Goal: Task Accomplishment & Management: Use online tool/utility

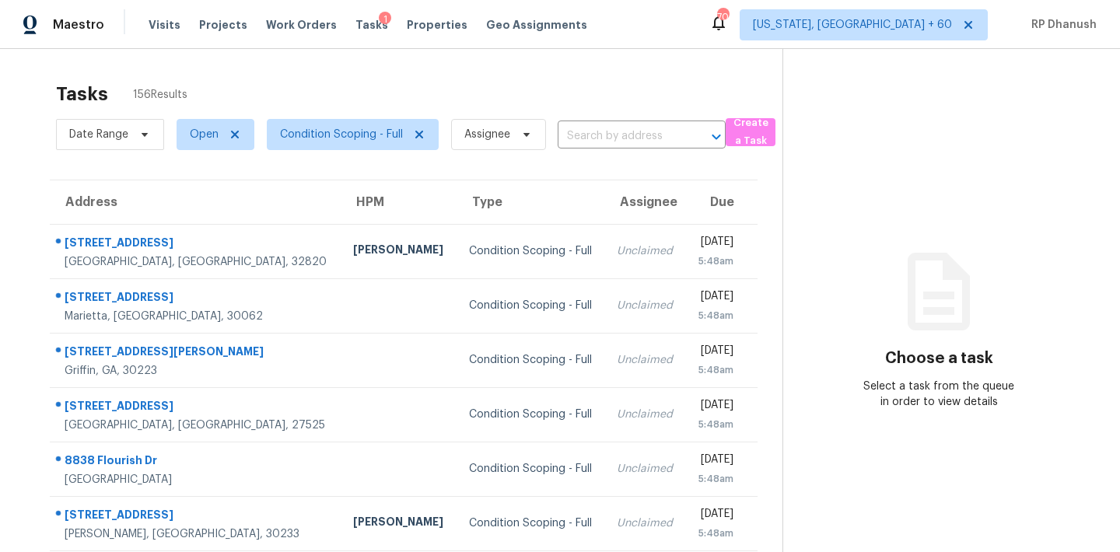
click at [408, 70] on div "Tasks 156 Results Date Range Open Condition Scoping - Full Assignee ​ Create a …" at bounding box center [560, 429] width 1120 height 761
click at [368, 132] on span "Condition Scoping - Full" at bounding box center [341, 135] width 123 height 16
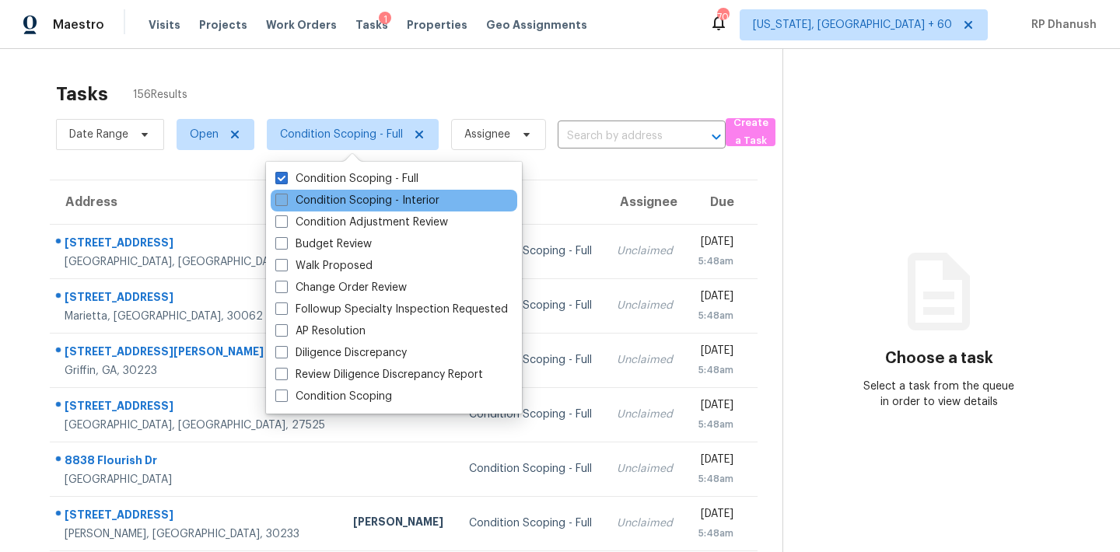
click at [346, 197] on label "Condition Scoping - Interior" at bounding box center [357, 201] width 164 height 16
click at [285, 197] on input "Condition Scoping - Interior" at bounding box center [280, 198] width 10 height 10
checkbox input "true"
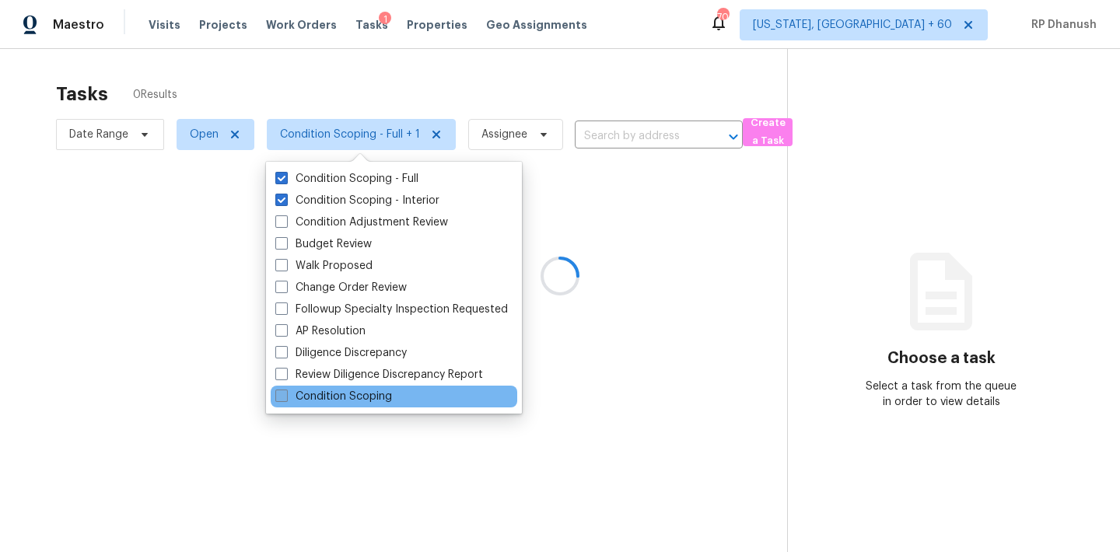
click at [337, 396] on label "Condition Scoping" at bounding box center [333, 397] width 117 height 16
click at [285, 396] on input "Condition Scoping" at bounding box center [280, 394] width 10 height 10
checkbox input "true"
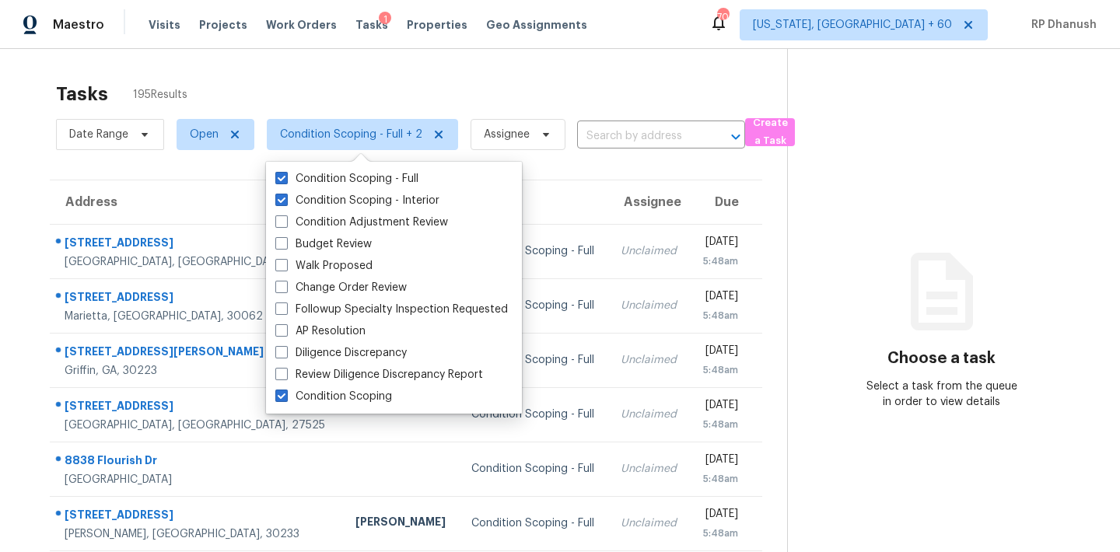
click at [484, 100] on div "Tasks 195 Results" at bounding box center [421, 94] width 731 height 40
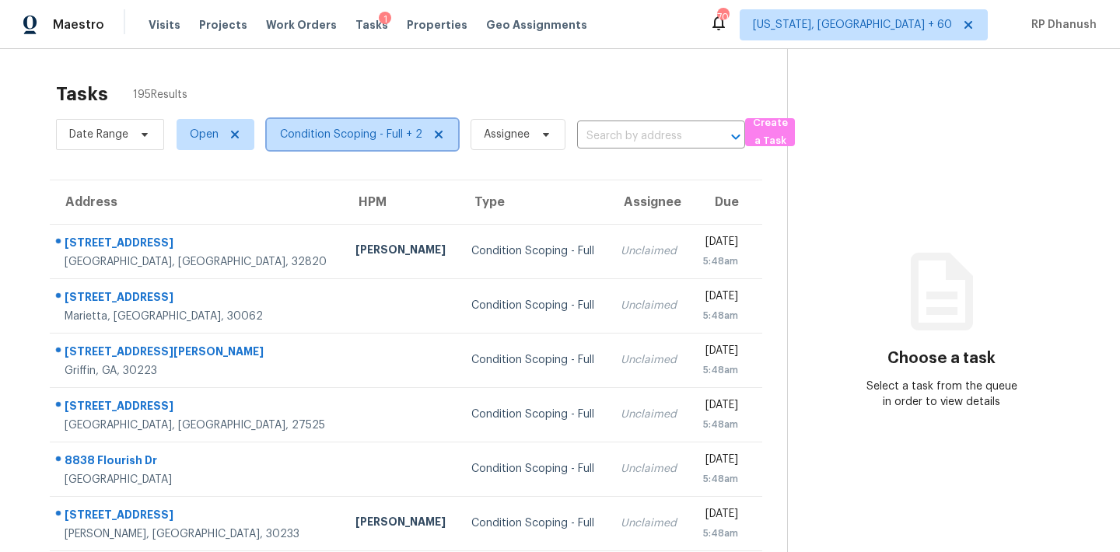
click at [379, 128] on span "Condition Scoping - Full + 2" at bounding box center [351, 135] width 142 height 16
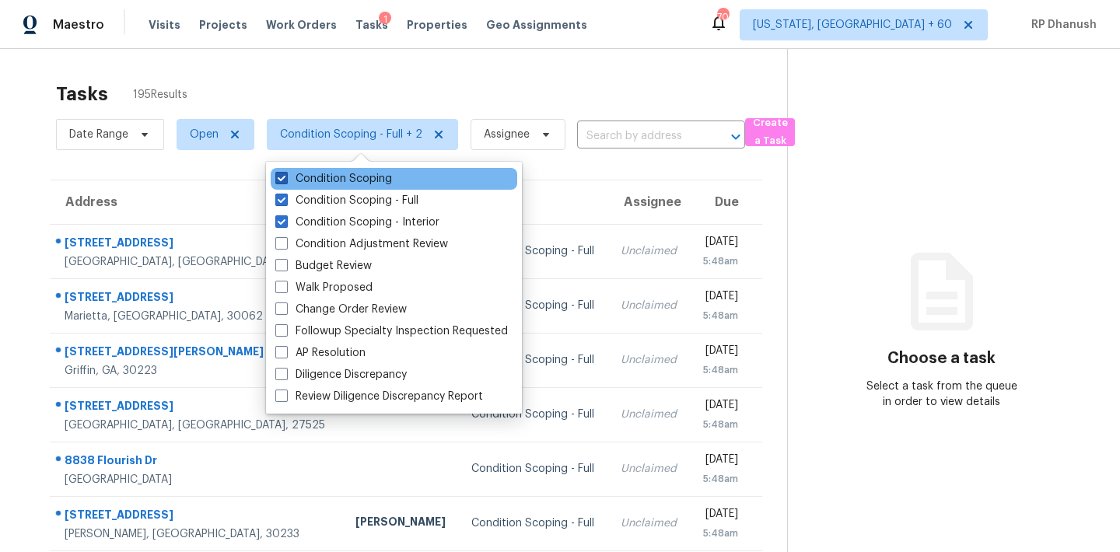
click at [359, 182] on label "Condition Scoping" at bounding box center [333, 179] width 117 height 16
click at [285, 181] on input "Condition Scoping" at bounding box center [280, 176] width 10 height 10
checkbox input "false"
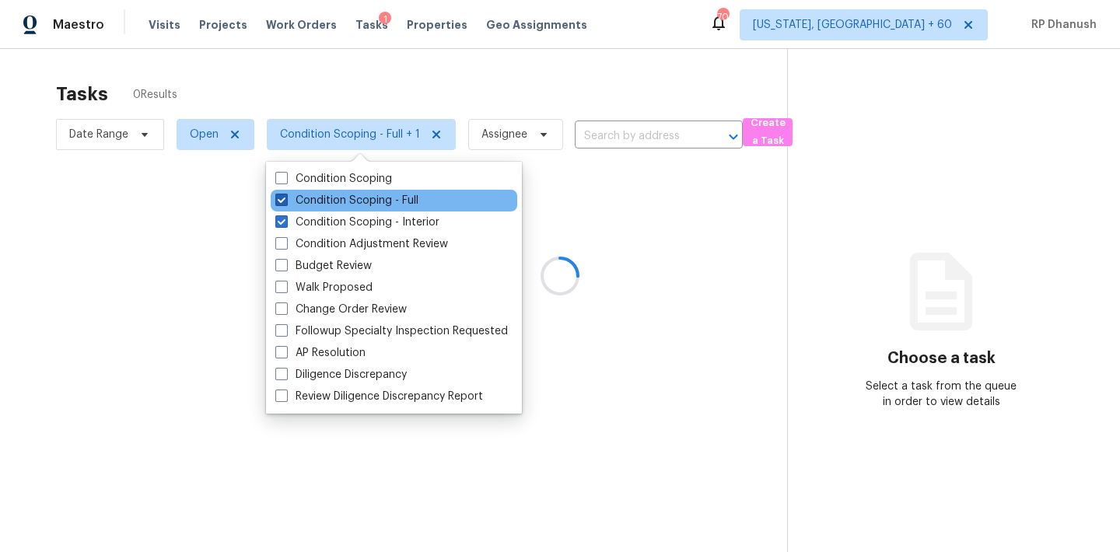
click at [359, 198] on label "Condition Scoping - Full" at bounding box center [346, 201] width 143 height 16
click at [285, 198] on input "Condition Scoping - Full" at bounding box center [280, 198] width 10 height 10
checkbox input "false"
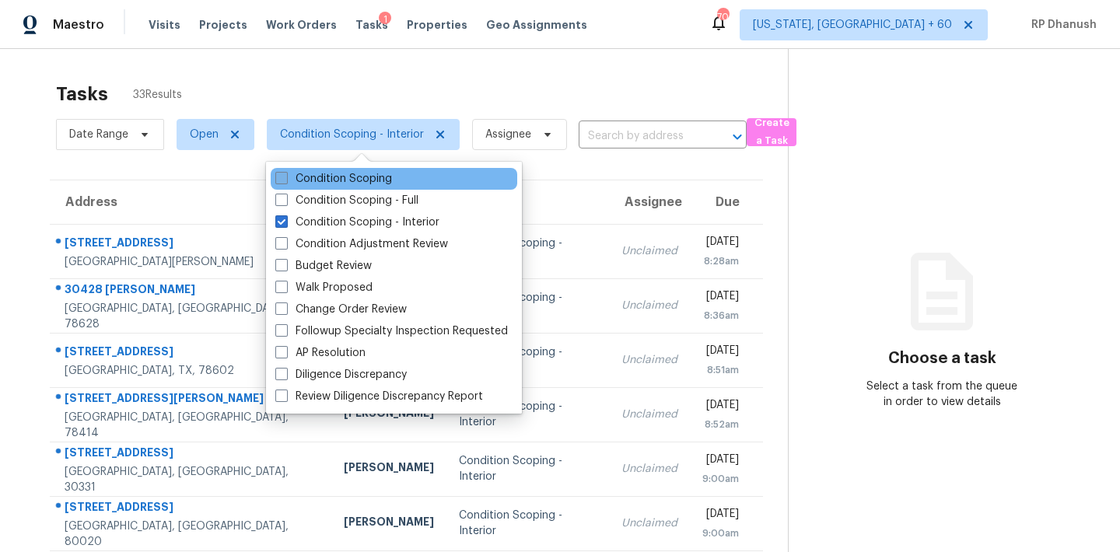
click at [314, 176] on label "Condition Scoping" at bounding box center [333, 179] width 117 height 16
click at [285, 176] on input "Condition Scoping" at bounding box center [280, 176] width 10 height 10
checkbox input "true"
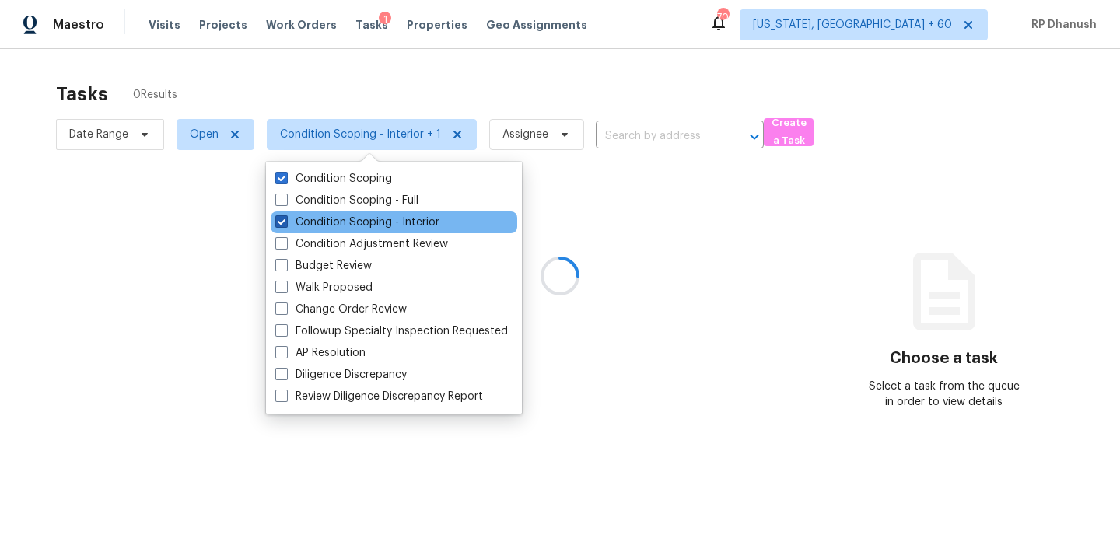
click at [313, 222] on label "Condition Scoping - Interior" at bounding box center [357, 223] width 164 height 16
click at [285, 222] on input "Condition Scoping - Interior" at bounding box center [280, 220] width 10 height 10
checkbox input "false"
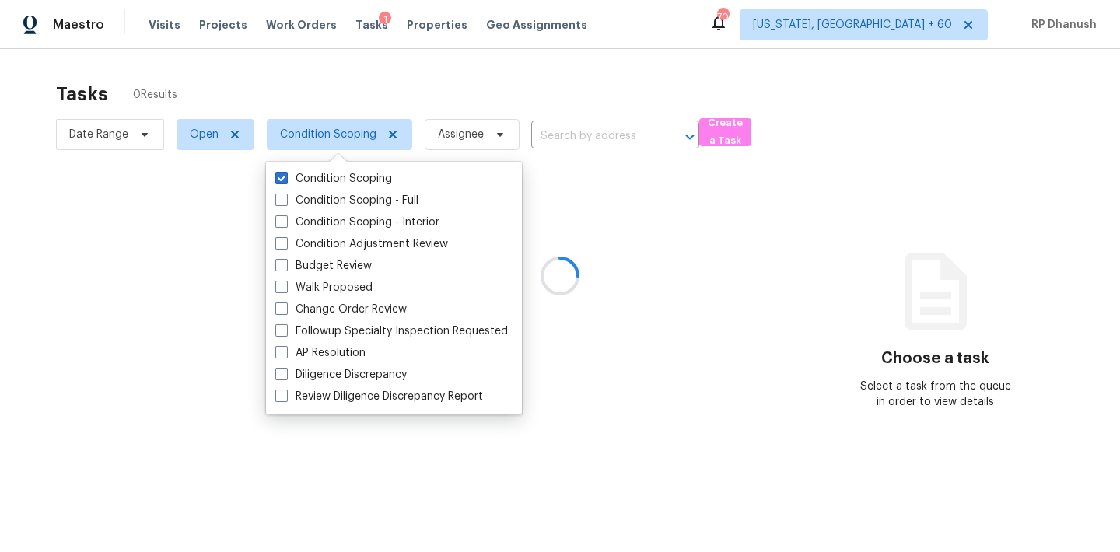
click at [792, 222] on div at bounding box center [560, 276] width 1120 height 552
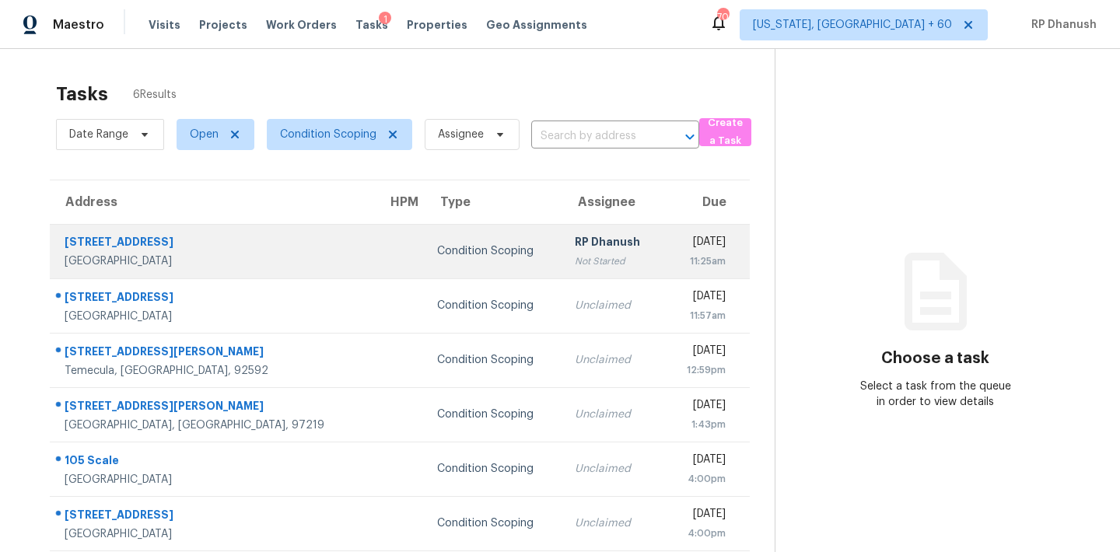
click at [664, 240] on td "Tue, Sep 16th 2025 11:25am" at bounding box center [707, 251] width 86 height 54
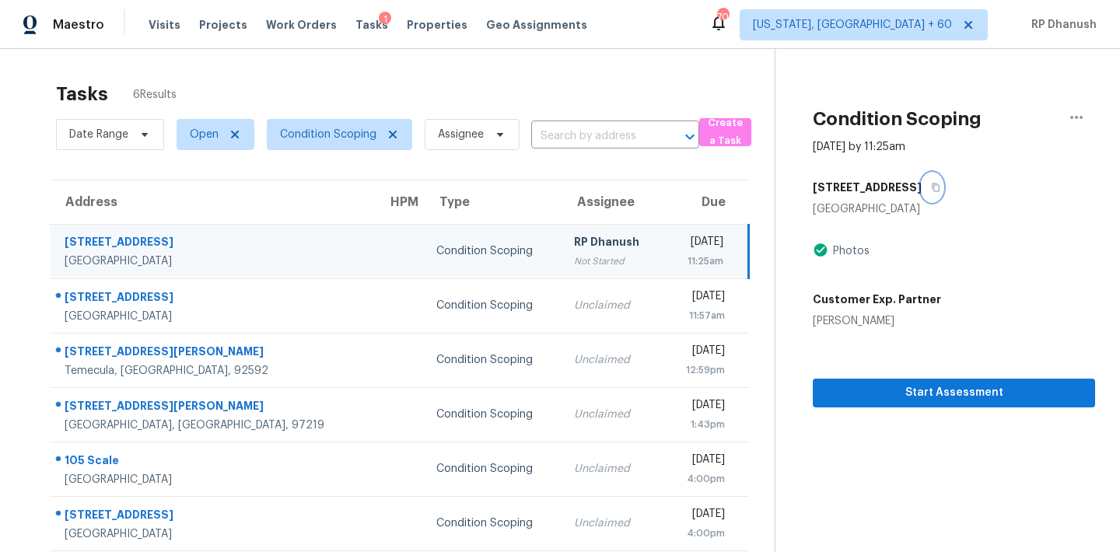
click at [922, 197] on button "button" at bounding box center [932, 187] width 21 height 28
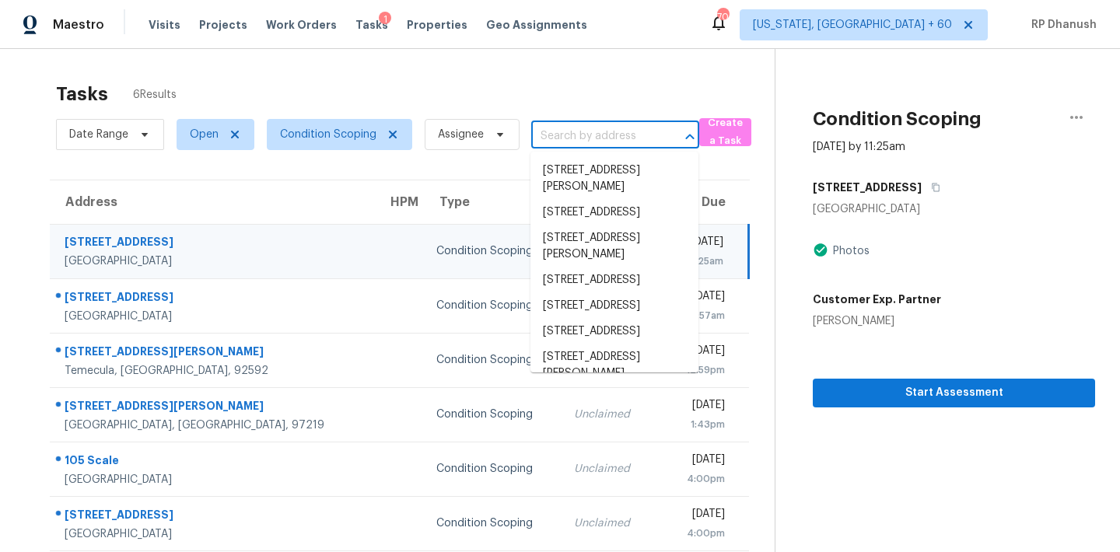
click at [619, 134] on input "text" at bounding box center [593, 136] width 124 height 24
paste input "3823 Meeting St, Cumming, GA, 30040"
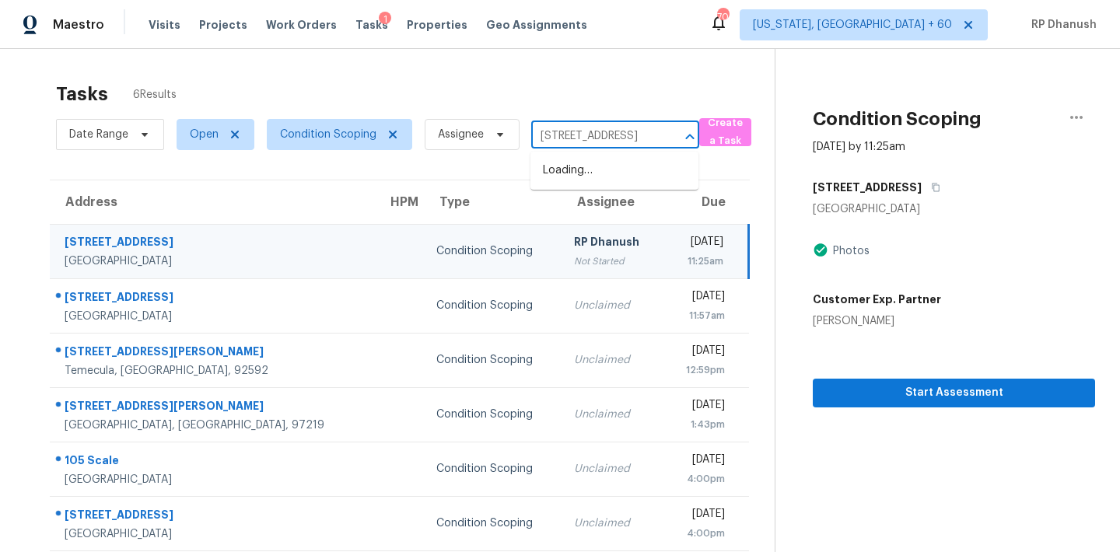
type input "3823 Meeting St, Cumming, GA, 30040"
click at [604, 181] on li "3823 Meeting St, Cumming, GA 30040" at bounding box center [614, 171] width 168 height 26
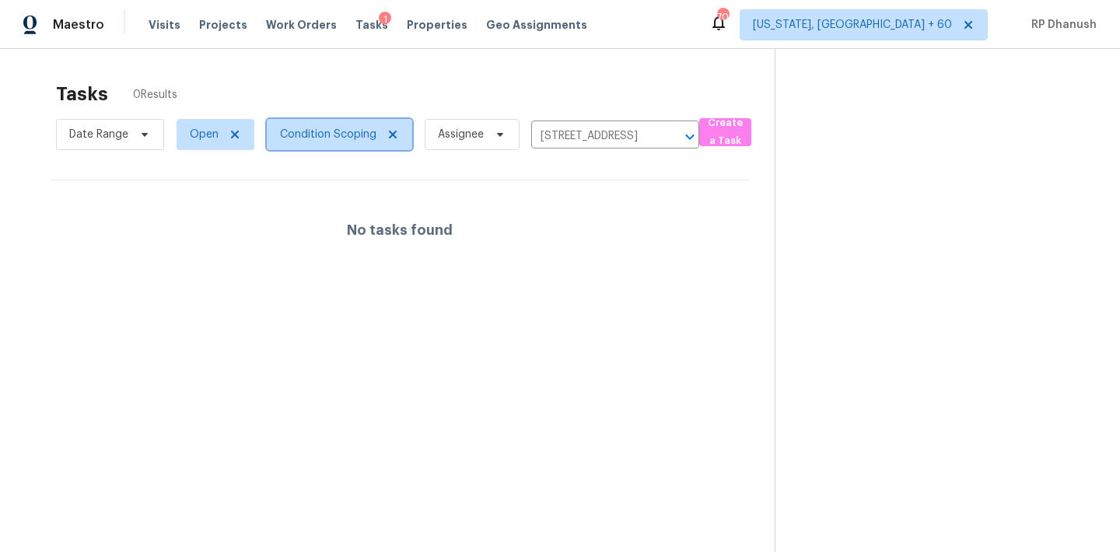
click at [365, 130] on span "Condition Scoping" at bounding box center [328, 135] width 96 height 16
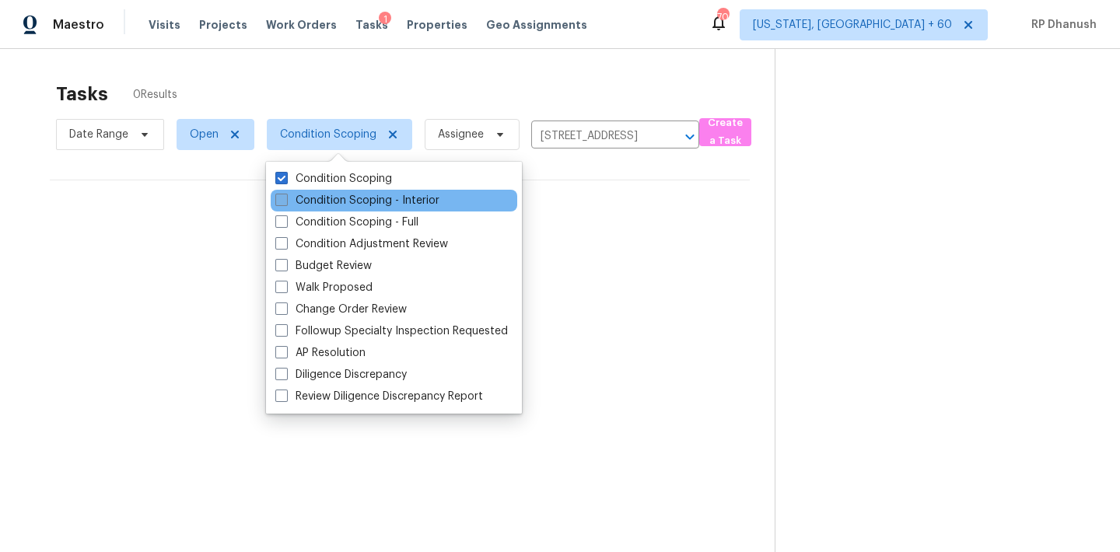
click at [337, 205] on label "Condition Scoping - Interior" at bounding box center [357, 201] width 164 height 16
click at [285, 203] on input "Condition Scoping - Interior" at bounding box center [280, 198] width 10 height 10
checkbox input "true"
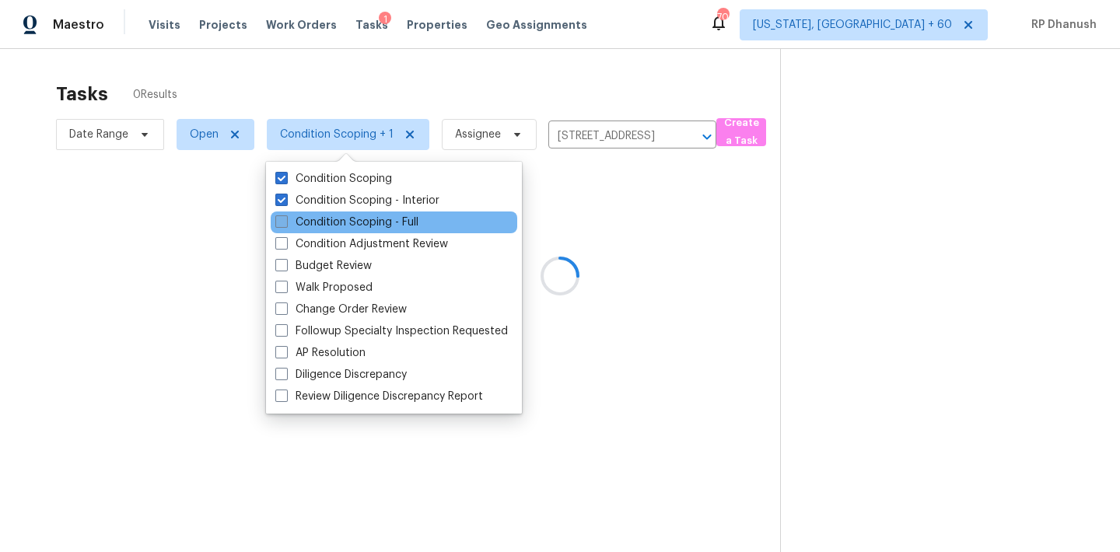
click at [337, 216] on label "Condition Scoping - Full" at bounding box center [346, 223] width 143 height 16
click at [285, 216] on input "Condition Scoping - Full" at bounding box center [280, 220] width 10 height 10
checkbox input "true"
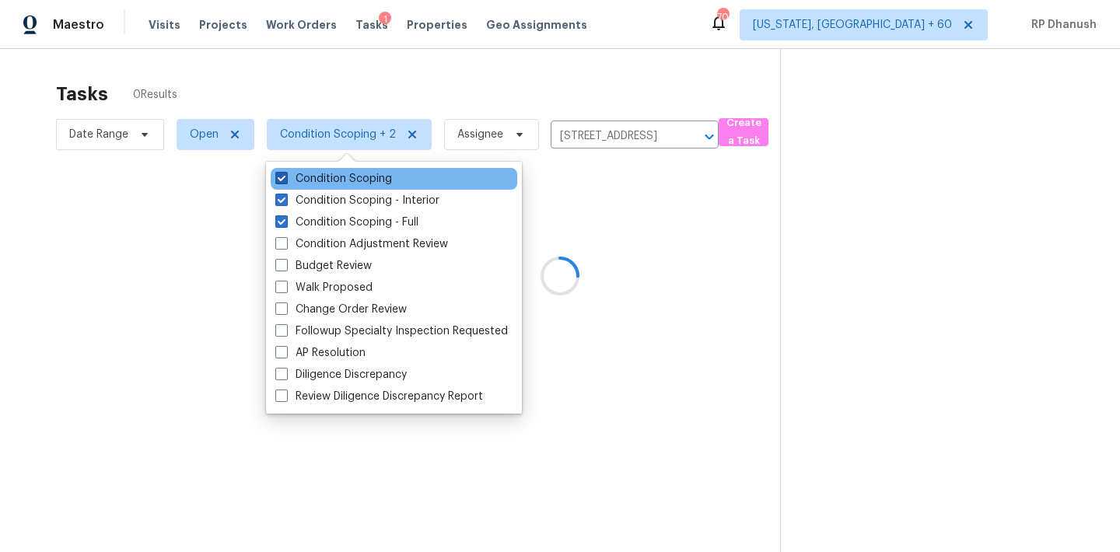
click at [336, 179] on label "Condition Scoping" at bounding box center [333, 179] width 117 height 16
click at [285, 179] on input "Condition Scoping" at bounding box center [280, 176] width 10 height 10
checkbox input "false"
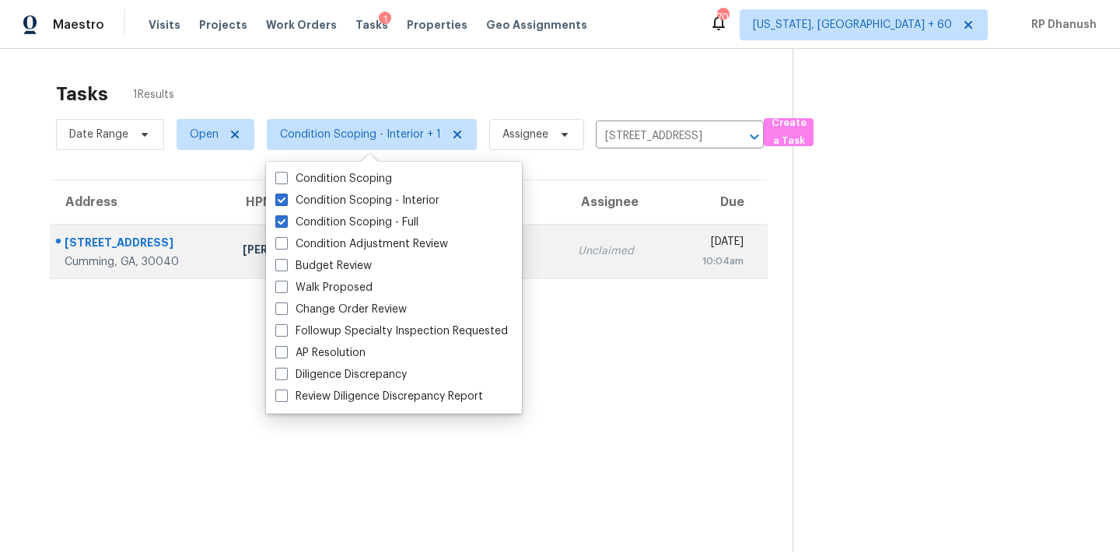
click at [680, 242] on div "Tue, Sep 16th 2025" at bounding box center [711, 243] width 62 height 19
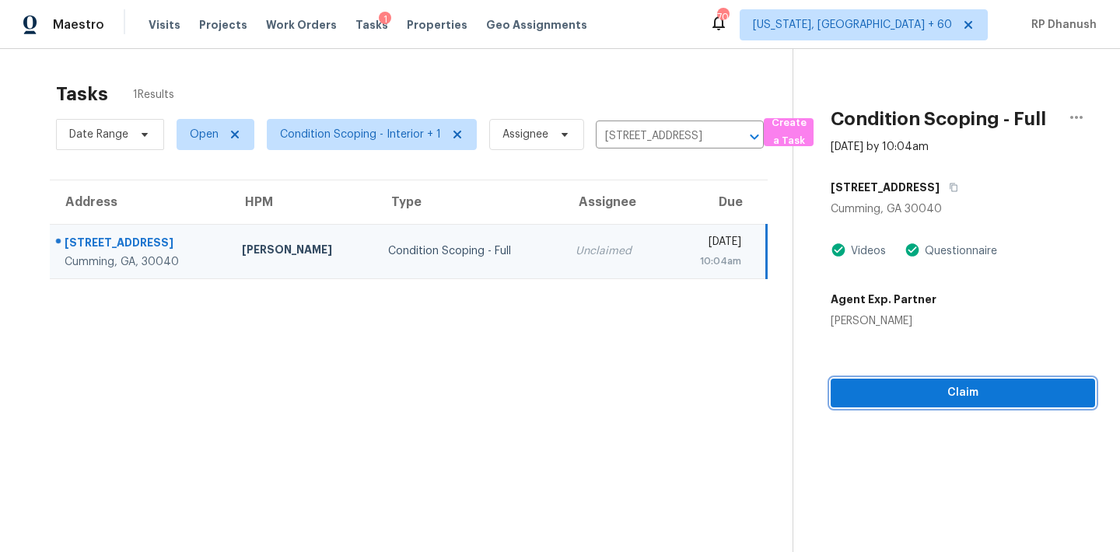
click at [887, 392] on span "Claim" at bounding box center [963, 392] width 240 height 19
click at [925, 393] on span "Start Assessment" at bounding box center [963, 392] width 240 height 19
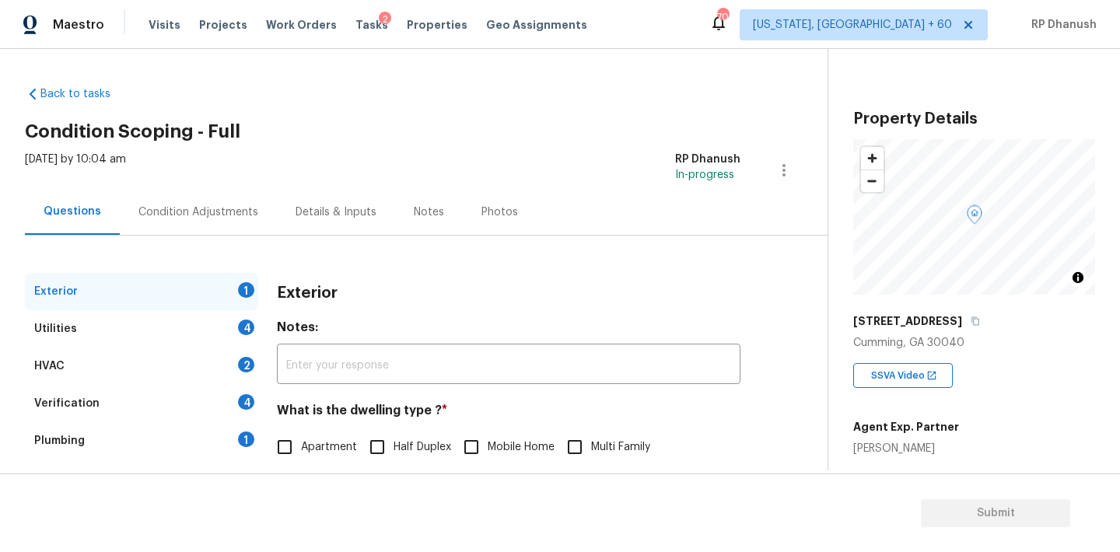
scroll to position [197, 0]
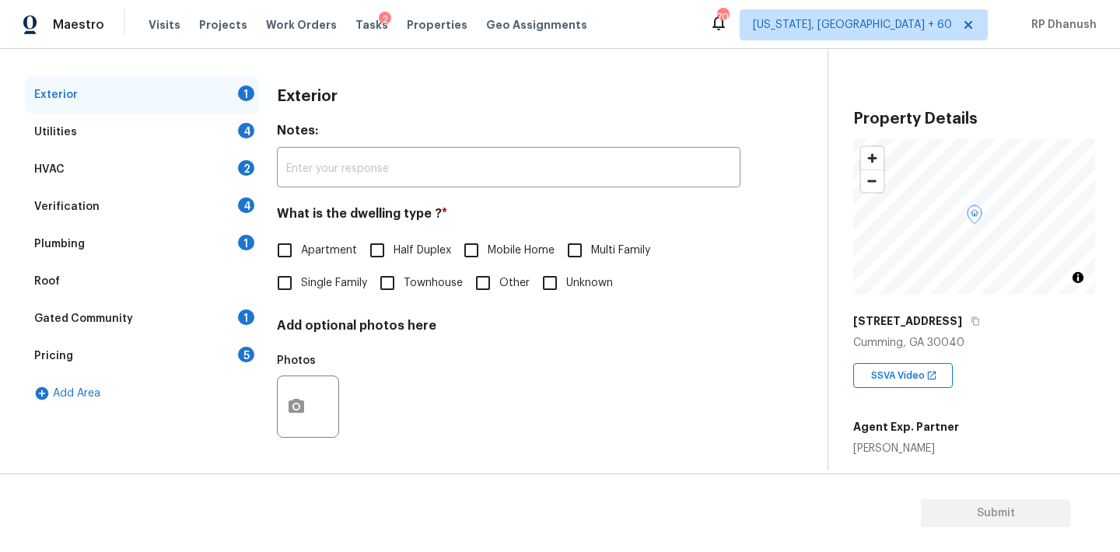
click at [260, 293] on div "Exterior 1 Utilities 4 HVAC 2 Verification 4 Plumbing 1 Roof Gated Community 1 …" at bounding box center [407, 271] width 765 height 390
click at [282, 288] on input "Single Family" at bounding box center [284, 283] width 33 height 33
checkbox input "true"
click at [250, 312] on div "1" at bounding box center [246, 318] width 16 height 16
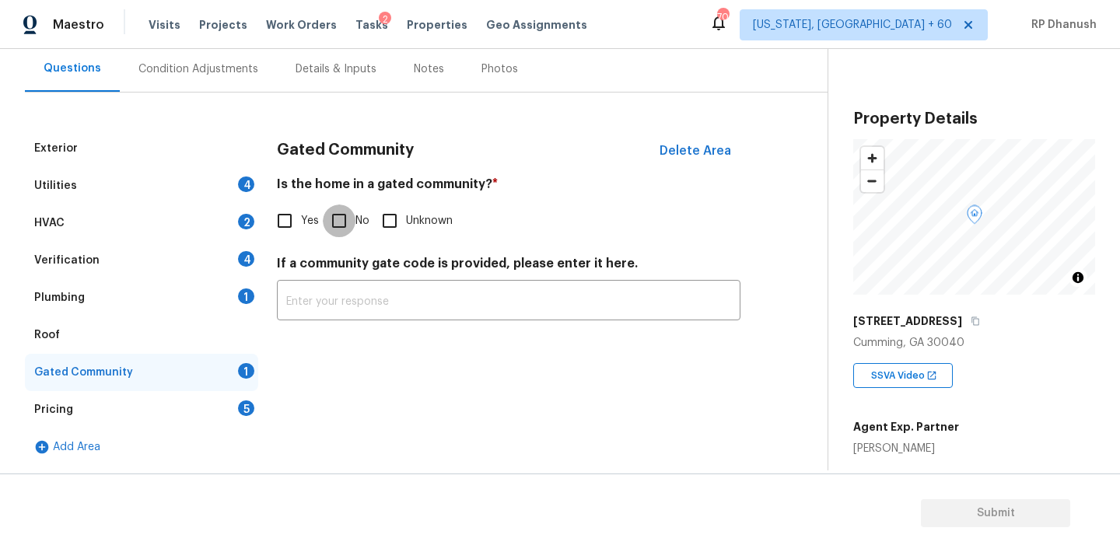
click at [332, 205] on input "No" at bounding box center [339, 221] width 33 height 33
checkbox input "true"
click at [199, 62] on div "Condition Adjustments" at bounding box center [198, 69] width 120 height 16
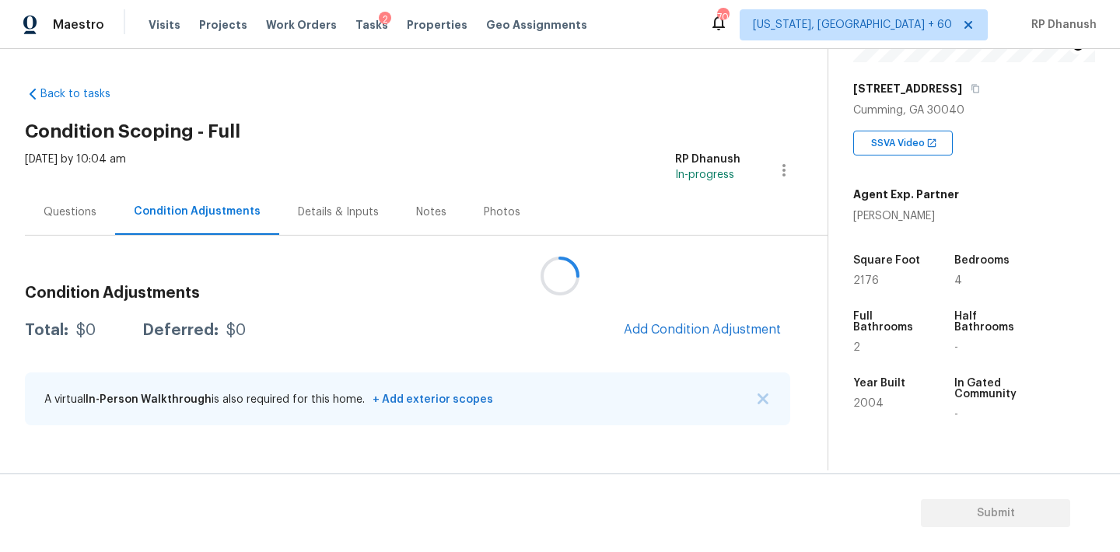
scroll to position [246, 0]
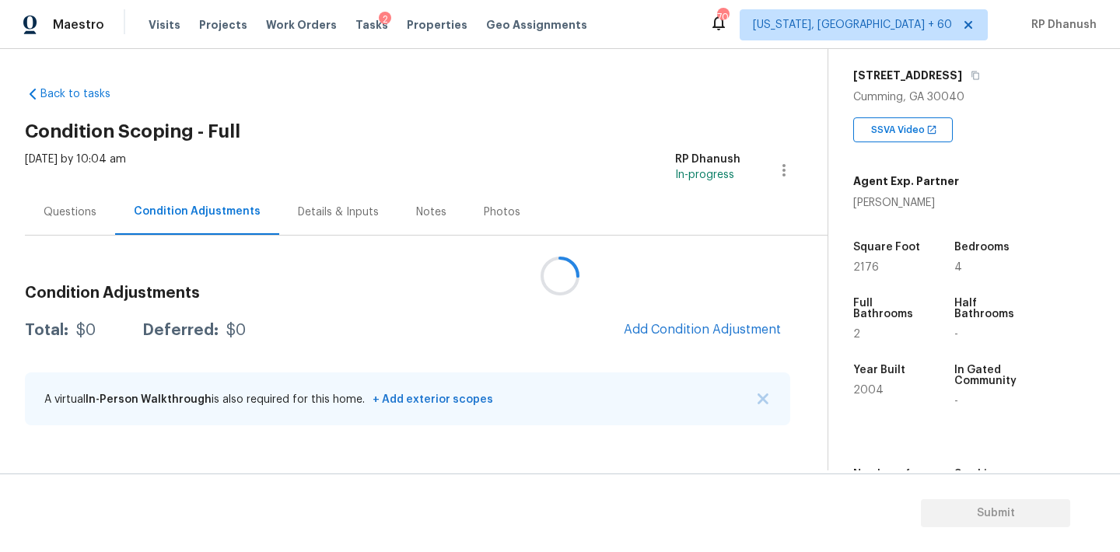
click at [751, 326] on div at bounding box center [560, 276] width 1120 height 552
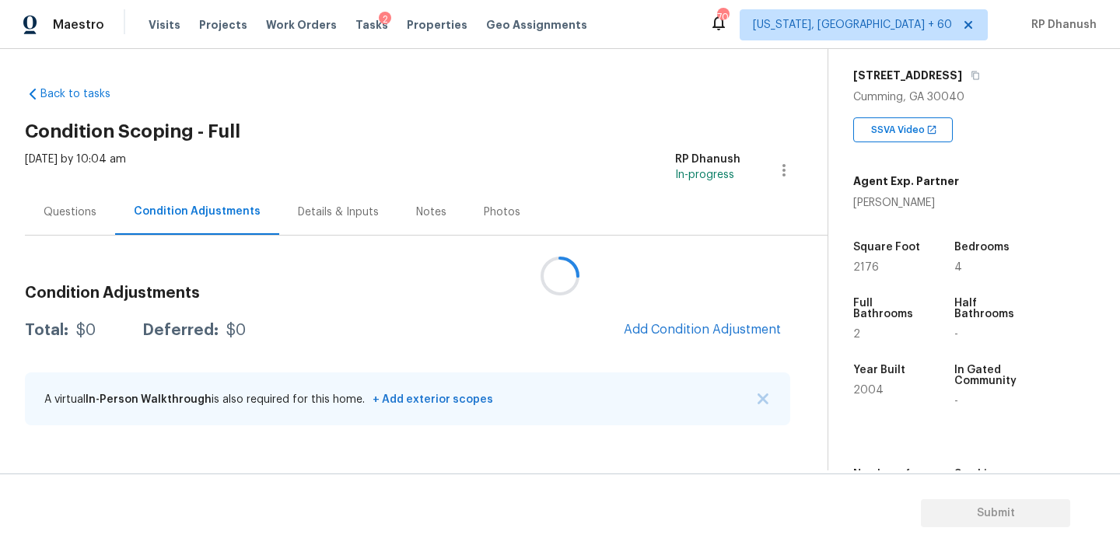
click at [751, 326] on div at bounding box center [560, 276] width 1120 height 552
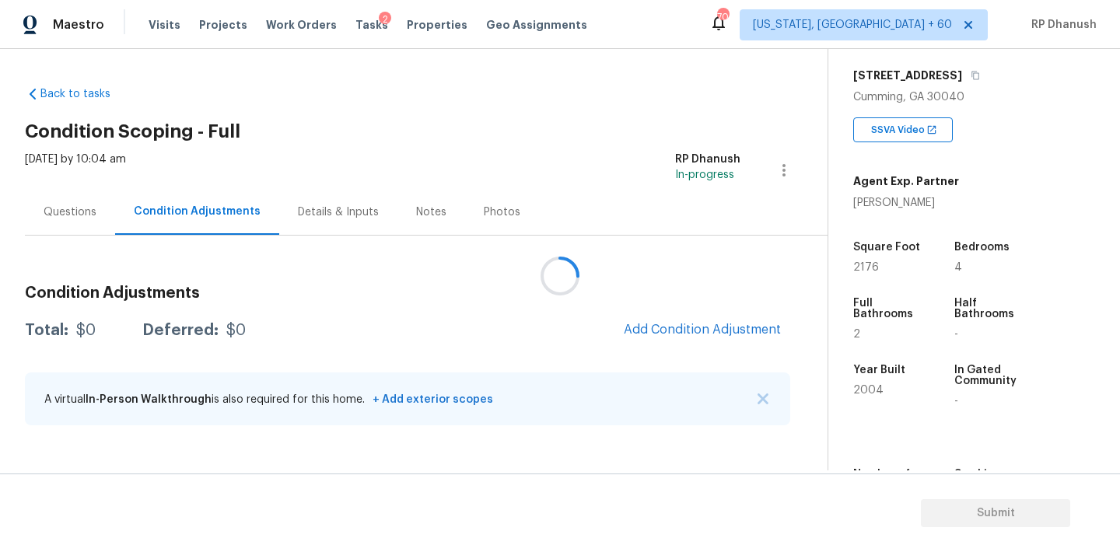
click at [751, 326] on div at bounding box center [560, 276] width 1120 height 552
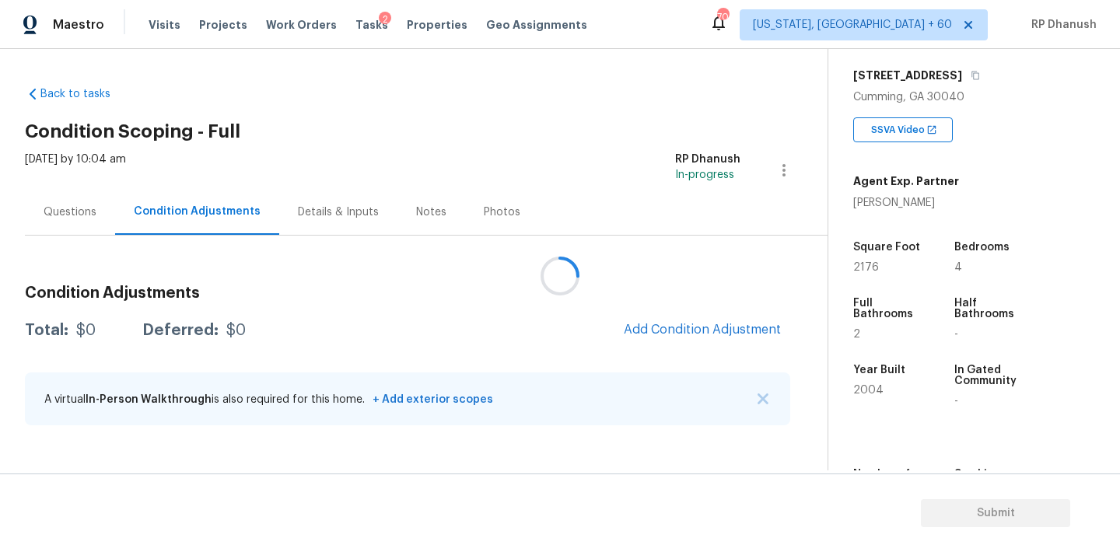
click at [751, 326] on div at bounding box center [560, 276] width 1120 height 552
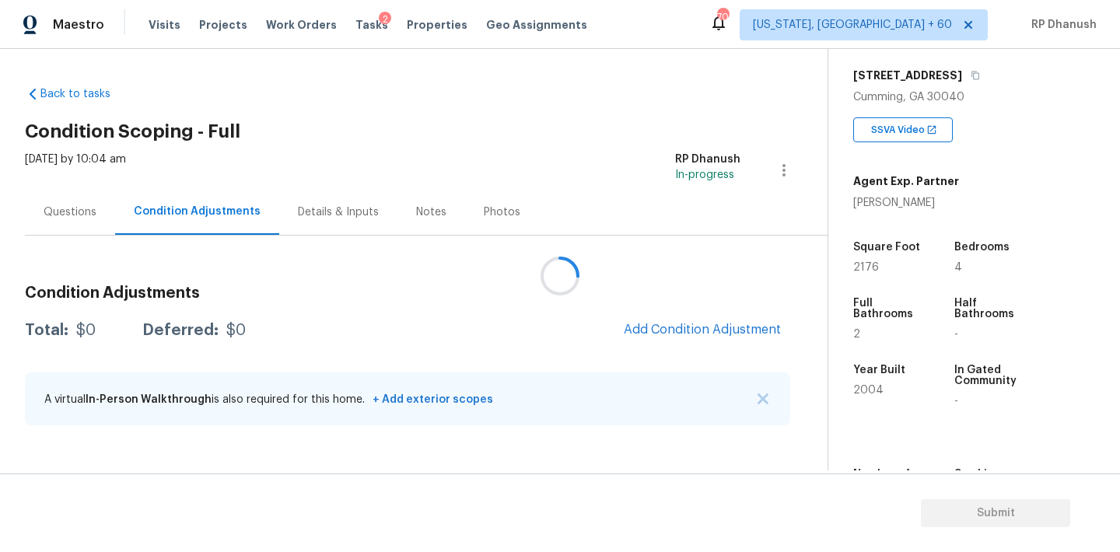
click at [735, 327] on div at bounding box center [560, 276] width 1120 height 552
click at [734, 325] on div at bounding box center [560, 276] width 1120 height 552
click at [718, 345] on div at bounding box center [560, 276] width 1120 height 552
drag, startPoint x: 703, startPoint y: 277, endPoint x: 699, endPoint y: 254, distance: 22.9
click at [699, 260] on div at bounding box center [560, 276] width 1120 height 552
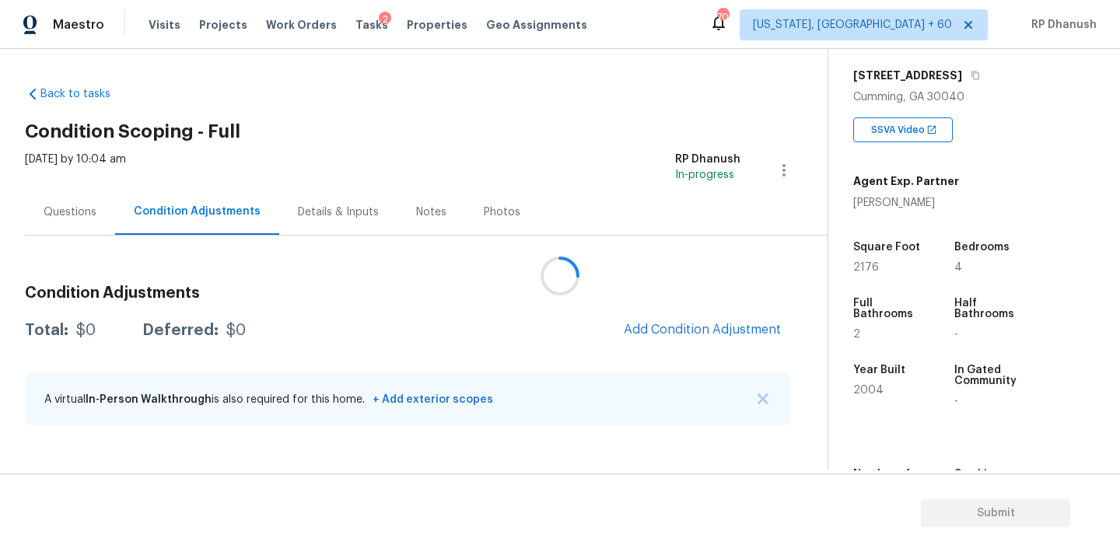
click at [685, 325] on div at bounding box center [560, 276] width 1120 height 552
click at [714, 323] on span "Add Condition Adjustment" at bounding box center [702, 330] width 157 height 14
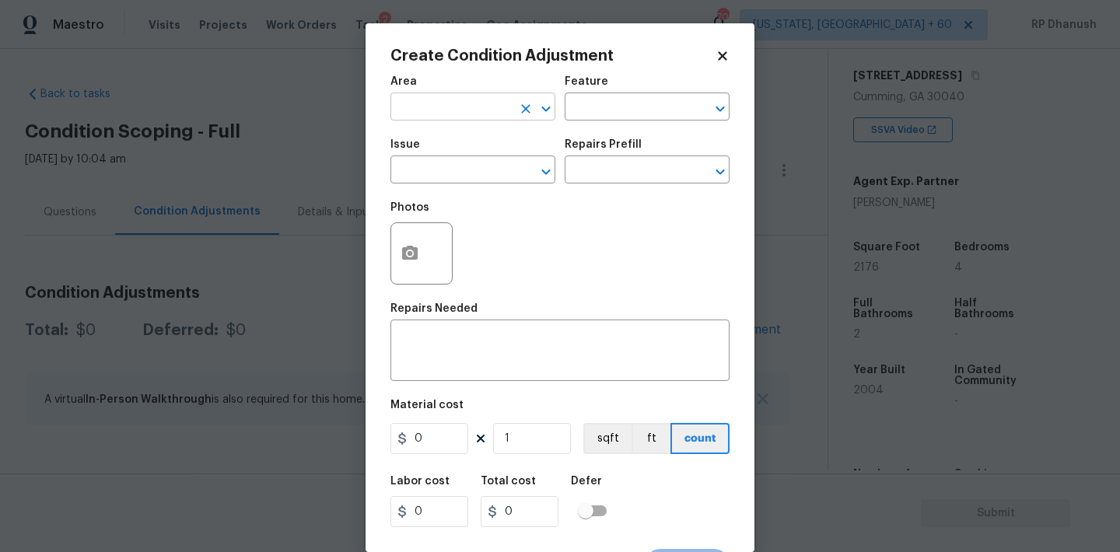
click at [473, 108] on input "text" at bounding box center [450, 108] width 121 height 24
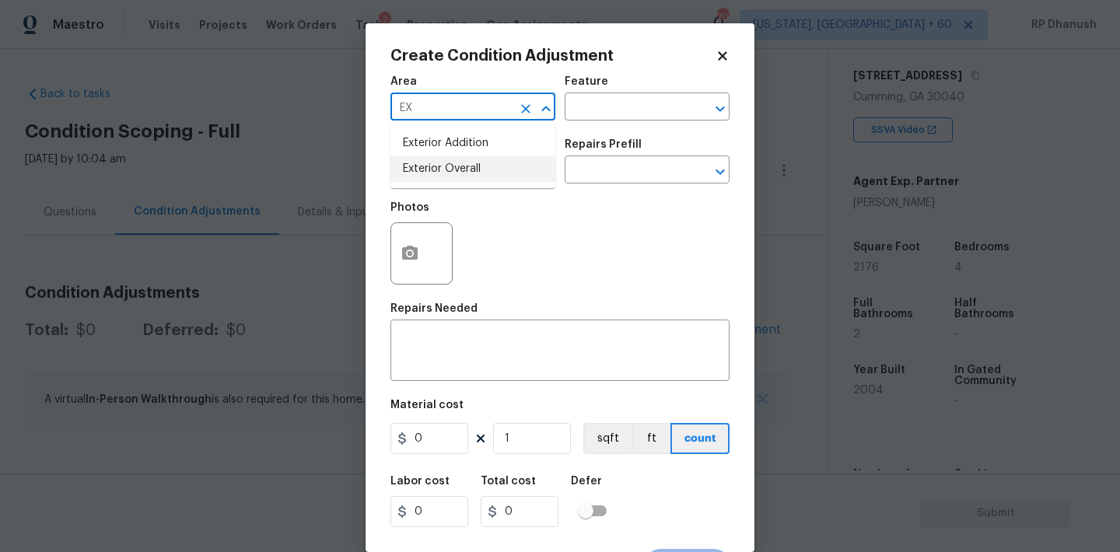
drag, startPoint x: 453, startPoint y: 166, endPoint x: 649, endPoint y: 93, distance: 209.2
click at [453, 166] on li "Exterior Overall" at bounding box center [472, 169] width 165 height 26
type input "Exterior Overall"
click at [649, 93] on div "Feature" at bounding box center [647, 86] width 165 height 20
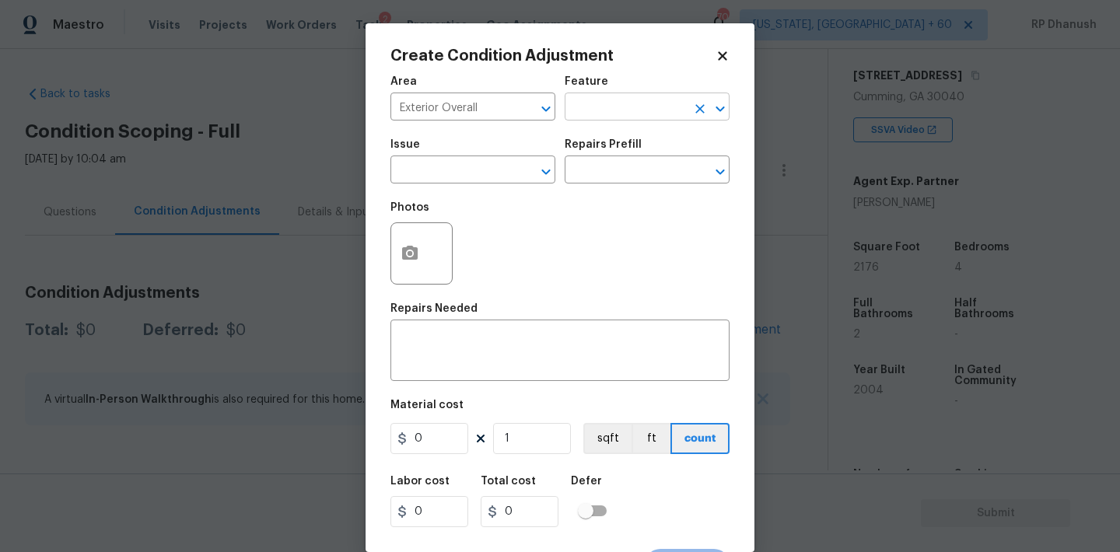
click at [607, 110] on input "text" at bounding box center [625, 108] width 121 height 24
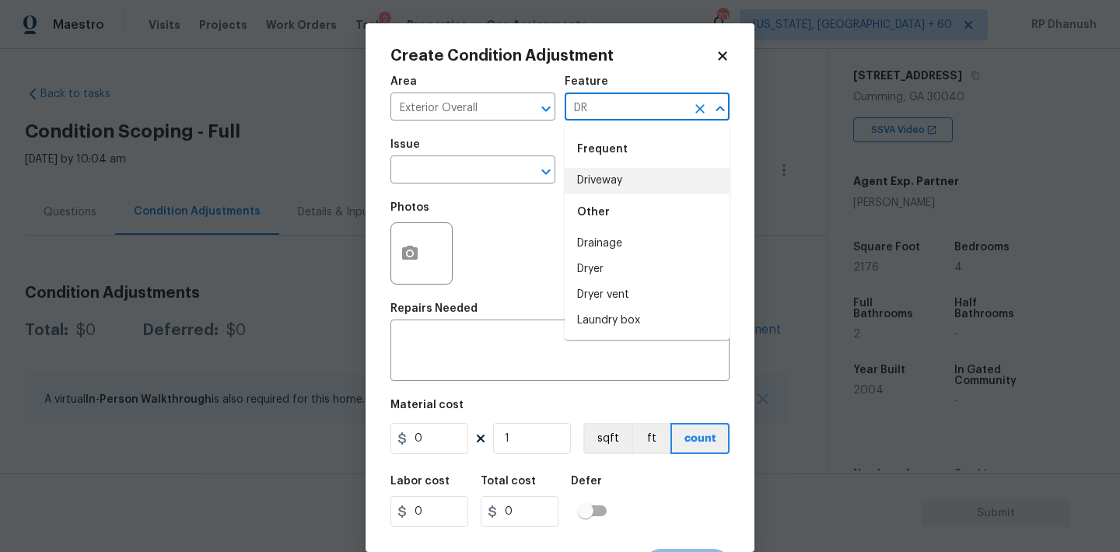
click at [595, 170] on li "Driveway" at bounding box center [647, 181] width 165 height 26
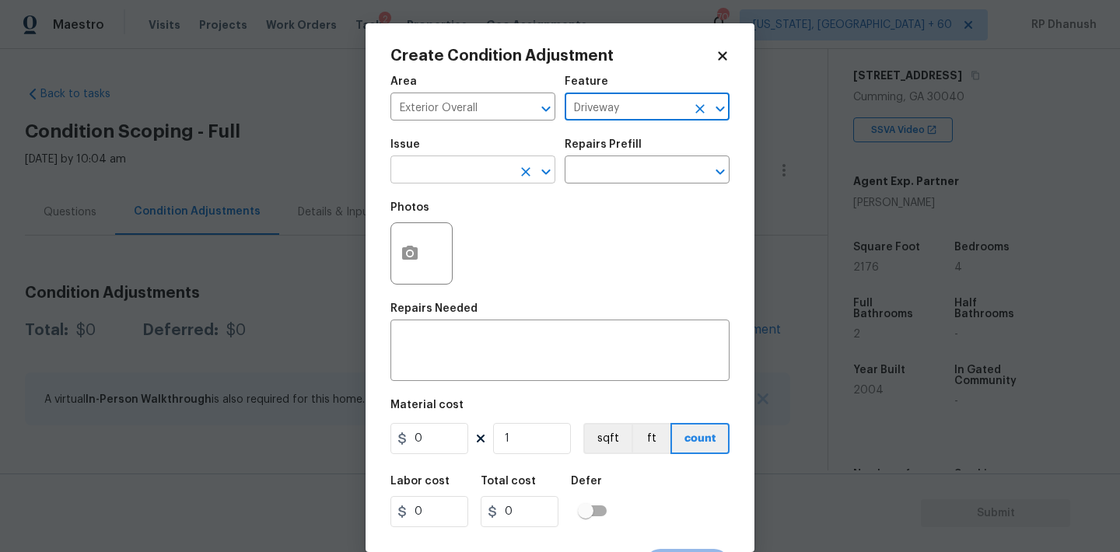
type input "Driveway"
click at [467, 170] on input "text" at bounding box center [450, 171] width 121 height 24
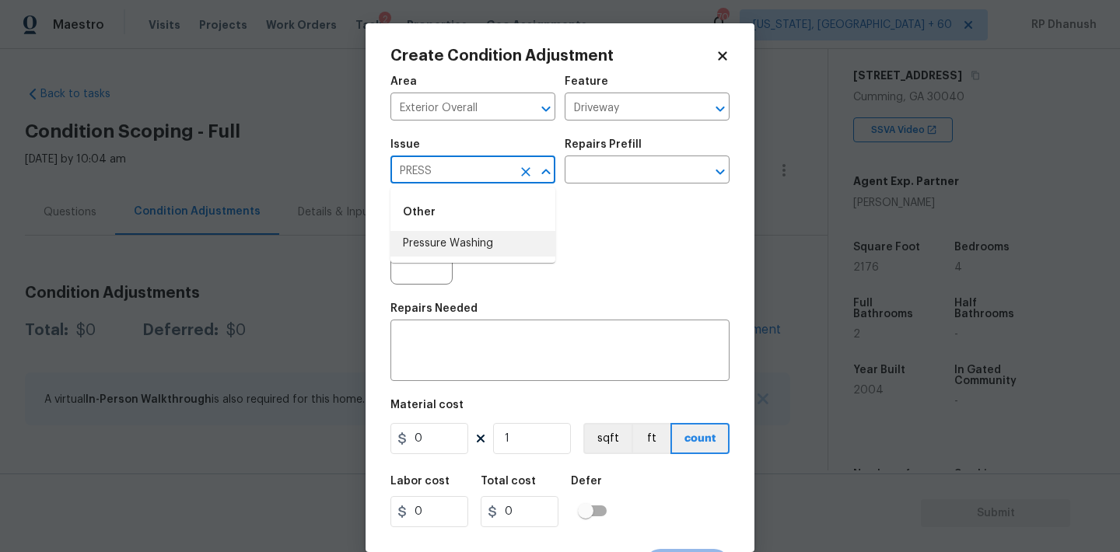
drag, startPoint x: 454, startPoint y: 236, endPoint x: 536, endPoint y: 191, distance: 93.7
click at [454, 236] on li "Pressure Washing" at bounding box center [472, 244] width 165 height 26
type input "Pressure Washing"
click at [536, 191] on span "Issue Pressure Washing ​" at bounding box center [472, 161] width 165 height 63
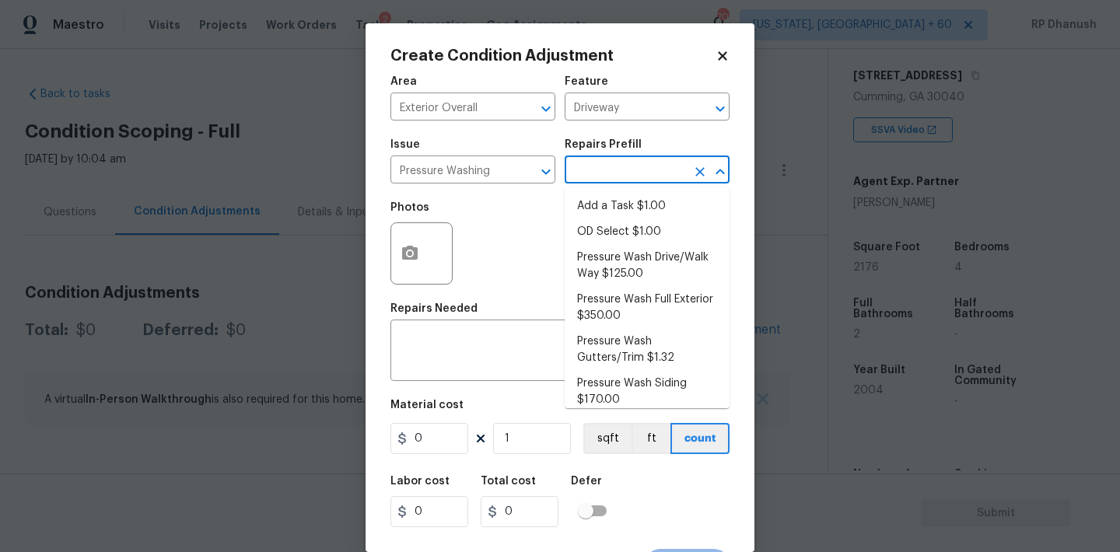
click at [615, 173] on input "text" at bounding box center [625, 171] width 121 height 24
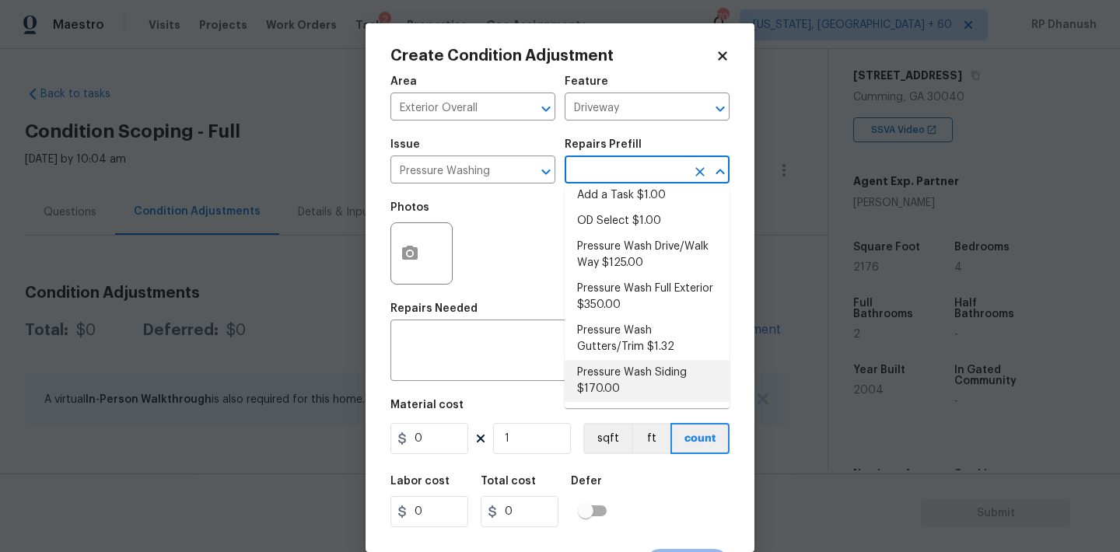
click at [603, 383] on li "Pressure Wash Siding $170.00" at bounding box center [647, 381] width 165 height 42
type input "Siding"
type textarea "Protect areas as needed for pressure washing. Pressure wash the siding on the h…"
type input "170"
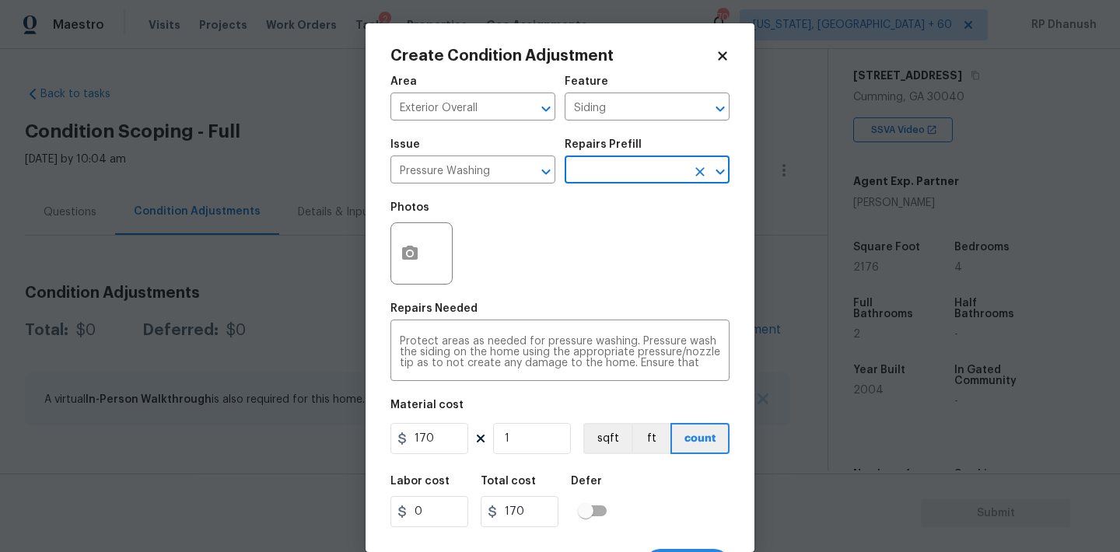
click at [430, 455] on figure "Material cost 170 1 sqft ft count" at bounding box center [559, 429] width 339 height 58
click at [430, 454] on input "170" at bounding box center [429, 438] width 78 height 31
click at [430, 438] on input "170" at bounding box center [429, 438] width 78 height 31
type input "200"
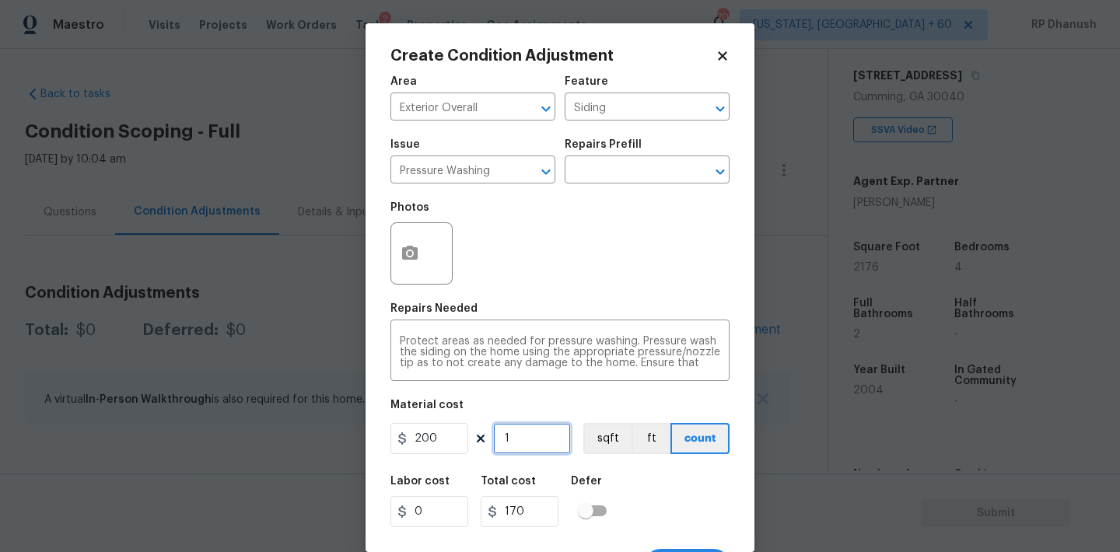
type input "200"
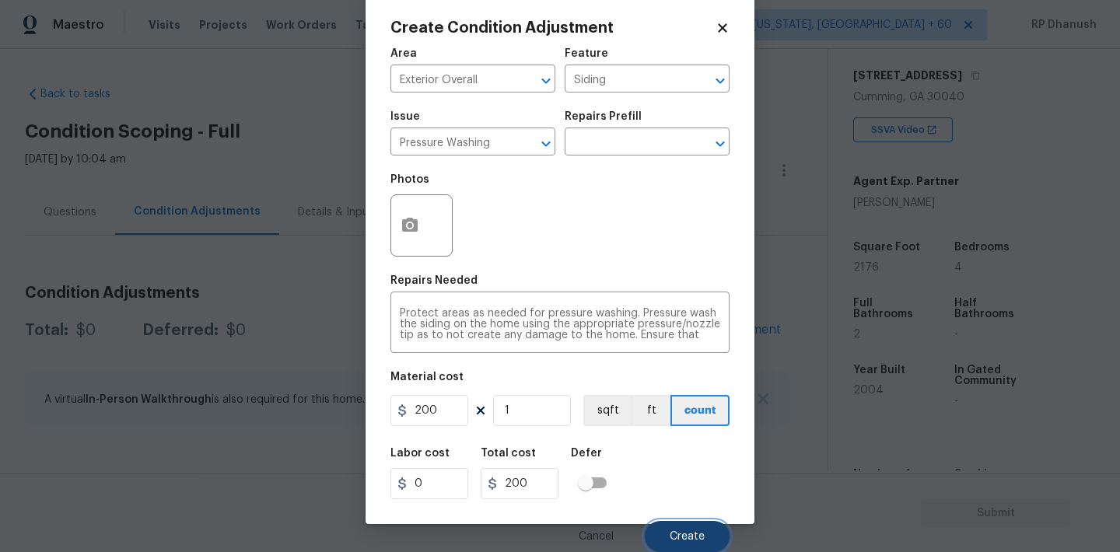
click at [680, 523] on button "Create" at bounding box center [687, 536] width 85 height 31
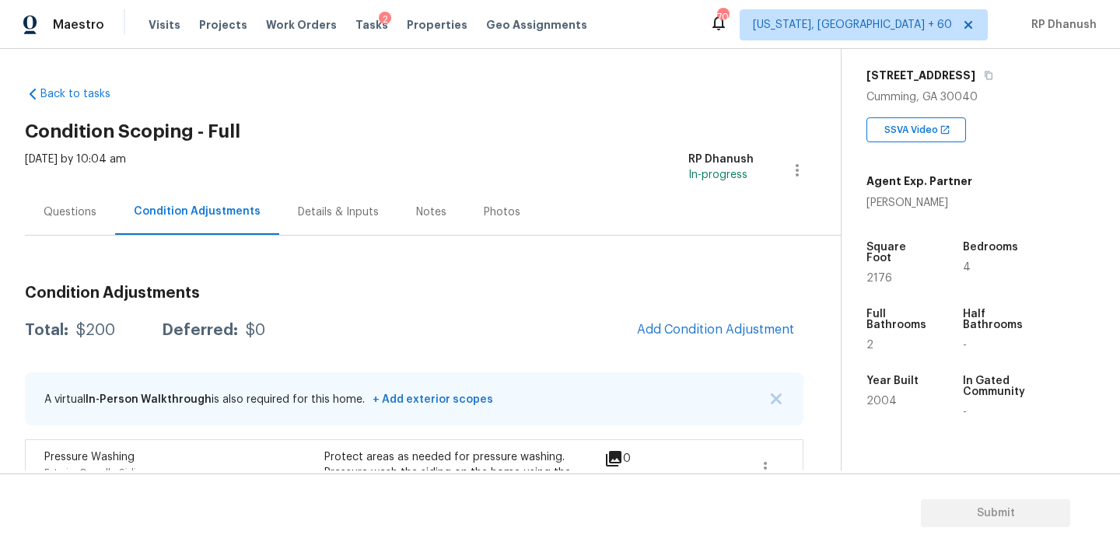
scroll to position [118, 0]
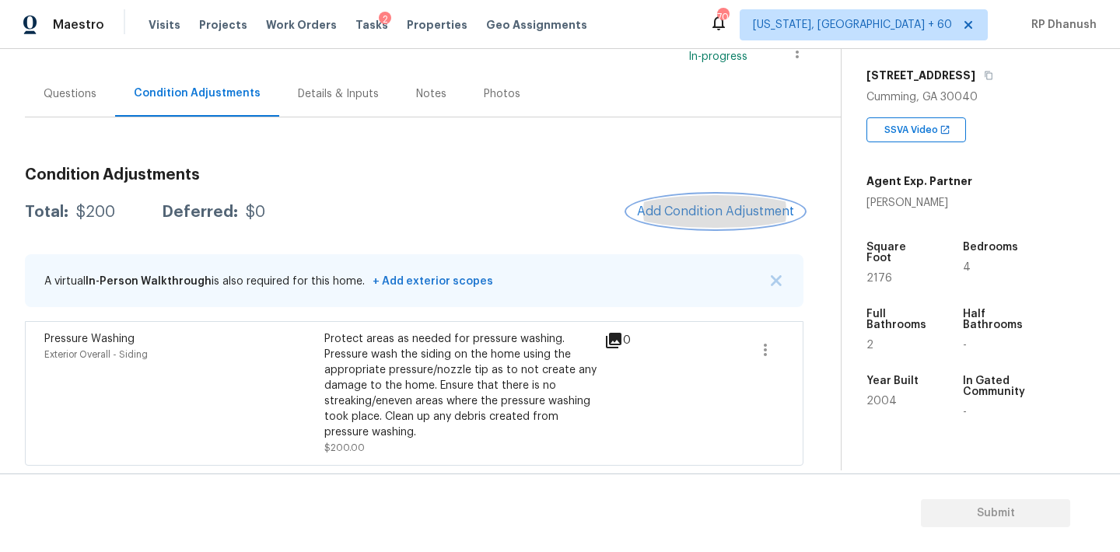
click at [759, 203] on button "Add Condition Adjustment" at bounding box center [716, 211] width 176 height 33
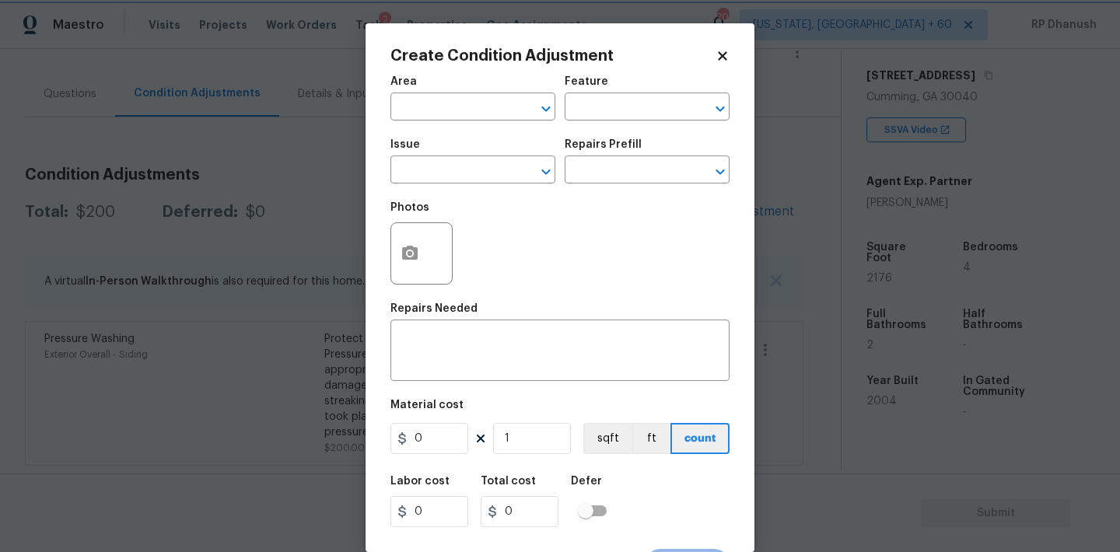
scroll to position [29, 0]
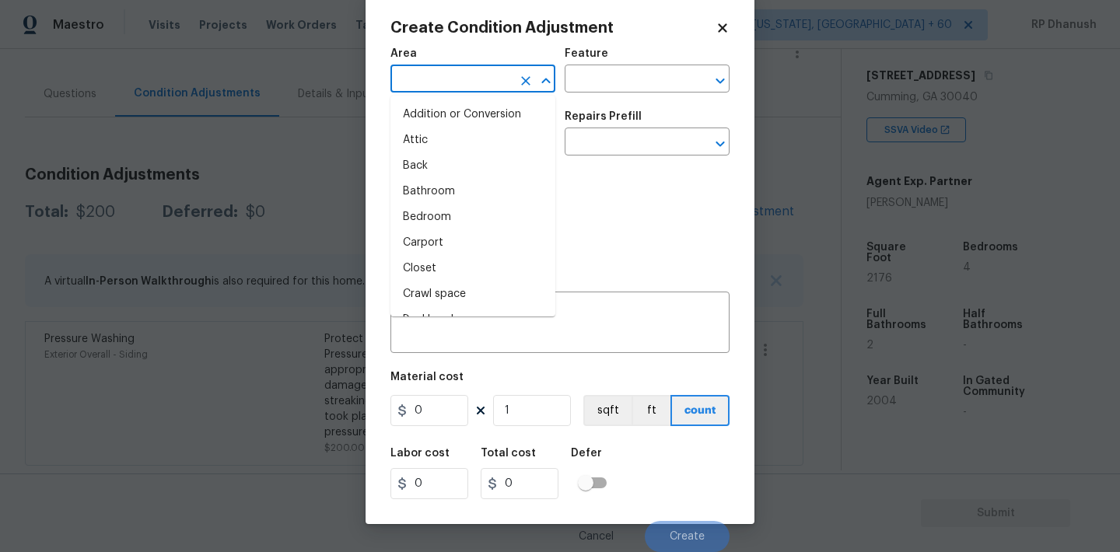
click at [444, 74] on input "text" at bounding box center [450, 80] width 121 height 24
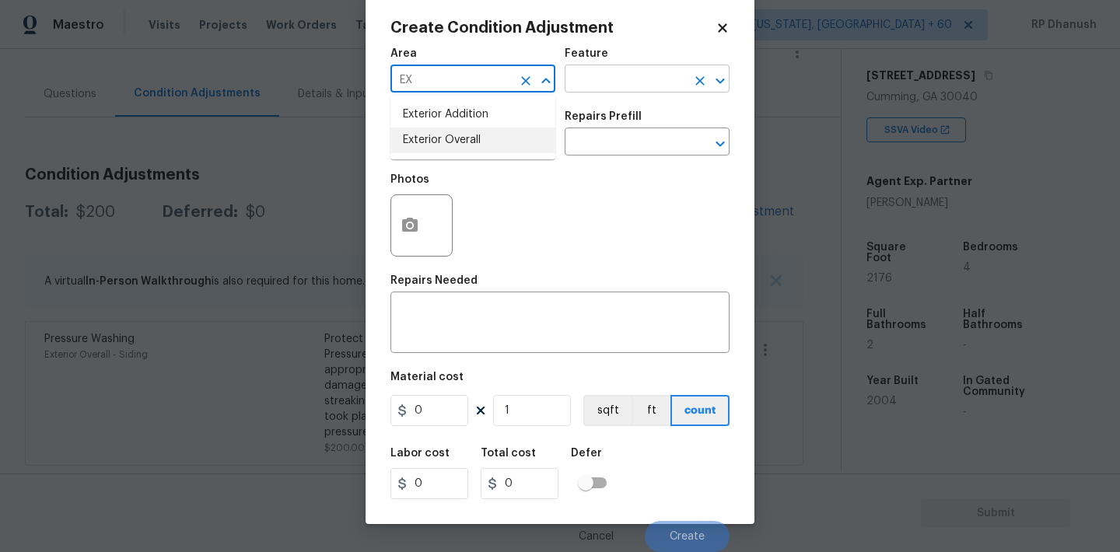
drag, startPoint x: 438, startPoint y: 145, endPoint x: 582, endPoint y: 89, distance: 154.1
click at [438, 145] on li "Exterior Overall" at bounding box center [472, 141] width 165 height 26
type input "Exterior Overall"
click at [582, 89] on input "text" at bounding box center [625, 80] width 121 height 24
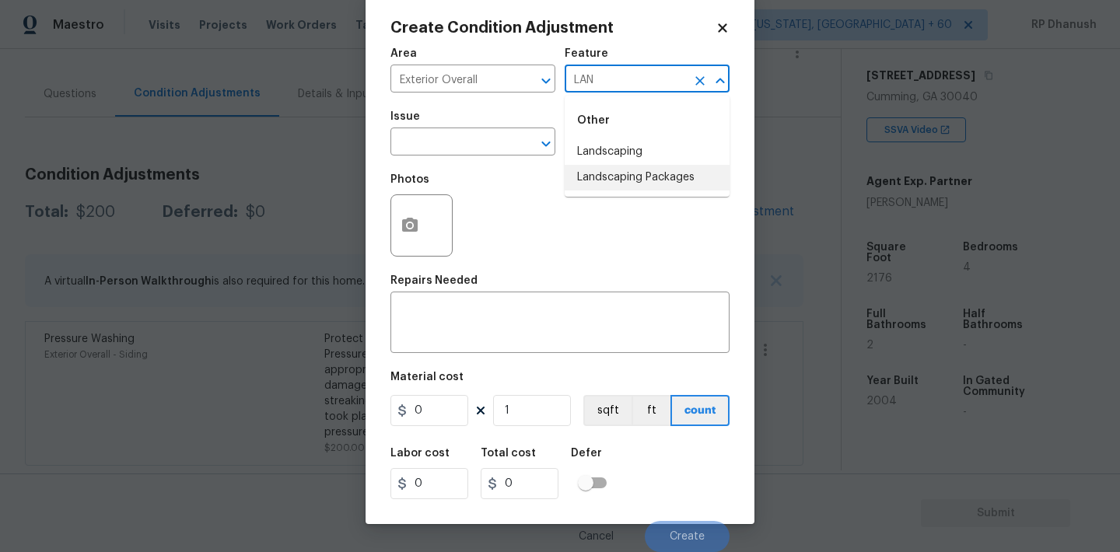
type input "LAN"
click at [614, 200] on div "Photos" at bounding box center [559, 215] width 339 height 101
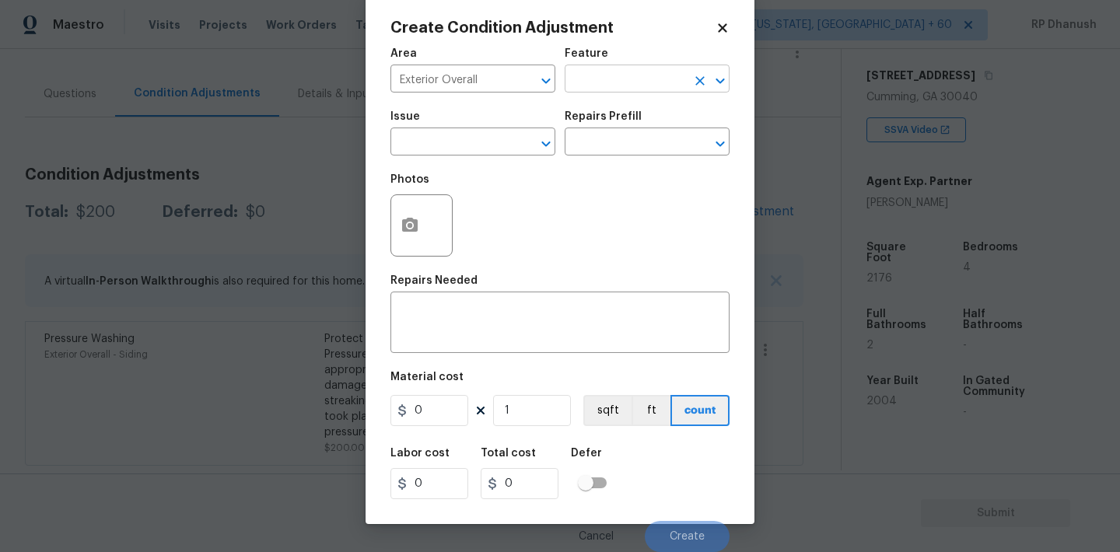
click at [582, 81] on input "text" at bounding box center [625, 80] width 121 height 24
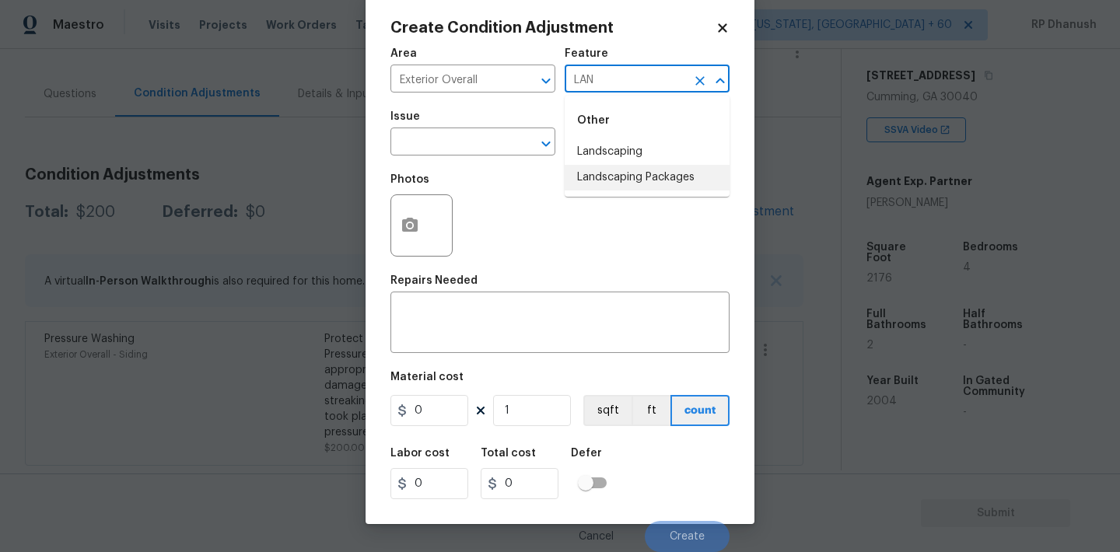
click at [612, 173] on li "Landscaping Packages" at bounding box center [647, 178] width 165 height 26
type input "Landscaping Packages"
click at [488, 124] on div "Issue" at bounding box center [472, 121] width 165 height 20
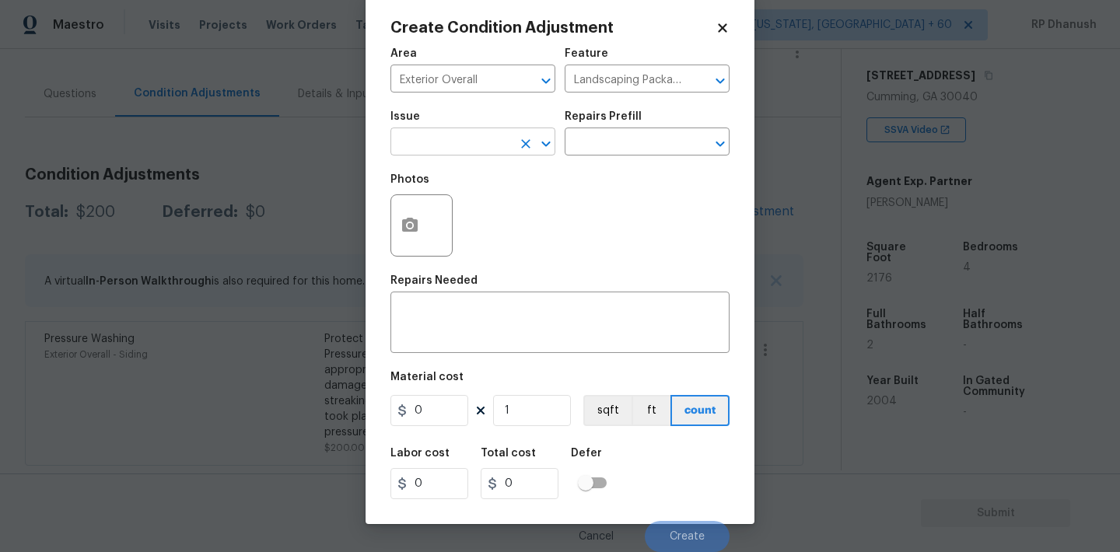
click at [486, 142] on input "text" at bounding box center [450, 143] width 121 height 24
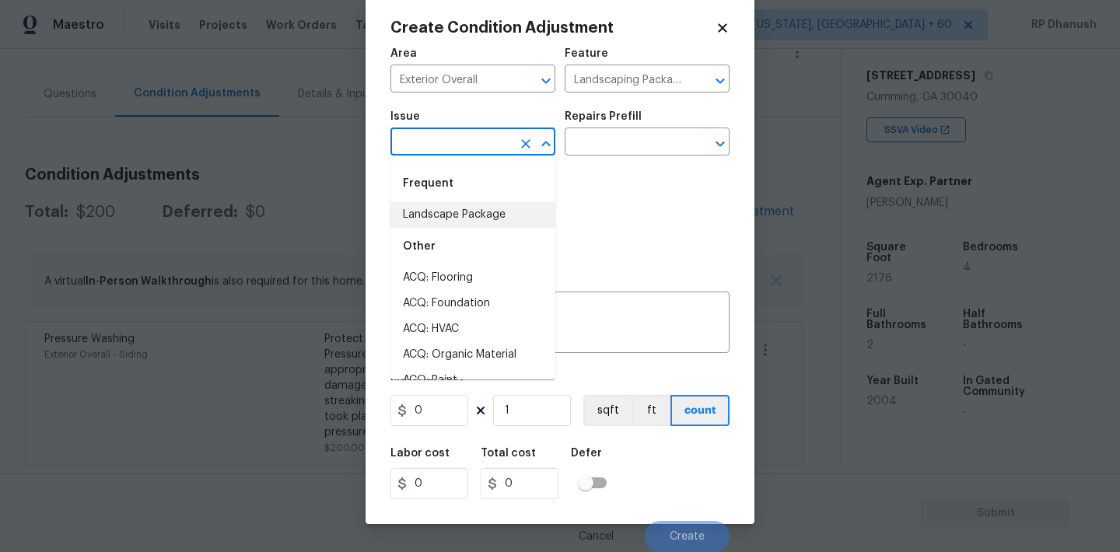
click at [481, 222] on li "Landscape Package" at bounding box center [472, 215] width 165 height 26
type input "Landscape Package"
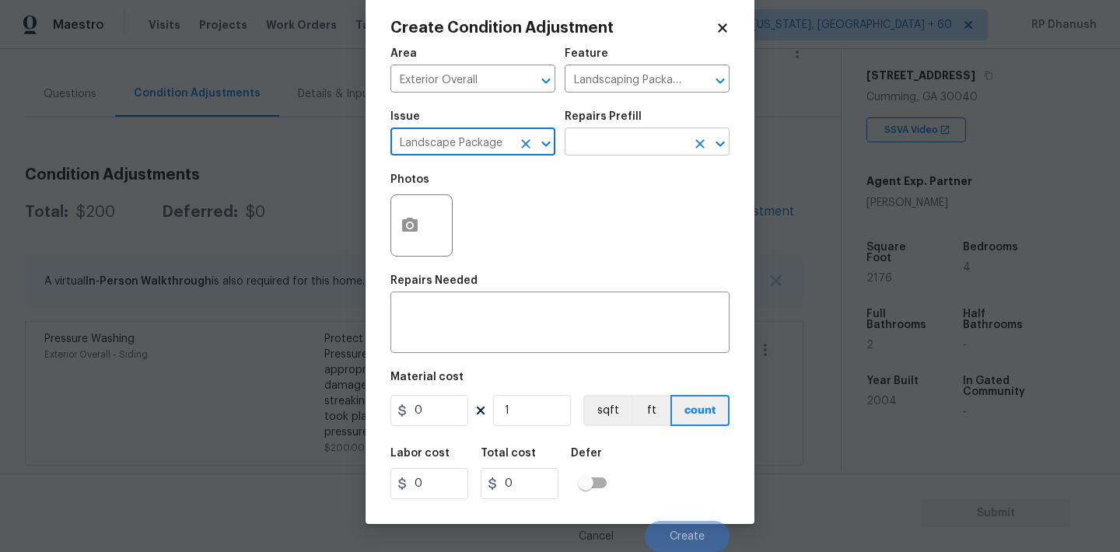
click at [597, 150] on input "text" at bounding box center [625, 143] width 121 height 24
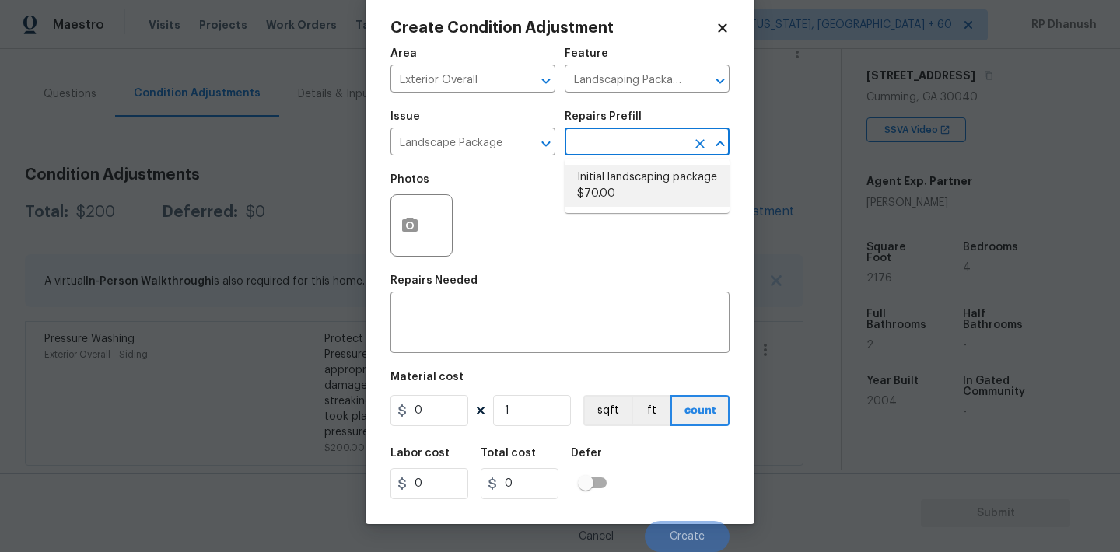
click at [617, 191] on li "Initial landscaping package $70.00" at bounding box center [647, 186] width 165 height 42
type input "Home Readiness Packages"
type textarea "Mowing of grass up to 6" in height. Mow, edge along driveways & sidewalks, trim…"
type input "70"
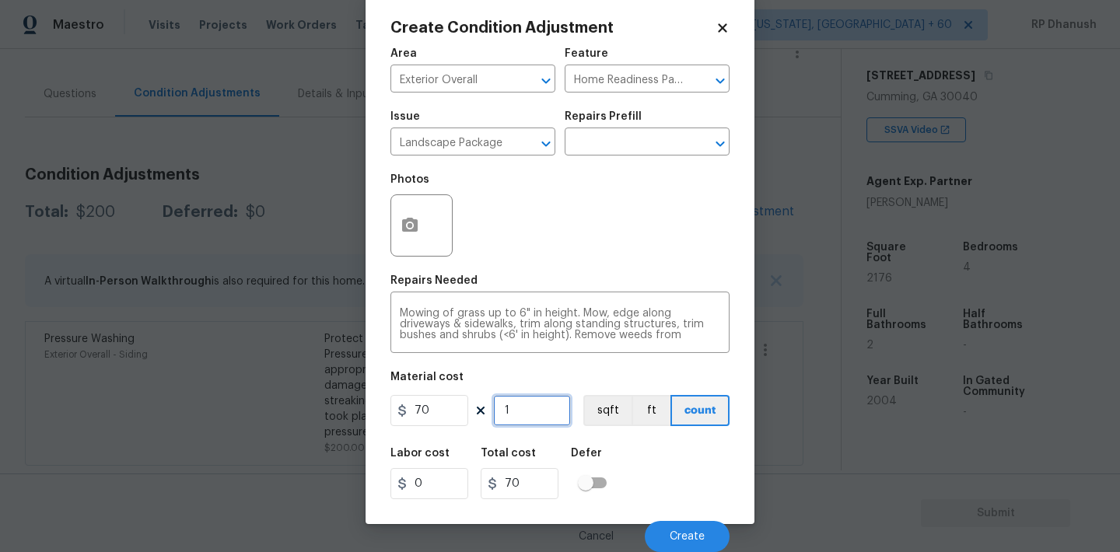
click at [532, 413] on input "1" at bounding box center [532, 410] width 78 height 31
type input "0"
type input "8"
type input "560"
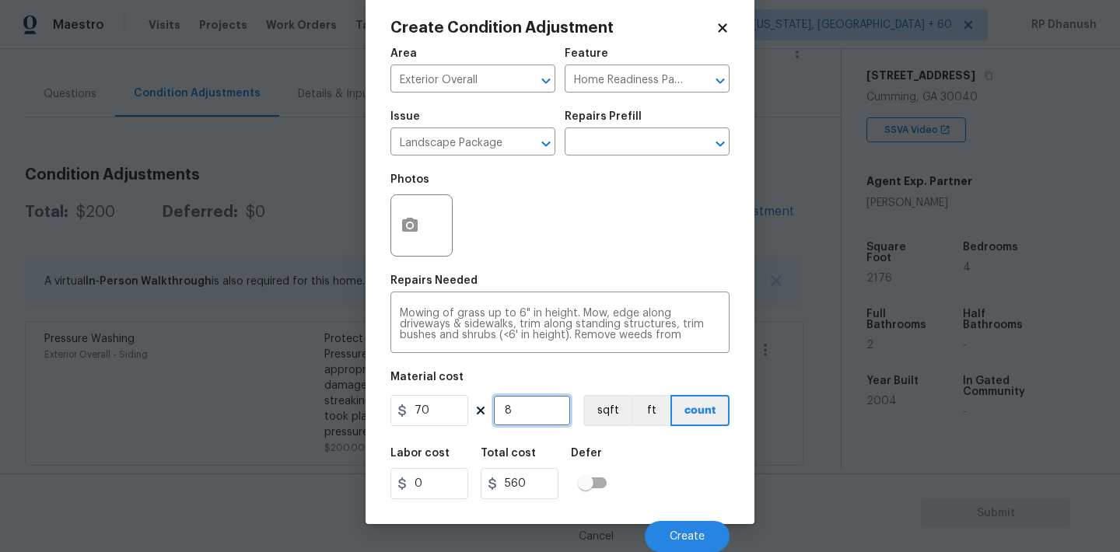
type input "0"
type input "9"
type input "630"
type input "9"
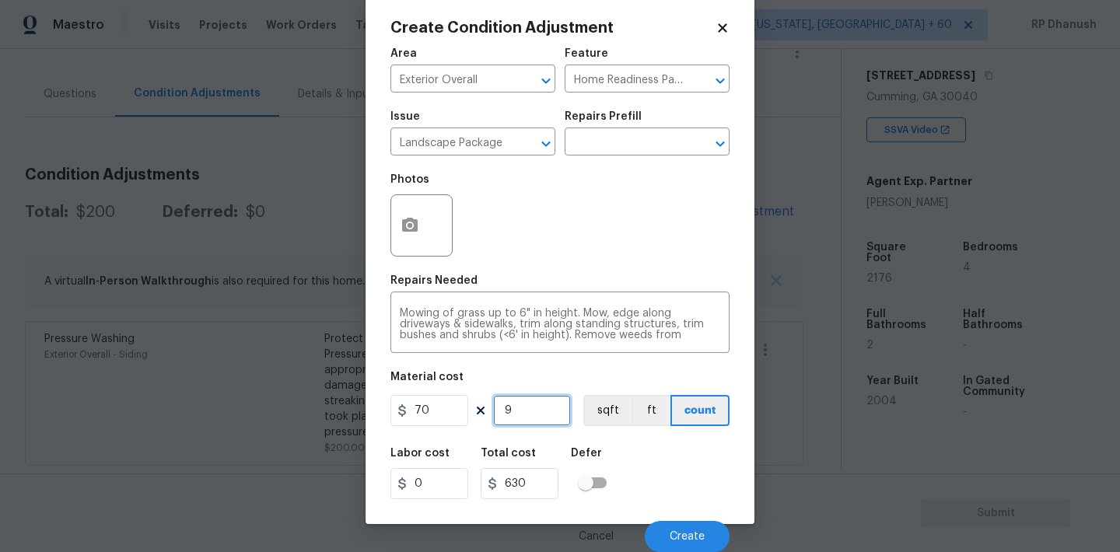
click at [530, 411] on input "9" at bounding box center [532, 410] width 78 height 31
type input "0"
type input "8"
type input "560"
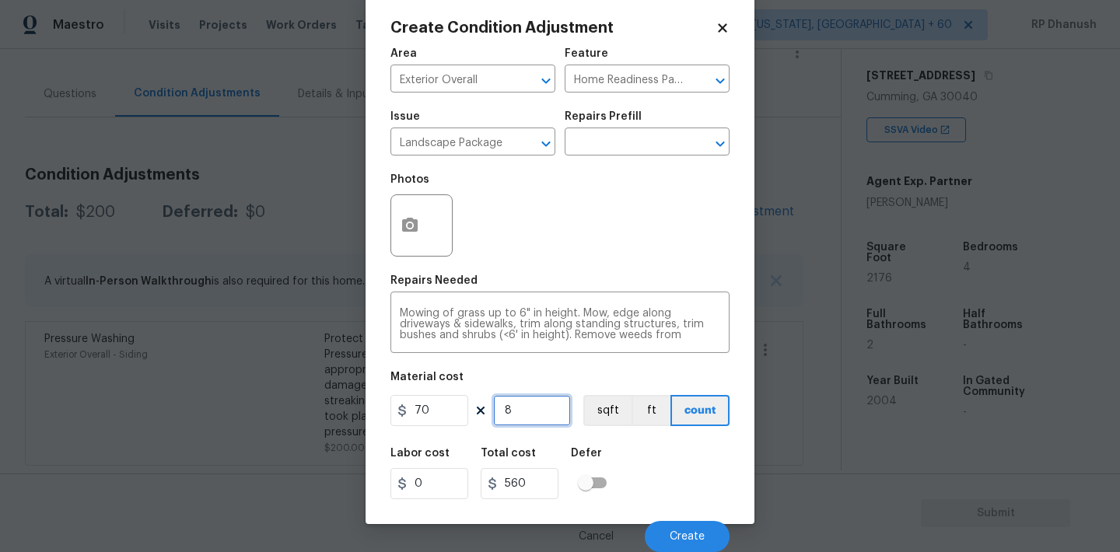
type input "8"
click at [411, 218] on icon "button" at bounding box center [410, 225] width 16 height 14
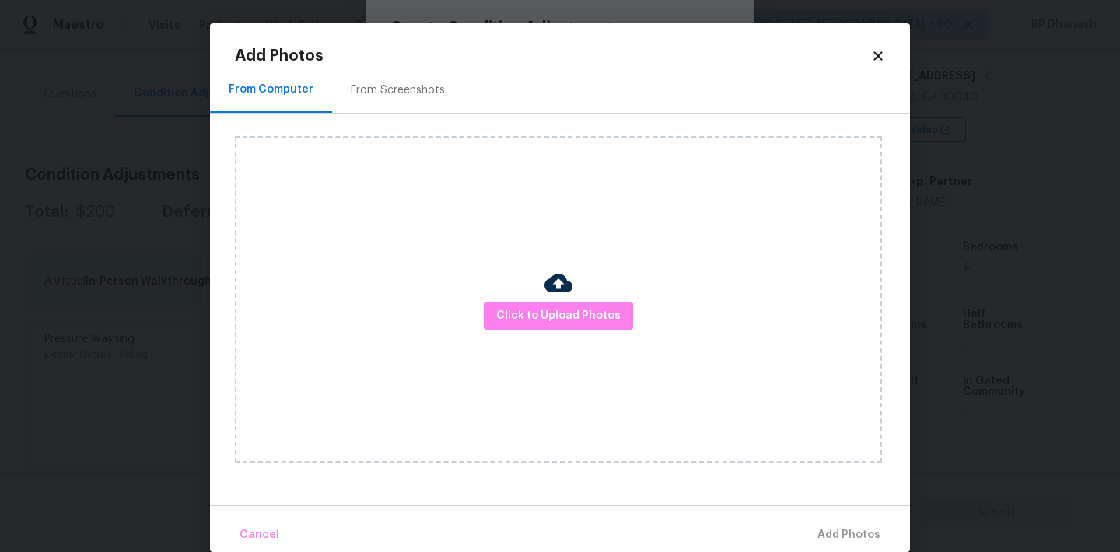
click at [390, 63] on div "Add Photos From Computer From Screenshots Click to Upload Photos Cancel Add Pho…" at bounding box center [560, 300] width 650 height 504
click at [396, 118] on div "Click to Upload Photos" at bounding box center [572, 300] width 675 height 372
click at [396, 91] on div "From Screenshots" at bounding box center [398, 90] width 94 height 16
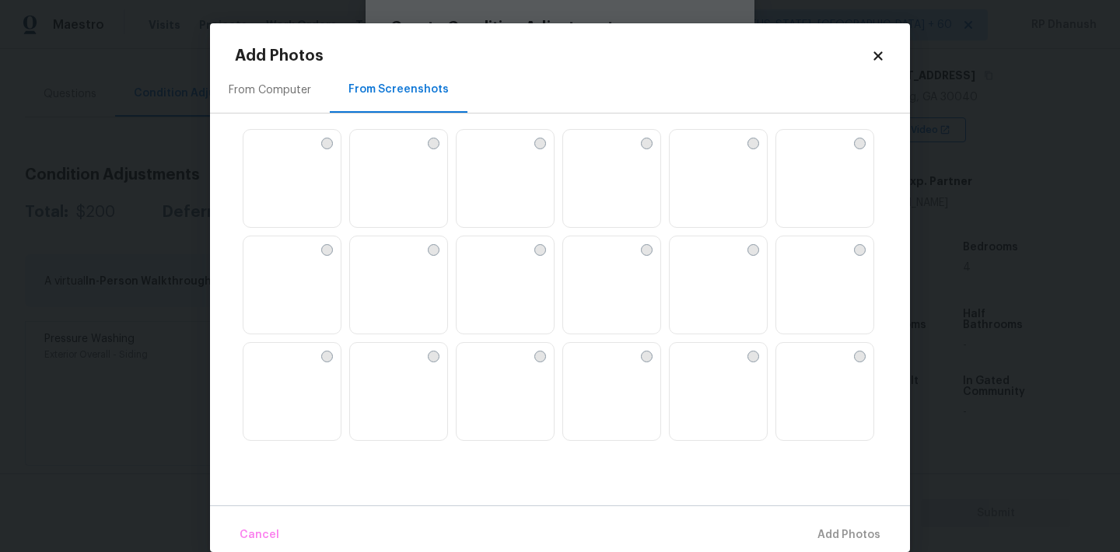
click at [375, 368] on img at bounding box center [362, 355] width 25 height 25
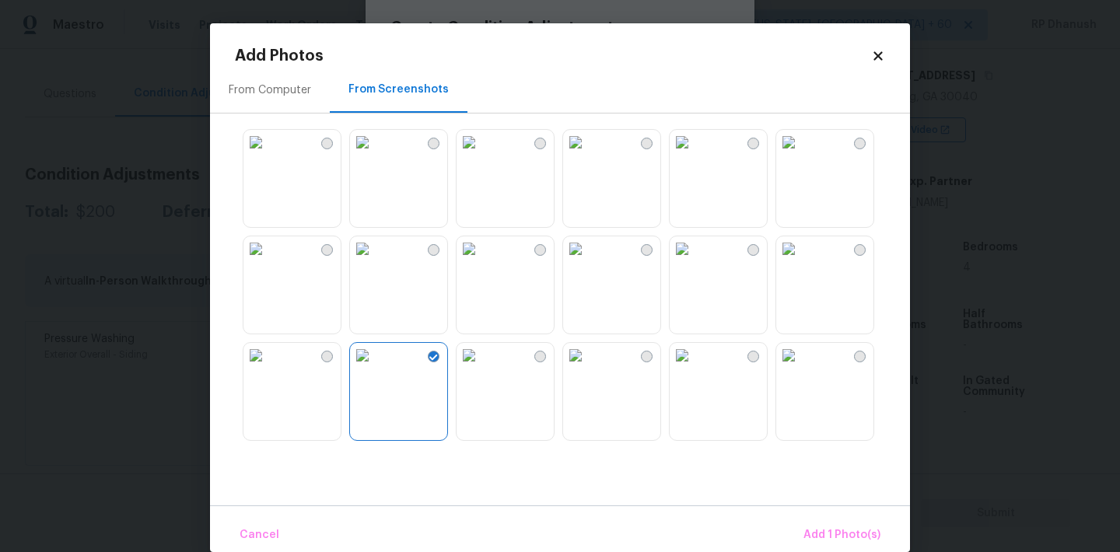
click at [801, 155] on img at bounding box center [788, 142] width 25 height 25
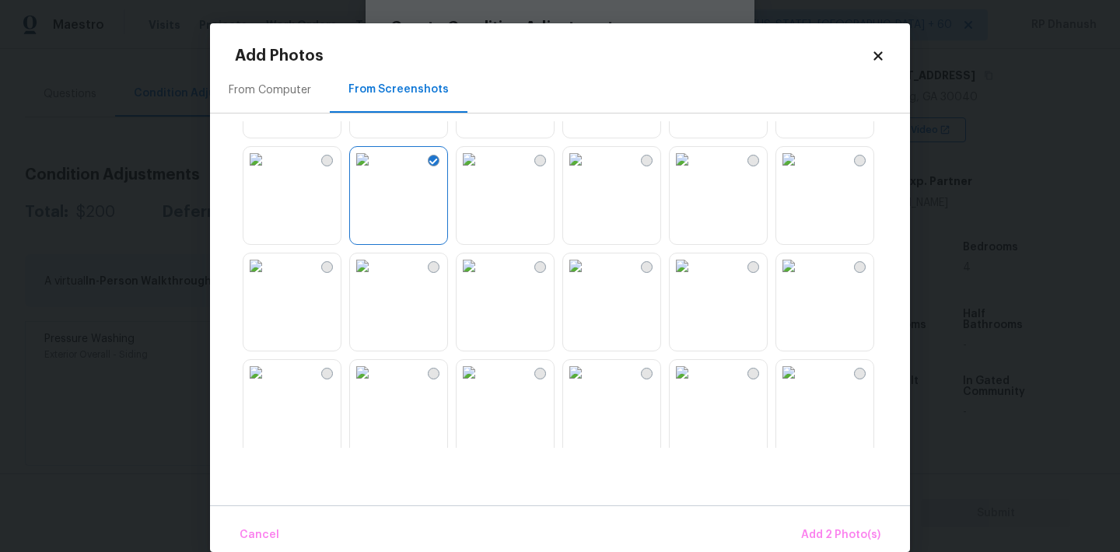
scroll to position [430, 0]
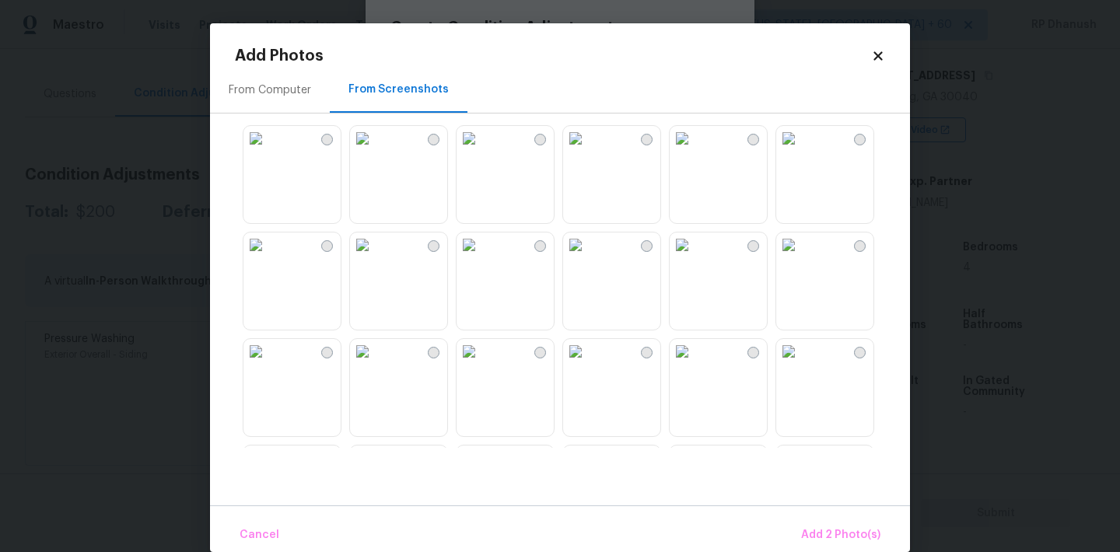
click at [852, 518] on div "Cancel Add 2 Photo(s)" at bounding box center [560, 528] width 700 height 47
click at [588, 364] on img at bounding box center [575, 351] width 25 height 25
click at [449, 395] on div at bounding box center [572, 284] width 675 height 327
click at [375, 364] on img at bounding box center [362, 351] width 25 height 25
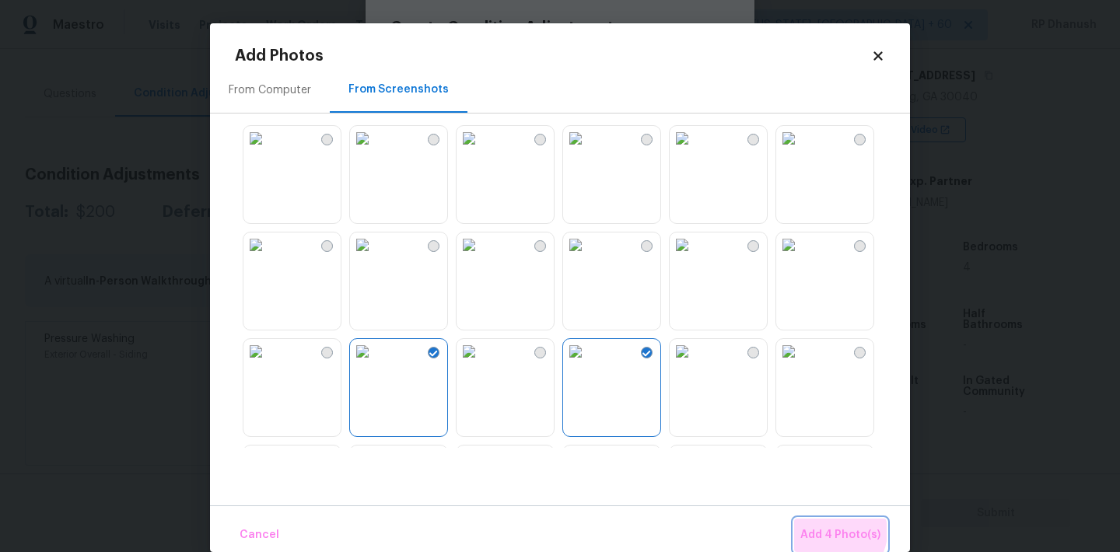
click at [837, 532] on span "Add 4 Photo(s)" at bounding box center [840, 535] width 80 height 19
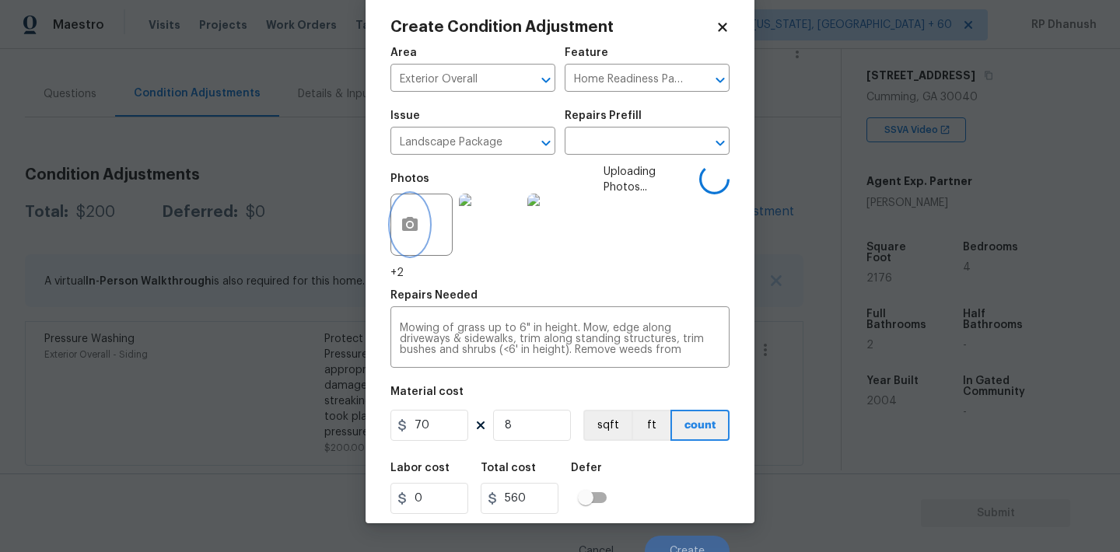
scroll to position [29, 0]
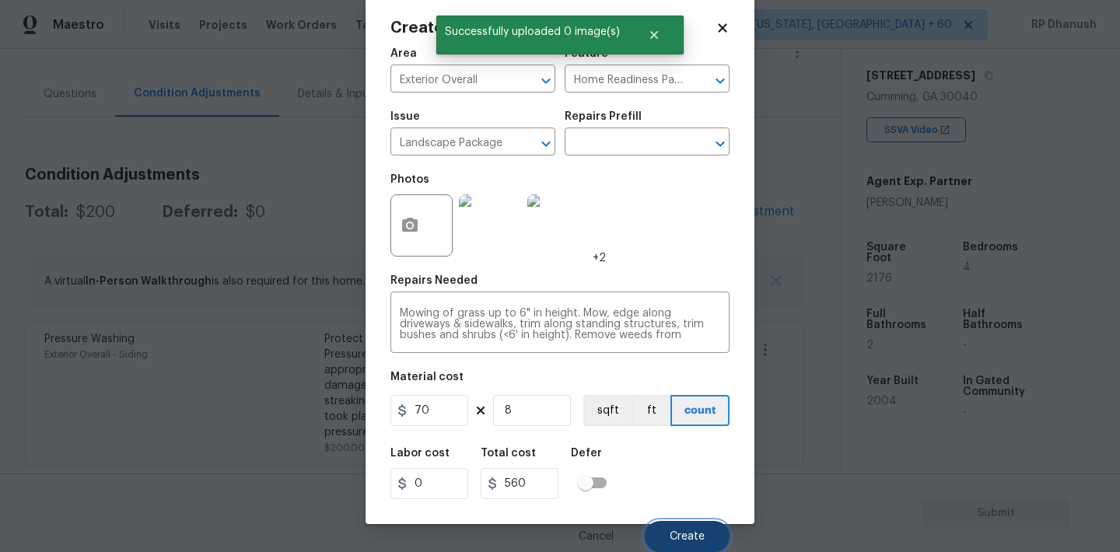
click at [671, 523] on button "Create" at bounding box center [687, 536] width 85 height 31
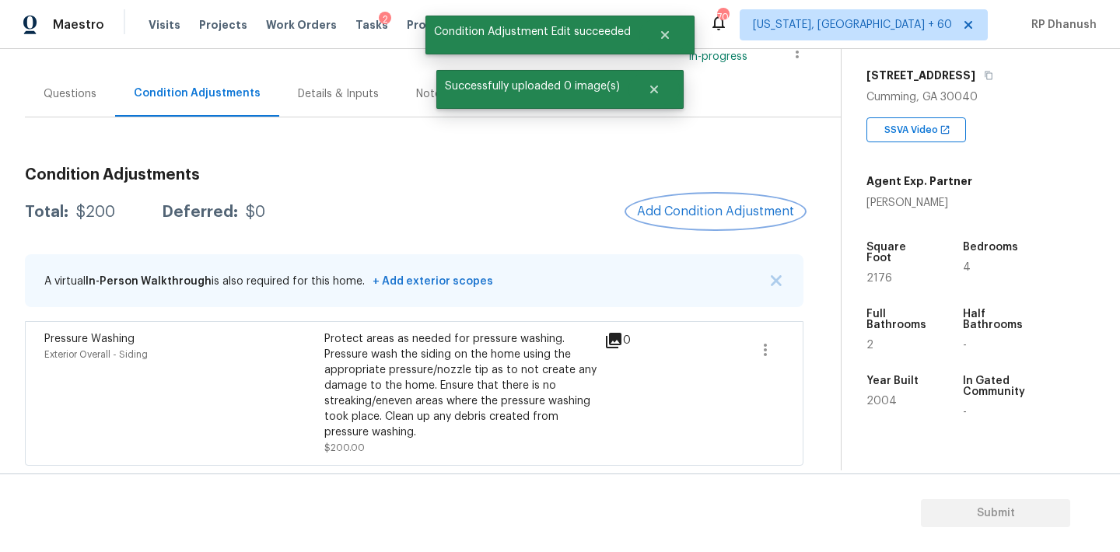
scroll to position [0, 0]
click at [750, 206] on span "Add Condition Adjustment" at bounding box center [715, 212] width 157 height 14
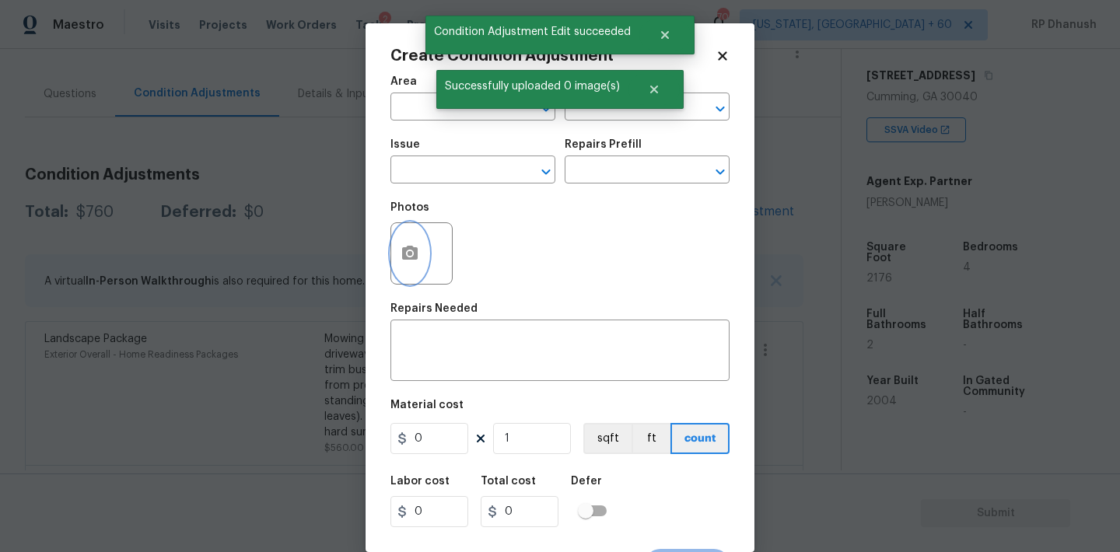
click at [423, 247] on button "button" at bounding box center [409, 253] width 37 height 61
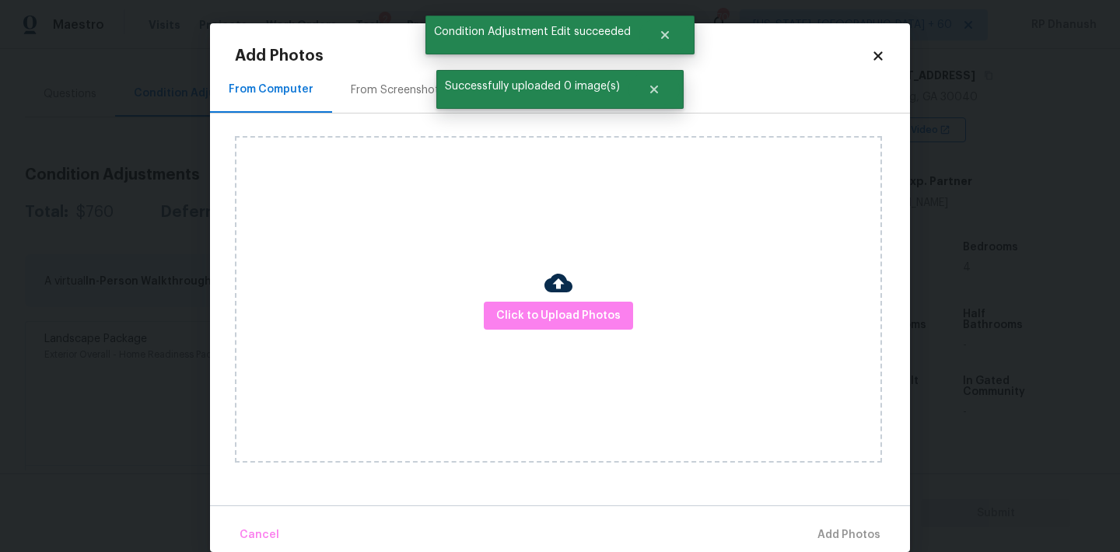
click at [397, 101] on div "From Screenshots" at bounding box center [397, 90] width 131 height 46
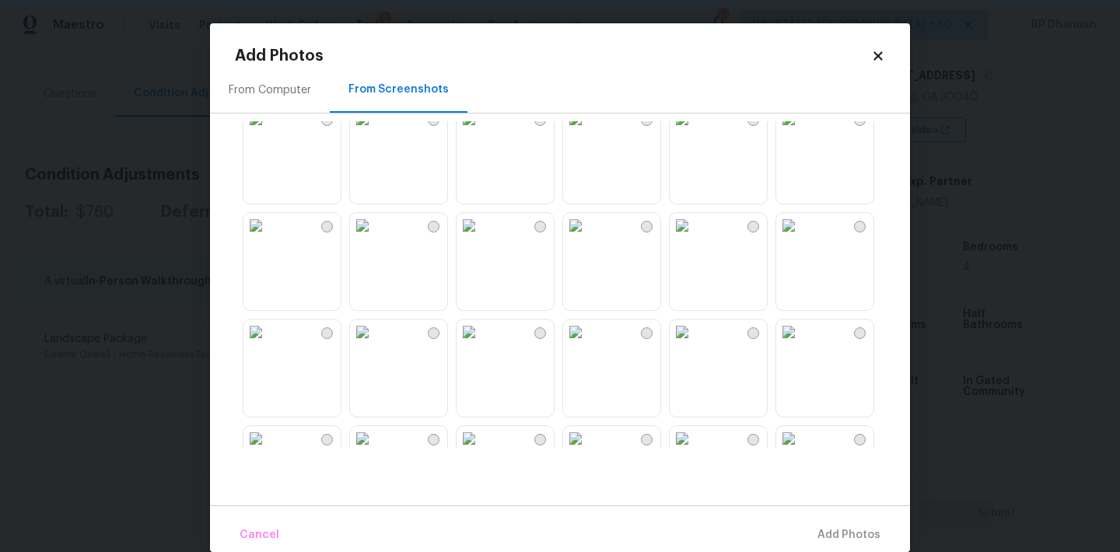
scroll to position [1485, 0]
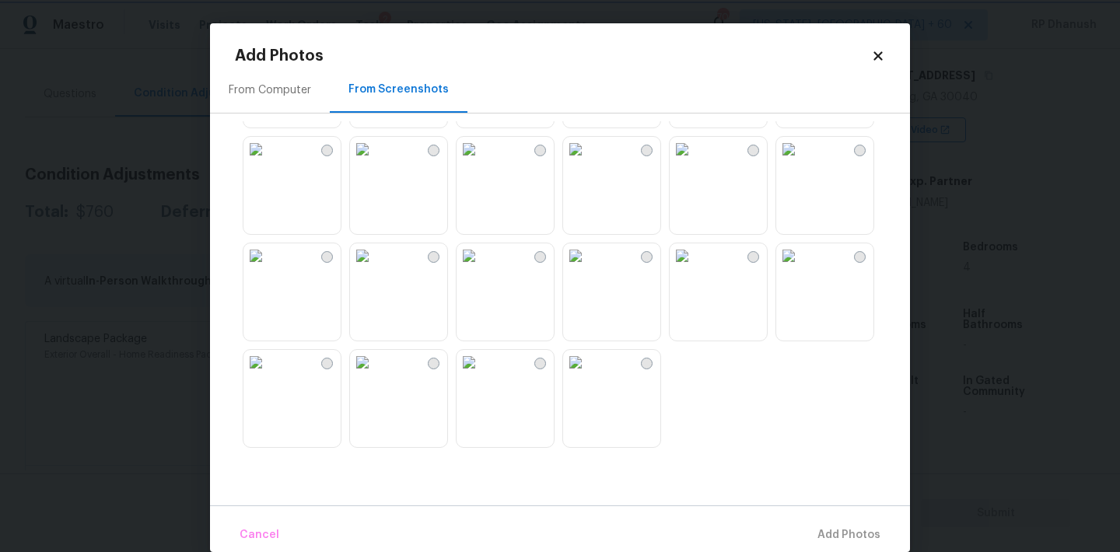
click at [118, 254] on body "Maestro Visits Projects Work Orders Tasks 2 Properties Geo Assignments 704 Wash…" at bounding box center [560, 276] width 1120 height 552
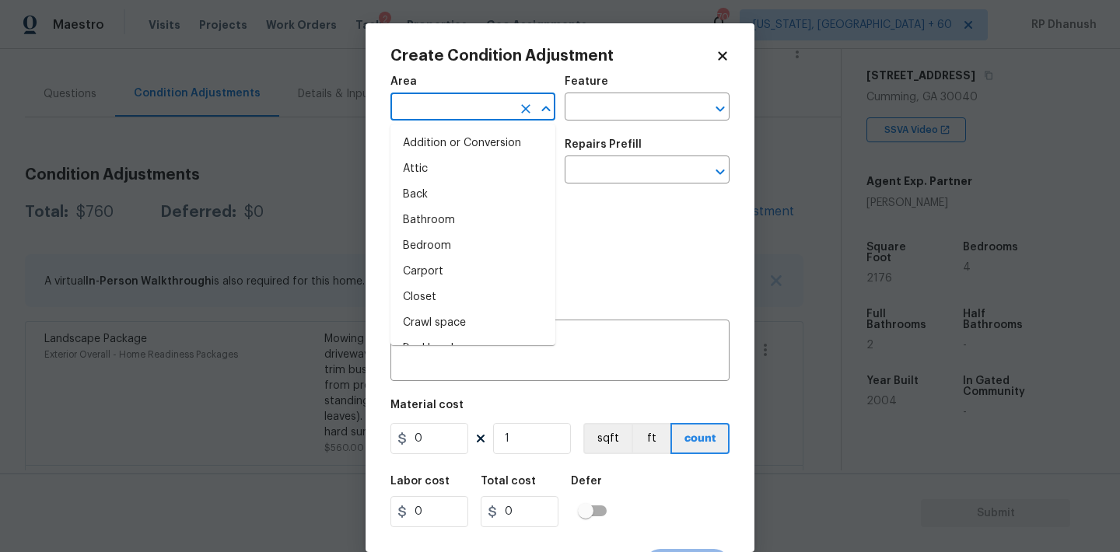
click at [414, 96] on input "text" at bounding box center [450, 108] width 121 height 24
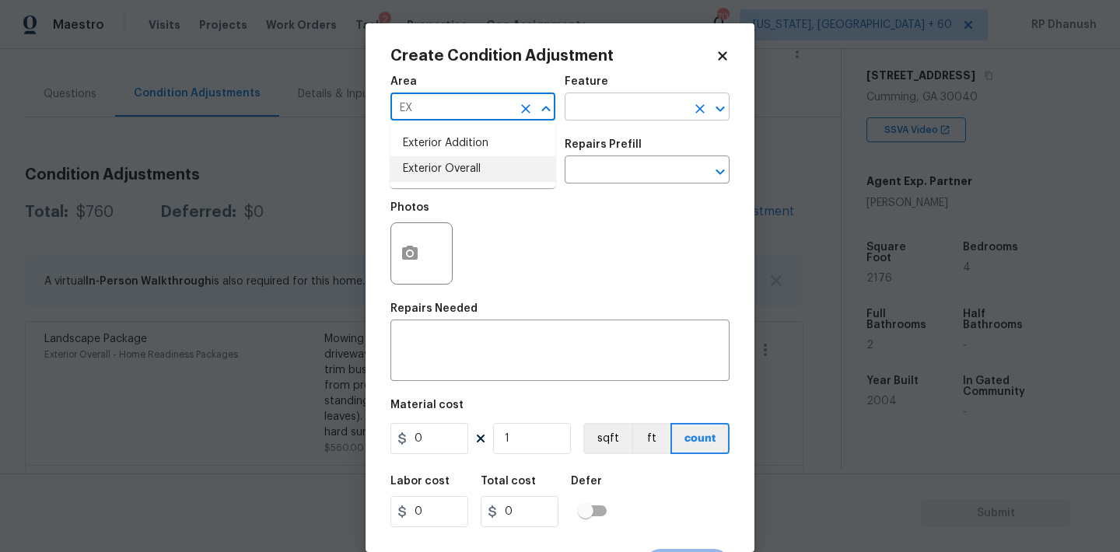
drag, startPoint x: 422, startPoint y: 179, endPoint x: 614, endPoint y: 110, distance: 203.2
click at [422, 179] on li "Exterior Overall" at bounding box center [472, 169] width 165 height 26
type input "Exterior Overall"
click at [617, 110] on input "text" at bounding box center [625, 108] width 121 height 24
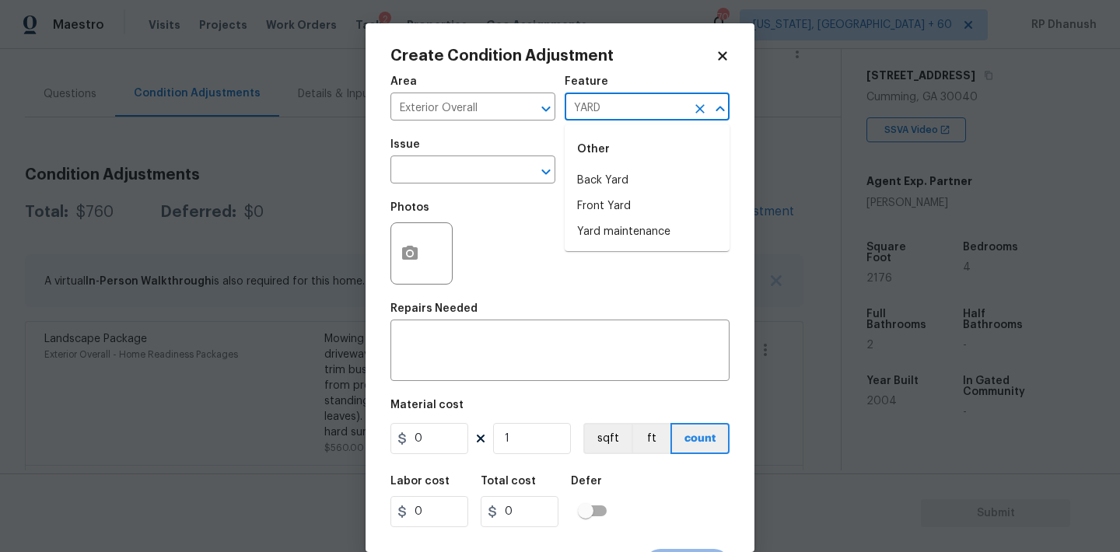
click at [625, 243] on li "Yard maintenance" at bounding box center [647, 232] width 165 height 26
type input "Yard maintenance"
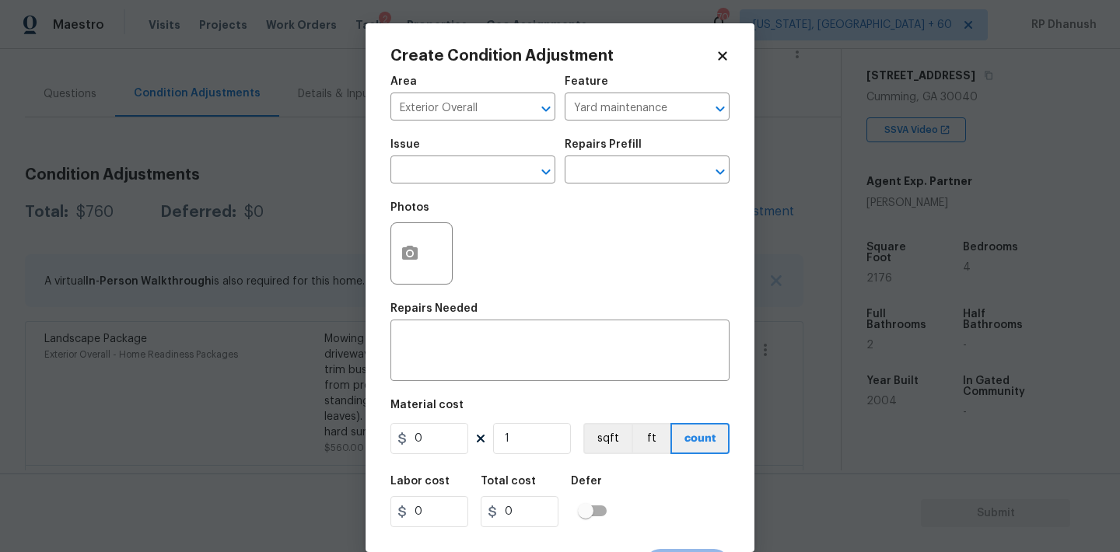
click at [619, 229] on div "Photos" at bounding box center [559, 243] width 339 height 101
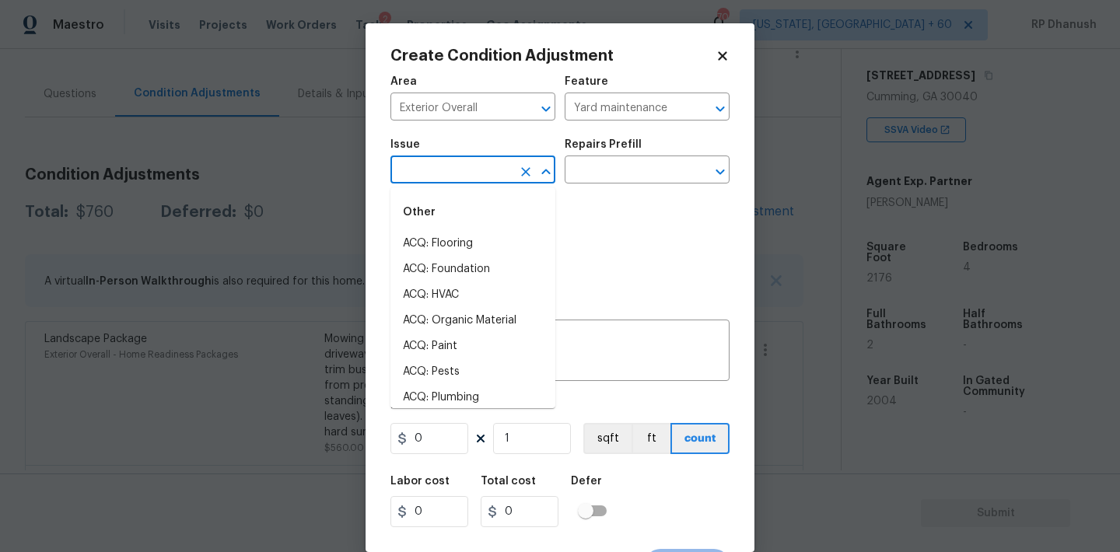
click at [481, 180] on input "text" at bounding box center [450, 171] width 121 height 24
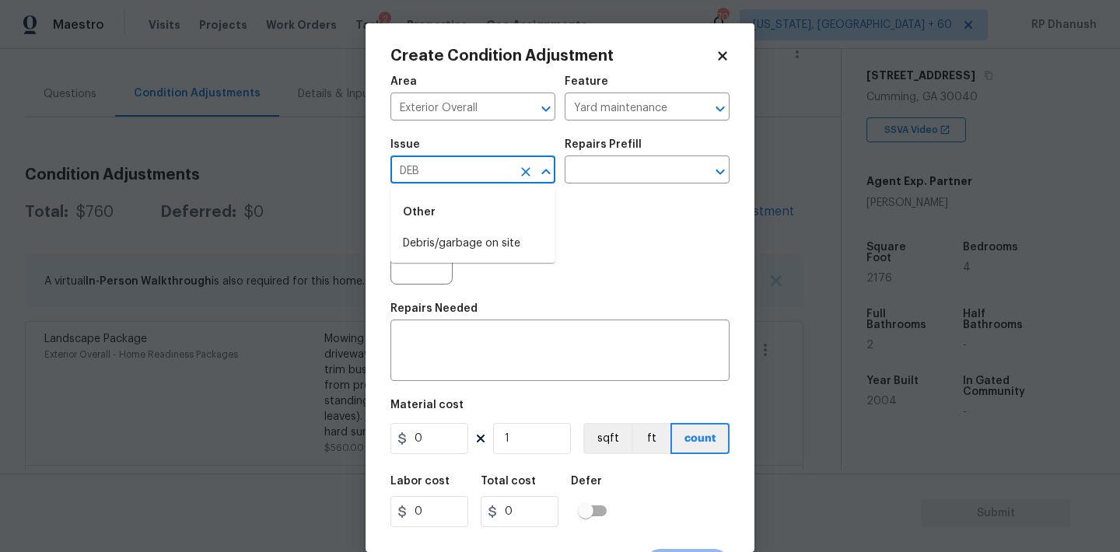
type input "DEB"
click at [461, 267] on div "Photos" at bounding box center [559, 243] width 339 height 101
click at [474, 249] on div "Photos" at bounding box center [559, 243] width 339 height 101
click at [487, 187] on span "Issue ​" at bounding box center [472, 161] width 165 height 63
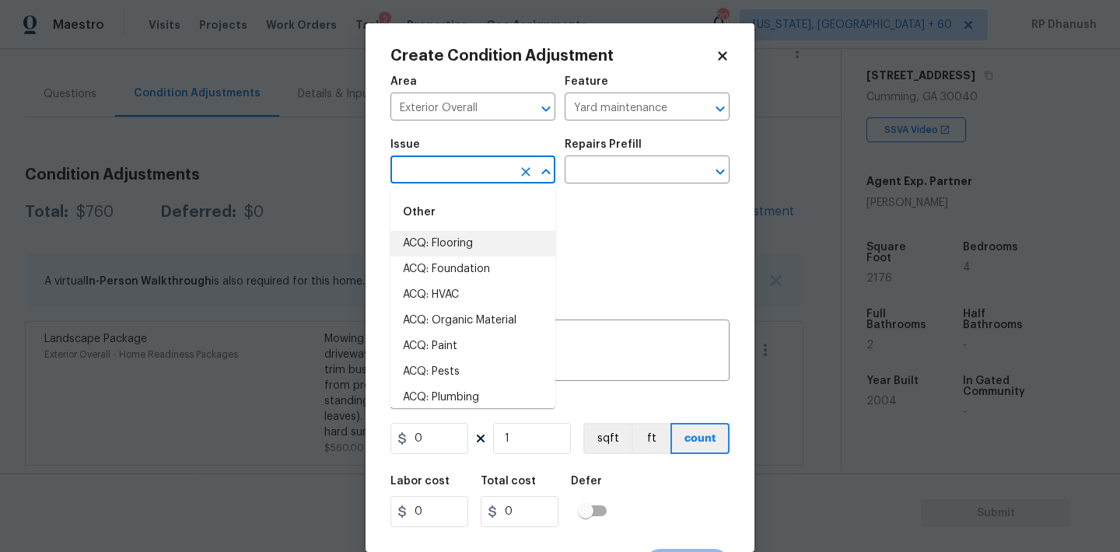
click at [487, 170] on input "text" at bounding box center [450, 171] width 121 height 24
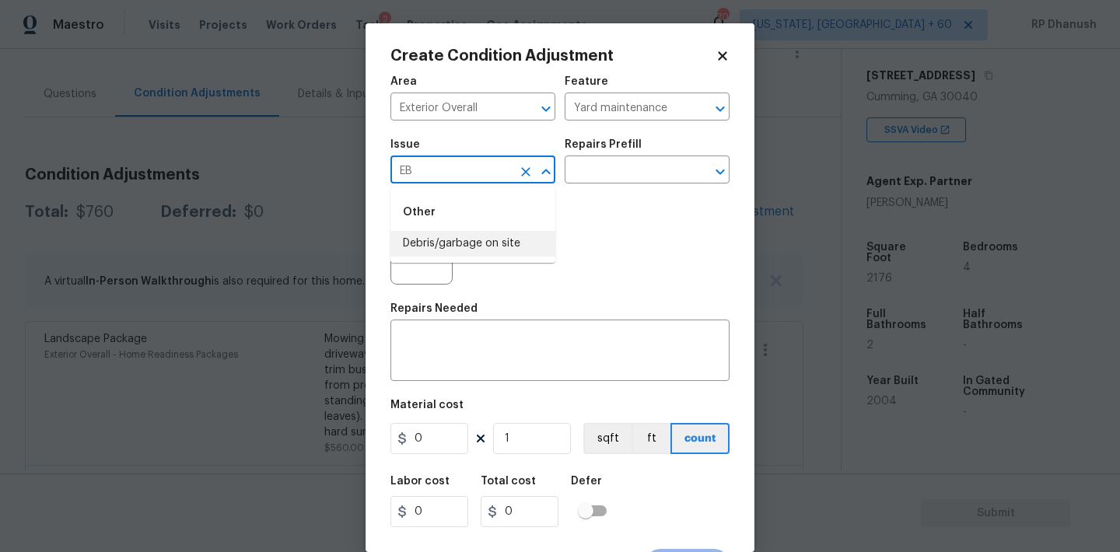
click at [491, 239] on li "Debris/garbage on site" at bounding box center [472, 244] width 165 height 26
type input "Debris/garbage on site"
click at [640, 174] on input "text" at bounding box center [625, 171] width 121 height 24
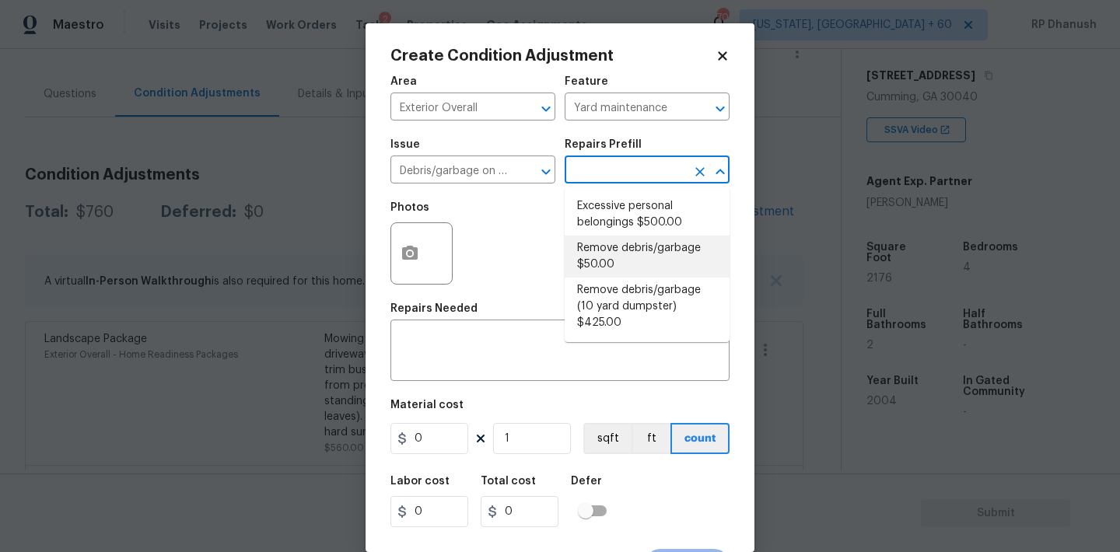
click at [621, 265] on li "Remove debris/garbage $50.00" at bounding box center [647, 257] width 165 height 42
type textarea "Remove, haul off, and properly dispose of any debris left by seller to offsite …"
type input "50"
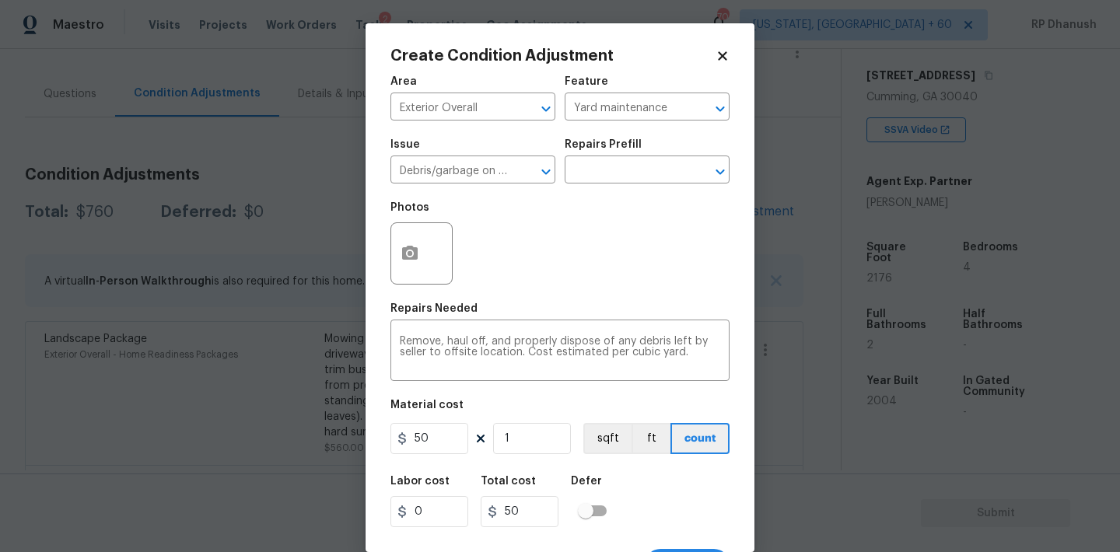
click at [521, 465] on div "Area Exterior Overall ​ Feature Yard maintenance ​ Issue Debris/garbage on site…" at bounding box center [559, 323] width 339 height 513
click at [523, 449] on input "1" at bounding box center [532, 438] width 78 height 31
type input "0"
type input "6"
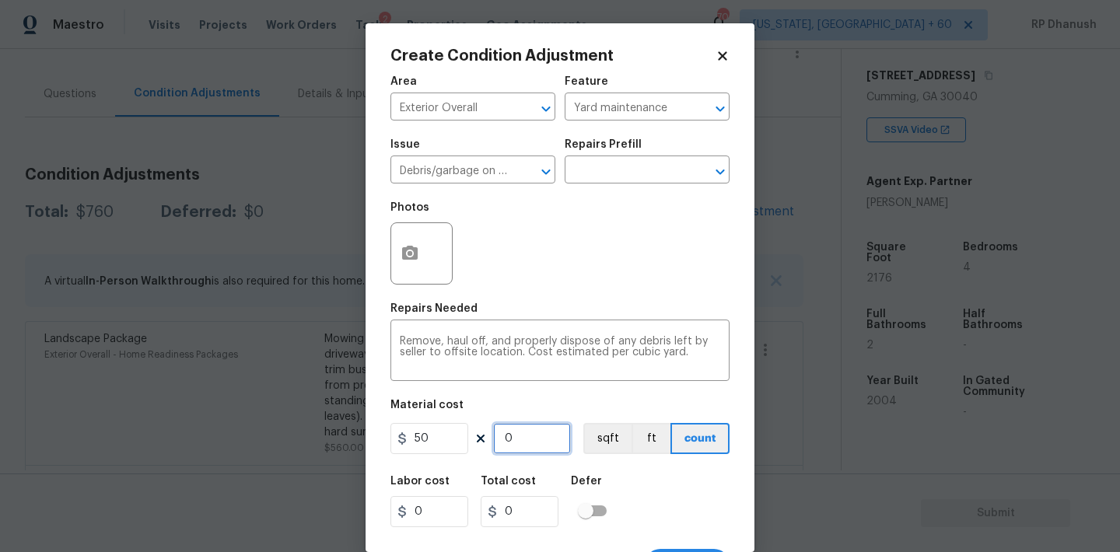
type input "300"
type input "6"
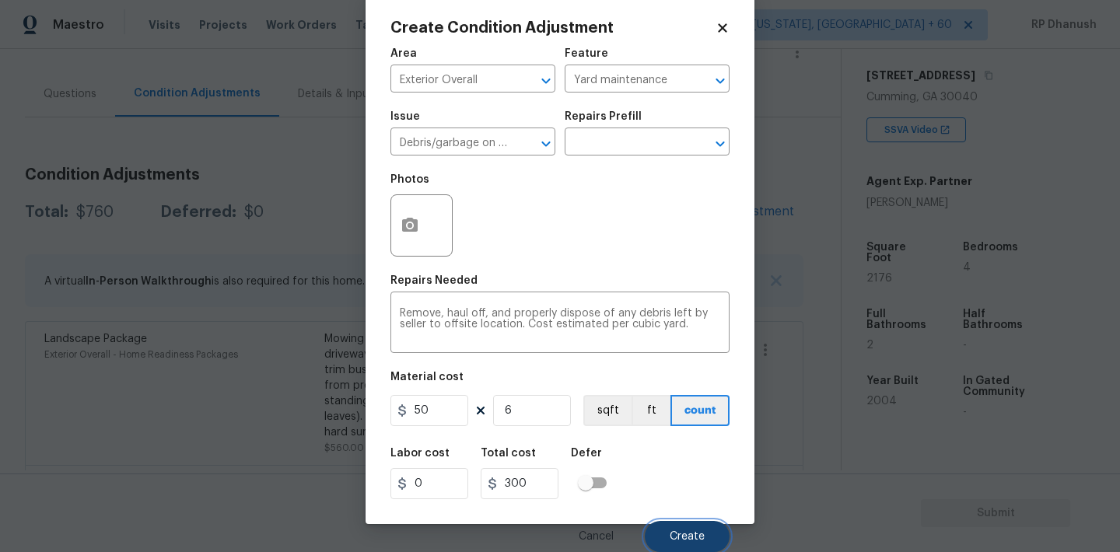
click at [683, 540] on span "Create" at bounding box center [687, 537] width 35 height 12
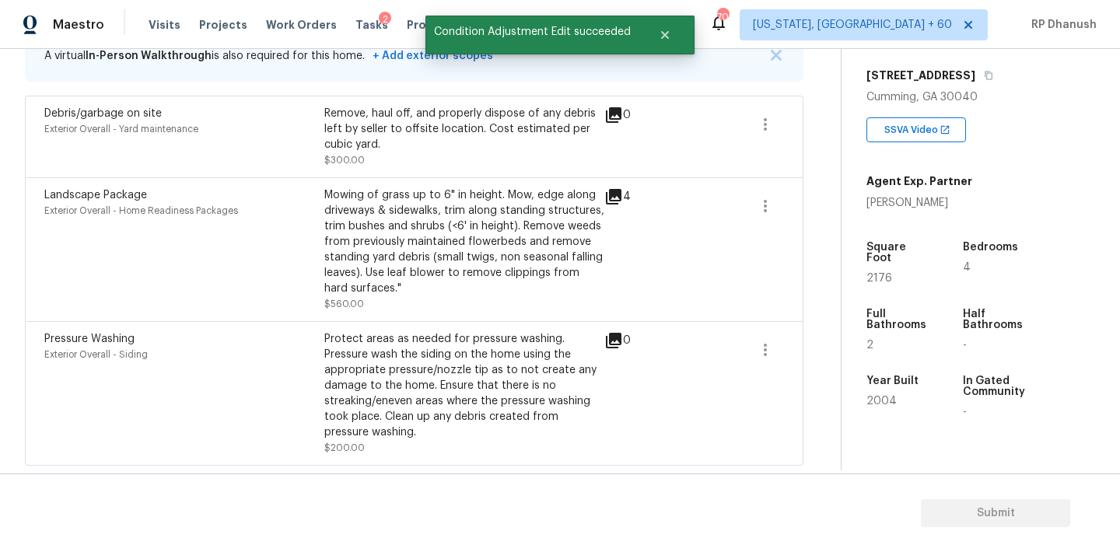
scroll to position [271, 0]
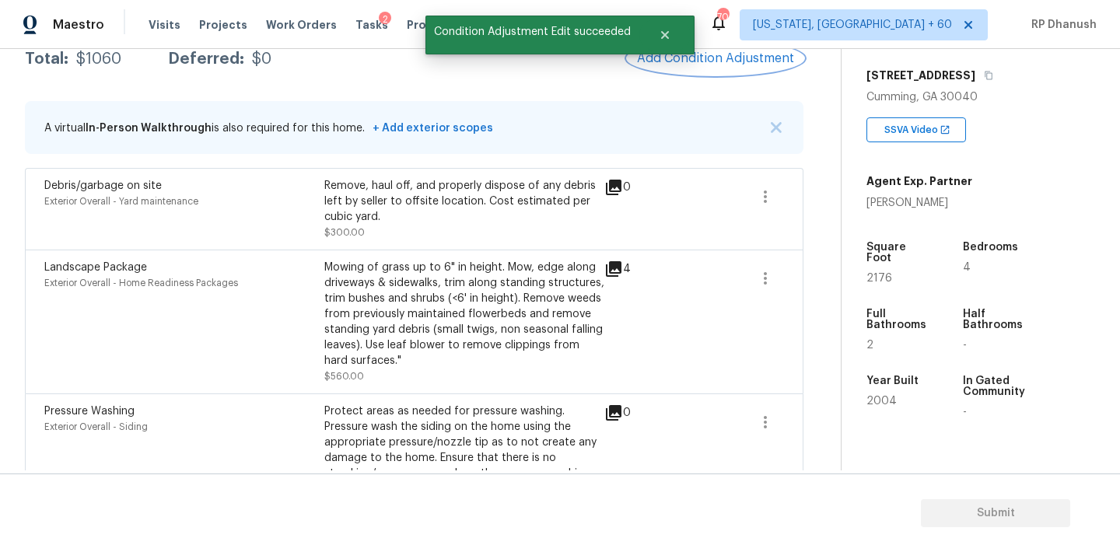
click at [744, 58] on span "Add Condition Adjustment" at bounding box center [715, 58] width 157 height 14
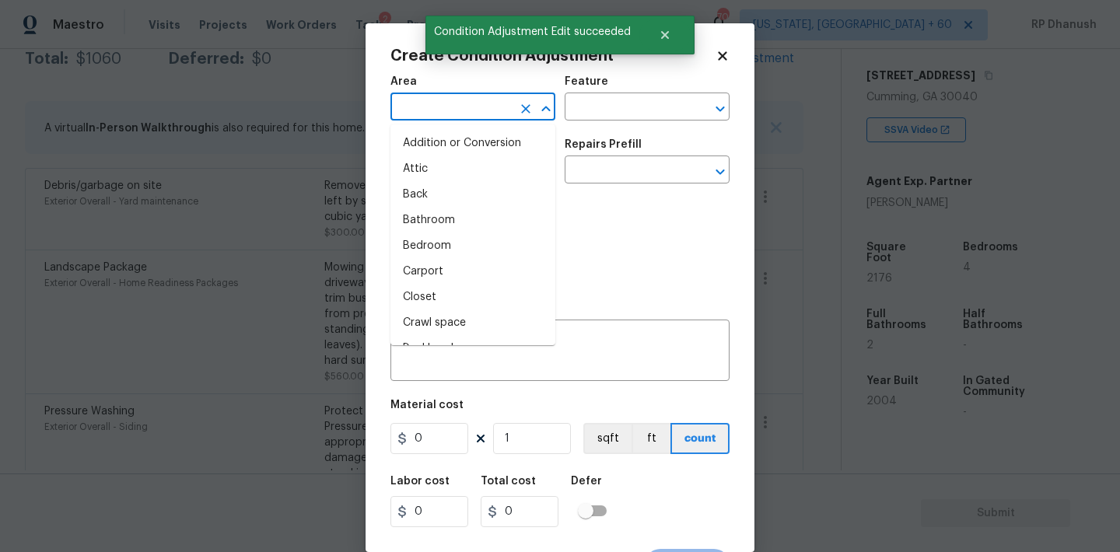
click at [468, 103] on input "text" at bounding box center [450, 108] width 121 height 24
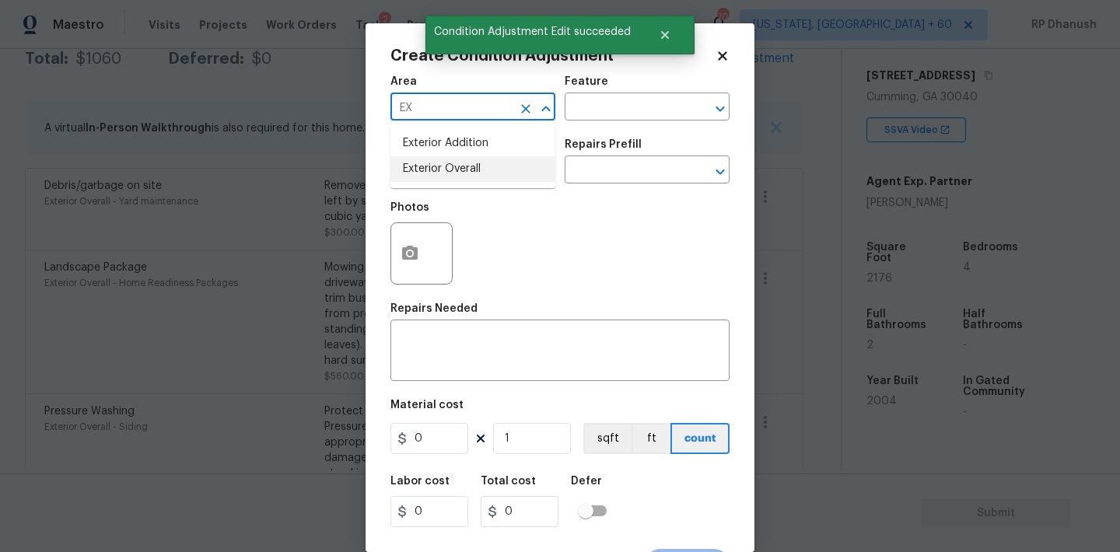
click at [453, 160] on li "Exterior Overall" at bounding box center [472, 169] width 165 height 26
type input "Exterior Overall"
click at [453, 317] on div "Repairs Needed" at bounding box center [559, 313] width 339 height 20
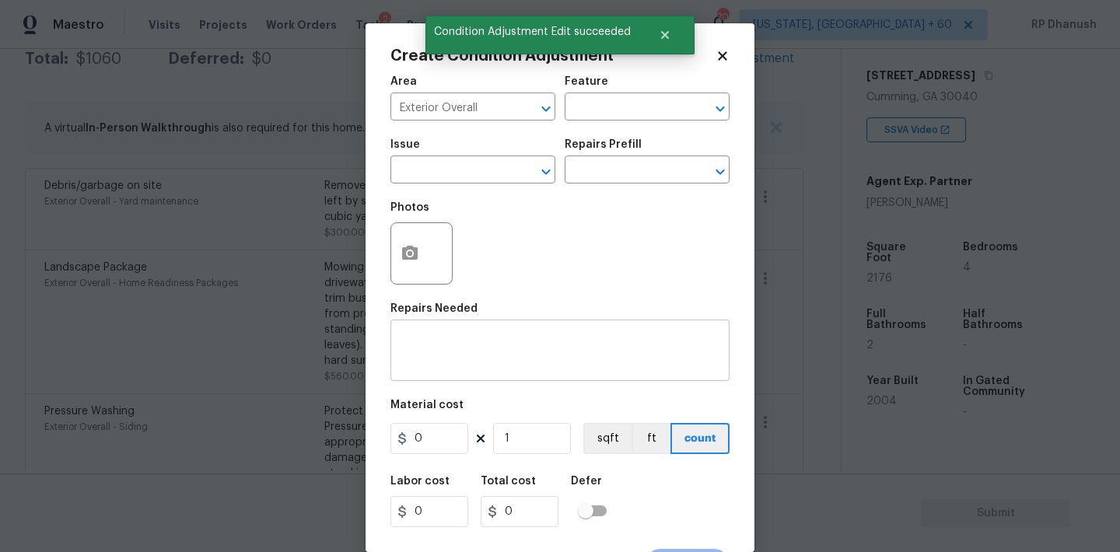
click at [442, 340] on textarea at bounding box center [560, 352] width 320 height 33
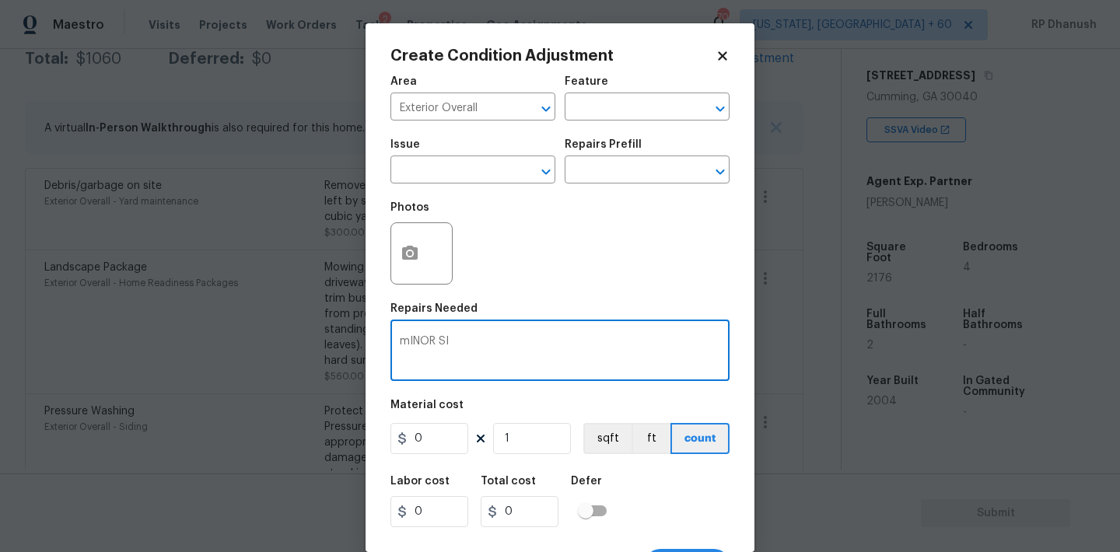
type textarea "mINOR S"
type textarea "Minor siding repairs and overall exterior repairs."
click at [448, 446] on input "0" at bounding box center [429, 438] width 78 height 31
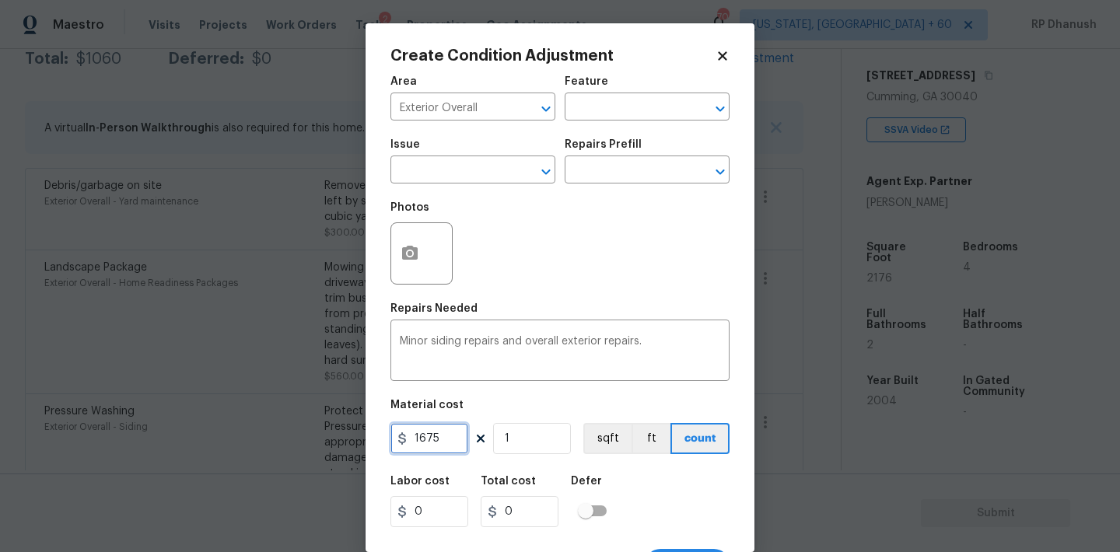
type input "1675"
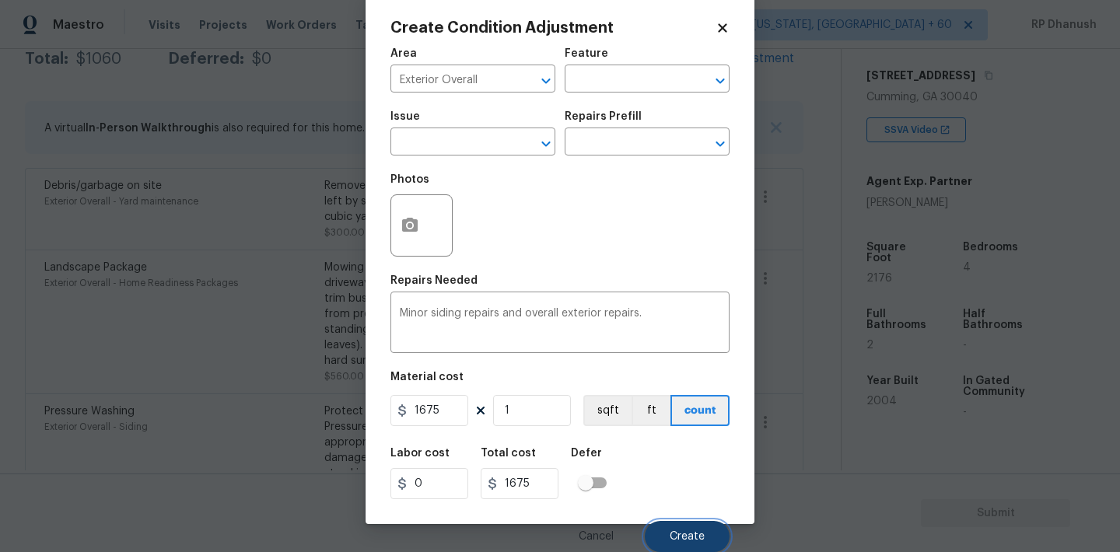
click at [695, 541] on span "Create" at bounding box center [687, 537] width 35 height 12
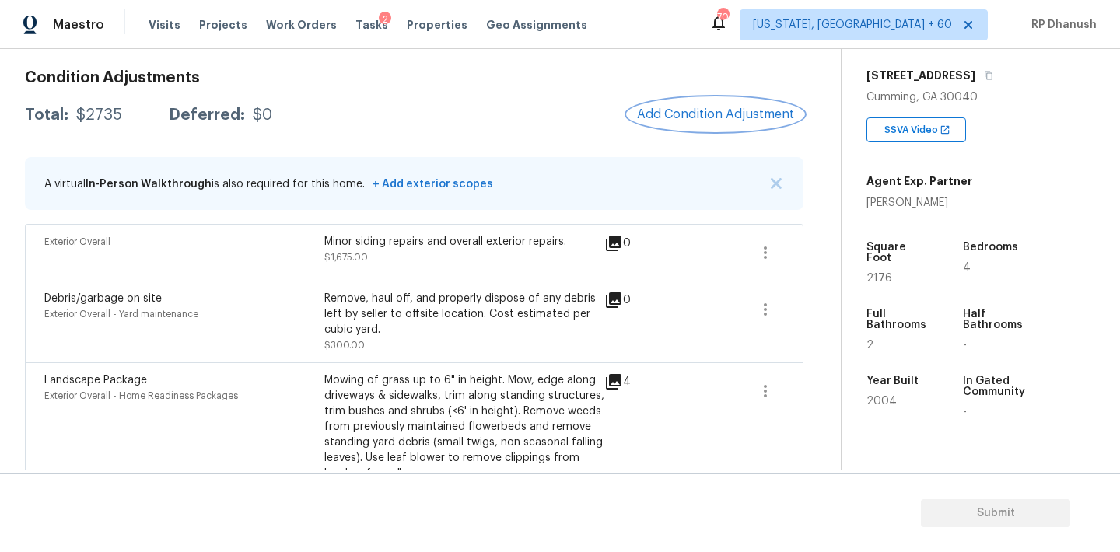
scroll to position [215, 0]
click at [730, 124] on button "Add Condition Adjustment" at bounding box center [716, 115] width 176 height 33
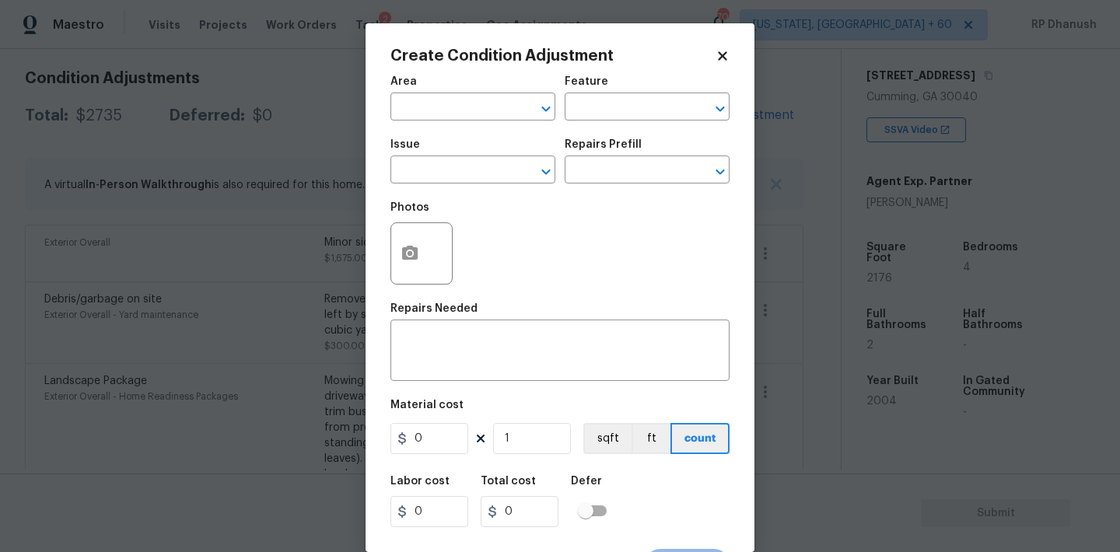
click at [425, 92] on div "Area" at bounding box center [472, 86] width 165 height 20
click at [425, 114] on input "text" at bounding box center [450, 108] width 121 height 24
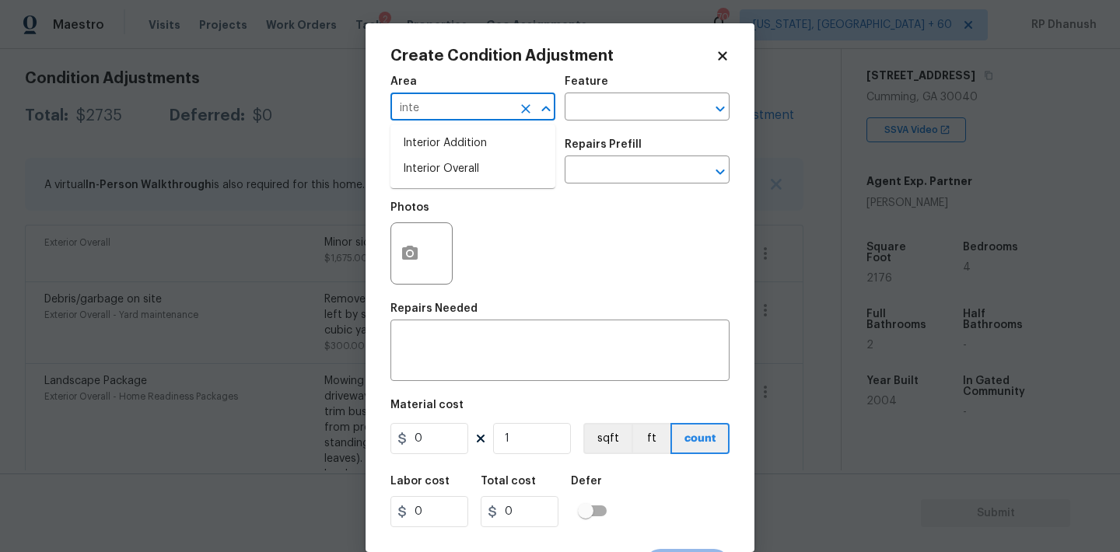
click at [436, 163] on li "Interior Overall" at bounding box center [472, 169] width 165 height 26
type input "Interior Overall"
click at [657, 104] on input "text" at bounding box center [625, 108] width 121 height 24
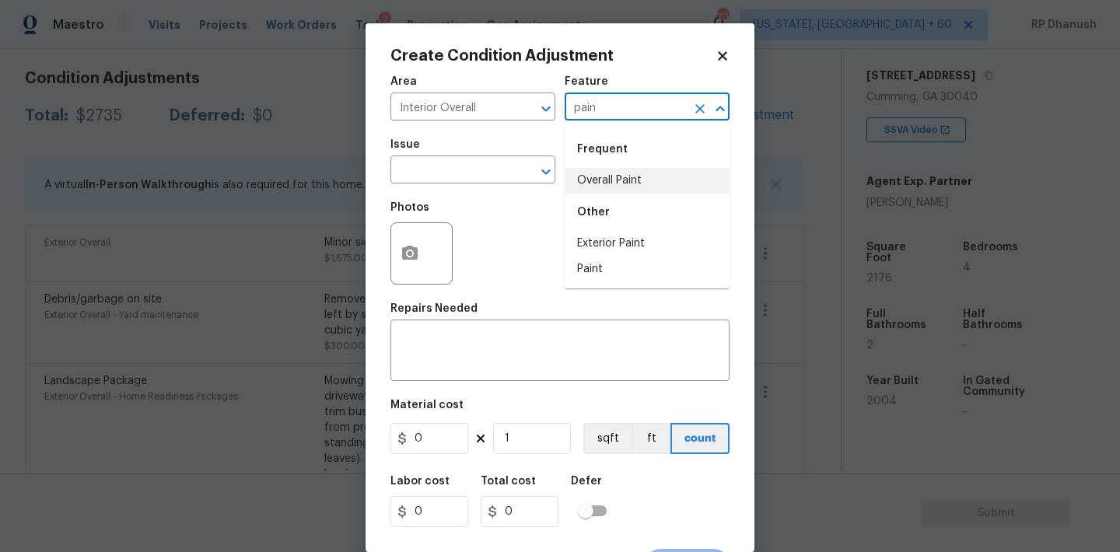
click at [634, 170] on li "Overall Paint" at bounding box center [647, 181] width 165 height 26
type input "Overall Paint"
click at [477, 170] on input "text" at bounding box center [450, 171] width 121 height 24
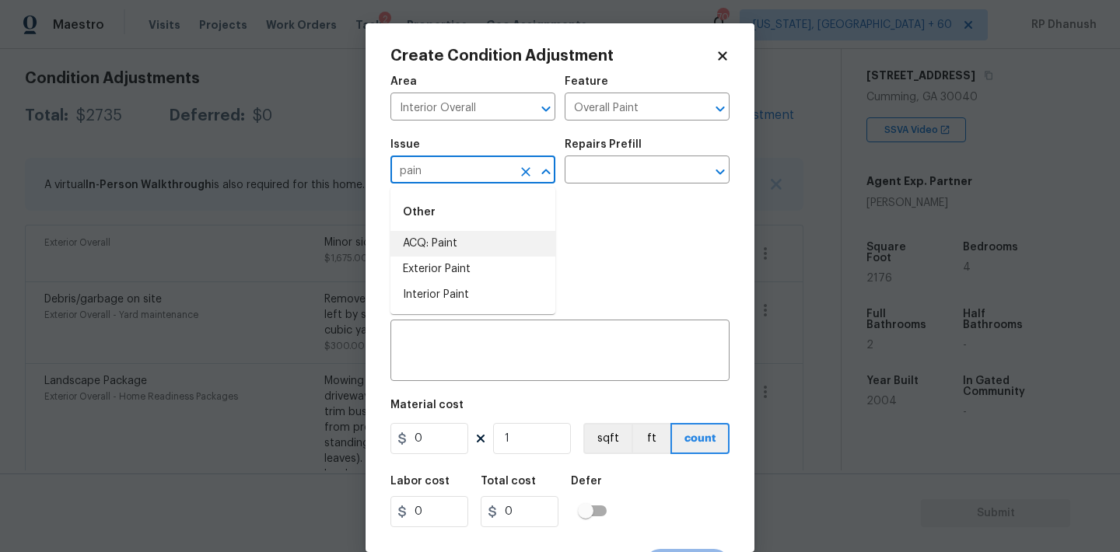
click at [453, 256] on li "ACQ: Paint" at bounding box center [472, 244] width 165 height 26
type input "ACQ: Paint"
click at [616, 168] on input "text" at bounding box center [625, 171] width 121 height 24
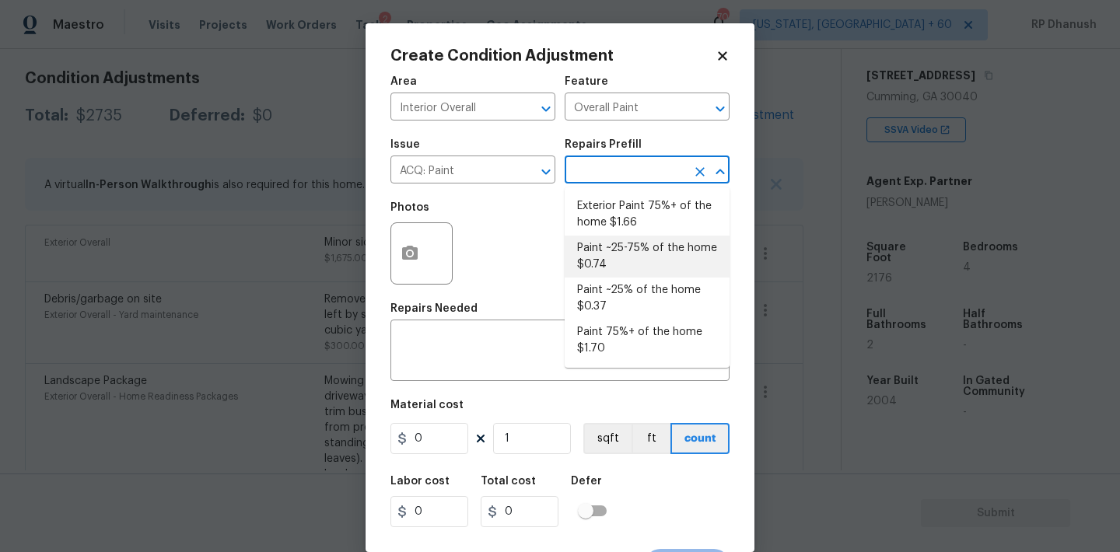
click at [618, 257] on li "Paint ~25-75% of the home $0.74" at bounding box center [647, 257] width 165 height 42
type input "Acquisition"
type textarea "Acquisition Scope: ~25 - 75% of the home needs interior paint"
type input "0.74"
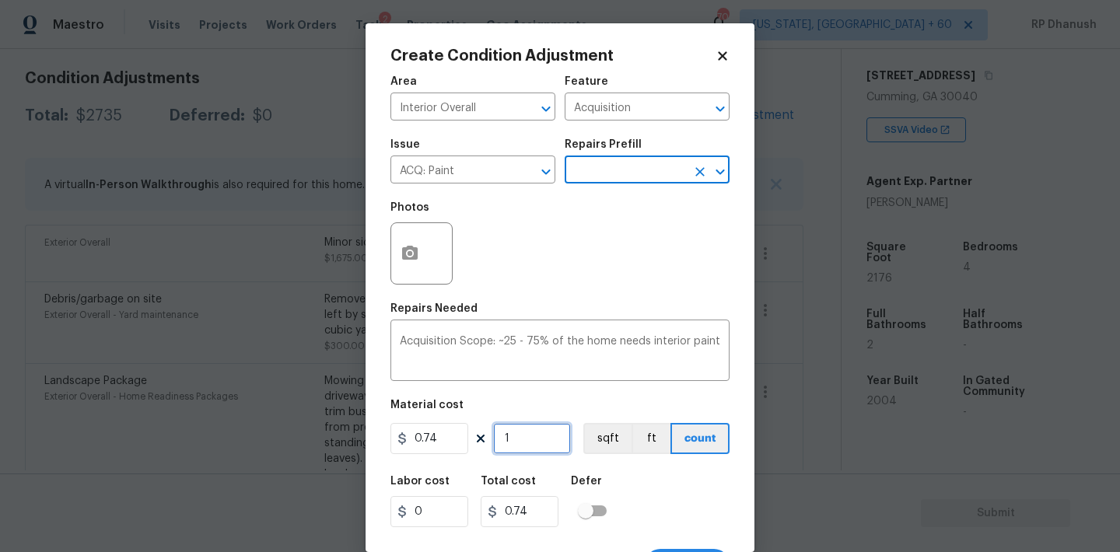
click at [517, 445] on input "1" at bounding box center [532, 438] width 78 height 31
type input "0"
type input "2"
type input "1.48"
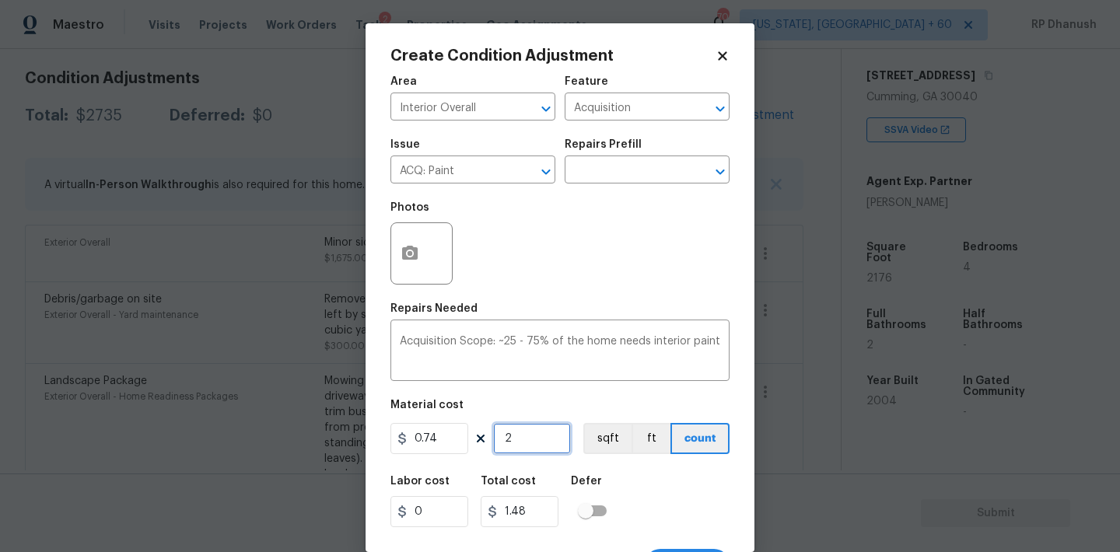
type input "21"
type input "15.54"
type input "217"
type input "160.58"
type input "2176"
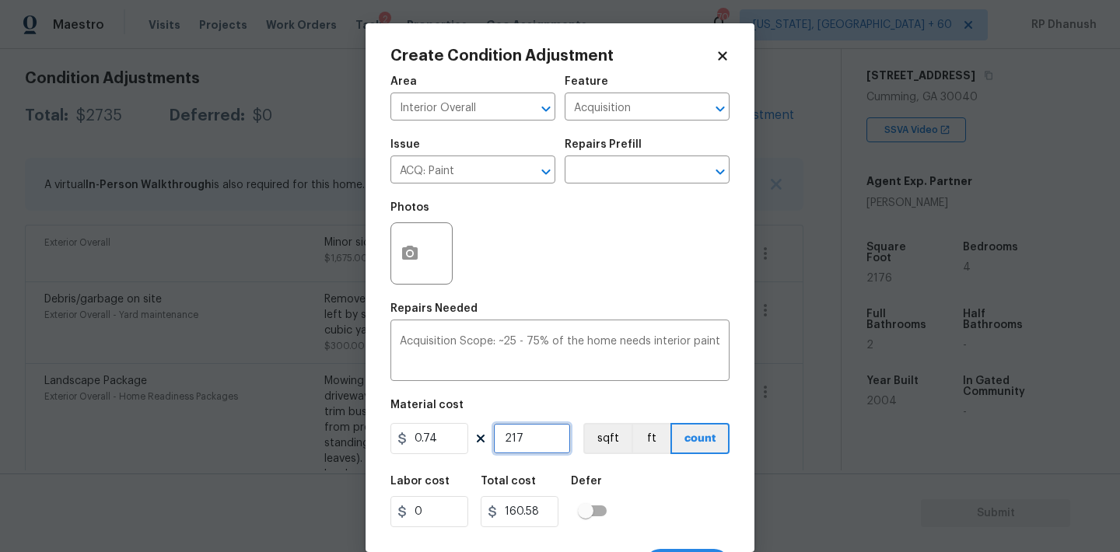
type input "1610.24"
type input "2176"
click at [421, 242] on button "button" at bounding box center [409, 253] width 37 height 61
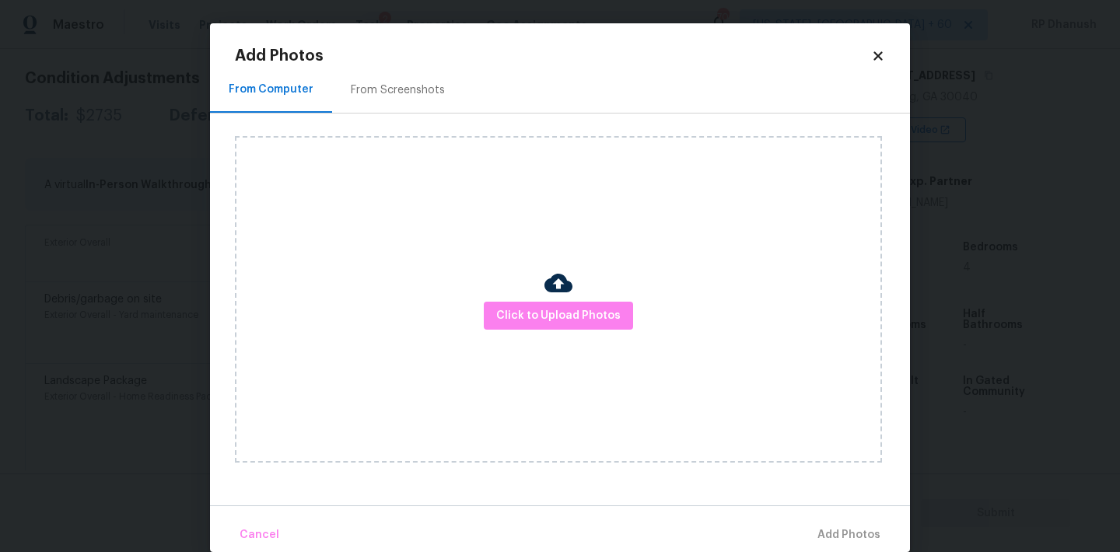
click at [388, 60] on h2 "Add Photos" at bounding box center [553, 56] width 636 height 16
click at [388, 96] on div "From Screenshots" at bounding box center [398, 90] width 94 height 16
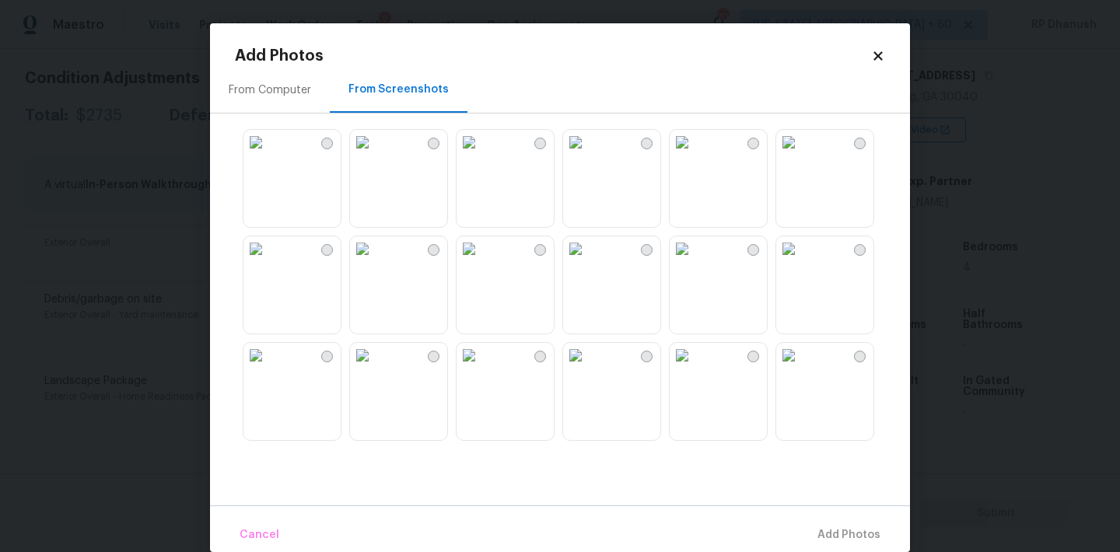
click at [375, 260] on img at bounding box center [362, 248] width 25 height 25
click at [268, 261] on img at bounding box center [255, 248] width 25 height 25
click at [588, 261] on img at bounding box center [575, 248] width 25 height 25
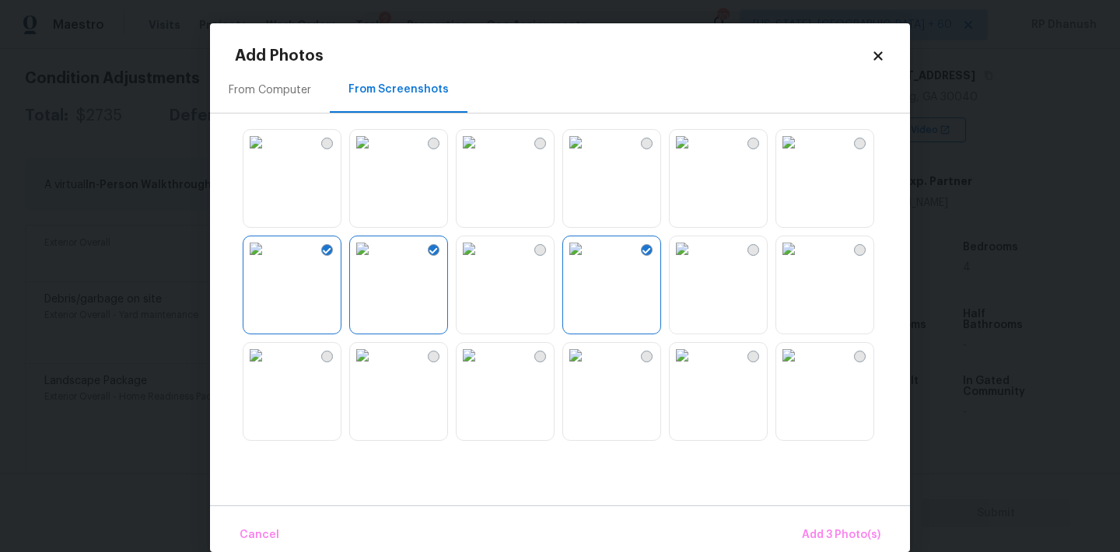
click at [588, 368] on img at bounding box center [575, 355] width 25 height 25
click at [694, 368] on img at bounding box center [682, 355] width 25 height 25
click at [801, 261] on img at bounding box center [788, 248] width 25 height 25
click at [801, 368] on img at bounding box center [788, 355] width 25 height 25
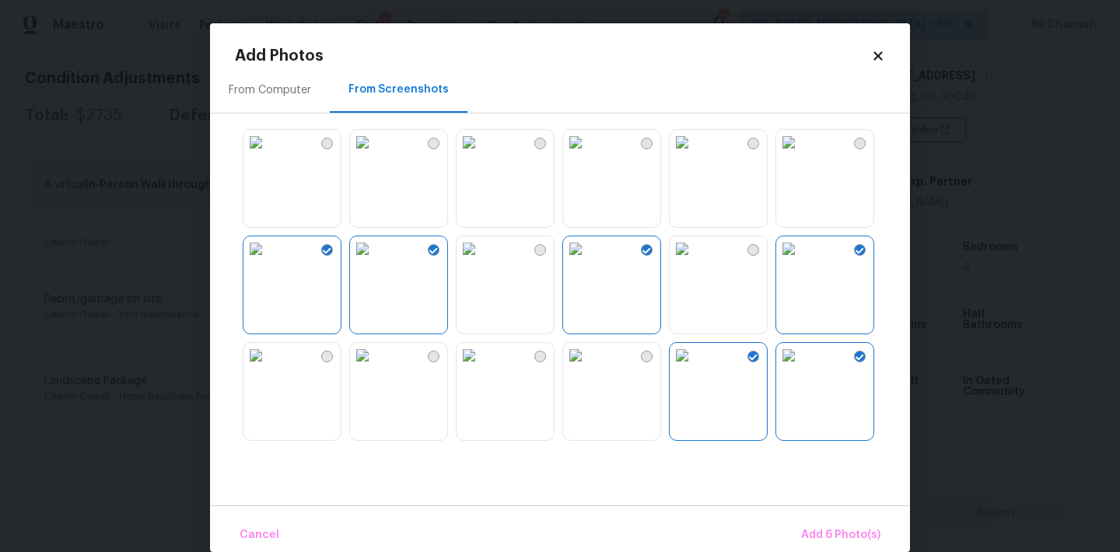
click at [801, 261] on img at bounding box center [788, 248] width 25 height 25
click at [694, 155] on img at bounding box center [682, 142] width 25 height 25
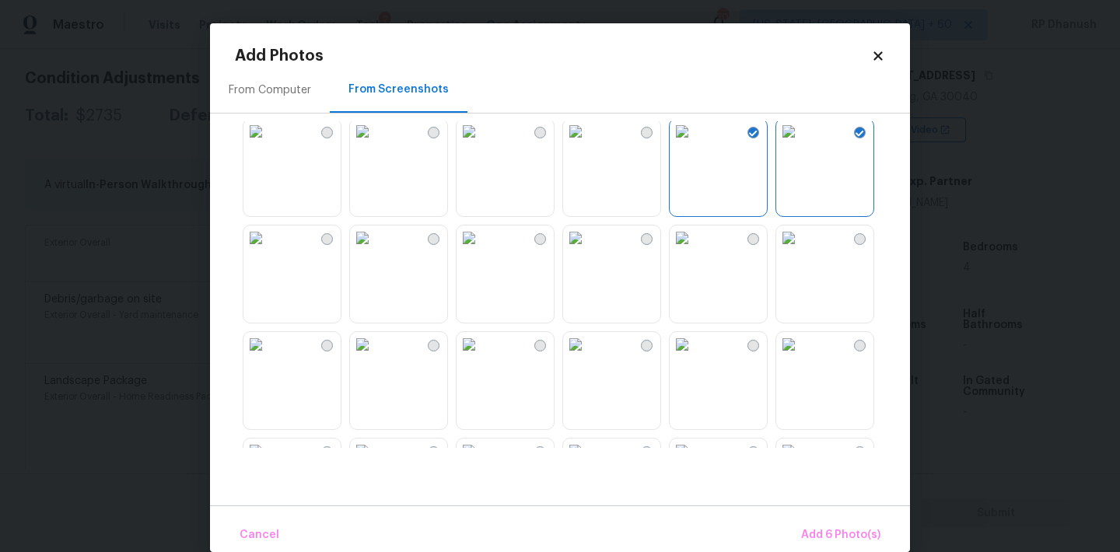
click at [694, 250] on img at bounding box center [682, 238] width 25 height 25
click at [588, 357] on img at bounding box center [575, 344] width 25 height 25
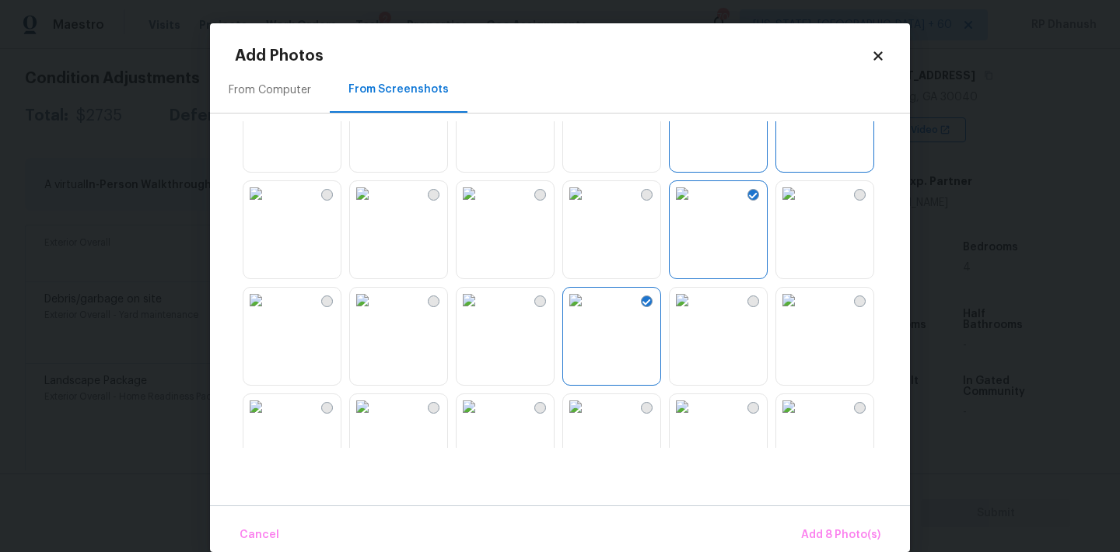
click at [481, 313] on img at bounding box center [468, 300] width 25 height 25
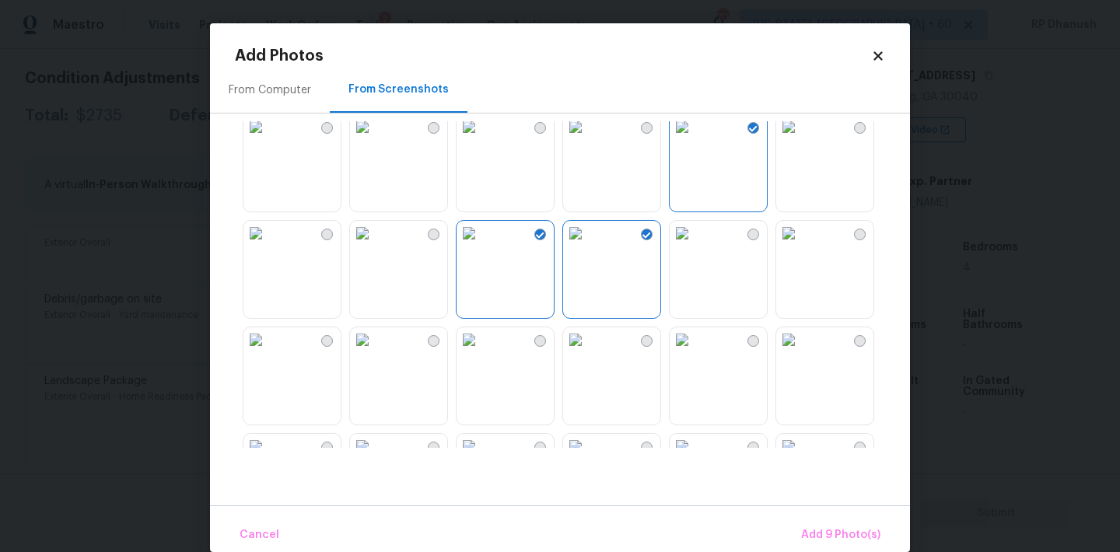
scroll to position [373, 0]
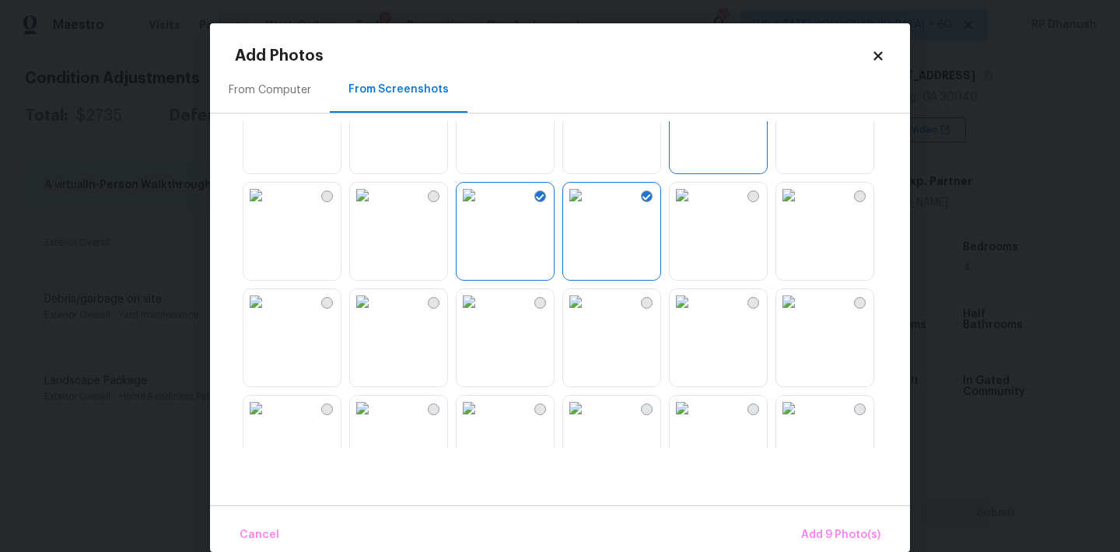
click at [694, 314] on img at bounding box center [682, 301] width 25 height 25
click at [834, 516] on div "Cancel Add 10 Photo(s)" at bounding box center [560, 528] width 700 height 47
click at [833, 522] on button "Add 10 Photo(s)" at bounding box center [837, 535] width 97 height 33
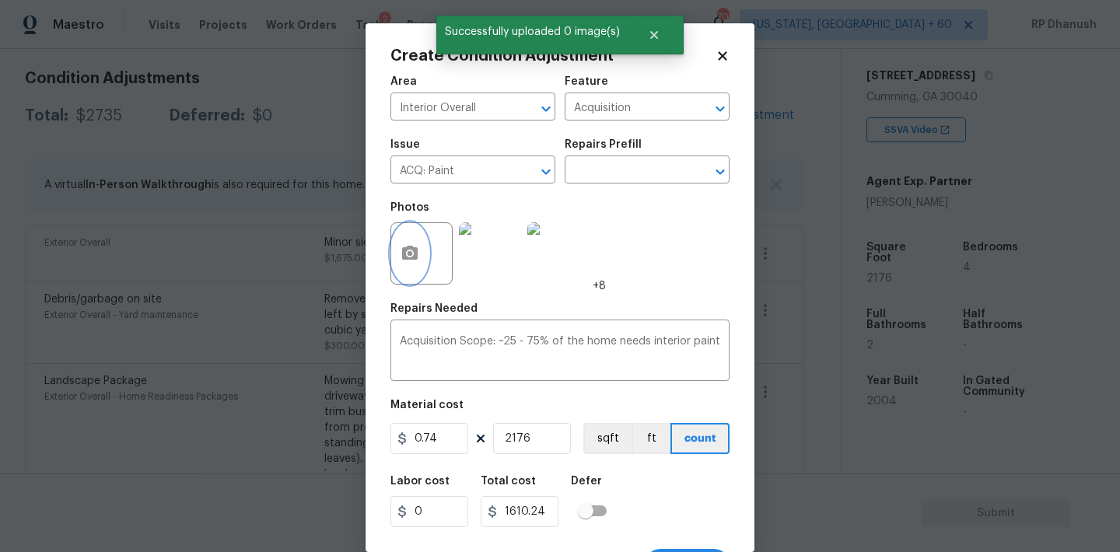
scroll to position [29, 0]
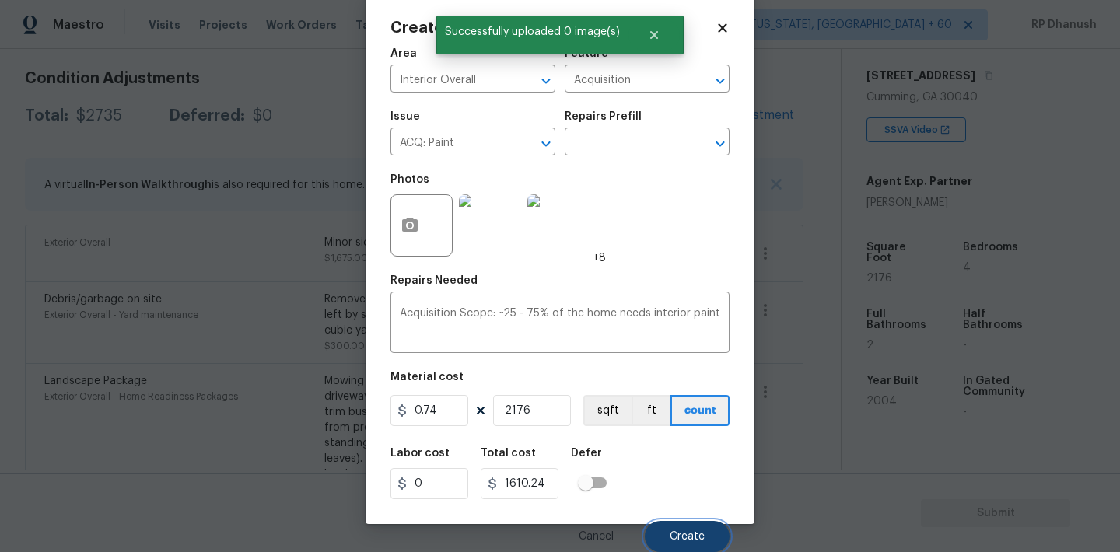
click at [720, 533] on button "Create" at bounding box center [687, 536] width 85 height 31
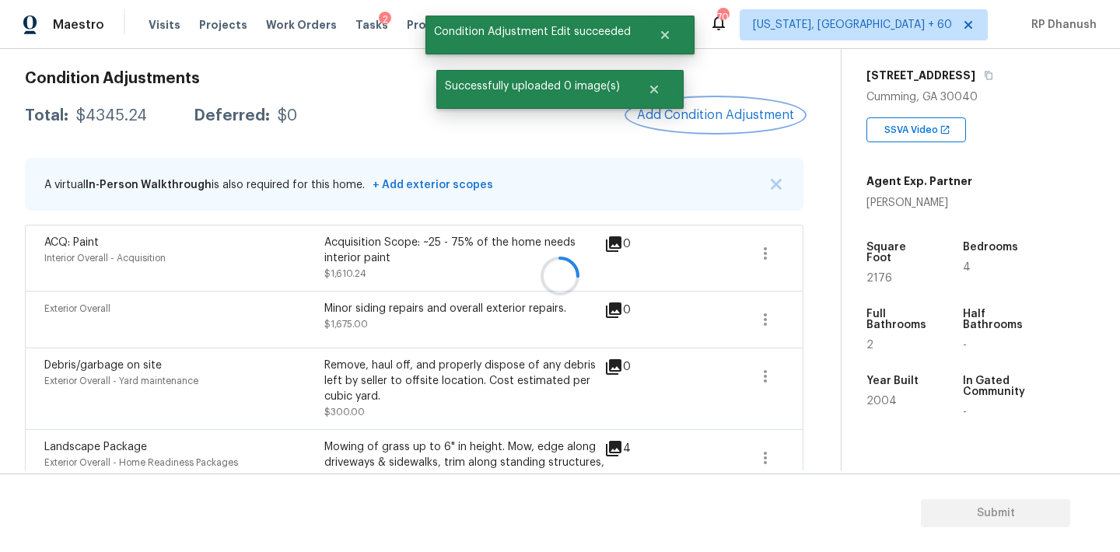
scroll to position [0, 0]
click at [733, 112] on span "Add Condition Adjustment" at bounding box center [715, 115] width 157 height 14
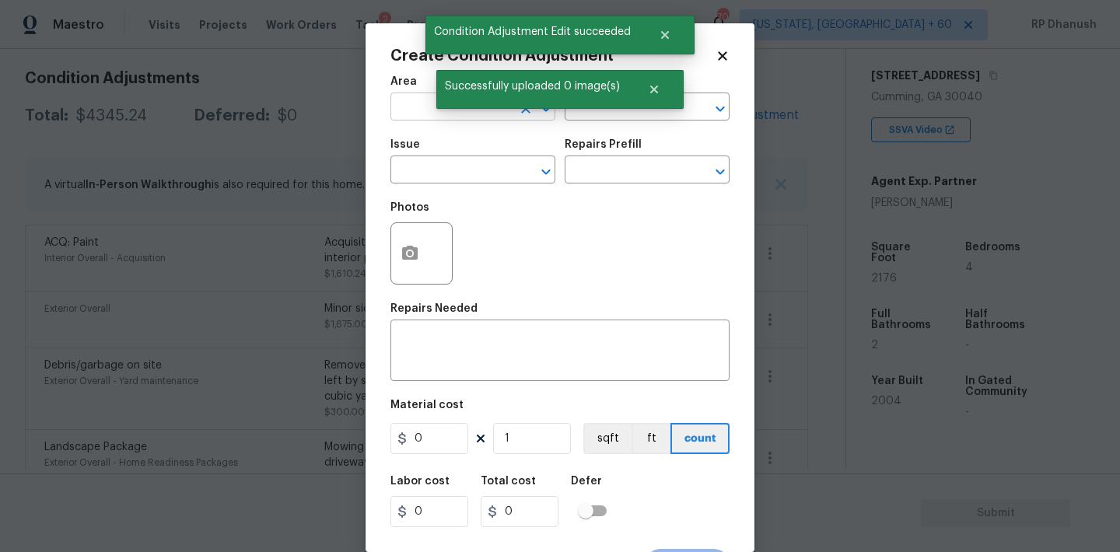
click at [427, 110] on input "text" at bounding box center [450, 108] width 121 height 24
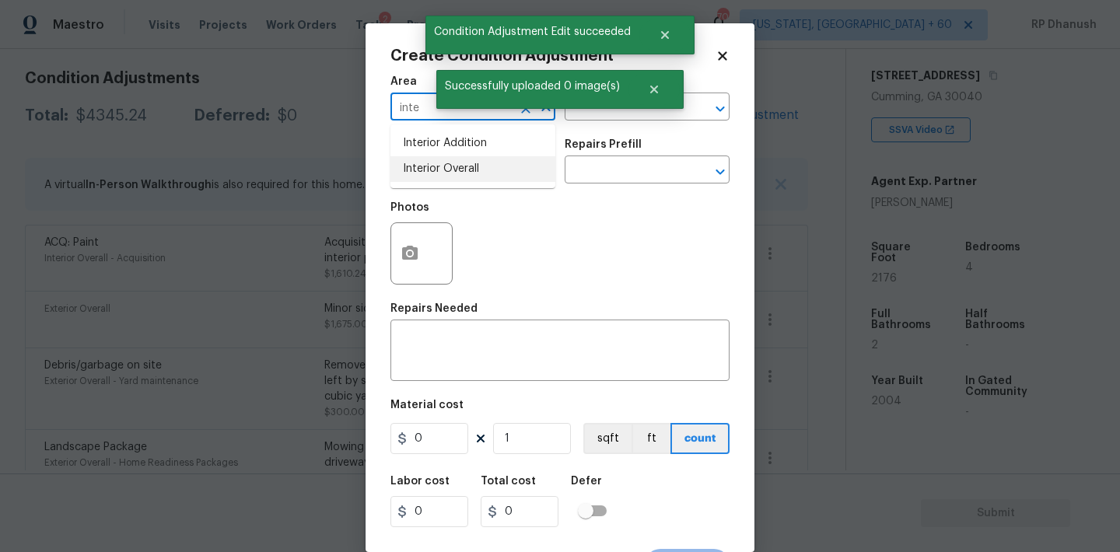
click at [436, 166] on li "Interior Overall" at bounding box center [472, 169] width 165 height 26
type input "Interior Overall"
click at [659, 121] on div "Area Interior Overall ​ Feature ​" at bounding box center [559, 98] width 339 height 63
click at [659, 117] on input "text" at bounding box center [625, 108] width 121 height 24
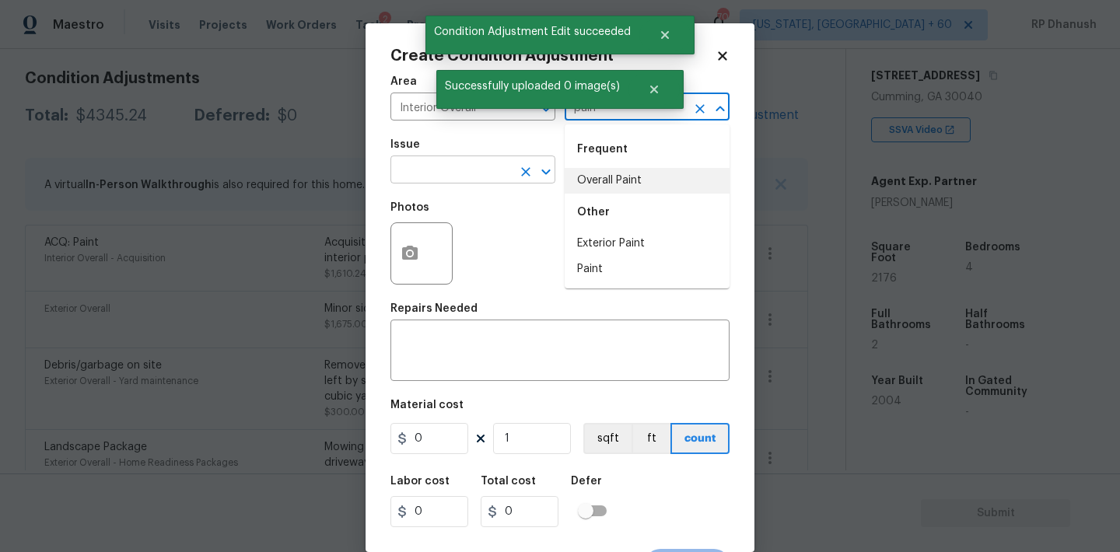
drag, startPoint x: 644, startPoint y: 184, endPoint x: 494, endPoint y: 173, distance: 150.5
click at [643, 184] on li "Overall Paint" at bounding box center [647, 181] width 165 height 26
type input "Overall Paint"
click at [461, 169] on input "text" at bounding box center [450, 171] width 121 height 24
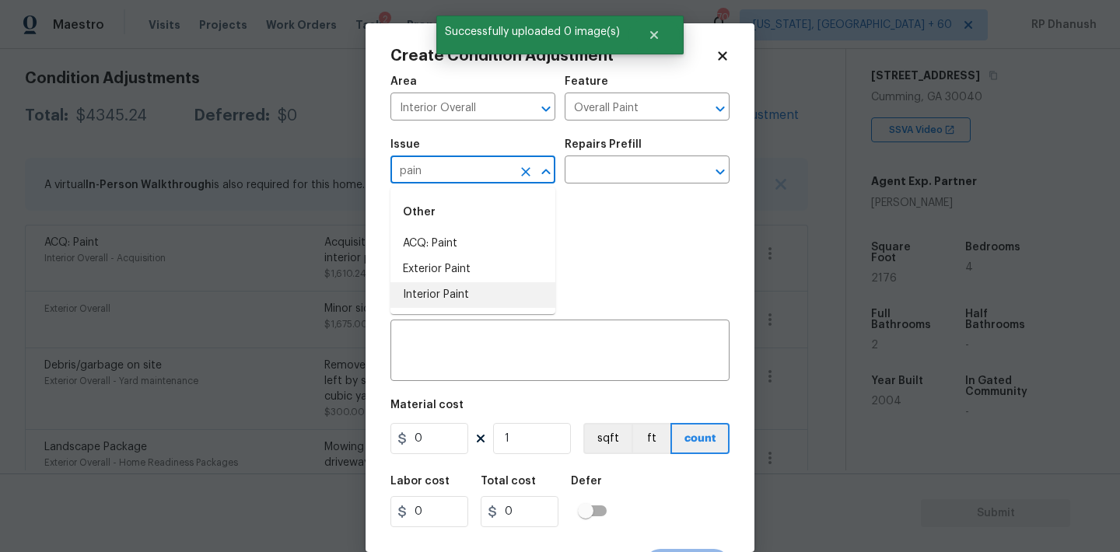
drag, startPoint x: 431, startPoint y: 288, endPoint x: 586, endPoint y: 205, distance: 175.3
click at [431, 288] on li "Interior Paint" at bounding box center [472, 295] width 165 height 26
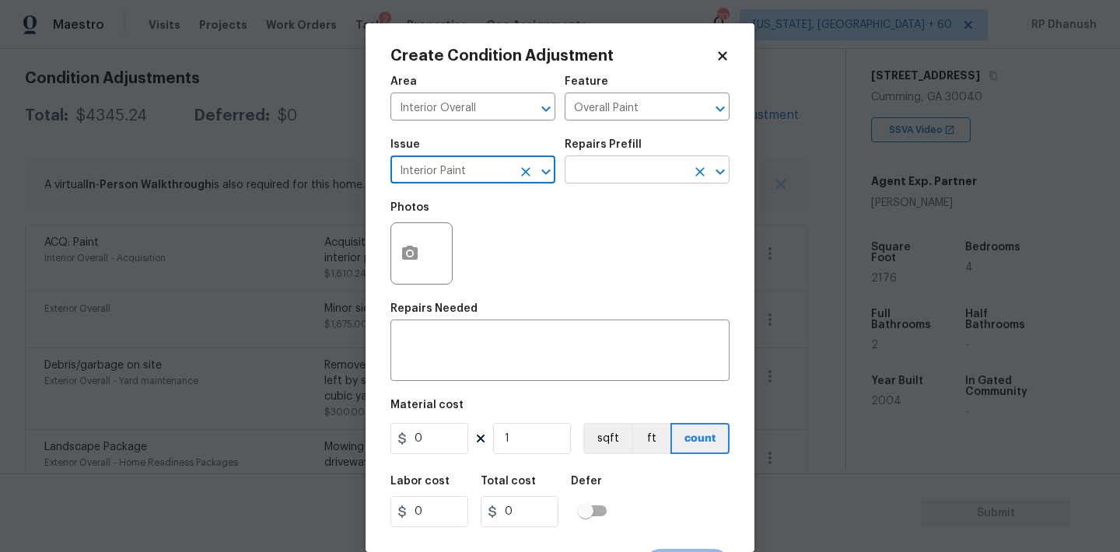
type input "Interior Paint"
click at [613, 177] on input "text" at bounding box center [625, 171] width 121 height 24
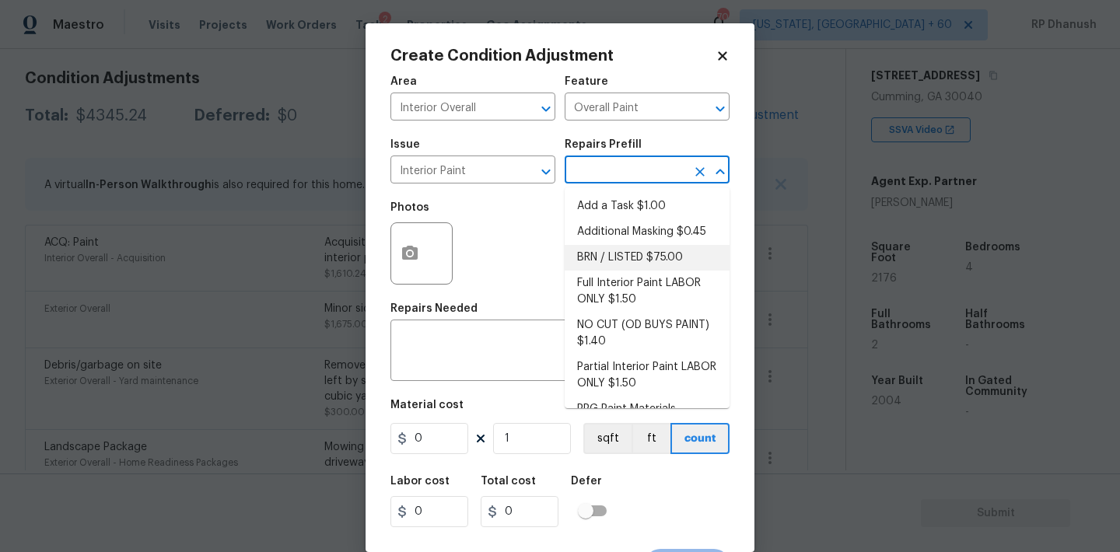
scroll to position [62, 0]
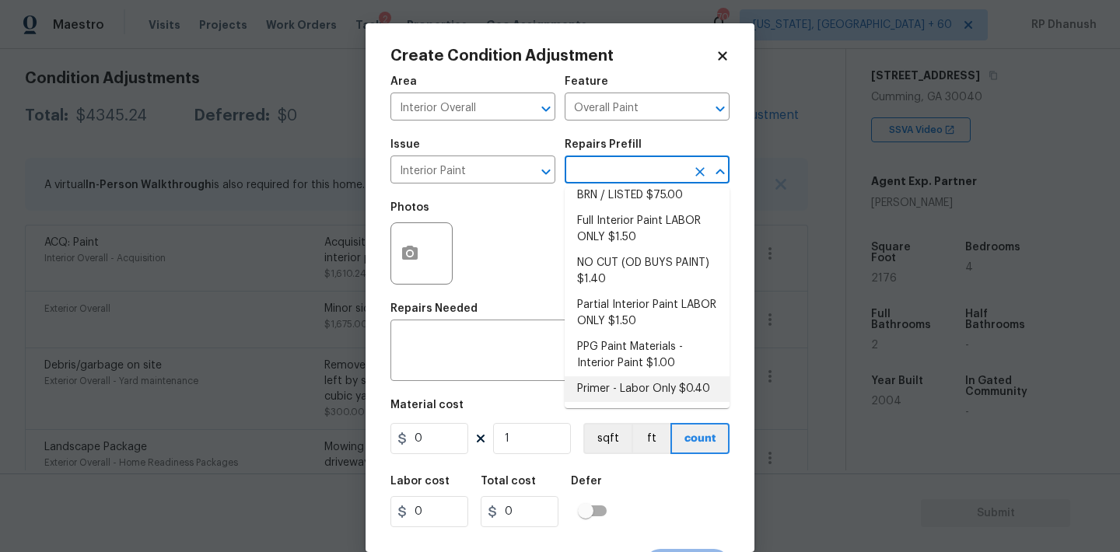
click at [596, 383] on li "Primer - Labor Only $0.40" at bounding box center [647, 389] width 165 height 26
type textarea "Interior primer - PRIMER PROVIDED BY OPENDOOR - All nails, screws, drywall anch…"
type input "0.4"
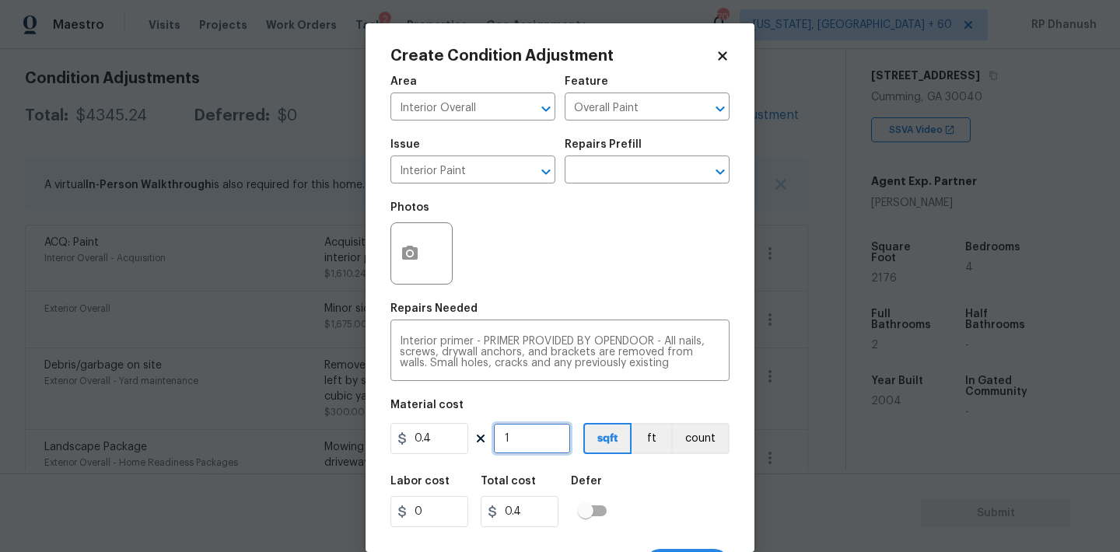
click at [539, 453] on input "1" at bounding box center [532, 438] width 78 height 31
type input "0"
type input "7"
type input "2.8"
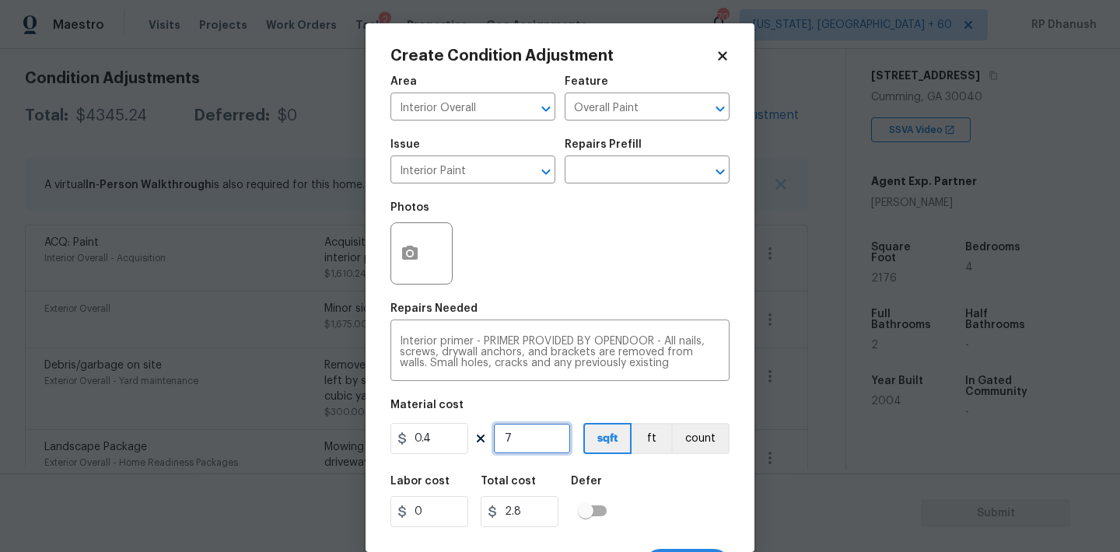
type input "75"
type input "30"
type input "750"
type input "300"
type input "750"
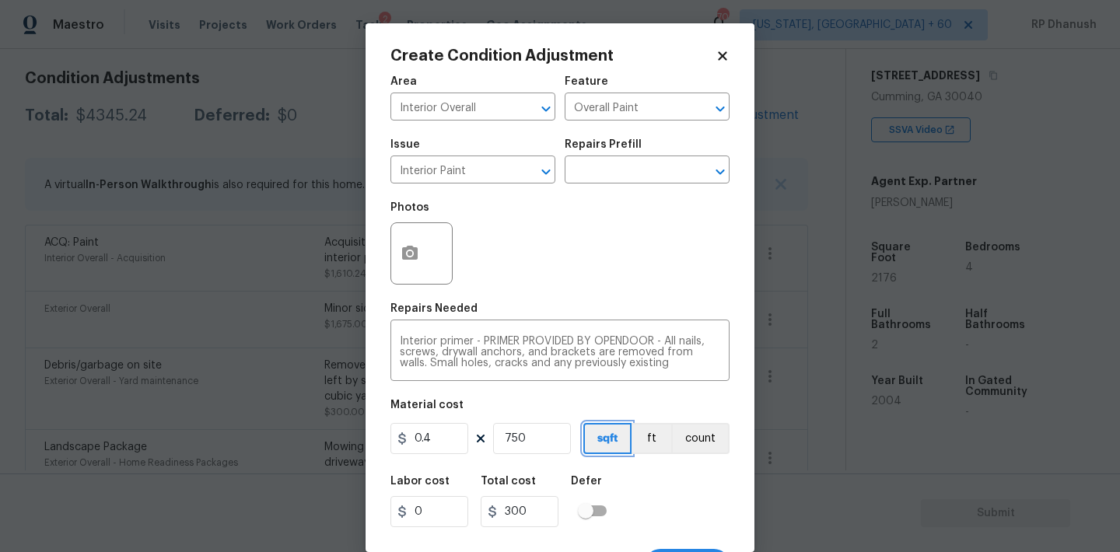
scroll to position [29, 0]
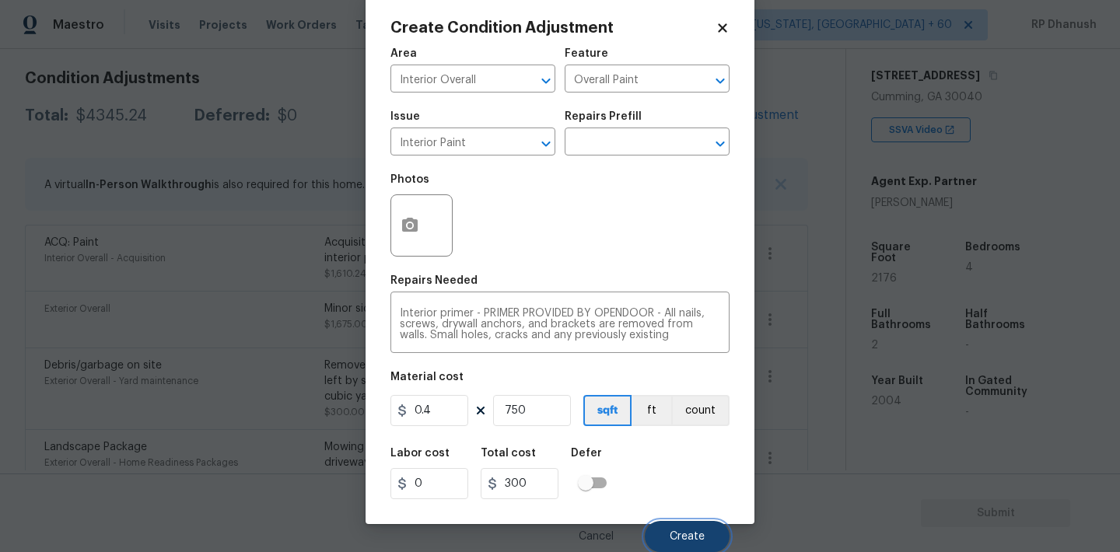
click at [712, 526] on button "Create" at bounding box center [687, 536] width 85 height 31
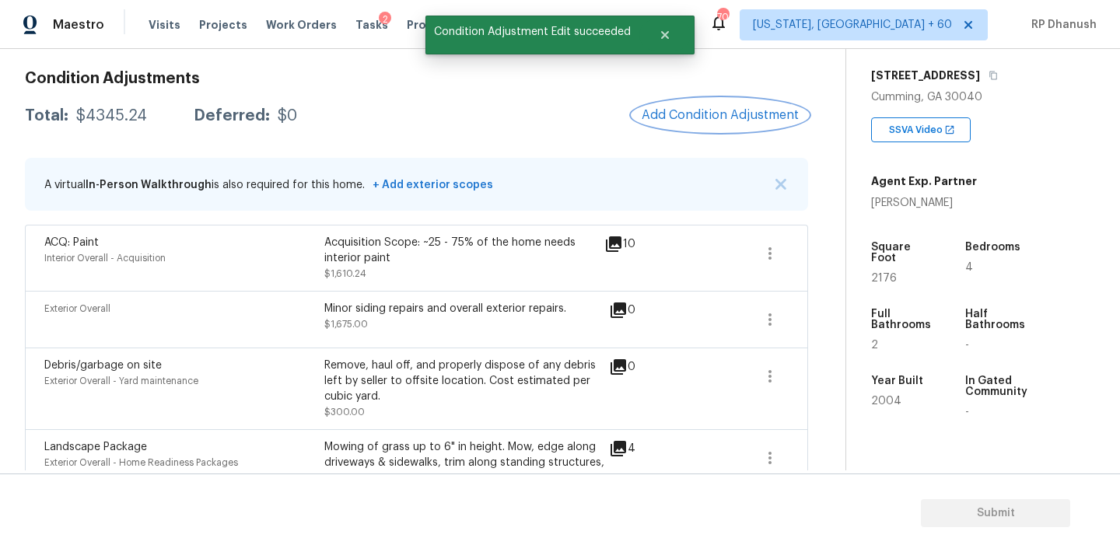
scroll to position [0, 0]
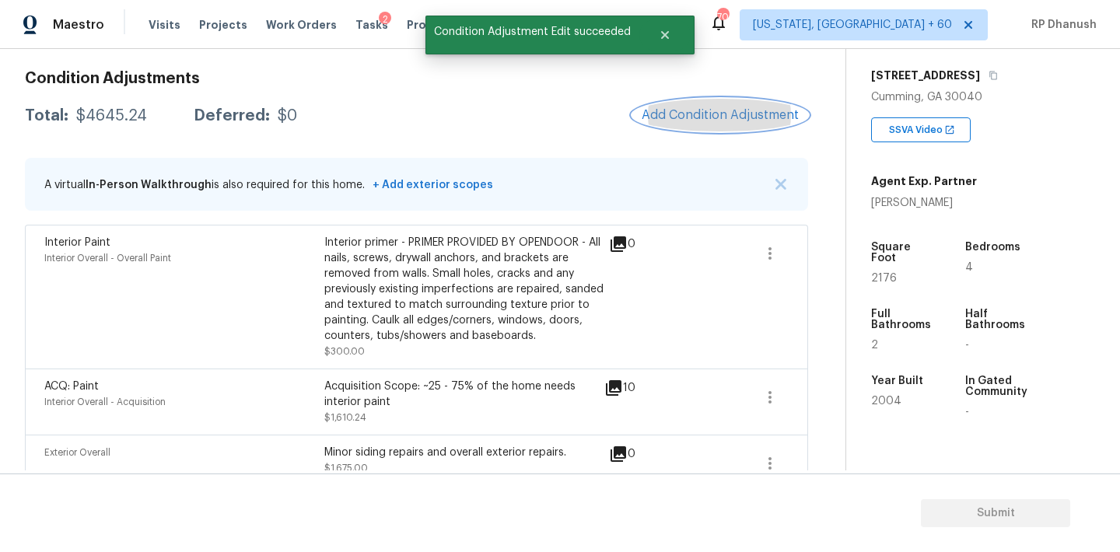
click at [710, 117] on span "Add Condition Adjustment" at bounding box center [720, 115] width 157 height 14
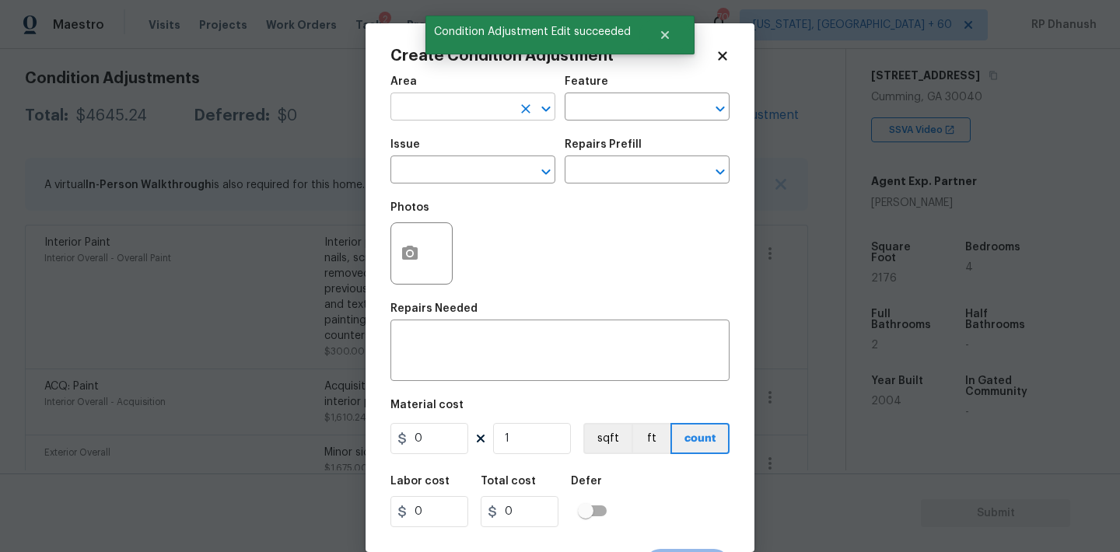
click at [464, 103] on input "text" at bounding box center [450, 108] width 121 height 24
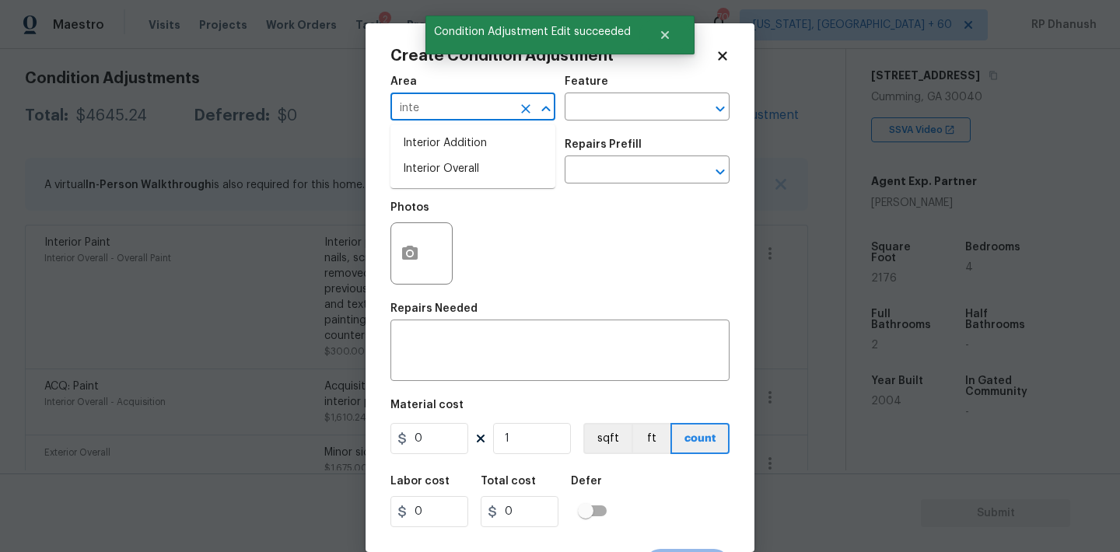
click at [456, 156] on ul "Interior Addition Interior Overall" at bounding box center [472, 156] width 165 height 64
type input "inte"
click at [644, 95] on div "Feature" at bounding box center [647, 86] width 165 height 20
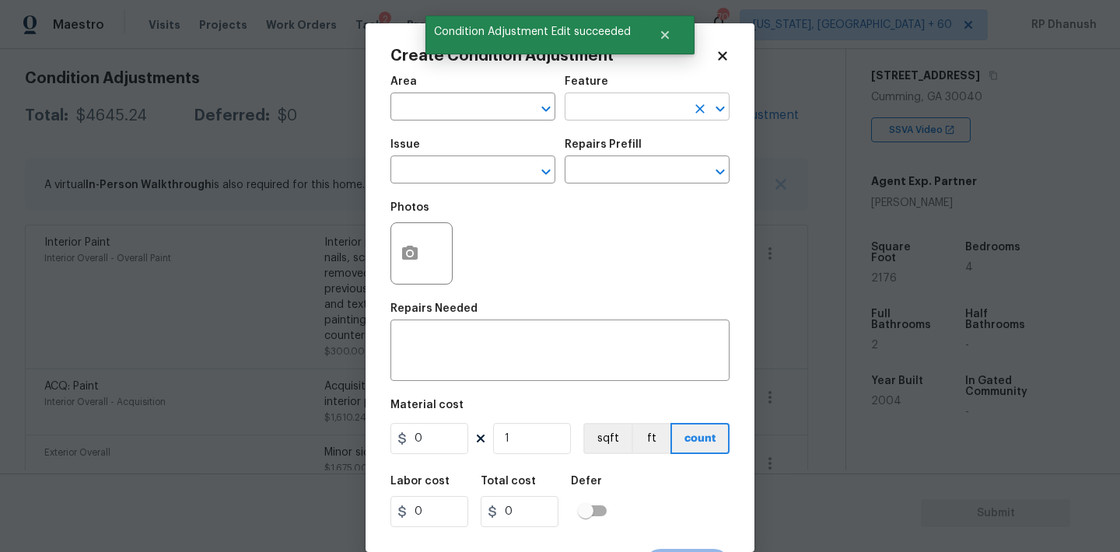
click at [638, 110] on input "text" at bounding box center [625, 108] width 121 height 24
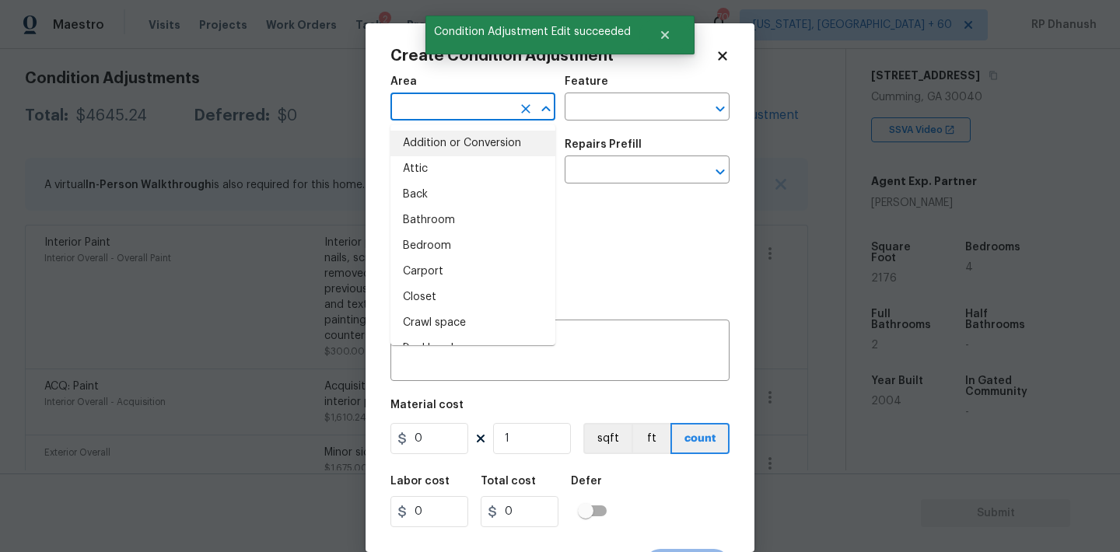
click at [462, 103] on input "text" at bounding box center [450, 108] width 121 height 24
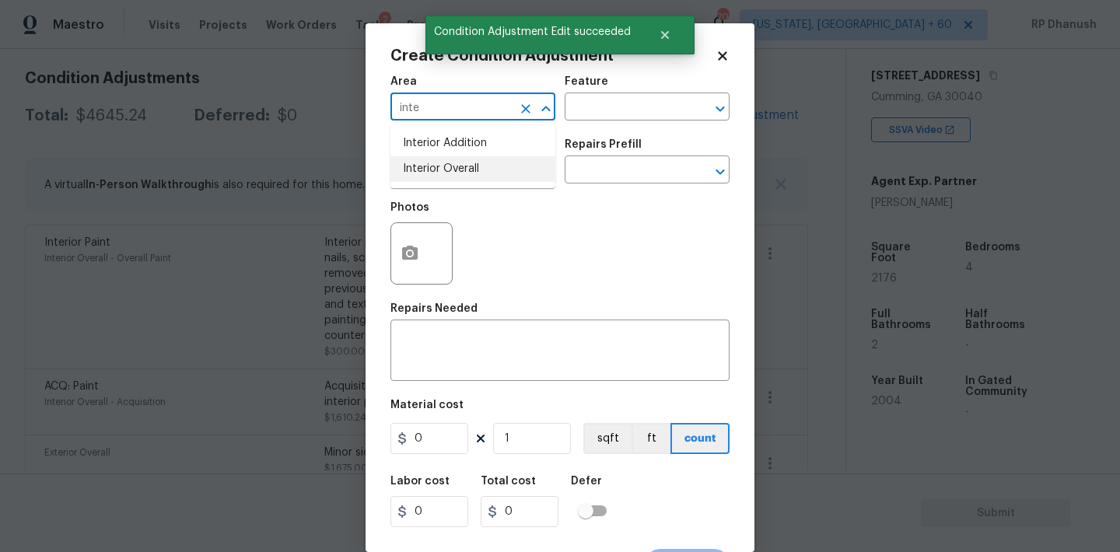
click at [444, 163] on li "Interior Overall" at bounding box center [472, 169] width 165 height 26
type input "Interior Overall"
click at [650, 107] on input "text" at bounding box center [625, 108] width 121 height 24
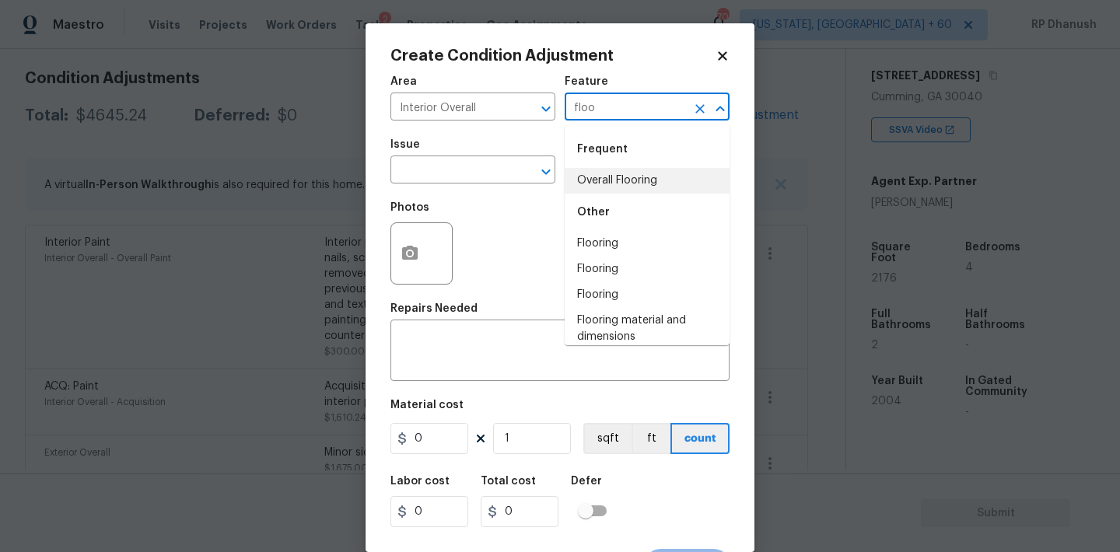
click at [623, 204] on div "Other" at bounding box center [647, 212] width 165 height 37
click at [623, 191] on li "Overall Flooring" at bounding box center [647, 181] width 165 height 26
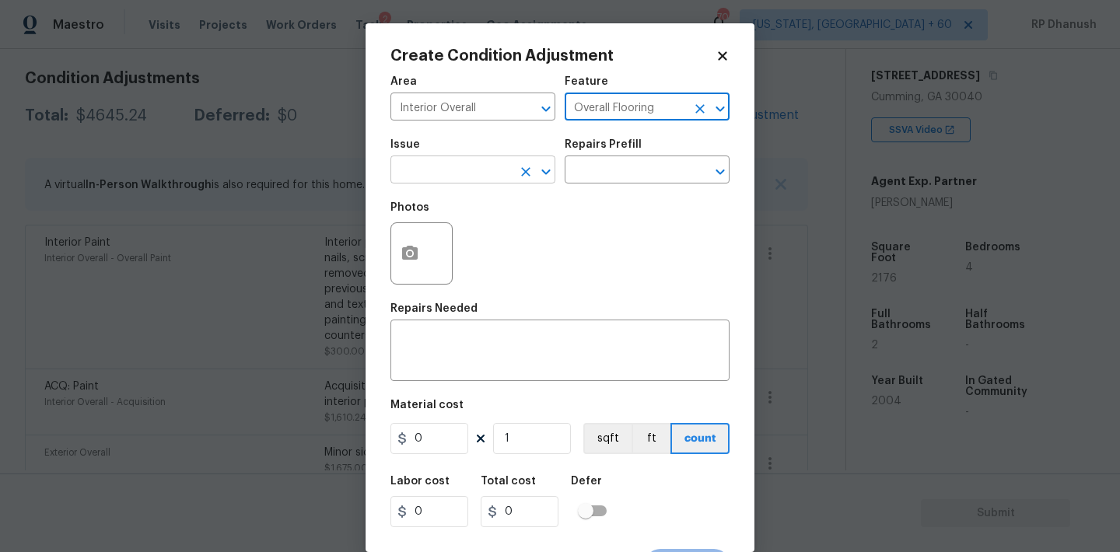
type input "Overall Flooring"
click at [491, 167] on input "text" at bounding box center [450, 171] width 121 height 24
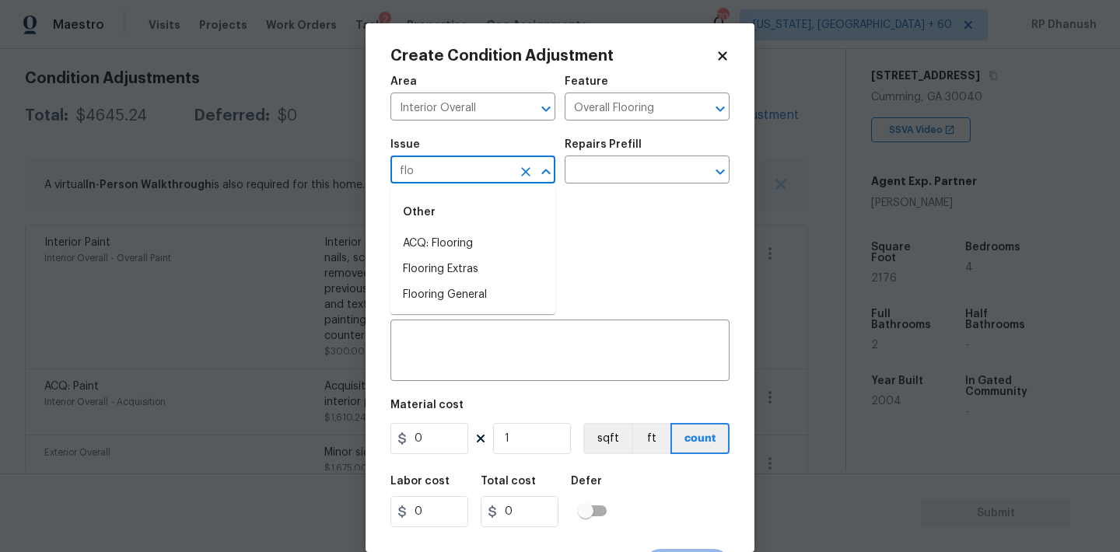
click at [457, 234] on li "ACQ: Flooring" at bounding box center [472, 244] width 165 height 26
type input "ACQ: Flooring"
click at [648, 153] on div "Repairs Prefill" at bounding box center [647, 149] width 165 height 20
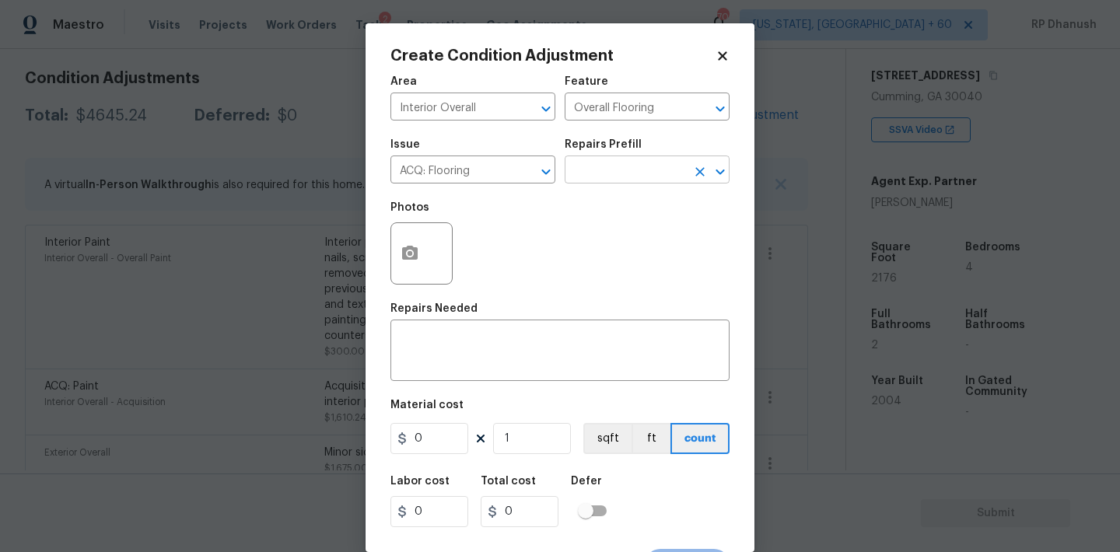
click at [643, 173] on input "text" at bounding box center [625, 171] width 121 height 24
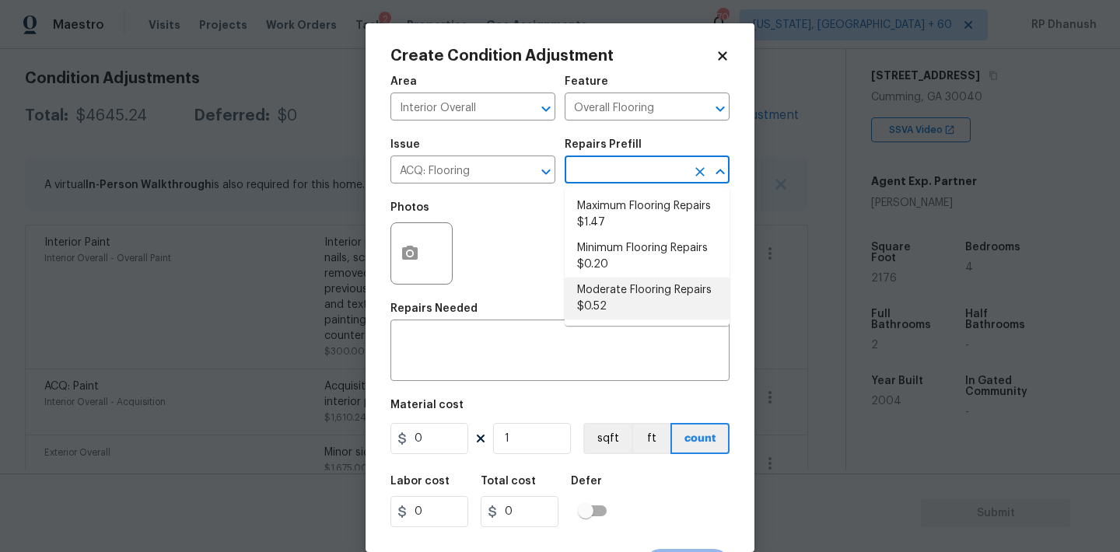
drag, startPoint x: 588, startPoint y: 297, endPoint x: 510, endPoint y: 465, distance: 185.1
click at [587, 299] on li "Moderate Flooring Repairs $0.52" at bounding box center [647, 299] width 165 height 42
type input "Acquisition"
type textarea "Acquisition Scope: Moderate flooring repairs"
type input "0.52"
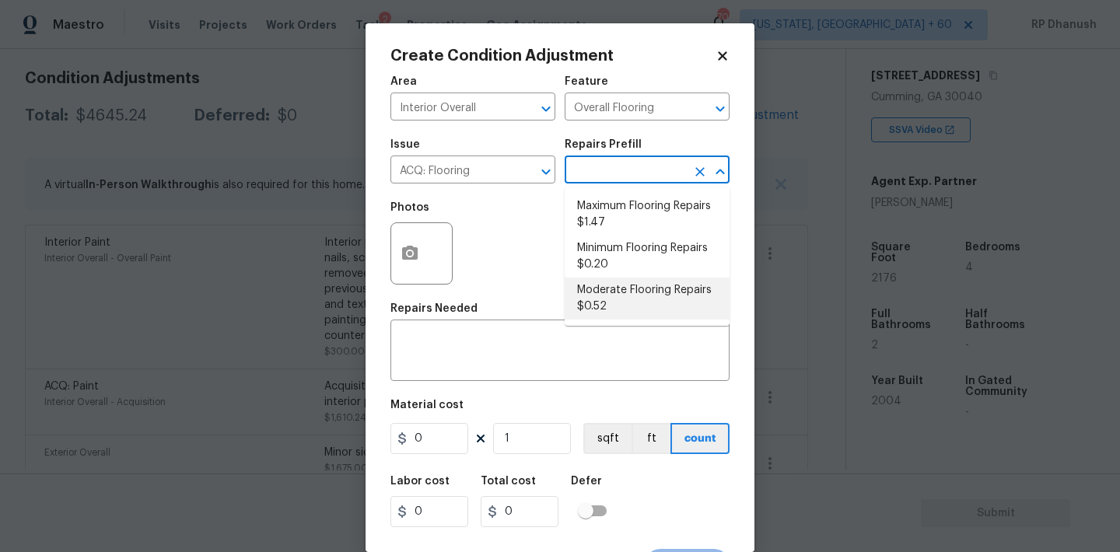
type input "0.52"
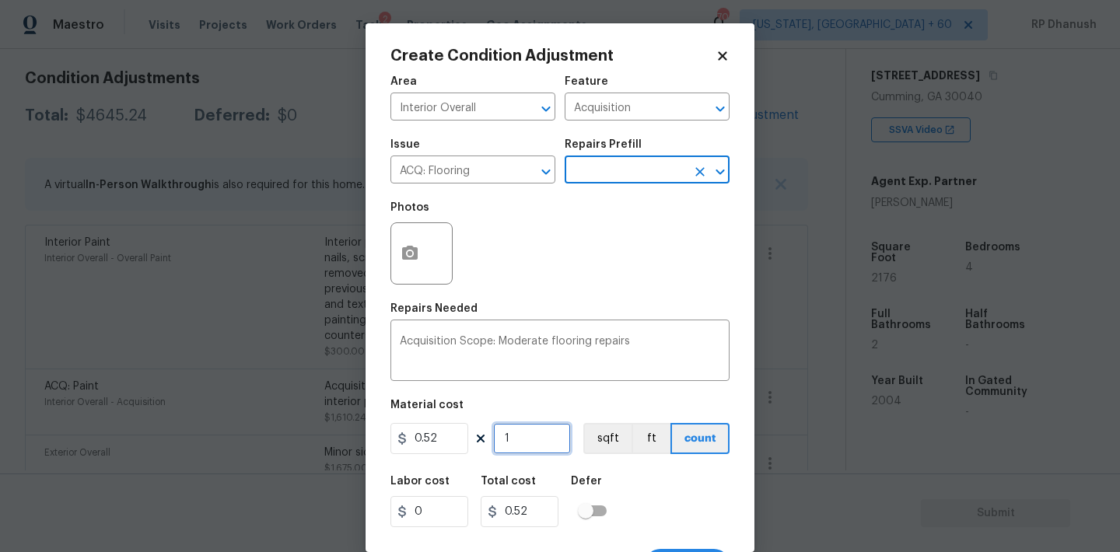
click at [523, 447] on input "1" at bounding box center [532, 438] width 78 height 31
type input "0"
type input "2"
type input "1.04"
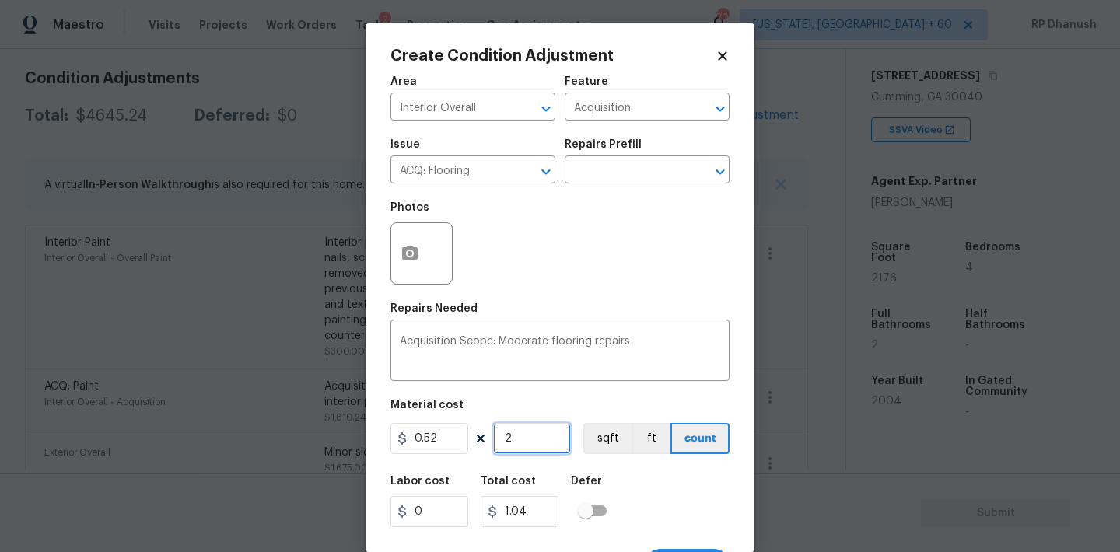
type input "21"
type input "10.92"
type input "216"
type input "112.32"
type input "21"
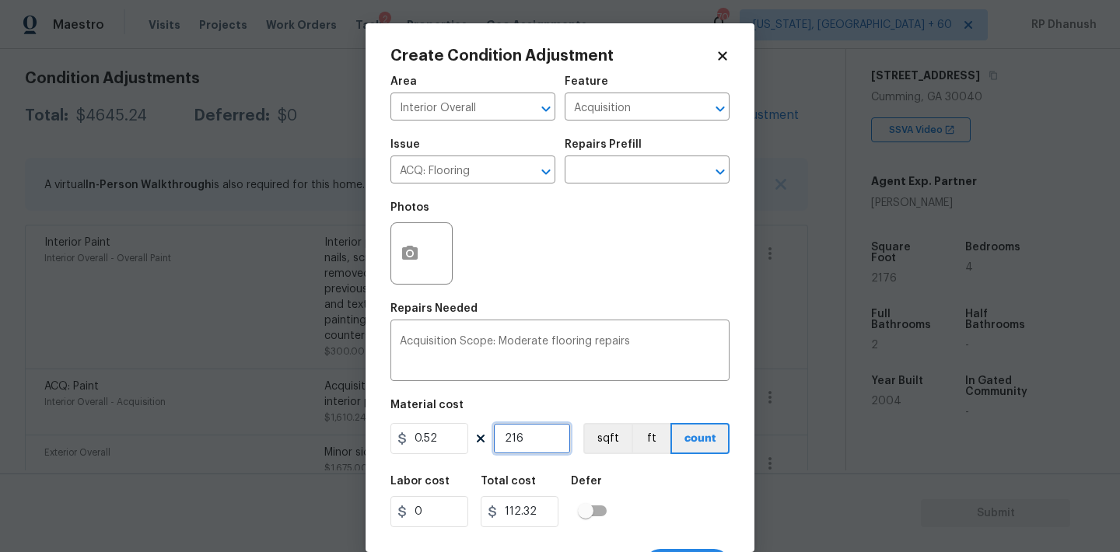
type input "10.92"
type input "217"
type input "112.84"
type input "2176"
type input "1131.52"
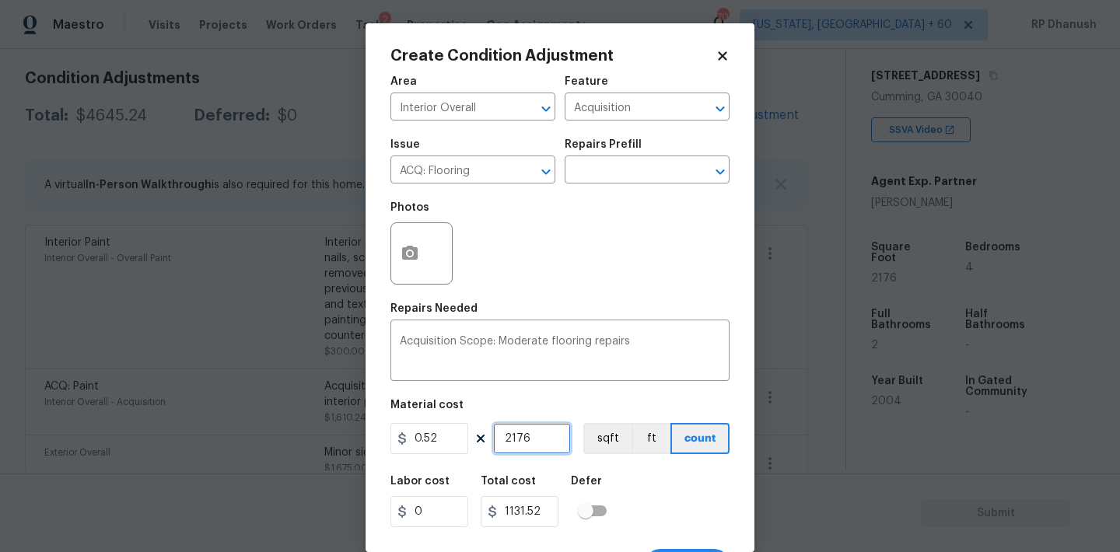
type input "2176"
click at [525, 427] on input "2176" at bounding box center [532, 438] width 78 height 31
click at [414, 263] on icon "button" at bounding box center [409, 253] width 19 height 19
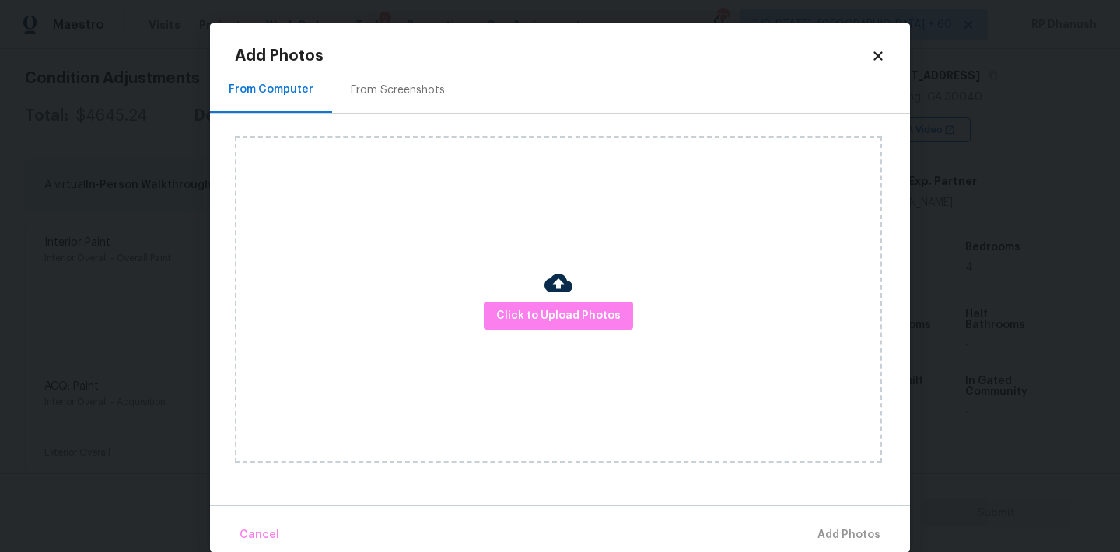
click at [410, 102] on div "From Screenshots" at bounding box center [397, 90] width 131 height 46
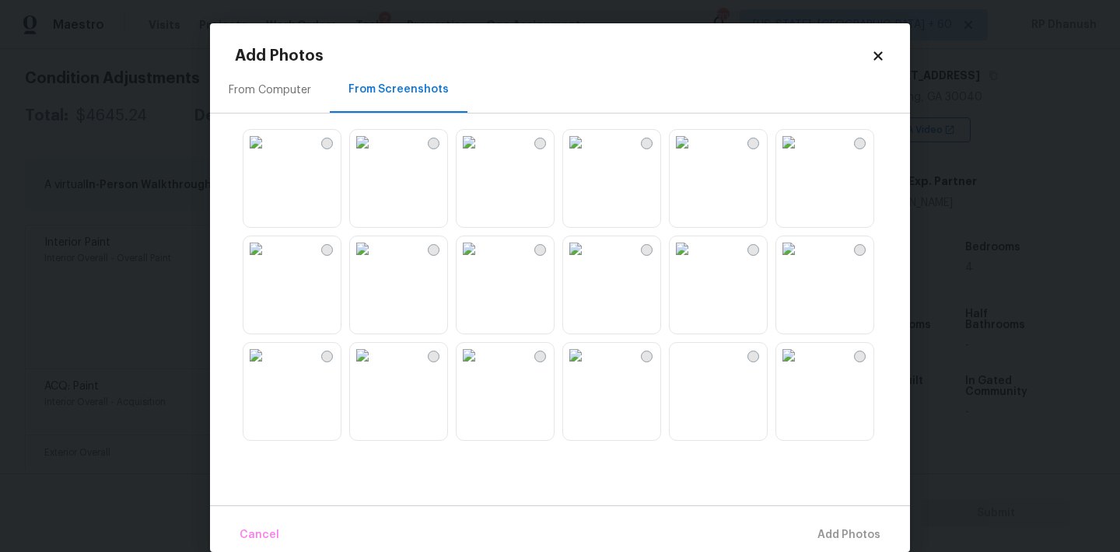
click at [375, 155] on img at bounding box center [362, 142] width 25 height 25
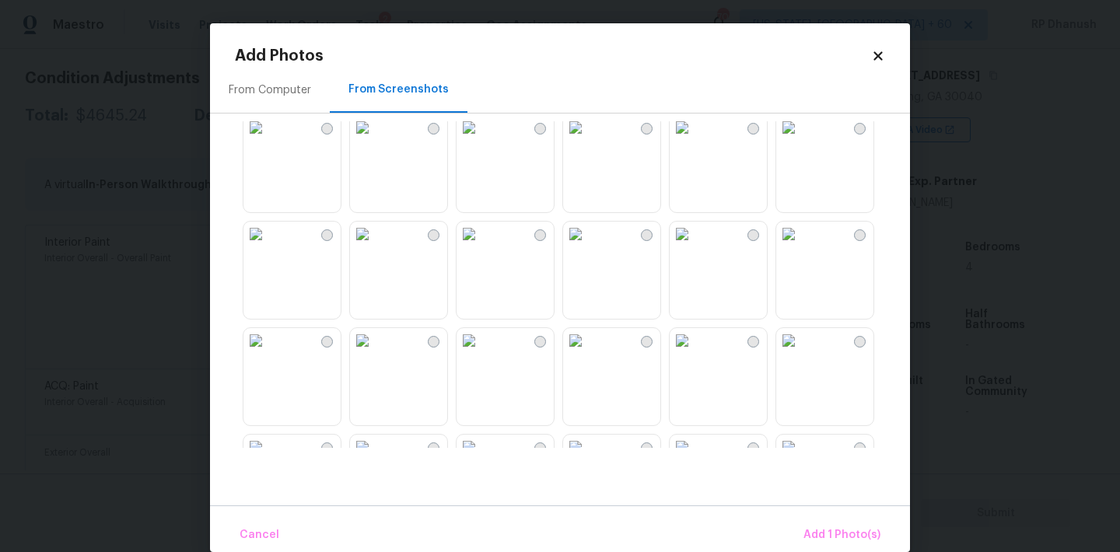
scroll to position [722, 0]
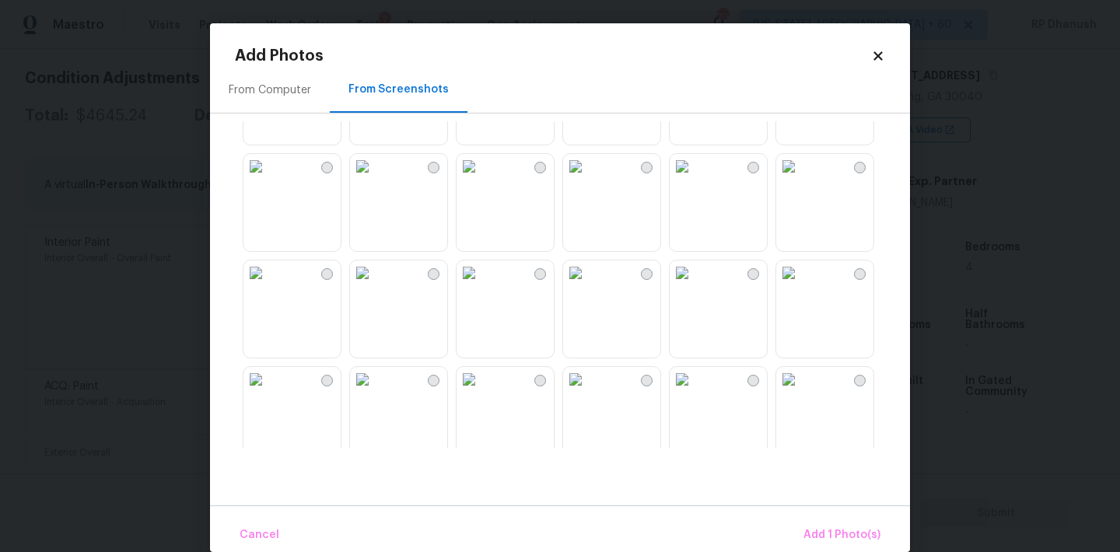
click at [694, 179] on img at bounding box center [682, 166] width 25 height 25
click at [373, 285] on img at bounding box center [362, 273] width 25 height 25
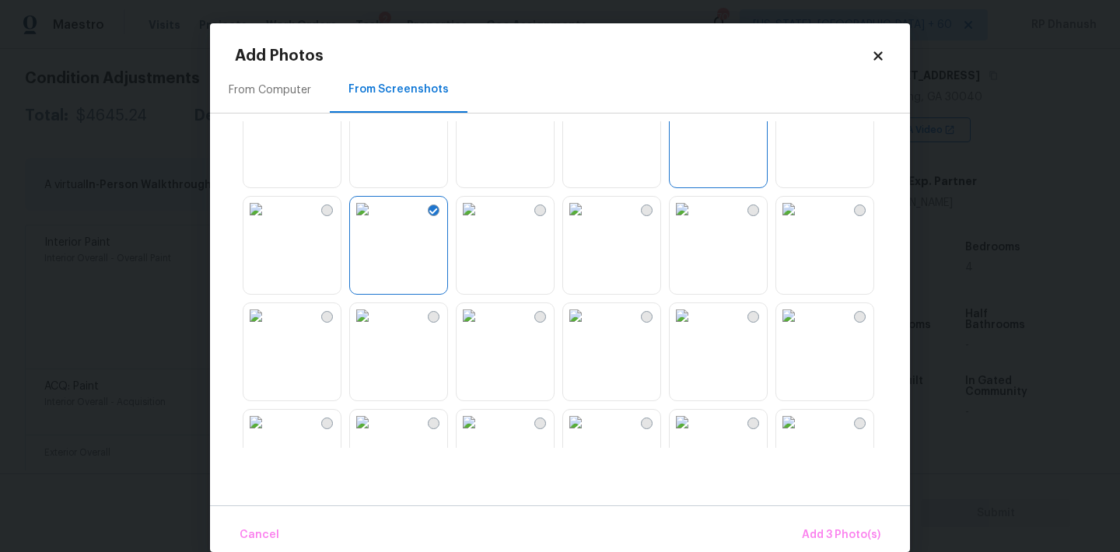
click at [374, 328] on img at bounding box center [362, 315] width 25 height 25
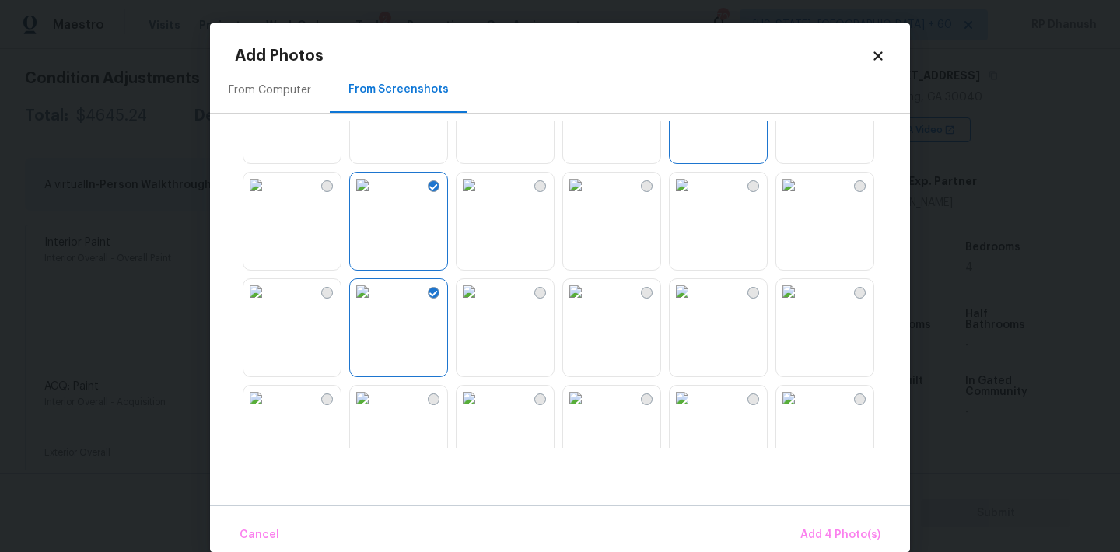
scroll to position [828, 0]
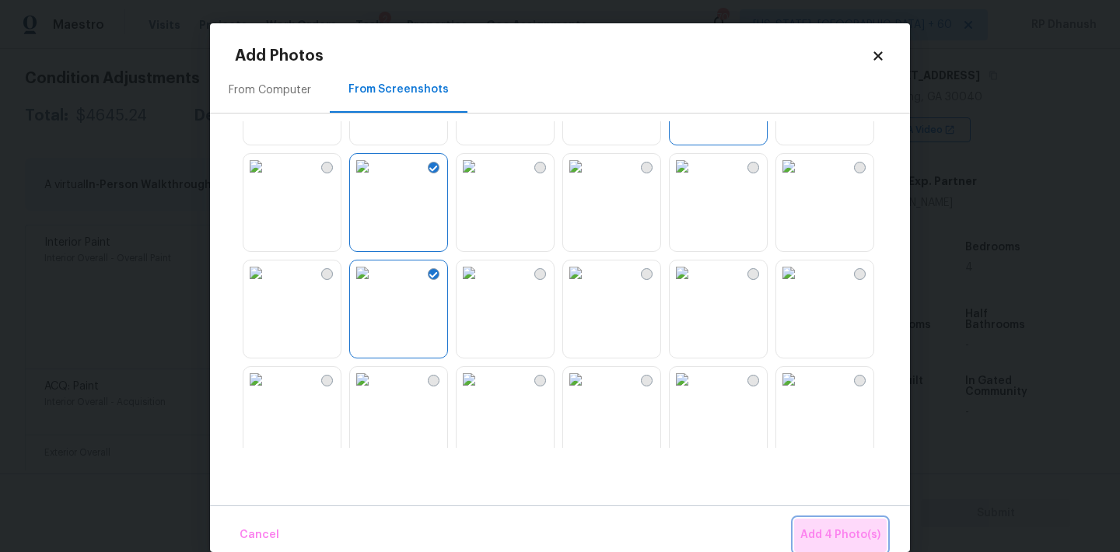
drag, startPoint x: 849, startPoint y: 527, endPoint x: 715, endPoint y: 21, distance: 523.8
click at [837, 519] on button "Add 4 Photo(s)" at bounding box center [840, 535] width 93 height 33
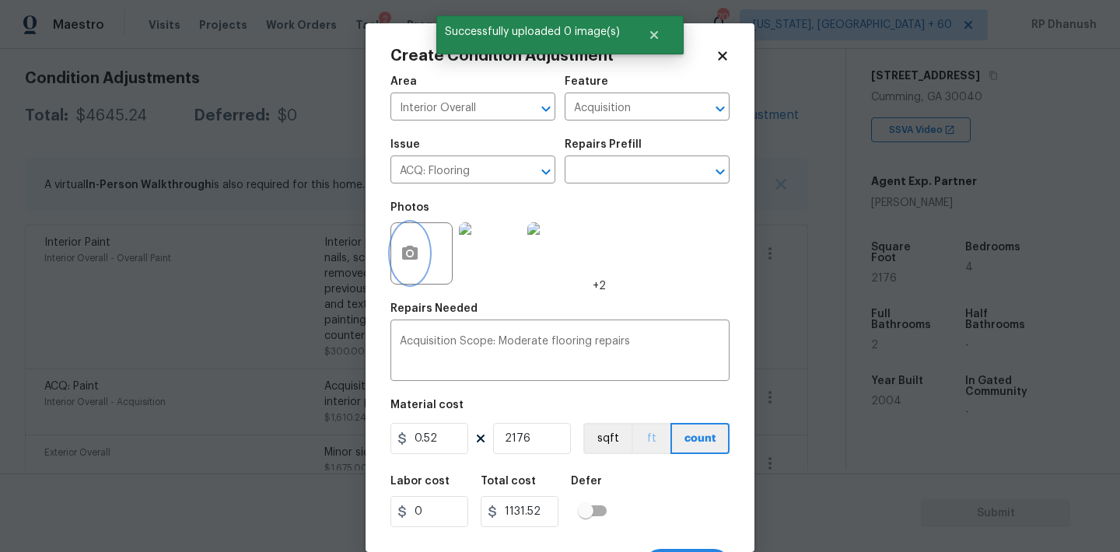
scroll to position [29, 0]
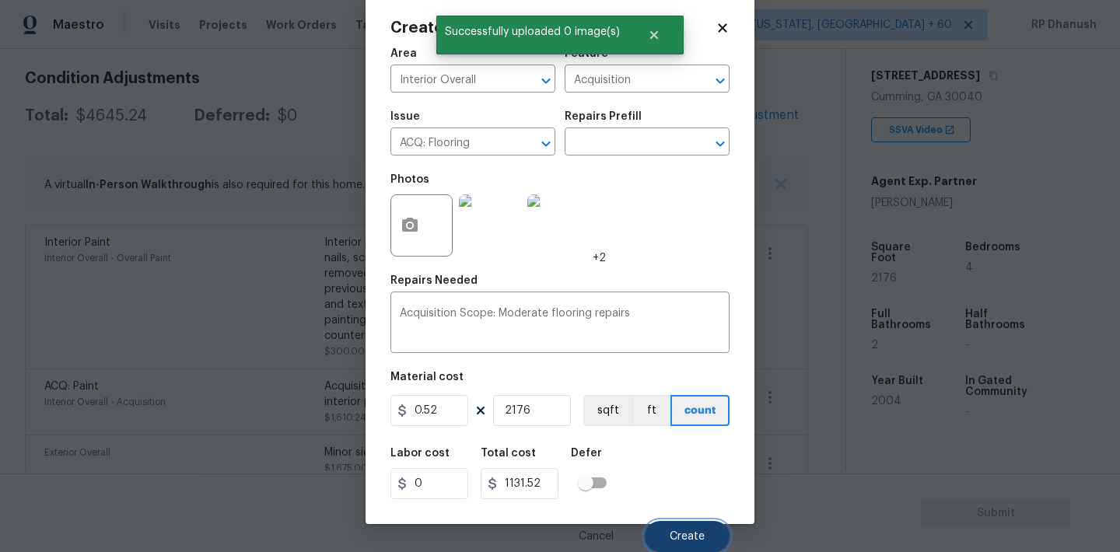
click at [670, 523] on button "Create" at bounding box center [687, 536] width 85 height 31
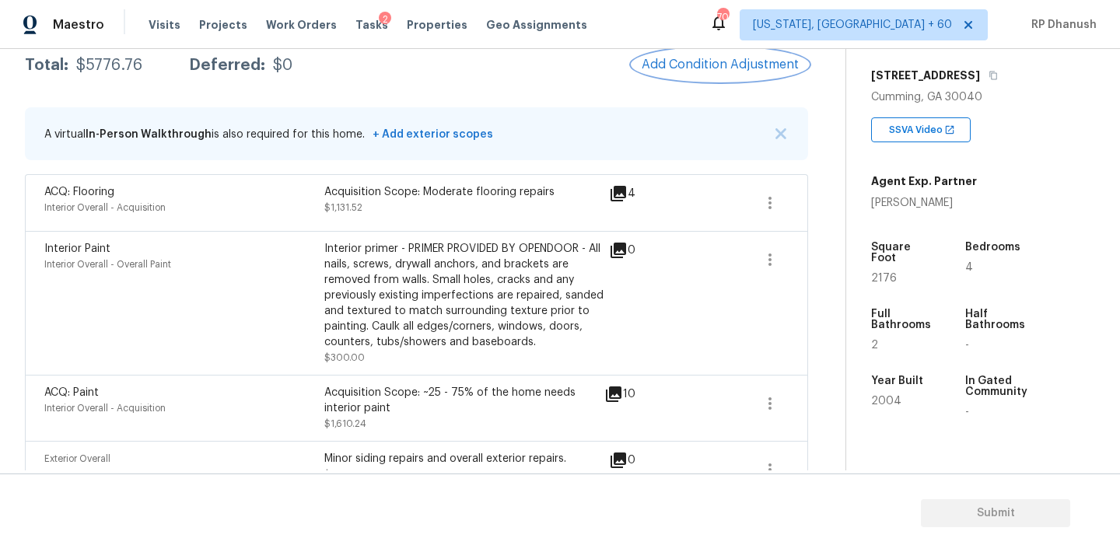
scroll to position [250, 0]
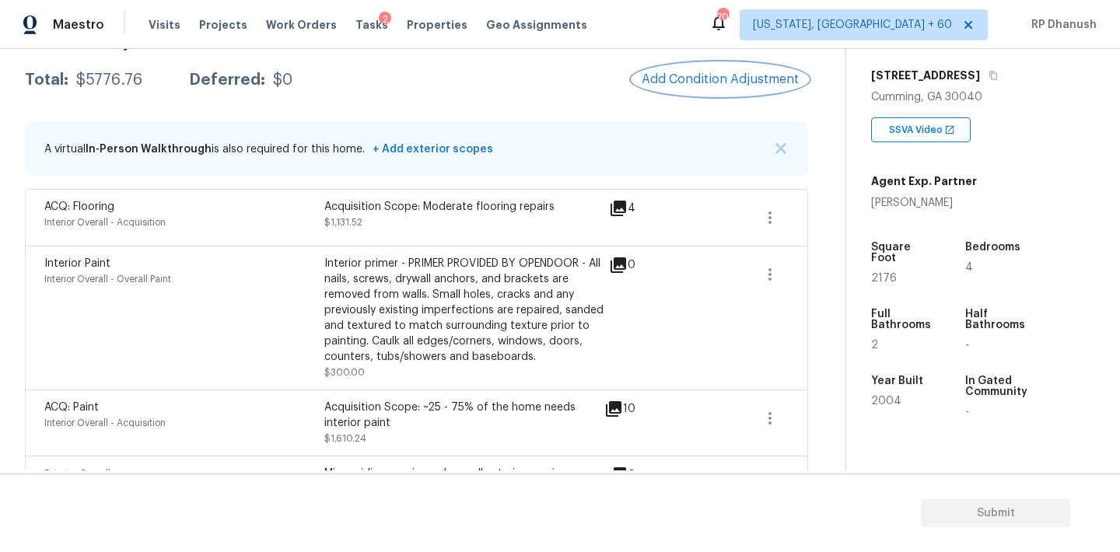
click at [693, 91] on button "Add Condition Adjustment" at bounding box center [720, 79] width 176 height 33
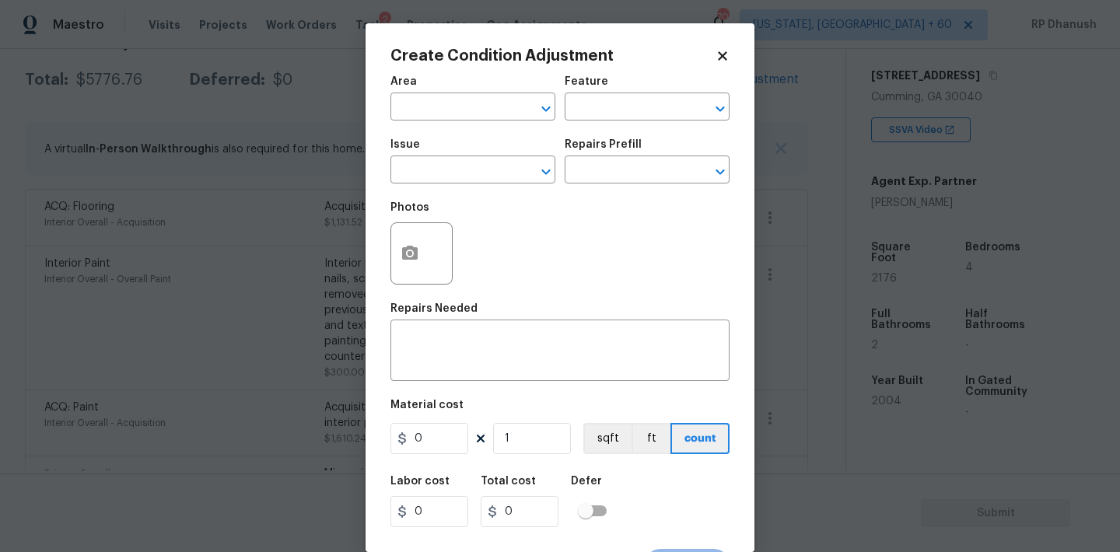
click at [456, 91] on div "Area" at bounding box center [472, 86] width 165 height 20
click at [456, 94] on div "Area" at bounding box center [472, 86] width 165 height 20
click at [456, 97] on input "text" at bounding box center [450, 108] width 121 height 24
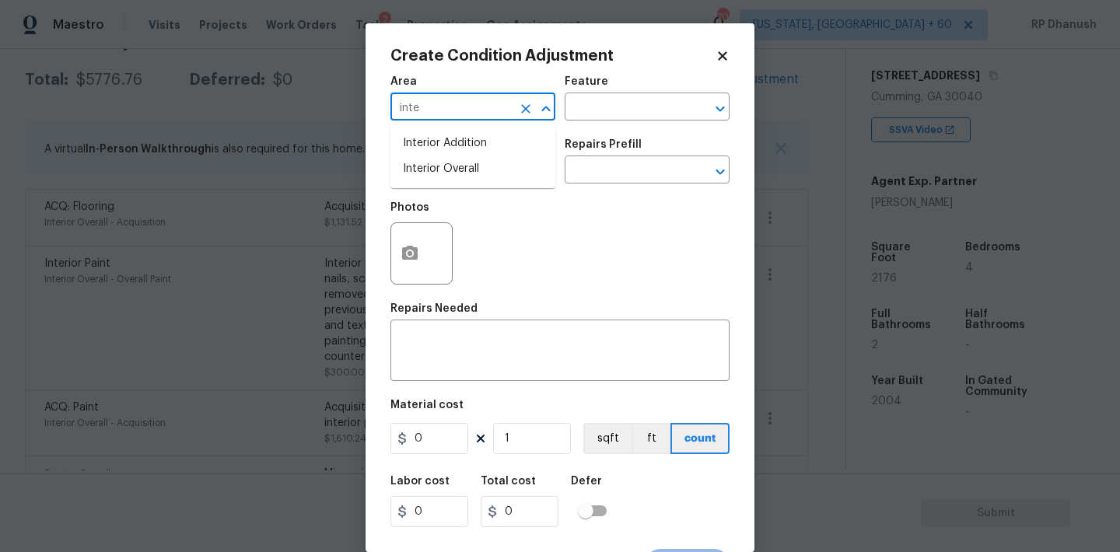
type input "inte"
click at [421, 160] on li "Interior Overall" at bounding box center [472, 169] width 165 height 26
type input "Interior Overall"
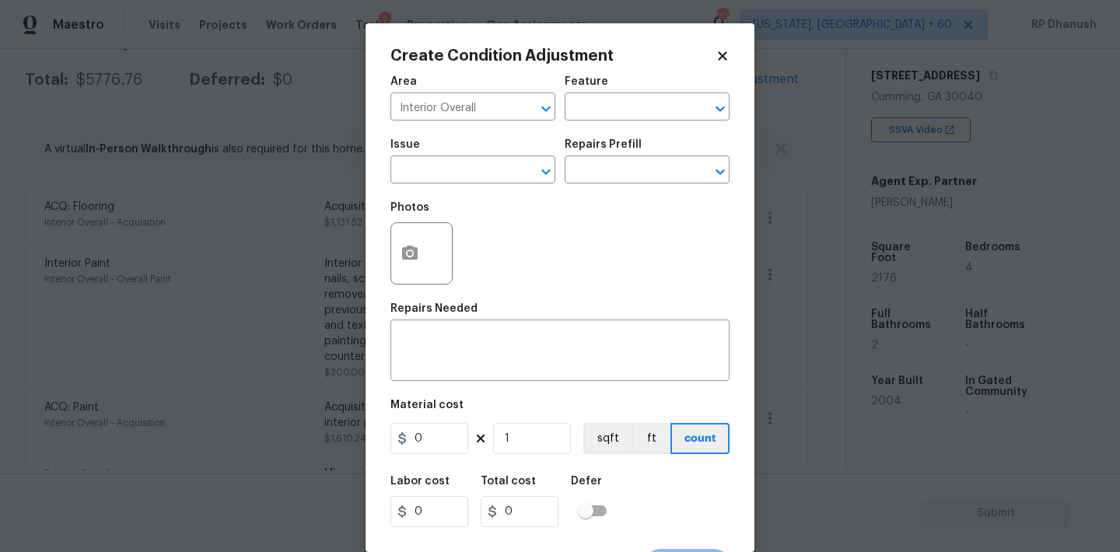
click at [557, 124] on div "Area Interior Overall ​ Feature ​" at bounding box center [559, 98] width 339 height 63
click at [596, 113] on input "text" at bounding box center [625, 108] width 121 height 24
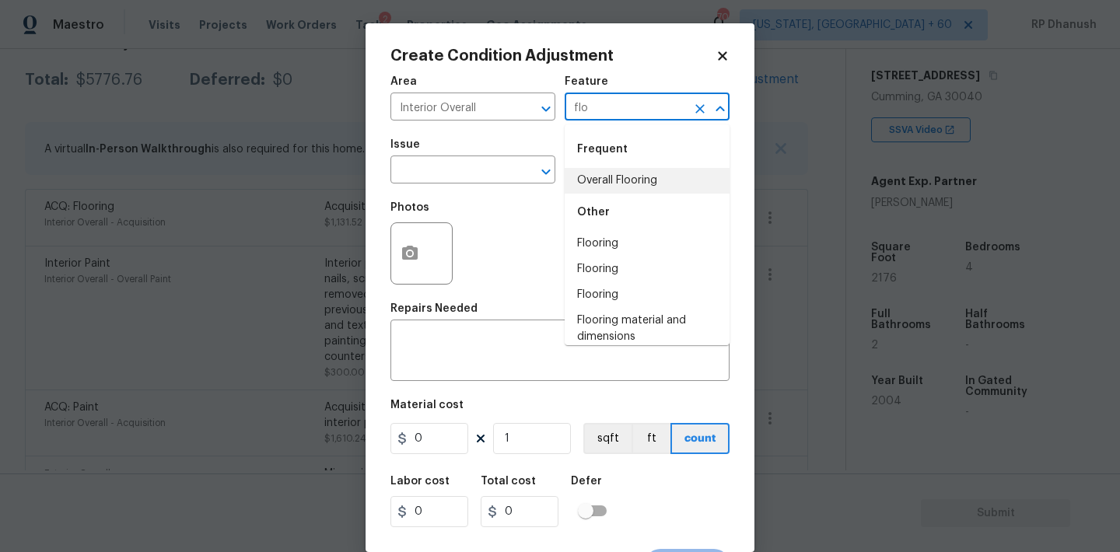
click at [586, 212] on div "Other" at bounding box center [647, 212] width 165 height 37
click at [586, 173] on li "Overall Flooring" at bounding box center [647, 181] width 165 height 26
type input "Overall Flooring"
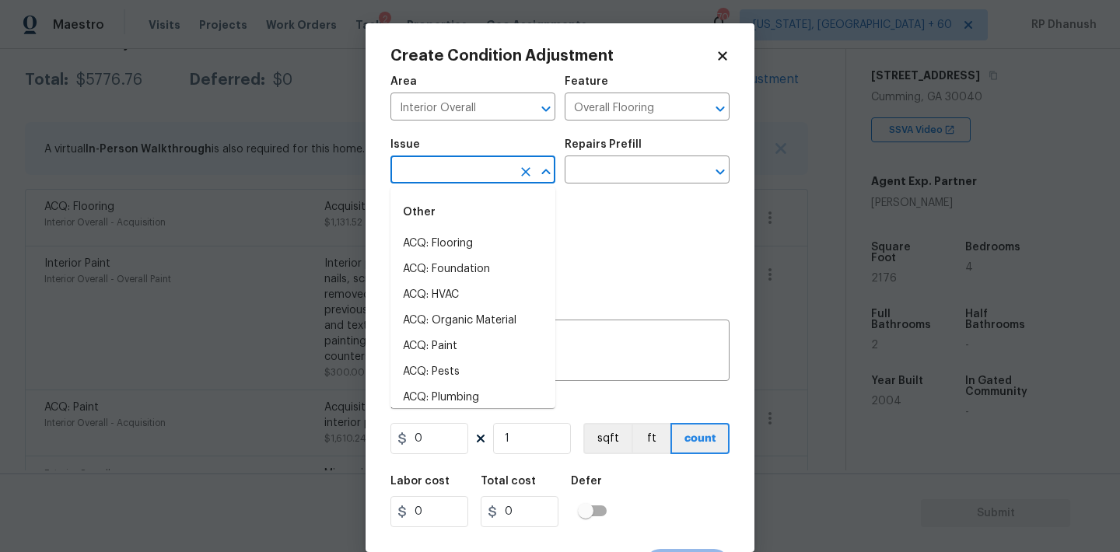
click at [462, 167] on input "text" at bounding box center [450, 171] width 121 height 24
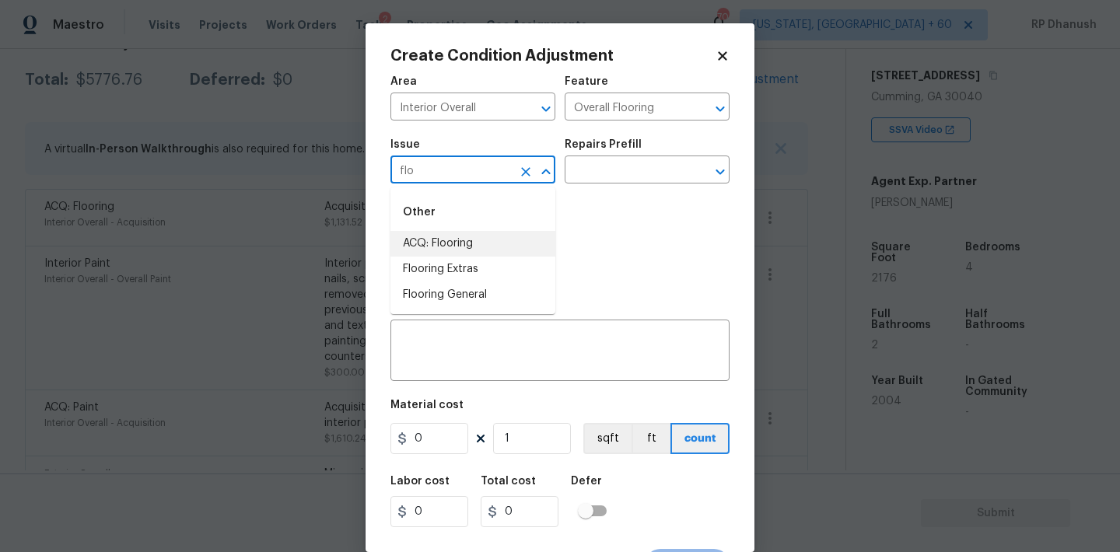
click at [446, 243] on li "ACQ: Flooring" at bounding box center [472, 244] width 165 height 26
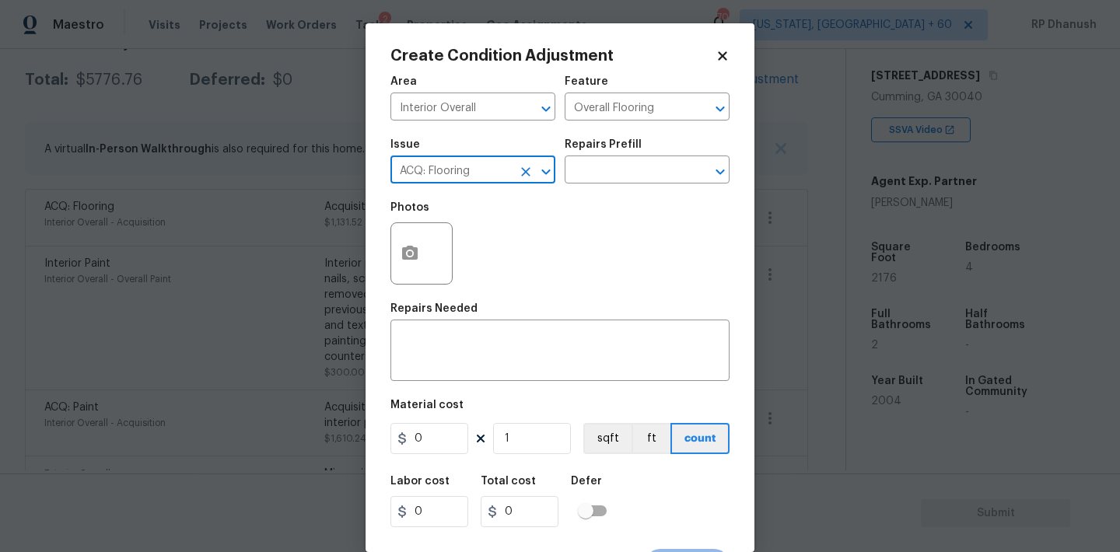
type input "ACQ: Flooring"
click at [623, 147] on h5 "Repairs Prefill" at bounding box center [603, 144] width 77 height 11
click at [612, 169] on input "text" at bounding box center [625, 171] width 121 height 24
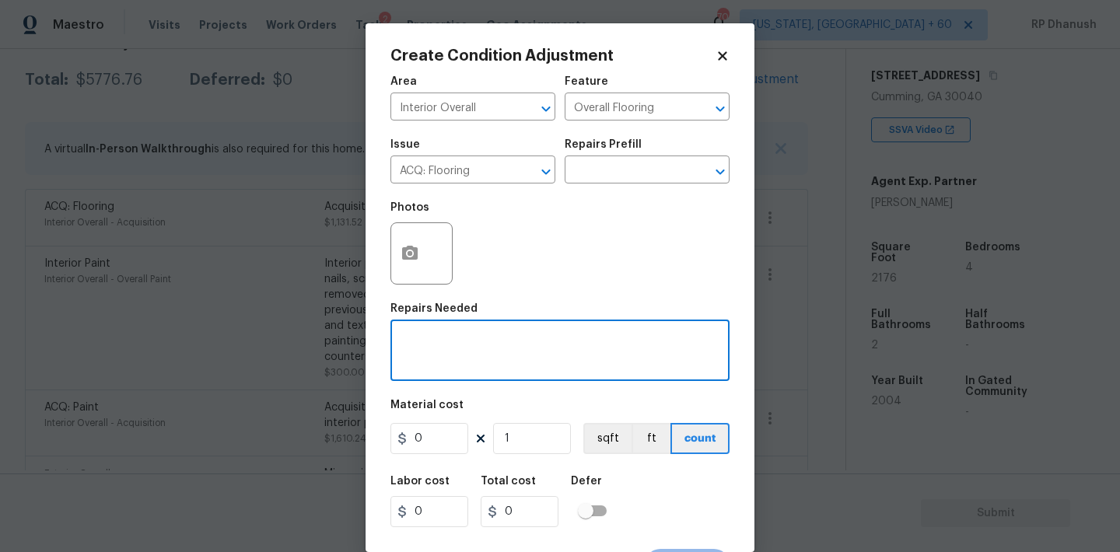
click at [487, 356] on textarea at bounding box center [560, 352] width 320 height 33
click at [515, 170] on button "Clear" at bounding box center [526, 172] width 22 height 22
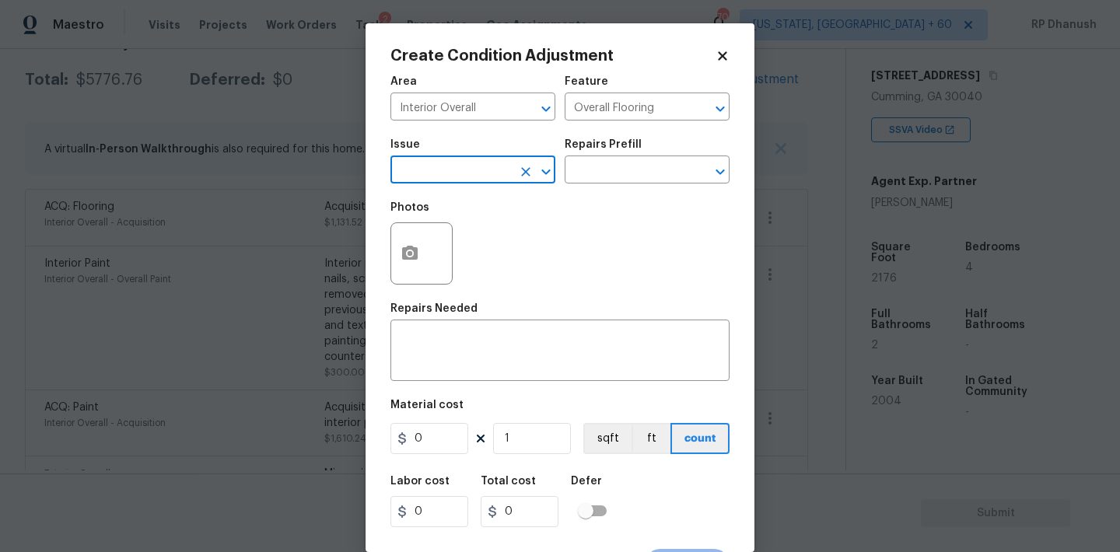
click at [499, 170] on input "text" at bounding box center [450, 171] width 121 height 24
click at [492, 271] on li "Flooring Extras" at bounding box center [472, 270] width 165 height 26
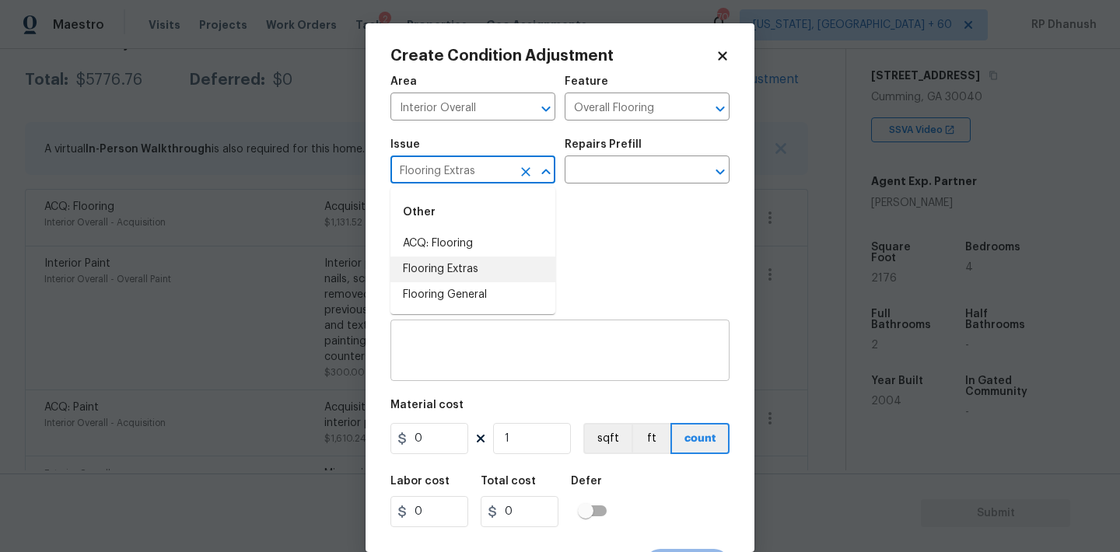
type input "Flooring Extras"
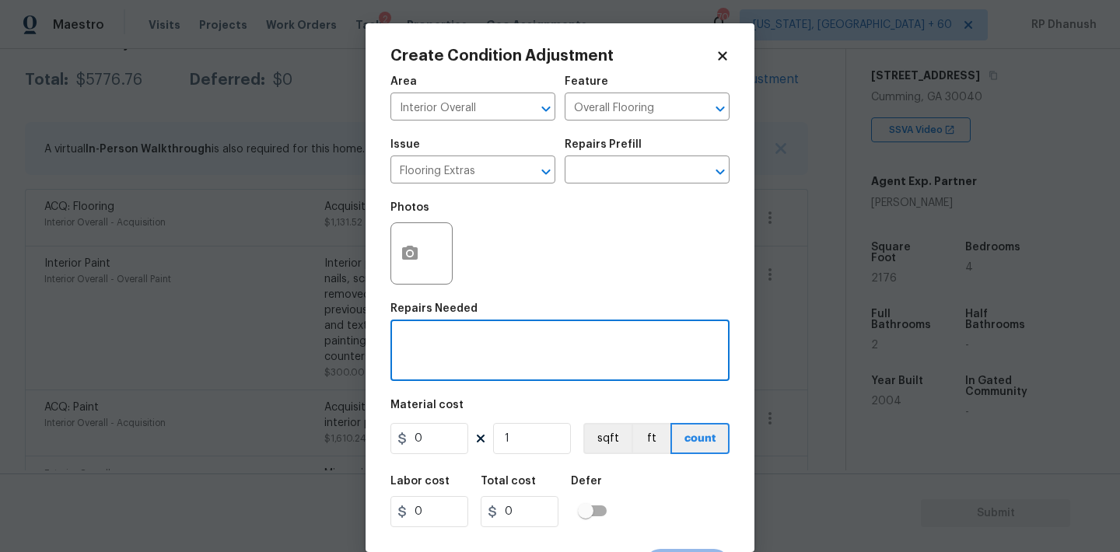
click at [503, 354] on textarea at bounding box center [560, 352] width 320 height 33
type textarea "Flooring extras"
click at [431, 442] on input "0" at bounding box center [429, 438] width 78 height 31
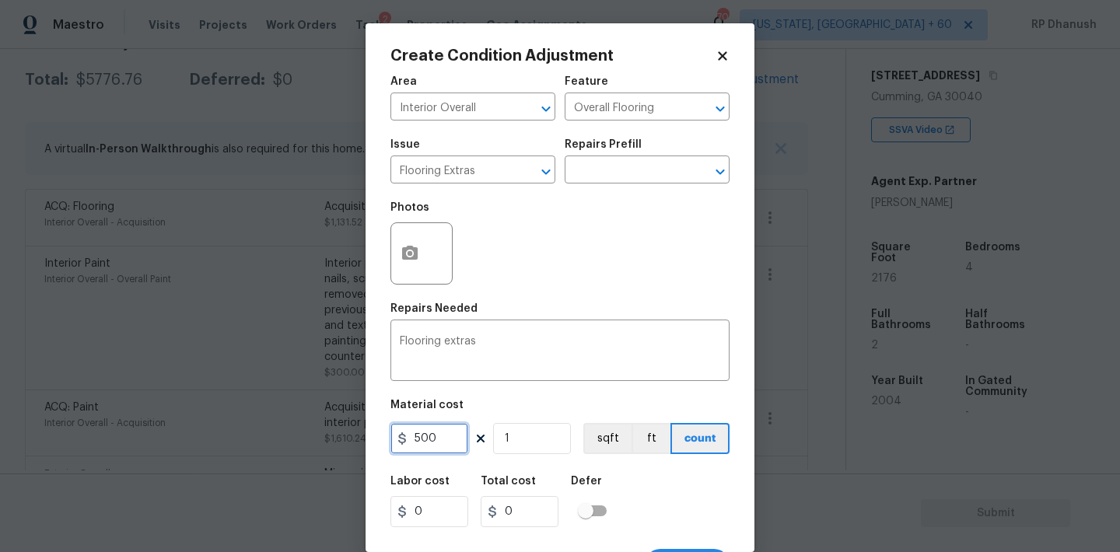
type input "500"
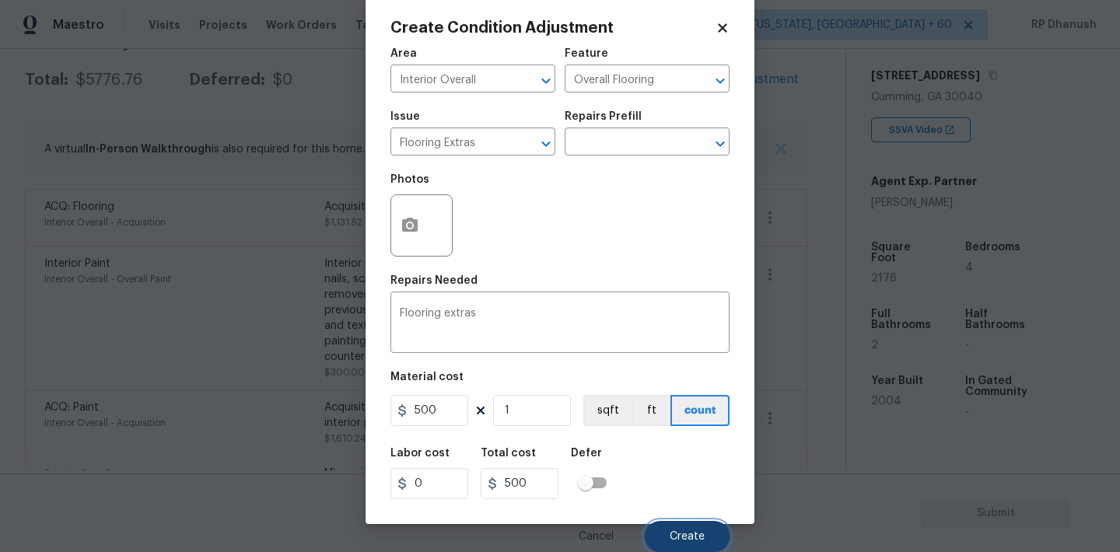
click at [698, 533] on span "Create" at bounding box center [687, 537] width 35 height 12
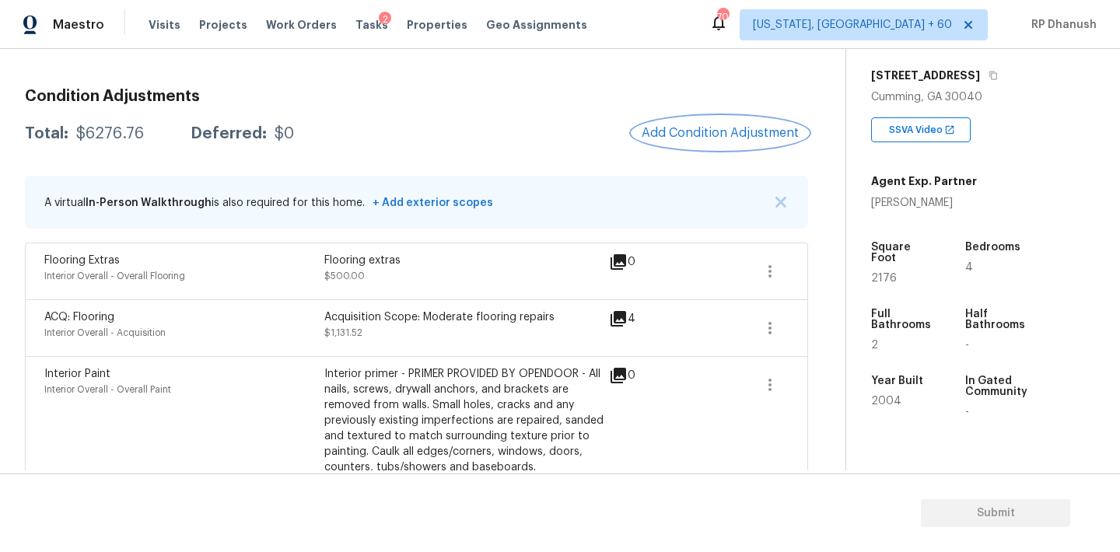
scroll to position [147, 0]
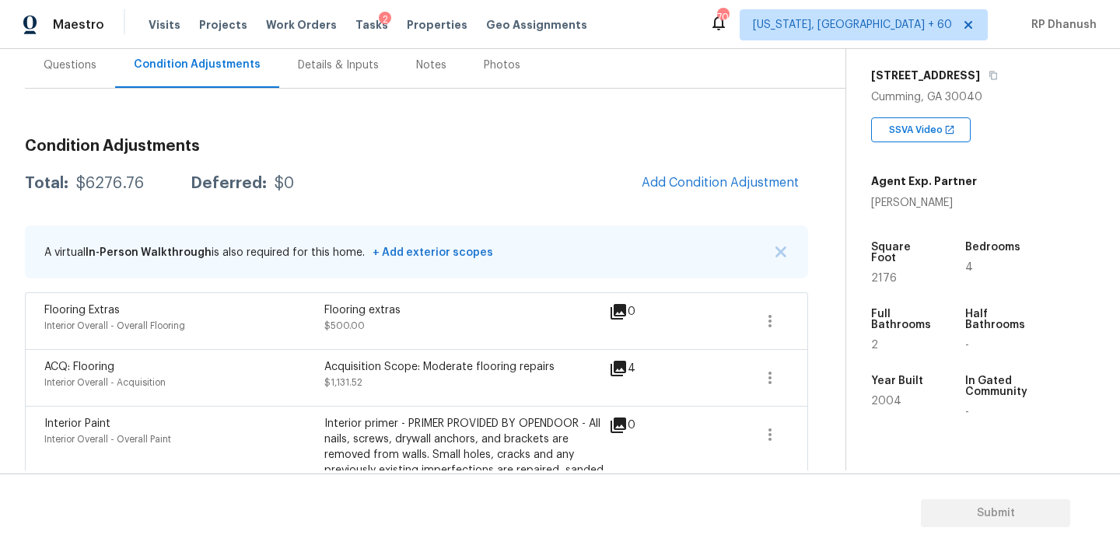
click at [677, 166] on span "Add Condition Adjustment" at bounding box center [720, 183] width 176 height 34
click at [680, 179] on span "Add Condition Adjustment" at bounding box center [720, 183] width 157 height 14
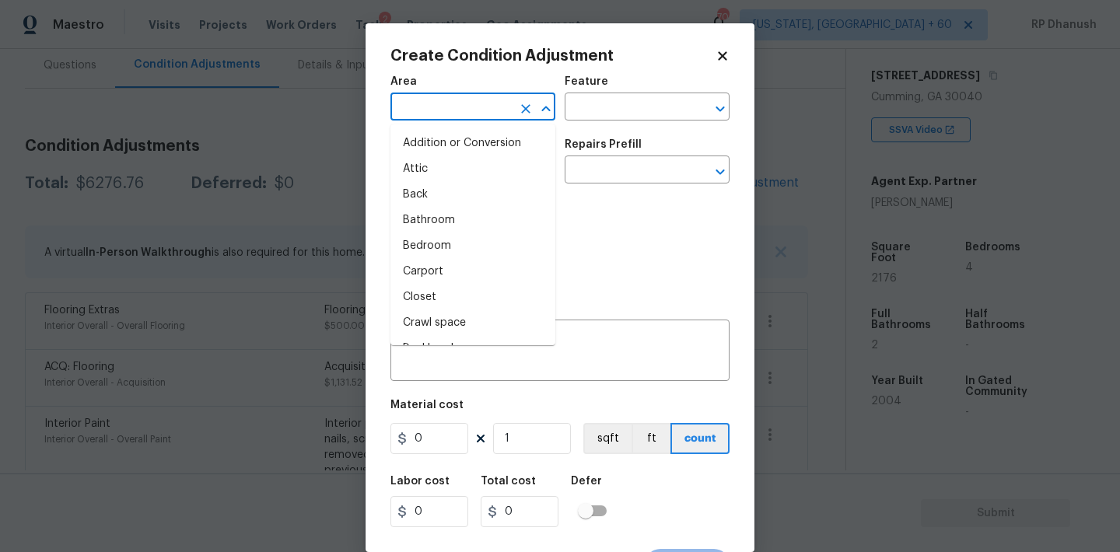
click at [499, 111] on input "text" at bounding box center [450, 108] width 121 height 24
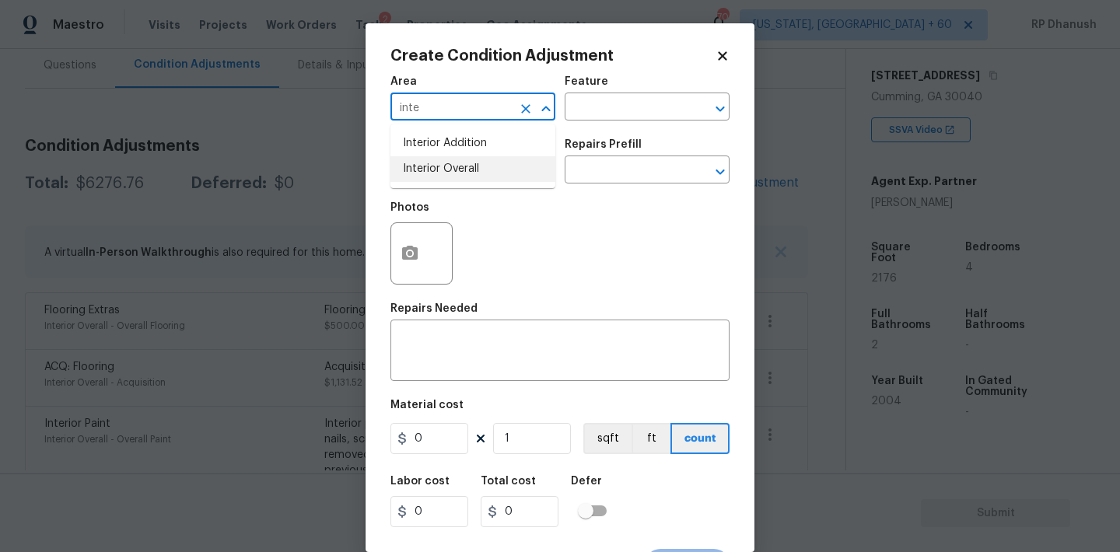
click at [488, 161] on li "Interior Overall" at bounding box center [472, 169] width 165 height 26
type input "Interior Overall"
click at [449, 401] on h5 "Material cost" at bounding box center [426, 405] width 73 height 11
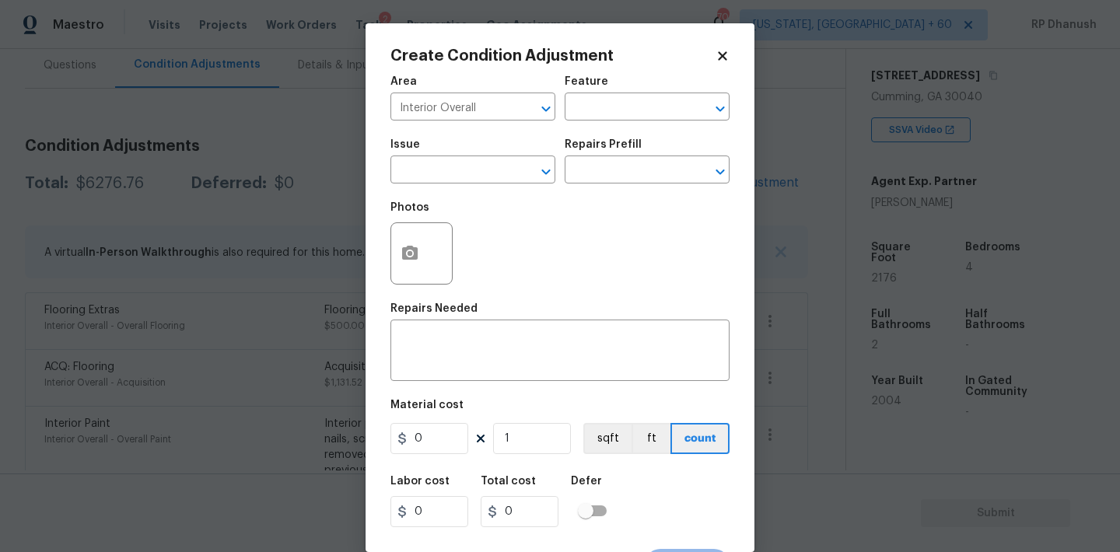
click at [452, 384] on div "Area Interior Overall ​ Feature ​ Issue ​ Repairs Prefill ​ Photos Repairs Need…" at bounding box center [559, 323] width 339 height 513
click at [459, 346] on textarea at bounding box center [560, 352] width 320 height 33
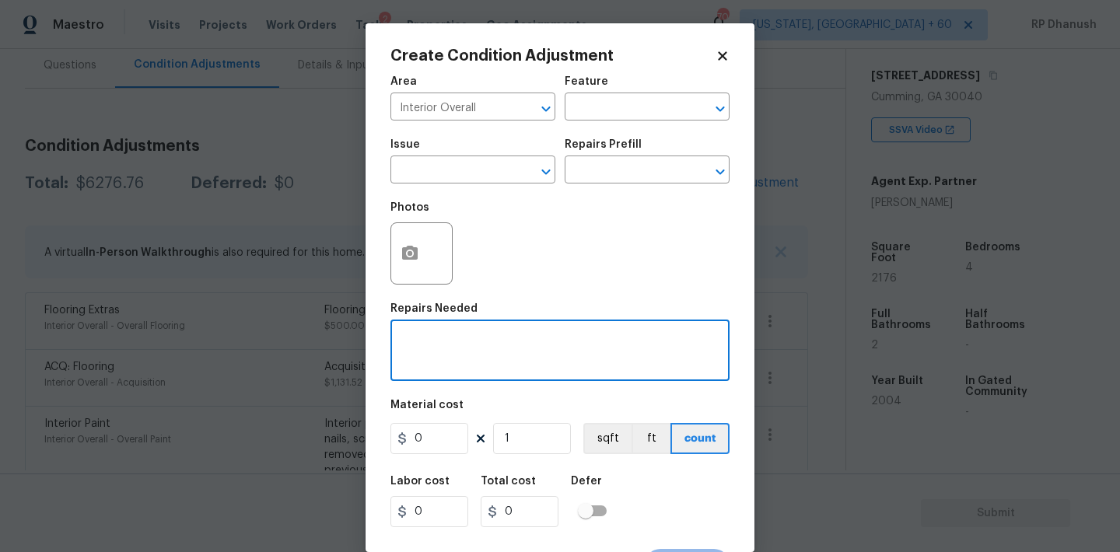
type textarea "c"
type textarea "Cabinet minor repairs."
click at [435, 439] on input "0" at bounding box center [429, 438] width 78 height 31
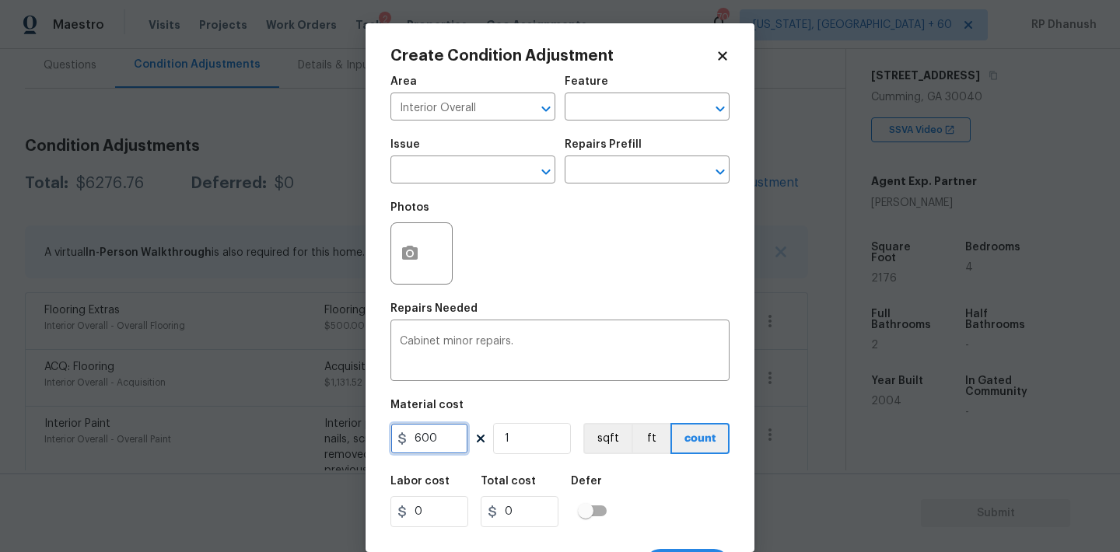
type input "600"
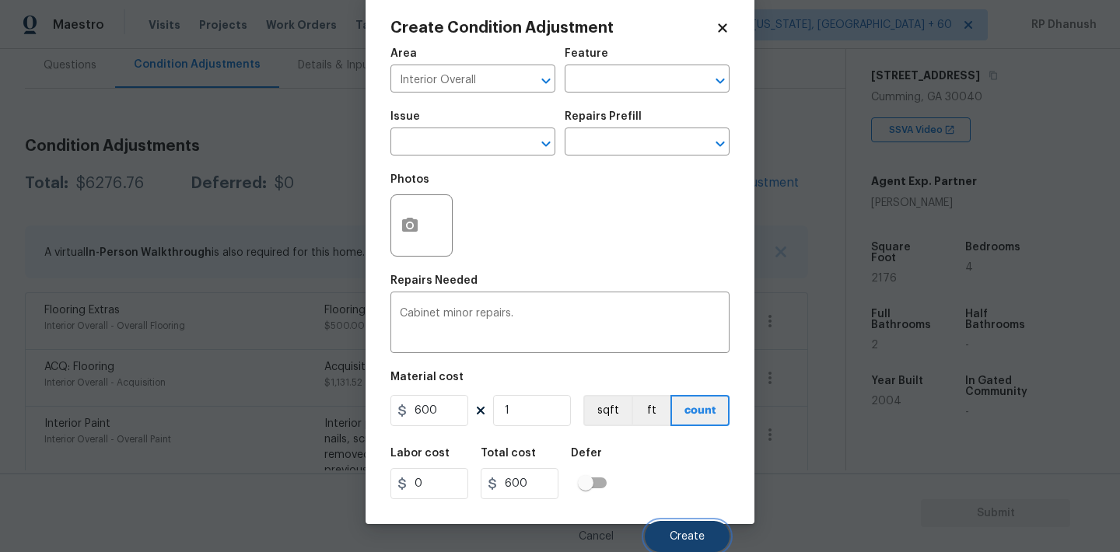
click at [677, 540] on span "Create" at bounding box center [687, 537] width 35 height 12
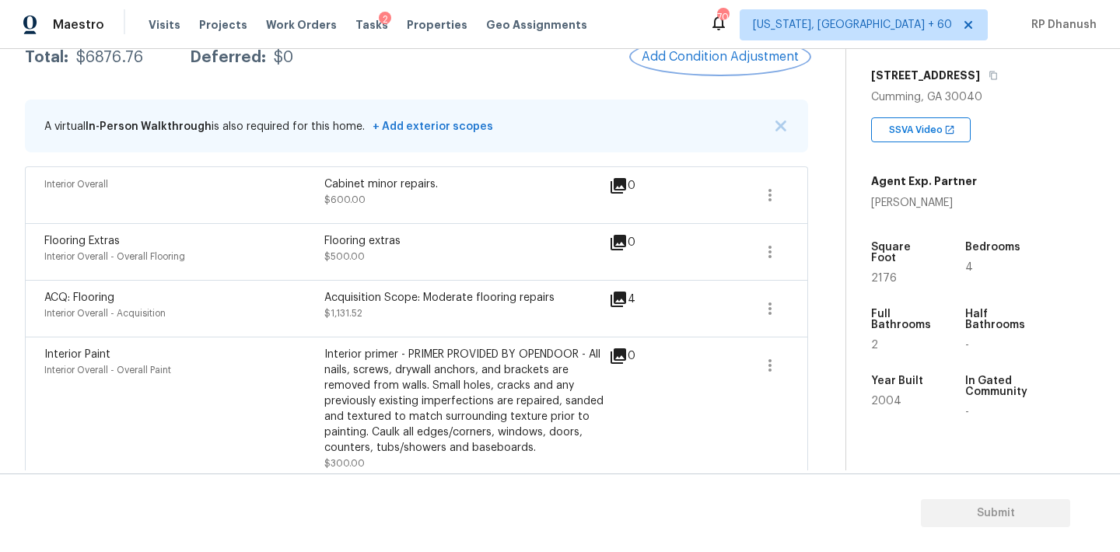
scroll to position [0, 0]
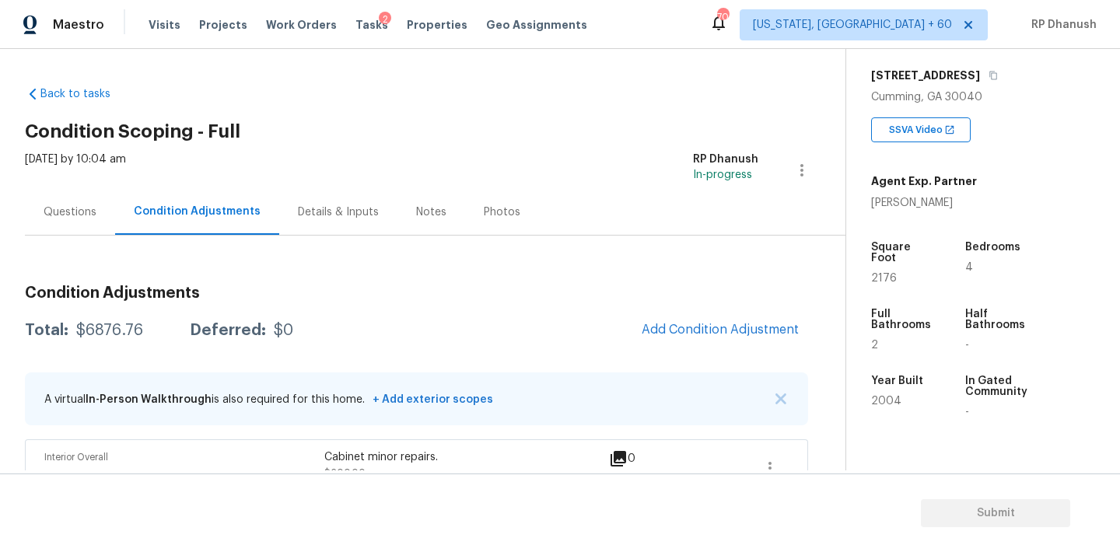
click at [115, 331] on div "$6876.76" at bounding box center [109, 331] width 67 height 16
copy div "$6876.76"
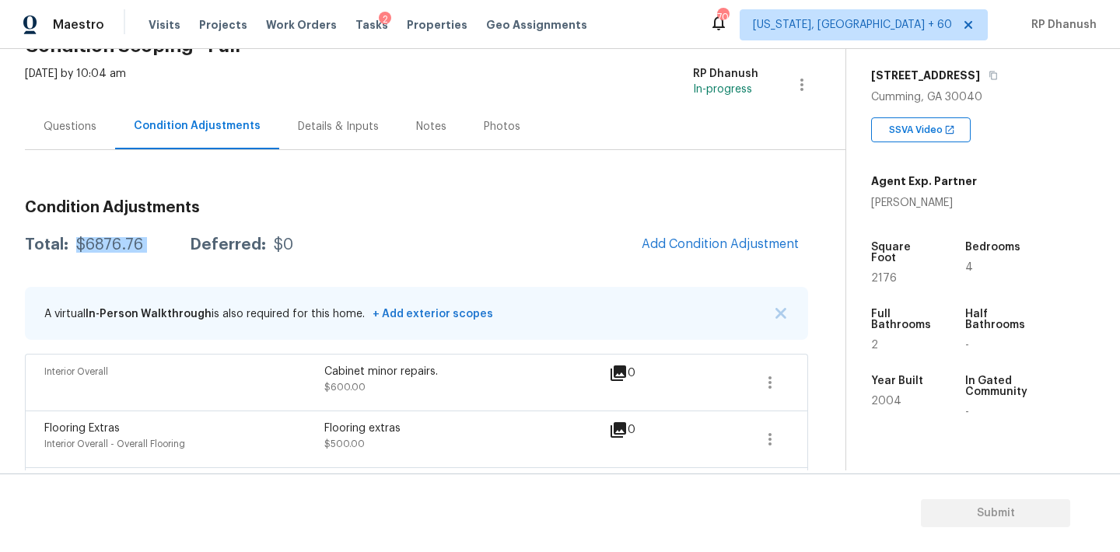
scroll to position [84, 0]
click at [57, 135] on div "Questions" at bounding box center [70, 128] width 90 height 46
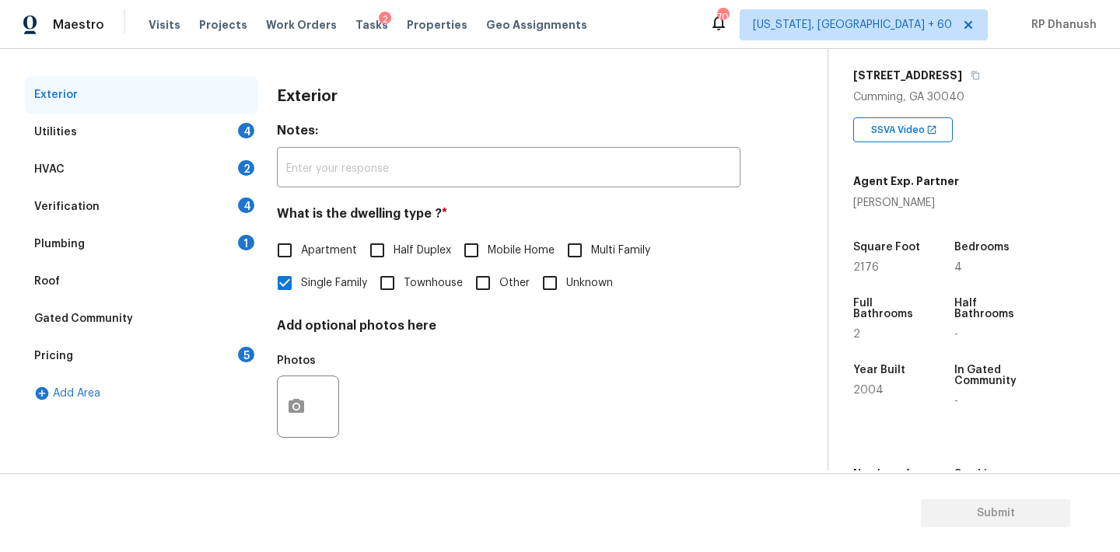
click at [223, 126] on div "Utilities 4" at bounding box center [141, 132] width 233 height 37
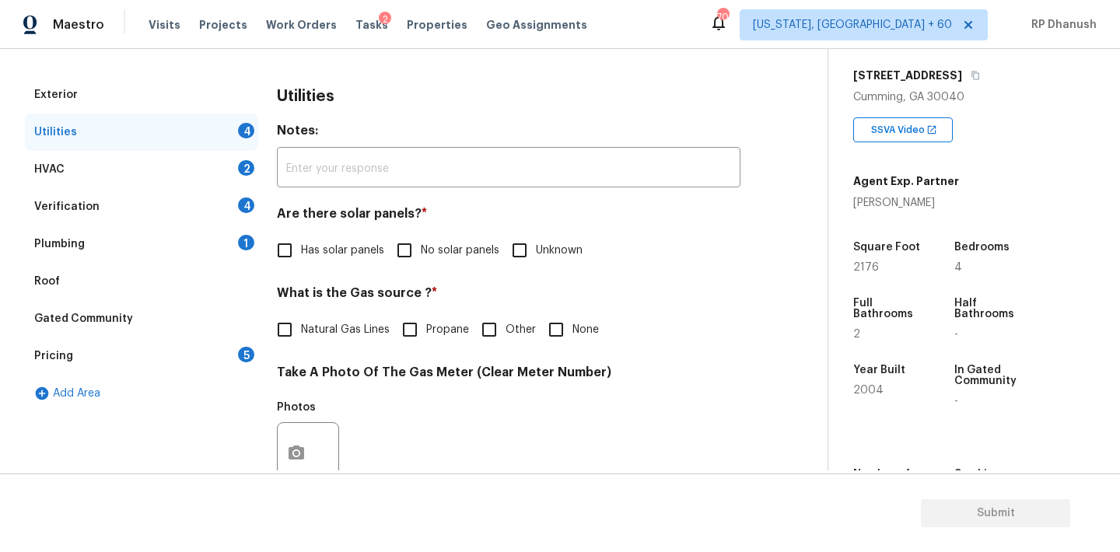
scroll to position [229, 0]
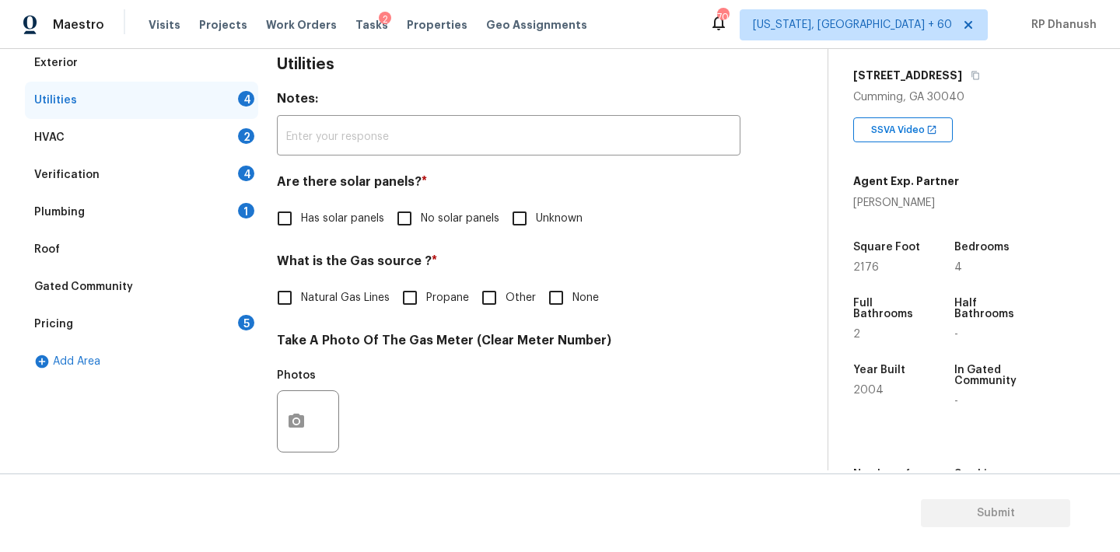
click at [397, 219] on input "No solar panels" at bounding box center [404, 218] width 33 height 33
checkbox input "true"
click at [287, 305] on input "Natural Gas Lines" at bounding box center [284, 298] width 33 height 33
checkbox input "true"
drag, startPoint x: 287, startPoint y: 305, endPoint x: 287, endPoint y: 182, distance: 122.9
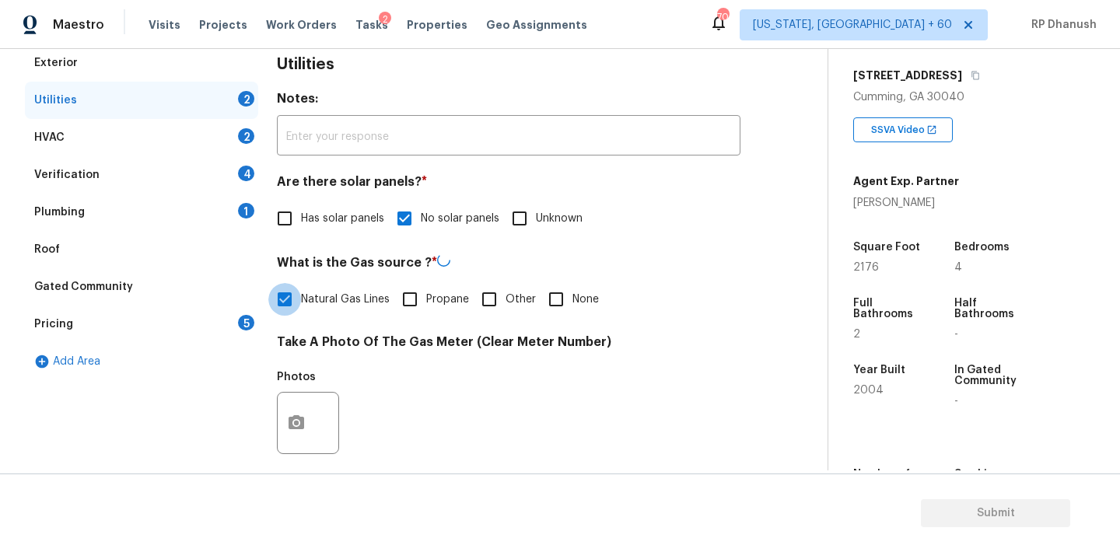
click at [287, 182] on div "Utilities Notes: ​ Are there solar panels? * Has solar panels No solar panels U…" at bounding box center [508, 450] width 463 height 813
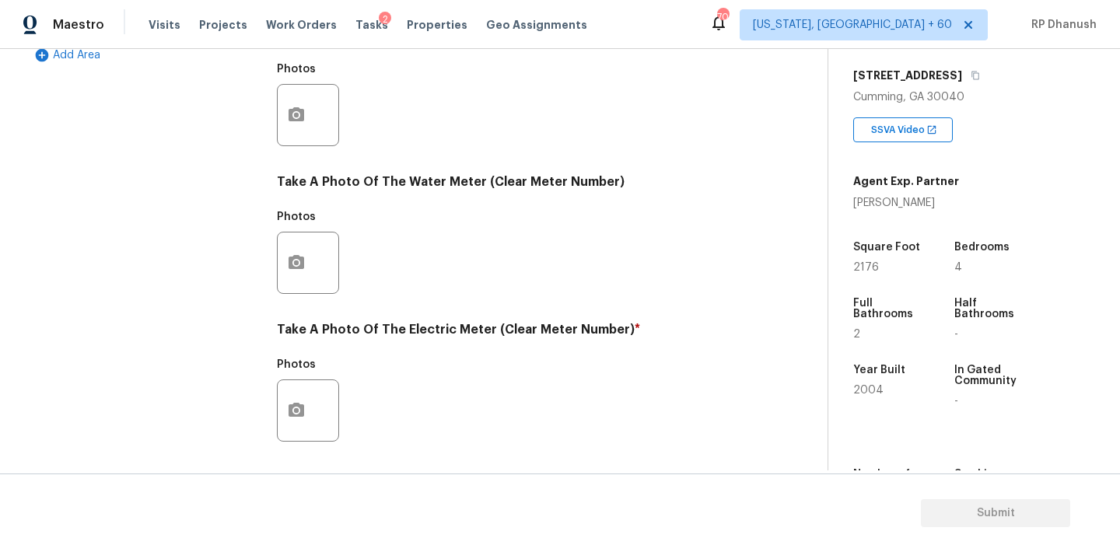
scroll to position [618, 0]
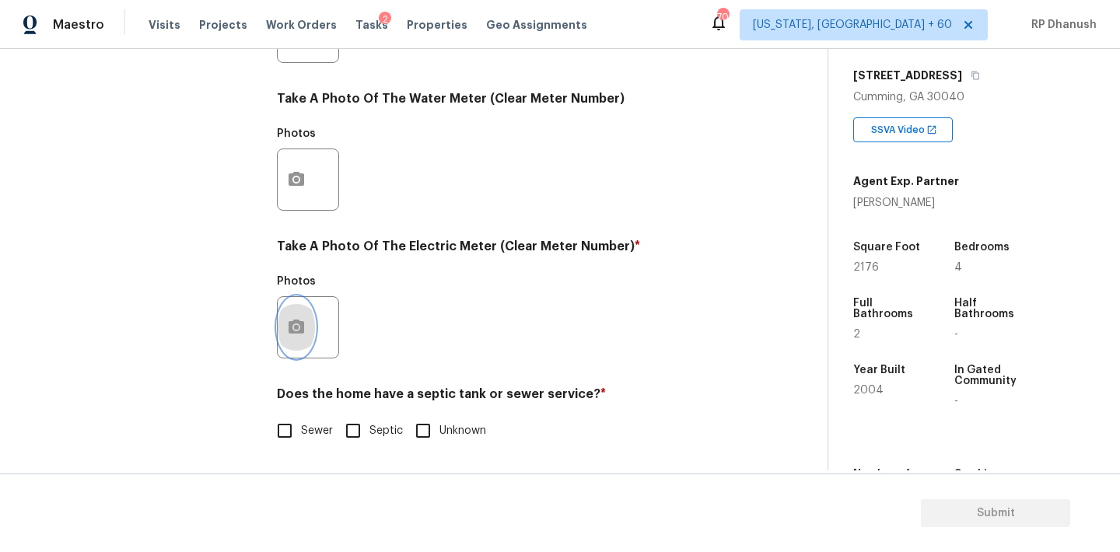
click at [294, 343] on button "button" at bounding box center [296, 327] width 37 height 61
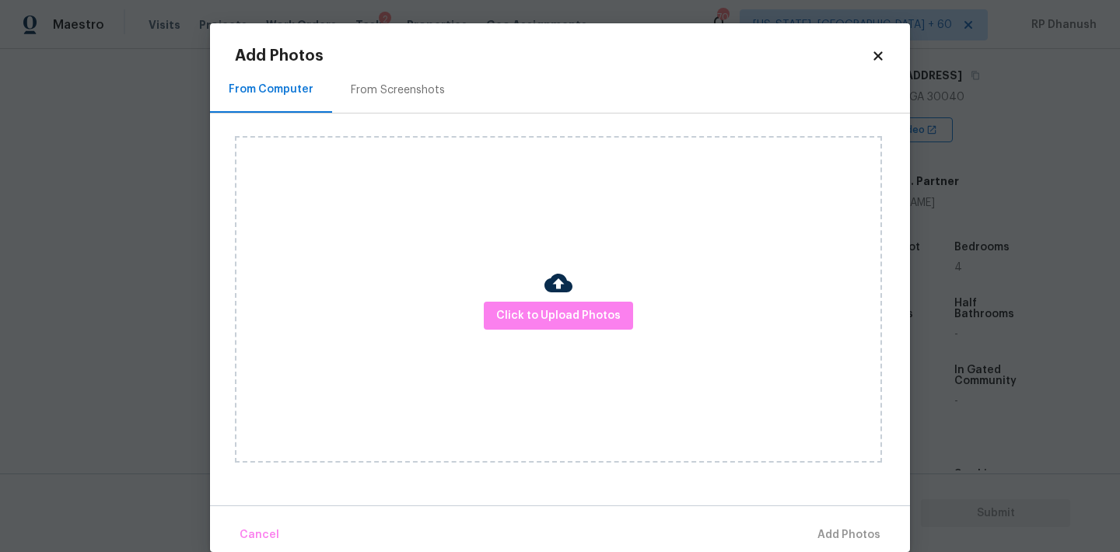
click at [353, 165] on div "Click to Upload Photos" at bounding box center [558, 299] width 647 height 327
click at [370, 125] on div "Click to Upload Photos" at bounding box center [572, 300] width 675 height 372
drag, startPoint x: 383, startPoint y: 86, endPoint x: 441, endPoint y: 86, distance: 58.3
click at [383, 86] on div "From Screenshots" at bounding box center [398, 90] width 94 height 16
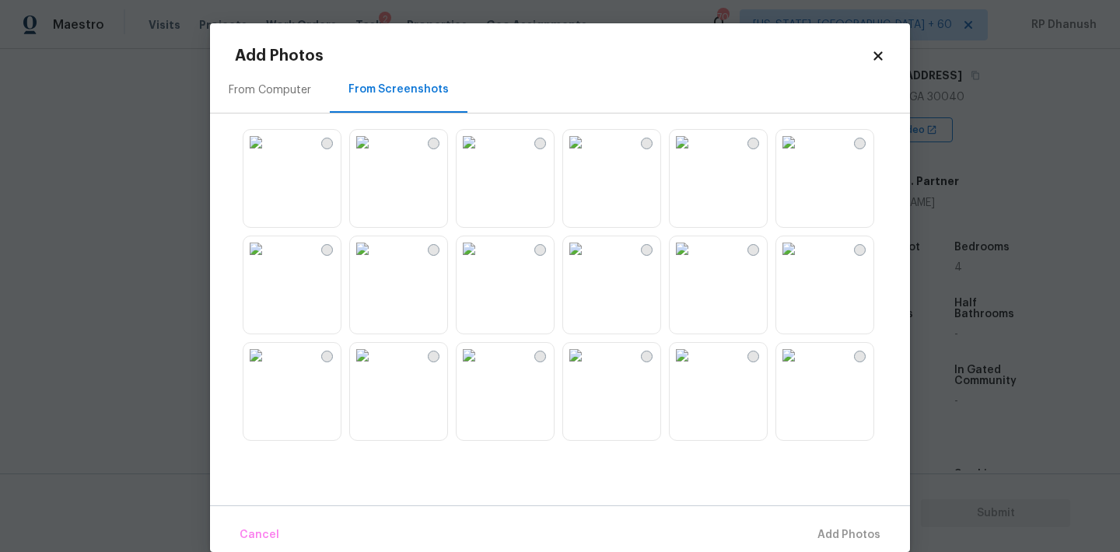
click at [268, 155] on img at bounding box center [255, 142] width 25 height 25
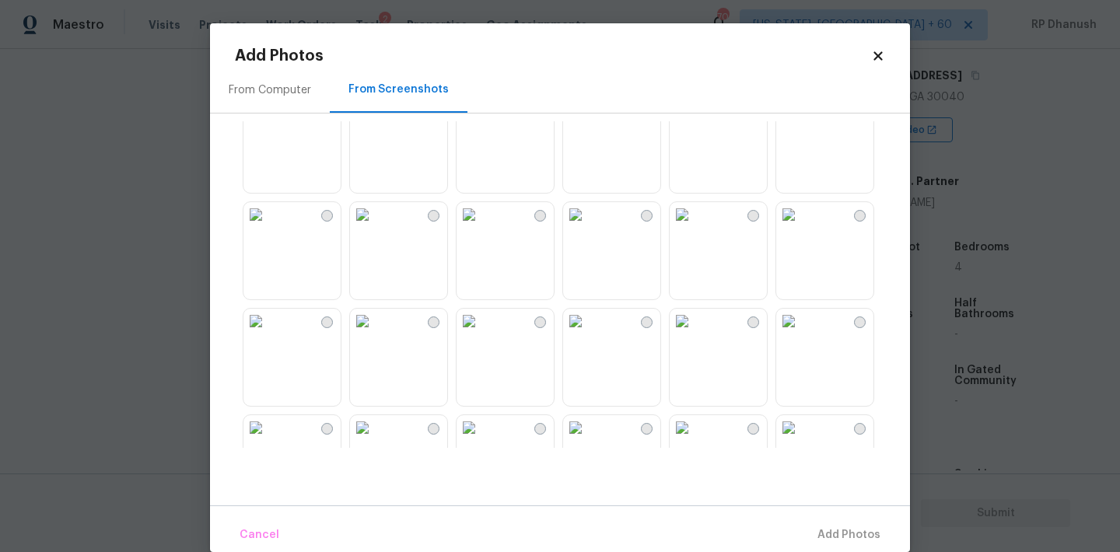
scroll to position [222, 0]
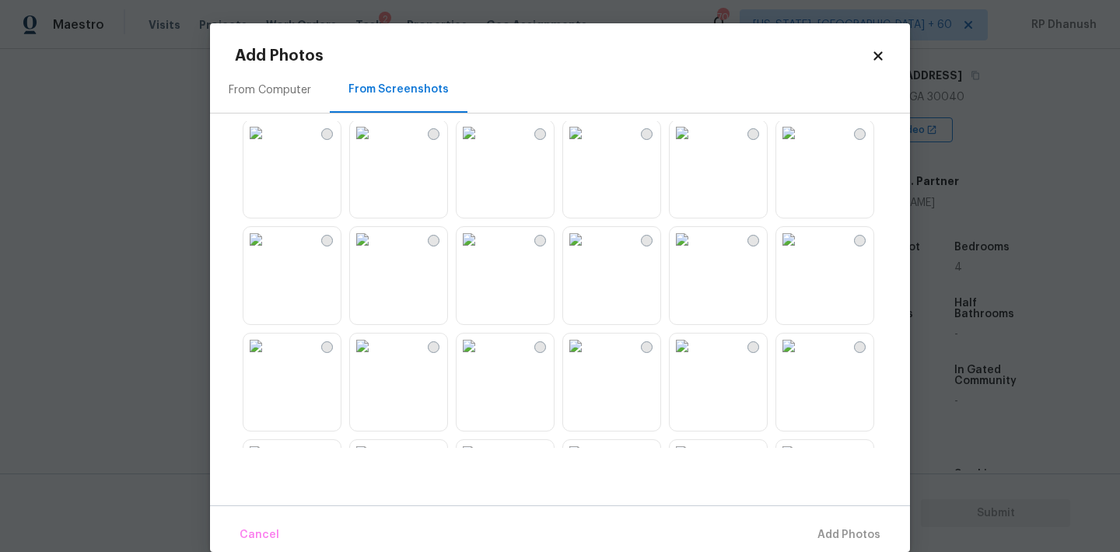
click at [588, 145] on img at bounding box center [575, 133] width 25 height 25
click at [841, 532] on span "Add 1 Photo(s)" at bounding box center [841, 535] width 77 height 19
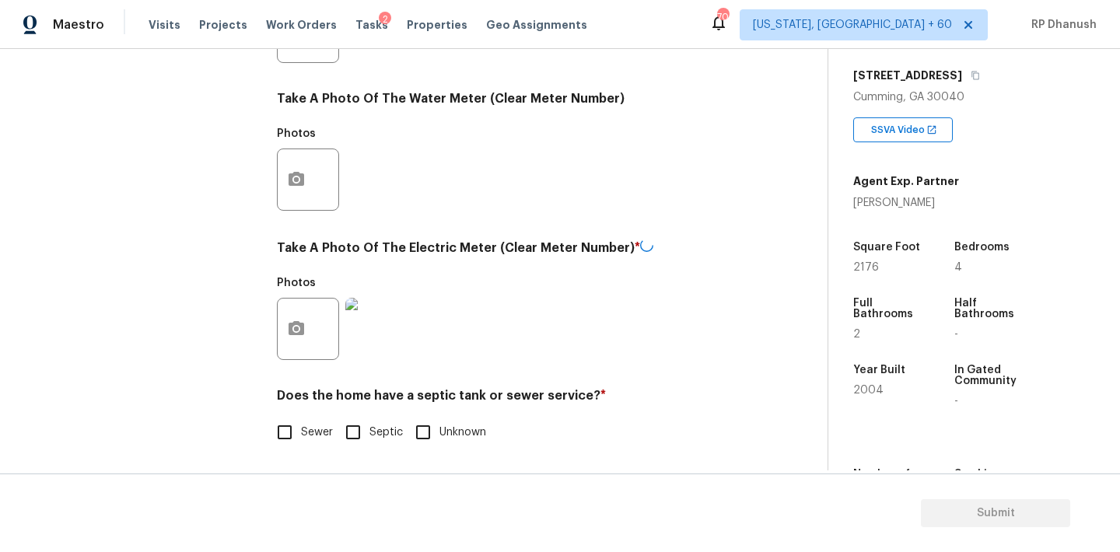
click at [325, 420] on label "Sewer" at bounding box center [300, 432] width 65 height 33
click at [301, 420] on input "Sewer" at bounding box center [284, 432] width 33 height 33
checkbox input "true"
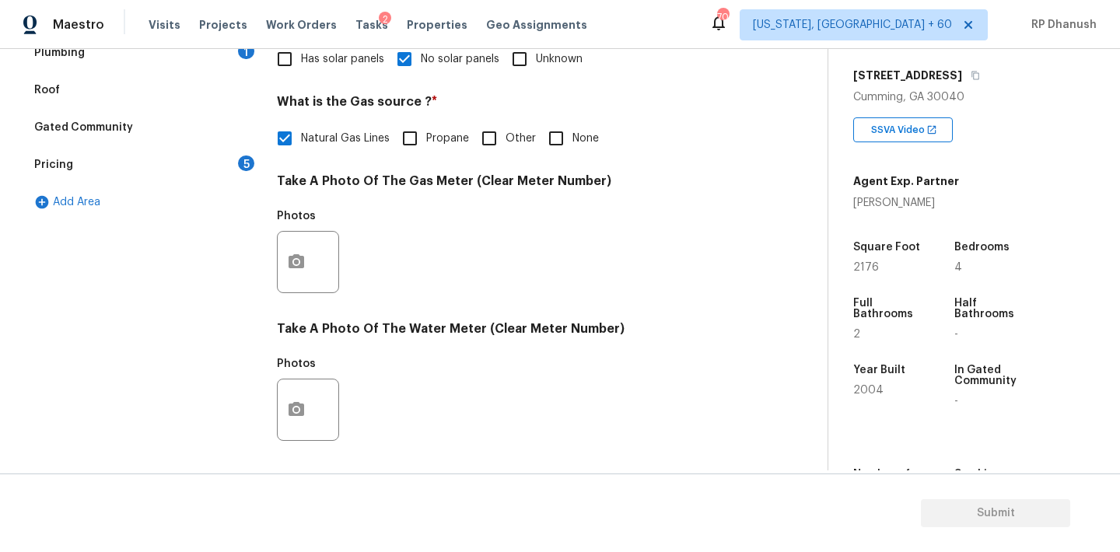
scroll to position [206, 0]
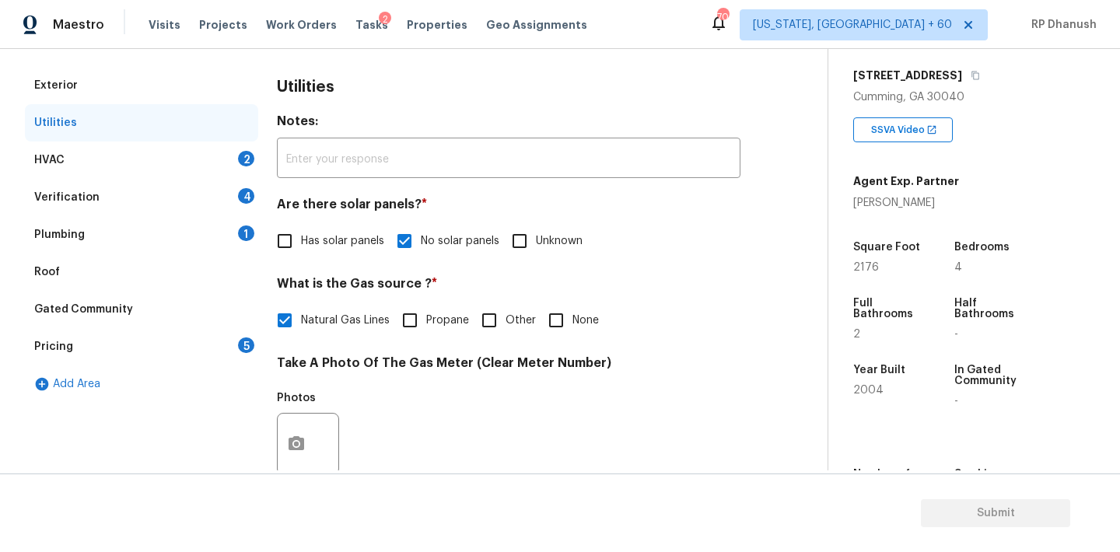
click at [246, 156] on div "2" at bounding box center [246, 159] width 16 height 16
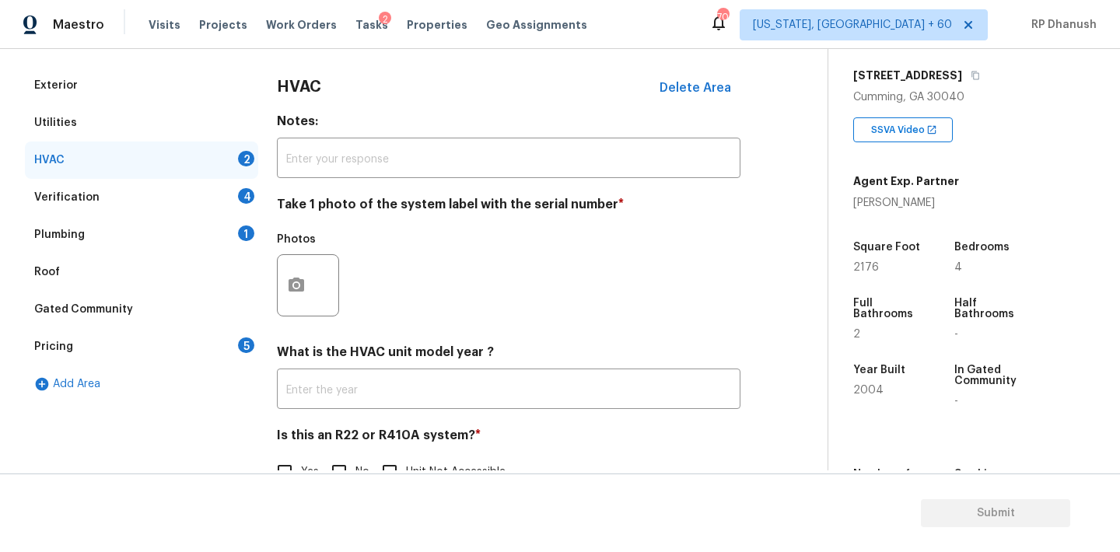
scroll to position [247, 0]
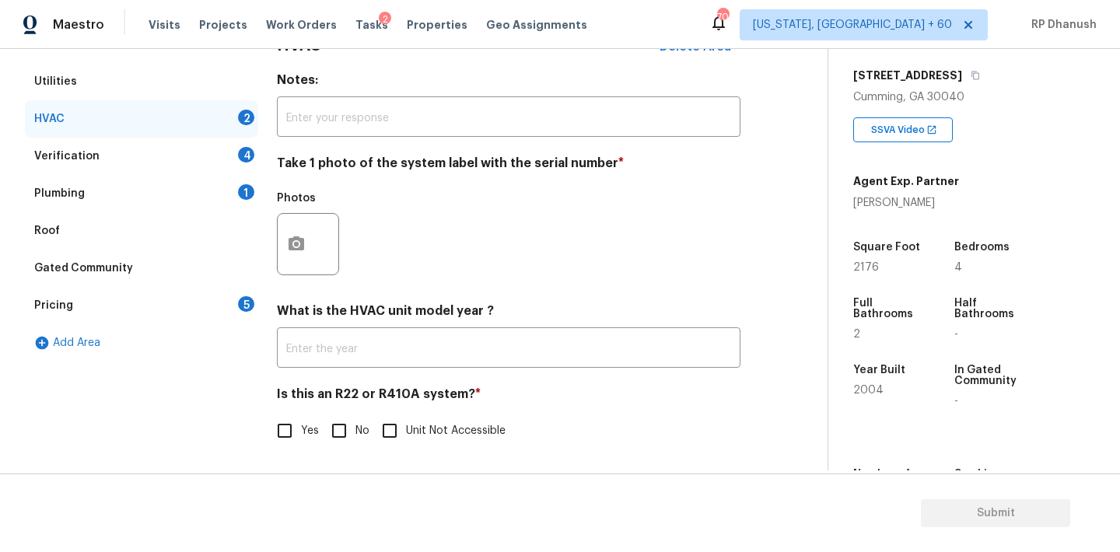
click at [308, 272] on div at bounding box center [308, 244] width 62 height 62
click at [306, 233] on button "button" at bounding box center [296, 244] width 37 height 61
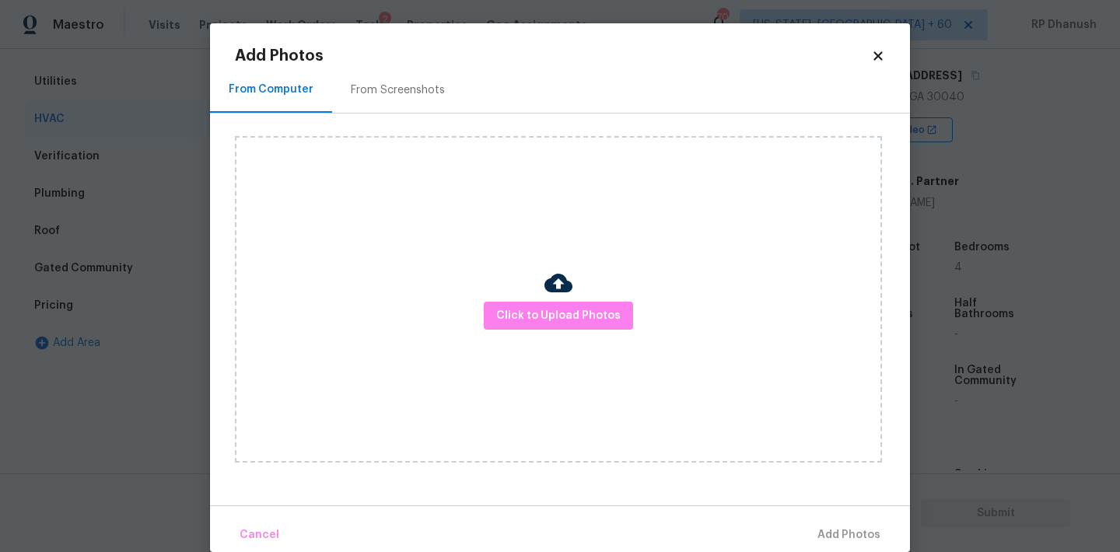
click at [398, 88] on div "From Screenshots" at bounding box center [398, 90] width 94 height 16
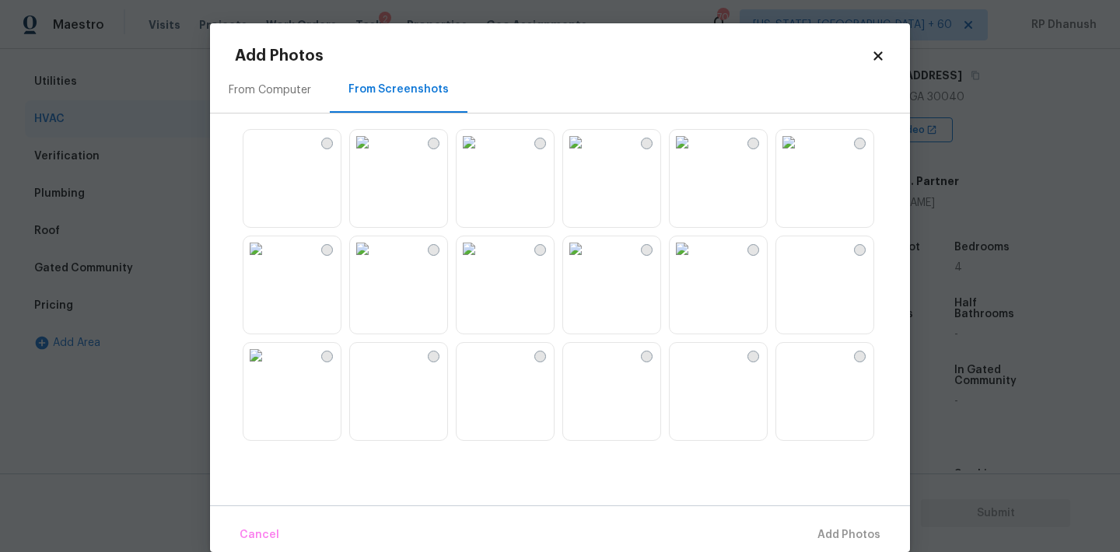
scroll to position [124, 0]
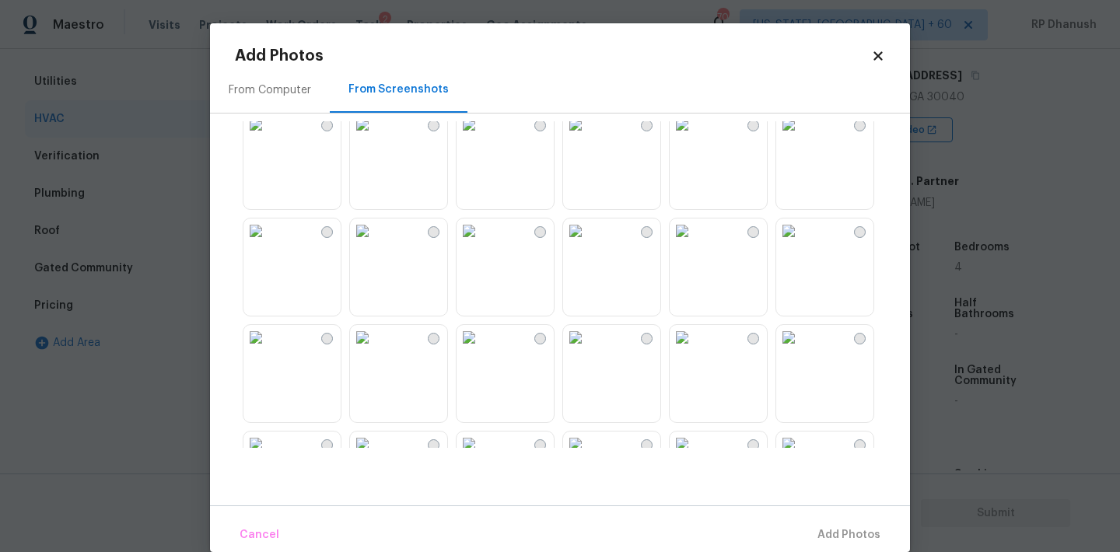
click at [588, 220] on img at bounding box center [575, 231] width 25 height 25
click at [855, 539] on span "Add 1 Photo(s)" at bounding box center [841, 535] width 77 height 19
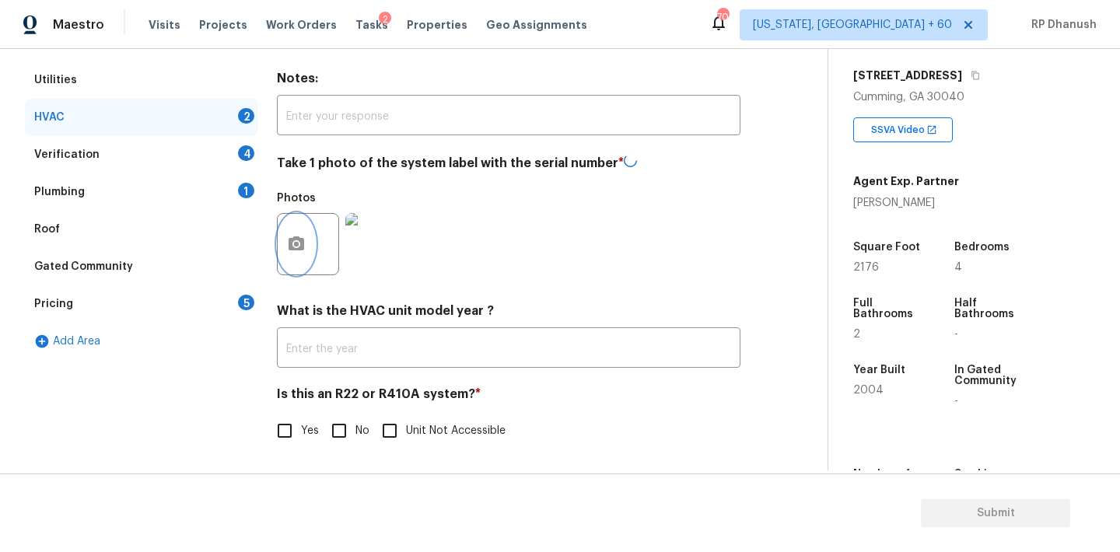
scroll to position [248, 0]
click at [361, 428] on span "No" at bounding box center [362, 431] width 14 height 16
click at [355, 428] on input "No" at bounding box center [339, 430] width 33 height 33
checkbox input "true"
click at [222, 152] on div "Verification 4" at bounding box center [141, 156] width 233 height 37
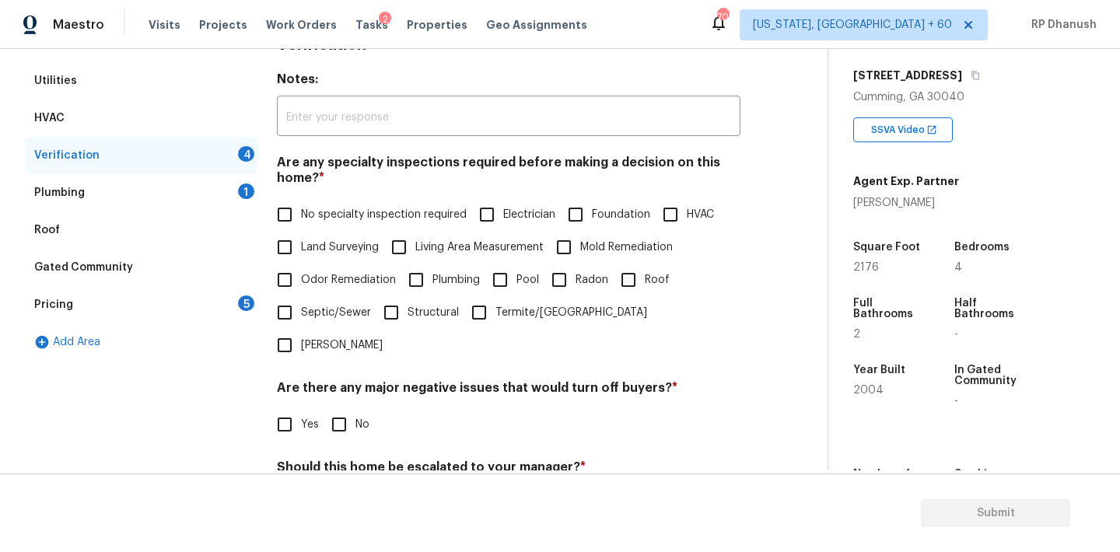
click at [310, 221] on span "No specialty inspection required" at bounding box center [384, 215] width 166 height 16
click at [301, 221] on input "No specialty inspection required" at bounding box center [284, 214] width 33 height 33
checkbox input "true"
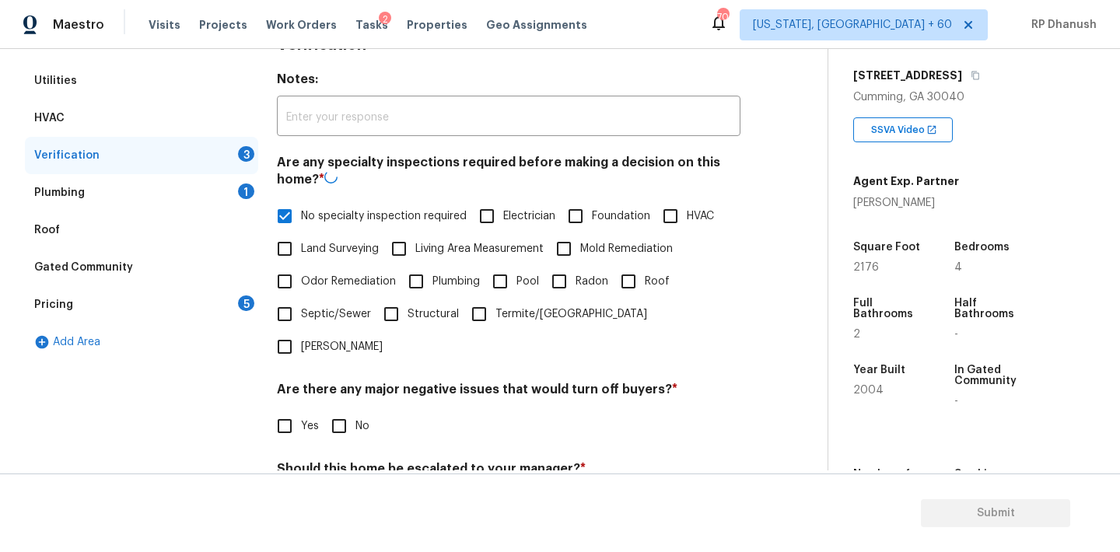
click at [344, 382] on h4 "Are there any major negative issues that would turn off buyers? *" at bounding box center [508, 393] width 463 height 22
click at [344, 382] on div "Are there any major negative issues that would turn off buyers? * Yes No" at bounding box center [508, 412] width 463 height 61
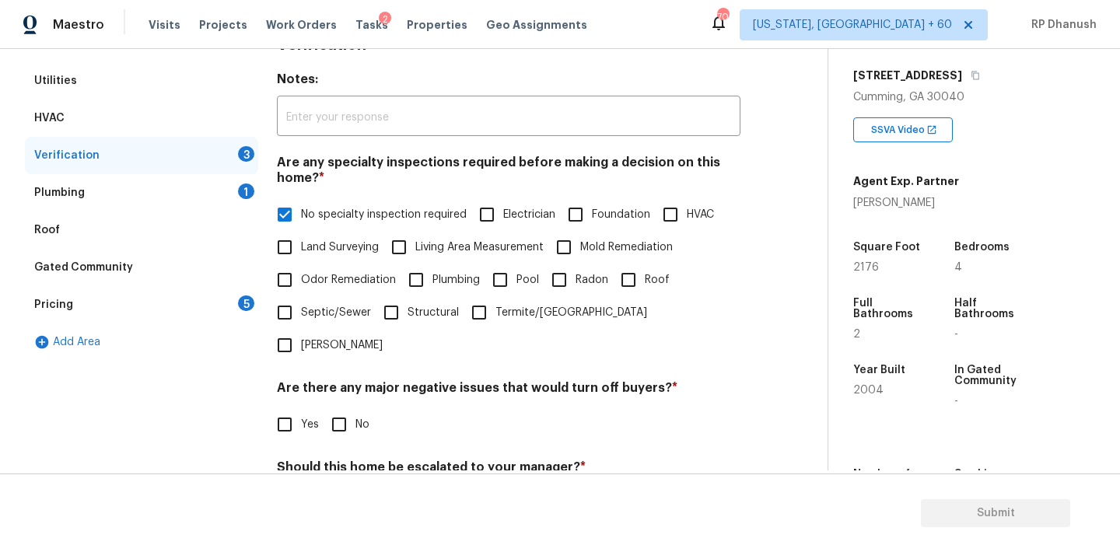
scroll to position [284, 0]
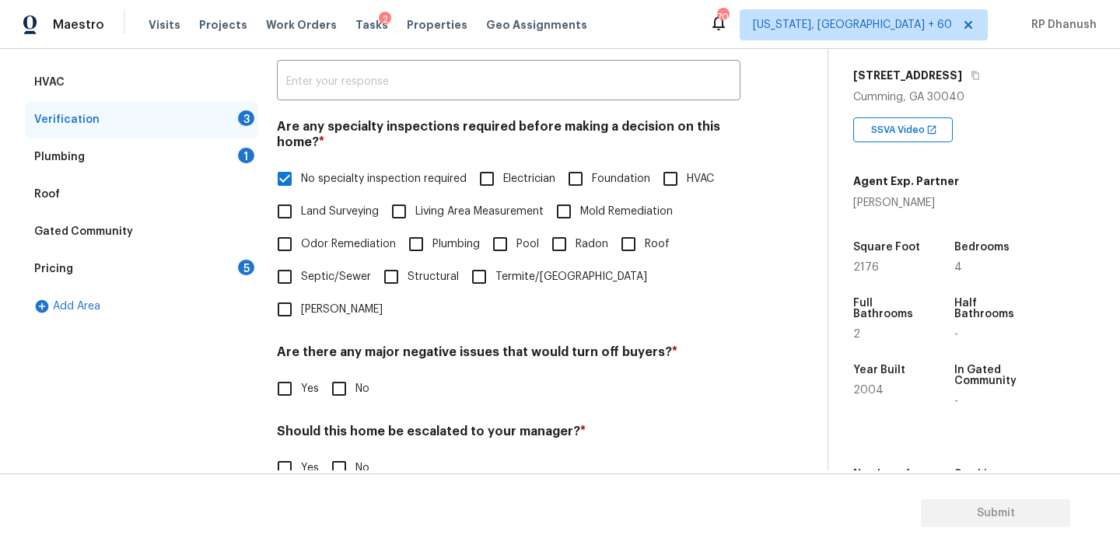
click at [344, 375] on div "Verification Notes: ​ Are any specialty inspections required before making a de…" at bounding box center [508, 293] width 463 height 609
click at [342, 373] on input "No" at bounding box center [339, 389] width 33 height 33
checkbox input "true"
click at [342, 452] on input "No" at bounding box center [339, 468] width 33 height 33
checkbox input "true"
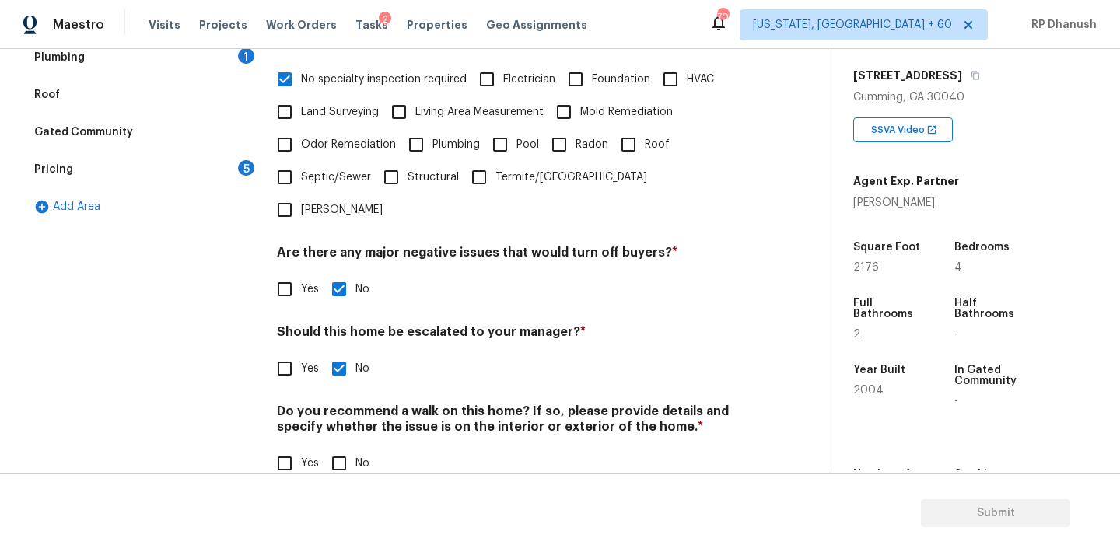
click at [336, 447] on input "No" at bounding box center [339, 463] width 33 height 33
checkbox input "true"
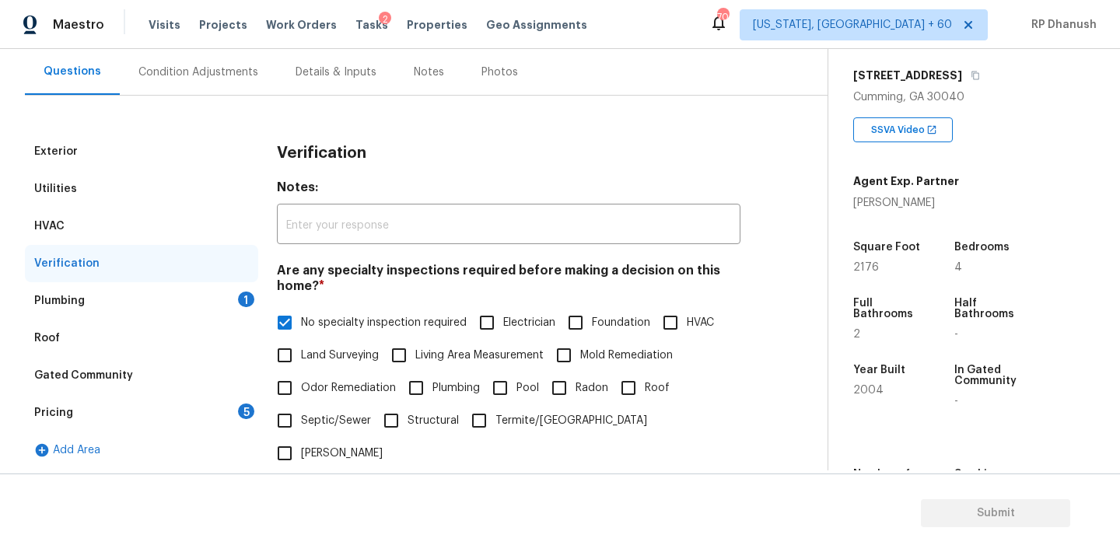
click at [236, 309] on div "Plumbing 1" at bounding box center [141, 300] width 233 height 37
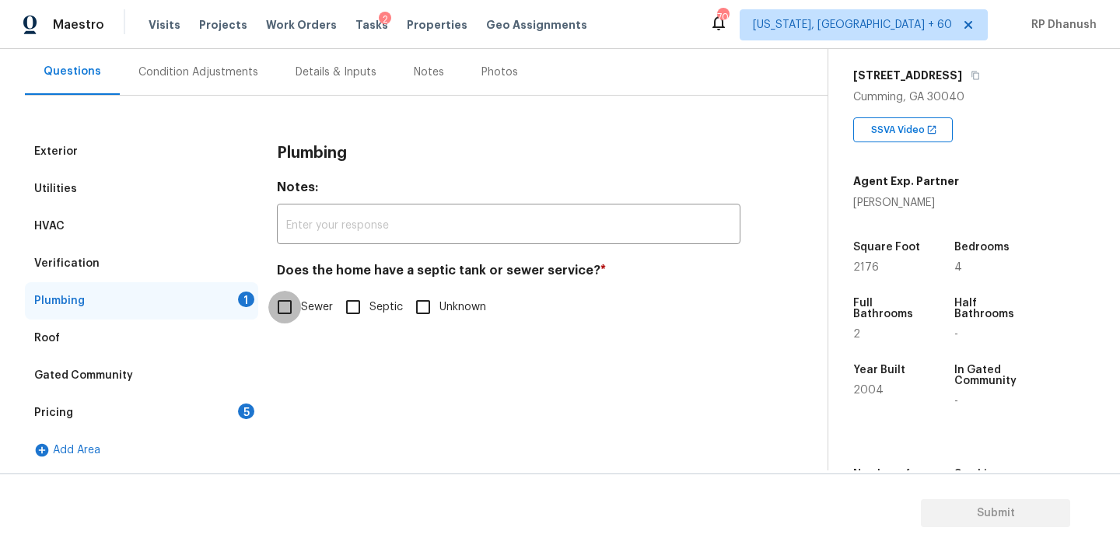
click at [293, 320] on input "Sewer" at bounding box center [284, 307] width 33 height 33
checkbox input "true"
click at [191, 442] on div "Add Area" at bounding box center [141, 450] width 233 height 37
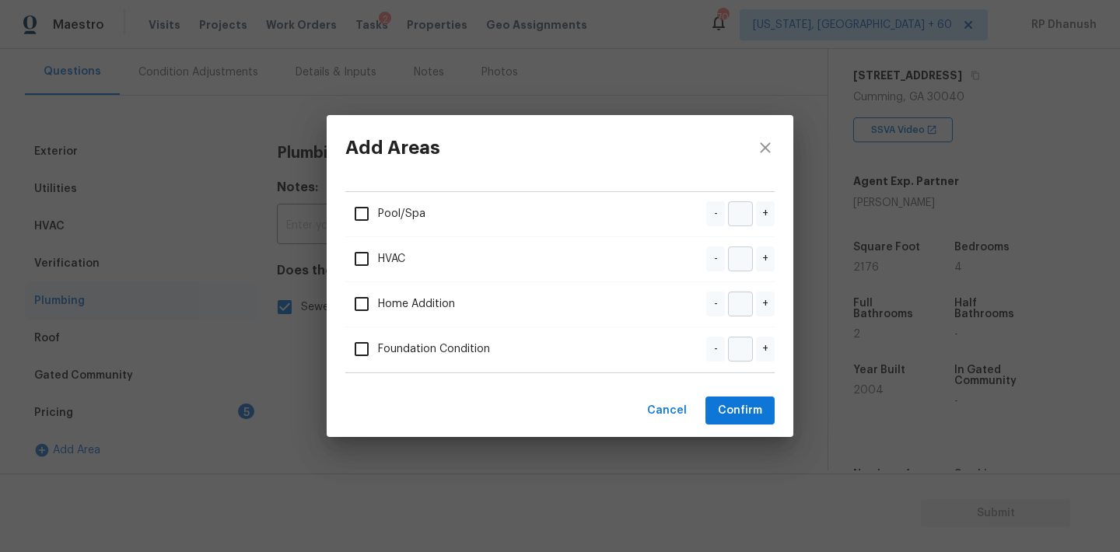
click at [196, 425] on div "Add Areas Pool/Spa - + HVAC - + Home Addition - + Foundation Condition - + Canc…" at bounding box center [560, 276] width 1120 height 552
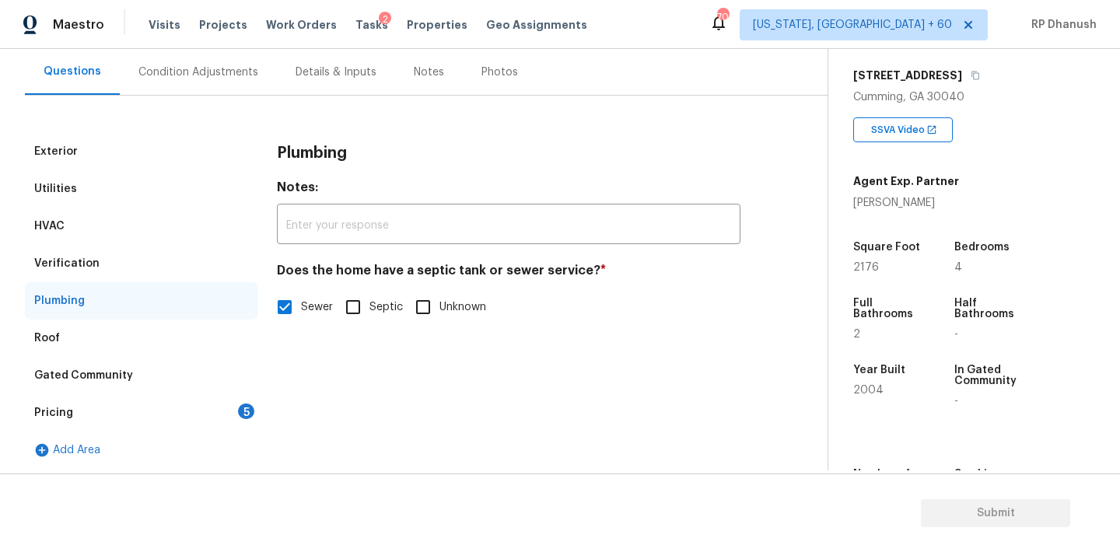
click at [215, 411] on div "Pricing 5" at bounding box center [141, 412] width 233 height 37
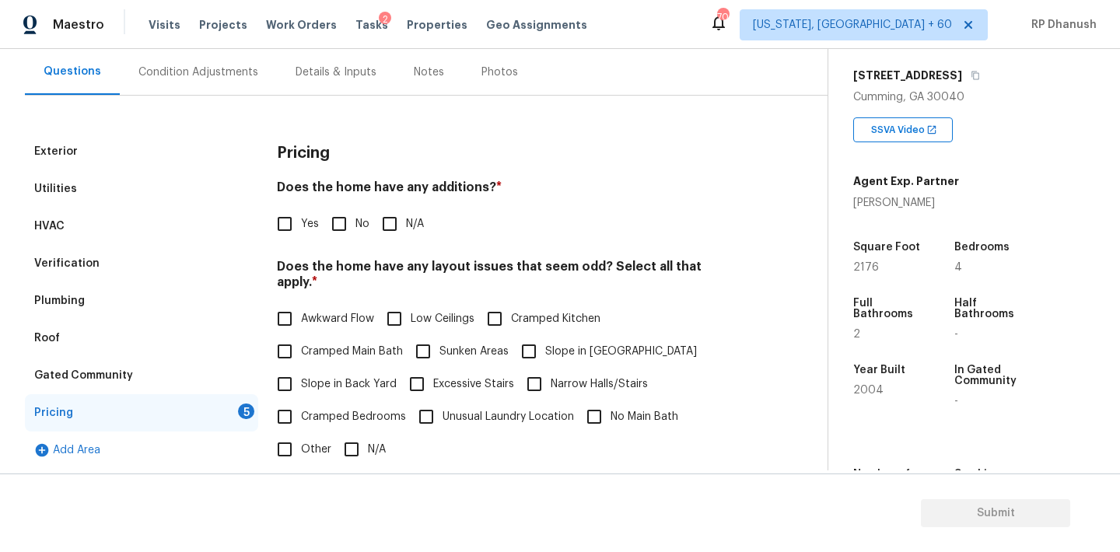
click at [333, 216] on input "No" at bounding box center [339, 224] width 33 height 33
checkbox input "true"
click at [303, 378] on span "Slope in Back Yard" at bounding box center [349, 386] width 96 height 16
click at [301, 369] on input "Slope in Back Yard" at bounding box center [284, 385] width 33 height 33
checkbox input "true"
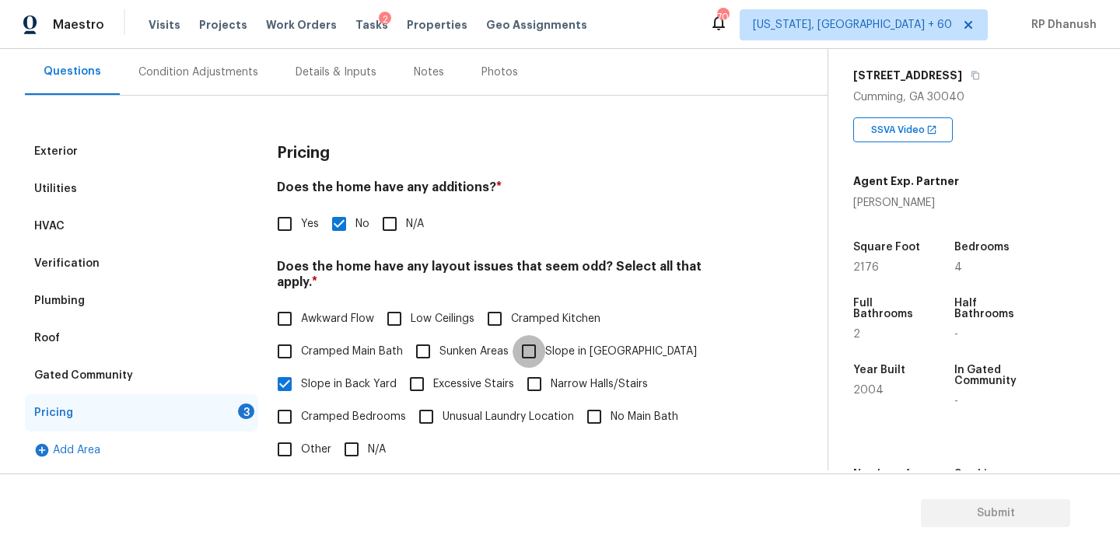
click at [533, 335] on input "Slope in [GEOGRAPHIC_DATA]" at bounding box center [528, 351] width 33 height 33
checkbox input "true"
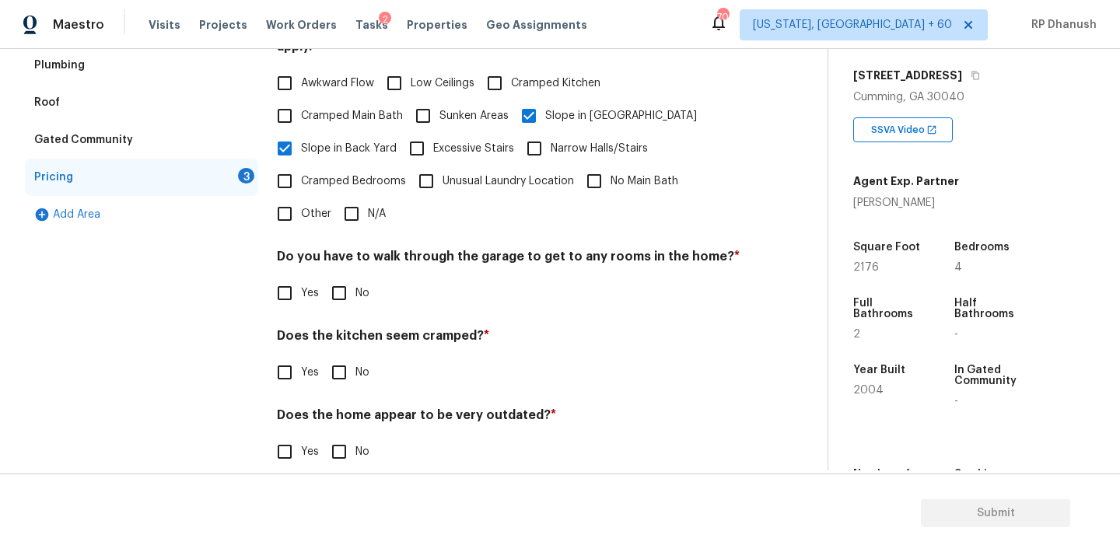
scroll to position [381, 0]
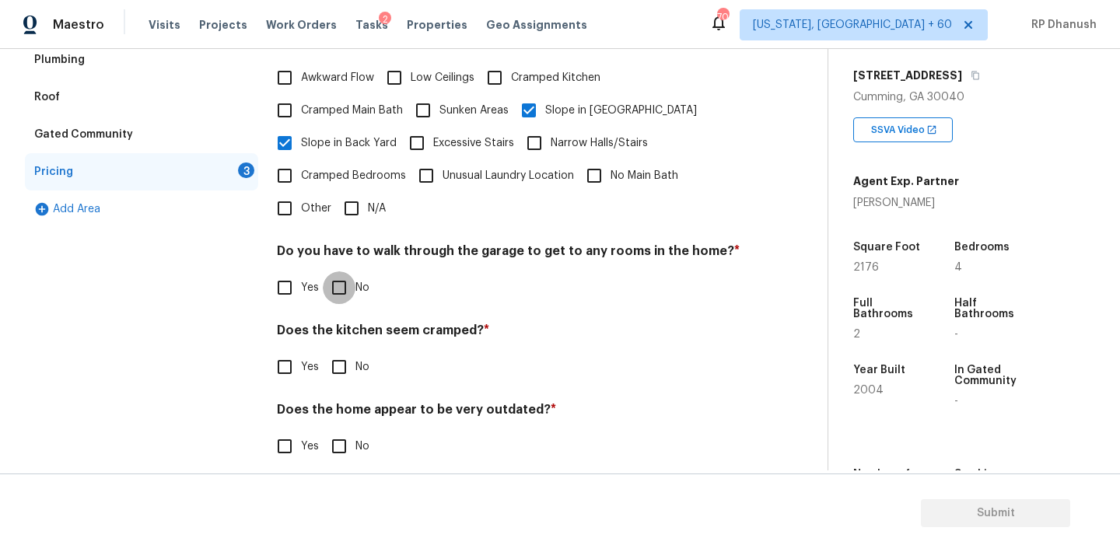
click at [338, 280] on input "No" at bounding box center [339, 287] width 33 height 33
checkbox input "true"
click at [336, 354] on input "No" at bounding box center [339, 367] width 33 height 33
checkbox input "true"
click at [336, 451] on div "Pricing Does the home have any additions? * Yes No N/A Does the home have any l…" at bounding box center [508, 187] width 463 height 591
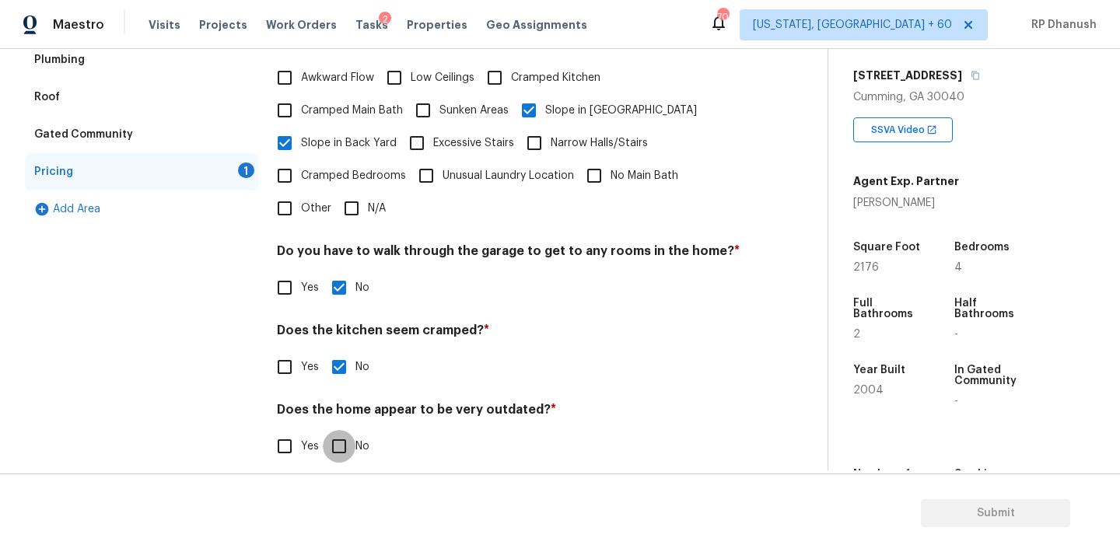
click at [336, 437] on input "No" at bounding box center [339, 446] width 33 height 33
checkbox input "true"
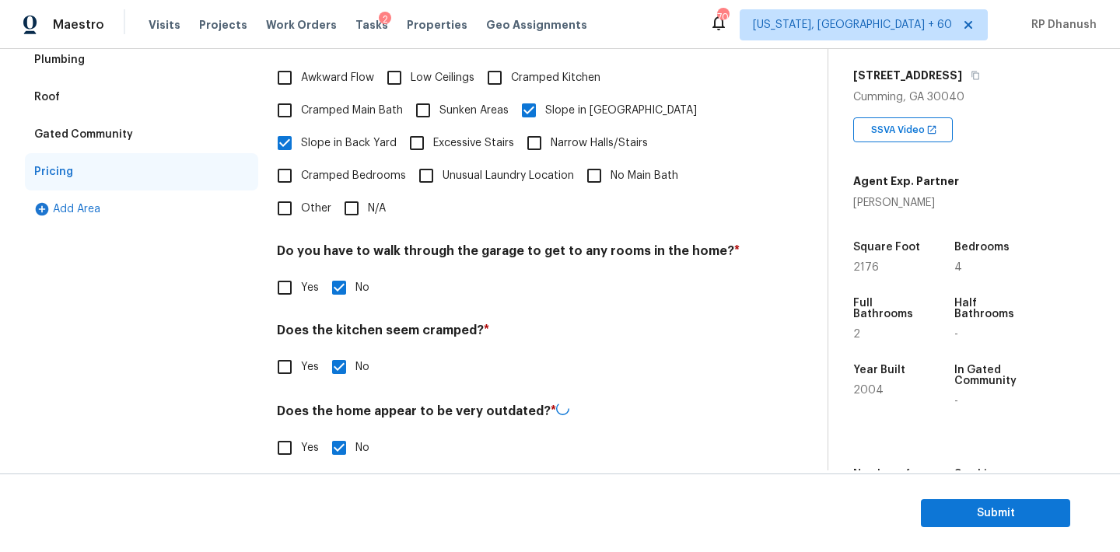
scroll to position [0, 0]
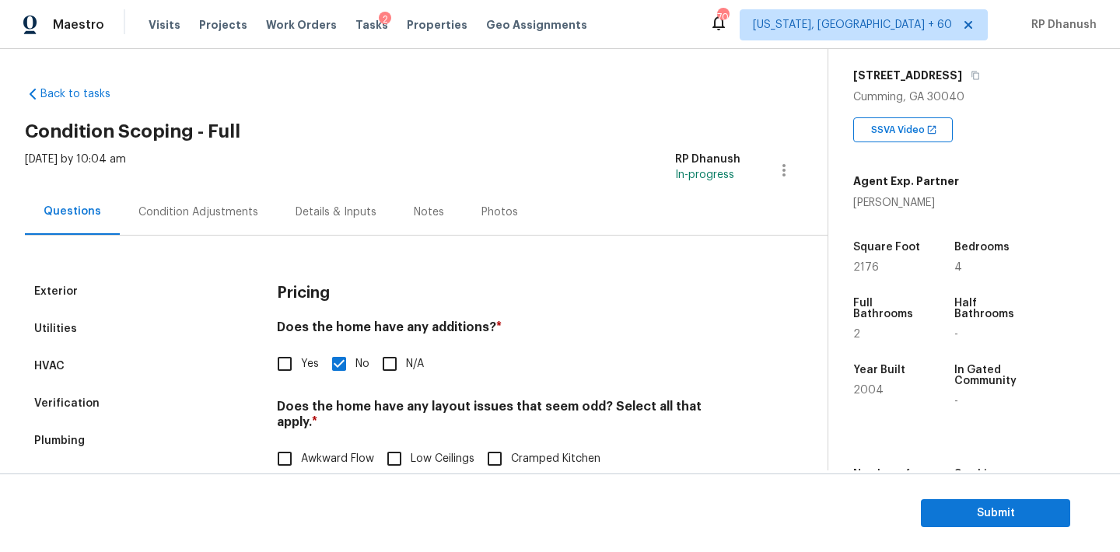
click at [207, 212] on div "Condition Adjustments" at bounding box center [198, 213] width 120 height 16
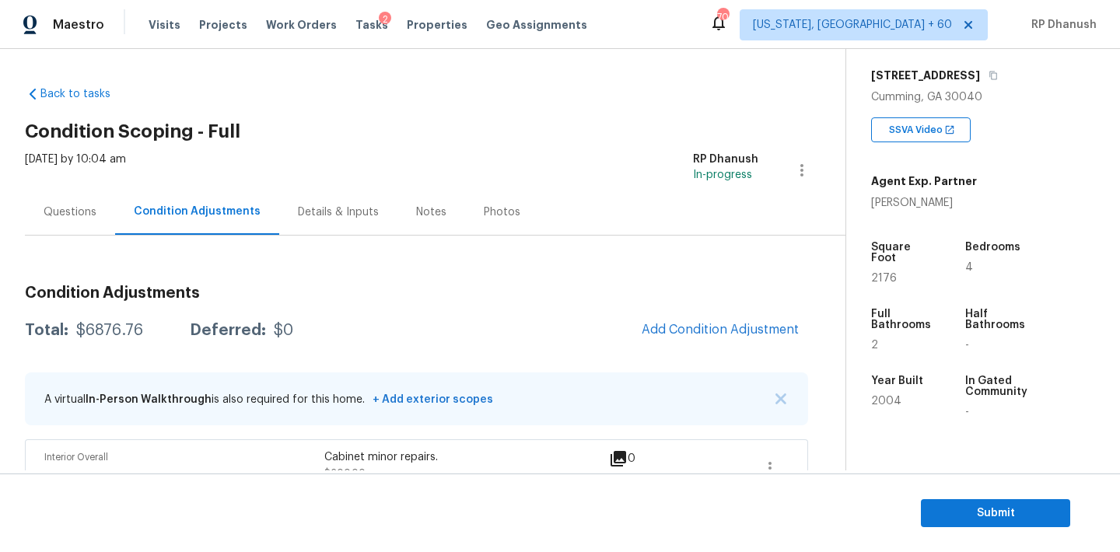
click at [87, 189] on div "Questions" at bounding box center [70, 212] width 90 height 46
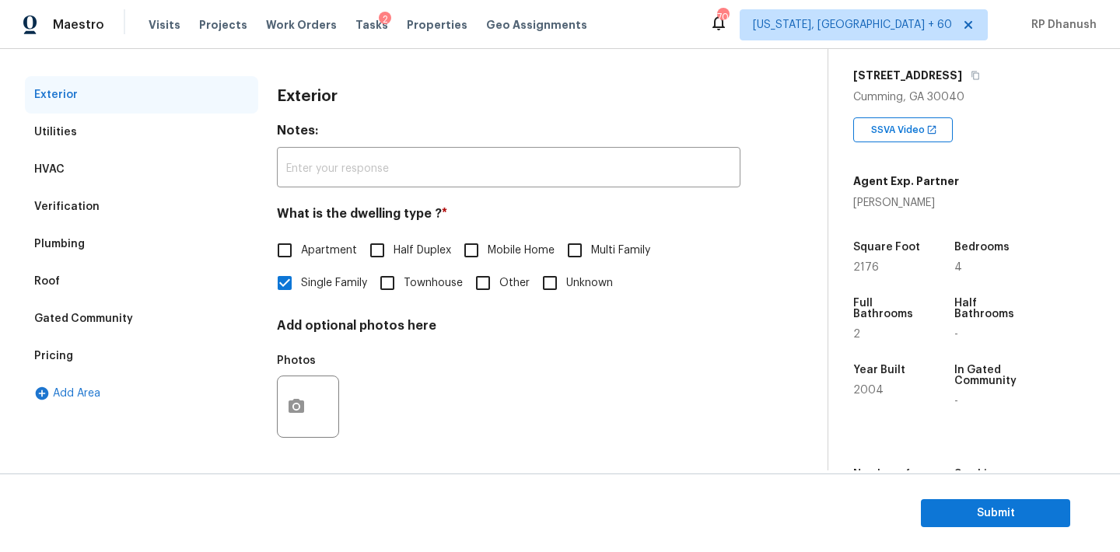
click at [52, 202] on div "Verification" at bounding box center [66, 207] width 65 height 16
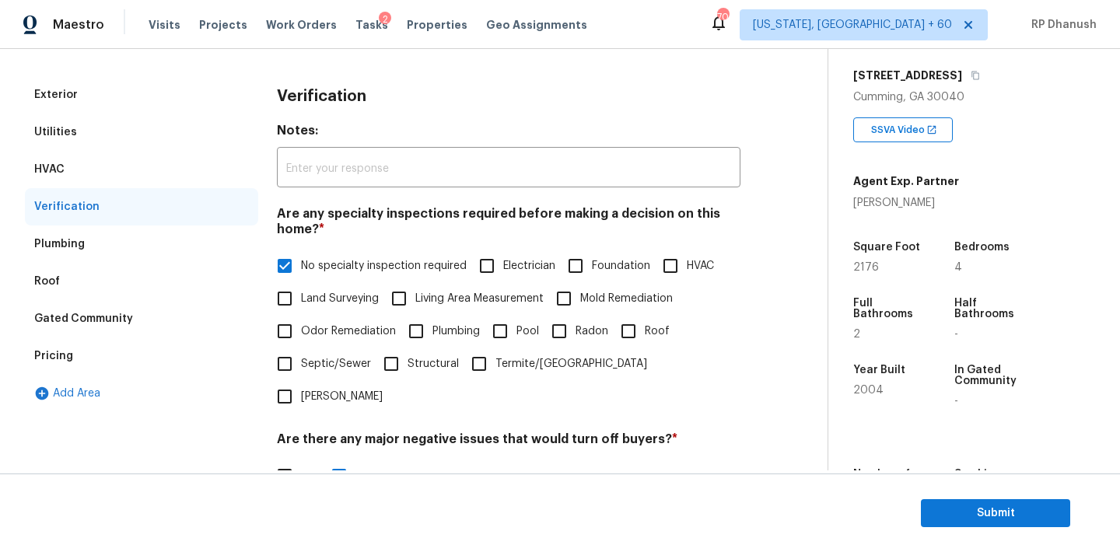
scroll to position [383, 0]
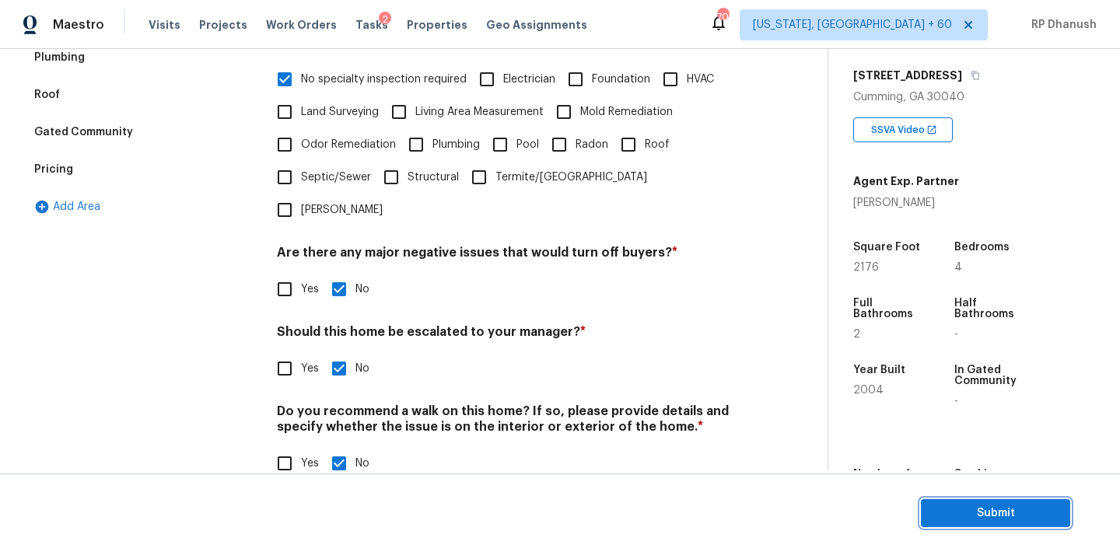
click at [983, 515] on span "Submit" at bounding box center [995, 513] width 124 height 19
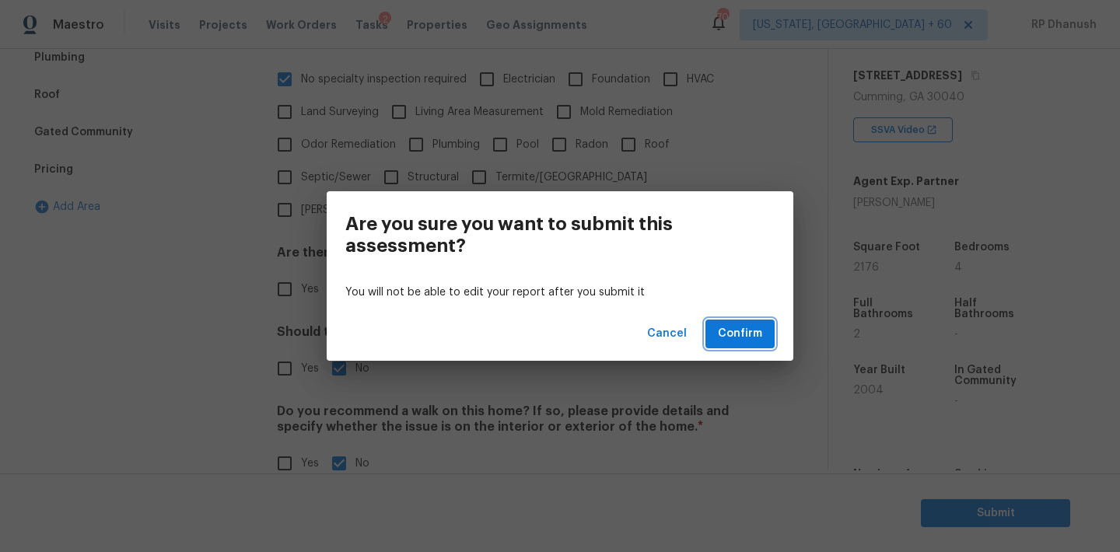
click at [758, 320] on button "Confirm" at bounding box center [739, 334] width 69 height 29
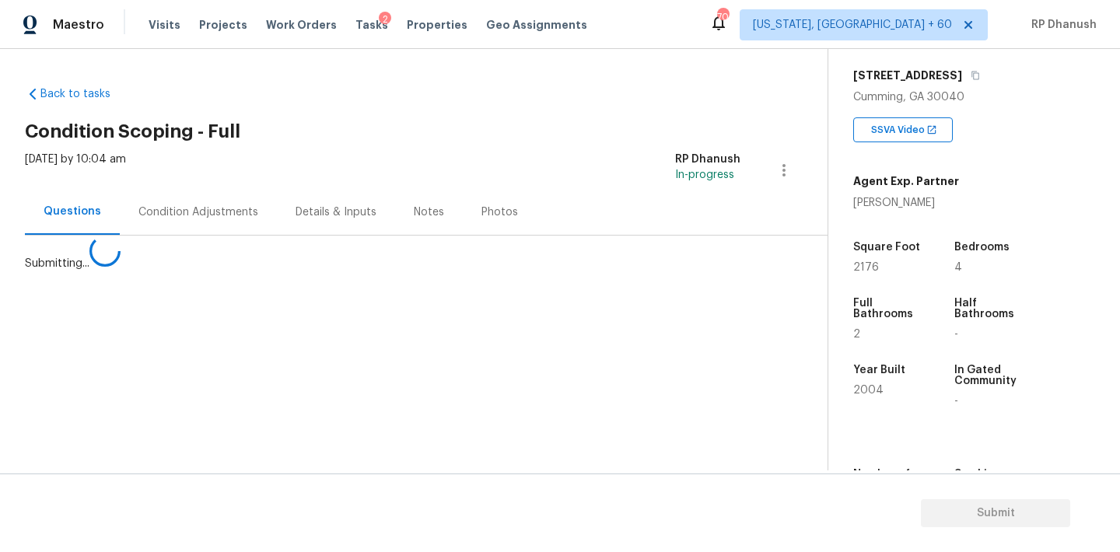
scroll to position [0, 0]
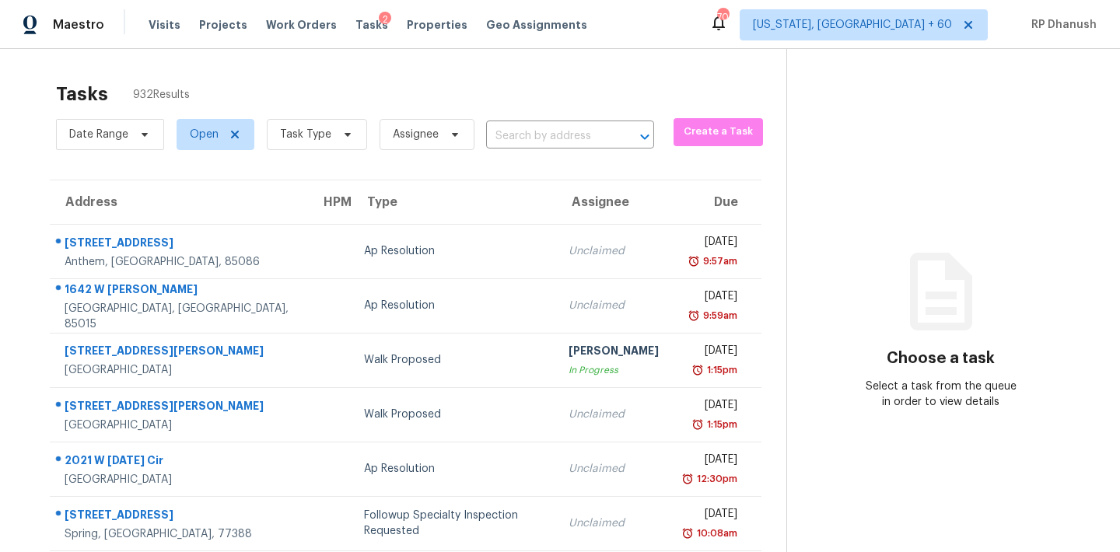
click at [552, 153] on div "Date Range Open Task Type Assignee ​" at bounding box center [355, 134] width 598 height 40
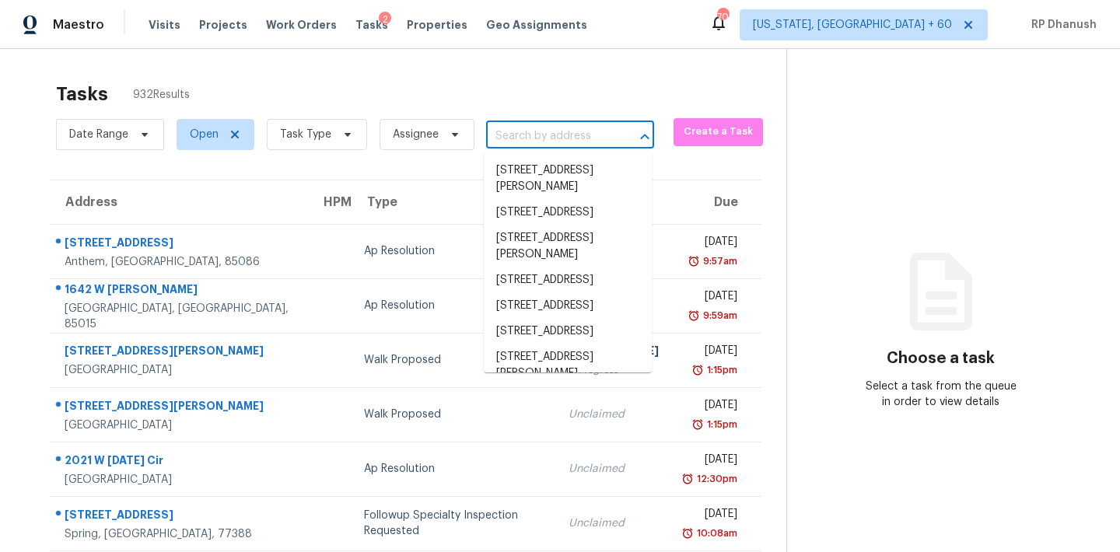
click at [549, 136] on input "text" at bounding box center [548, 136] width 124 height 24
paste input "2202 Par Three Way, Lithonia, GA, 30038"
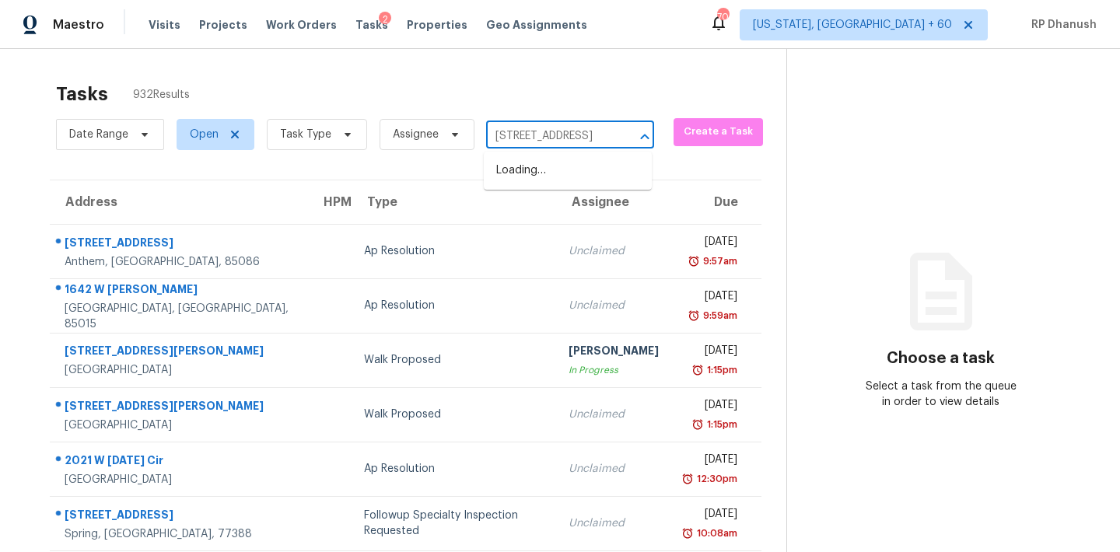
scroll to position [0, 93]
type input "2202 Par Three Way, Lithonia, GA, 30038"
click at [552, 168] on li "2202 Par Three Way, Lithonia, GA 30038" at bounding box center [568, 171] width 168 height 26
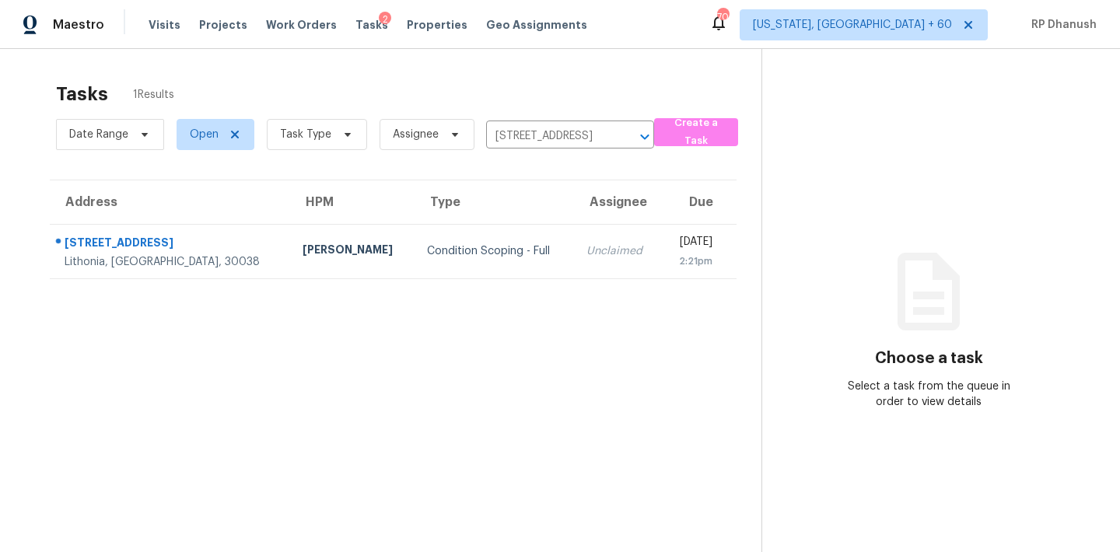
click at [574, 207] on th "Assignee" at bounding box center [617, 202] width 87 height 44
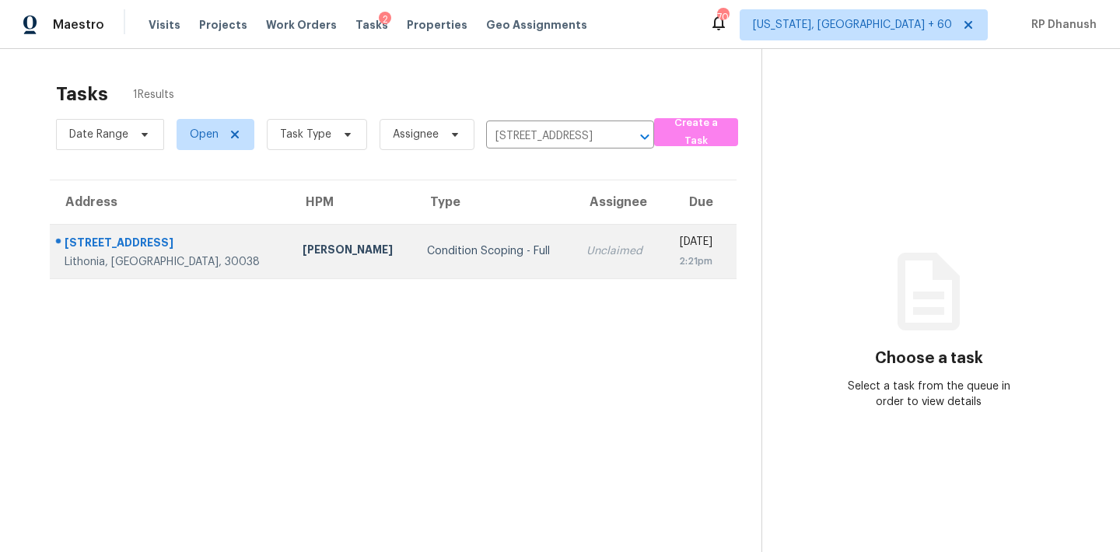
click at [574, 240] on td "Unclaimed" at bounding box center [617, 251] width 87 height 54
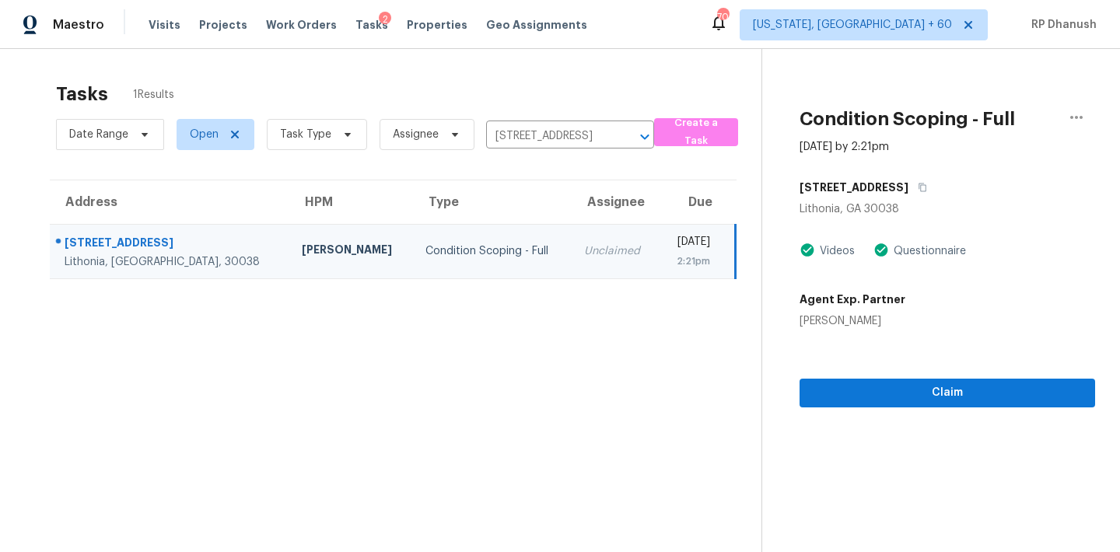
click at [944, 408] on section "Condition Scoping - Full Sep 16th 2025 by 2:21pm 2202 Par Three Way Lithonia, G…" at bounding box center [928, 325] width 334 height 552
click at [955, 382] on button "Claim" at bounding box center [947, 393] width 296 height 29
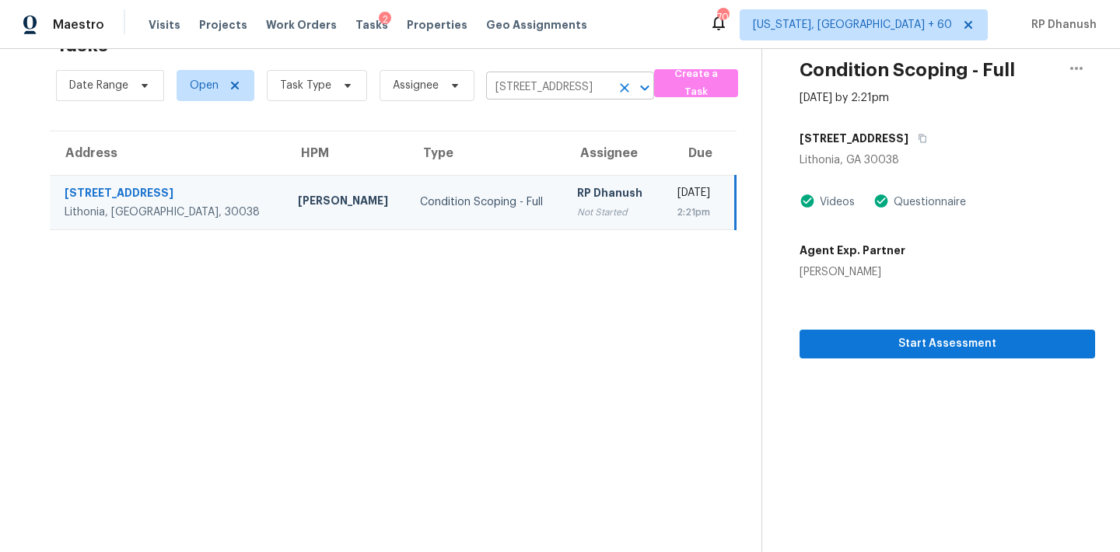
click at [531, 86] on input "2202 Par Three Way, Lithonia, GA 30038" at bounding box center [548, 87] width 124 height 24
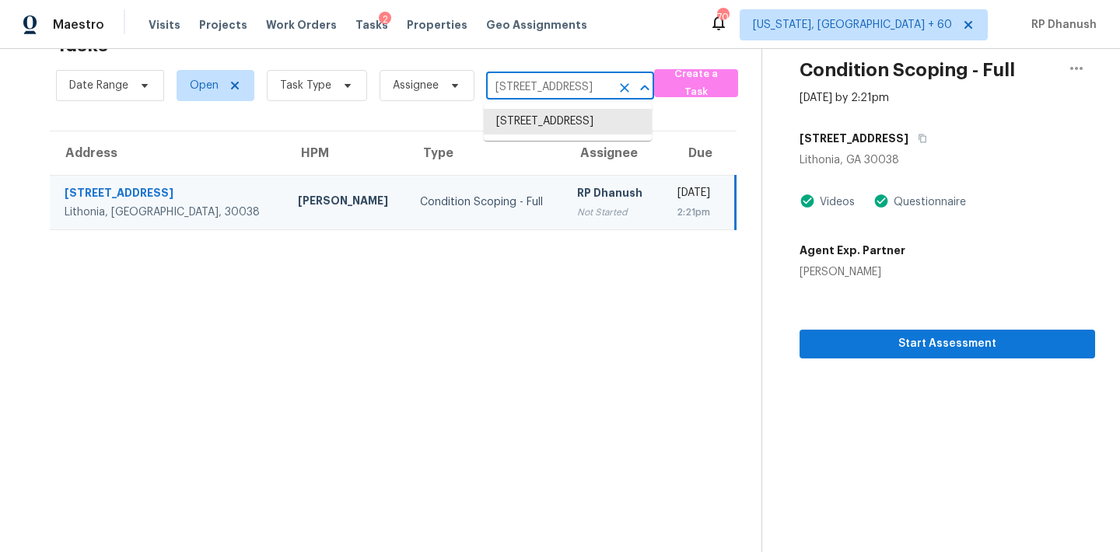
click at [531, 86] on input "2202 Par Three Way, Lithonia, GA 30038" at bounding box center [548, 87] width 124 height 24
paste input "3087 Parade Ln SW Concord, NC, 28025"
type input "3087 Parade Ln SW Concord, NC, 28025"
click at [531, 135] on li "3087 Parade Ln SW, Concord, NC 28025" at bounding box center [568, 122] width 168 height 26
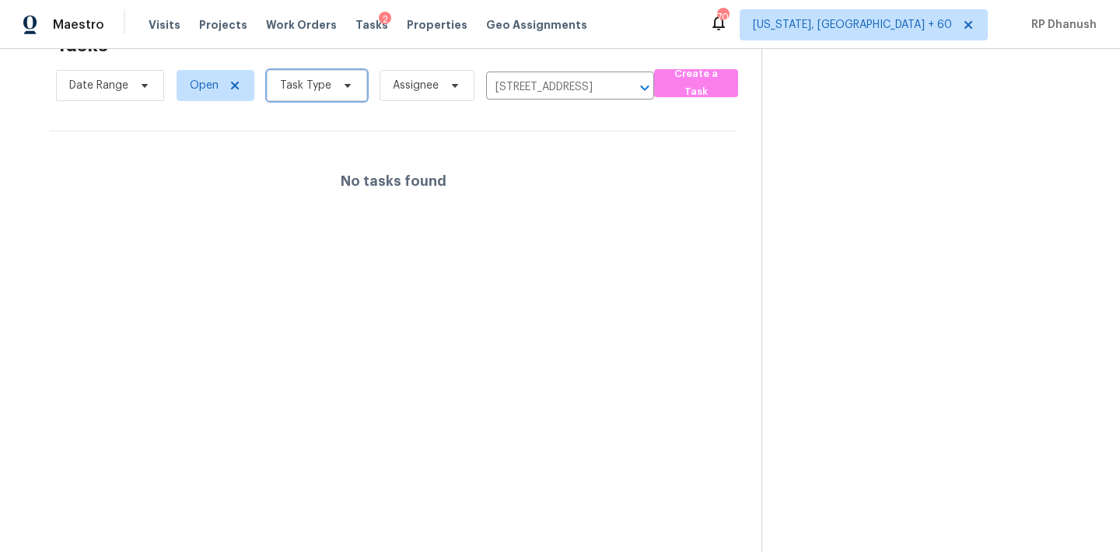
click at [292, 91] on span "Task Type" at bounding box center [305, 86] width 51 height 16
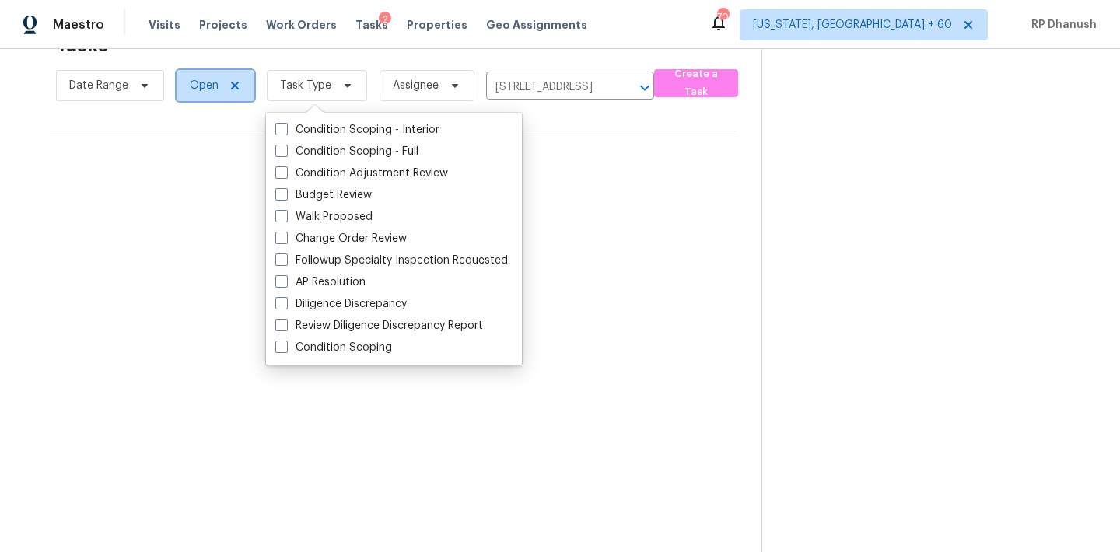
click at [205, 90] on span "Open" at bounding box center [204, 86] width 29 height 16
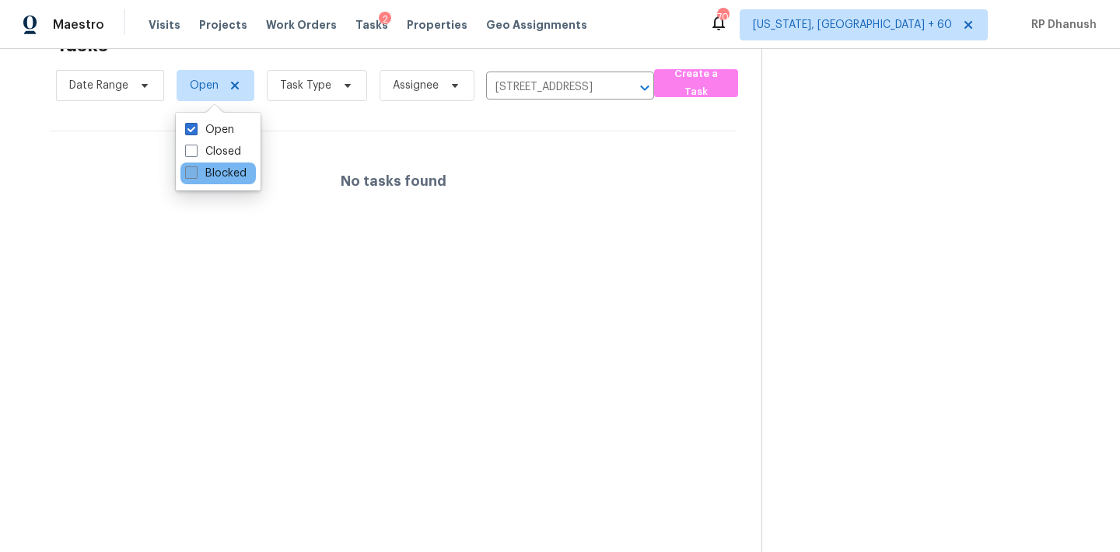
click at [200, 173] on label "Blocked" at bounding box center [215, 174] width 61 height 16
click at [195, 173] on input "Blocked" at bounding box center [190, 171] width 10 height 10
checkbox input "true"
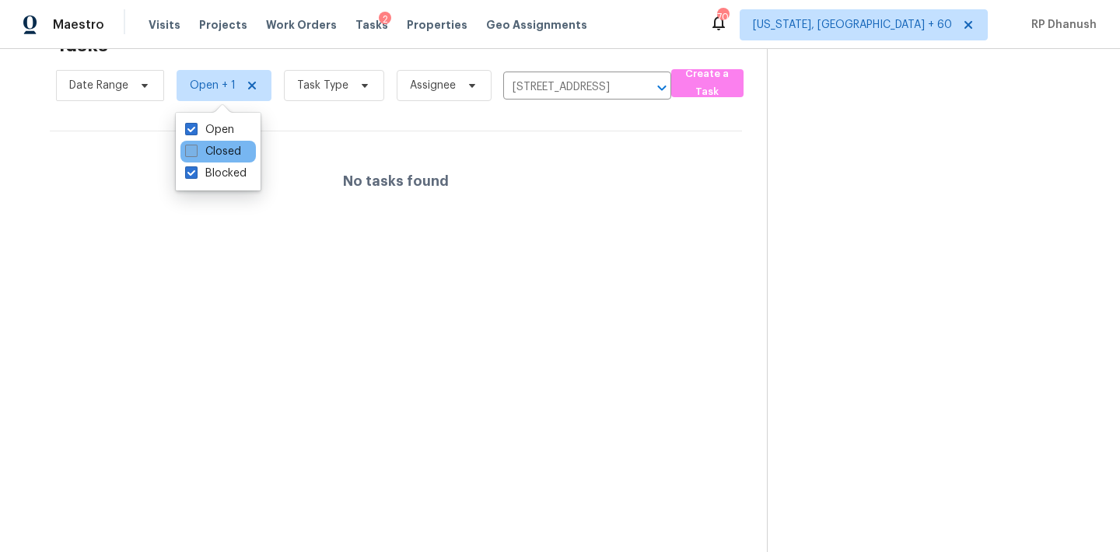
click at [205, 149] on label "Closed" at bounding box center [213, 152] width 56 height 16
click at [195, 149] on input "Closed" at bounding box center [190, 149] width 10 height 10
checkbox input "true"
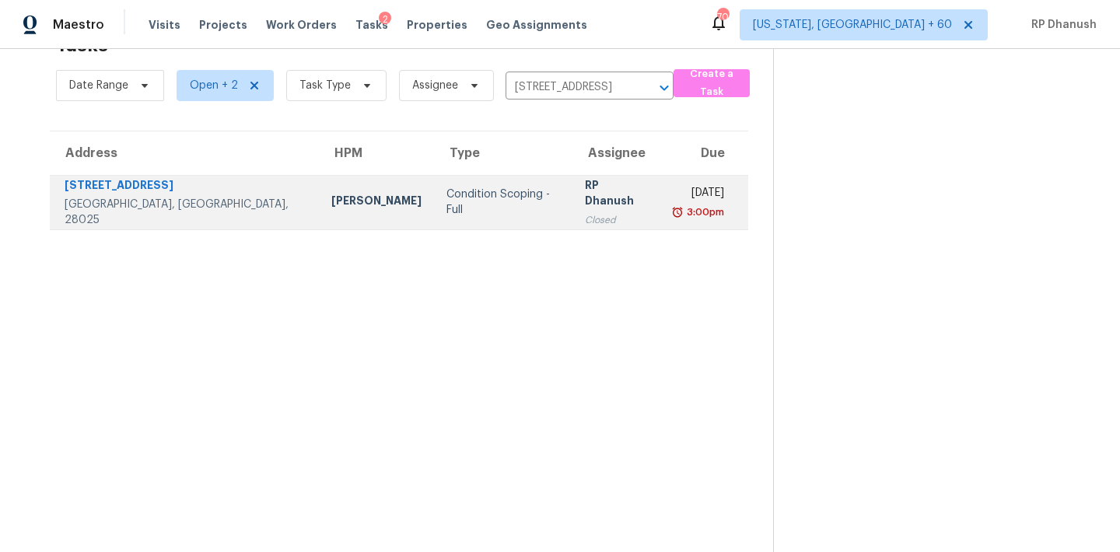
click at [660, 219] on td "Tue, Sep 2nd 2025 3:00pm" at bounding box center [704, 202] width 88 height 54
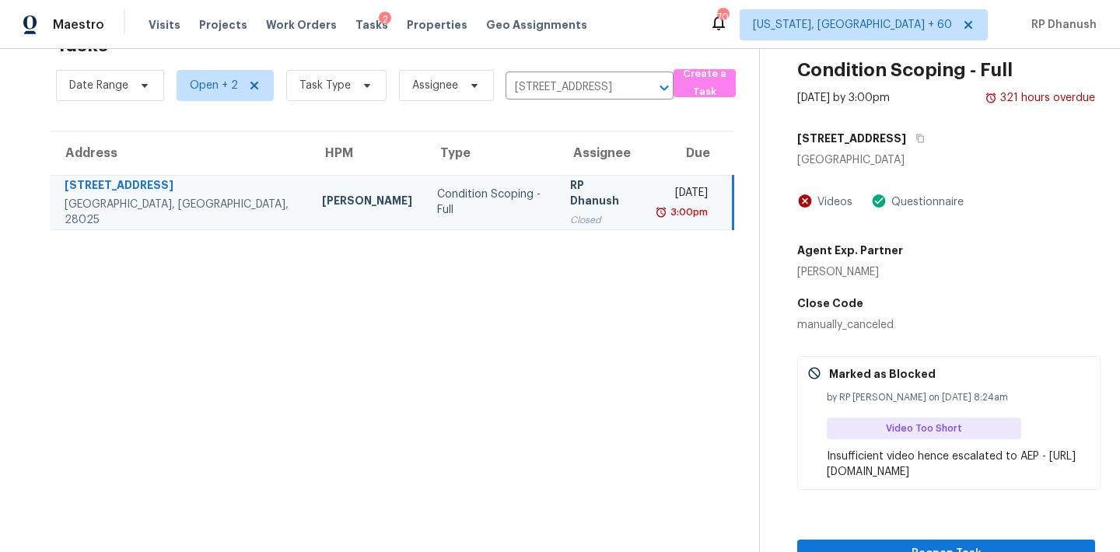
scroll to position [65, 0]
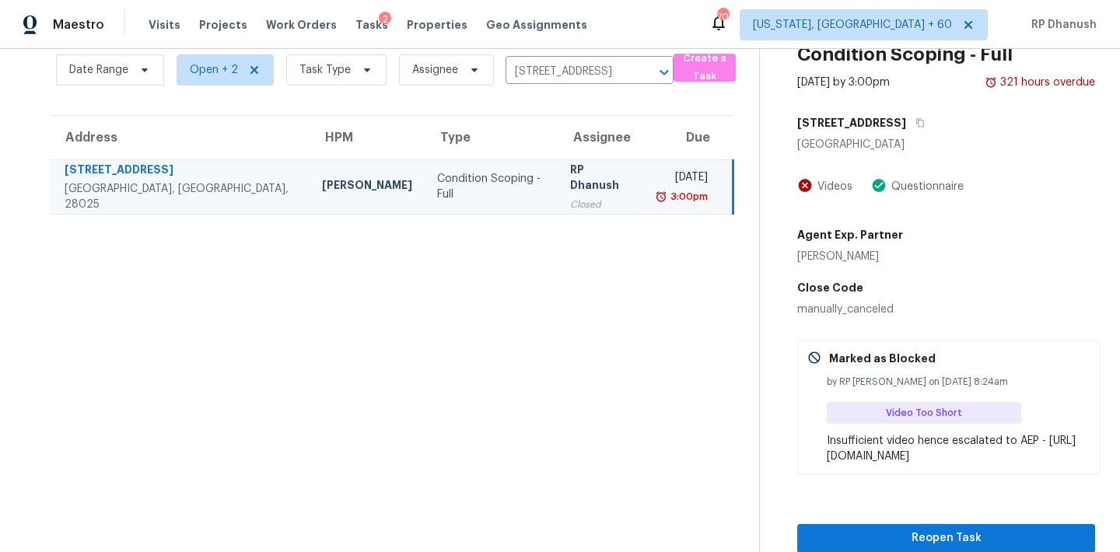
click at [812, 310] on div "manually_canceled" at bounding box center [946, 310] width 298 height 16
click at [558, 80] on input "3087 Parade Ln SW, Concord, NC 28025" at bounding box center [567, 72] width 124 height 24
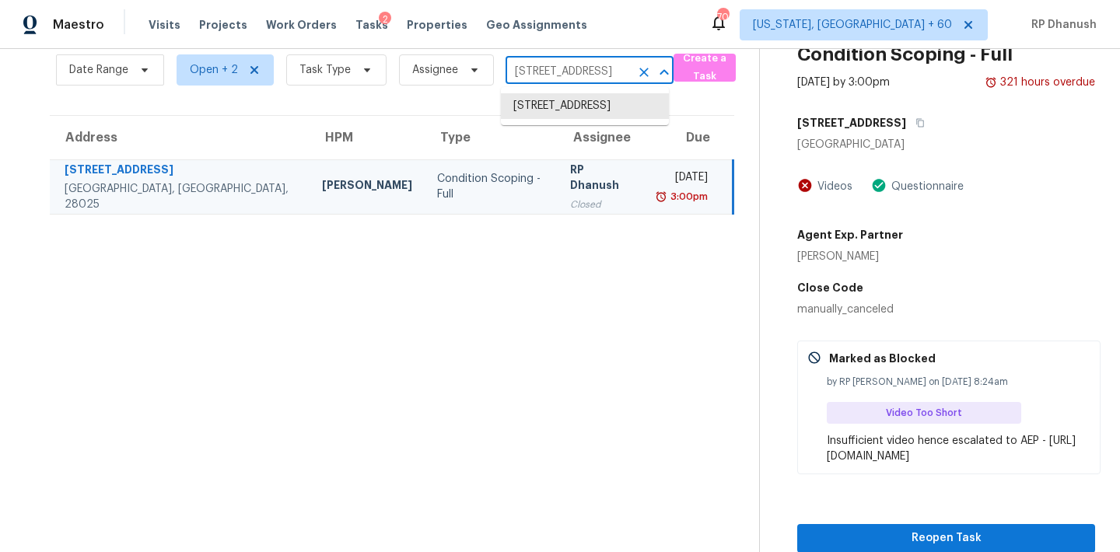
paste input "2202 Par Three Way, Lithonia, GA 30038"
type input "2202 Par Three Way, Lithonia, GA 30038"
click at [567, 119] on li "2202 Par Three Way, Lithonia, GA 30038" at bounding box center [585, 106] width 168 height 26
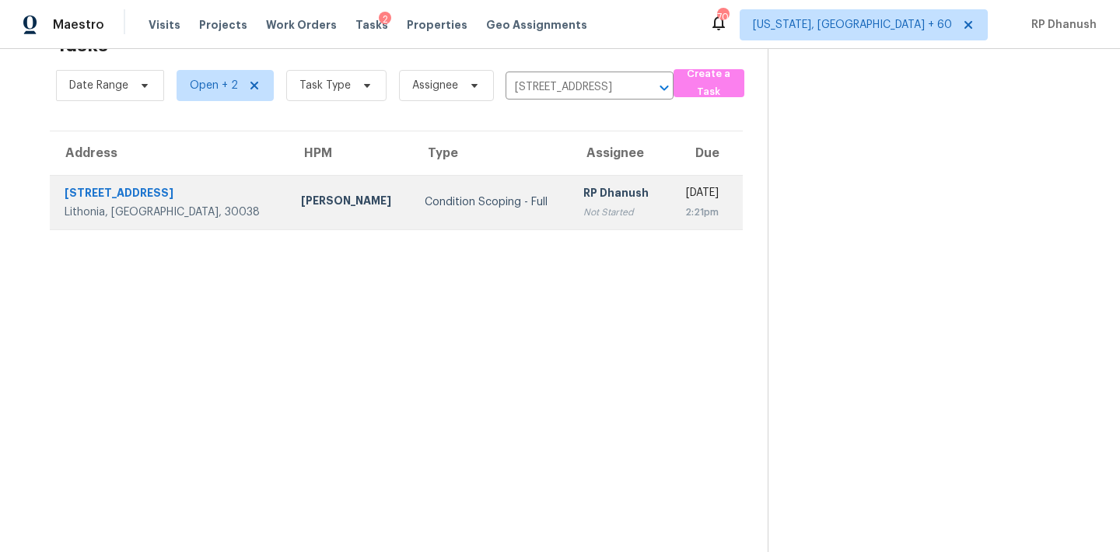
click at [667, 191] on td "Tue, Sep 16th 2025 2:21pm" at bounding box center [704, 202] width 75 height 54
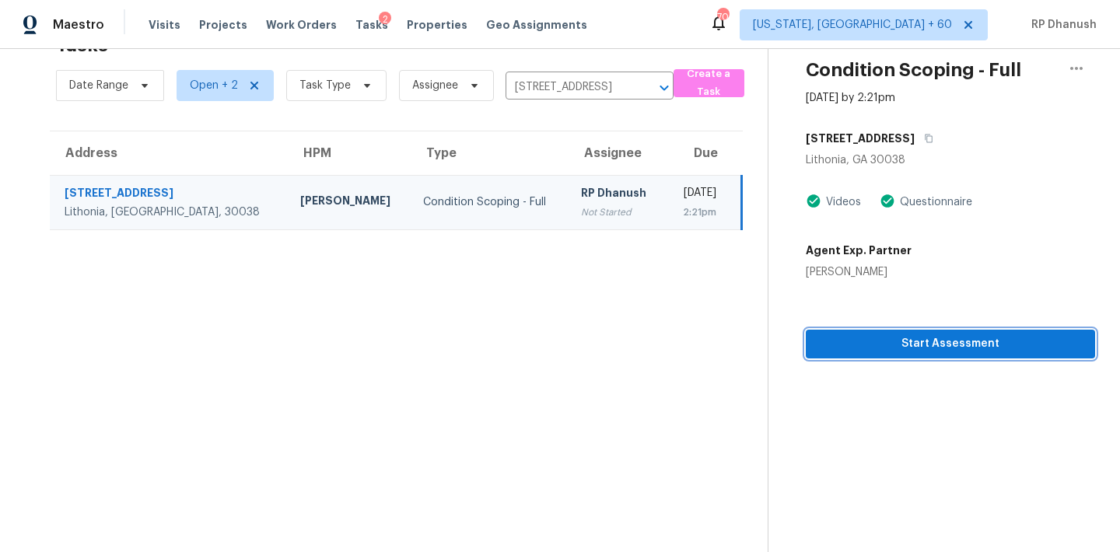
click at [971, 348] on span "Start Assessment" at bounding box center [950, 343] width 264 height 19
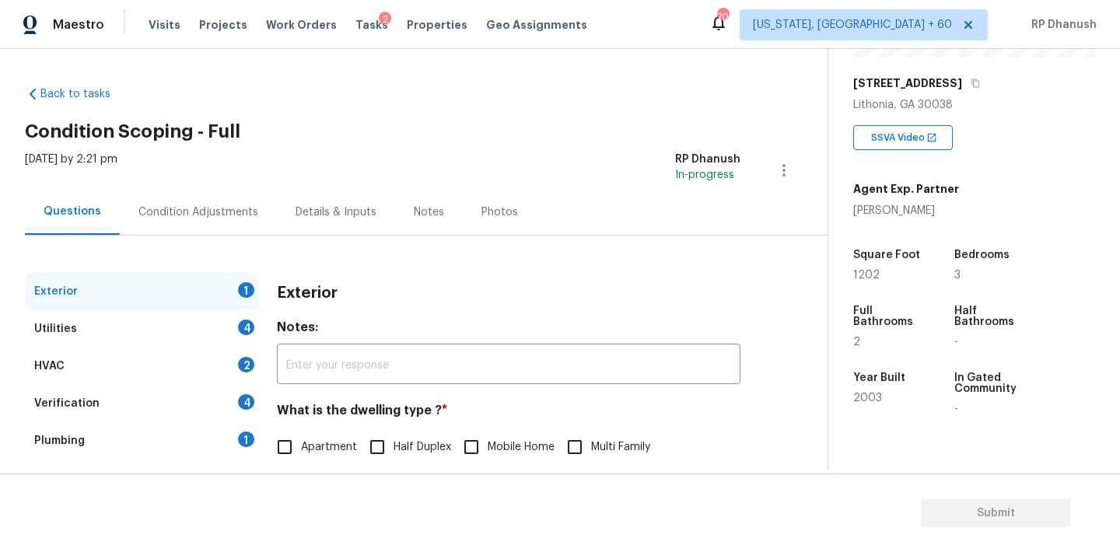
scroll to position [197, 0]
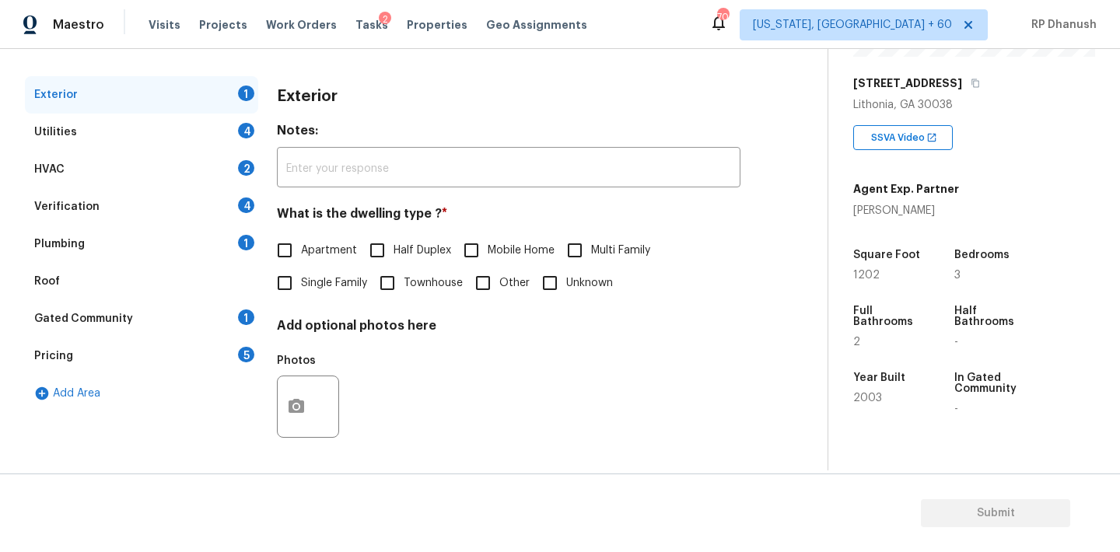
click at [318, 270] on label "Single Family" at bounding box center [317, 283] width 99 height 33
click at [301, 270] on input "Single Family" at bounding box center [284, 283] width 33 height 33
checkbox input "true"
click at [295, 243] on input "Apartment" at bounding box center [284, 250] width 33 height 33
checkbox input "true"
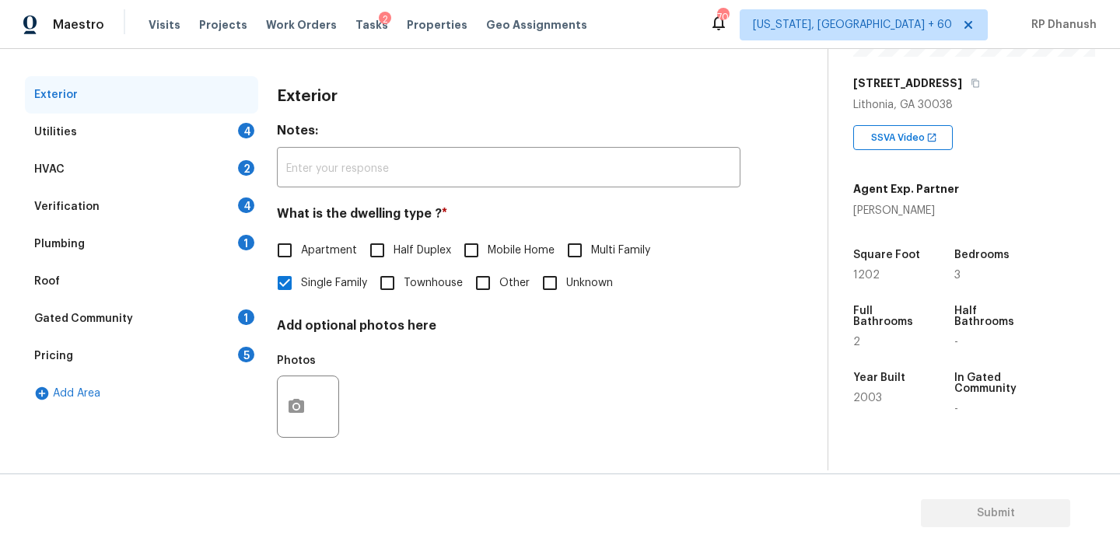
checkbox input "false"
click at [229, 239] on div "Plumbing 1" at bounding box center [141, 244] width 233 height 37
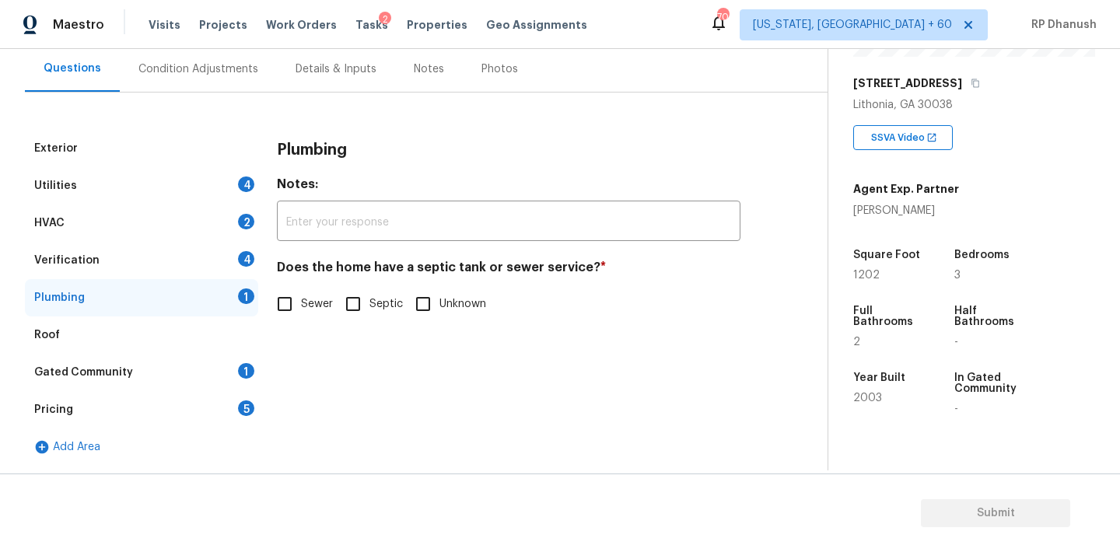
click at [279, 304] on input "Sewer" at bounding box center [284, 304] width 33 height 33
checkbox input "true"
click at [200, 373] on div "Gated Community 1" at bounding box center [141, 372] width 233 height 37
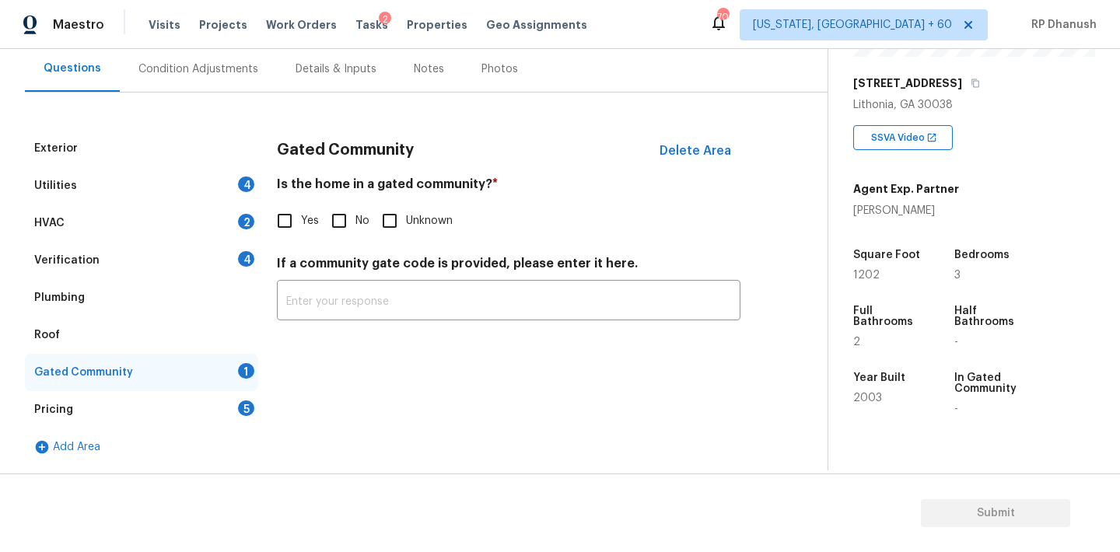
click at [334, 217] on input "No" at bounding box center [339, 221] width 33 height 33
checkbox input "true"
drag, startPoint x: 208, startPoint y: 418, endPoint x: 251, endPoint y: 376, distance: 60.5
click at [208, 418] on div "Pricing 5" at bounding box center [141, 409] width 233 height 37
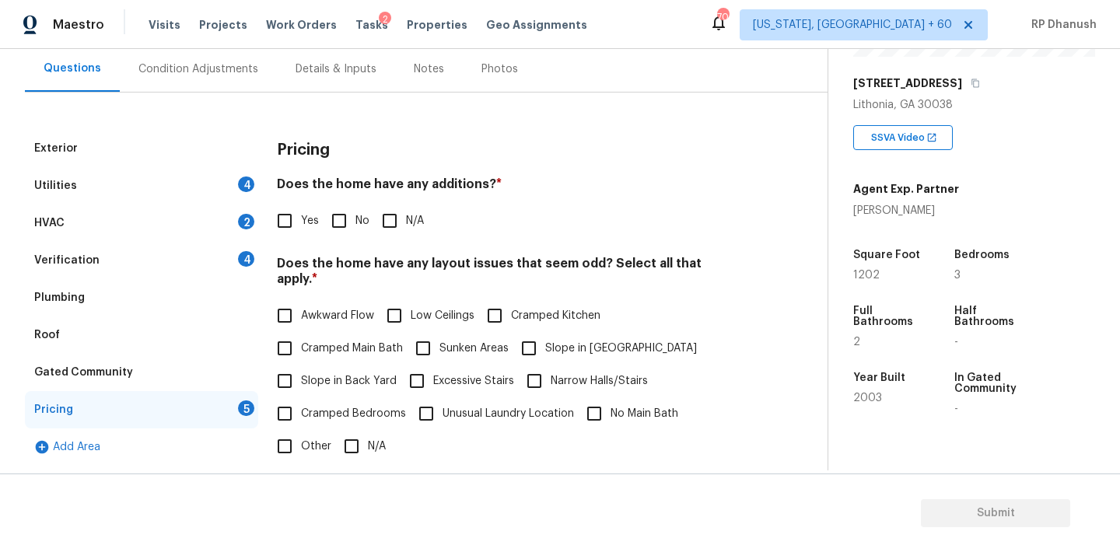
click at [343, 219] on input "No" at bounding box center [339, 221] width 33 height 33
checkbox input "true"
click at [304, 348] on div "Awkward Flow Low Ceilings Cramped Kitchen Cramped Main Bath Sunken Areas Slope …" at bounding box center [508, 380] width 463 height 163
click at [296, 365] on input "Slope in Back Yard" at bounding box center [284, 381] width 33 height 33
checkbox input "true"
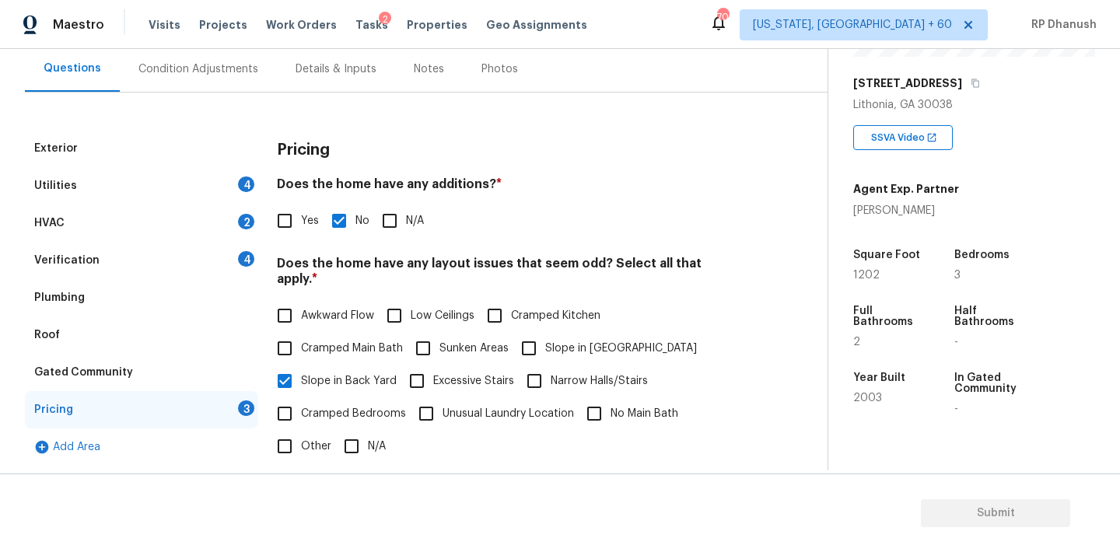
click at [527, 344] on input "Slope in [GEOGRAPHIC_DATA]" at bounding box center [528, 348] width 33 height 33
checkbox input "true"
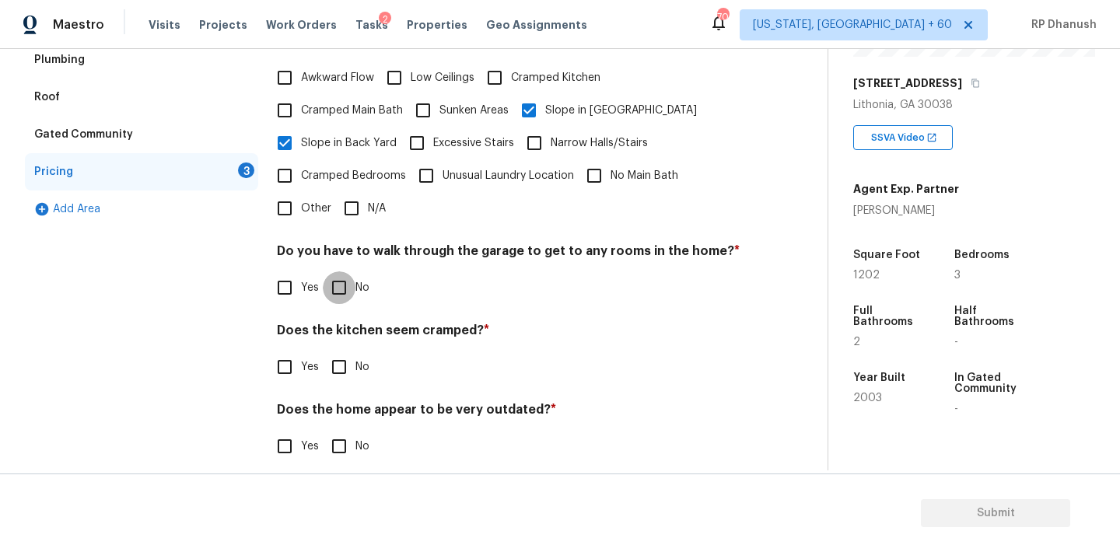
click at [328, 271] on input "No" at bounding box center [339, 287] width 33 height 33
checkbox input "true"
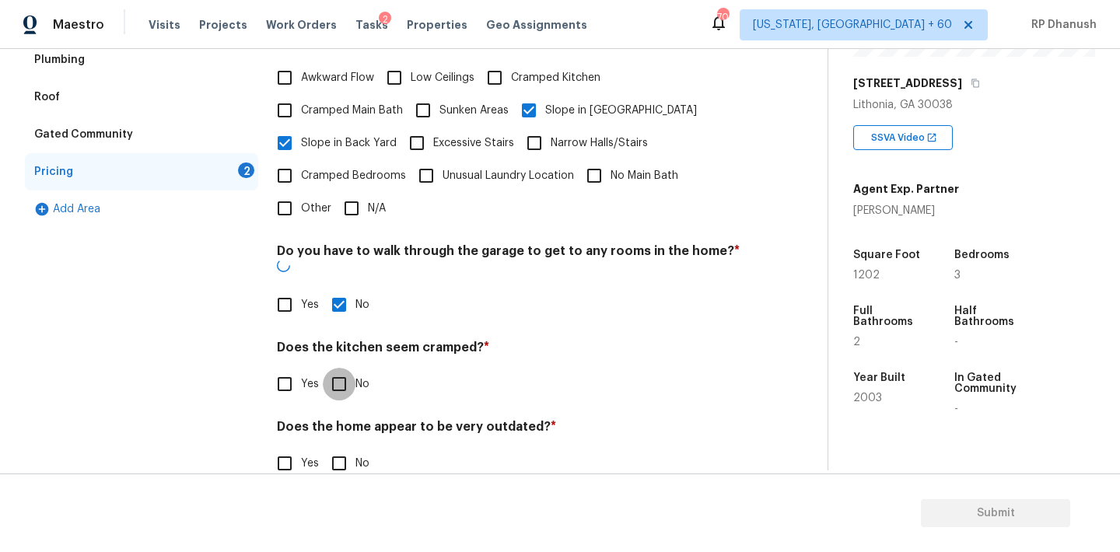
click at [334, 368] on input "No" at bounding box center [339, 384] width 33 height 33
checkbox input "true"
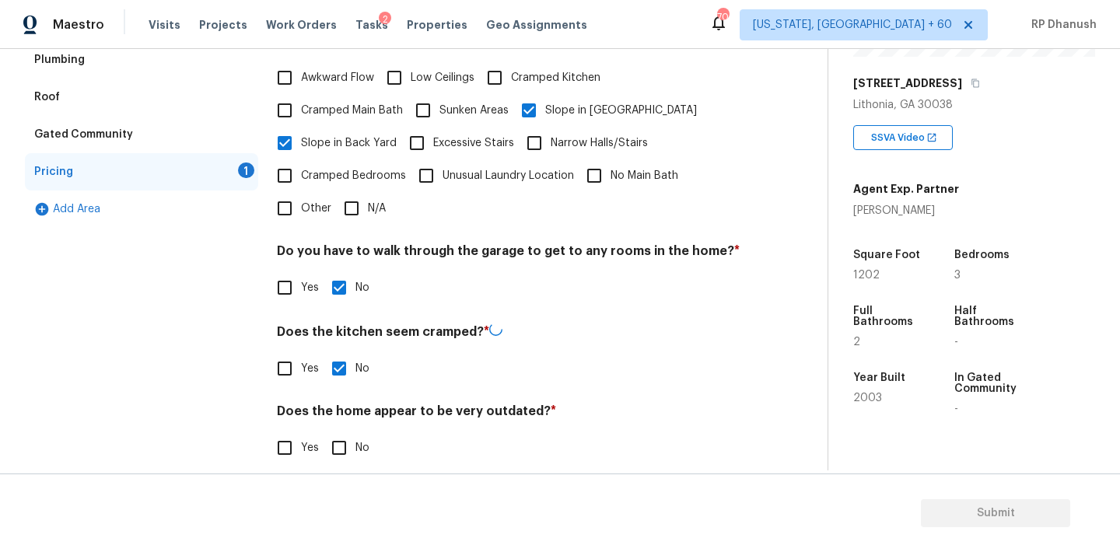
click at [334, 434] on input "No" at bounding box center [339, 448] width 33 height 33
checkbox input "true"
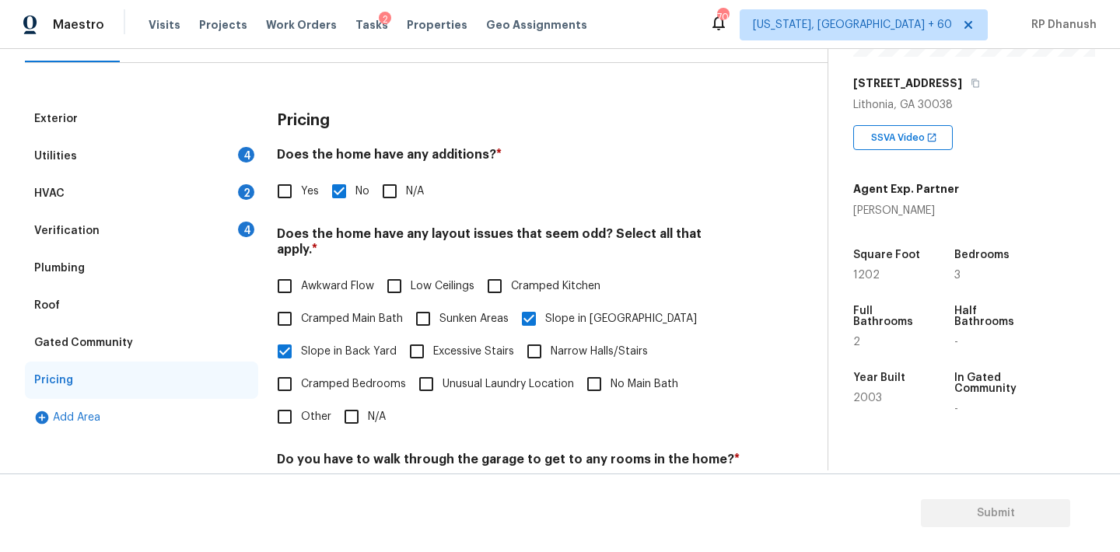
click at [215, 225] on div "Verification 4" at bounding box center [141, 230] width 233 height 37
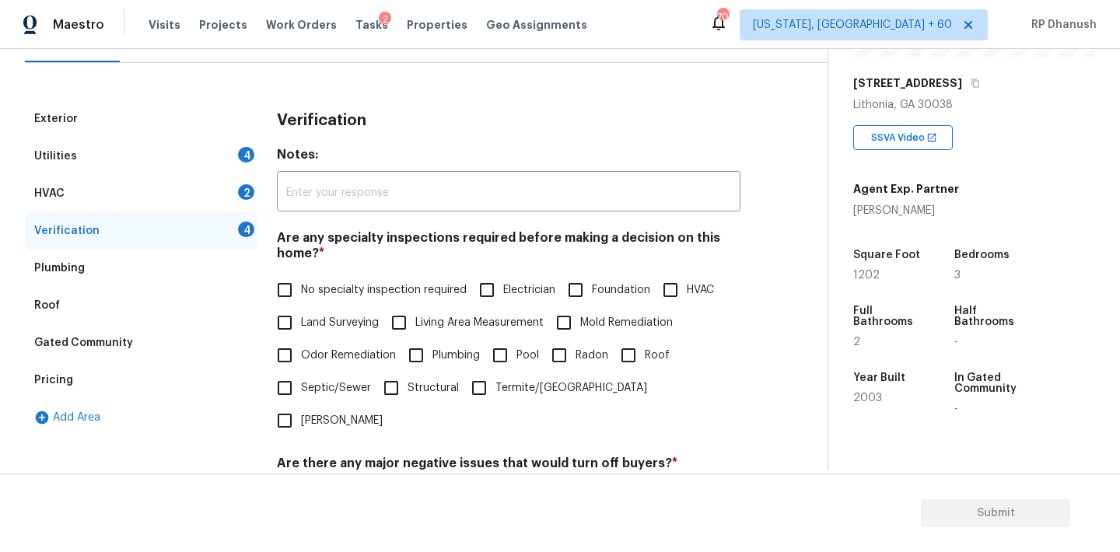
click at [302, 294] on span "No specialty inspection required" at bounding box center [384, 290] width 166 height 16
click at [301, 294] on input "No specialty inspection required" at bounding box center [284, 290] width 33 height 33
checkbox input "true"
click at [345, 484] on input "No" at bounding box center [339, 500] width 33 height 33
checkbox input "true"
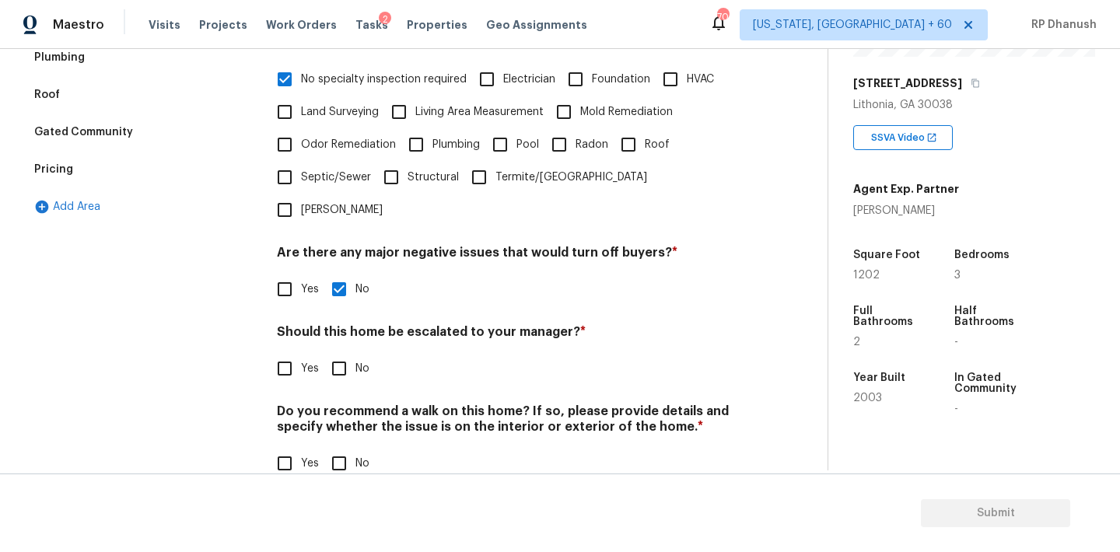
click at [333, 352] on input "No" at bounding box center [339, 368] width 33 height 33
checkbox input "true"
click at [333, 449] on input "No" at bounding box center [339, 465] width 33 height 33
checkbox input "true"
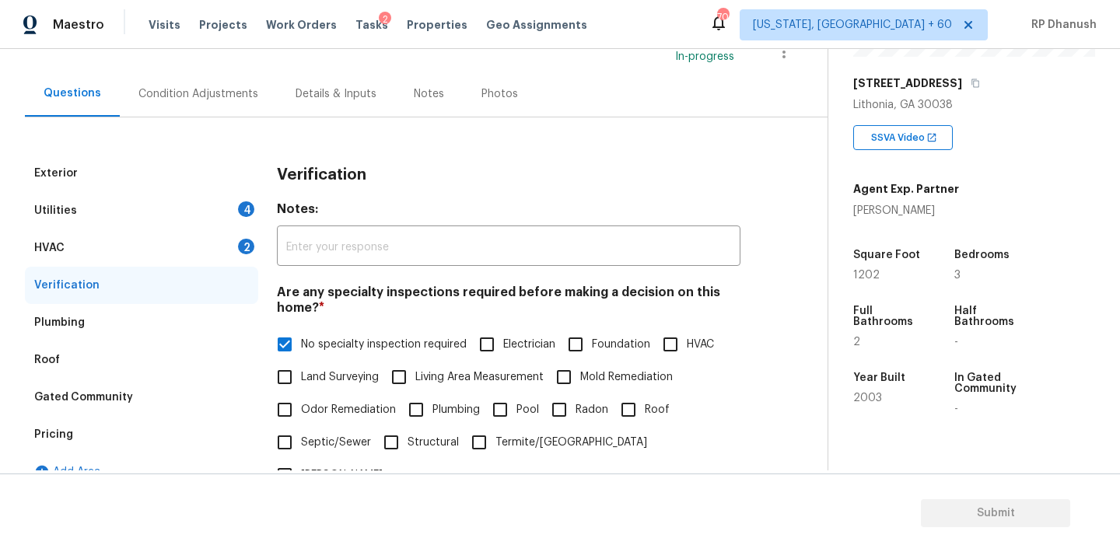
click at [232, 248] on div "HVAC 2" at bounding box center [141, 247] width 233 height 37
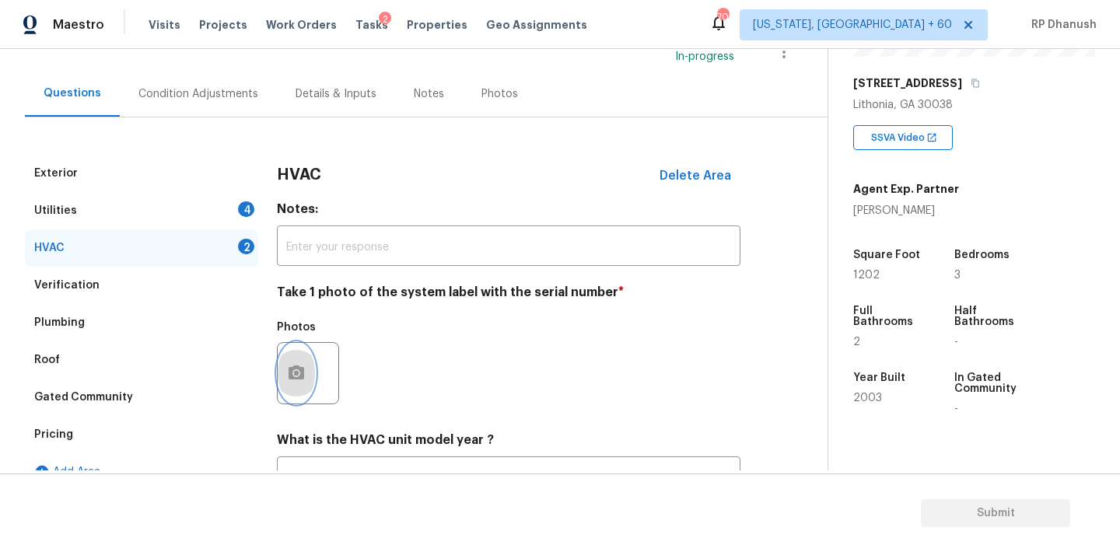
click at [278, 366] on button "button" at bounding box center [296, 373] width 37 height 61
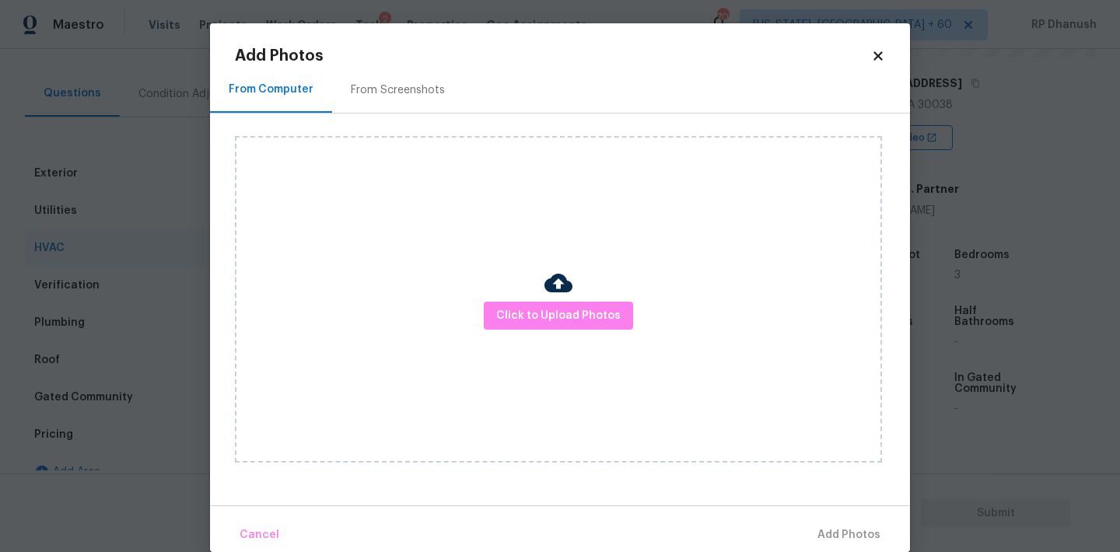
click at [371, 121] on div "Click to Upload Photos" at bounding box center [572, 300] width 675 height 372
click at [386, 93] on div "From Screenshots" at bounding box center [398, 90] width 94 height 16
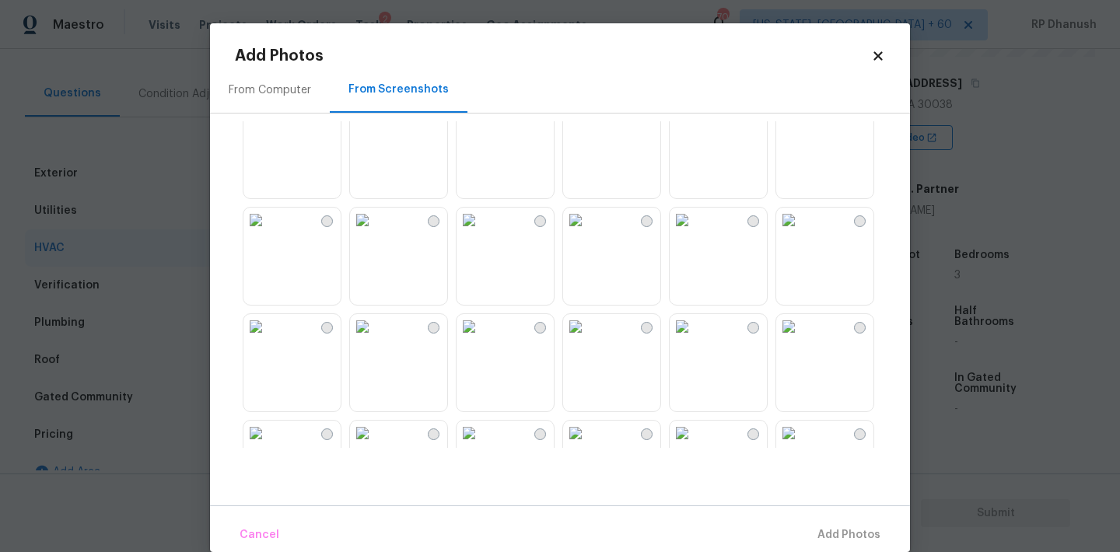
scroll to position [96, 0]
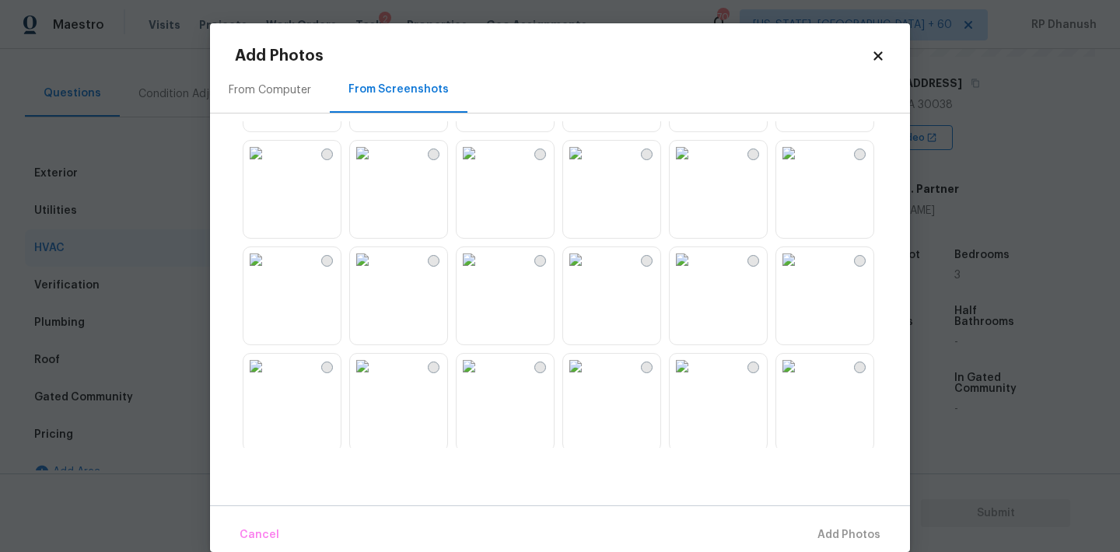
click at [268, 166] on img at bounding box center [255, 153] width 25 height 25
click at [840, 537] on span "Add 1 Photo(s)" at bounding box center [841, 535] width 77 height 19
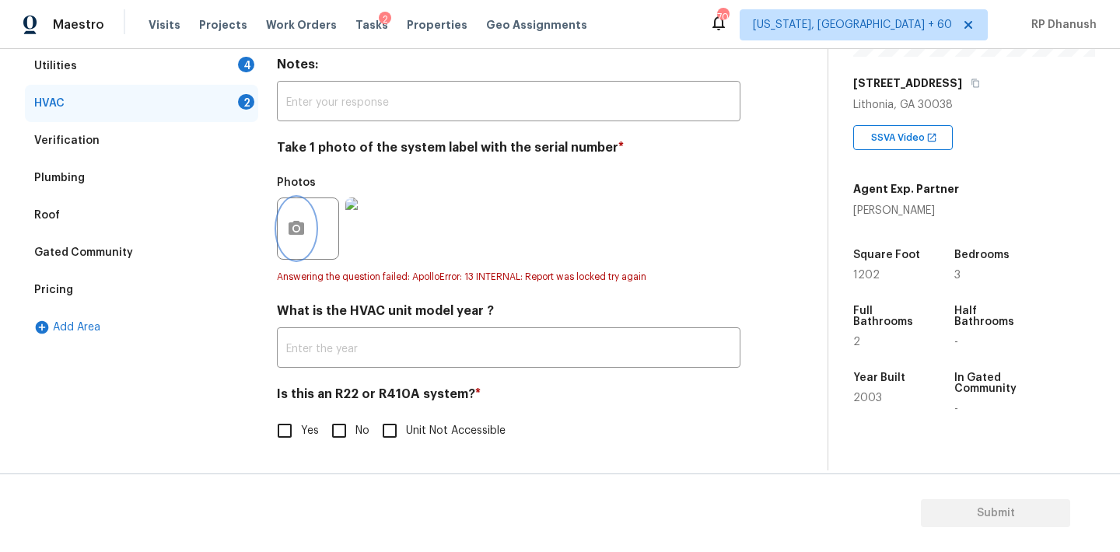
scroll to position [248, 0]
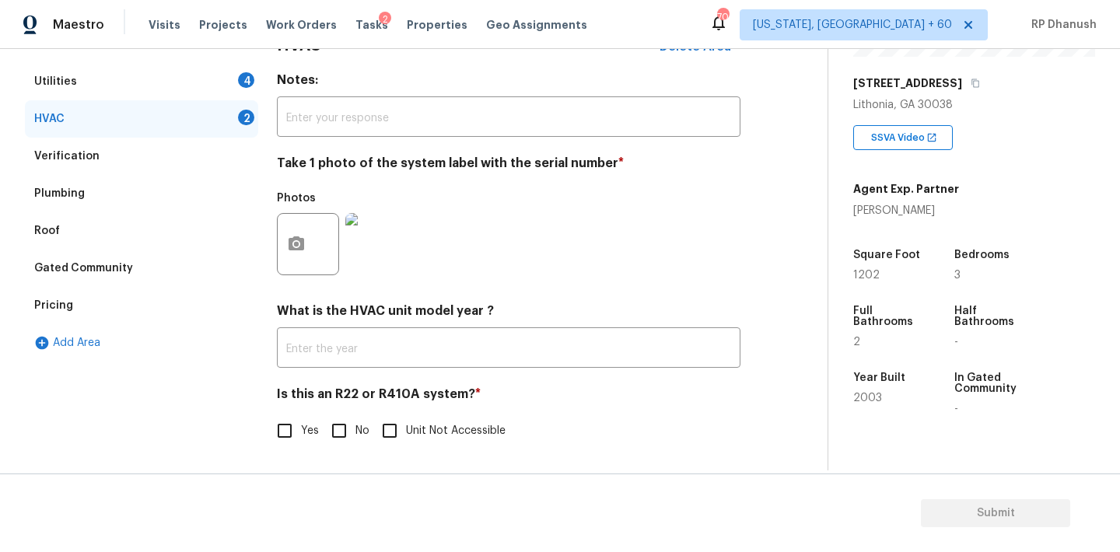
click at [347, 414] on input "No" at bounding box center [339, 430] width 33 height 33
checkbox input "true"
click at [240, 93] on div "Utilities 4" at bounding box center [141, 81] width 233 height 37
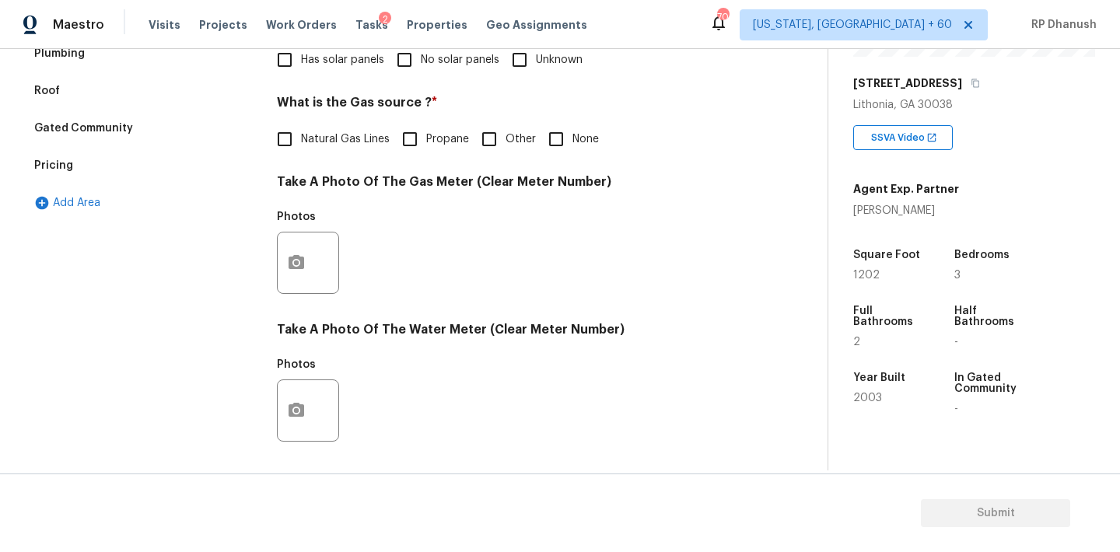
click at [431, 54] on span "No solar panels" at bounding box center [460, 60] width 79 height 16
click at [421, 54] on input "No solar panels" at bounding box center [404, 60] width 33 height 33
checkbox input "true"
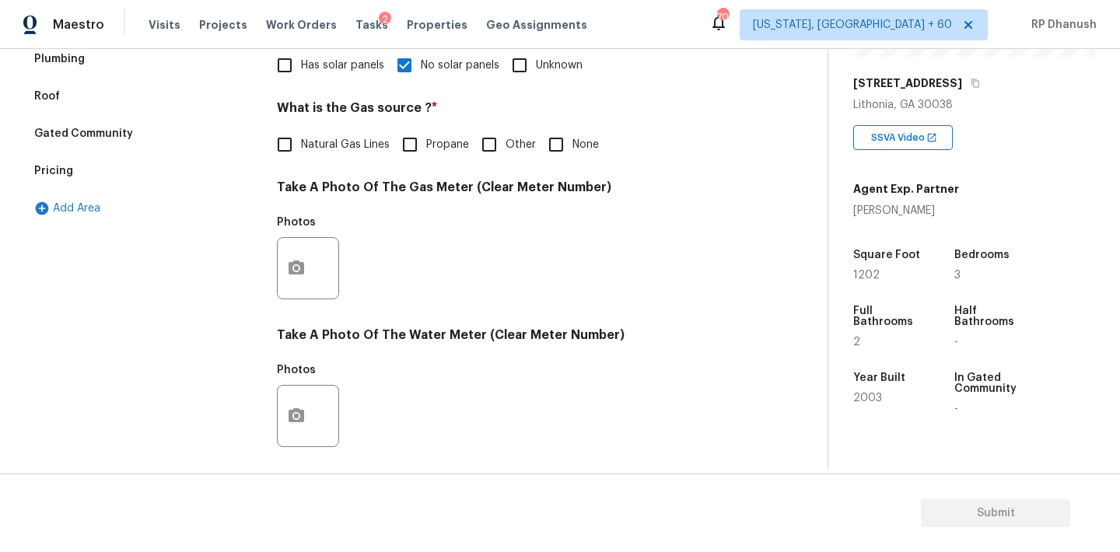
click at [318, 149] on span "Natural Gas Lines" at bounding box center [345, 145] width 89 height 16
click at [301, 149] on input "Natural Gas Lines" at bounding box center [284, 144] width 33 height 33
checkbox input "true"
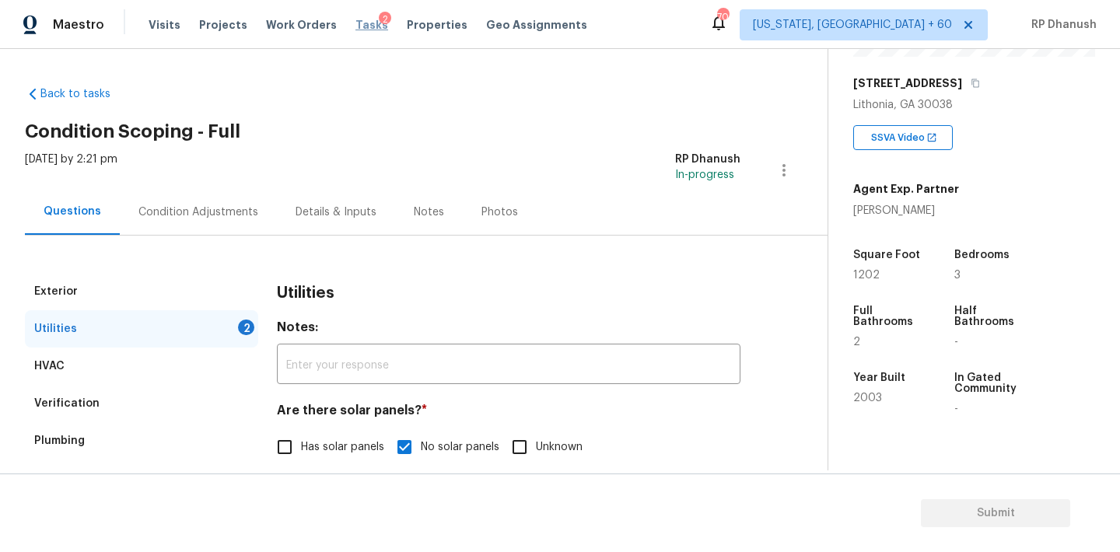
click at [361, 22] on span "Tasks" at bounding box center [371, 24] width 33 height 11
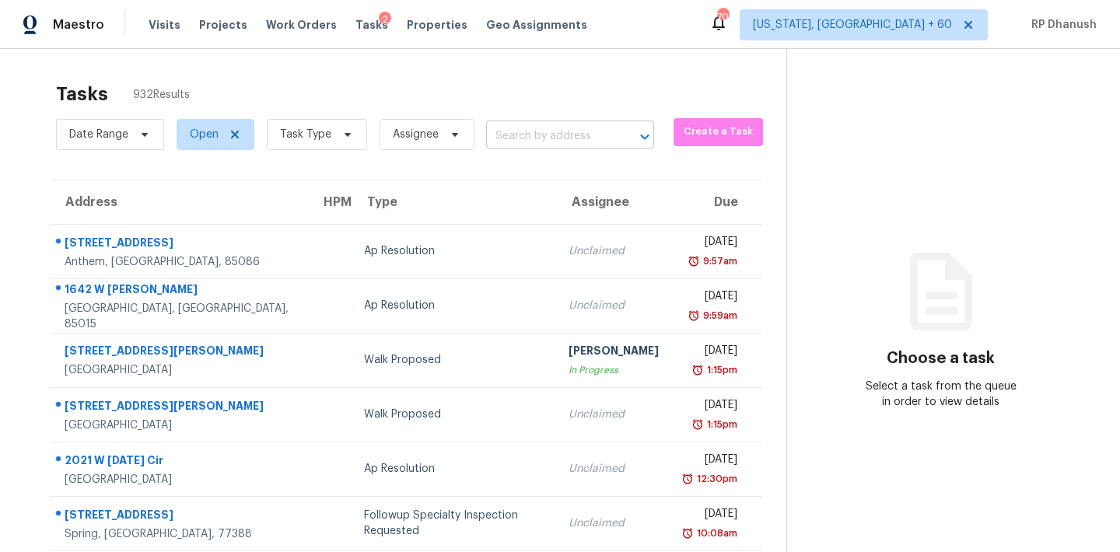
click at [558, 143] on input "text" at bounding box center [548, 136] width 124 height 24
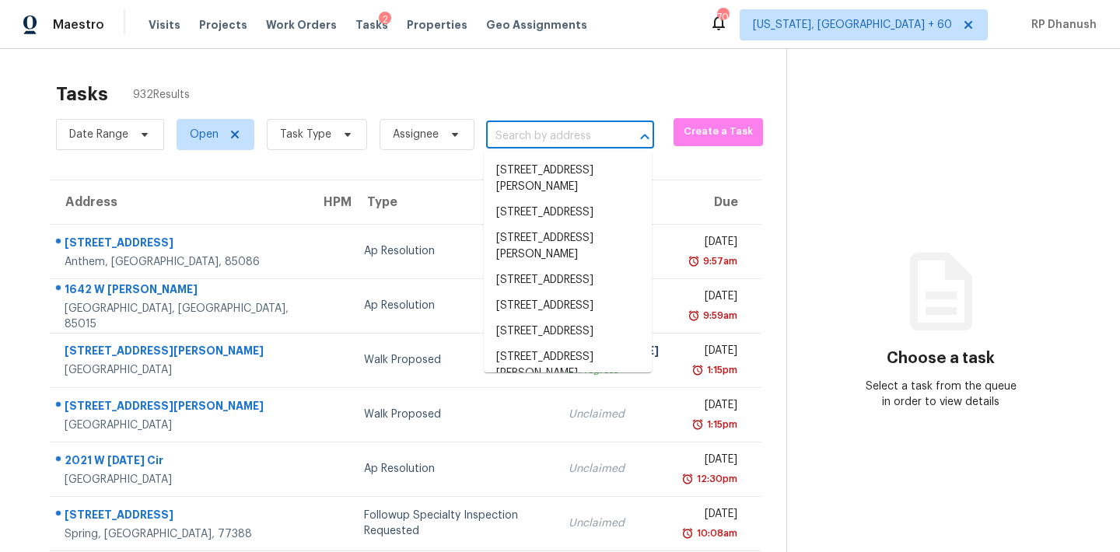
paste input "6645 Cadence Blvd, Atlanta, GA, 30328"
type input "6645 Cadence Blvd, Atlanta, GA, 30328"
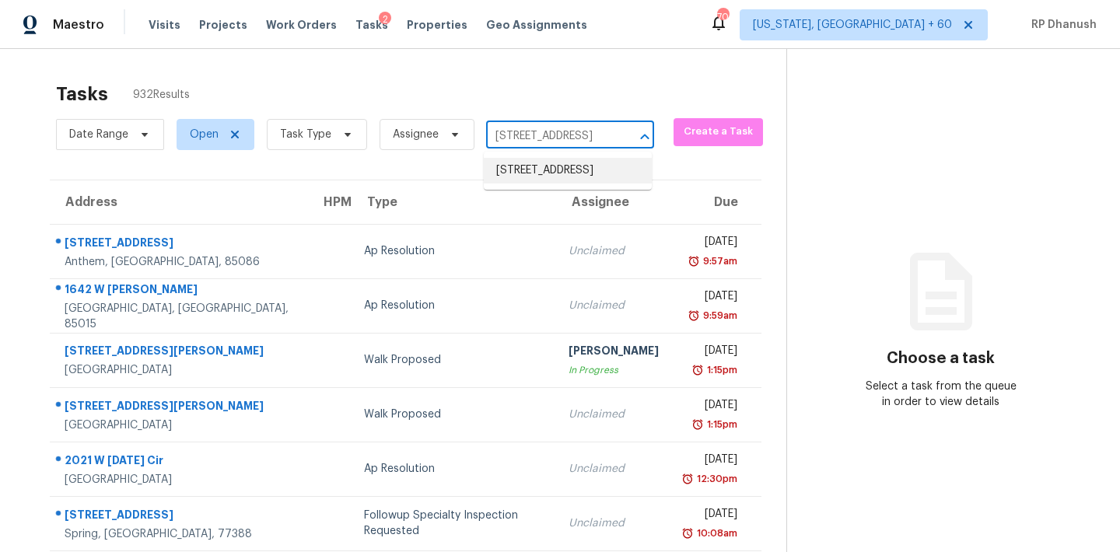
click at [603, 171] on li "6645 Cadence Blvd, Atlanta, GA 30328" at bounding box center [568, 171] width 168 height 26
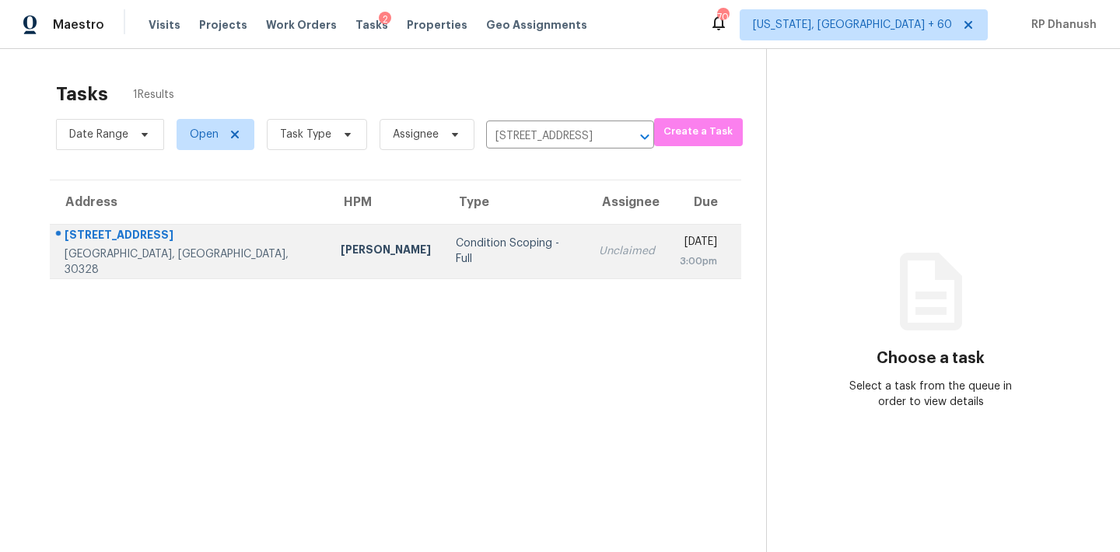
scroll to position [49, 0]
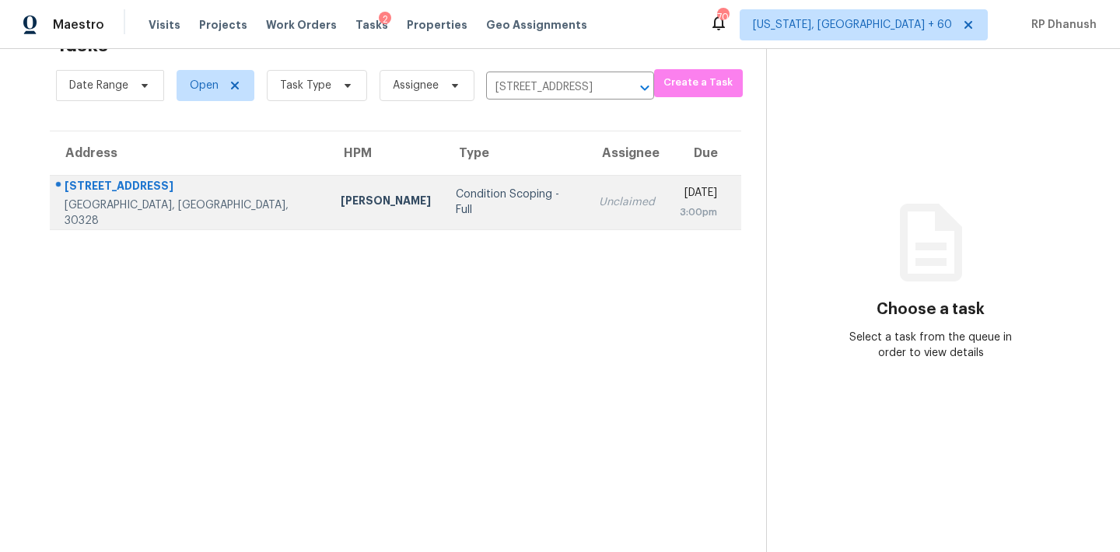
click at [446, 221] on td "Condition Scoping - Full" at bounding box center [514, 202] width 143 height 54
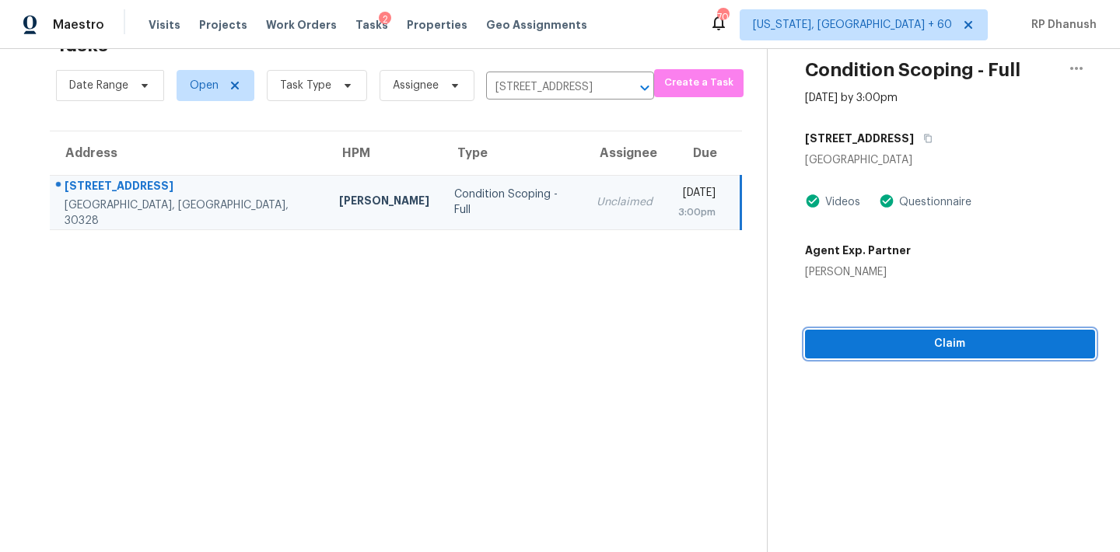
click at [978, 348] on span "Claim" at bounding box center [950, 343] width 266 height 19
drag, startPoint x: 978, startPoint y: 348, endPoint x: 985, endPoint y: 362, distance: 16.0
click at [985, 362] on section "Condition Scoping - Full Sep 16th 2025 by 3:00pm 6645 Cadence Blvd Atlanta, GA …" at bounding box center [931, 276] width 329 height 552
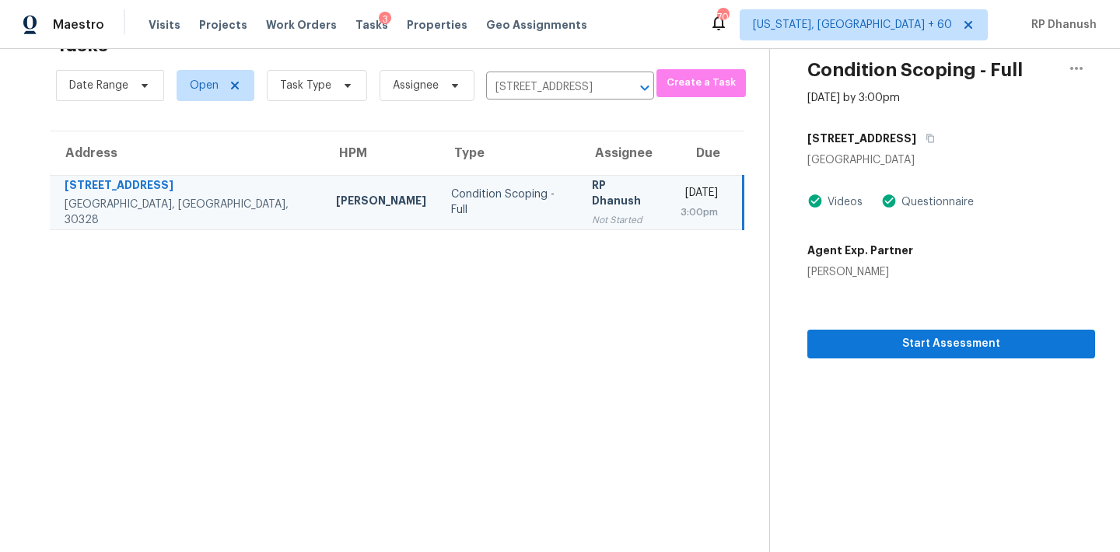
drag, startPoint x: 985, startPoint y: 362, endPoint x: 984, endPoint y: 371, distance: 8.7
click at [997, 385] on section "Condition Scoping - Full Sep 16th 2025 by 3:00pm 6645 Cadence Blvd Atlanta, GA …" at bounding box center [932, 276] width 326 height 552
click at [997, 336] on span "Start Assessment" at bounding box center [951, 343] width 263 height 19
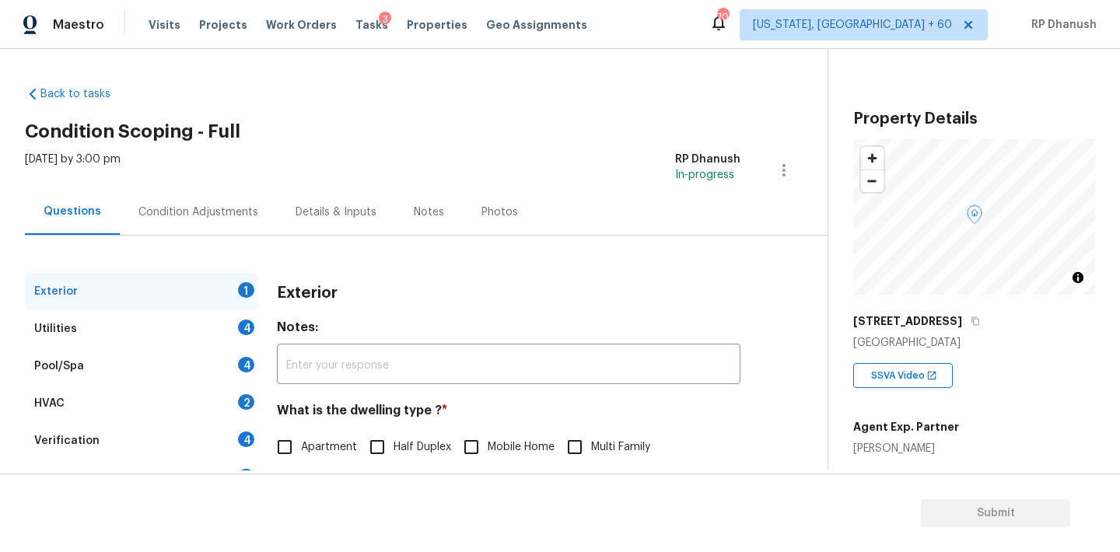
scroll to position [197, 0]
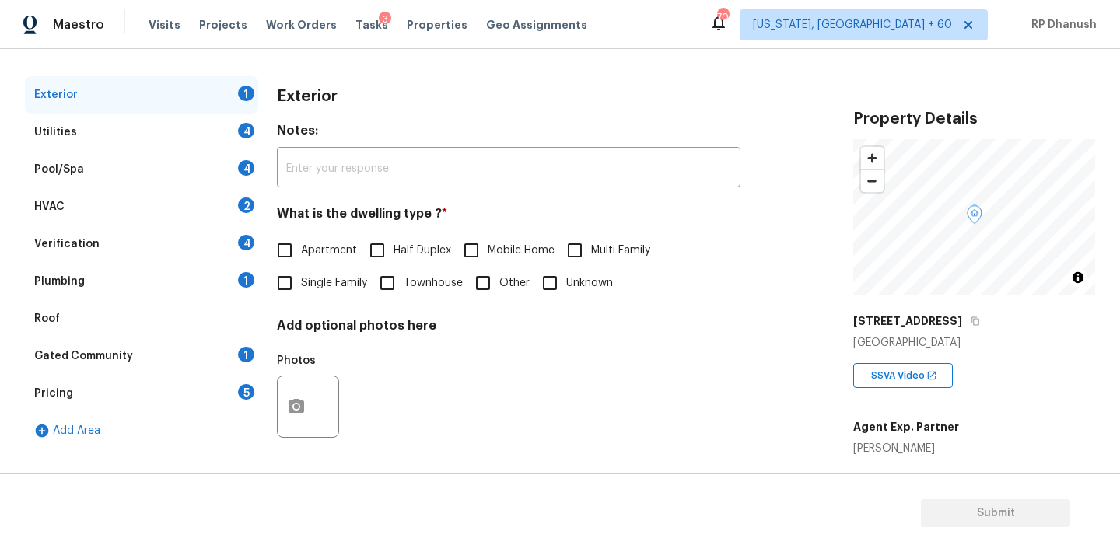
click at [388, 288] on input "Townhouse" at bounding box center [387, 283] width 33 height 33
checkbox input "true"
click at [251, 273] on div "1" at bounding box center [246, 280] width 16 height 16
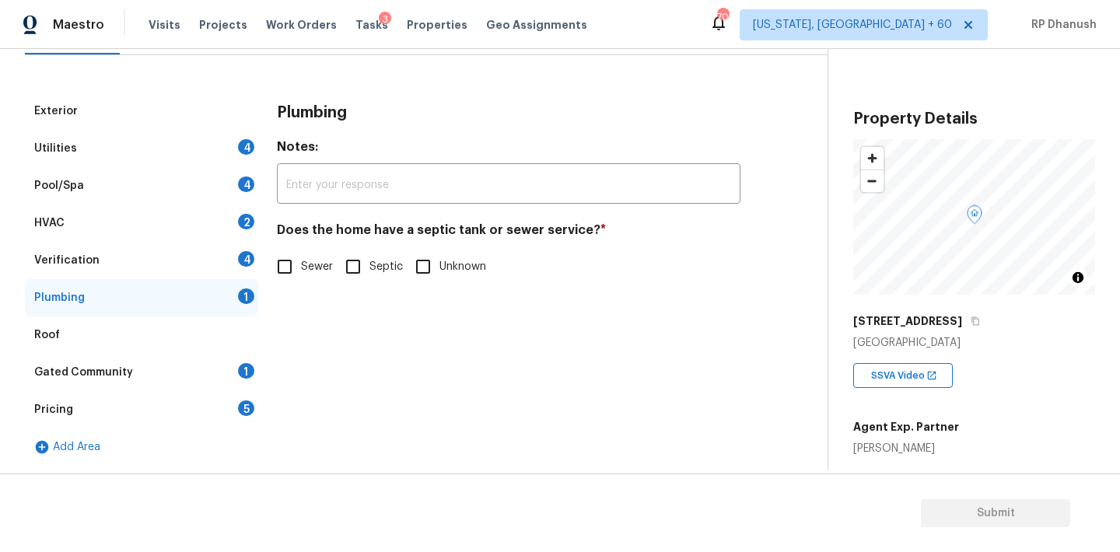
scroll to position [180, 0]
click at [293, 273] on input "Sewer" at bounding box center [284, 266] width 33 height 33
checkbox input "true"
click at [229, 374] on div "Gated Community 1" at bounding box center [141, 372] width 233 height 37
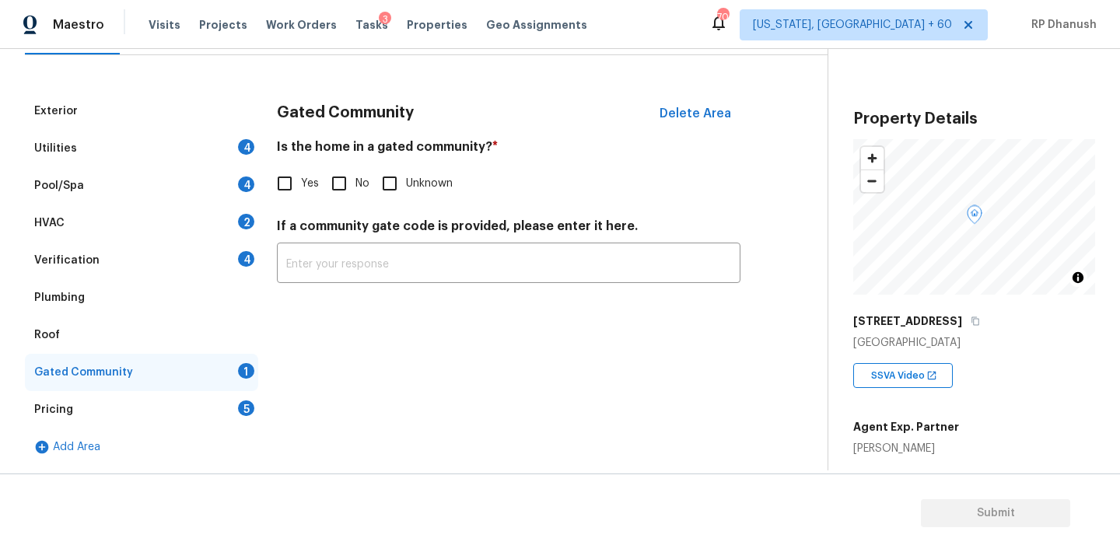
click at [335, 176] on input "No" at bounding box center [339, 183] width 33 height 33
checkbox input "true"
click at [243, 397] on div "Pricing 5" at bounding box center [141, 409] width 233 height 37
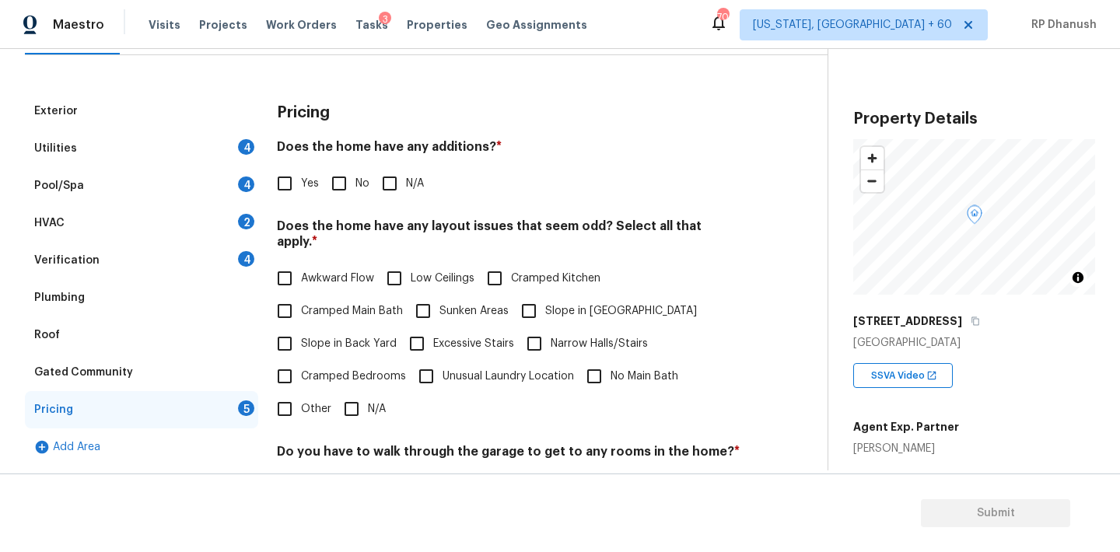
click at [348, 177] on input "No" at bounding box center [339, 183] width 33 height 33
checkbox input "true"
click at [310, 338] on span "Slope in Back Yard" at bounding box center [349, 346] width 96 height 16
click at [301, 329] on input "Slope in Back Yard" at bounding box center [284, 345] width 33 height 33
checkbox input "true"
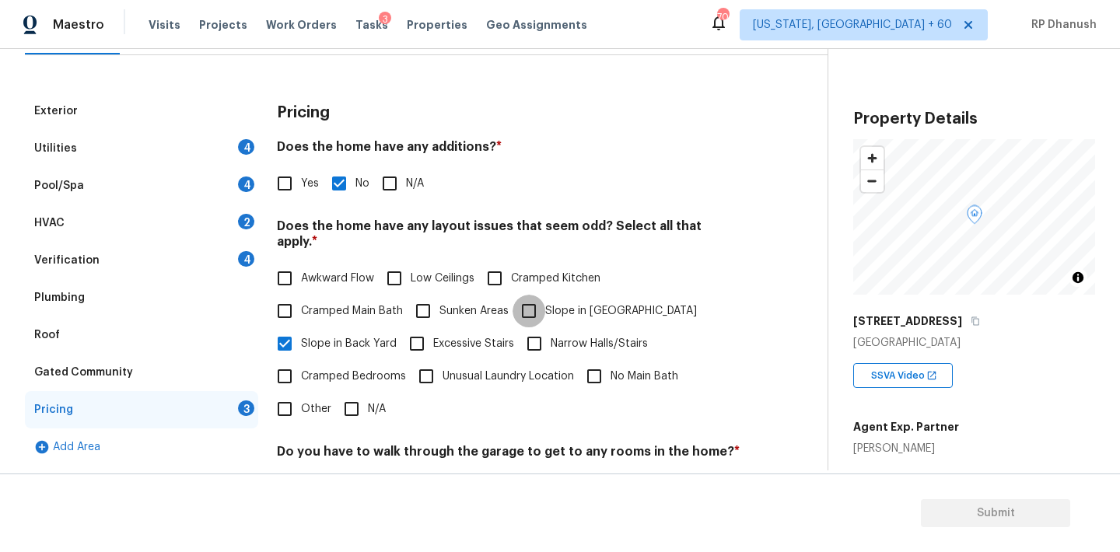
click at [526, 303] on input "Slope in [GEOGRAPHIC_DATA]" at bounding box center [528, 311] width 33 height 33
checkbox input "true"
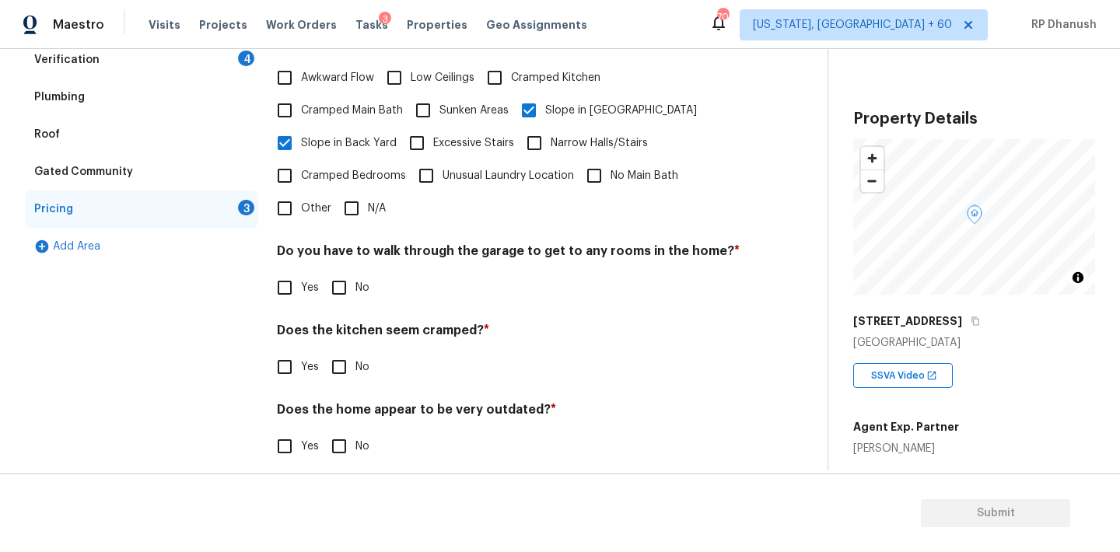
click at [343, 271] on input "No" at bounding box center [339, 287] width 33 height 33
checkbox input "true"
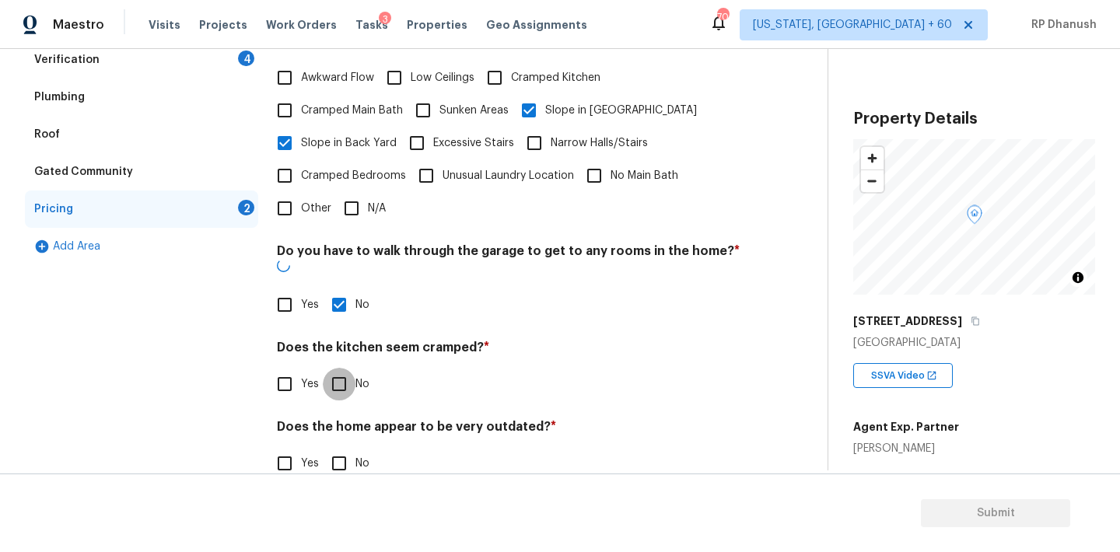
click at [340, 368] on input "No" at bounding box center [339, 384] width 33 height 33
checkbox input "true"
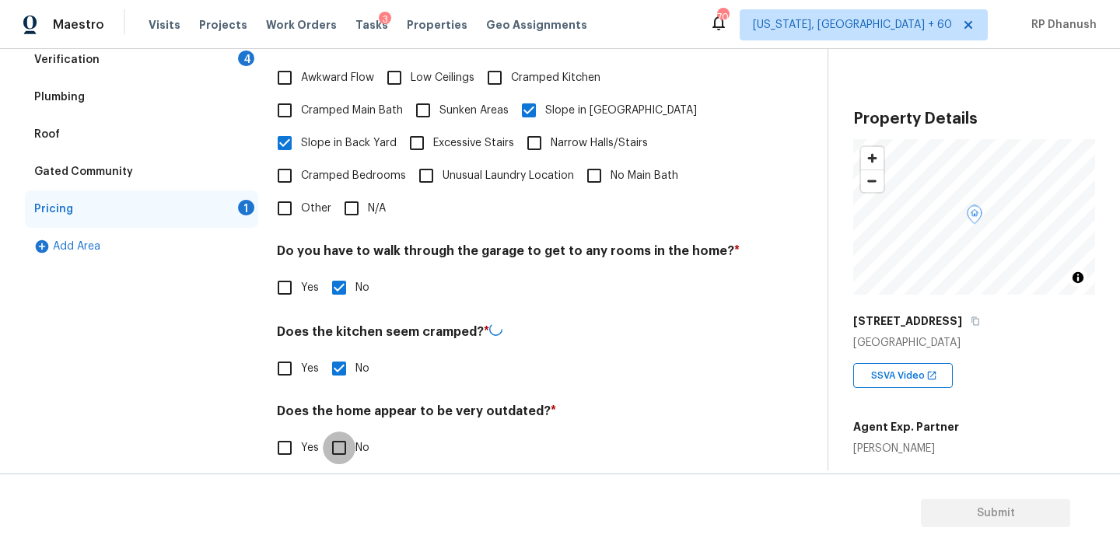
click at [340, 432] on input "No" at bounding box center [339, 448] width 33 height 33
checkbox input "true"
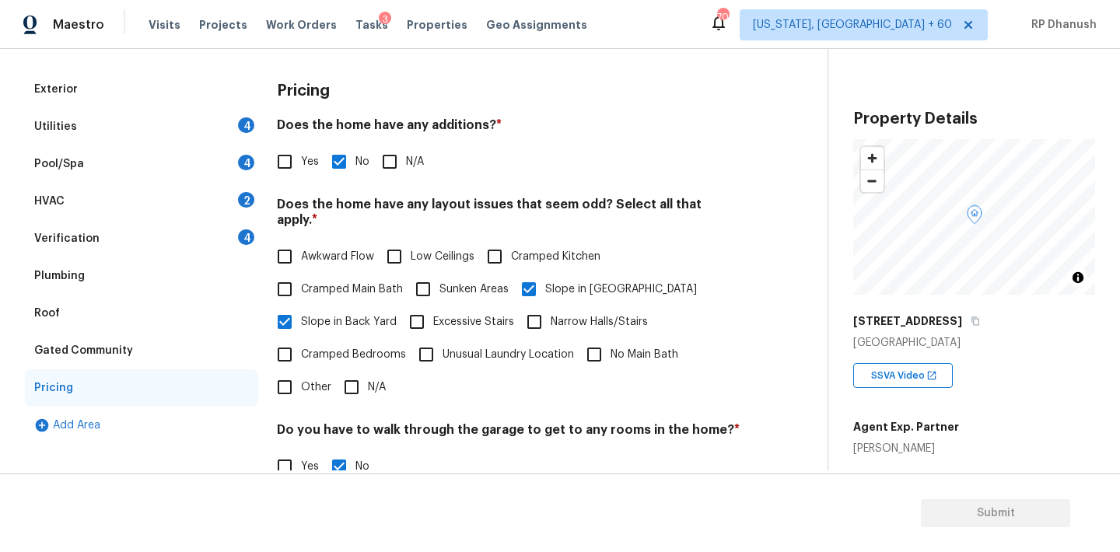
scroll to position [89, 0]
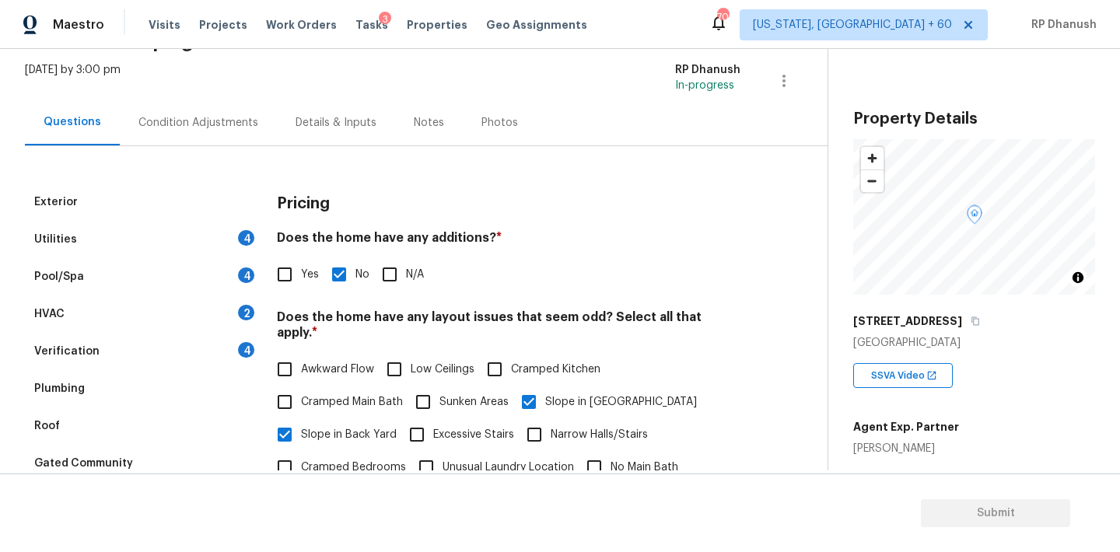
click at [239, 338] on div "Verification 4" at bounding box center [141, 351] width 233 height 37
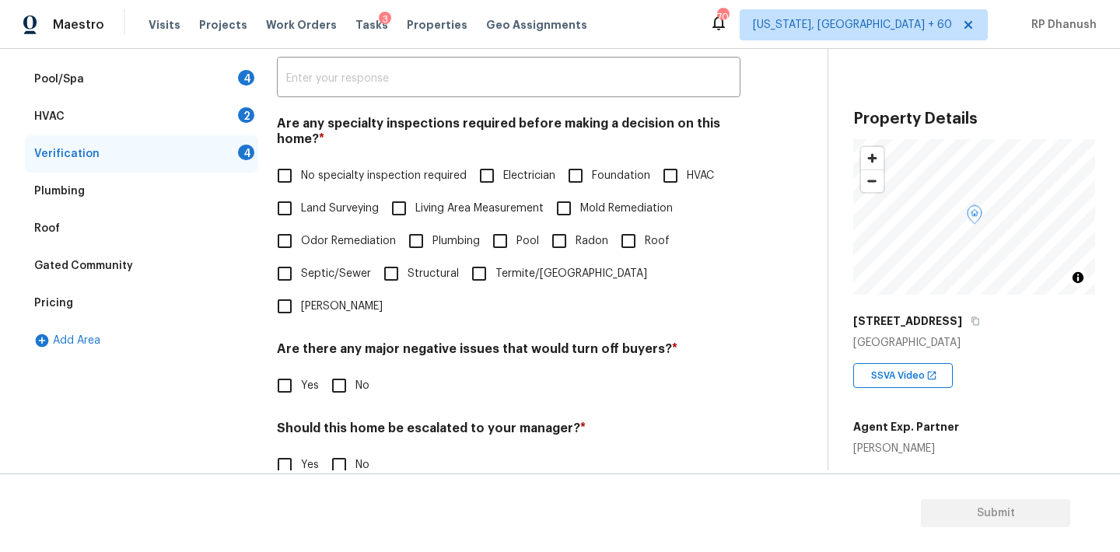
scroll to position [330, 0]
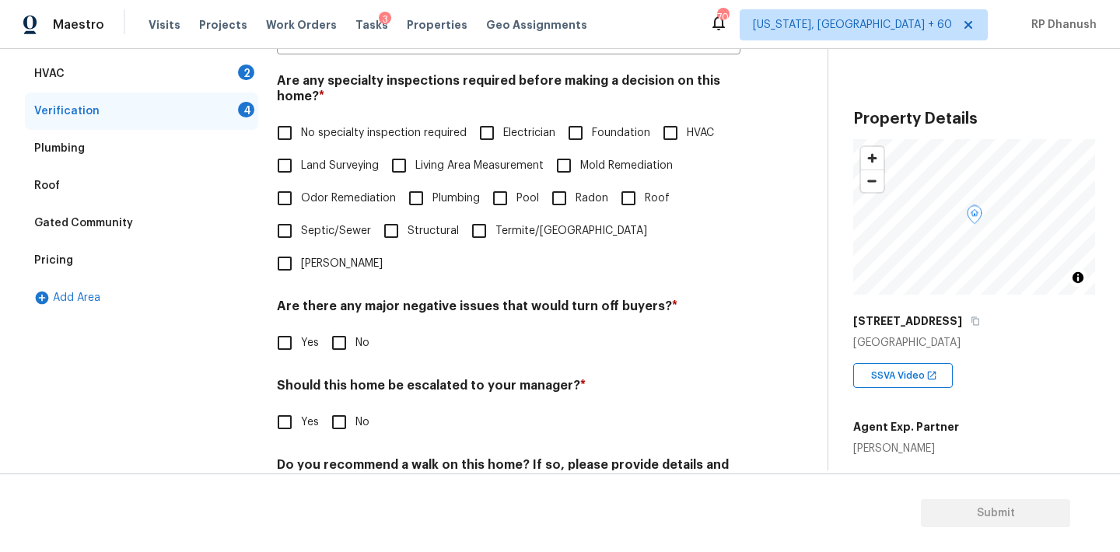
drag, startPoint x: 297, startPoint y: 132, endPoint x: 320, endPoint y: 230, distance: 100.7
click at [297, 132] on input "No specialty inspection required" at bounding box center [284, 133] width 33 height 33
checkbox input "true"
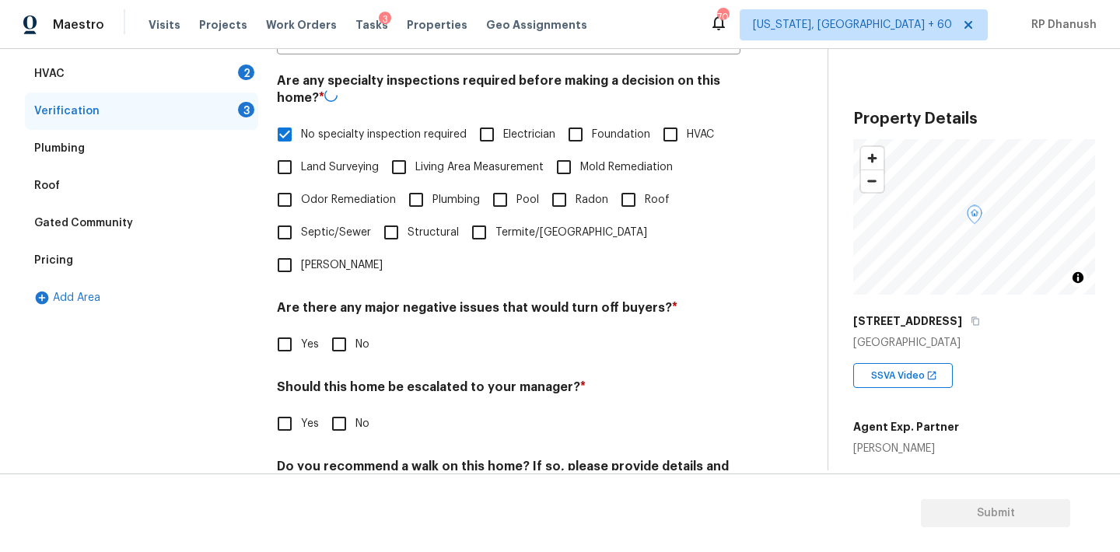
click at [334, 328] on input "No" at bounding box center [339, 344] width 33 height 33
checkbox input "true"
click at [334, 407] on input "No" at bounding box center [339, 423] width 33 height 33
checkbox input "true"
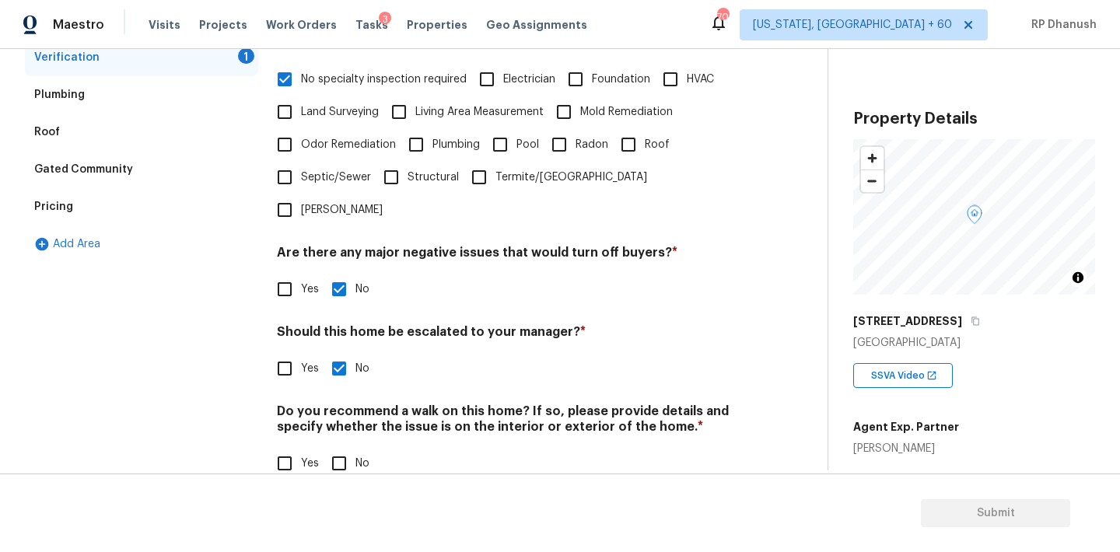
click at [339, 447] on input "No" at bounding box center [339, 463] width 33 height 33
checkbox input "true"
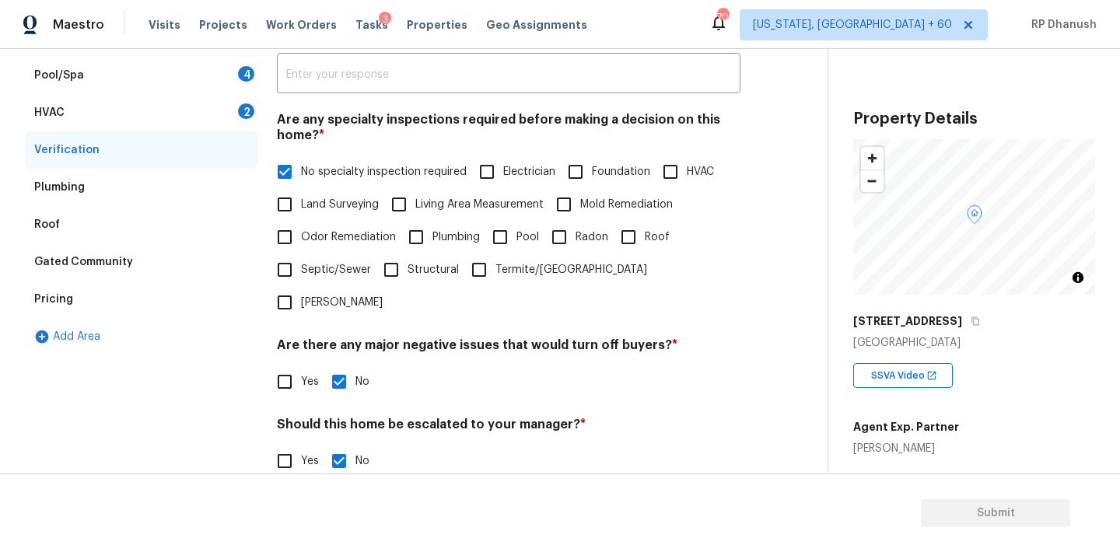
scroll to position [236, 0]
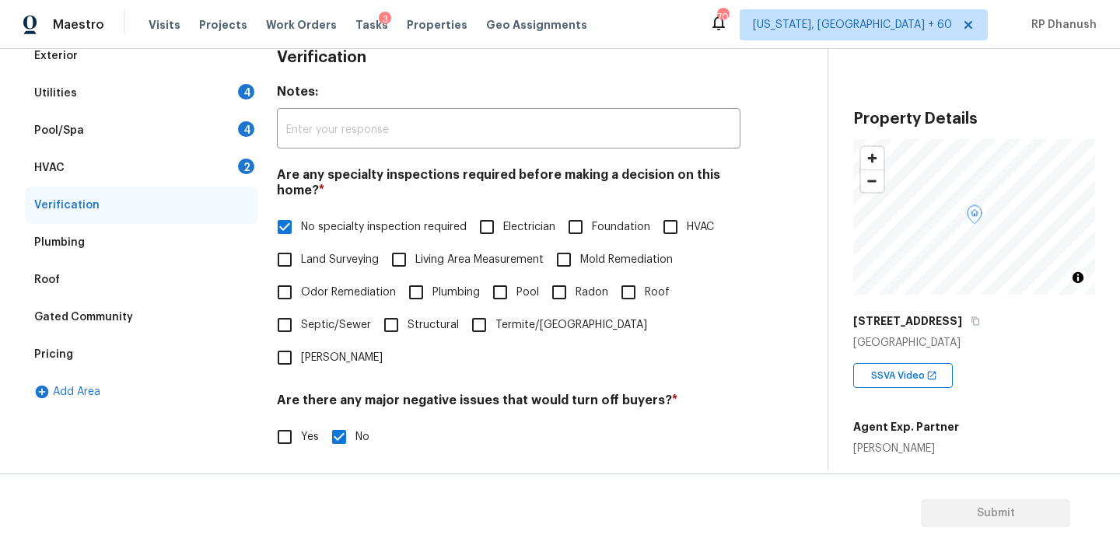
click at [237, 160] on div "HVAC 2" at bounding box center [141, 167] width 233 height 37
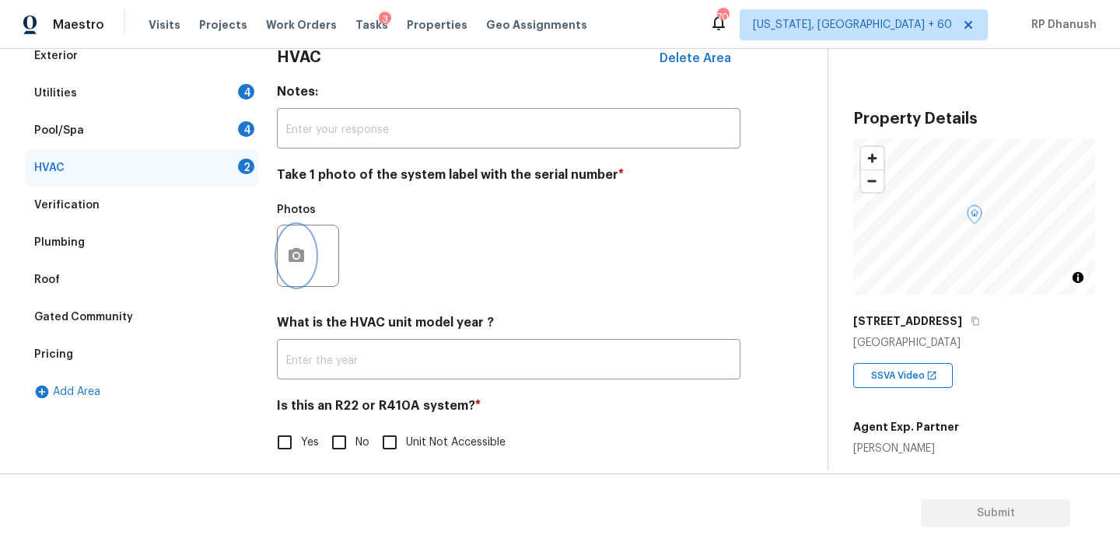
click at [304, 254] on icon "button" at bounding box center [296, 256] width 19 height 19
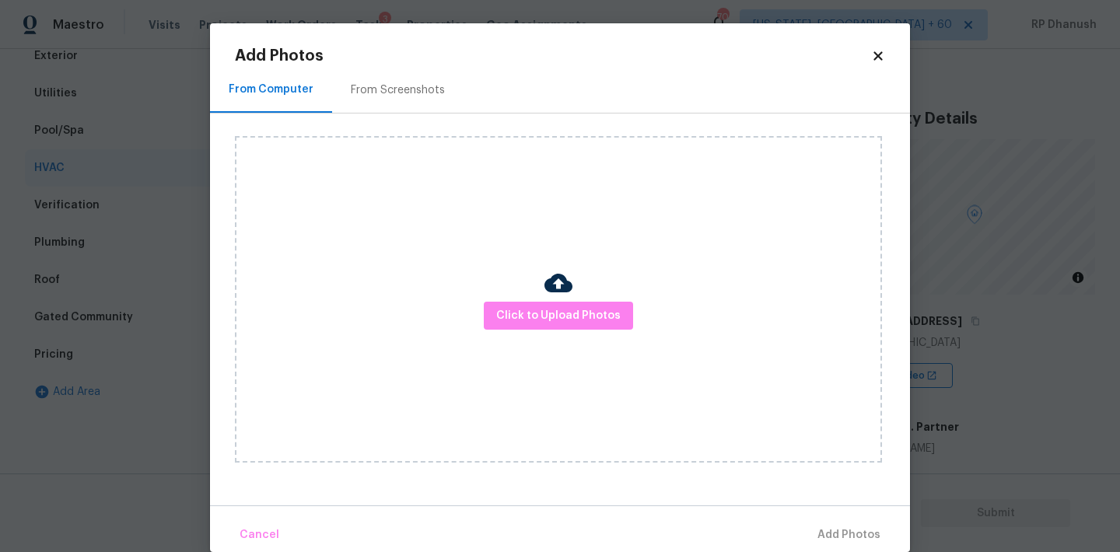
click at [390, 111] on div "From Screenshots" at bounding box center [397, 90] width 131 height 46
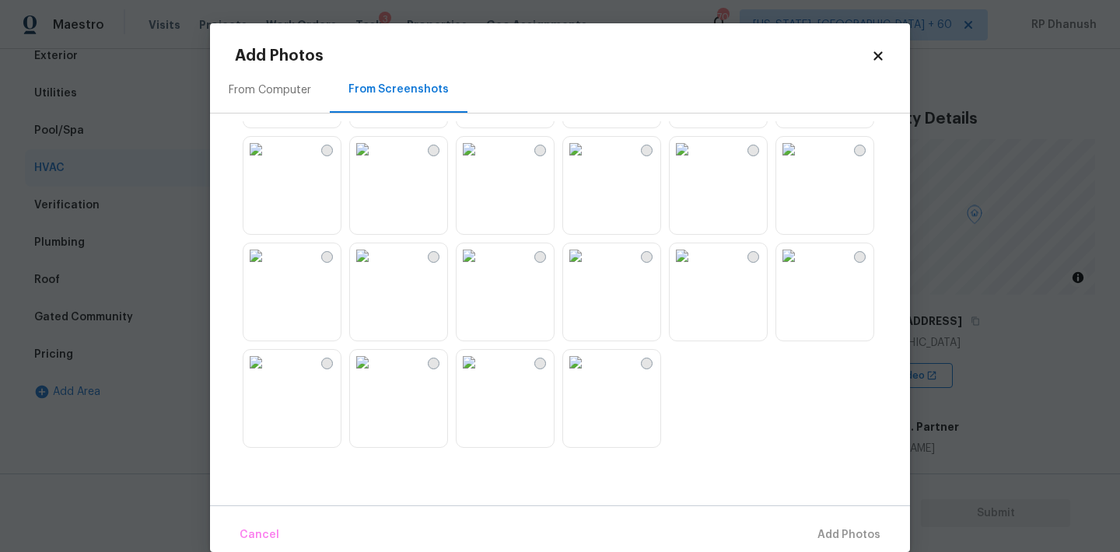
scroll to position [23, 0]
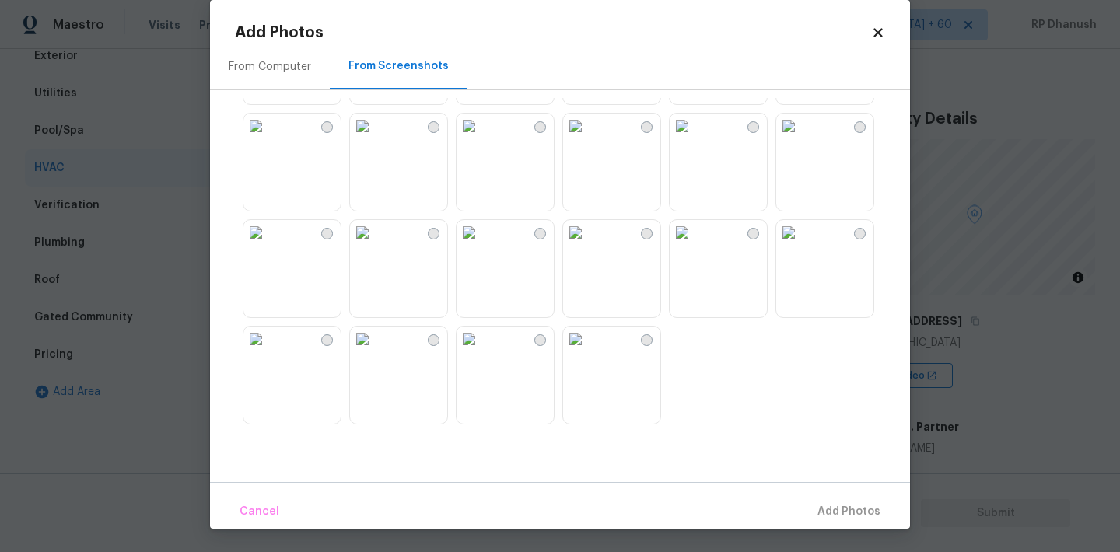
click at [481, 245] on img at bounding box center [468, 232] width 25 height 25
click at [834, 502] on span "Add 1 Photo(s)" at bounding box center [841, 511] width 77 height 19
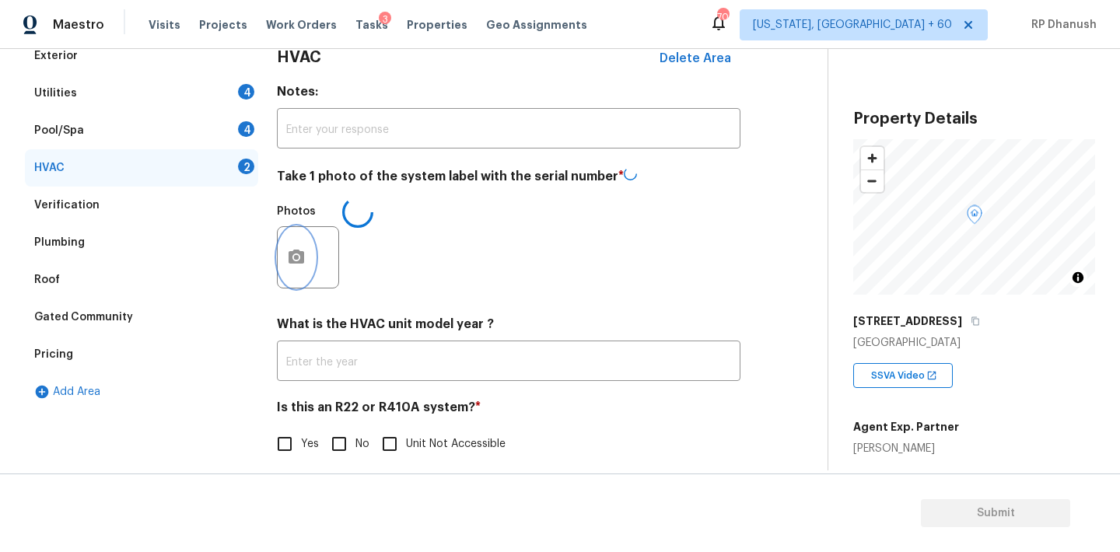
scroll to position [0, 0]
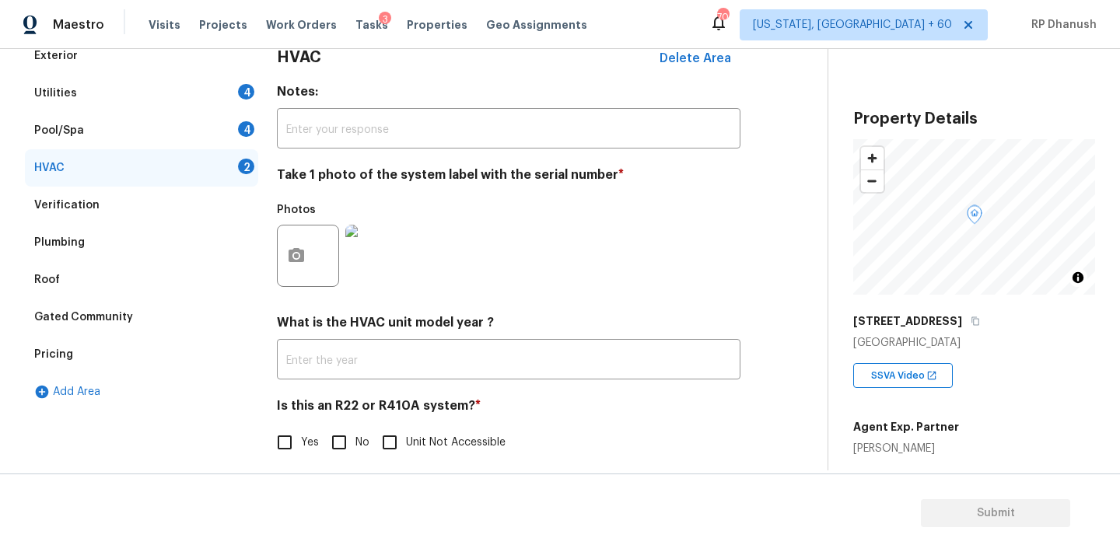
click at [325, 441] on input "No" at bounding box center [339, 442] width 33 height 33
checkbox input "true"
click at [215, 119] on div "Pool/Spa 4" at bounding box center [141, 130] width 233 height 37
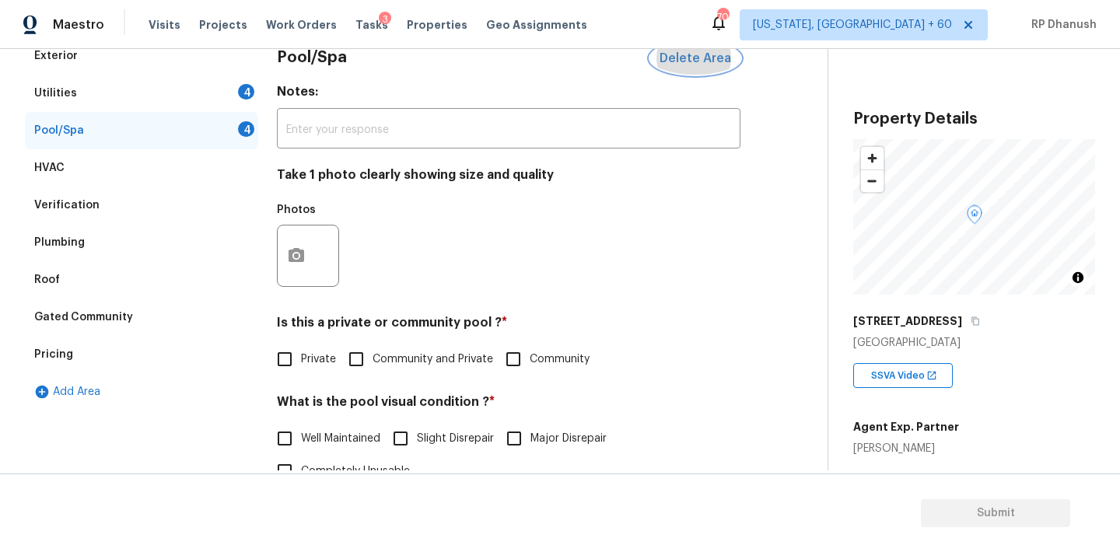
click at [687, 57] on span "Delete Area" at bounding box center [695, 58] width 72 height 14
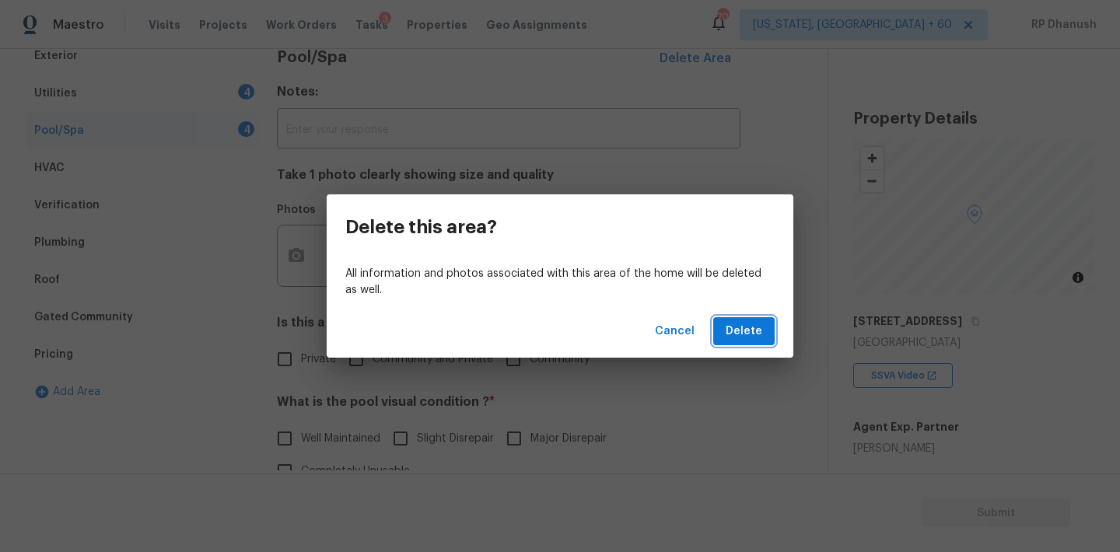
click at [754, 324] on span "Delete" at bounding box center [744, 331] width 37 height 19
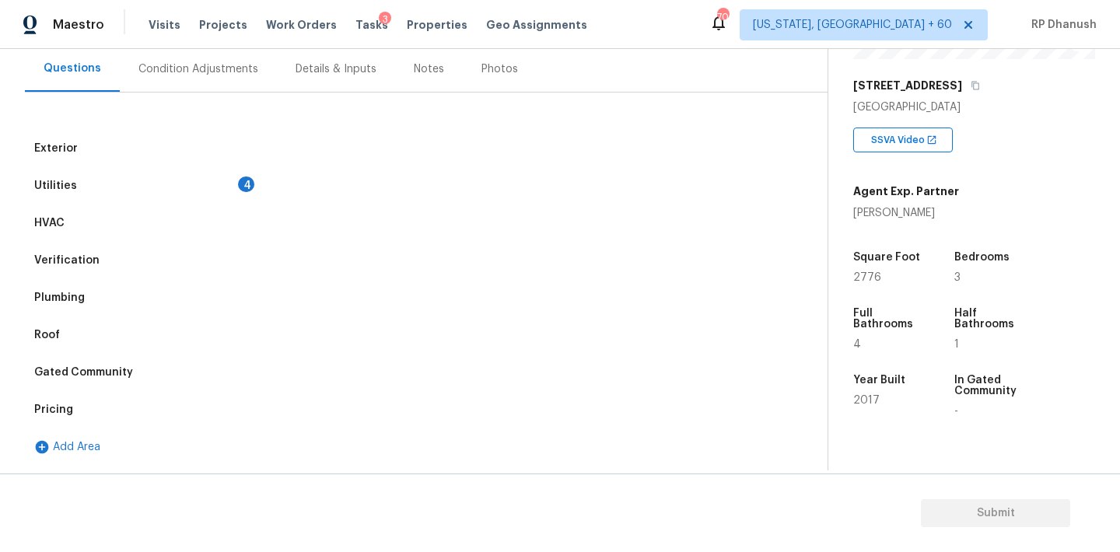
scroll to position [235, 0]
click at [173, 182] on div "Utilities 4" at bounding box center [141, 185] width 233 height 37
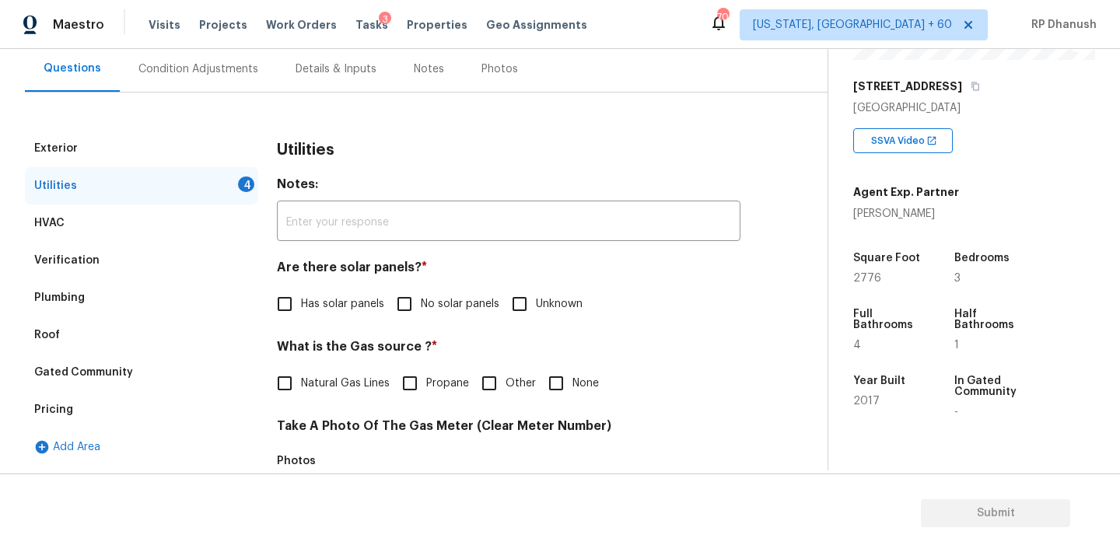
scroll to position [228, 0]
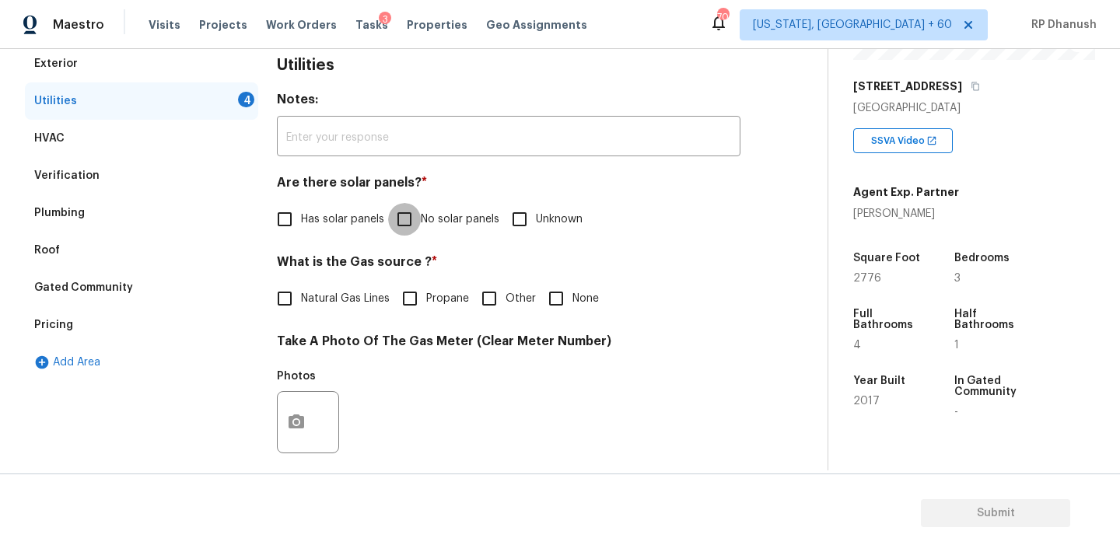
click at [400, 220] on input "No solar panels" at bounding box center [404, 219] width 33 height 33
checkbox input "true"
click at [289, 326] on div "Utilities Notes: ​ Are there solar panels? * Has solar panels No solar panels U…" at bounding box center [508, 450] width 463 height 811
click at [289, 315] on input "Natural Gas Lines" at bounding box center [284, 298] width 33 height 33
checkbox input "true"
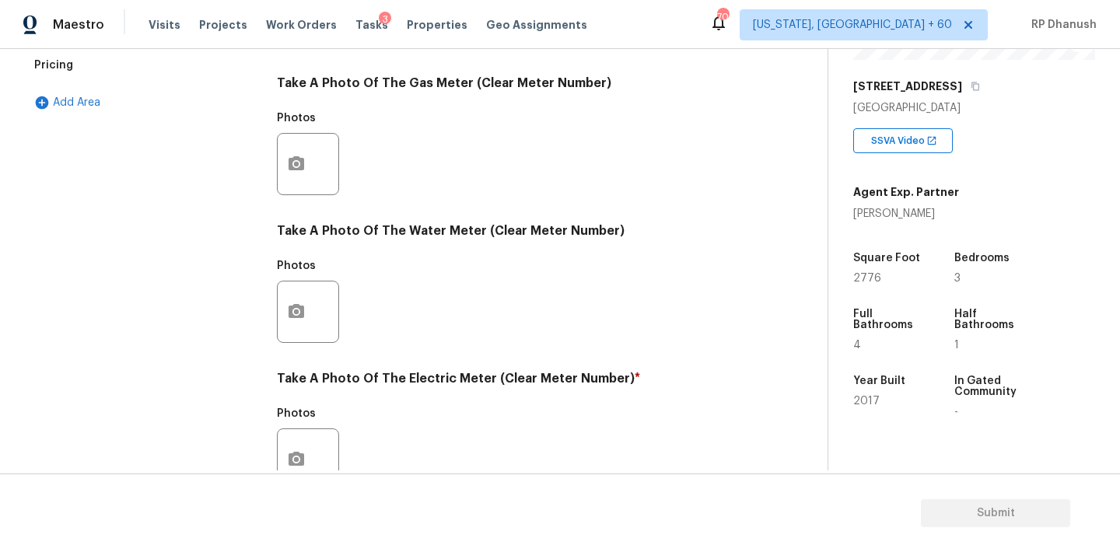
scroll to position [618, 0]
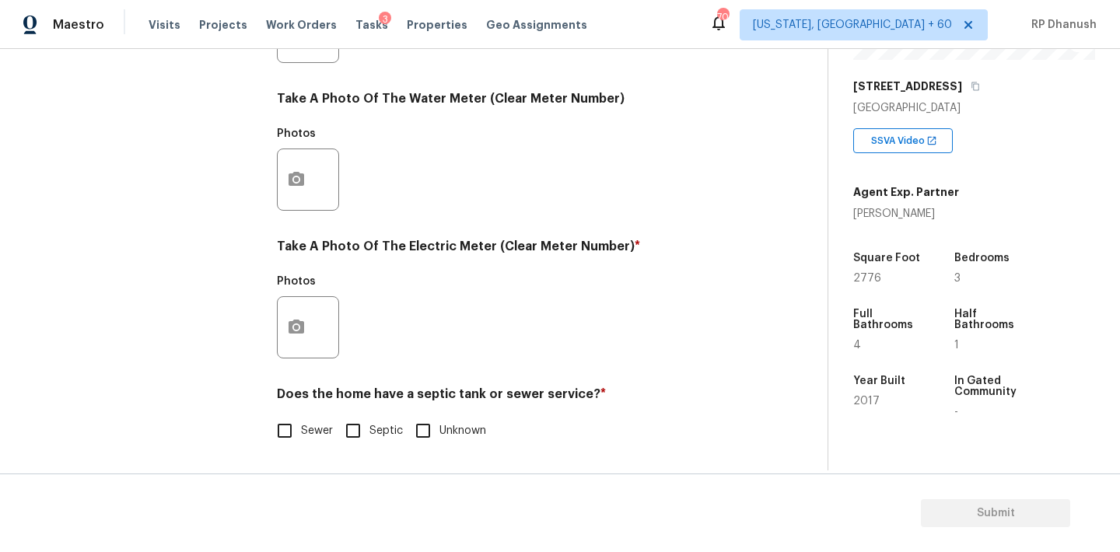
click at [297, 293] on div "Photos" at bounding box center [309, 286] width 65 height 20
click at [326, 313] on div at bounding box center [308, 327] width 62 height 62
click at [320, 321] on div at bounding box center [308, 327] width 62 height 62
click at [291, 341] on button "button" at bounding box center [296, 327] width 37 height 61
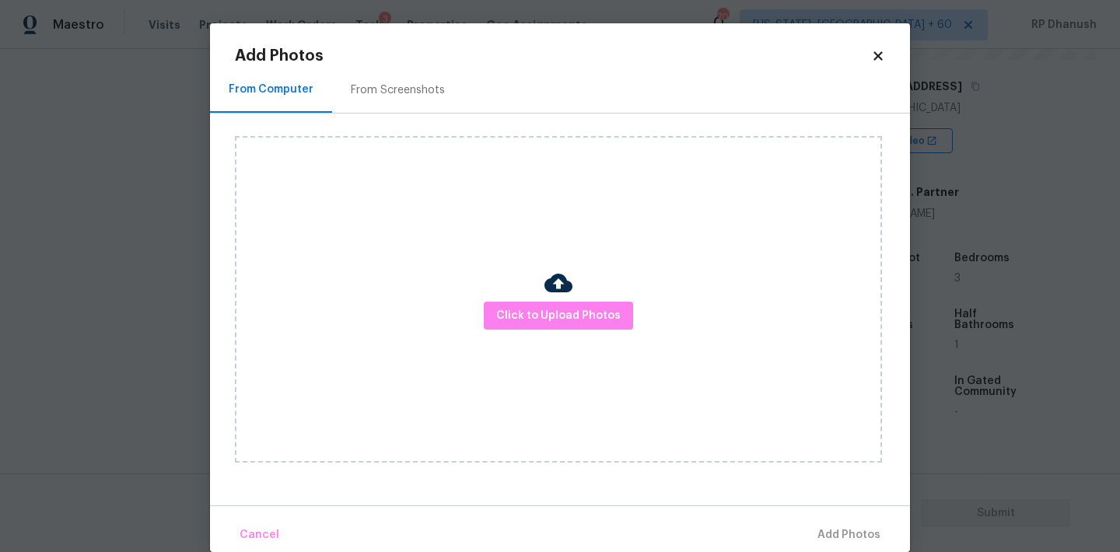
click at [375, 137] on div "Click to Upload Photos" at bounding box center [558, 299] width 647 height 327
click at [384, 110] on div "From Screenshots" at bounding box center [397, 90] width 131 height 46
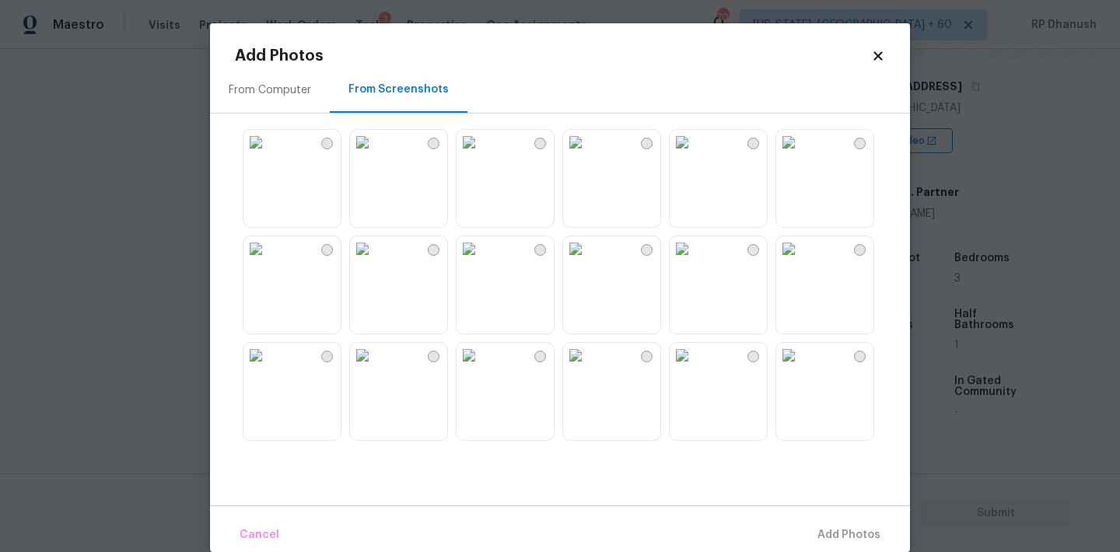
click at [268, 261] on img at bounding box center [255, 248] width 25 height 25
click at [860, 533] on span "Add 1 Photo(s)" at bounding box center [841, 535] width 77 height 19
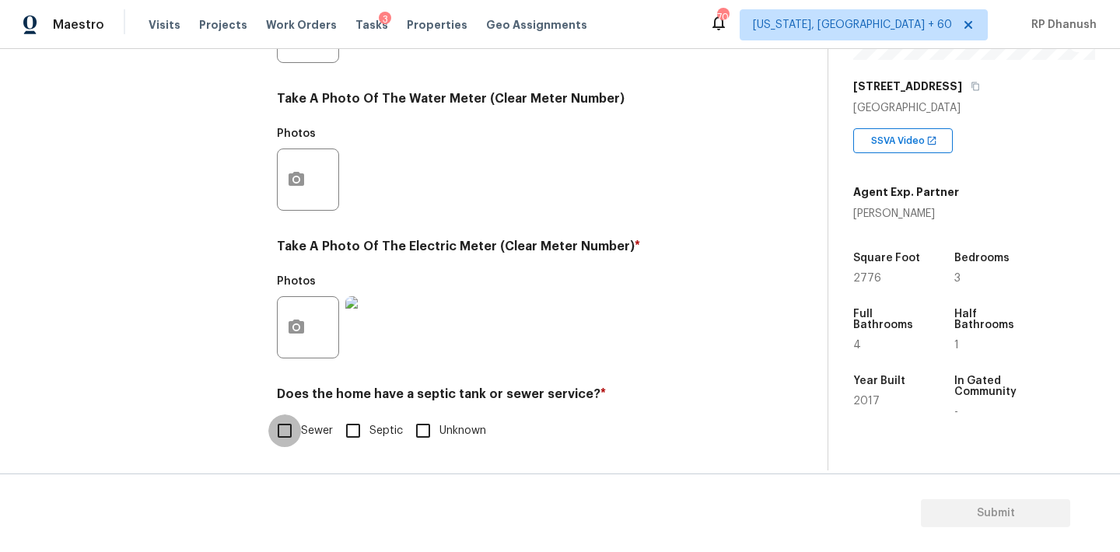
click at [282, 440] on input "Sewer" at bounding box center [284, 430] width 33 height 33
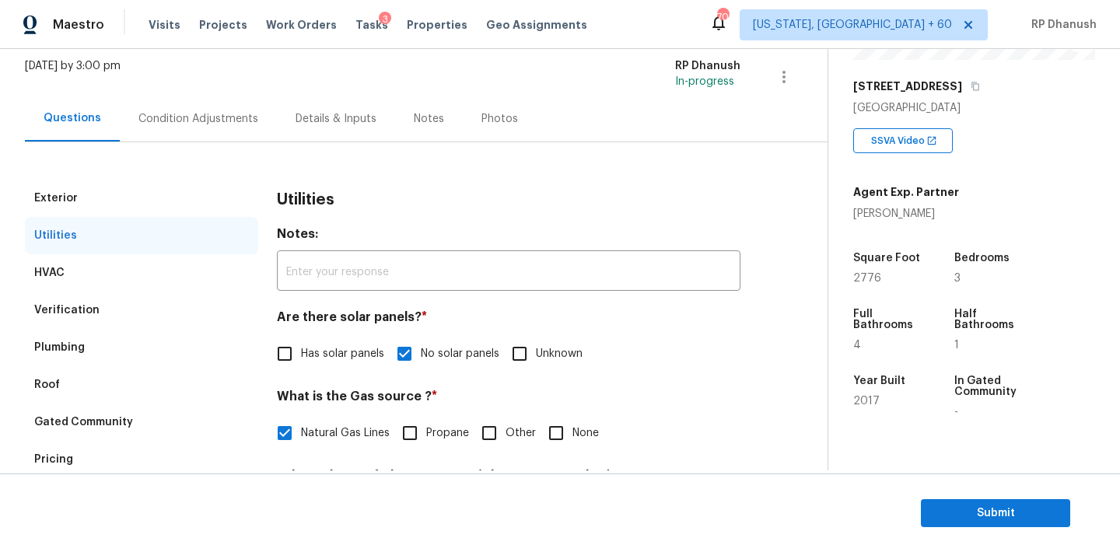
scroll to position [55, 0]
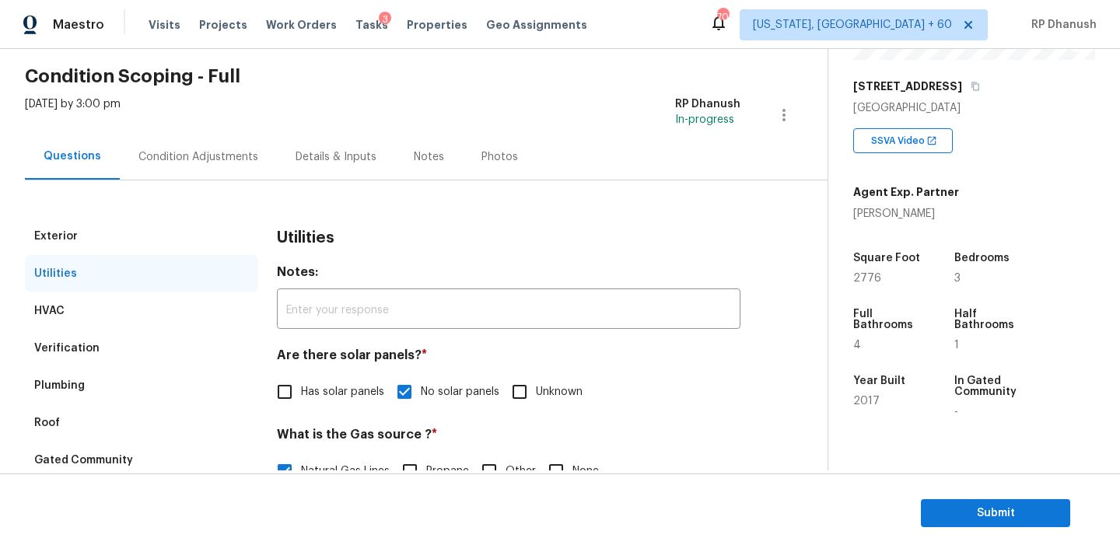
click at [170, 150] on div "Condition Adjustments" at bounding box center [198, 157] width 120 height 16
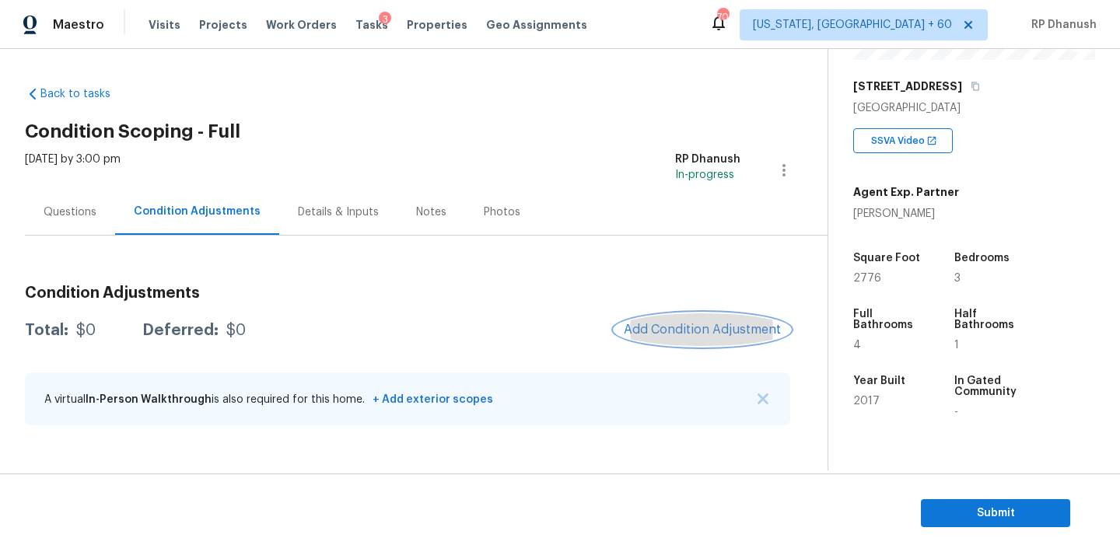
click at [713, 321] on button "Add Condition Adjustment" at bounding box center [702, 329] width 176 height 33
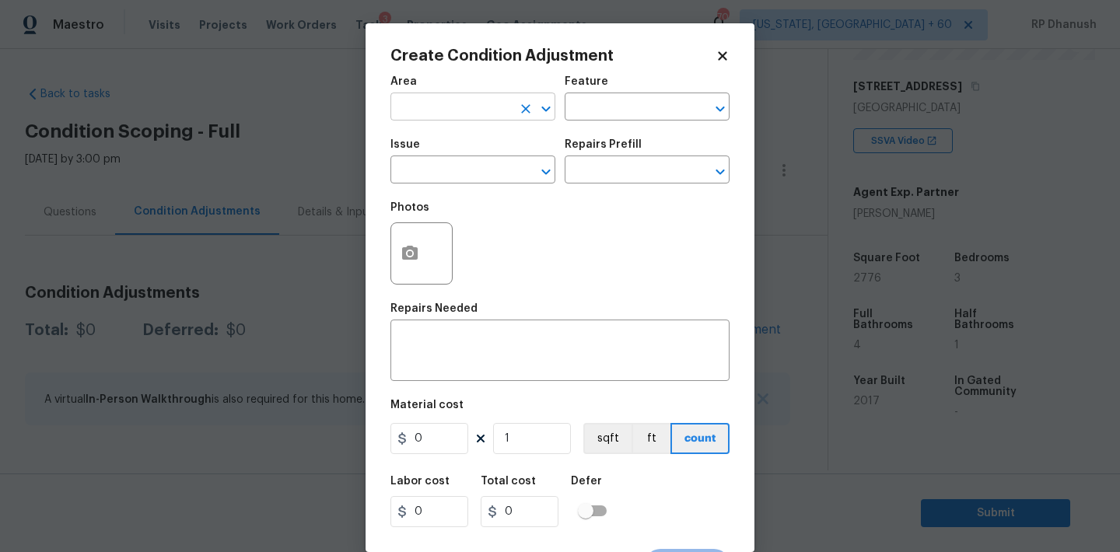
click at [443, 106] on input "text" at bounding box center [450, 108] width 121 height 24
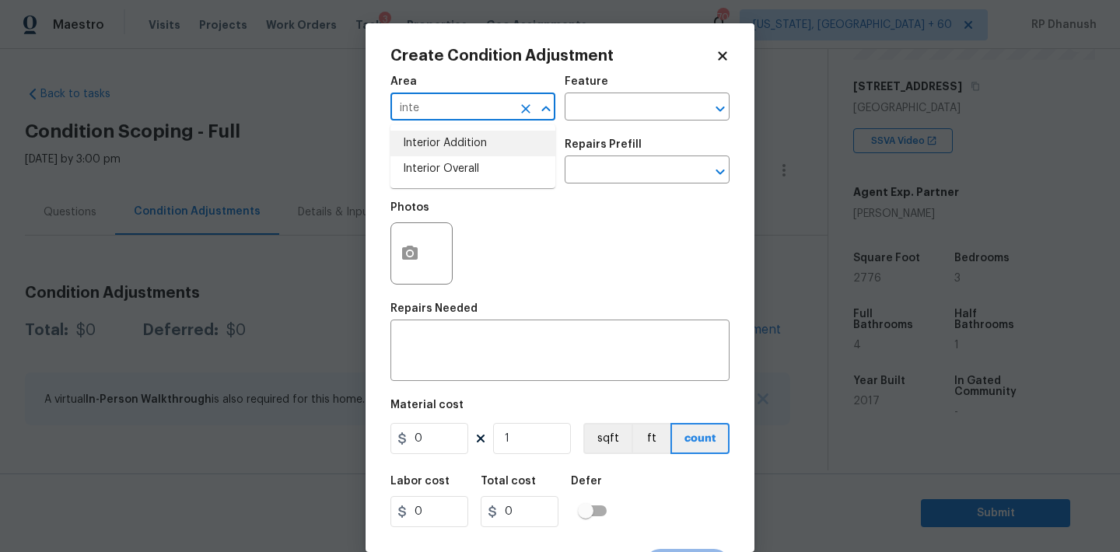
click at [440, 155] on li "Interior Addition" at bounding box center [472, 144] width 165 height 26
click at [520, 110] on icon "Clear" at bounding box center [526, 109] width 16 height 16
click at [495, 110] on input "text" at bounding box center [450, 108] width 121 height 24
click at [462, 173] on li "Interior Overall" at bounding box center [472, 169] width 165 height 26
click at [655, 90] on div "Feature" at bounding box center [647, 86] width 165 height 20
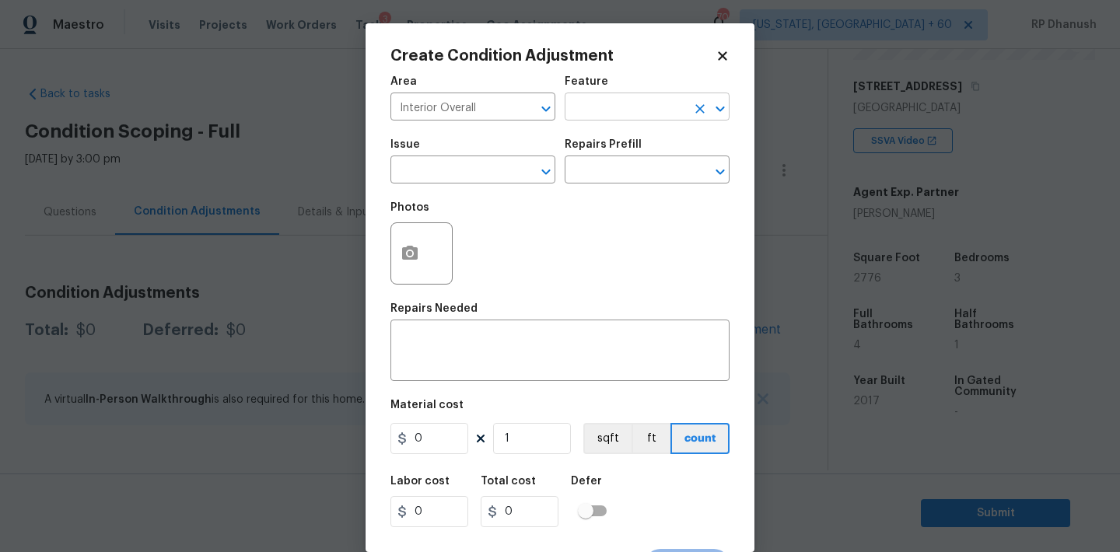
click at [641, 100] on input "text" at bounding box center [625, 108] width 121 height 24
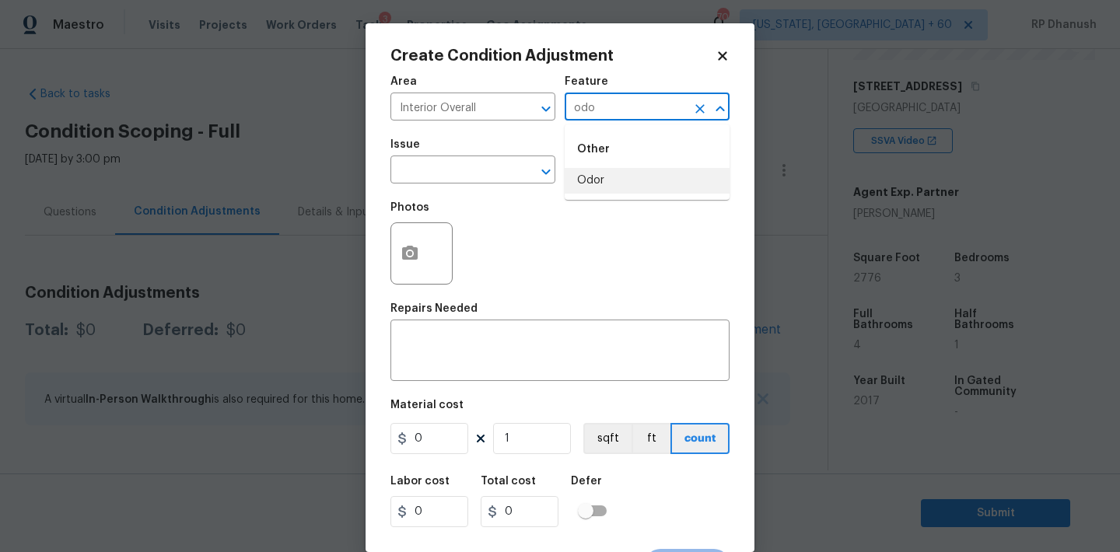
click at [609, 168] on li "Other Odor" at bounding box center [647, 162] width 165 height 63
click at [442, 168] on input "text" at bounding box center [450, 171] width 121 height 24
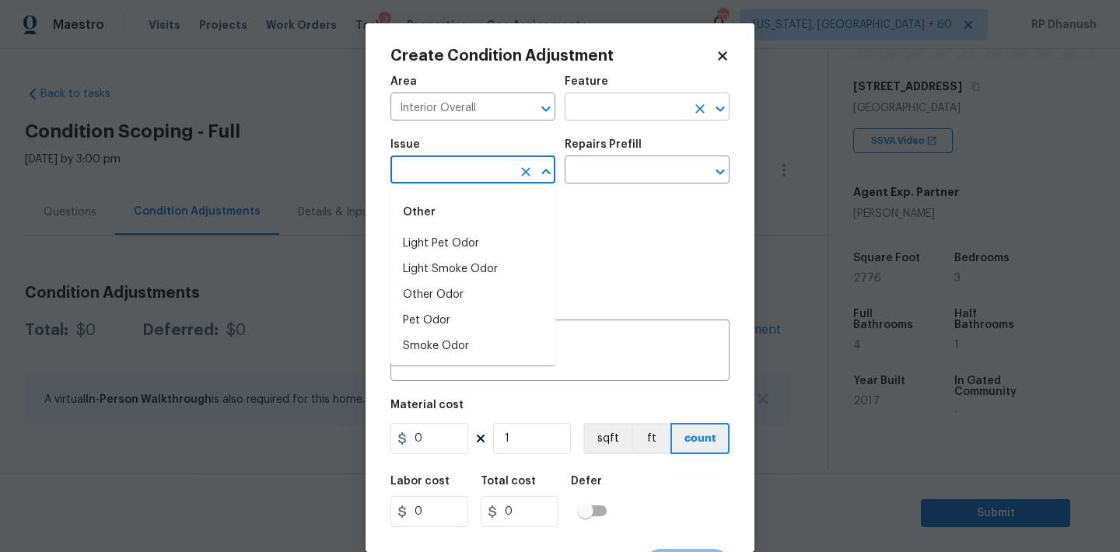
click at [568, 107] on input "text" at bounding box center [625, 108] width 121 height 24
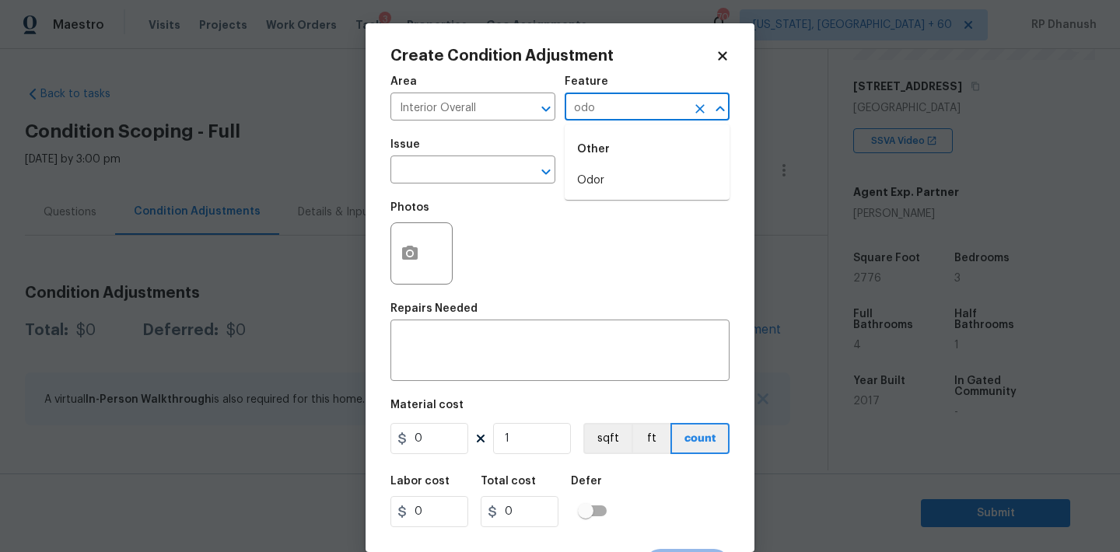
click at [583, 167] on div "Other" at bounding box center [647, 149] width 165 height 37
click at [582, 179] on li "Odor" at bounding box center [647, 181] width 165 height 26
click at [502, 178] on input "text" at bounding box center [450, 171] width 121 height 24
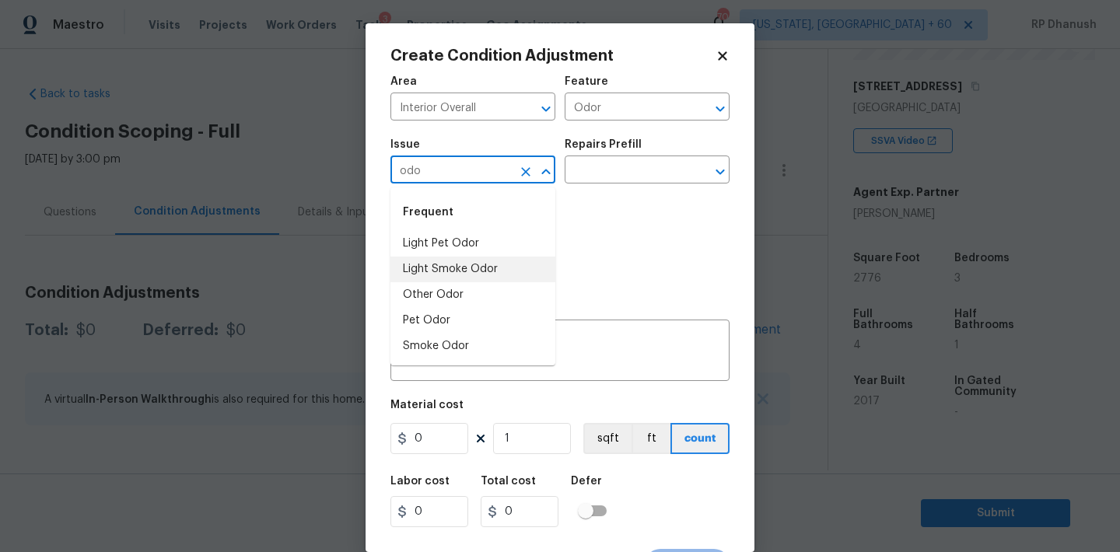
click at [470, 251] on li "Light Pet Odor" at bounding box center [472, 244] width 165 height 26
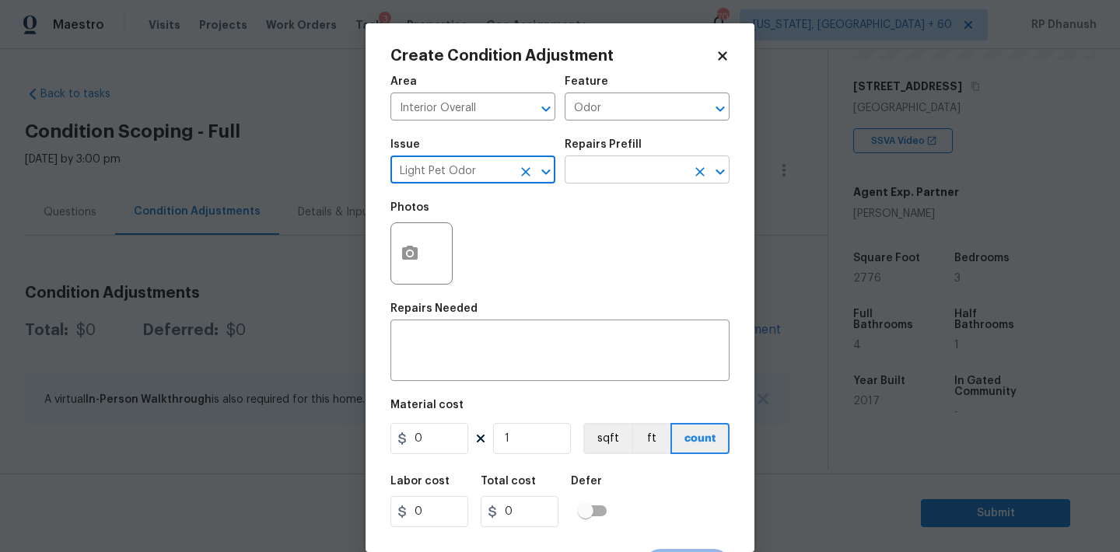
click at [588, 174] on input "text" at bounding box center [625, 171] width 121 height 24
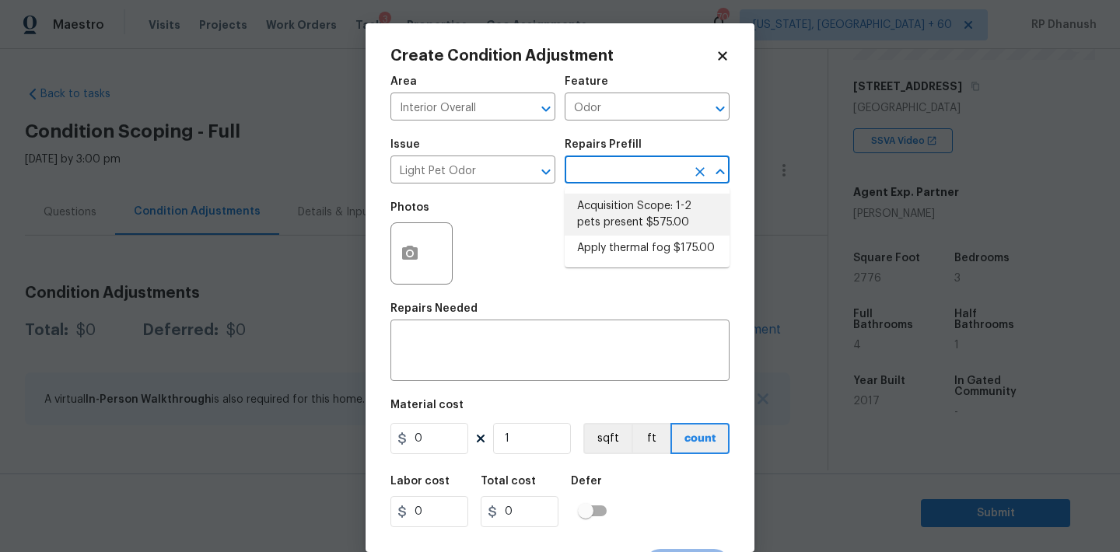
click at [605, 227] on li "Acquisition Scope: 1-2 pets present $575.00" at bounding box center [647, 215] width 165 height 42
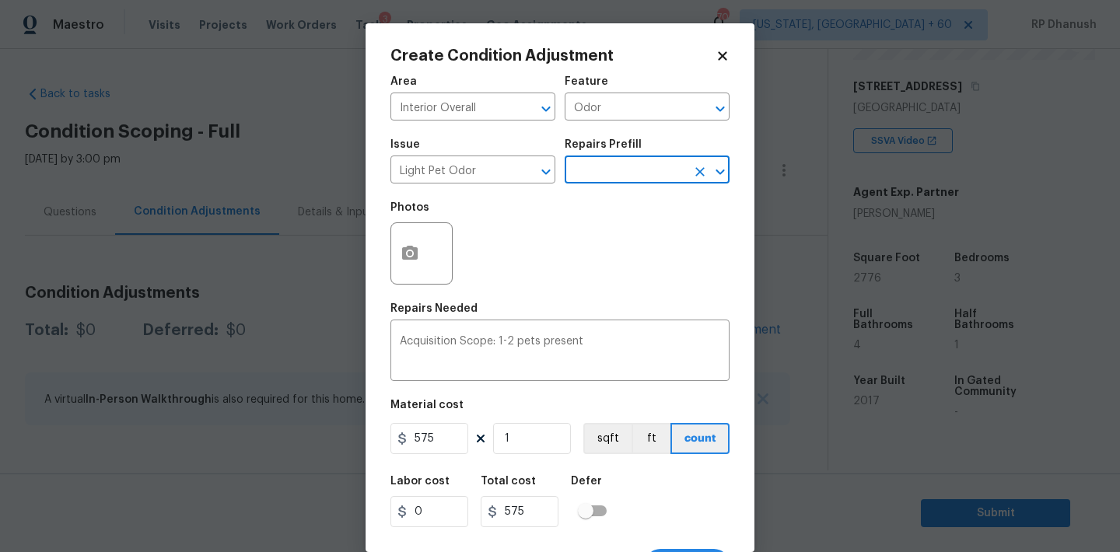
click at [550, 467] on div "Labor cost 0 Total cost 575 Defer" at bounding box center [559, 502] width 339 height 70
click at [397, 267] on button "button" at bounding box center [409, 253] width 37 height 61
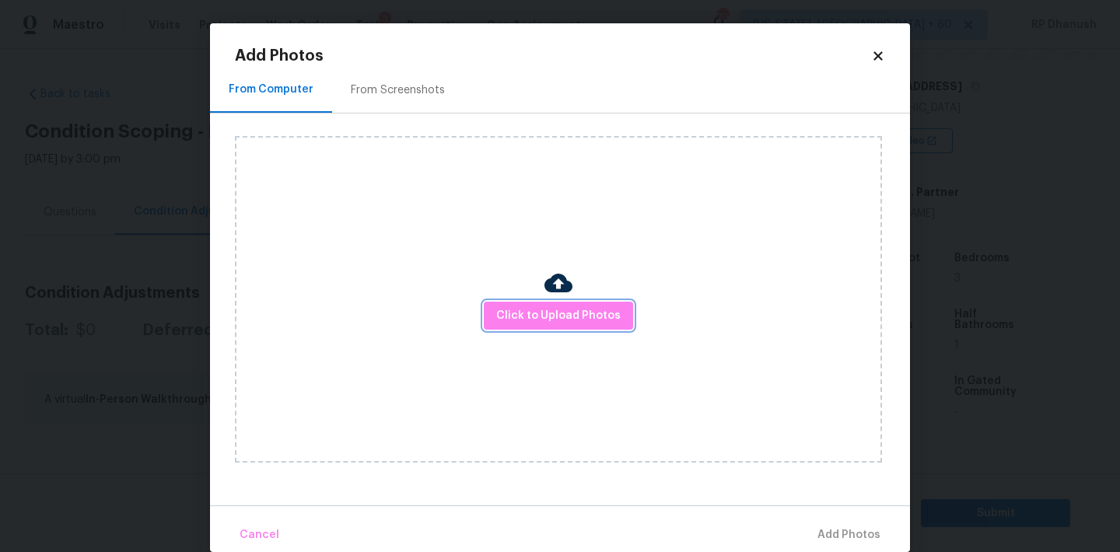
click at [499, 328] on button "Click to Upload Photos" at bounding box center [558, 316] width 149 height 29
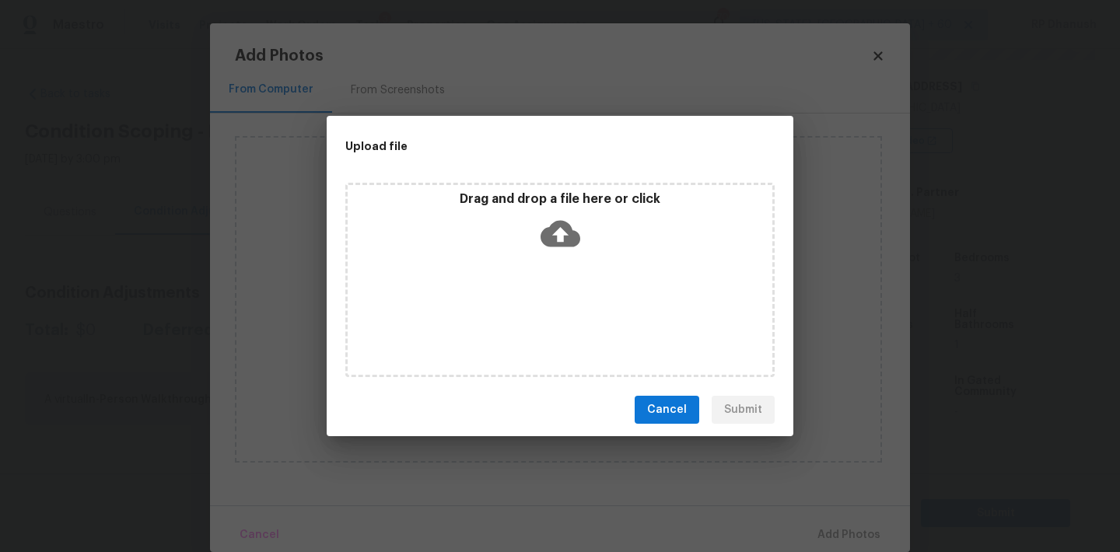
click at [549, 257] on div "Drag and drop a file here or click" at bounding box center [559, 280] width 429 height 194
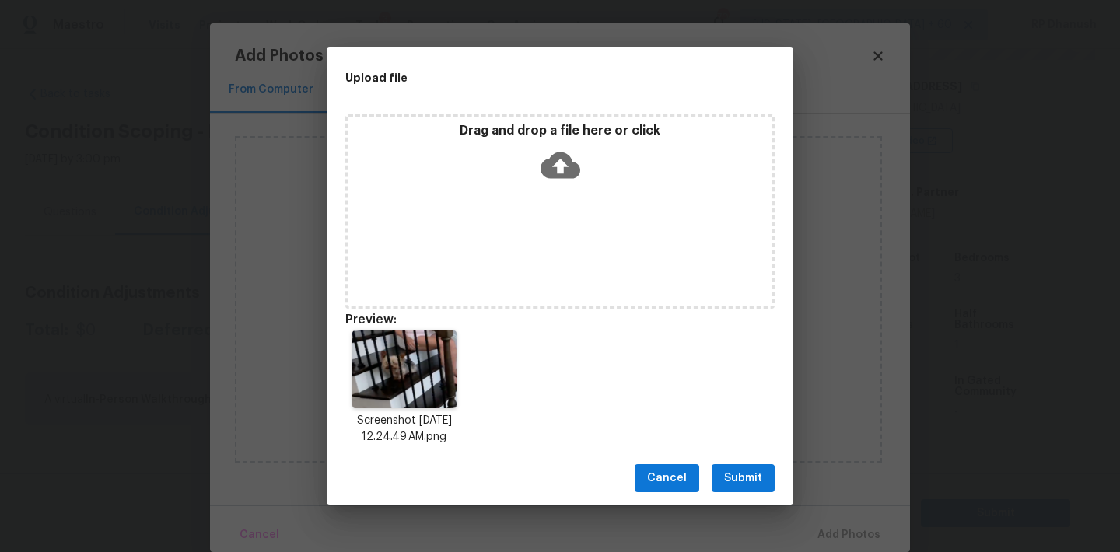
click at [740, 478] on span "Submit" at bounding box center [743, 478] width 38 height 19
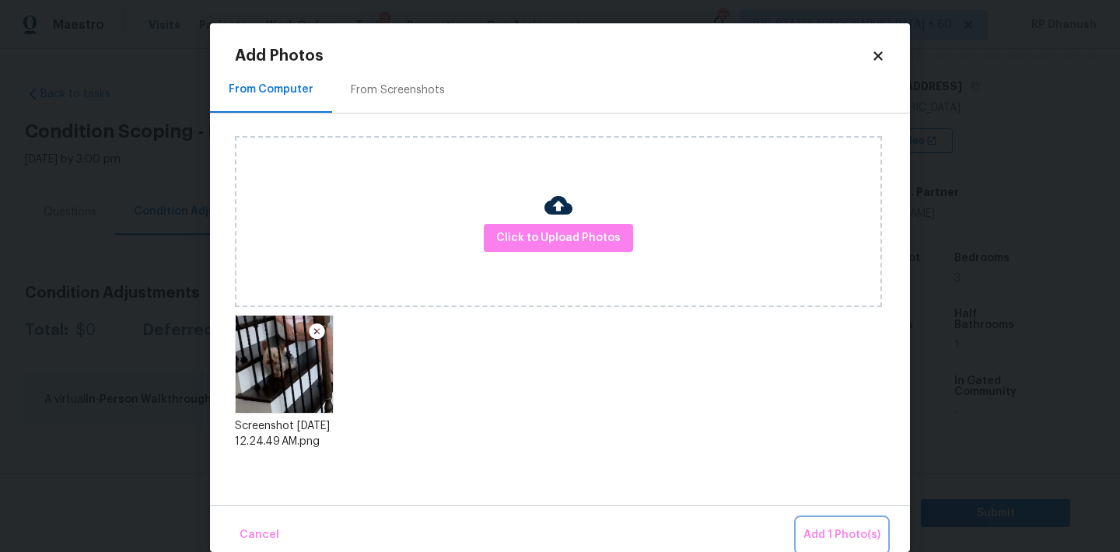
click at [813, 531] on span "Add 1 Photo(s)" at bounding box center [841, 535] width 77 height 19
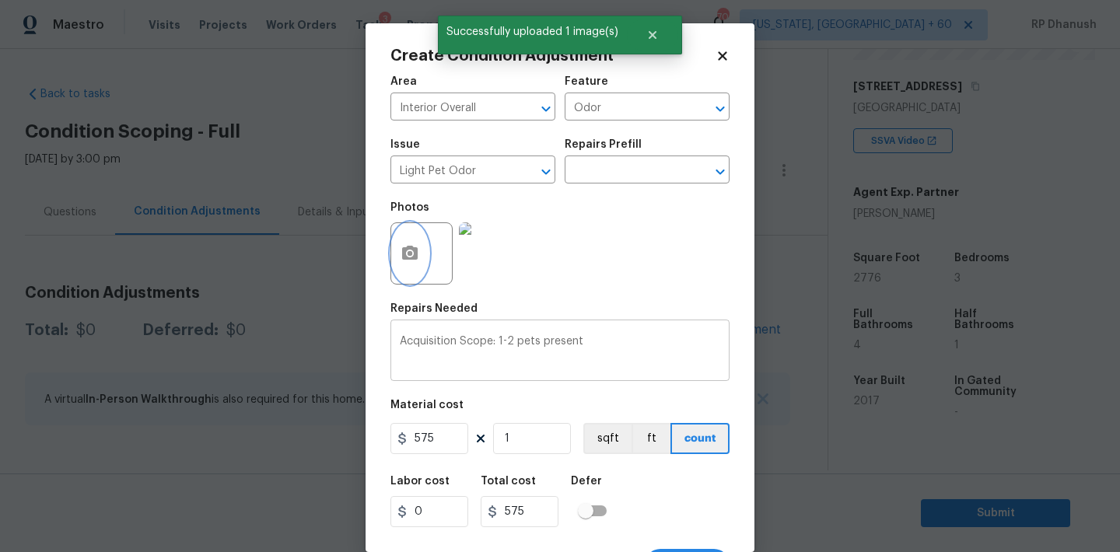
scroll to position [29, 0]
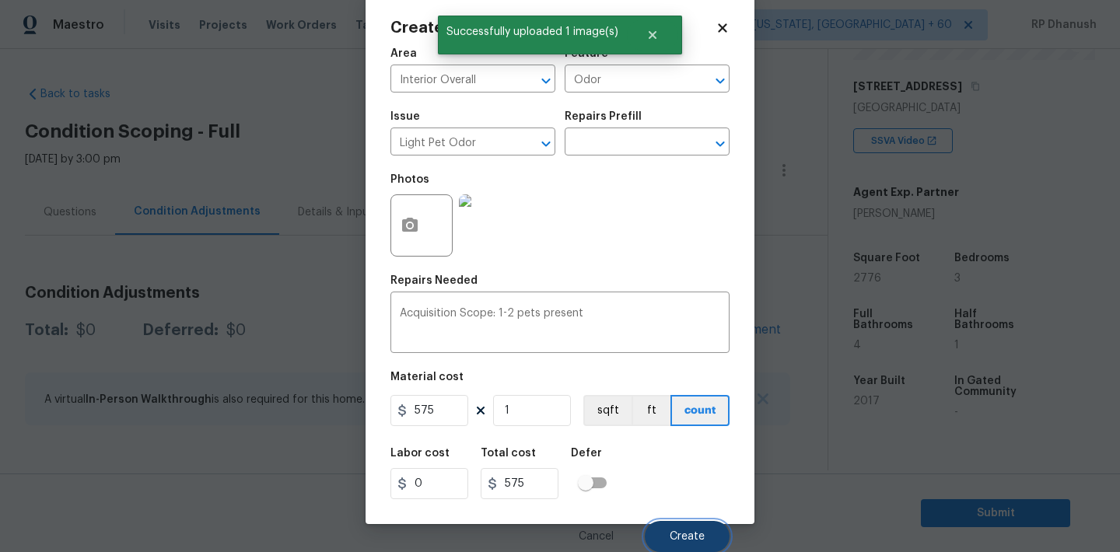
click at [683, 539] on span "Create" at bounding box center [687, 537] width 35 height 12
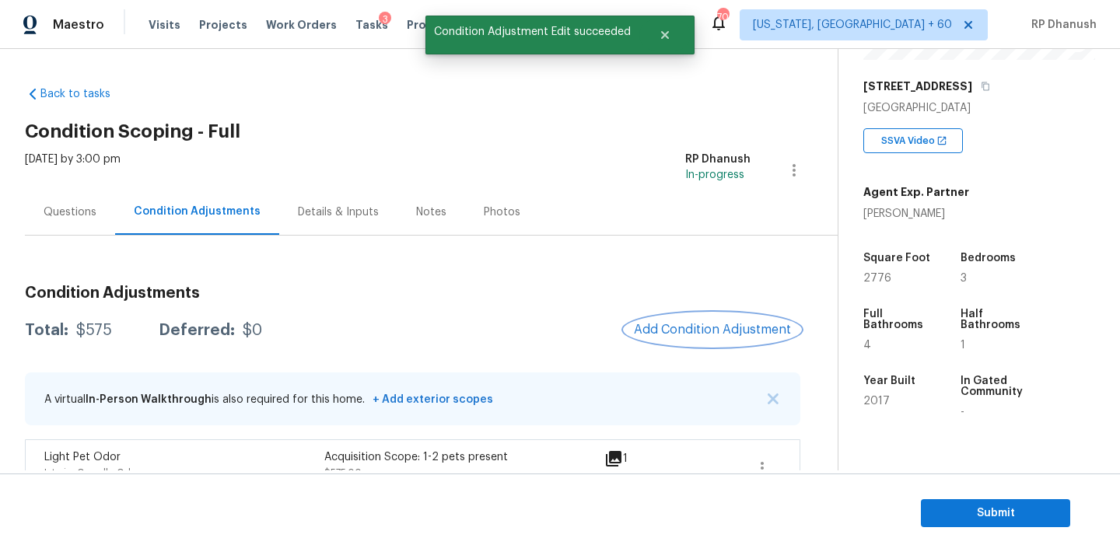
scroll to position [31, 0]
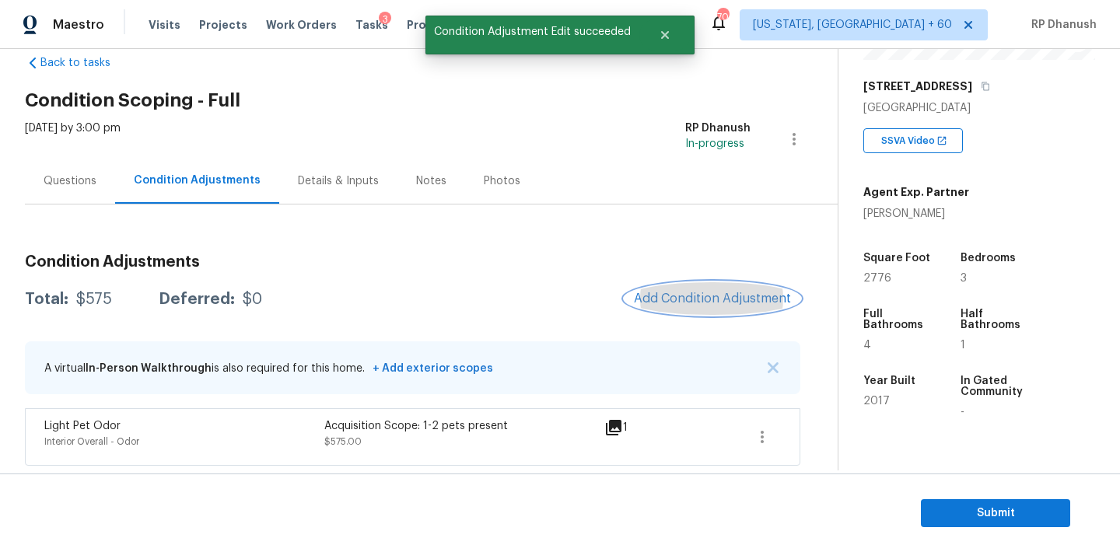
click at [694, 309] on button "Add Condition Adjustment" at bounding box center [712, 298] width 176 height 33
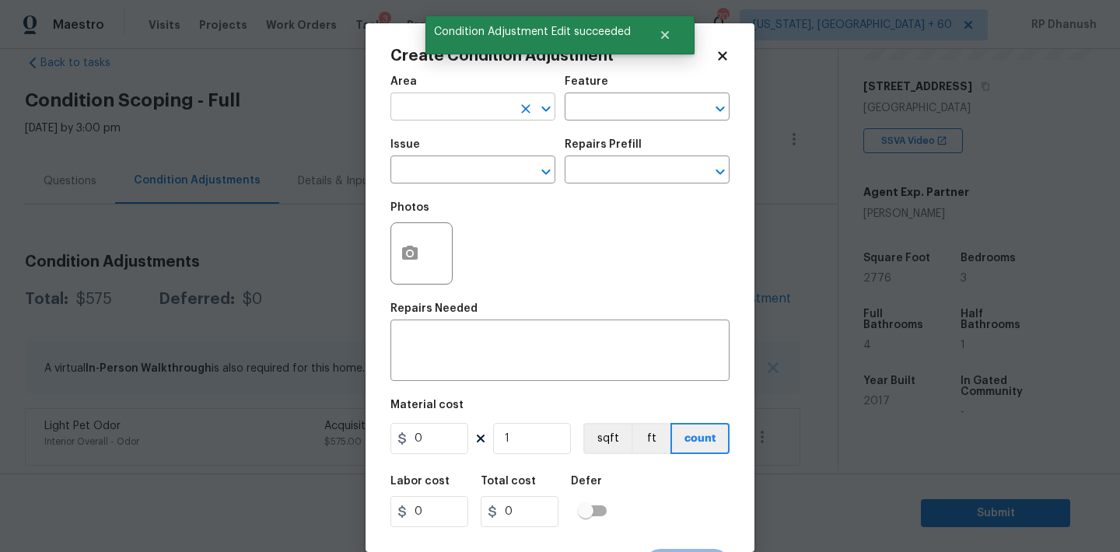
click at [464, 115] on input "text" at bounding box center [450, 108] width 121 height 24
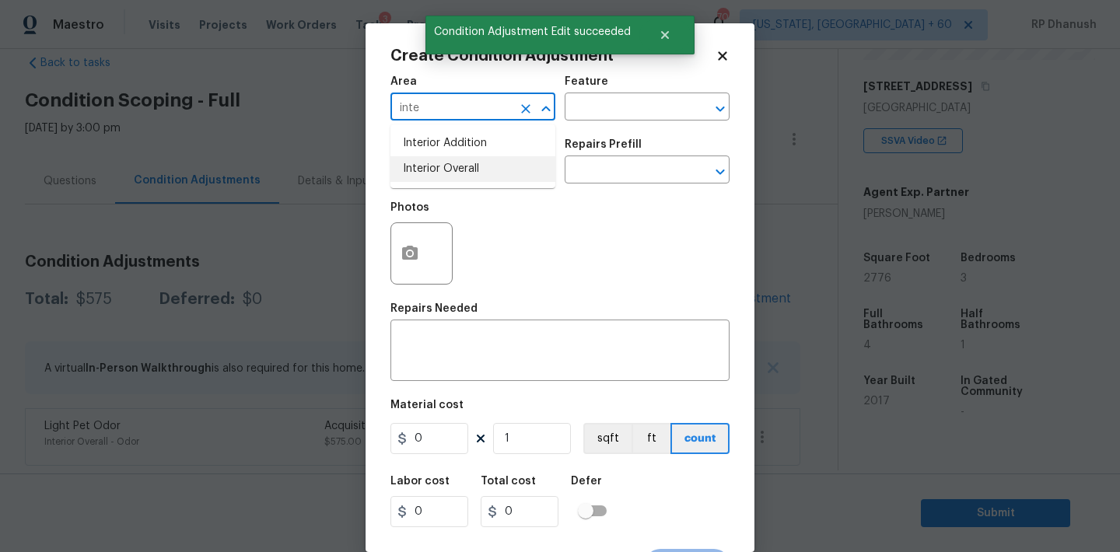
click at [460, 163] on li "Interior Overall" at bounding box center [472, 169] width 165 height 26
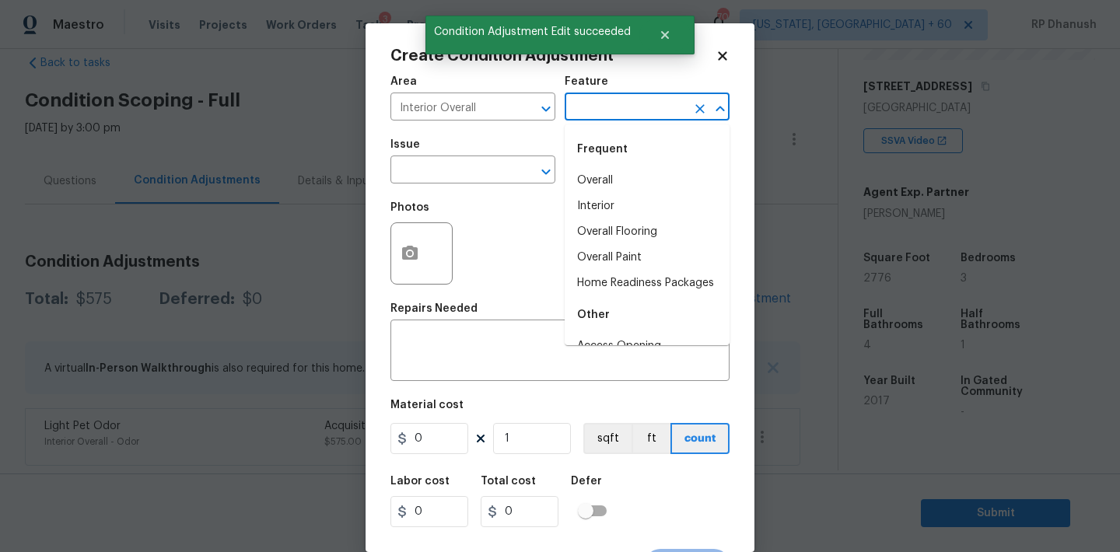
click at [611, 96] on input "text" at bounding box center [625, 108] width 121 height 24
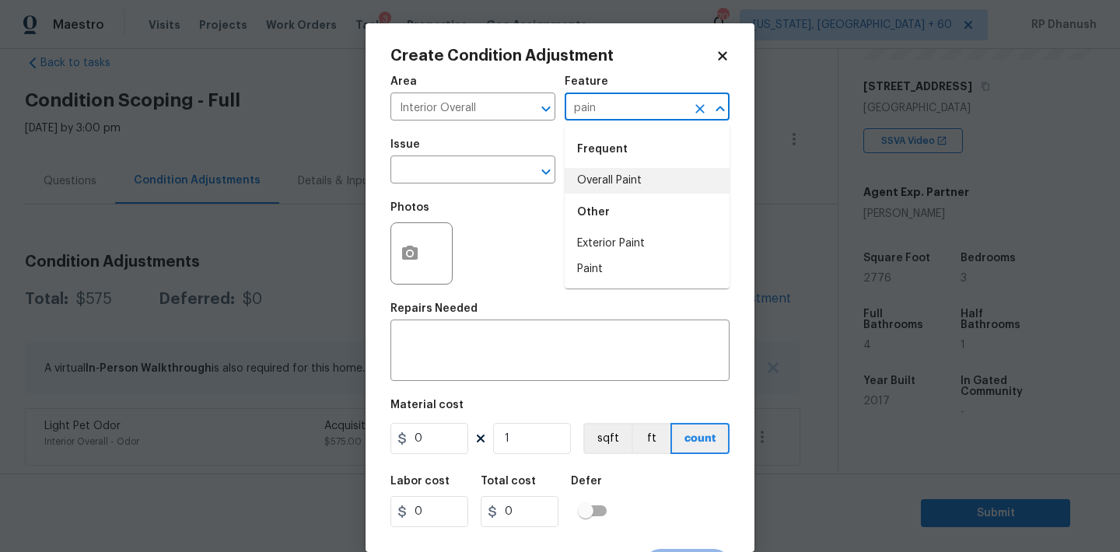
click at [602, 170] on li "Overall Paint" at bounding box center [647, 181] width 165 height 26
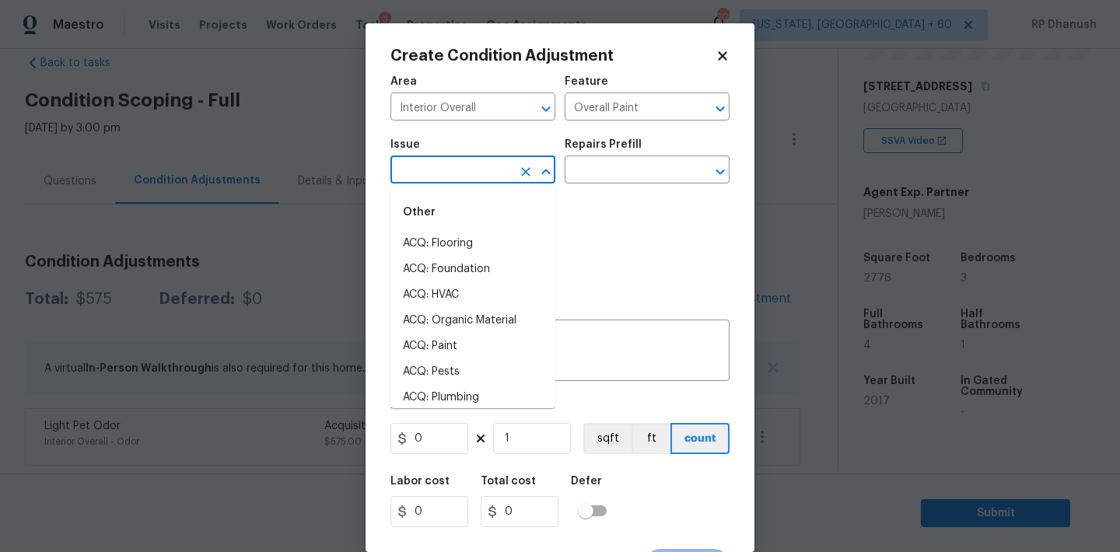
click at [426, 170] on input "text" at bounding box center [450, 171] width 121 height 24
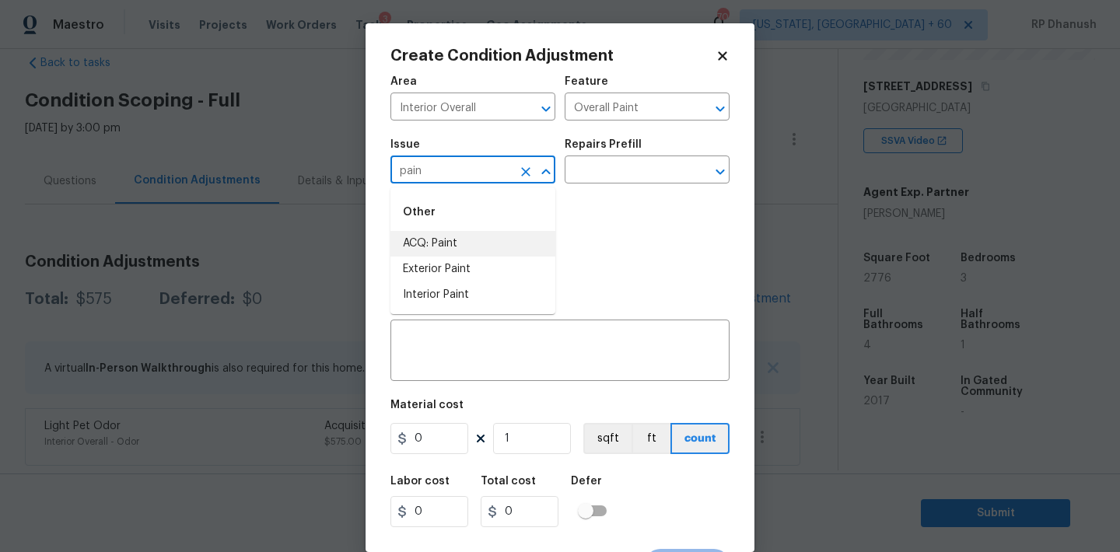
click at [414, 245] on li "ACQ: Paint" at bounding box center [472, 244] width 165 height 26
click at [549, 203] on div "Photos" at bounding box center [559, 243] width 339 height 101
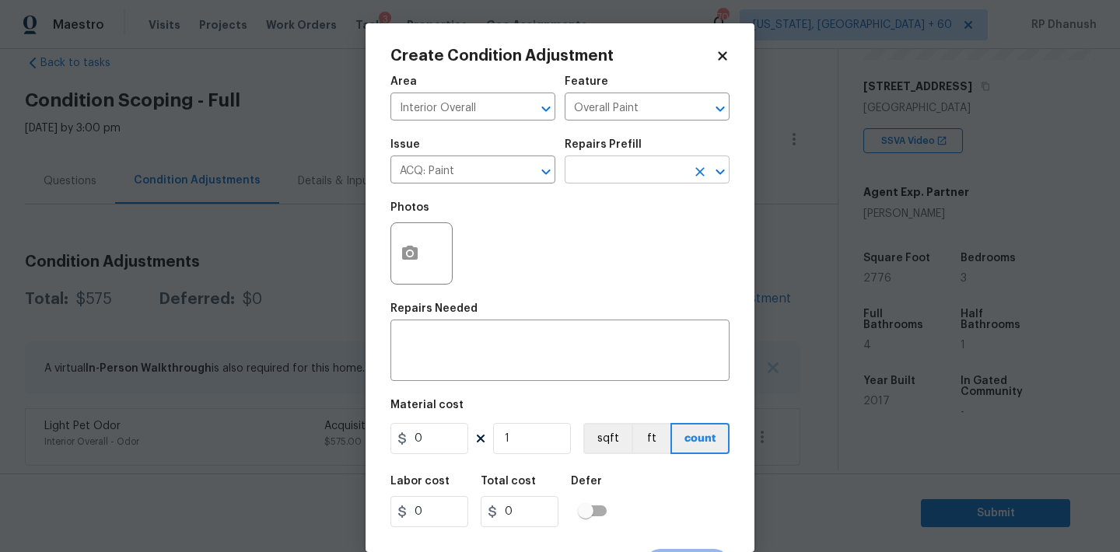
click at [602, 173] on input "text" at bounding box center [625, 171] width 121 height 24
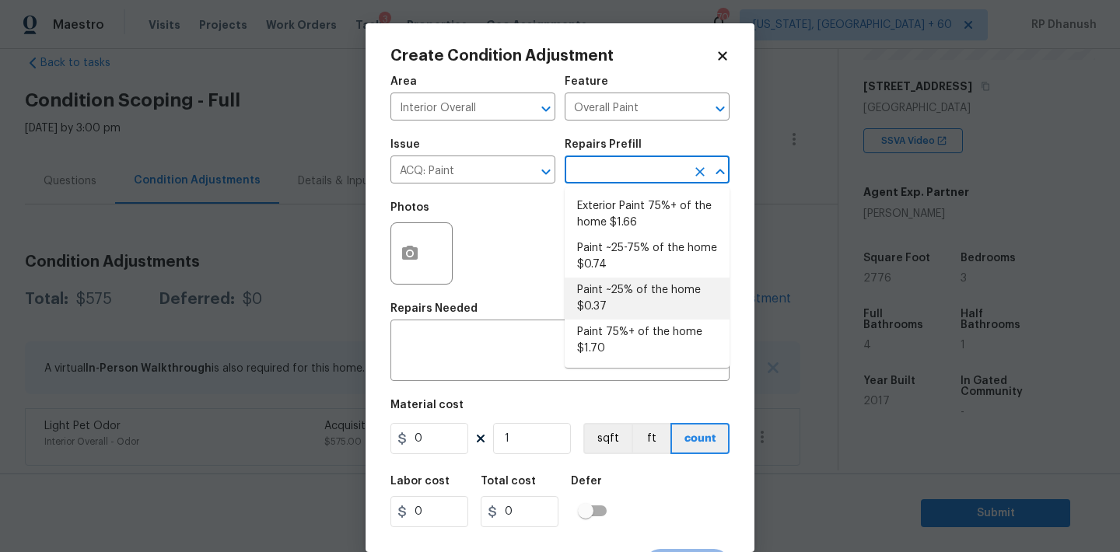
click at [583, 315] on li "Paint ~25% of the home $0.37" at bounding box center [647, 299] width 165 height 42
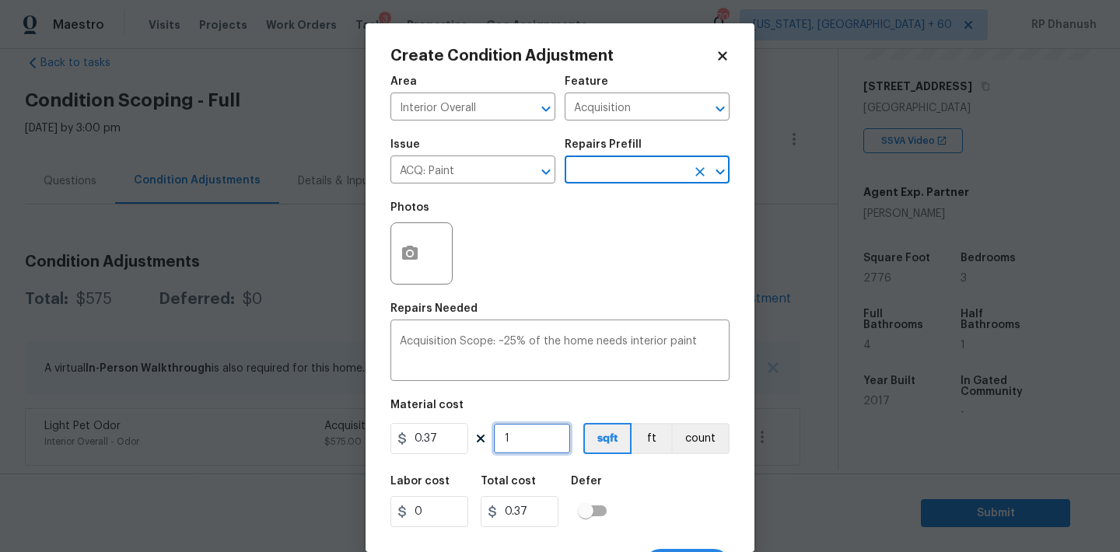
click at [520, 427] on input "1" at bounding box center [532, 438] width 78 height 31
click at [520, 427] on input "2776" at bounding box center [532, 438] width 78 height 31
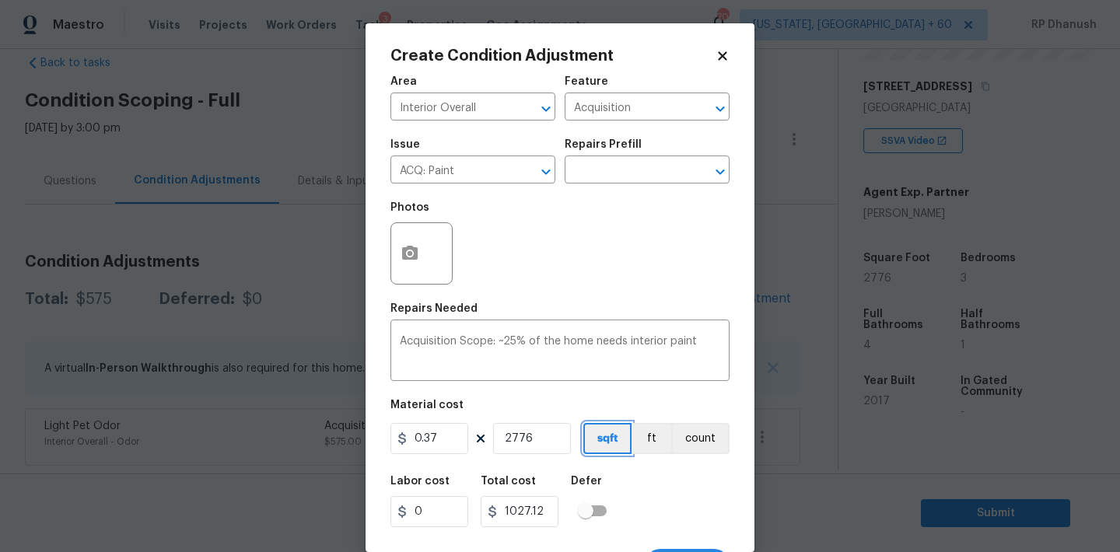
scroll to position [29, 0]
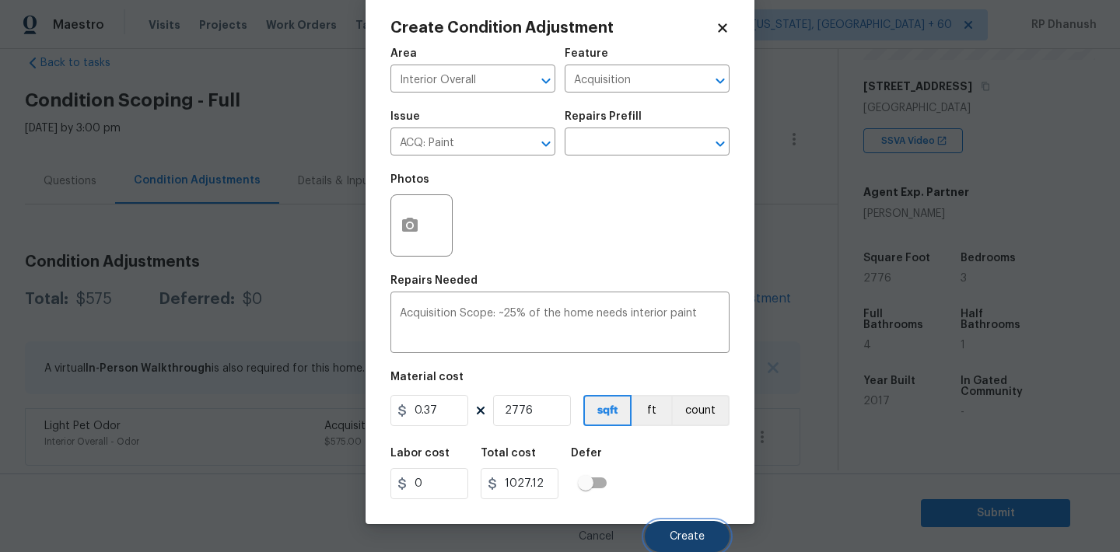
click at [678, 533] on span "Create" at bounding box center [687, 537] width 35 height 12
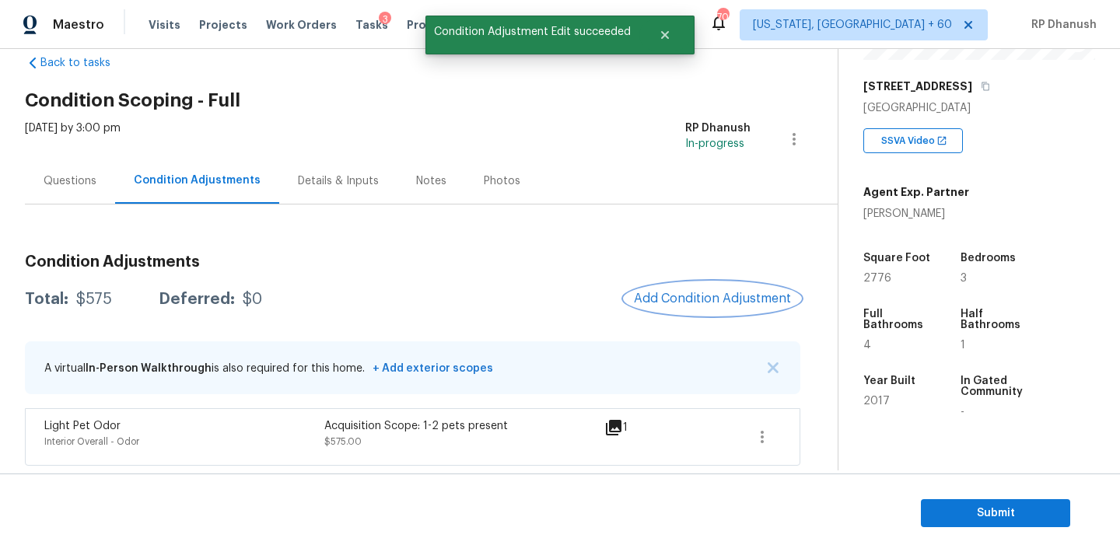
scroll to position [0, 0]
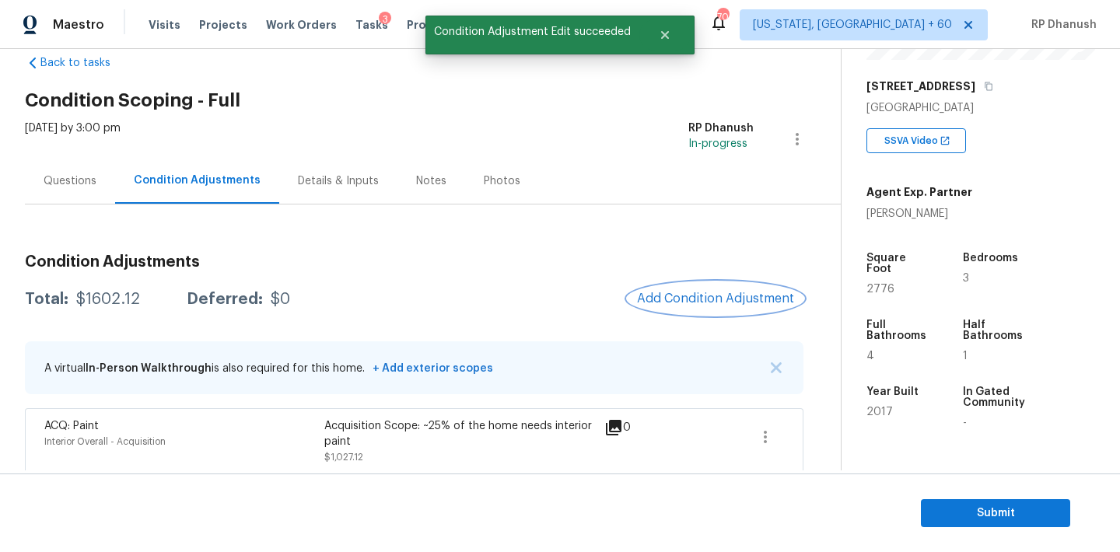
click at [712, 300] on span "Add Condition Adjustment" at bounding box center [715, 299] width 157 height 14
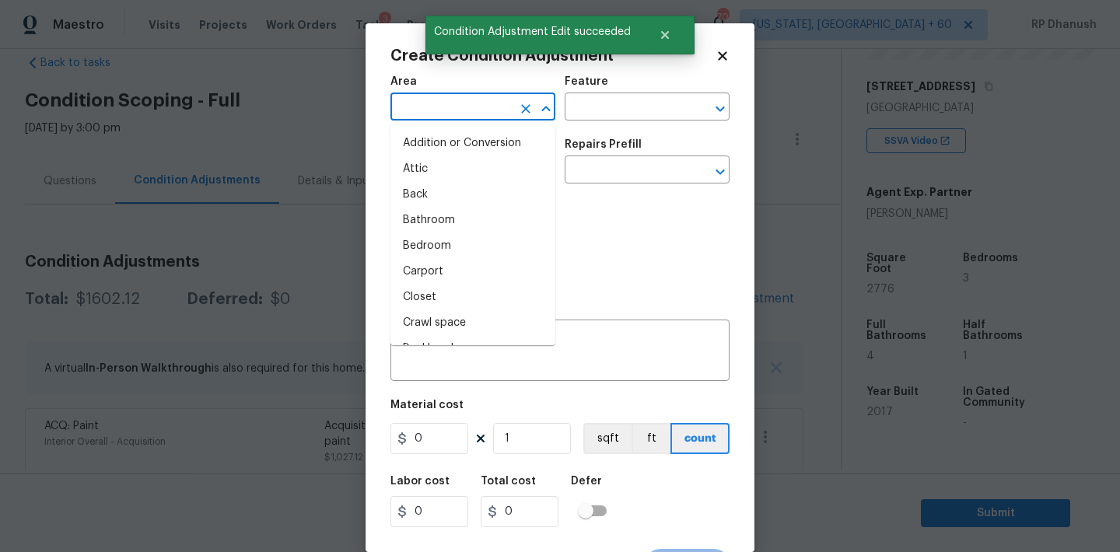
click at [400, 107] on input "text" at bounding box center [450, 108] width 121 height 24
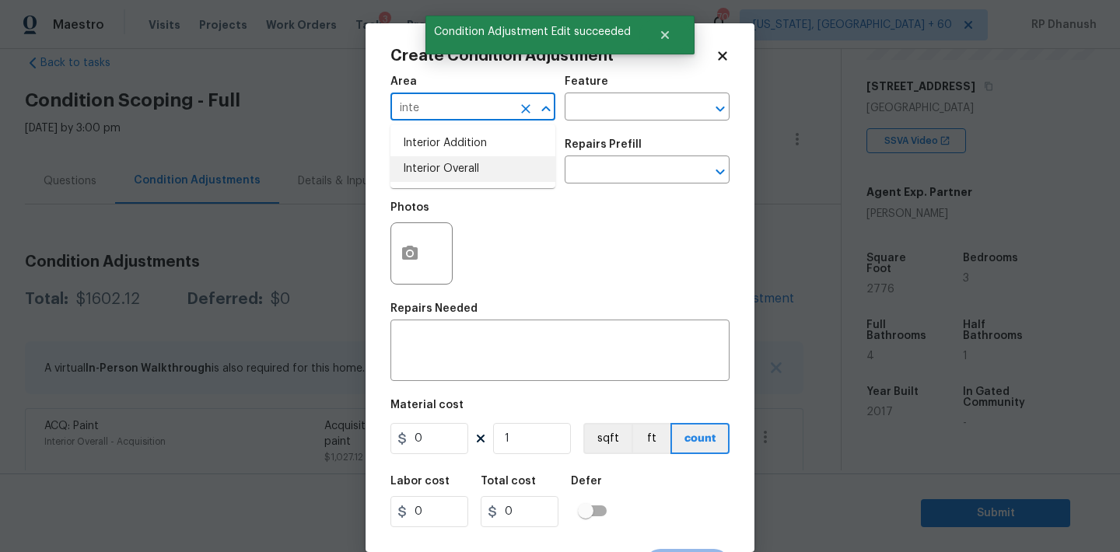
click at [421, 163] on li "Interior Overall" at bounding box center [472, 169] width 165 height 26
click at [594, 118] on input "text" at bounding box center [625, 108] width 121 height 24
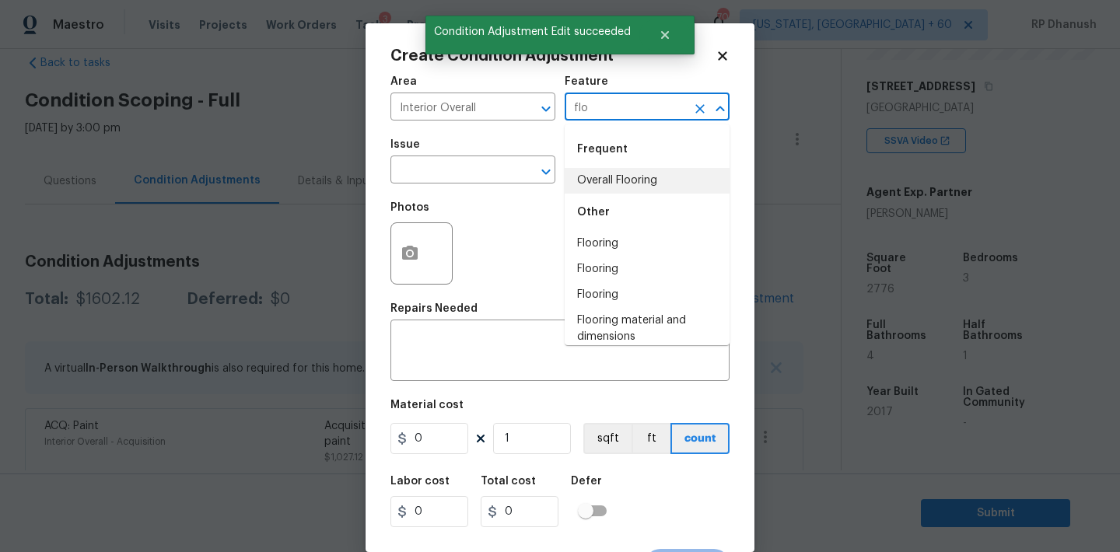
click at [601, 177] on li "Overall Flooring" at bounding box center [647, 181] width 165 height 26
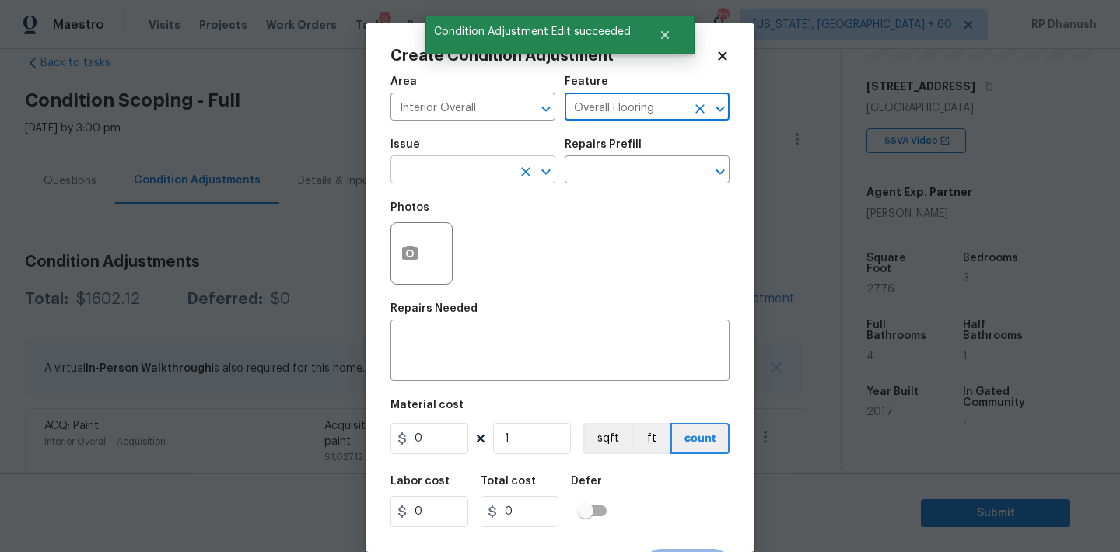
click at [425, 177] on input "text" at bounding box center [450, 171] width 121 height 24
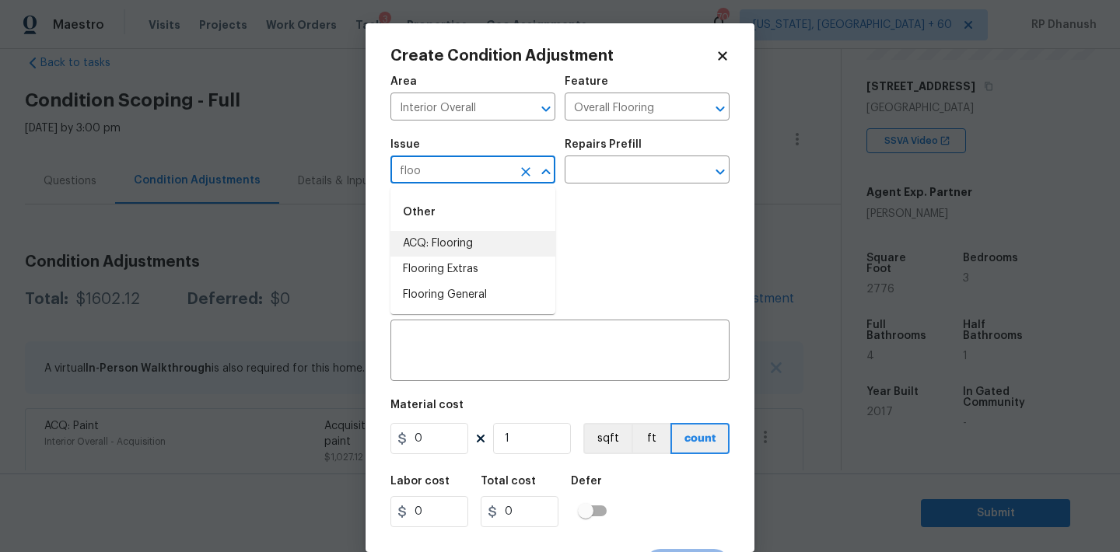
click at [421, 242] on li "ACQ: Flooring" at bounding box center [472, 244] width 165 height 26
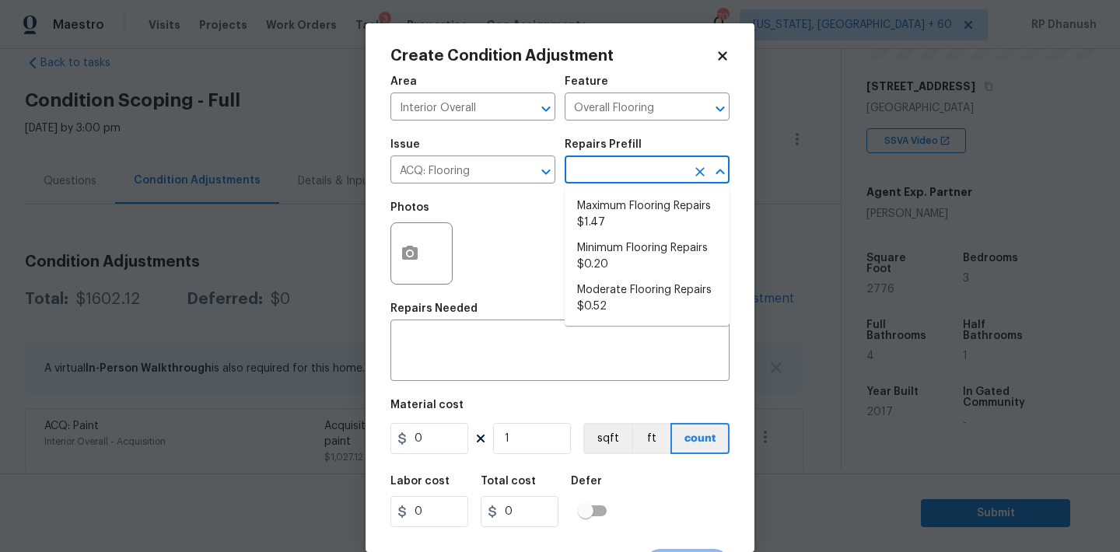
click at [645, 183] on input "text" at bounding box center [625, 171] width 121 height 24
click at [633, 241] on li "Minimum Flooring Repairs $0.20" at bounding box center [647, 257] width 165 height 42
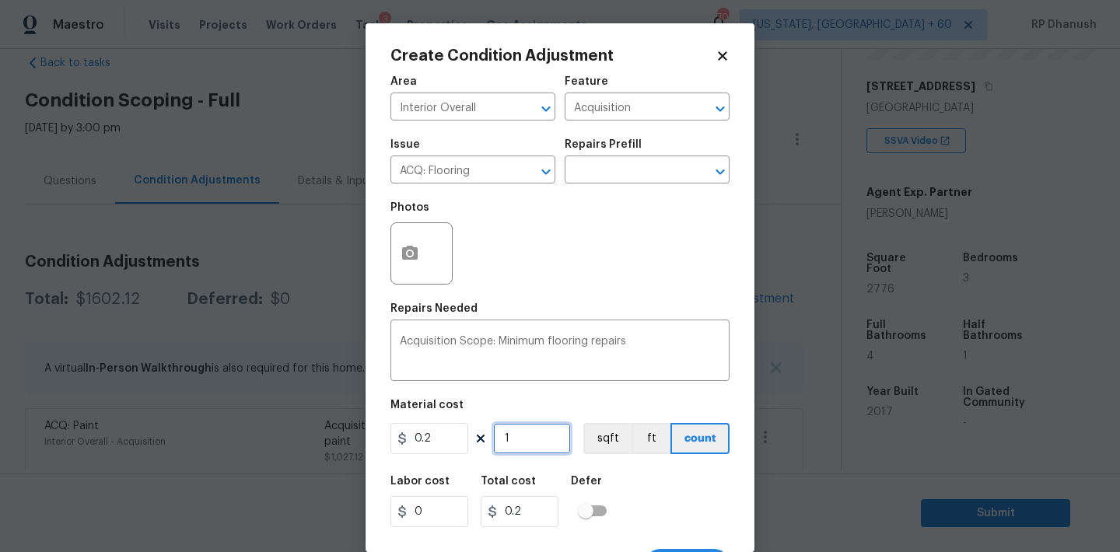
click at [517, 453] on input "1" at bounding box center [532, 438] width 78 height 31
paste input "2776"
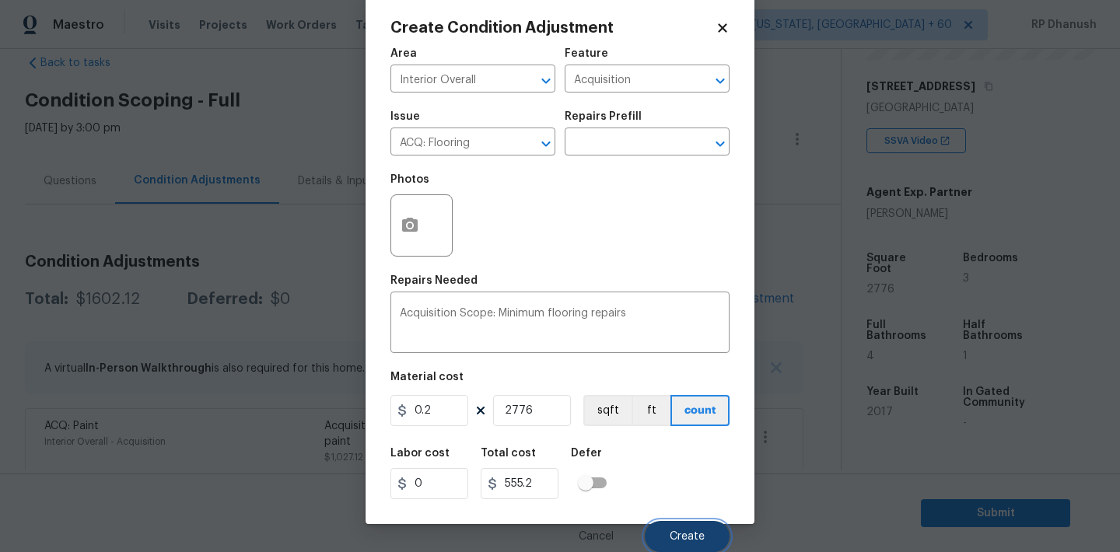
click at [680, 540] on span "Create" at bounding box center [687, 537] width 35 height 12
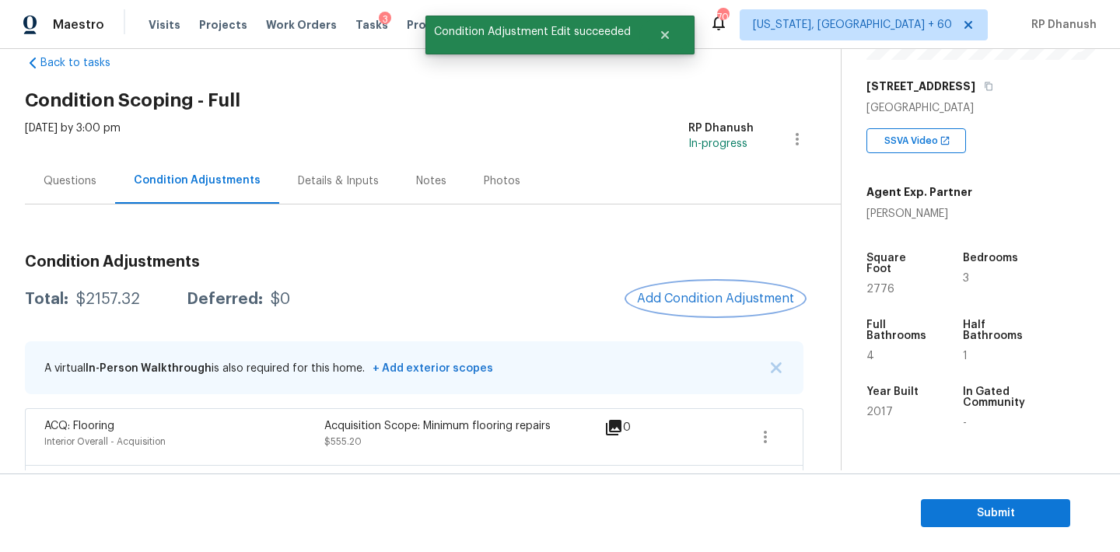
scroll to position [154, 0]
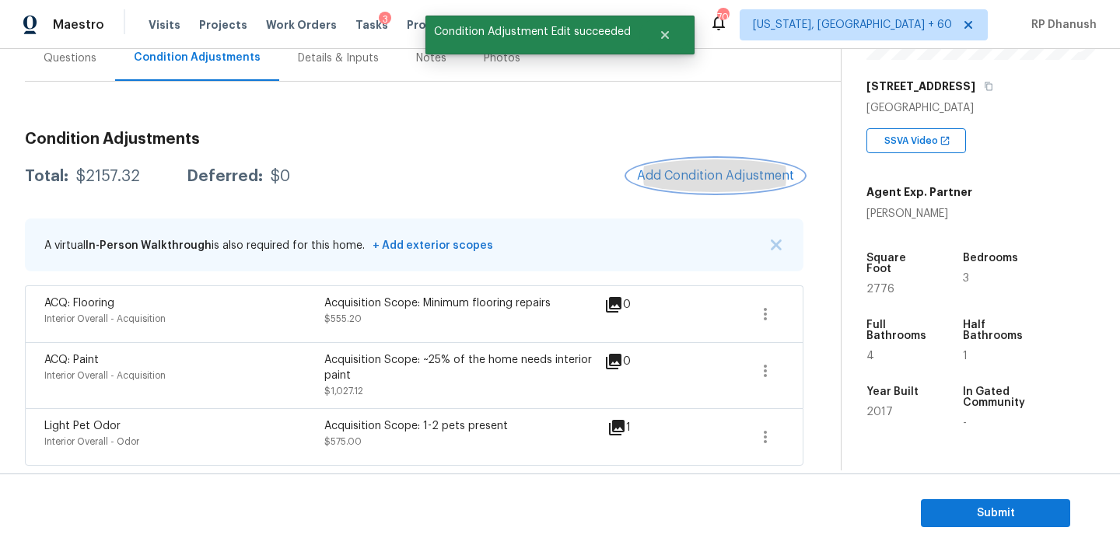
click at [703, 166] on button "Add Condition Adjustment" at bounding box center [716, 175] width 176 height 33
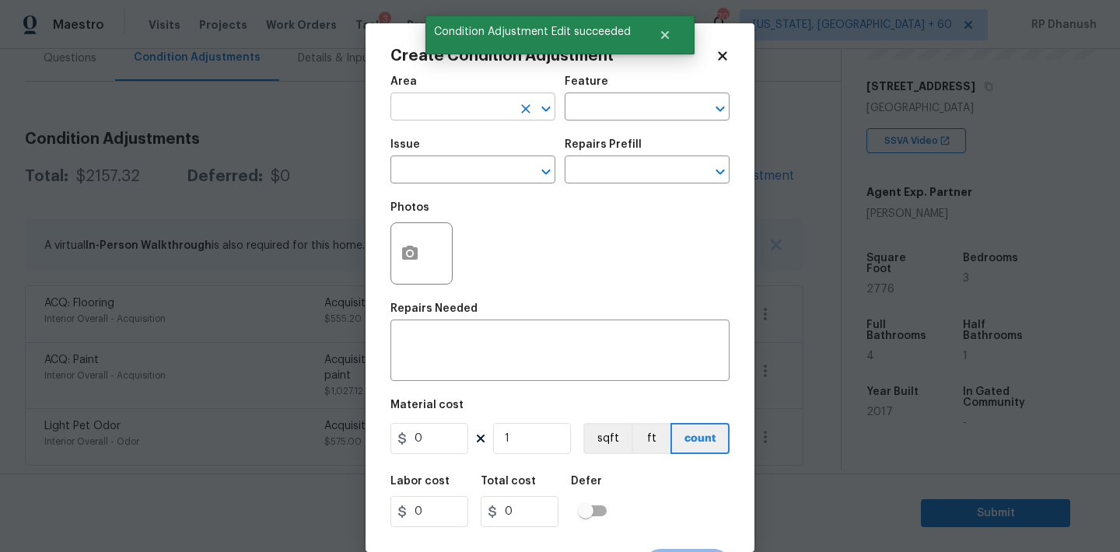
click at [437, 110] on input "text" at bounding box center [450, 108] width 121 height 24
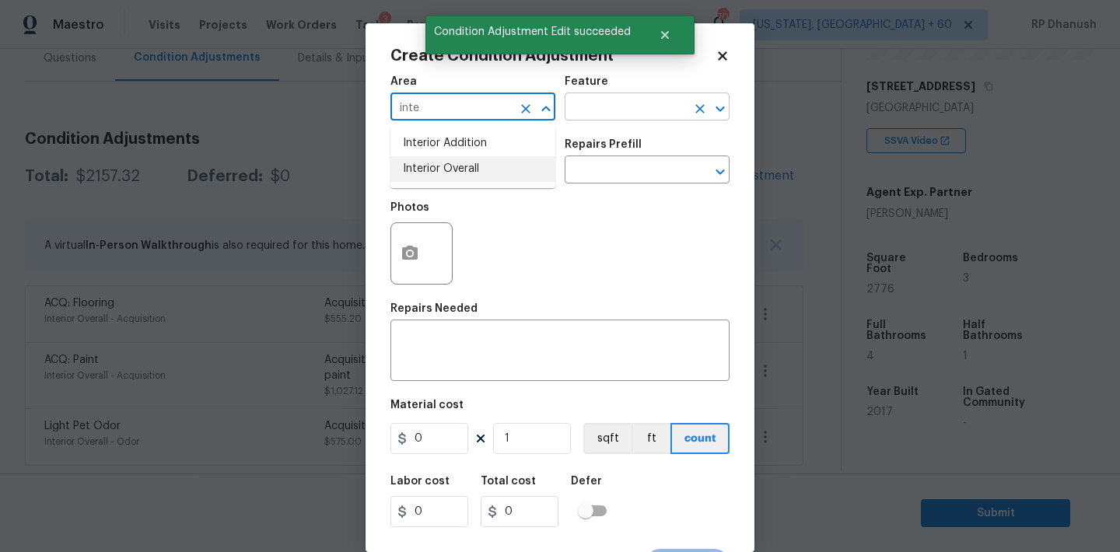
drag, startPoint x: 439, startPoint y: 172, endPoint x: 636, endPoint y: 117, distance: 204.1
click at [439, 172] on li "Interior Overall" at bounding box center [472, 169] width 165 height 26
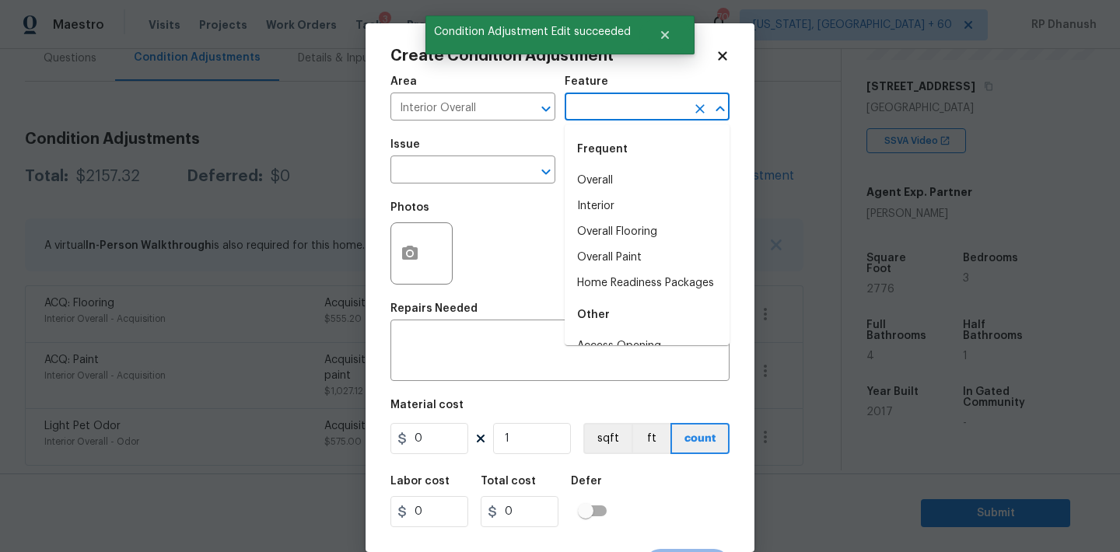
click at [636, 117] on input "text" at bounding box center [625, 108] width 121 height 24
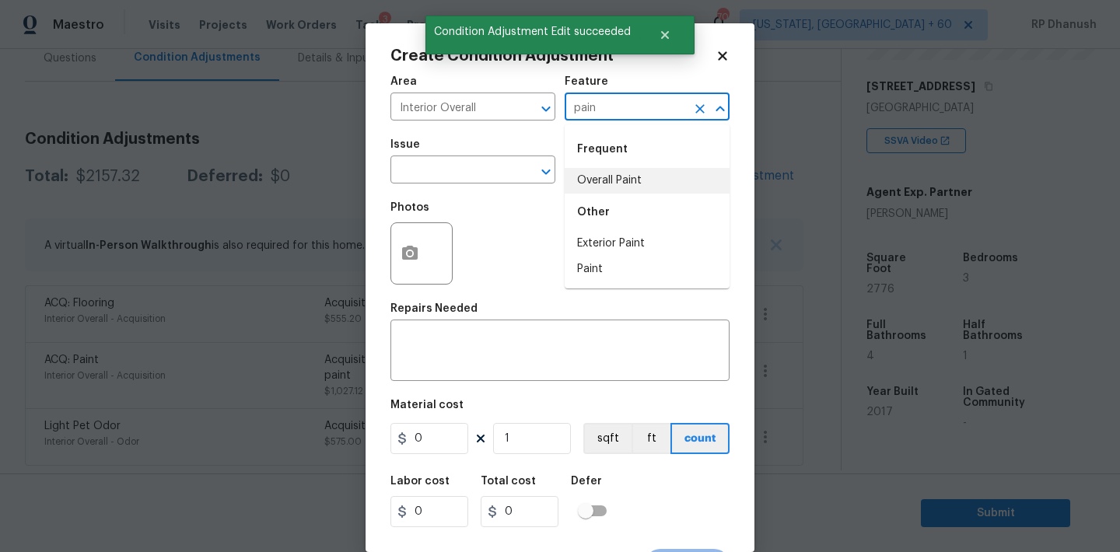
click at [631, 186] on li "Overall Paint" at bounding box center [647, 181] width 165 height 26
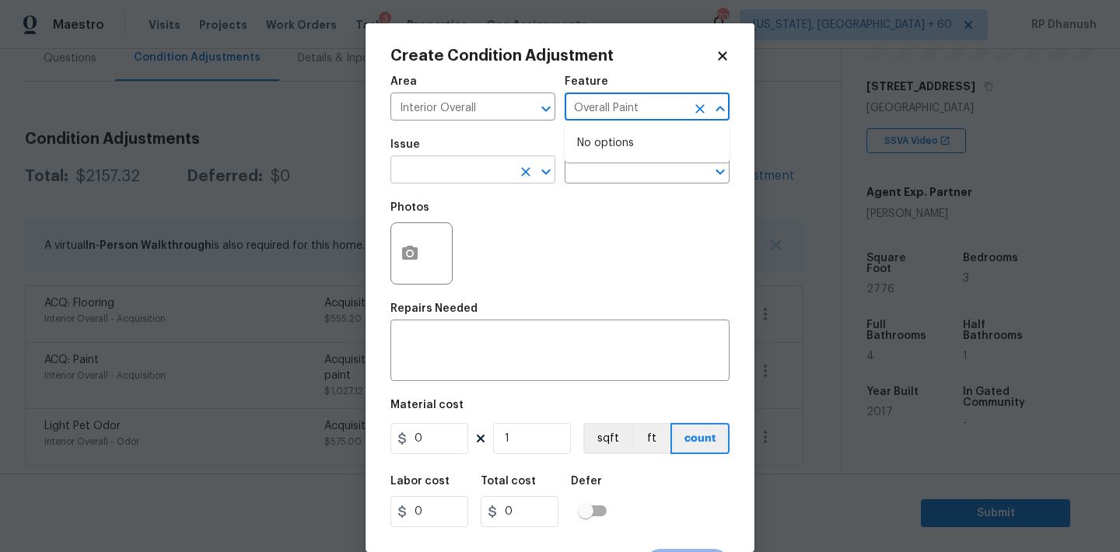
click at [458, 180] on input "text" at bounding box center [450, 171] width 121 height 24
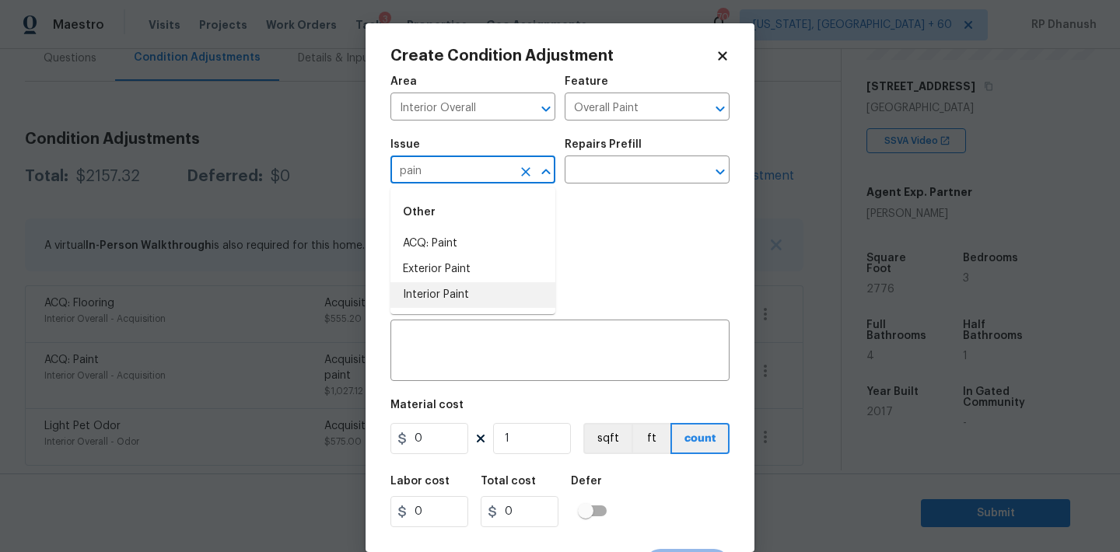
click at [442, 296] on li "Interior Paint" at bounding box center [472, 295] width 165 height 26
click at [644, 177] on input "text" at bounding box center [625, 171] width 121 height 24
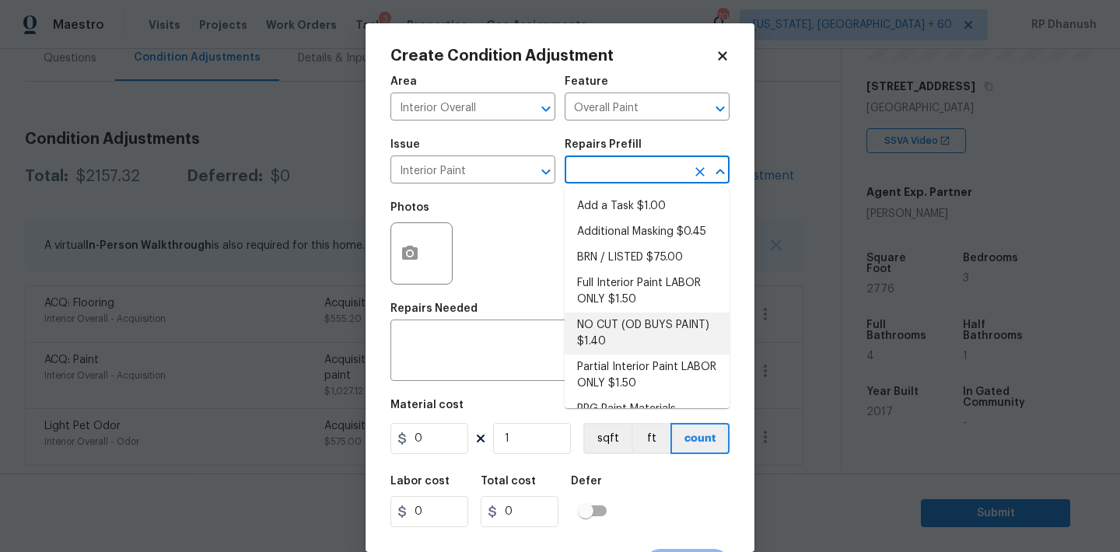
scroll to position [62, 0]
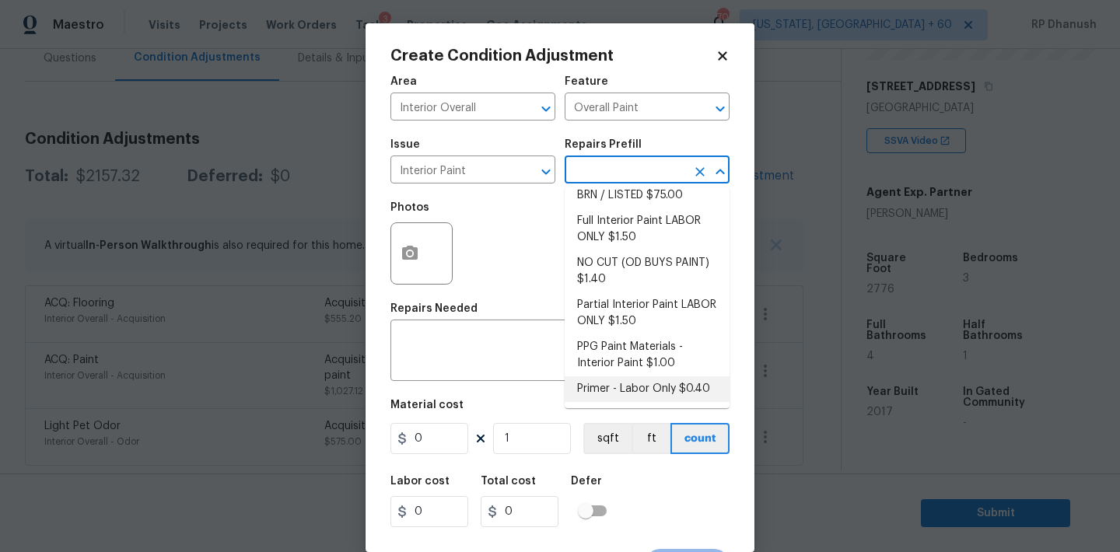
click at [614, 391] on li "Primer - Labor Only $0.40" at bounding box center [647, 389] width 165 height 26
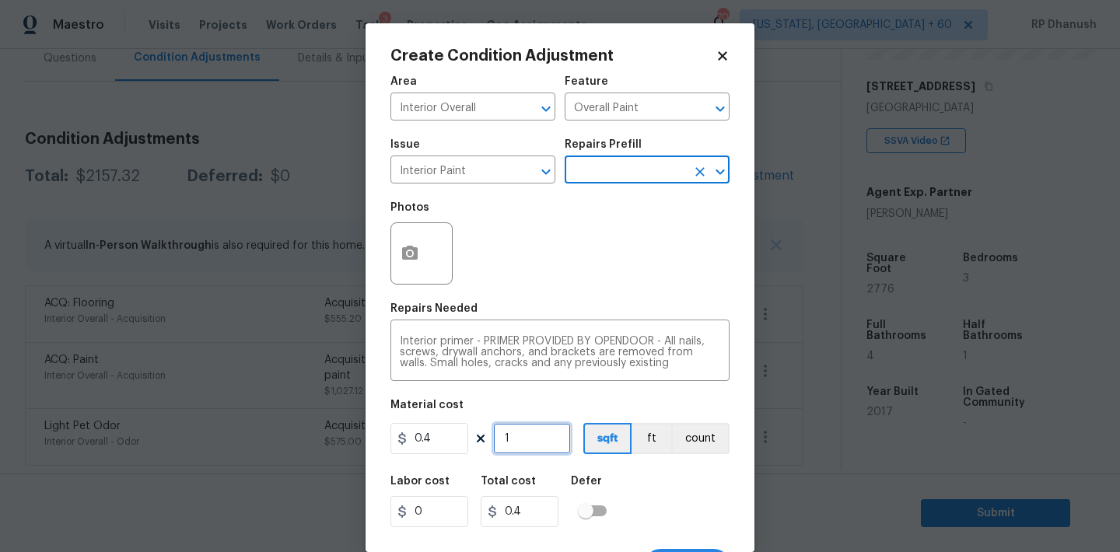
click at [533, 439] on input "1" at bounding box center [532, 438] width 78 height 31
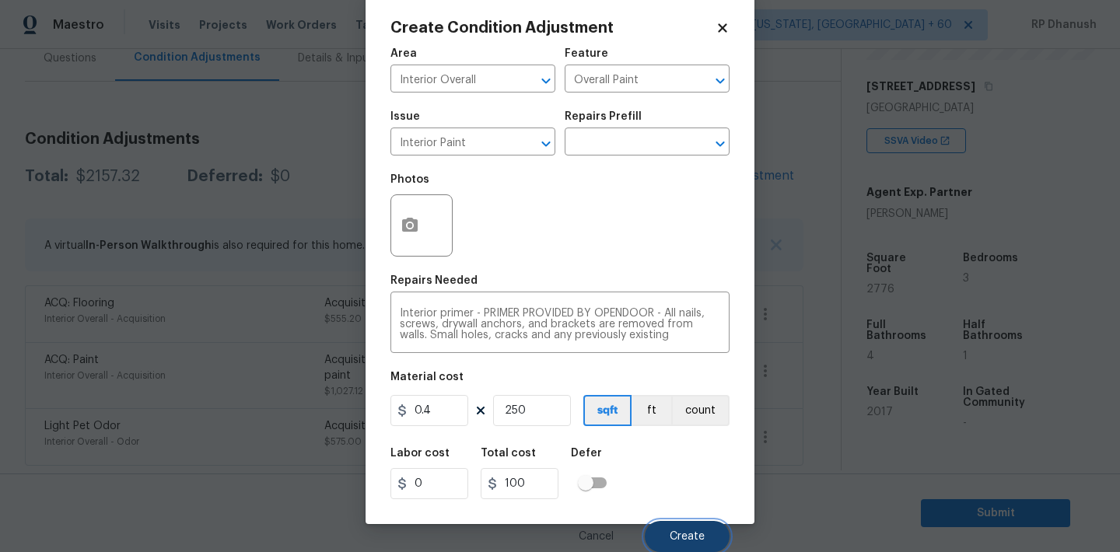
click at [696, 526] on button "Create" at bounding box center [687, 536] width 85 height 31
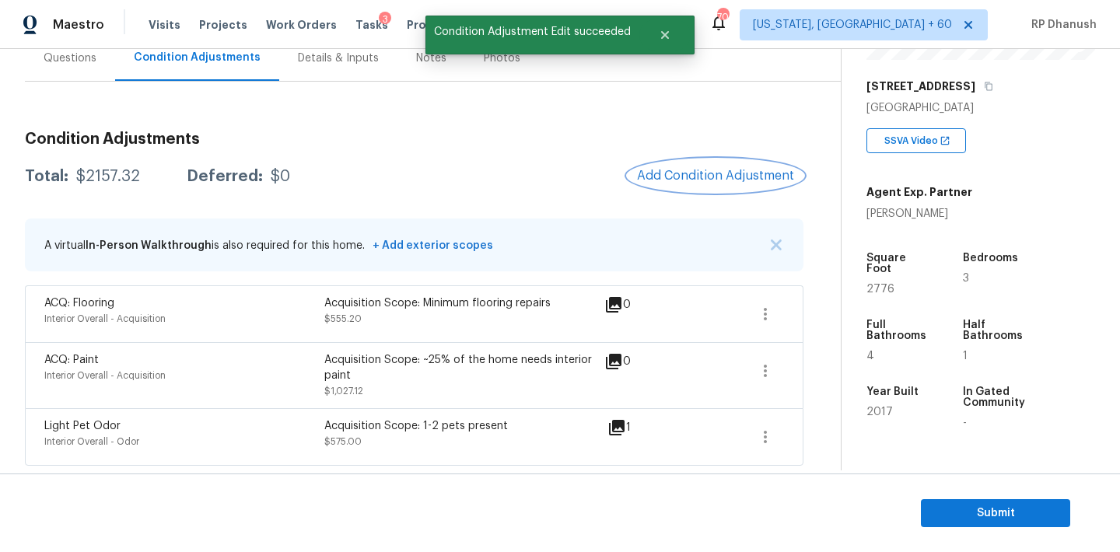
scroll to position [0, 0]
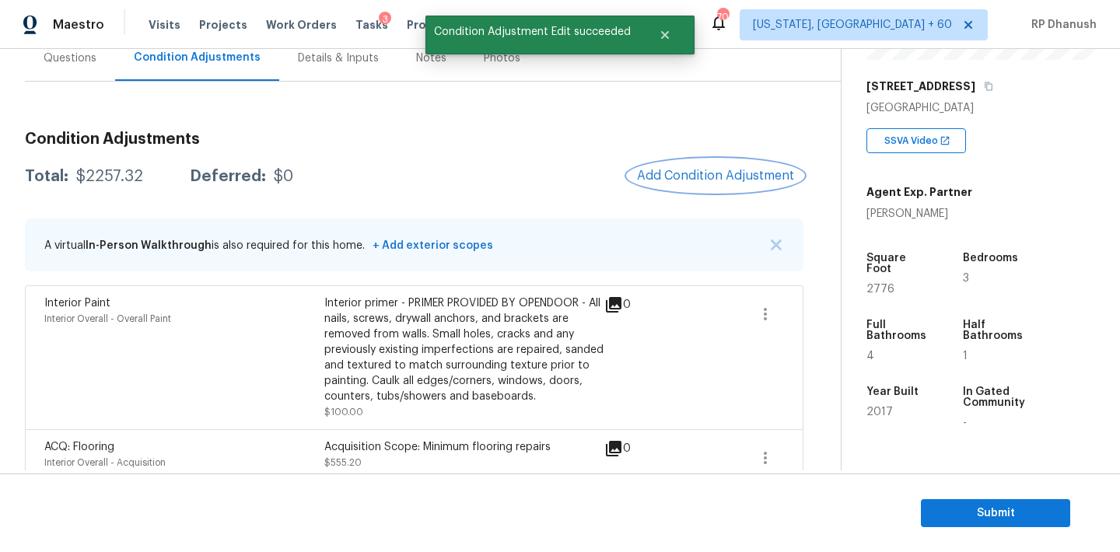
click at [749, 169] on span "Add Condition Adjustment" at bounding box center [715, 176] width 157 height 14
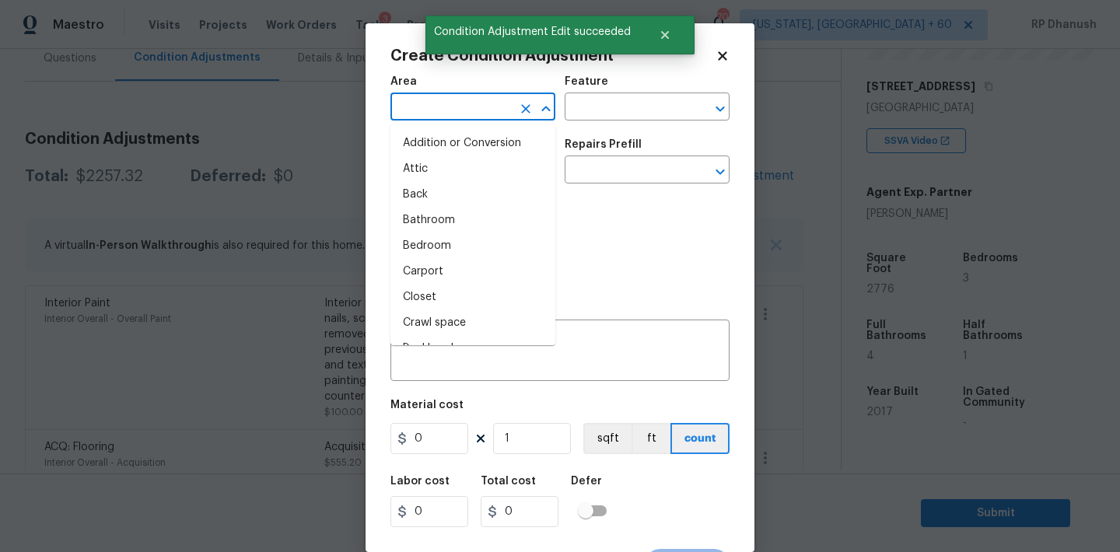
click at [428, 114] on input "text" at bounding box center [450, 108] width 121 height 24
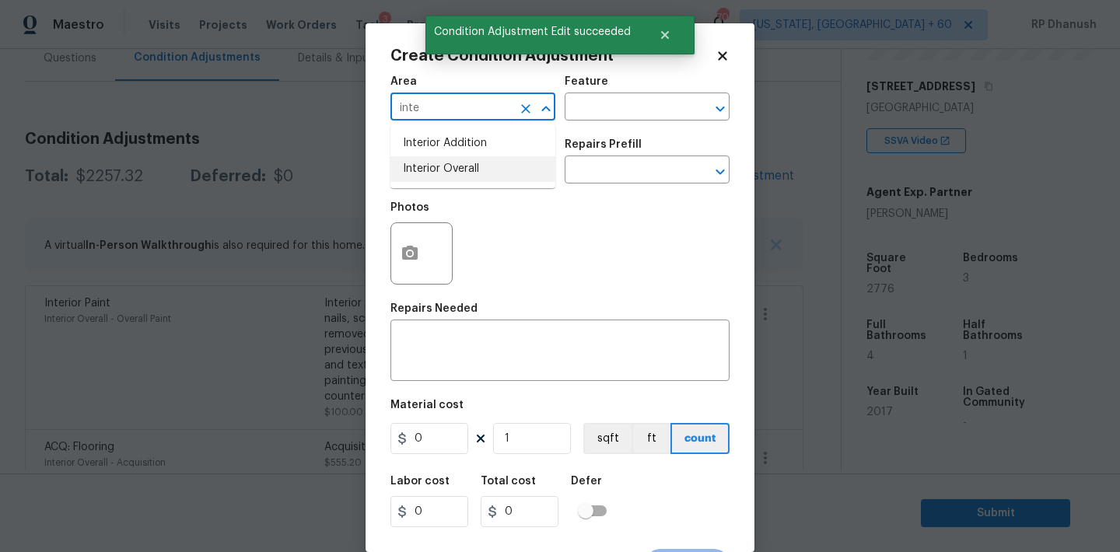
drag, startPoint x: 431, startPoint y: 159, endPoint x: 601, endPoint y: 128, distance: 173.1
click at [431, 159] on li "Interior Overall" at bounding box center [472, 169] width 165 height 26
click at [653, 128] on div "Area Interior Overall ​ Feature ​" at bounding box center [559, 98] width 339 height 63
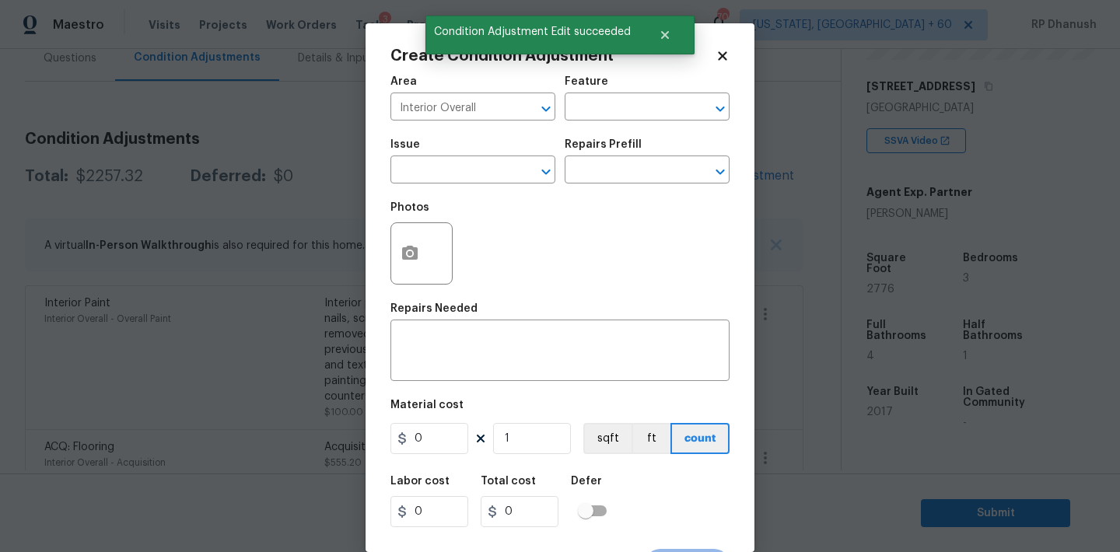
click at [649, 121] on div "Area Interior Overall ​ Feature ​" at bounding box center [559, 98] width 339 height 63
click at [638, 115] on input "text" at bounding box center [625, 108] width 121 height 24
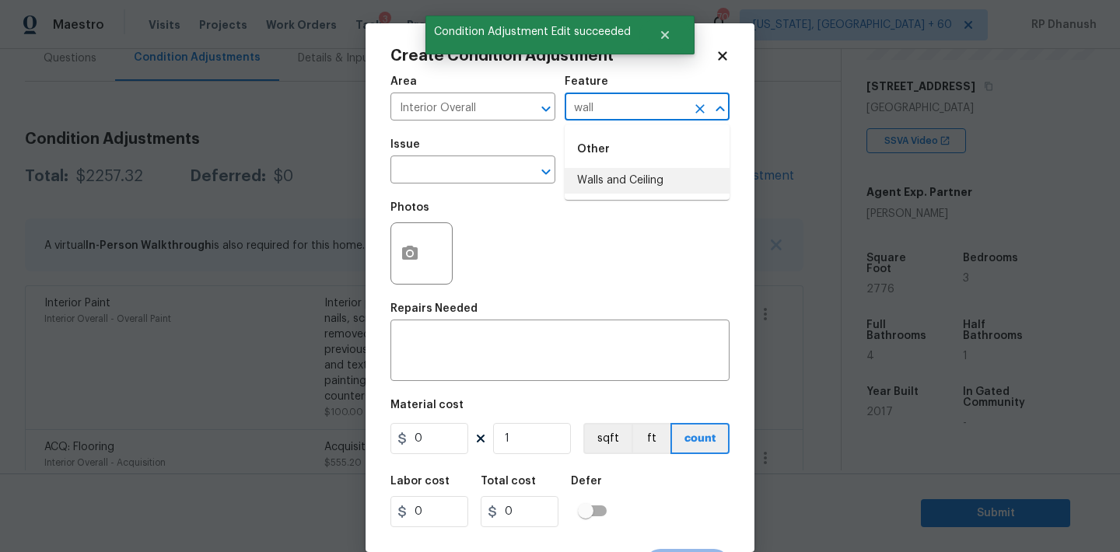
click at [598, 186] on li "Walls and Ceiling" at bounding box center [647, 181] width 165 height 26
click at [488, 177] on input "text" at bounding box center [450, 171] width 121 height 24
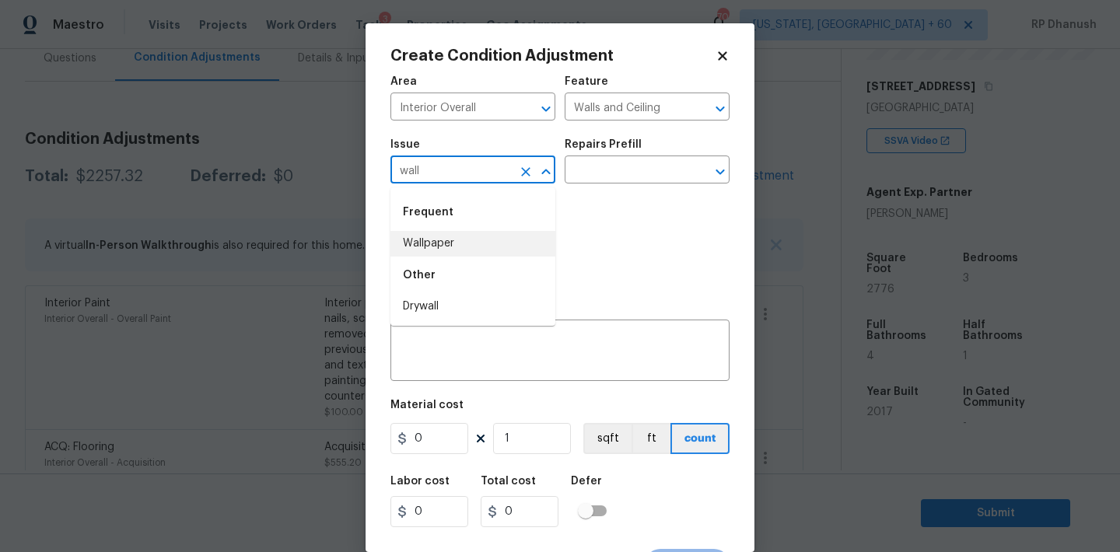
click at [440, 250] on li "Wallpaper" at bounding box center [472, 244] width 165 height 26
click at [606, 178] on input "text" at bounding box center [625, 171] width 121 height 24
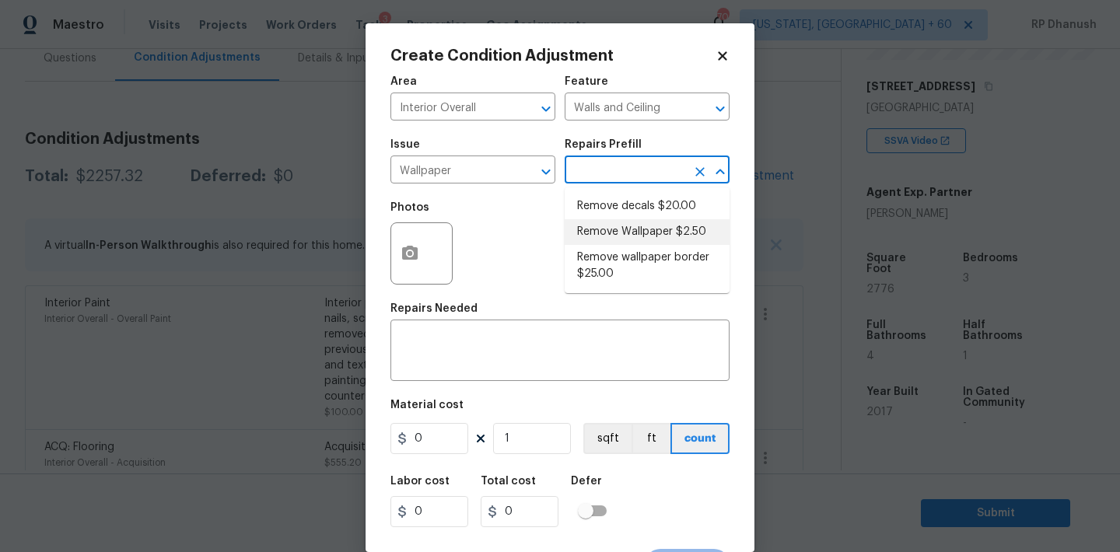
click at [603, 241] on li "Remove Wallpaper $2.50" at bounding box center [647, 232] width 165 height 26
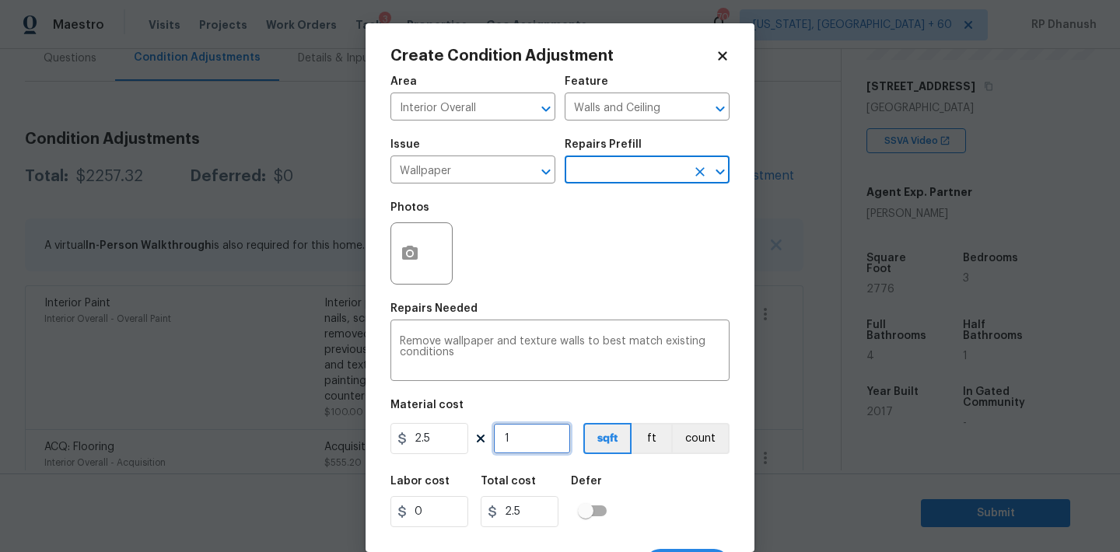
click at [540, 452] on input "1" at bounding box center [532, 438] width 78 height 31
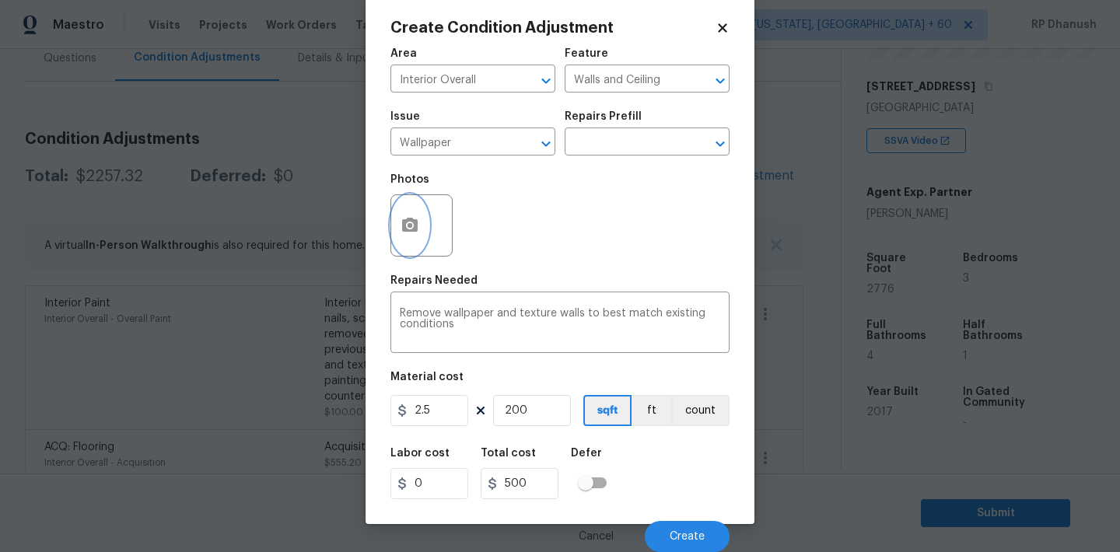
click at [393, 220] on button "button" at bounding box center [409, 225] width 37 height 61
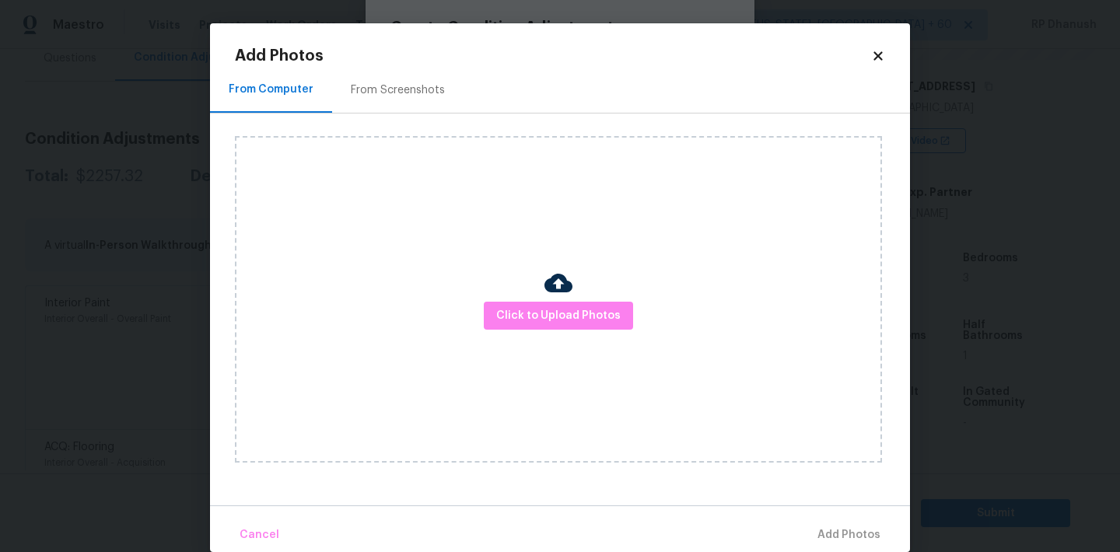
click at [517, 269] on div "Click to Upload Photos" at bounding box center [558, 299] width 647 height 327
click at [517, 300] on div "Click to Upload Photos" at bounding box center [558, 299] width 647 height 327
click at [521, 322] on span "Click to Upload Photos" at bounding box center [558, 315] width 124 height 19
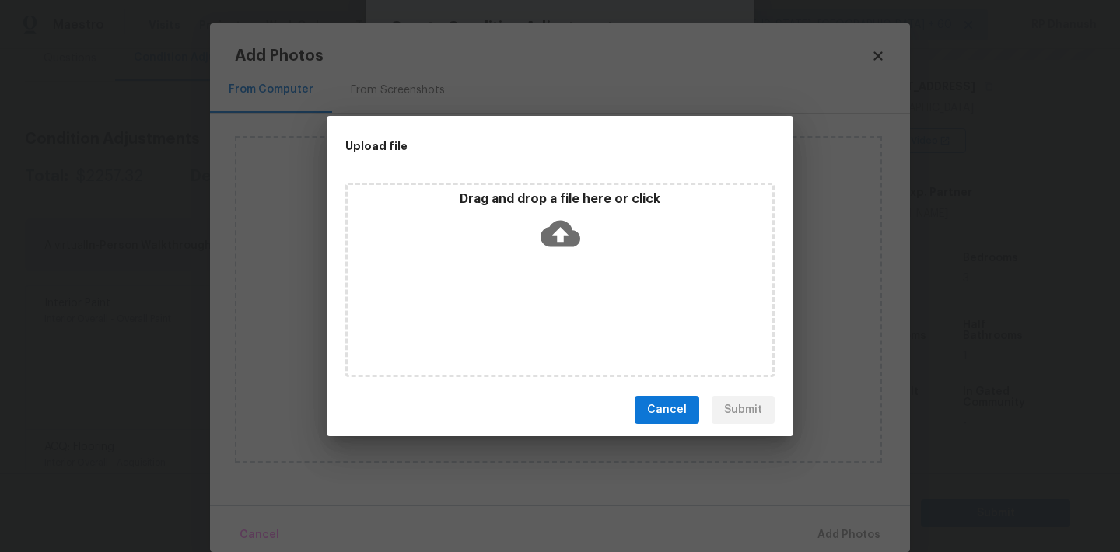
click at [537, 240] on div "Drag and drop a file here or click" at bounding box center [560, 224] width 425 height 67
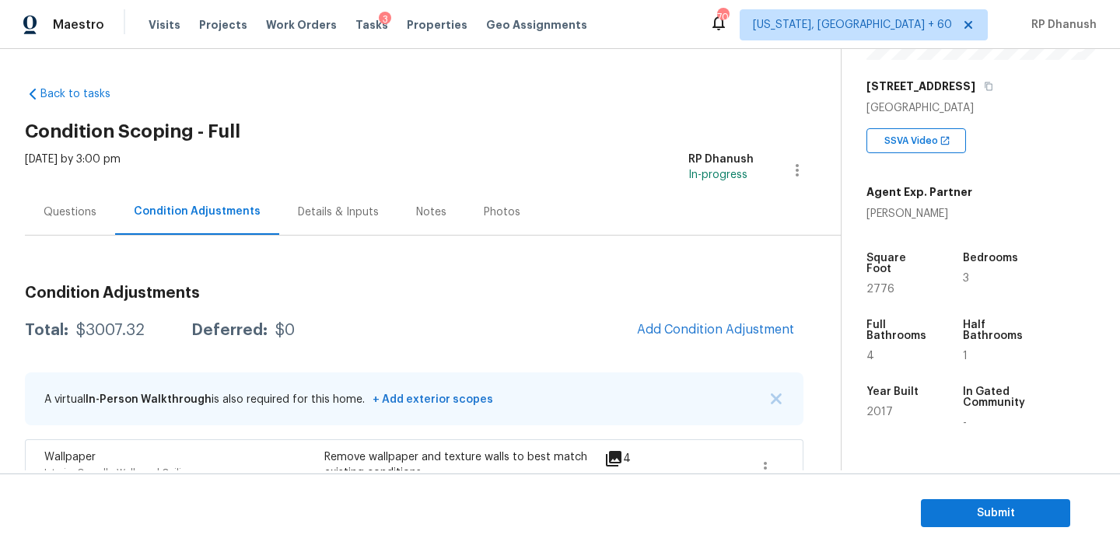
click at [68, 206] on div "Questions" at bounding box center [70, 213] width 53 height 16
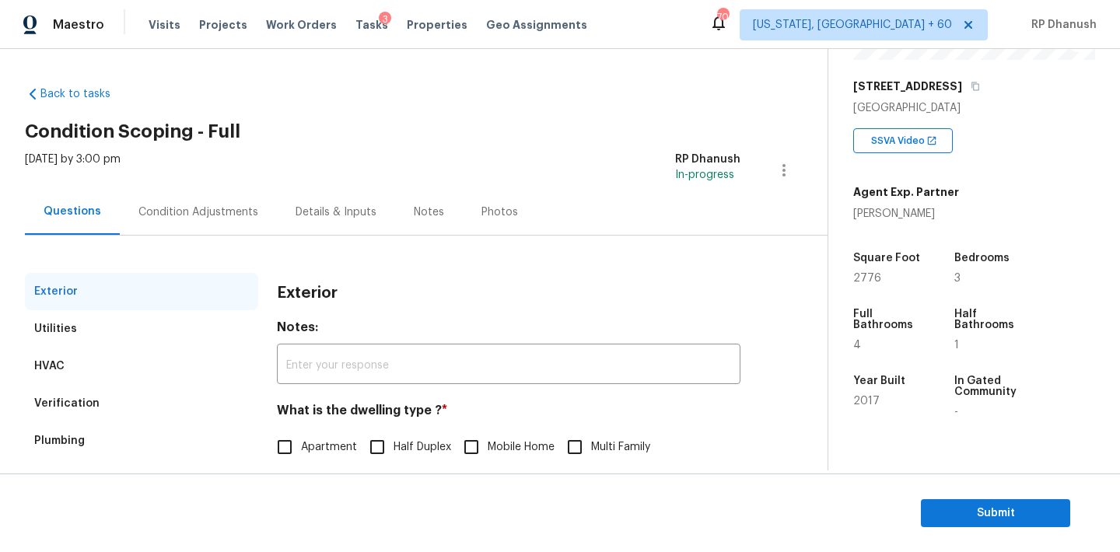
scroll to position [197, 0]
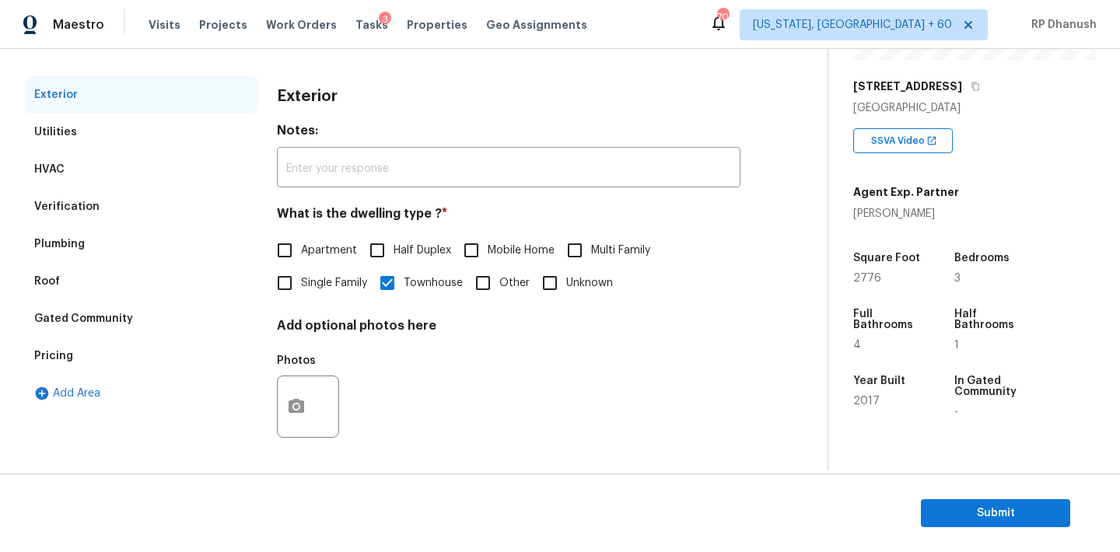
click at [54, 350] on div "Pricing" at bounding box center [53, 356] width 39 height 16
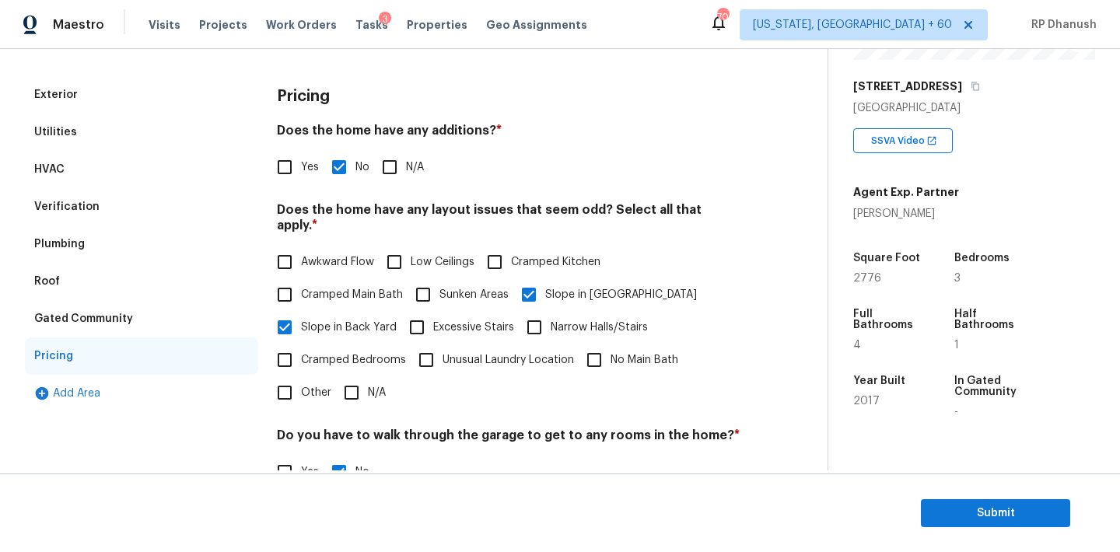
scroll to position [381, 0]
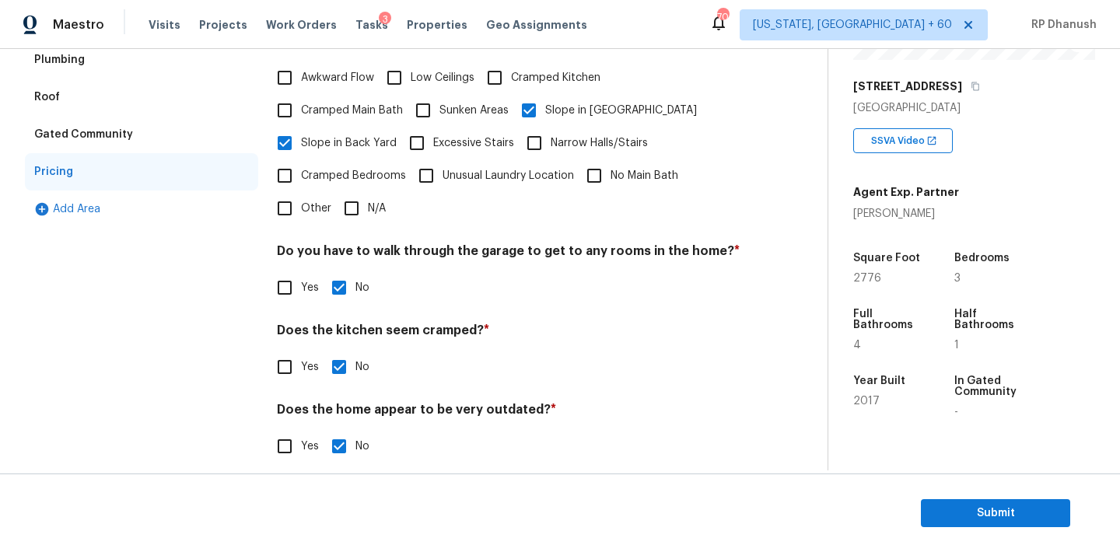
drag, startPoint x: 296, startPoint y: 201, endPoint x: 296, endPoint y: 222, distance: 21.0
click at [296, 201] on input "Other" at bounding box center [284, 208] width 33 height 33
checkbox input "true"
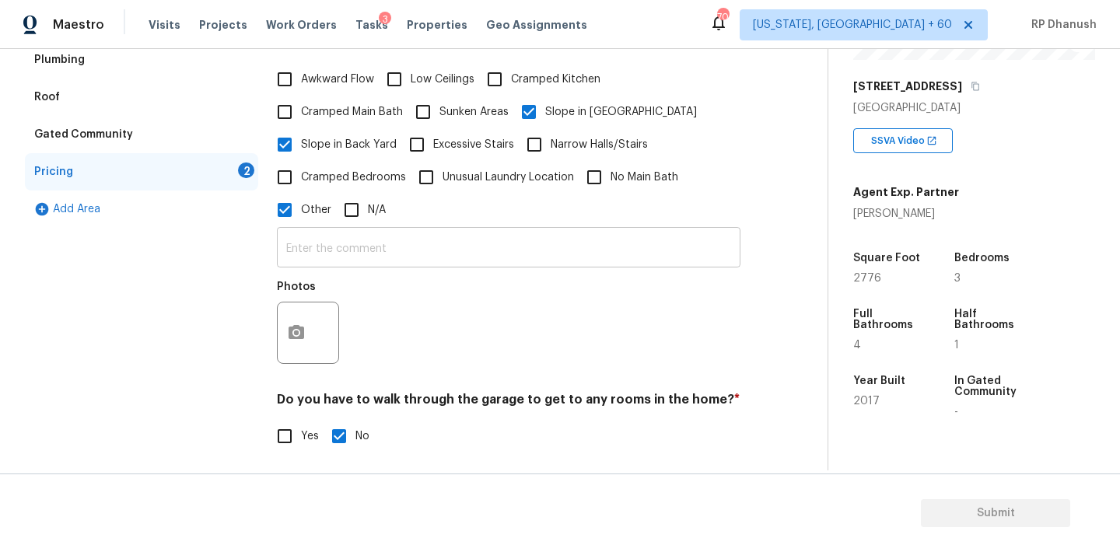
click at [296, 243] on input "text" at bounding box center [508, 249] width 463 height 37
paste input "Home also has elevator."
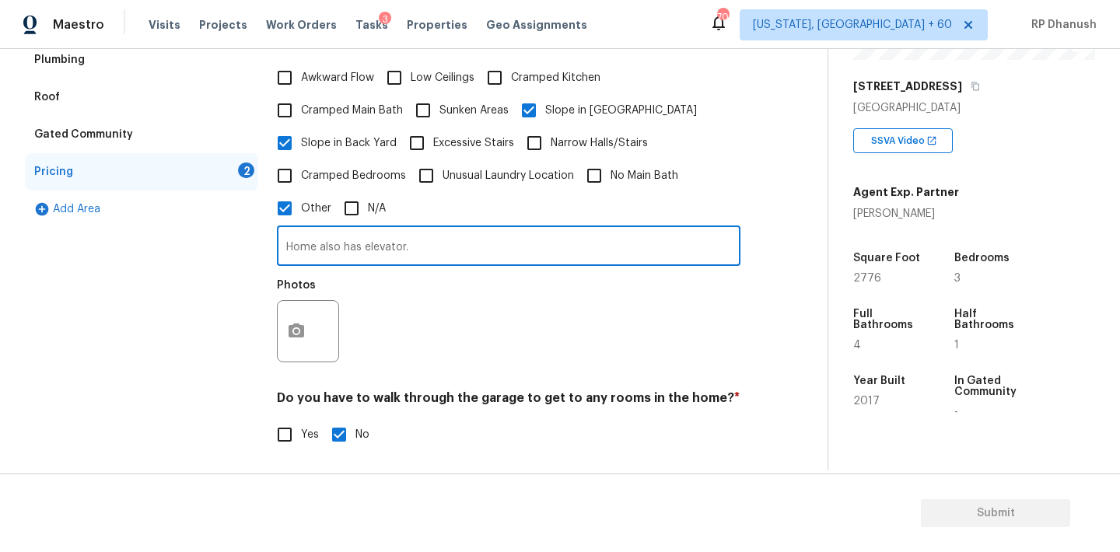
type input "Home also has elevator."
click at [296, 309] on button "button" at bounding box center [296, 331] width 37 height 61
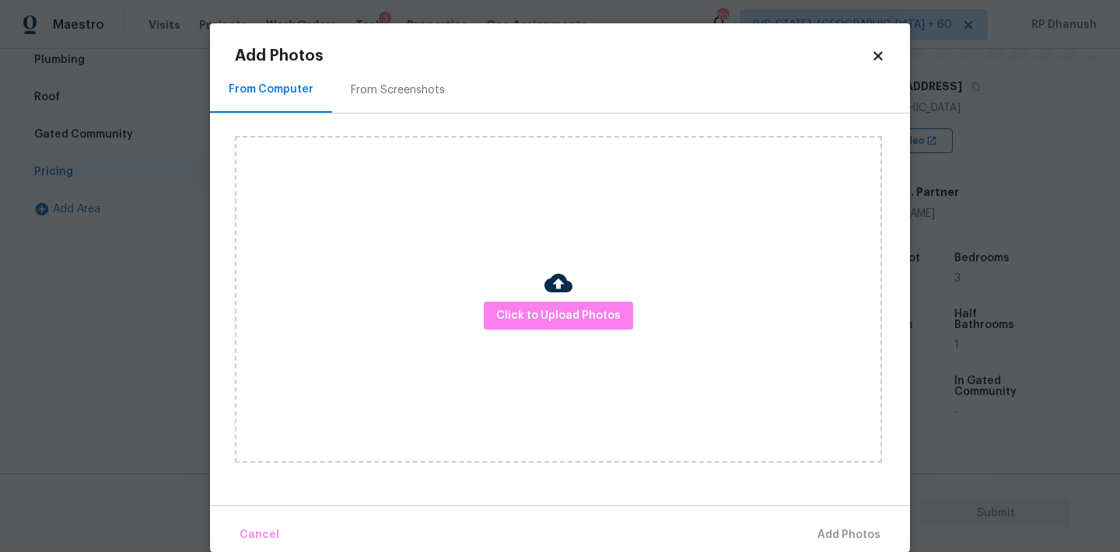
click at [451, 120] on div "Click to Upload Photos" at bounding box center [572, 300] width 675 height 372
click at [423, 99] on div "From Screenshots" at bounding box center [397, 90] width 131 height 46
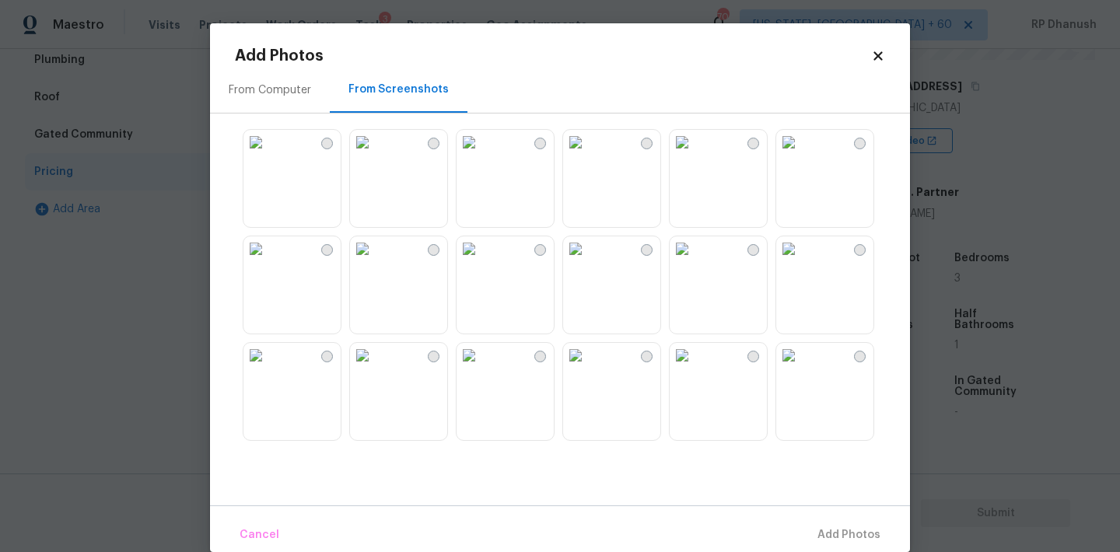
click at [268, 261] on img at bounding box center [255, 248] width 25 height 25
click at [823, 524] on button "Add 1 Photo(s)" at bounding box center [841, 535] width 89 height 33
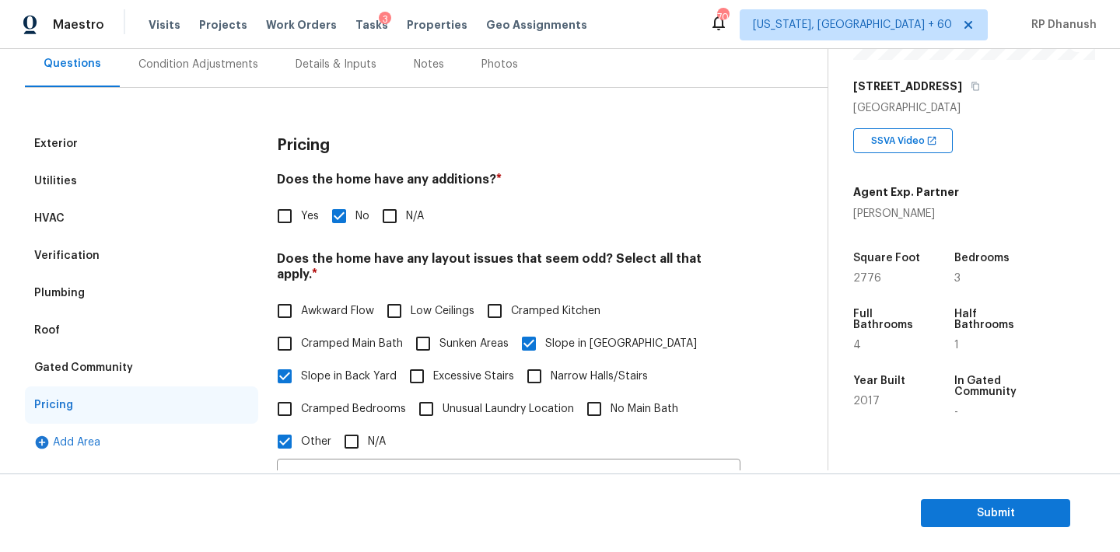
click at [200, 79] on div "Condition Adjustments" at bounding box center [198, 64] width 157 height 46
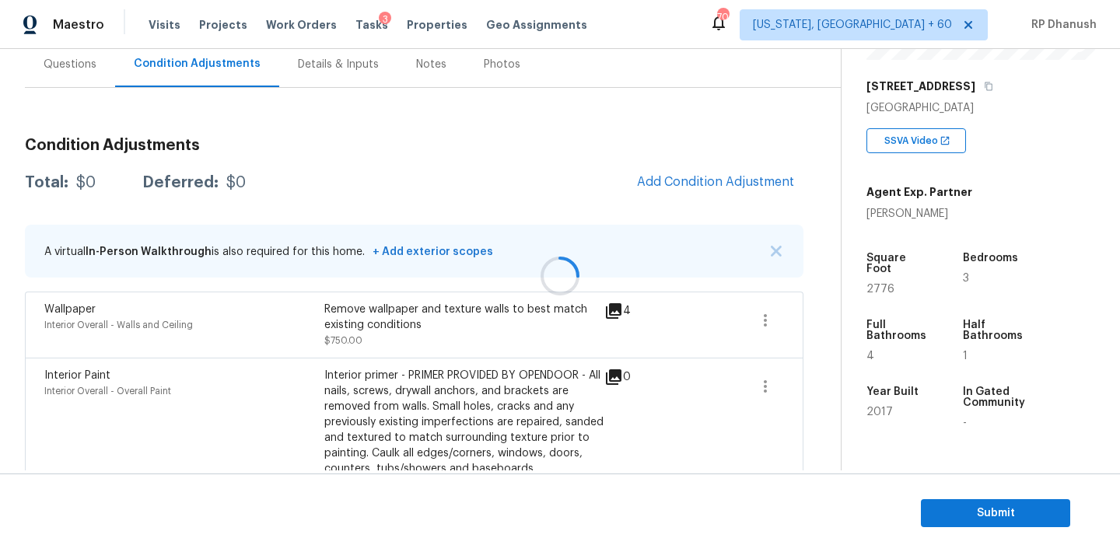
scroll to position [149, 0]
click at [97, 190] on div "Total: $3007.32 Deferred: $0 Add Condition Adjustment" at bounding box center [414, 182] width 778 height 34
copy div "$3007.32"
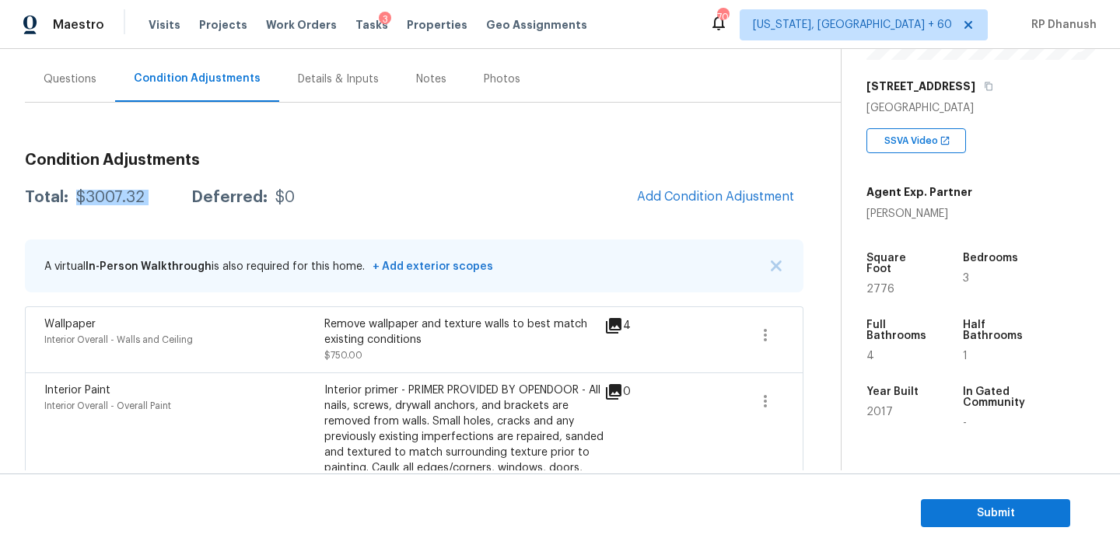
scroll to position [27, 0]
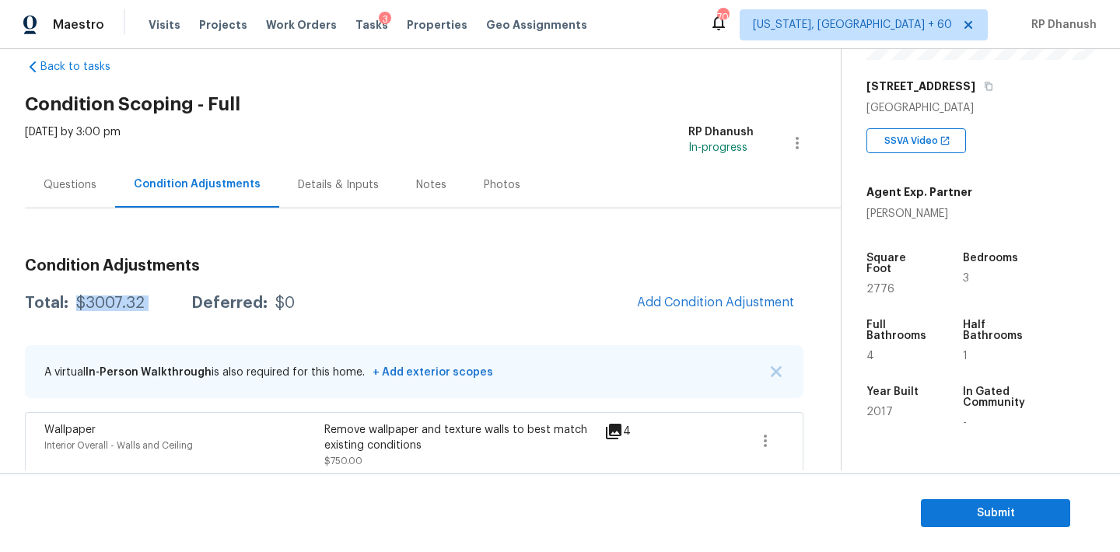
click at [79, 187] on div "Questions" at bounding box center [70, 185] width 53 height 16
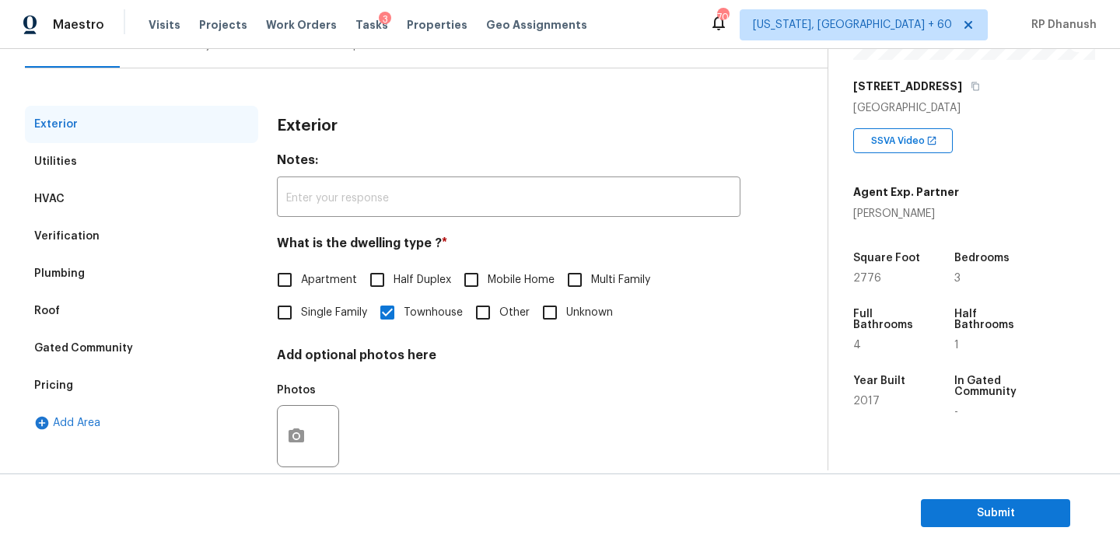
scroll to position [191, 0]
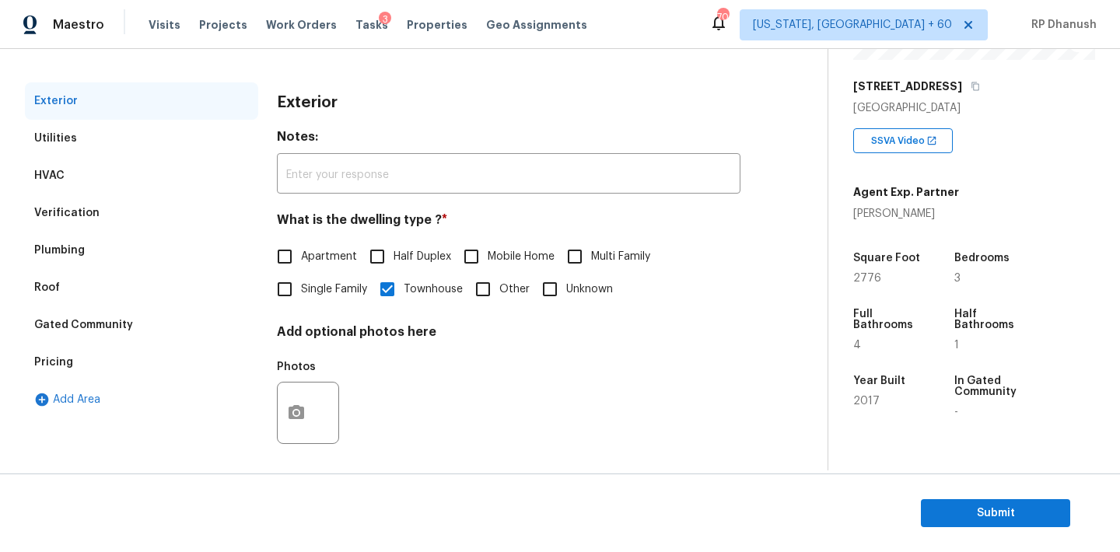
click at [63, 353] on div "Pricing" at bounding box center [141, 362] width 233 height 37
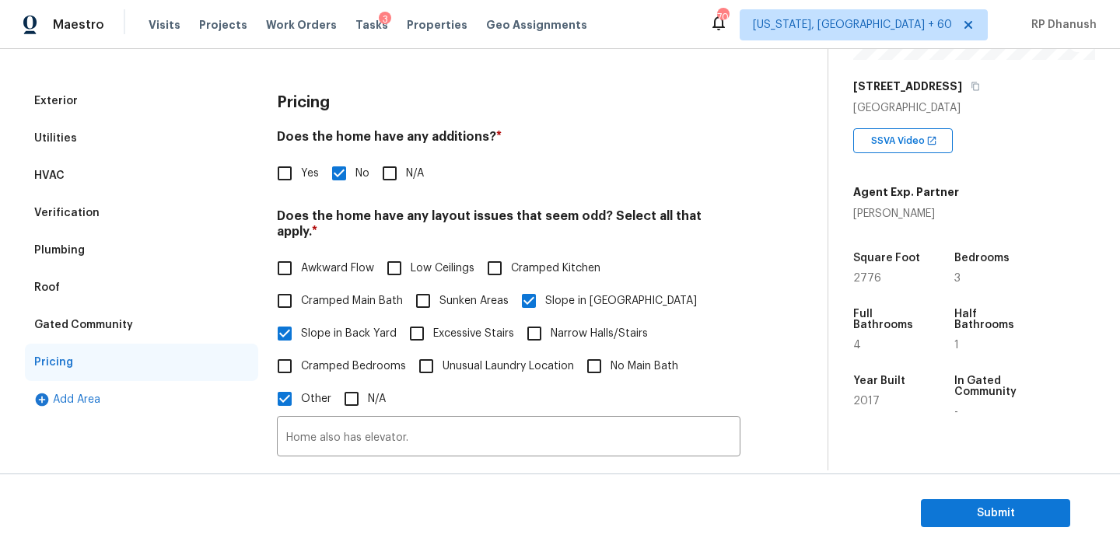
scroll to position [528, 0]
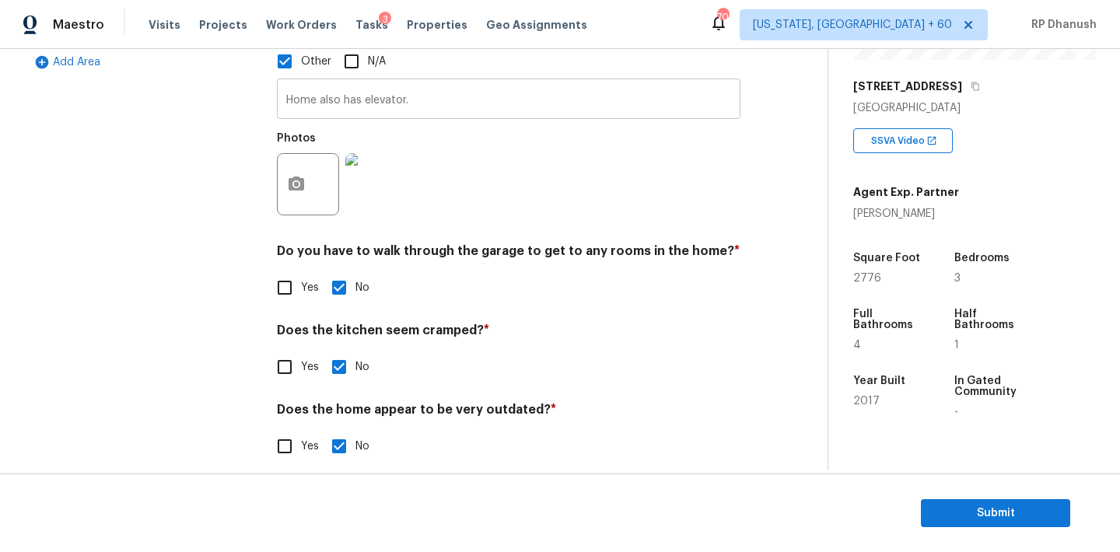
click at [417, 88] on input "Home also has elevator." at bounding box center [508, 100] width 463 height 37
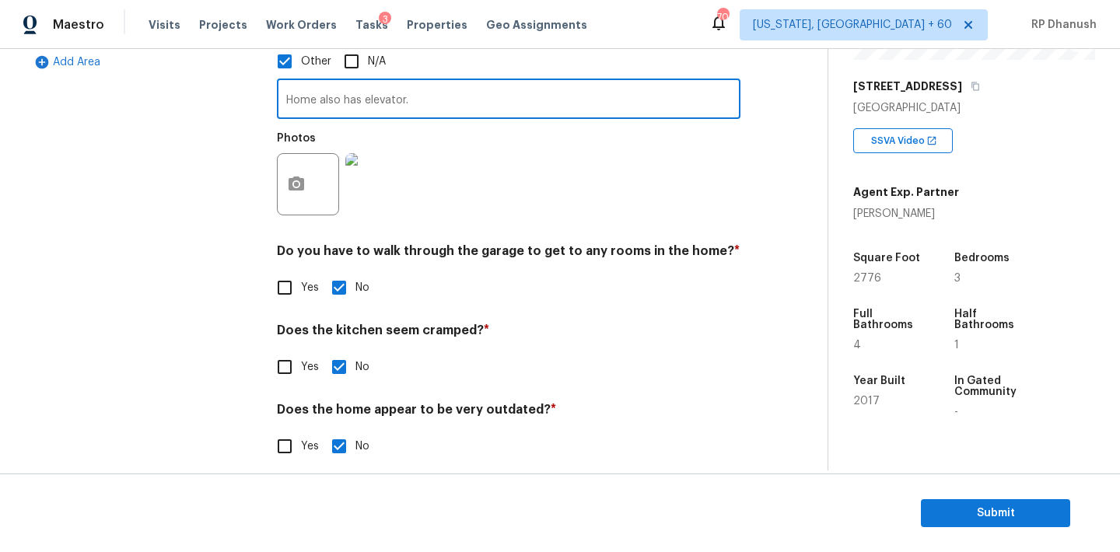
click at [417, 88] on input "Home also has elevator." at bounding box center [508, 100] width 463 height 37
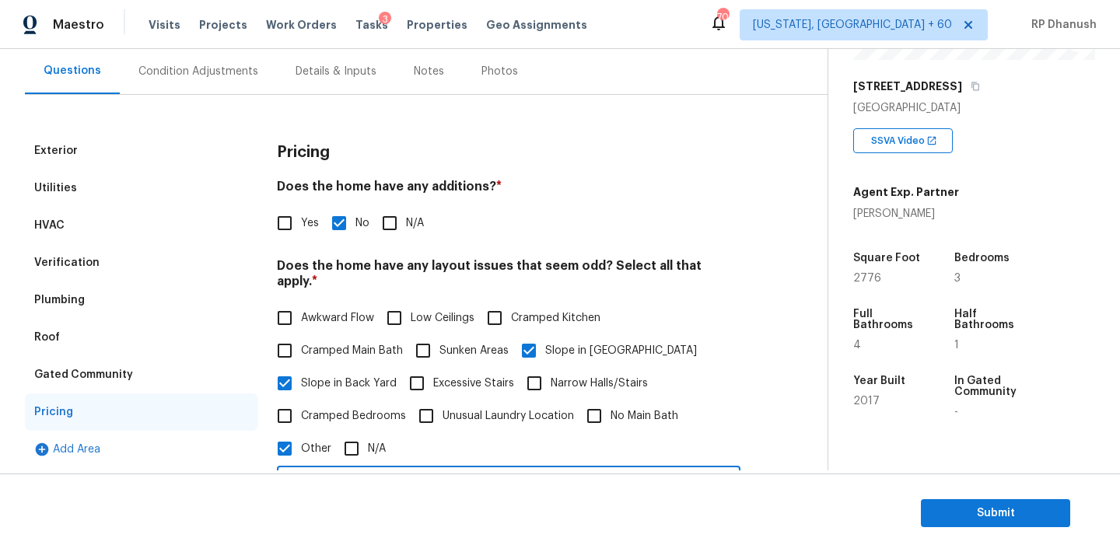
scroll to position [0, 0]
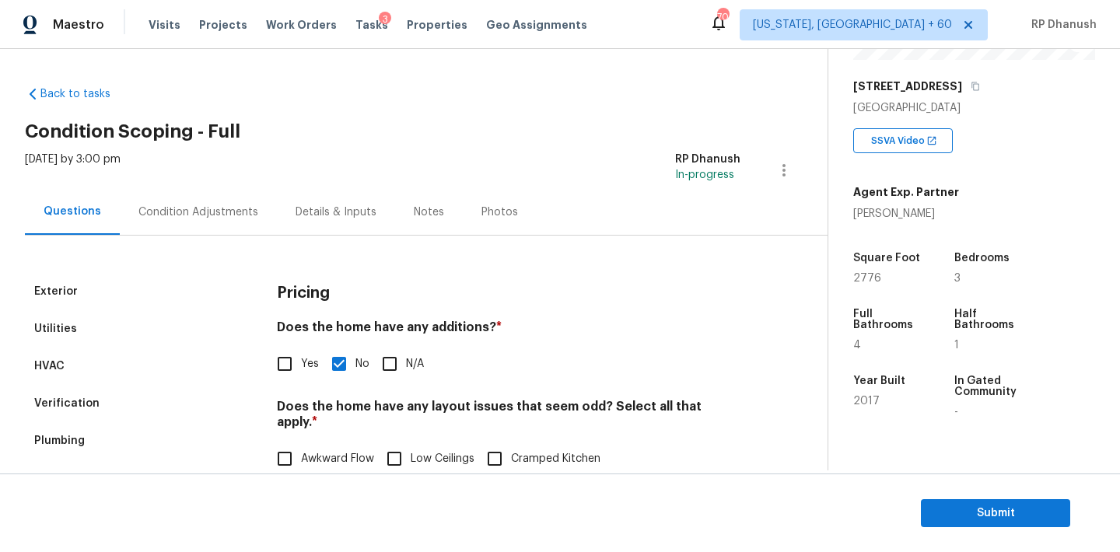
click at [203, 187] on div "Tue, Sep 16 2025 by 3:00 pm RP Dhanush In-progress" at bounding box center [426, 170] width 803 height 37
click at [198, 205] on div "Condition Adjustments" at bounding box center [198, 213] width 120 height 16
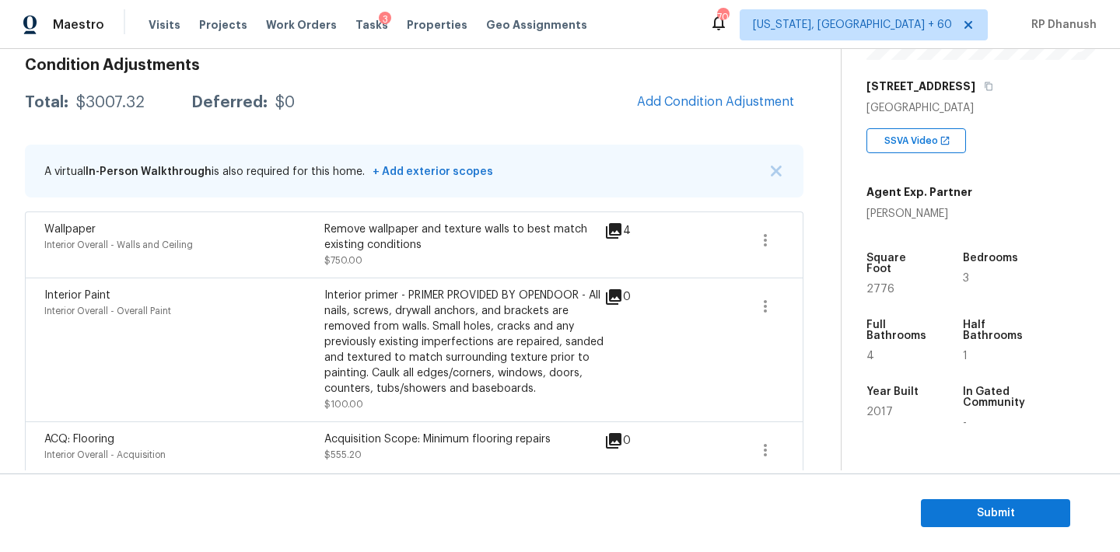
scroll to position [193, 0]
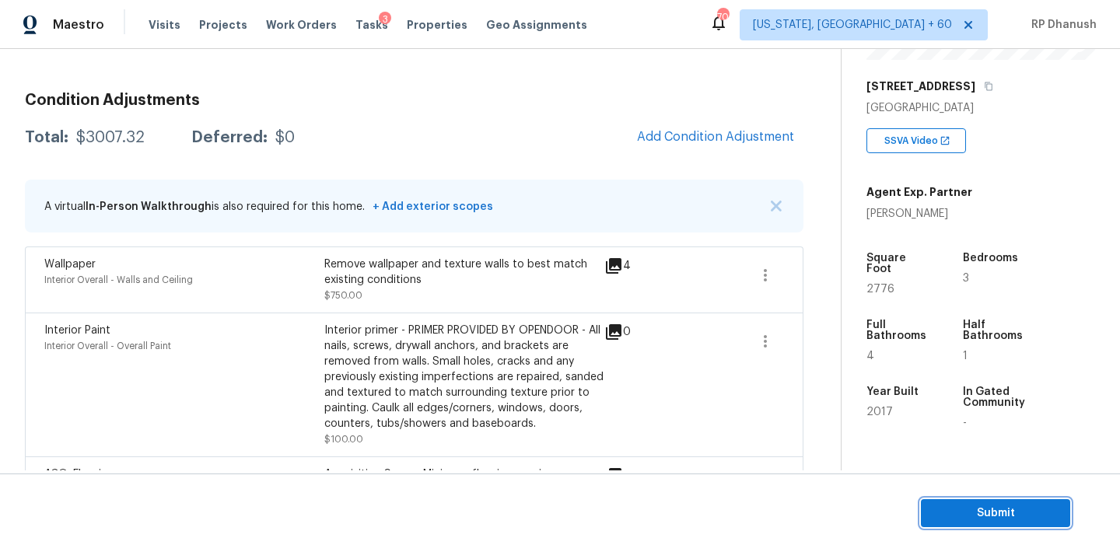
click at [962, 517] on span "Submit" at bounding box center [995, 513] width 124 height 19
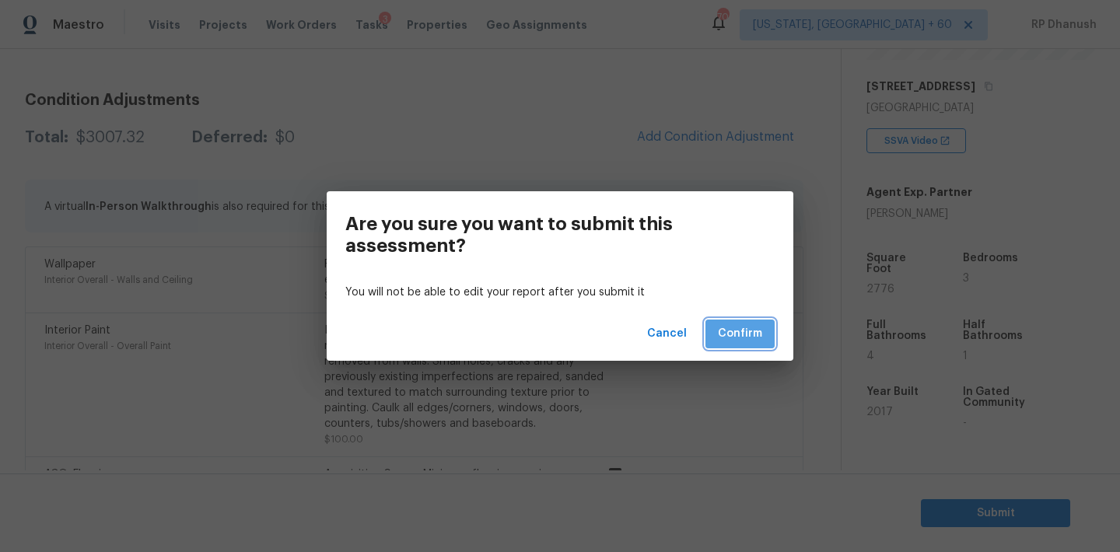
click at [735, 325] on span "Confirm" at bounding box center [740, 333] width 44 height 19
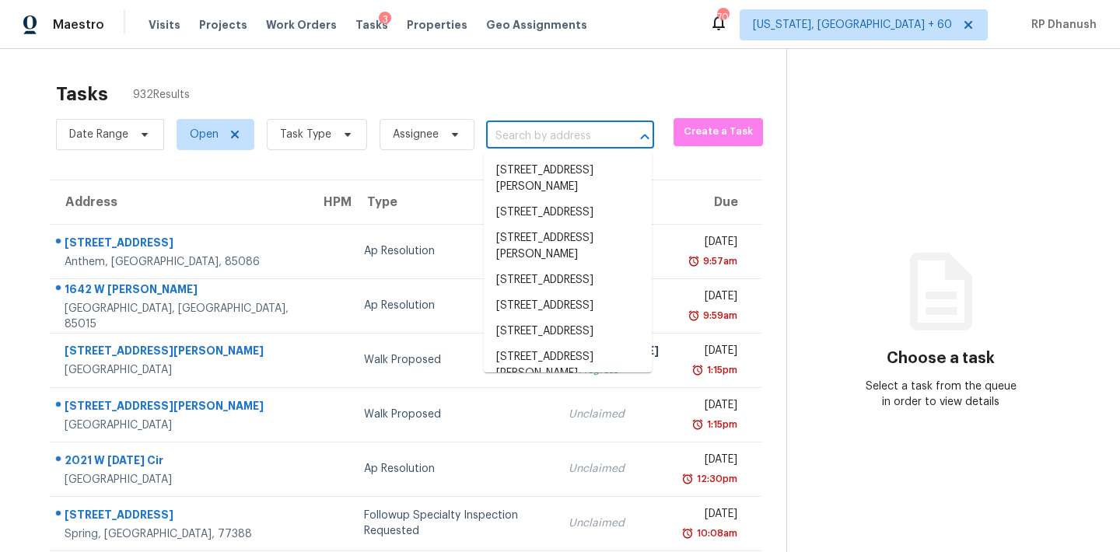
click at [548, 144] on input "text" at bounding box center [548, 136] width 124 height 24
click at [546, 130] on input "text" at bounding box center [548, 136] width 124 height 24
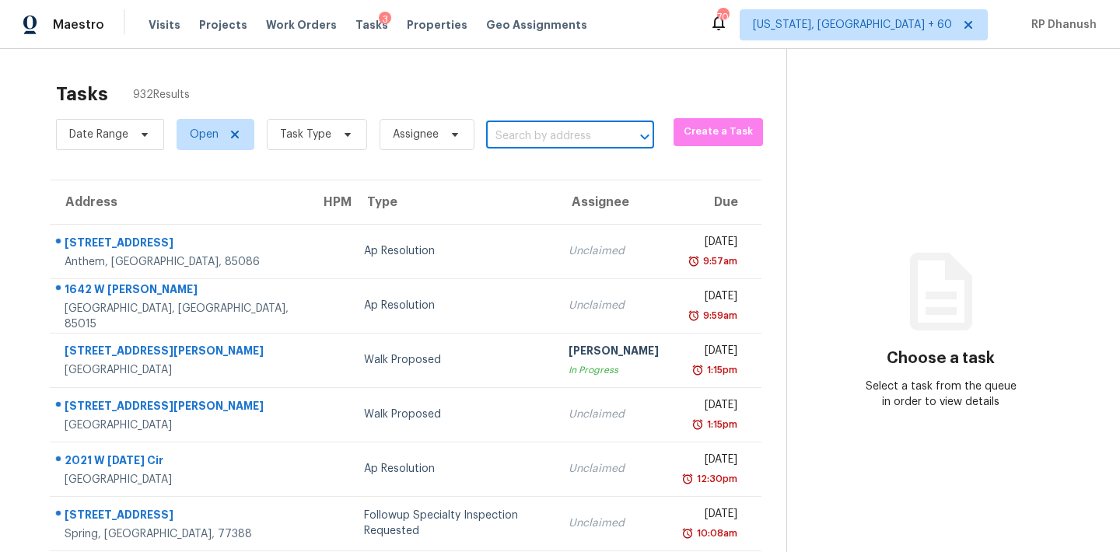
paste input "5129 Adega Way, Bradenton, FL, 34211"
type input "5129 Adega Way, Bradenton, FL, 34211"
click at [551, 173] on li "5129 Adega Way, Bradenton, FL 34211" at bounding box center [568, 171] width 168 height 26
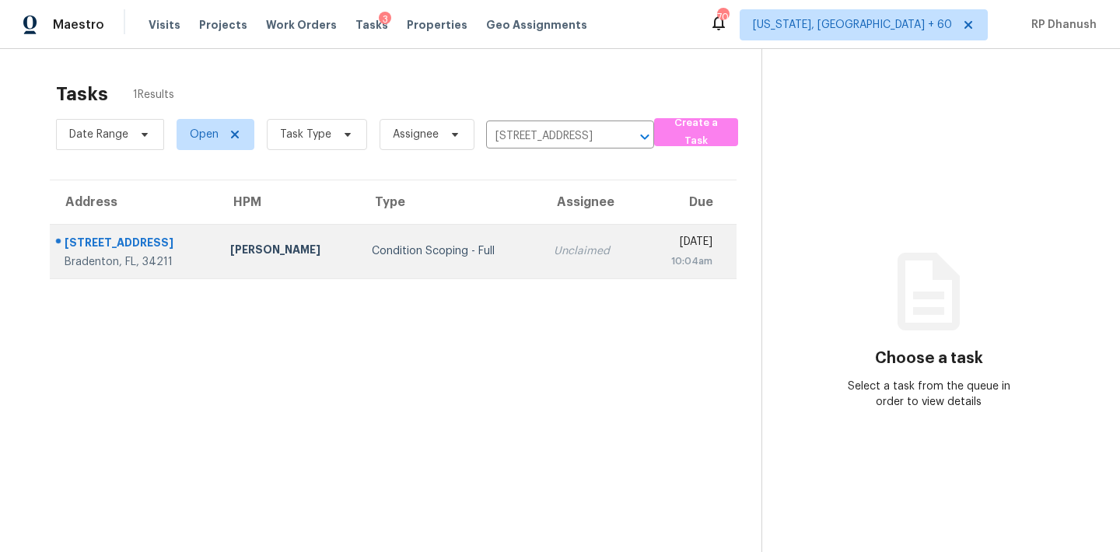
click at [541, 240] on td "Unclaimed" at bounding box center [591, 251] width 100 height 54
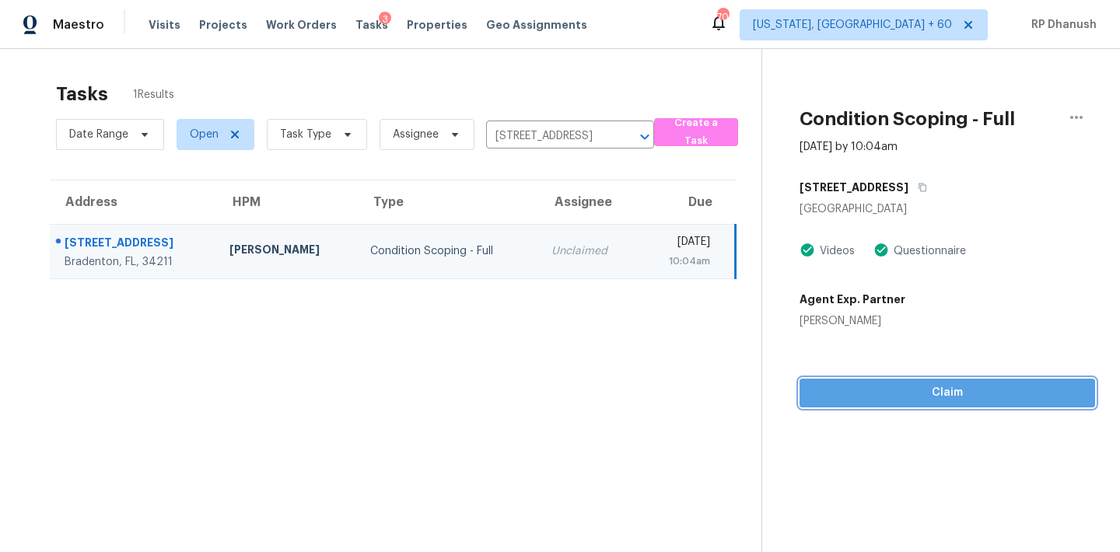
click at [822, 394] on span "Claim" at bounding box center [947, 392] width 271 height 19
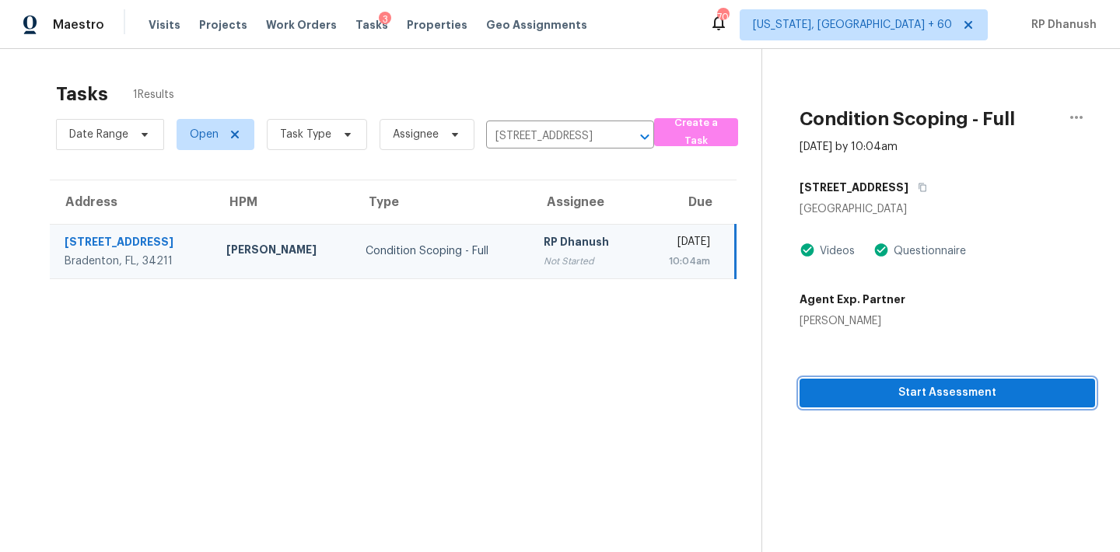
click at [876, 400] on span "Start Assessment" at bounding box center [947, 392] width 271 height 19
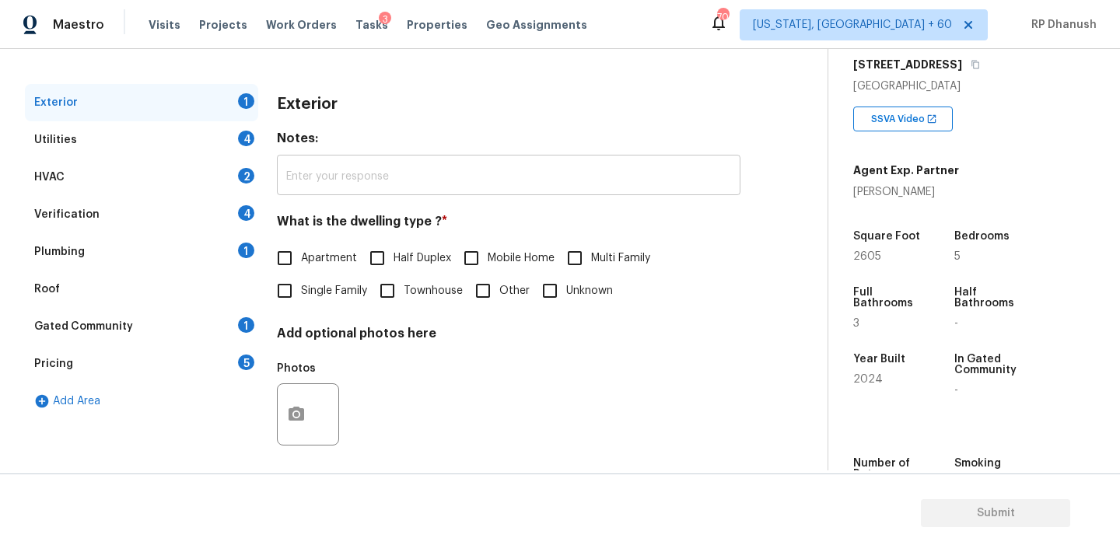
scroll to position [191, 0]
click at [292, 286] on input "Single Family" at bounding box center [284, 289] width 33 height 33
checkbox input "true"
click at [217, 145] on div "Utilities 4" at bounding box center [141, 138] width 233 height 37
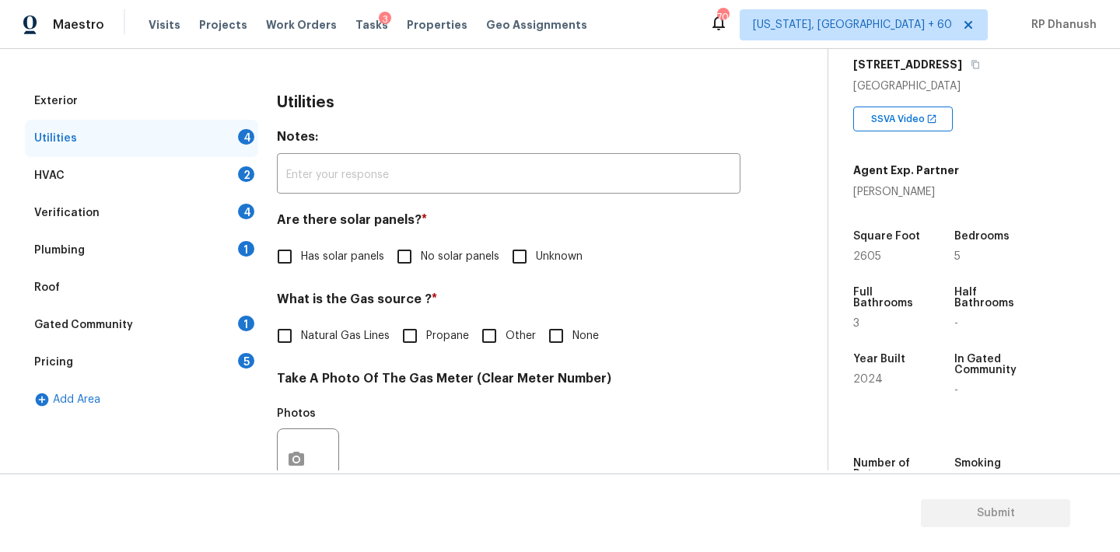
click at [421, 271] on label "No solar panels" at bounding box center [443, 256] width 111 height 33
click at [421, 271] on input "No solar panels" at bounding box center [404, 256] width 33 height 33
checkbox input "true"
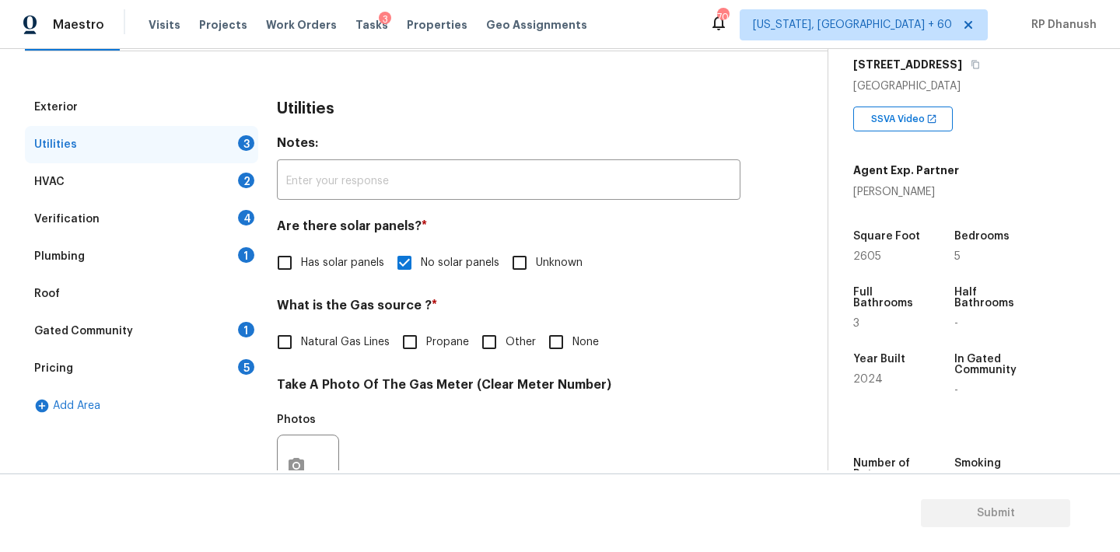
click at [226, 329] on div "Gated Community 1" at bounding box center [141, 331] width 233 height 37
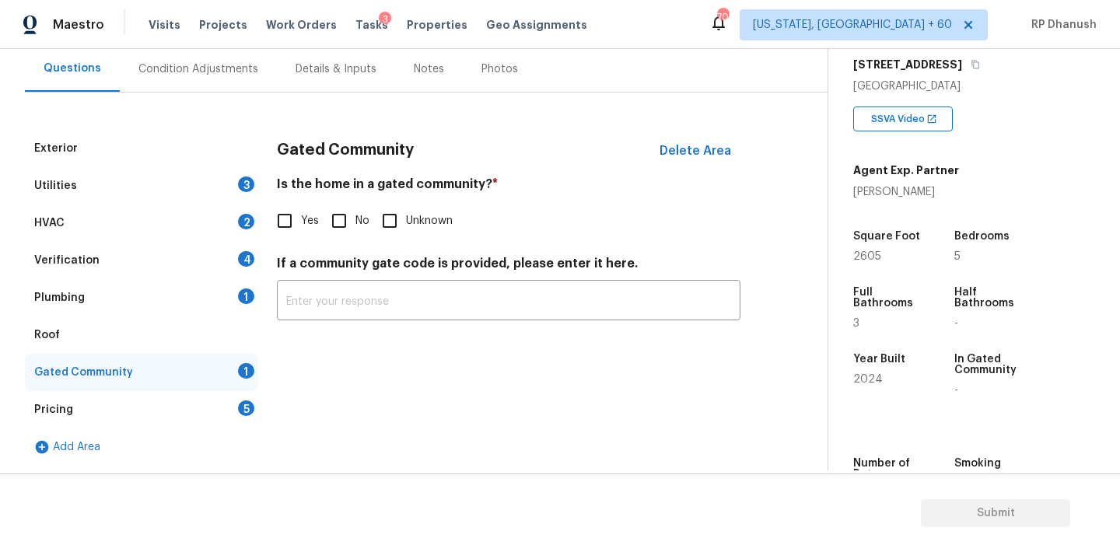
scroll to position [143, 0]
click at [346, 222] on input "No" at bounding box center [339, 221] width 33 height 33
checkbox input "true"
click at [219, 179] on div "Utilities 3" at bounding box center [141, 185] width 233 height 37
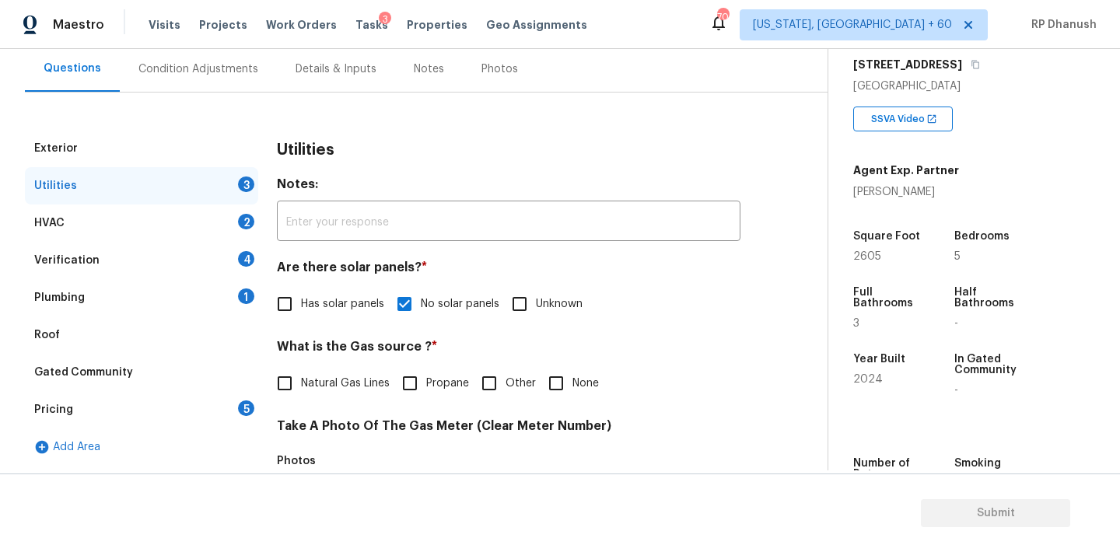
click at [231, 83] on div "Condition Adjustments" at bounding box center [198, 69] width 157 height 46
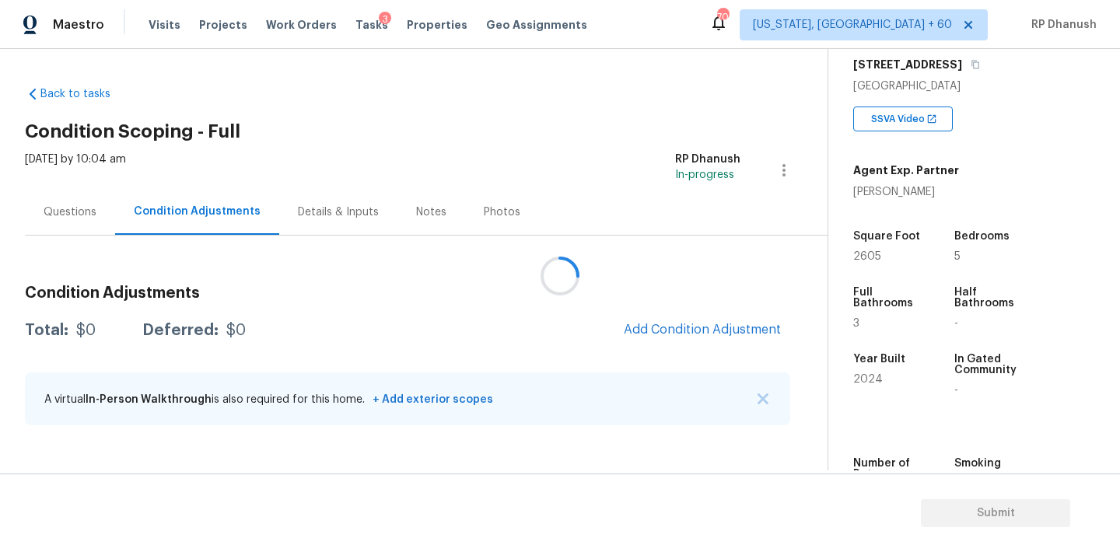
click at [754, 340] on div at bounding box center [560, 276] width 1120 height 552
click at [649, 334] on div at bounding box center [560, 276] width 1120 height 552
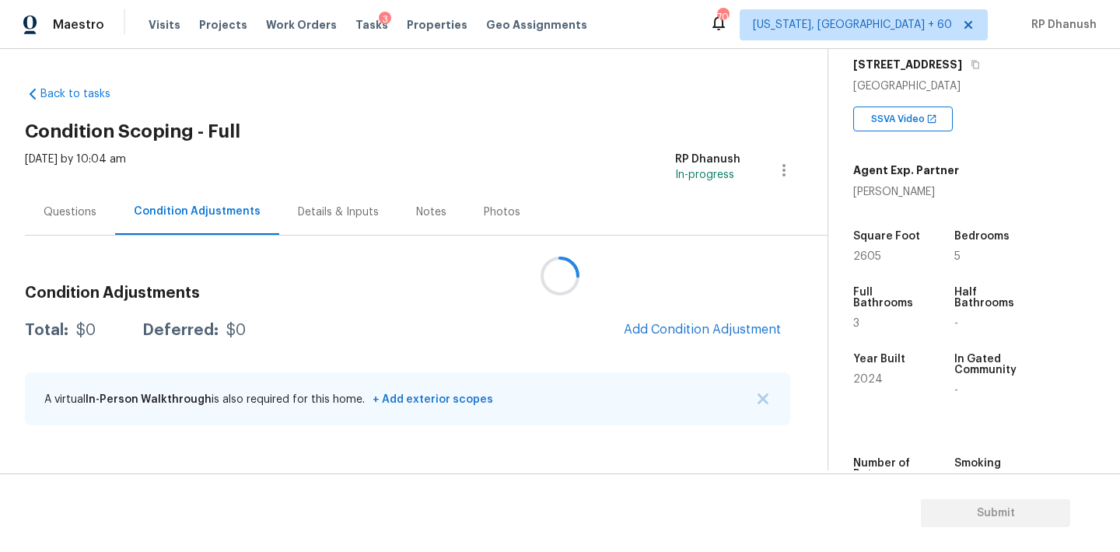
click at [649, 334] on div at bounding box center [560, 276] width 1120 height 552
click at [682, 306] on div "Condition Adjustments Total: $0 Deferred: $0 Add Condition Adjustment A virtual…" at bounding box center [407, 356] width 765 height 166
click at [683, 328] on span "Add Condition Adjustment" at bounding box center [702, 330] width 157 height 14
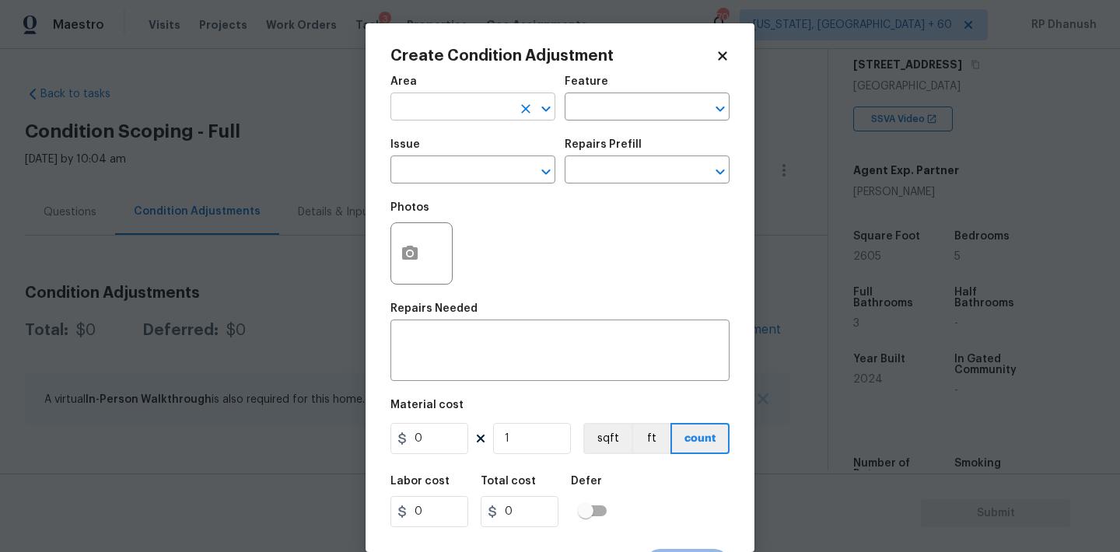
click at [452, 114] on input "text" at bounding box center [450, 108] width 121 height 24
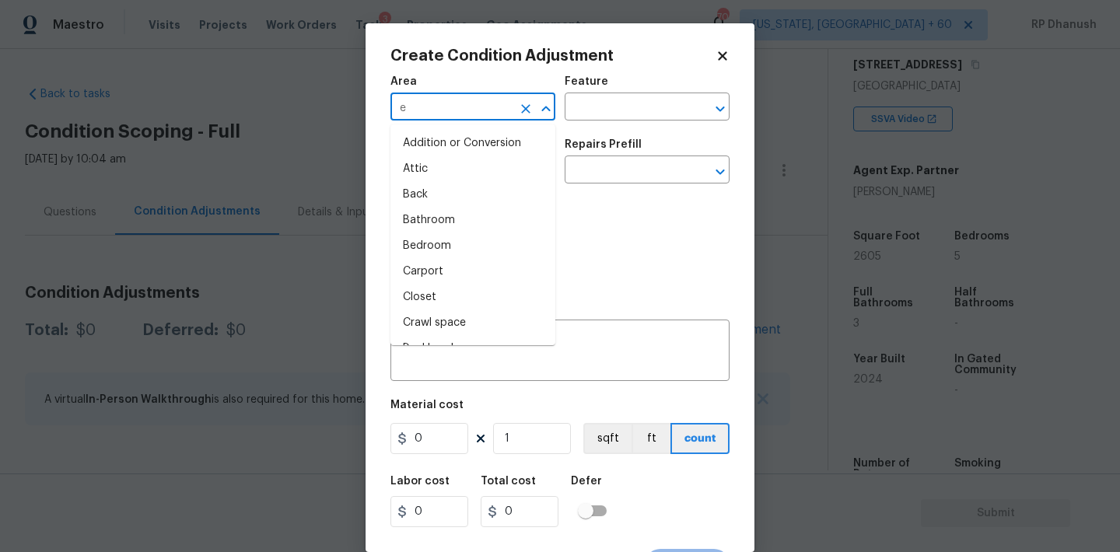
type input "ex"
click at [437, 156] on li "Exterior Overall" at bounding box center [472, 169] width 165 height 26
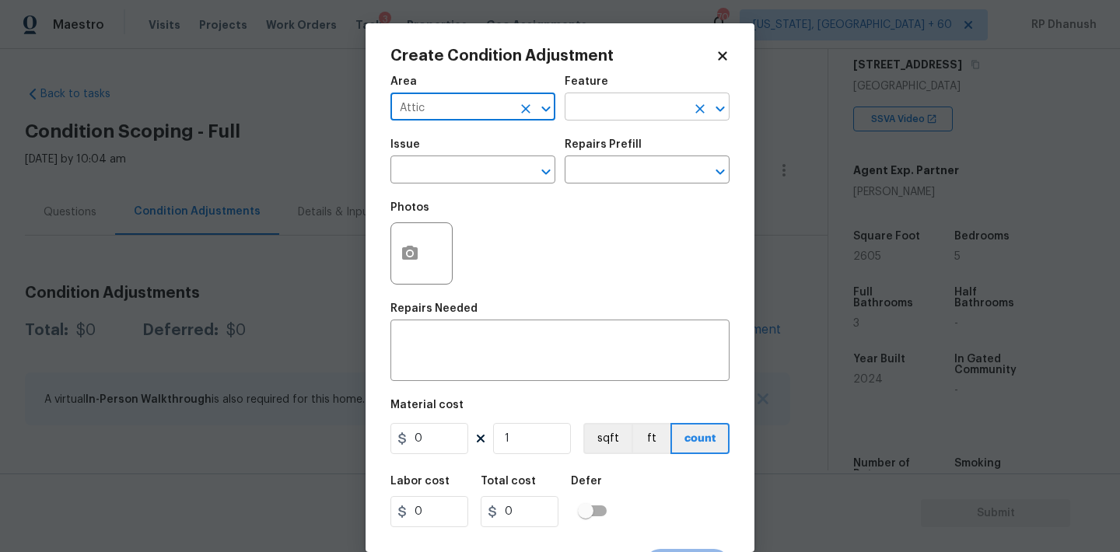
type input "Attic"
click at [601, 107] on input "text" at bounding box center [625, 108] width 121 height 24
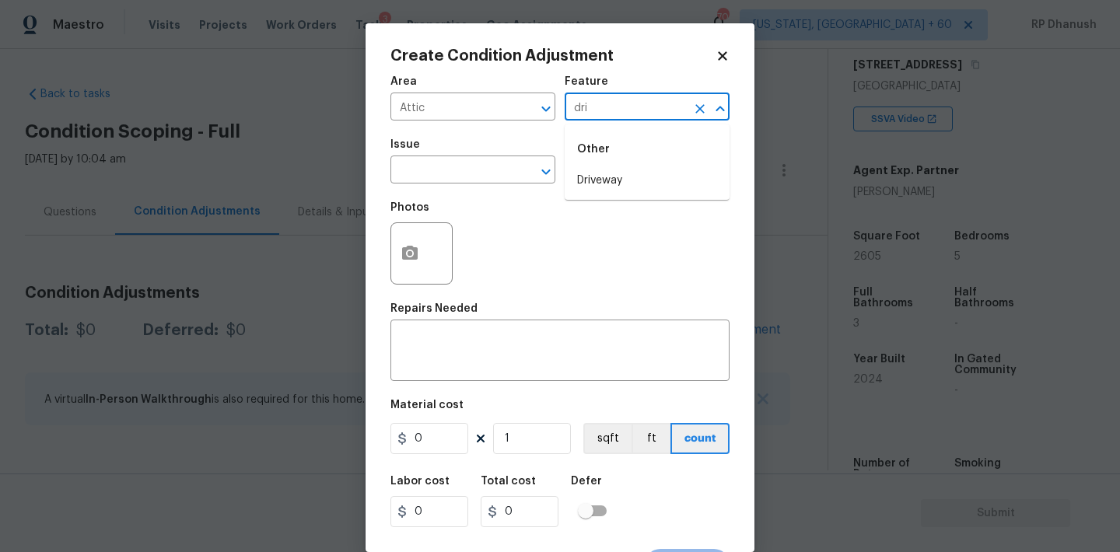
click at [595, 180] on li "Driveway" at bounding box center [647, 181] width 165 height 26
type input "Driveway"
click at [460, 177] on input "text" at bounding box center [450, 171] width 121 height 24
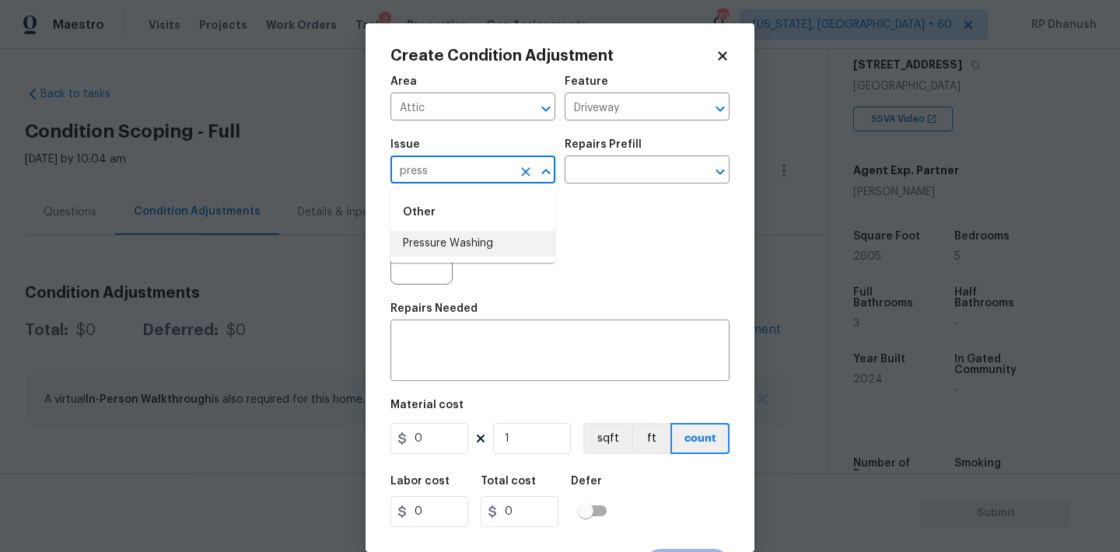
click at [446, 231] on li "Pressure Washing" at bounding box center [472, 244] width 165 height 26
type input "Pressure Washing"
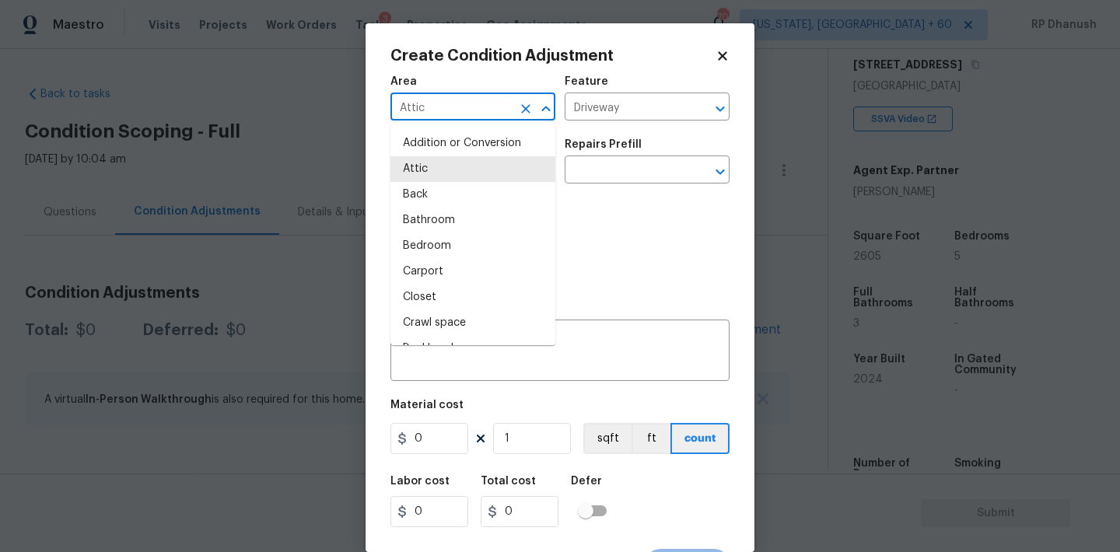
click at [486, 115] on input "Attic" at bounding box center [450, 108] width 121 height 24
drag, startPoint x: 449, startPoint y: 168, endPoint x: 468, endPoint y: 161, distance: 19.9
click at [450, 168] on li "Exterior Overall" at bounding box center [472, 169] width 165 height 26
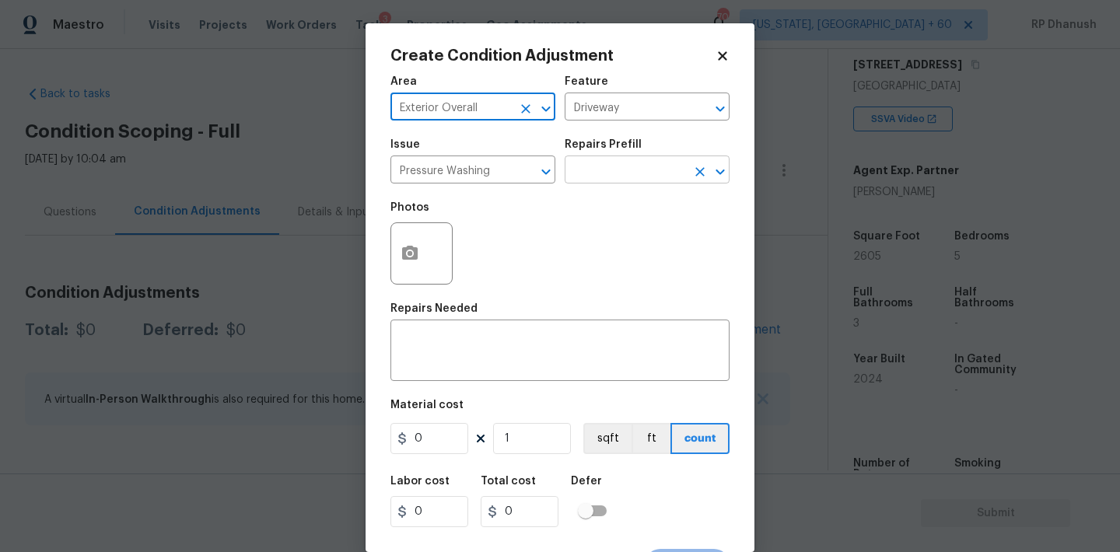
type input "Exterior Overall"
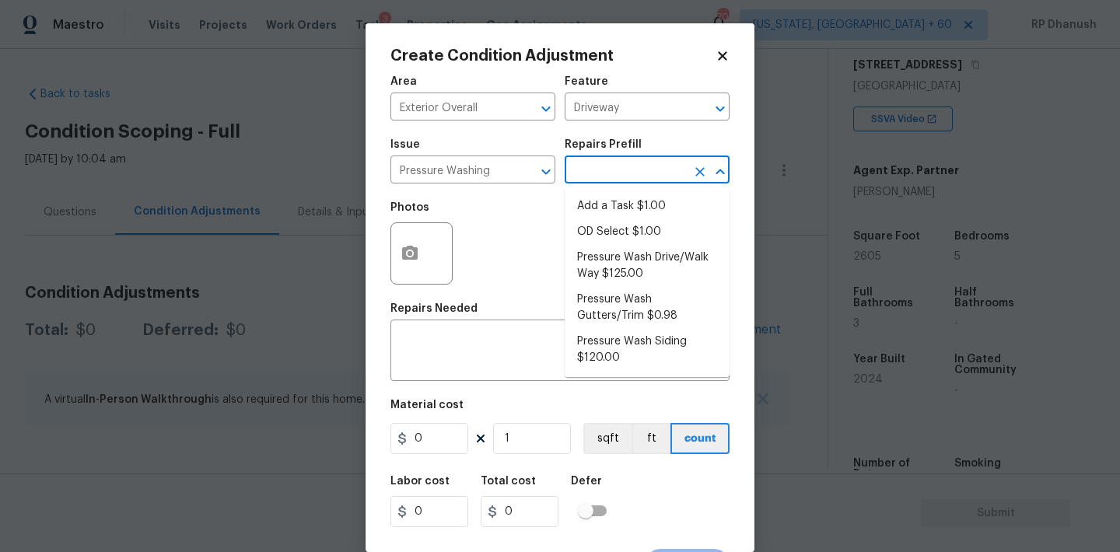
click at [610, 163] on input "text" at bounding box center [625, 171] width 121 height 24
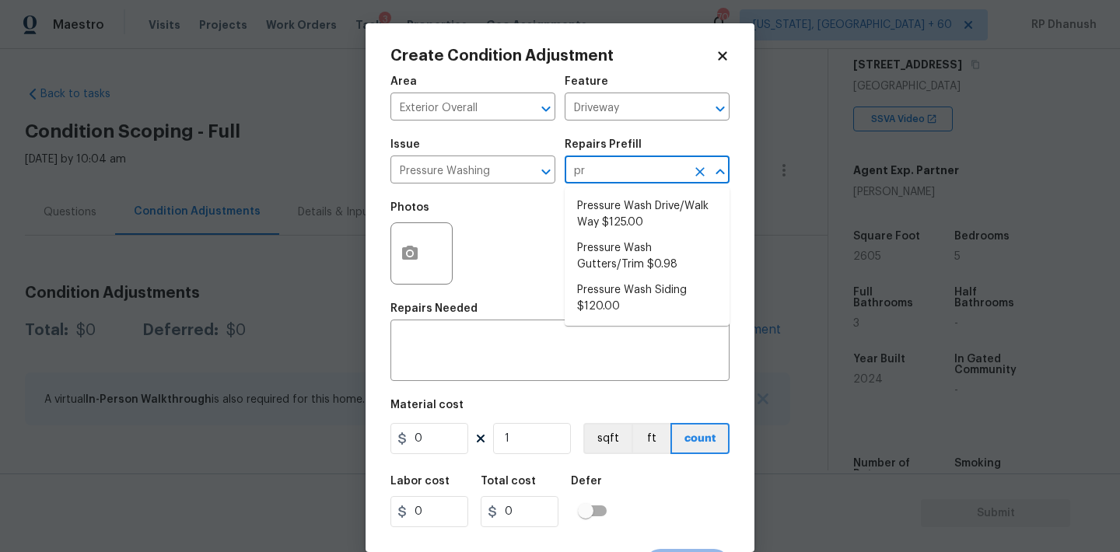
type input "p"
click at [681, 281] on li "Pressure Wash Siding $120.00" at bounding box center [647, 299] width 165 height 42
type input "Siding"
type textarea "Protect areas as needed for pressure washing. Pressure wash the siding on the h…"
type input "120"
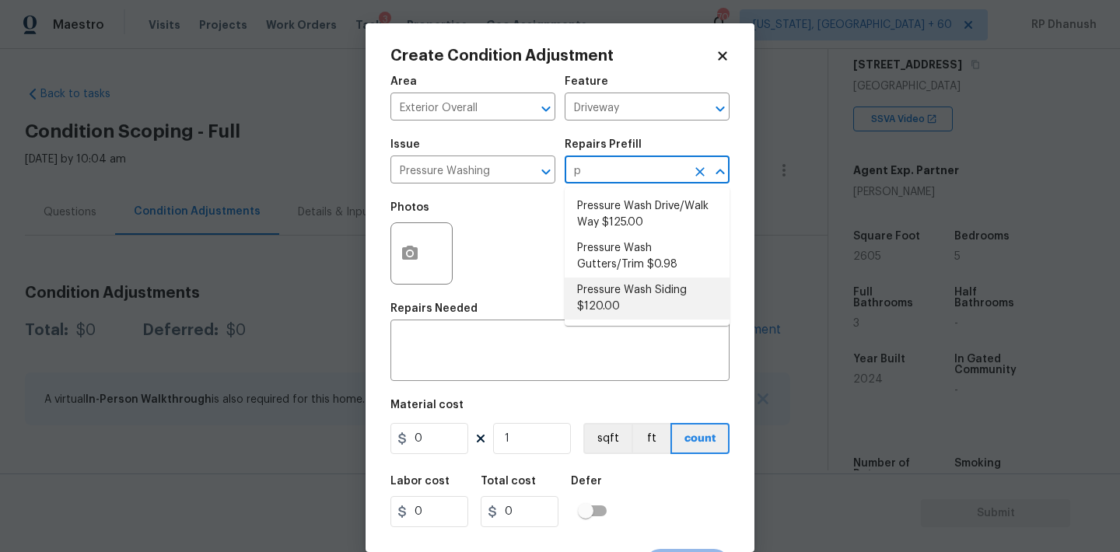
type input "120"
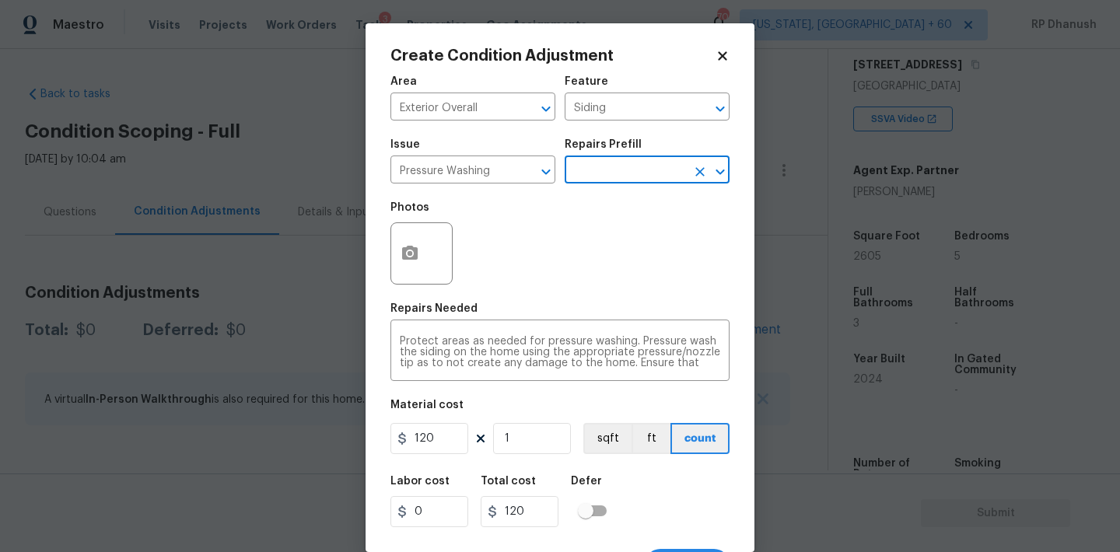
click at [442, 421] on figure "Material cost 120 1 sqft ft count" at bounding box center [559, 429] width 339 height 58
click at [436, 439] on input "120" at bounding box center [429, 438] width 78 height 31
type input "200"
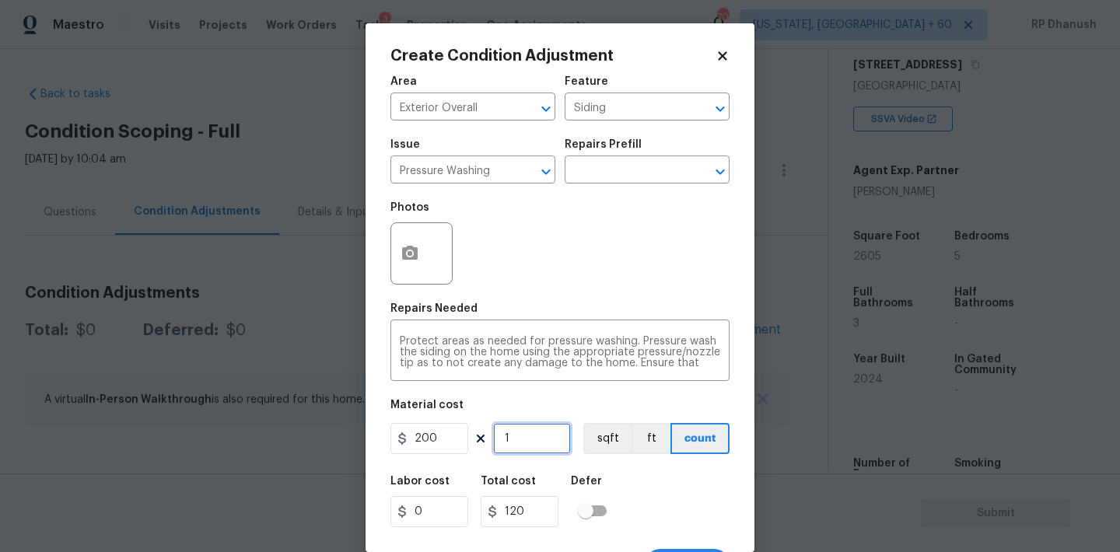
type input "200"
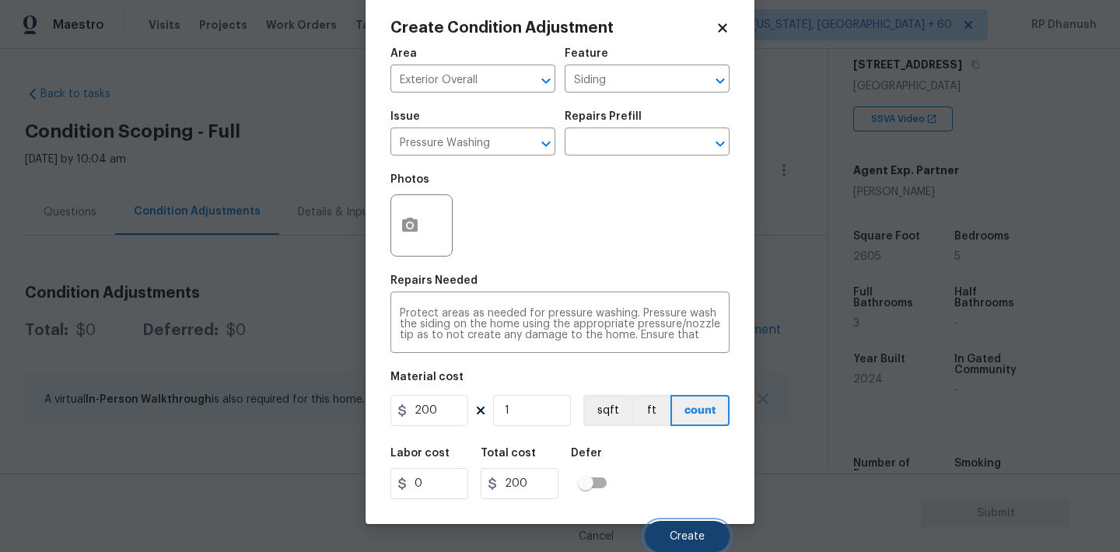
click at [696, 540] on span "Create" at bounding box center [687, 537] width 35 height 12
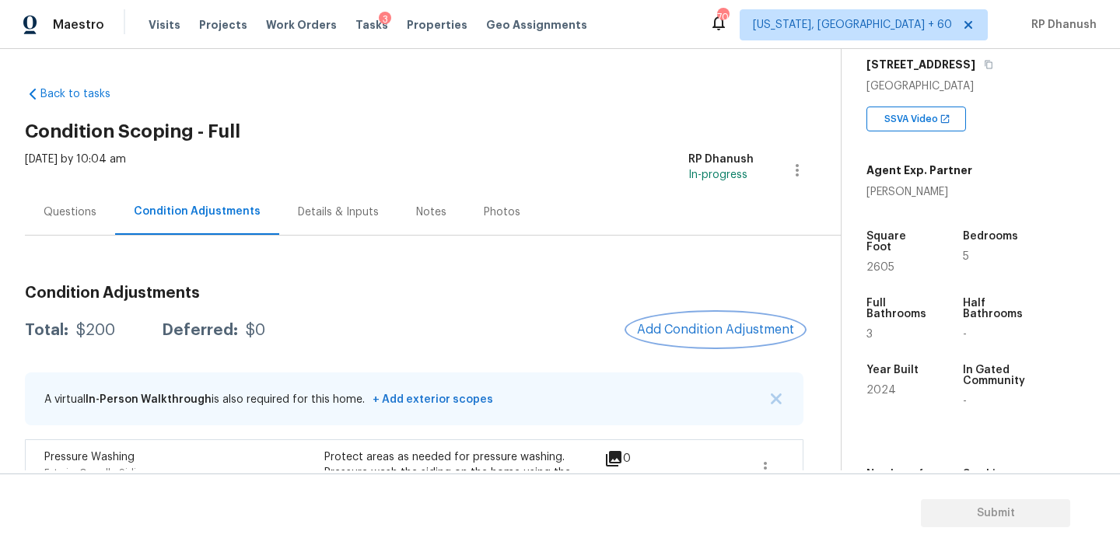
scroll to position [118, 0]
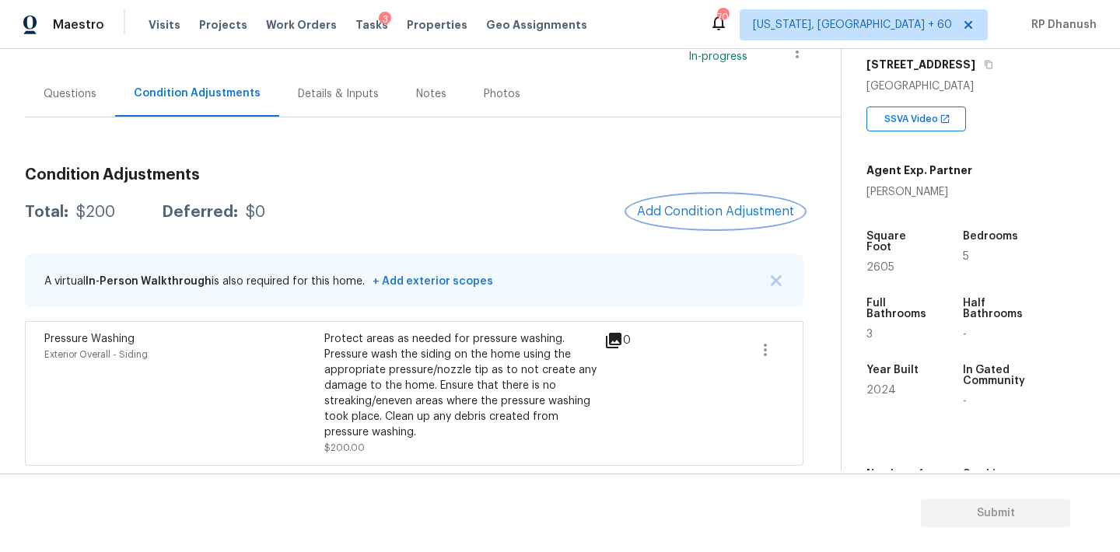
click at [730, 210] on span "Add Condition Adjustment" at bounding box center [715, 212] width 157 height 14
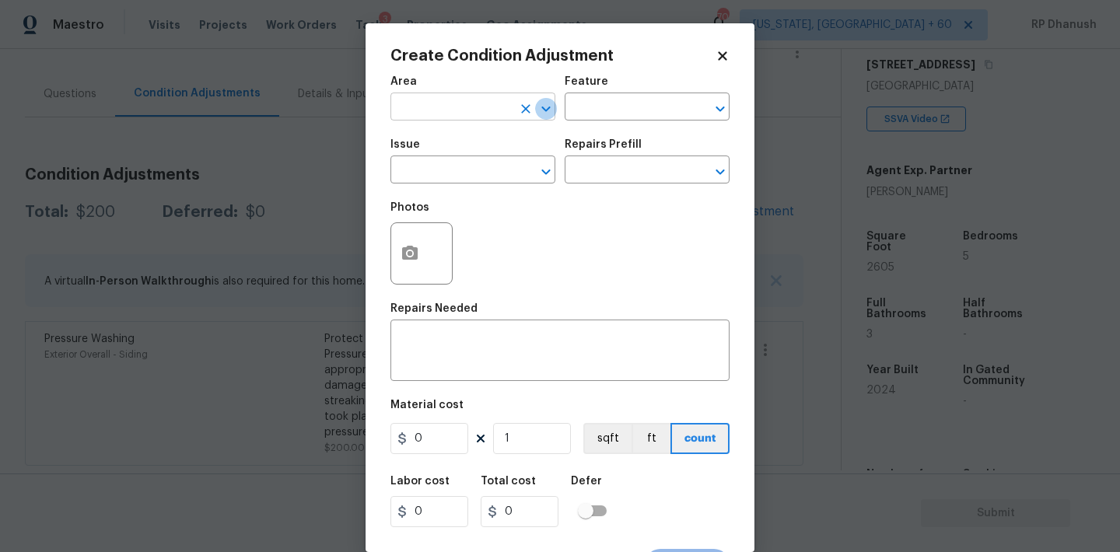
click at [537, 115] on icon "Open" at bounding box center [546, 109] width 19 height 19
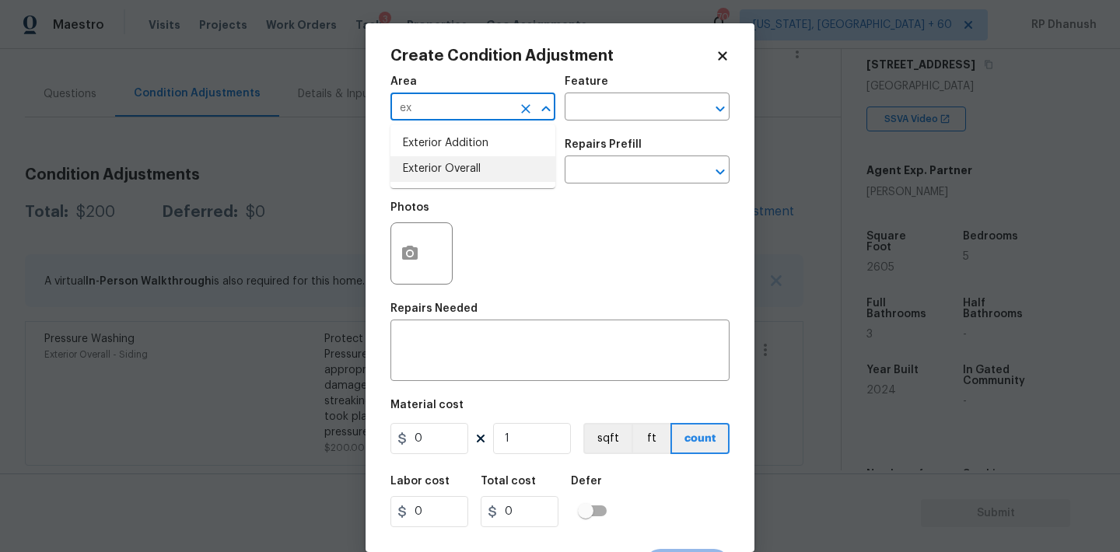
click at [456, 157] on li "Exterior Overall" at bounding box center [472, 169] width 165 height 26
type input "Exterior Overall"
click at [610, 138] on div "Issue ​ Repairs Prefill ​" at bounding box center [559, 161] width 339 height 63
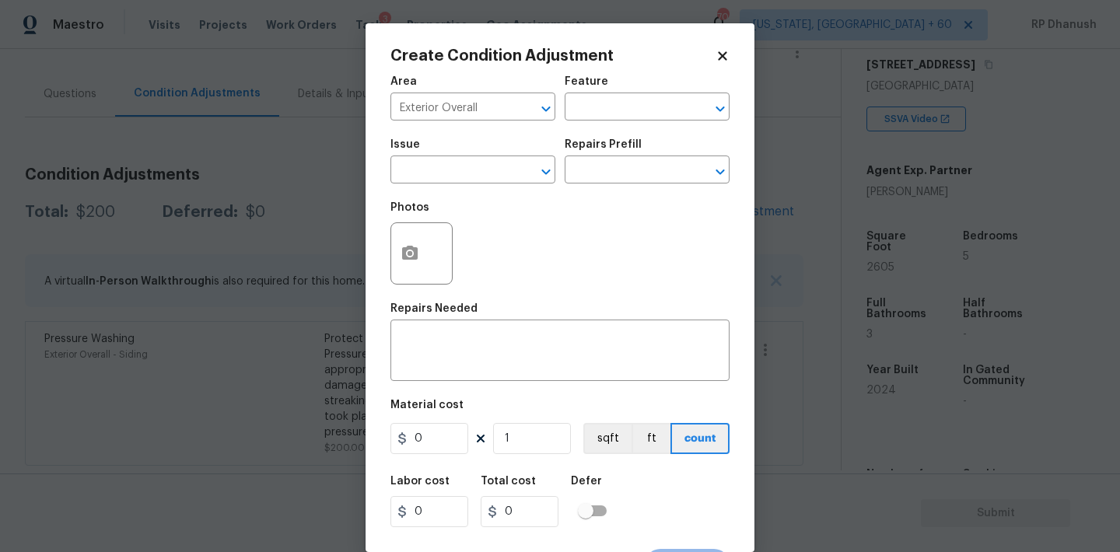
click at [612, 128] on div "Area Exterior Overall ​ Feature ​" at bounding box center [559, 98] width 339 height 63
click at [610, 111] on input "text" at bounding box center [625, 108] width 121 height 24
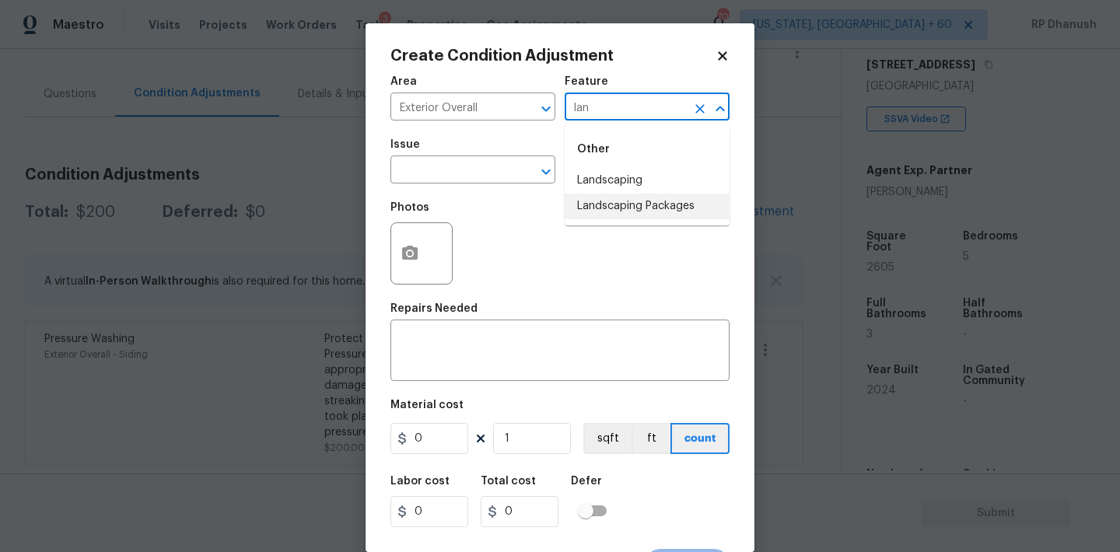
click at [598, 194] on li "Landscaping Packages" at bounding box center [647, 207] width 165 height 26
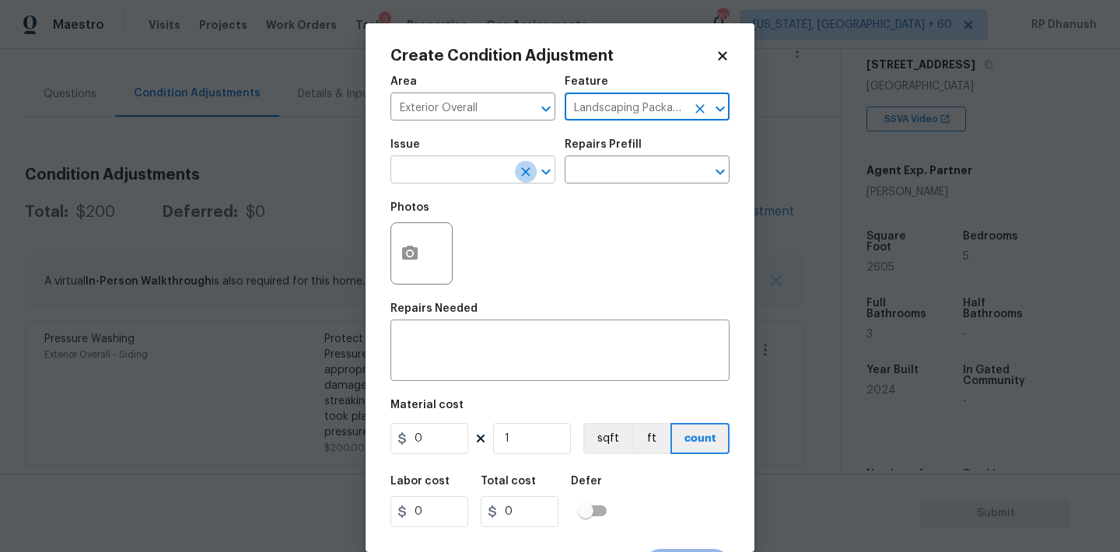
click at [534, 175] on button "Clear" at bounding box center [526, 172] width 22 height 22
type input "Landscaping Packages"
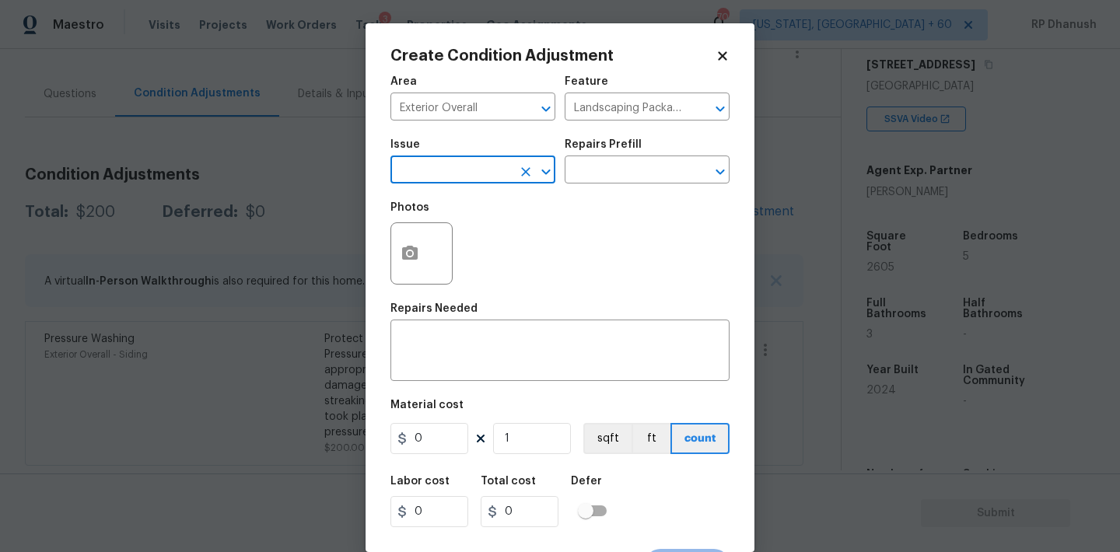
click at [488, 169] on input "text" at bounding box center [450, 171] width 121 height 24
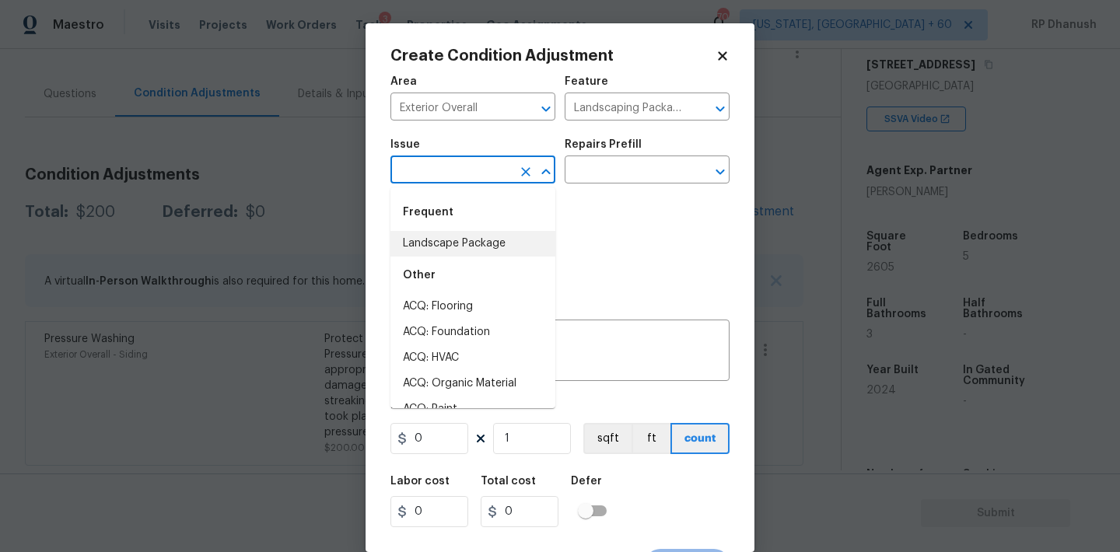
click at [454, 234] on li "Landscape Package" at bounding box center [472, 244] width 165 height 26
type input "Landscape Package"
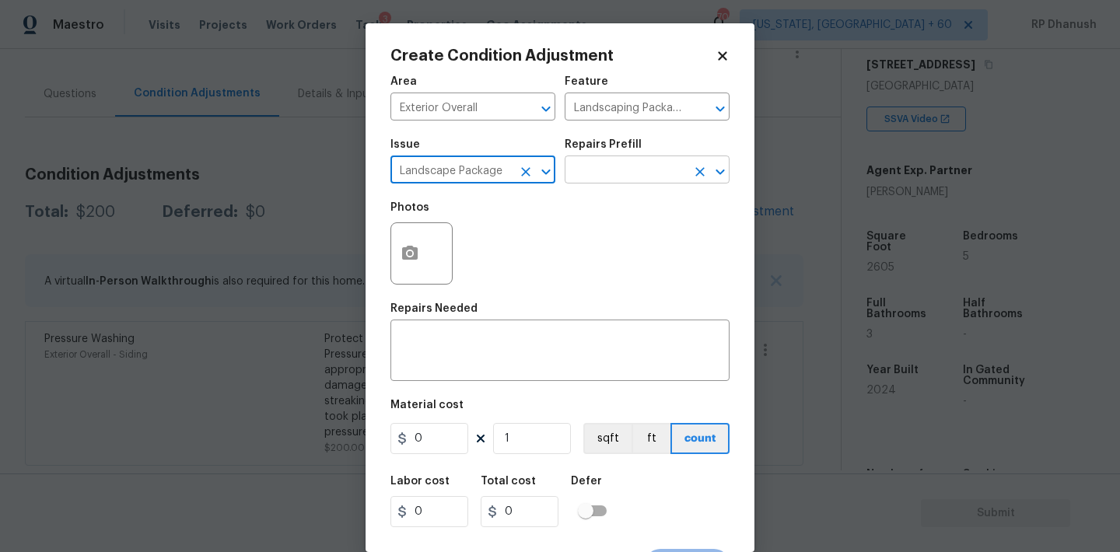
click at [643, 180] on input "text" at bounding box center [625, 171] width 121 height 24
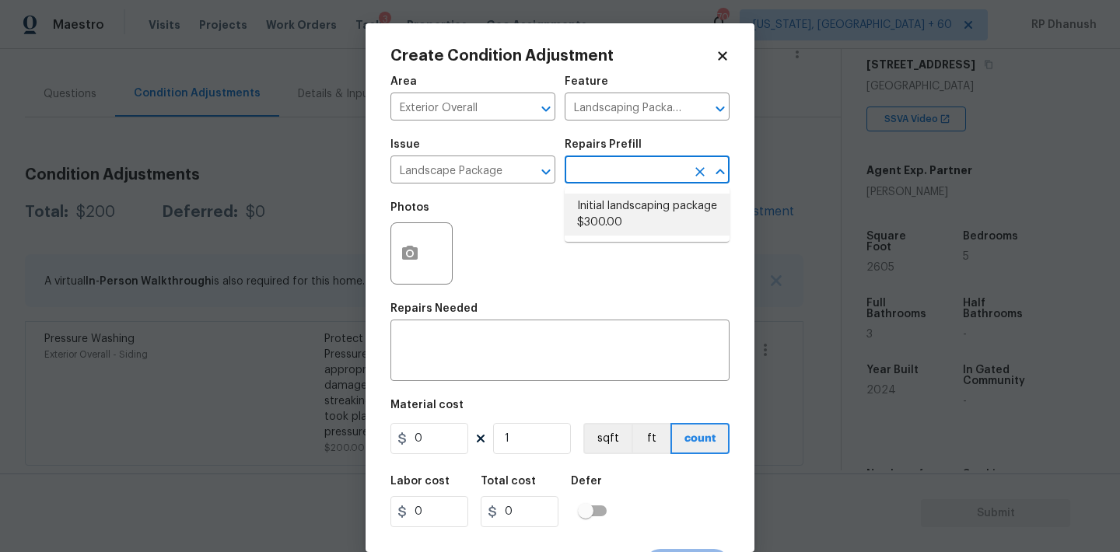
click at [617, 206] on li "Initial landscaping package $300.00" at bounding box center [647, 215] width 165 height 42
type input "Home Readiness Packages"
type textarea "Mowing of grass up to 6" in height. Mow, edge along driveways & sidewalks, trim…"
type input "300"
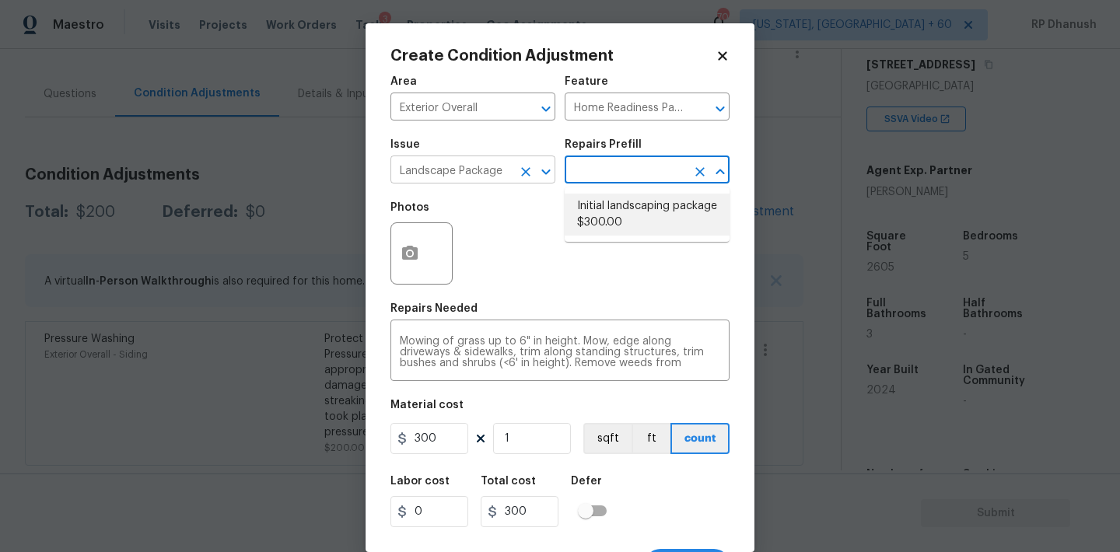
scroll to position [29, 0]
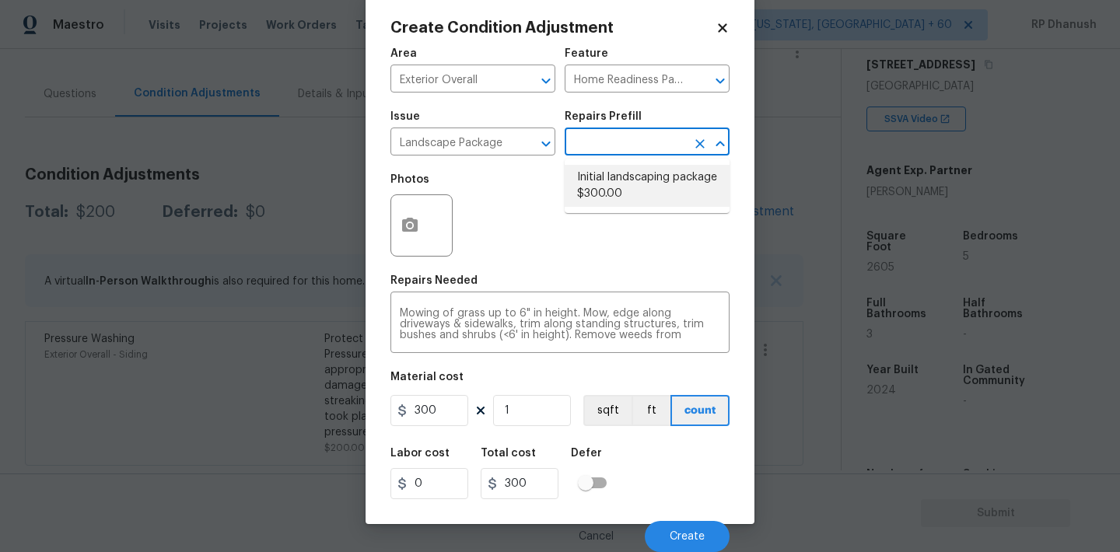
click at [589, 173] on li "Initial landscaping package $300.00" at bounding box center [647, 186] width 165 height 42
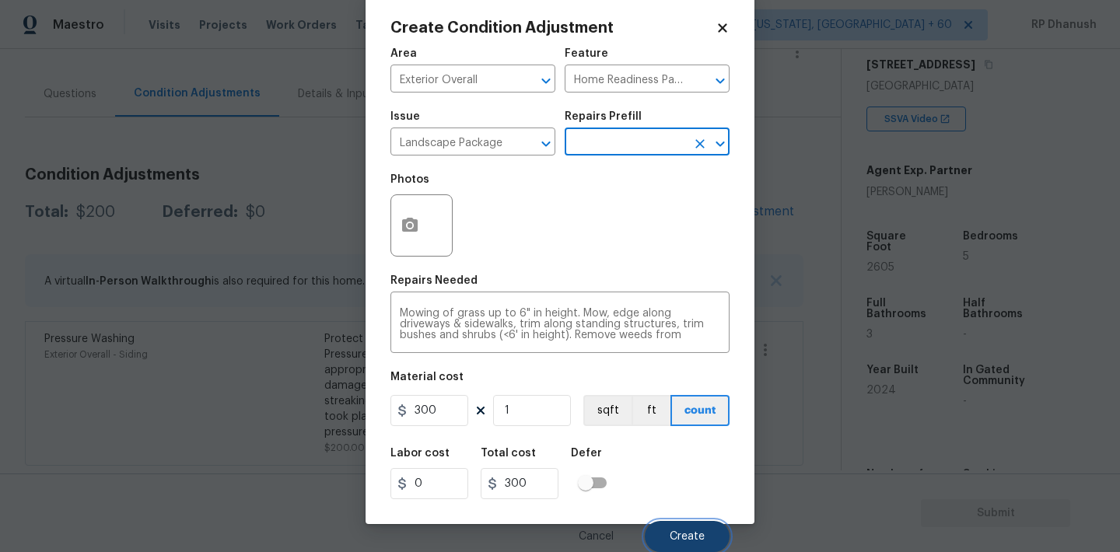
click at [701, 533] on span "Create" at bounding box center [687, 537] width 35 height 12
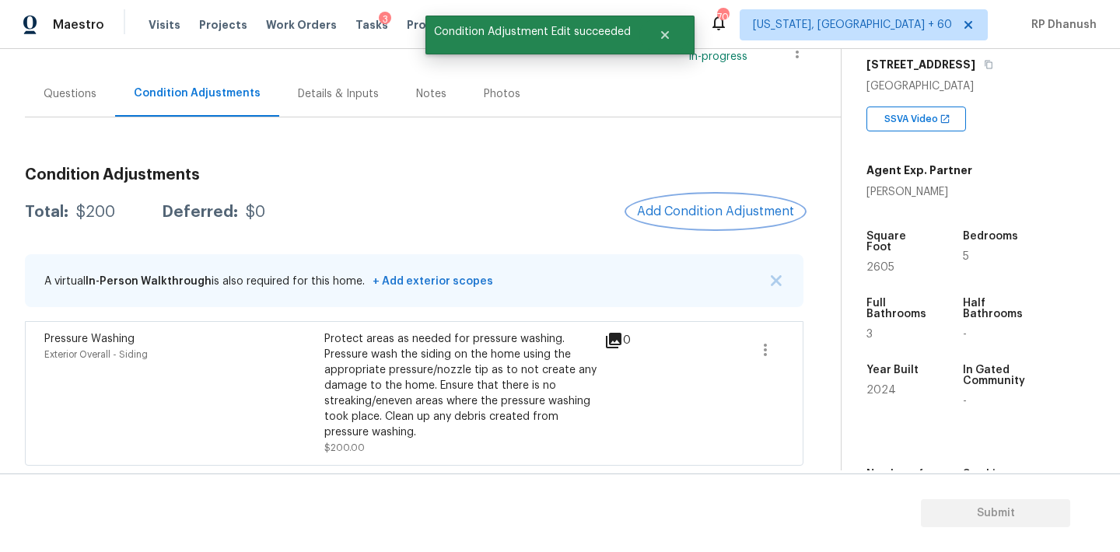
scroll to position [0, 0]
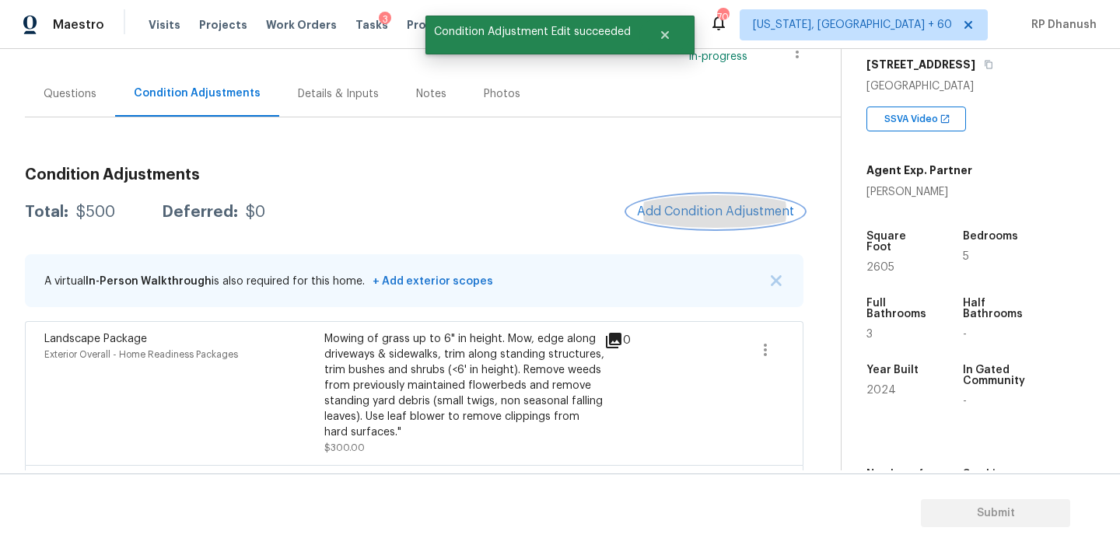
click at [687, 198] on button "Add Condition Adjustment" at bounding box center [716, 211] width 176 height 33
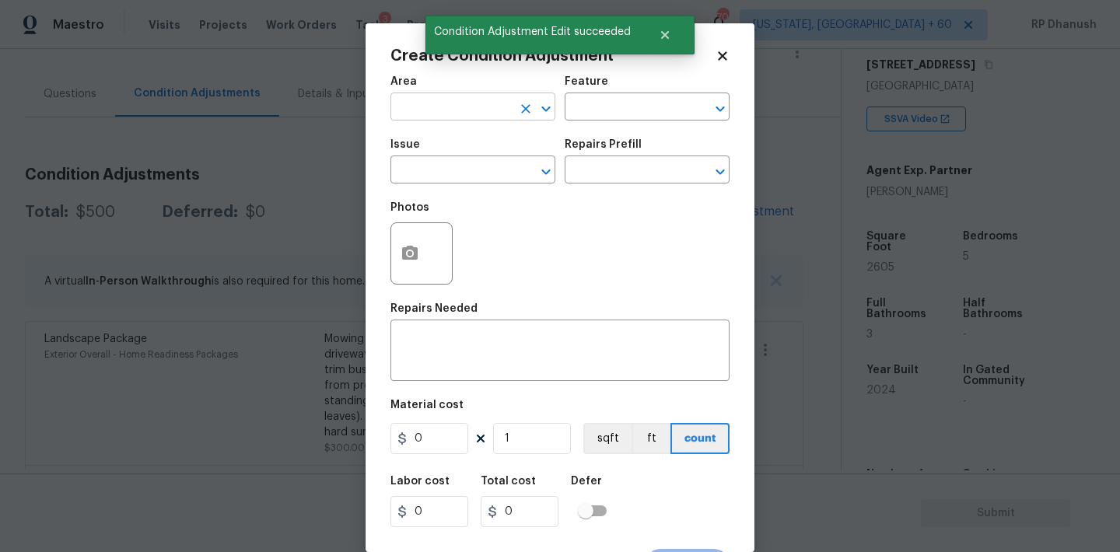
click at [471, 104] on input "text" at bounding box center [450, 108] width 121 height 24
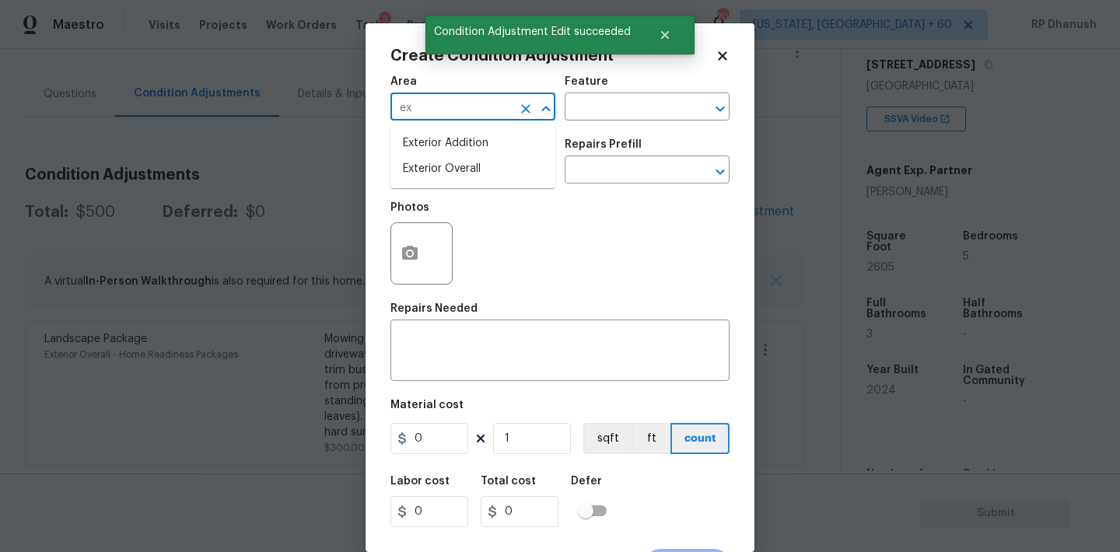
click at [453, 173] on li "Exterior Overall" at bounding box center [472, 169] width 165 height 26
type input "Exterior Overall"
click at [583, 117] on input "text" at bounding box center [625, 108] width 121 height 24
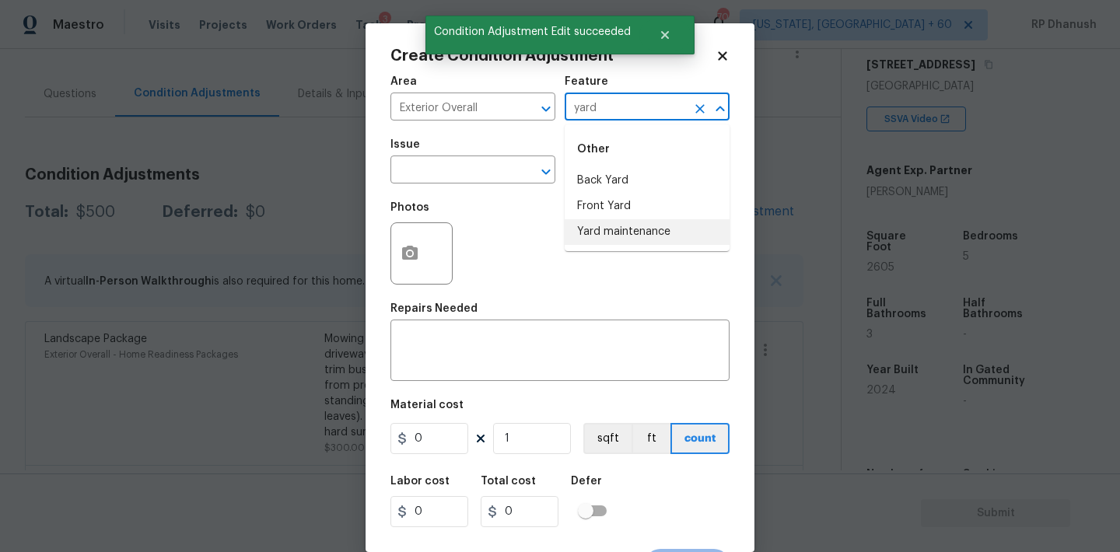
click at [586, 233] on li "Yard maintenance" at bounding box center [647, 232] width 165 height 26
type input "Yard maintenance"
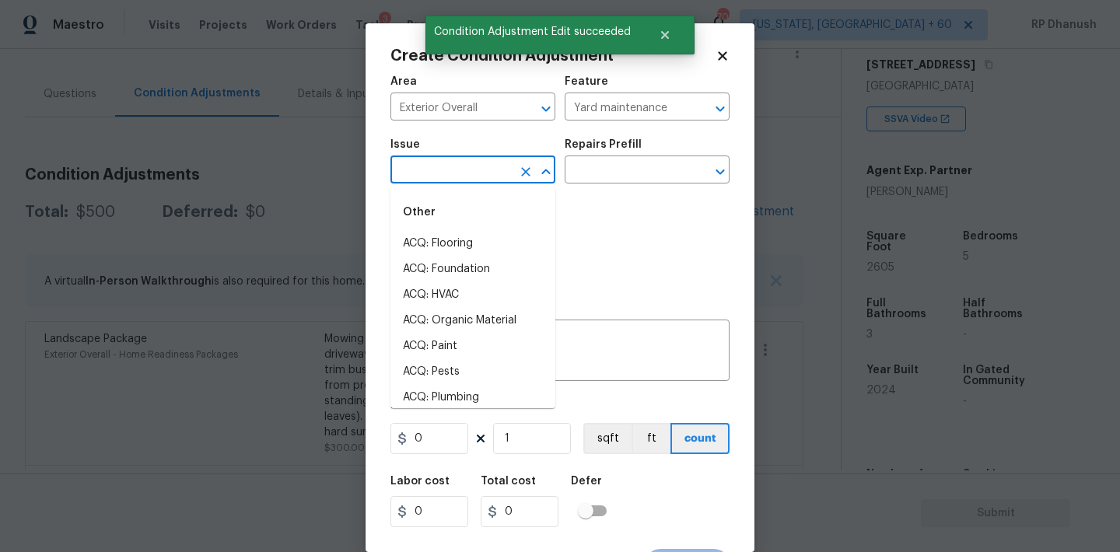
click at [453, 172] on input "text" at bounding box center [450, 171] width 121 height 24
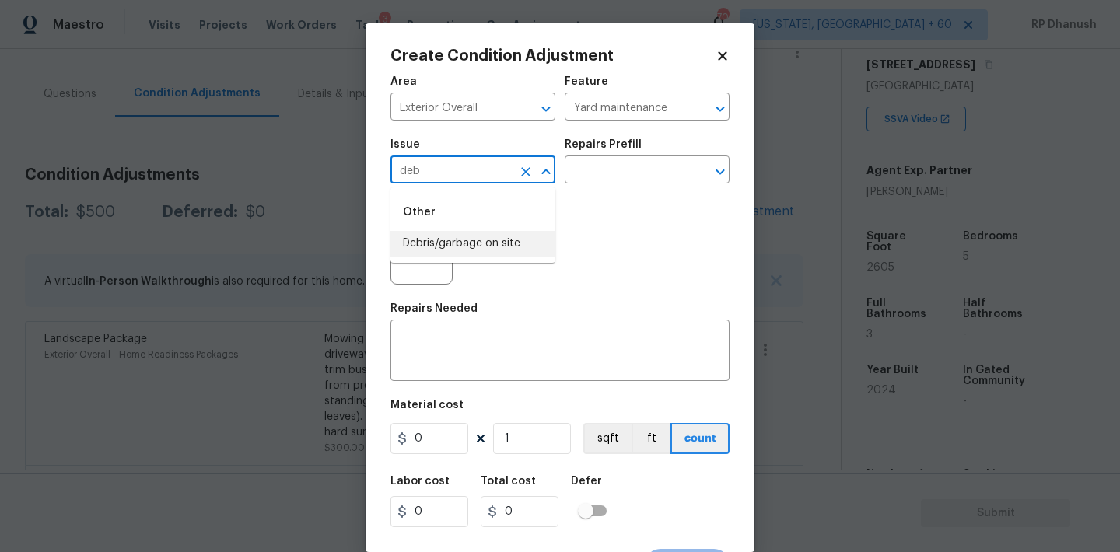
click at [472, 247] on li "Debris/garbage on site" at bounding box center [472, 244] width 165 height 26
type input "Debris/garbage on site"
click at [644, 178] on input "text" at bounding box center [625, 171] width 121 height 24
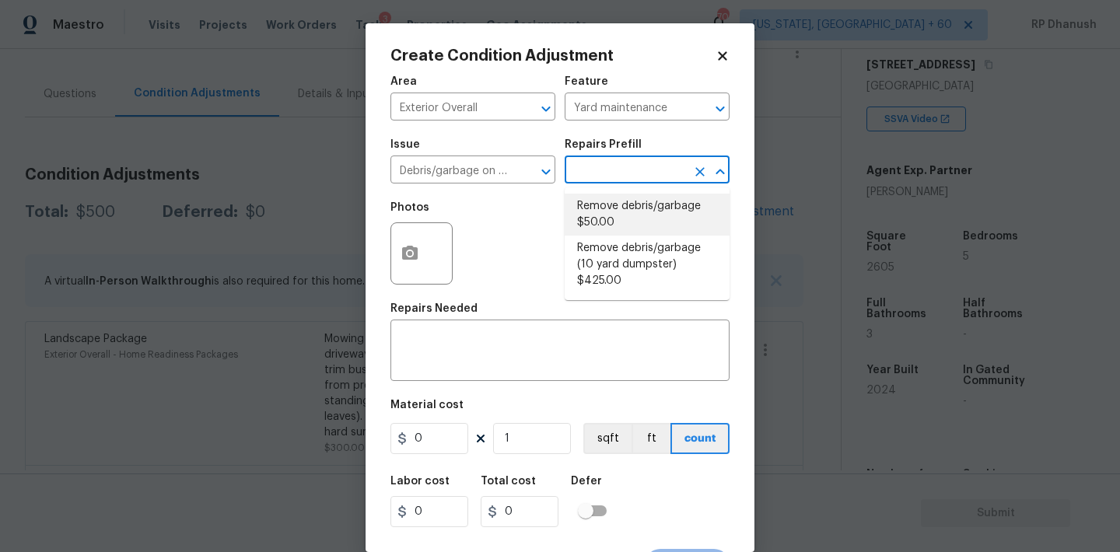
click at [628, 212] on li "Remove debris/garbage $50.00" at bounding box center [647, 215] width 165 height 42
type textarea "Remove, haul off, and properly dispose of any debris left by seller to offsite …"
type input "50"
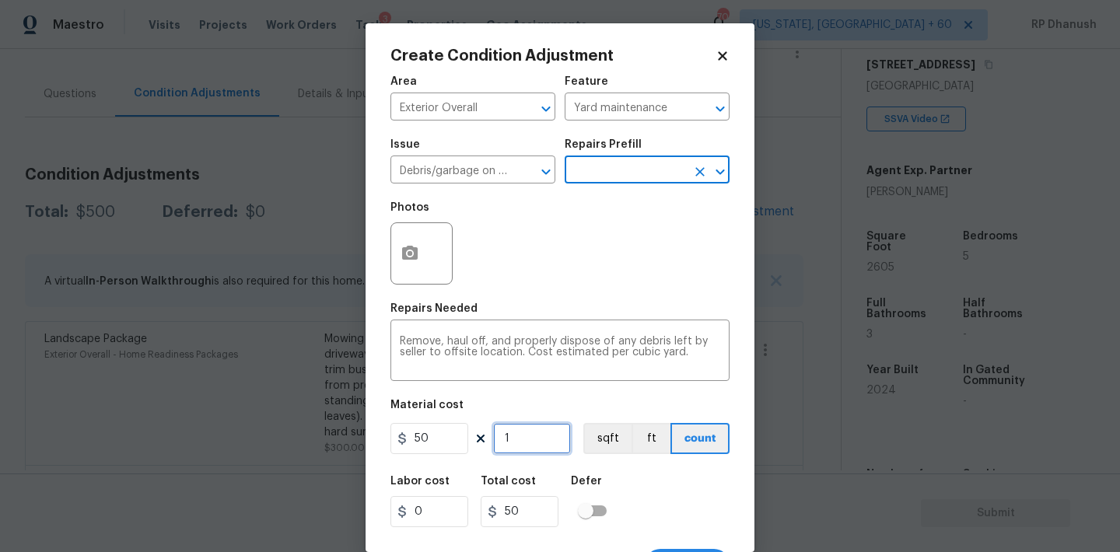
click at [540, 433] on input "1" at bounding box center [532, 438] width 78 height 31
type input "0"
type input "5"
type input "250"
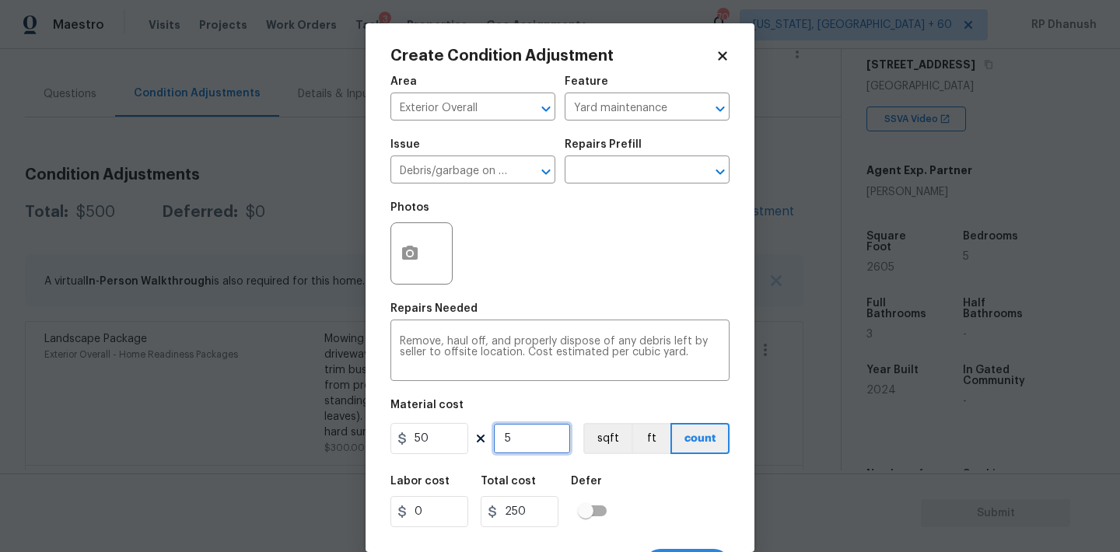
type input "5"
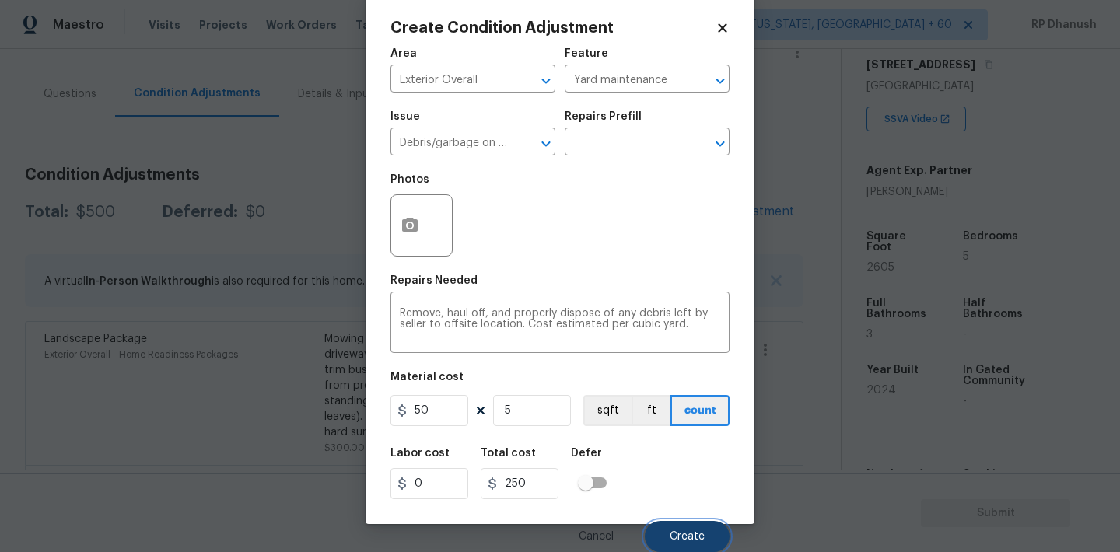
click at [694, 528] on button "Create" at bounding box center [687, 536] width 85 height 31
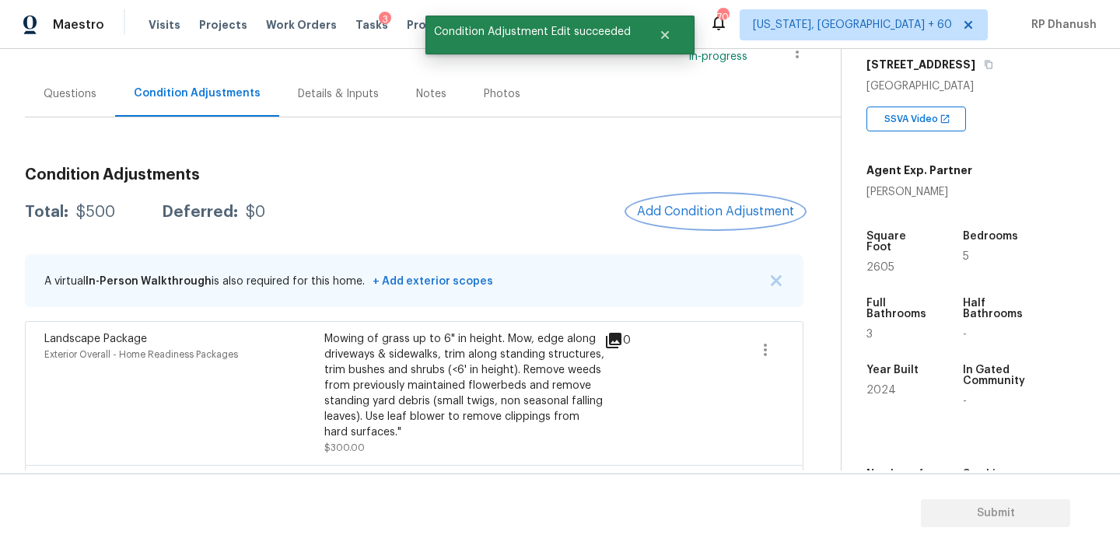
scroll to position [0, 0]
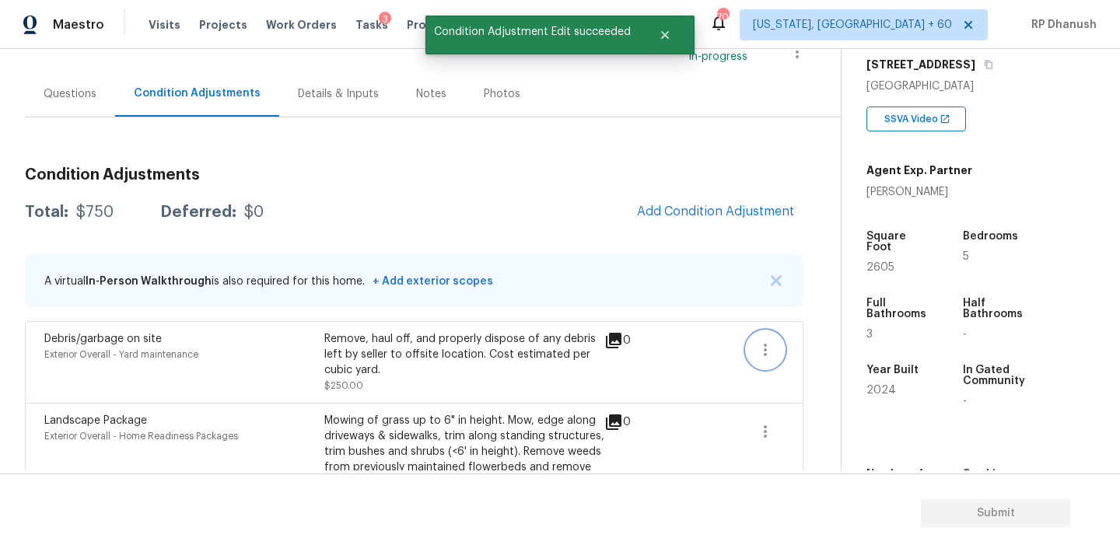
click at [767, 352] on icon "button" at bounding box center [765, 350] width 19 height 19
click at [817, 348] on div "Edit" at bounding box center [853, 347] width 121 height 16
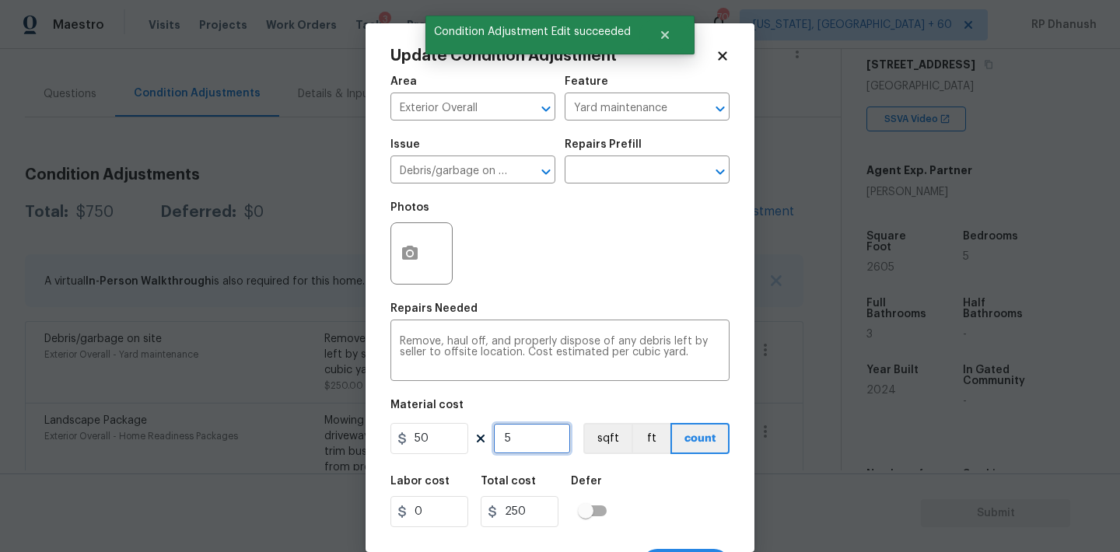
click at [535, 448] on input "5" at bounding box center [532, 438] width 78 height 31
type input "0"
type input "2"
type input "100"
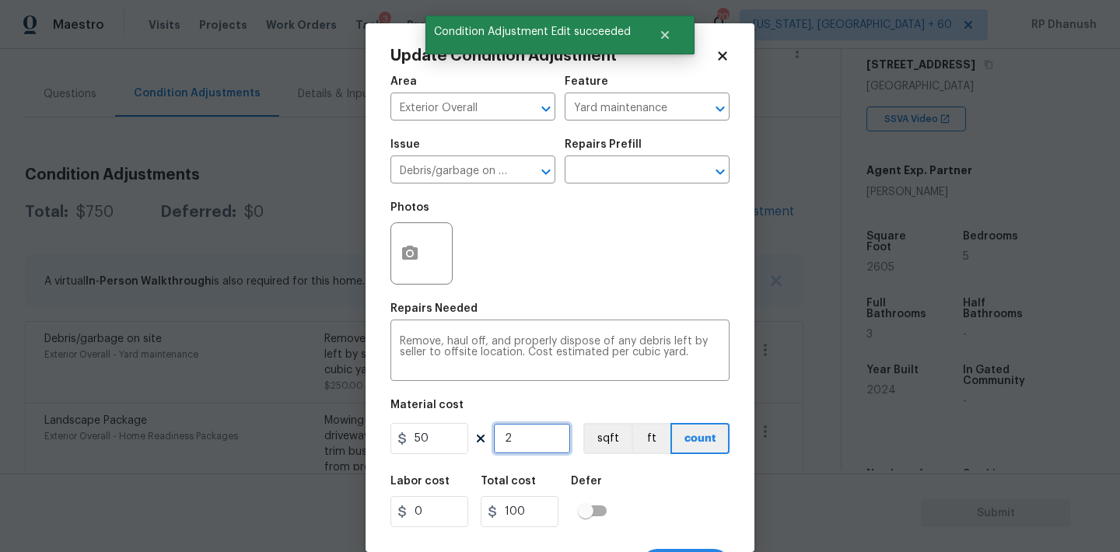
type input "2"
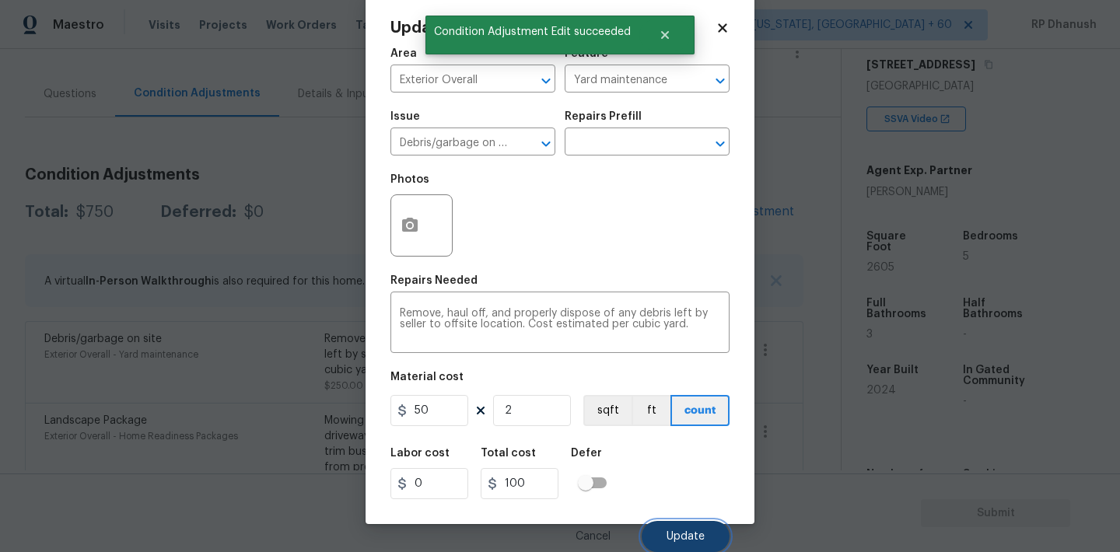
click at [659, 532] on button "Update" at bounding box center [686, 536] width 88 height 31
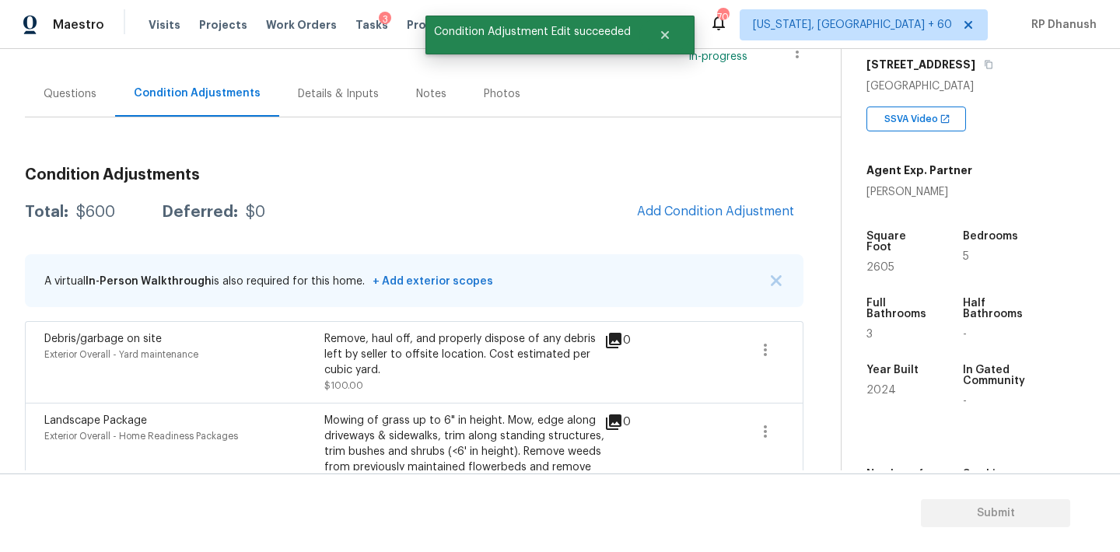
scroll to position [155, 0]
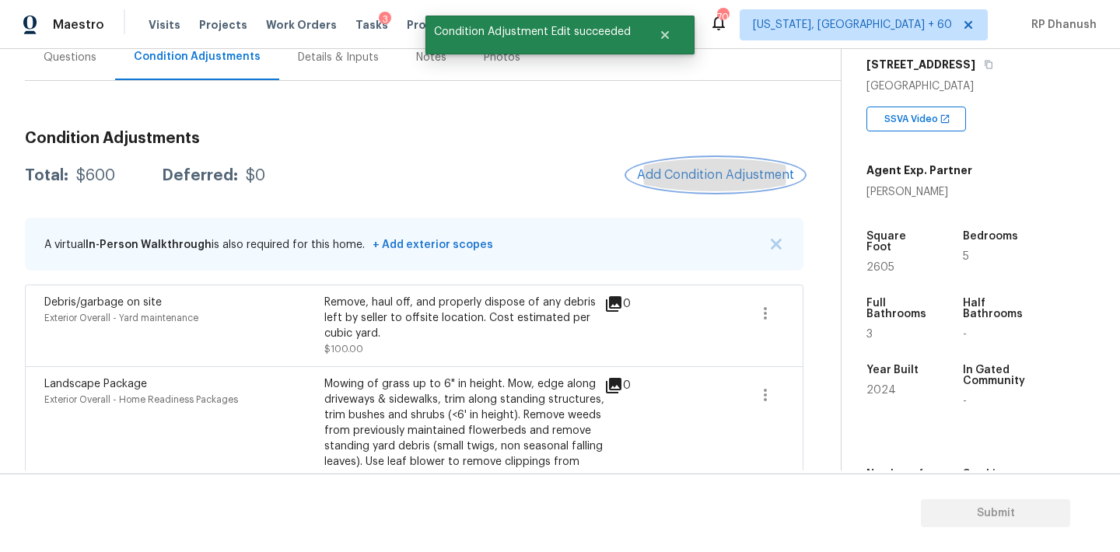
click at [665, 166] on button "Add Condition Adjustment" at bounding box center [716, 175] width 176 height 33
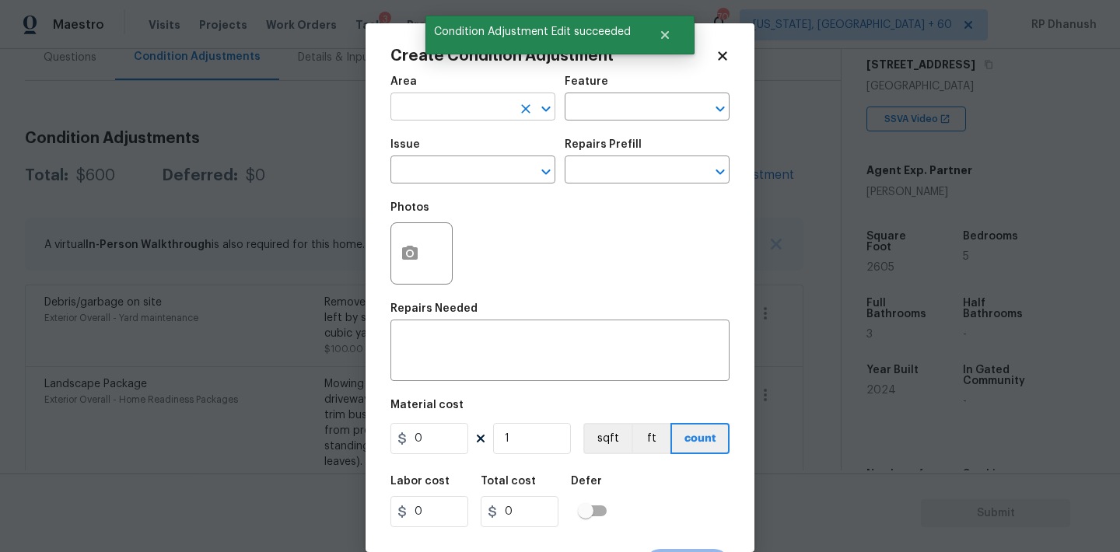
click at [437, 107] on input "text" at bounding box center [450, 108] width 121 height 24
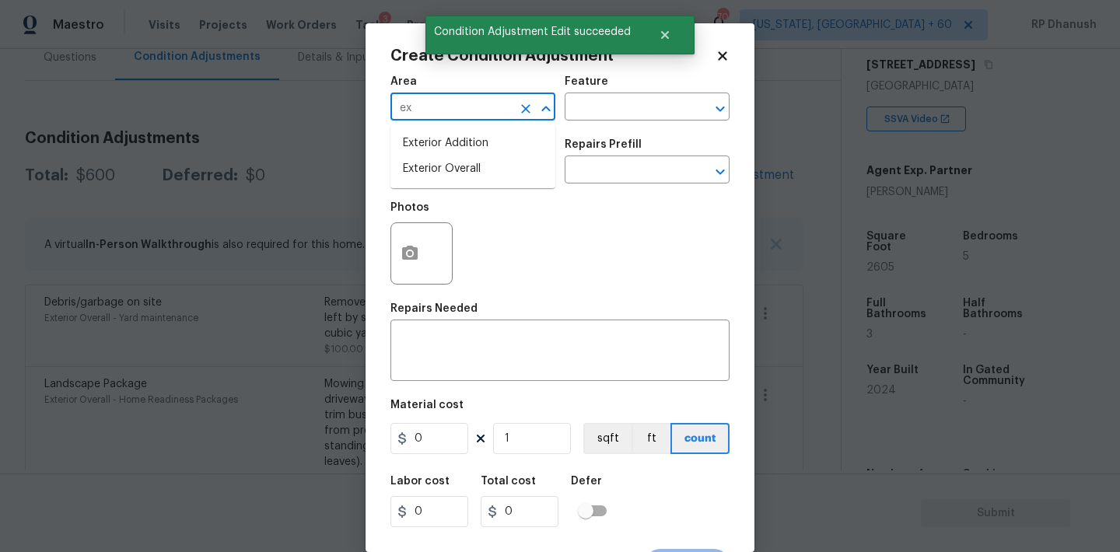
click at [430, 172] on li "Exterior Overall" at bounding box center [472, 169] width 165 height 26
type input "Exterior Overall"
click at [430, 315] on div "Repairs Needed" at bounding box center [559, 313] width 339 height 20
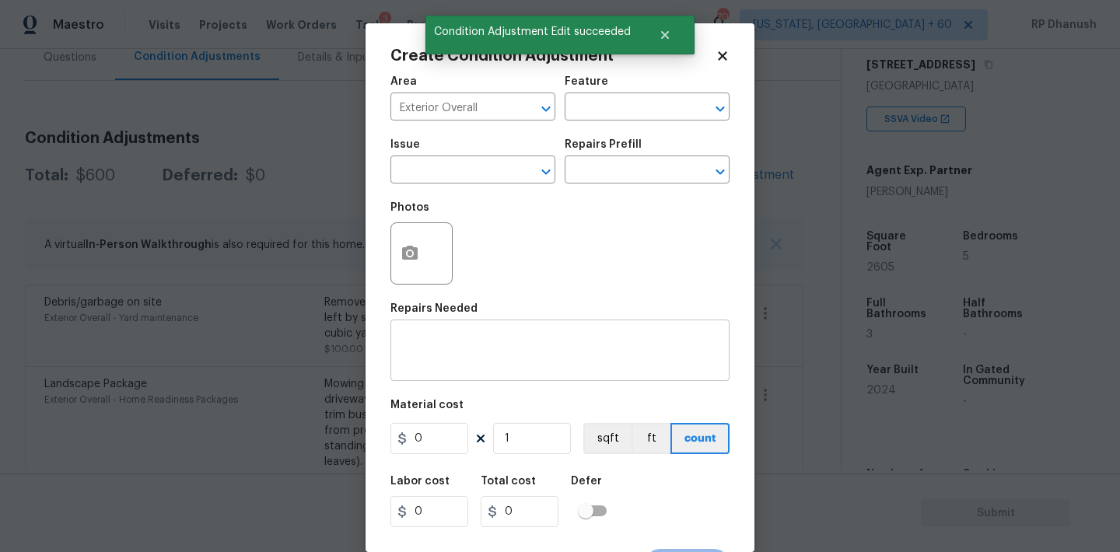
click at [430, 361] on textarea at bounding box center [560, 352] width 320 height 33
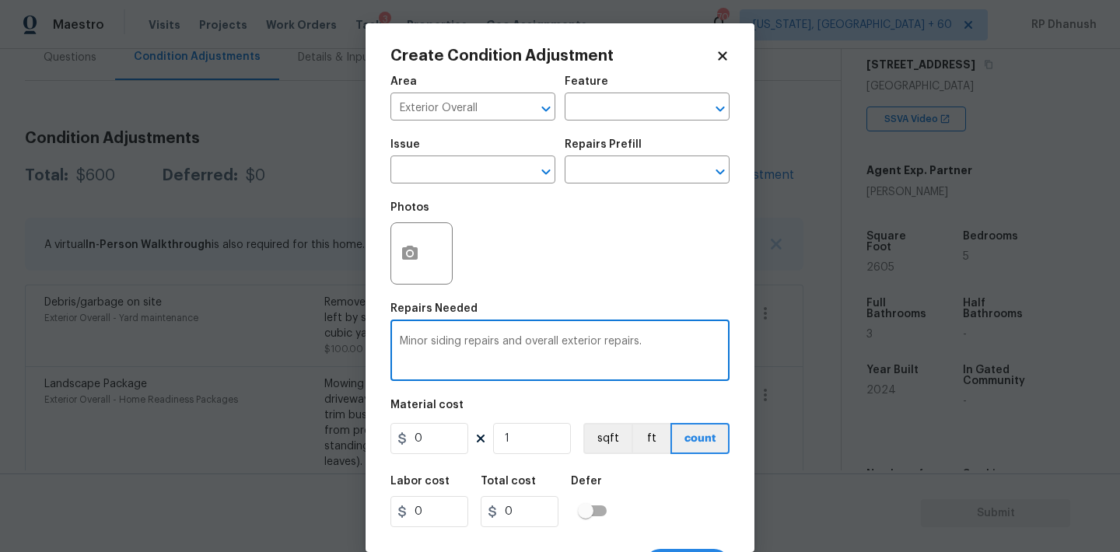
type textarea "Minor siding repairs and overall exterior repairs."
click at [446, 450] on input "0" at bounding box center [429, 438] width 78 height 31
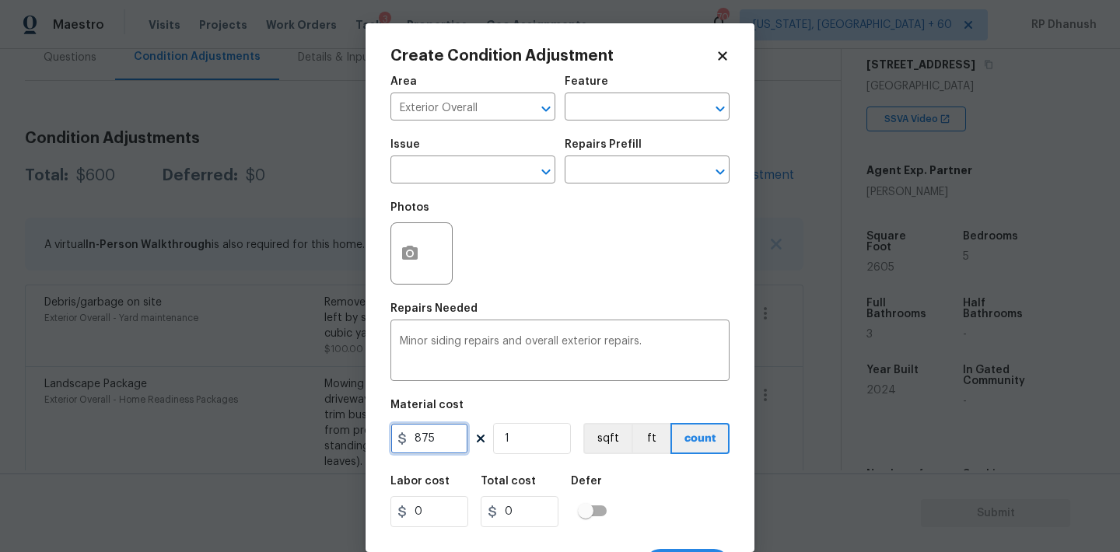
type input "875"
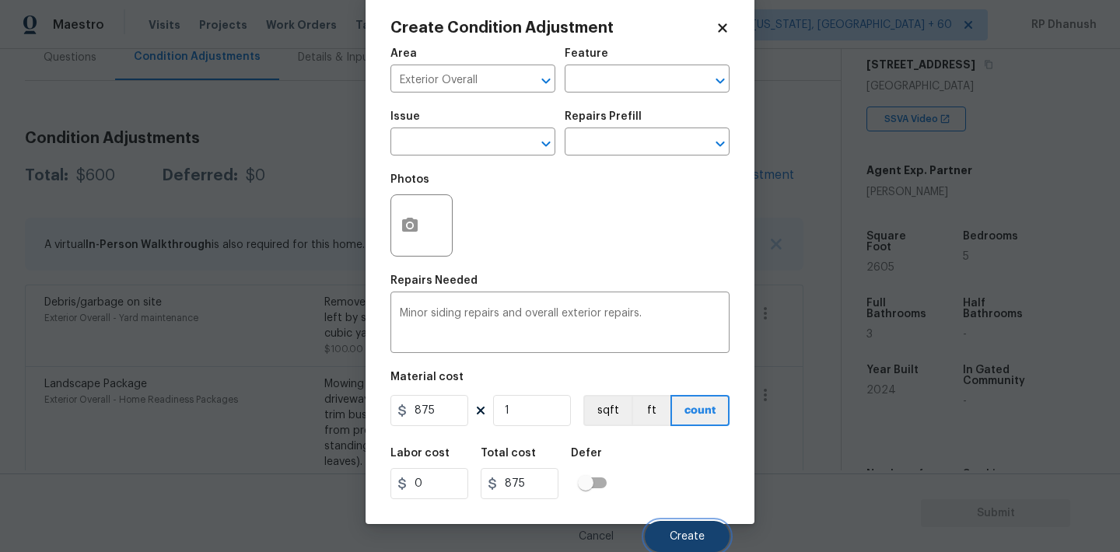
click at [680, 545] on button "Create" at bounding box center [687, 536] width 85 height 31
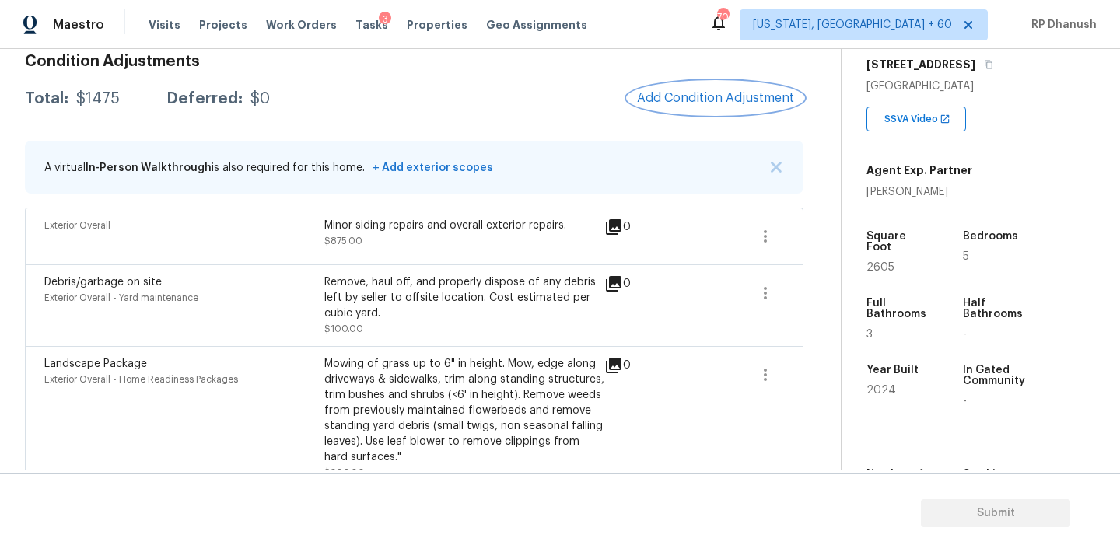
scroll to position [211, 0]
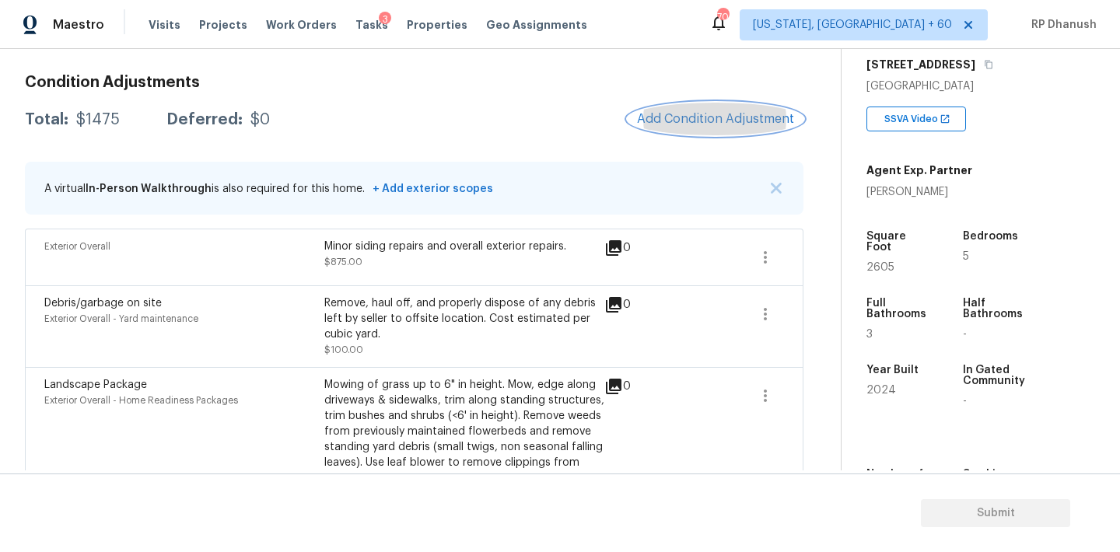
click at [692, 131] on button "Add Condition Adjustment" at bounding box center [716, 119] width 176 height 33
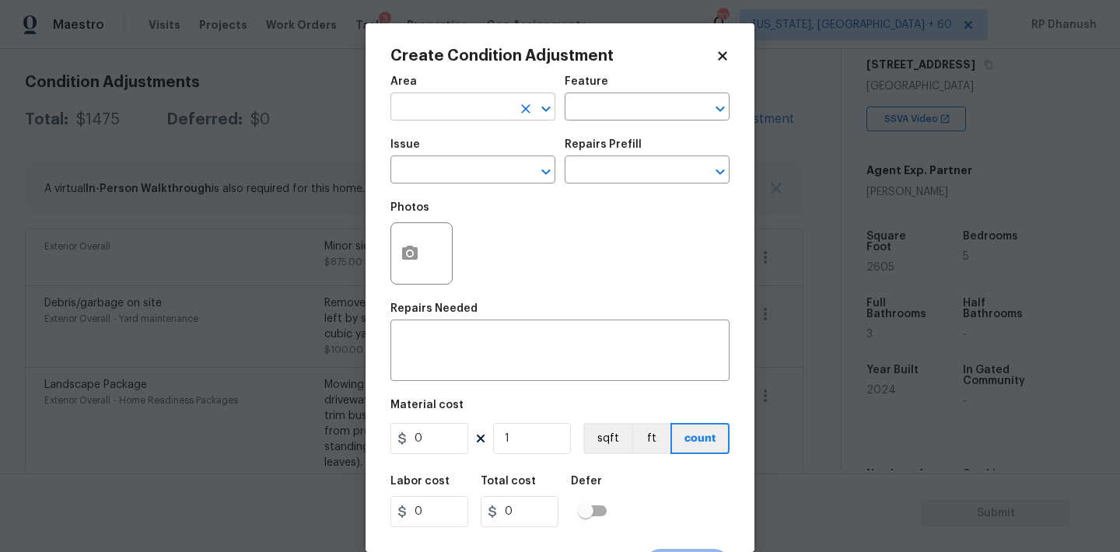
click at [482, 116] on input "text" at bounding box center [450, 108] width 121 height 24
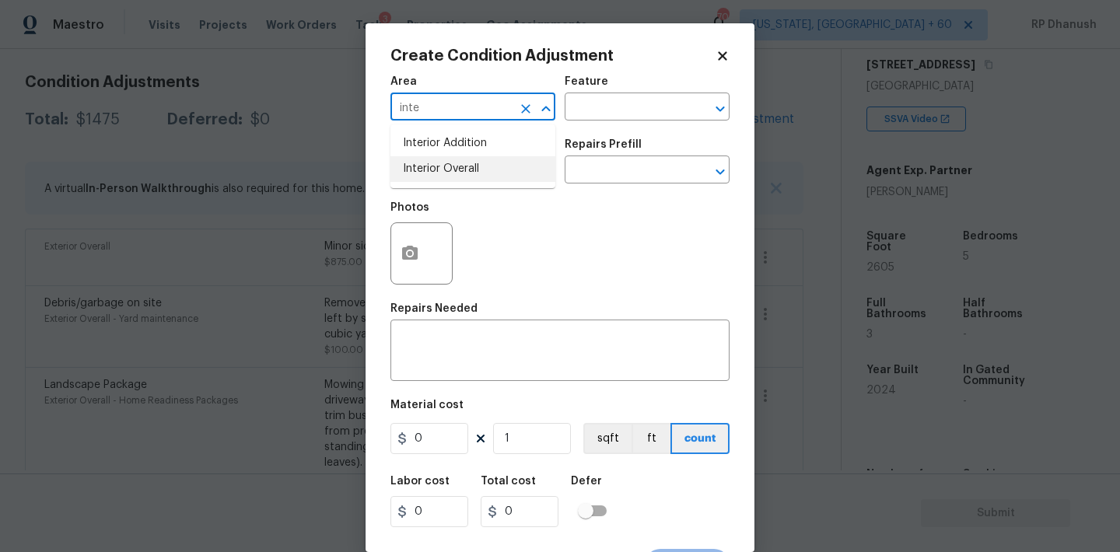
click at [481, 173] on li "Interior Overall" at bounding box center [472, 169] width 165 height 26
type input "Interior Overall"
click at [642, 111] on input "text" at bounding box center [625, 108] width 121 height 24
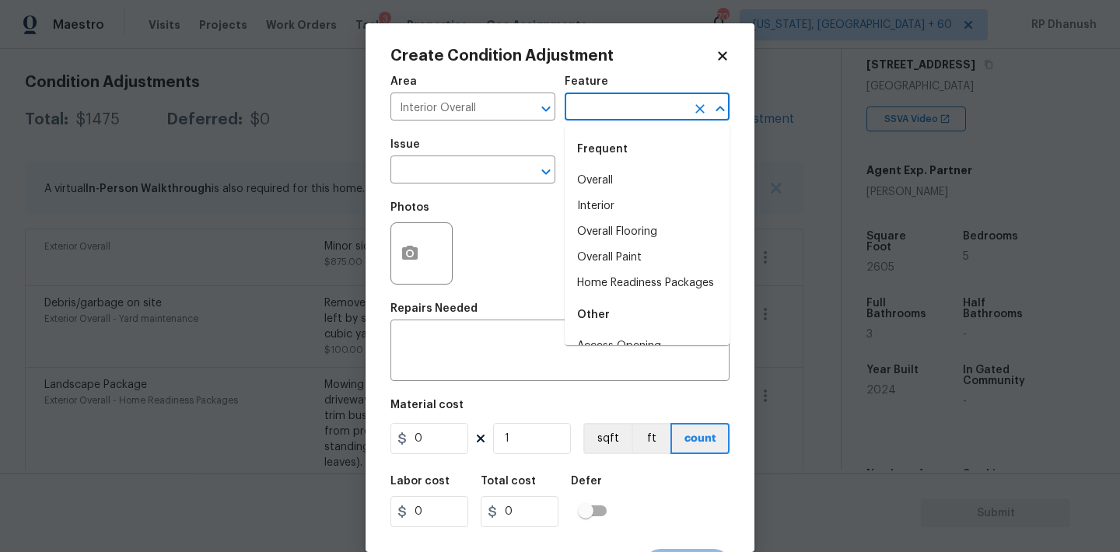
click at [595, 117] on input "text" at bounding box center [625, 108] width 121 height 24
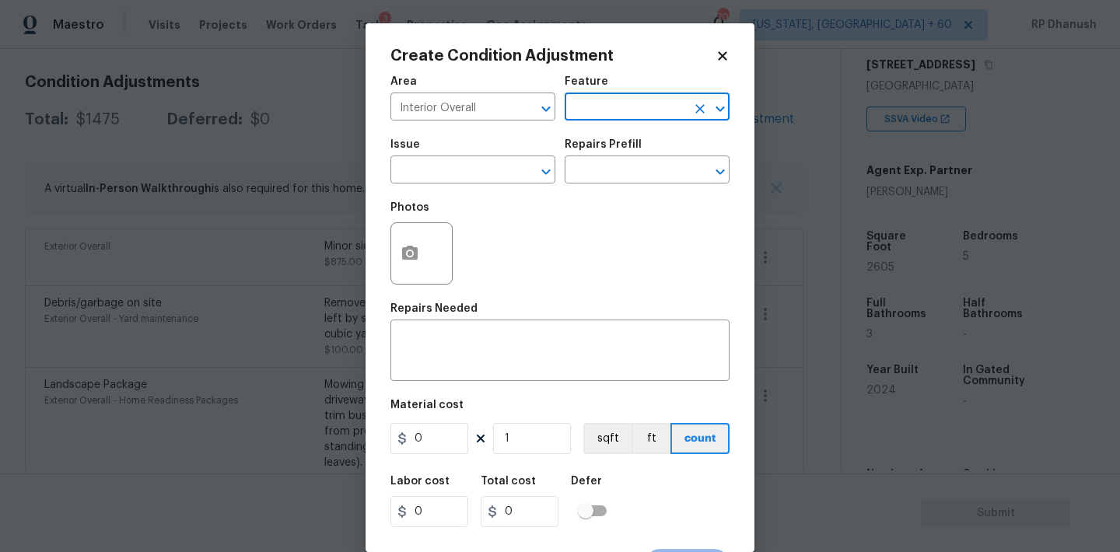
type input "u"
click at [607, 185] on li "Overall Paint" at bounding box center [647, 181] width 165 height 26
type input "Overall Paint"
click at [453, 176] on input "text" at bounding box center [450, 171] width 121 height 24
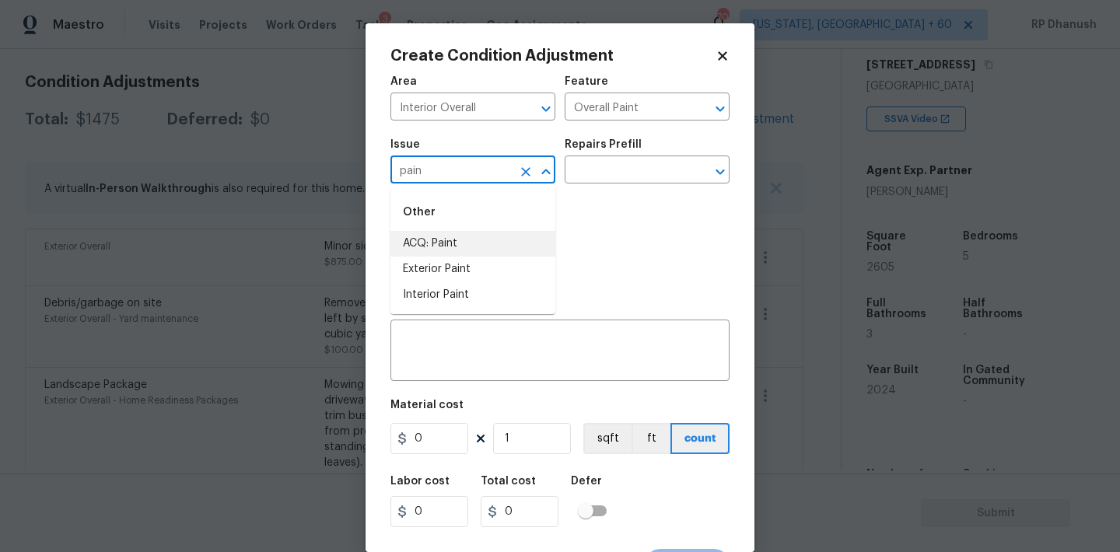
click at [449, 240] on li "ACQ: Paint" at bounding box center [472, 244] width 165 height 26
type input "ACQ: Paint"
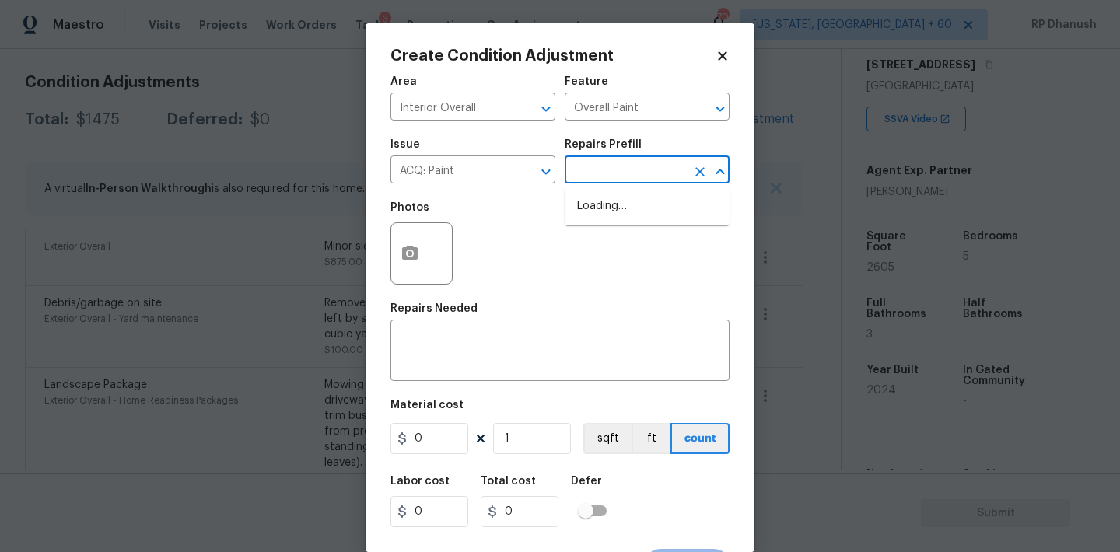
click at [613, 177] on input "text" at bounding box center [625, 171] width 121 height 24
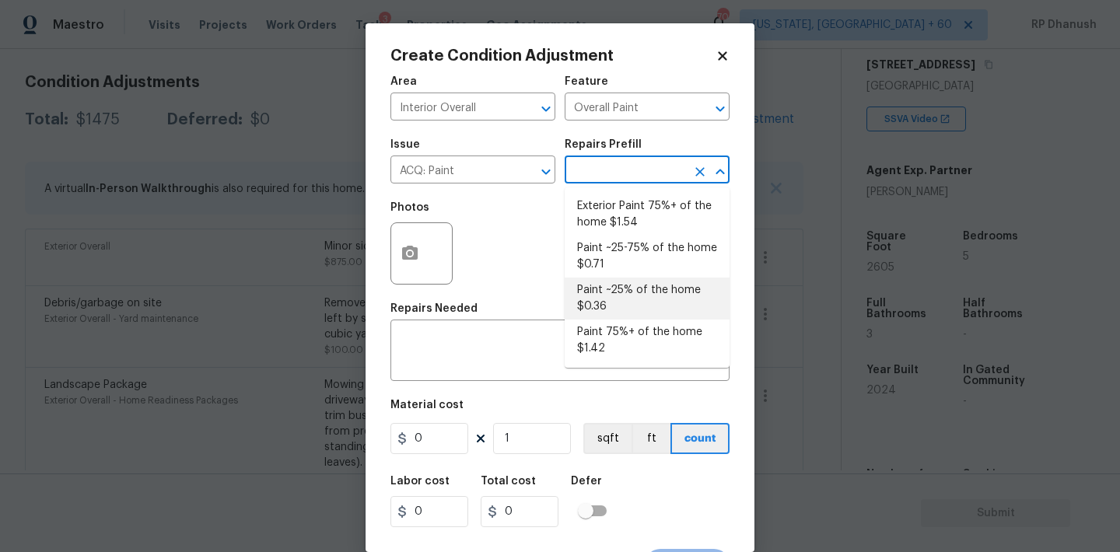
click at [637, 284] on li "Paint ~25% of the home $0.36" at bounding box center [647, 299] width 165 height 42
type input "Acquisition"
type textarea "Acquisition Scope: ~25% of the home needs interior paint"
type input "0.36"
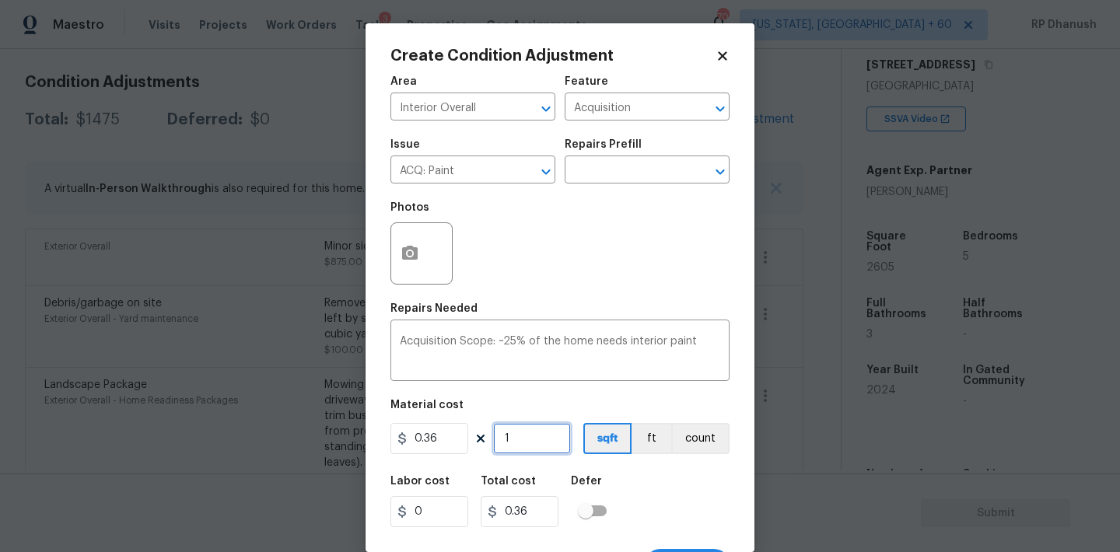
click at [537, 438] on input "1" at bounding box center [532, 438] width 78 height 31
type input "0"
type input "2"
type input "0.72"
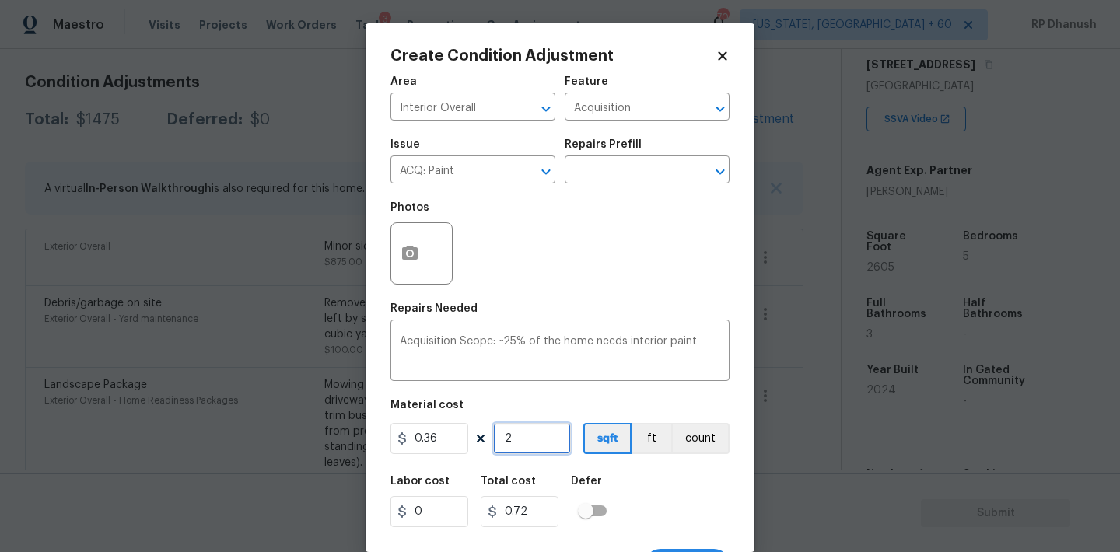
type input "26"
type input "9.36"
type input "260"
type input "93.6"
type input "2605"
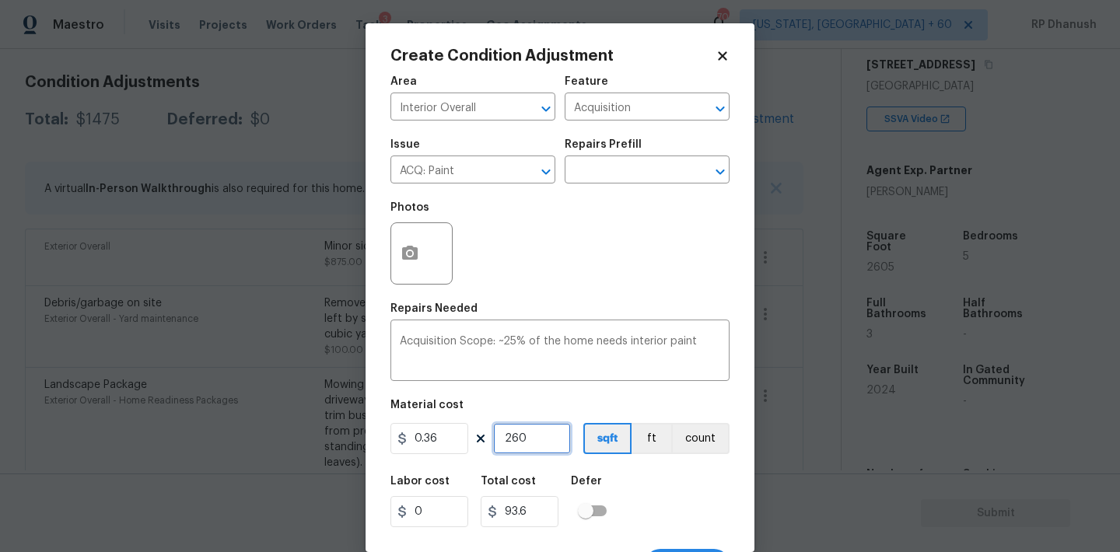
type input "937.8"
type input "2605"
click at [537, 438] on input "2605" at bounding box center [532, 438] width 78 height 31
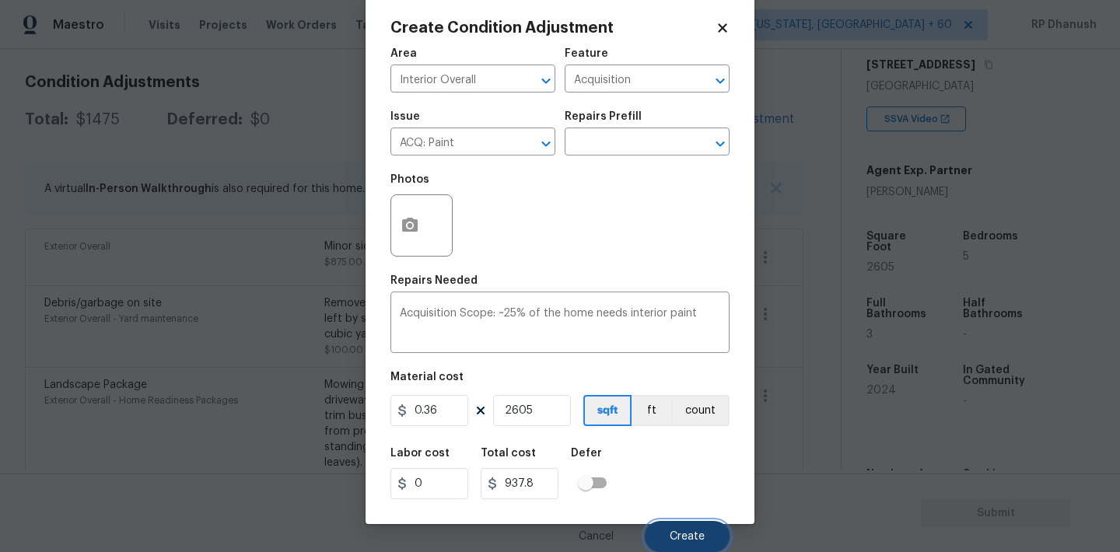
click at [659, 528] on button "Create" at bounding box center [687, 536] width 85 height 31
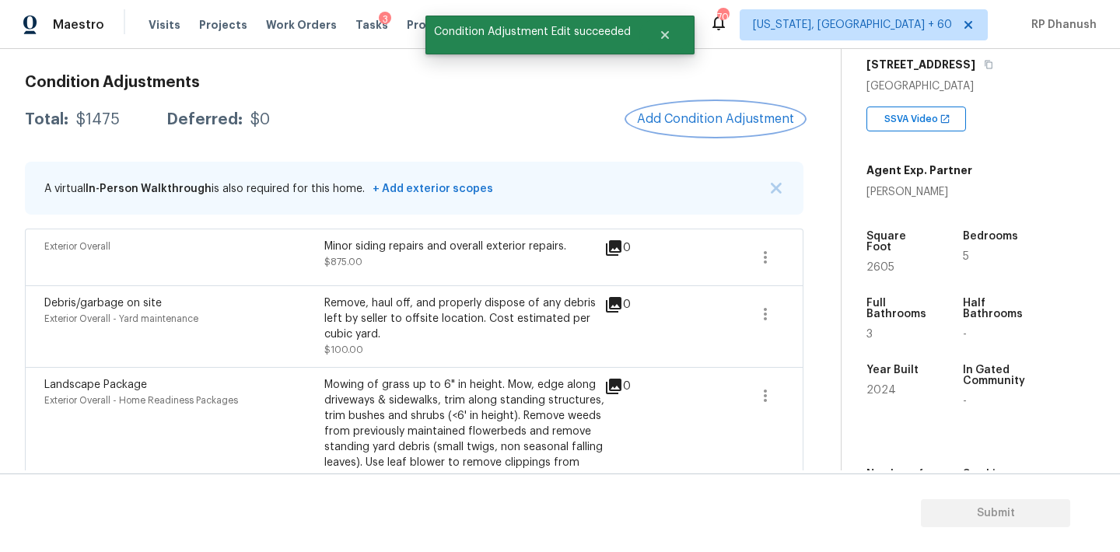
scroll to position [0, 0]
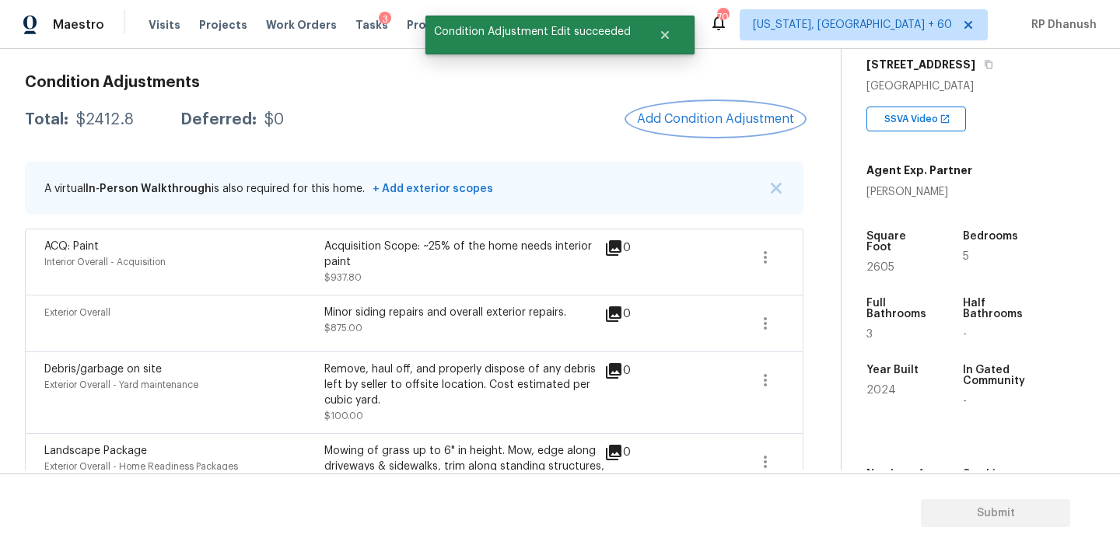
click at [727, 116] on span "Add Condition Adjustment" at bounding box center [715, 119] width 157 height 14
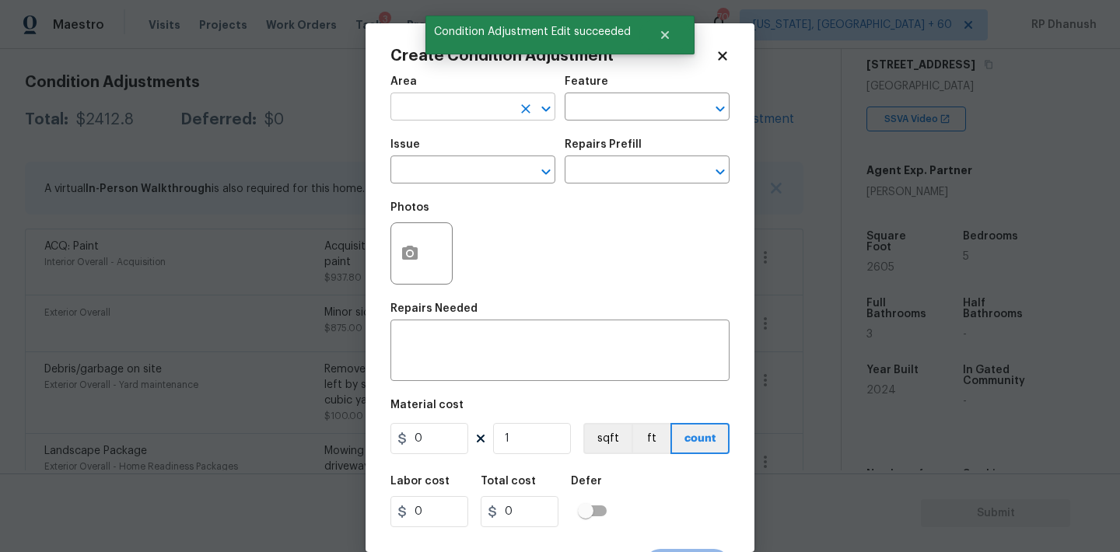
click at [467, 104] on input "text" at bounding box center [450, 108] width 121 height 24
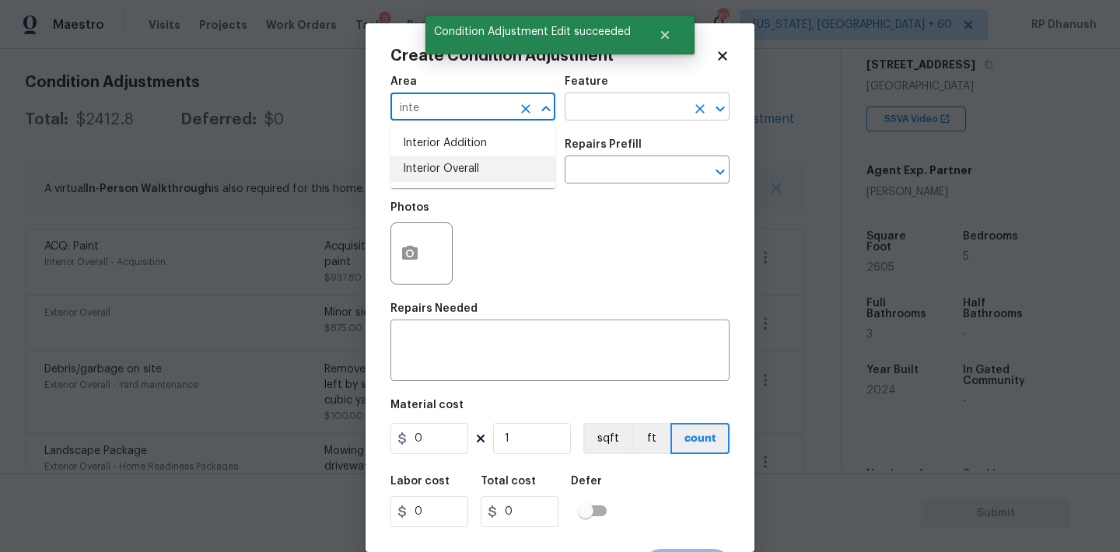
drag, startPoint x: 462, startPoint y: 170, endPoint x: 610, endPoint y: 110, distance: 160.2
click at [463, 170] on li "Interior Overall" at bounding box center [472, 169] width 165 height 26
type input "Interior Overall"
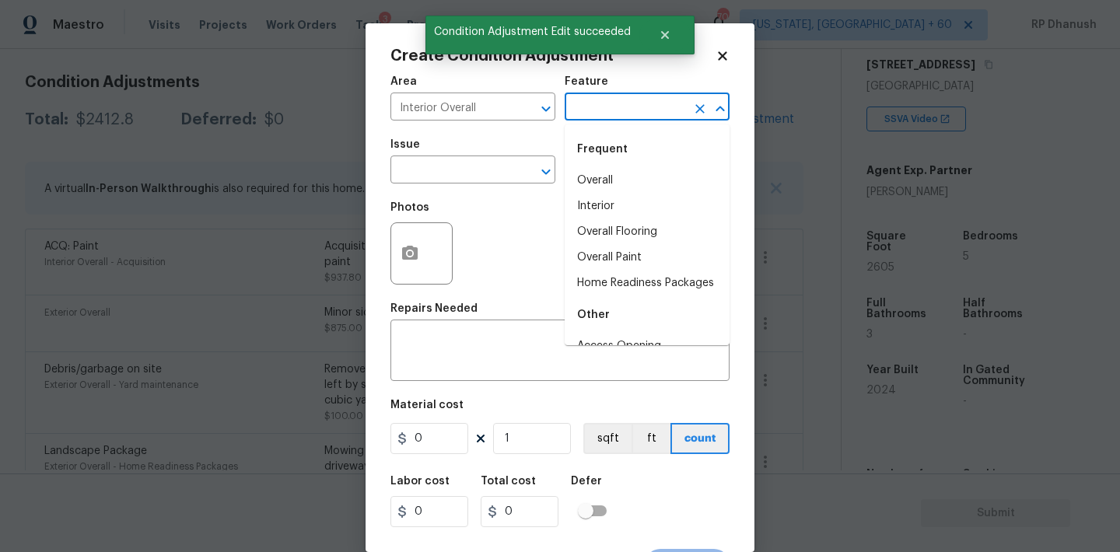
click at [612, 110] on input "text" at bounding box center [625, 108] width 121 height 24
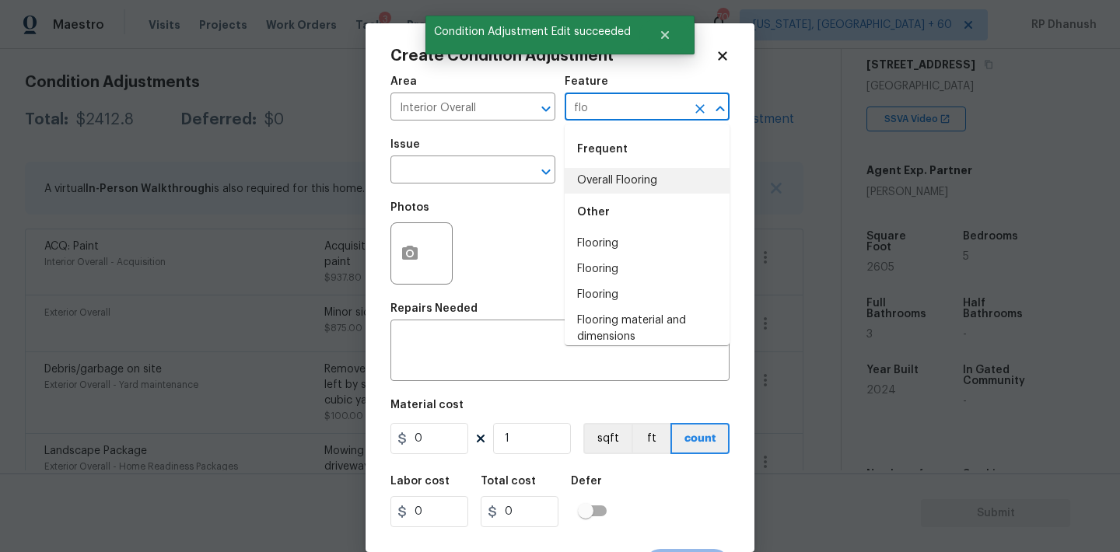
click at [607, 168] on li "Overall Flooring" at bounding box center [647, 181] width 165 height 26
type input "Overall Flooring"
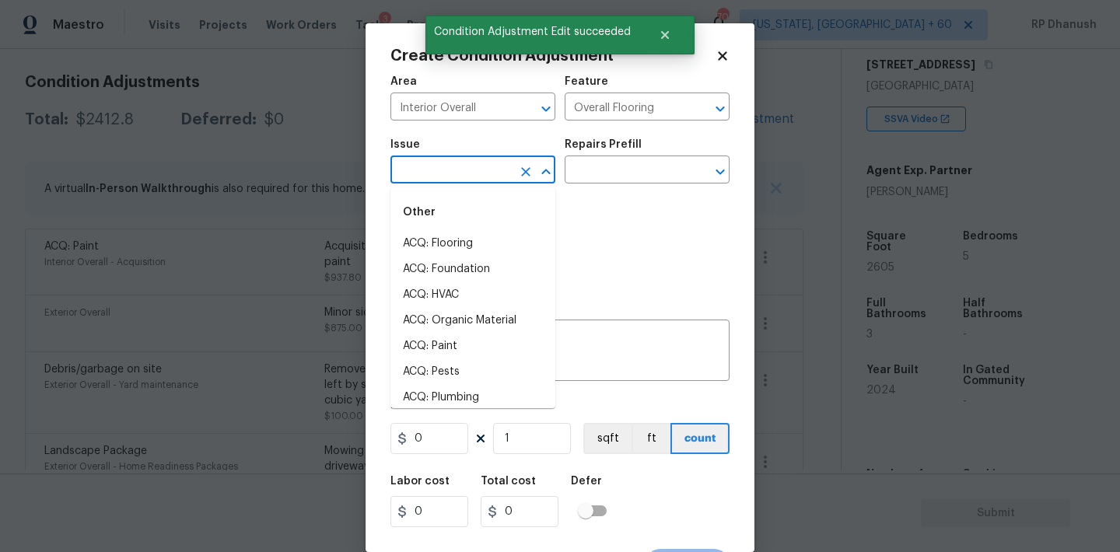
click at [505, 168] on input "text" at bounding box center [450, 171] width 121 height 24
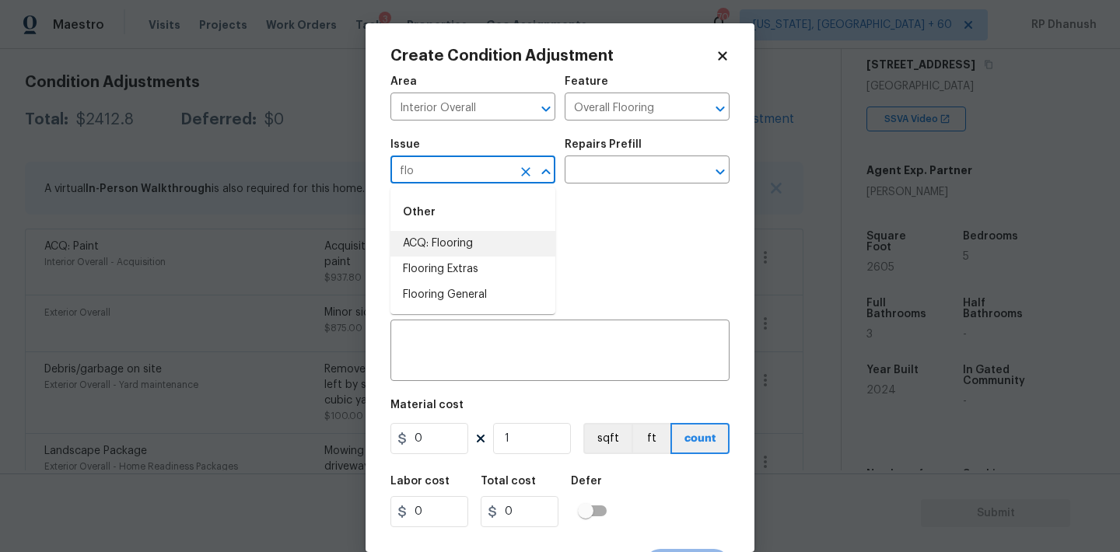
click at [472, 242] on li "ACQ: Flooring" at bounding box center [472, 244] width 165 height 26
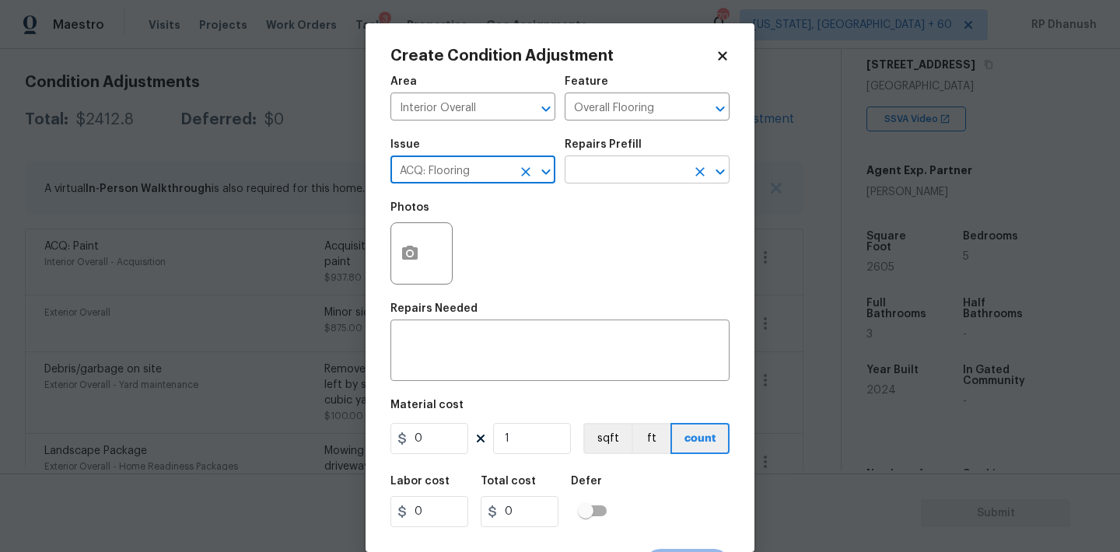
type input "ACQ: Flooring"
click at [635, 181] on input "text" at bounding box center [625, 171] width 121 height 24
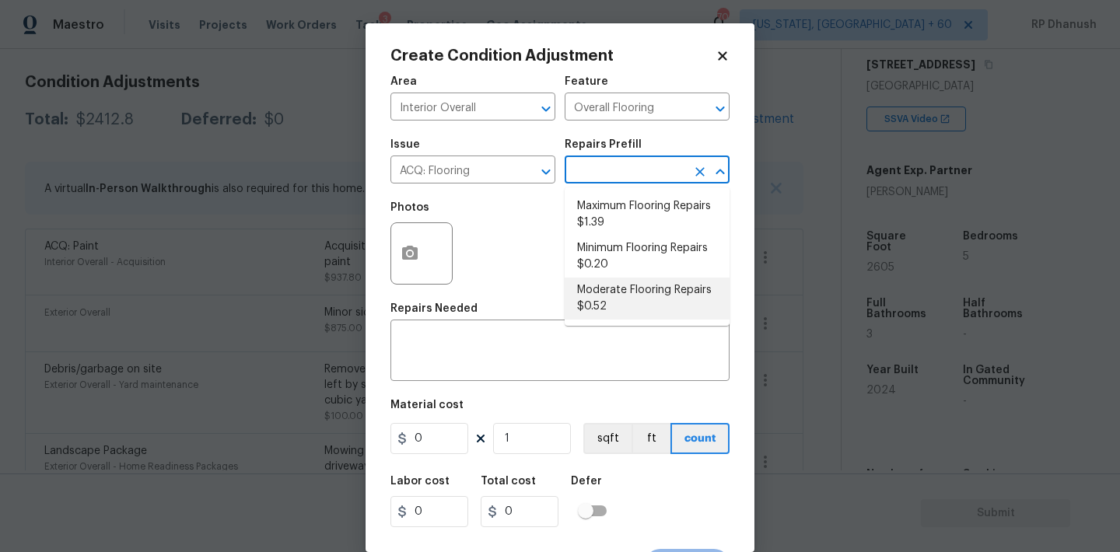
click at [603, 305] on li "Moderate Flooring Repairs $0.52" at bounding box center [647, 299] width 165 height 42
type input "Acquisition"
type textarea "Acquisition Scope: Moderate flooring repairs"
type input "0.52"
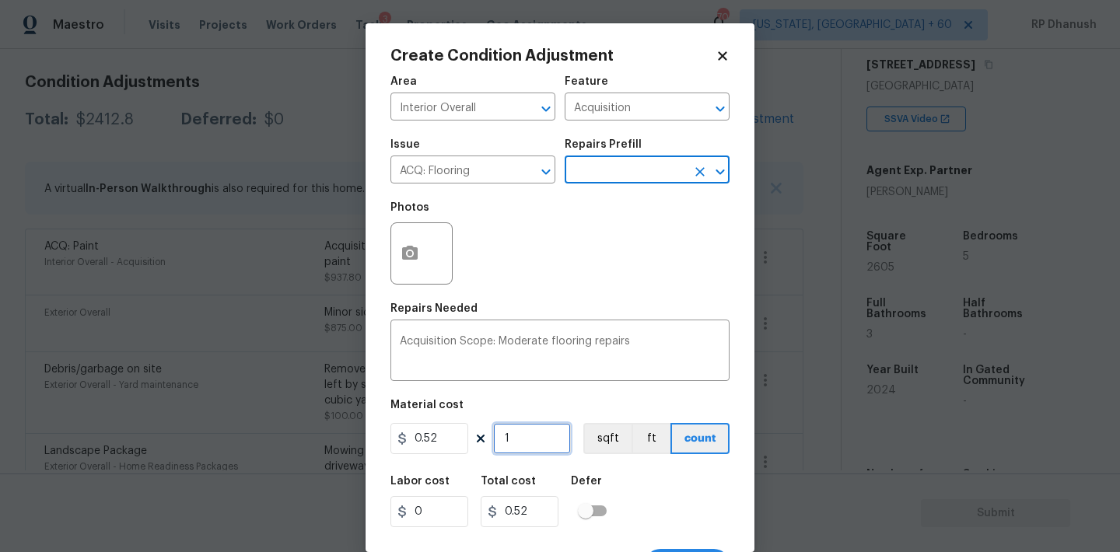
click at [537, 443] on input "1" at bounding box center [532, 438] width 78 height 31
type input "0"
paste input "2605"
type input "2605"
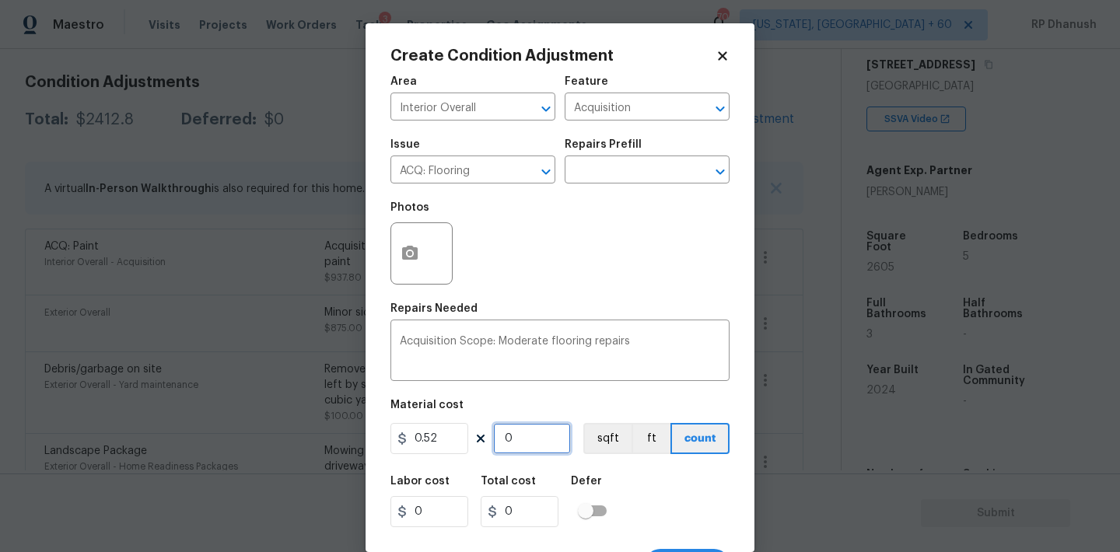
type input "1354.6"
type input "2605"
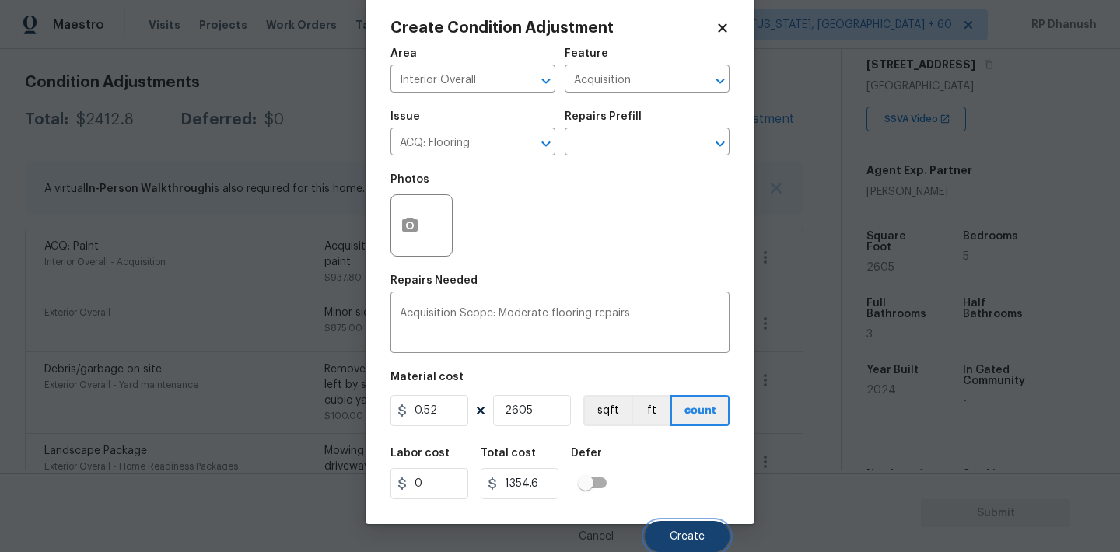
click at [678, 525] on button "Create" at bounding box center [687, 536] width 85 height 31
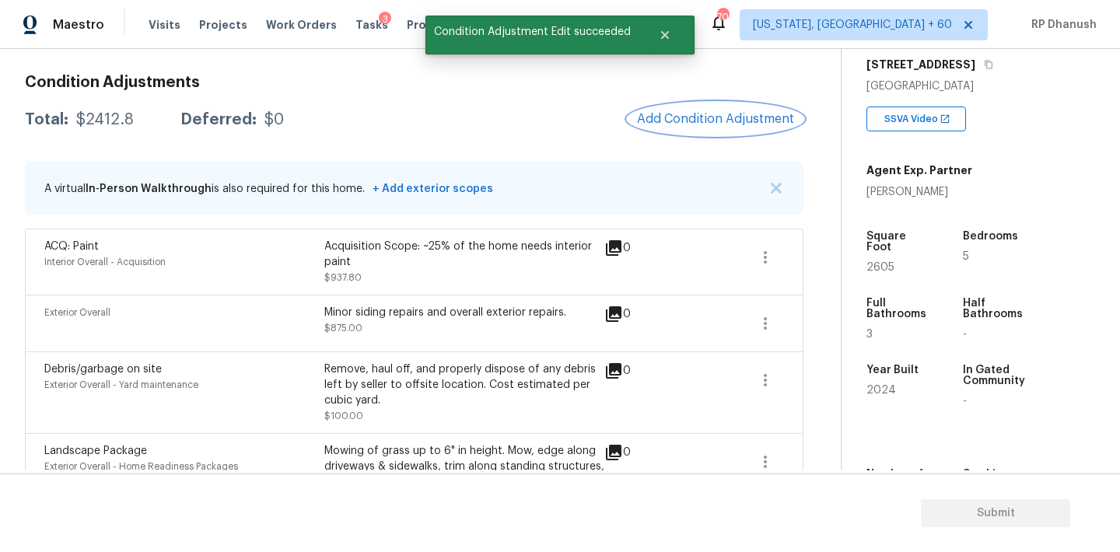
scroll to position [0, 0]
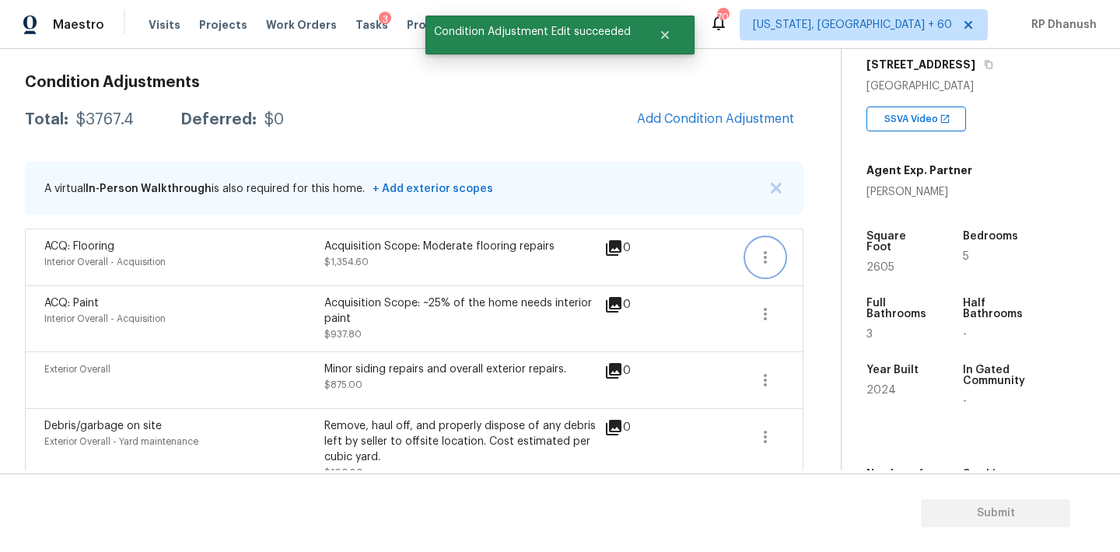
click at [764, 242] on button "button" at bounding box center [765, 257] width 37 height 37
click at [814, 240] on ul "Edit" at bounding box center [854, 254] width 140 height 31
click at [810, 247] on div "Edit" at bounding box center [853, 255] width 121 height 16
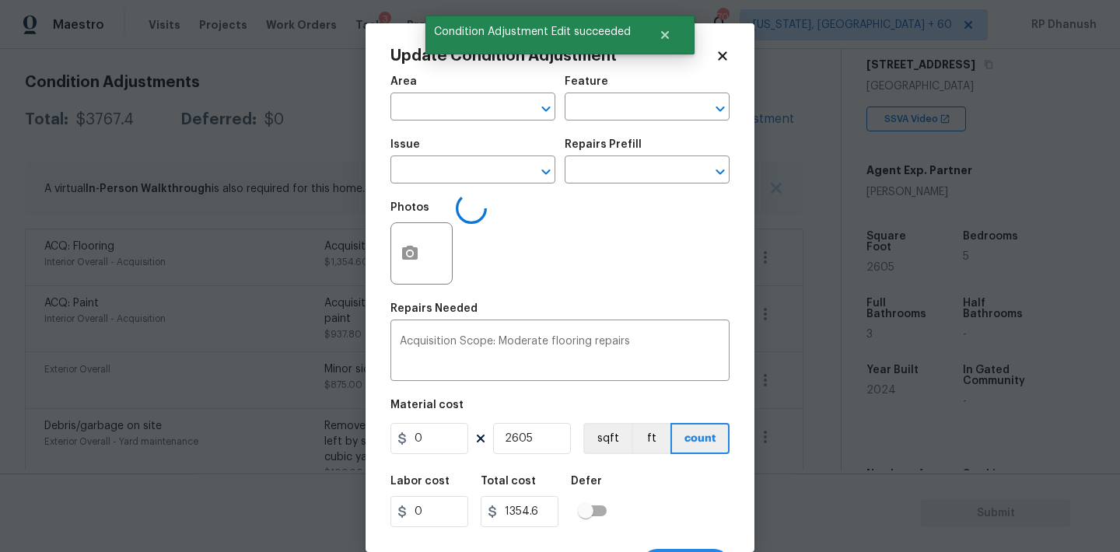
type input "Interior Overall"
type input "Acquisition"
type input "ACQ: Flooring"
type input "0.52"
click at [424, 240] on button "button" at bounding box center [409, 253] width 37 height 61
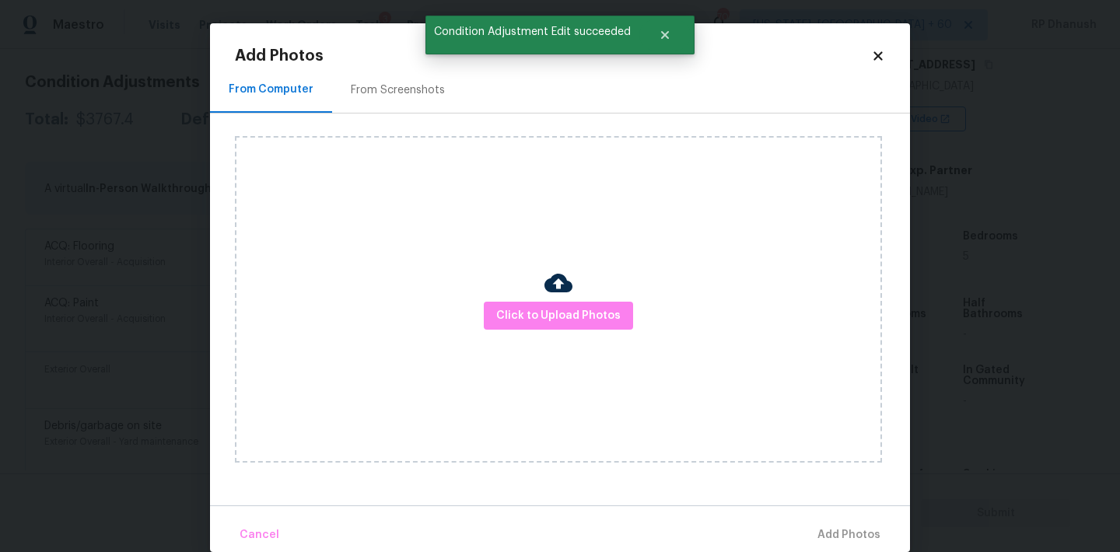
click at [411, 108] on div "From Screenshots" at bounding box center [397, 90] width 131 height 46
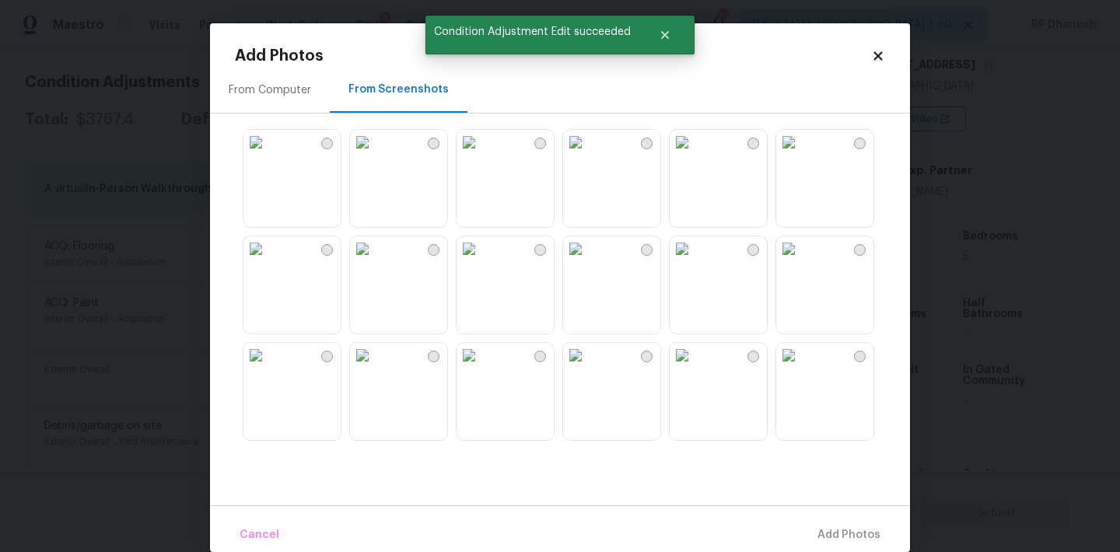
click at [481, 261] on img at bounding box center [468, 248] width 25 height 25
click at [588, 261] on img at bounding box center [575, 248] width 25 height 25
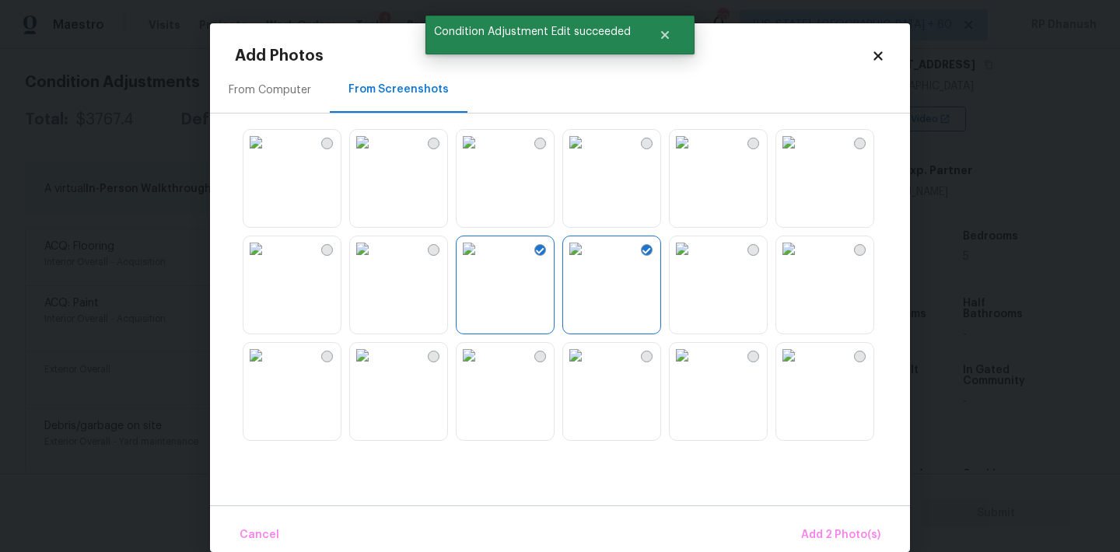
click at [375, 368] on img at bounding box center [362, 355] width 25 height 25
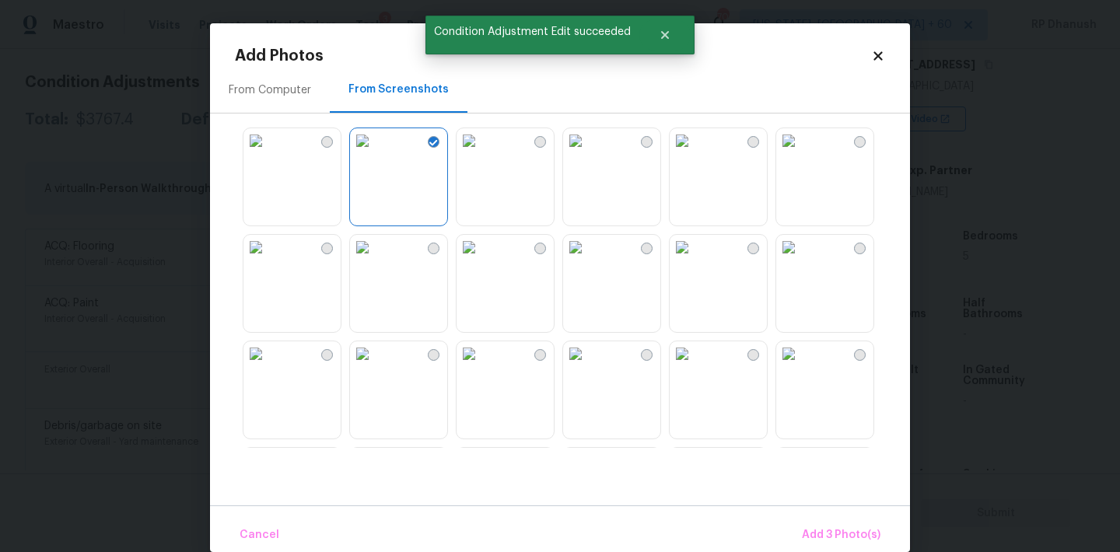
scroll to position [272, 0]
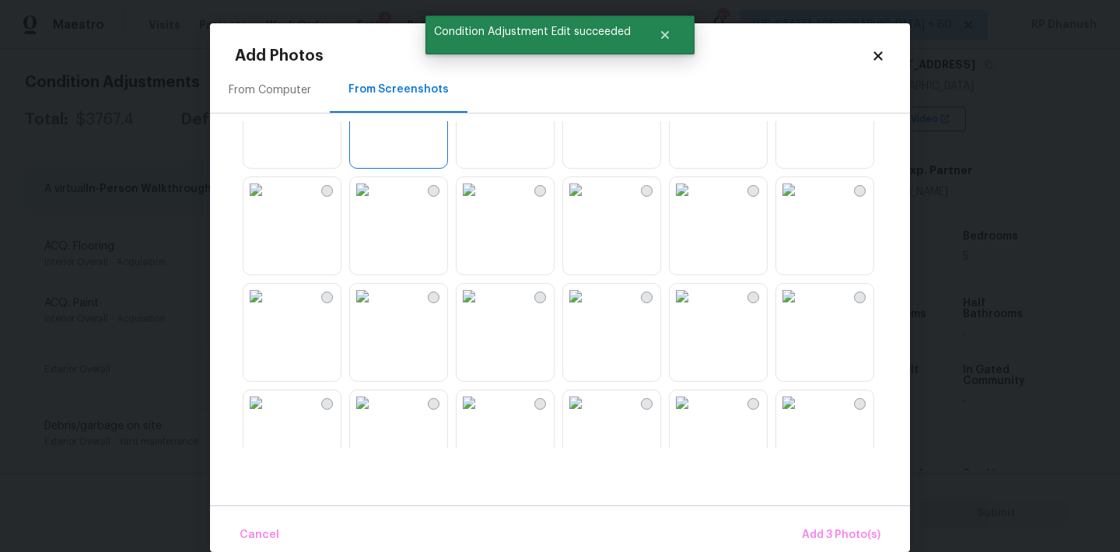
click at [694, 202] on img at bounding box center [682, 189] width 25 height 25
click at [801, 309] on img at bounding box center [788, 296] width 25 height 25
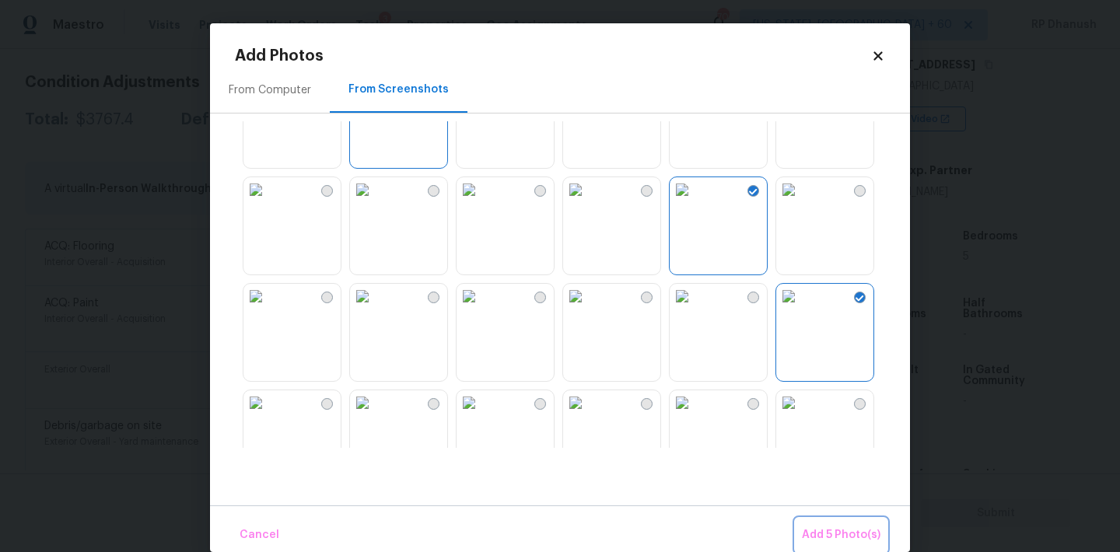
click at [842, 520] on button "Add 5 Photo(s)" at bounding box center [841, 535] width 91 height 33
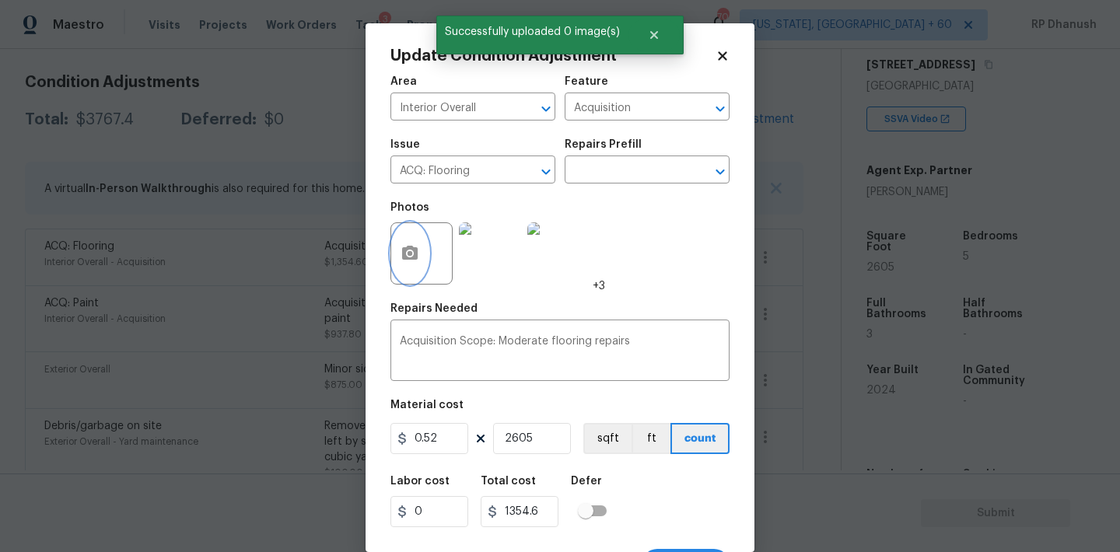
scroll to position [29, 0]
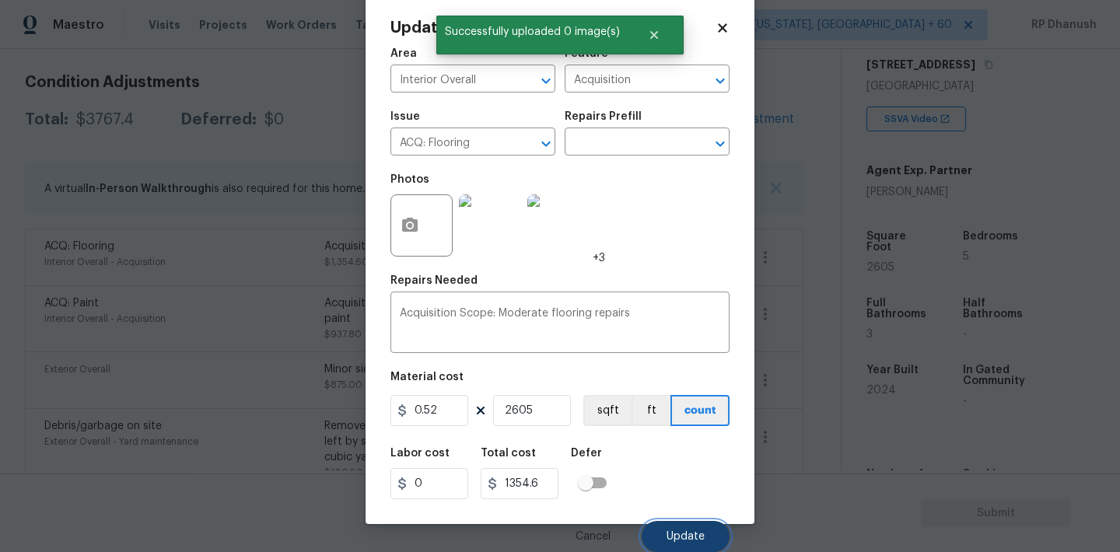
click at [684, 537] on span "Update" at bounding box center [685, 537] width 38 height 12
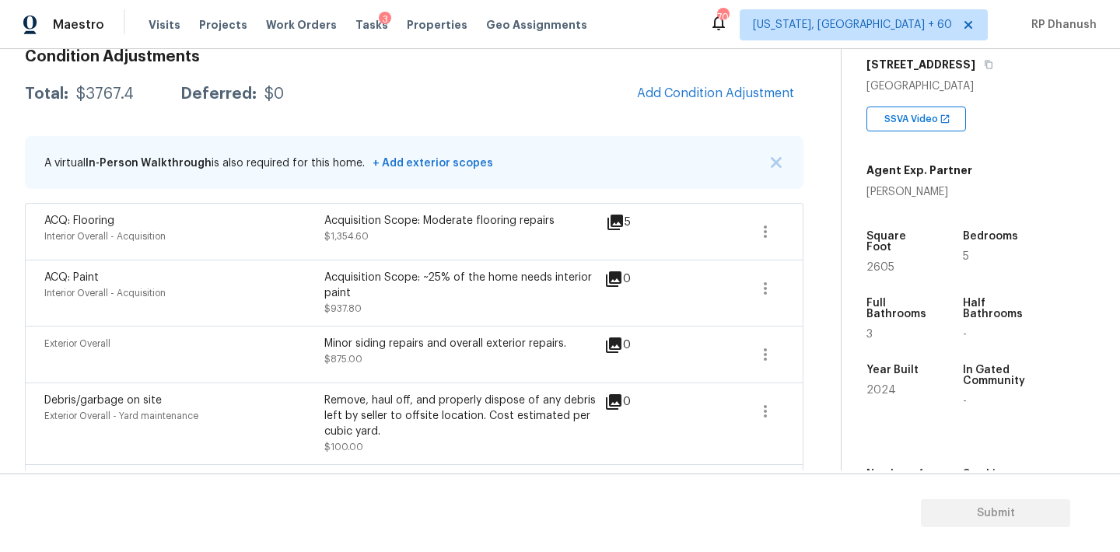
scroll to position [236, 0]
click at [676, 87] on span "Add Condition Adjustment" at bounding box center [715, 94] width 157 height 14
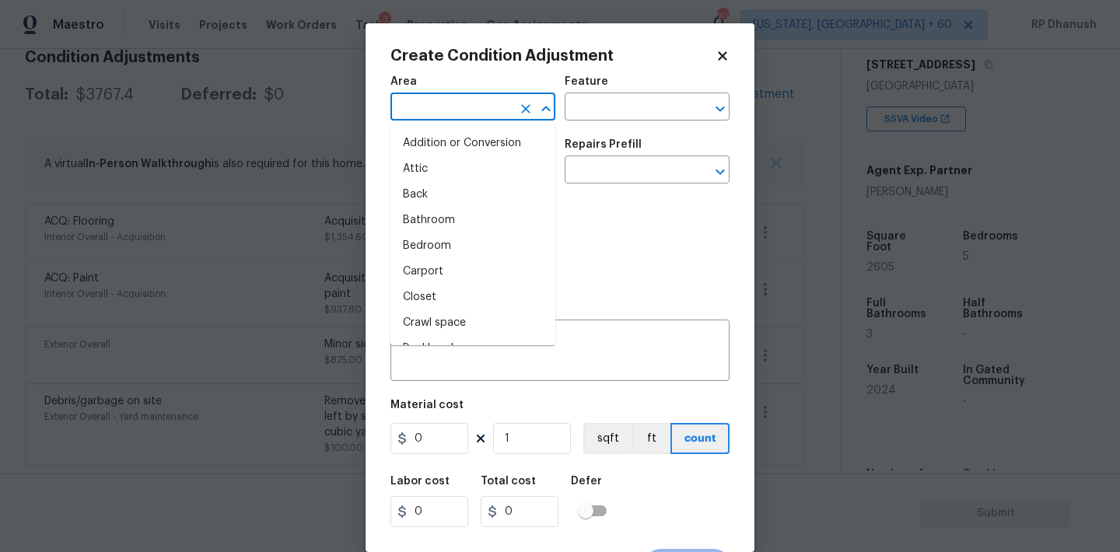
click at [491, 114] on input "text" at bounding box center [450, 108] width 121 height 24
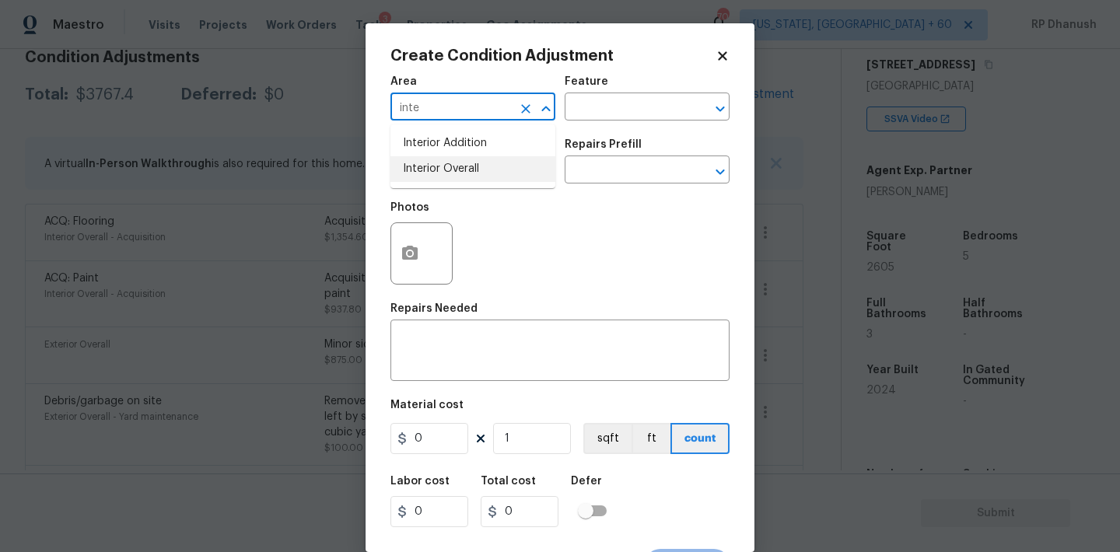
drag, startPoint x: 482, startPoint y: 170, endPoint x: 609, endPoint y: 122, distance: 135.3
click at [482, 170] on li "Interior Overall" at bounding box center [472, 169] width 165 height 26
type input "Interior Overall"
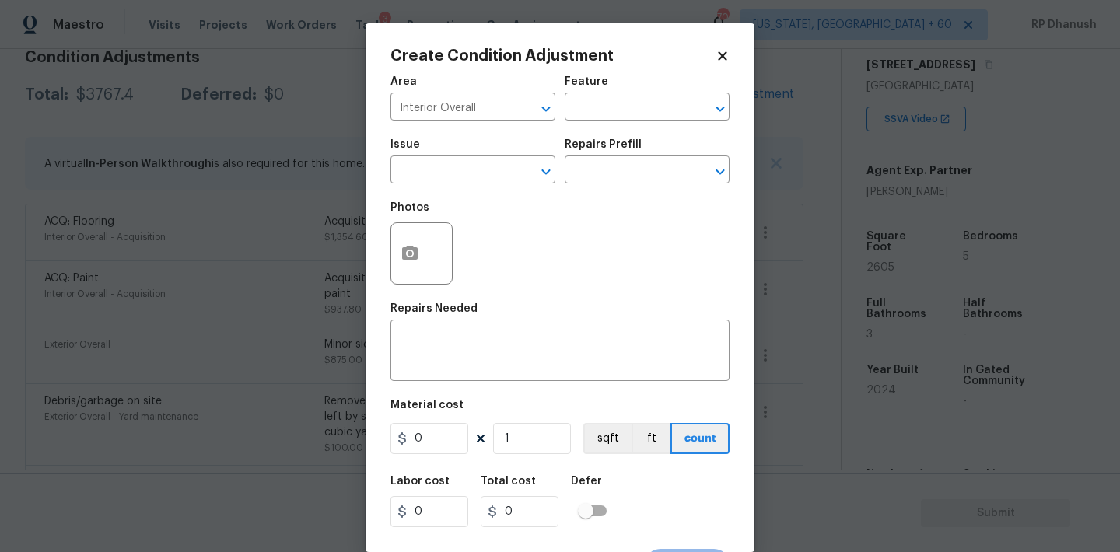
click at [609, 122] on div "Area Interior Overall ​ Feature ​" at bounding box center [559, 98] width 339 height 63
click at [606, 114] on input "text" at bounding box center [625, 108] width 121 height 24
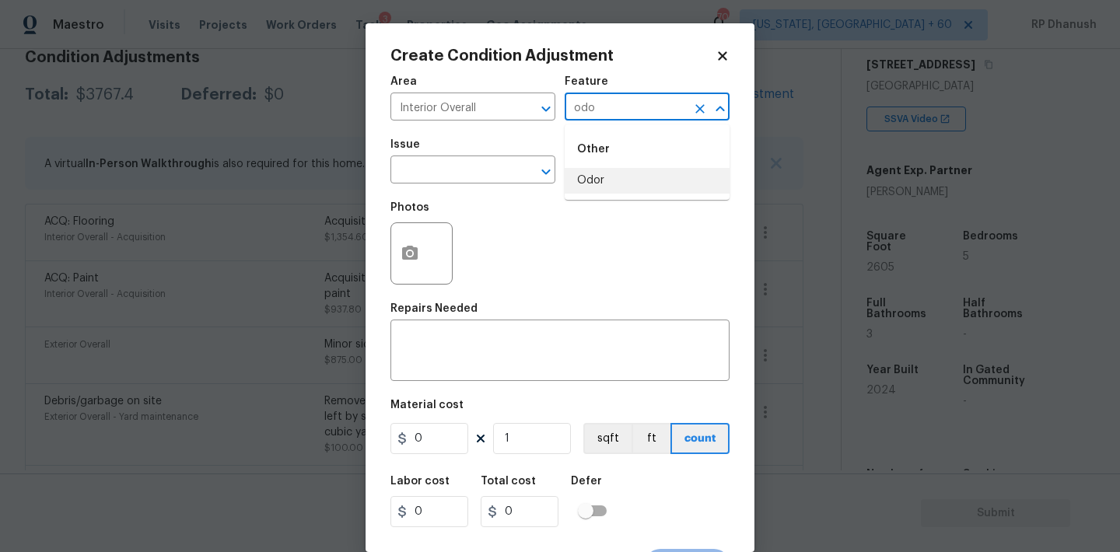
click at [574, 186] on li "Odor" at bounding box center [647, 181] width 165 height 26
type input "Odor"
click at [467, 179] on input "text" at bounding box center [450, 171] width 121 height 24
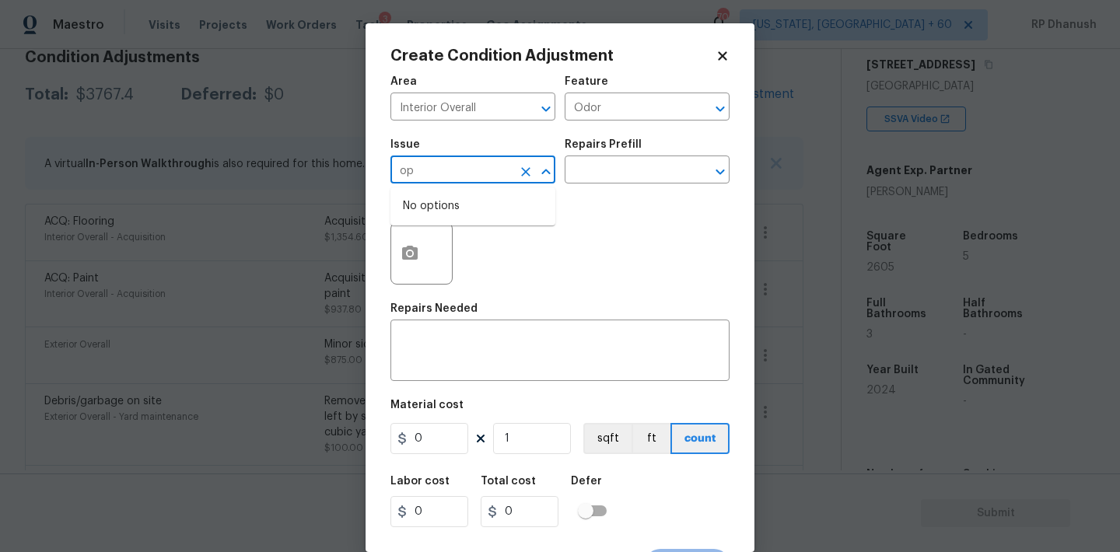
type input "o"
click at [445, 239] on li "Light Pet Odor" at bounding box center [472, 244] width 165 height 26
type input "Light Pet Odor"
click at [600, 172] on input "text" at bounding box center [625, 171] width 121 height 24
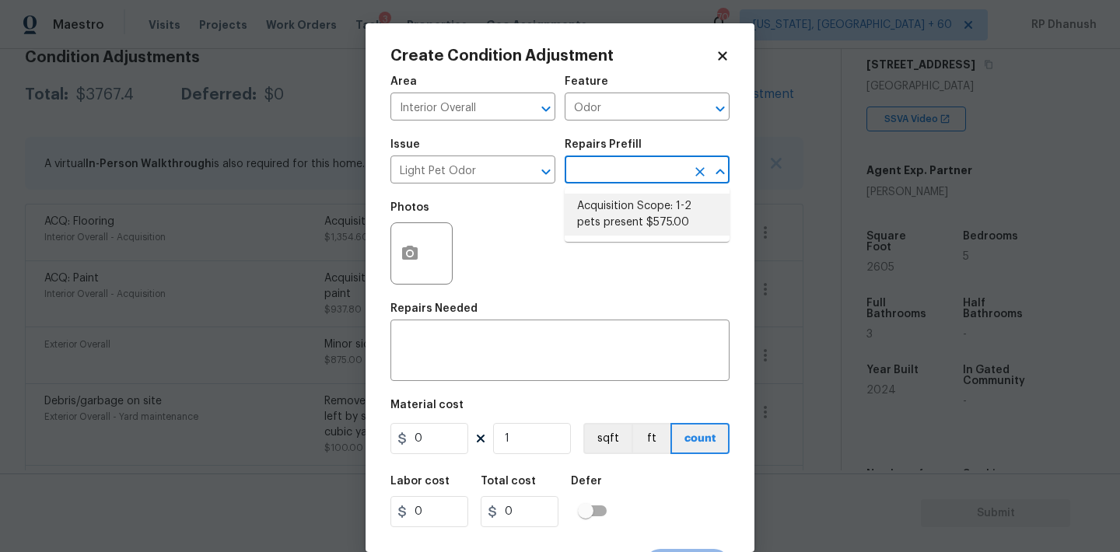
click at [624, 223] on li "Acquisition Scope: 1-2 pets present $575.00" at bounding box center [647, 215] width 165 height 42
type textarea "Acquisition Scope: 1-2 pets present"
type input "575"
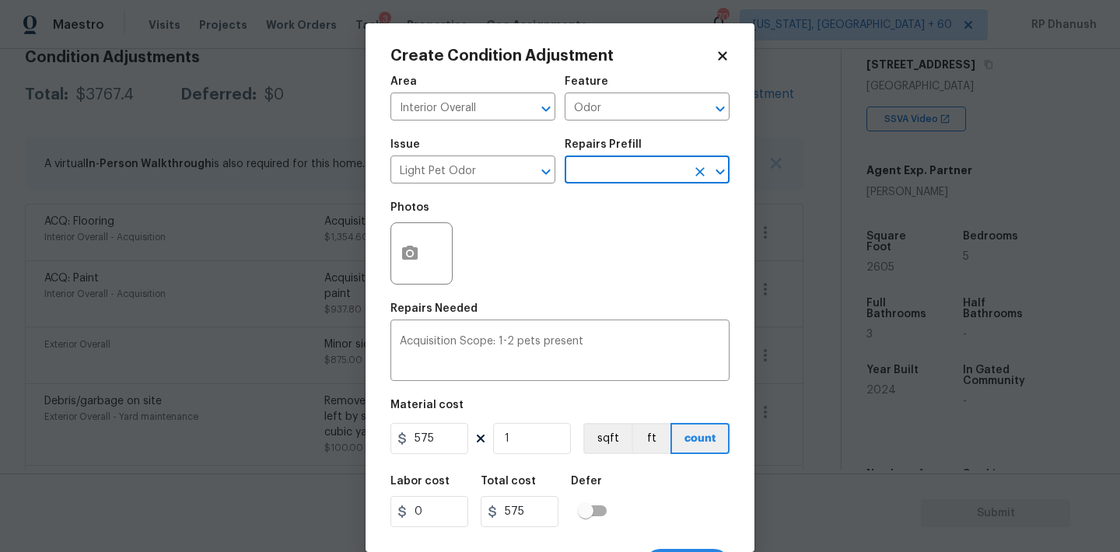
scroll to position [29, 0]
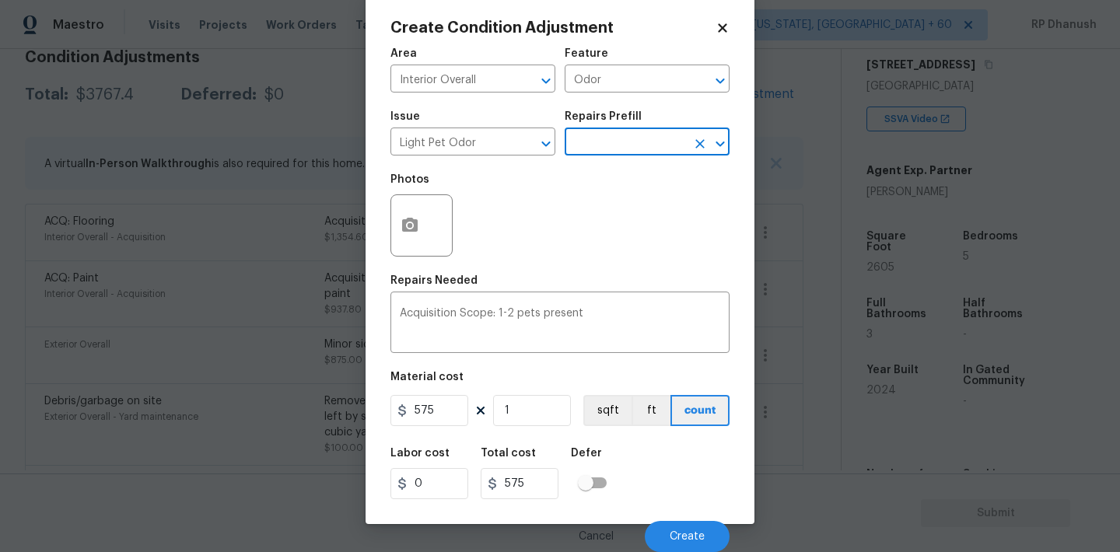
click at [678, 518] on div "Cancel Create" at bounding box center [559, 531] width 339 height 44
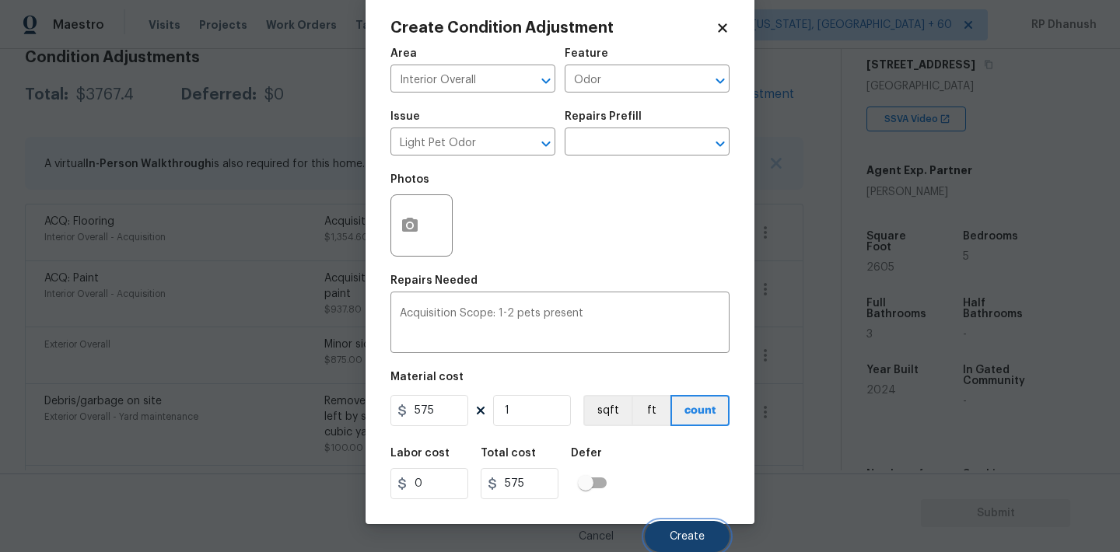
click at [684, 531] on span "Create" at bounding box center [687, 537] width 35 height 12
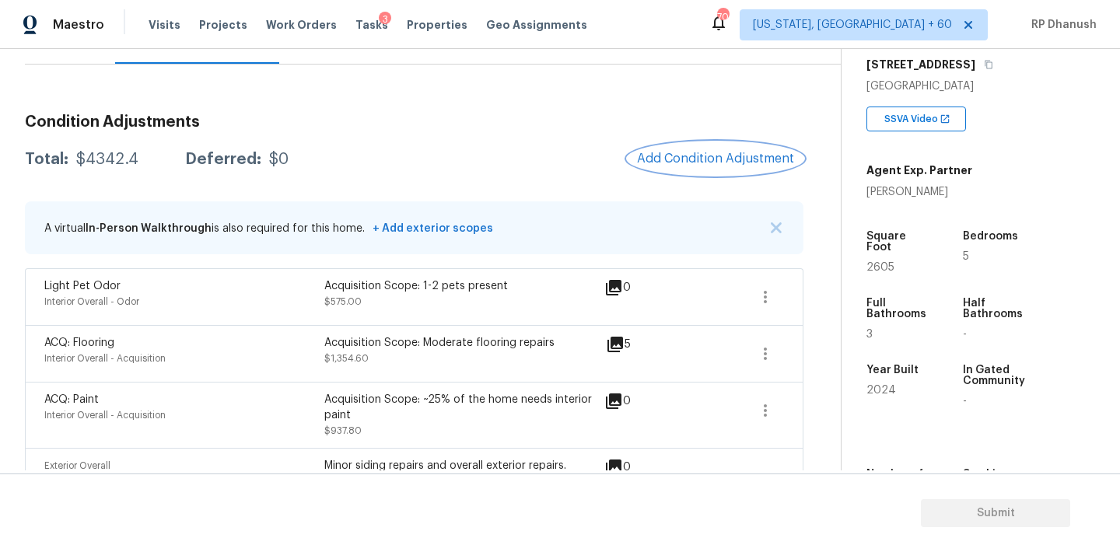
scroll to position [82, 0]
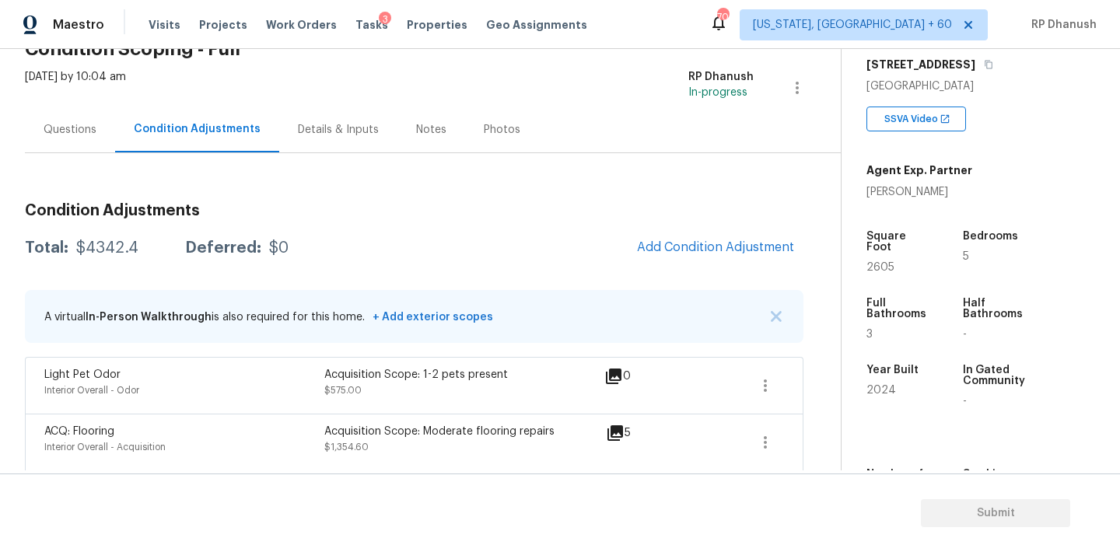
click at [74, 129] on div "Questions" at bounding box center [70, 130] width 53 height 16
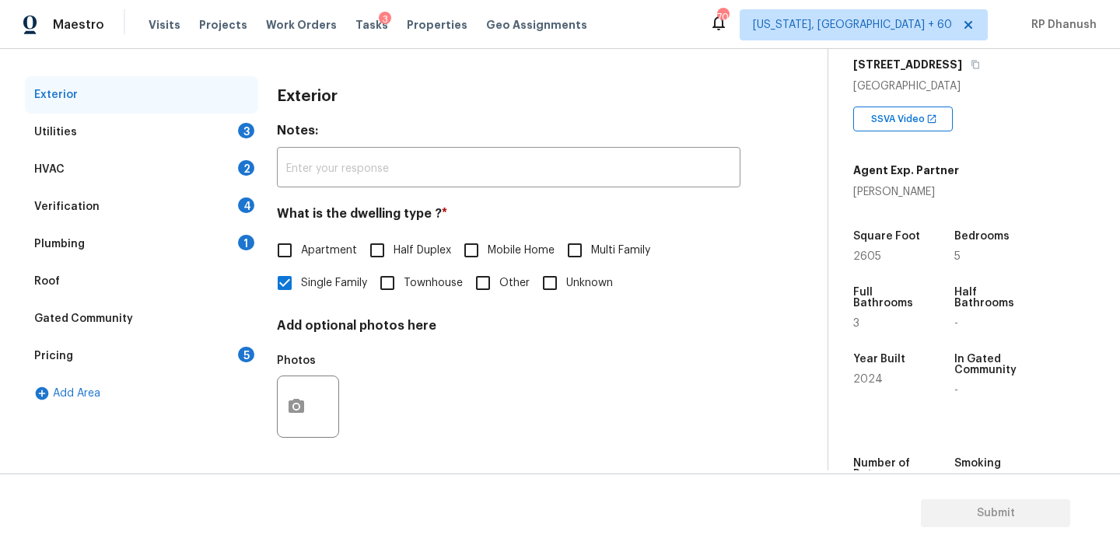
click at [233, 252] on div "Plumbing 1" at bounding box center [141, 244] width 233 height 37
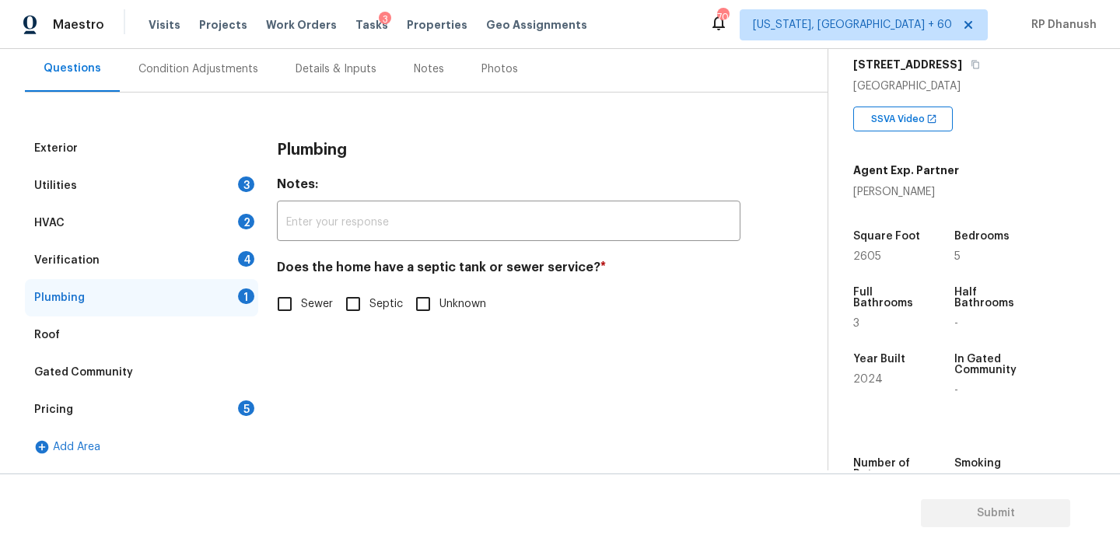
click at [313, 299] on span "Sewer" at bounding box center [317, 304] width 32 height 16
click at [301, 299] on input "Sewer" at bounding box center [284, 304] width 33 height 33
checkbox input "true"
click at [249, 400] on div "Pricing 5" at bounding box center [141, 409] width 233 height 37
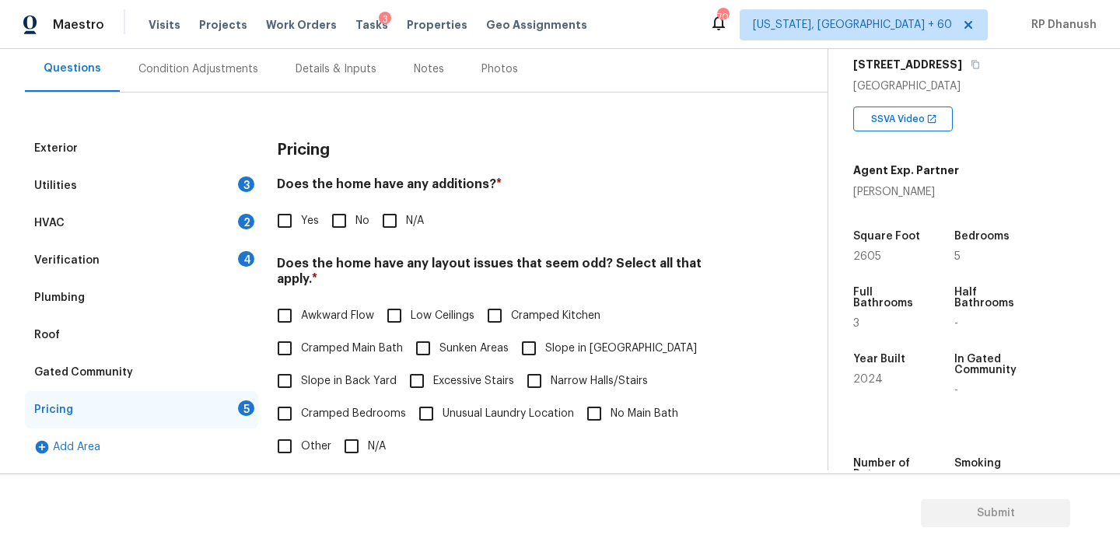
drag, startPoint x: 331, startPoint y: 220, endPoint x: 330, endPoint y: 231, distance: 11.0
click at [331, 220] on input "No" at bounding box center [339, 221] width 33 height 33
checkbox input "true"
click at [315, 375] on span "Slope in Back Yard" at bounding box center [349, 383] width 96 height 16
click at [301, 366] on input "Slope in Back Yard" at bounding box center [284, 382] width 33 height 33
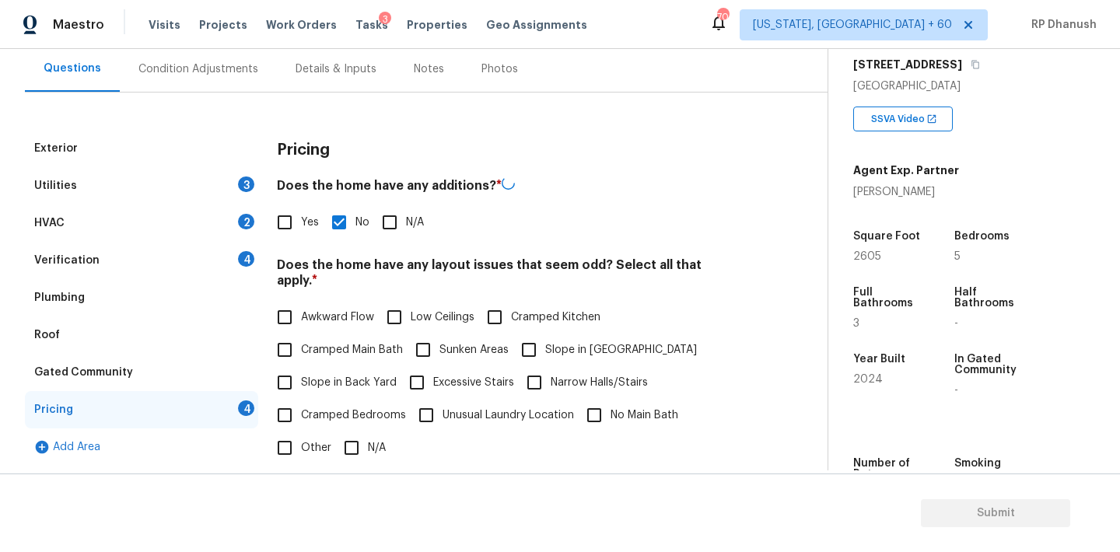
checkbox input "true"
click at [530, 366] on input "Narrow Halls/Stairs" at bounding box center [534, 382] width 33 height 33
checkbox input "true"
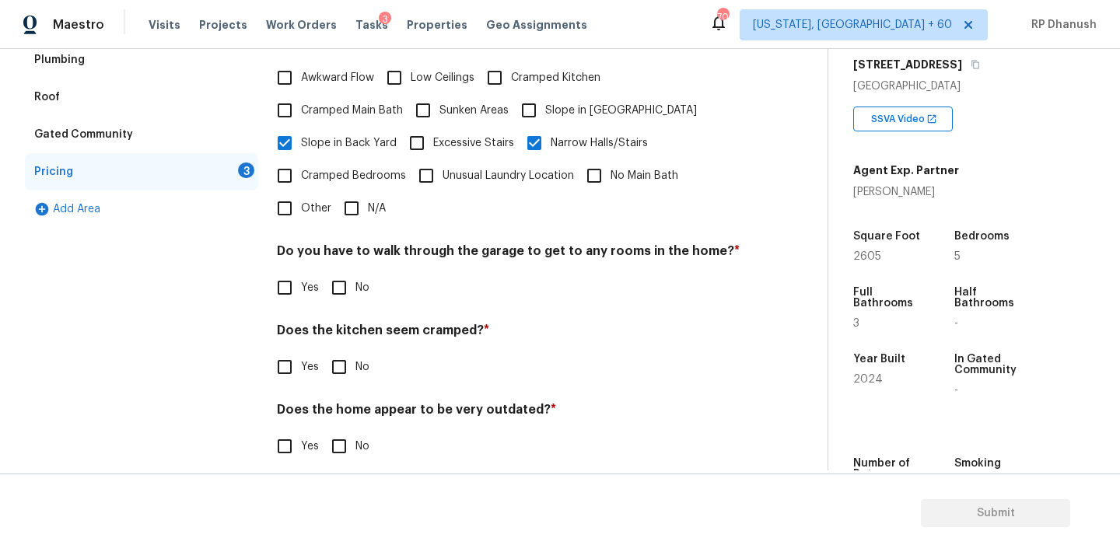
click at [335, 271] on input "No" at bounding box center [339, 287] width 33 height 33
checkbox input "true"
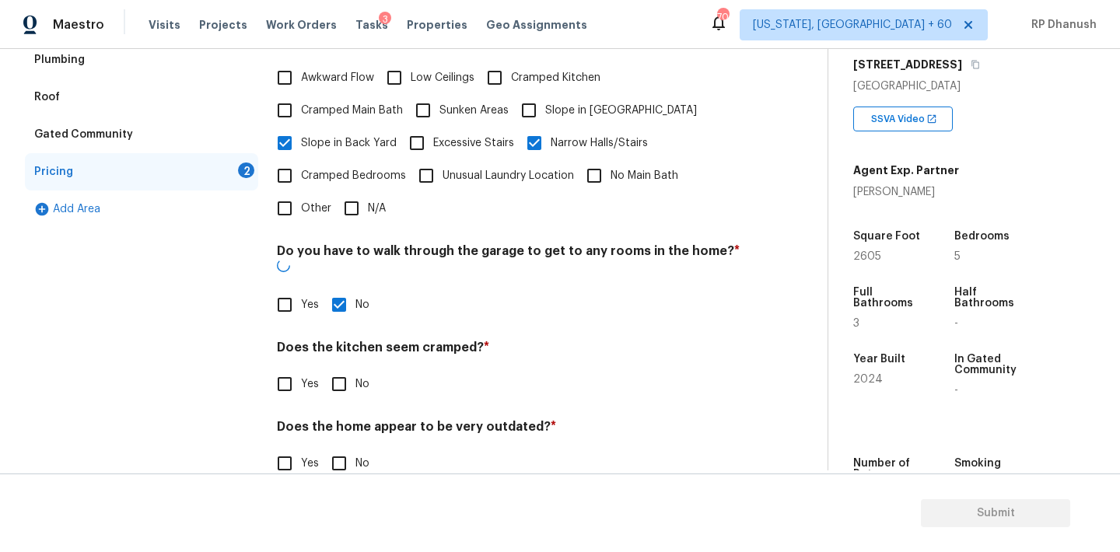
click at [335, 368] on input "No" at bounding box center [339, 384] width 33 height 33
checkbox input "true"
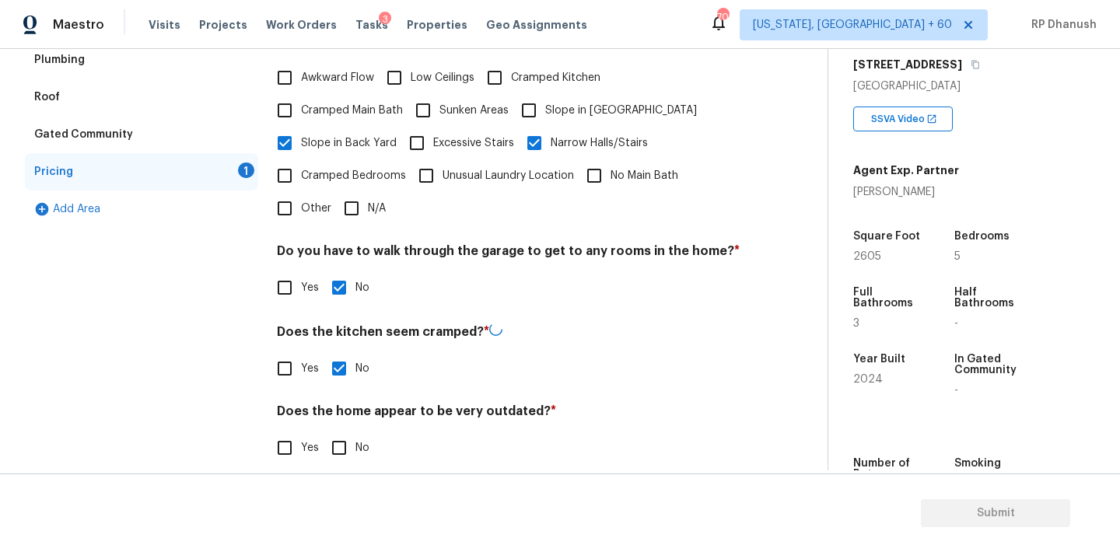
click at [336, 432] on input "No" at bounding box center [339, 448] width 33 height 33
checkbox input "true"
click at [544, 127] on input "Narrow Halls/Stairs" at bounding box center [534, 143] width 33 height 33
checkbox input "false"
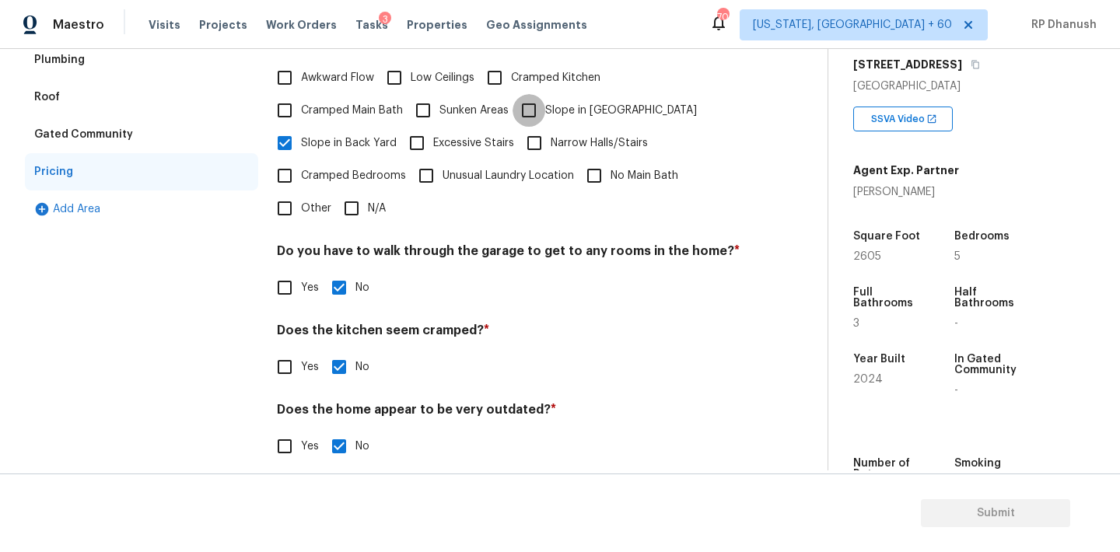
click at [533, 103] on input "Slope in [GEOGRAPHIC_DATA]" at bounding box center [528, 110] width 33 height 33
checkbox input "true"
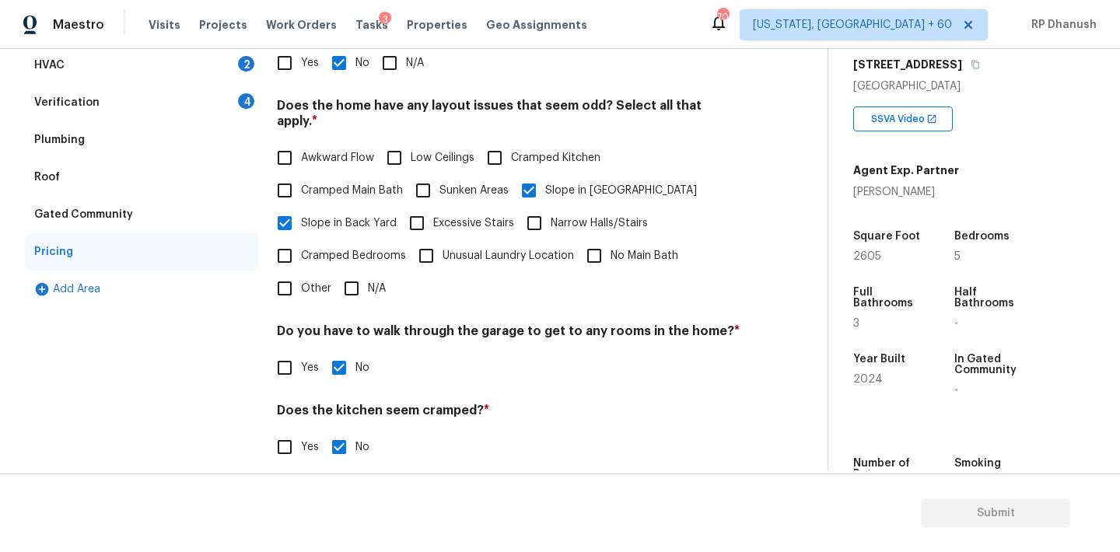
click at [219, 91] on div "Verification 4" at bounding box center [141, 102] width 233 height 37
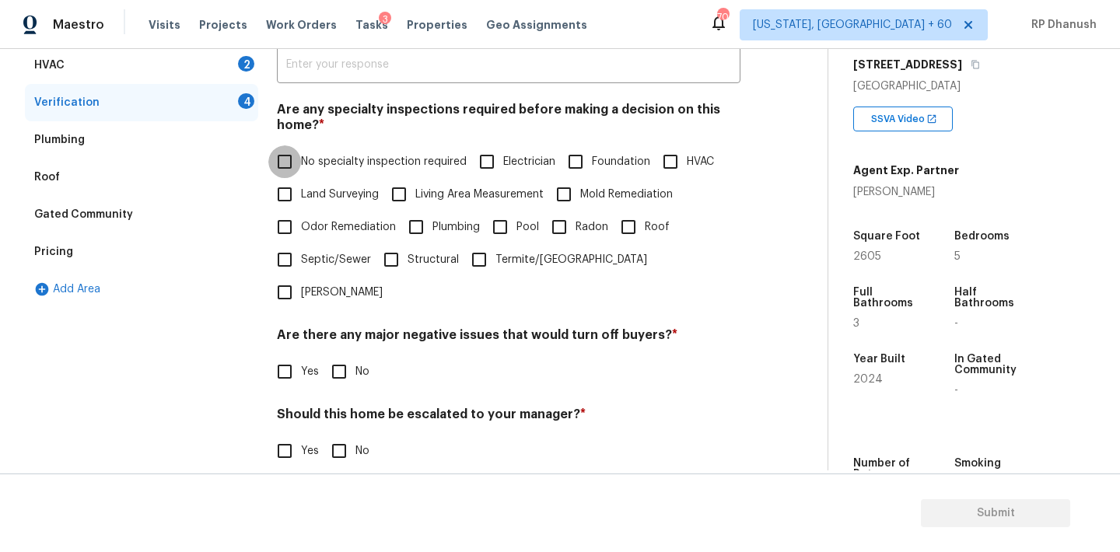
click at [296, 163] on input "No specialty inspection required" at bounding box center [284, 161] width 33 height 33
checkbox input "true"
click at [352, 357] on input "No" at bounding box center [339, 373] width 33 height 33
checkbox input "true"
click at [340, 436] on input "No" at bounding box center [339, 452] width 33 height 33
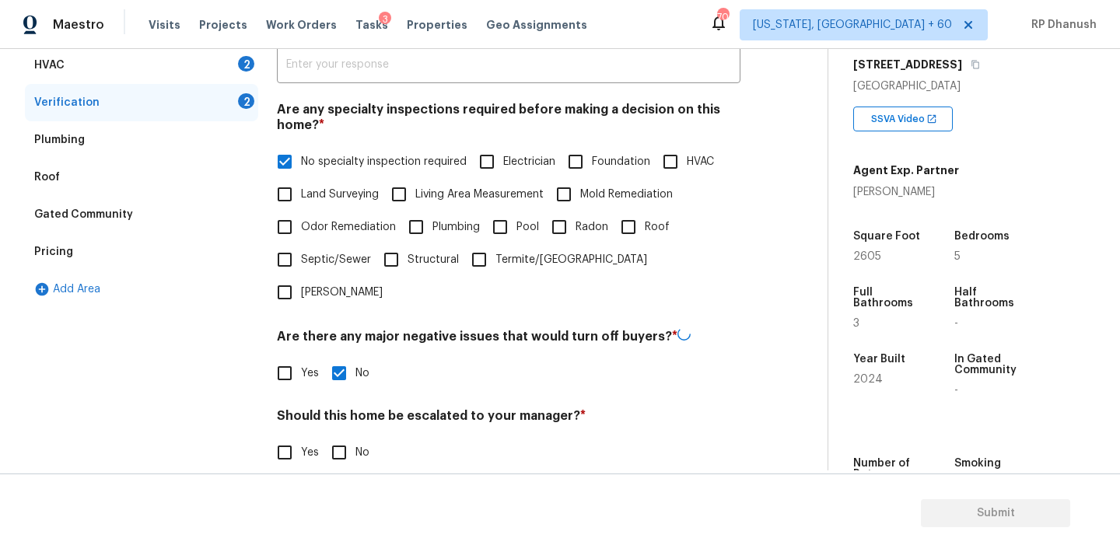
checkbox input "true"
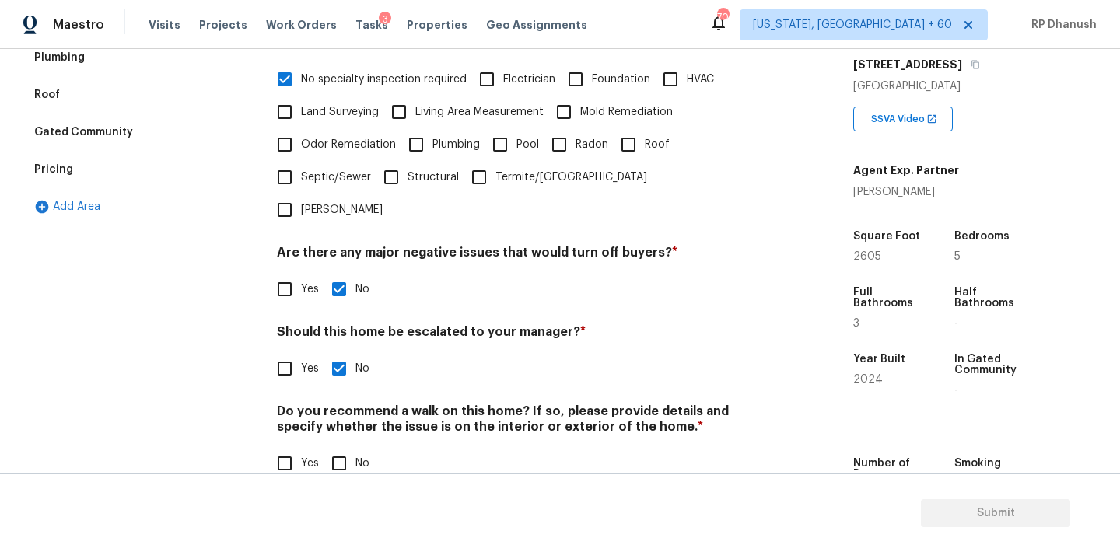
click at [341, 447] on input "No" at bounding box center [339, 463] width 33 height 33
checkbox input "true"
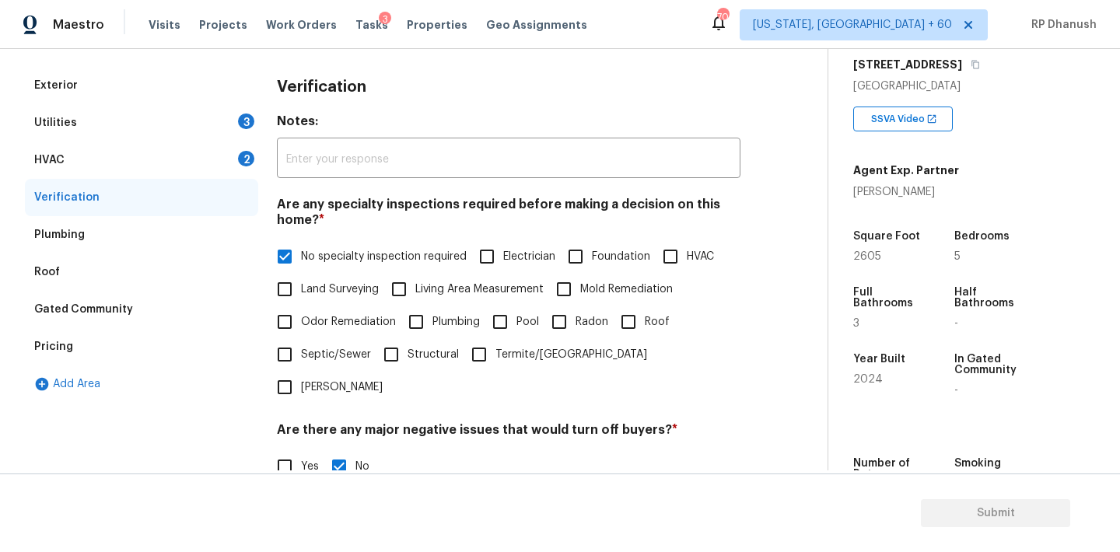
scroll to position [172, 0]
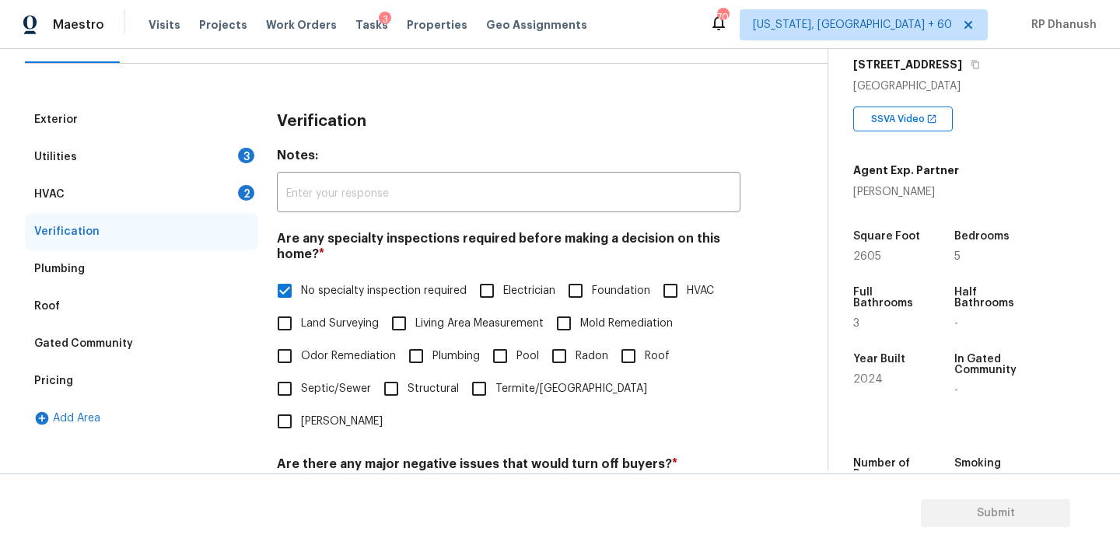
click at [242, 196] on div "2" at bounding box center [246, 193] width 16 height 16
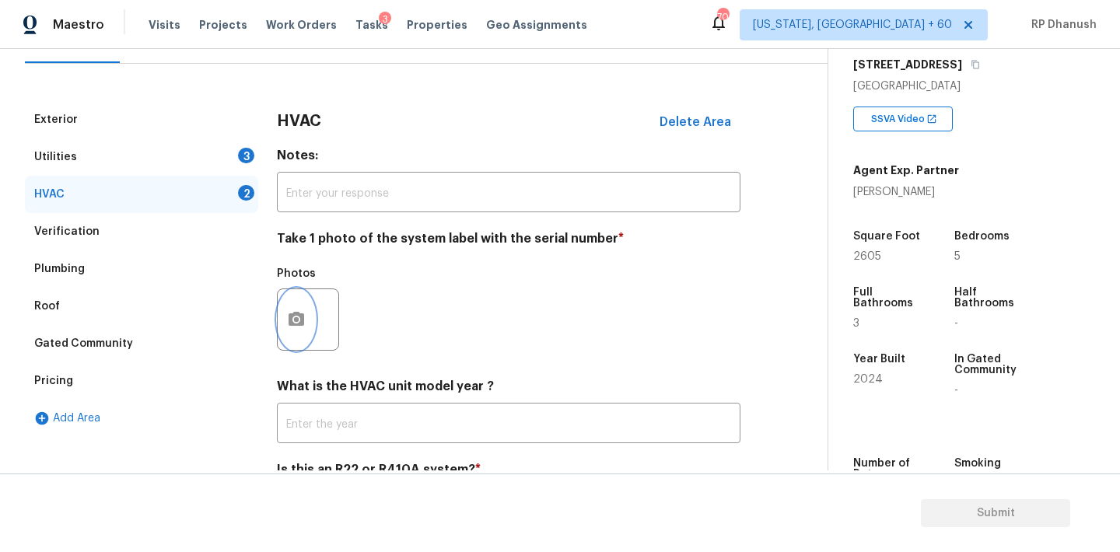
click at [292, 313] on icon "button" at bounding box center [296, 319] width 19 height 19
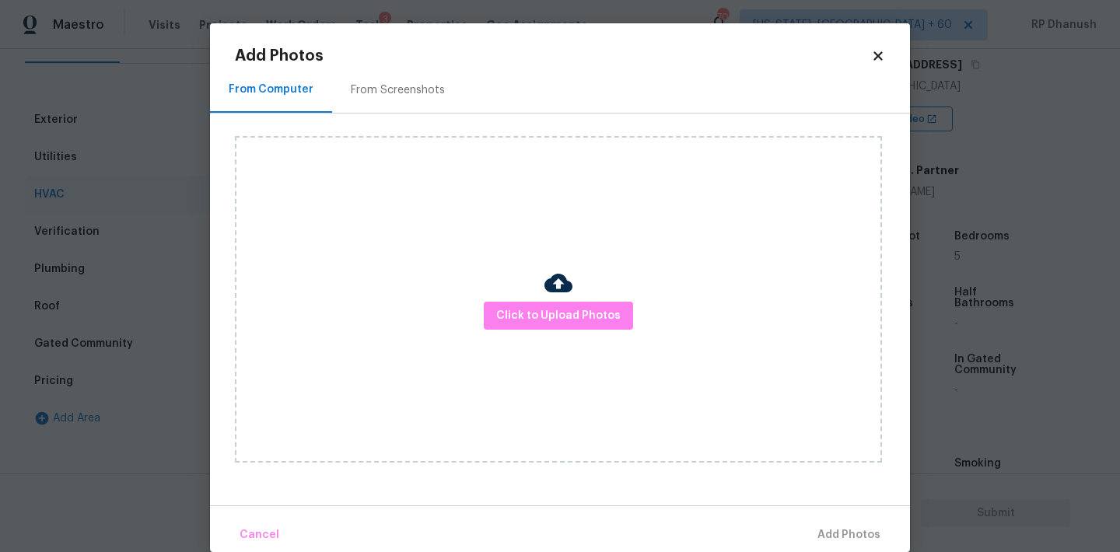
click at [399, 83] on div "From Screenshots" at bounding box center [398, 90] width 94 height 16
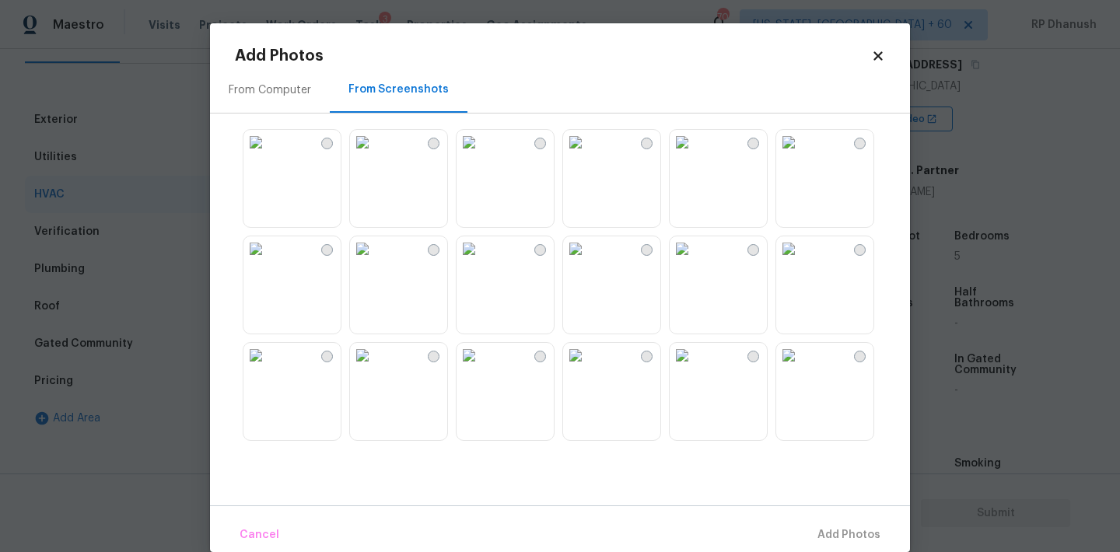
click at [481, 155] on img at bounding box center [468, 142] width 25 height 25
click at [826, 538] on span "Add 1 Photo(s)" at bounding box center [841, 535] width 77 height 19
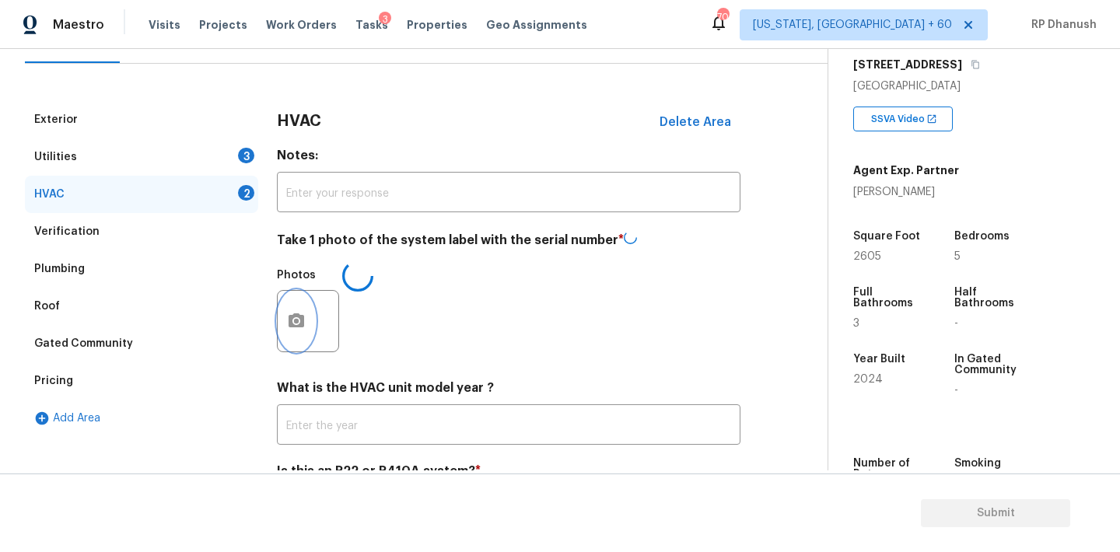
scroll to position [248, 0]
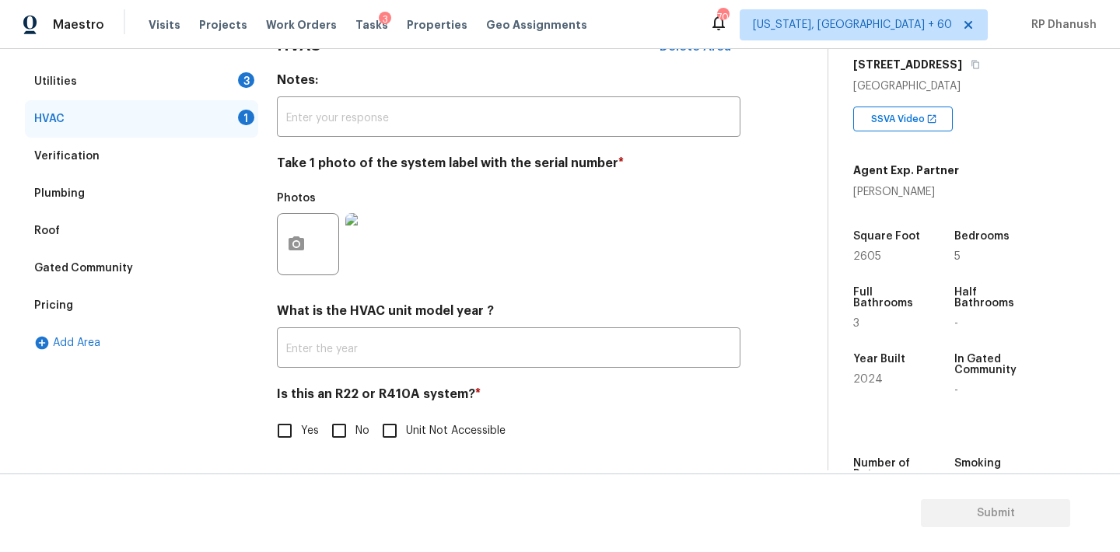
click at [332, 425] on input "No" at bounding box center [339, 430] width 33 height 33
checkbox input "true"
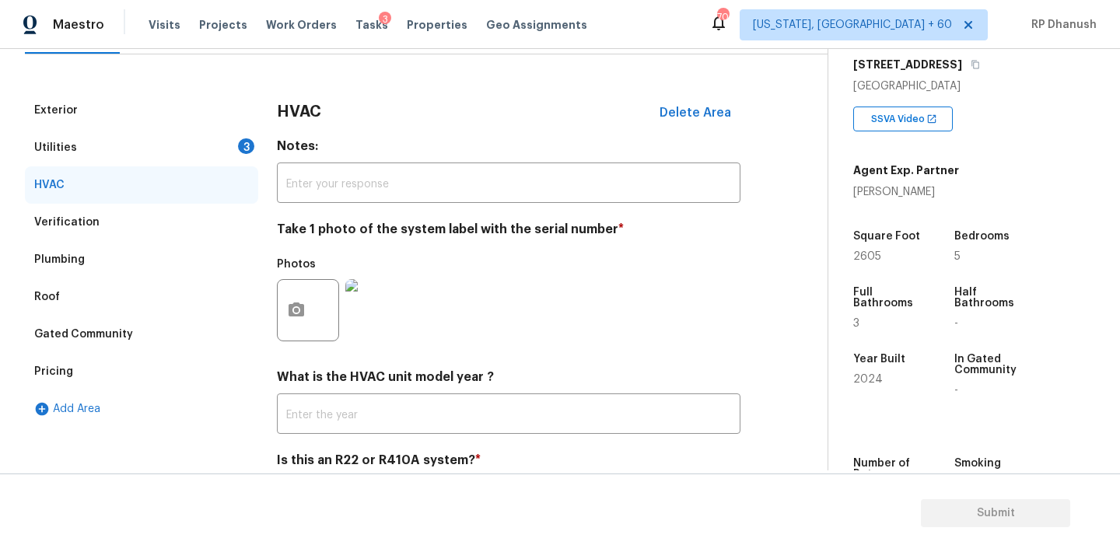
click at [149, 227] on div "Verification" at bounding box center [141, 222] width 233 height 37
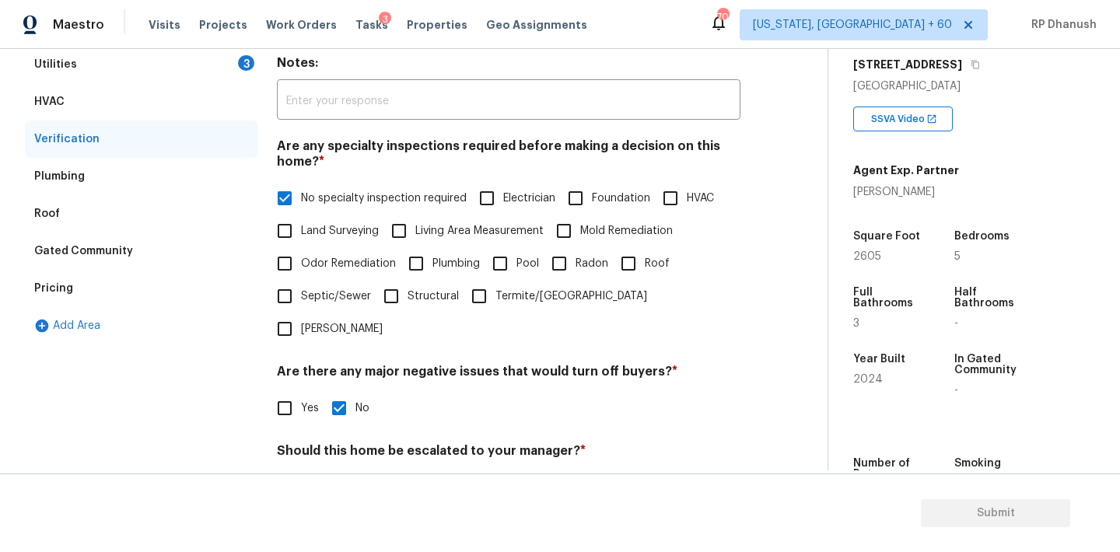
scroll to position [317, 0]
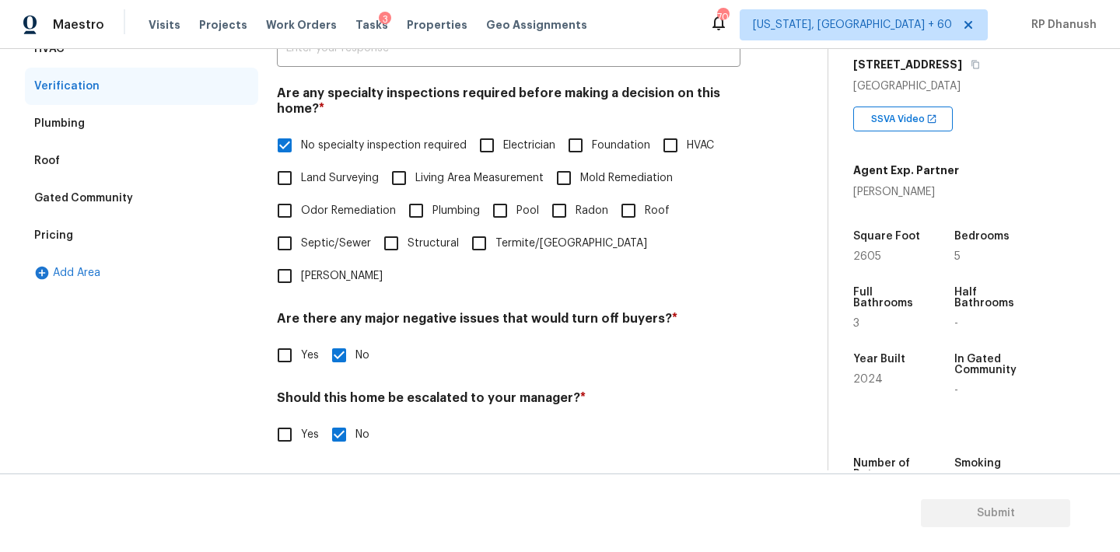
click at [289, 418] on input "Yes" at bounding box center [284, 434] width 33 height 33
checkbox input "true"
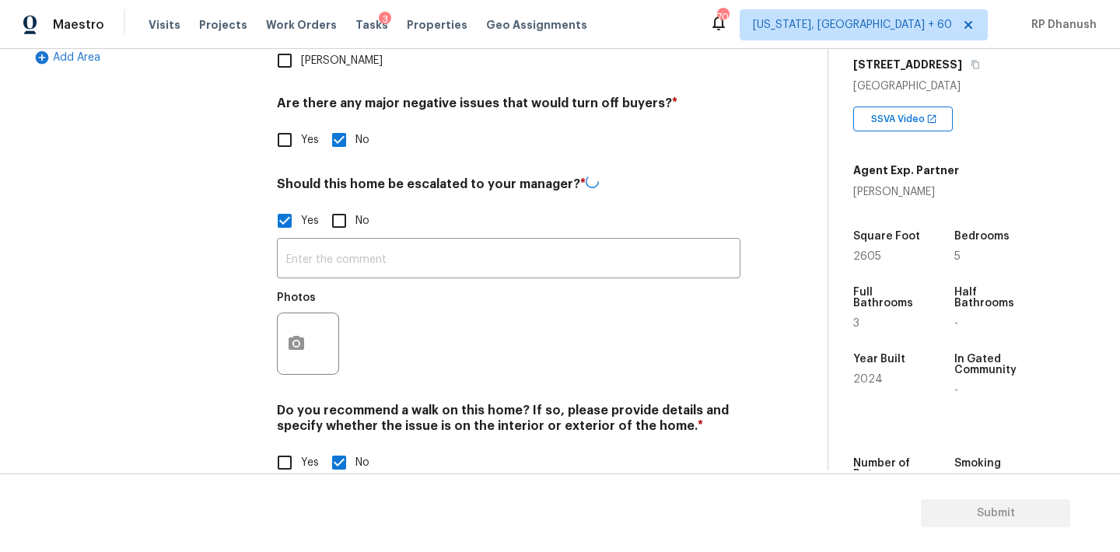
scroll to position [531, 0]
click at [299, 242] on input "text" at bounding box center [508, 260] width 463 height 37
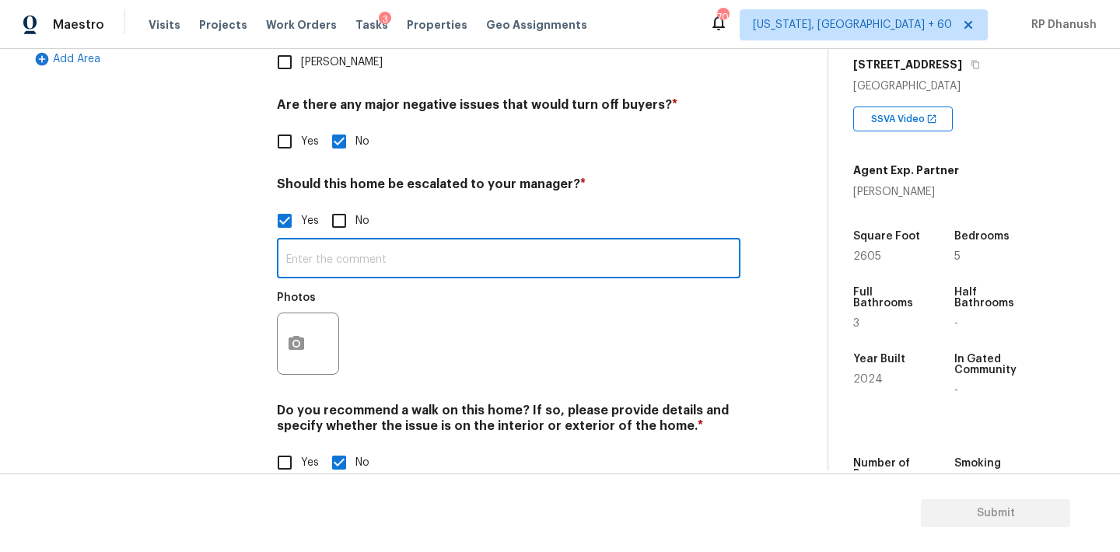
click at [327, 205] on input "No" at bounding box center [339, 221] width 33 height 33
checkbox input "true"
checkbox input "false"
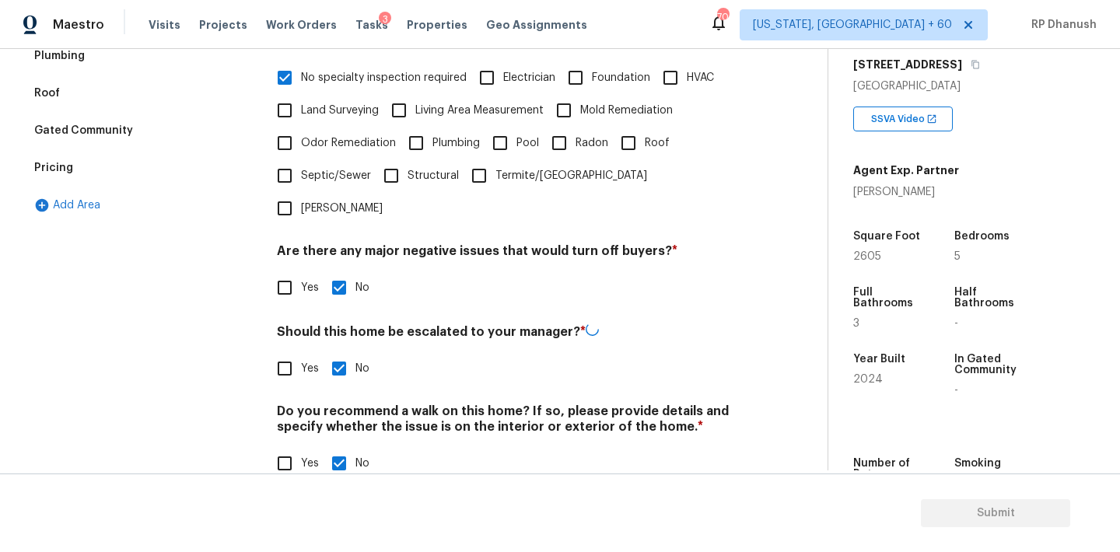
scroll to position [205, 0]
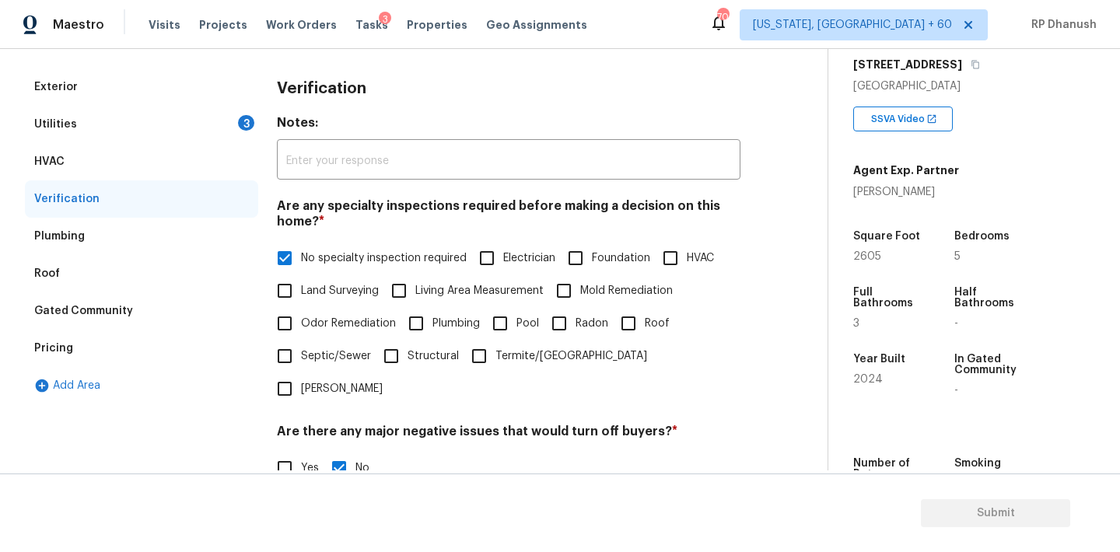
click at [102, 345] on div "Pricing" at bounding box center [141, 348] width 233 height 37
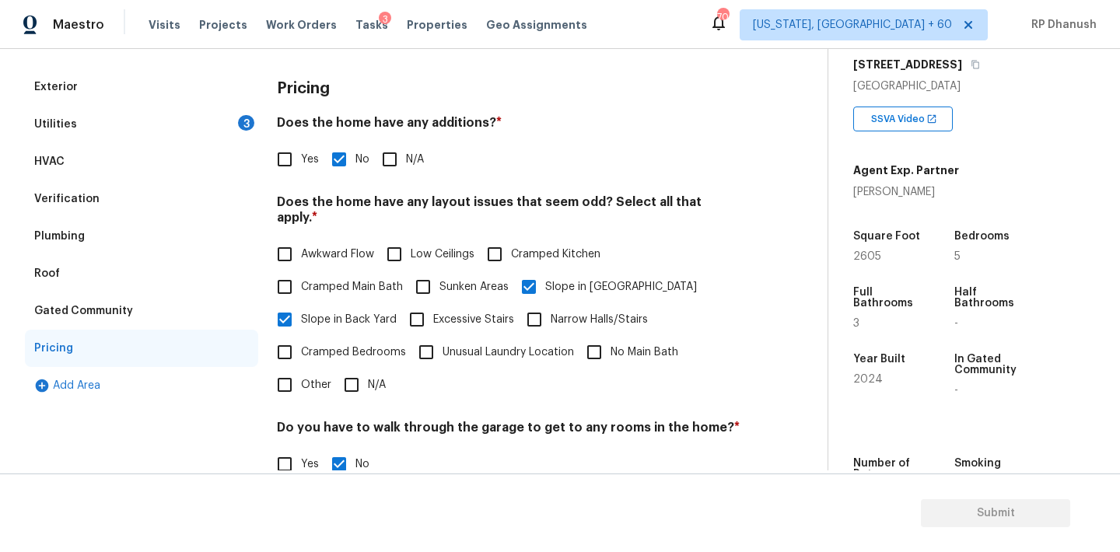
scroll to position [381, 0]
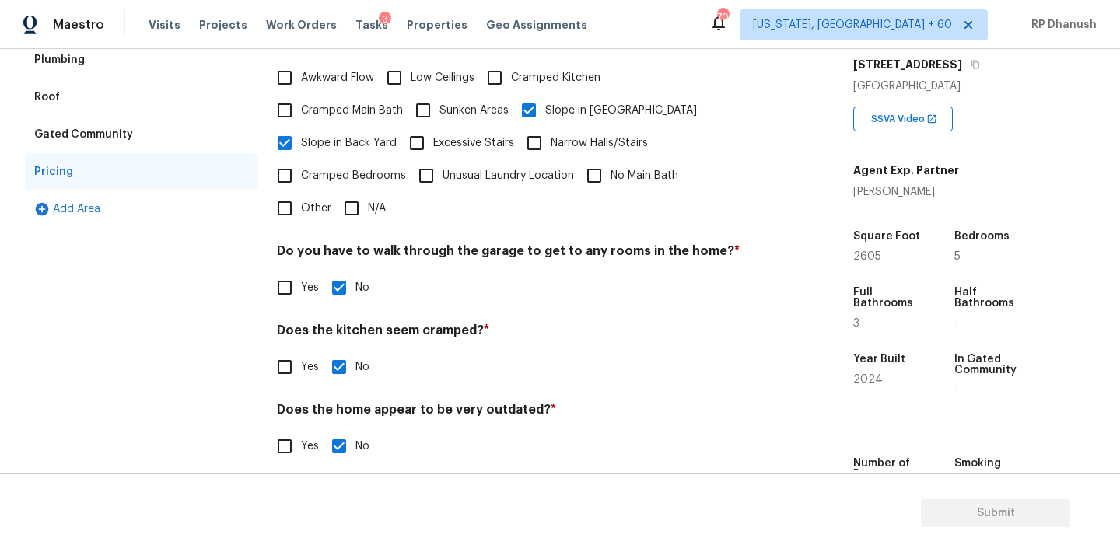
click at [299, 192] on input "Other" at bounding box center [284, 208] width 33 height 33
checkbox input "true"
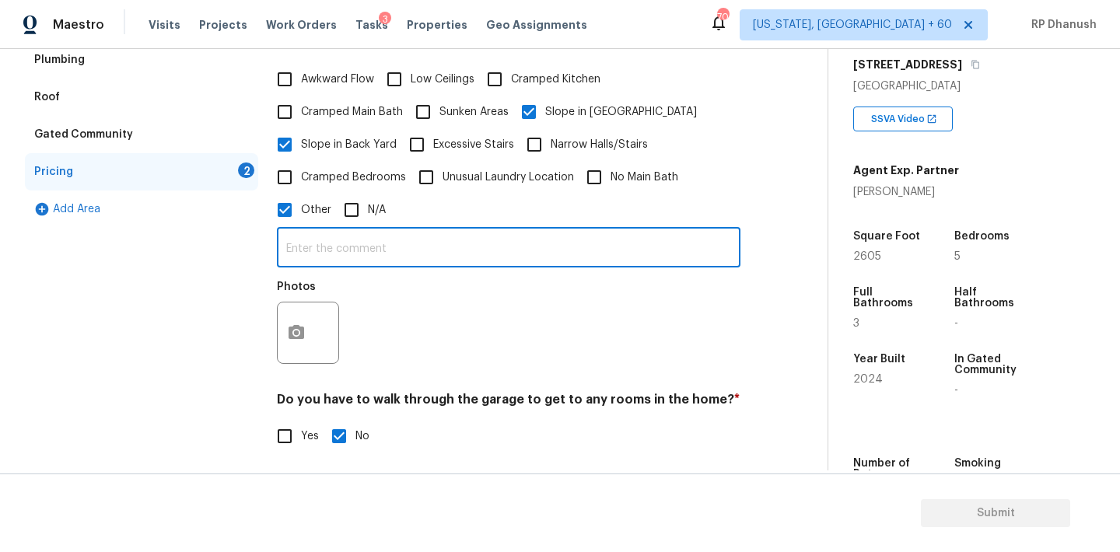
click at [317, 247] on input "text" at bounding box center [508, 249] width 463 height 37
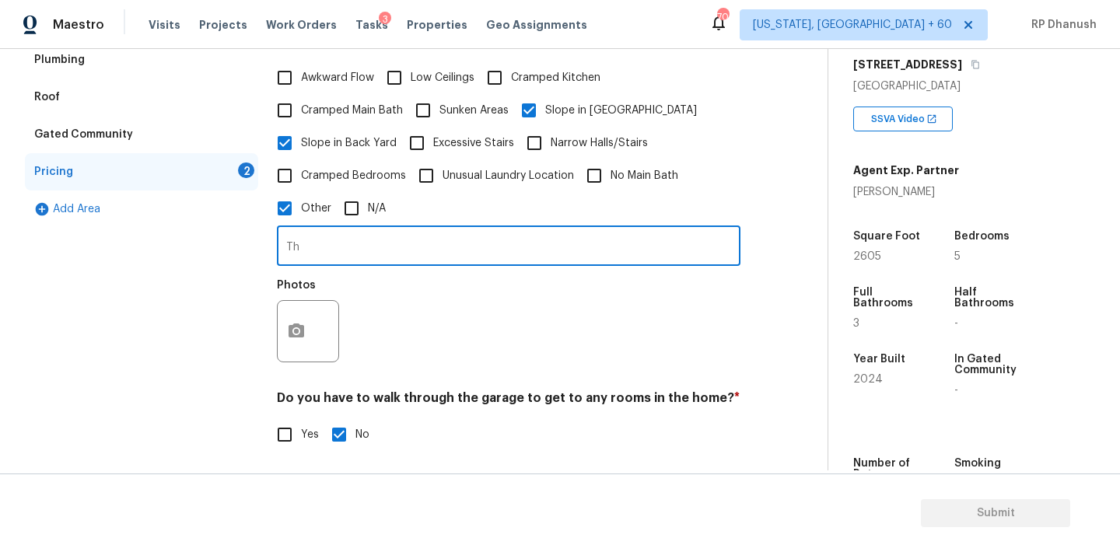
type input "T"
click at [291, 330] on button "button" at bounding box center [296, 331] width 37 height 61
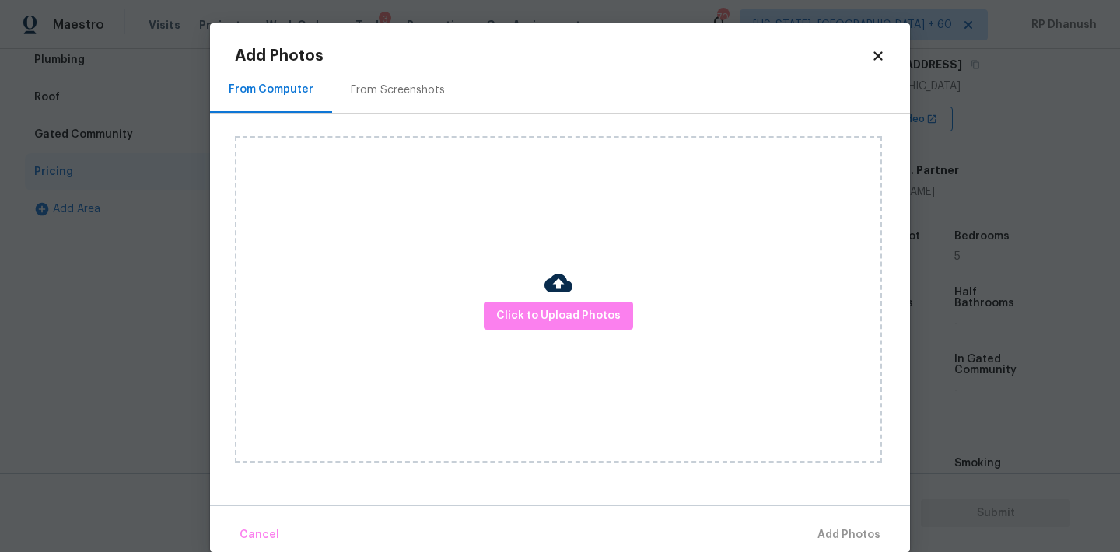
click at [365, 95] on div "From Screenshots" at bounding box center [398, 90] width 94 height 16
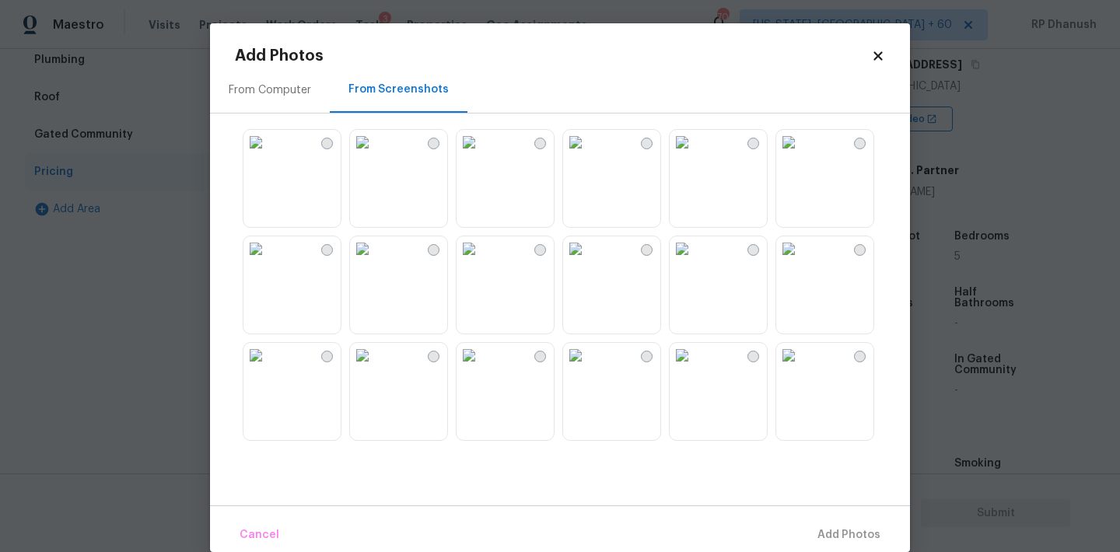
click at [481, 155] on img at bounding box center [468, 142] width 25 height 25
click at [820, 538] on span "Add 1 Photo(s)" at bounding box center [841, 535] width 77 height 19
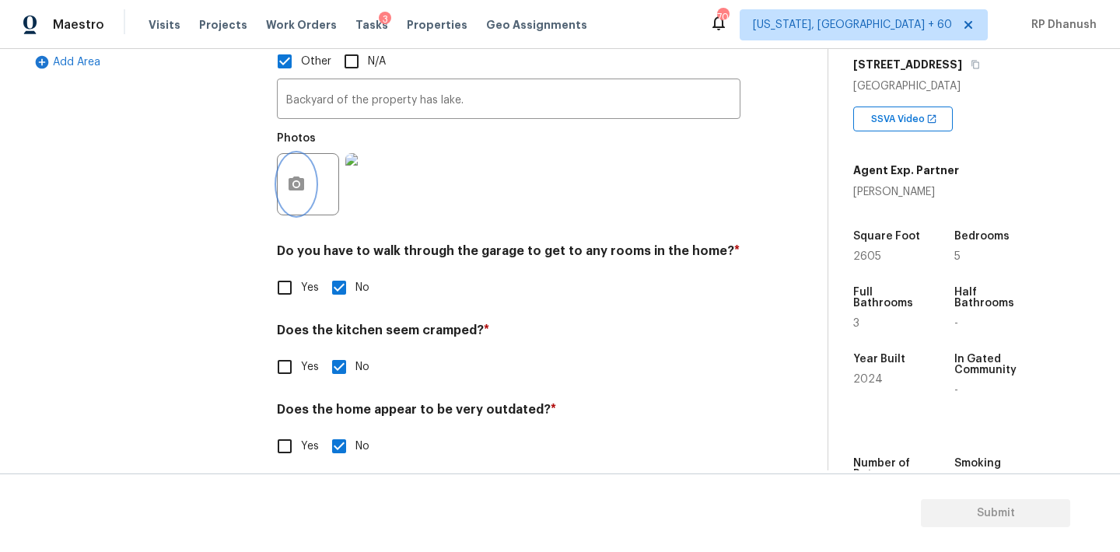
scroll to position [422, 0]
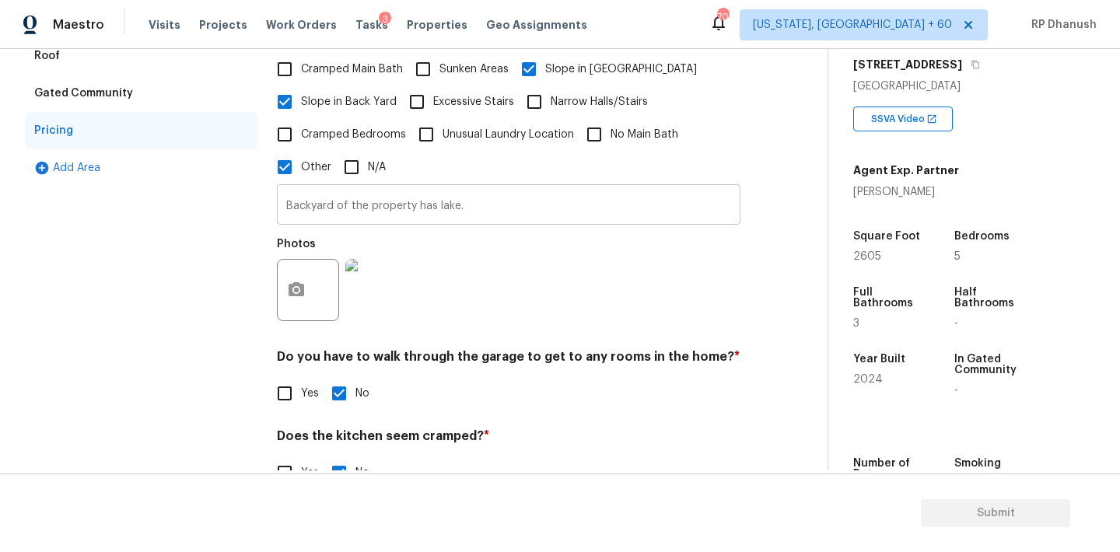
click at [435, 188] on input "Backyard of the property has lake." at bounding box center [508, 206] width 463 height 37
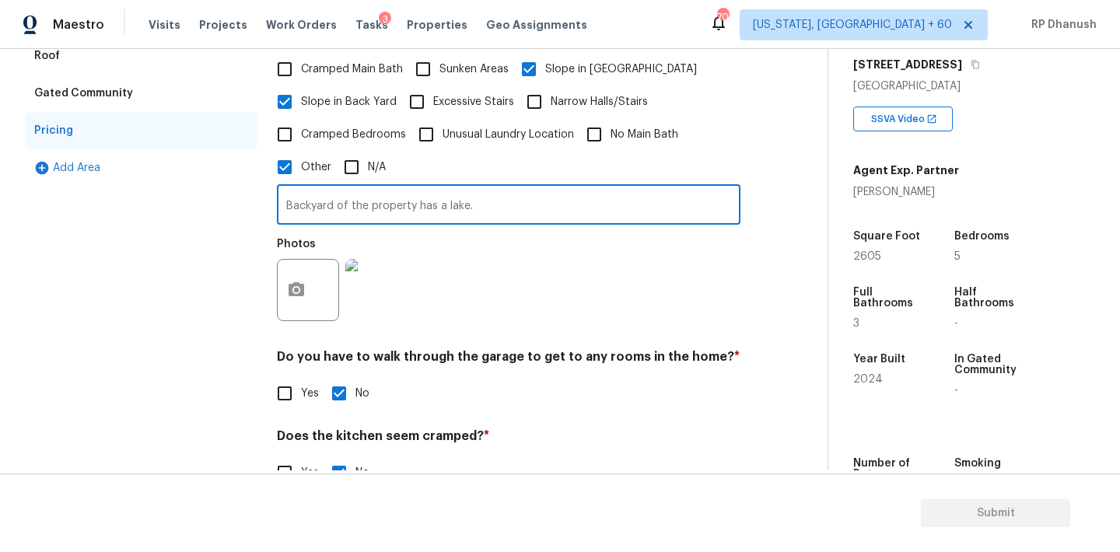
click at [467, 191] on input "Backyard of the property has a lake." at bounding box center [508, 206] width 463 height 37
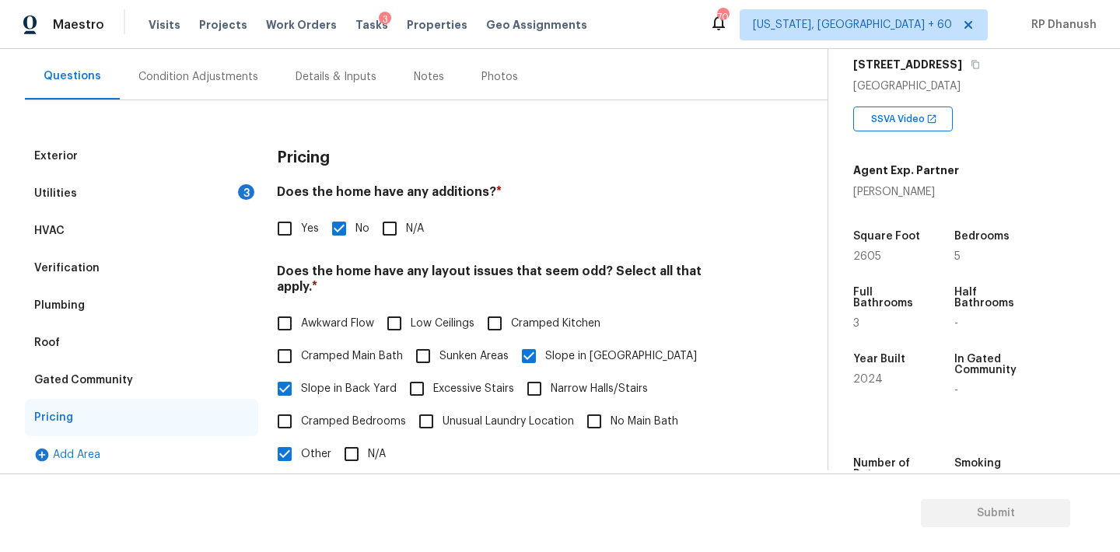
scroll to position [117, 0]
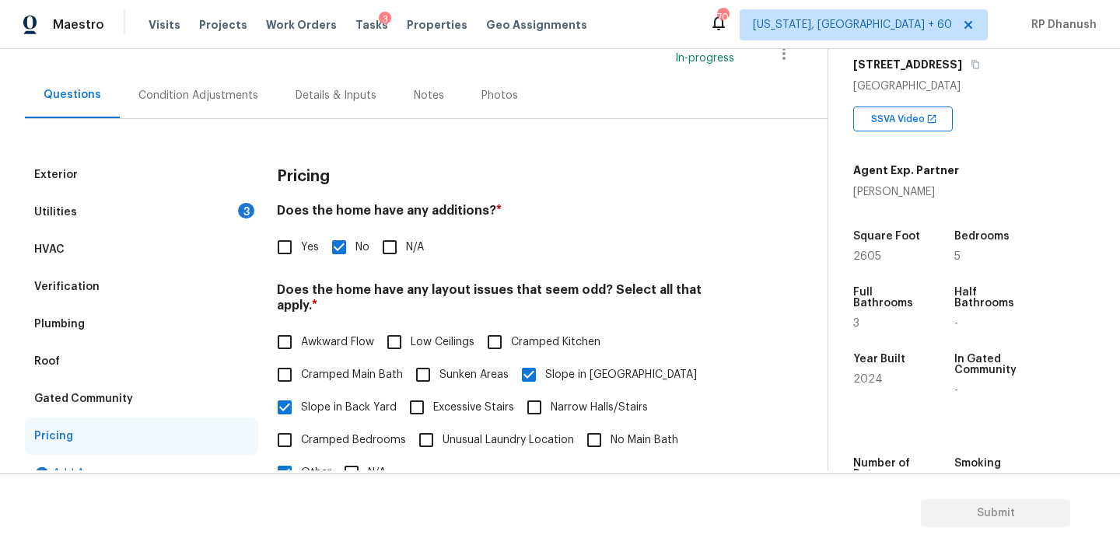
type input "Backyard of the property has a lake view."
click at [196, 212] on div "Utilities 3" at bounding box center [141, 212] width 233 height 37
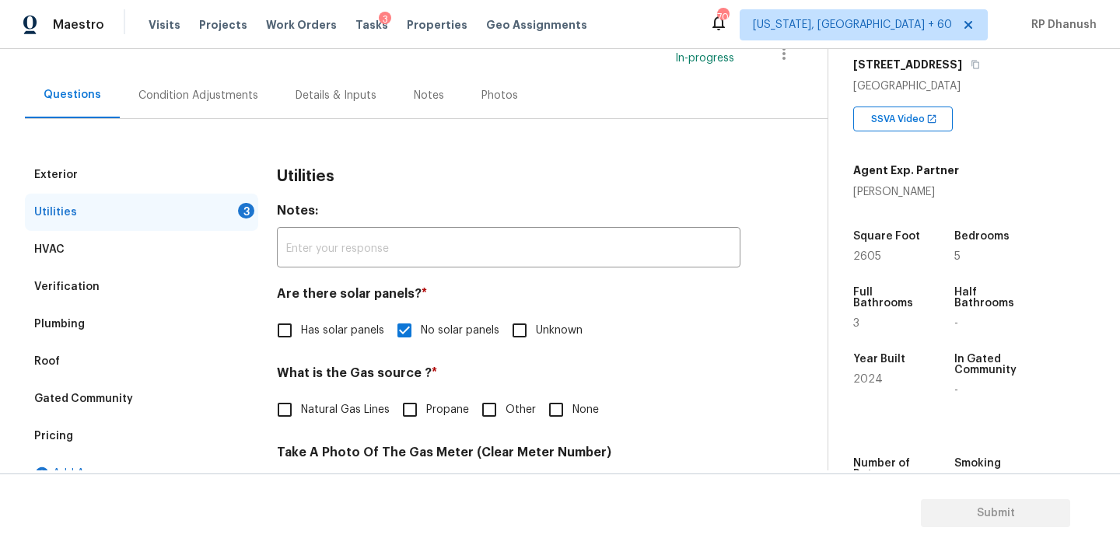
scroll to position [275, 0]
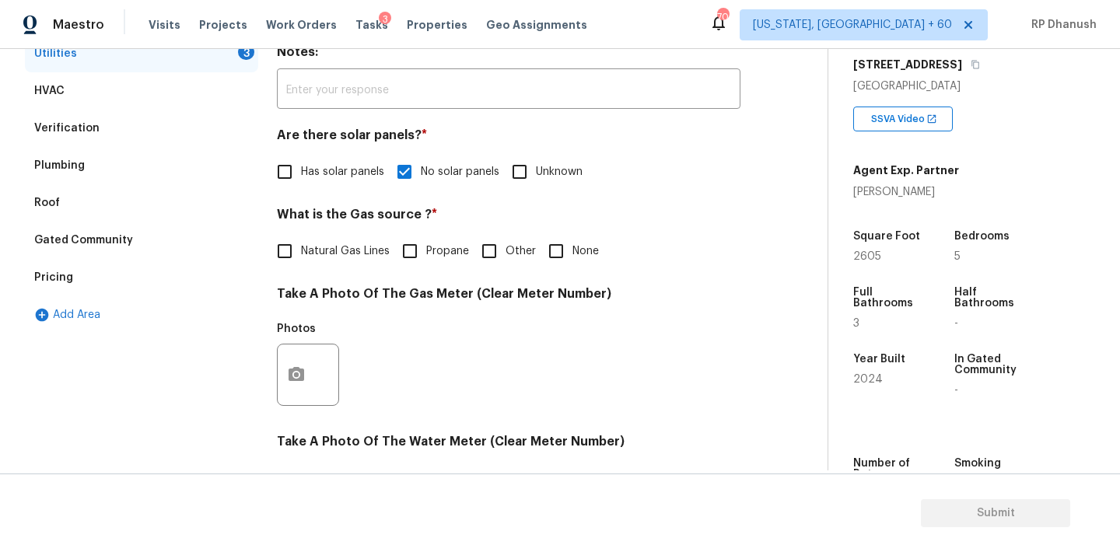
click at [572, 259] on span "None" at bounding box center [585, 251] width 26 height 16
click at [572, 259] on input "None" at bounding box center [556, 251] width 33 height 33
checkbox input "true"
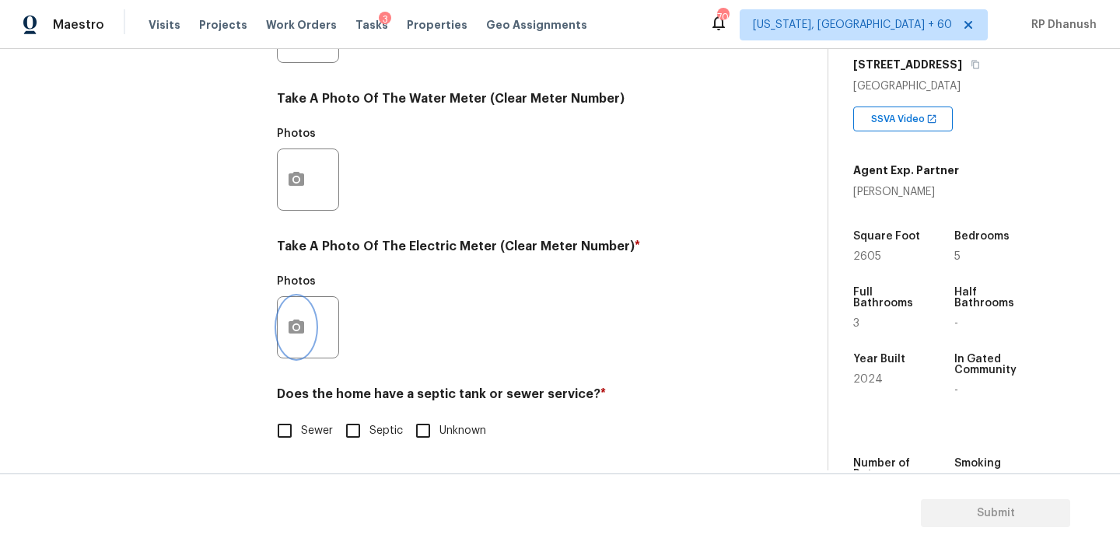
click at [298, 317] on button "button" at bounding box center [296, 327] width 37 height 61
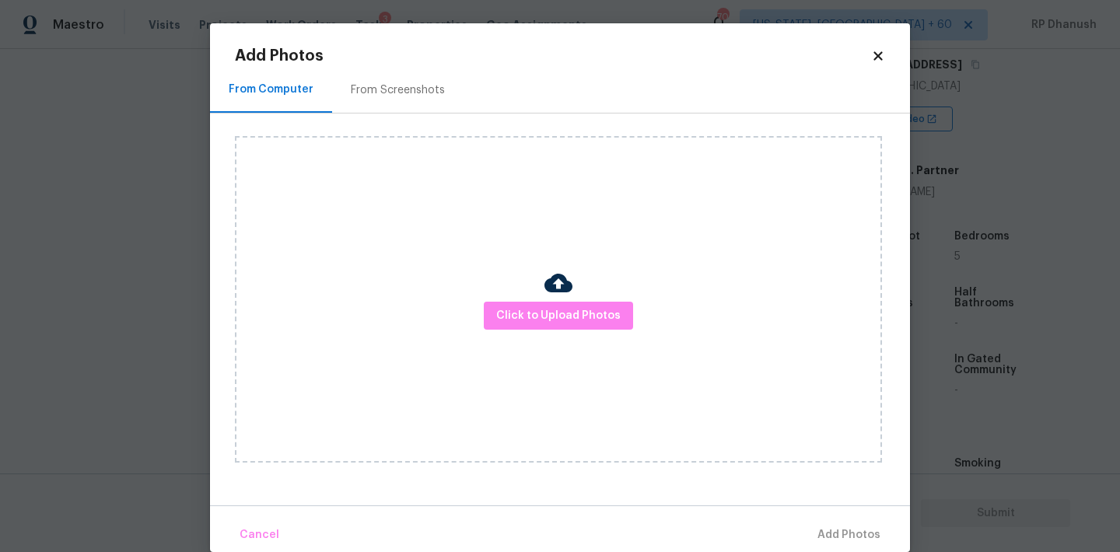
click at [380, 69] on div "From Screenshots" at bounding box center [397, 90] width 131 height 46
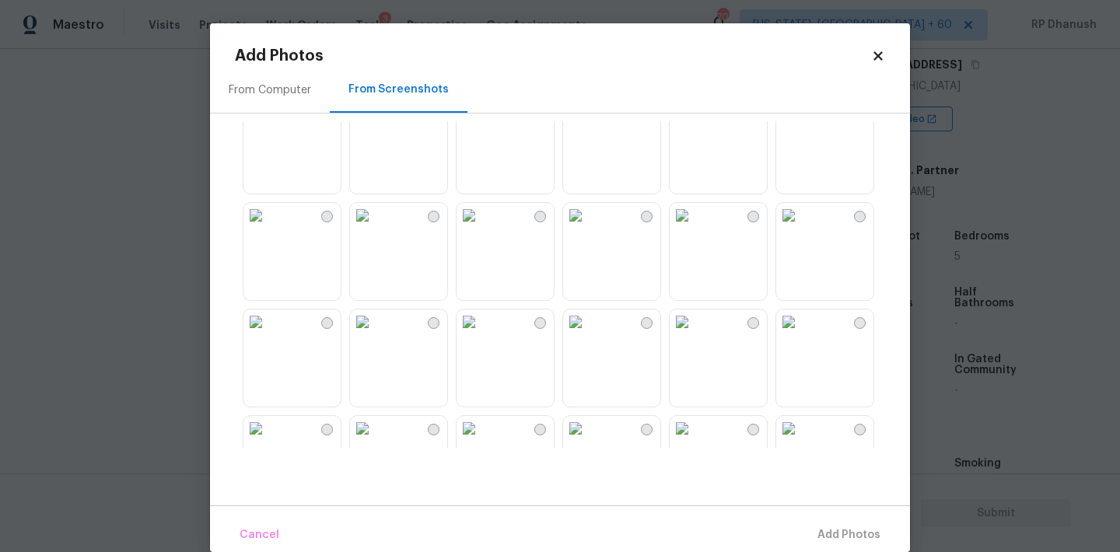
scroll to position [338, 0]
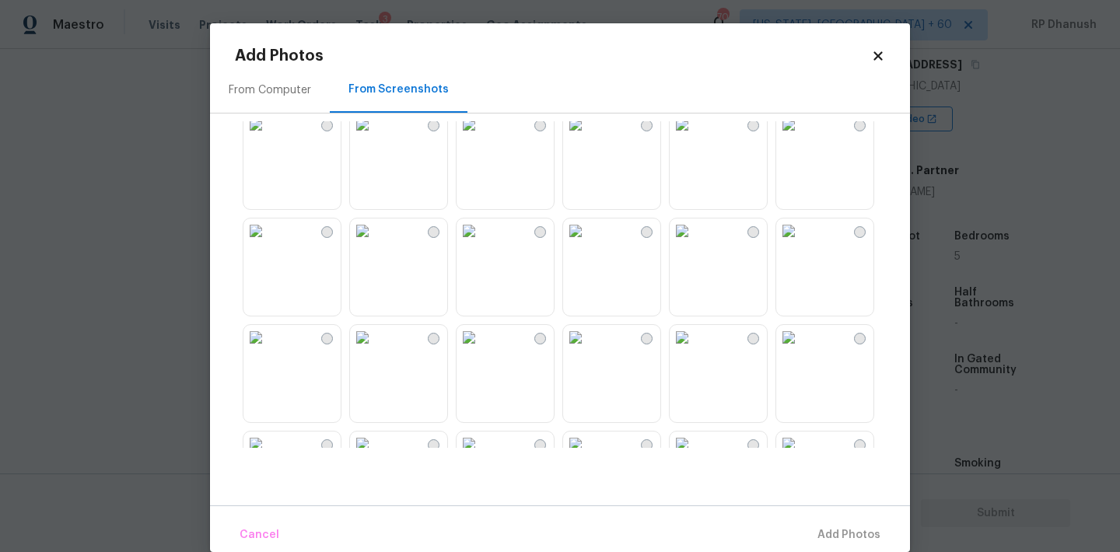
click at [588, 243] on img at bounding box center [575, 231] width 25 height 25
click at [813, 536] on span "Add 1 Photo(s)" at bounding box center [841, 535] width 77 height 19
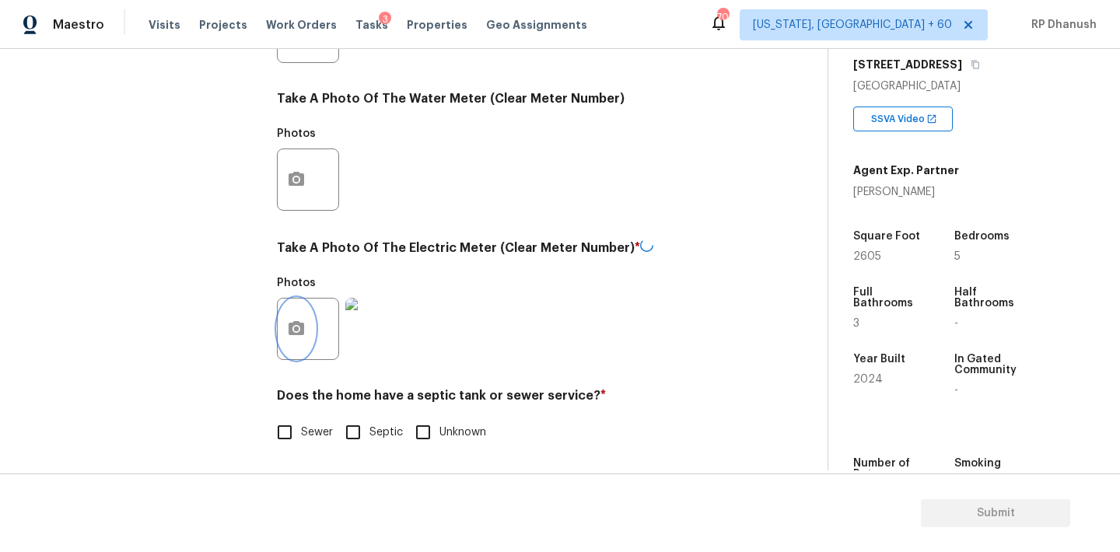
scroll to position [618, 0]
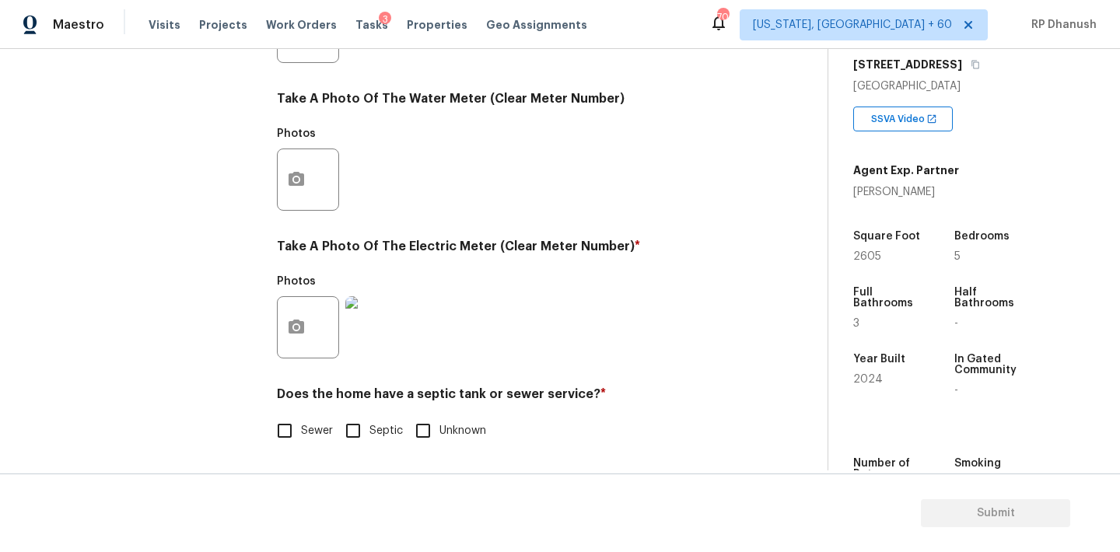
click at [307, 418] on label "Sewer" at bounding box center [300, 430] width 65 height 33
click at [301, 418] on input "Sewer" at bounding box center [284, 430] width 33 height 33
checkbox input "true"
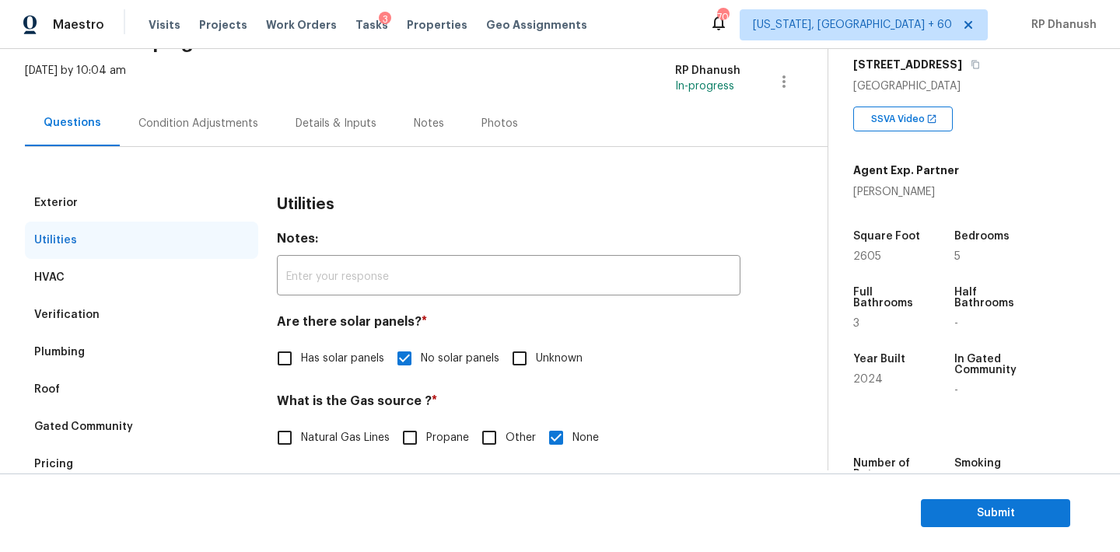
click at [214, 125] on div "Condition Adjustments" at bounding box center [198, 124] width 120 height 16
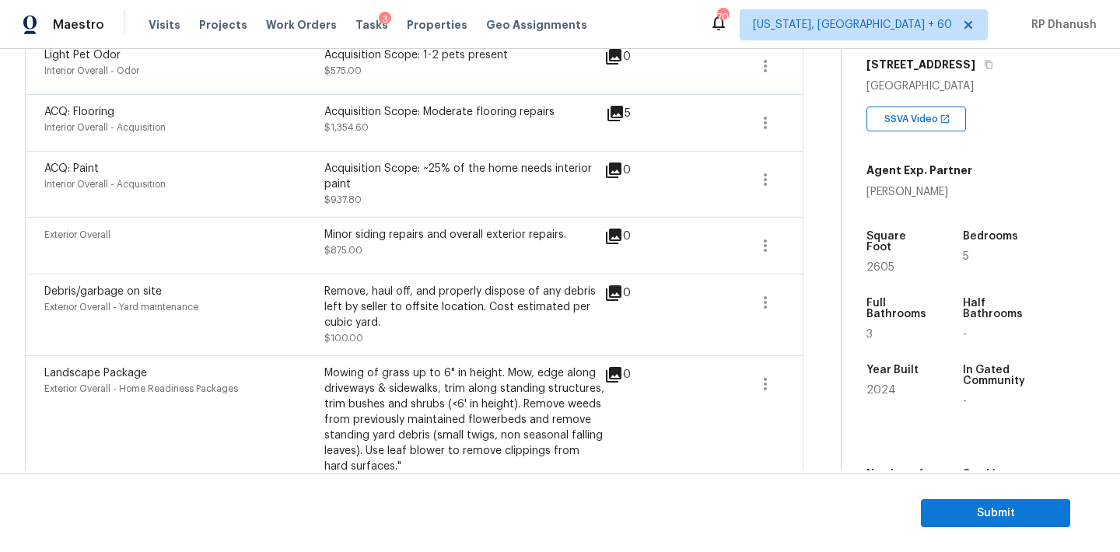
scroll to position [263, 0]
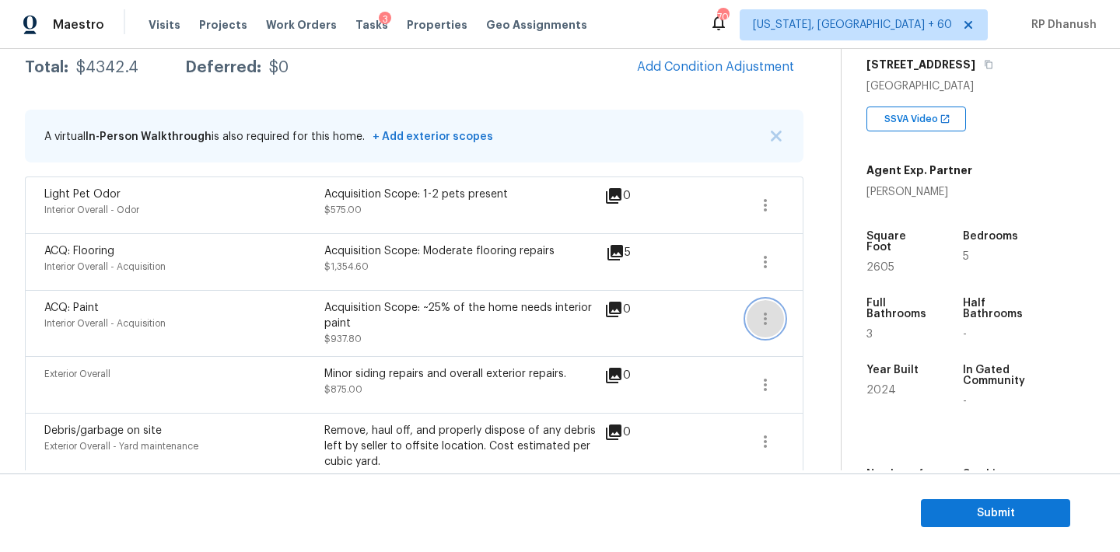
click at [760, 314] on icon "button" at bounding box center [765, 319] width 19 height 19
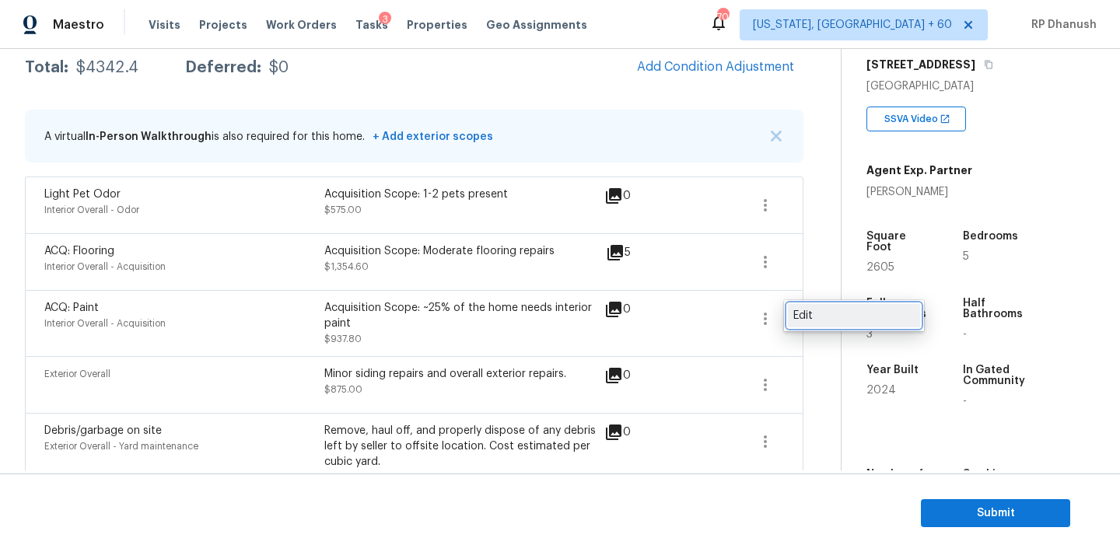
click at [827, 312] on div "Edit" at bounding box center [853, 316] width 121 height 16
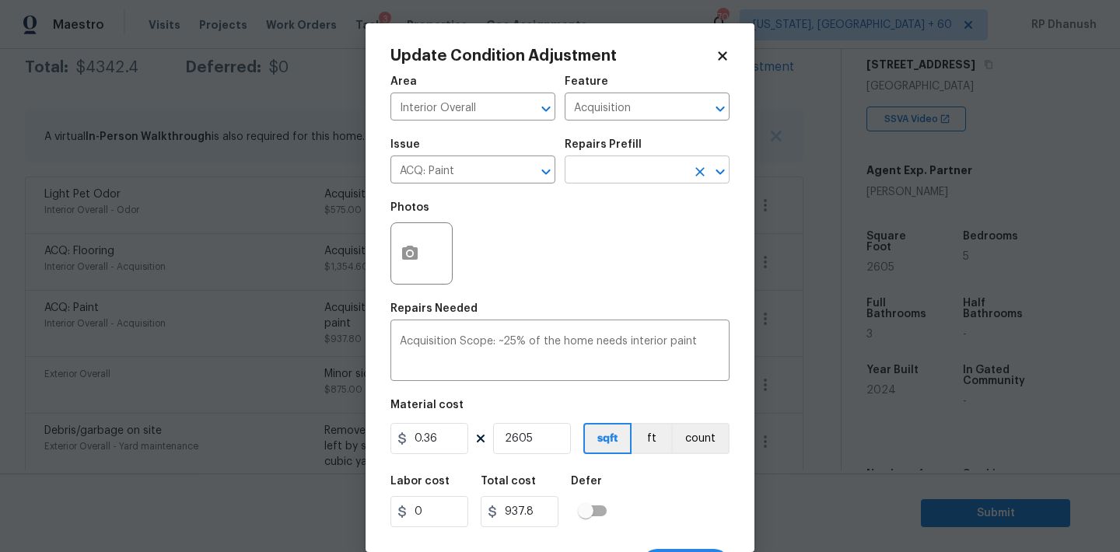
click at [636, 173] on input "text" at bounding box center [625, 171] width 121 height 24
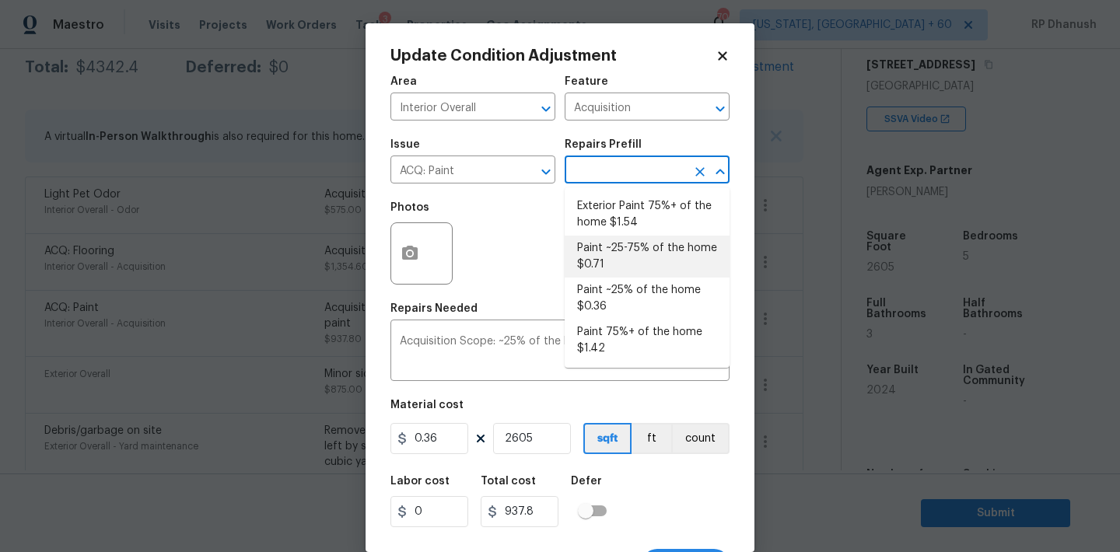
click at [639, 260] on li "Paint ~25-75% of the home $0.71" at bounding box center [647, 257] width 165 height 42
type textarea "Acquisition Scope: ~25 - 75% of the home needs interior paint"
type input "0.71"
type input "1849.55"
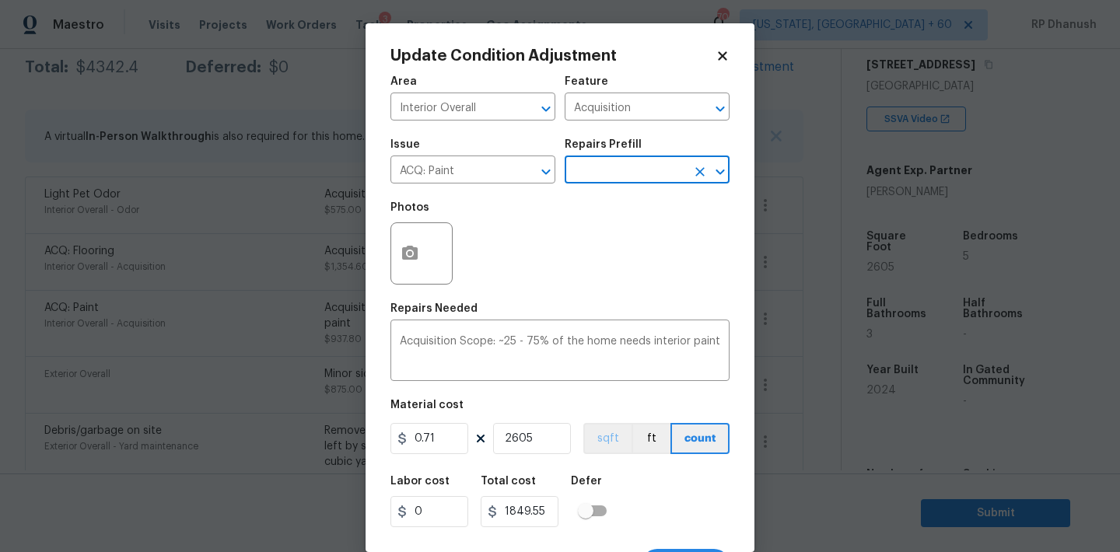
scroll to position [29, 0]
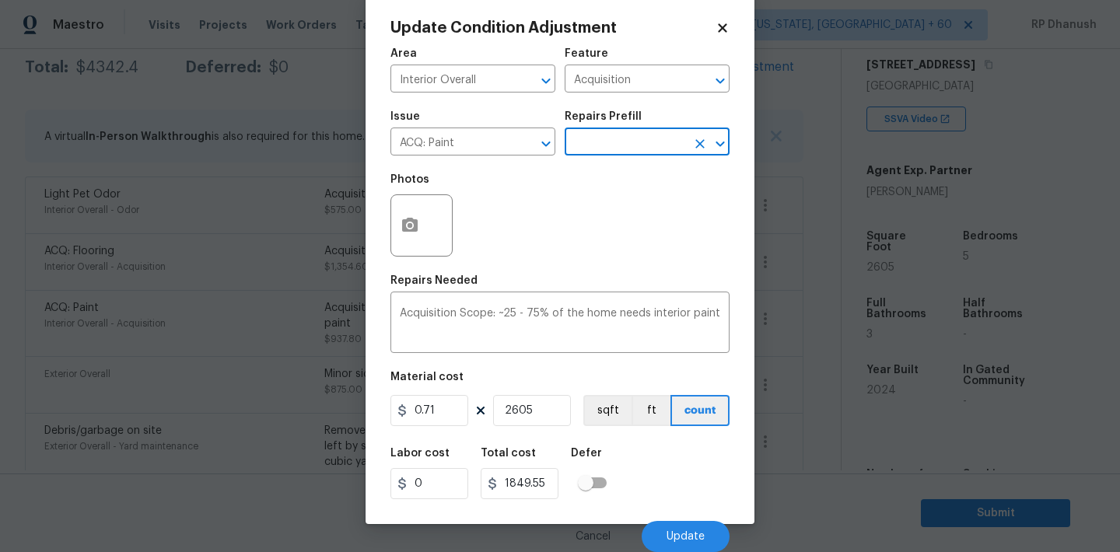
click at [645, 135] on input "text" at bounding box center [625, 143] width 121 height 24
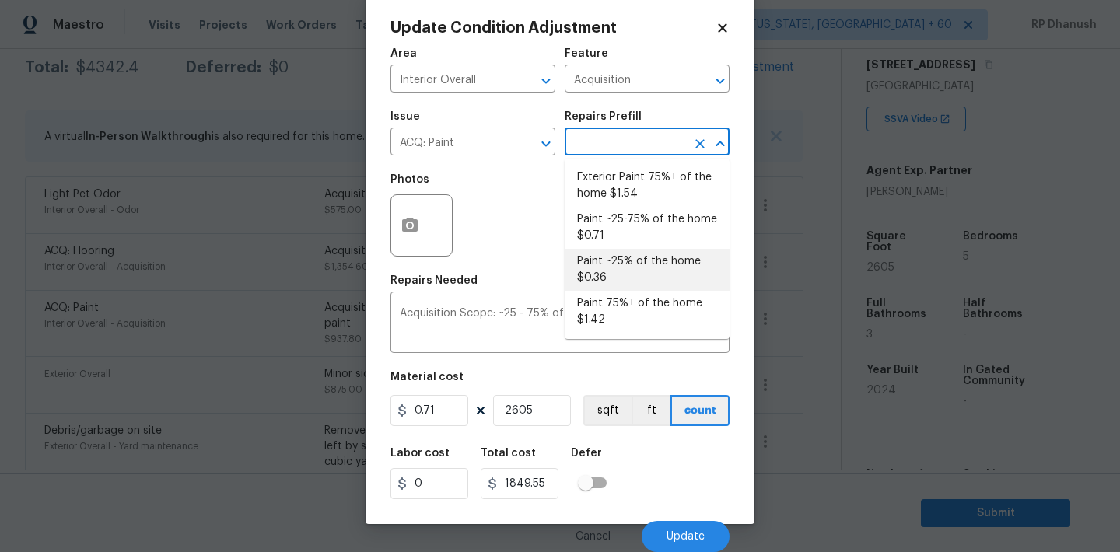
click at [626, 257] on li "Paint ~25% of the home $0.36" at bounding box center [647, 270] width 165 height 42
type textarea "Acquisition Scope: ~25% of the home needs interior paint"
type input "0.36"
type input "937.8"
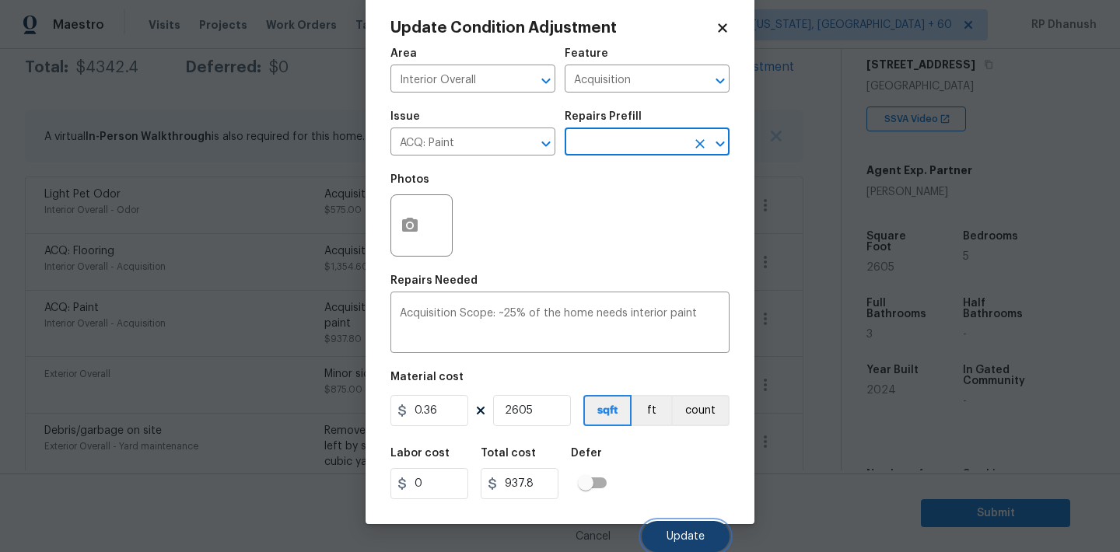
click at [699, 523] on button "Update" at bounding box center [686, 536] width 88 height 31
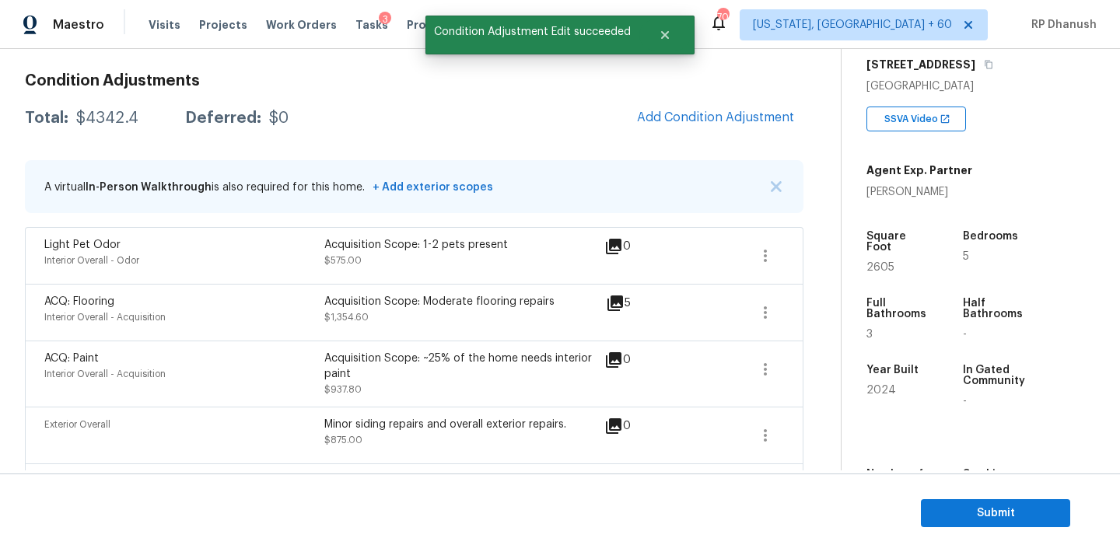
scroll to position [175, 0]
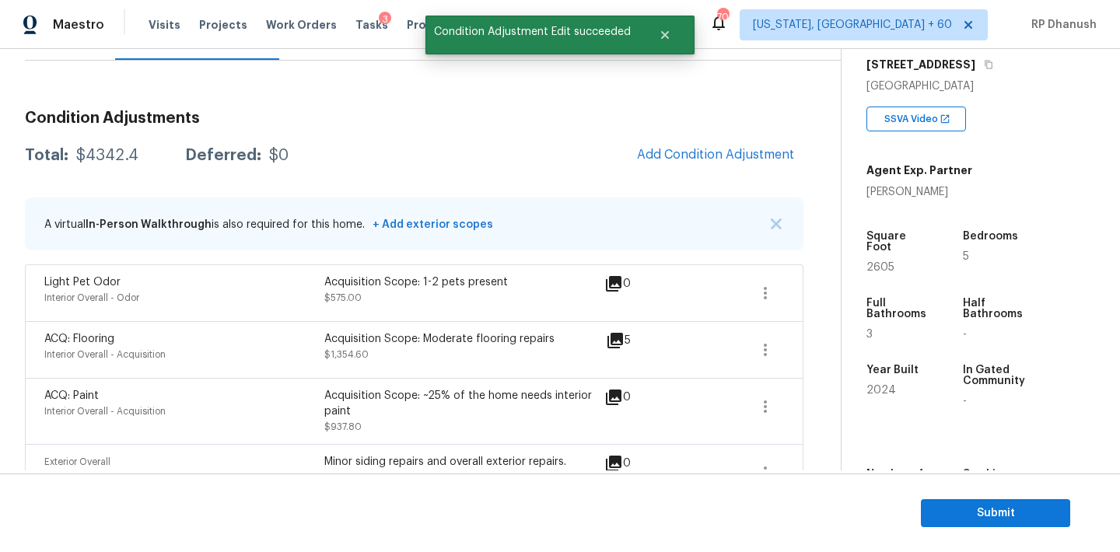
click at [112, 156] on div "$4342.4" at bounding box center [107, 156] width 62 height 16
copy div "$4342.4"
click at [297, 203] on div "A virtual In-Person Walkthrough is also required for this home. + Add exterior …" at bounding box center [414, 224] width 778 height 53
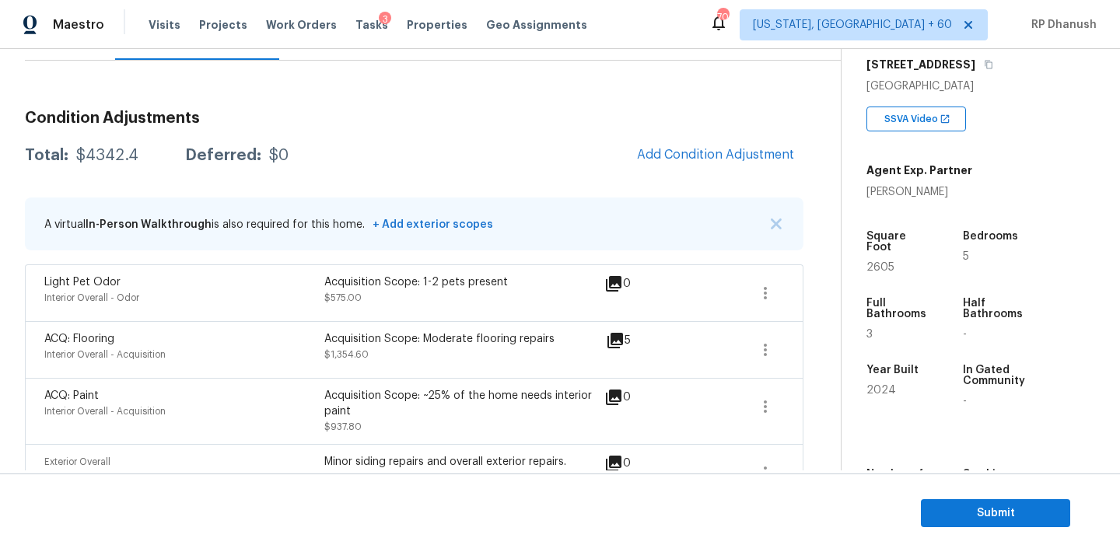
scroll to position [121, 0]
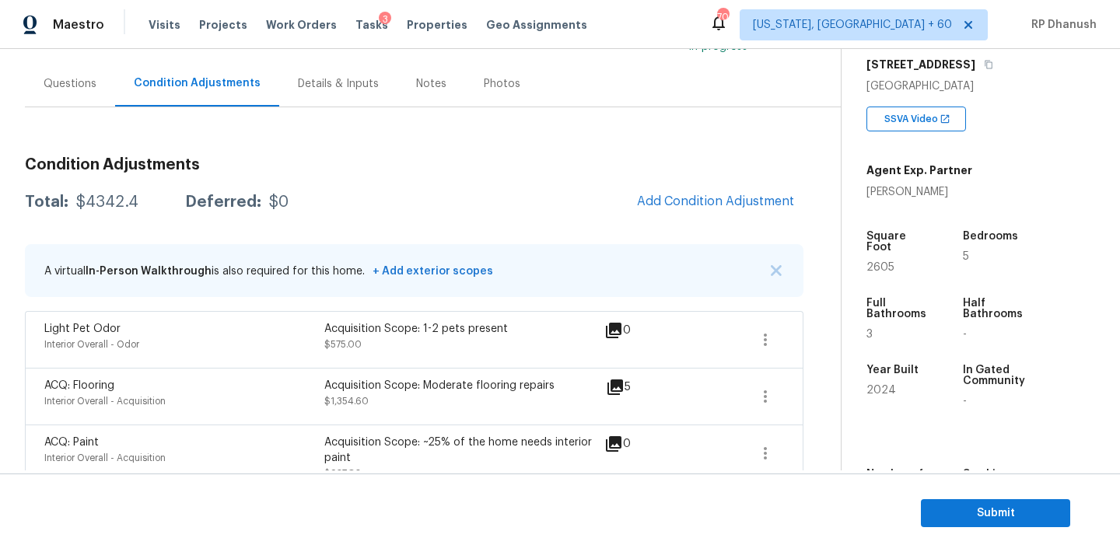
click at [61, 98] on div "Questions" at bounding box center [70, 84] width 90 height 46
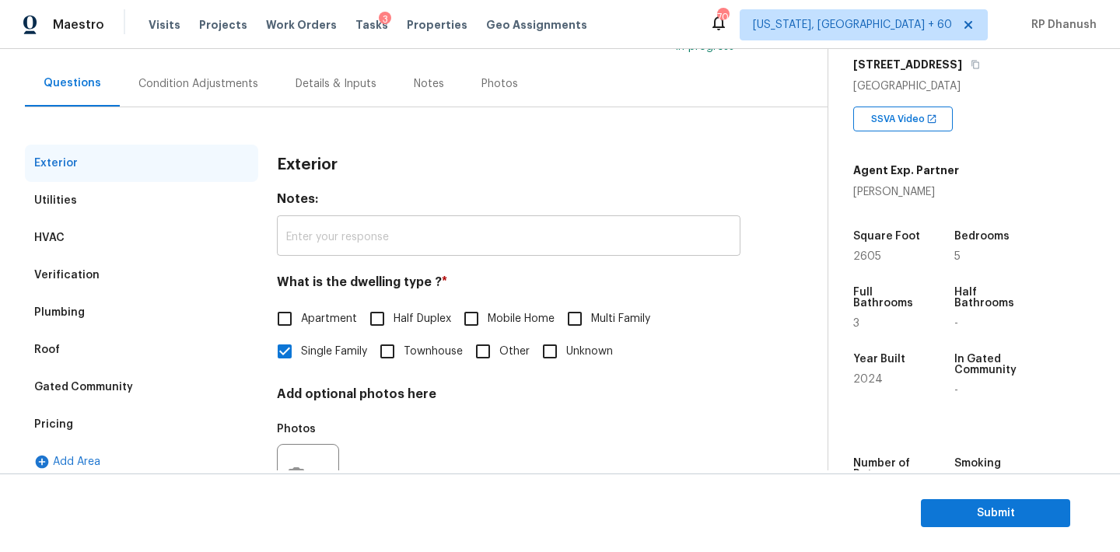
scroll to position [197, 0]
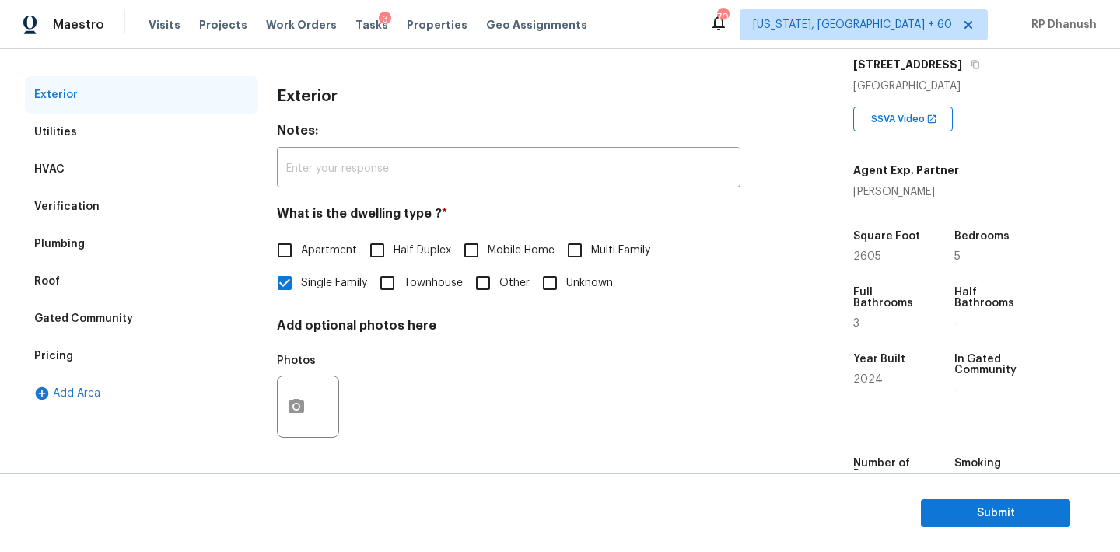
click at [136, 186] on div "HVAC" at bounding box center [141, 169] width 233 height 37
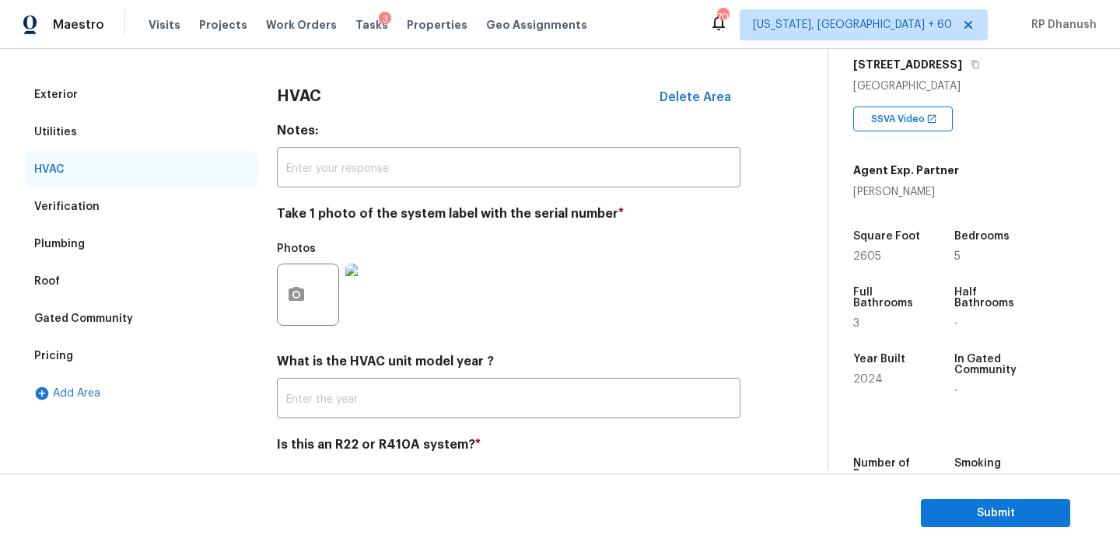
click at [136, 214] on div "Verification" at bounding box center [141, 206] width 233 height 37
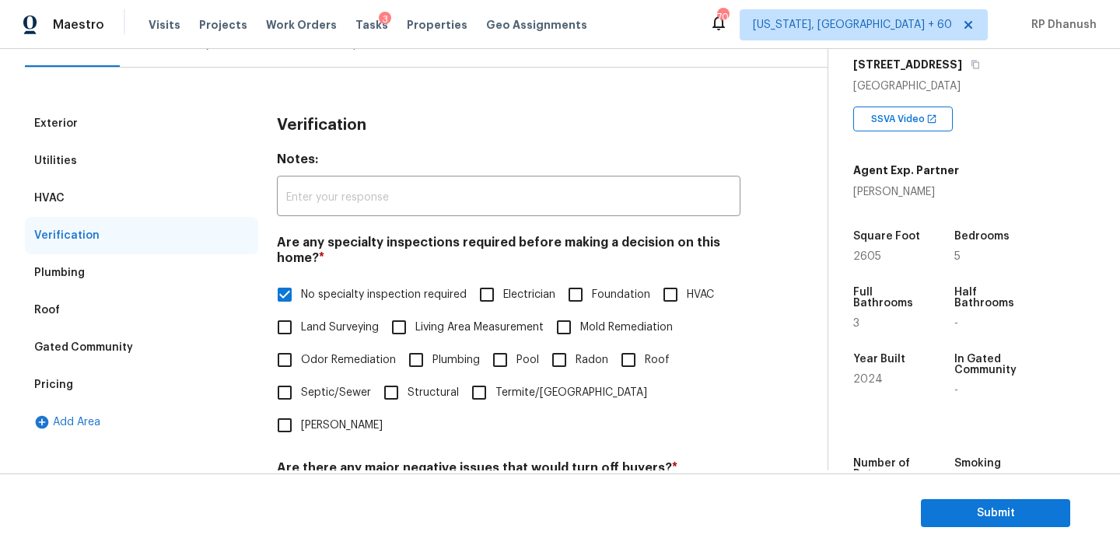
scroll to position [0, 0]
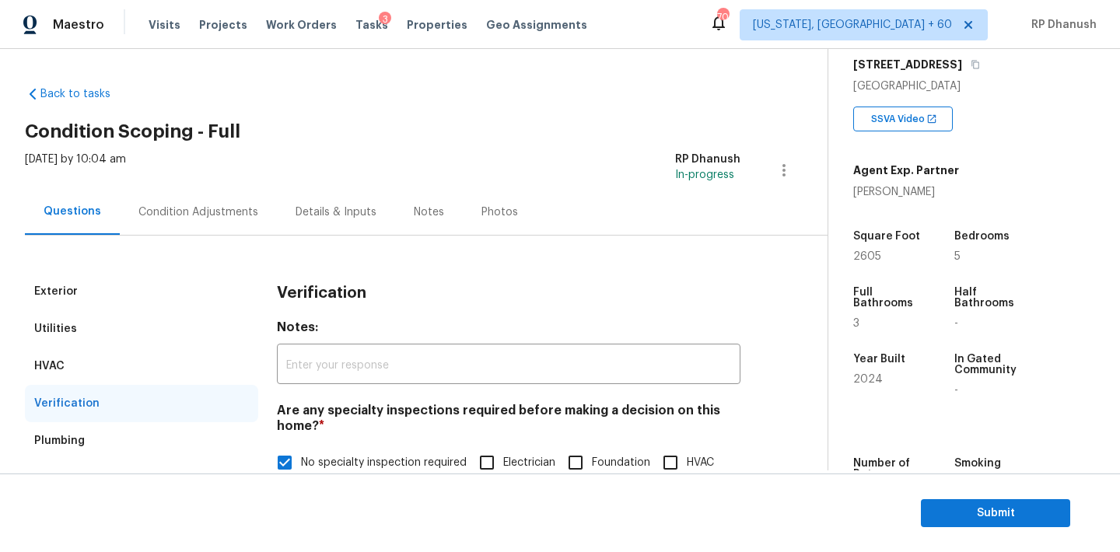
click at [72, 278] on div "Exterior" at bounding box center [141, 291] width 233 height 37
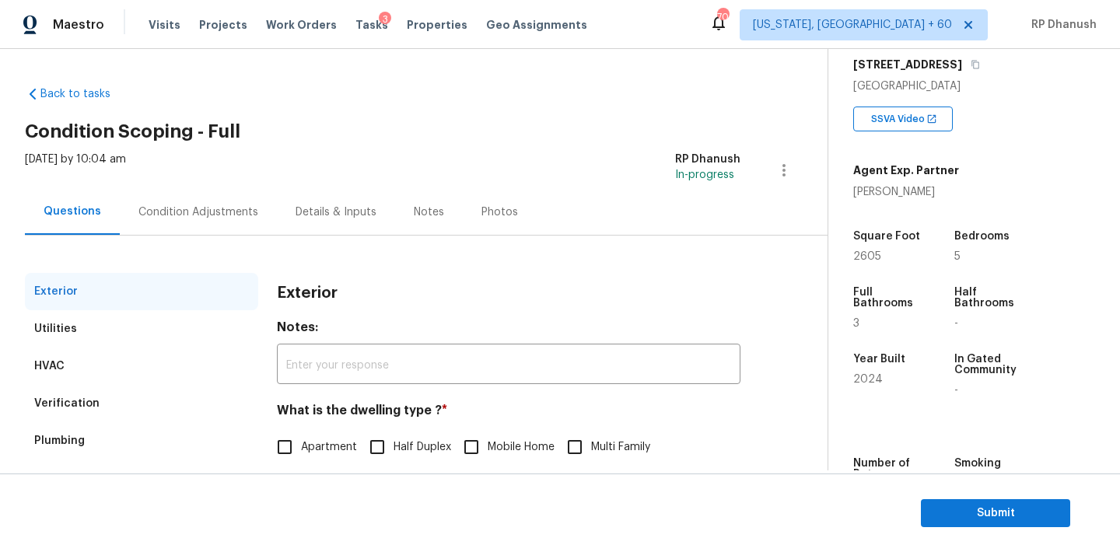
scroll to position [197, 0]
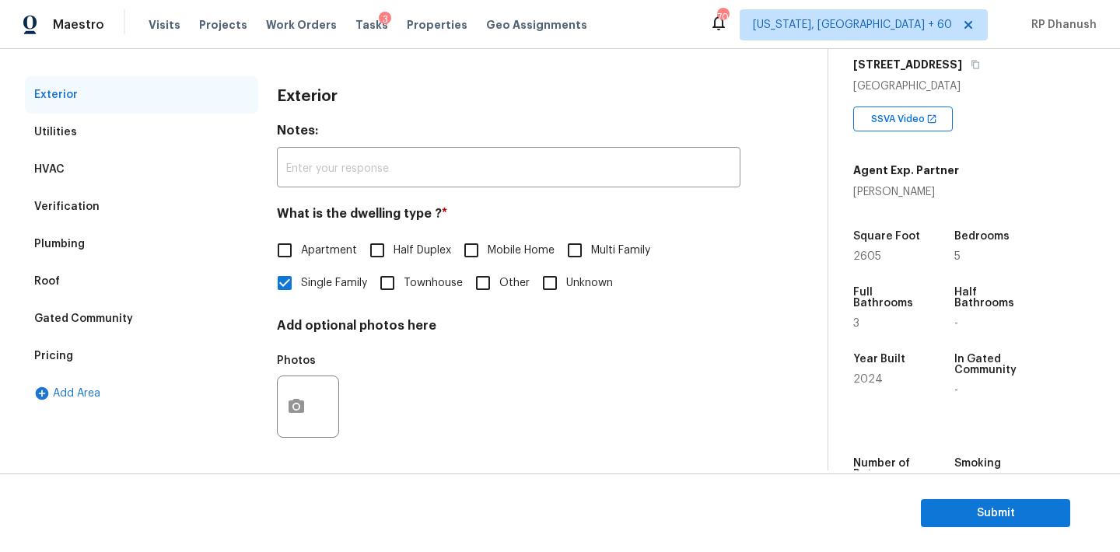
click at [54, 359] on div "Pricing" at bounding box center [53, 356] width 39 height 16
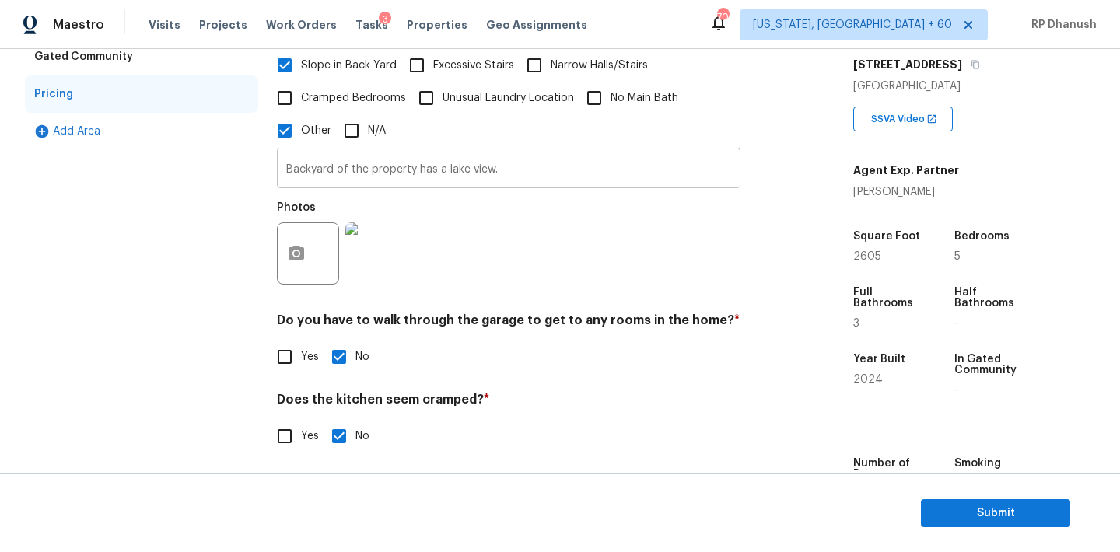
scroll to position [447, 0]
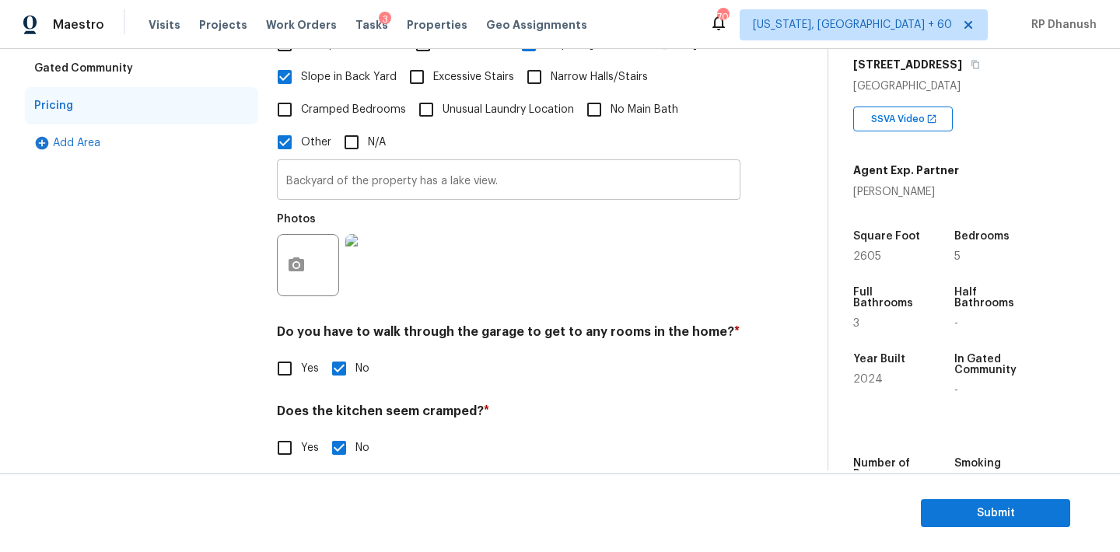
click at [487, 177] on input "Backyard of the property has a lake view." at bounding box center [508, 181] width 463 height 37
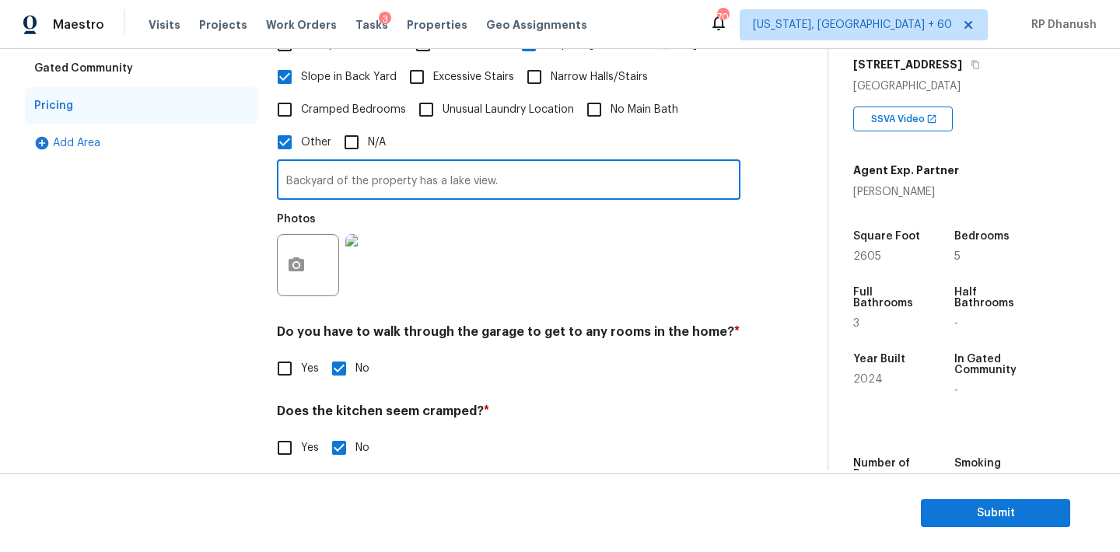
click at [487, 177] on input "Backyard of the property has a lake view." at bounding box center [508, 181] width 463 height 37
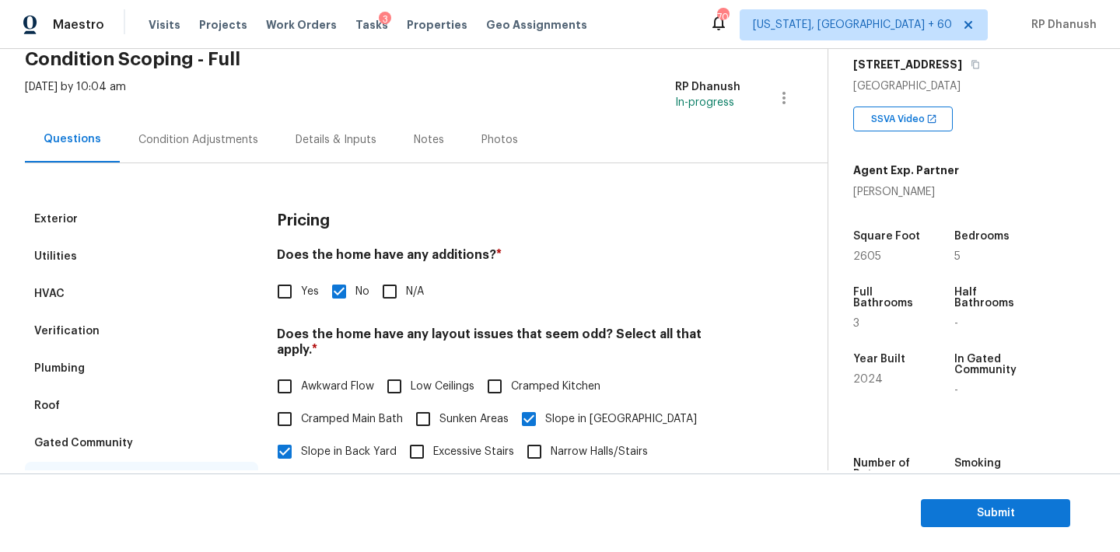
scroll to position [0, 0]
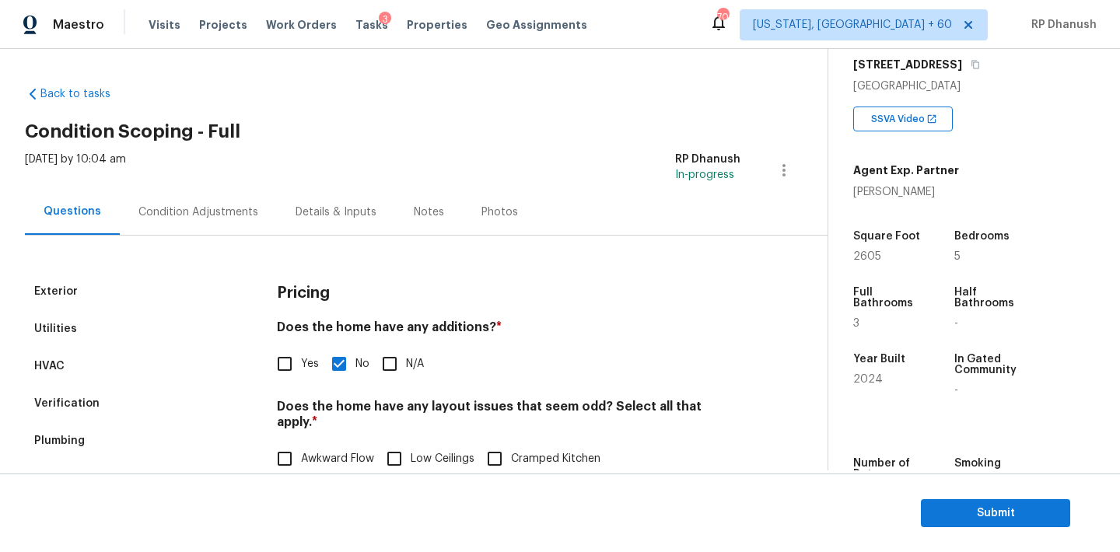
click at [189, 187] on div "Tue, Sep 16 2025 by 10:04 am RP Dhanush In-progress" at bounding box center [426, 170] width 803 height 37
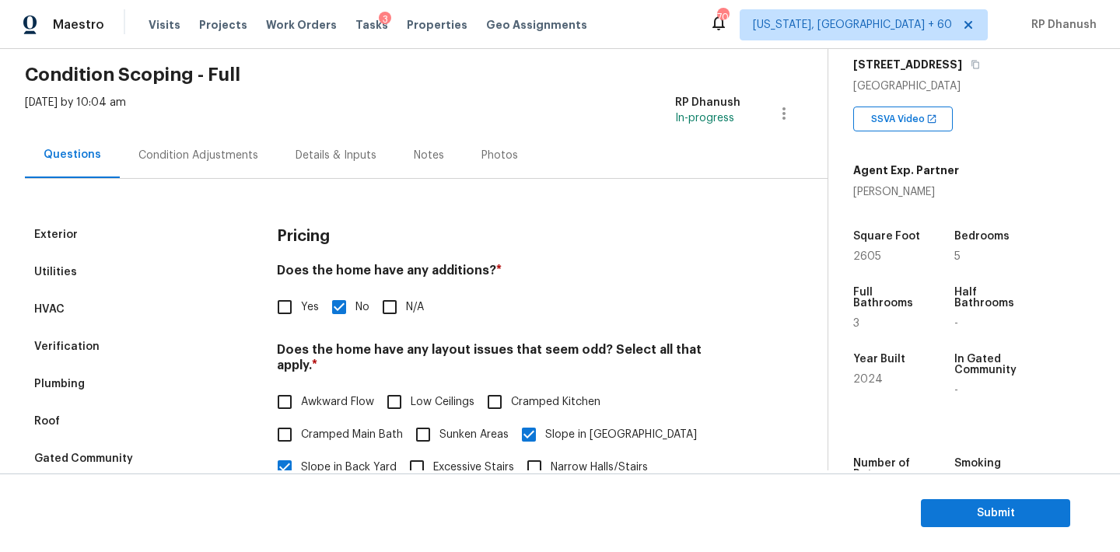
click at [208, 164] on div "Condition Adjustments" at bounding box center [198, 155] width 157 height 46
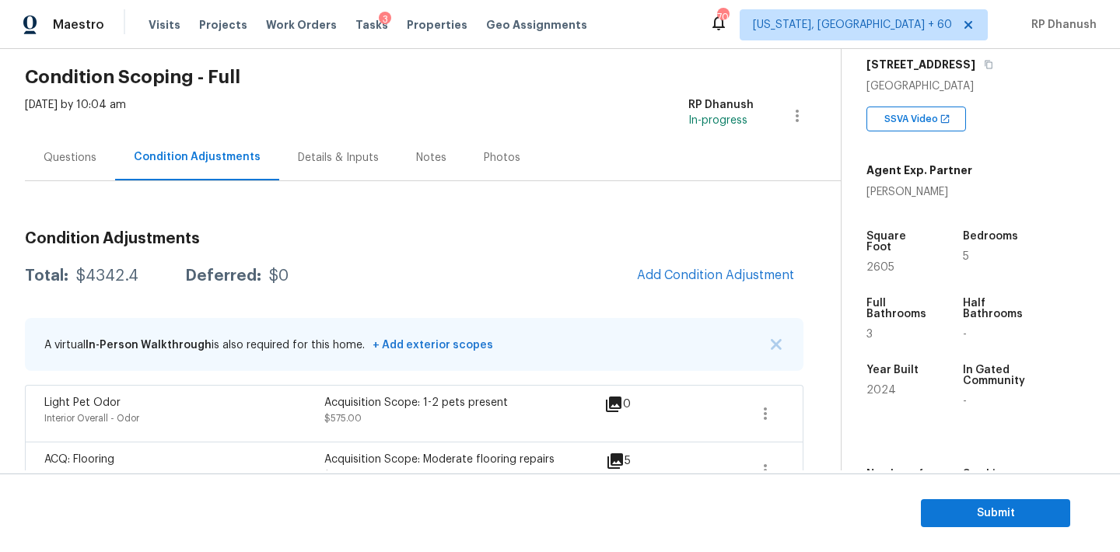
scroll to position [51, 0]
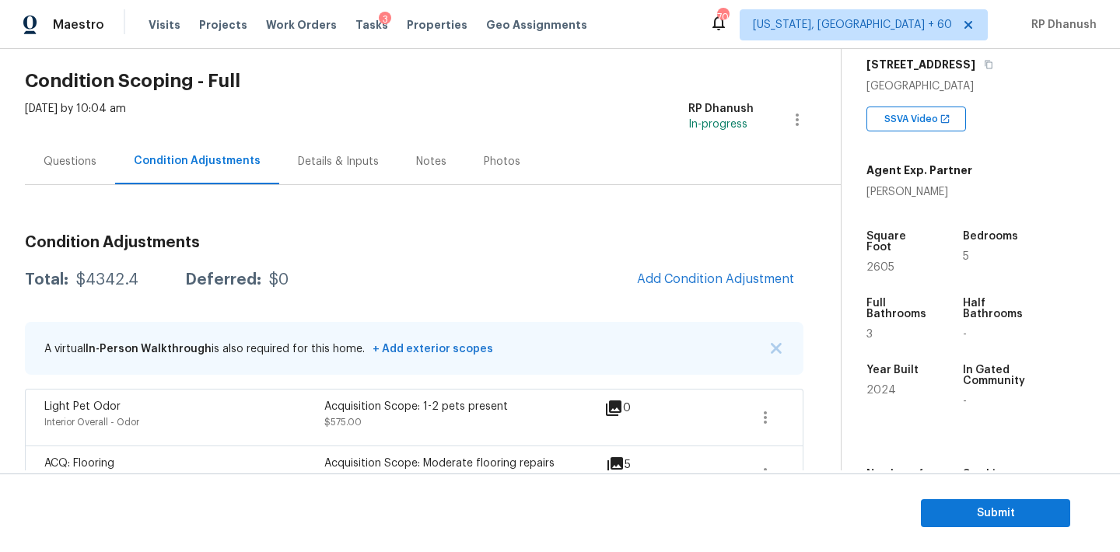
click at [45, 184] on div "Questions" at bounding box center [70, 161] width 90 height 46
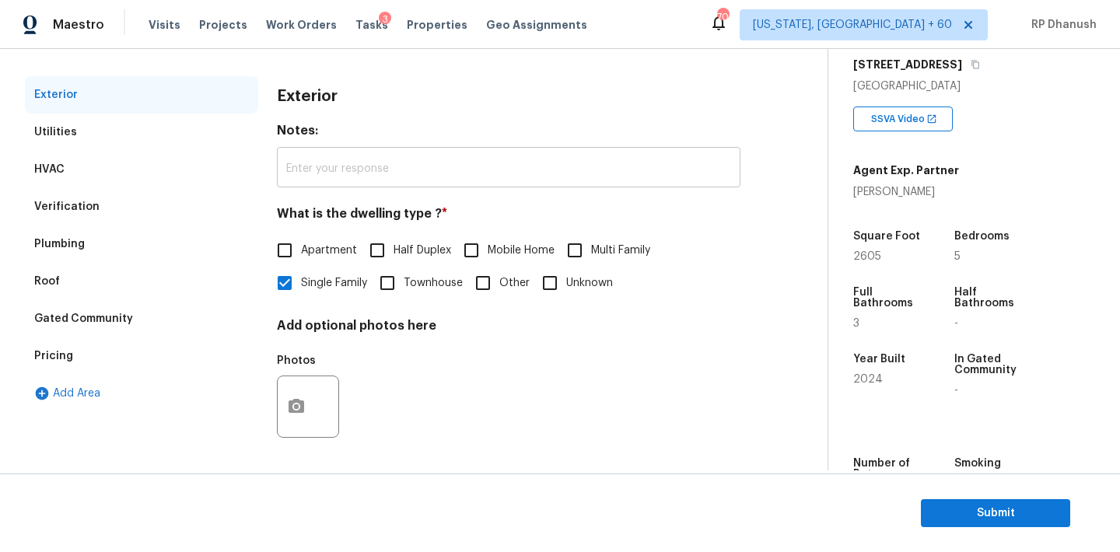
scroll to position [90, 0]
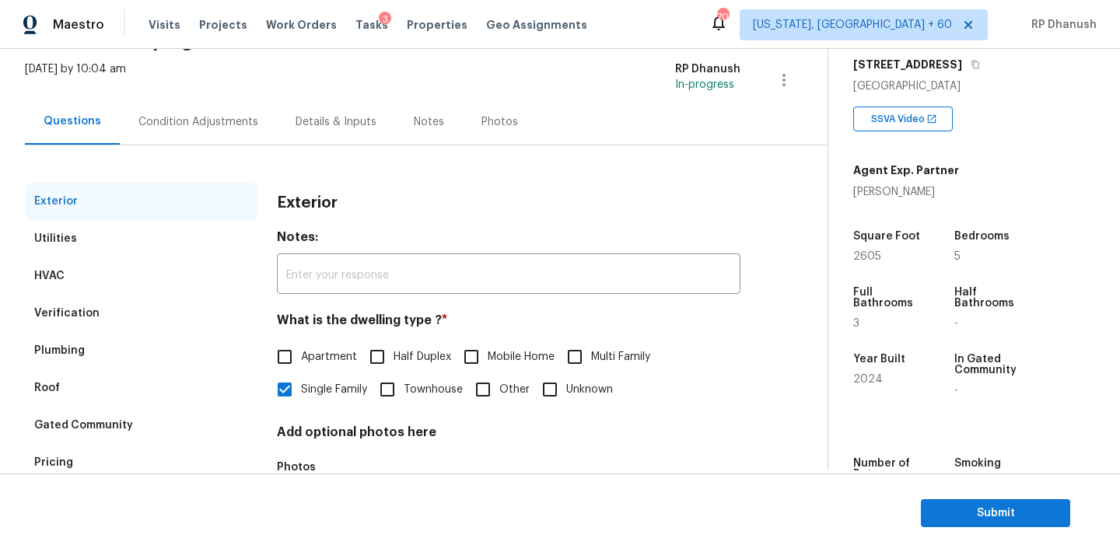
click at [202, 117] on div "Condition Adjustments" at bounding box center [198, 122] width 120 height 16
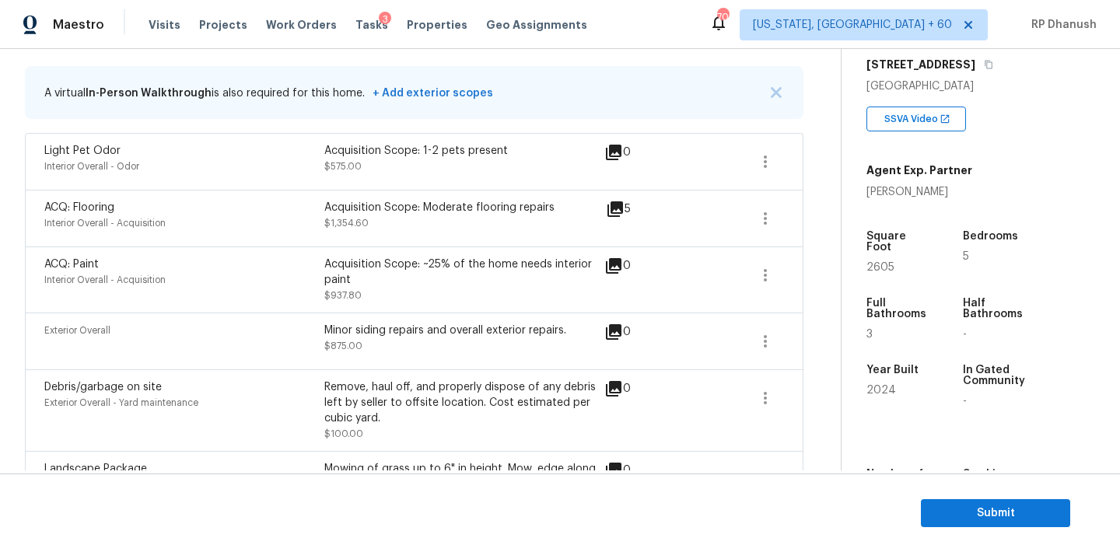
scroll to position [254, 0]
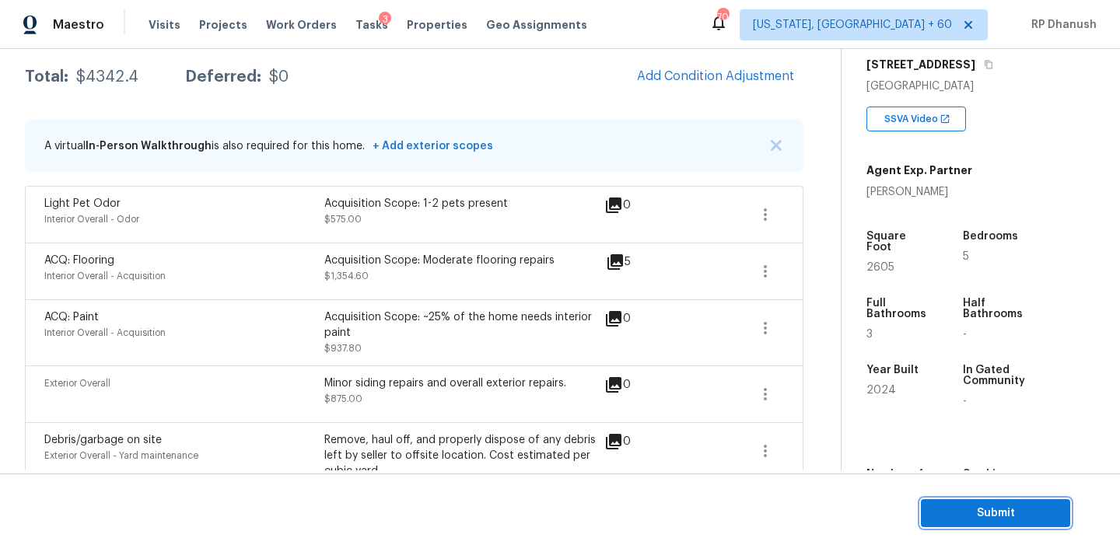
click at [928, 509] on button "Submit" at bounding box center [995, 513] width 149 height 29
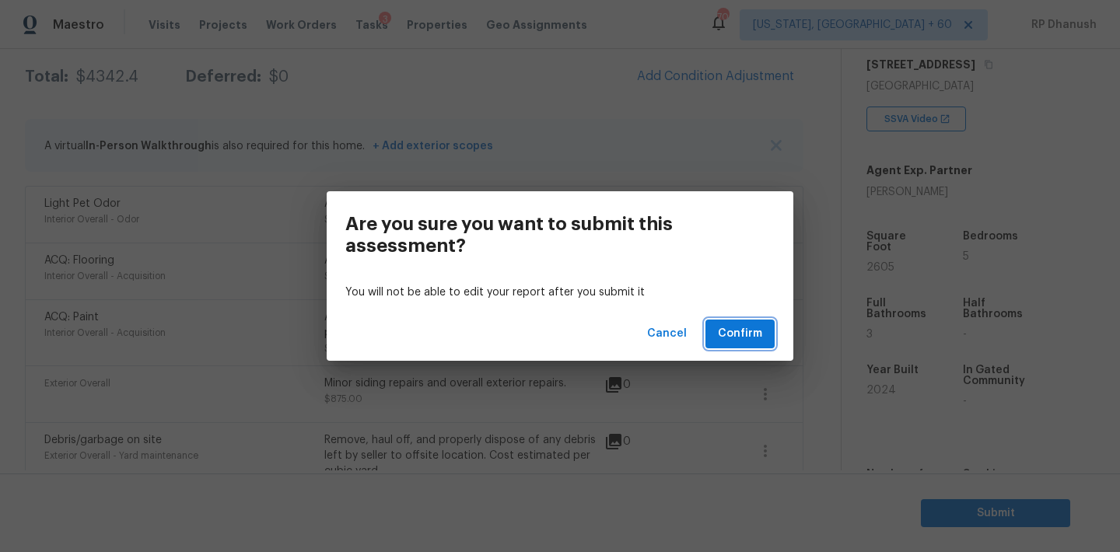
click at [763, 337] on button "Confirm" at bounding box center [739, 334] width 69 height 29
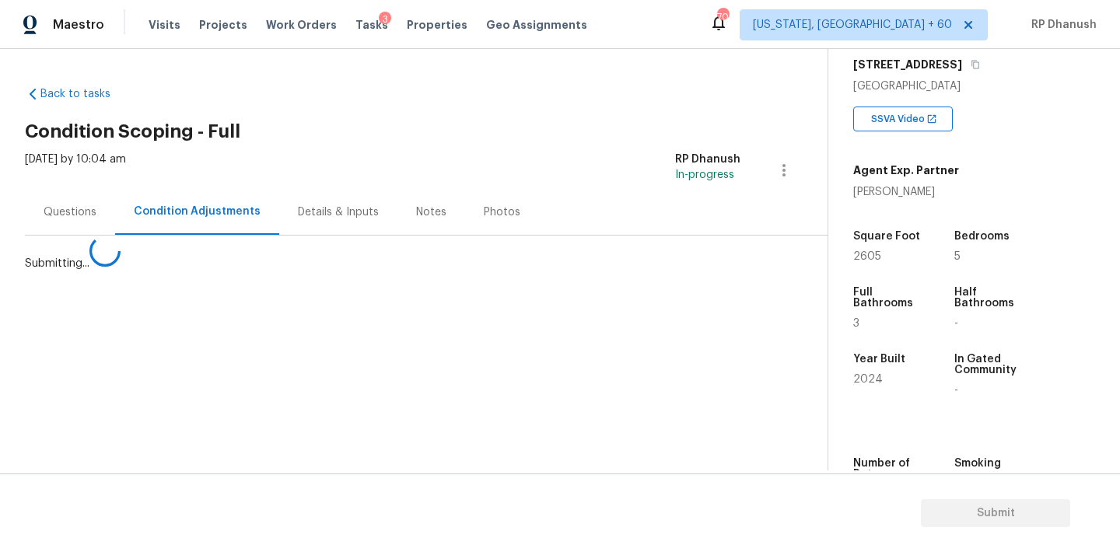
scroll to position [0, 0]
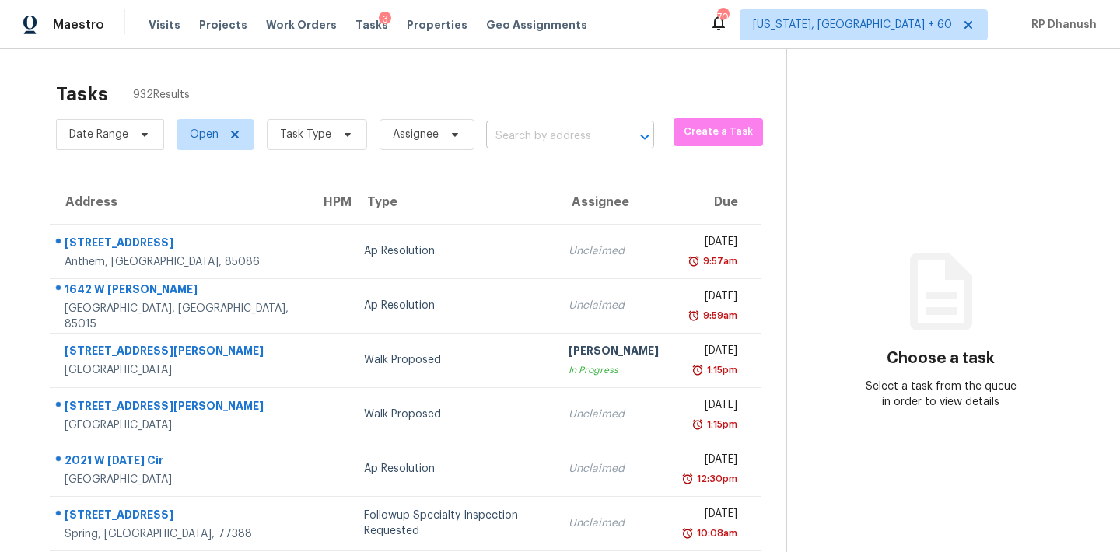
click at [568, 142] on input "text" at bounding box center [548, 136] width 124 height 24
paste input "4352 Iris St N, Lakeland, FL, 33813"
type input "4352 Iris St N, Lakeland, FL, 33813"
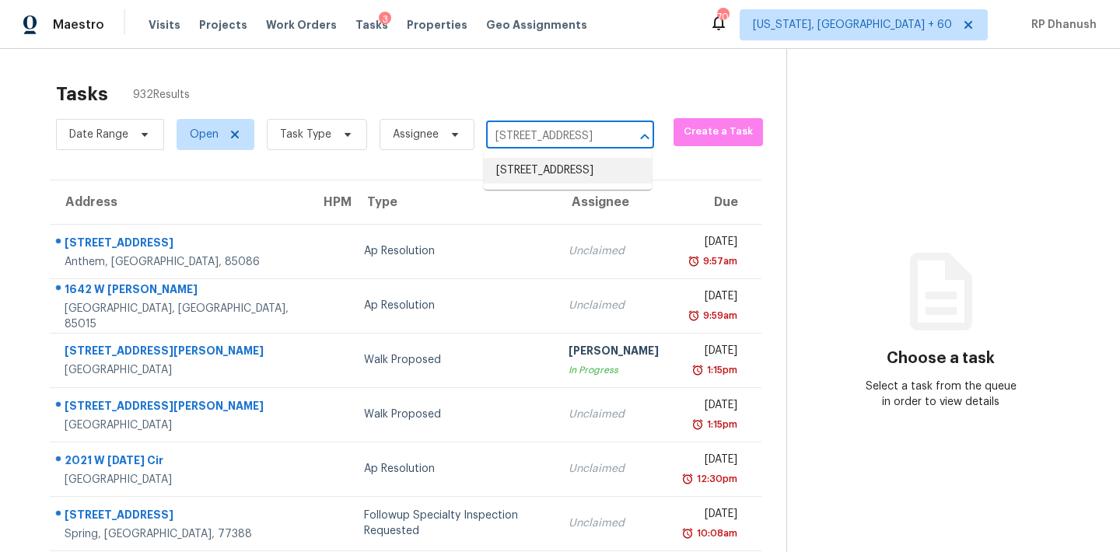
click at [582, 180] on li "4352 Iris St N, Lakeland, FL 33813" at bounding box center [568, 171] width 168 height 26
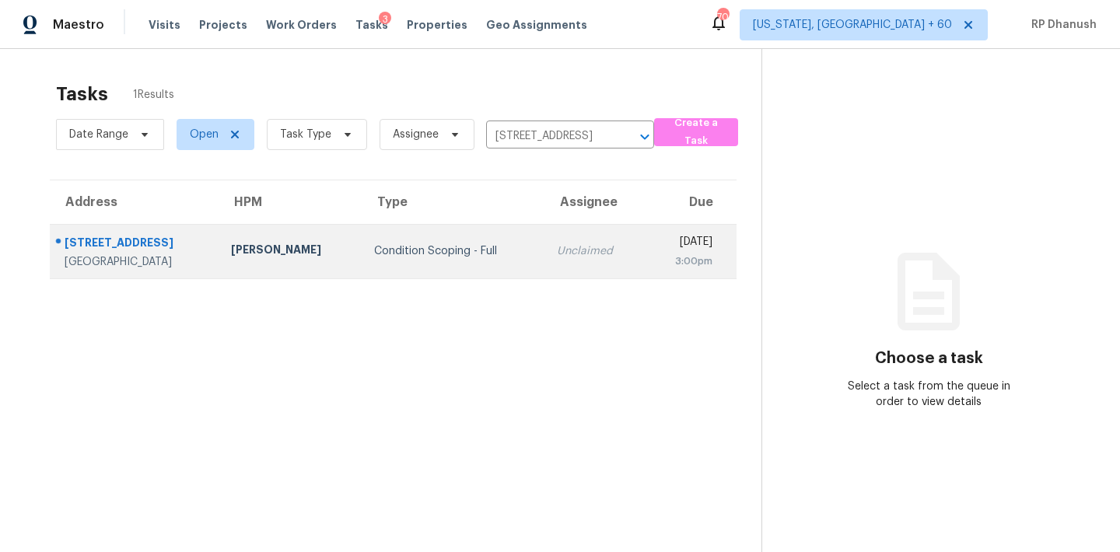
click at [645, 243] on td "Tue, Sep 16th 2025 3:00pm" at bounding box center [691, 251] width 92 height 54
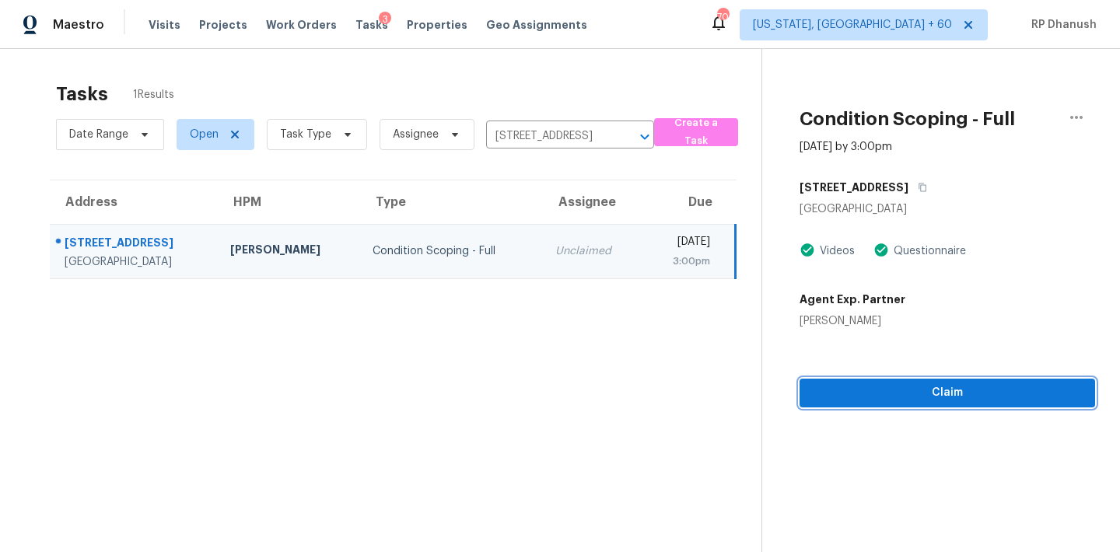
click at [888, 397] on span "Claim" at bounding box center [947, 392] width 271 height 19
click at [864, 393] on span "Start Assessment" at bounding box center [947, 392] width 271 height 19
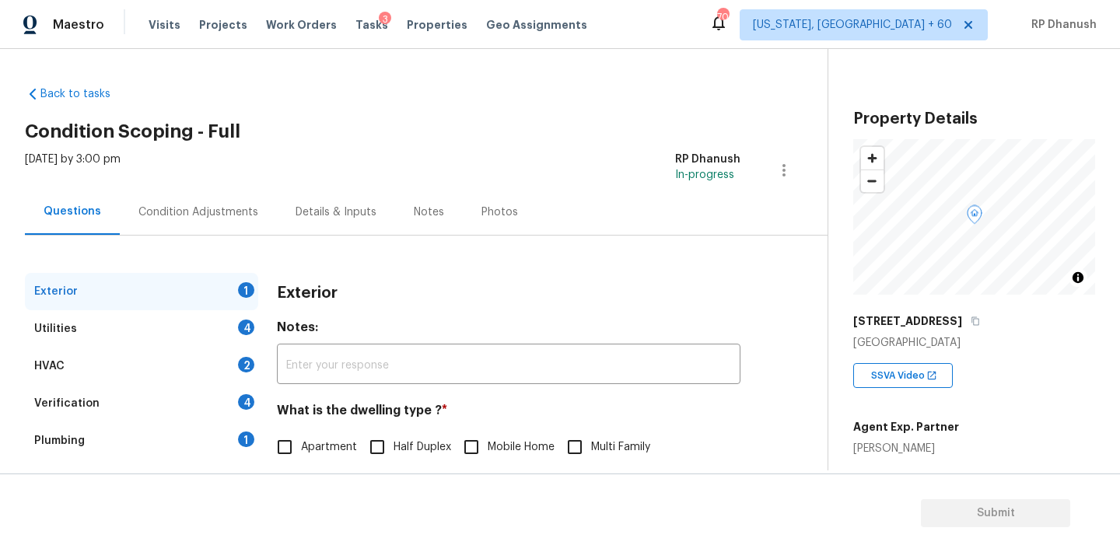
scroll to position [197, 0]
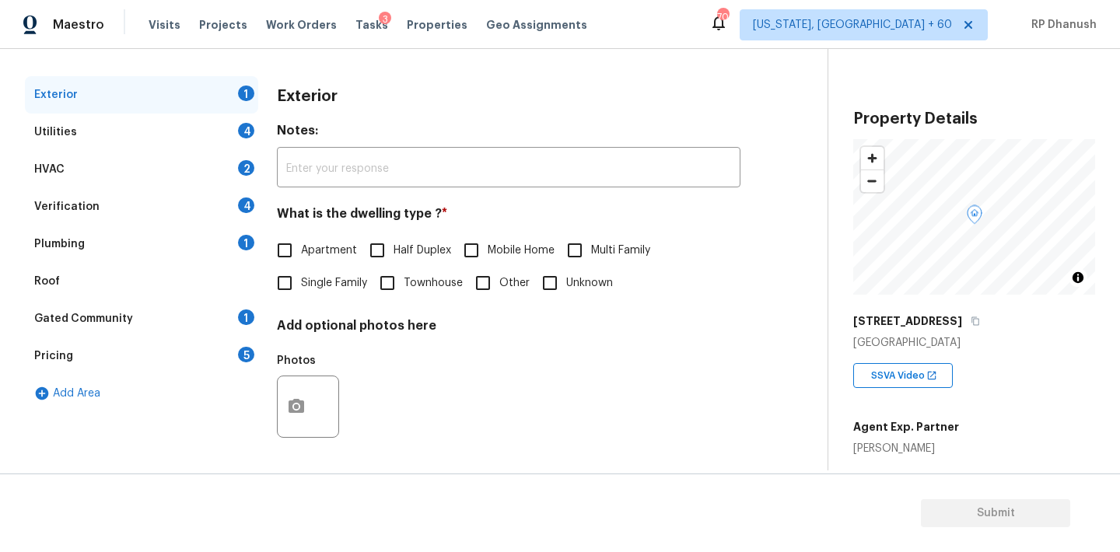
click at [319, 279] on span "Single Family" at bounding box center [334, 283] width 66 height 16
click at [301, 279] on input "Single Family" at bounding box center [284, 283] width 33 height 33
checkbox input "true"
click at [239, 240] on div "1" at bounding box center [246, 243] width 16 height 16
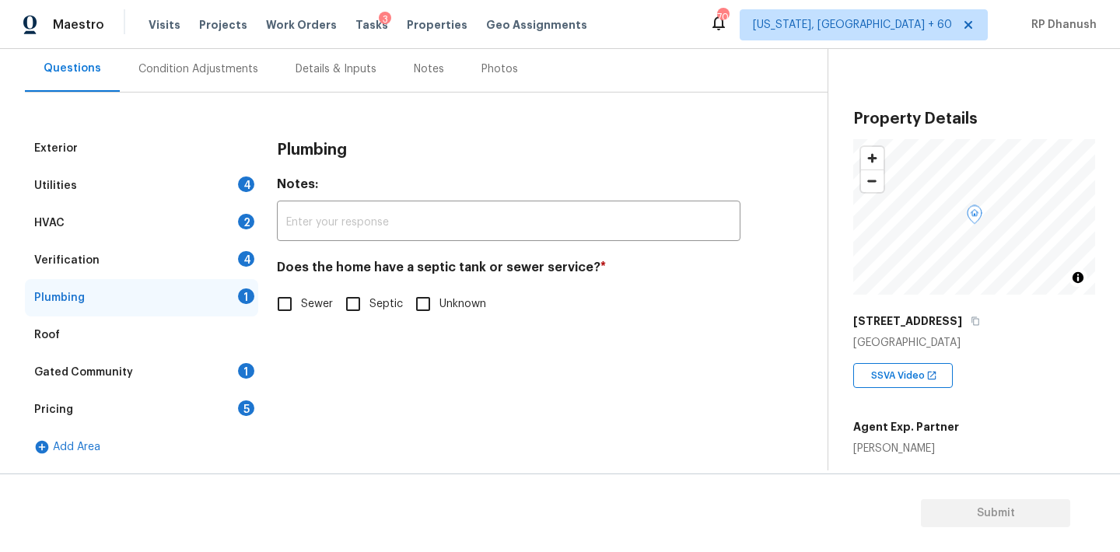
click at [340, 310] on input "Septic" at bounding box center [353, 304] width 33 height 33
checkbox input "true"
click at [273, 310] on input "Sewer" at bounding box center [284, 305] width 33 height 33
checkbox input "true"
click at [390, 300] on span "Septic" at bounding box center [385, 304] width 33 height 16
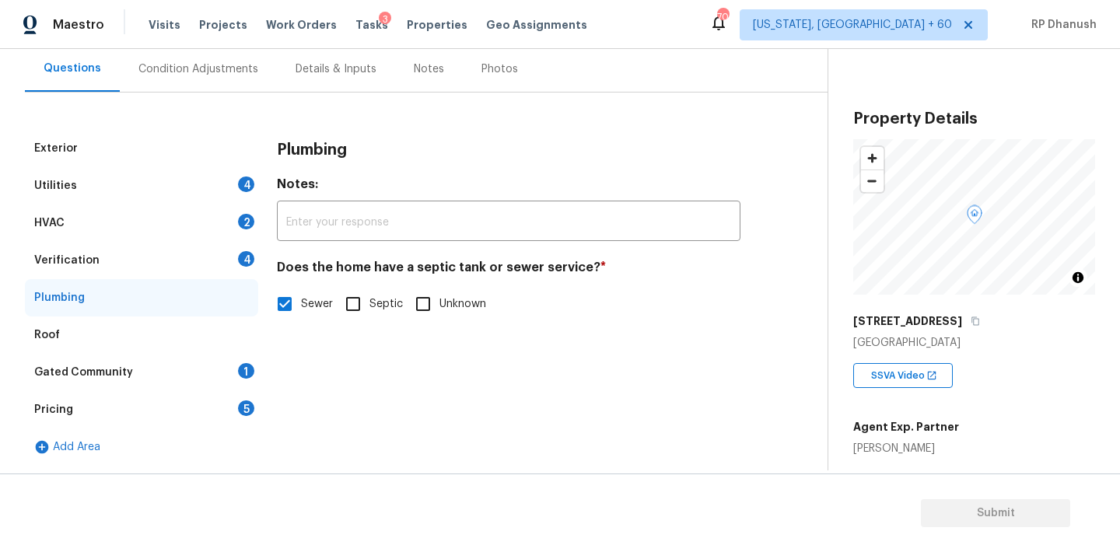
click at [369, 300] on input "Septic" at bounding box center [353, 304] width 33 height 33
checkbox input "true"
checkbox input "false"
click at [236, 373] on div "Gated Community 1" at bounding box center [141, 372] width 233 height 37
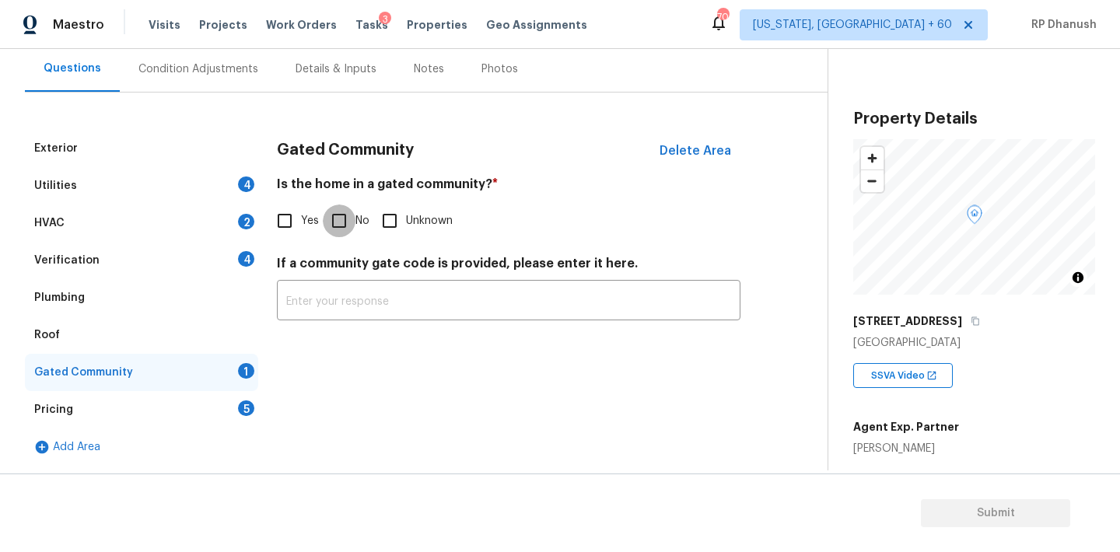
click at [329, 223] on input "No" at bounding box center [339, 221] width 33 height 33
checkbox input "true"
click at [184, 418] on div "Pricing 5" at bounding box center [141, 409] width 233 height 37
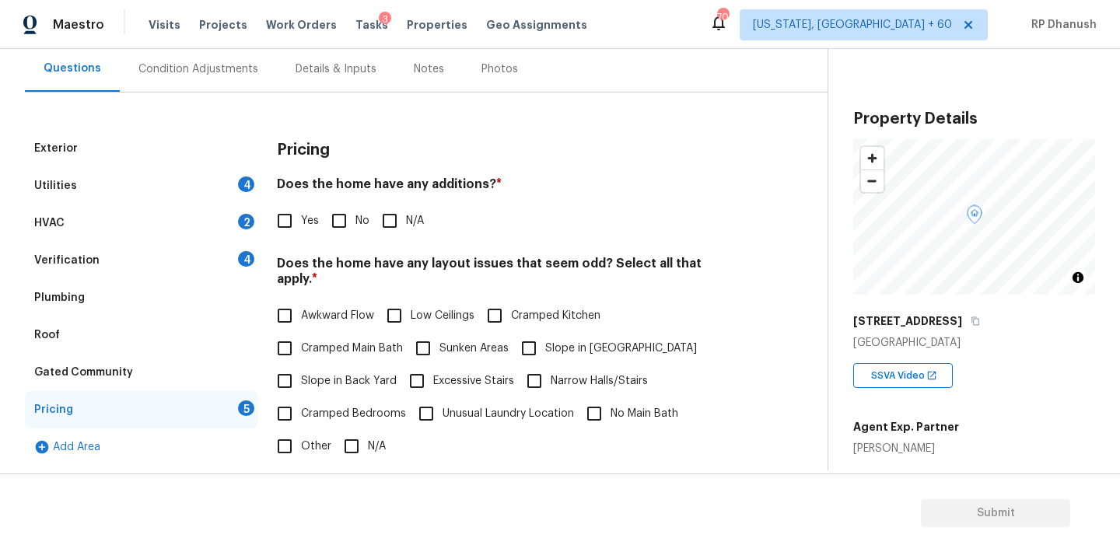
click at [338, 222] on input "No" at bounding box center [339, 221] width 33 height 33
checkbox input "true"
click at [156, 308] on div "Plumbing" at bounding box center [141, 297] width 233 height 37
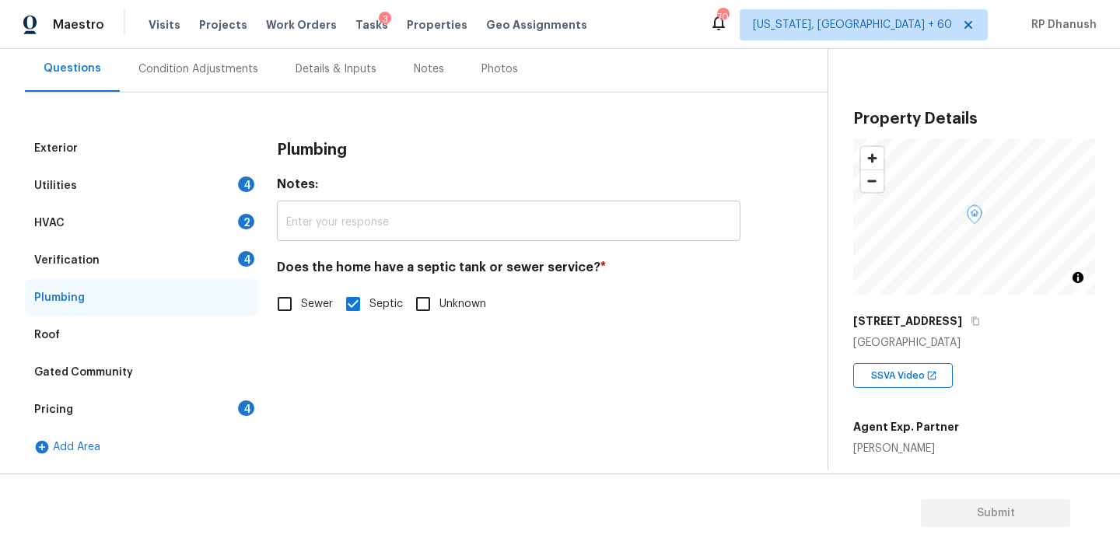
click at [317, 234] on input "text" at bounding box center [508, 223] width 463 height 37
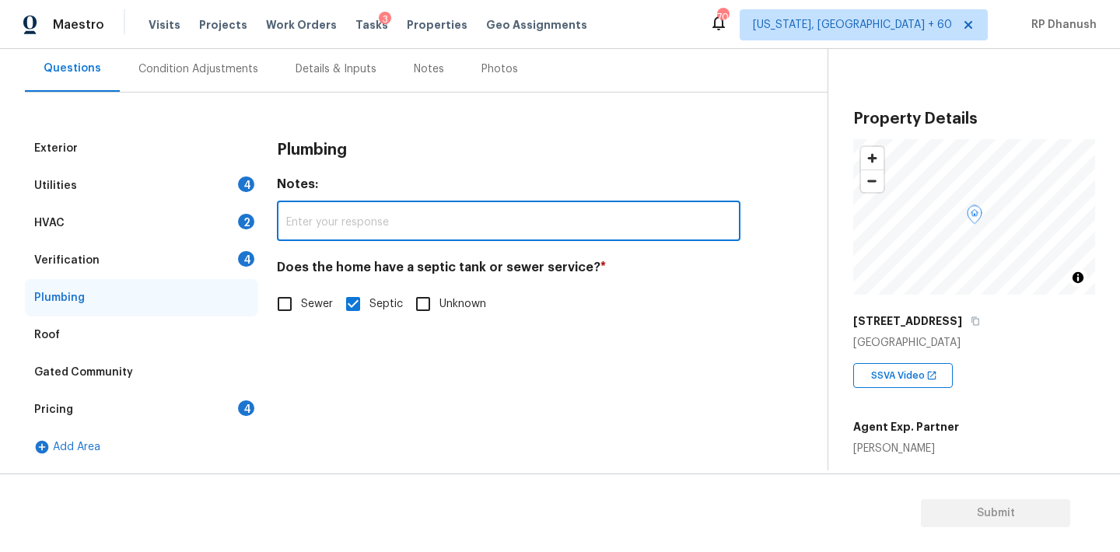
click at [341, 220] on input "text" at bounding box center [508, 223] width 463 height 37
paste input "The septic system was inspected and pumped within the last 6 months."
type input "The septic system was inspected and pumped within the last 6 months."
click at [220, 267] on div "Verification 4" at bounding box center [141, 260] width 233 height 37
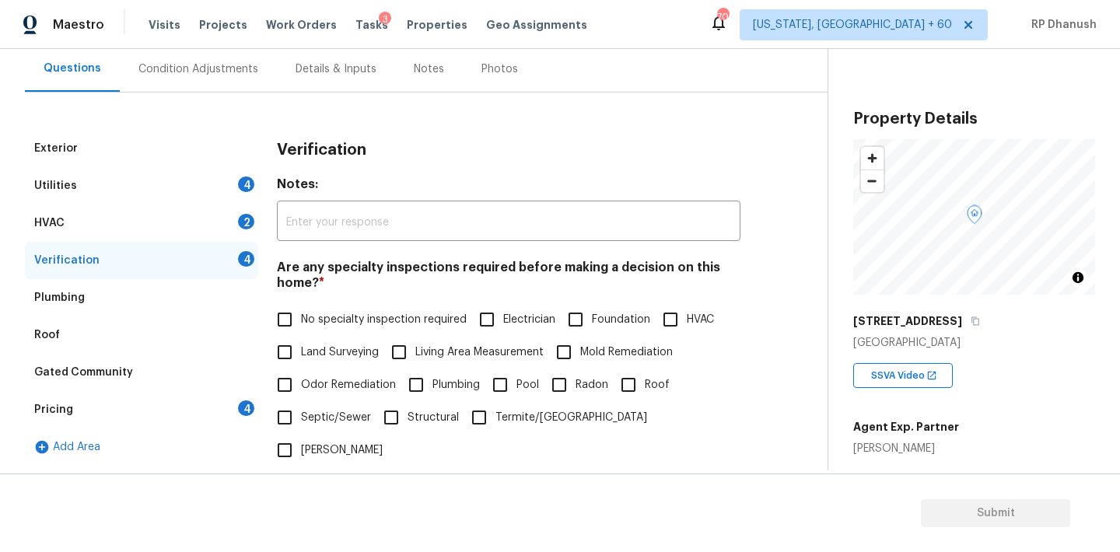
click at [313, 324] on span "No specialty inspection required" at bounding box center [384, 320] width 166 height 16
click at [301, 324] on input "No specialty inspection required" at bounding box center [284, 319] width 33 height 33
checkbox input "true"
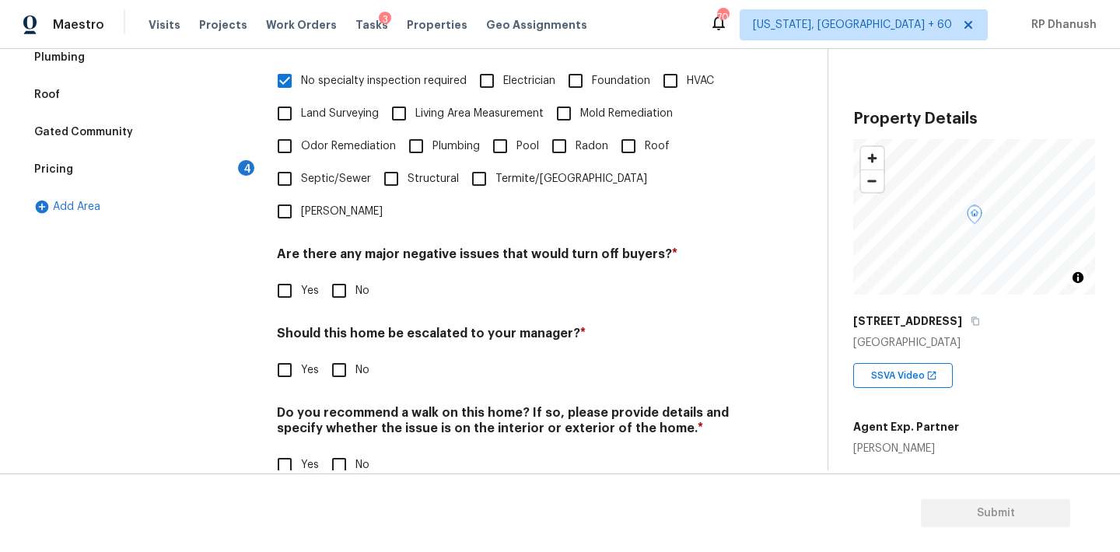
scroll to position [383, 0]
click at [358, 282] on span "No" at bounding box center [362, 290] width 14 height 16
click at [355, 273] on input "No" at bounding box center [339, 289] width 33 height 33
checkbox input "true"
click at [343, 354] on input "No" at bounding box center [339, 370] width 33 height 33
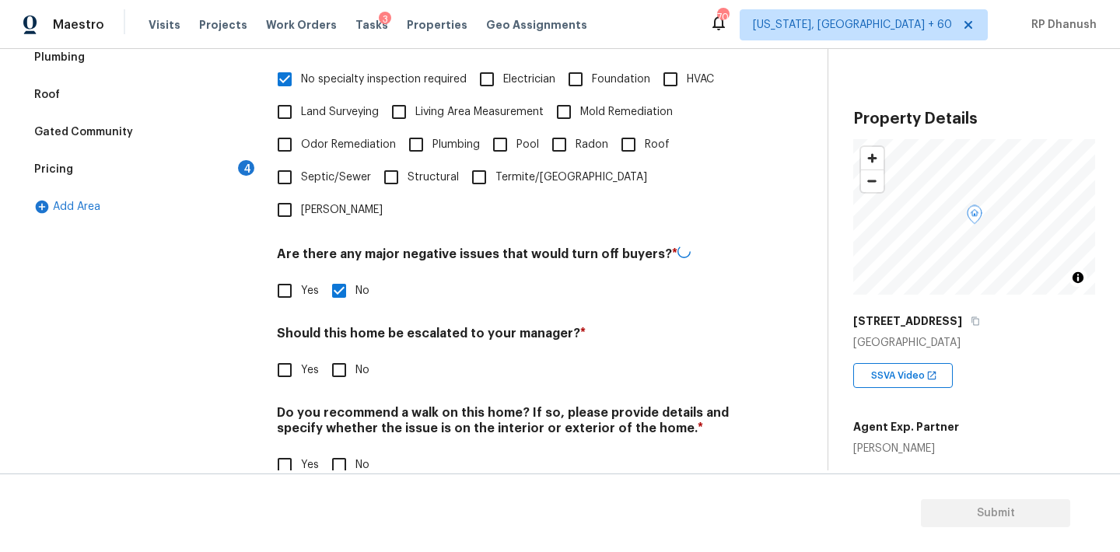
checkbox input "true"
click at [343, 411] on div "Do you recommend a walk on this home? If so, please provide details and specify…" at bounding box center [508, 443] width 463 height 76
click at [343, 447] on input "No" at bounding box center [339, 463] width 33 height 33
checkbox input "true"
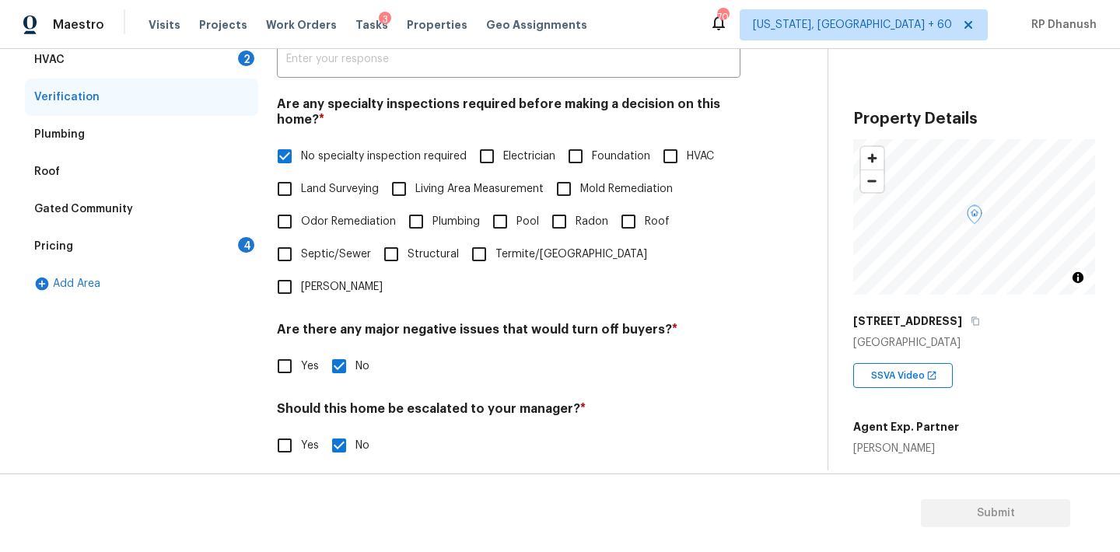
scroll to position [304, 0]
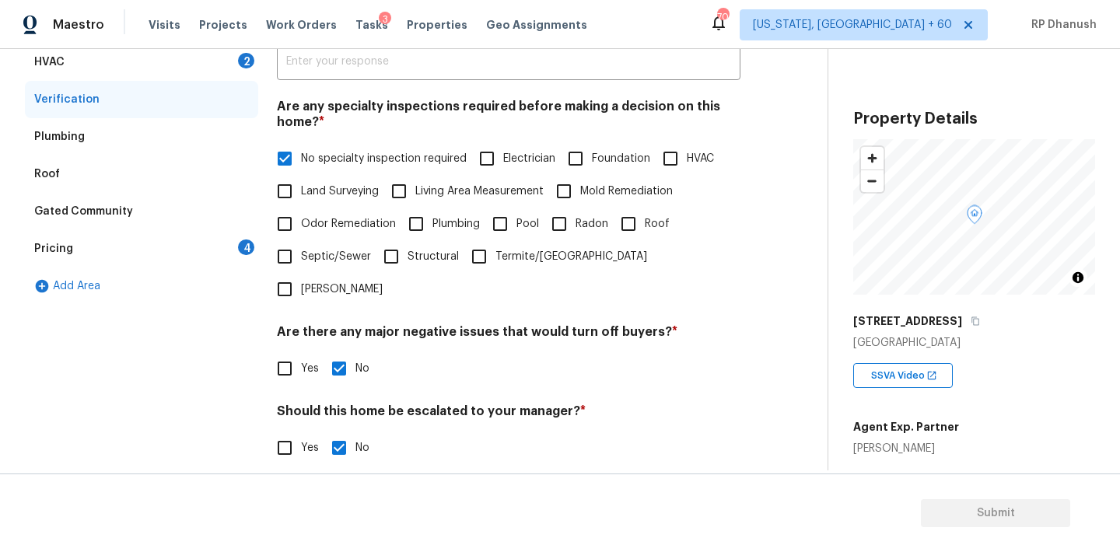
click at [250, 244] on div "4" at bounding box center [246, 248] width 16 height 16
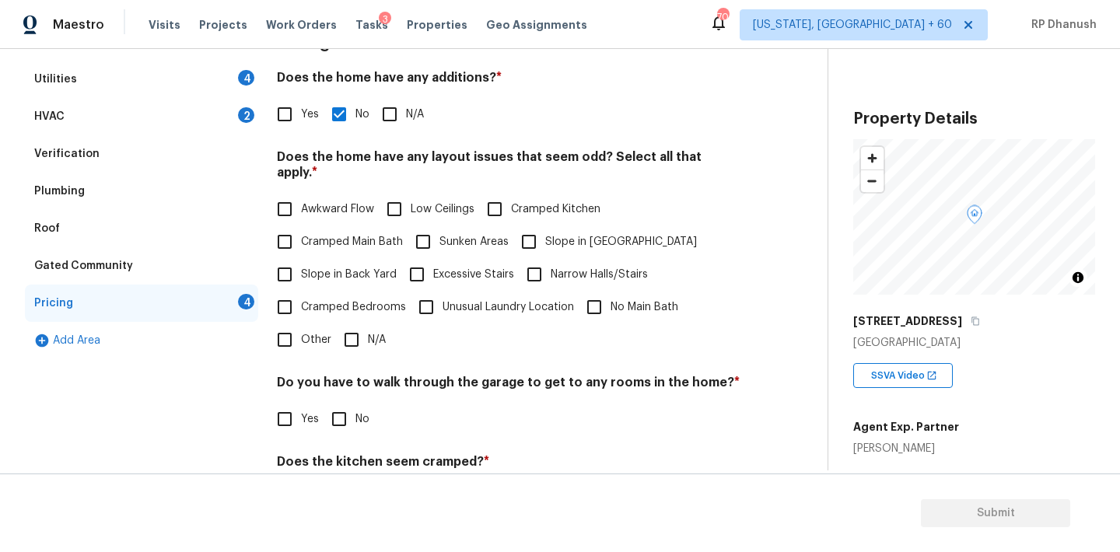
scroll to position [239, 0]
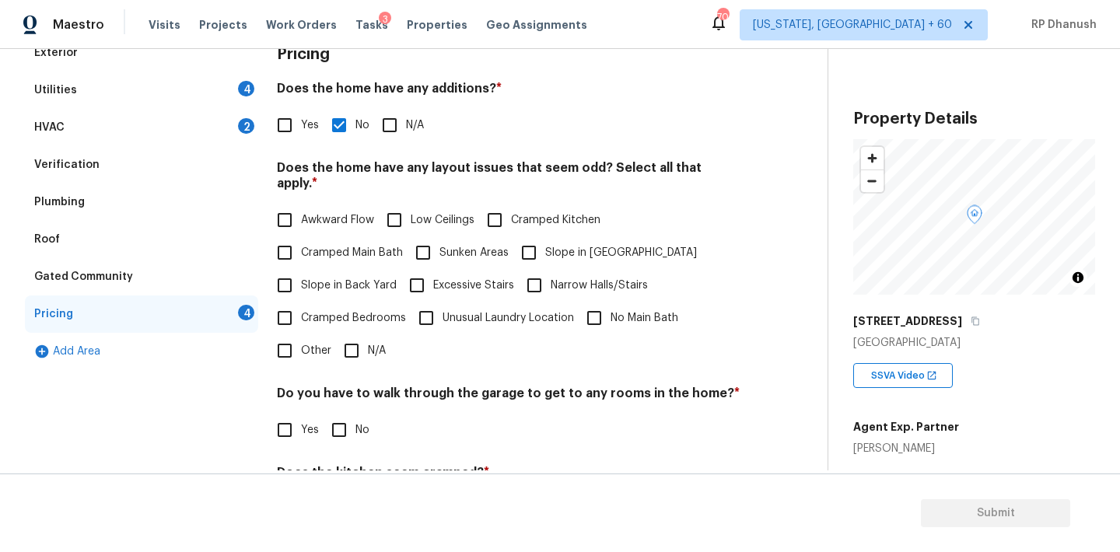
click at [291, 269] on input "Slope in Back Yard" at bounding box center [284, 285] width 33 height 33
checkbox input "true"
click at [525, 236] on input "Slope in [GEOGRAPHIC_DATA]" at bounding box center [528, 252] width 33 height 33
checkbox input "true"
click at [346, 414] on input "No" at bounding box center [339, 430] width 33 height 33
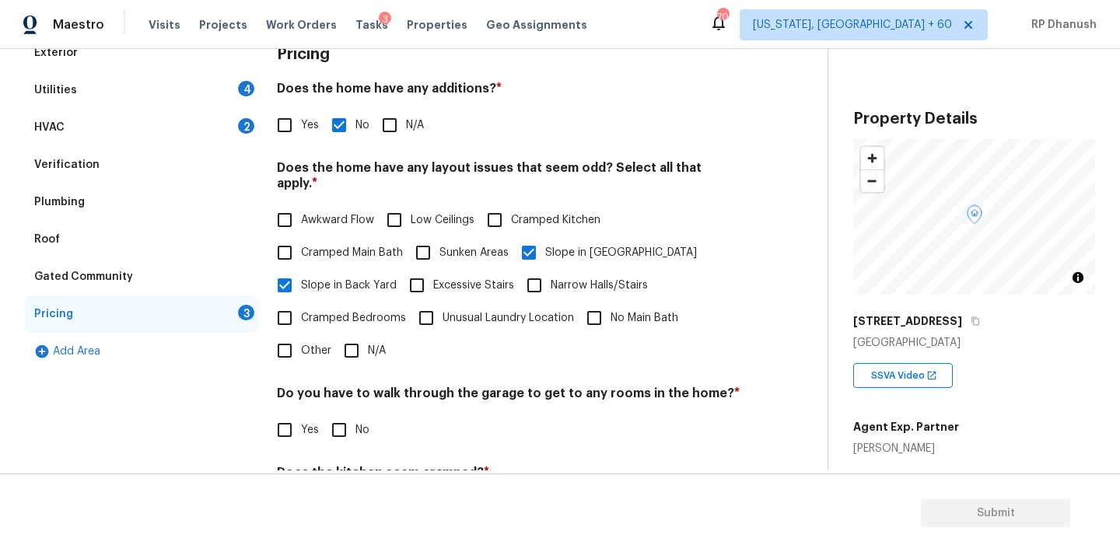
checkbox input "true"
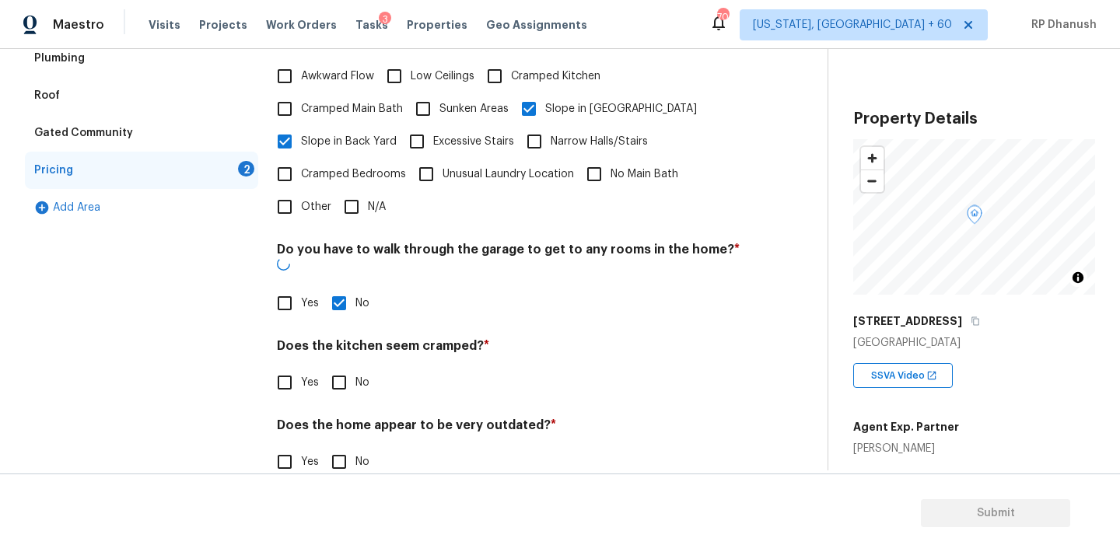
scroll to position [381, 0]
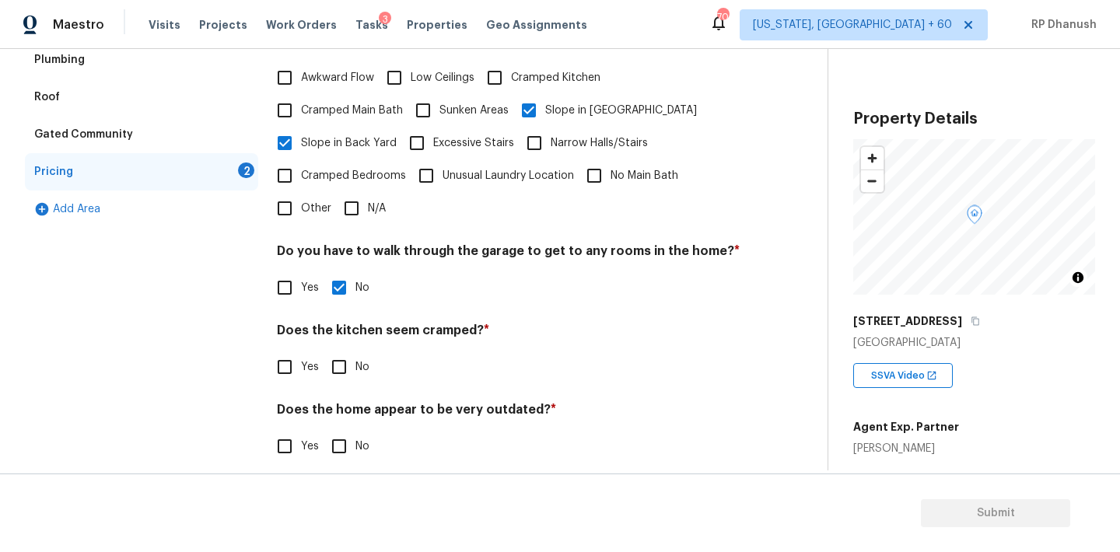
click at [335, 351] on input "No" at bounding box center [339, 367] width 33 height 33
checkbox input "true"
click at [335, 448] on input "No" at bounding box center [339, 448] width 33 height 33
checkbox input "true"
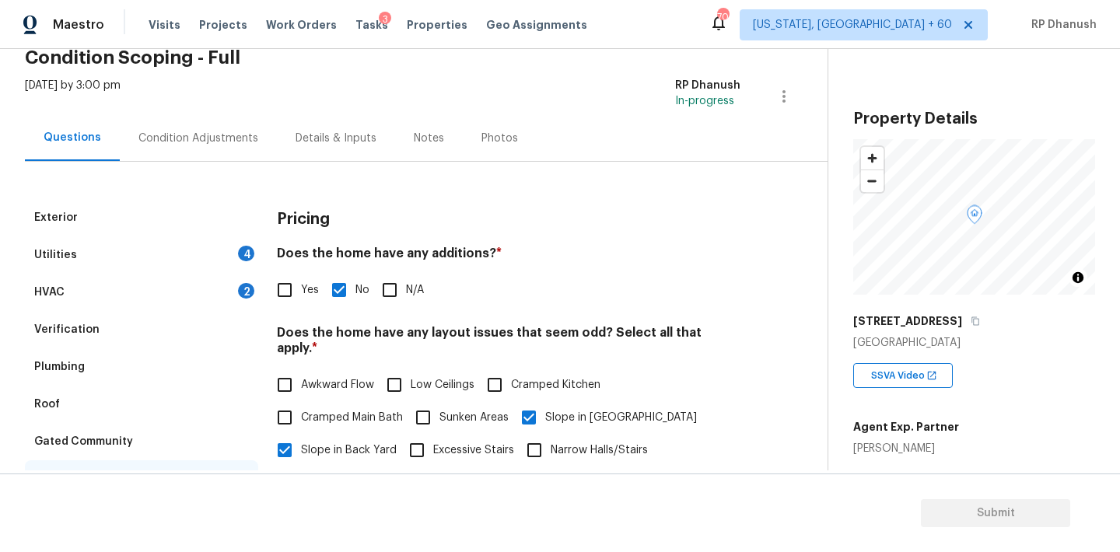
scroll to position [0, 0]
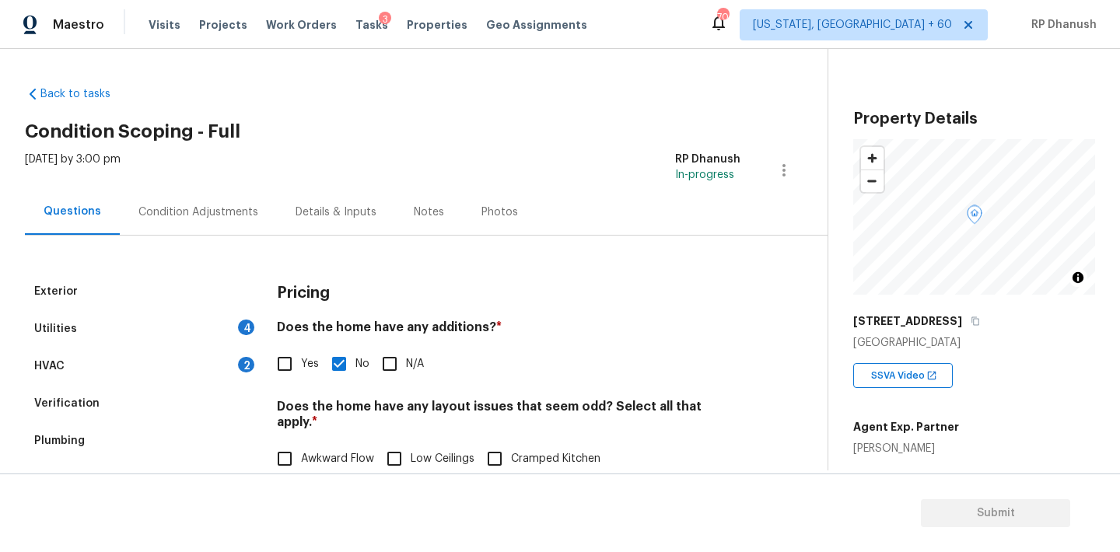
click at [249, 366] on div "2" at bounding box center [246, 365] width 16 height 16
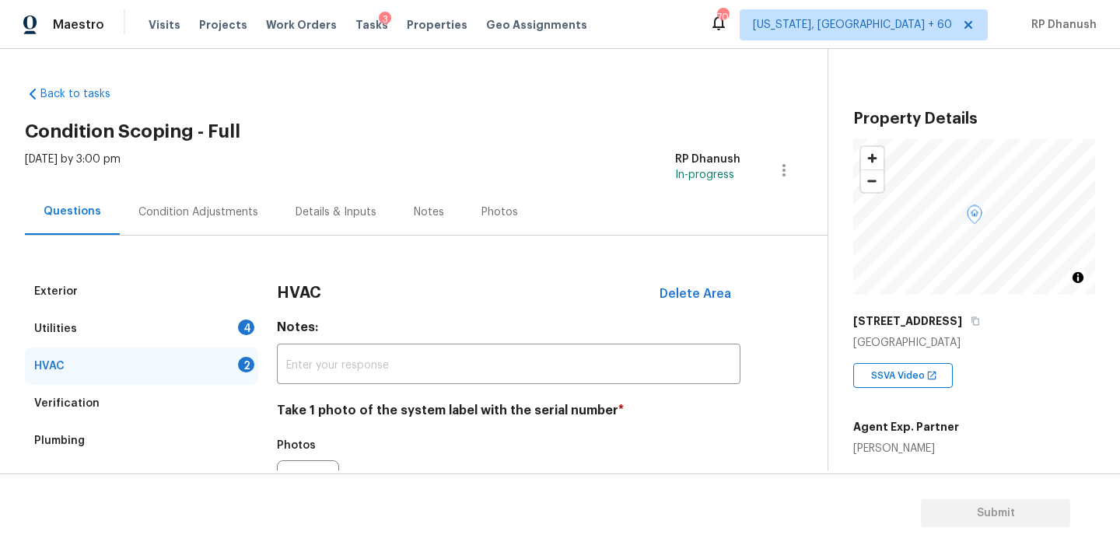
scroll to position [248, 0]
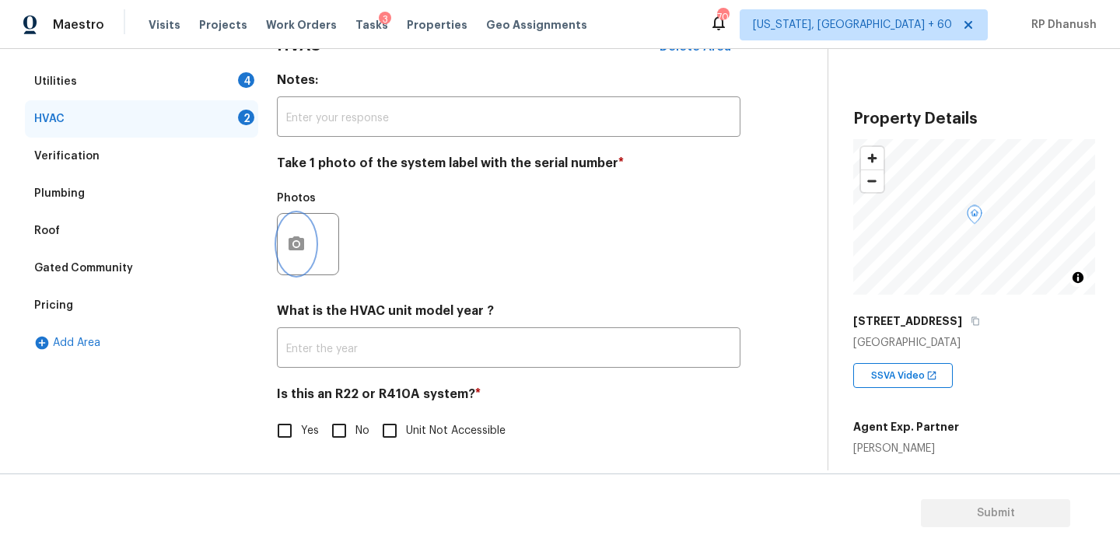
click at [299, 235] on icon "button" at bounding box center [296, 244] width 19 height 19
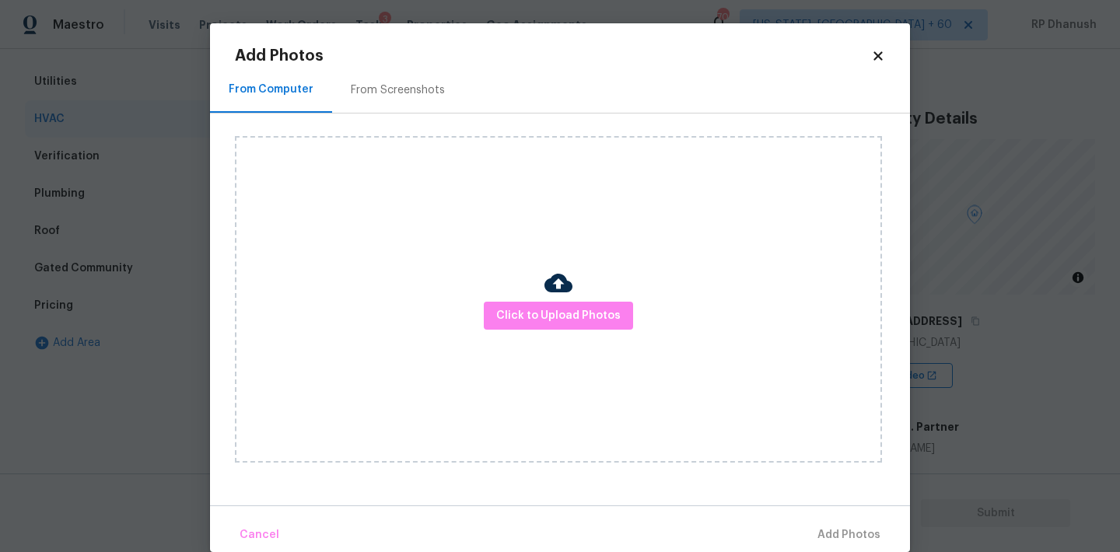
click at [353, 88] on div "From Screenshots" at bounding box center [398, 90] width 94 height 16
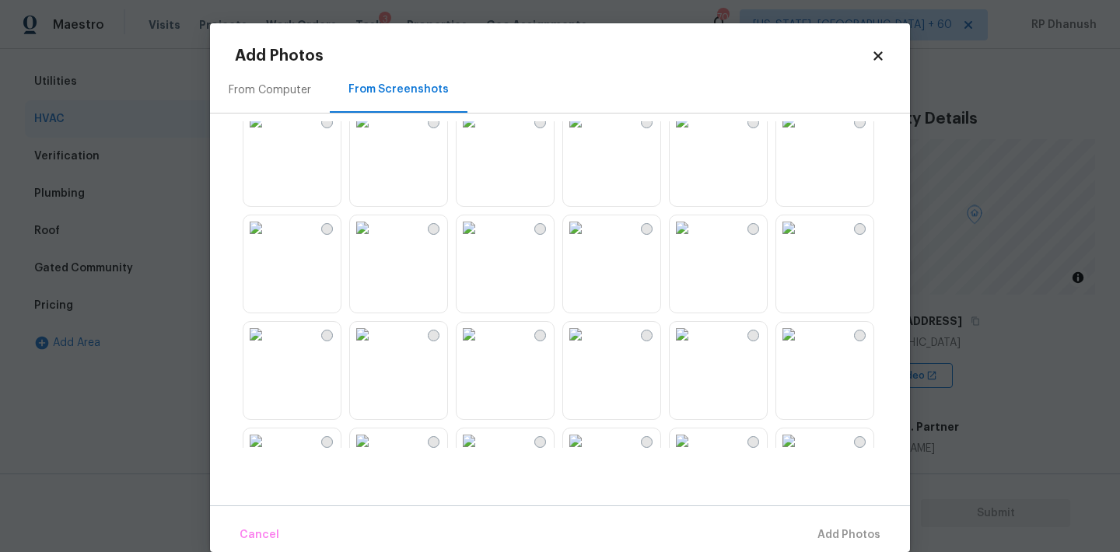
scroll to position [682, 0]
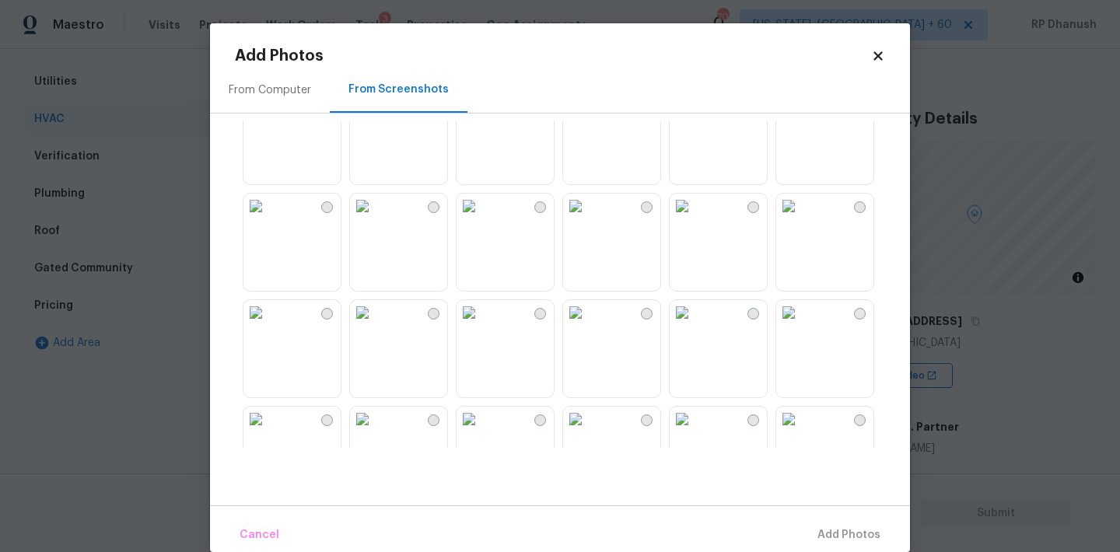
click at [478, 112] on img at bounding box center [468, 99] width 25 height 25
click at [481, 204] on img at bounding box center [468, 206] width 25 height 25
click at [481, 112] on img at bounding box center [468, 99] width 25 height 25
click at [833, 535] on span "Add 1 Photo(s)" at bounding box center [841, 535] width 77 height 19
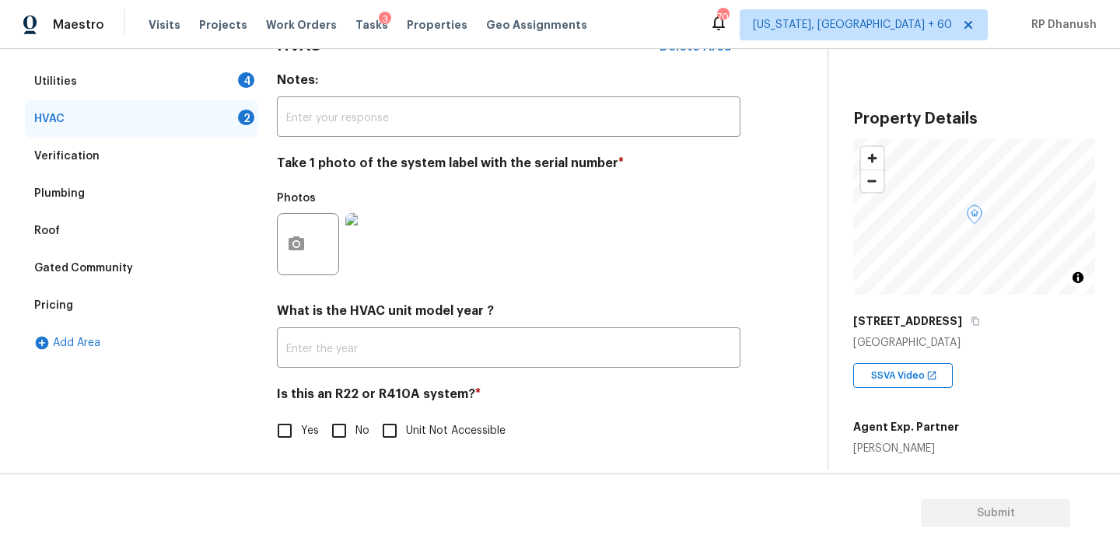
click at [310, 472] on div "Back to tasks Condition Scoping - Full Tue, Sep 16 2025 by 3:00 pm RP Dhanush I…" at bounding box center [560, 300] width 1120 height 503
click at [341, 437] on input "No" at bounding box center [339, 430] width 33 height 33
checkbox input "true"
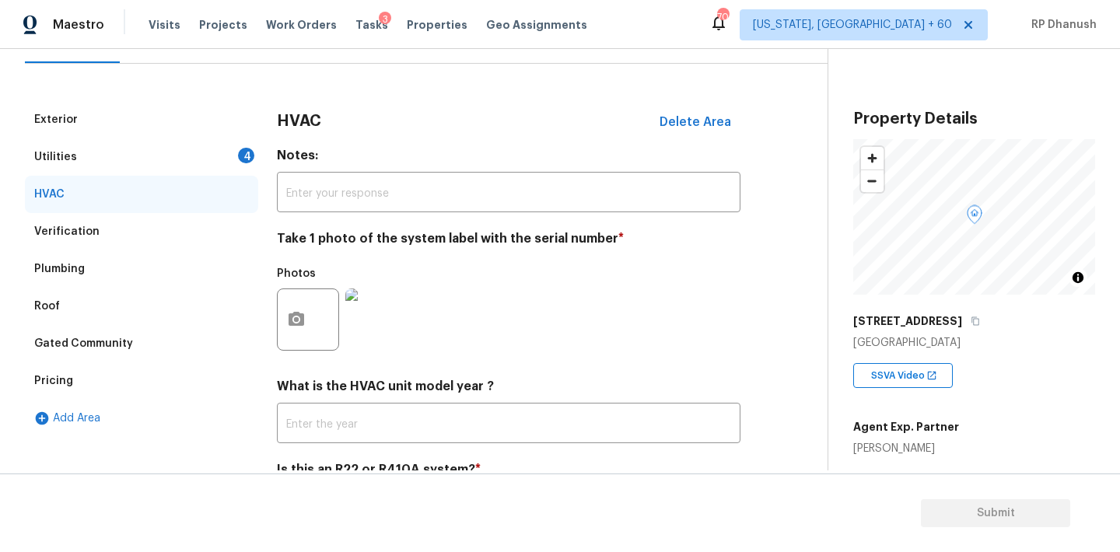
click at [246, 159] on div "4" at bounding box center [246, 156] width 16 height 16
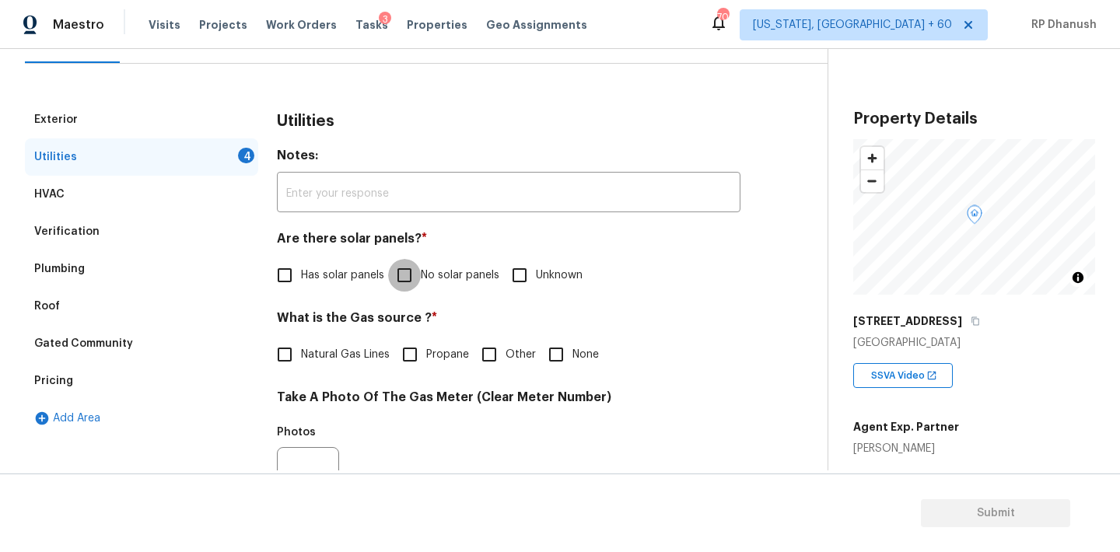
click at [415, 265] on input "No solar panels" at bounding box center [404, 275] width 33 height 33
checkbox input "true"
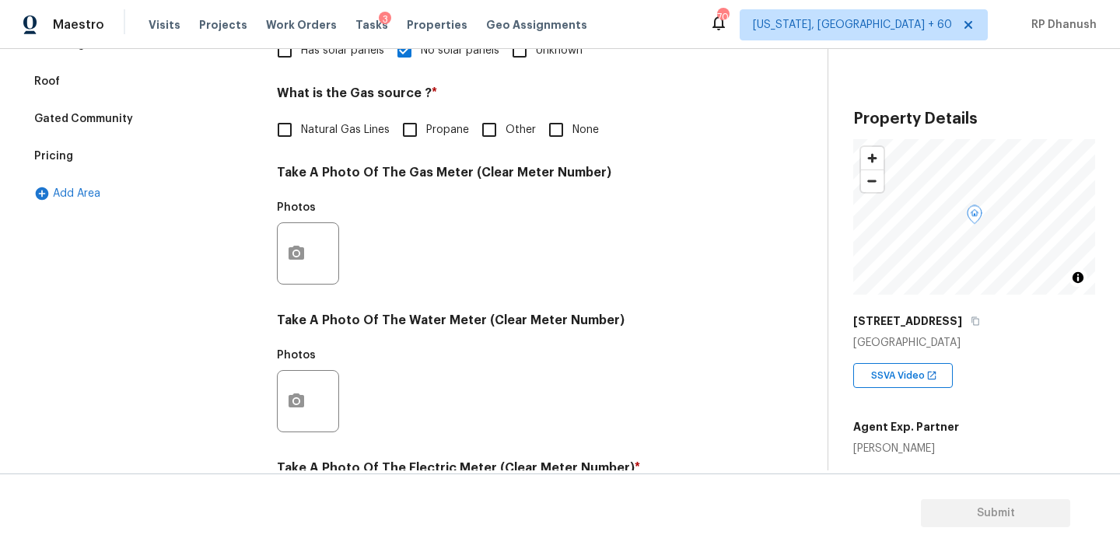
scroll to position [388, 0]
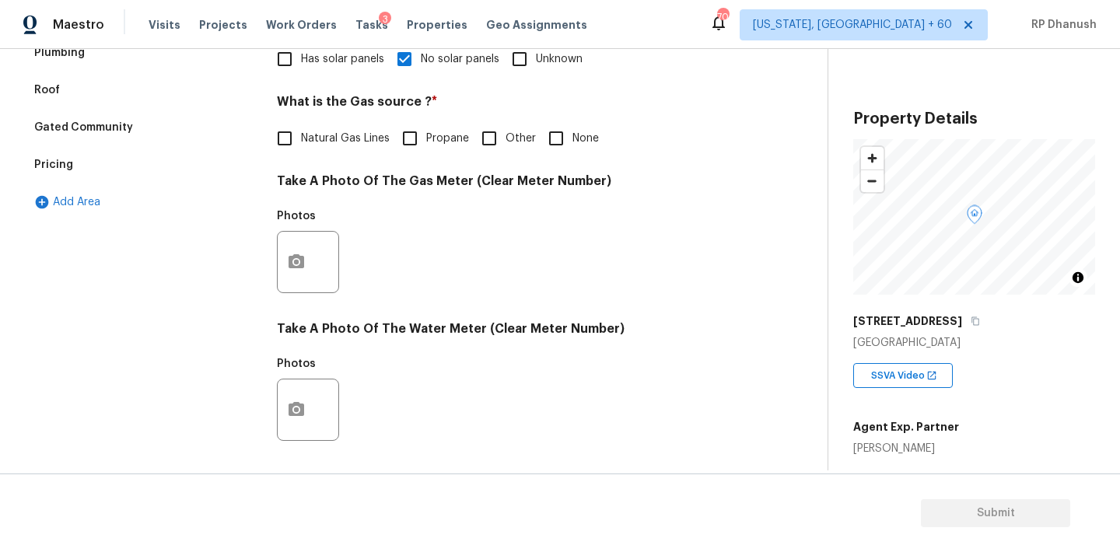
click at [537, 137] on div "Natural Gas Lines Propane Other None" at bounding box center [508, 138] width 463 height 33
click at [560, 135] on input "None" at bounding box center [556, 138] width 33 height 33
checkbox input "true"
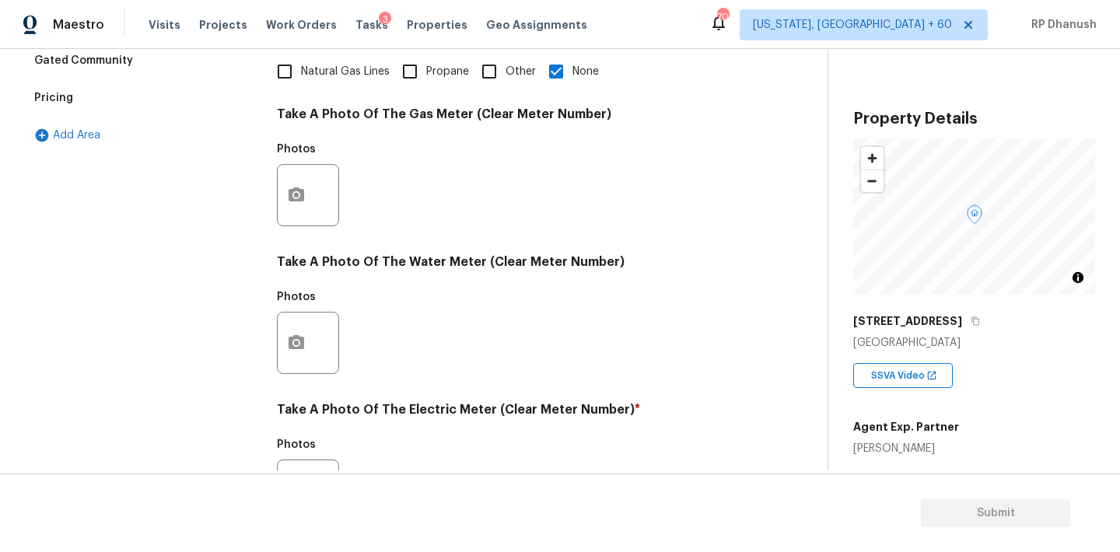
scroll to position [618, 0]
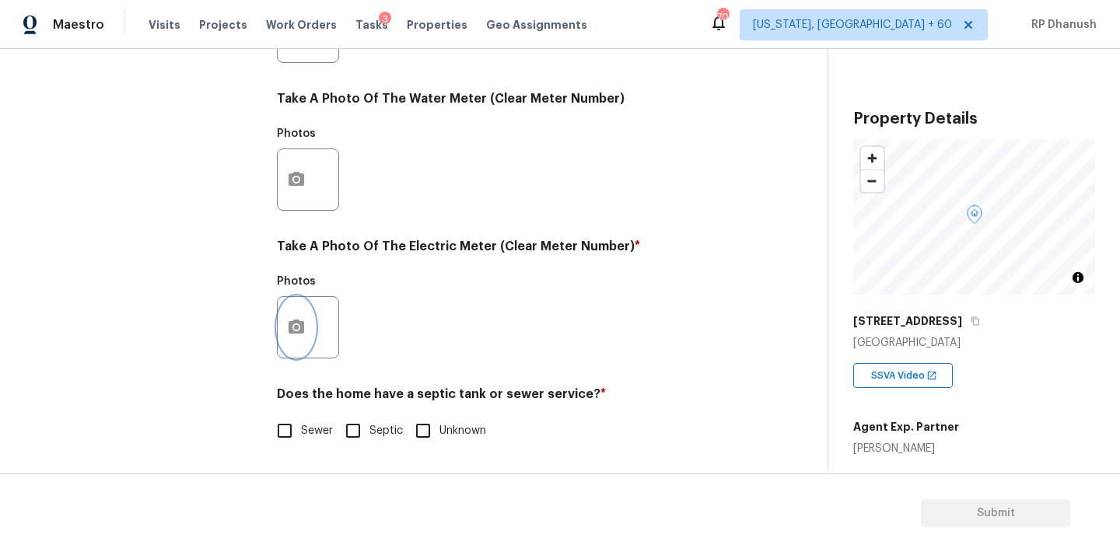
click at [295, 316] on button "button" at bounding box center [296, 327] width 37 height 61
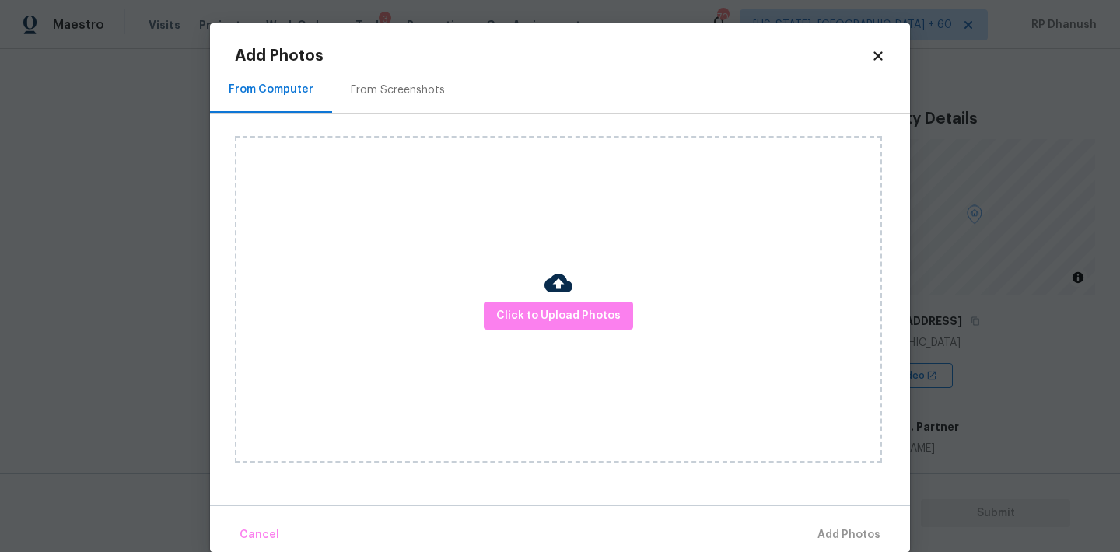
click at [246, 157] on div "Click to Upload Photos" at bounding box center [558, 299] width 647 height 327
click at [159, 143] on body "Maestro Visits Projects Work Orders Tasks 3 Properties Geo Assignments 704 Wash…" at bounding box center [560, 276] width 1120 height 552
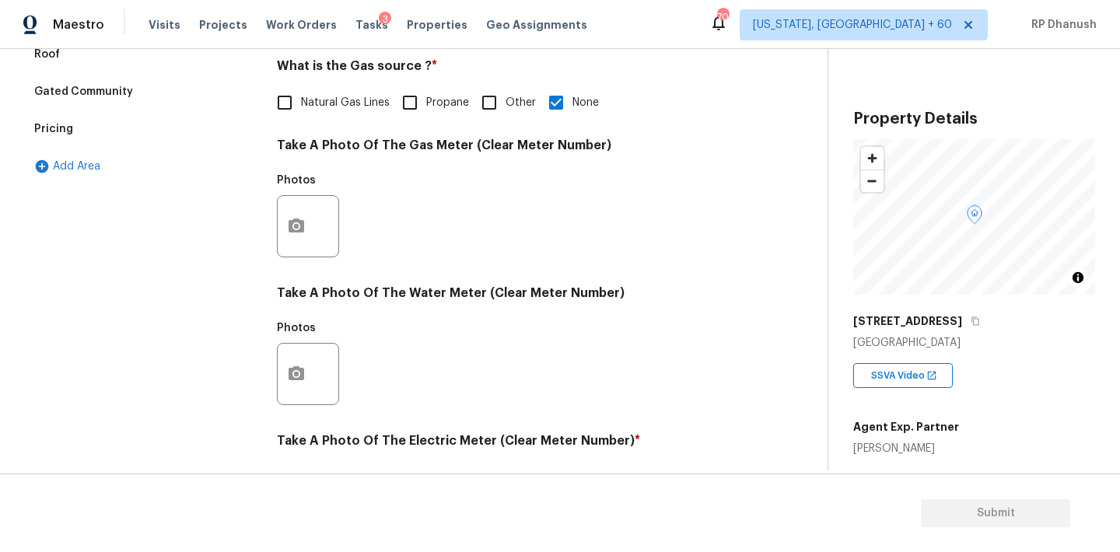
click at [270, 101] on input "Natural Gas Lines" at bounding box center [284, 102] width 33 height 33
checkbox input "true"
checkbox input "false"
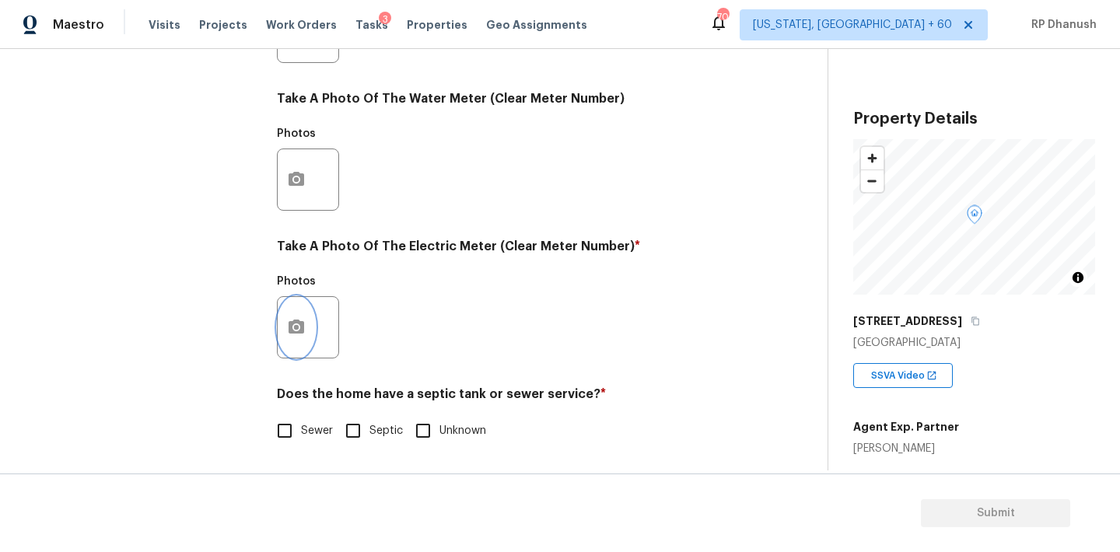
click at [295, 324] on icon "button" at bounding box center [296, 327] width 19 height 19
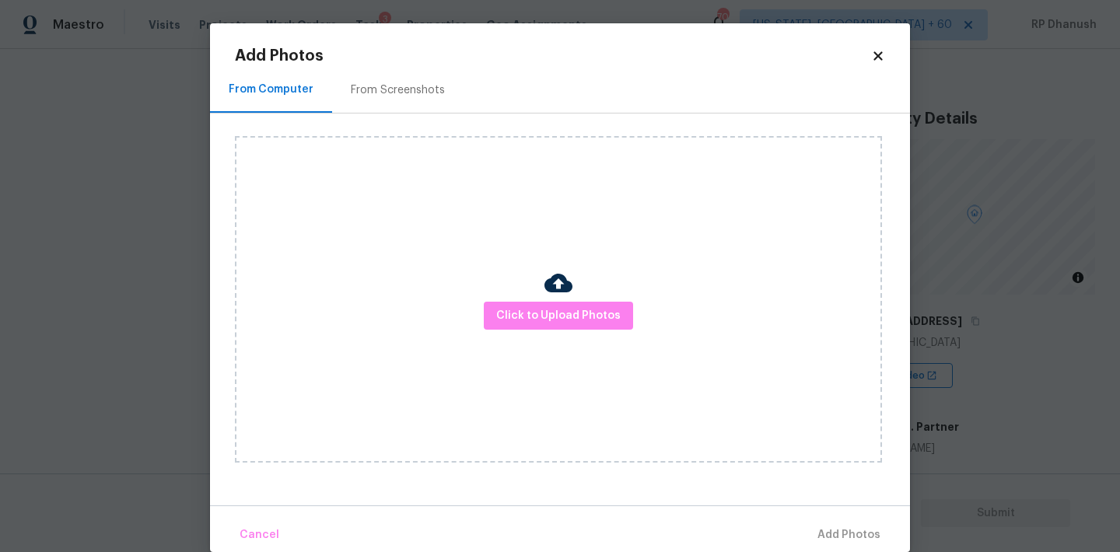
click at [414, 90] on div "From Screenshots" at bounding box center [398, 90] width 94 height 16
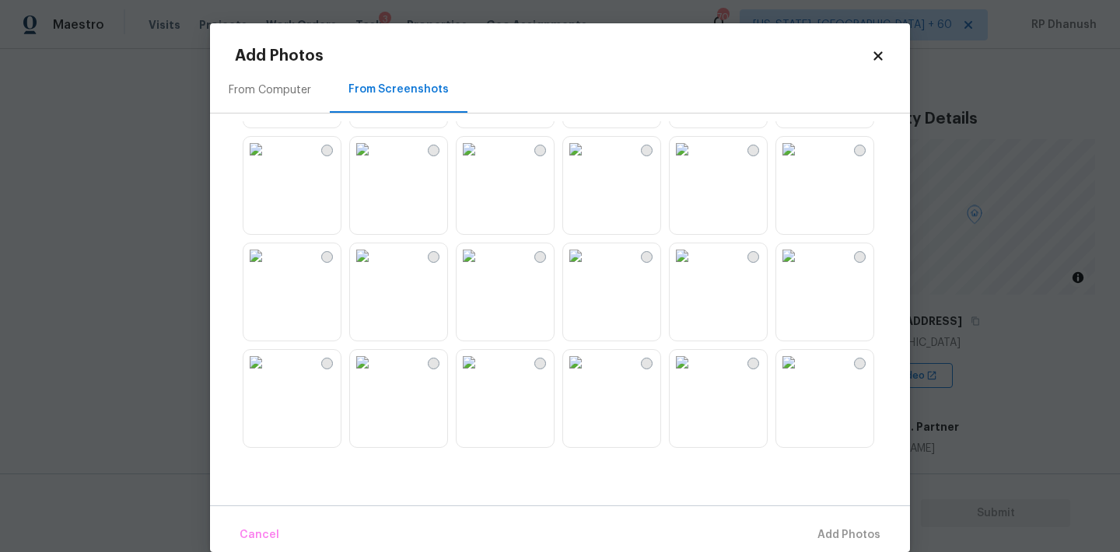
scroll to position [541, 0]
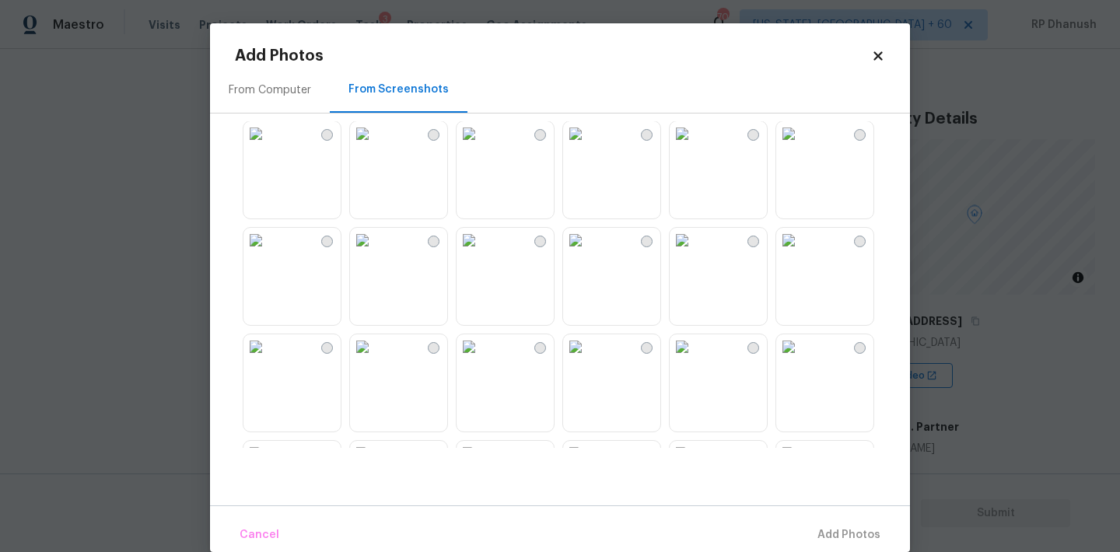
click at [375, 146] on img at bounding box center [362, 133] width 25 height 25
click at [811, 523] on button "Add 1 Photo(s)" at bounding box center [841, 535] width 89 height 33
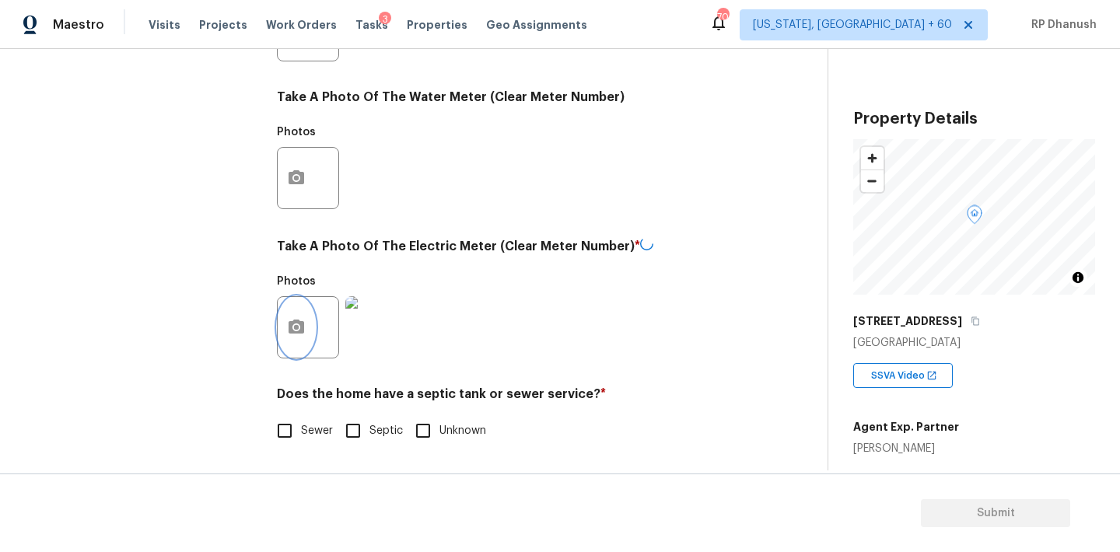
scroll to position [618, 0]
click at [287, 429] on input "Sewer" at bounding box center [284, 430] width 33 height 33
checkbox input "true"
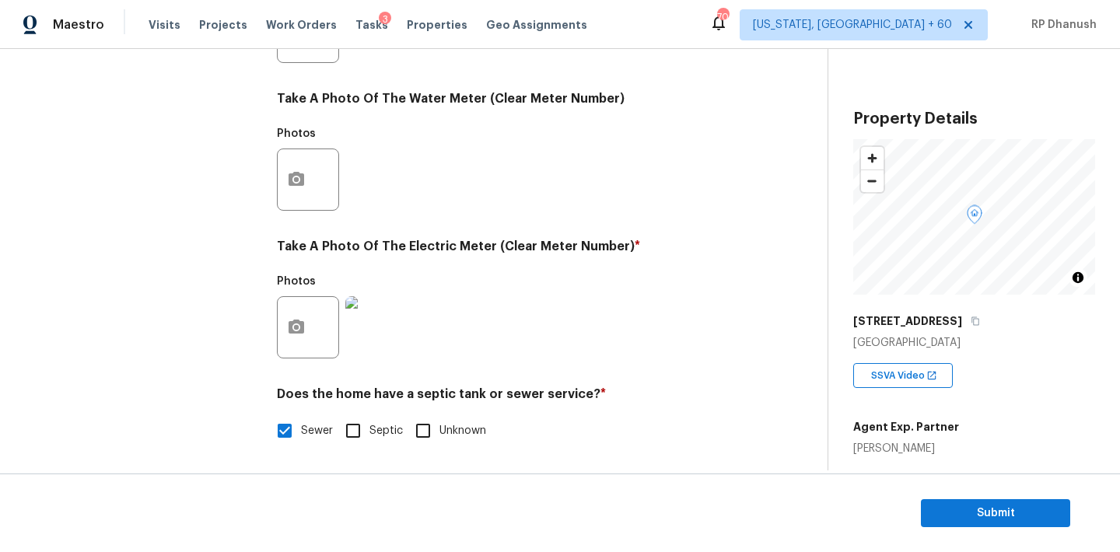
click at [348, 445] on input "Septic" at bounding box center [353, 430] width 33 height 33
checkbox input "true"
checkbox input "false"
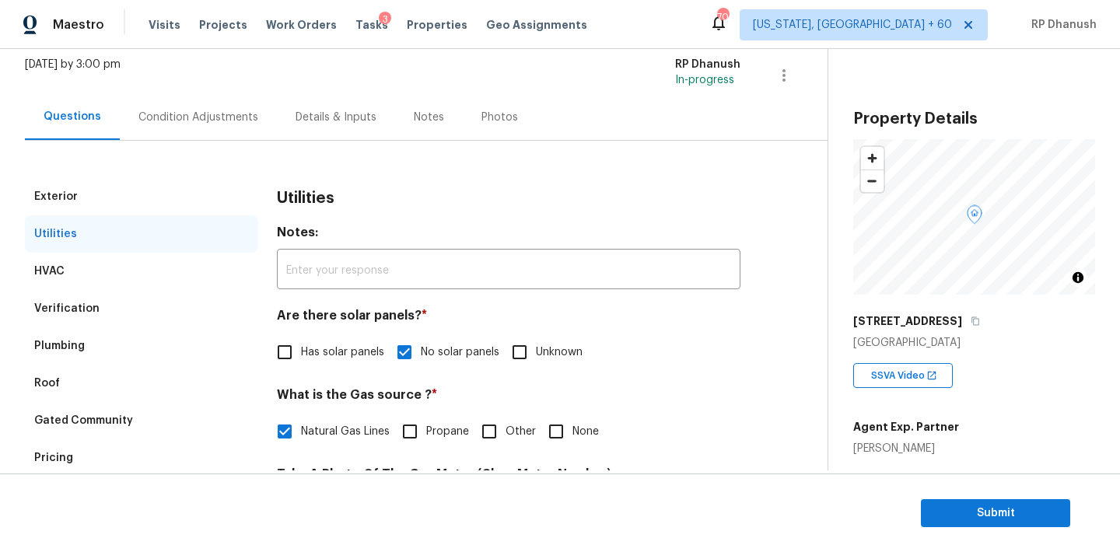
scroll to position [39, 0]
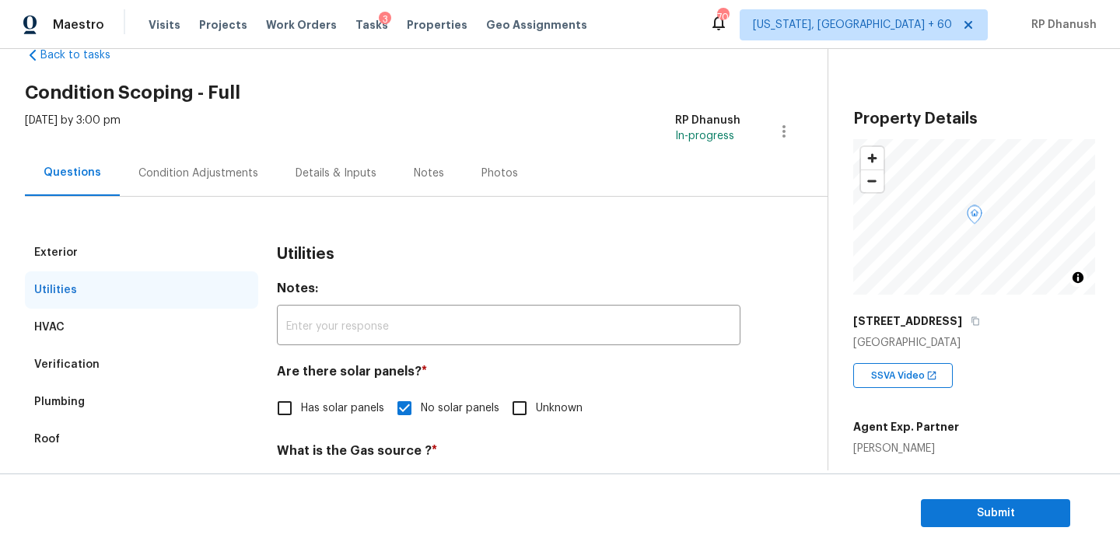
click at [208, 168] on div "Condition Adjustments" at bounding box center [198, 174] width 120 height 16
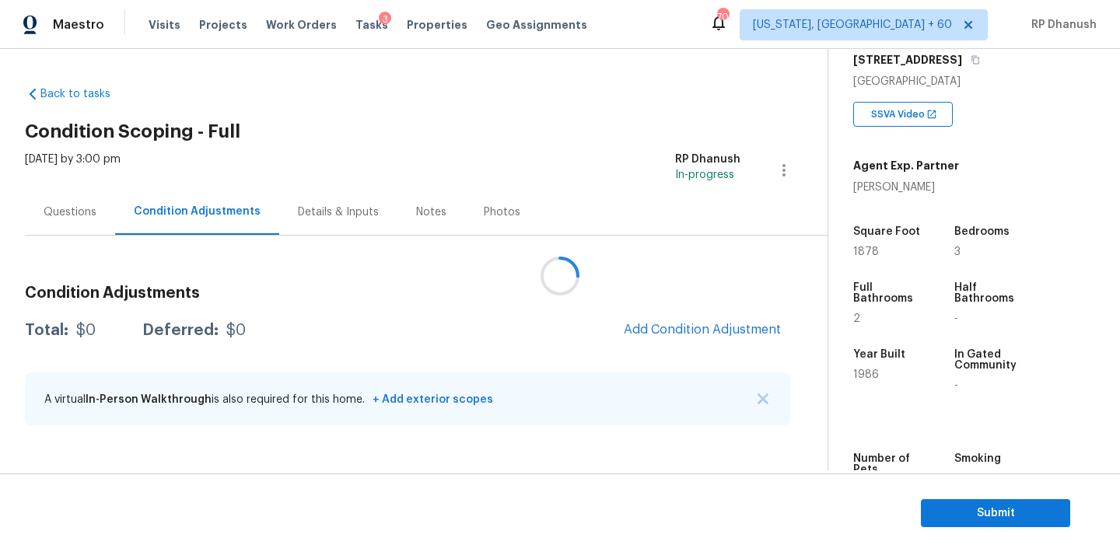
scroll to position [263, 0]
click at [679, 314] on div at bounding box center [560, 276] width 1120 height 552
click at [683, 334] on div at bounding box center [560, 276] width 1120 height 552
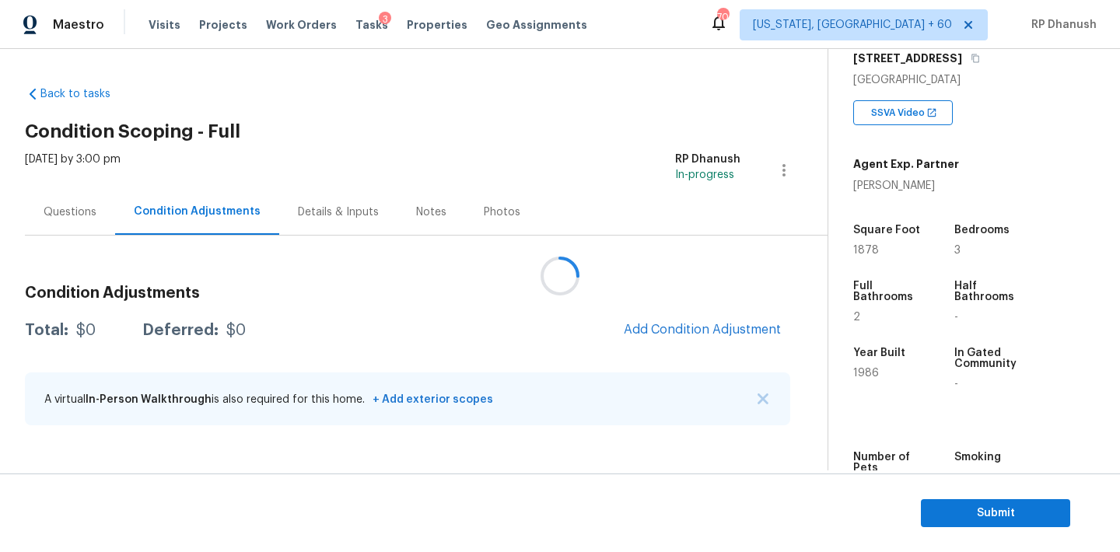
click at [683, 334] on div at bounding box center [560, 276] width 1120 height 552
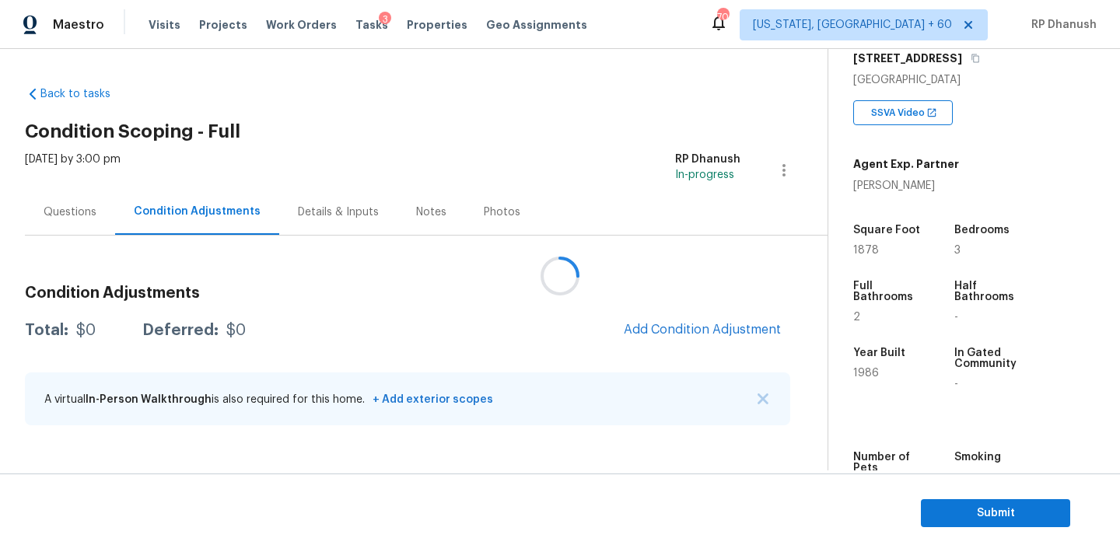
click at [683, 334] on div at bounding box center [560, 276] width 1120 height 552
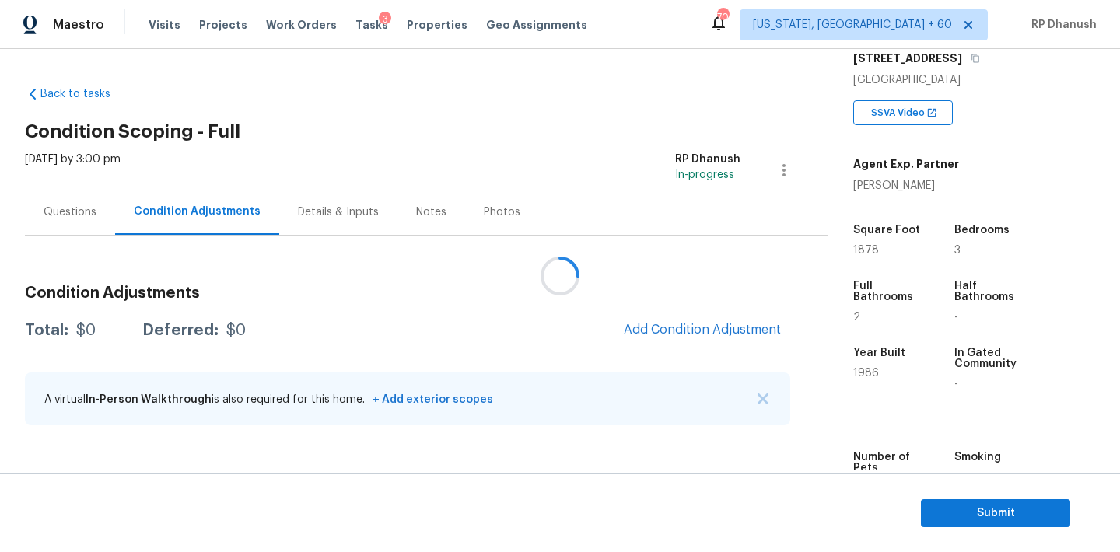
click at [683, 334] on div at bounding box center [560, 276] width 1120 height 552
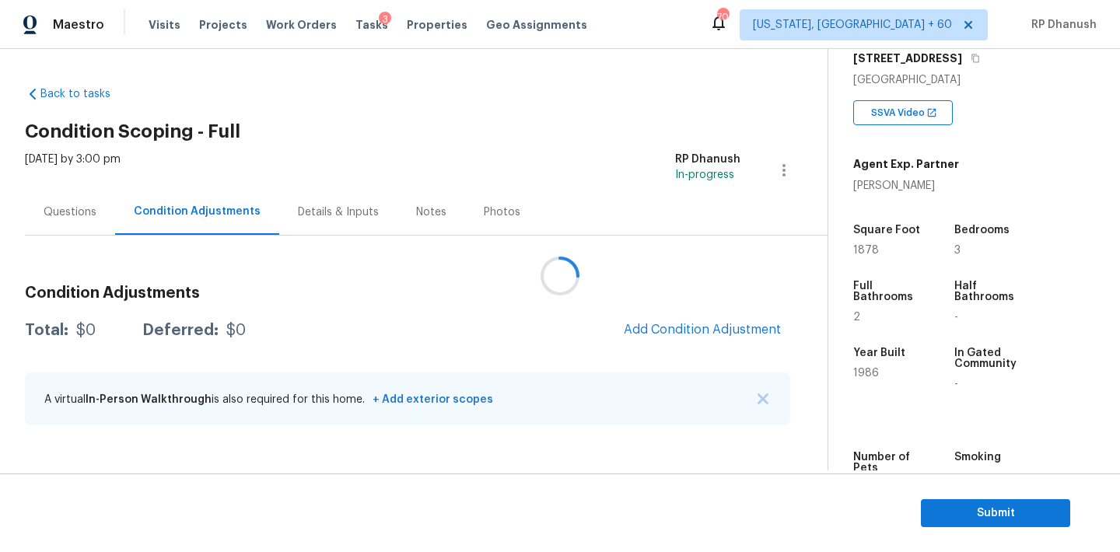
click at [683, 334] on div at bounding box center [560, 276] width 1120 height 552
click at [684, 331] on div at bounding box center [560, 276] width 1120 height 552
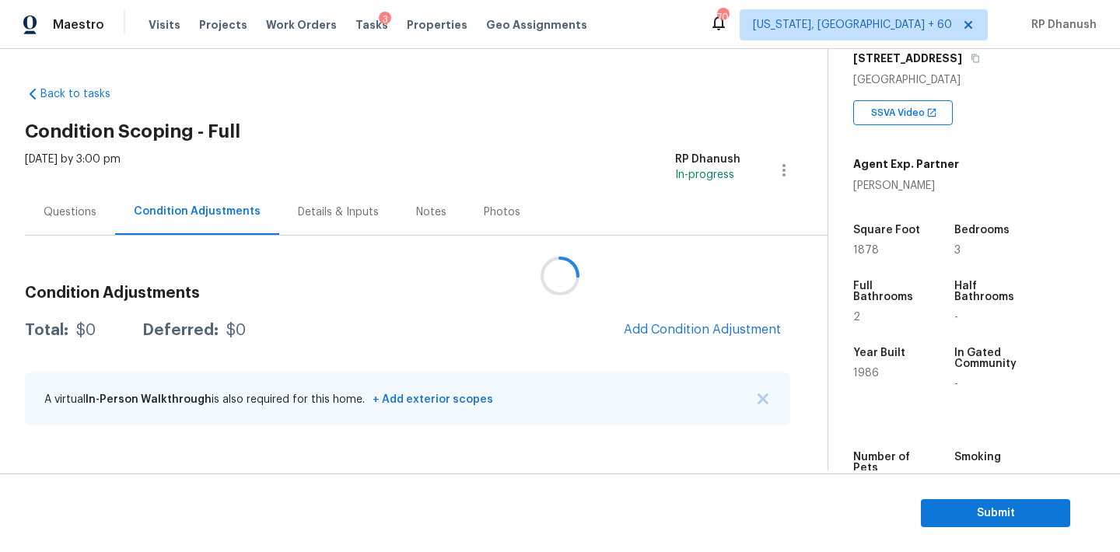
click at [684, 331] on div at bounding box center [560, 276] width 1120 height 552
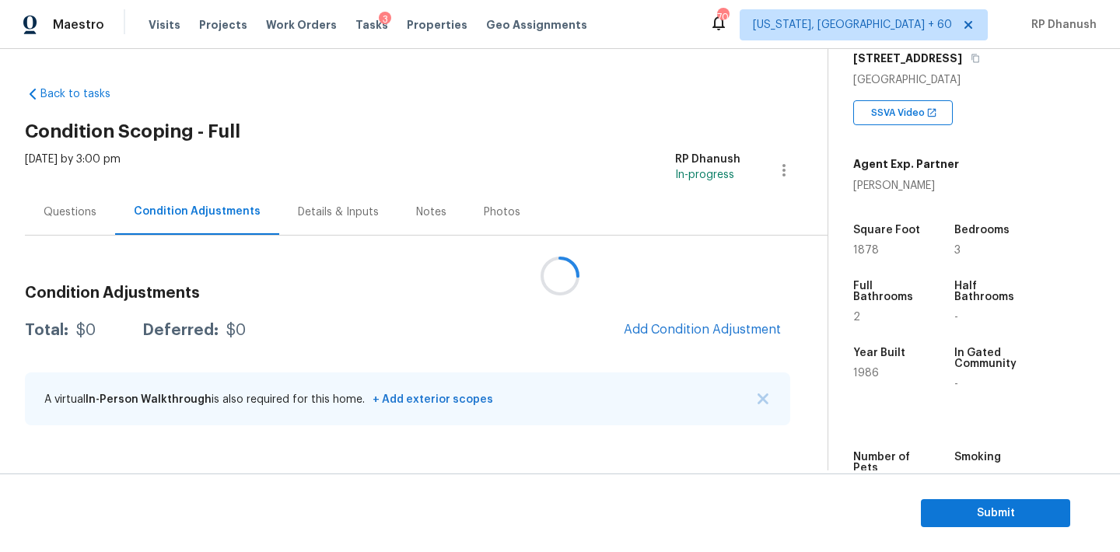
click at [678, 306] on div at bounding box center [560, 276] width 1120 height 552
click at [678, 327] on div at bounding box center [560, 276] width 1120 height 552
click at [666, 314] on button "Add Condition Adjustment" at bounding box center [702, 329] width 176 height 33
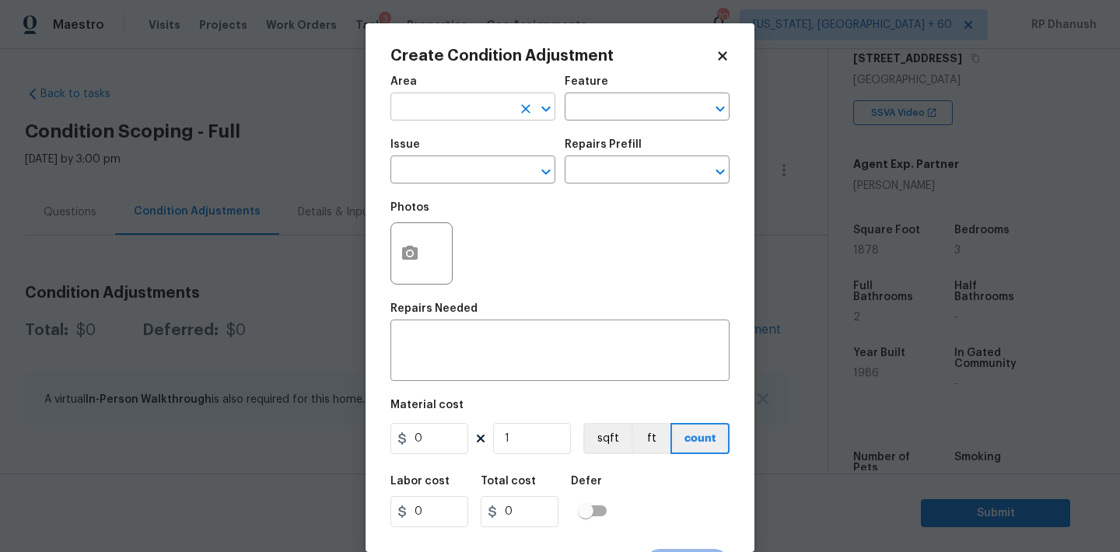
click at [478, 114] on input "text" at bounding box center [450, 108] width 121 height 24
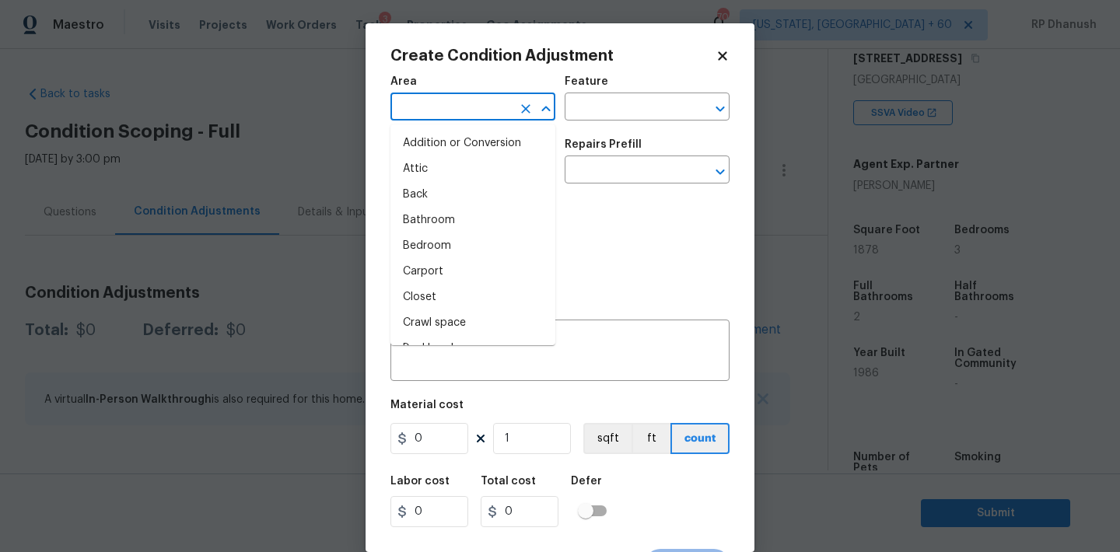
type input "e"
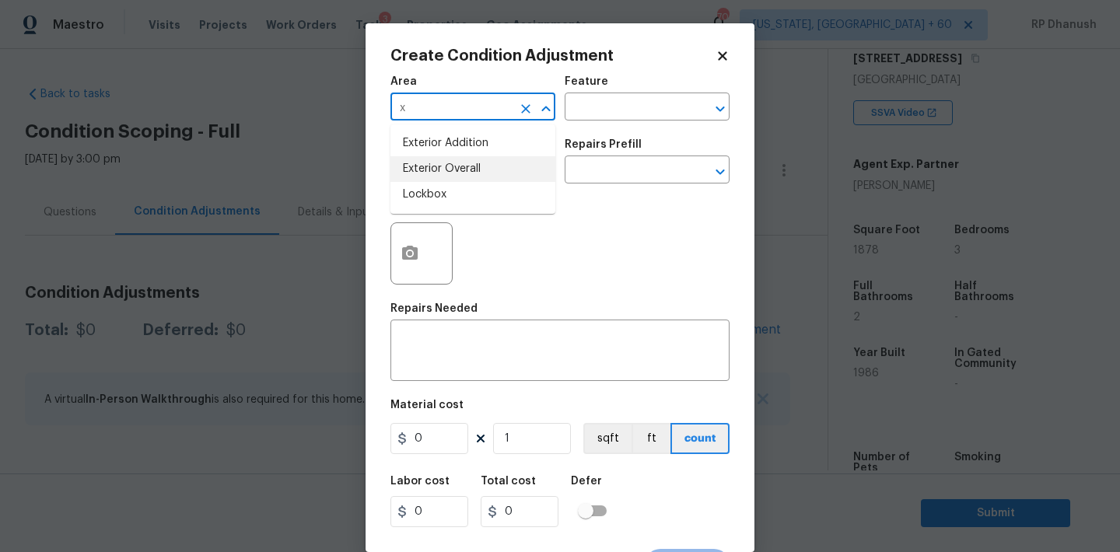
click at [450, 162] on li "Exterior Overall" at bounding box center [472, 169] width 165 height 26
type input "Exterior Overall"
click at [579, 119] on input "text" at bounding box center [625, 108] width 121 height 24
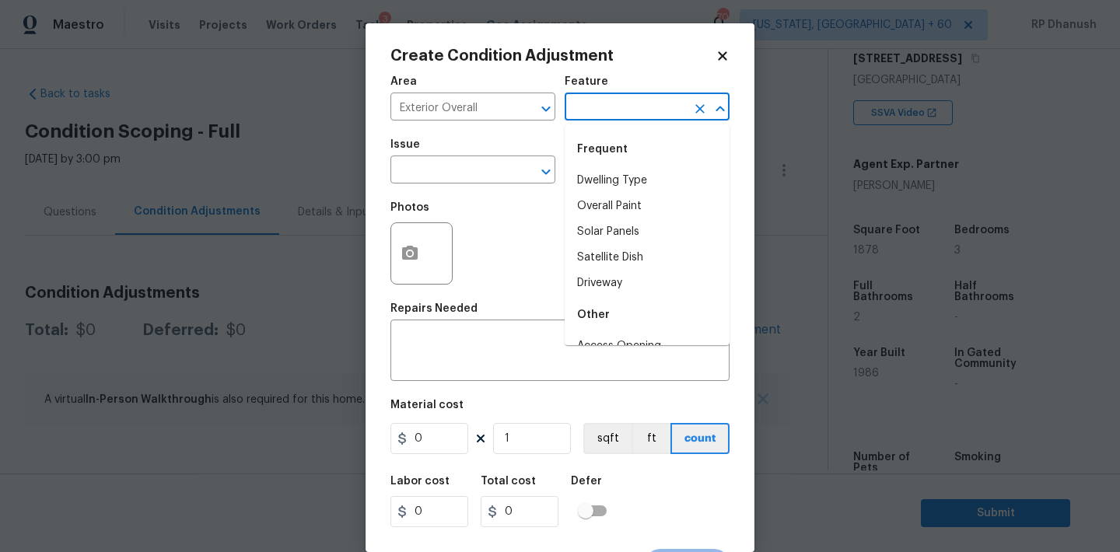
type input "p"
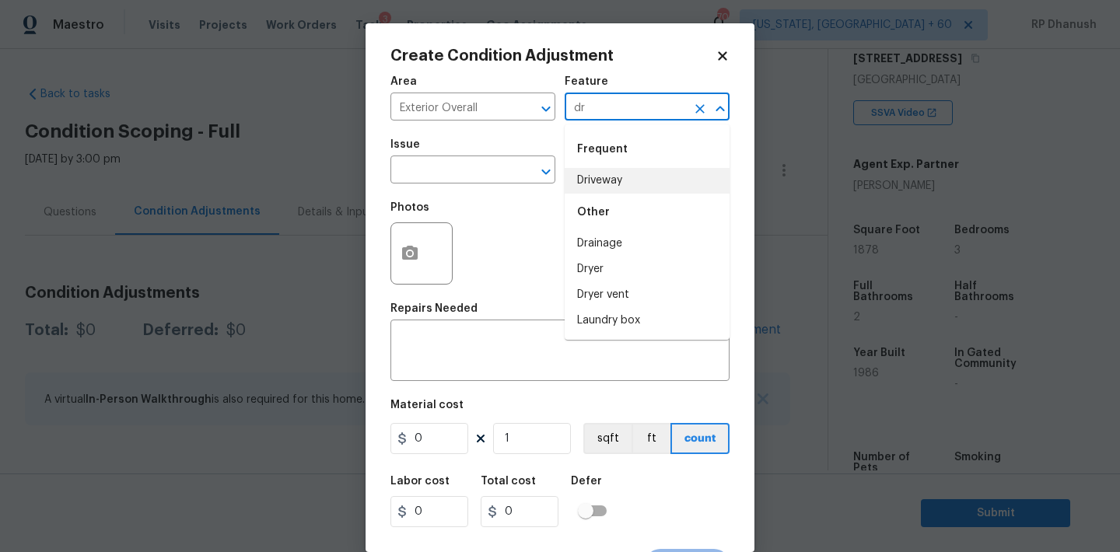
click at [605, 171] on li "Driveway" at bounding box center [647, 181] width 165 height 26
type input "Driveway"
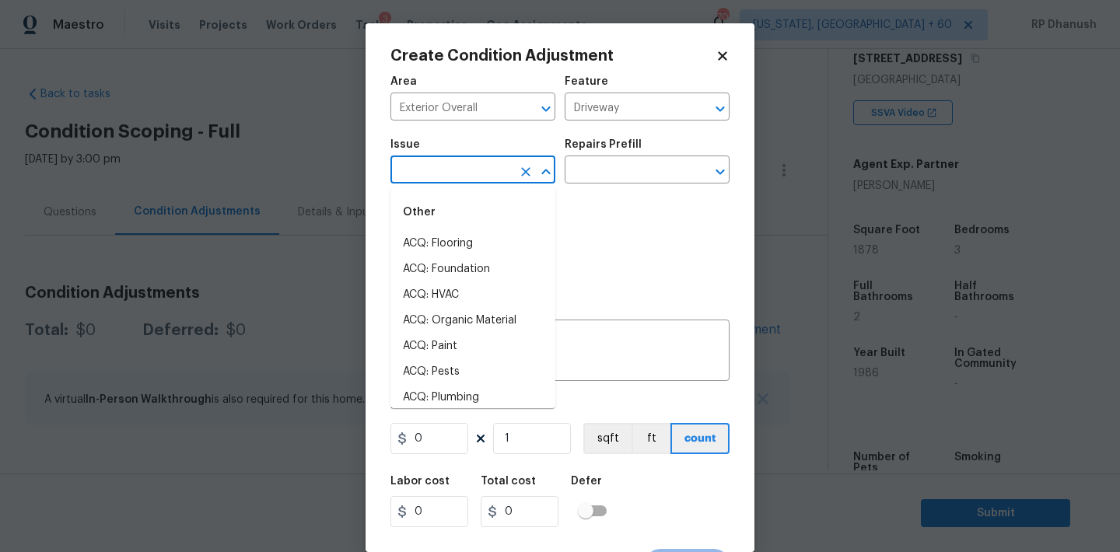
click at [484, 171] on input "text" at bounding box center [450, 171] width 121 height 24
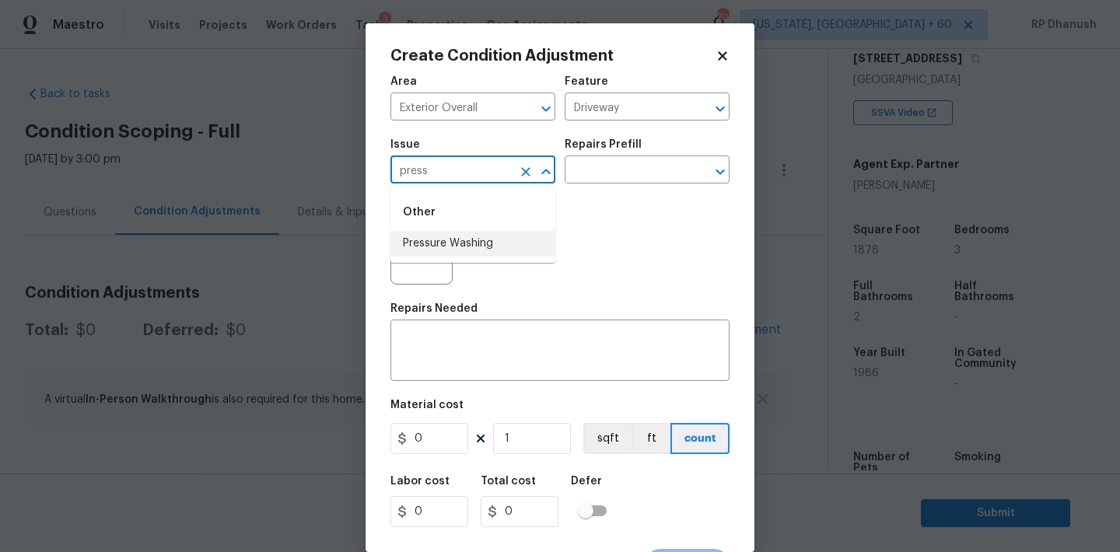
click at [463, 244] on li "Pressure Washing" at bounding box center [472, 244] width 165 height 26
type input "Pressure Washing"
click at [596, 207] on div "Photos" at bounding box center [559, 243] width 339 height 101
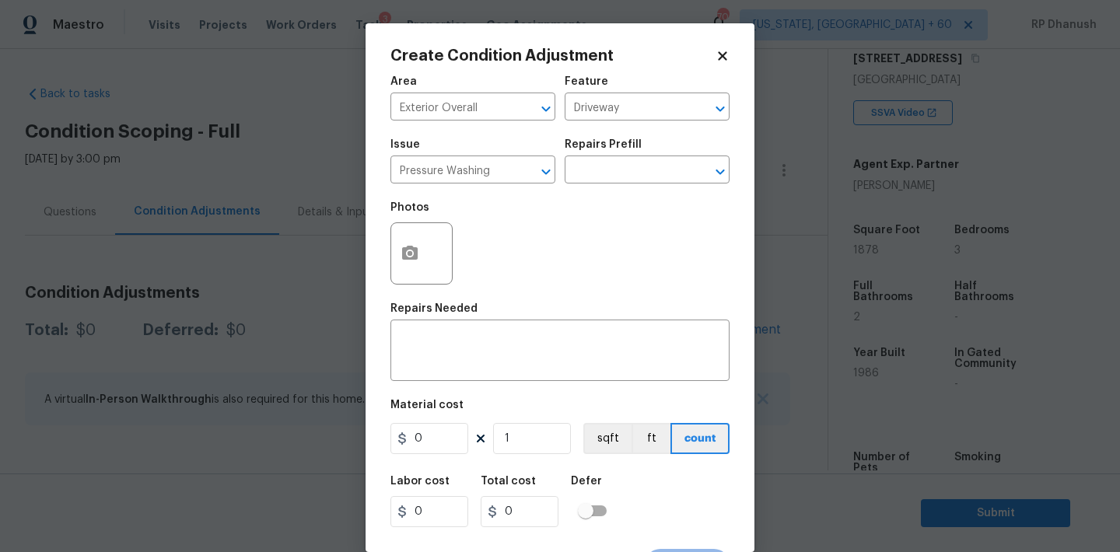
click at [598, 191] on div "Issue Pressure Washing ​ Repairs Prefill ​" at bounding box center [559, 161] width 339 height 63
click at [603, 177] on input "text" at bounding box center [625, 171] width 121 height 24
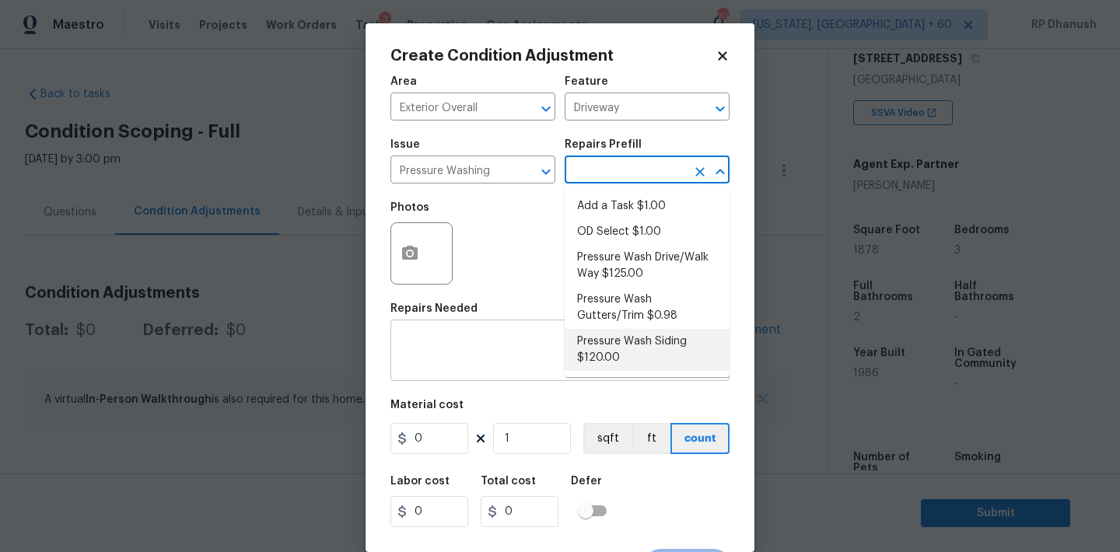
click at [594, 334] on li "Pressure Wash Siding $120.00" at bounding box center [647, 350] width 165 height 42
type input "Siding"
type textarea "Protect areas as needed for pressure washing. Pressure wash the siding on the h…"
type input "120"
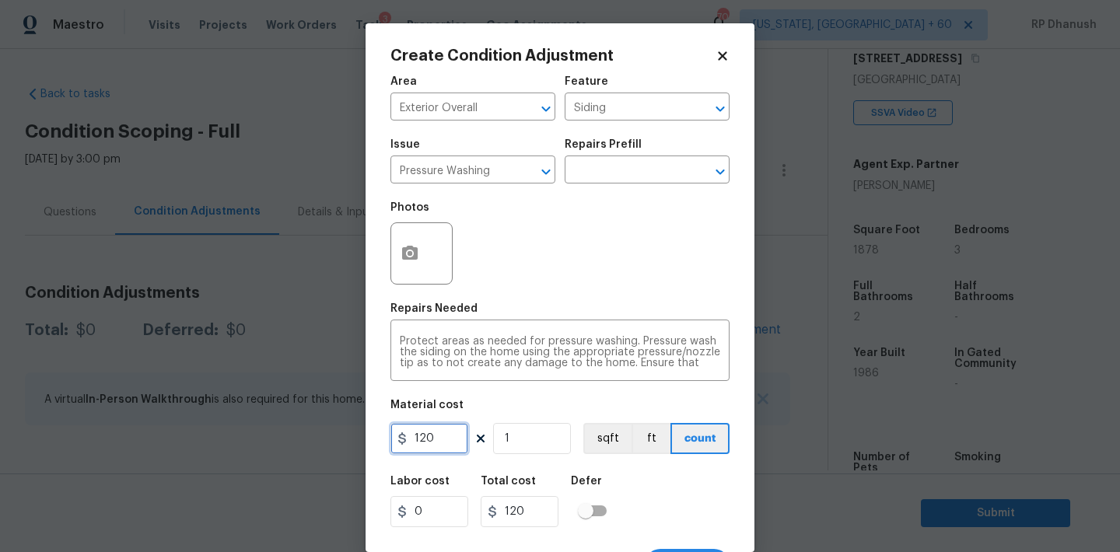
click at [427, 439] on input "120" at bounding box center [429, 438] width 78 height 31
type input "200"
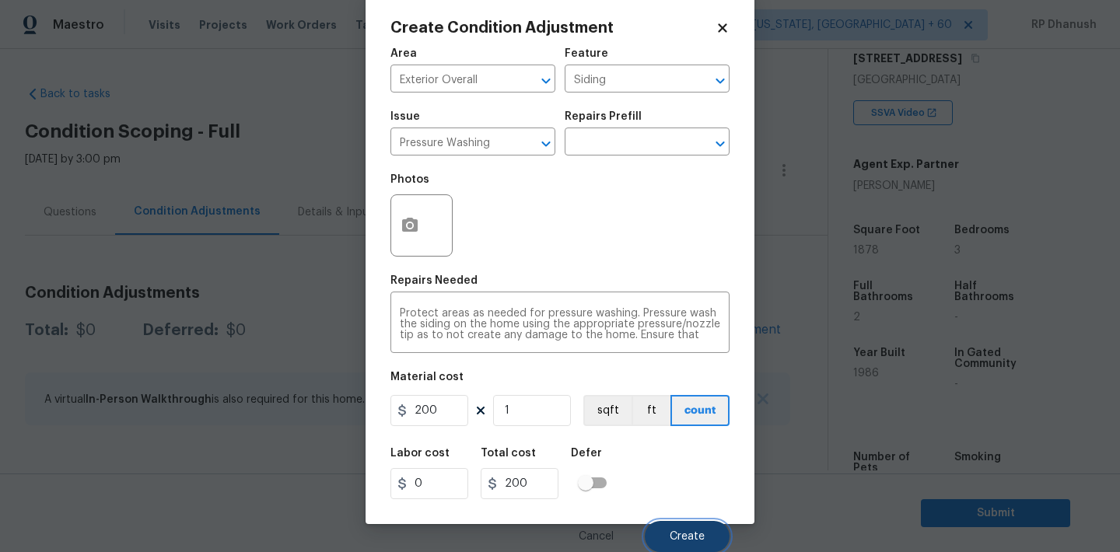
click at [674, 531] on span "Create" at bounding box center [687, 537] width 35 height 12
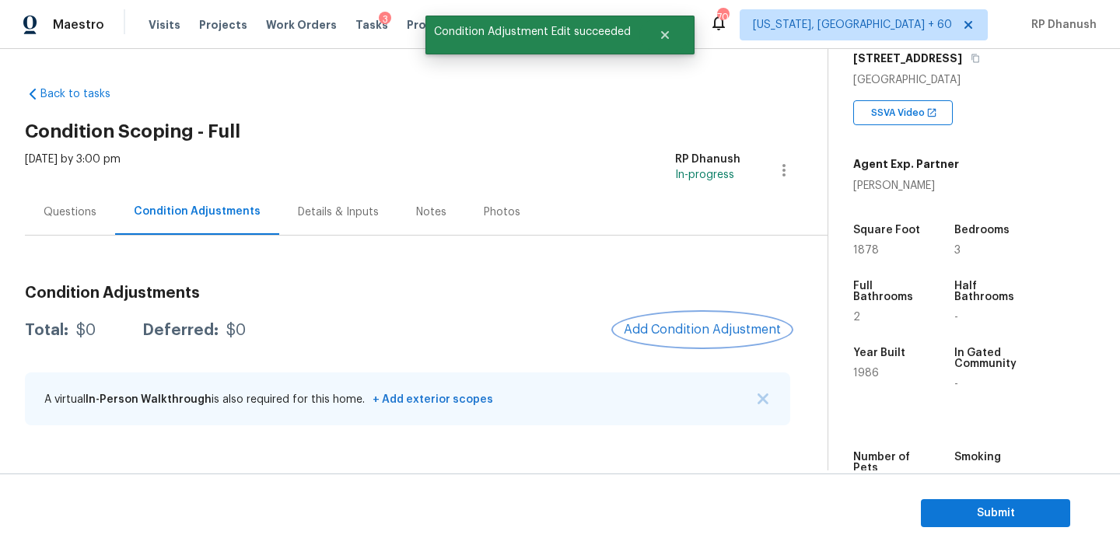
scroll to position [0, 0]
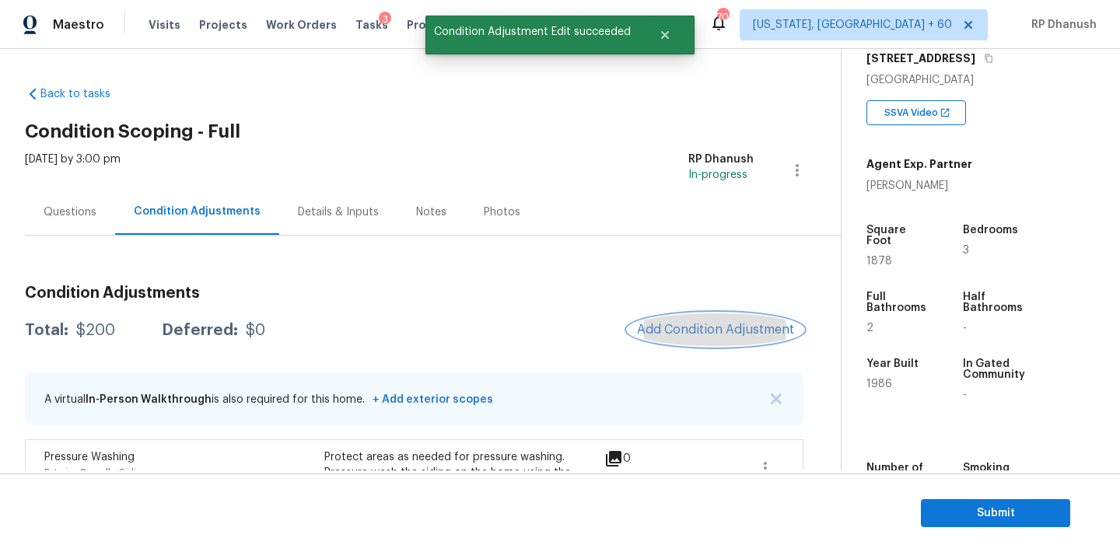
click at [711, 327] on span "Add Condition Adjustment" at bounding box center [715, 330] width 157 height 14
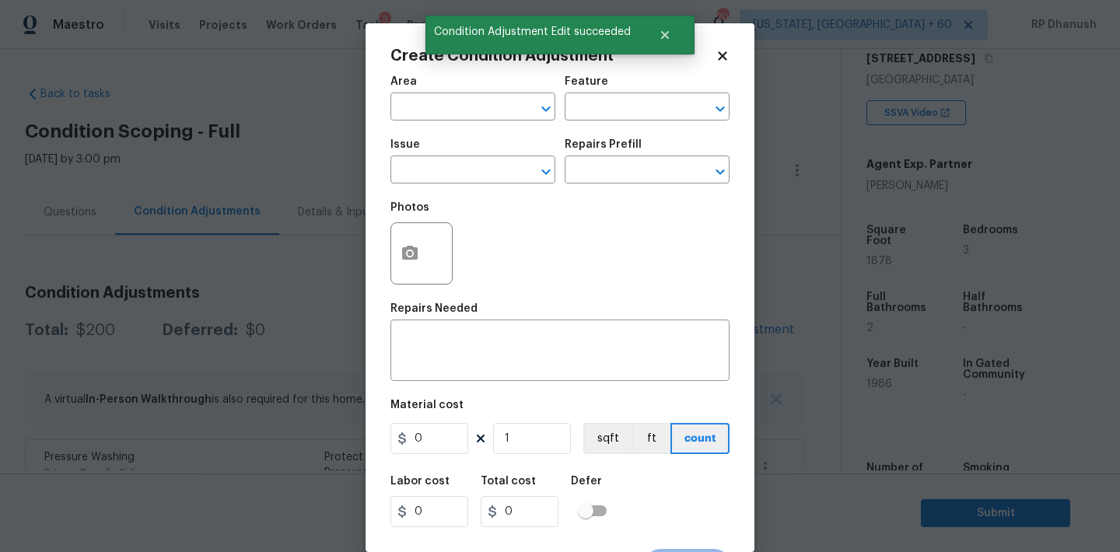
click at [476, 122] on span "Area ​" at bounding box center [472, 98] width 165 height 63
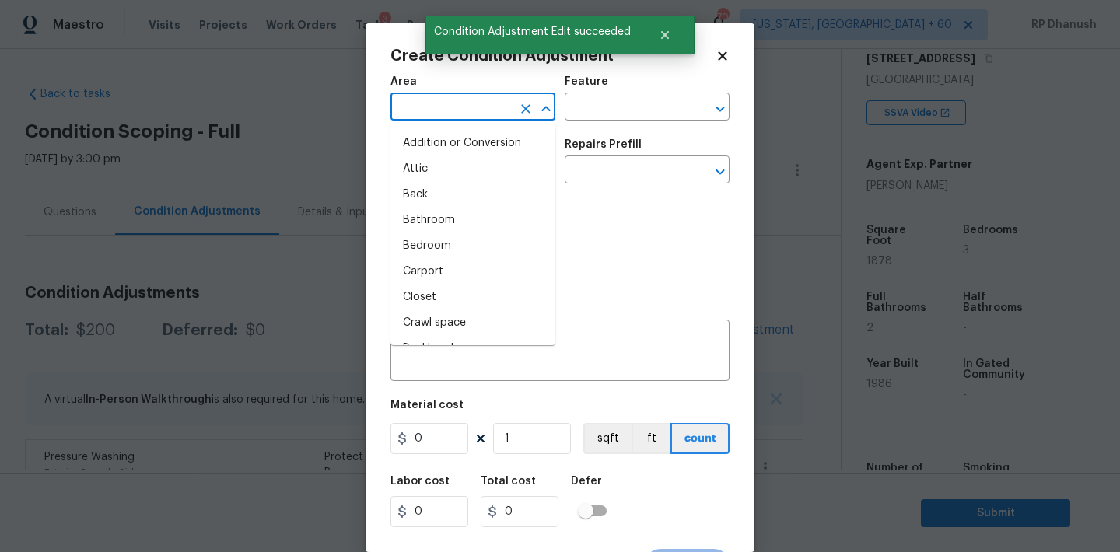
click at [476, 117] on input "text" at bounding box center [450, 108] width 121 height 24
click at [453, 180] on li "Exterior Overall" at bounding box center [472, 169] width 165 height 26
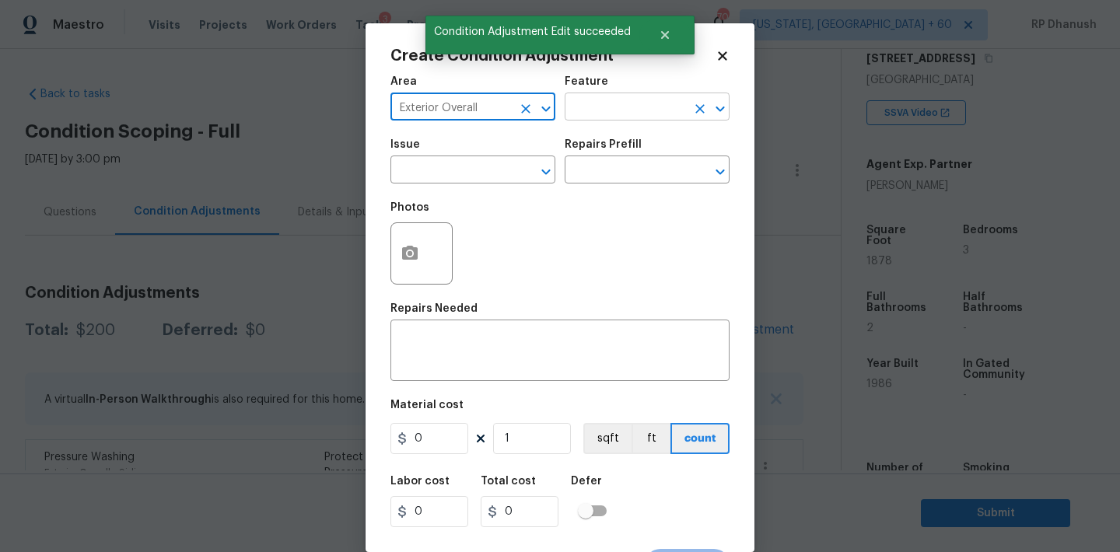
type input "Exterior Overall"
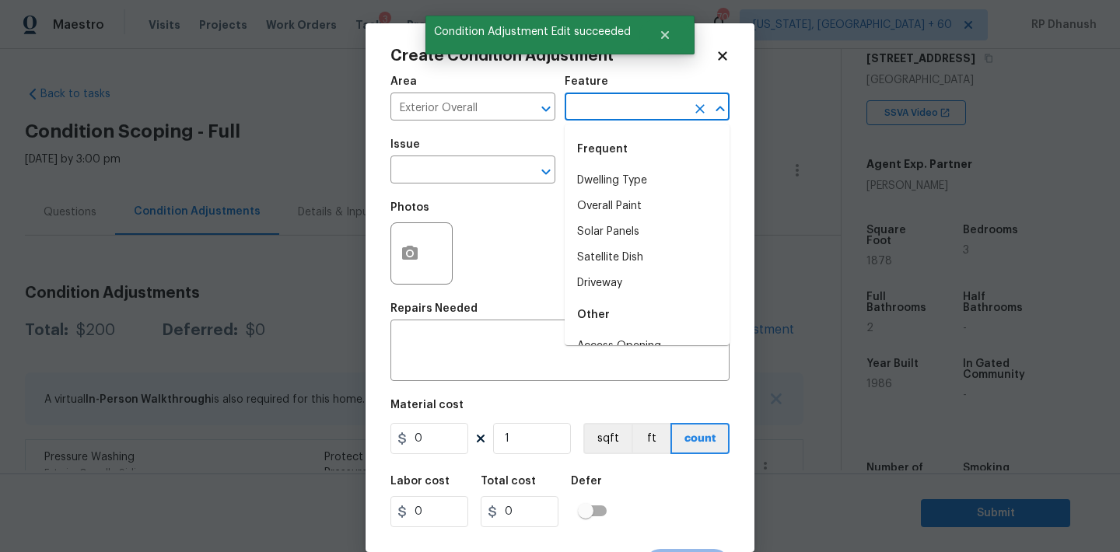
click at [590, 120] on input "text" at bounding box center [625, 108] width 121 height 24
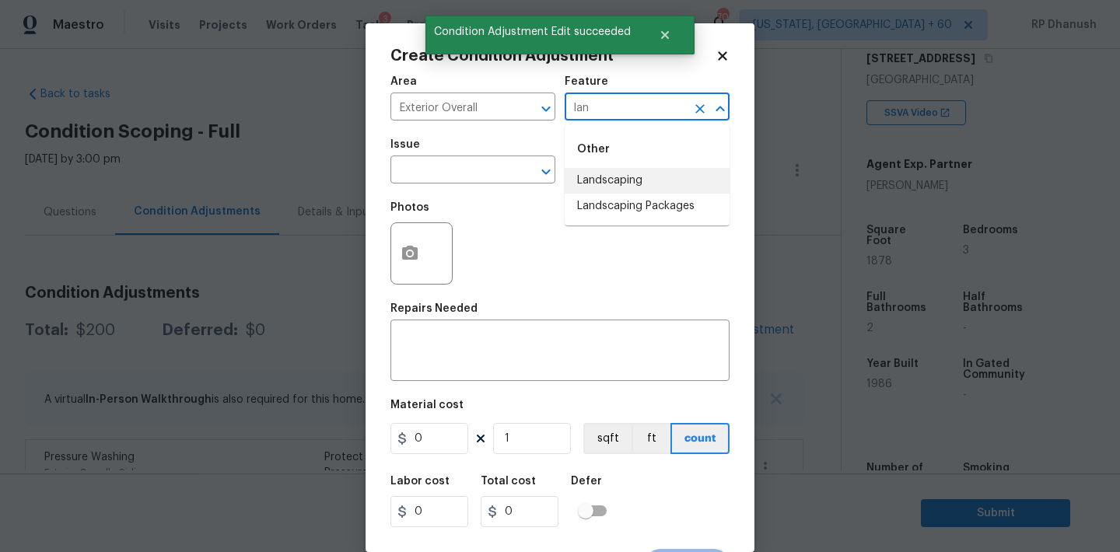
click at [603, 194] on li "Landscaping Packages" at bounding box center [647, 207] width 165 height 26
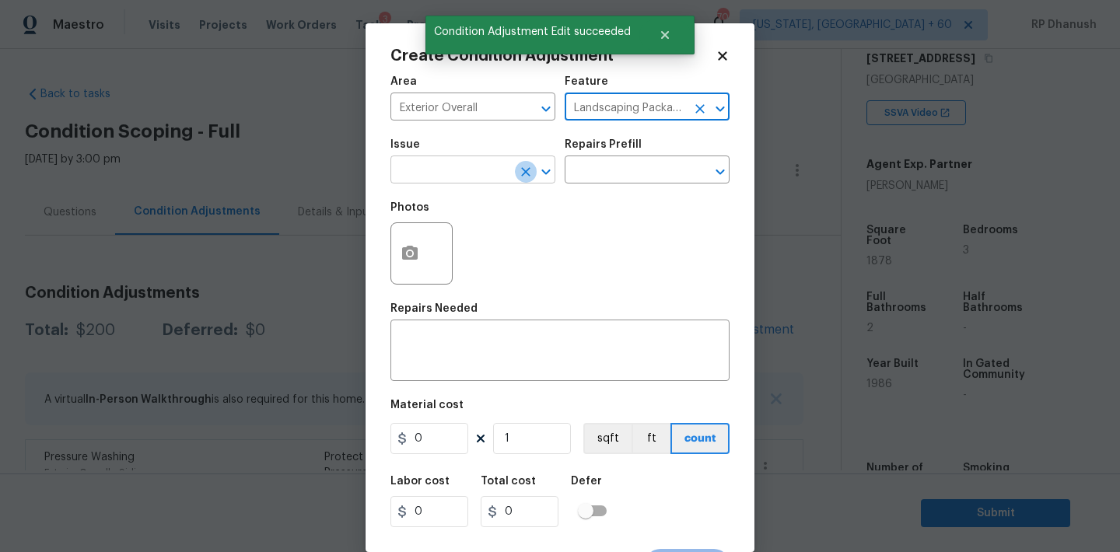
click at [526, 172] on icon "Clear" at bounding box center [525, 171] width 9 height 9
type input "Landscaping Packages"
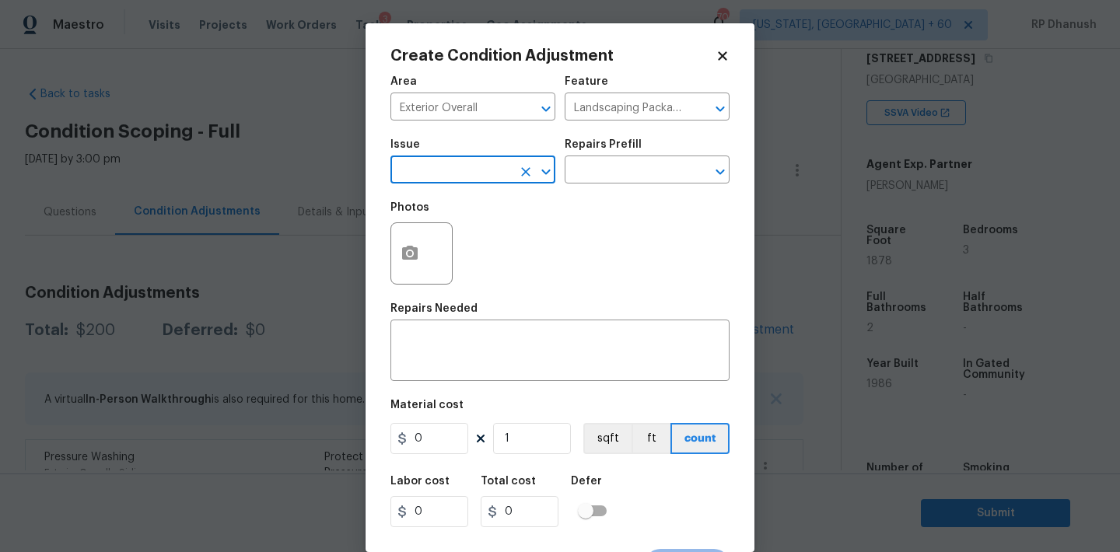
click at [477, 181] on input "text" at bounding box center [450, 171] width 121 height 24
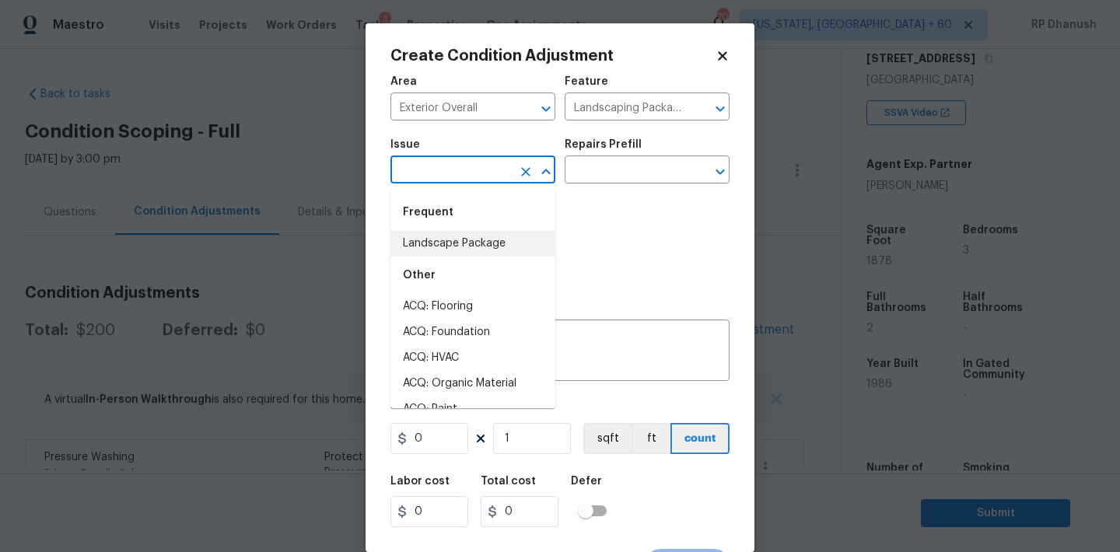
click at [470, 231] on li "Landscape Package" at bounding box center [472, 244] width 165 height 26
type input "Landscape Package"
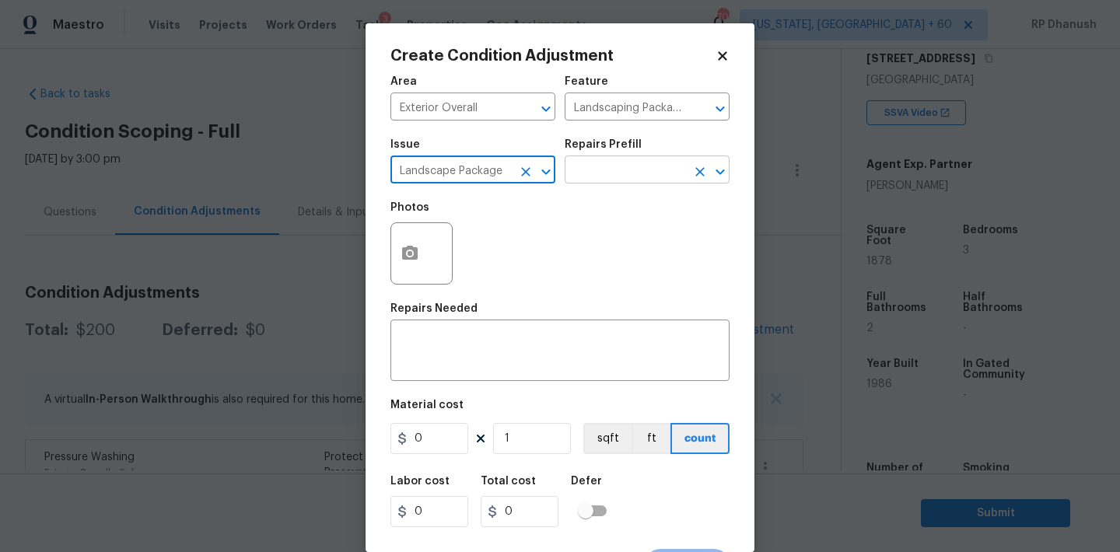
click at [573, 181] on input "text" at bounding box center [625, 171] width 121 height 24
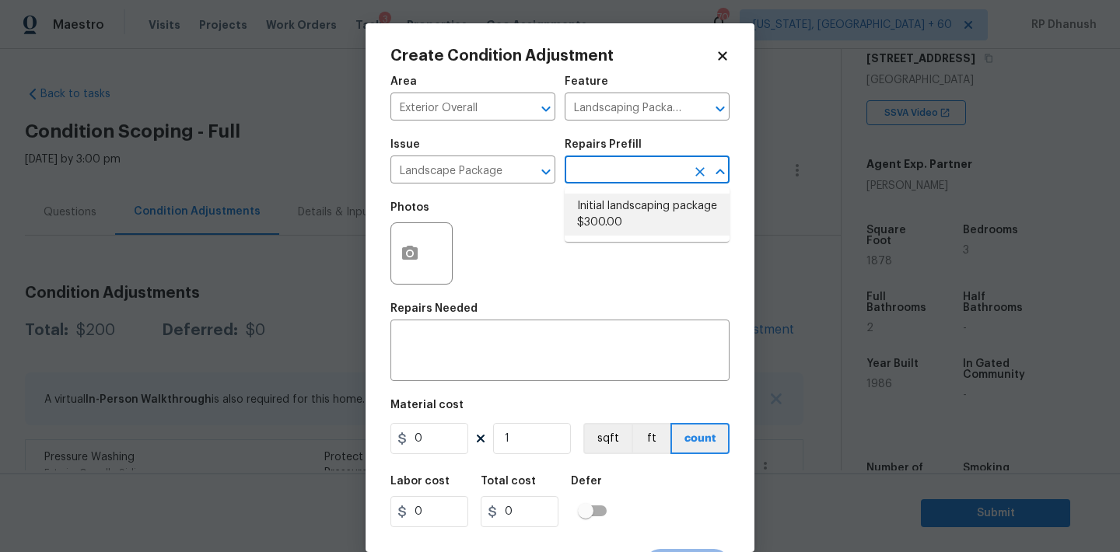
click at [615, 214] on li "Initial landscaping package $300.00" at bounding box center [647, 215] width 165 height 42
type input "Home Readiness Packages"
type textarea "Mowing of grass up to 6" in height. Mow, edge along driveways & sidewalks, trim…"
type input "300"
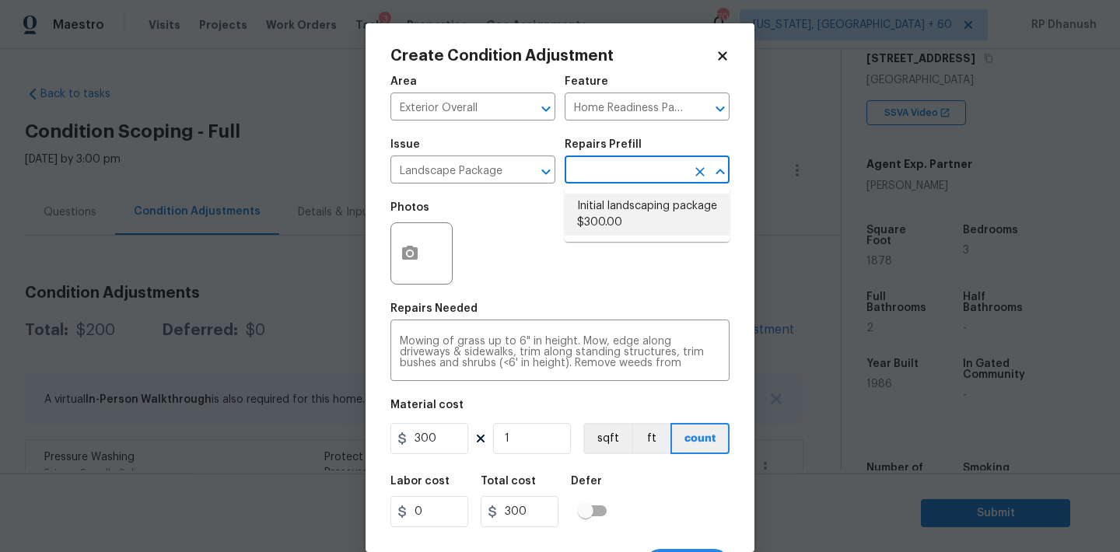
click at [611, 223] on li "Initial landscaping package $300.00" at bounding box center [647, 215] width 165 height 42
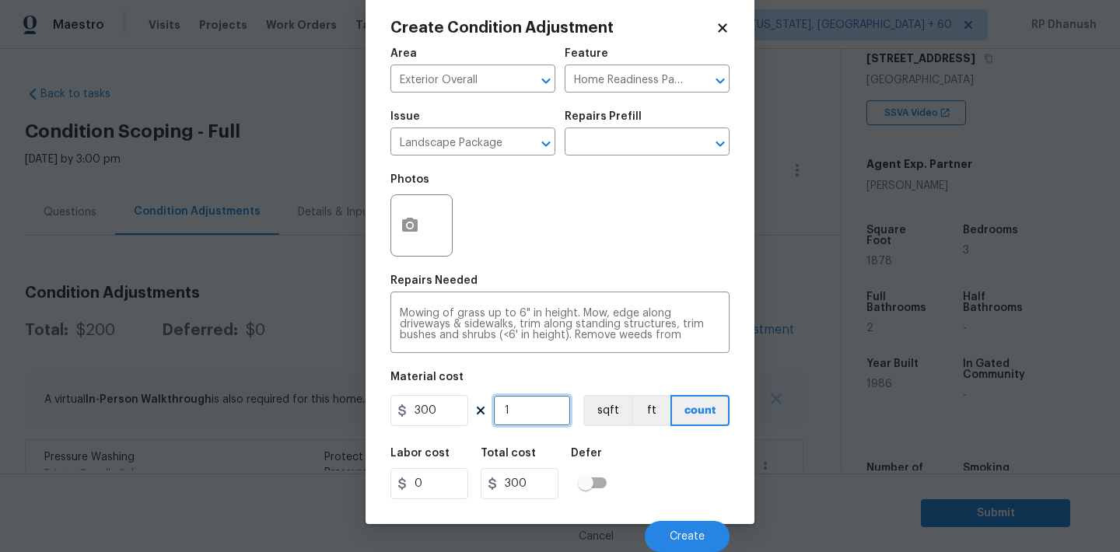
click at [540, 416] on input "1" at bounding box center [532, 410] width 78 height 31
type input "0"
type input "2"
type input "600"
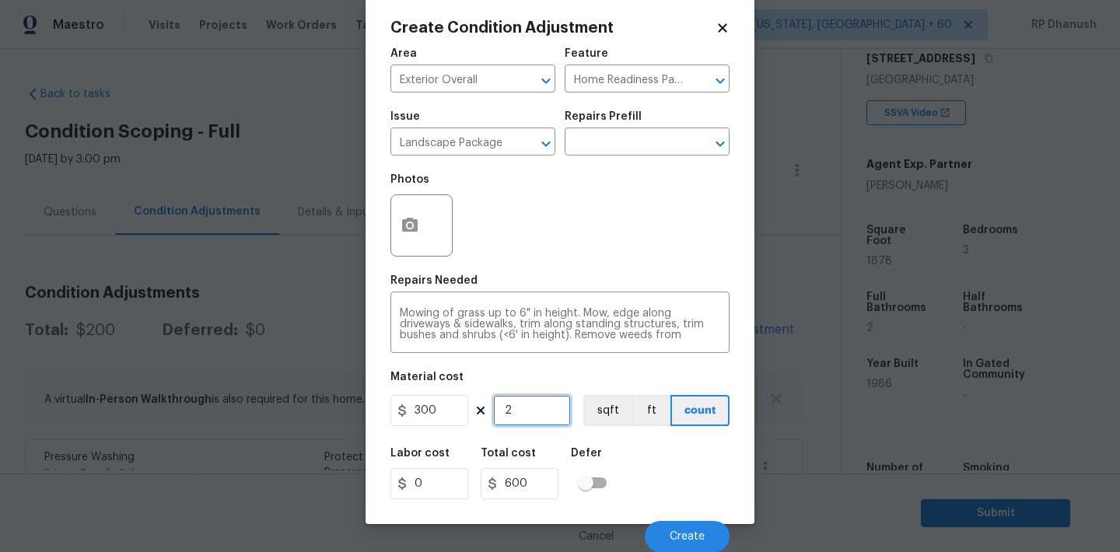
type input "2"
click at [686, 520] on div "Cancel Create" at bounding box center [559, 531] width 339 height 44
click at [686, 528] on button "Create" at bounding box center [687, 536] width 85 height 31
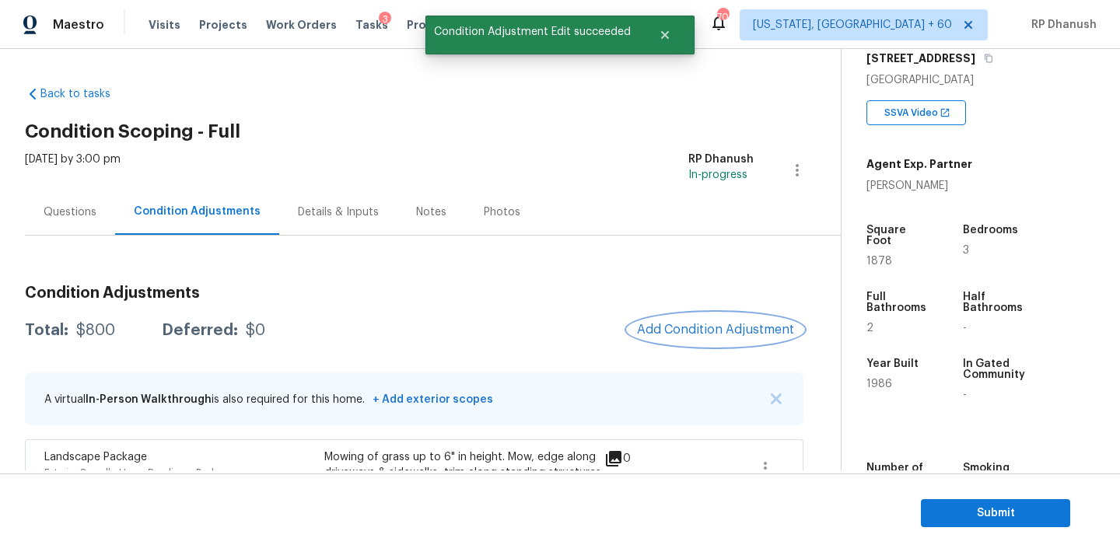
scroll to position [263, 0]
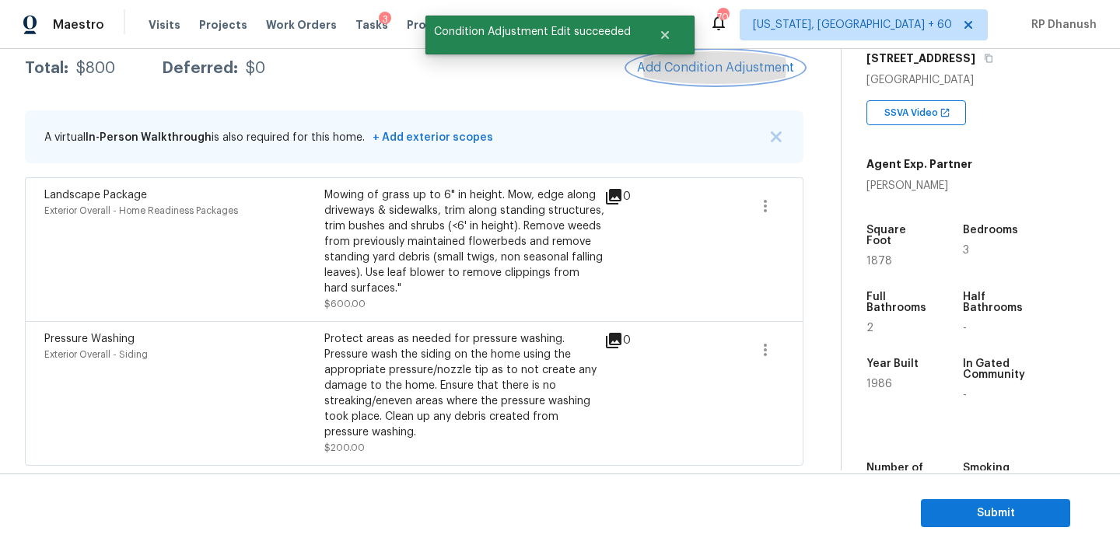
click at [727, 62] on span "Add Condition Adjustment" at bounding box center [715, 68] width 157 height 14
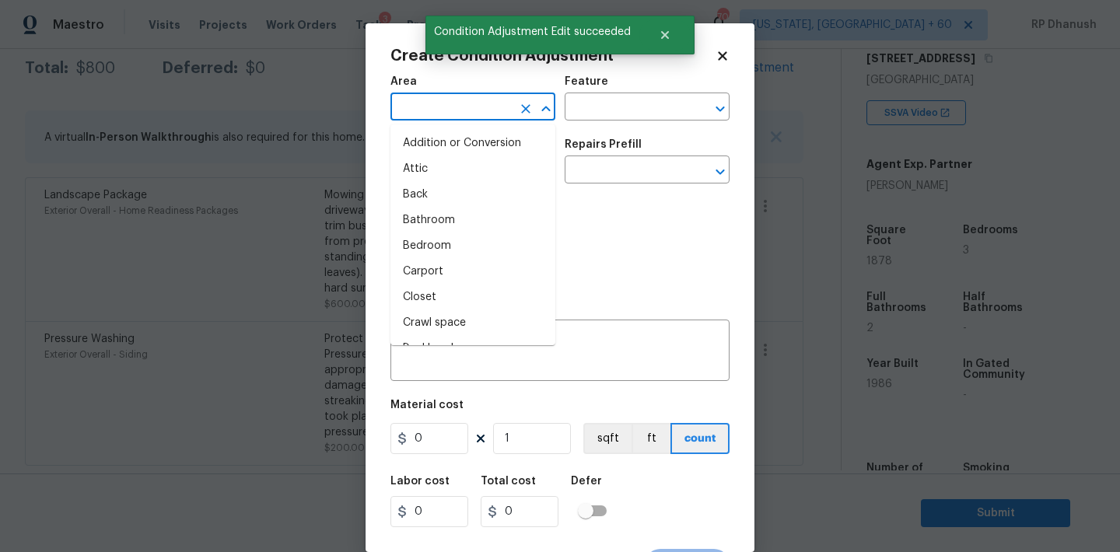
click at [505, 100] on input "text" at bounding box center [450, 108] width 121 height 24
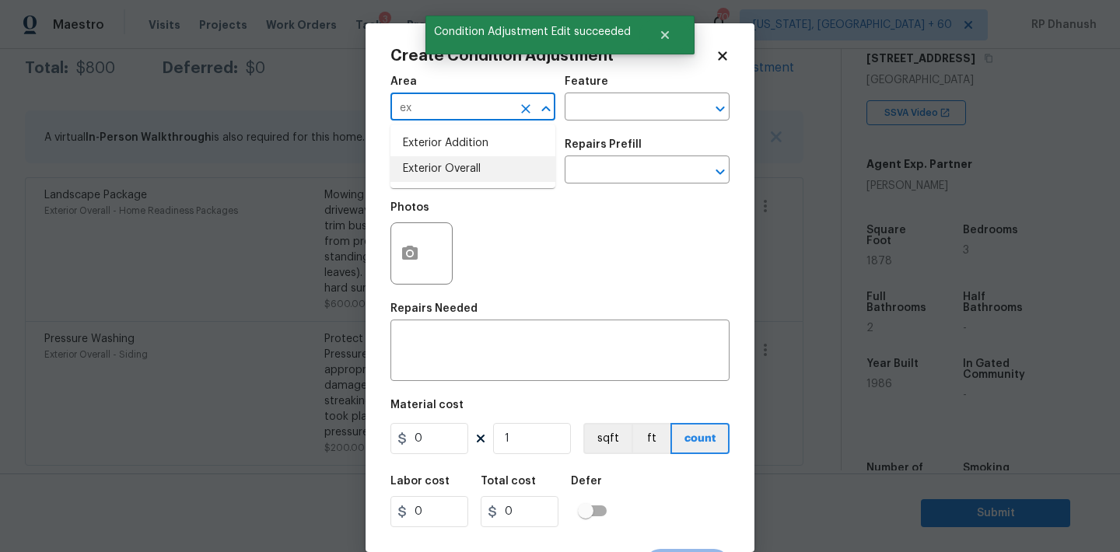
click at [450, 160] on li "Exterior Overall" at bounding box center [472, 169] width 165 height 26
type input "Exterior Overall"
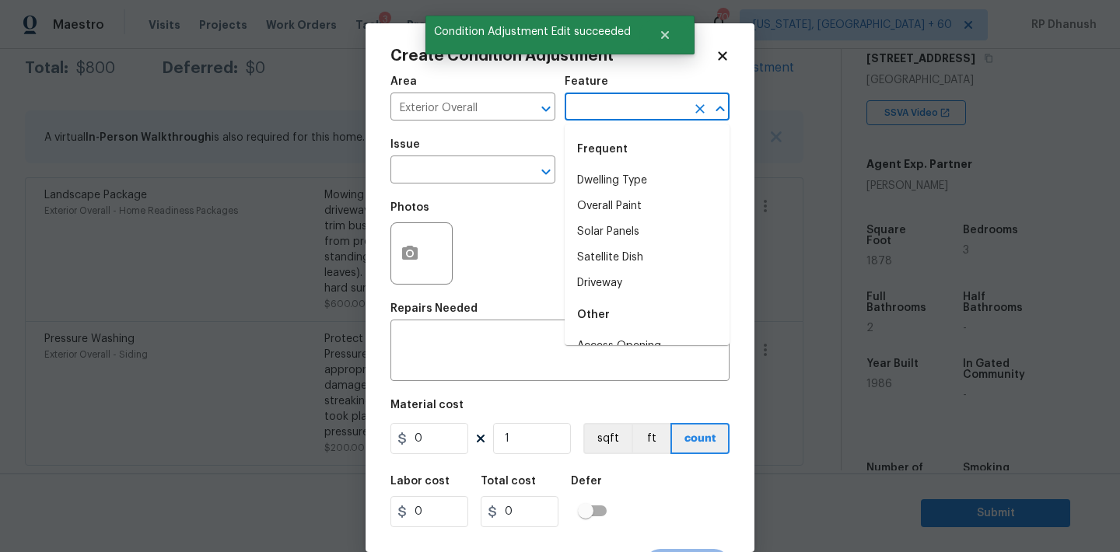
click at [635, 103] on input "text" at bounding box center [625, 108] width 121 height 24
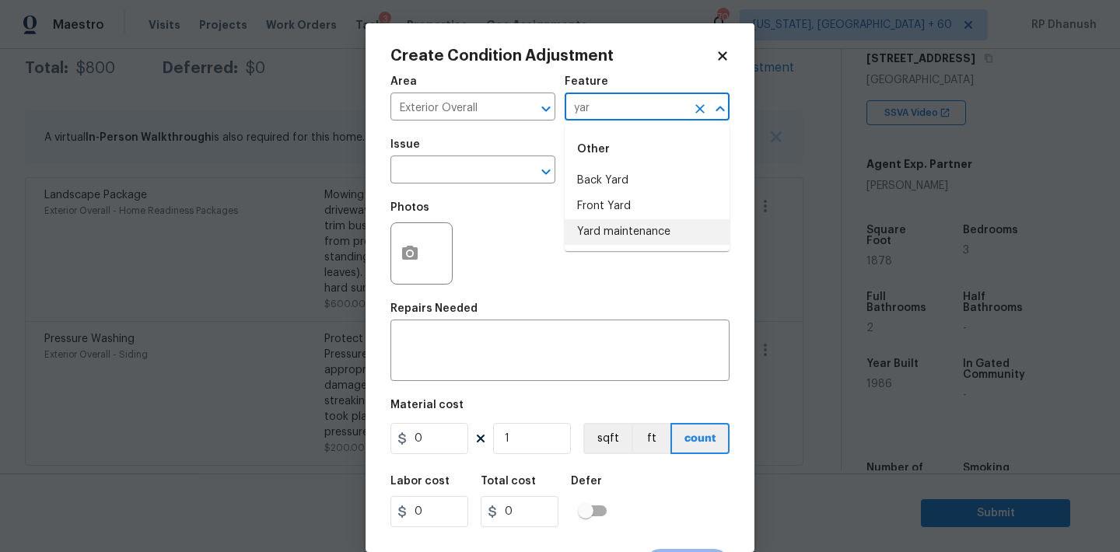
click at [603, 224] on li "Yard maintenance" at bounding box center [647, 232] width 165 height 26
type input "Yard maintenance"
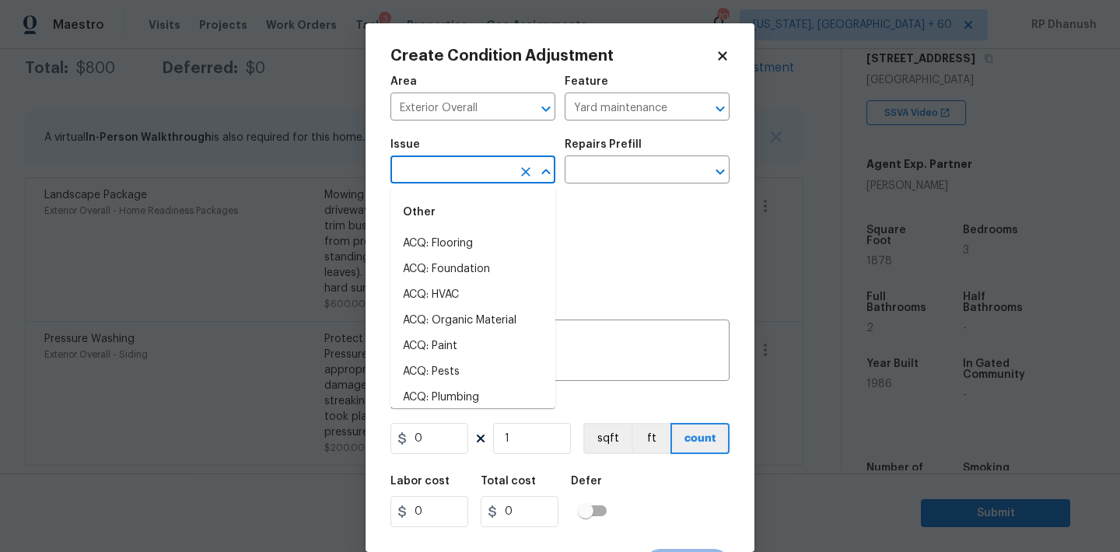
click at [486, 174] on input "text" at bounding box center [450, 171] width 121 height 24
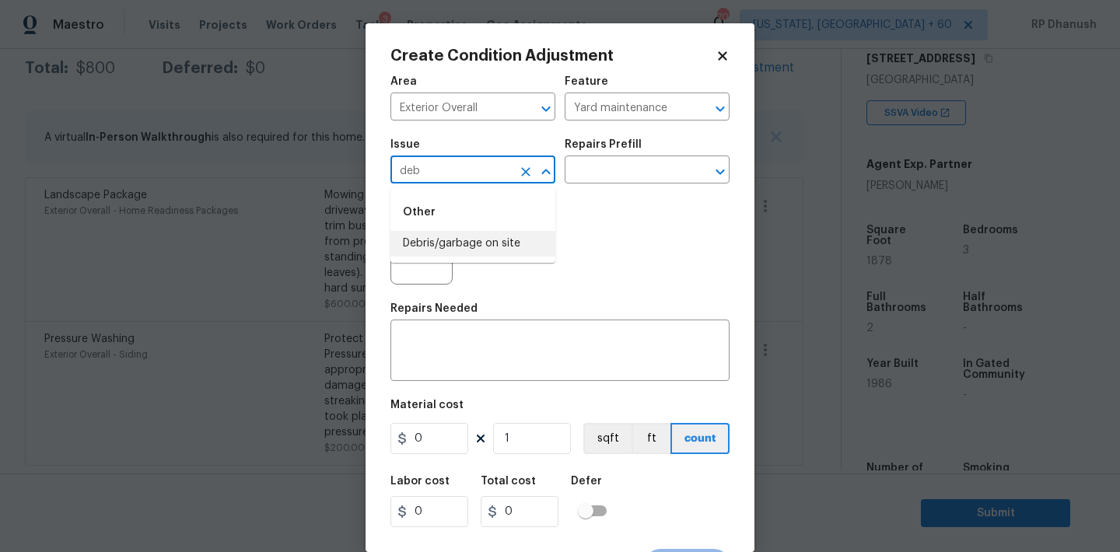
click at [488, 242] on li "Debris/garbage on site" at bounding box center [472, 244] width 165 height 26
type input "Debris/garbage on site"
click at [596, 187] on div "Issue Debris/garbage on site ​ Repairs Prefill ​" at bounding box center [559, 161] width 339 height 63
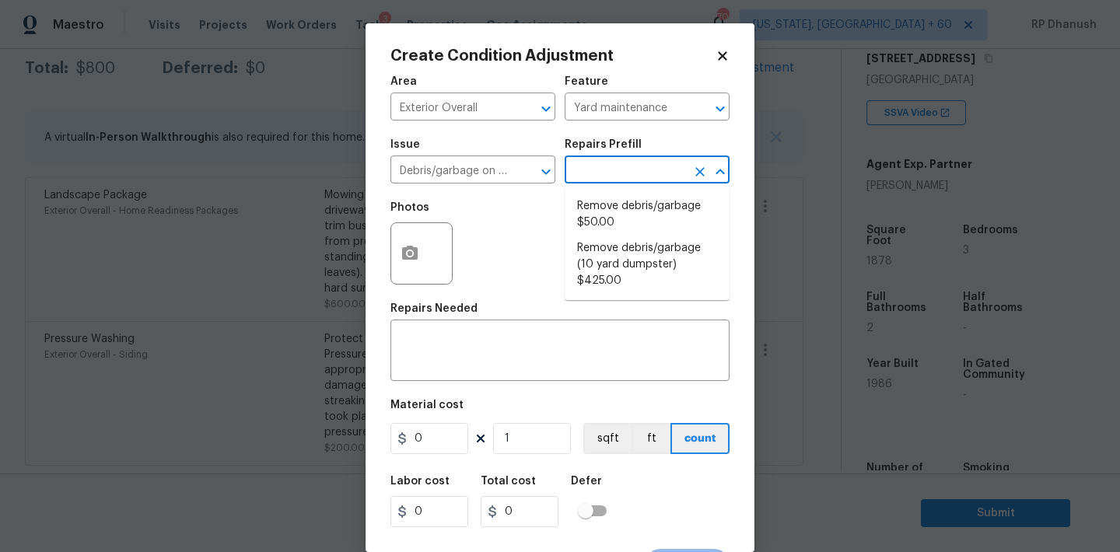
click at [620, 170] on input "text" at bounding box center [625, 171] width 121 height 24
click at [612, 219] on li "Remove debris/garbage $50.00" at bounding box center [647, 215] width 165 height 42
type textarea "Remove, haul off, and properly dispose of any debris left by seller to offsite …"
type input "50"
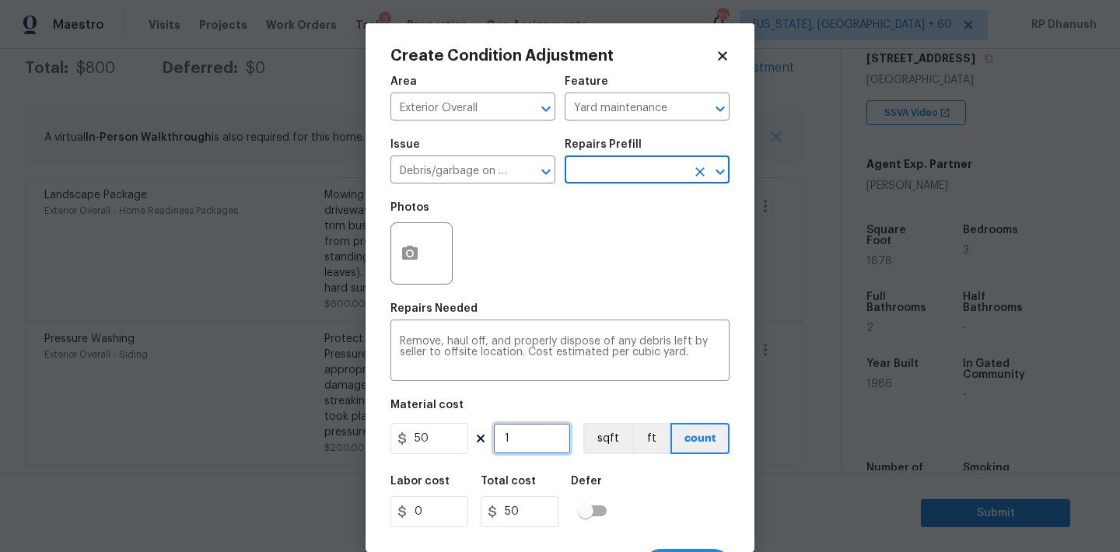
click at [523, 433] on input "1" at bounding box center [532, 438] width 78 height 31
type input "0"
type input "1"
type input "50"
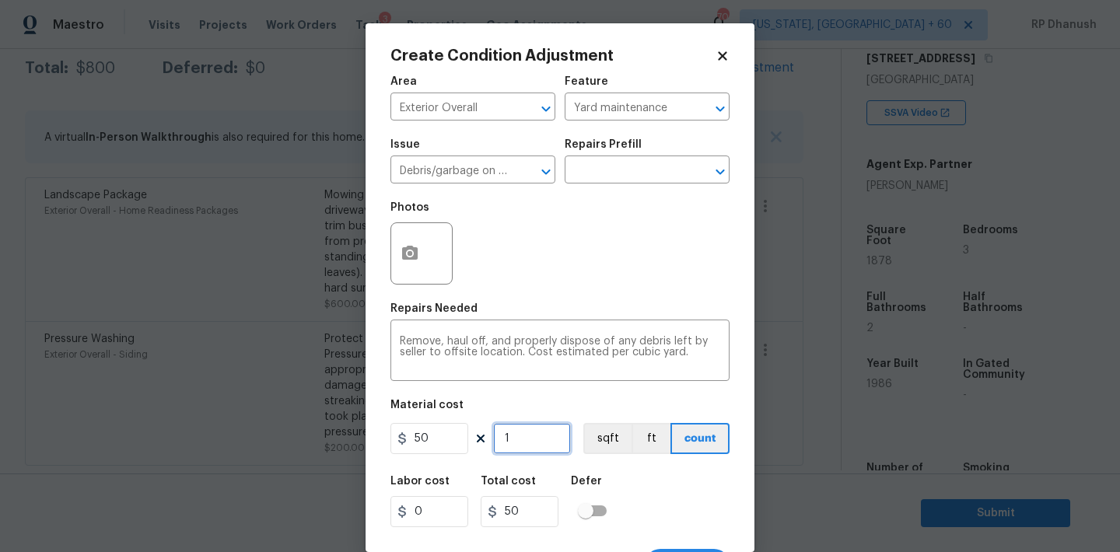
type input "11"
type input "550"
type input "1"
type input "50"
type input "0"
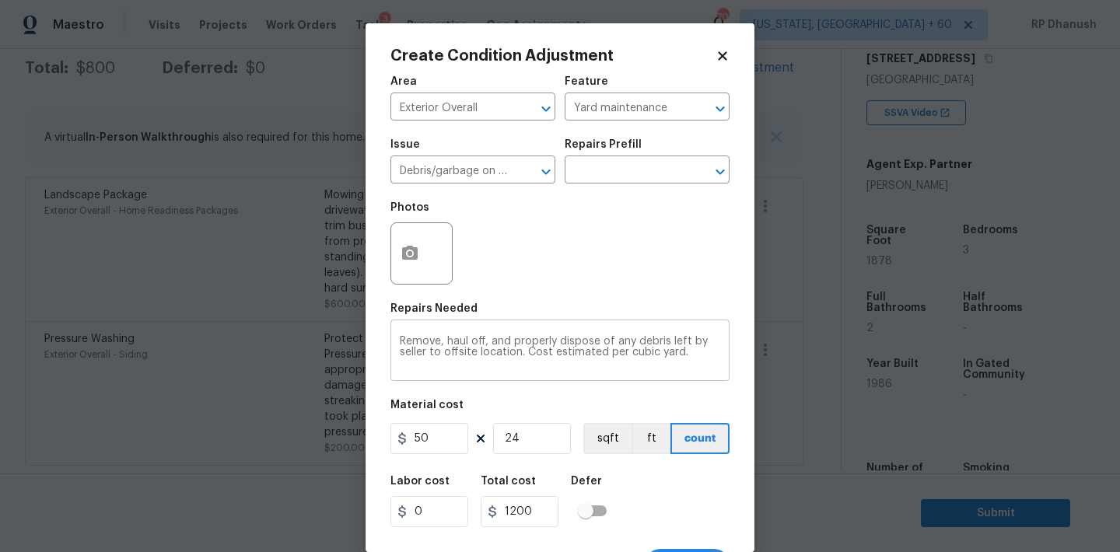
click at [693, 358] on textarea "Remove, haul off, and properly dispose of any debris left by seller to offsite …" at bounding box center [560, 352] width 320 height 33
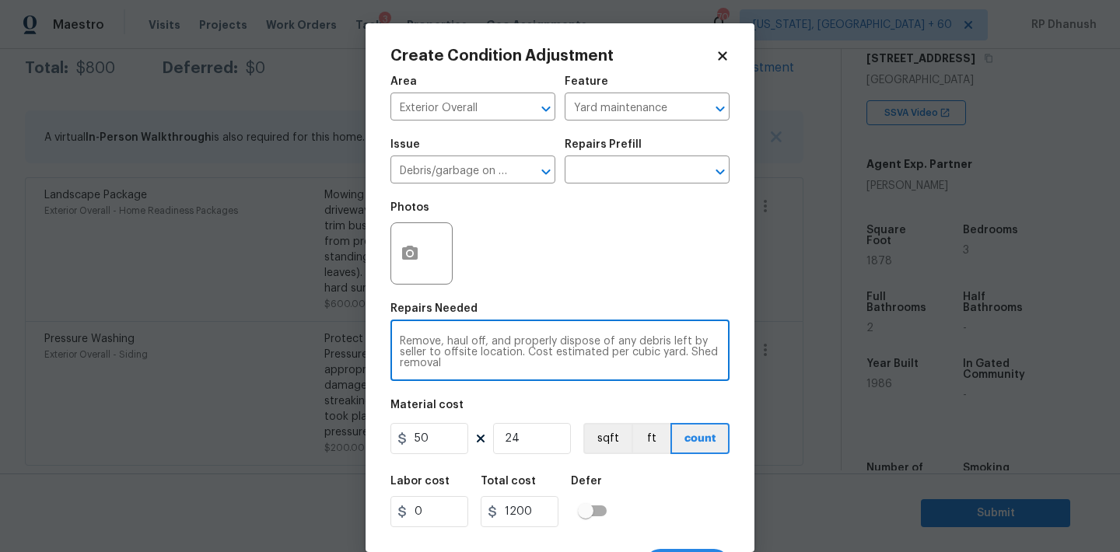
scroll to position [29, 0]
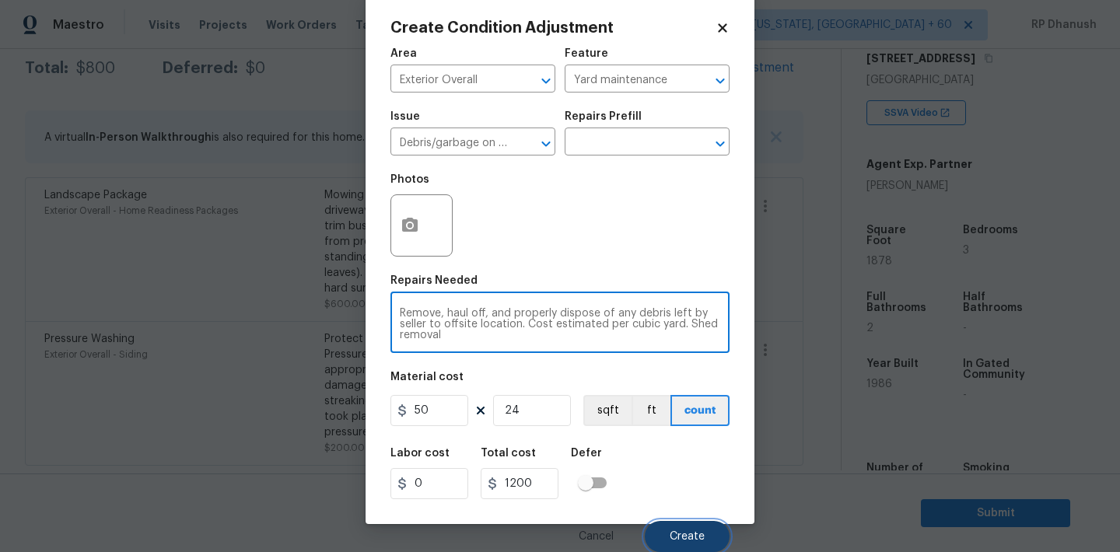
click at [705, 530] on button "Create" at bounding box center [687, 536] width 85 height 31
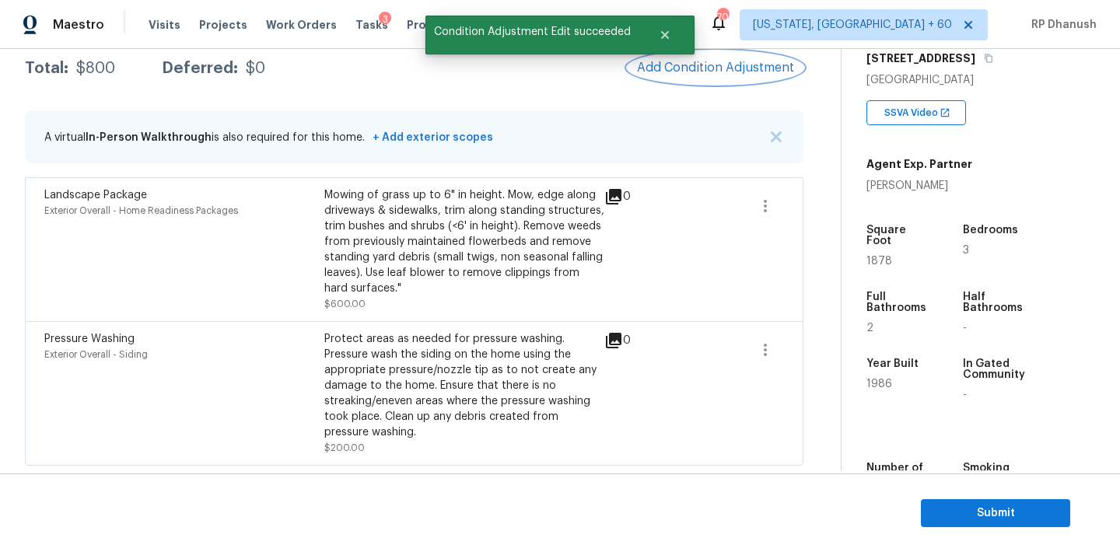
scroll to position [0, 0]
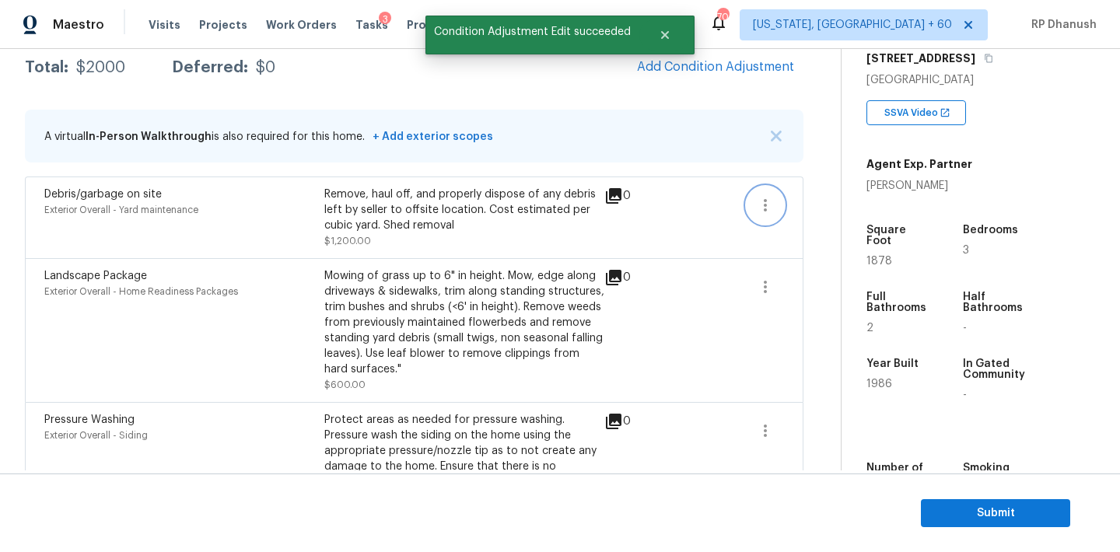
click at [769, 213] on icon "button" at bounding box center [765, 205] width 19 height 19
click at [821, 217] on ul "Edit" at bounding box center [854, 202] width 140 height 31
click at [818, 208] on div "Edit" at bounding box center [853, 202] width 121 height 16
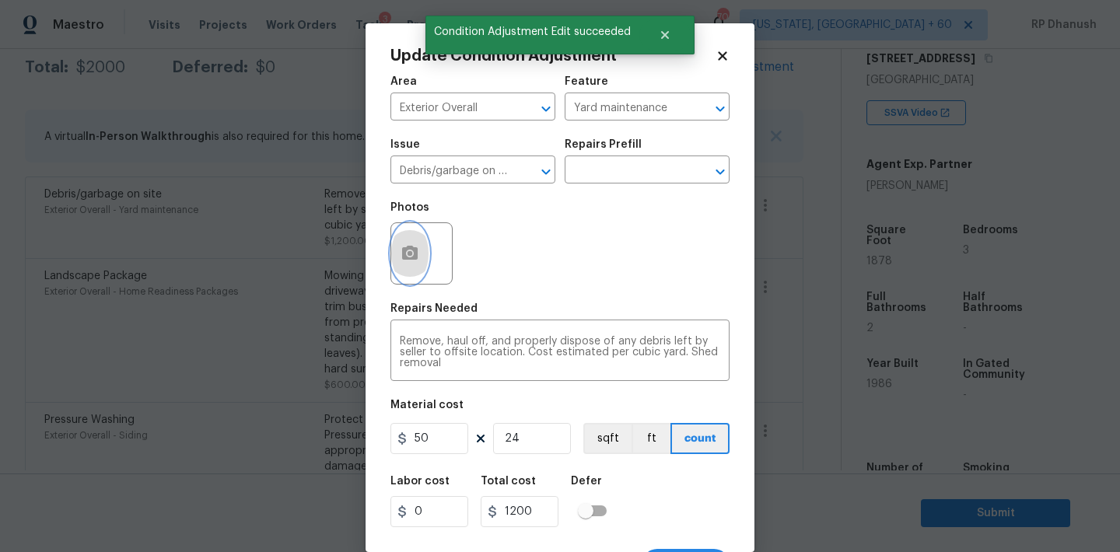
click at [394, 254] on button "button" at bounding box center [409, 253] width 37 height 61
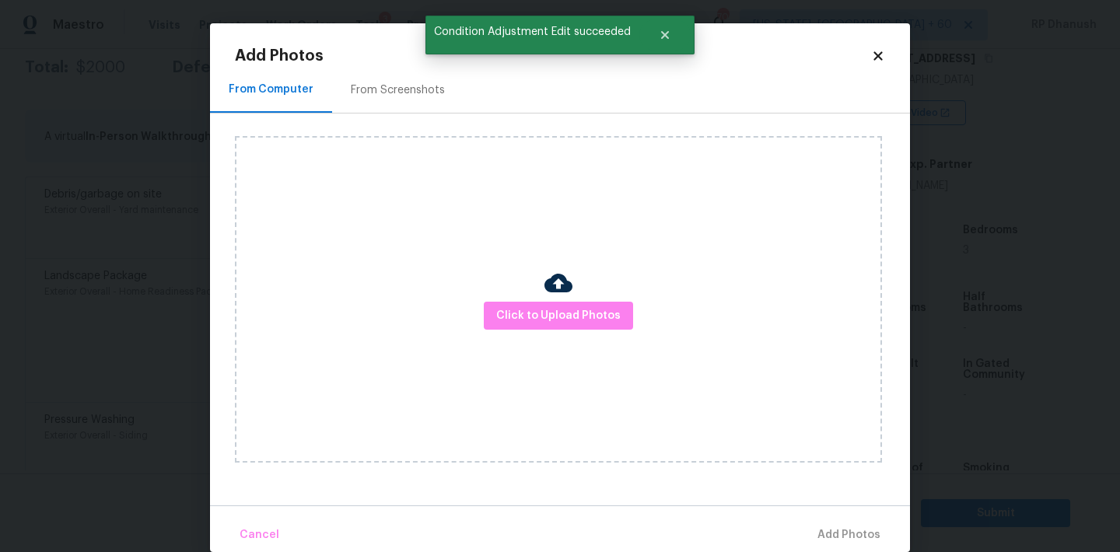
click at [409, 97] on div "From Screenshots" at bounding box center [398, 90] width 94 height 16
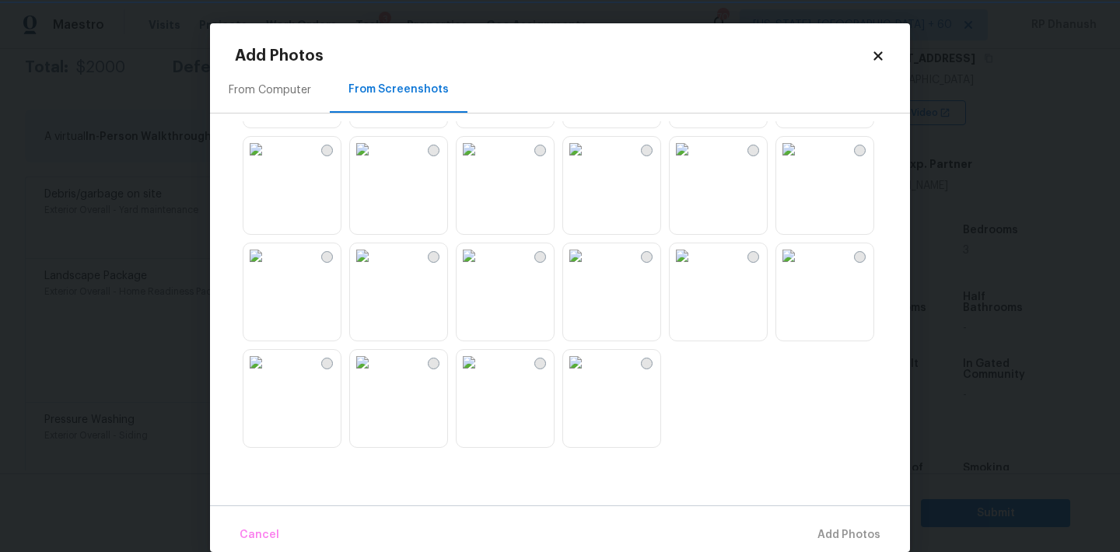
scroll to position [1378, 0]
click at [588, 162] on img at bounding box center [575, 149] width 25 height 25
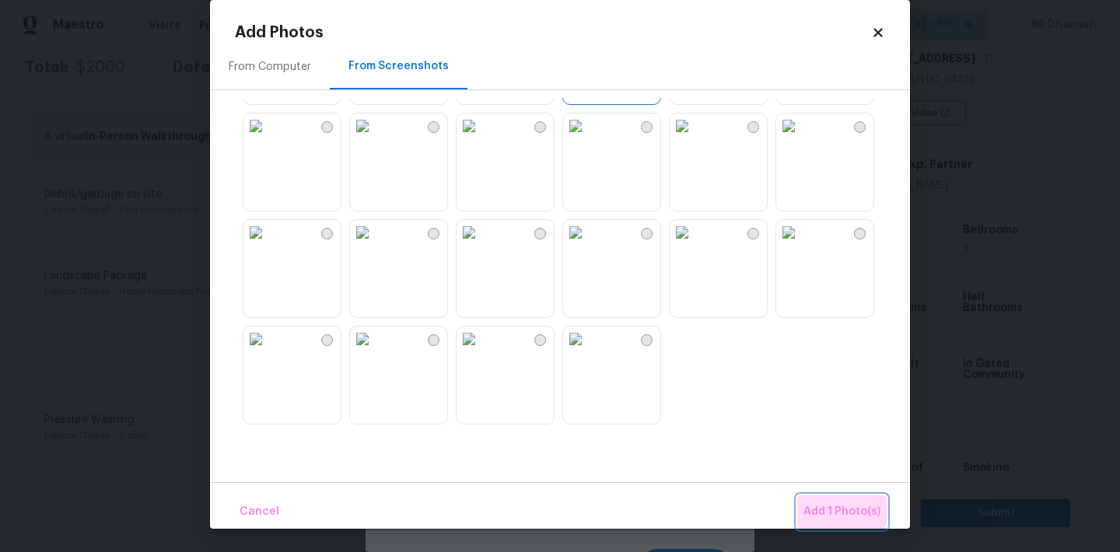
click at [822, 497] on button "Add 1 Photo(s)" at bounding box center [841, 511] width 89 height 33
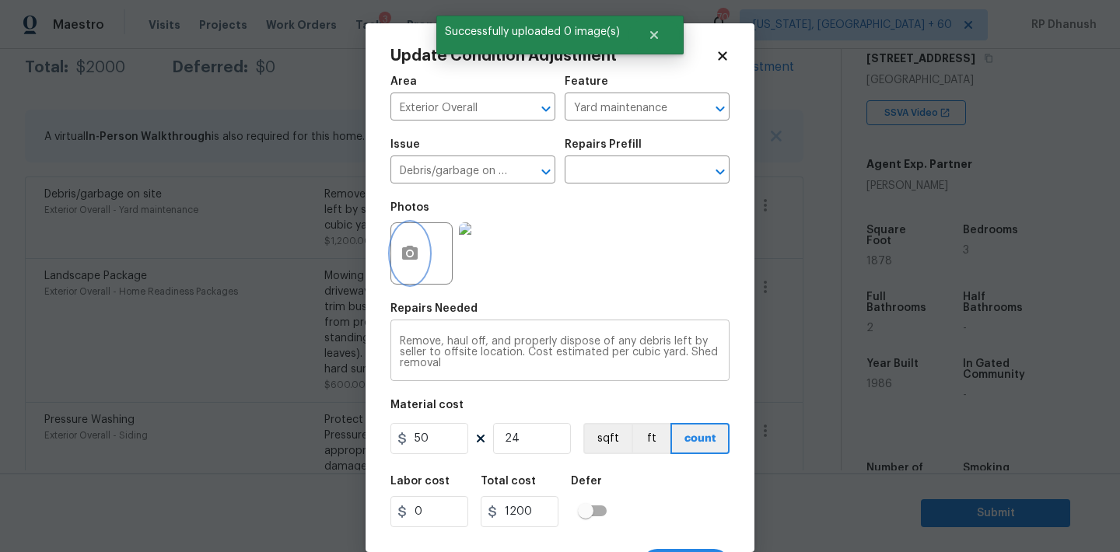
scroll to position [0, 0]
click at [698, 381] on div "Remove, haul off, and properly dispose of any debris left by seller to offsite …" at bounding box center [559, 353] width 339 height 58
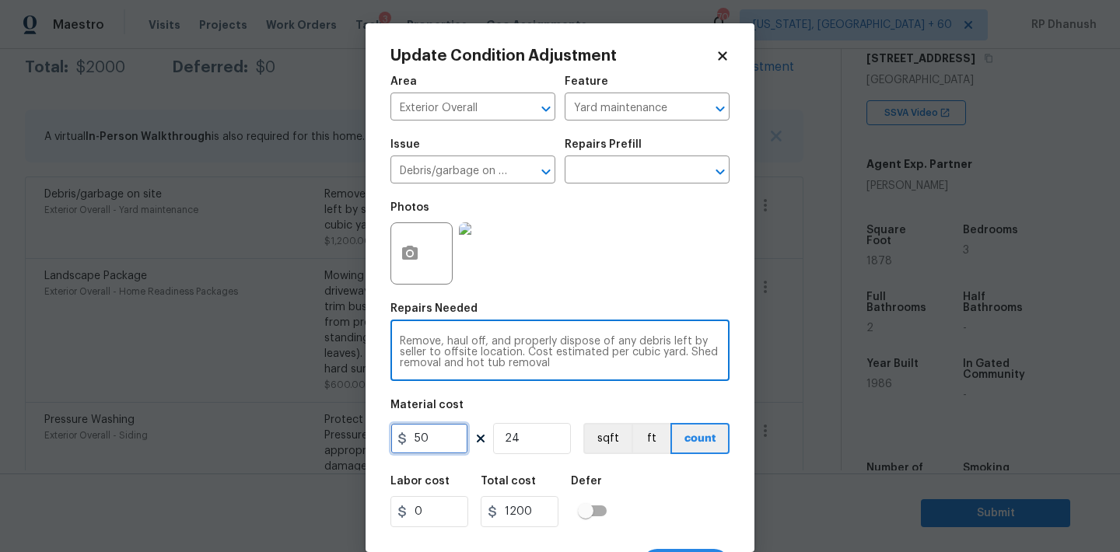
click at [442, 439] on input "50" at bounding box center [429, 438] width 78 height 31
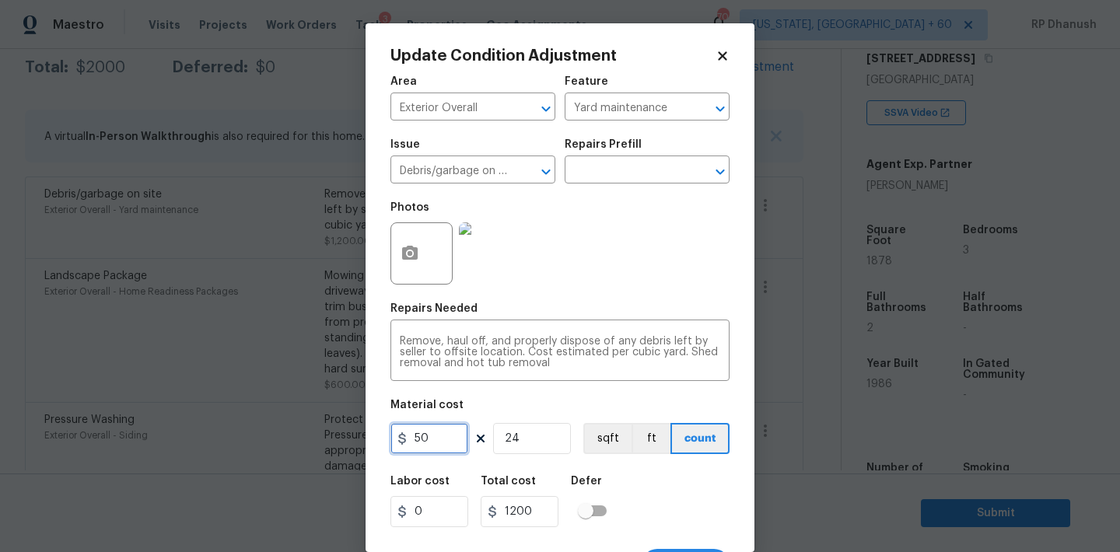
click at [442, 439] on input "50" at bounding box center [429, 438] width 78 height 31
click at [442, 439] on input "60" at bounding box center [429, 438] width 78 height 31
click at [442, 439] on input "70" at bounding box center [429, 438] width 78 height 31
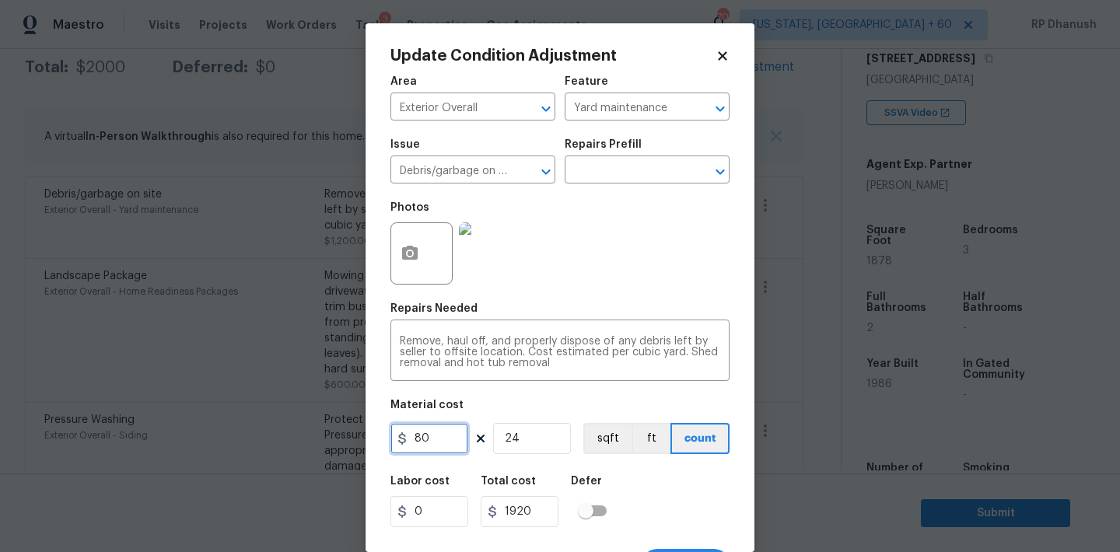
click at [431, 444] on input "80" at bounding box center [429, 438] width 78 height 31
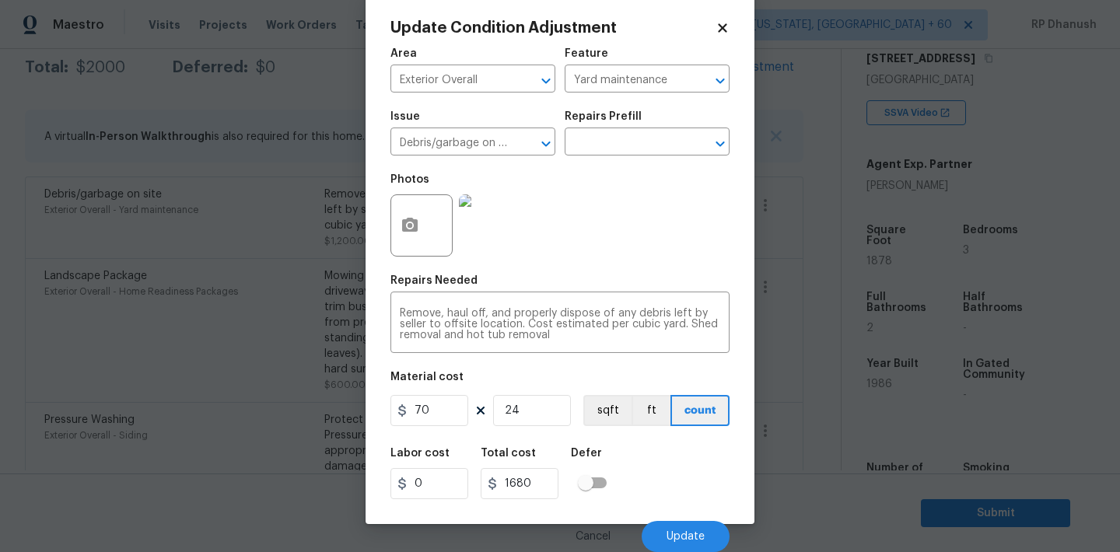
click at [649, 523] on div "Cancel Update" at bounding box center [559, 531] width 339 height 44
click at [656, 528] on button "Update" at bounding box center [686, 536] width 88 height 31
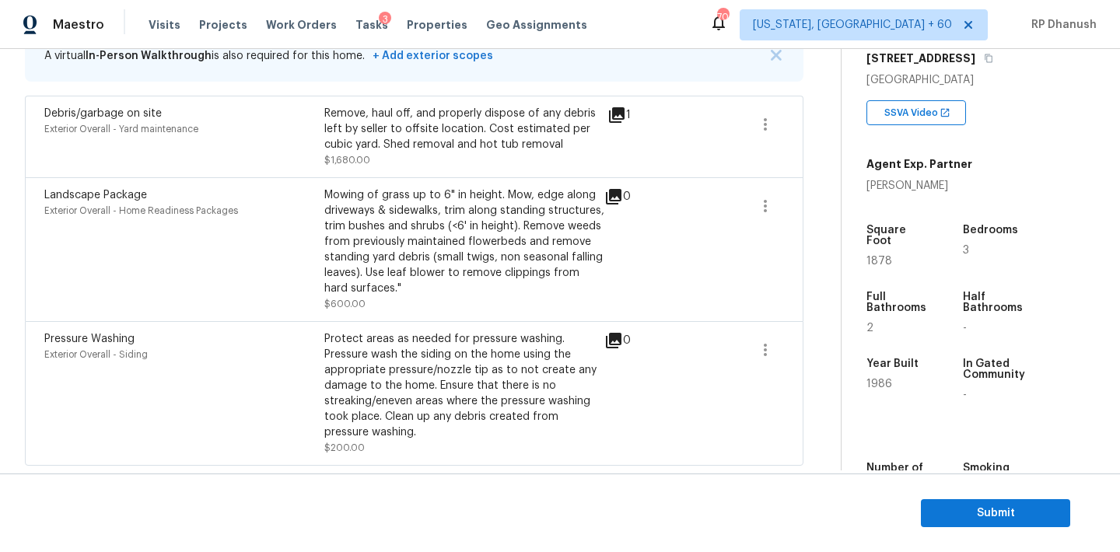
scroll to position [134, 0]
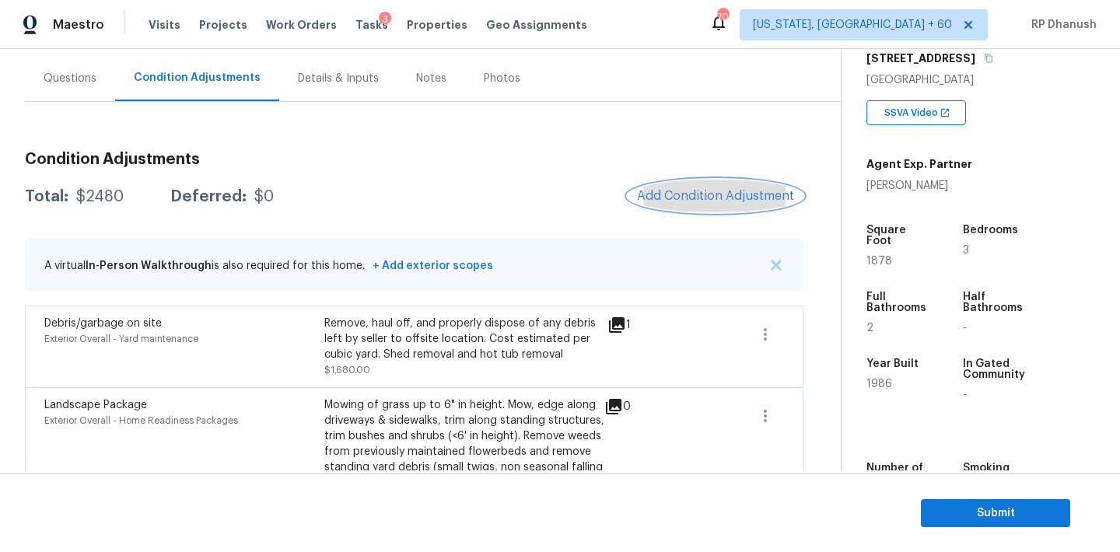
click at [695, 180] on button "Add Condition Adjustment" at bounding box center [716, 196] width 176 height 33
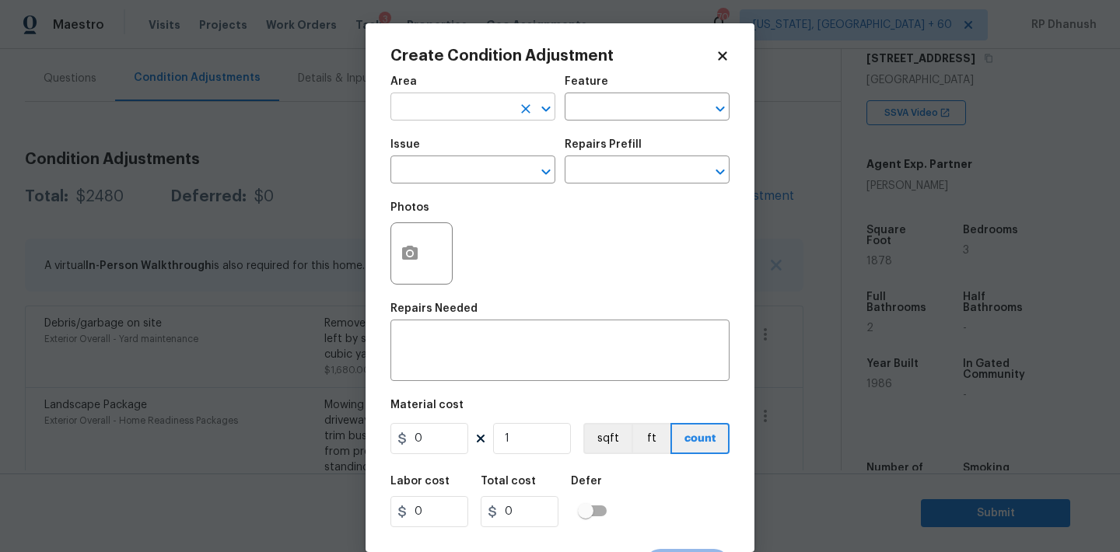
click at [453, 114] on input "text" at bounding box center [450, 108] width 121 height 24
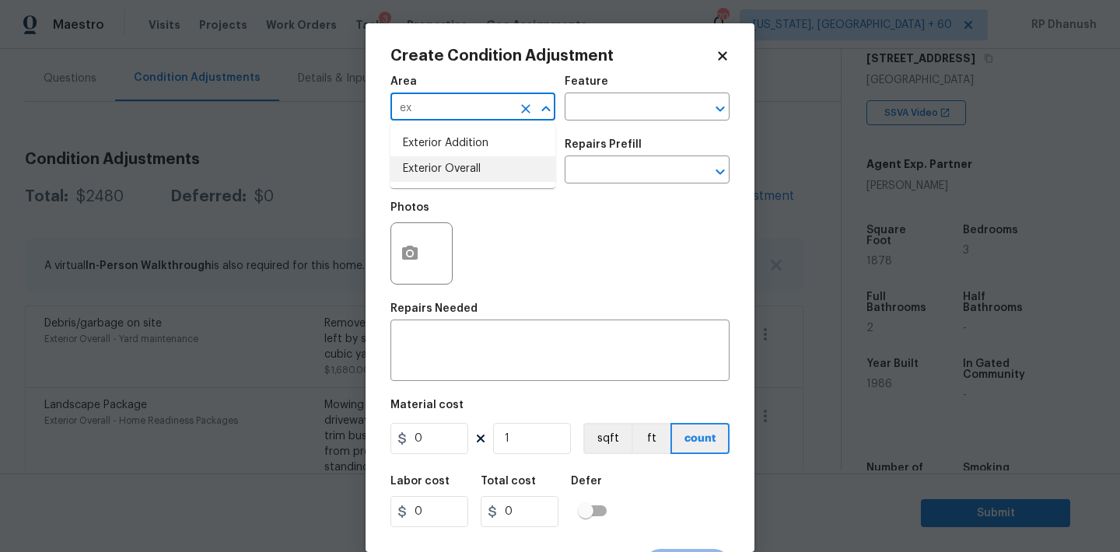
click at [442, 168] on li "Exterior Overall" at bounding box center [472, 169] width 165 height 26
click at [442, 337] on textarea at bounding box center [560, 352] width 320 height 33
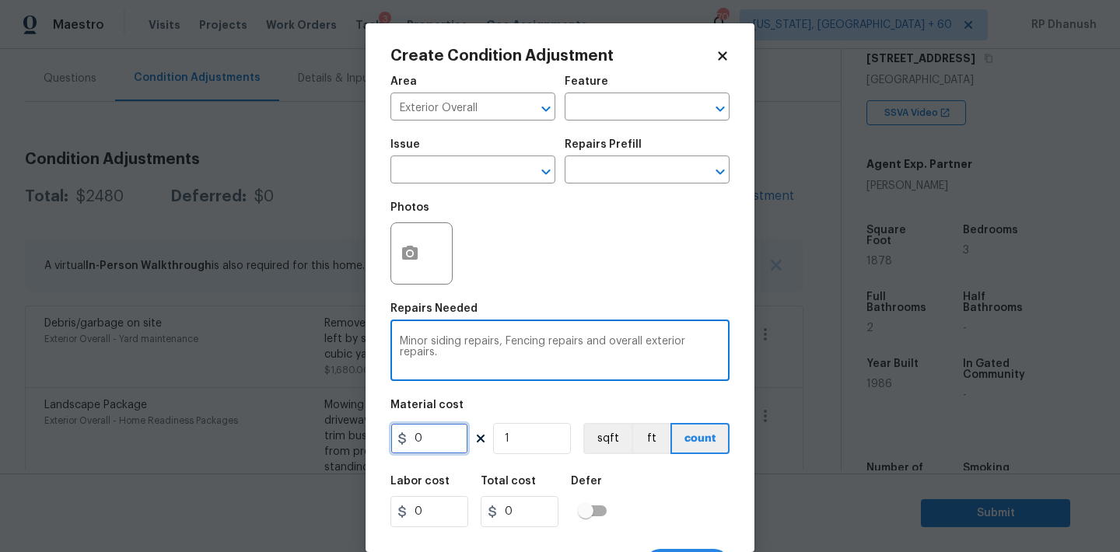
click at [442, 453] on input "0" at bounding box center [429, 438] width 78 height 31
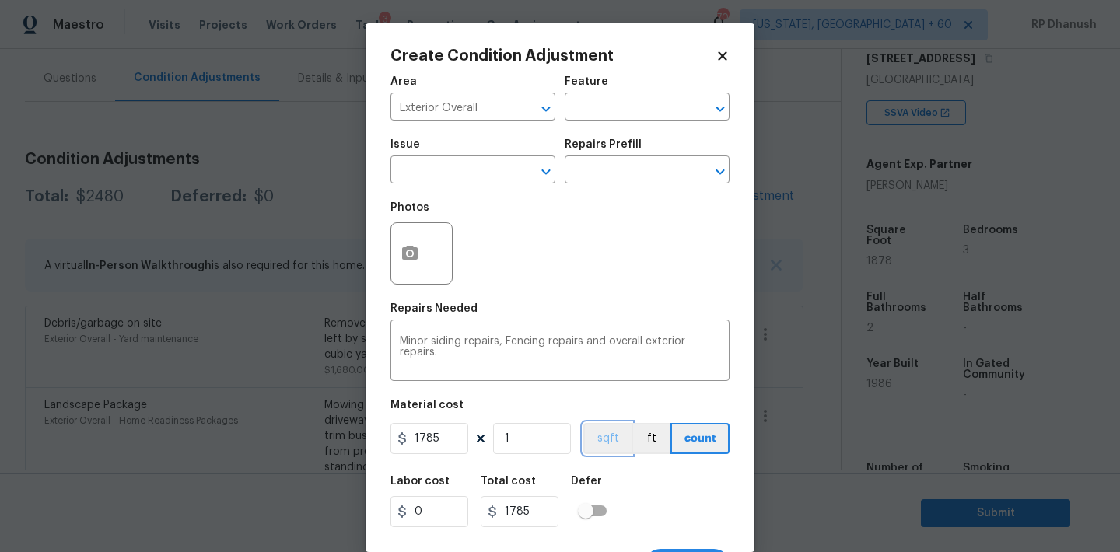
scroll to position [29, 0]
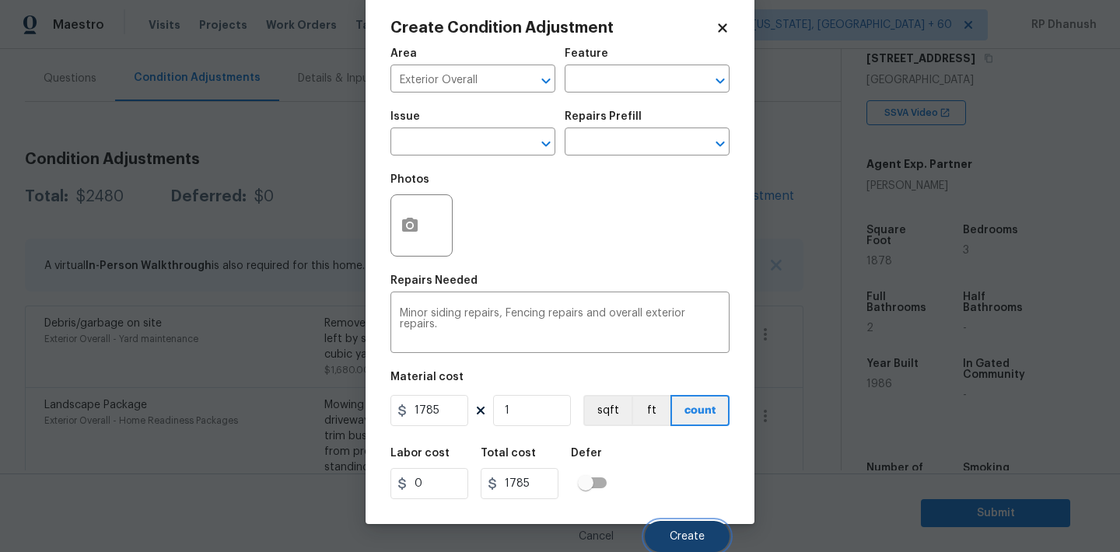
click at [714, 533] on button "Create" at bounding box center [687, 536] width 85 height 31
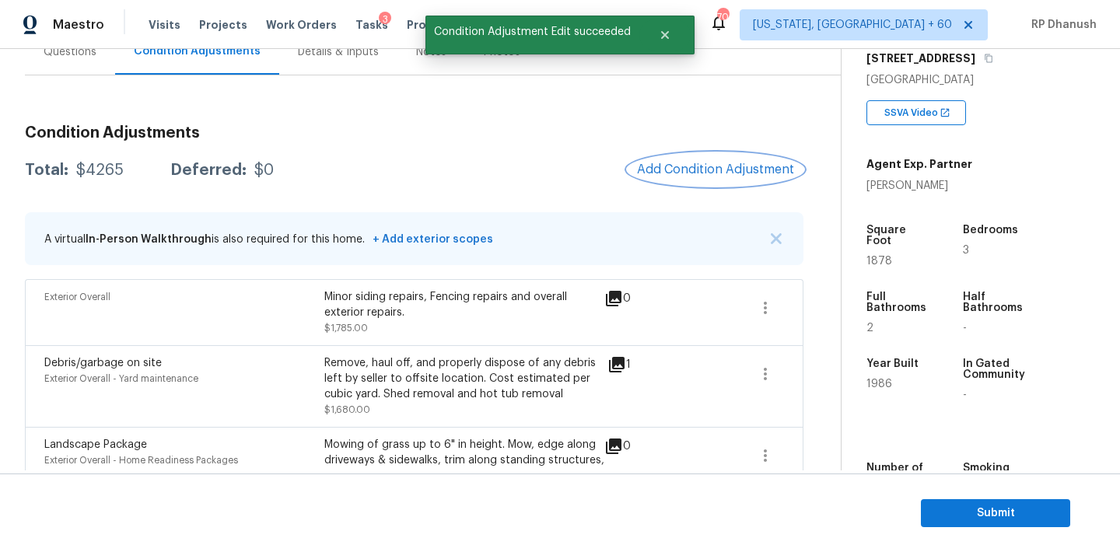
scroll to position [83, 0]
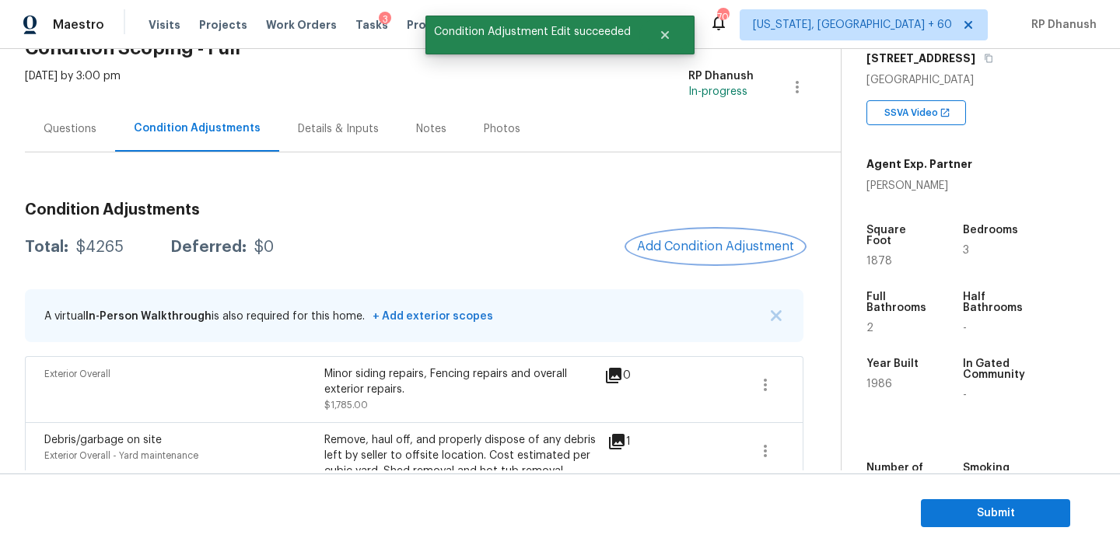
click at [739, 233] on button "Add Condition Adjustment" at bounding box center [716, 246] width 176 height 33
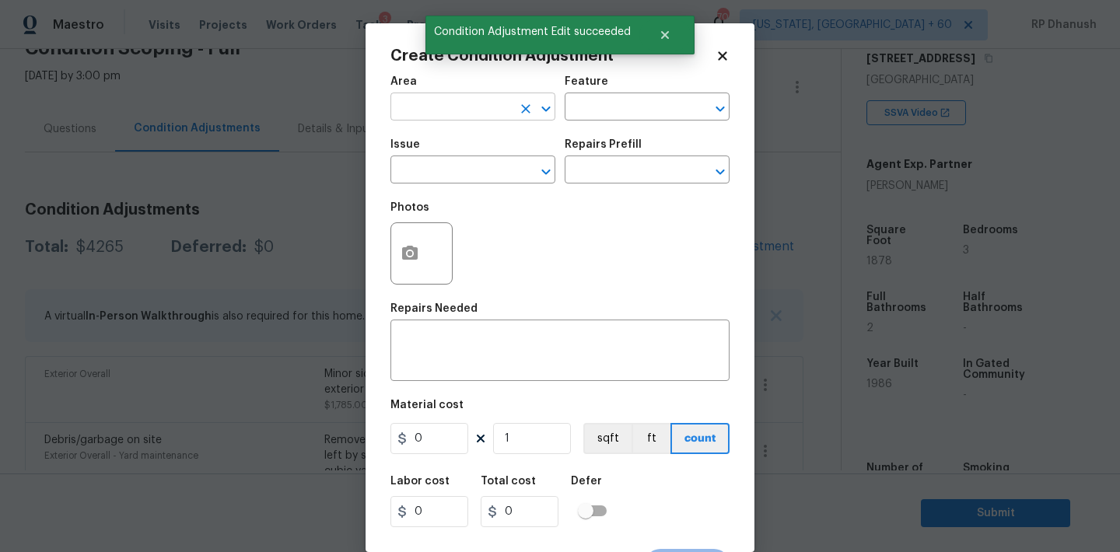
click at [480, 117] on input "text" at bounding box center [450, 108] width 121 height 24
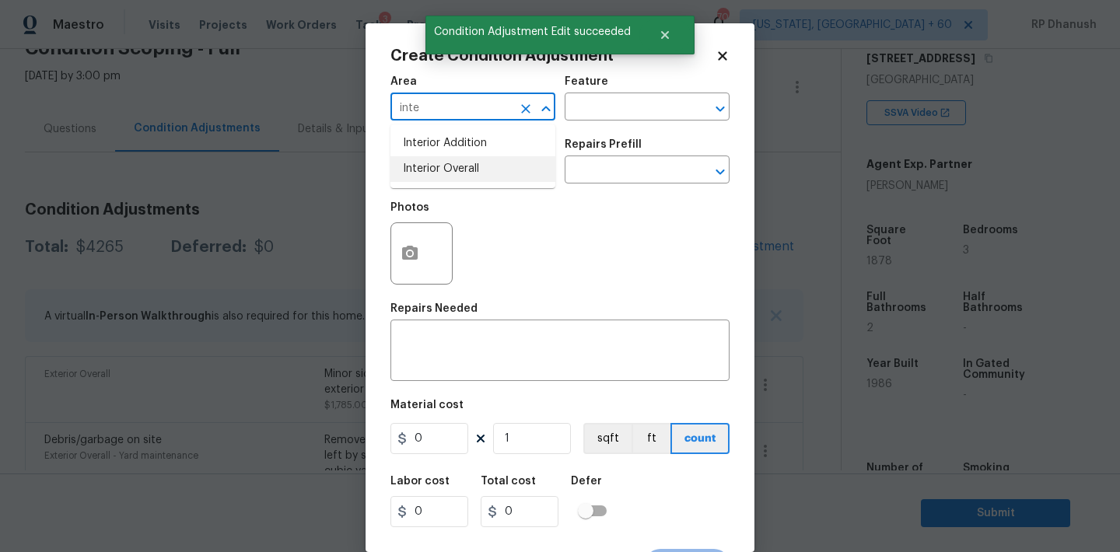
click at [474, 169] on li "Interior Overall" at bounding box center [472, 169] width 165 height 26
click at [613, 113] on input "text" at bounding box center [625, 108] width 121 height 24
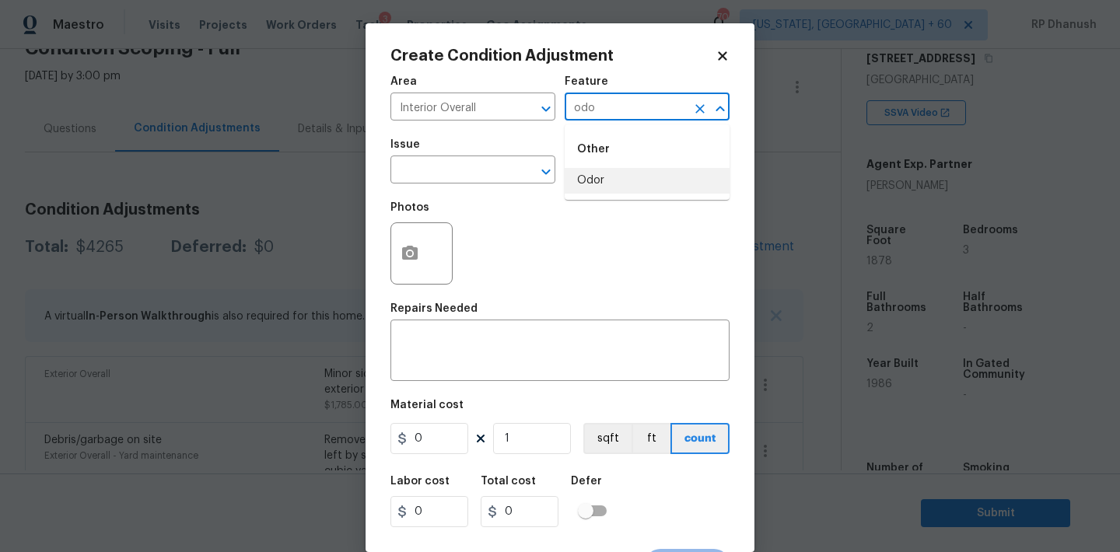
click at [587, 182] on li "Odor" at bounding box center [647, 181] width 165 height 26
click at [470, 172] on input "text" at bounding box center [450, 171] width 121 height 24
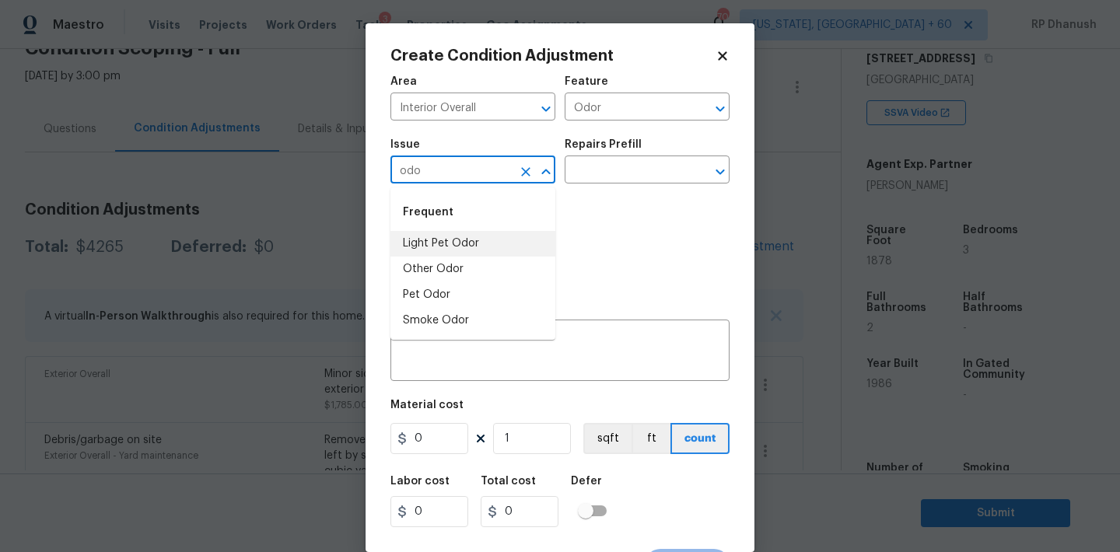
click at [449, 236] on li "Light Pet Odor" at bounding box center [472, 244] width 165 height 26
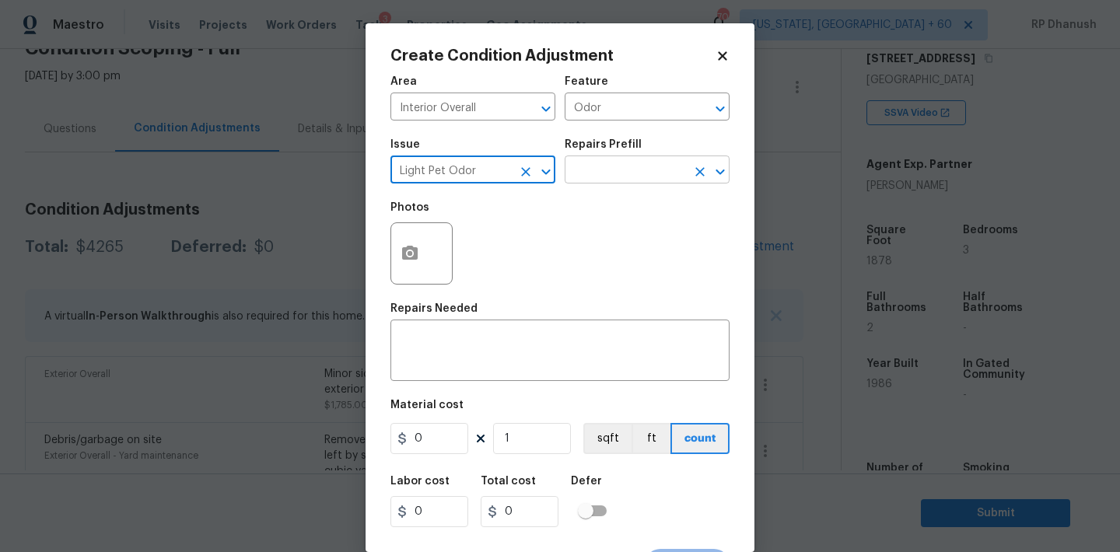
click at [628, 172] on input "text" at bounding box center [625, 171] width 121 height 24
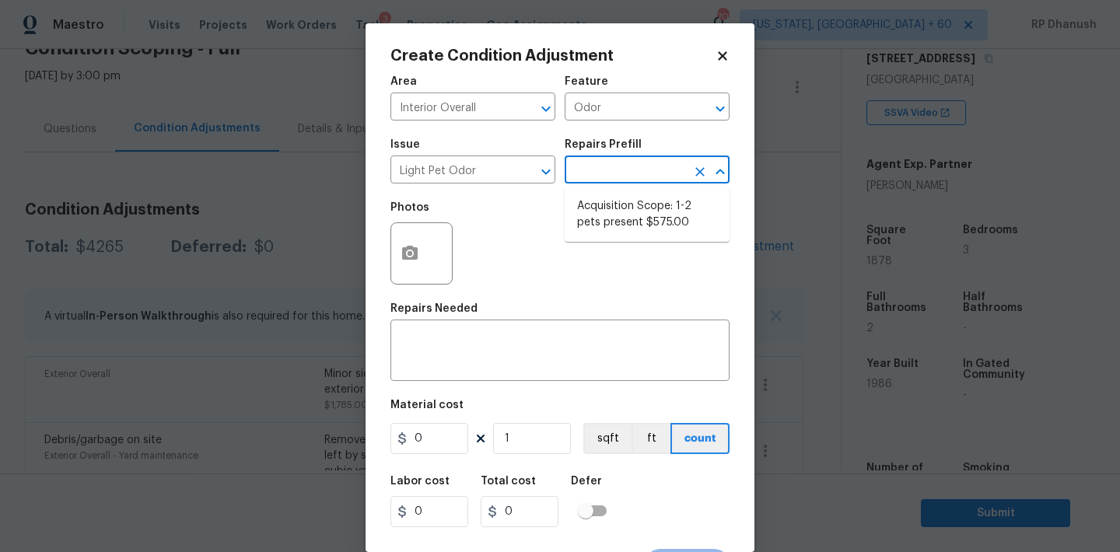
click at [628, 240] on ul "Acquisition Scope: 1-2 pets present $575.00" at bounding box center [647, 214] width 165 height 54
click at [627, 216] on li "Acquisition Scope: 1-2 pets present $575.00" at bounding box center [647, 215] width 165 height 42
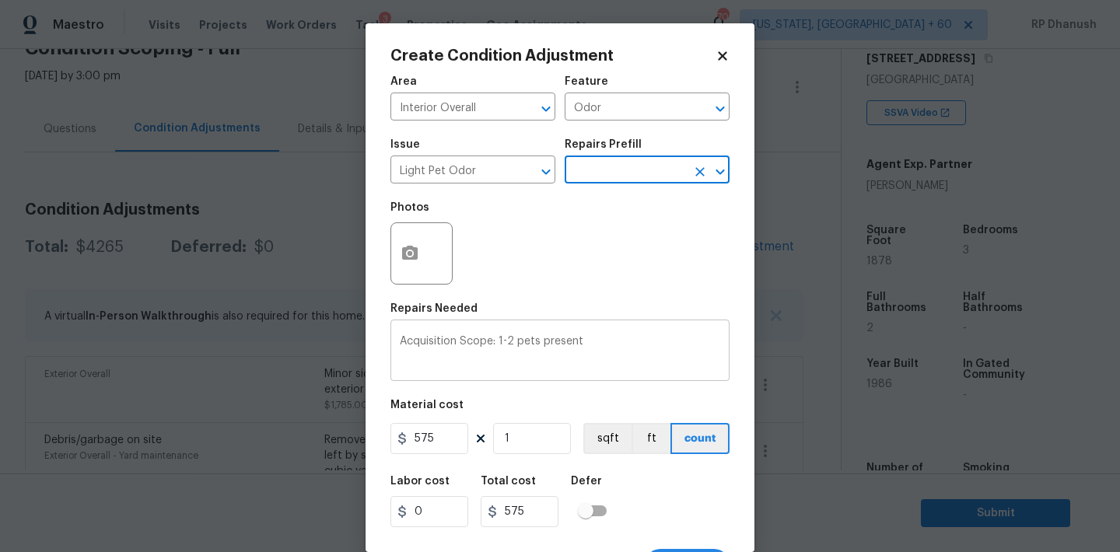
scroll to position [29, 0]
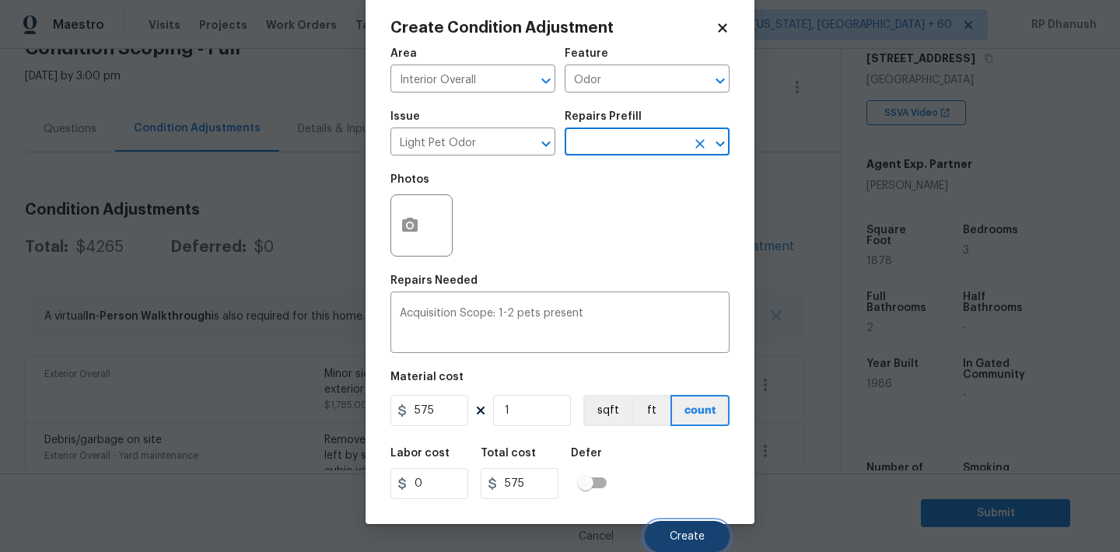
click at [698, 537] on span "Create" at bounding box center [687, 537] width 35 height 12
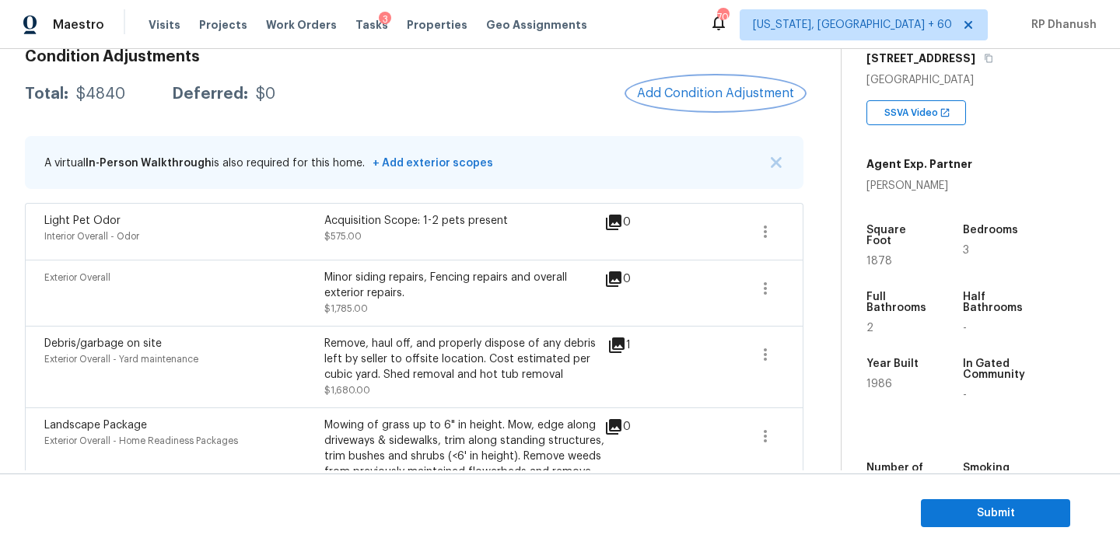
scroll to position [221, 0]
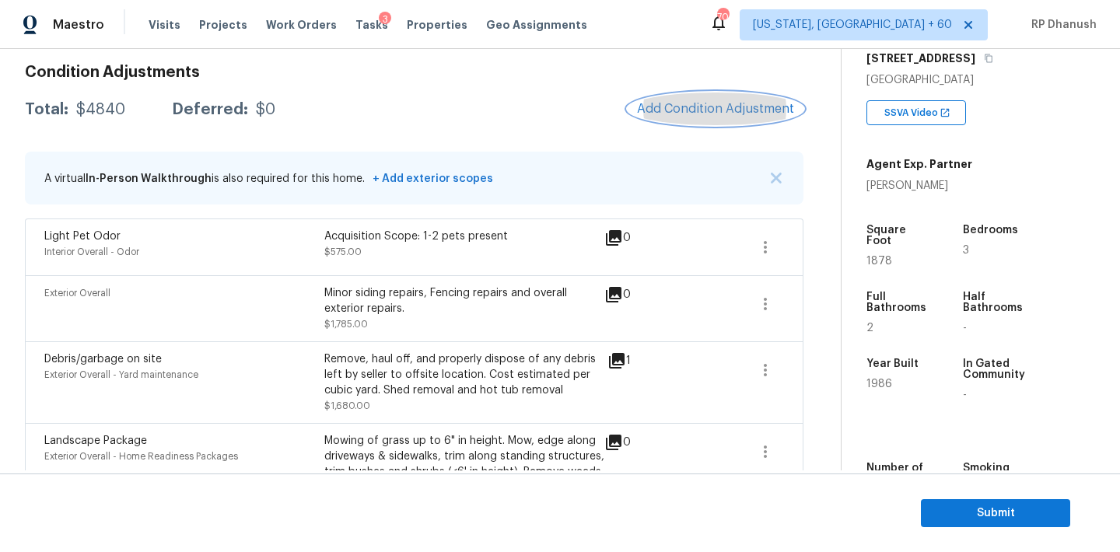
click at [703, 104] on span "Add Condition Adjustment" at bounding box center [715, 109] width 157 height 14
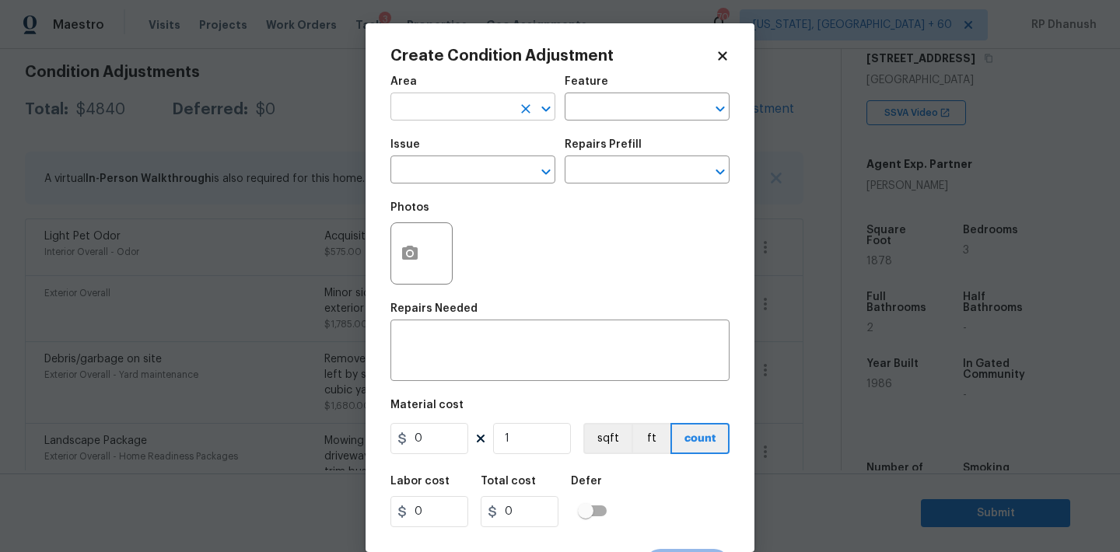
click at [416, 110] on input "text" at bounding box center [450, 108] width 121 height 24
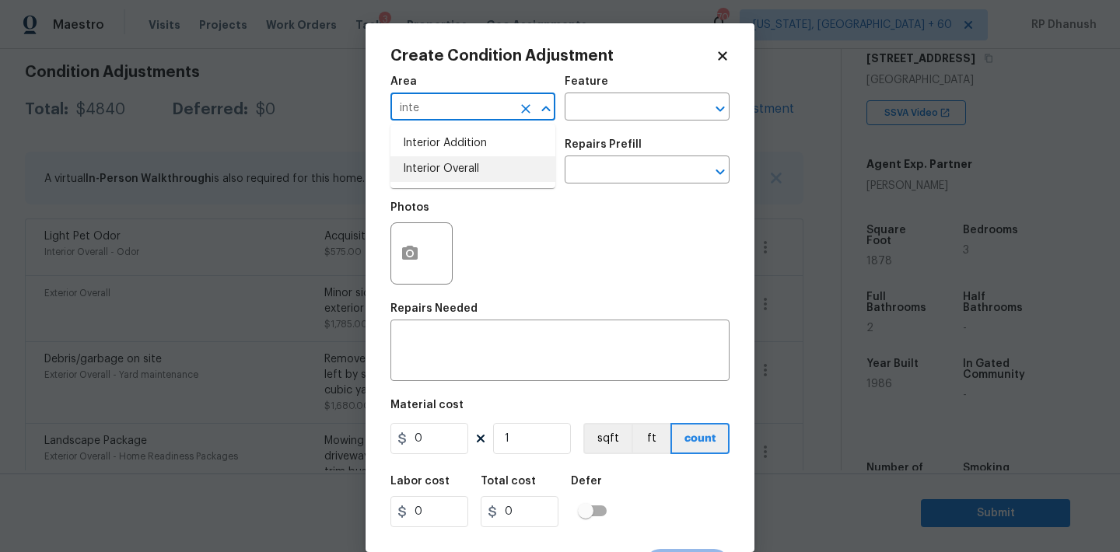
click at [423, 177] on li "Interior Overall" at bounding box center [472, 169] width 165 height 26
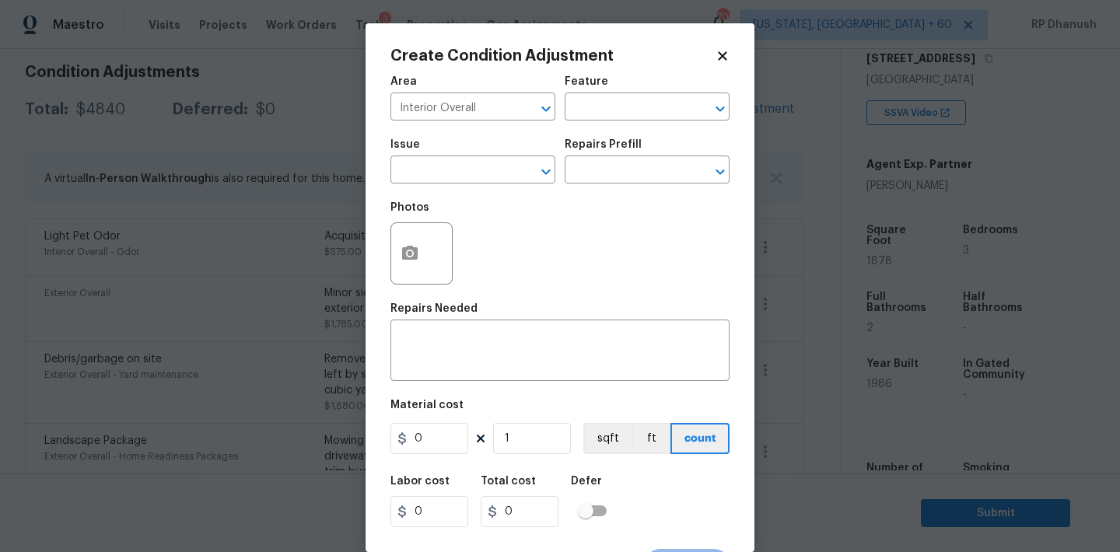
click at [565, 134] on div "Issue ​ Repairs Prefill ​" at bounding box center [559, 161] width 339 height 63
click at [575, 111] on input "text" at bounding box center [625, 108] width 121 height 24
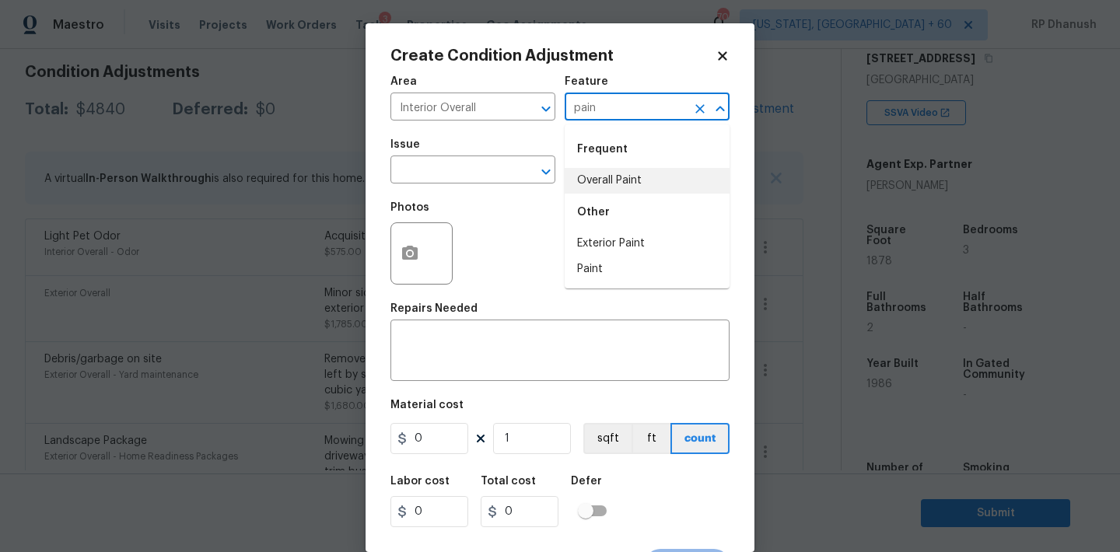
click at [589, 186] on li "Overall Paint" at bounding box center [647, 181] width 165 height 26
click at [474, 177] on input "text" at bounding box center [450, 171] width 121 height 24
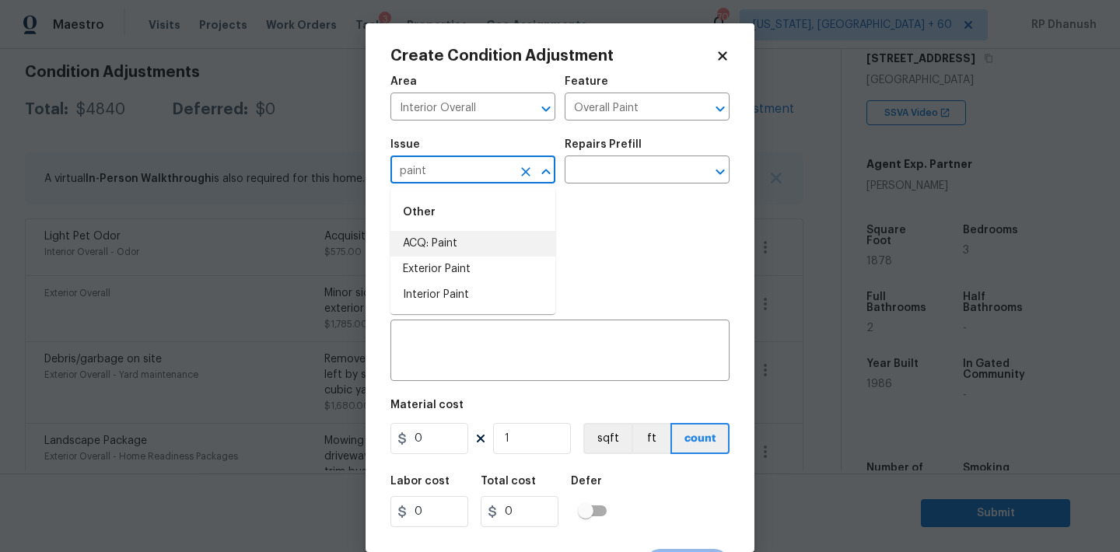
click at [465, 242] on li "ACQ: Paint" at bounding box center [472, 244] width 165 height 26
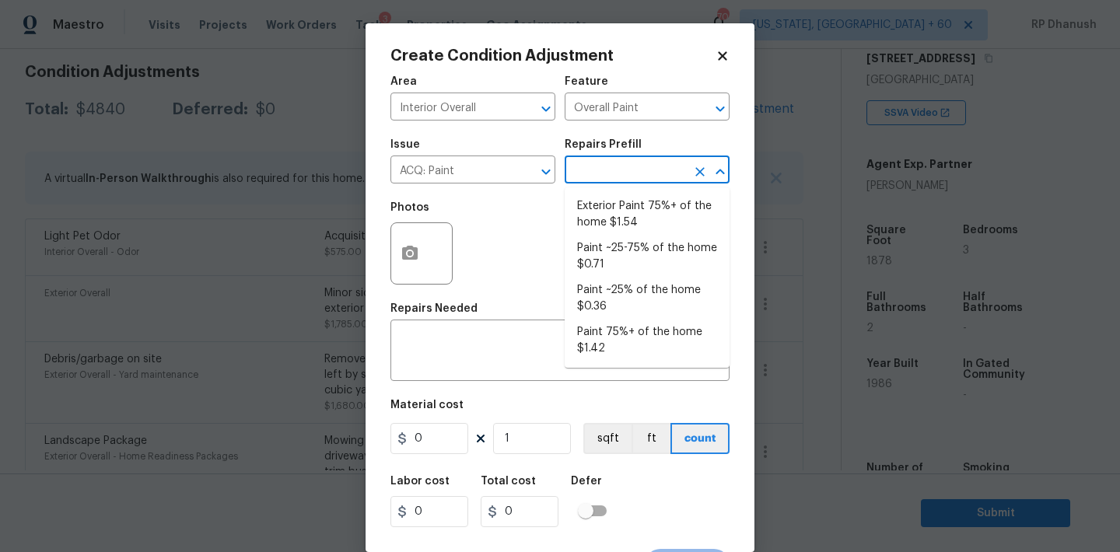
click at [645, 164] on input "text" at bounding box center [625, 171] width 121 height 24
click at [229, 252] on body "Maestro Visits Projects Work Orders Tasks 3 Properties Geo Assignments 704 Wash…" at bounding box center [560, 276] width 1120 height 552
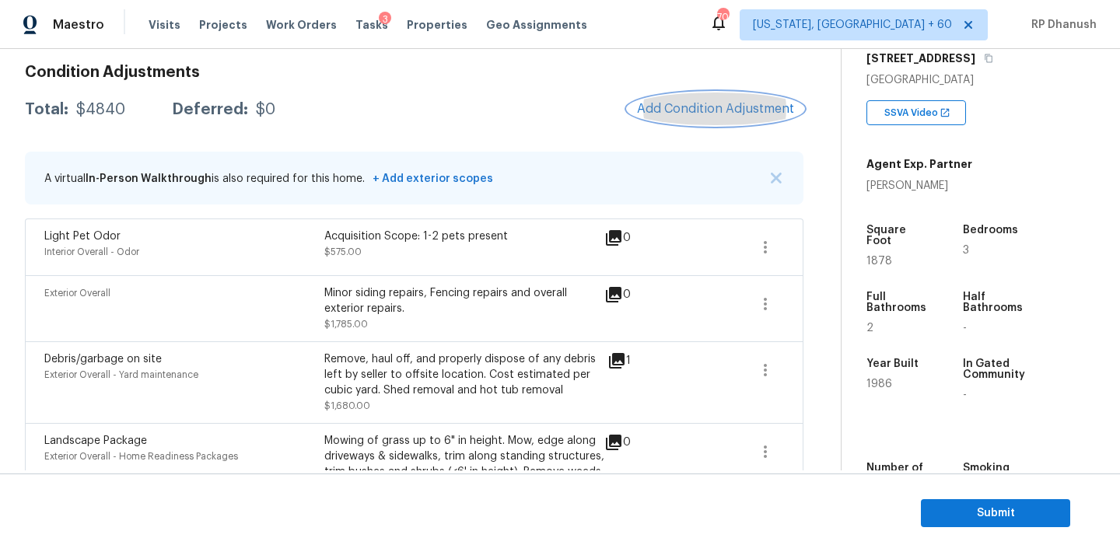
click at [665, 118] on button "Add Condition Adjustment" at bounding box center [716, 109] width 176 height 33
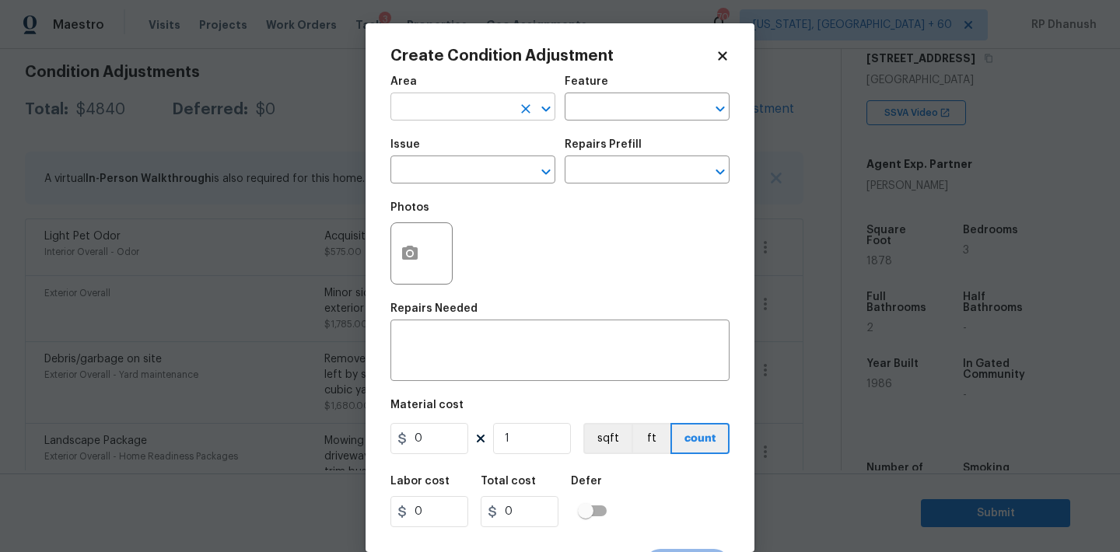
click at [452, 98] on input "text" at bounding box center [450, 108] width 121 height 24
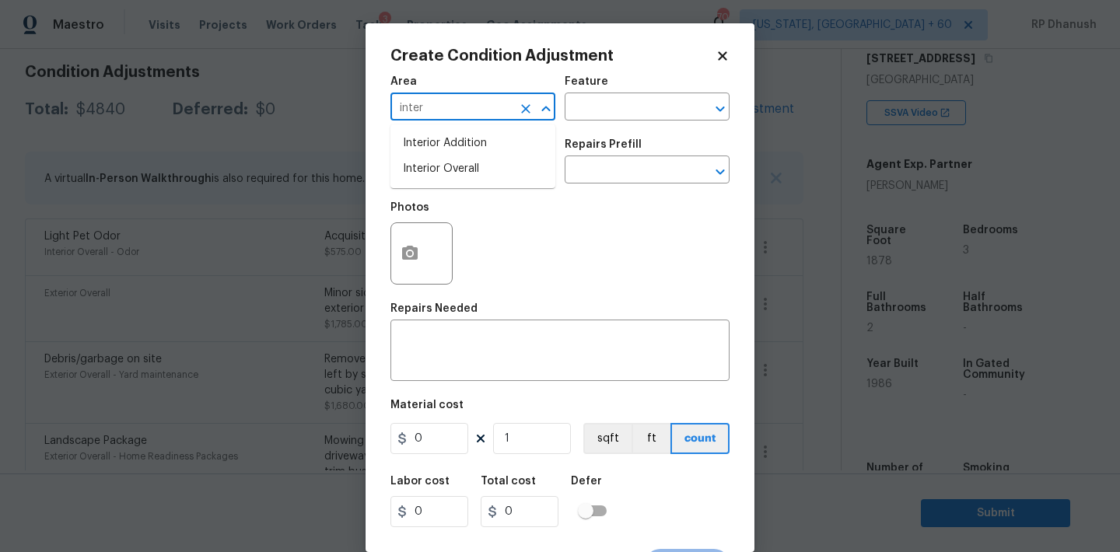
click at [446, 163] on li "Interior Overall" at bounding box center [472, 169] width 165 height 26
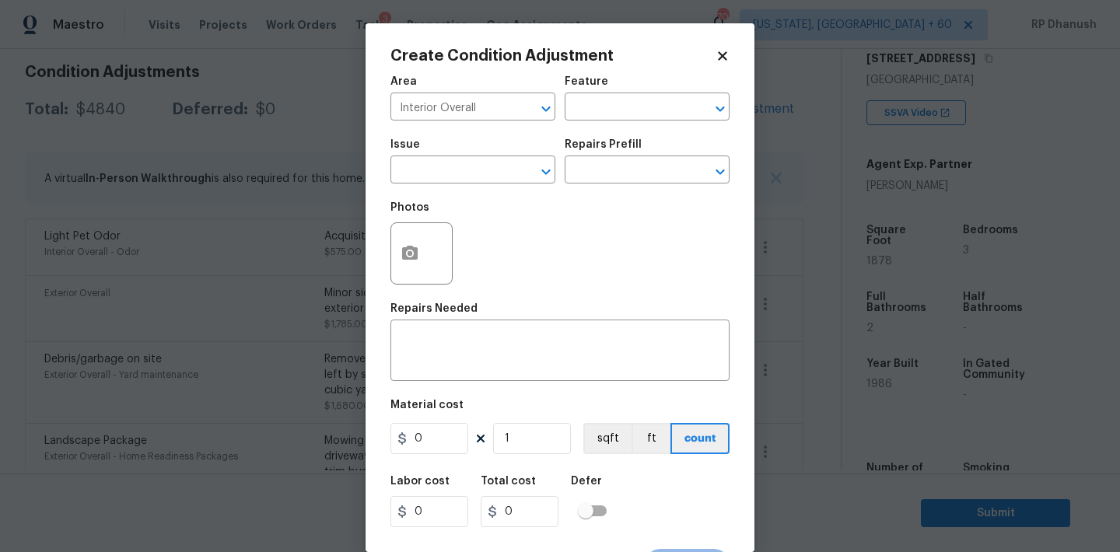
click at [447, 316] on div "Repairs Needed" at bounding box center [559, 313] width 339 height 20
click at [446, 362] on textarea at bounding box center [560, 352] width 320 height 33
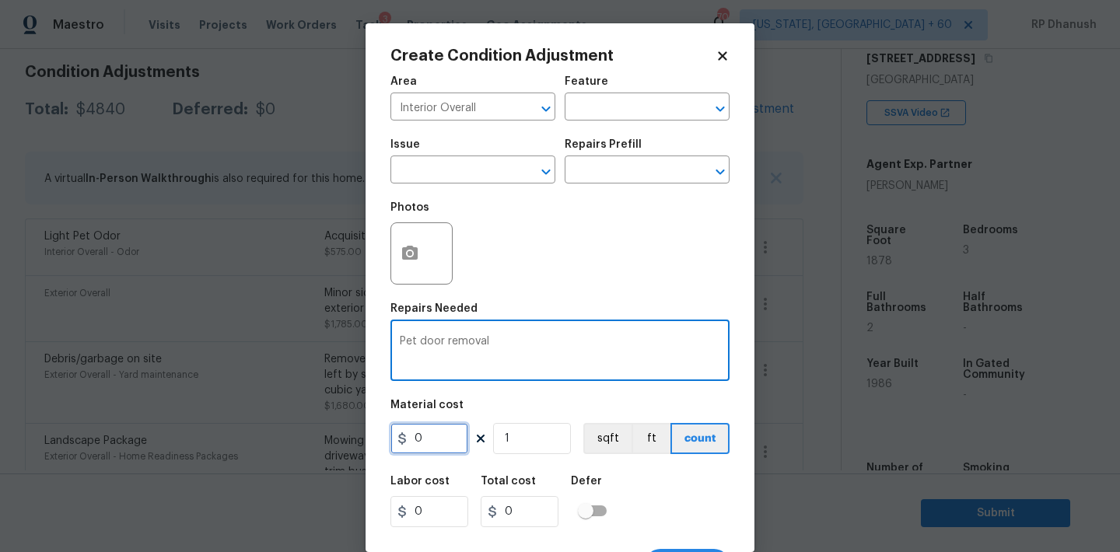
click at [428, 436] on input "0" at bounding box center [429, 438] width 78 height 31
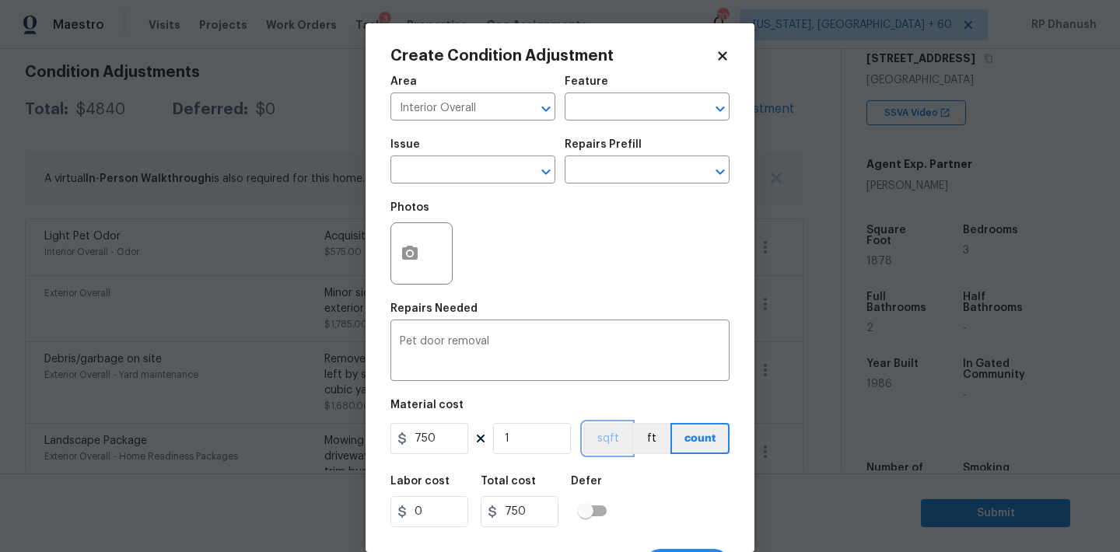
scroll to position [29, 0]
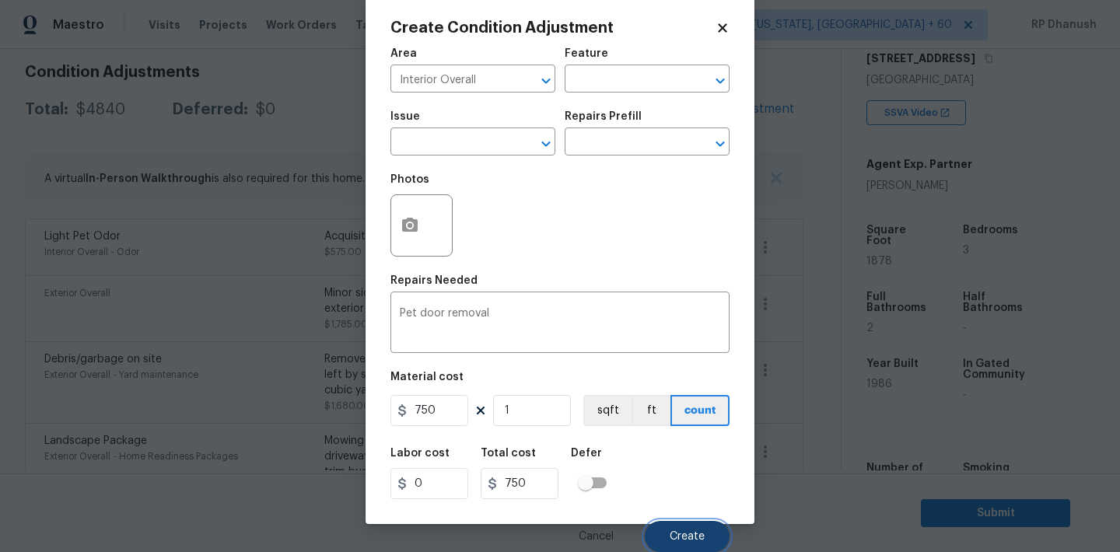
click at [678, 523] on button "Create" at bounding box center [687, 536] width 85 height 31
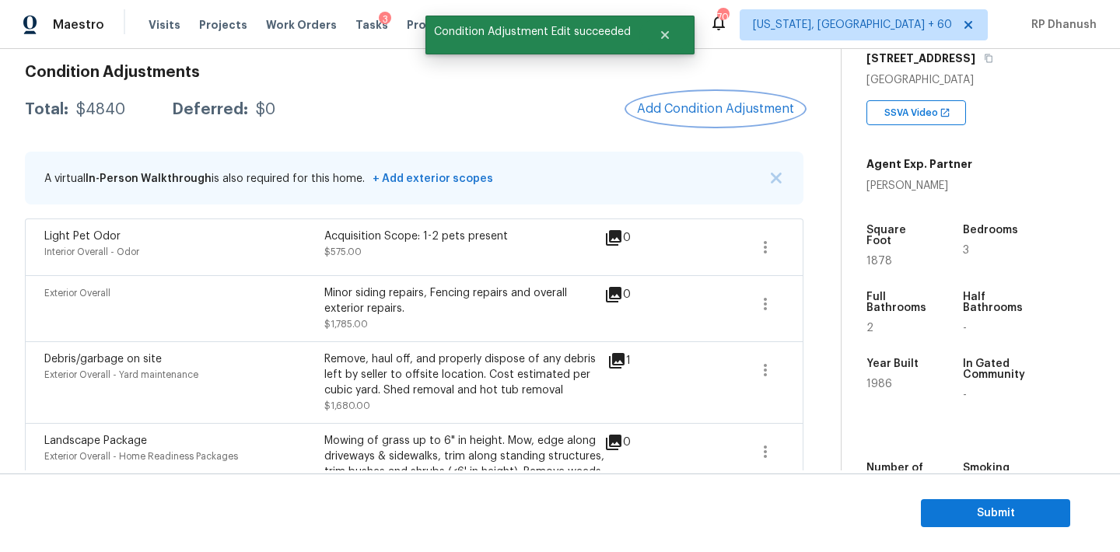
scroll to position [0, 0]
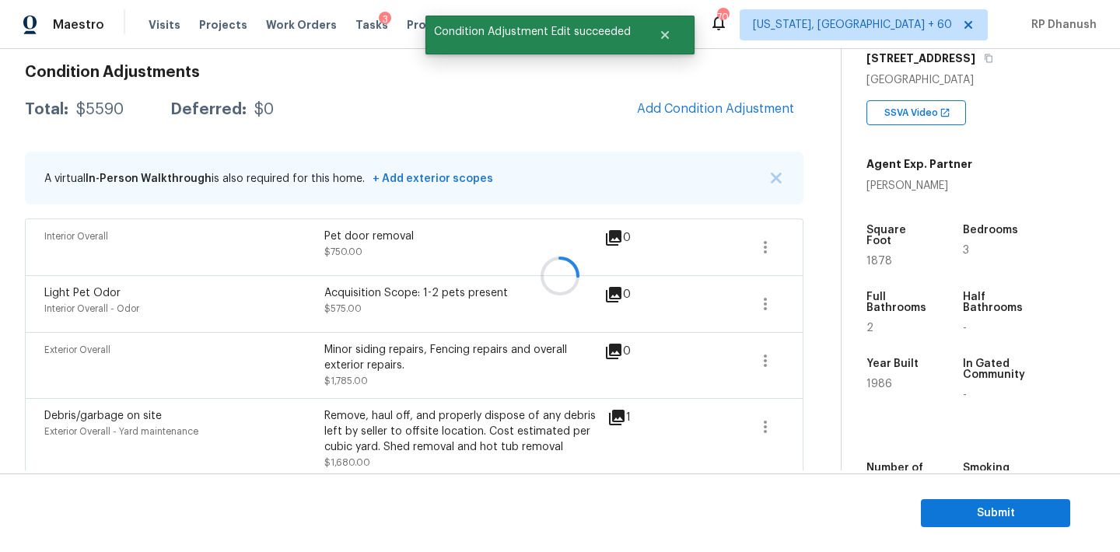
click at [769, 243] on div at bounding box center [560, 276] width 1120 height 552
click at [769, 243] on icon "button" at bounding box center [765, 247] width 19 height 19
click at [839, 245] on div "Edit" at bounding box center [853, 244] width 121 height 16
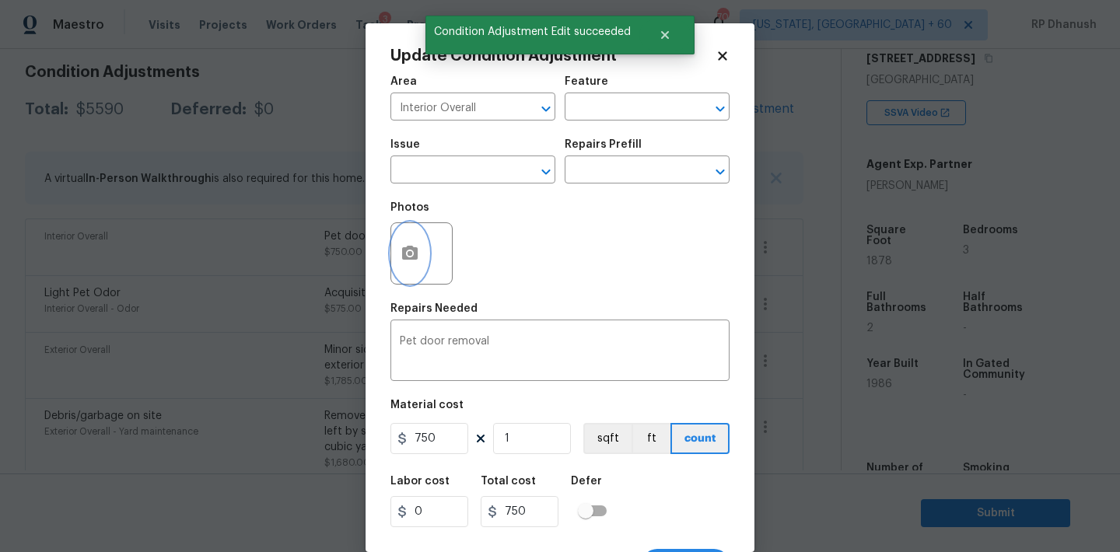
click at [424, 271] on button "button" at bounding box center [409, 253] width 37 height 61
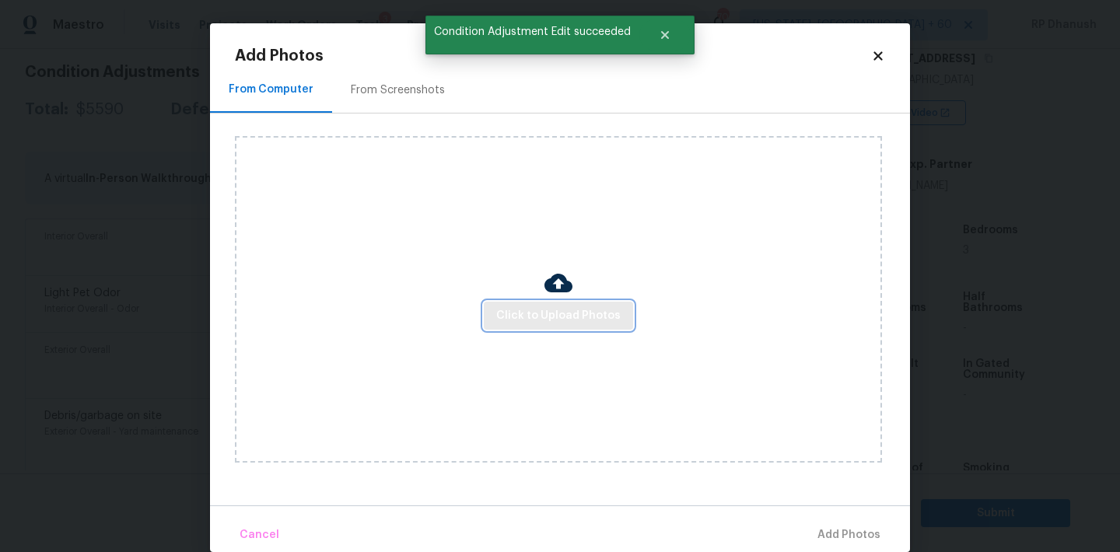
click at [543, 328] on button "Click to Upload Photos" at bounding box center [558, 316] width 149 height 29
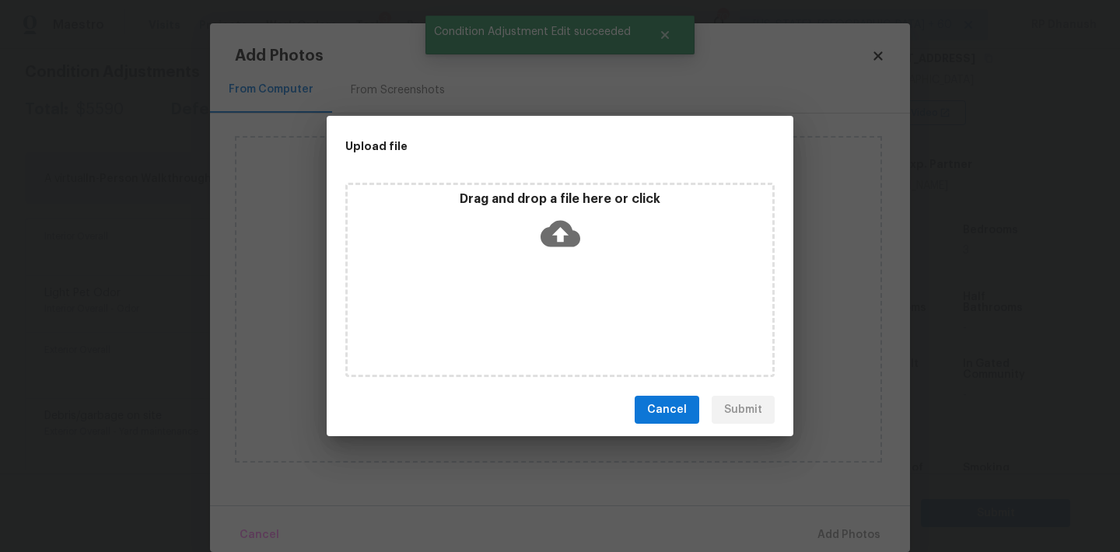
click at [543, 240] on icon at bounding box center [560, 234] width 40 height 26
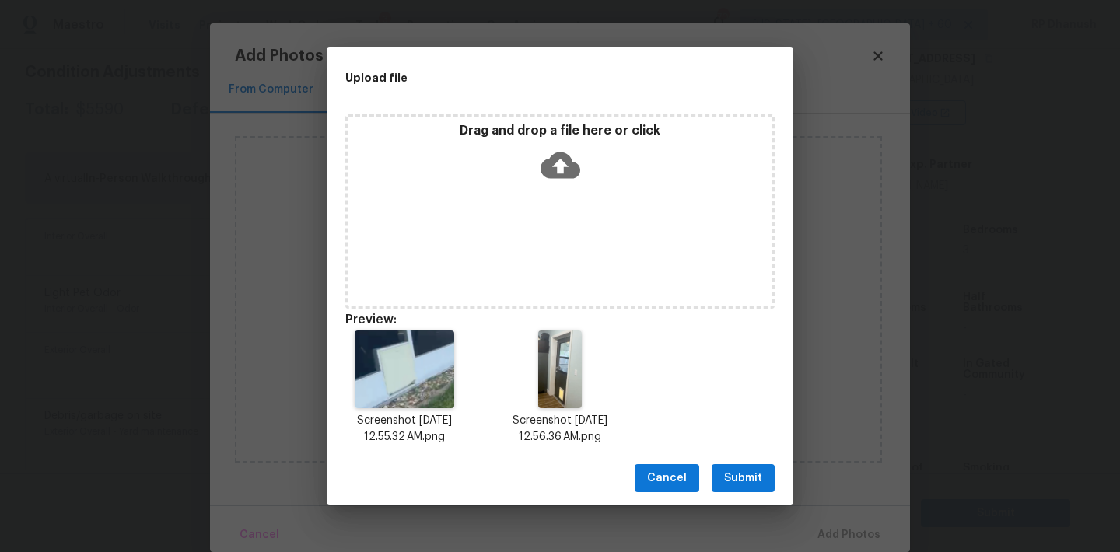
click at [754, 470] on span "Submit" at bounding box center [743, 478] width 38 height 19
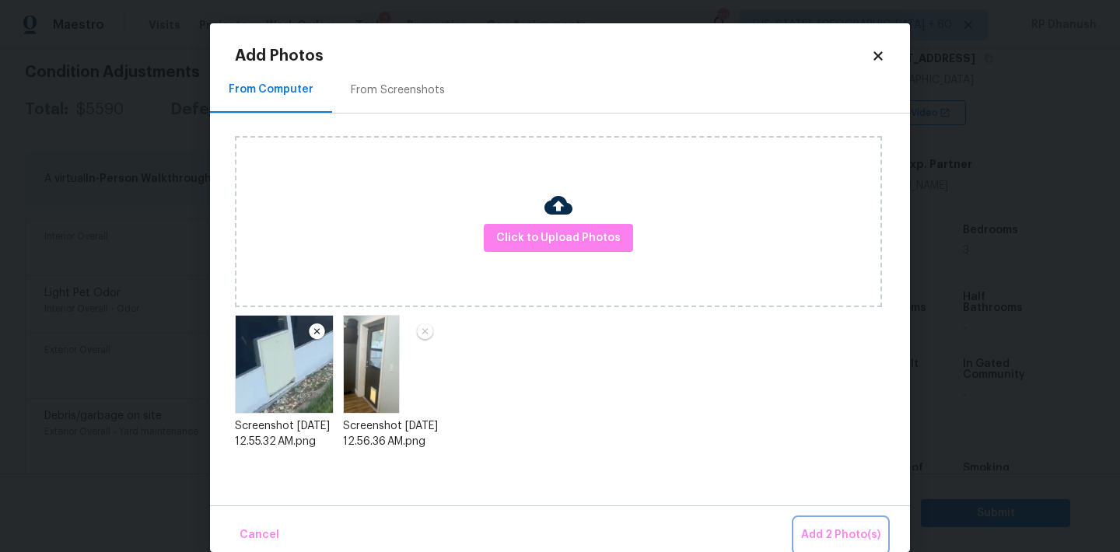
click at [841, 529] on span "Add 2 Photo(s)" at bounding box center [840, 535] width 79 height 19
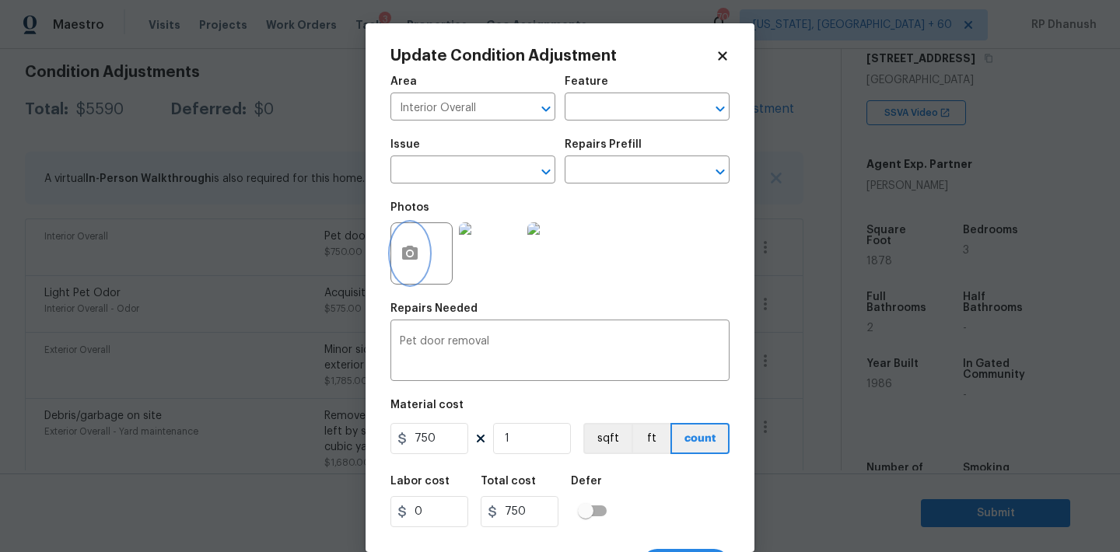
scroll to position [29, 0]
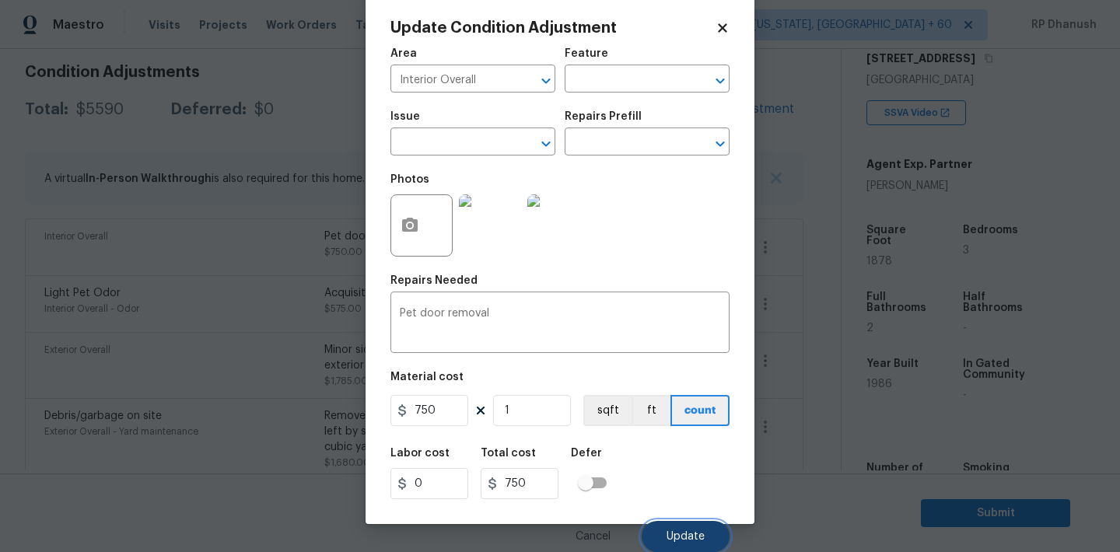
click at [697, 544] on button "Update" at bounding box center [686, 536] width 88 height 31
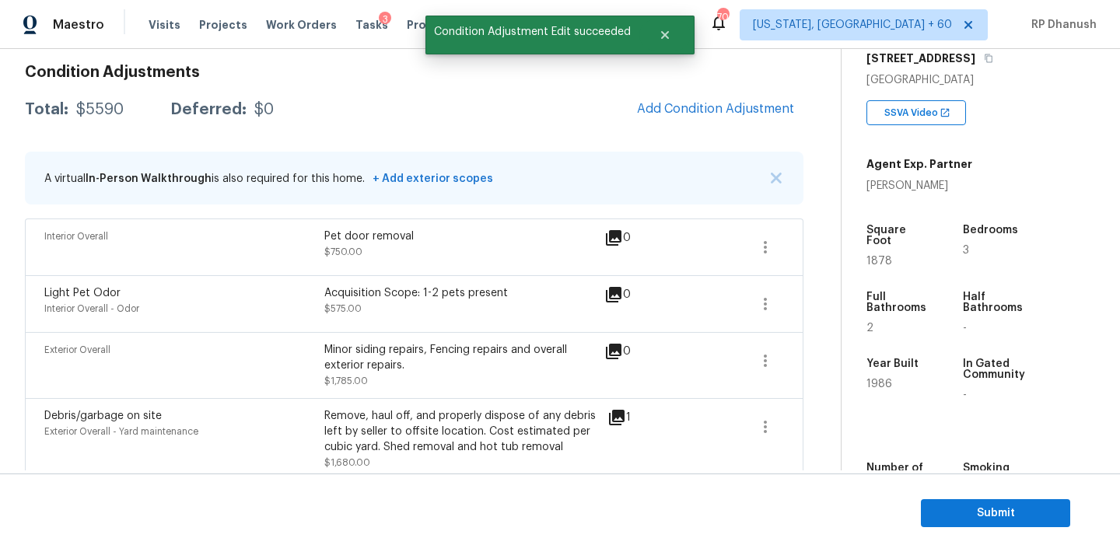
scroll to position [0, 0]
click at [783, 244] on div "Interior Overall Pet door removal $750.00 2" at bounding box center [414, 247] width 778 height 57
click at [768, 244] on icon "button" at bounding box center [765, 247] width 19 height 19
click at [824, 244] on div "Edit" at bounding box center [853, 244] width 121 height 16
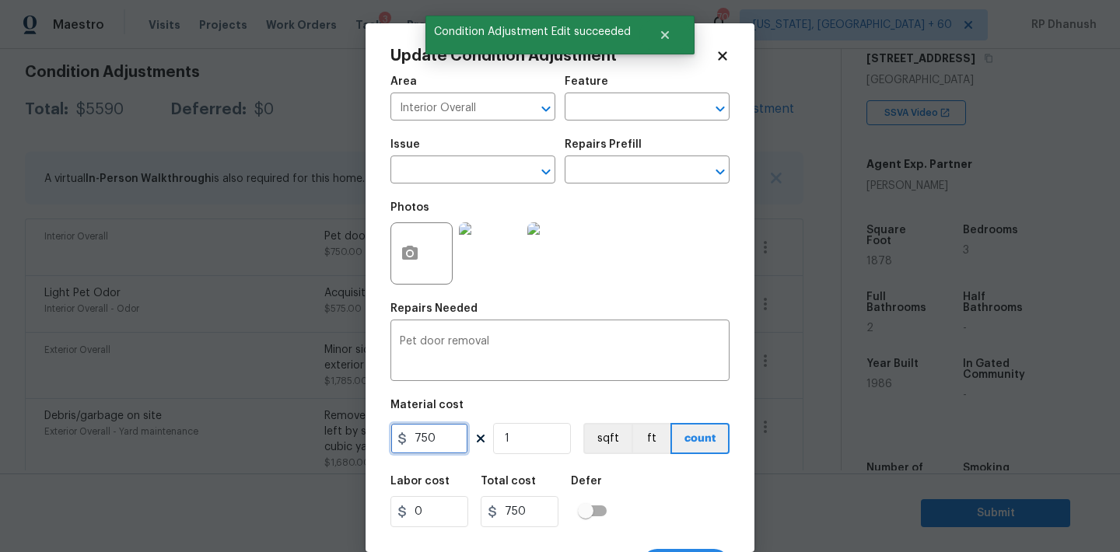
click at [439, 442] on input "750" at bounding box center [429, 438] width 78 height 31
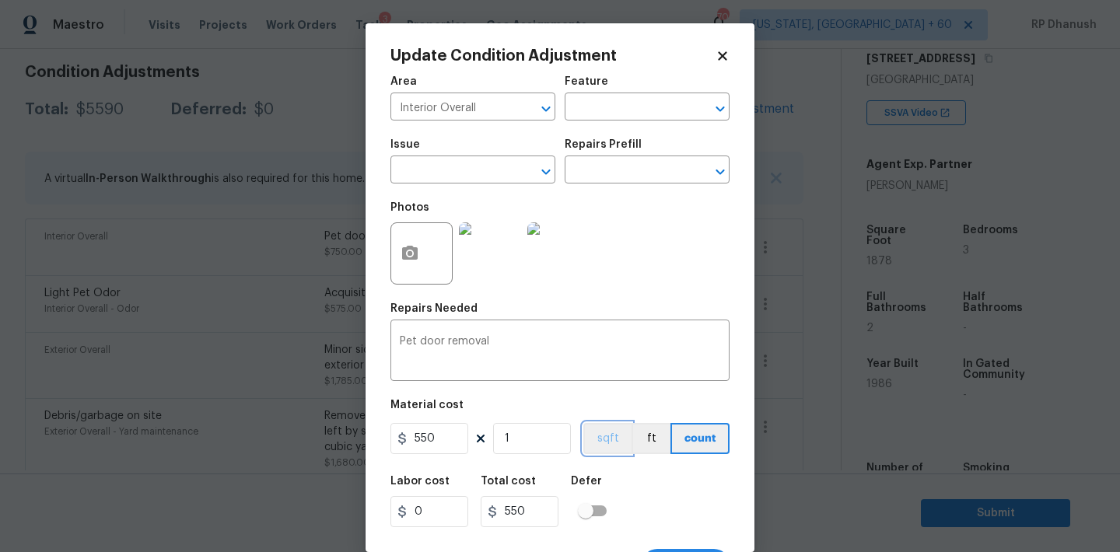
scroll to position [29, 0]
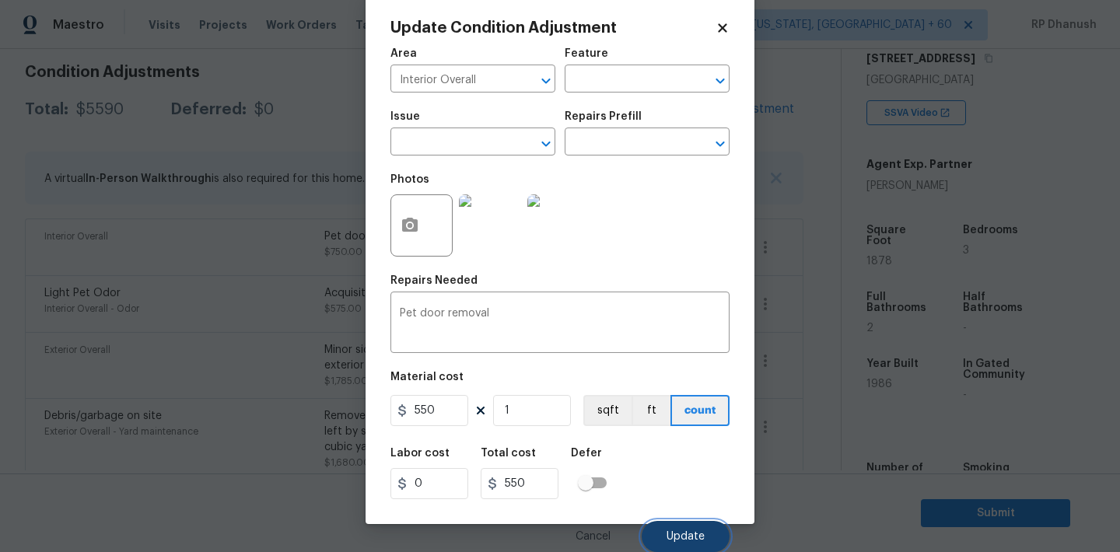
click at [677, 523] on button "Update" at bounding box center [686, 536] width 88 height 31
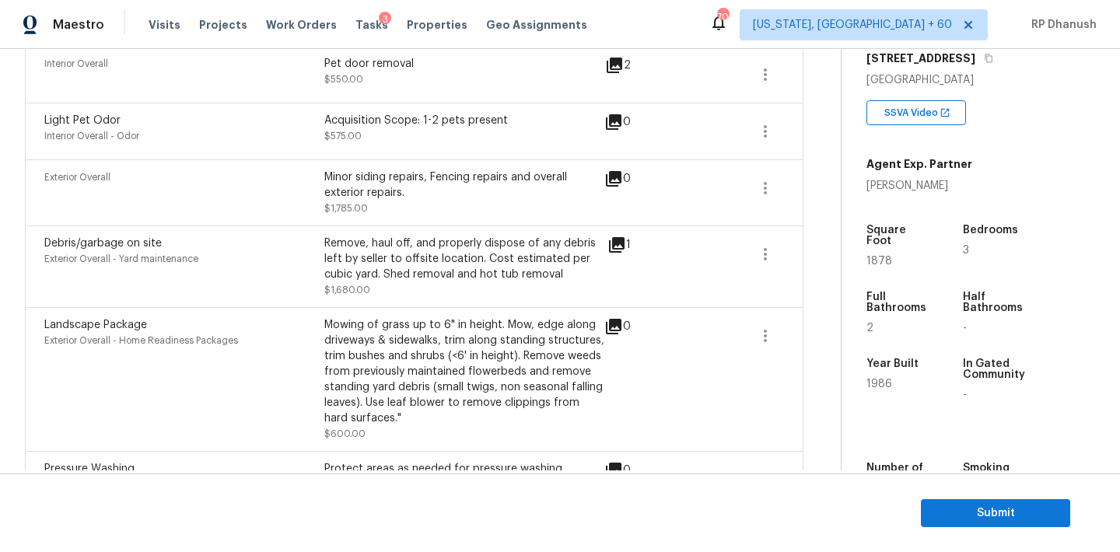
scroll to position [181, 0]
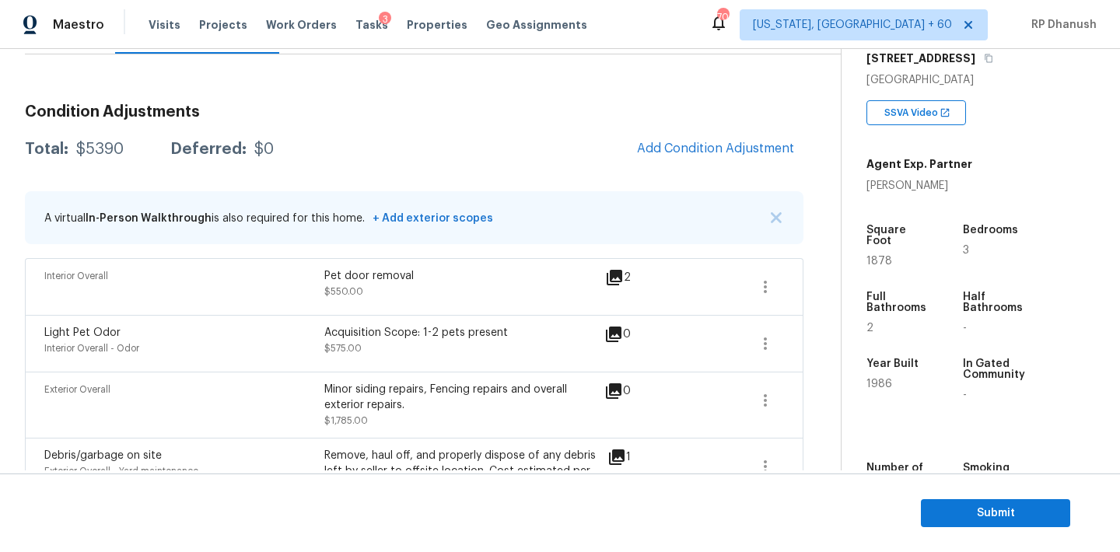
click at [676, 167] on div "Condition Adjustments Total: $5390 Deferred: $0 Add Condition Adjustment A virt…" at bounding box center [414, 450] width 778 height 716
click at [676, 158] on button "Add Condition Adjustment" at bounding box center [716, 148] width 176 height 33
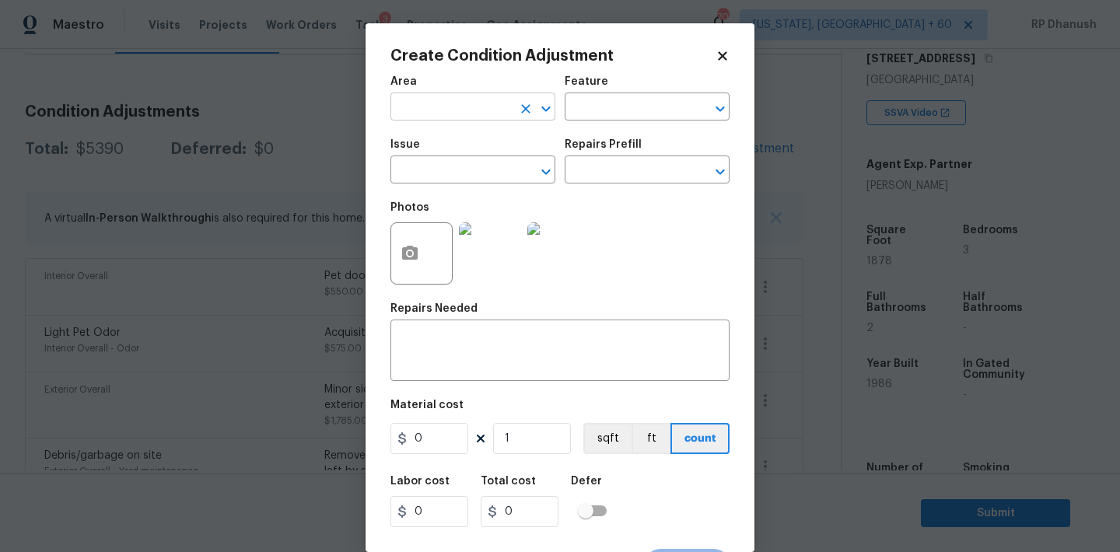
click at [436, 103] on input "text" at bounding box center [450, 108] width 121 height 24
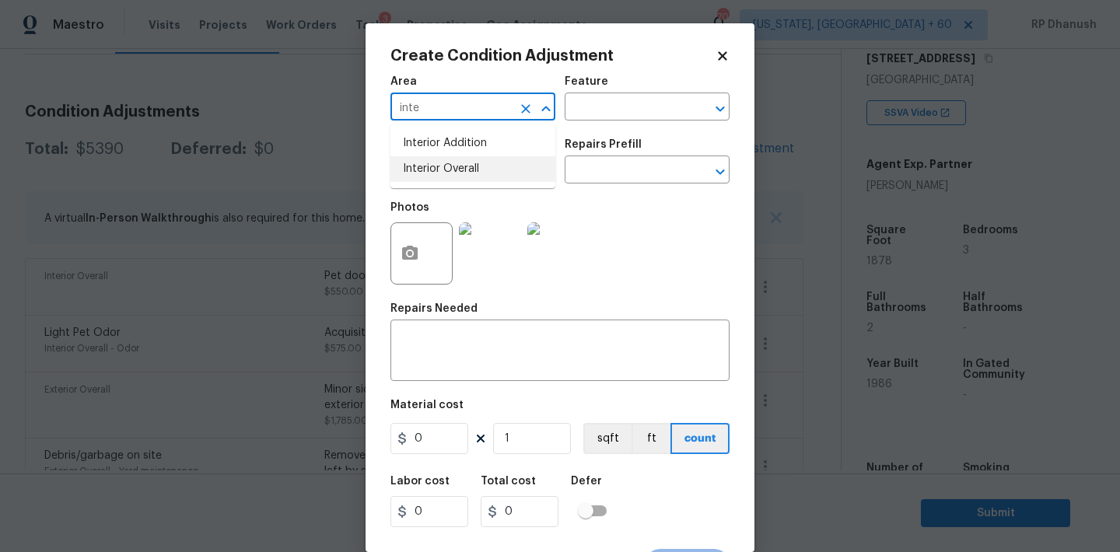
click at [439, 165] on li "Interior Overall" at bounding box center [472, 169] width 165 height 26
click at [624, 124] on div "Area Interior Overall ​ Feature ​" at bounding box center [559, 98] width 339 height 63
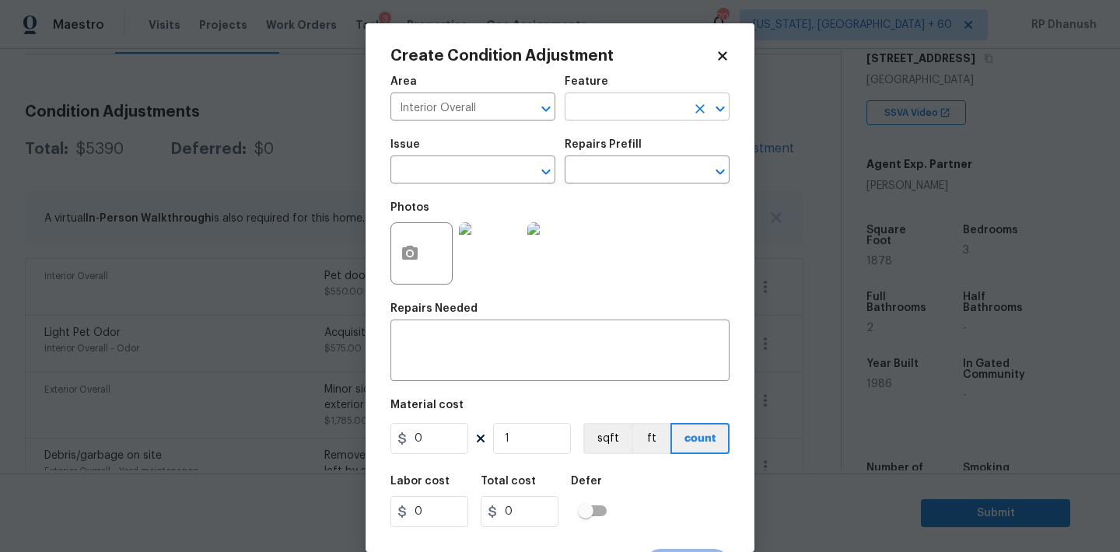
click at [624, 114] on input "text" at bounding box center [625, 108] width 121 height 24
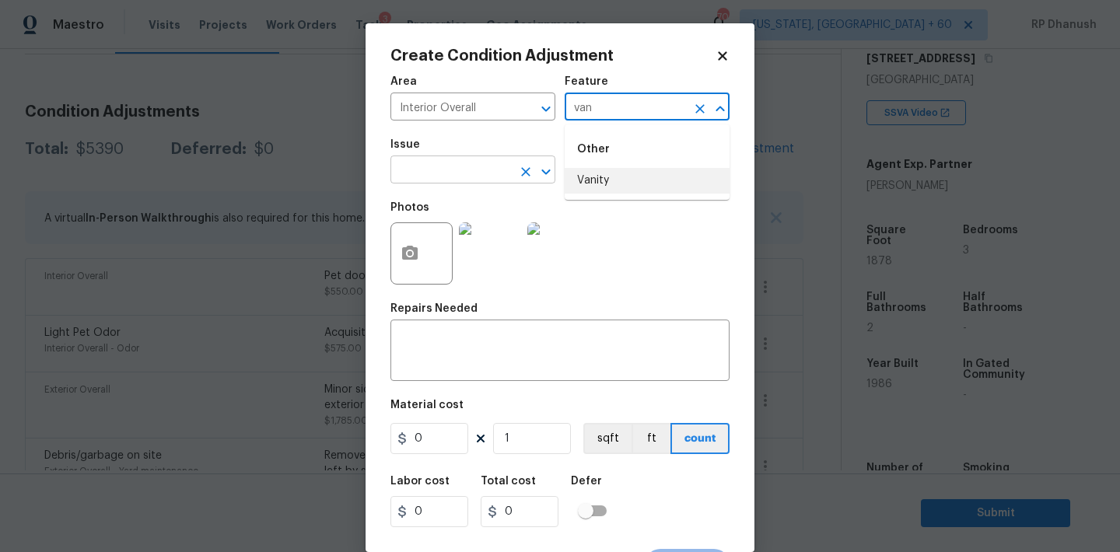
drag, startPoint x: 600, startPoint y: 183, endPoint x: 521, endPoint y: 180, distance: 79.4
click at [600, 183] on li "Vanity" at bounding box center [647, 181] width 165 height 26
click at [456, 165] on input "text" at bounding box center [450, 171] width 121 height 24
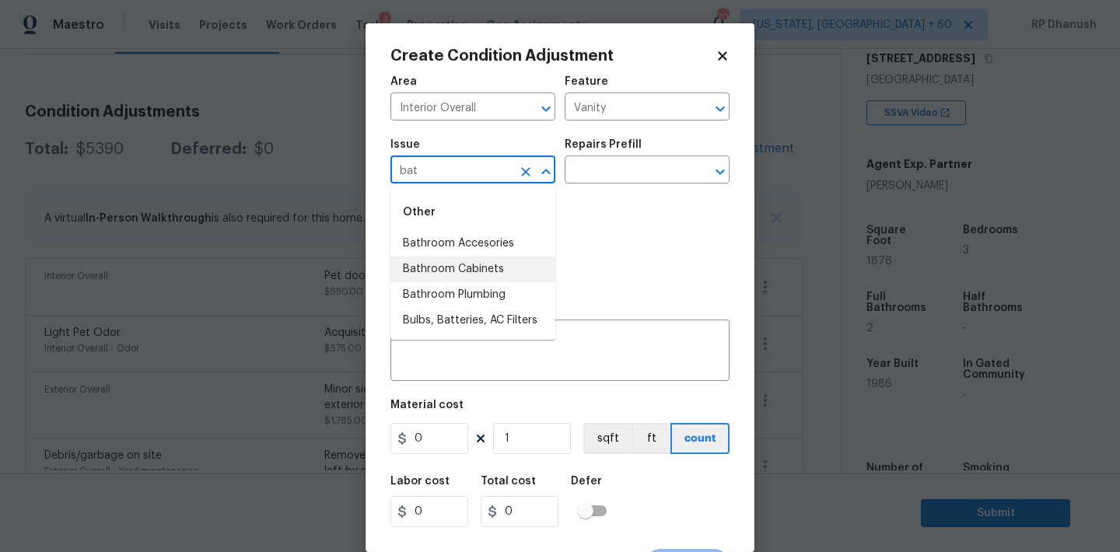
click at [464, 261] on li "Bathroom Cabinets" at bounding box center [472, 270] width 165 height 26
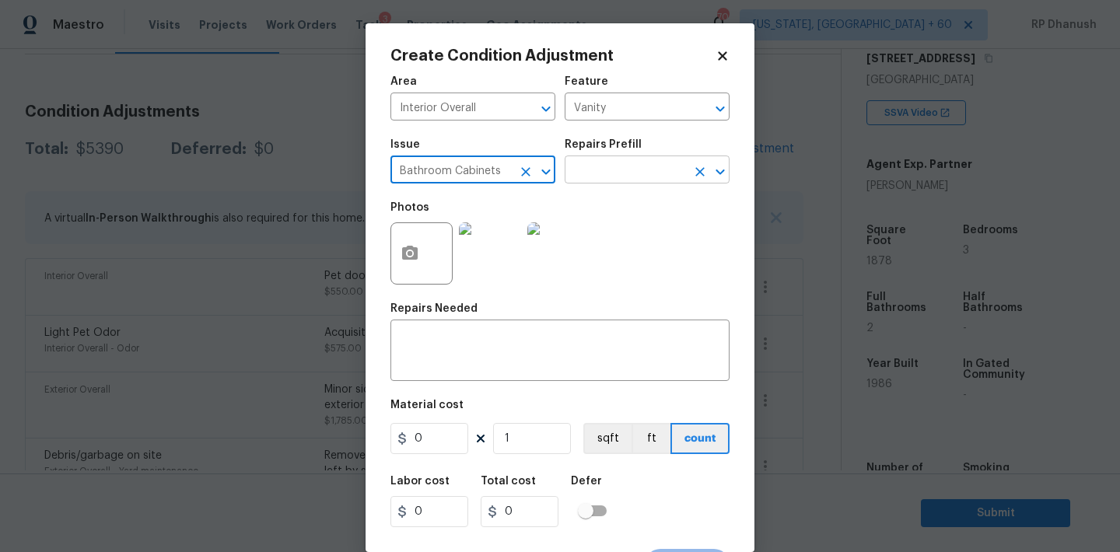
click at [593, 172] on input "text" at bounding box center [625, 171] width 121 height 24
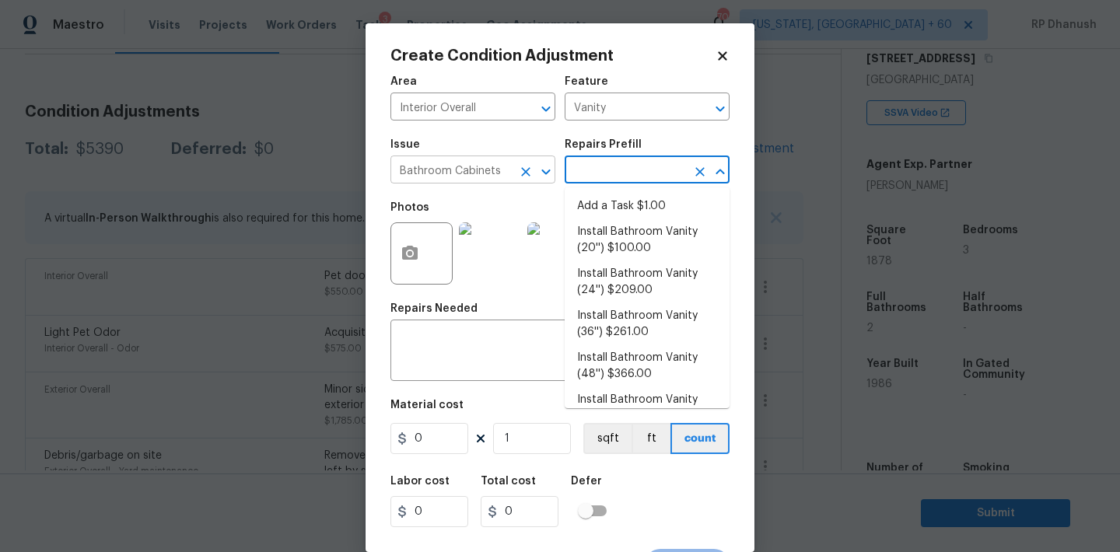
click at [518, 173] on icon "Clear" at bounding box center [526, 172] width 16 height 16
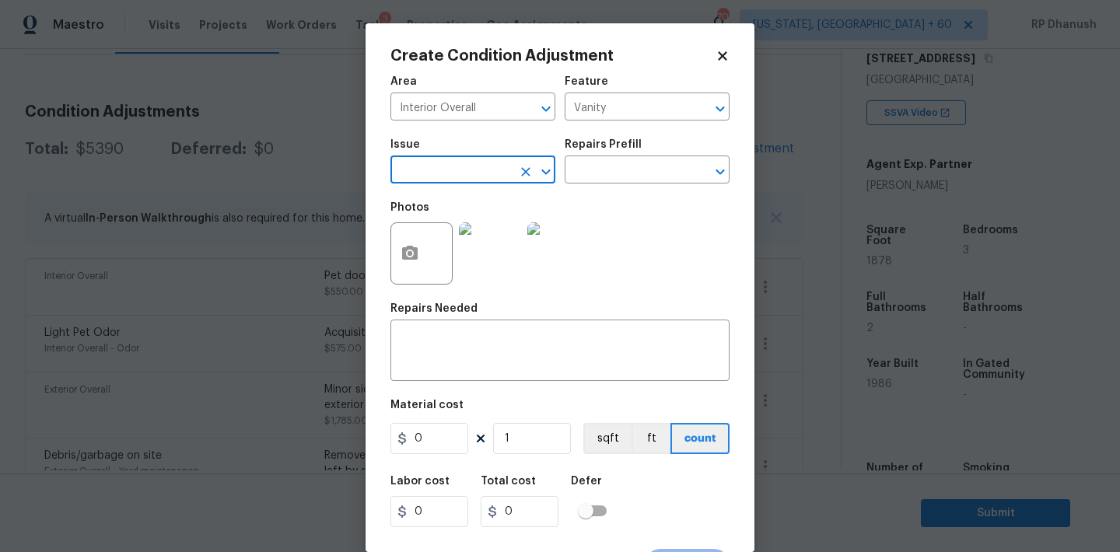
click at [502, 173] on input "text" at bounding box center [450, 171] width 121 height 24
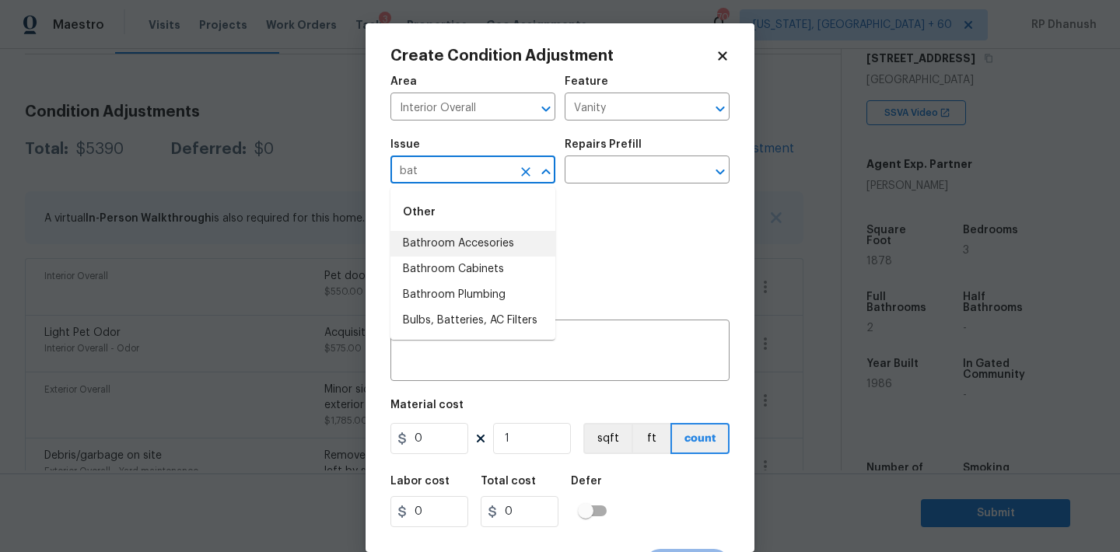
click at [488, 247] on li "Bathroom Accesories" at bounding box center [472, 244] width 165 height 26
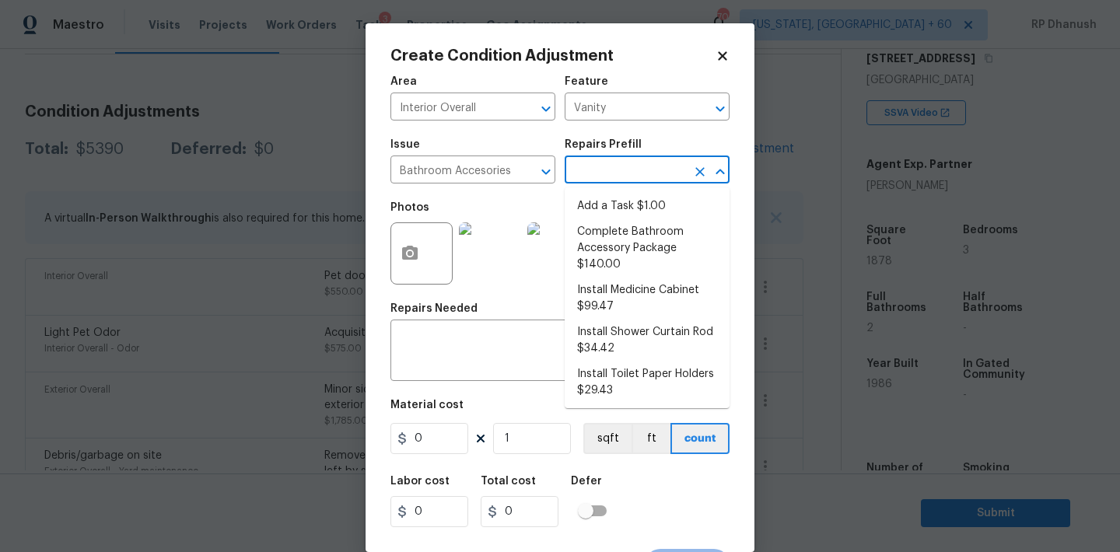
click at [649, 173] on input "text" at bounding box center [625, 171] width 121 height 24
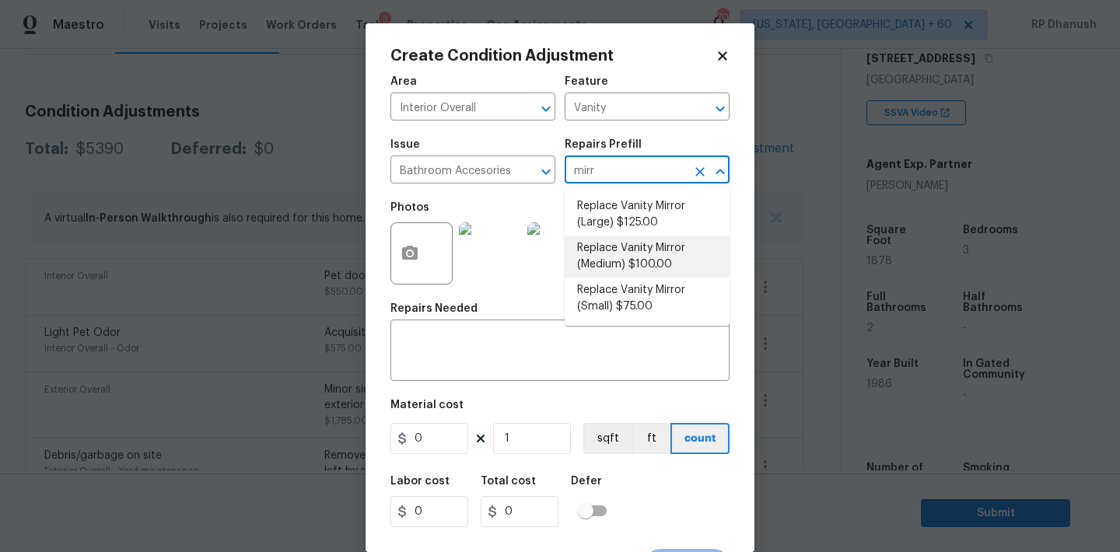
click at [643, 252] on li "Replace Vanity Mirror (Medium) $100.00" at bounding box center [647, 257] width 165 height 42
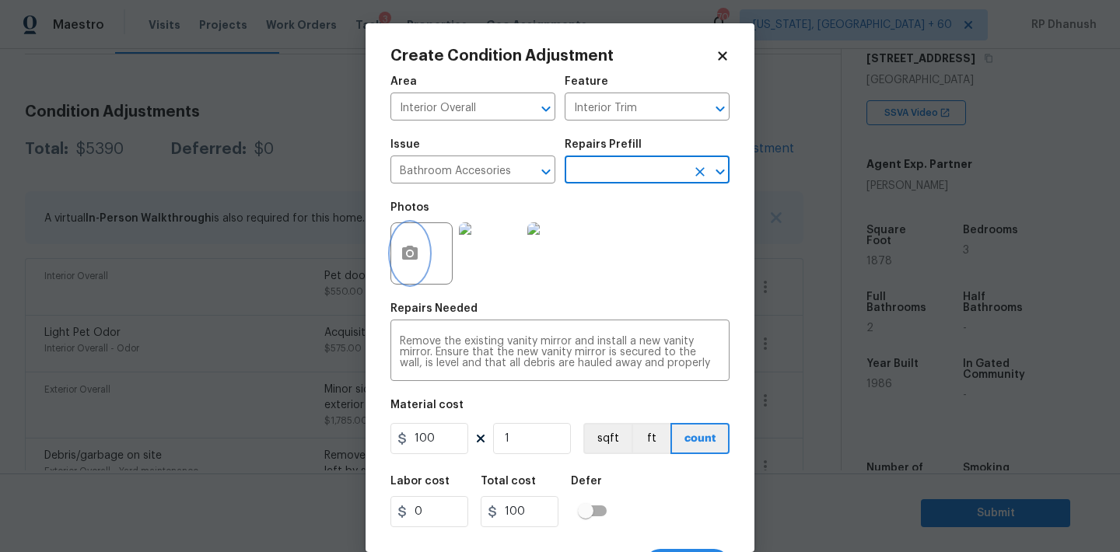
click at [407, 258] on icon "button" at bounding box center [410, 253] width 16 height 14
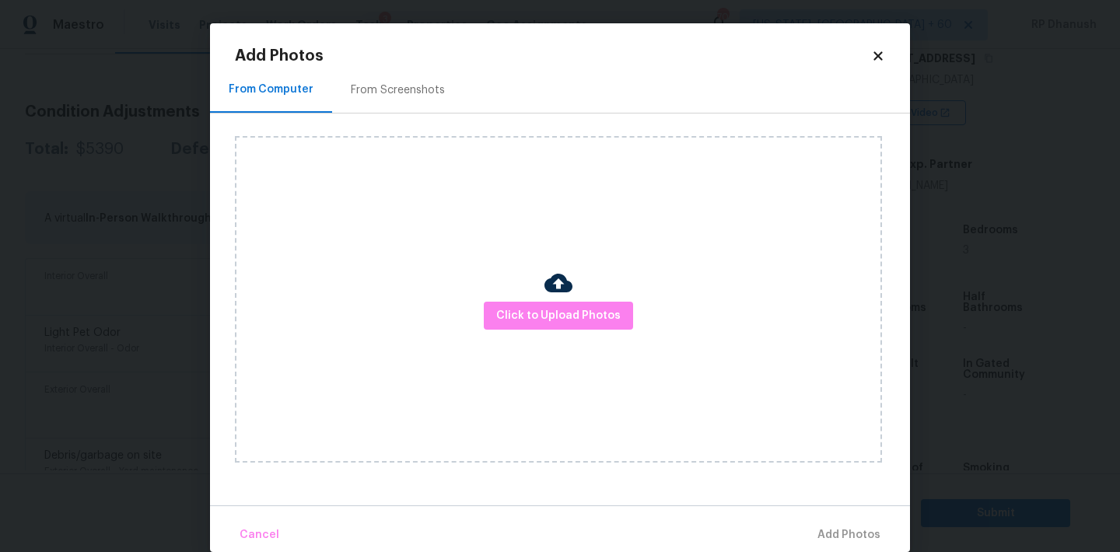
click at [559, 336] on div "Click to Upload Photos" at bounding box center [558, 299] width 647 height 327
click at [559, 333] on div "Click to Upload Photos" at bounding box center [558, 299] width 647 height 327
click at [559, 221] on div "Click to Upload Photos" at bounding box center [558, 299] width 647 height 327
click at [559, 306] on span "Click to Upload Photos" at bounding box center [558, 315] width 124 height 19
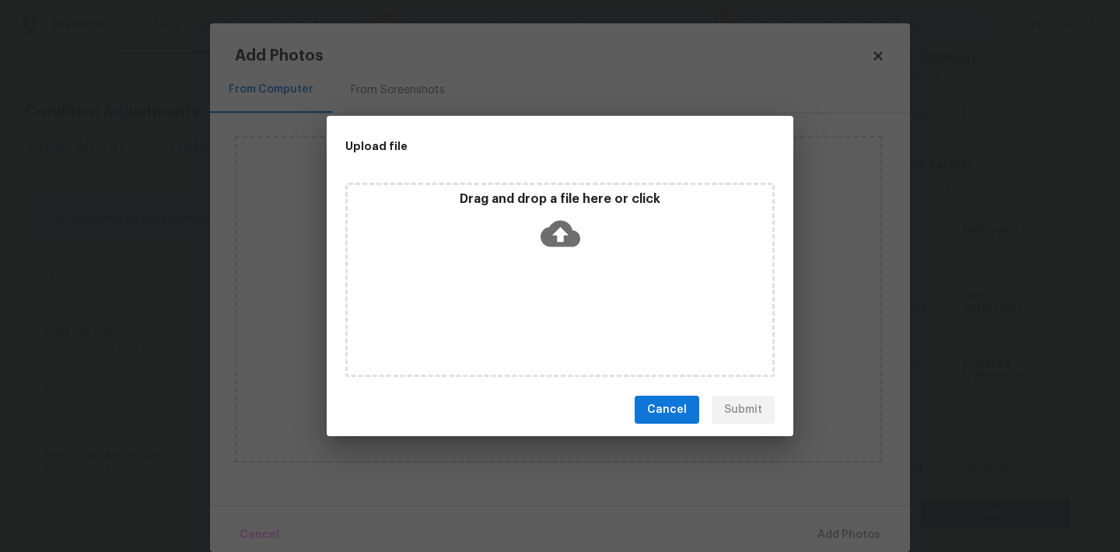
click at [565, 234] on icon at bounding box center [560, 234] width 40 height 26
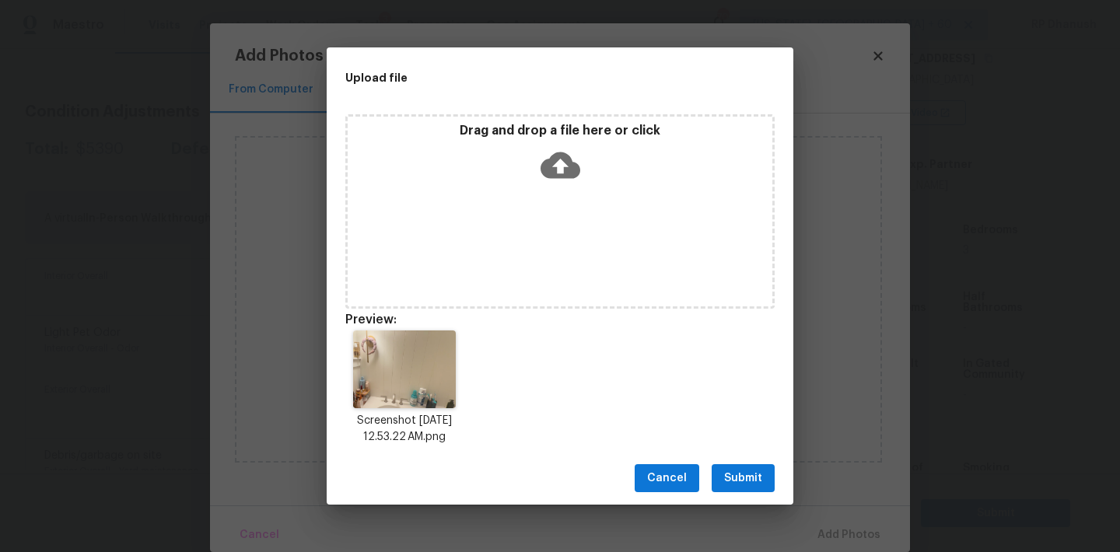
click at [750, 481] on span "Submit" at bounding box center [743, 478] width 38 height 19
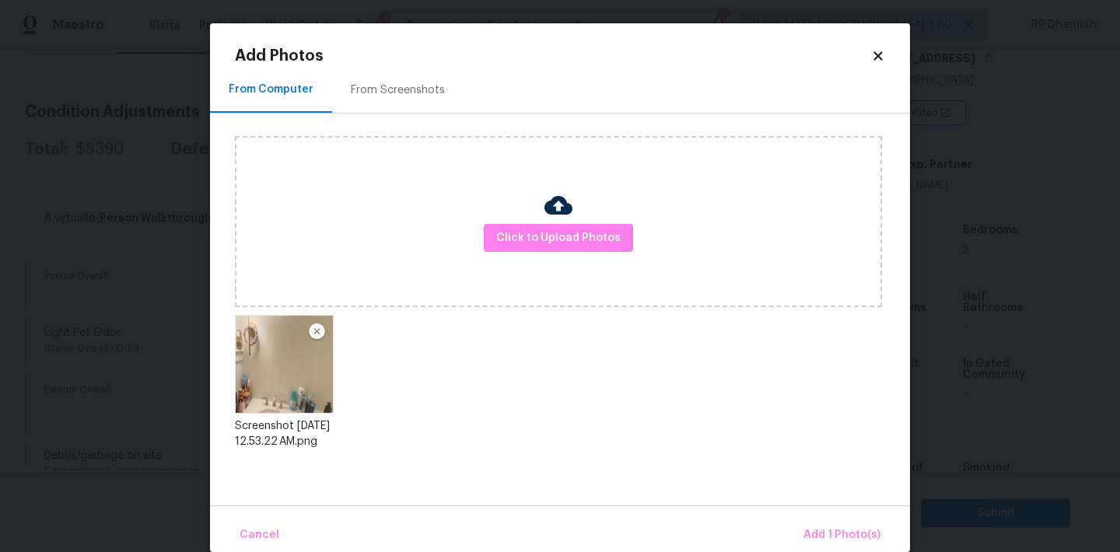
click at [834, 516] on div "Cancel Add 1 Photo(s)" at bounding box center [560, 528] width 700 height 47
click at [832, 541] on span "Add 1 Photo(s)" at bounding box center [841, 535] width 77 height 19
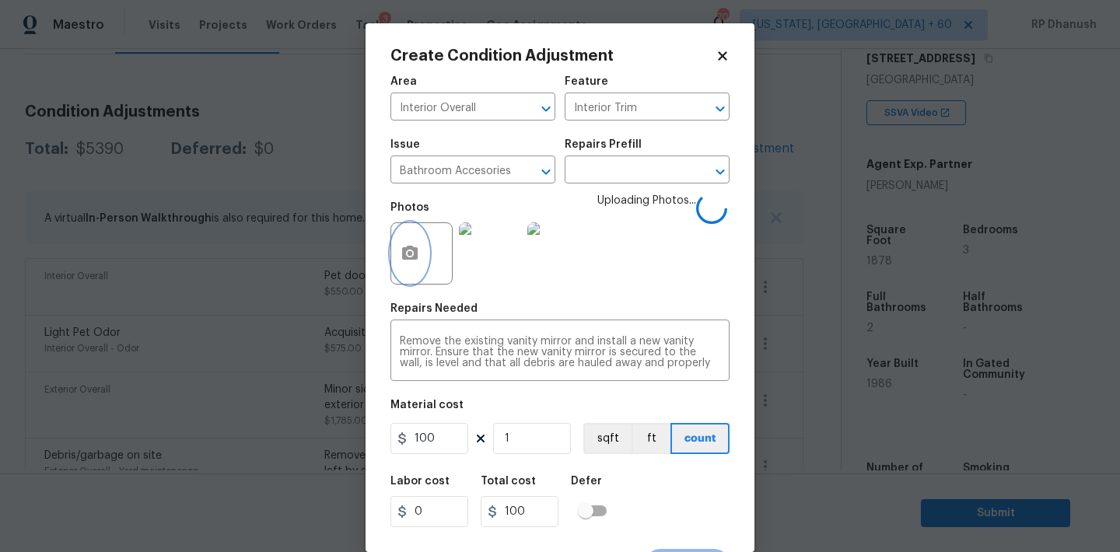
scroll to position [29, 0]
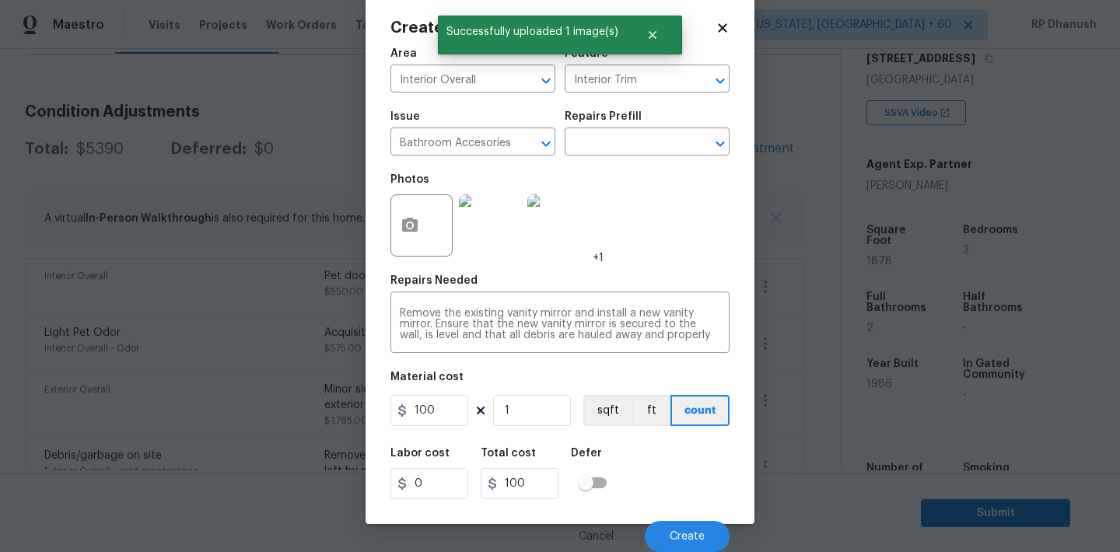
click at [687, 519] on div "Cancel Create" at bounding box center [559, 531] width 339 height 44
click at [687, 539] on span "Create" at bounding box center [687, 537] width 35 height 12
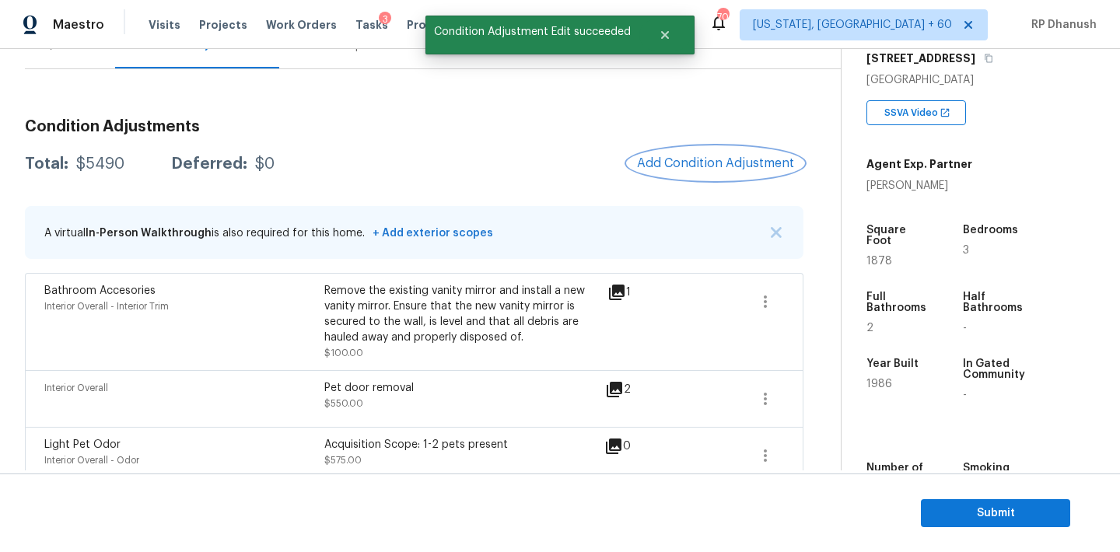
scroll to position [109, 0]
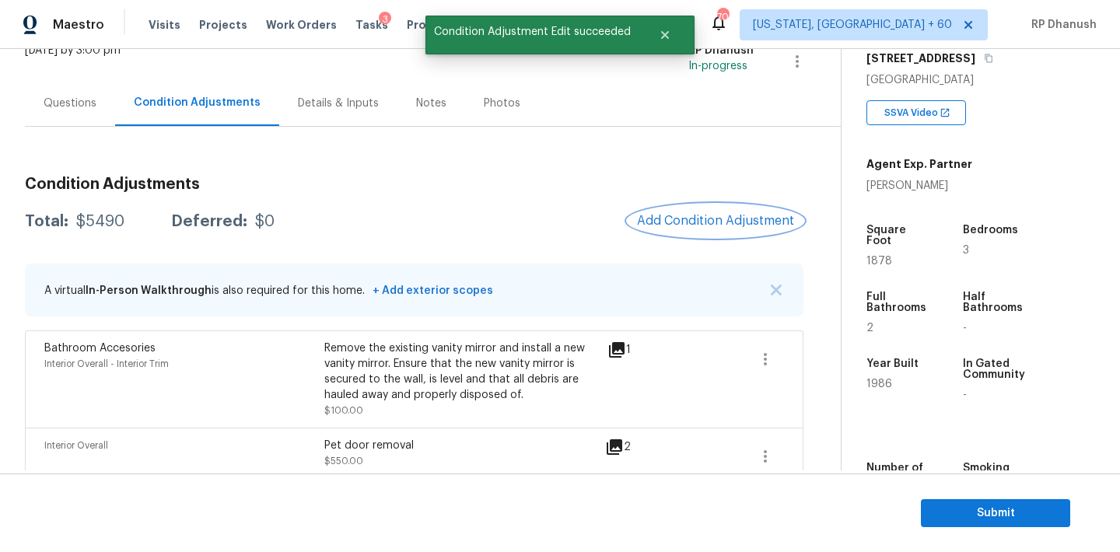
click at [700, 211] on button "Add Condition Adjustment" at bounding box center [716, 221] width 176 height 33
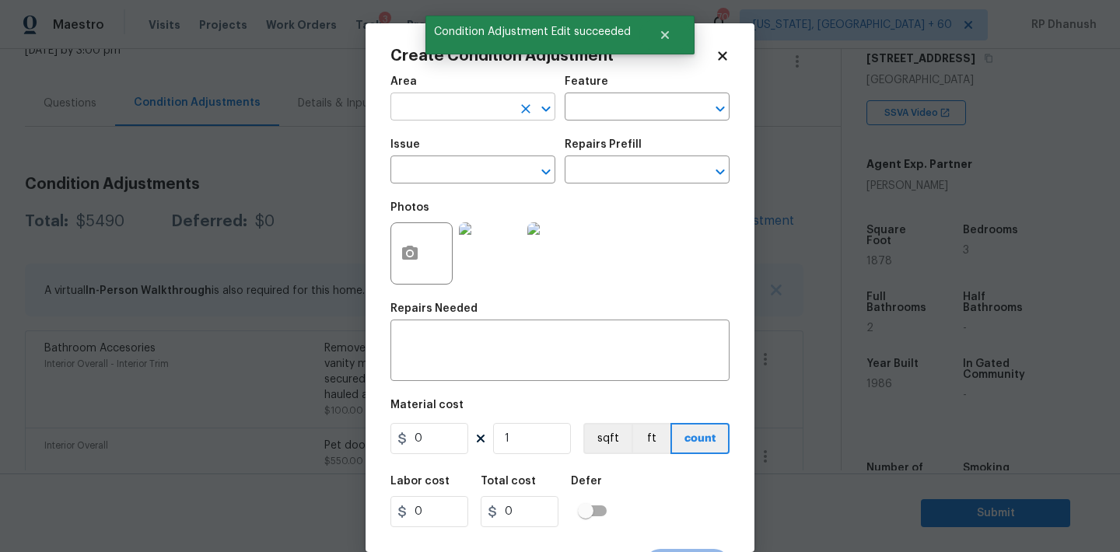
click at [488, 106] on input "text" at bounding box center [450, 108] width 121 height 24
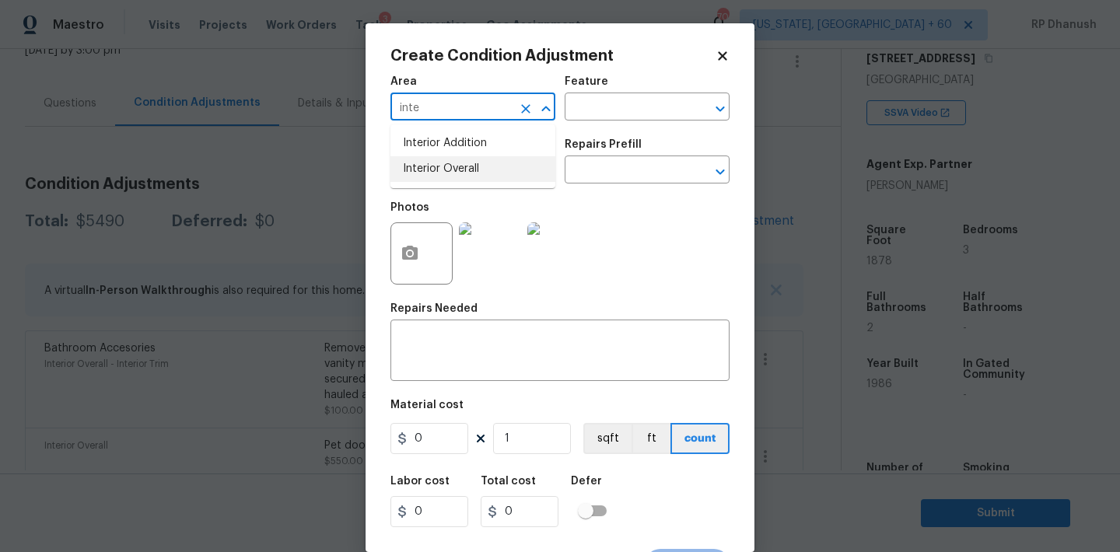
click at [476, 158] on li "Interior Overall" at bounding box center [472, 169] width 165 height 26
click at [469, 317] on div "Repairs Needed" at bounding box center [559, 313] width 339 height 20
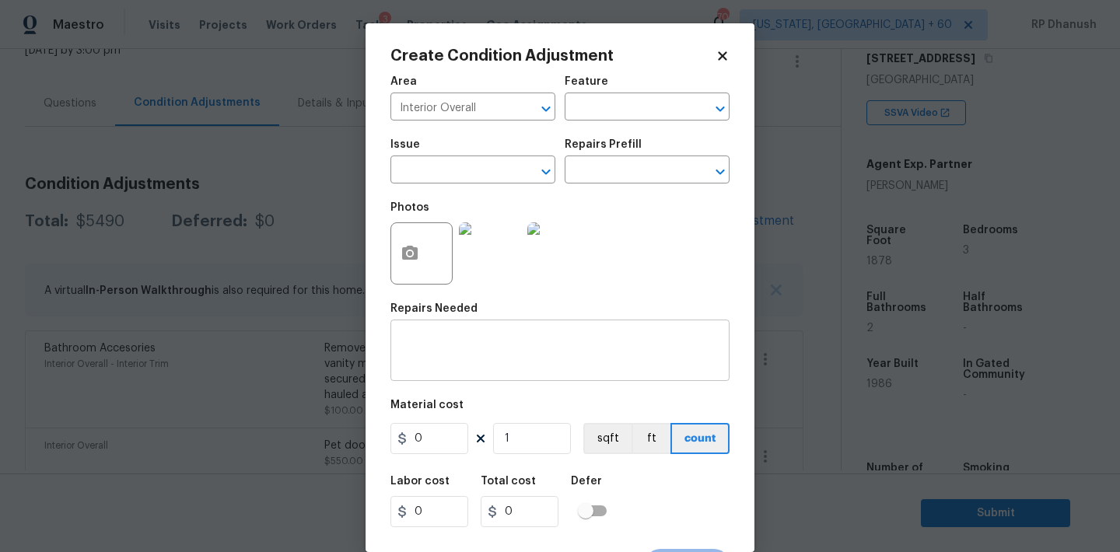
click at [462, 337] on textarea at bounding box center [560, 352] width 320 height 33
click at [439, 433] on input "0" at bounding box center [429, 438] width 78 height 31
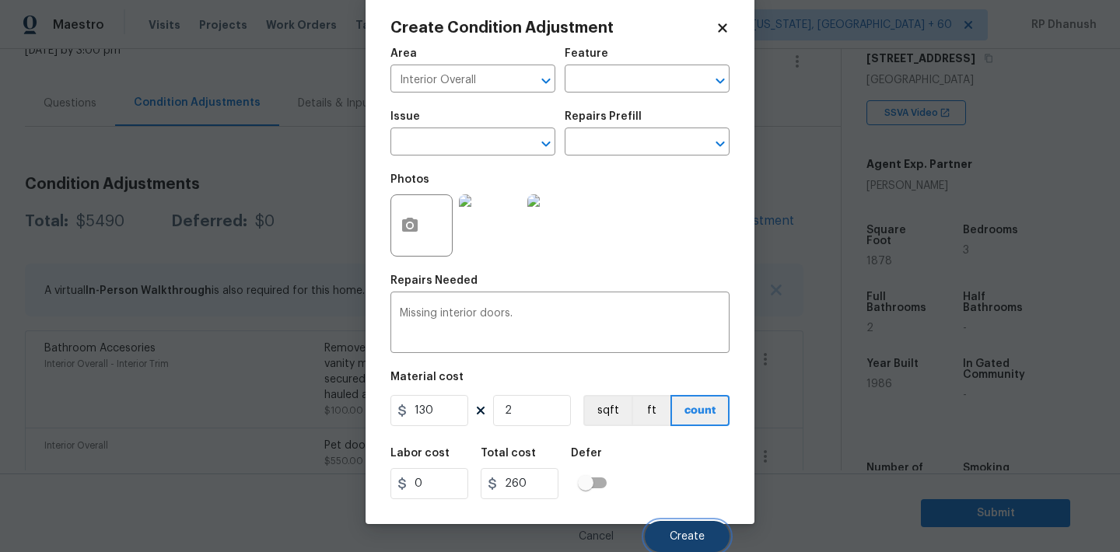
click at [689, 540] on span "Create" at bounding box center [687, 537] width 35 height 12
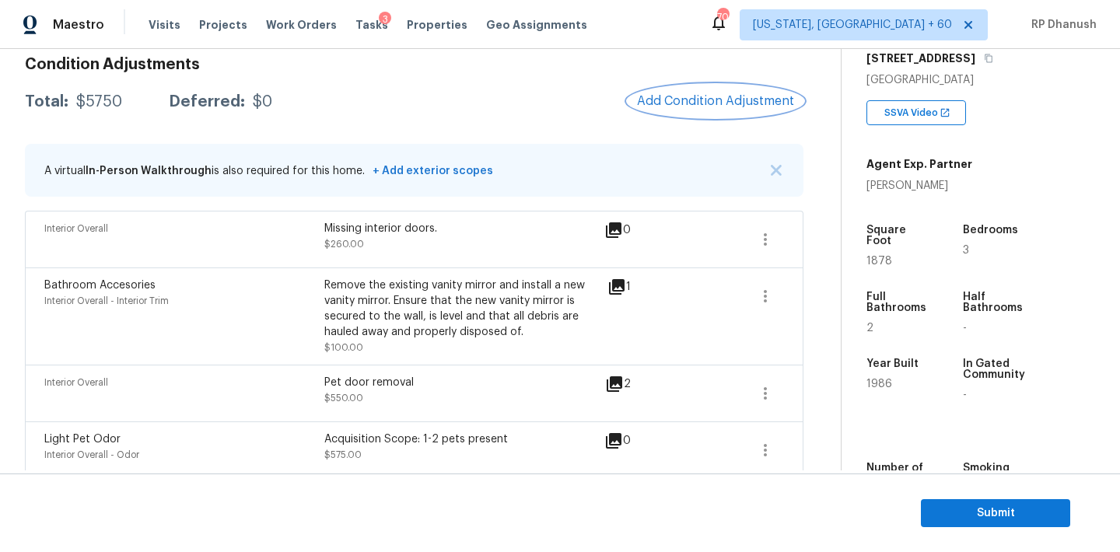
scroll to position [228, 0]
click at [674, 92] on button "Add Condition Adjustment" at bounding box center [716, 102] width 176 height 33
click at [308, 255] on body "Maestro Visits Projects Work Orders Tasks 3 Properties Geo Assignments 704 Wash…" at bounding box center [560, 276] width 1120 height 552
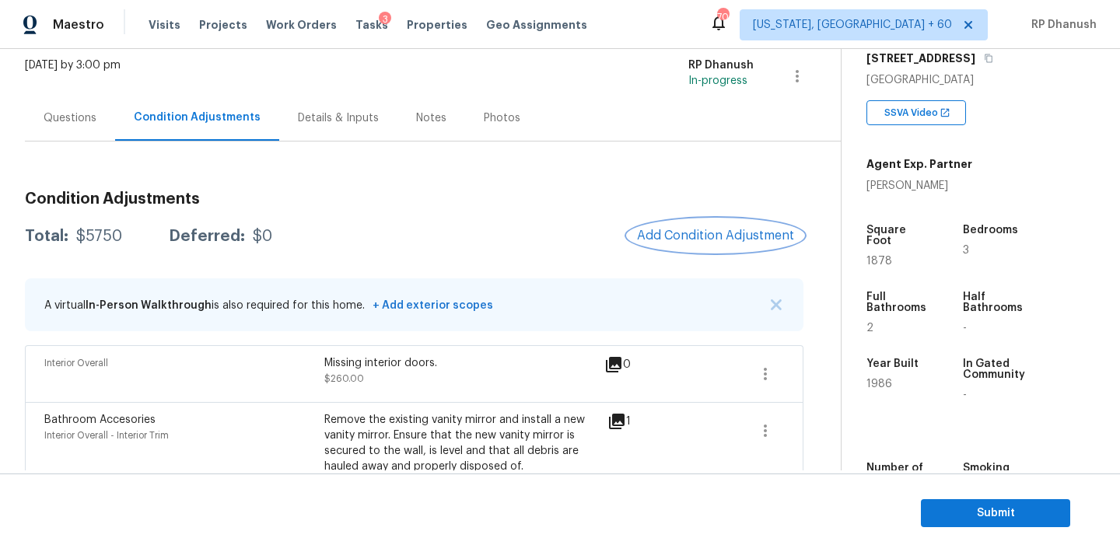
scroll to position [0, 0]
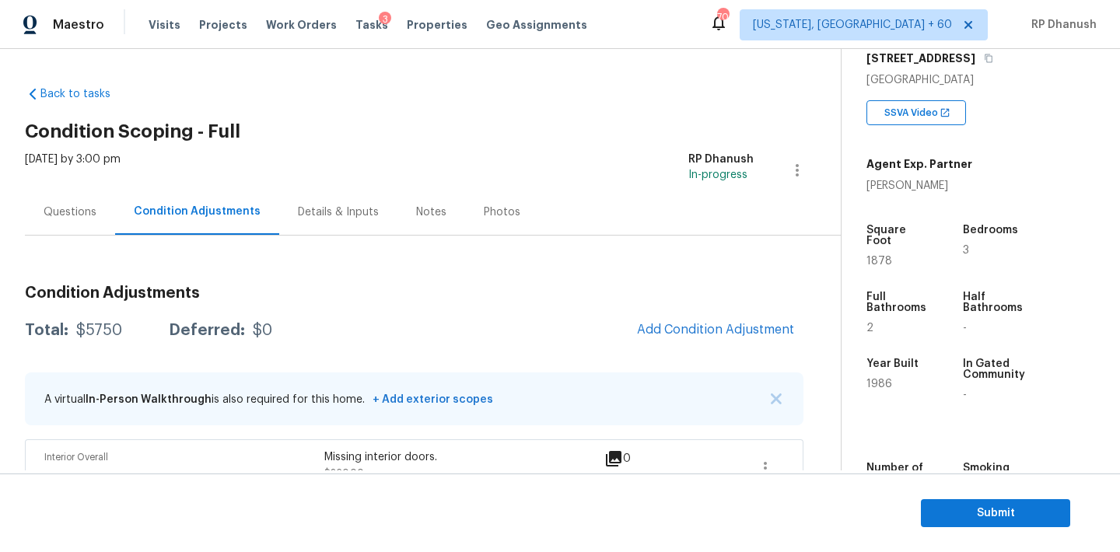
click at [82, 202] on div "Questions" at bounding box center [70, 212] width 90 height 46
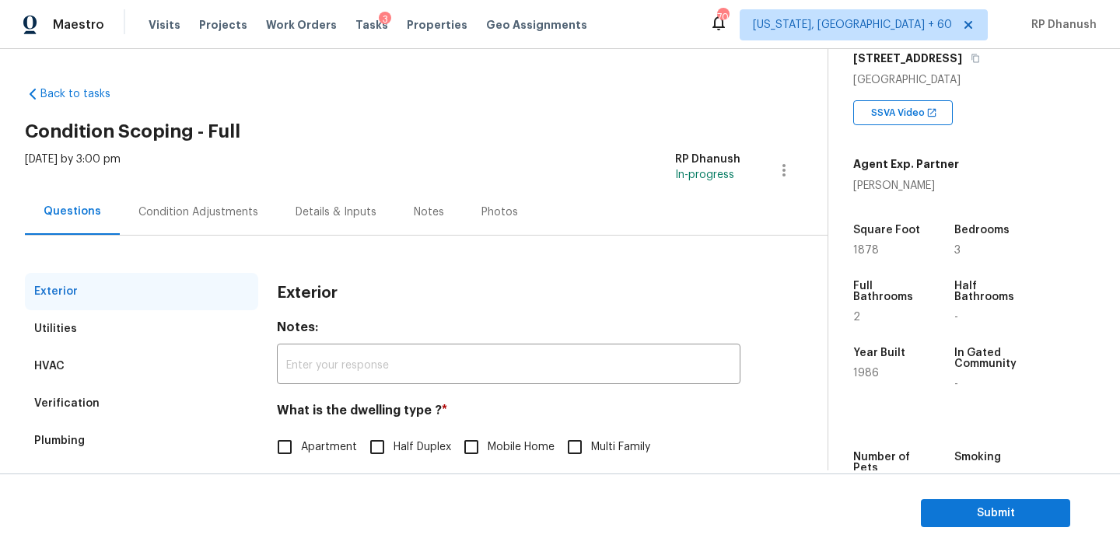
scroll to position [197, 0]
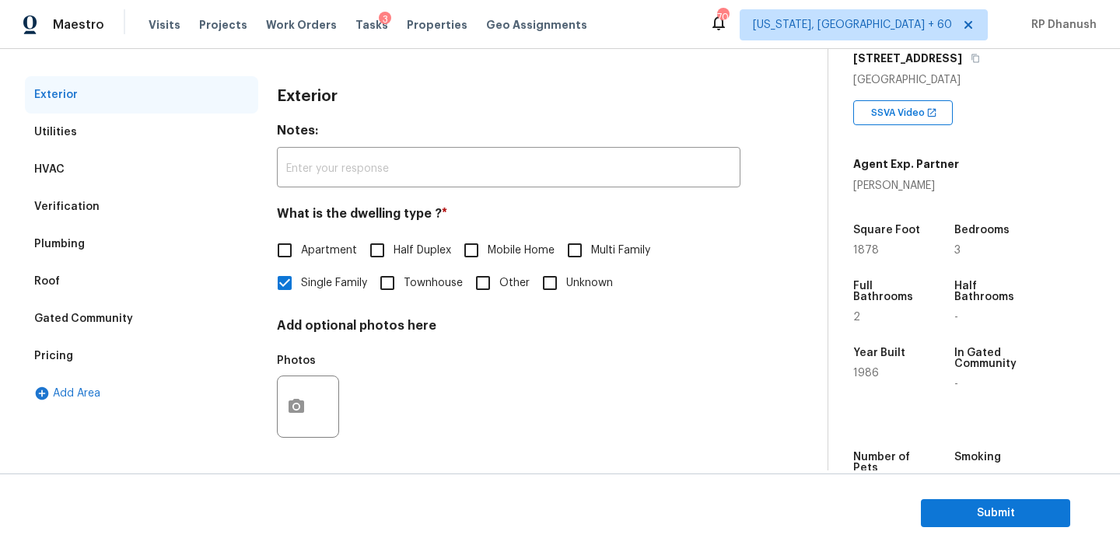
click at [83, 348] on div "Pricing" at bounding box center [141, 356] width 233 height 37
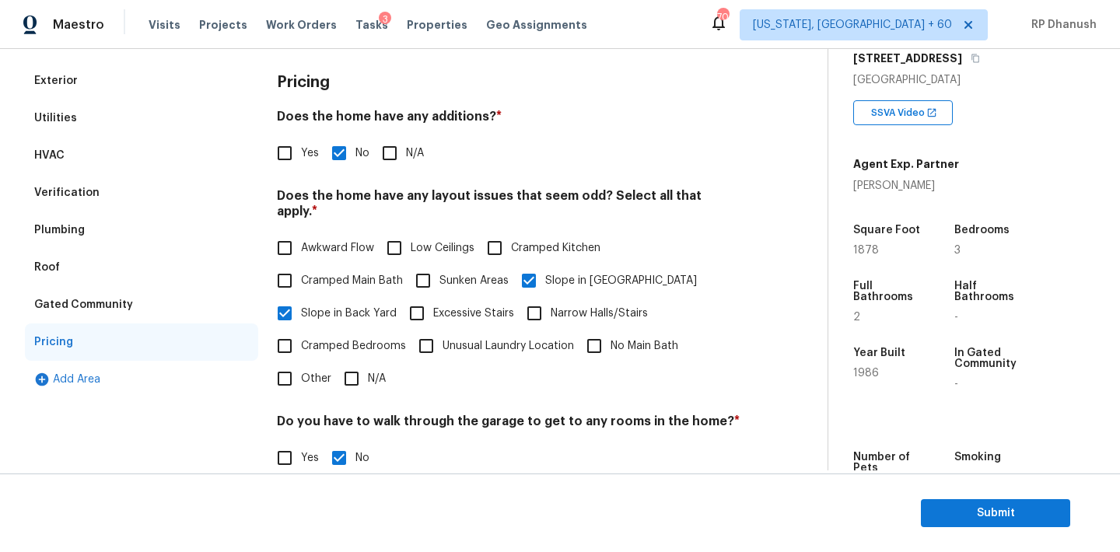
scroll to position [180, 0]
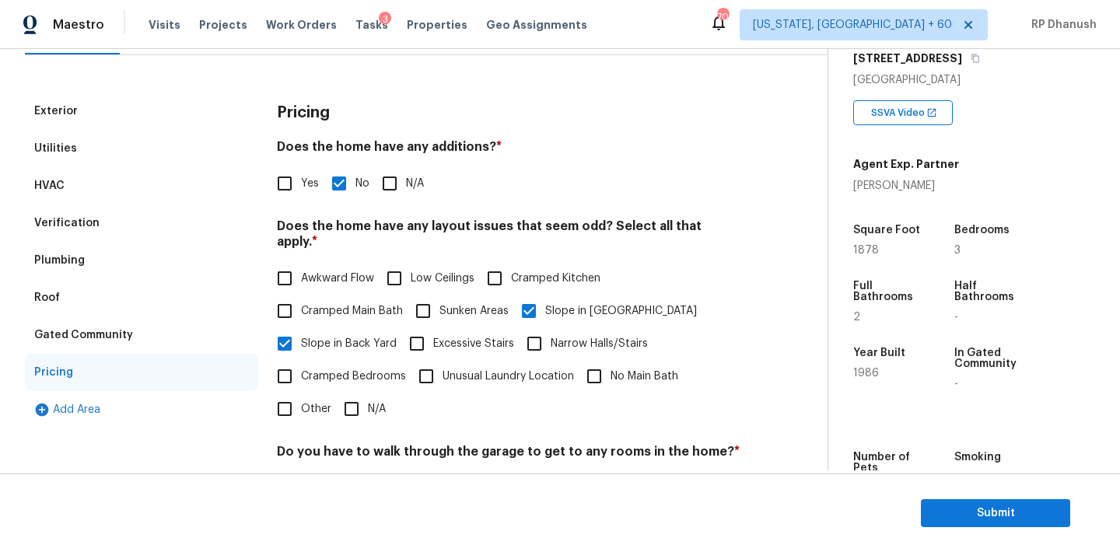
click at [289, 187] on input "Yes" at bounding box center [284, 183] width 33 height 33
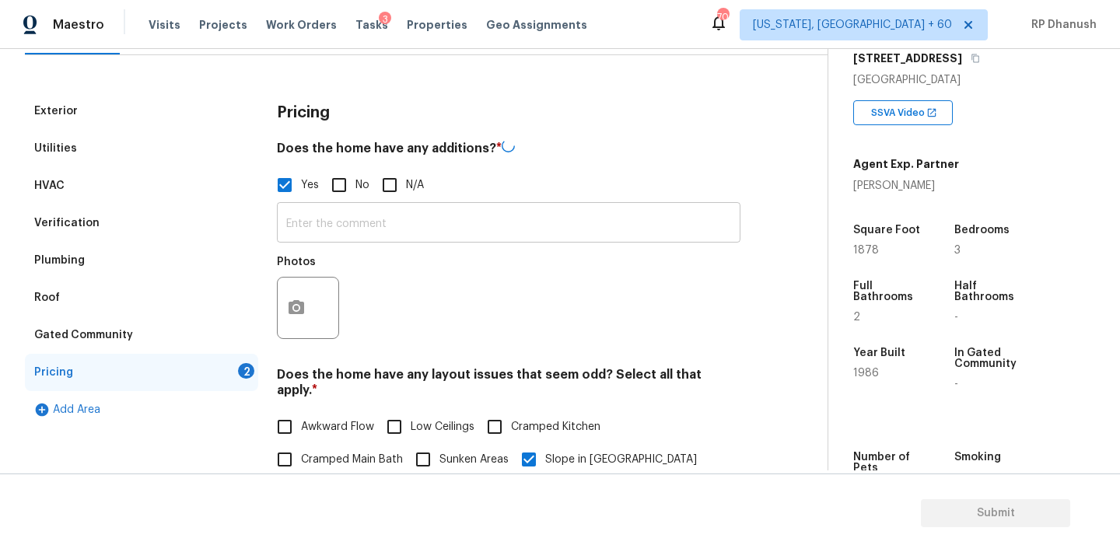
click at [318, 224] on input "text" at bounding box center [508, 224] width 463 height 37
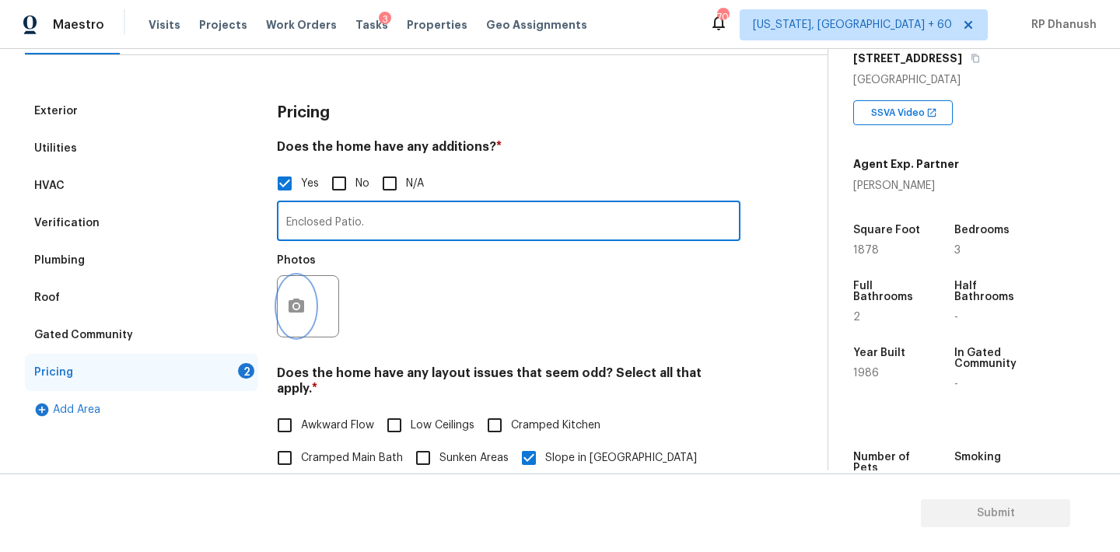
click at [293, 308] on icon "button" at bounding box center [296, 306] width 19 height 19
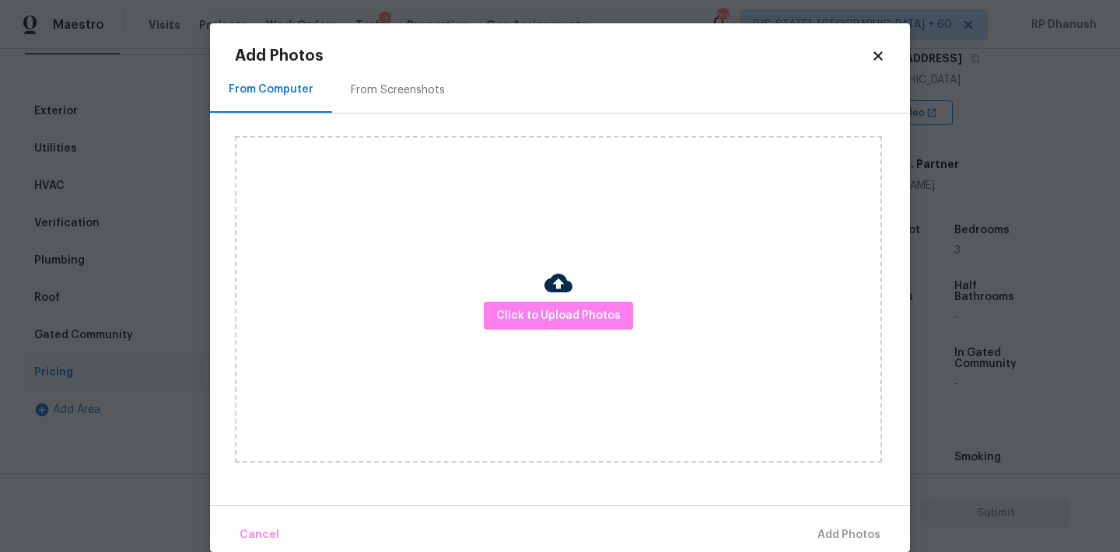
click at [377, 76] on div "From Screenshots" at bounding box center [397, 90] width 131 height 46
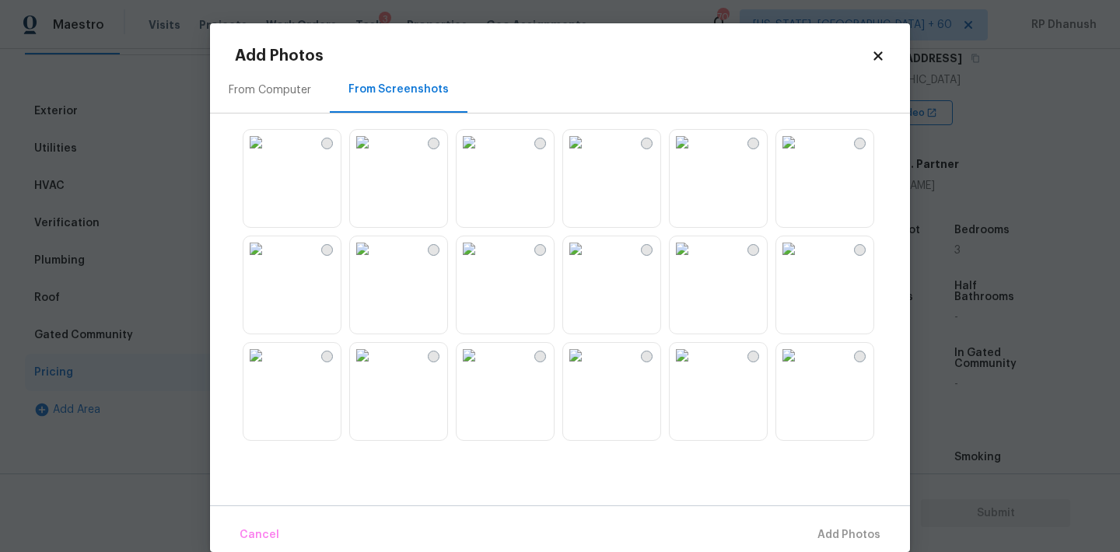
scroll to position [638, 0]
click at [481, 260] on img at bounding box center [468, 250] width 25 height 25
click at [855, 523] on button "Add 1 Photo(s)" at bounding box center [841, 535] width 89 height 33
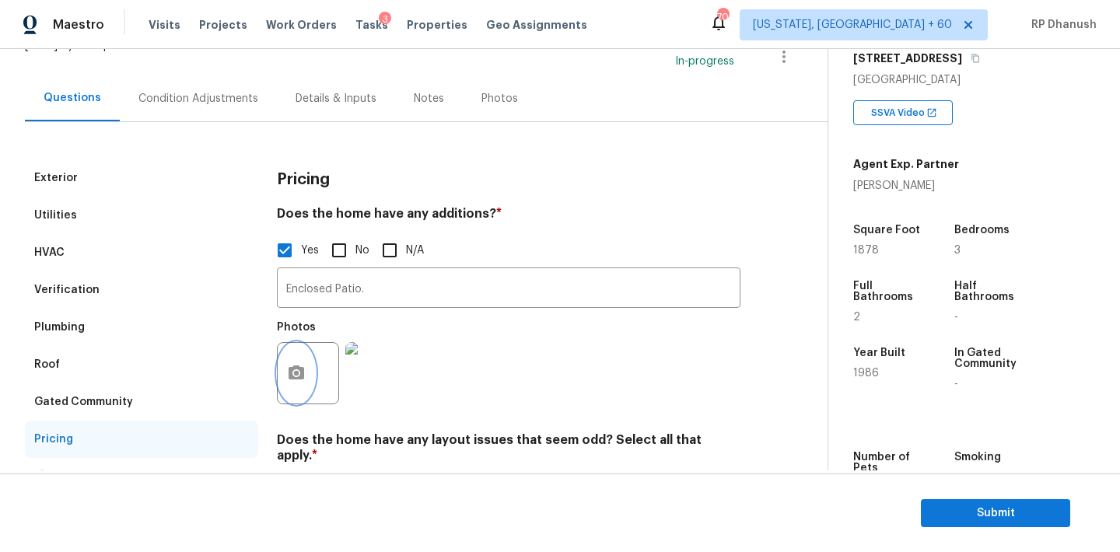
scroll to position [6, 0]
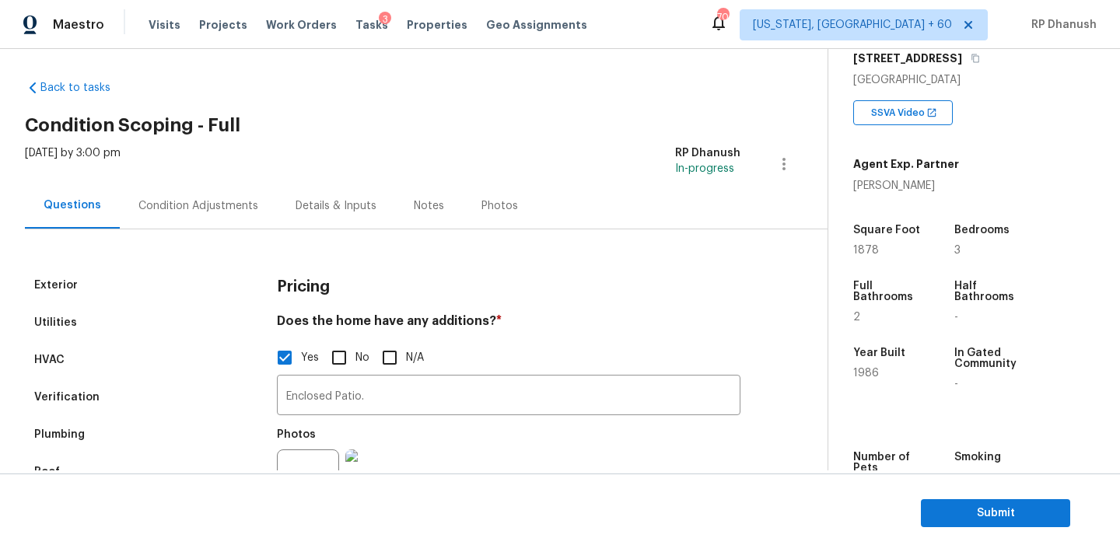
click at [198, 195] on div "Condition Adjustments" at bounding box center [198, 206] width 157 height 46
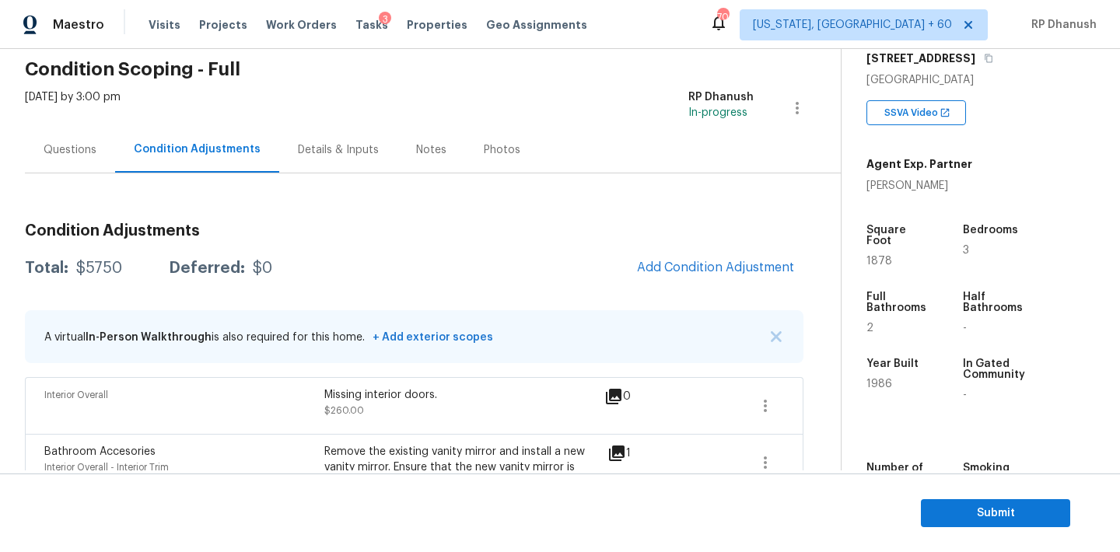
scroll to position [44, 0]
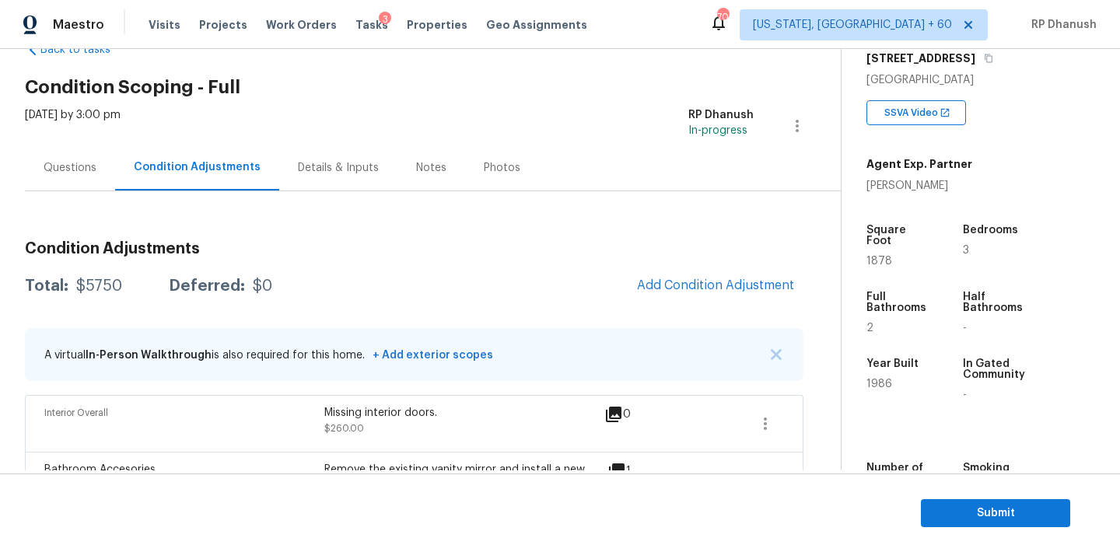
click at [61, 169] on div "Questions" at bounding box center [70, 168] width 53 height 16
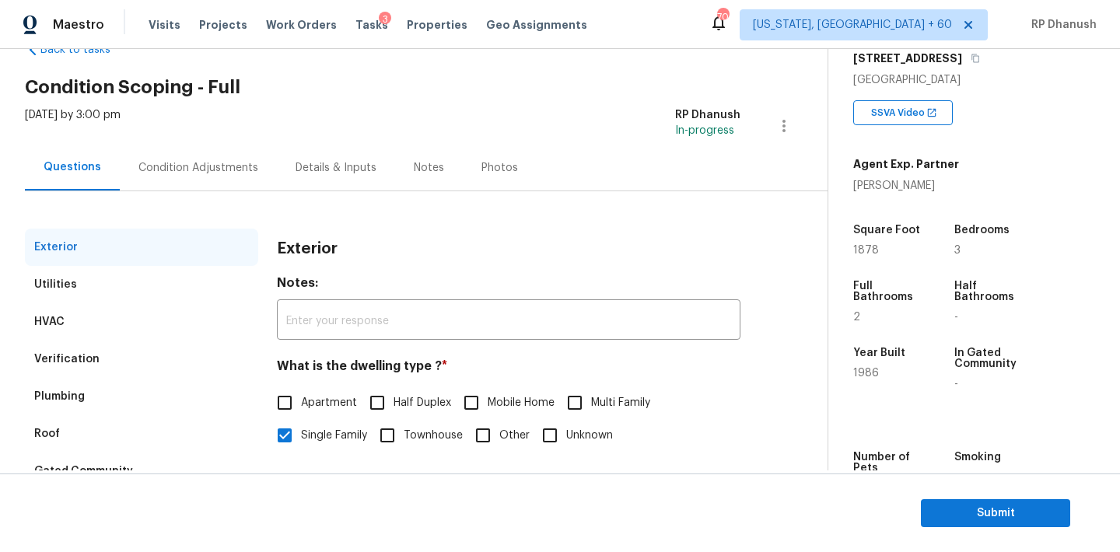
scroll to position [197, 0]
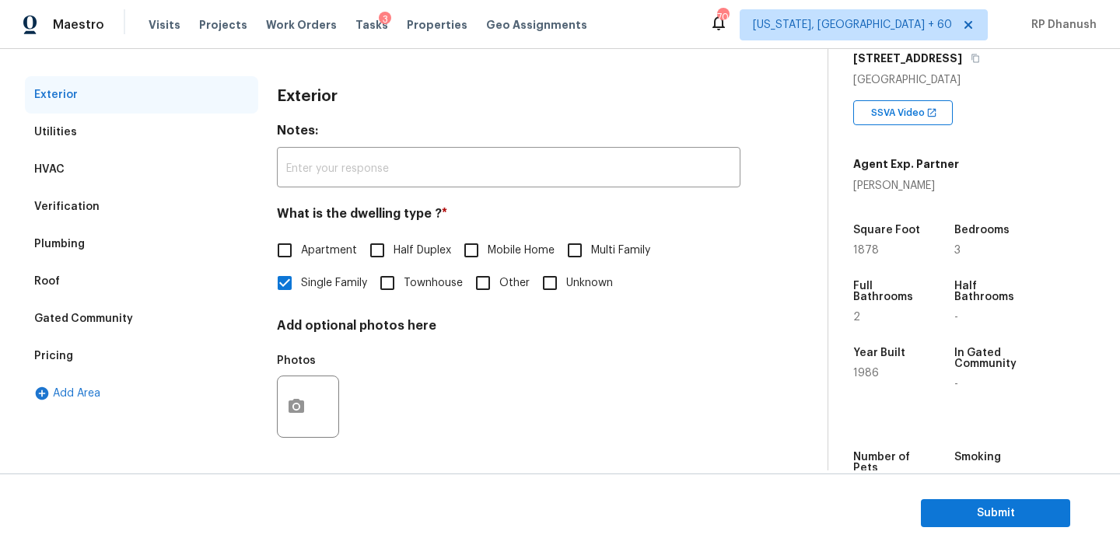
click at [119, 350] on div "Pricing" at bounding box center [141, 356] width 233 height 37
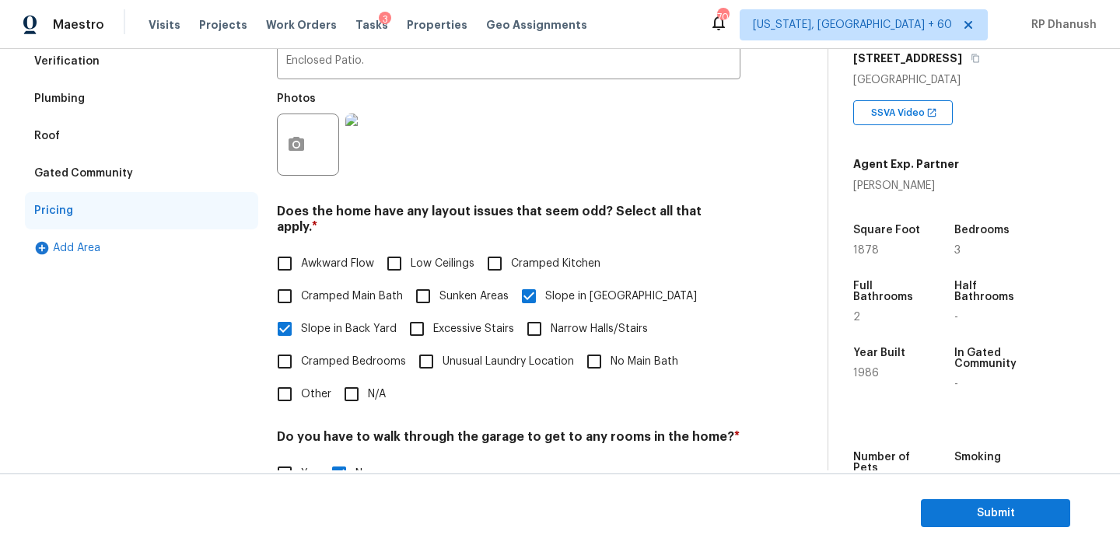
scroll to position [193, 0]
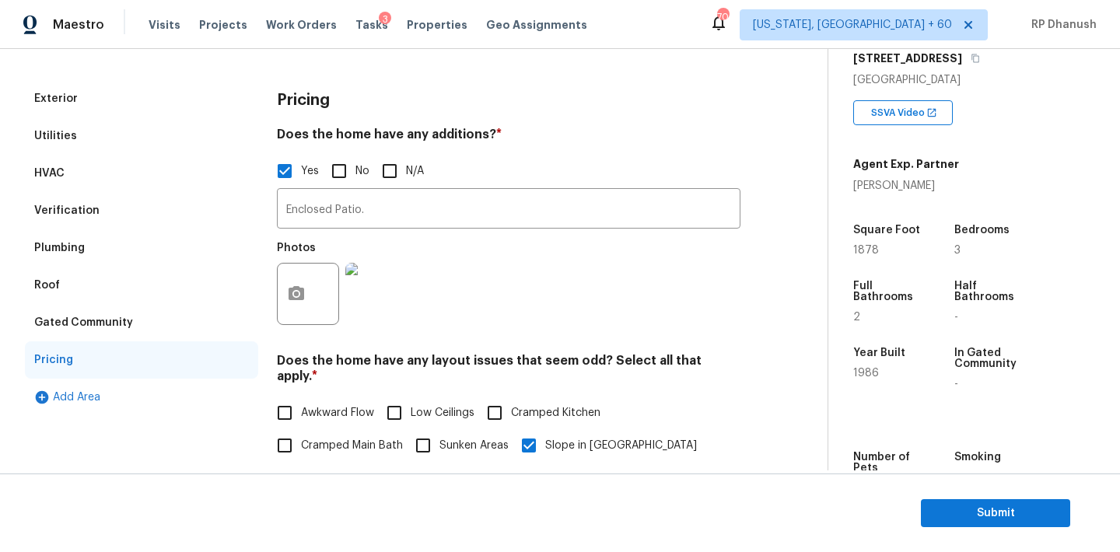
click at [100, 212] on div "Verification" at bounding box center [141, 210] width 233 height 37
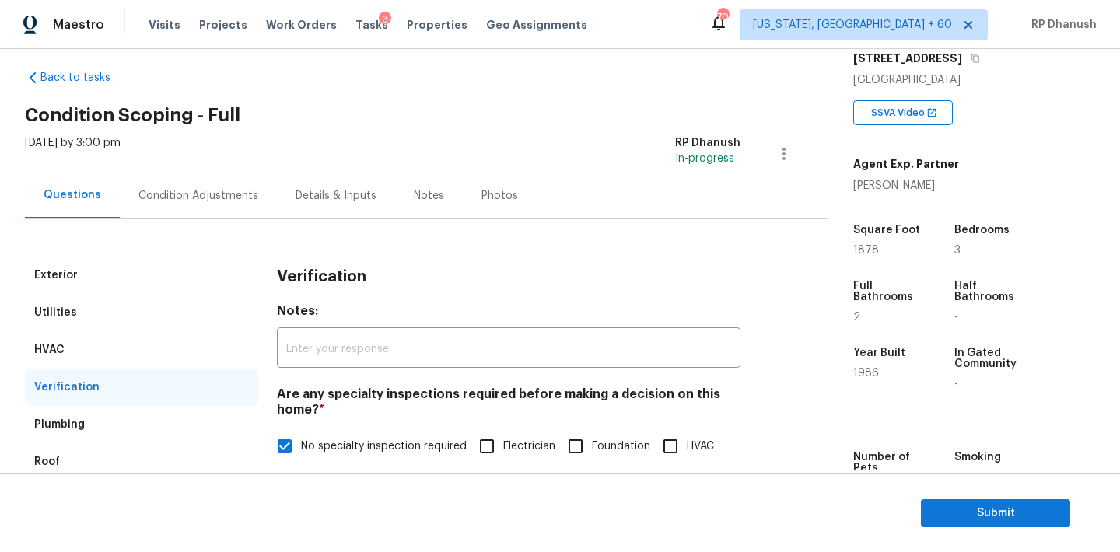
scroll to position [5, 0]
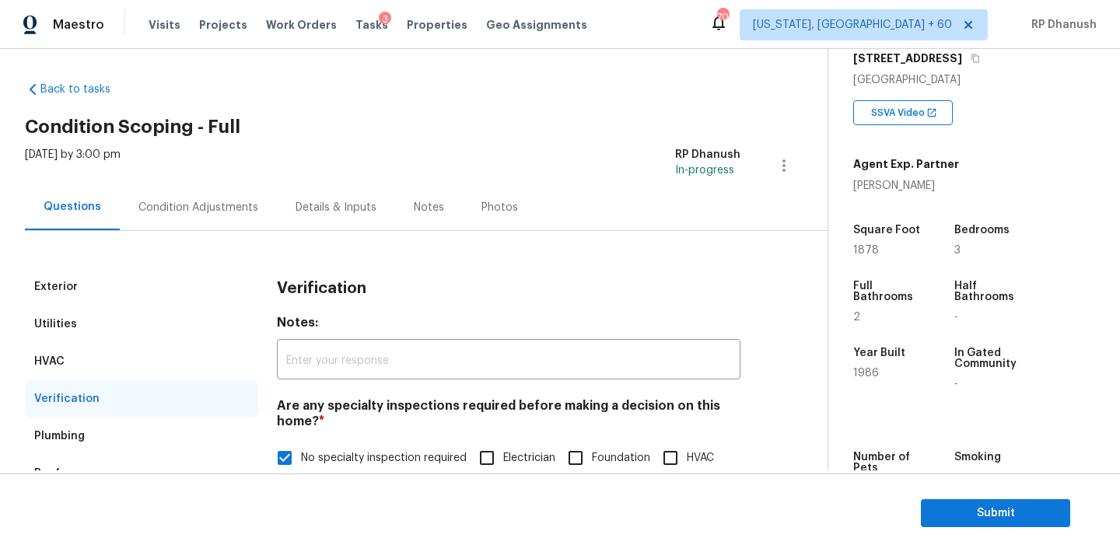
click at [145, 200] on div "Condition Adjustments" at bounding box center [198, 208] width 120 height 16
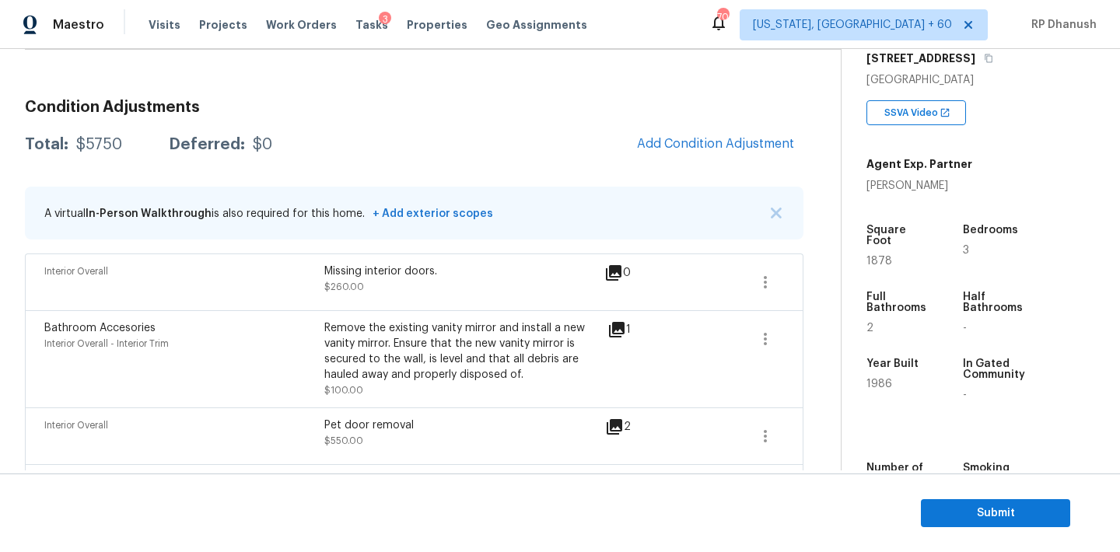
scroll to position [135, 0]
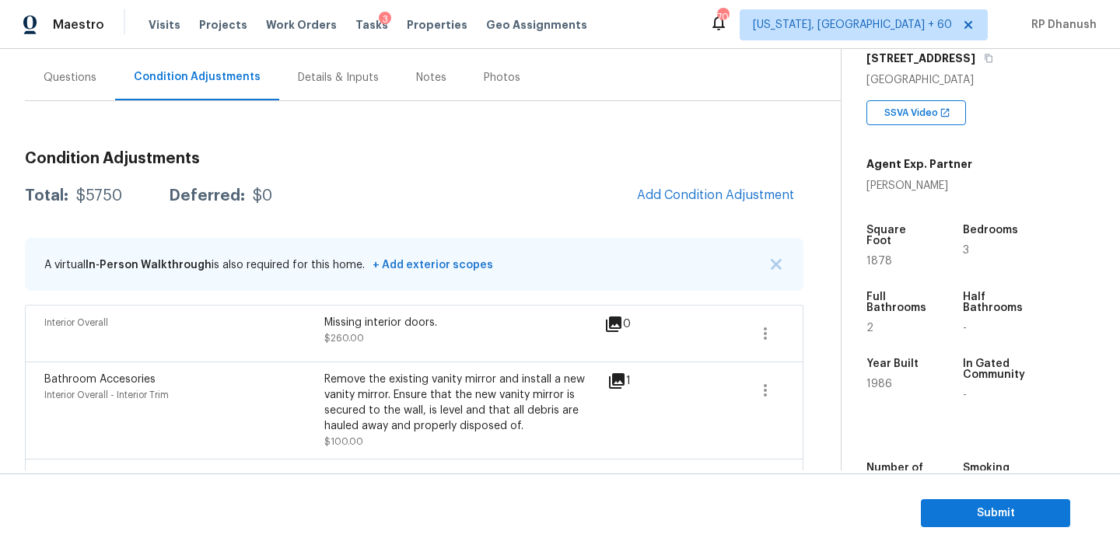
click at [675, 212] on span "Add Condition Adjustment" at bounding box center [716, 196] width 176 height 34
click at [689, 183] on button "Add Condition Adjustment" at bounding box center [716, 195] width 176 height 33
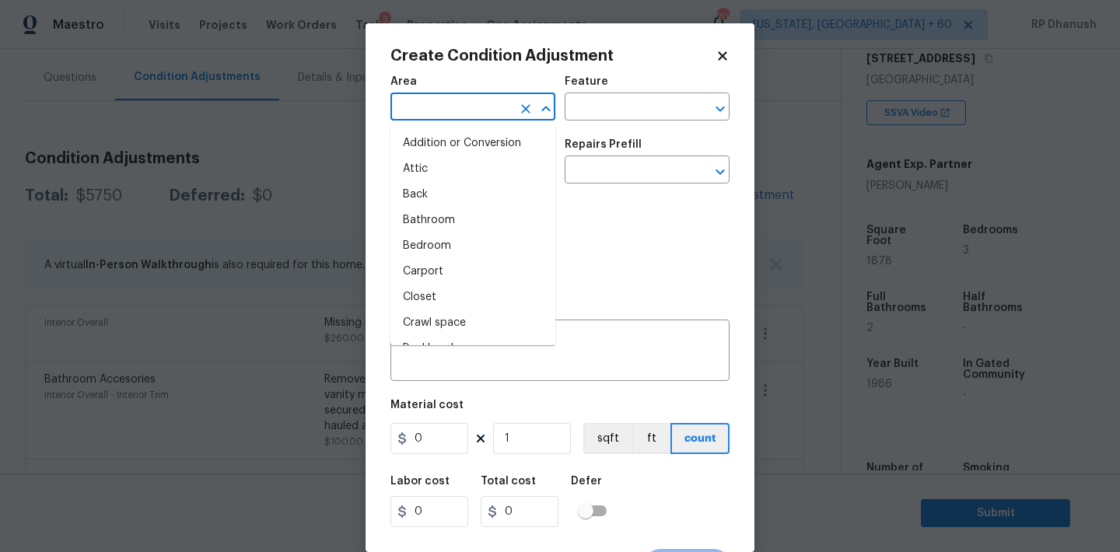
click at [441, 106] on input "text" at bounding box center [450, 108] width 121 height 24
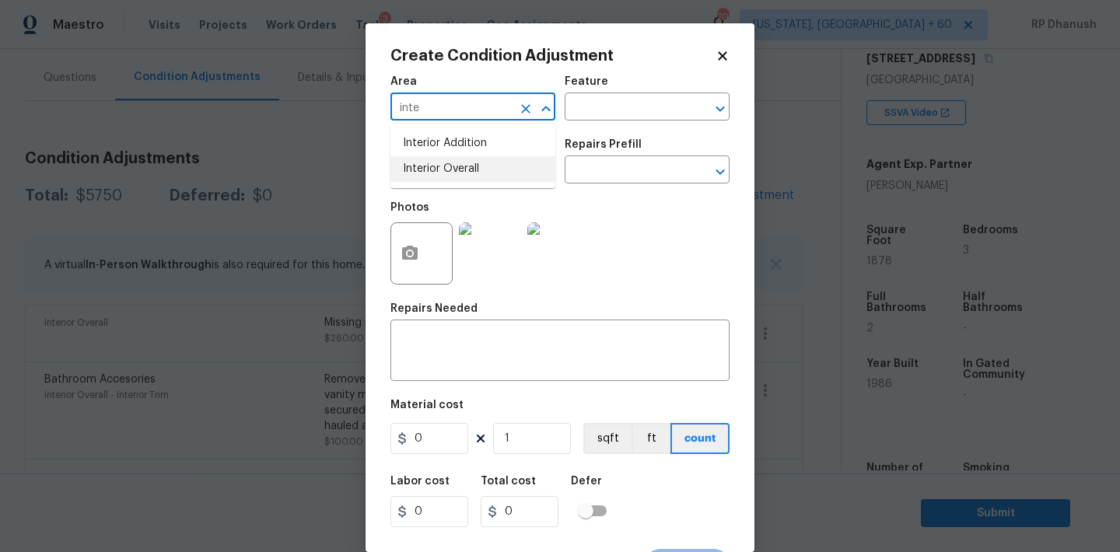
drag, startPoint x: 438, startPoint y: 178, endPoint x: 545, endPoint y: 126, distance: 119.3
click at [437, 177] on li "Interior Overall" at bounding box center [472, 169] width 165 height 26
click at [565, 126] on div "Area Interior Overall ​ Feature ​" at bounding box center [559, 98] width 339 height 63
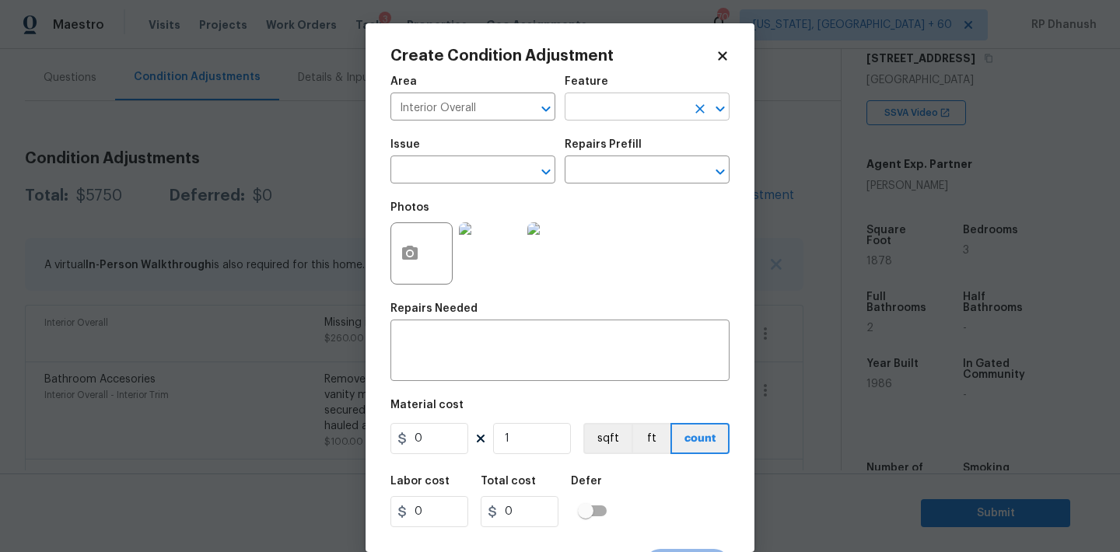
click at [582, 113] on input "text" at bounding box center [625, 108] width 121 height 24
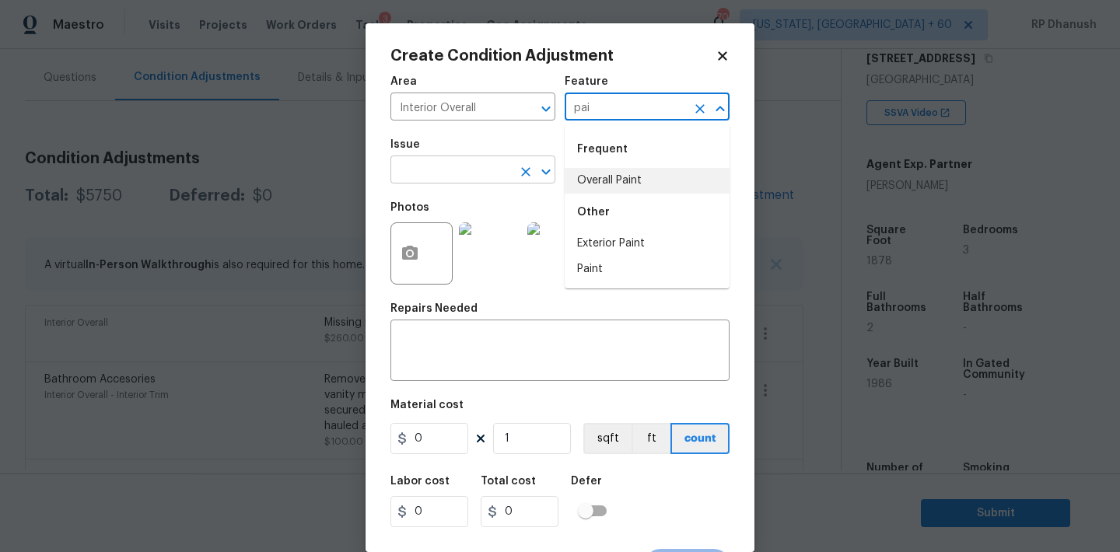
drag, startPoint x: 597, startPoint y: 184, endPoint x: 505, endPoint y: 184, distance: 92.5
click at [597, 184] on li "Overall Paint" at bounding box center [647, 181] width 165 height 26
click at [455, 184] on input "text" at bounding box center [450, 171] width 121 height 24
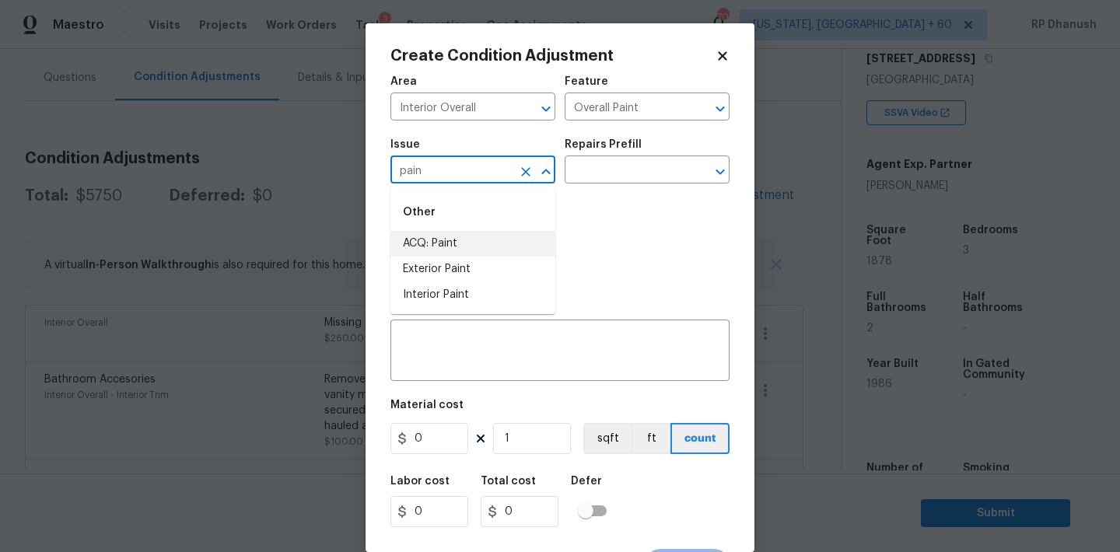
click at [474, 236] on li "ACQ: Paint" at bounding box center [472, 244] width 165 height 26
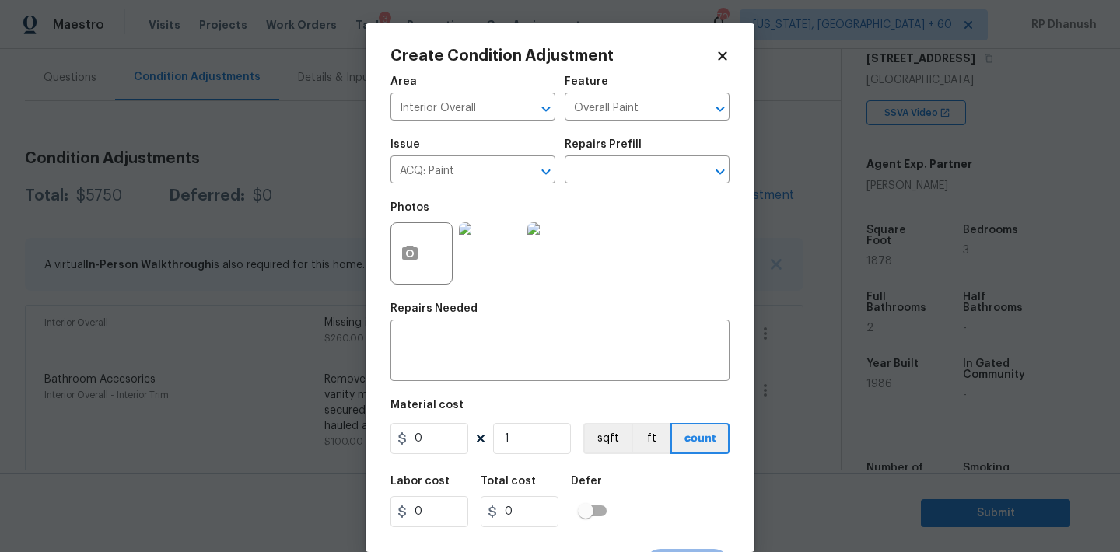
click at [607, 150] on h5 "Repairs Prefill" at bounding box center [603, 144] width 77 height 11
click at [607, 186] on div "Issue ACQ: Paint ​ Repairs Prefill ​" at bounding box center [559, 161] width 339 height 63
click at [615, 173] on input "text" at bounding box center [625, 171] width 121 height 24
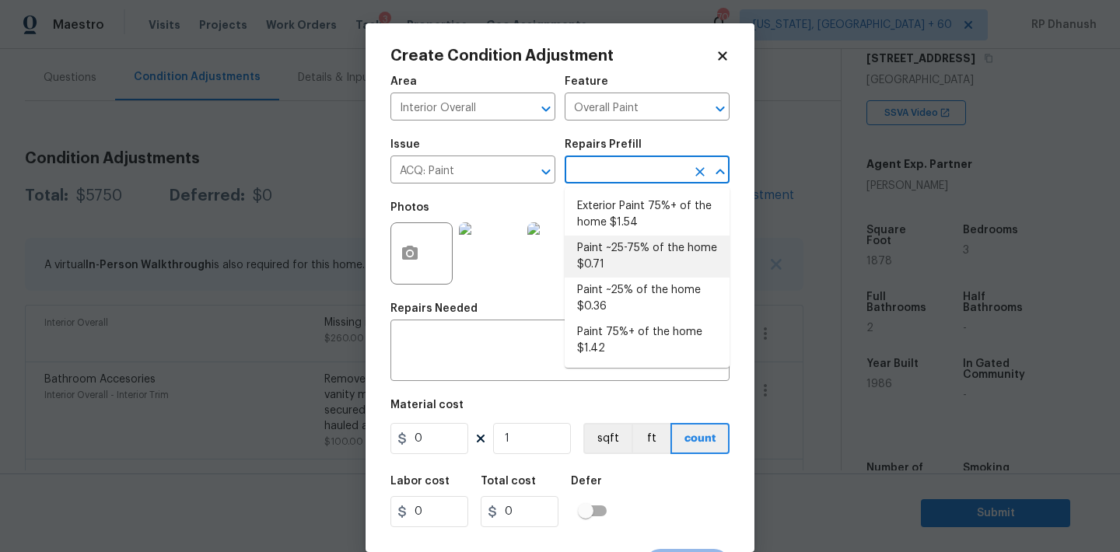
click at [622, 261] on li "Paint ~25-75% of the home $0.71" at bounding box center [647, 257] width 165 height 42
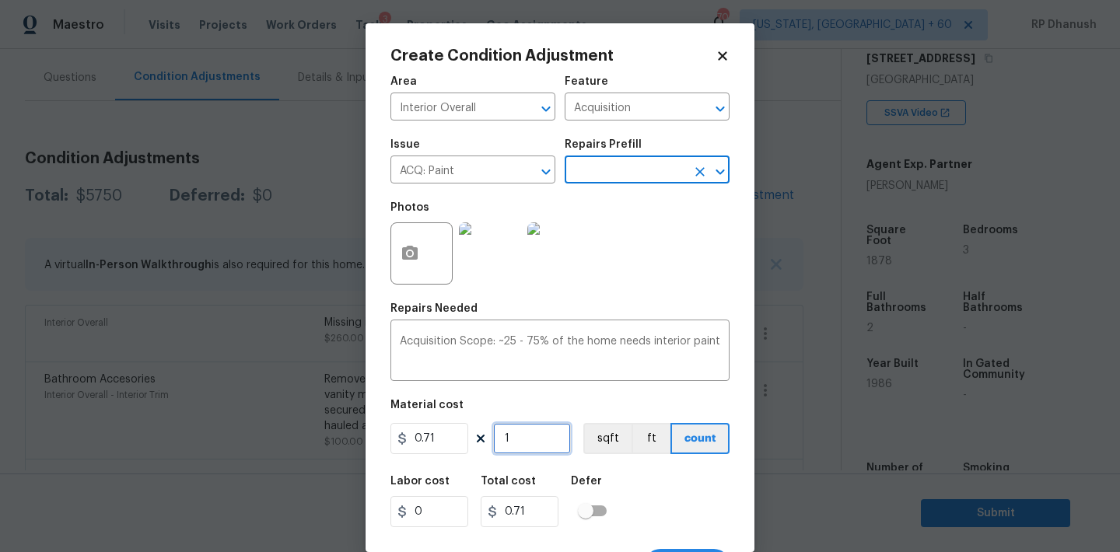
click at [529, 446] on input "1" at bounding box center [532, 438] width 78 height 31
click at [529, 446] on input "1878" at bounding box center [532, 438] width 78 height 31
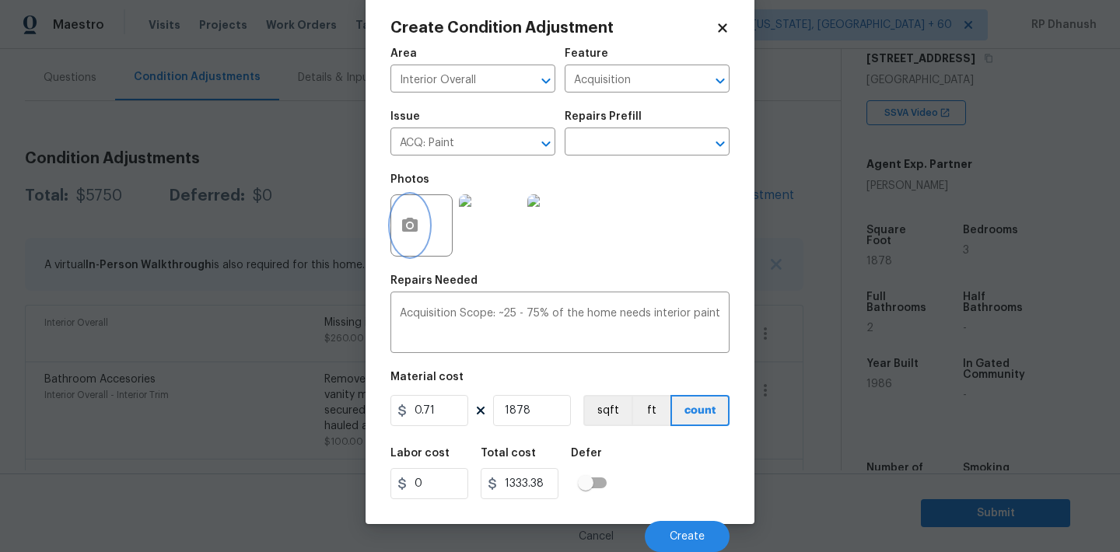
click at [415, 220] on icon "button" at bounding box center [410, 225] width 16 height 14
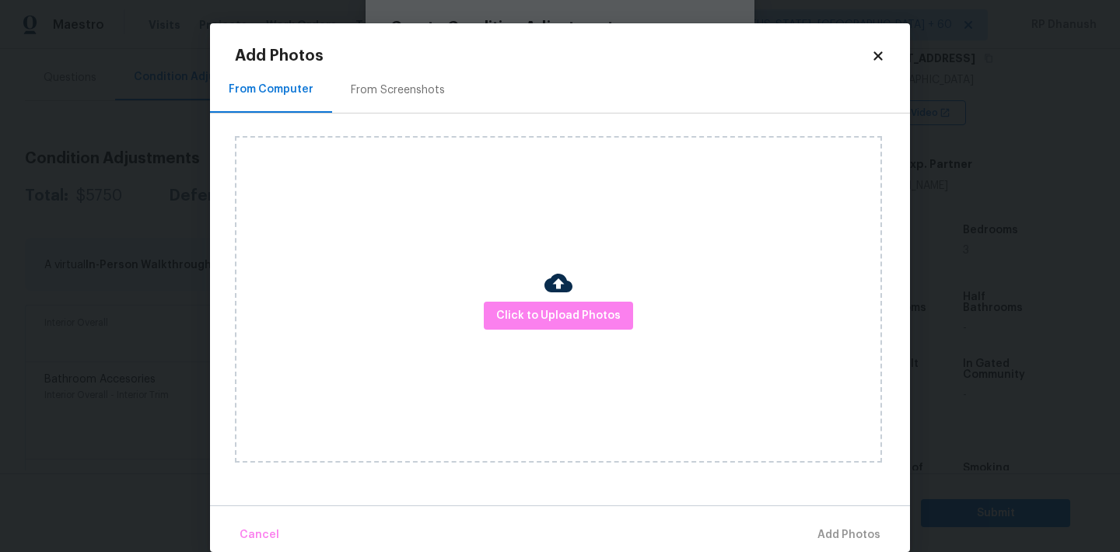
click at [403, 83] on div "From Screenshots" at bounding box center [398, 90] width 94 height 16
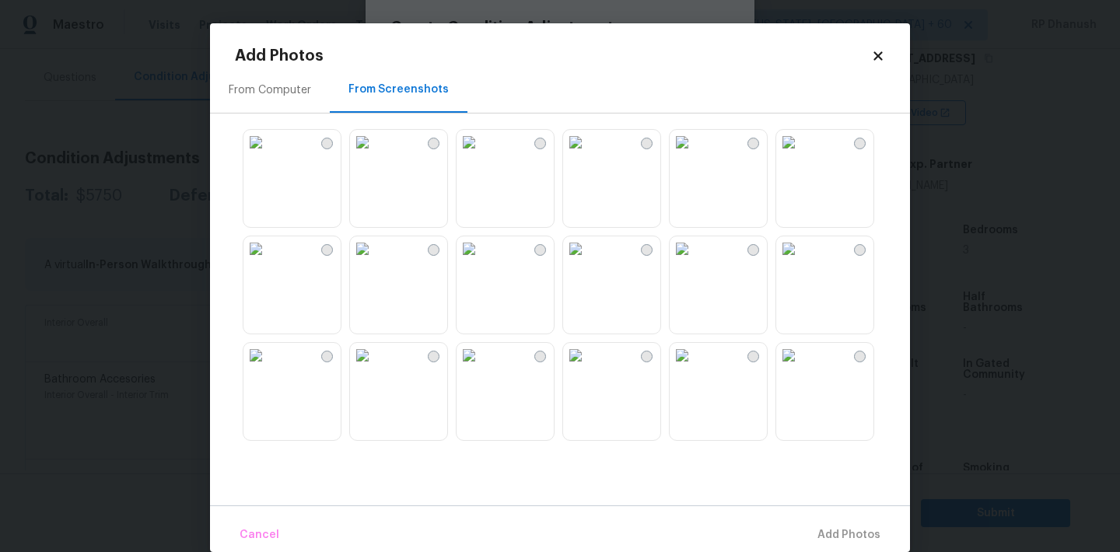
click at [375, 155] on img at bounding box center [362, 142] width 25 height 25
click at [694, 368] on img at bounding box center [682, 355] width 25 height 25
click at [801, 368] on img at bounding box center [788, 355] width 25 height 25
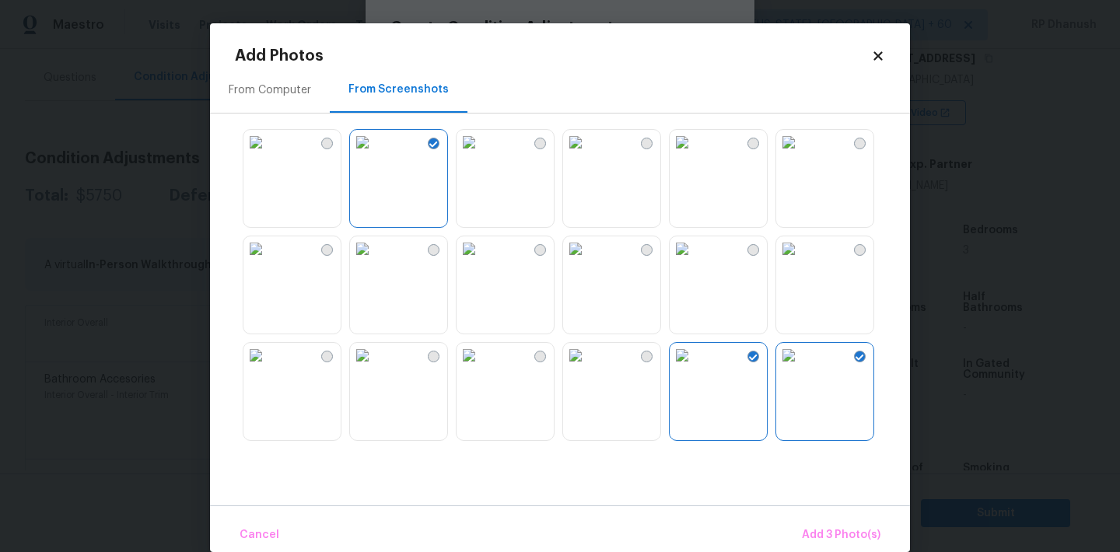
click at [801, 261] on img at bounding box center [788, 248] width 25 height 25
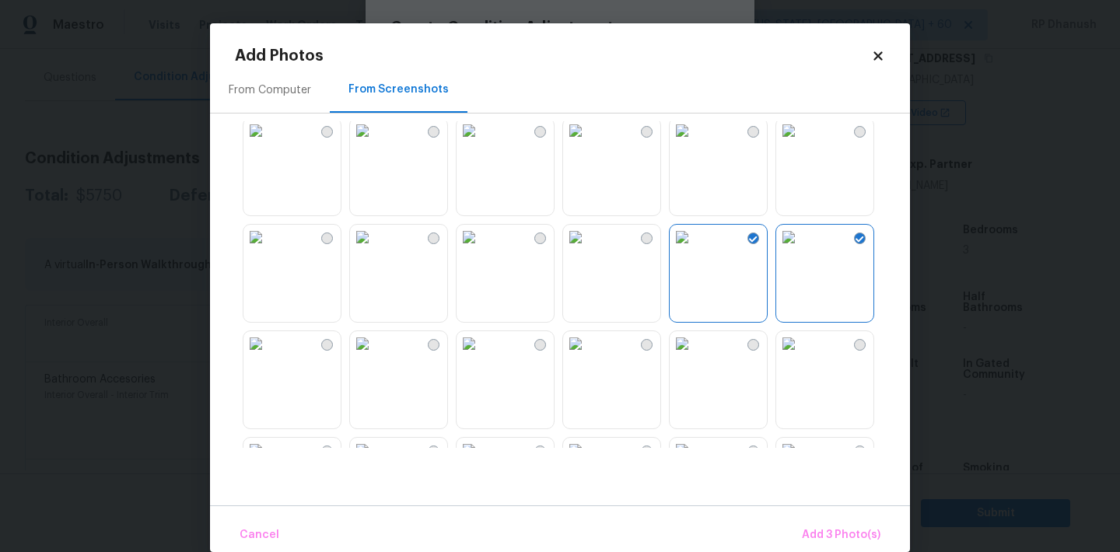
scroll to position [224, 0]
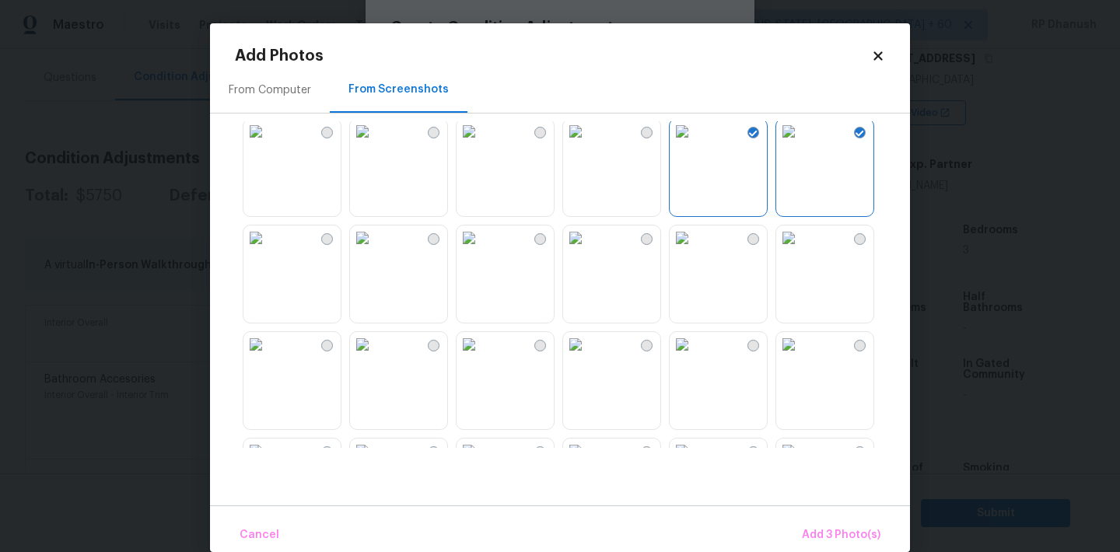
click at [481, 357] on img at bounding box center [468, 344] width 25 height 25
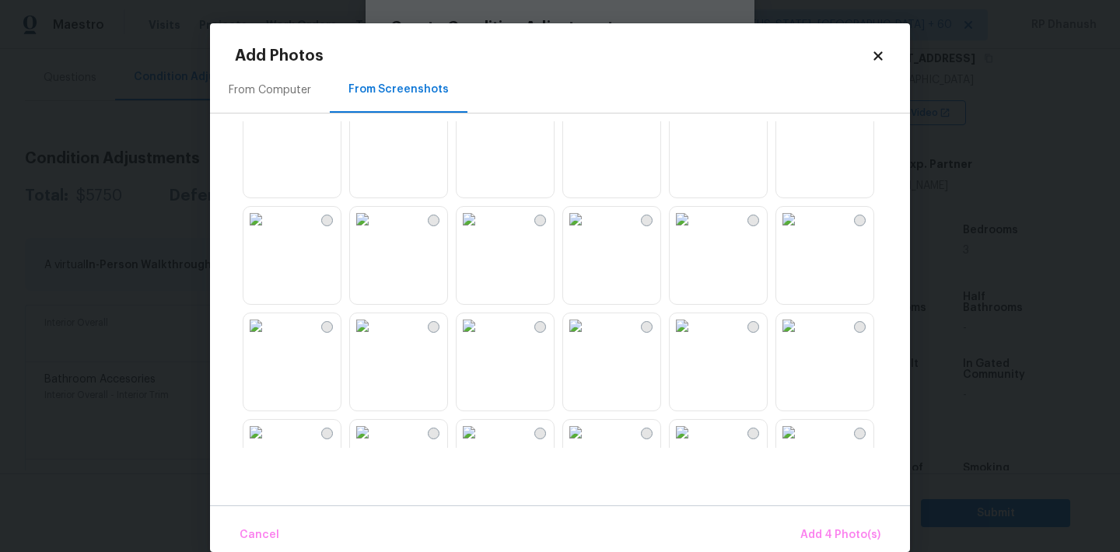
scroll to position [634, 0]
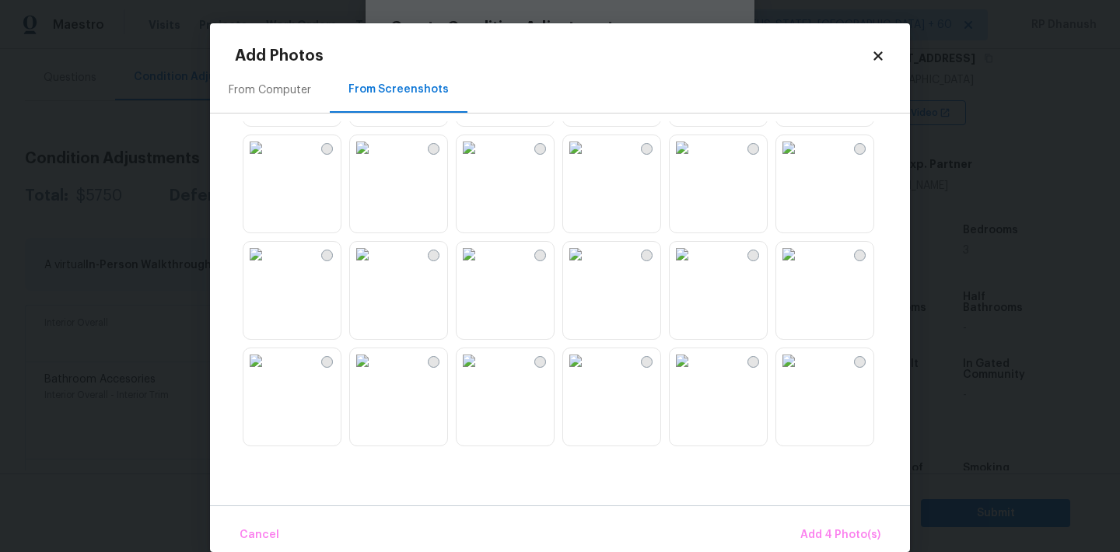
click at [375, 160] on img at bounding box center [362, 147] width 25 height 25
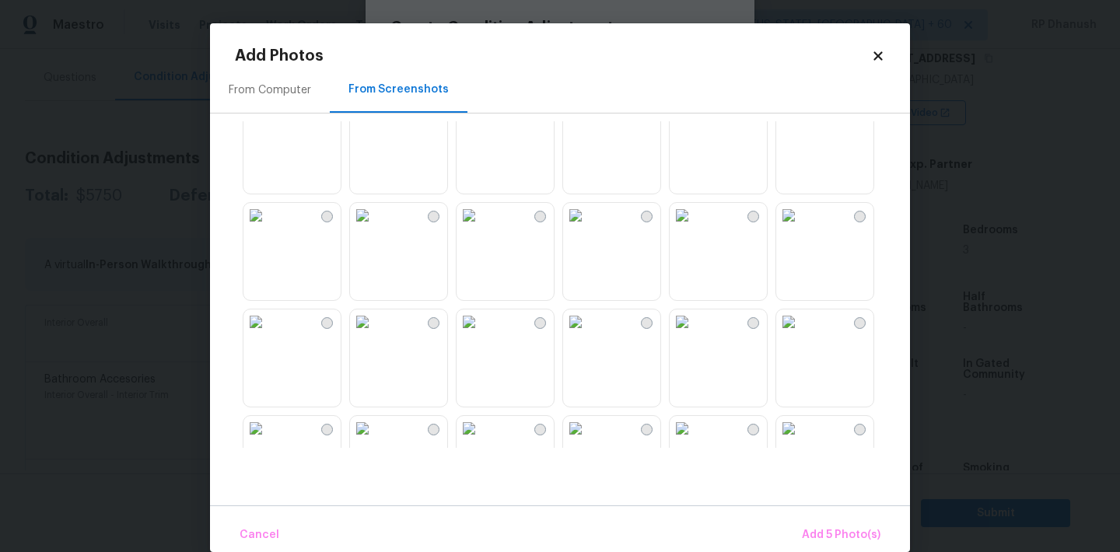
scroll to position [946, 0]
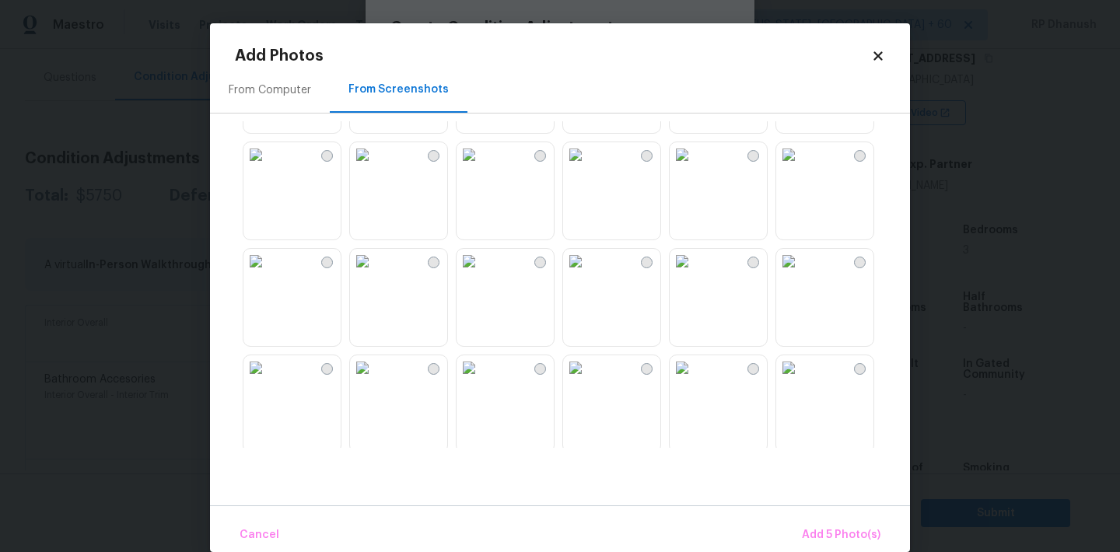
click at [481, 162] on img at bounding box center [468, 154] width 25 height 25
click at [864, 532] on span "Add 6 Photo(s)" at bounding box center [840, 535] width 79 height 19
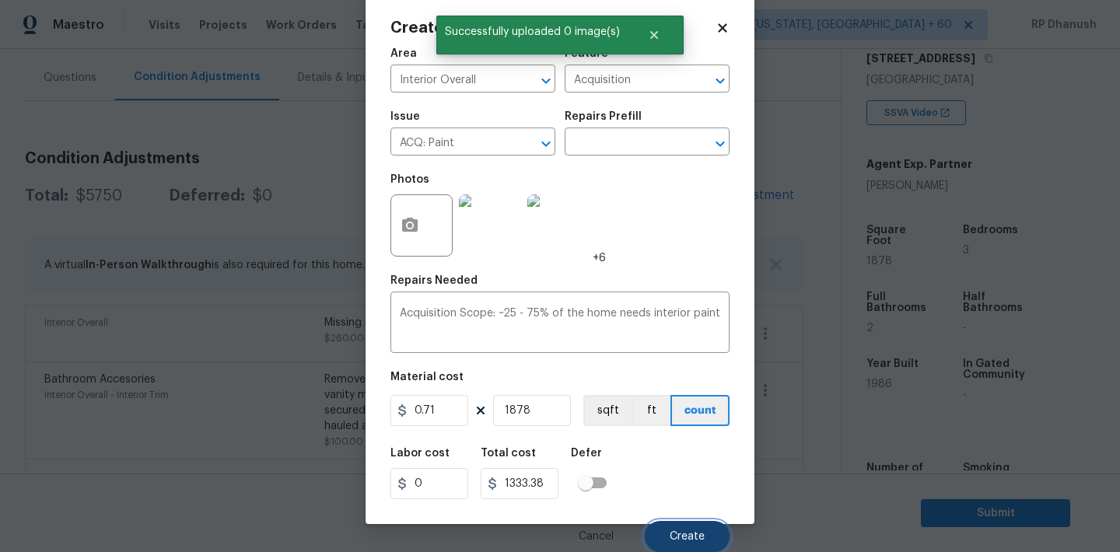
click at [662, 537] on button "Create" at bounding box center [687, 536] width 85 height 31
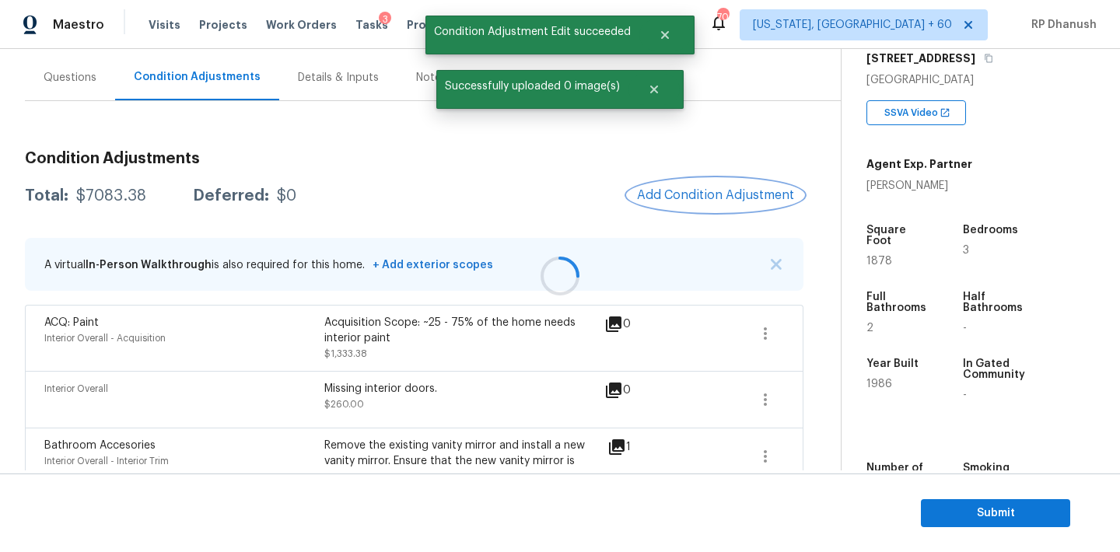
scroll to position [0, 0]
click at [719, 202] on button "Add Condition Adjustment" at bounding box center [716, 195] width 176 height 33
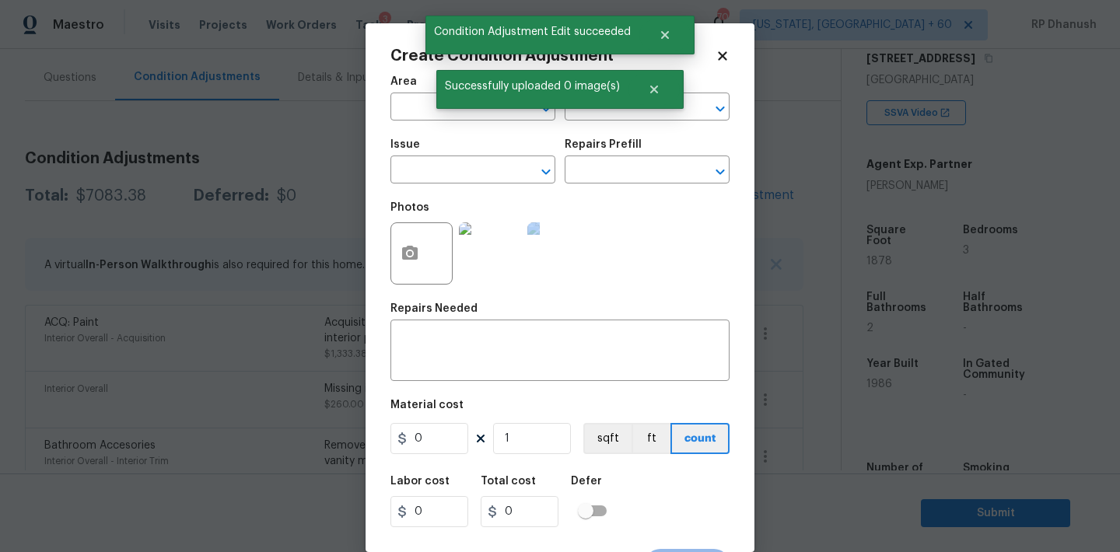
click at [719, 202] on div "Photos" at bounding box center [559, 243] width 339 height 101
click at [407, 114] on input "text" at bounding box center [450, 108] width 121 height 24
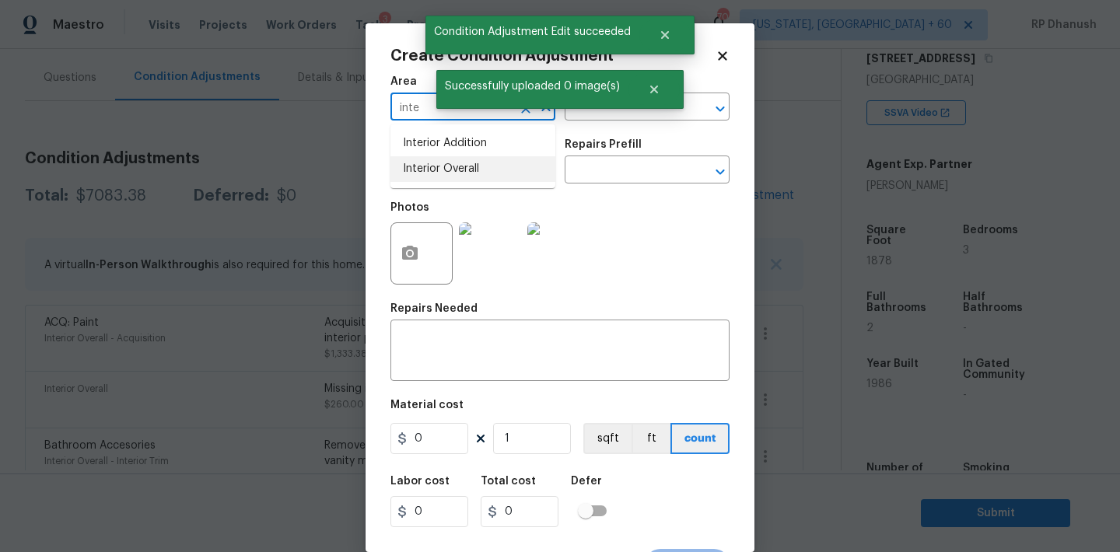
click at [411, 158] on li "Interior Overall" at bounding box center [472, 169] width 165 height 26
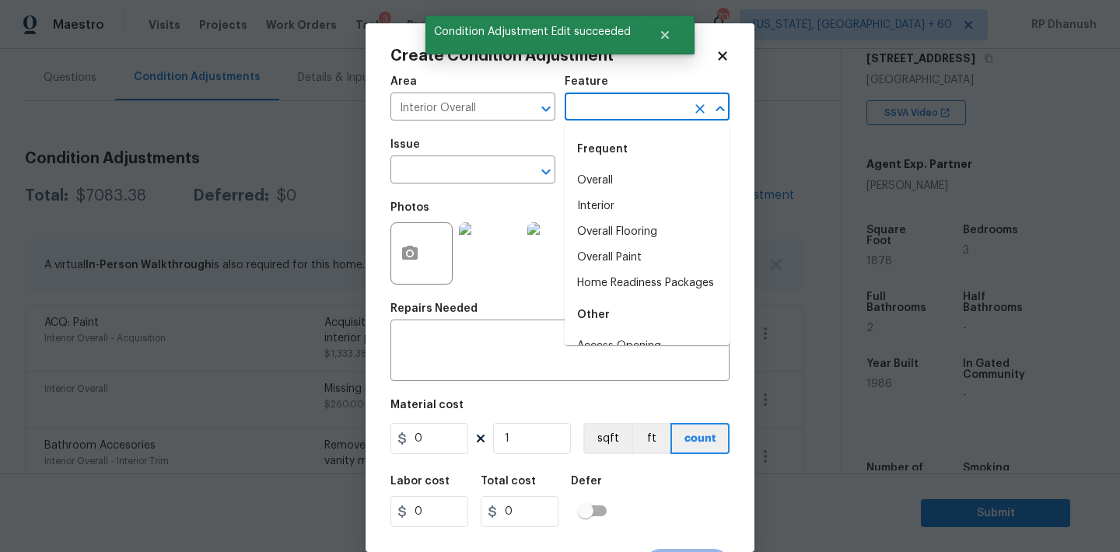
click at [580, 115] on input "text" at bounding box center [625, 108] width 121 height 24
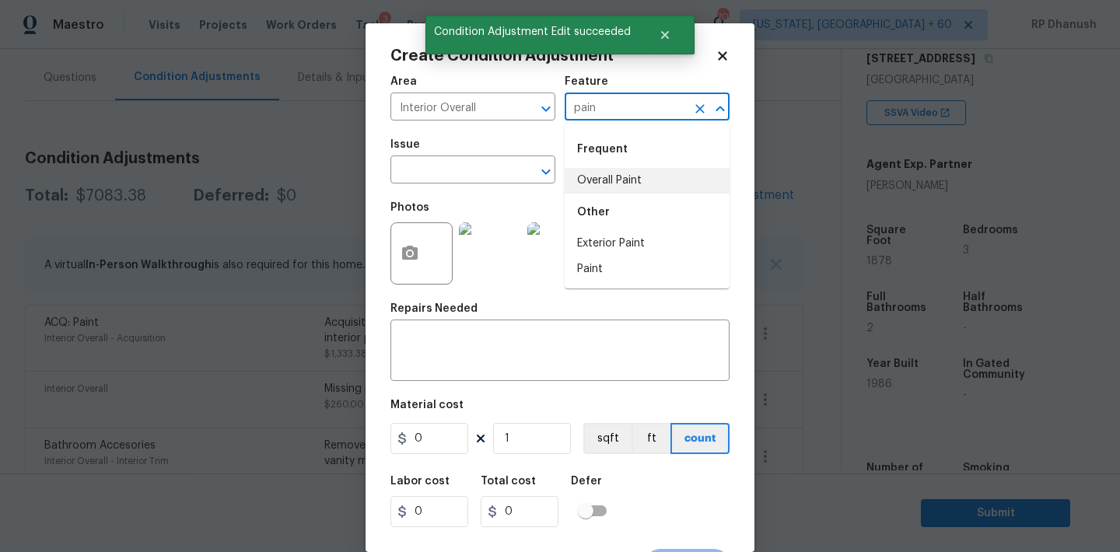
click at [579, 177] on li "Overall Paint" at bounding box center [647, 181] width 165 height 26
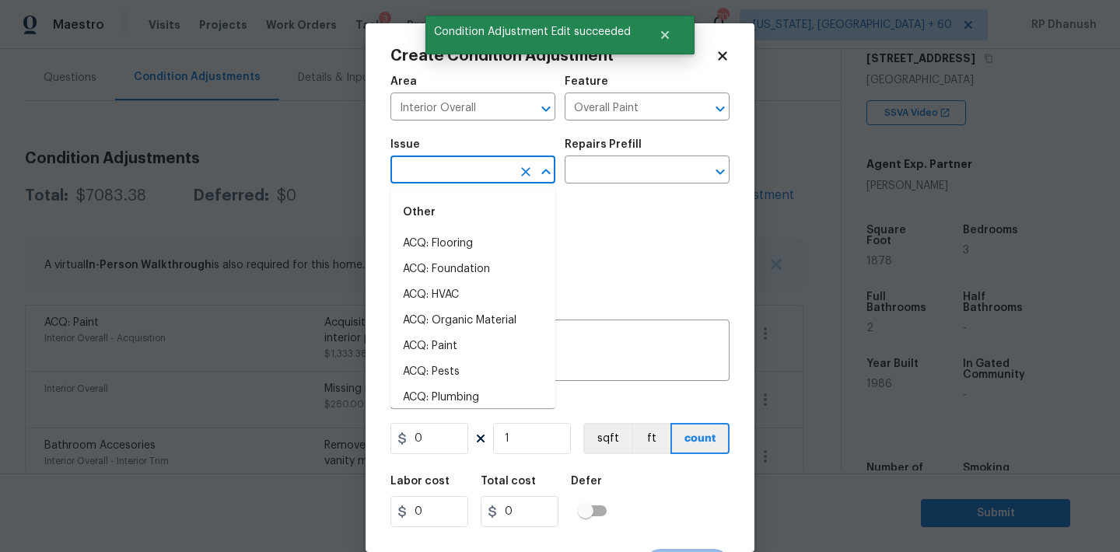
click at [432, 177] on input "text" at bounding box center [450, 171] width 121 height 24
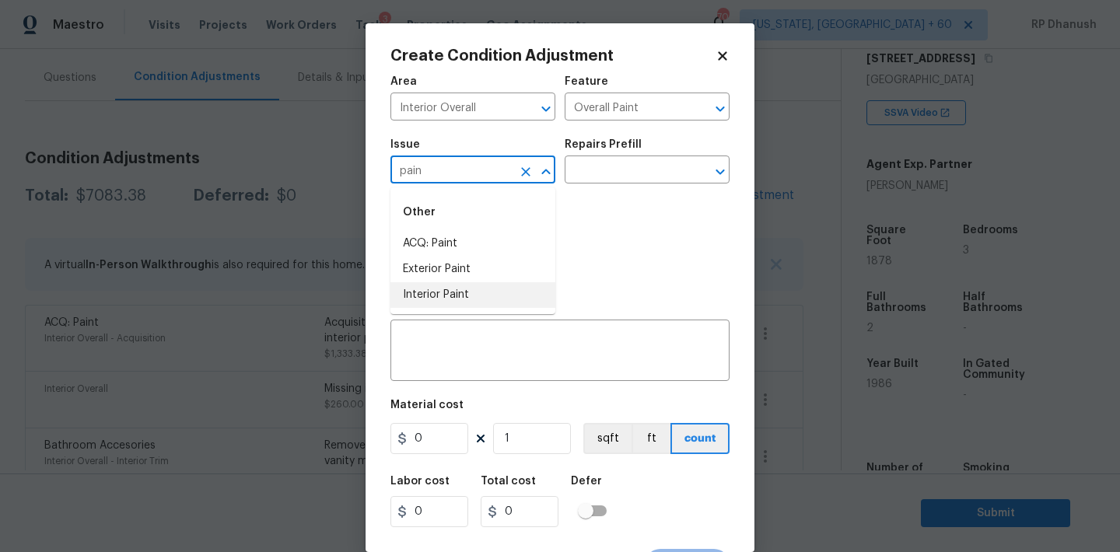
drag, startPoint x: 428, startPoint y: 292, endPoint x: 554, endPoint y: 217, distance: 146.4
click at [428, 292] on li "Interior Paint" at bounding box center [472, 295] width 165 height 26
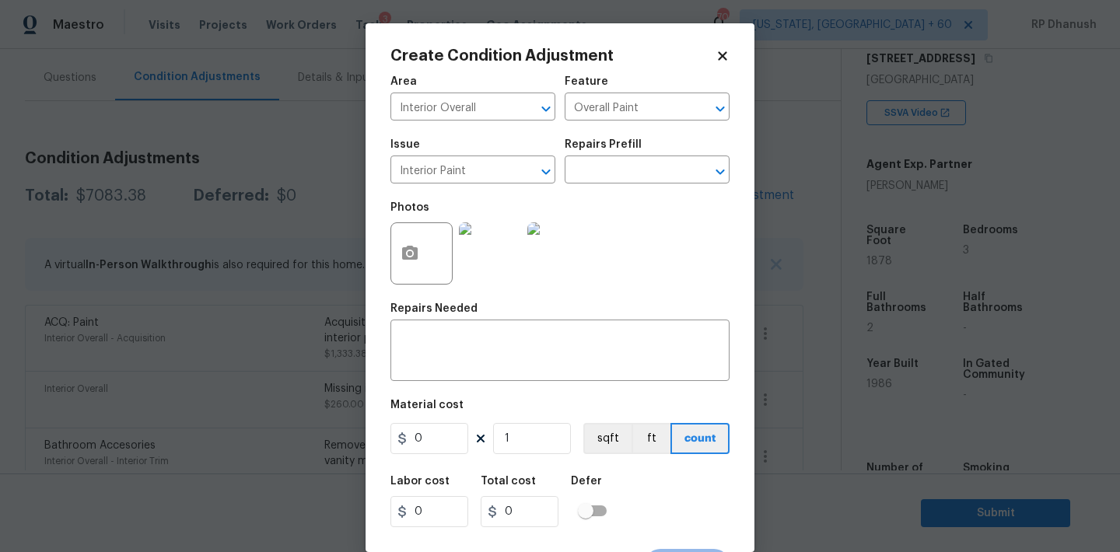
click at [574, 213] on div "Photos" at bounding box center [491, 243] width 202 height 101
click at [621, 163] on input "text" at bounding box center [625, 171] width 121 height 24
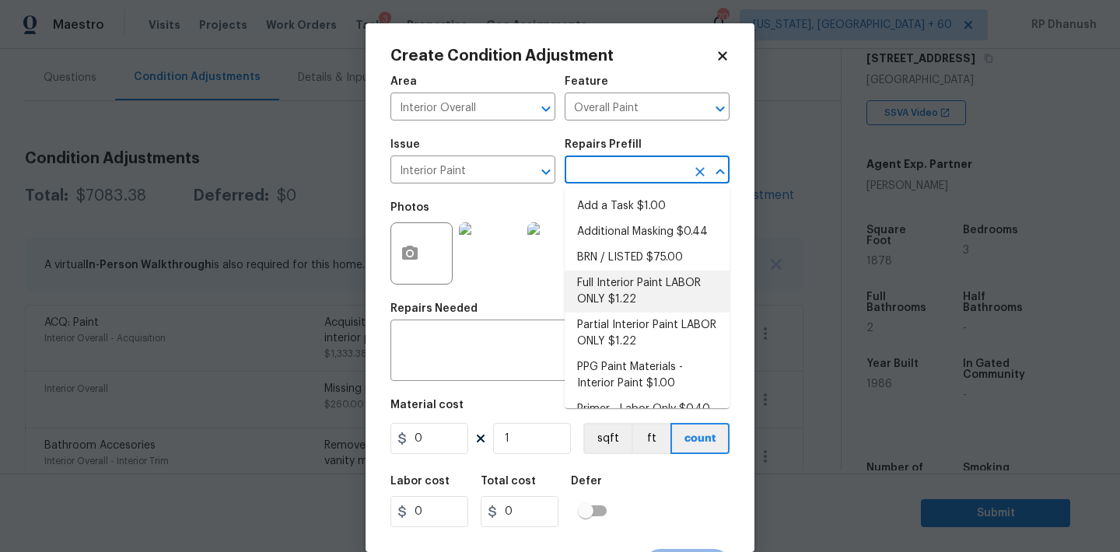
scroll to position [20, 0]
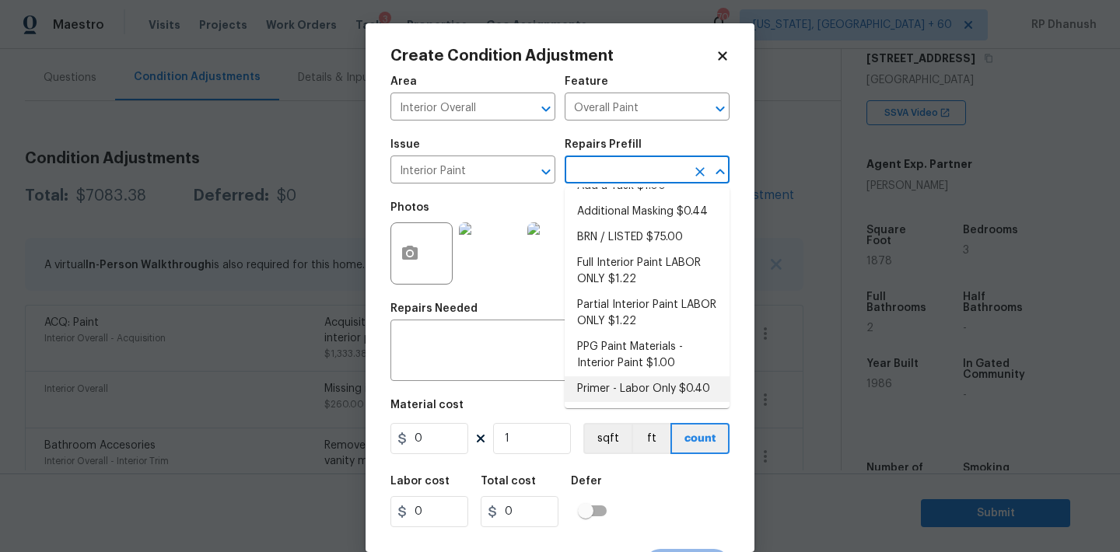
click at [623, 382] on li "Primer - Labor Only $0.40" at bounding box center [647, 389] width 165 height 26
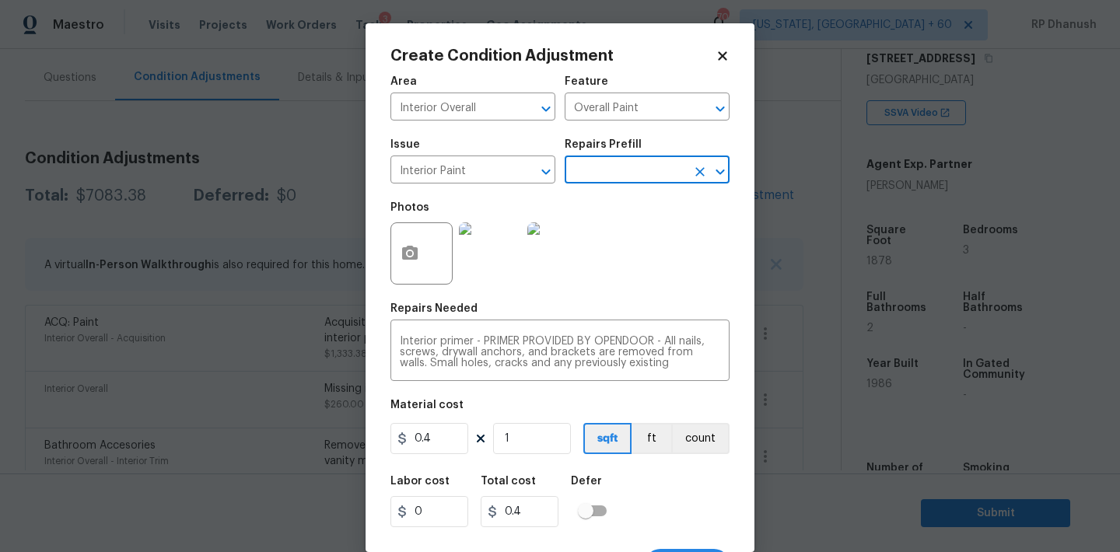
click at [505, 476] on div "Labor cost 0 Total cost 0.4 Defer" at bounding box center [559, 502] width 339 height 70
click at [553, 442] on input "1" at bounding box center [532, 438] width 78 height 31
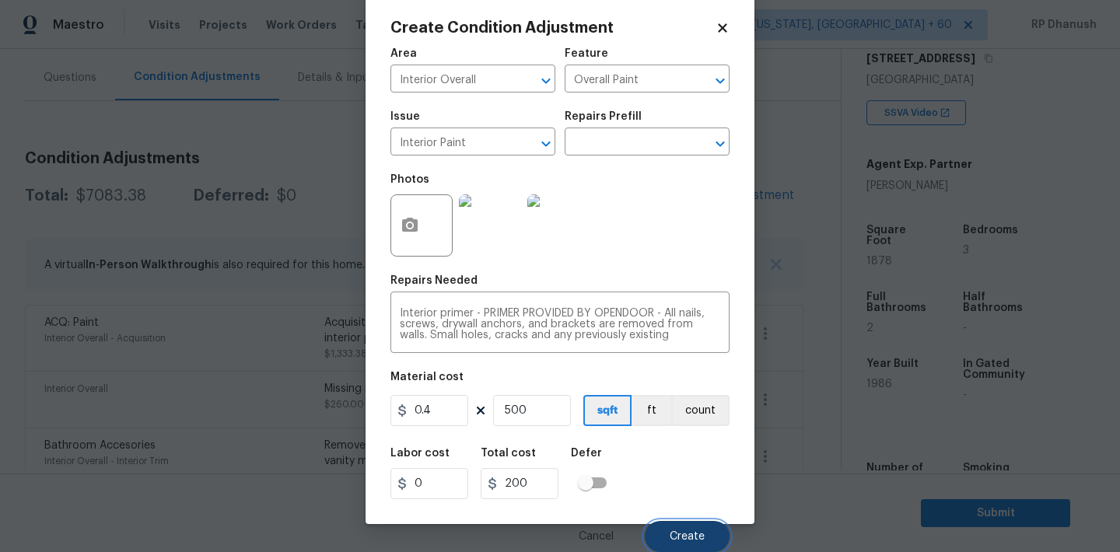
click at [712, 530] on button "Create" at bounding box center [687, 536] width 85 height 31
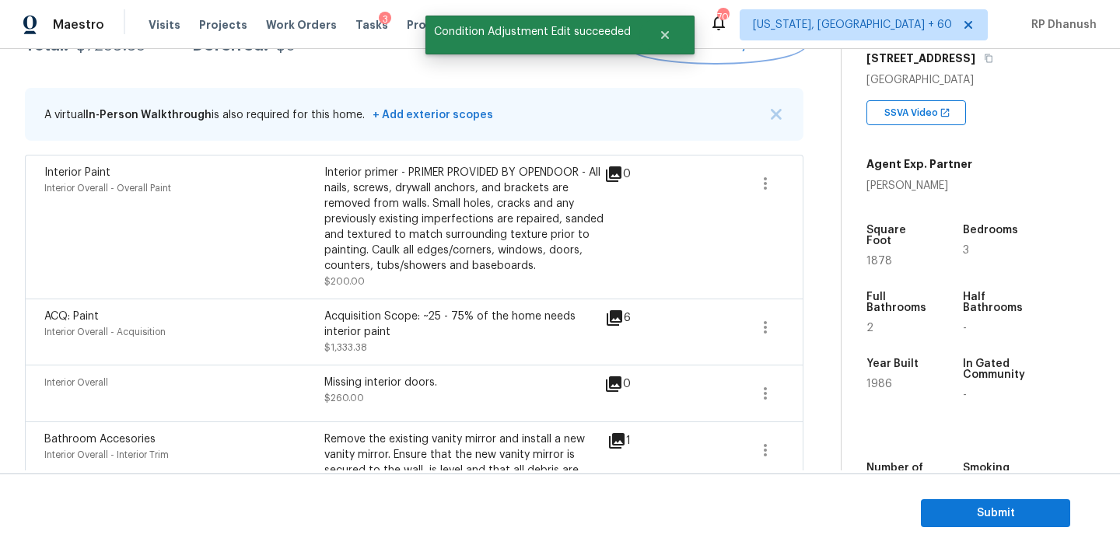
scroll to position [262, 0]
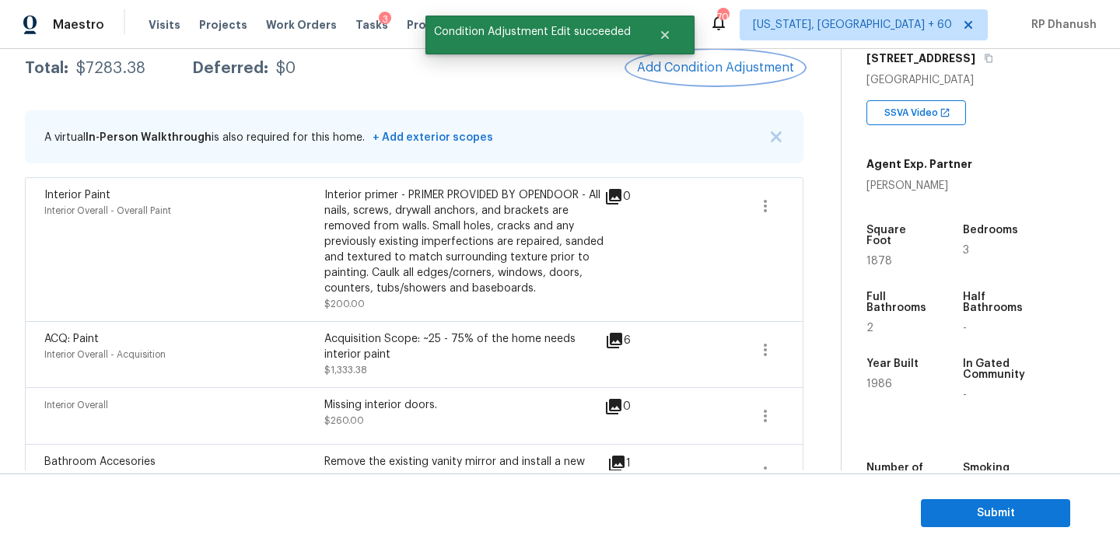
click at [681, 67] on span "Add Condition Adjustment" at bounding box center [715, 68] width 157 height 14
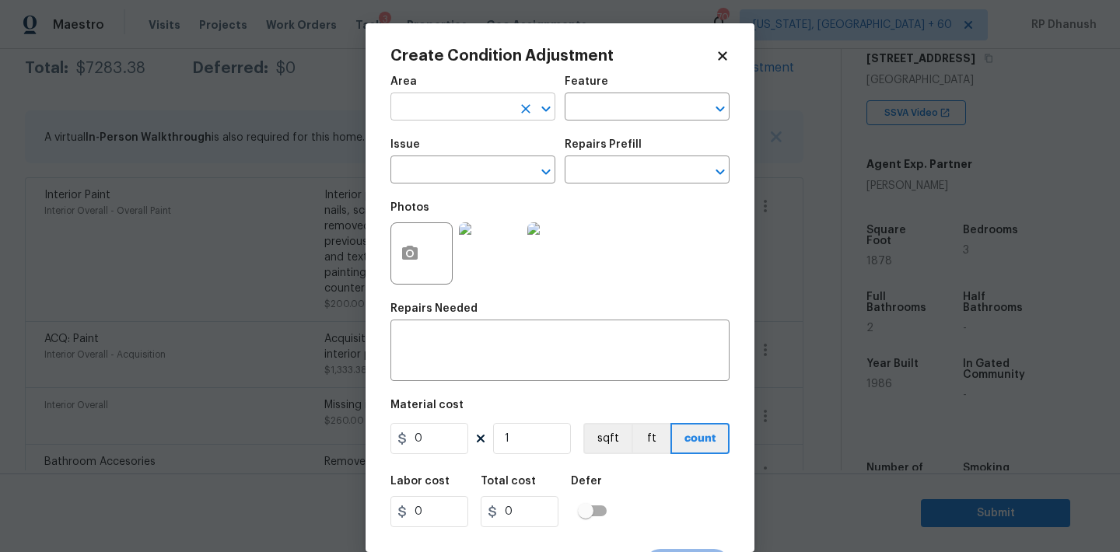
click at [458, 117] on input "text" at bounding box center [450, 108] width 121 height 24
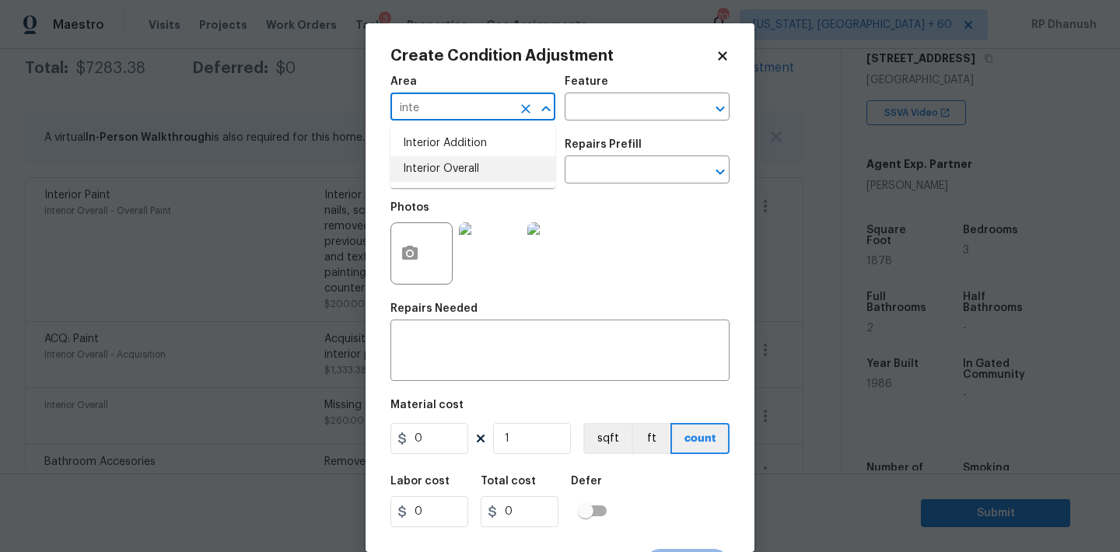
click at [452, 162] on li "Interior Overall" at bounding box center [472, 169] width 165 height 26
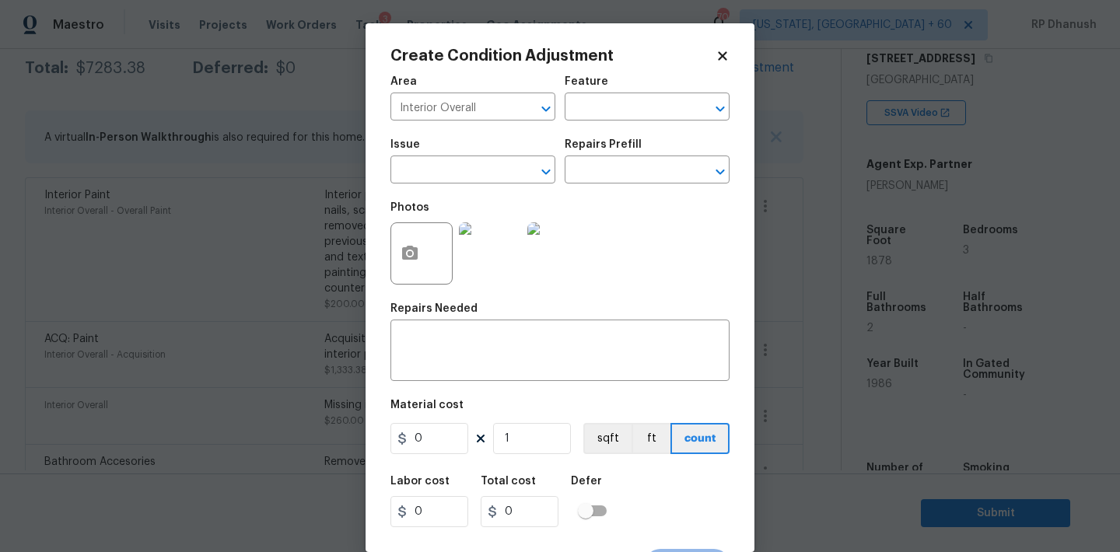
click at [579, 130] on div "Issue ​ Repairs Prefill ​" at bounding box center [559, 161] width 339 height 63
click at [586, 114] on input "text" at bounding box center [625, 108] width 121 height 24
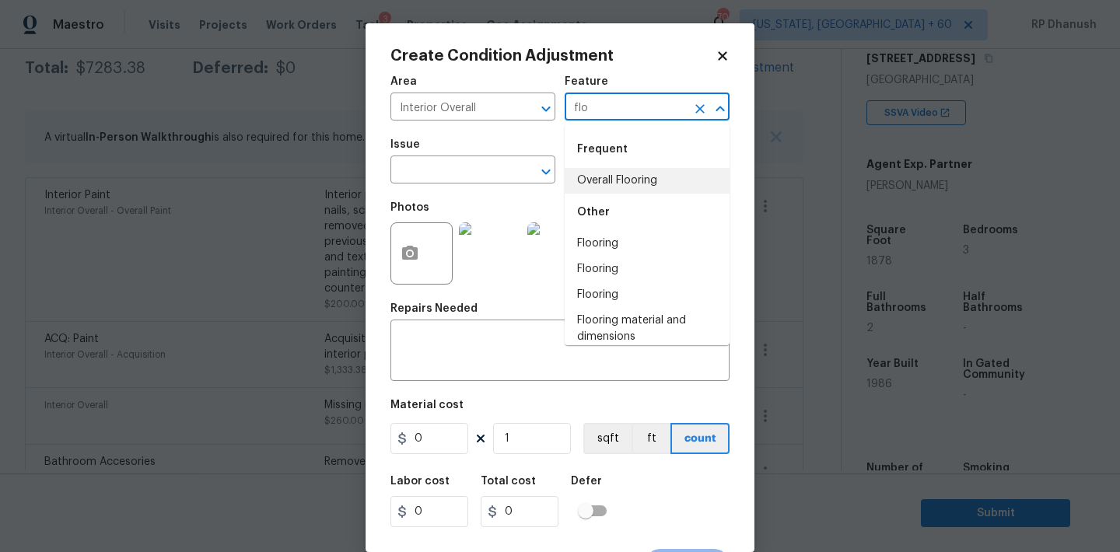
click at [587, 171] on li "Overall Flooring" at bounding box center [647, 181] width 165 height 26
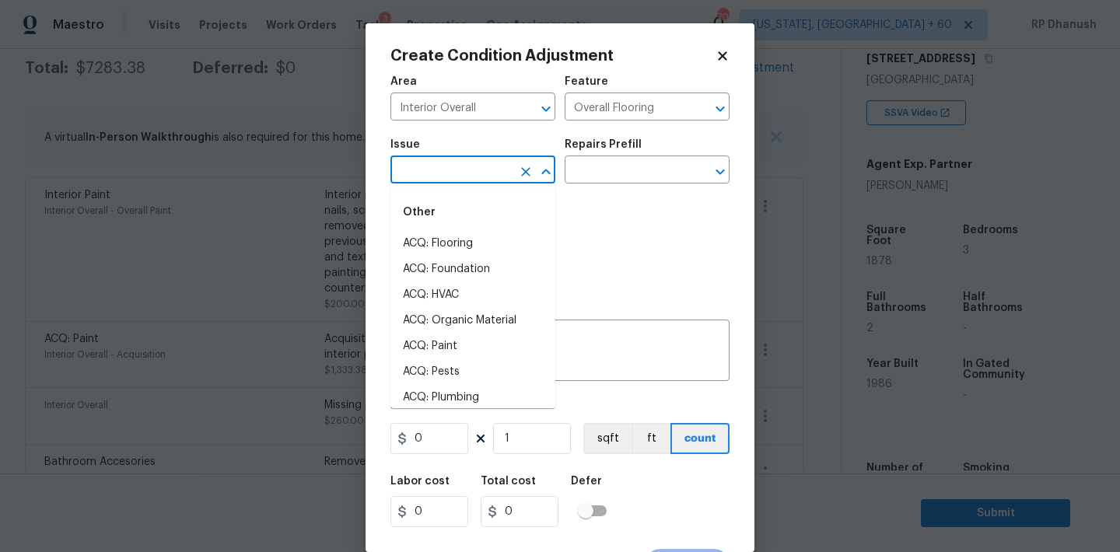
click at [470, 173] on input "text" at bounding box center [450, 171] width 121 height 24
click at [460, 260] on li "Flooring Extras" at bounding box center [472, 270] width 165 height 26
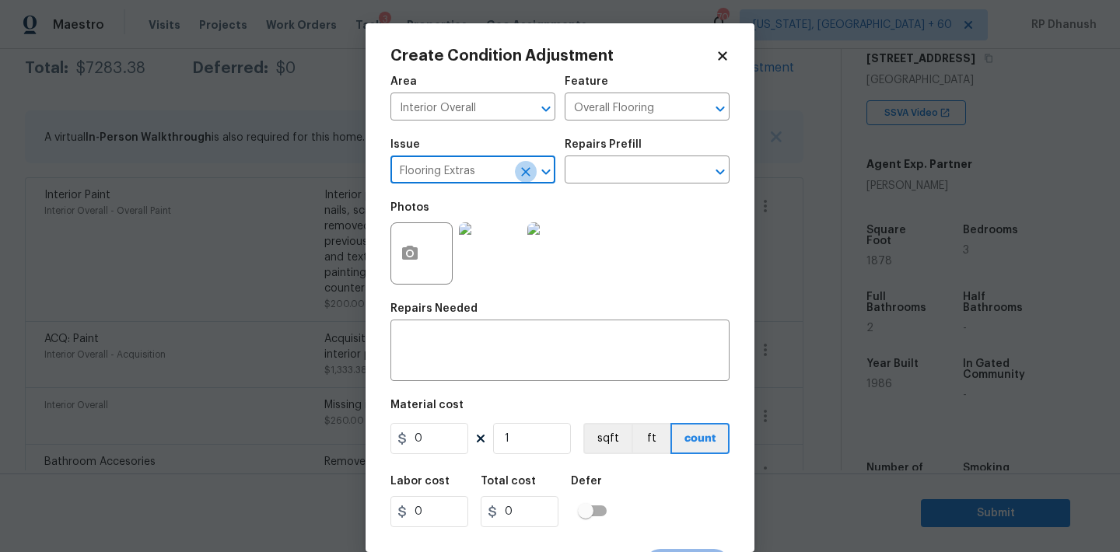
click at [528, 167] on icon "Clear" at bounding box center [526, 172] width 16 height 16
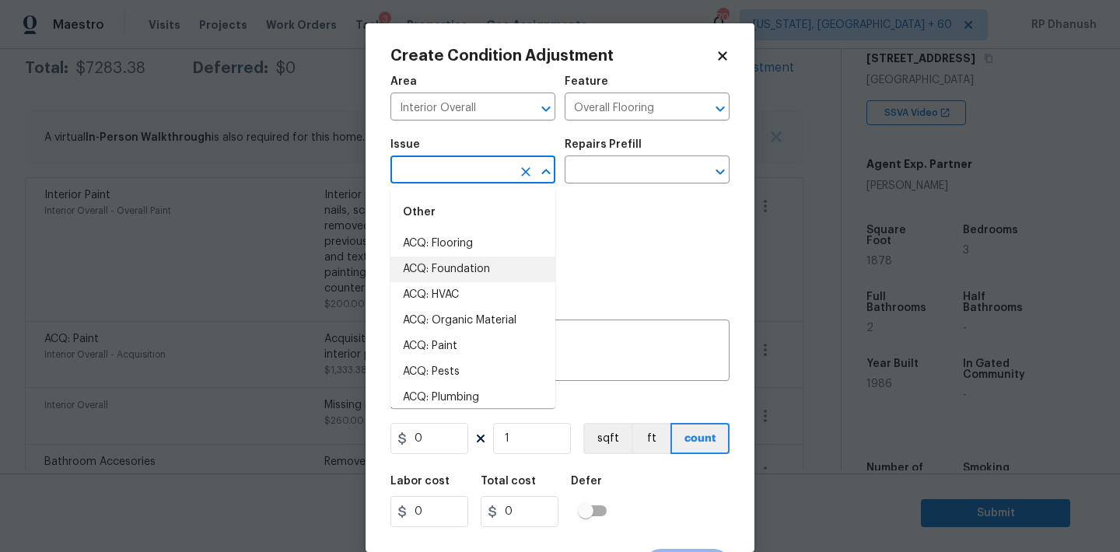
click at [504, 167] on input "text" at bounding box center [450, 171] width 121 height 24
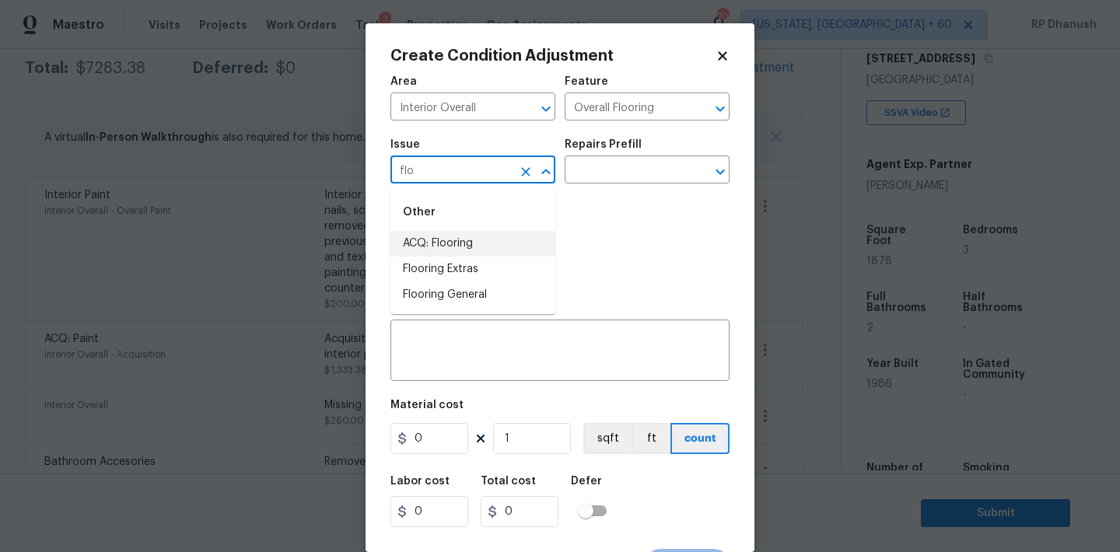
click at [484, 245] on li "ACQ: Flooring" at bounding box center [472, 244] width 165 height 26
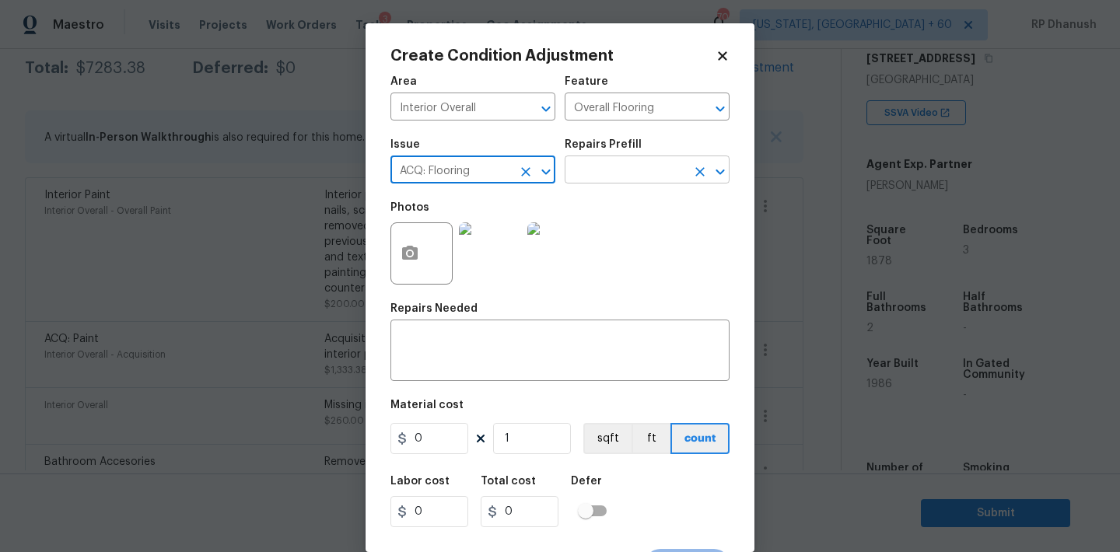
click at [631, 170] on input "text" at bounding box center [625, 171] width 121 height 24
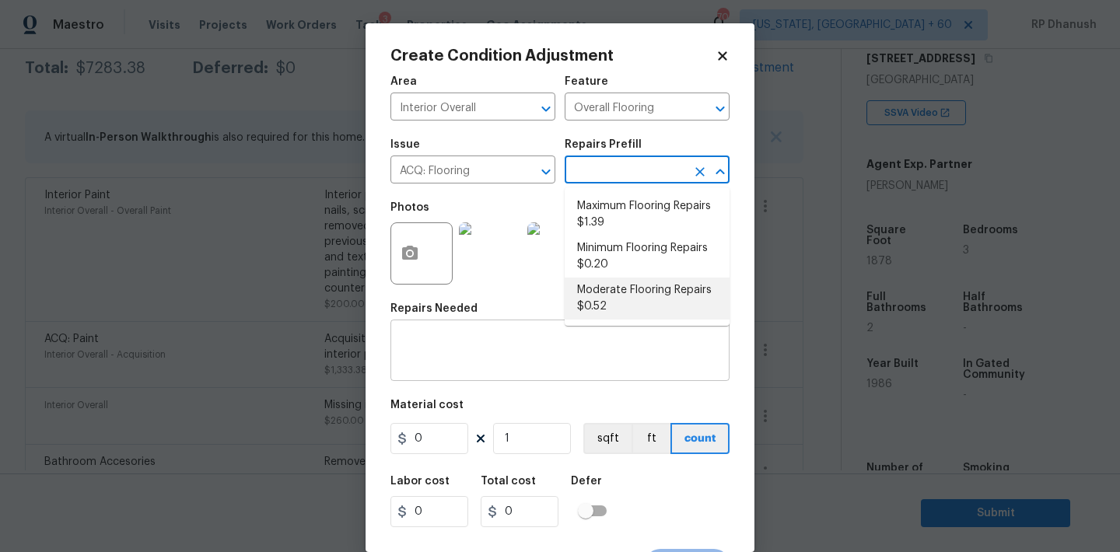
click at [616, 310] on li "Moderate Flooring Repairs $0.52" at bounding box center [647, 299] width 165 height 42
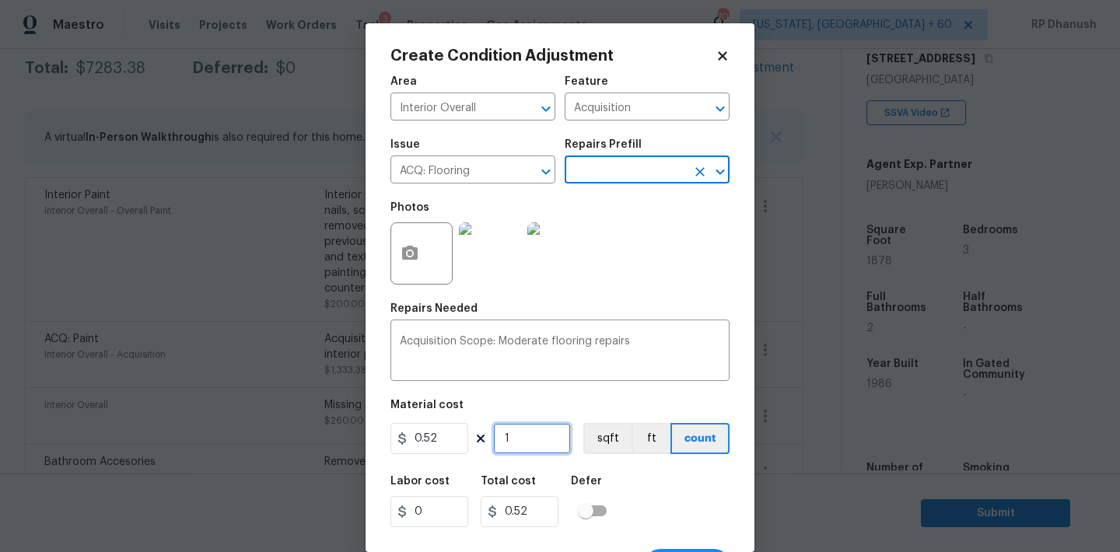
click at [544, 451] on input "1" at bounding box center [532, 438] width 78 height 31
click at [544, 451] on input "1878" at bounding box center [532, 438] width 78 height 31
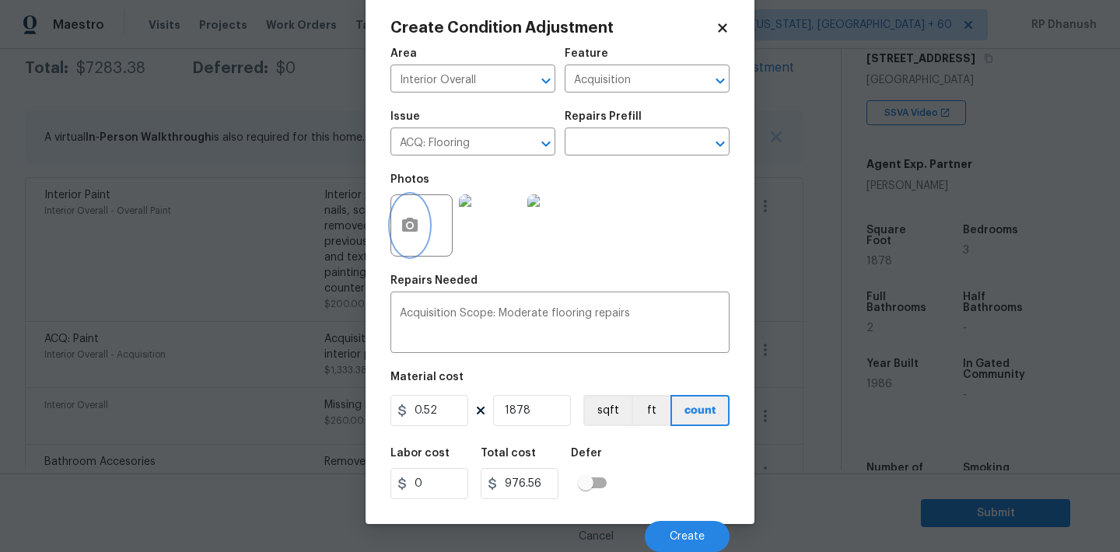
click at [405, 216] on icon "button" at bounding box center [409, 225] width 19 height 19
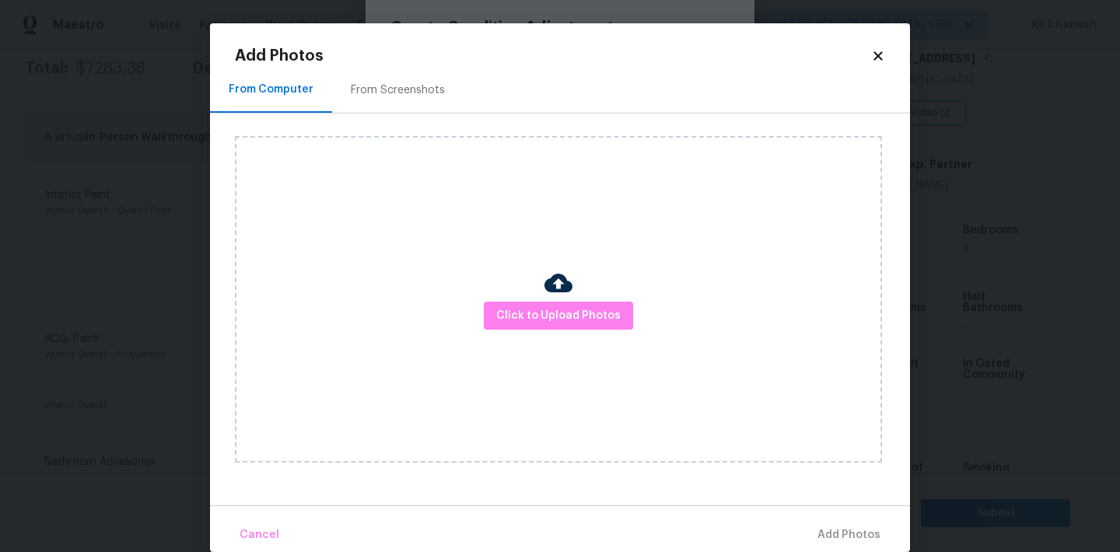
click at [404, 104] on div "From Screenshots" at bounding box center [397, 90] width 131 height 46
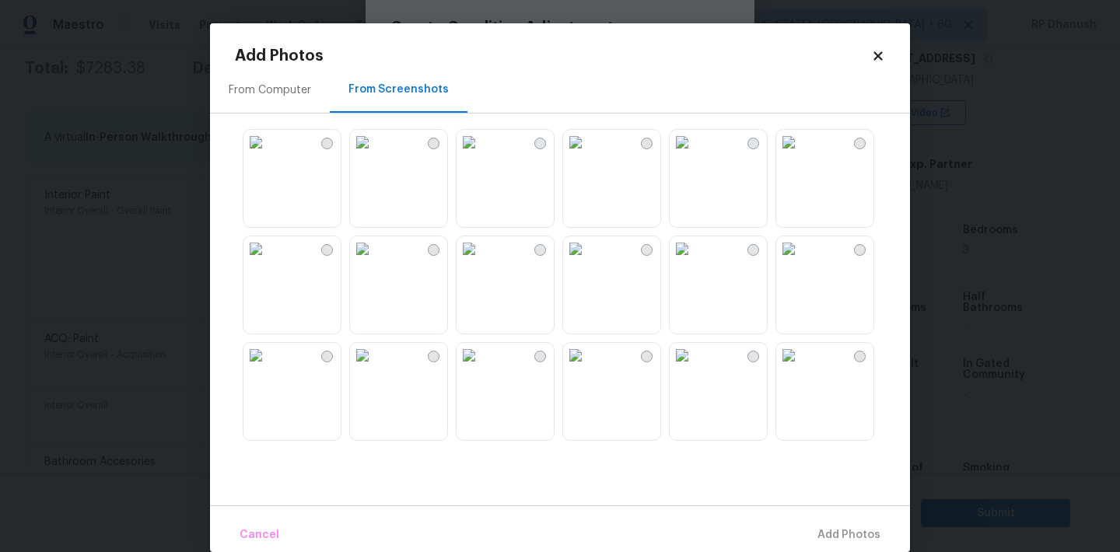
click at [481, 155] on img at bounding box center [468, 142] width 25 height 25
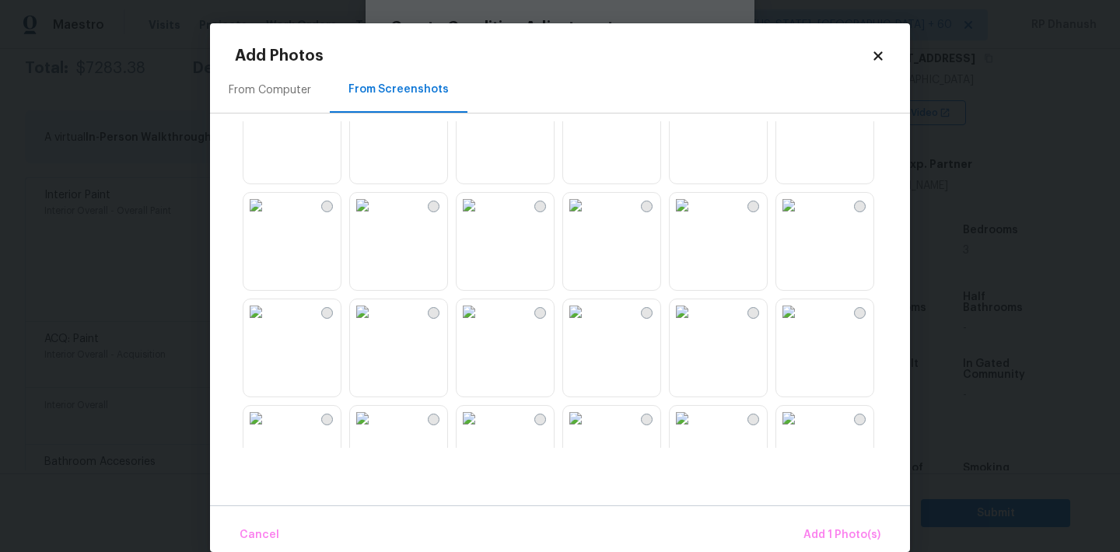
click at [588, 218] on img at bounding box center [575, 205] width 25 height 25
click at [481, 324] on img at bounding box center [468, 311] width 25 height 25
click at [588, 324] on img at bounding box center [575, 311] width 25 height 25
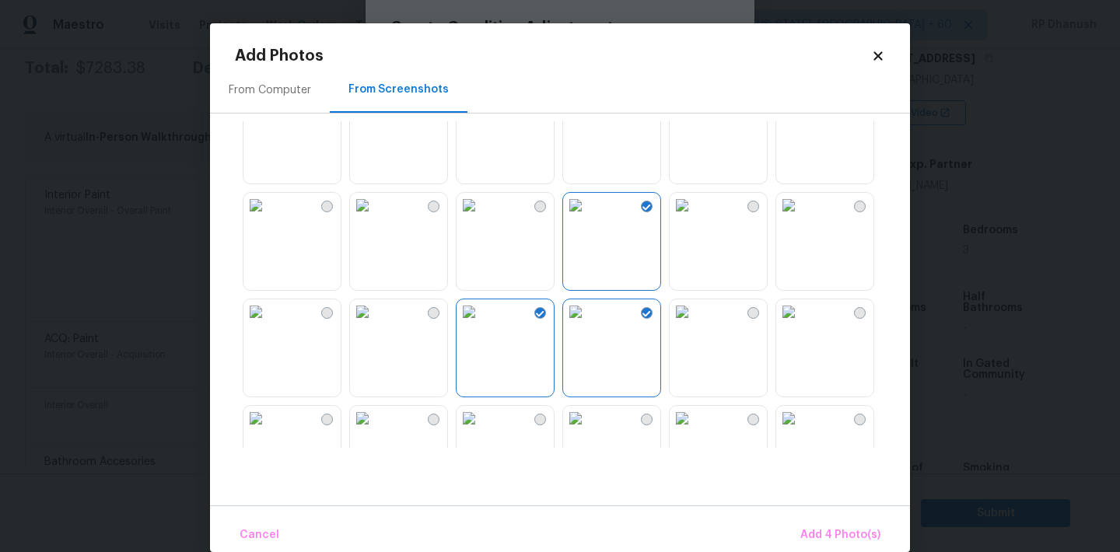
click at [676, 324] on img at bounding box center [682, 311] width 25 height 25
click at [588, 324] on img at bounding box center [575, 311] width 25 height 25
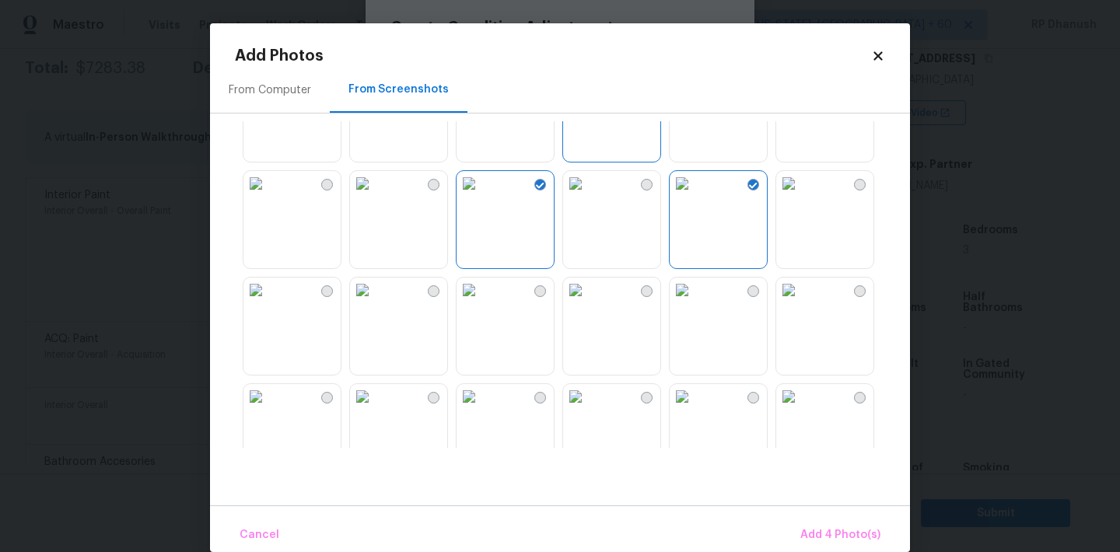
scroll to position [362, 0]
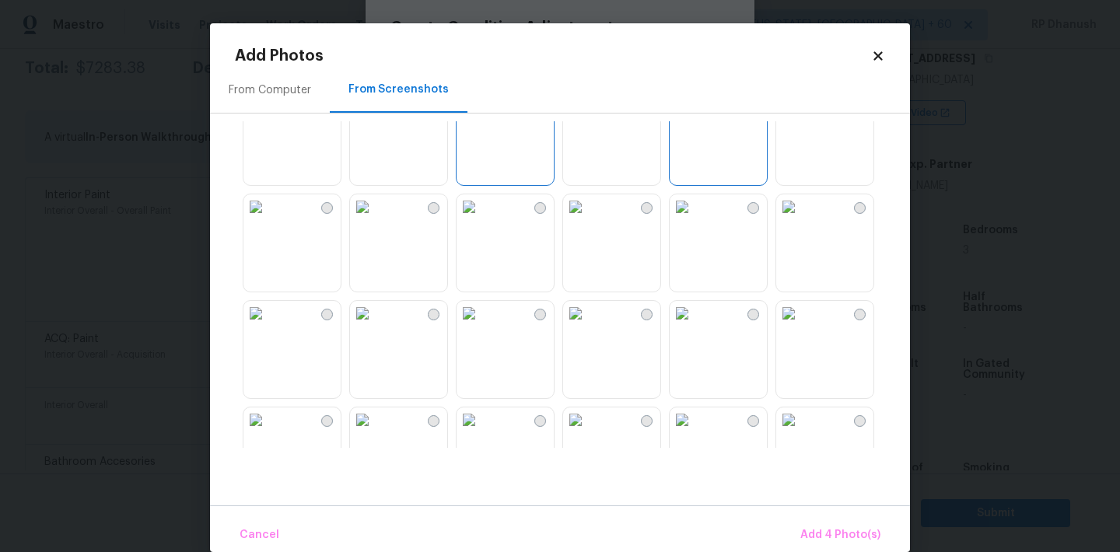
click at [481, 219] on img at bounding box center [468, 206] width 25 height 25
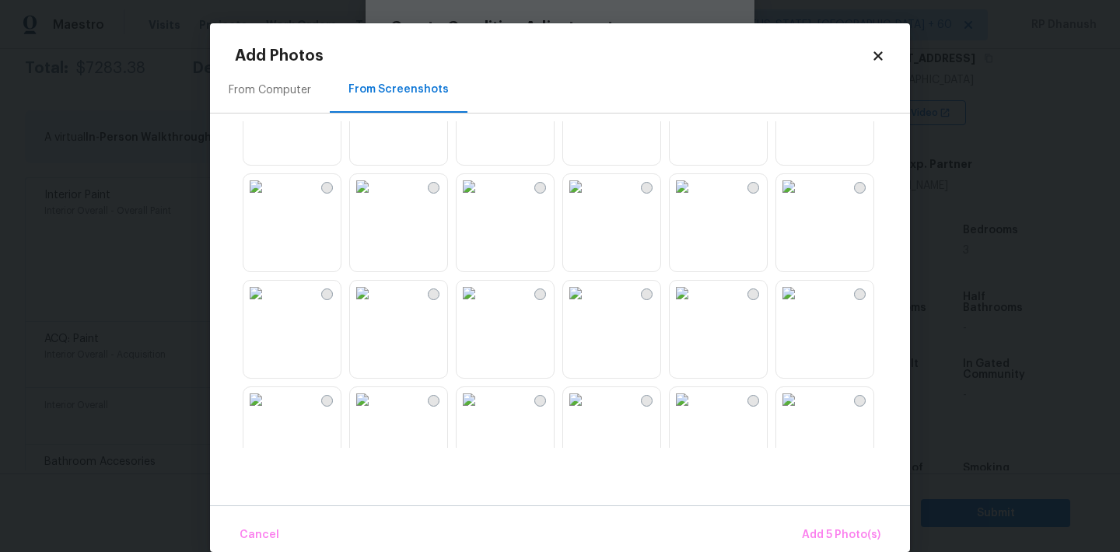
scroll to position [731, 0]
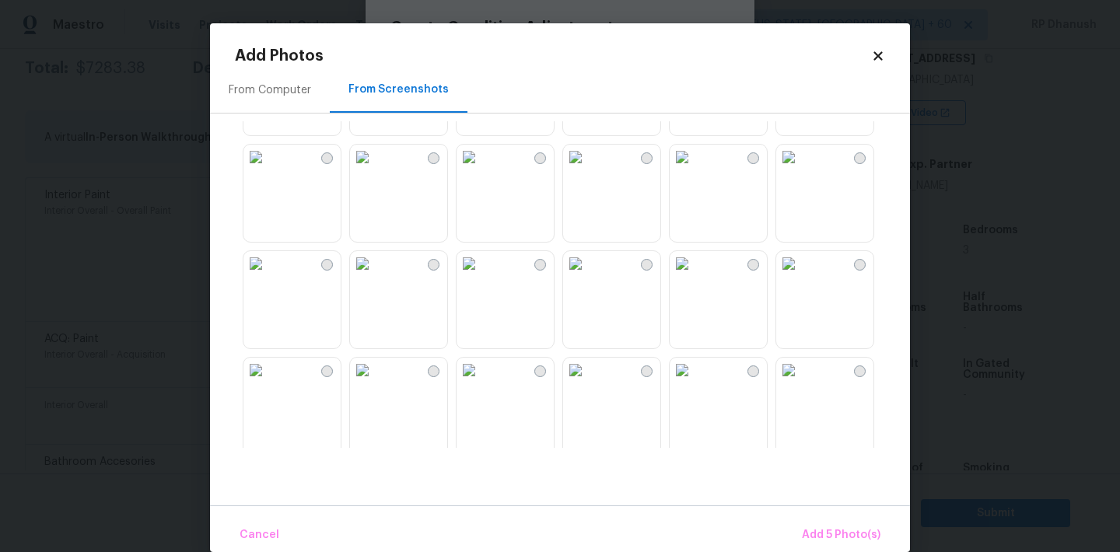
click at [588, 276] on img at bounding box center [575, 263] width 25 height 25
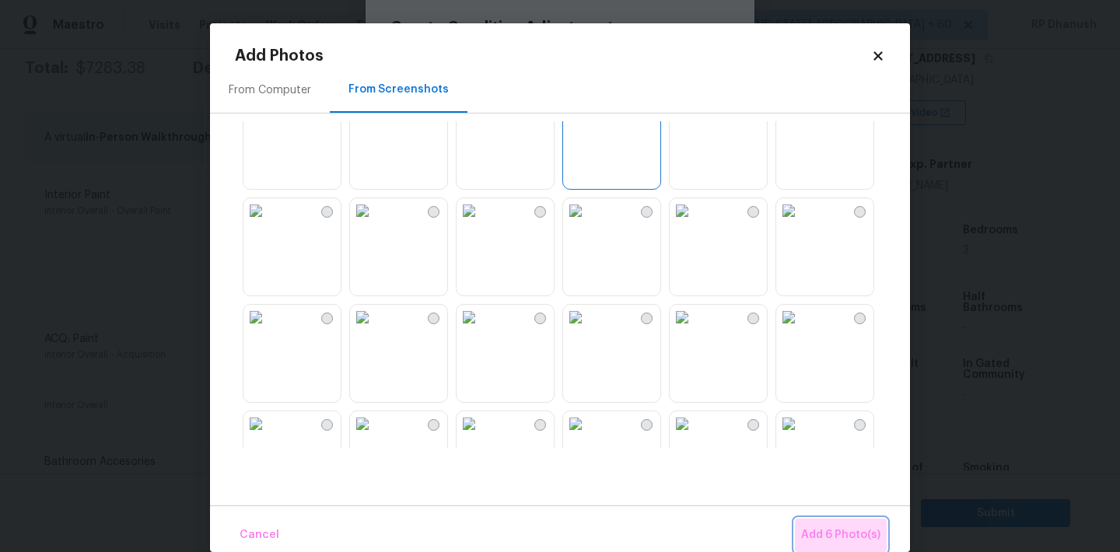
click at [849, 522] on button "Add 6 Photo(s)" at bounding box center [841, 535] width 92 height 33
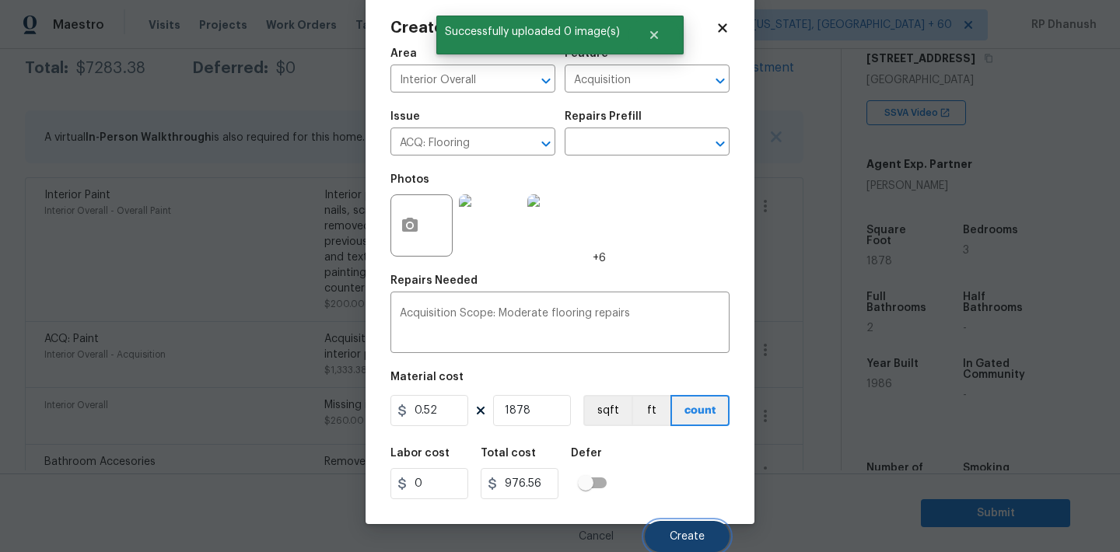
click at [684, 538] on span "Create" at bounding box center [687, 537] width 35 height 12
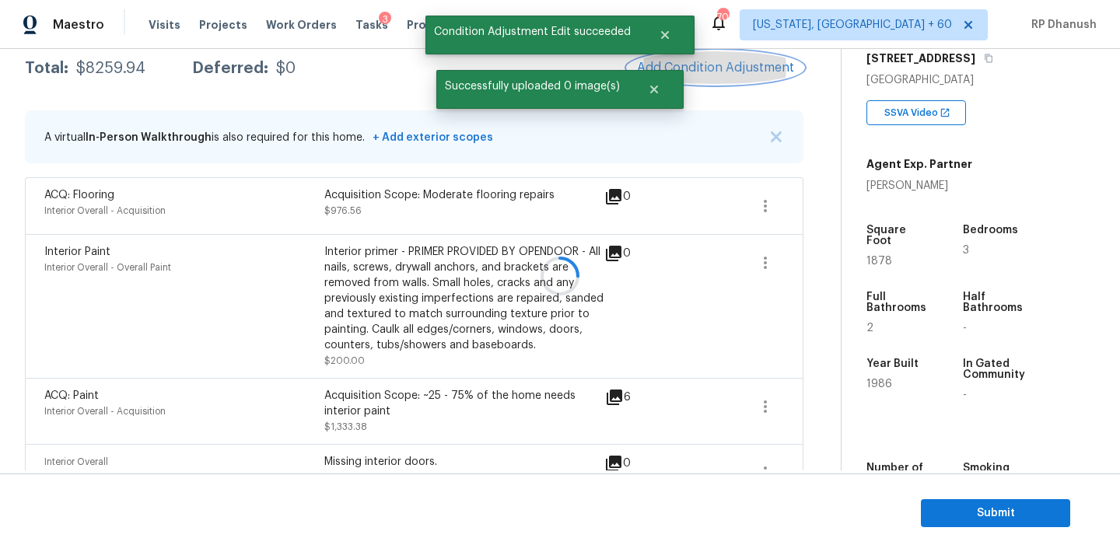
scroll to position [0, 0]
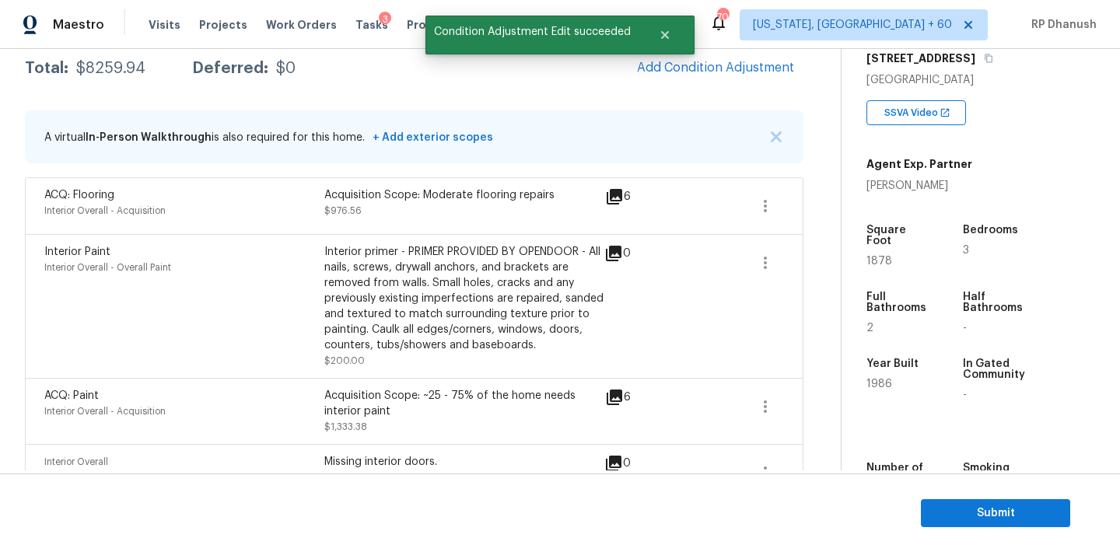
click at [746, 84] on span "Add Condition Adjustment" at bounding box center [716, 68] width 176 height 34
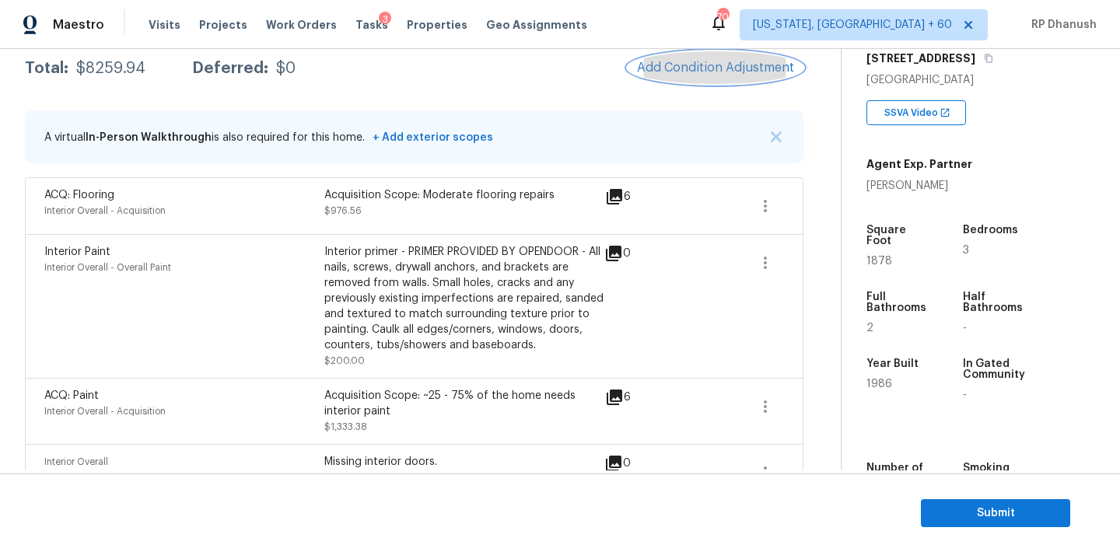
click at [682, 65] on span "Add Condition Adjustment" at bounding box center [715, 68] width 157 height 14
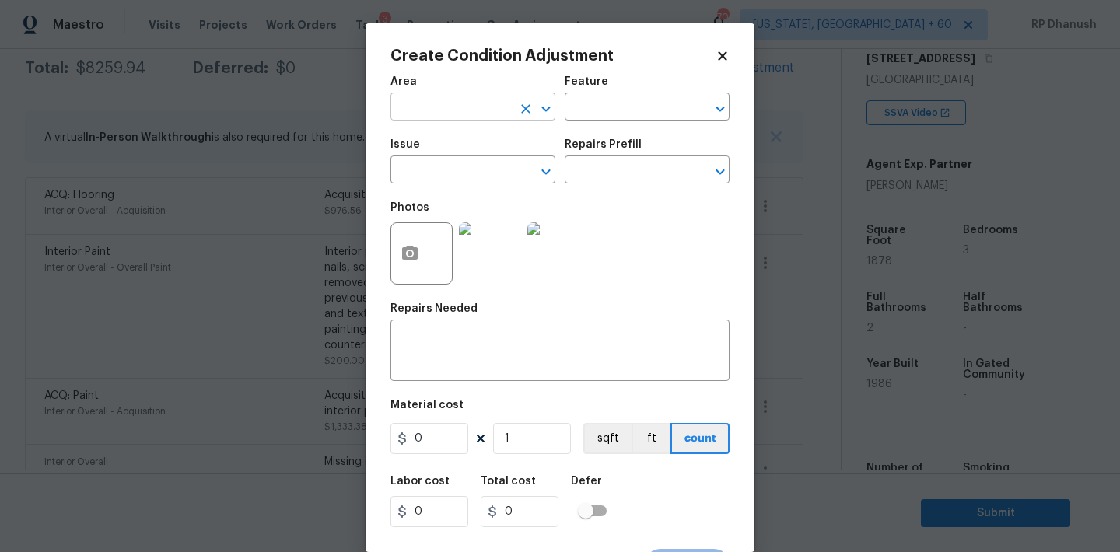
click at [447, 97] on input "text" at bounding box center [450, 108] width 121 height 24
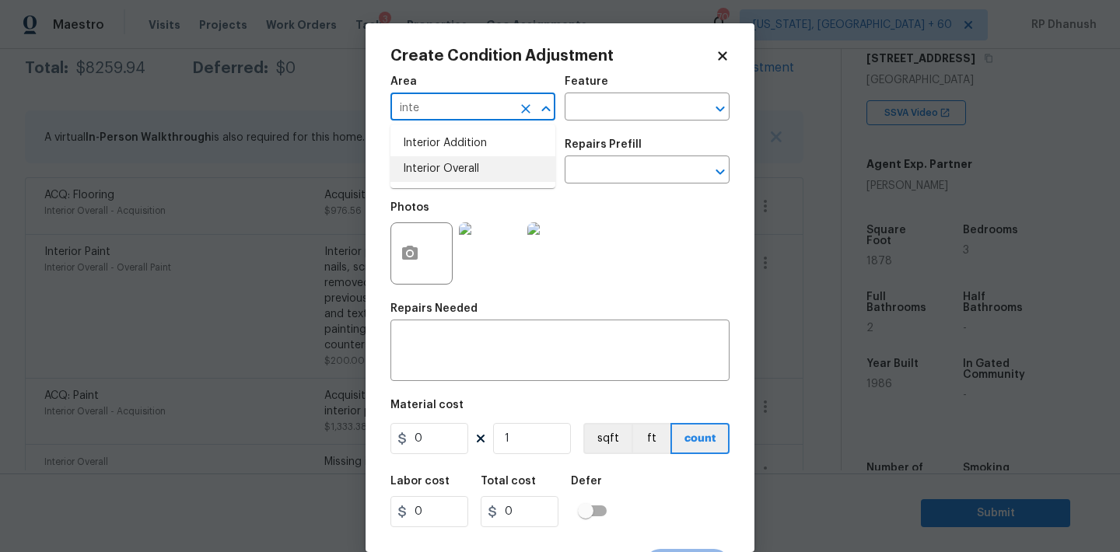
drag, startPoint x: 440, startPoint y: 167, endPoint x: 574, endPoint y: 123, distance: 140.9
click at [441, 165] on li "Interior Overall" at bounding box center [472, 169] width 165 height 26
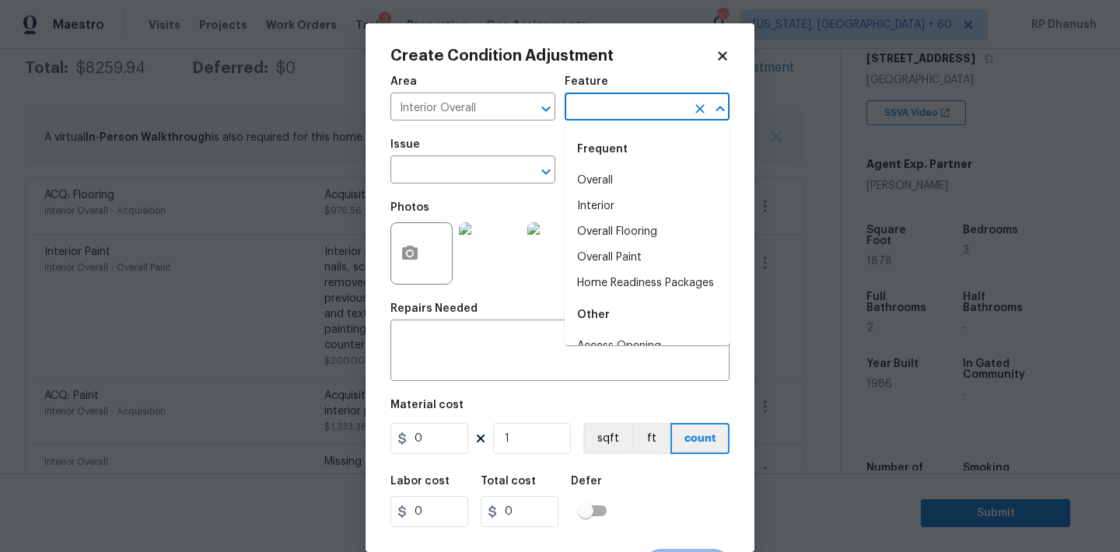
click at [582, 114] on input "text" at bounding box center [625, 108] width 121 height 24
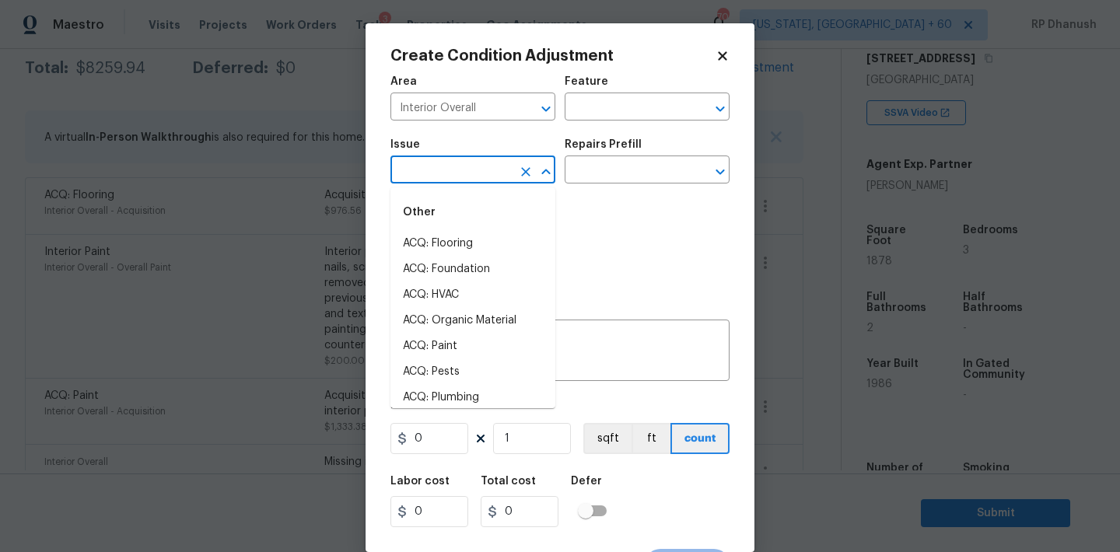
click at [462, 178] on input "text" at bounding box center [450, 171] width 121 height 24
click at [448, 275] on li "Flooring Extras" at bounding box center [472, 270] width 165 height 26
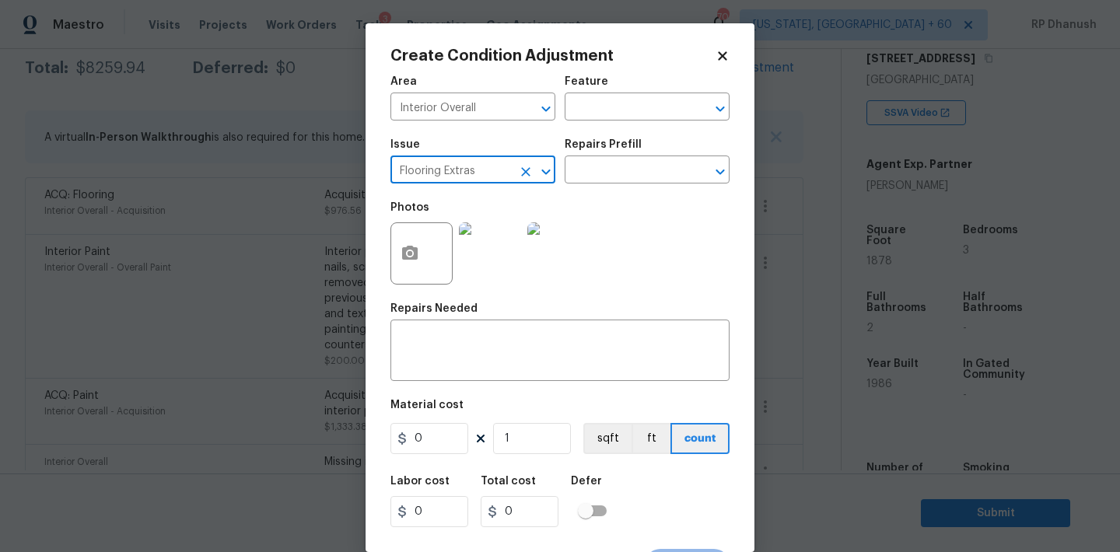
click at [481, 180] on input "Flooring Extras" at bounding box center [450, 171] width 121 height 24
click at [460, 338] on textarea at bounding box center [560, 352] width 320 height 33
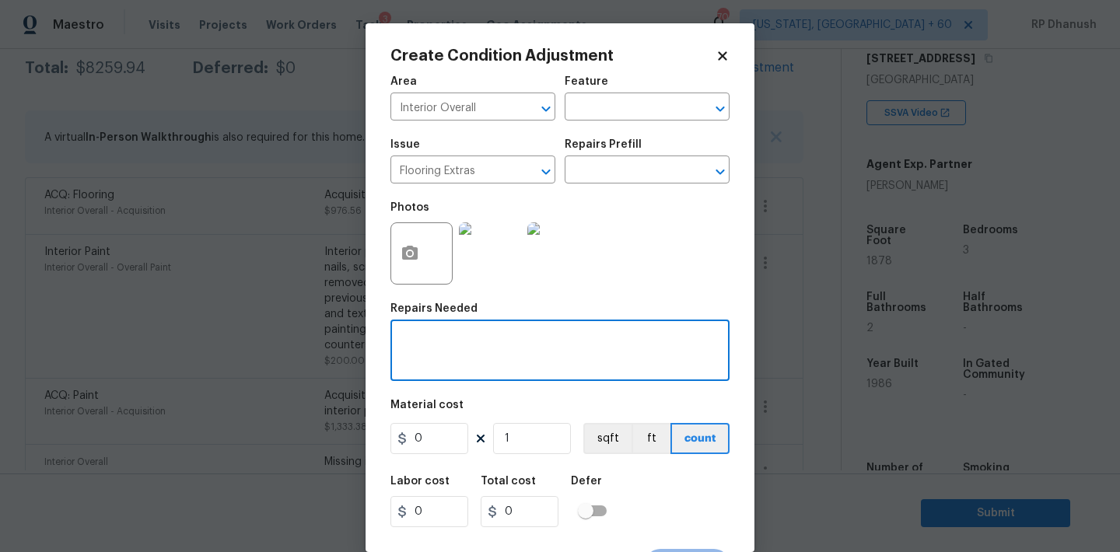
paste textarea "Flooring Extras"
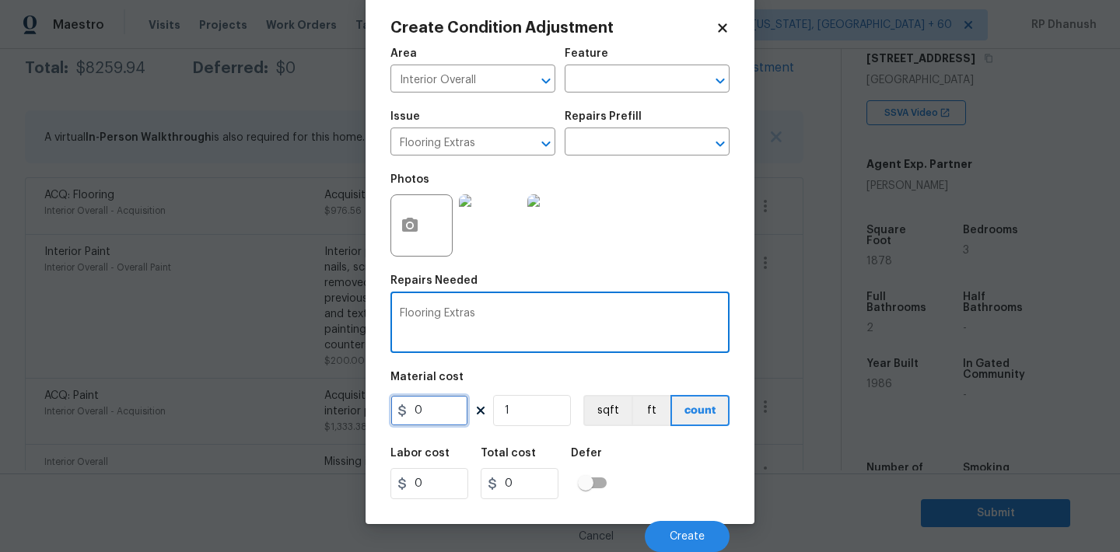
click at [424, 412] on input "0" at bounding box center [429, 410] width 78 height 31
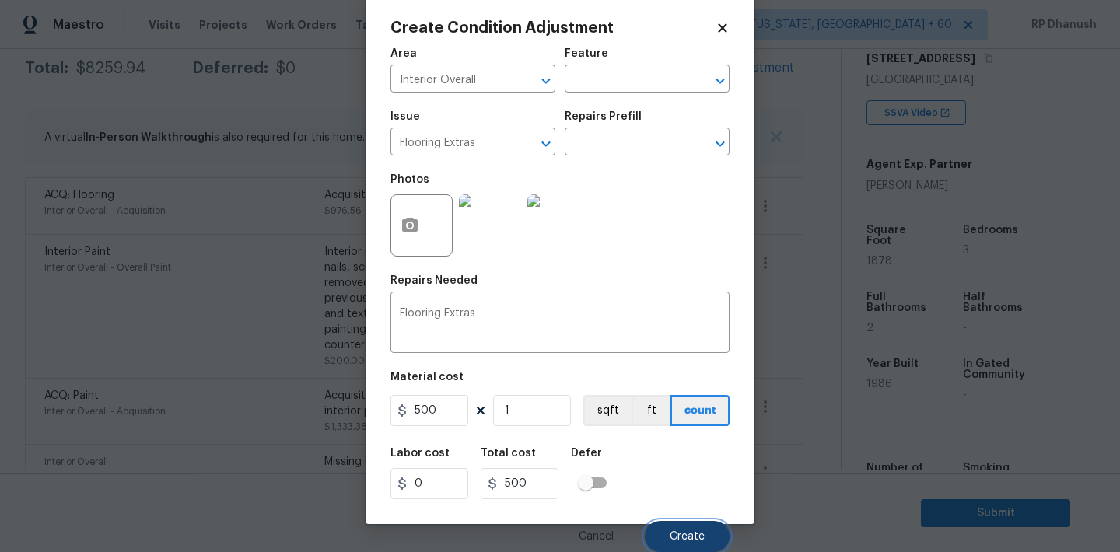
click at [687, 531] on span "Create" at bounding box center [687, 537] width 35 height 12
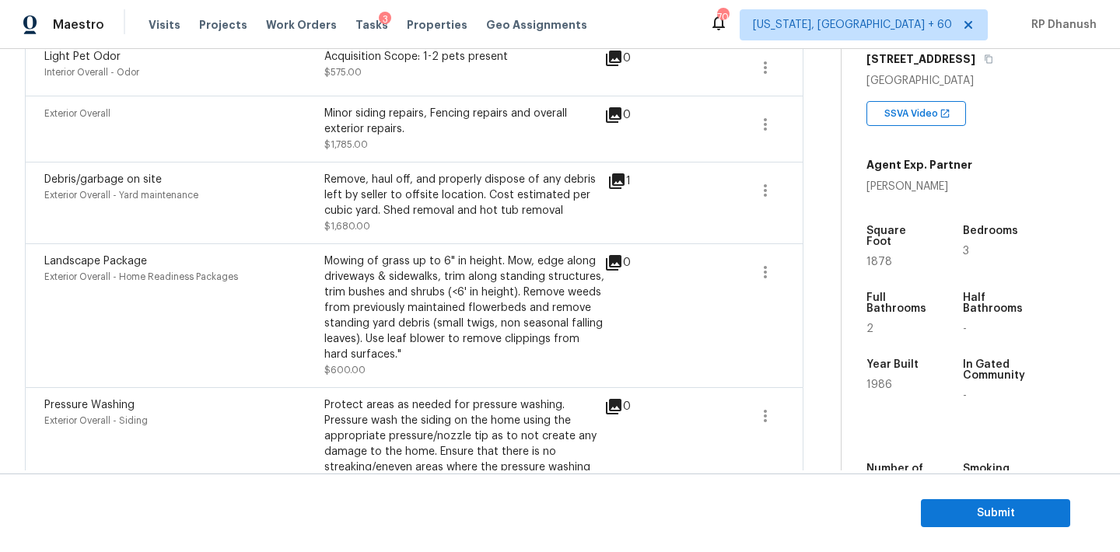
scroll to position [913, 0]
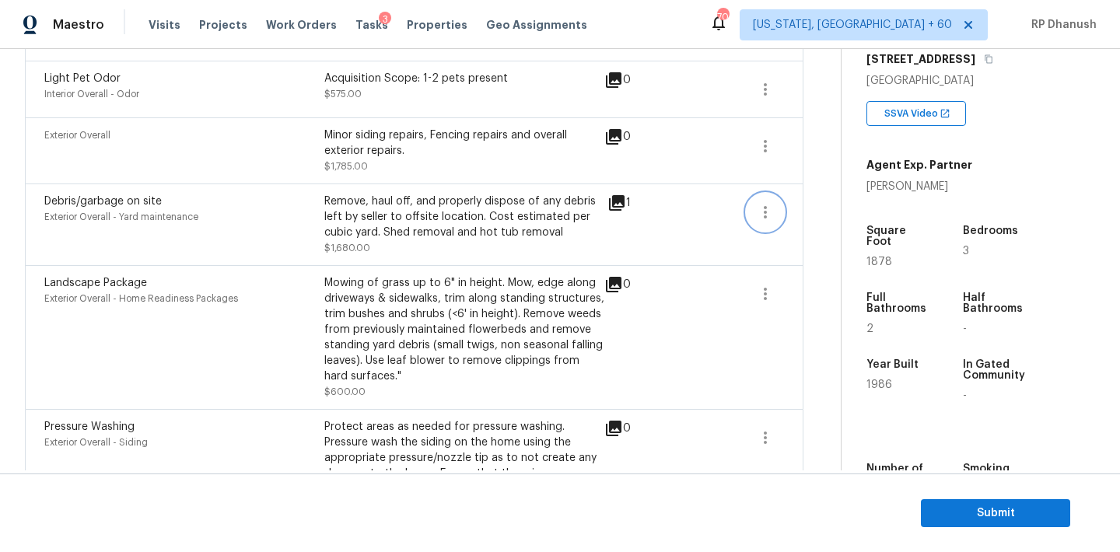
click at [761, 205] on icon "button" at bounding box center [765, 212] width 19 height 19
click at [806, 205] on div "Edit" at bounding box center [853, 211] width 121 height 16
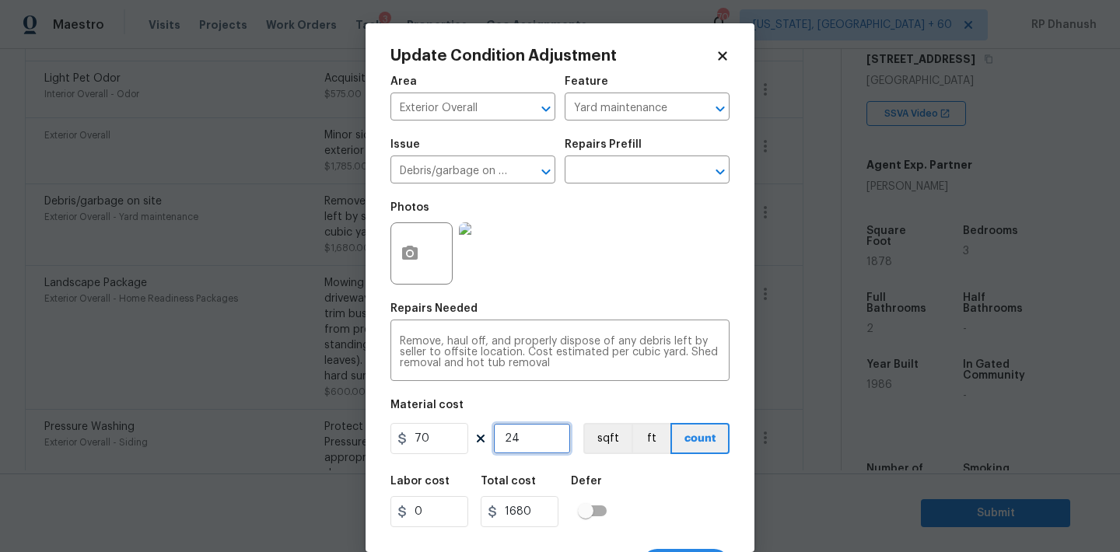
click at [524, 432] on input "24" at bounding box center [532, 438] width 78 height 31
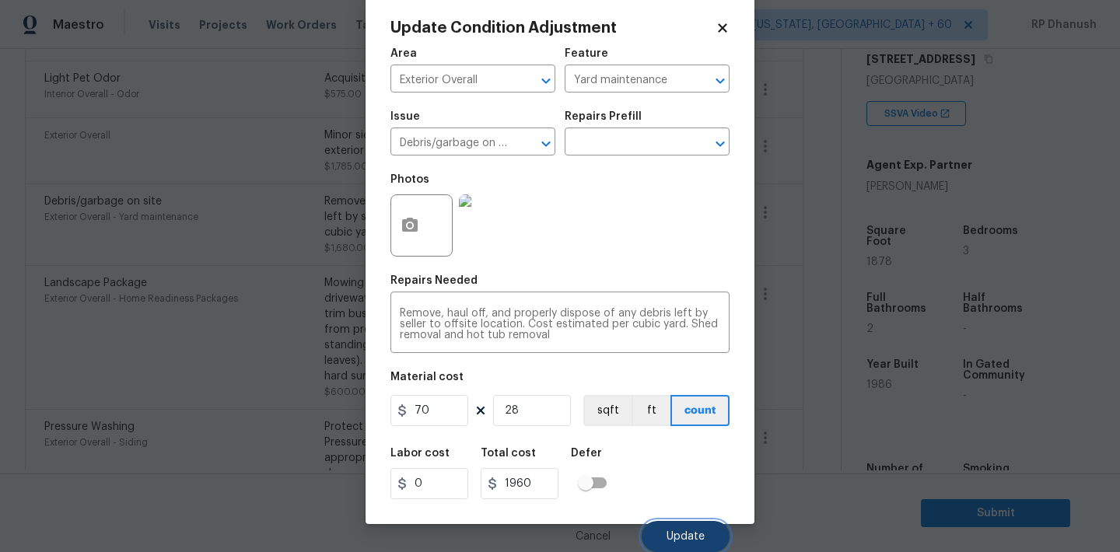
click at [653, 533] on button "Update" at bounding box center [686, 536] width 88 height 31
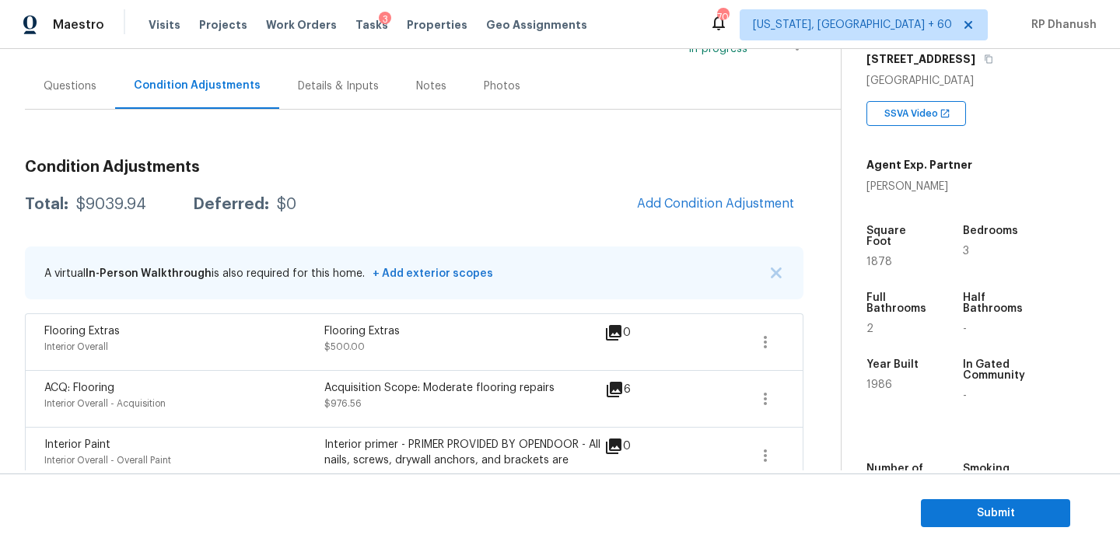
scroll to position [125, 0]
click at [51, 92] on div "Questions" at bounding box center [70, 87] width 53 height 16
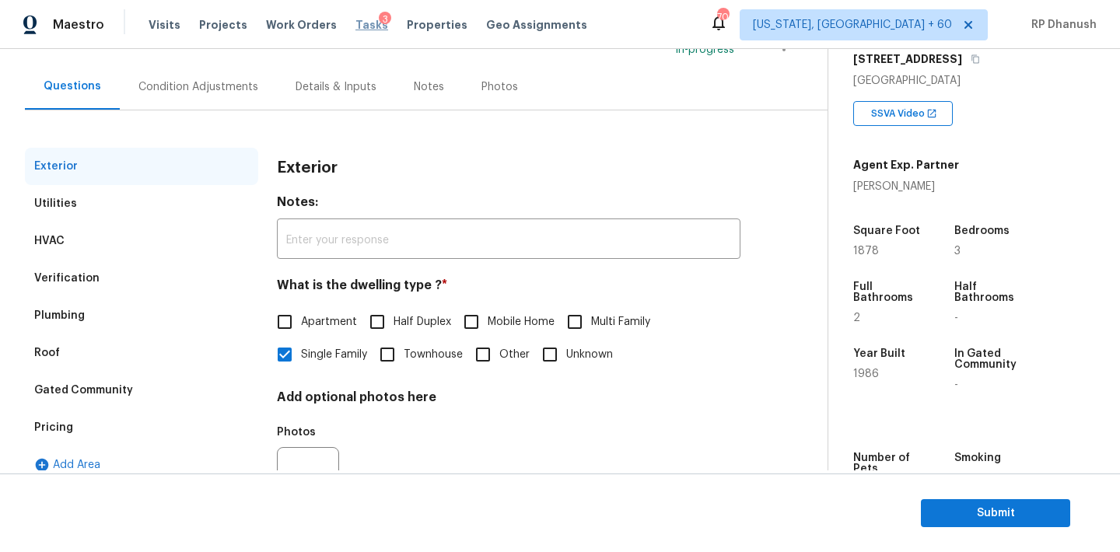
click at [360, 19] on span "Tasks" at bounding box center [371, 24] width 33 height 11
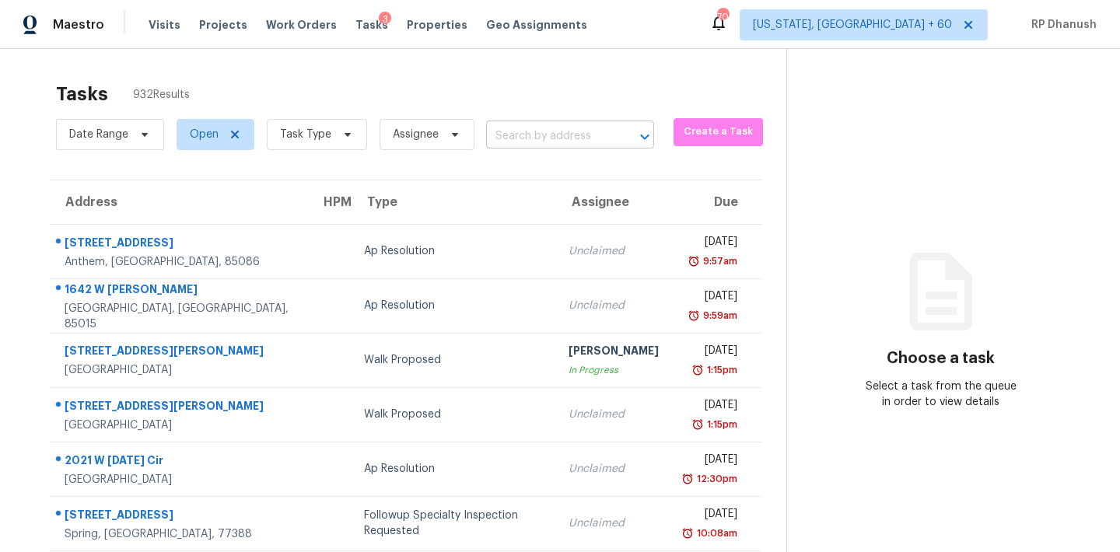
click at [581, 137] on input "text" at bounding box center [548, 136] width 124 height 24
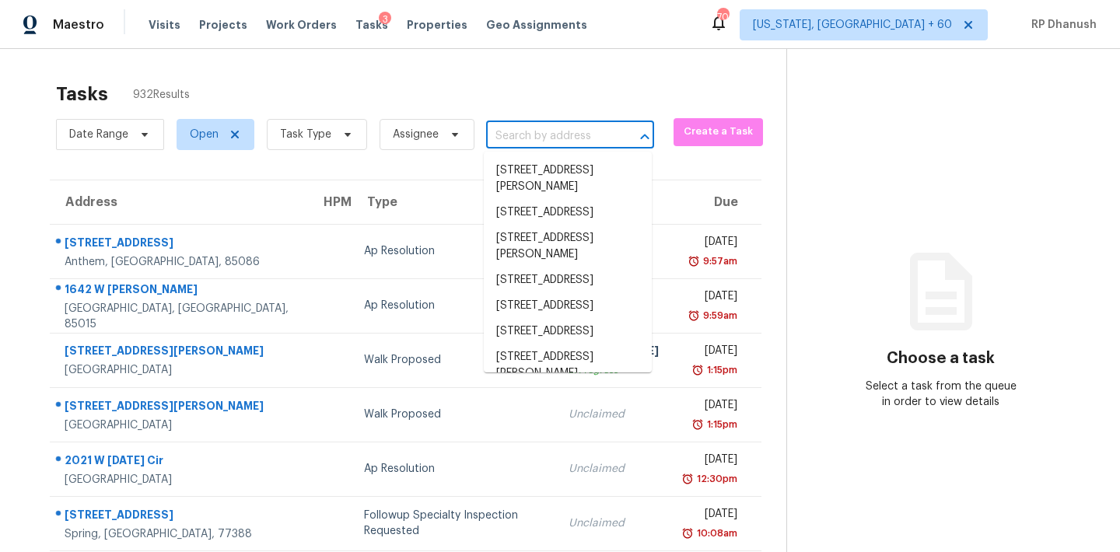
paste input "84 Holly Landing Way, Saint Augustine, FL 32092"
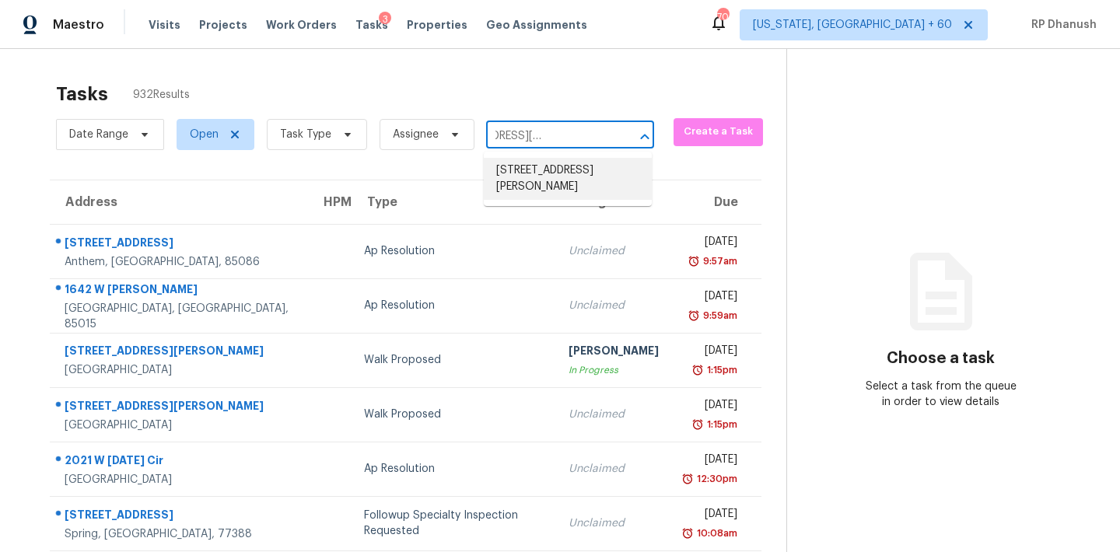
click at [559, 162] on li "84 Holly Landing Way, Saint Augustine, FL 32092" at bounding box center [568, 179] width 168 height 42
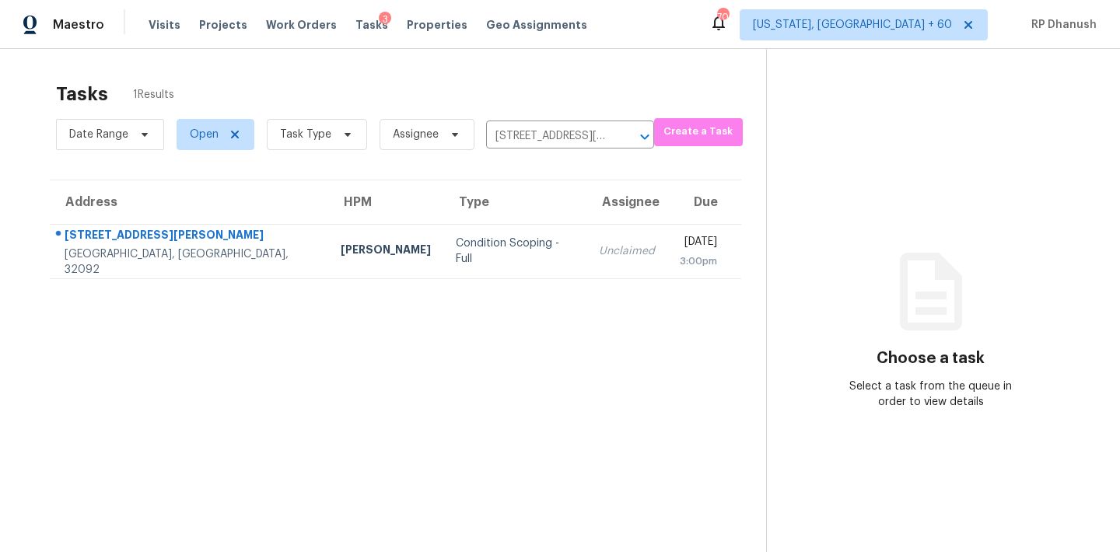
click at [586, 223] on th "Assignee" at bounding box center [626, 202] width 81 height 44
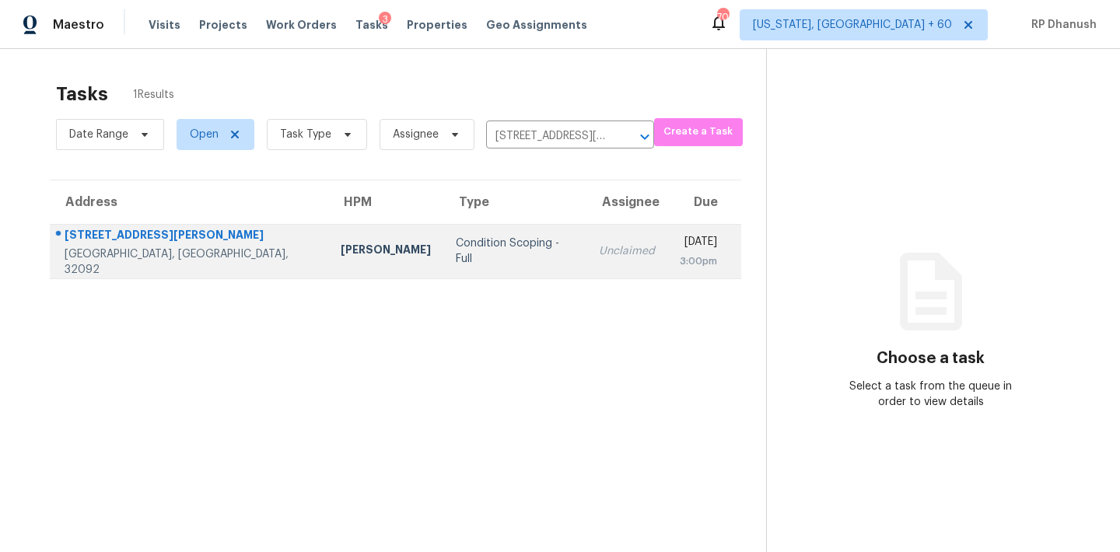
click at [586, 227] on td "Unclaimed" at bounding box center [626, 251] width 81 height 54
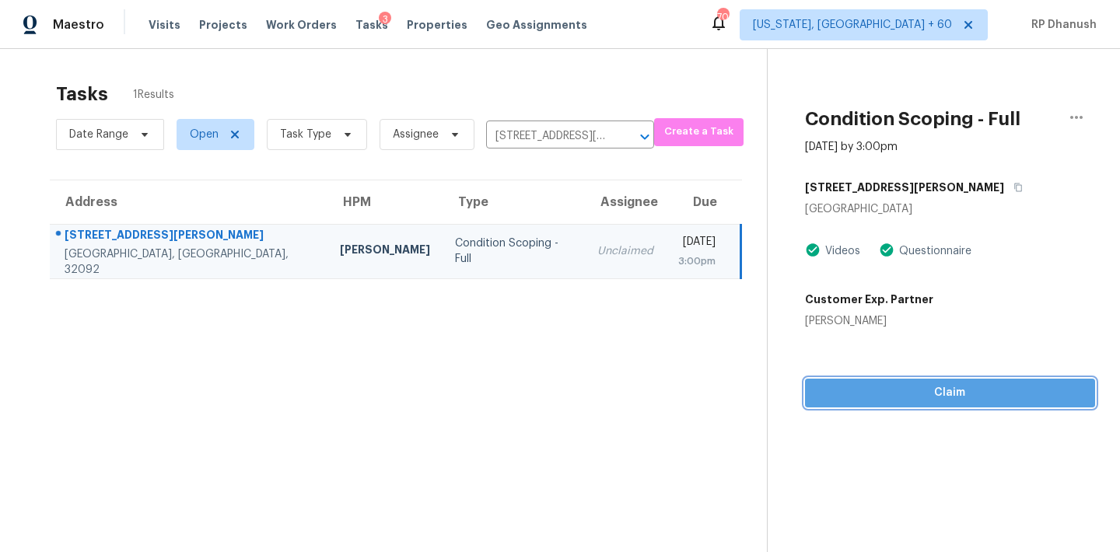
click at [861, 382] on button "Claim" at bounding box center [950, 393] width 290 height 29
click at [981, 397] on span "Start Assessment" at bounding box center [951, 392] width 263 height 19
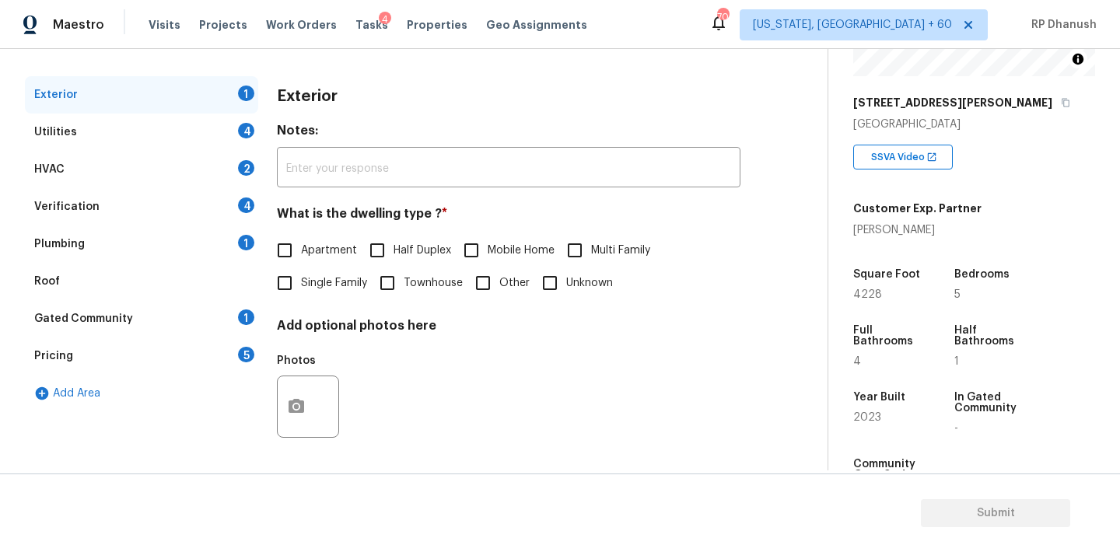
scroll to position [451, 0]
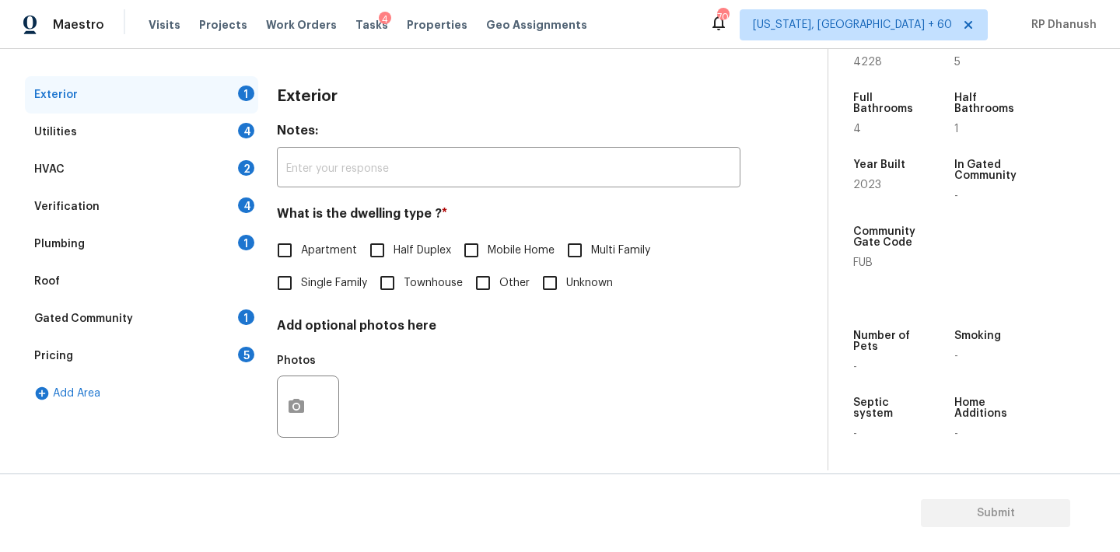
click at [308, 278] on span "Single Family" at bounding box center [334, 283] width 66 height 16
click at [301, 278] on input "Single Family" at bounding box center [284, 283] width 33 height 33
click at [250, 248] on div "Plumbing 1" at bounding box center [141, 244] width 233 height 37
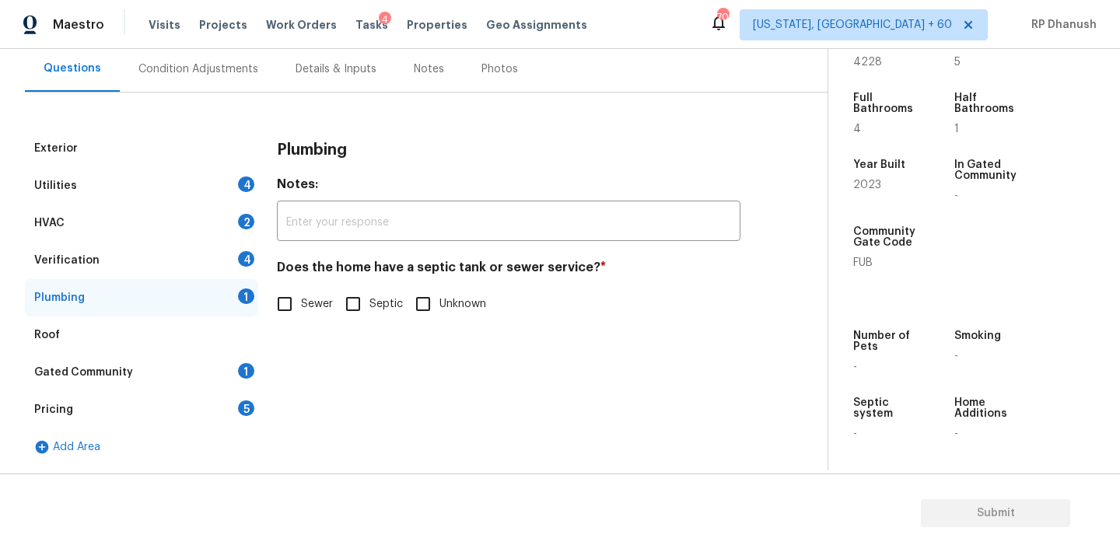
click at [303, 306] on span "Sewer" at bounding box center [317, 304] width 32 height 16
click at [301, 306] on input "Sewer" at bounding box center [284, 304] width 33 height 33
click at [226, 375] on div "Gated Community 1" at bounding box center [141, 372] width 233 height 37
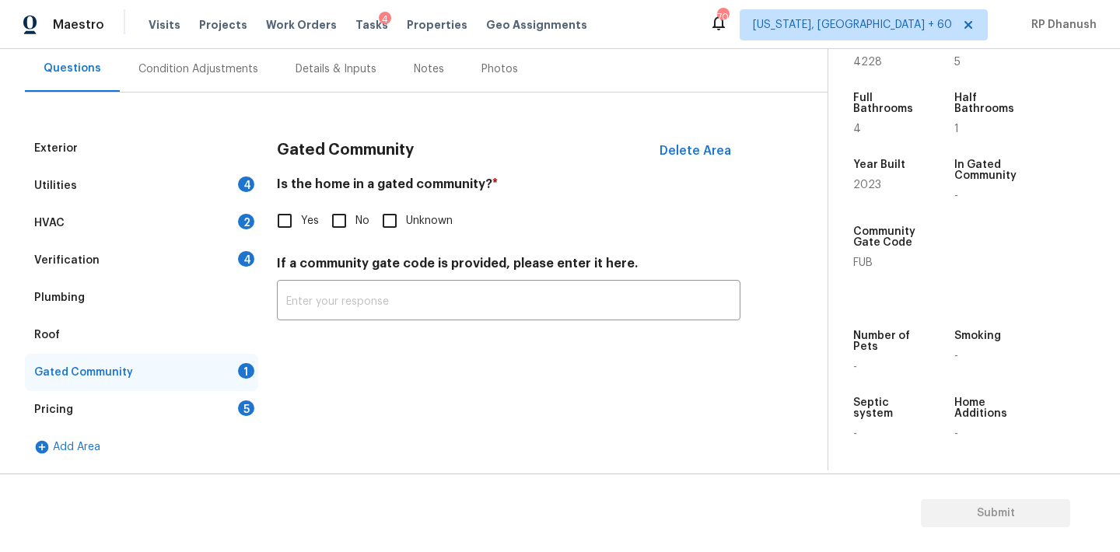
click at [336, 211] on input "No" at bounding box center [339, 221] width 33 height 33
click at [247, 190] on div "4" at bounding box center [246, 185] width 16 height 16
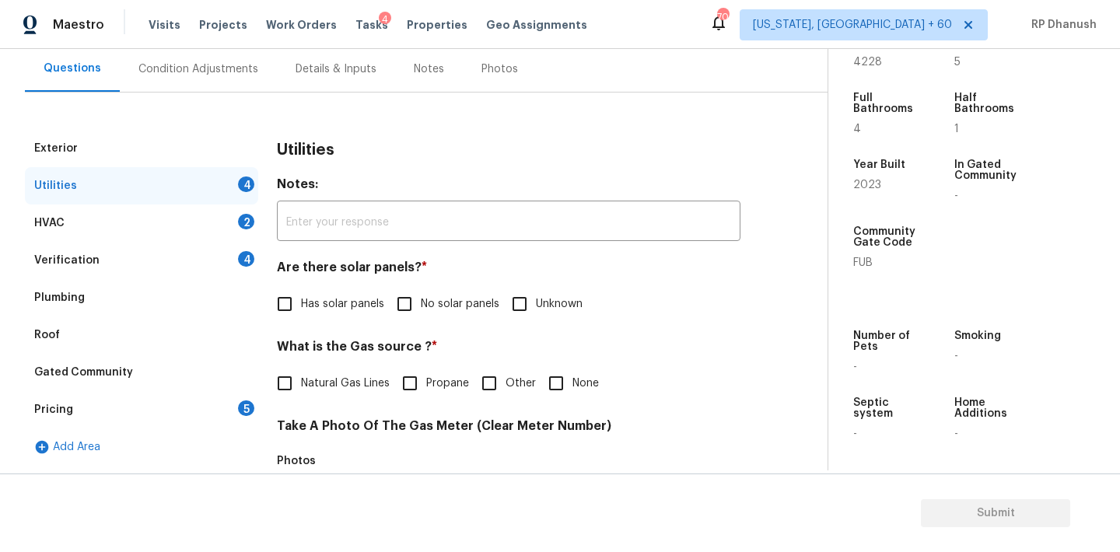
click at [394, 303] on input "No solar panels" at bounding box center [404, 304] width 33 height 33
click at [180, 63] on div "Condition Adjustments" at bounding box center [198, 69] width 120 height 16
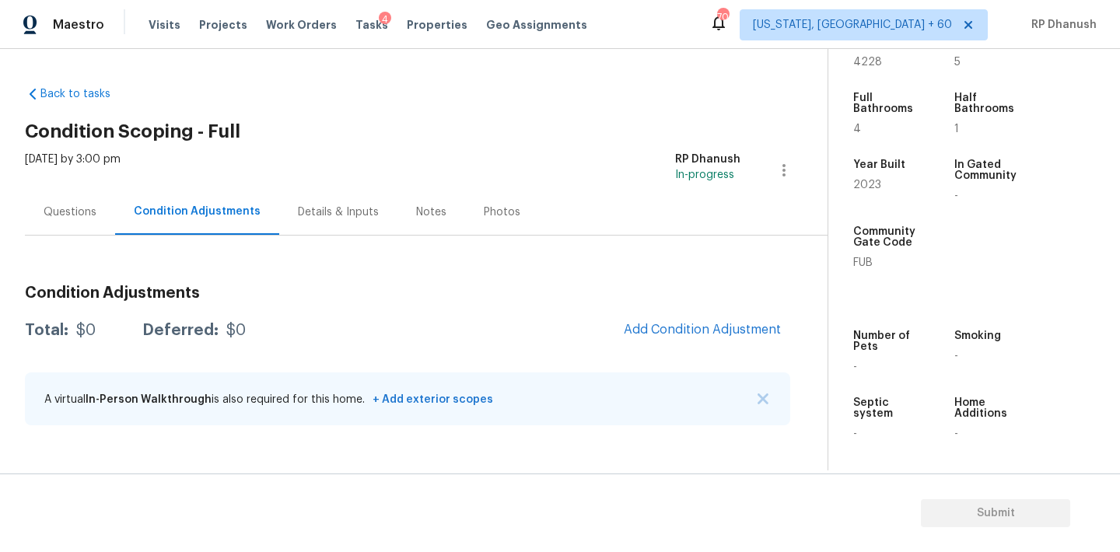
click at [629, 314] on span "Add Condition Adjustment" at bounding box center [702, 330] width 176 height 34
click at [680, 321] on button "Add Condition Adjustment" at bounding box center [702, 329] width 176 height 33
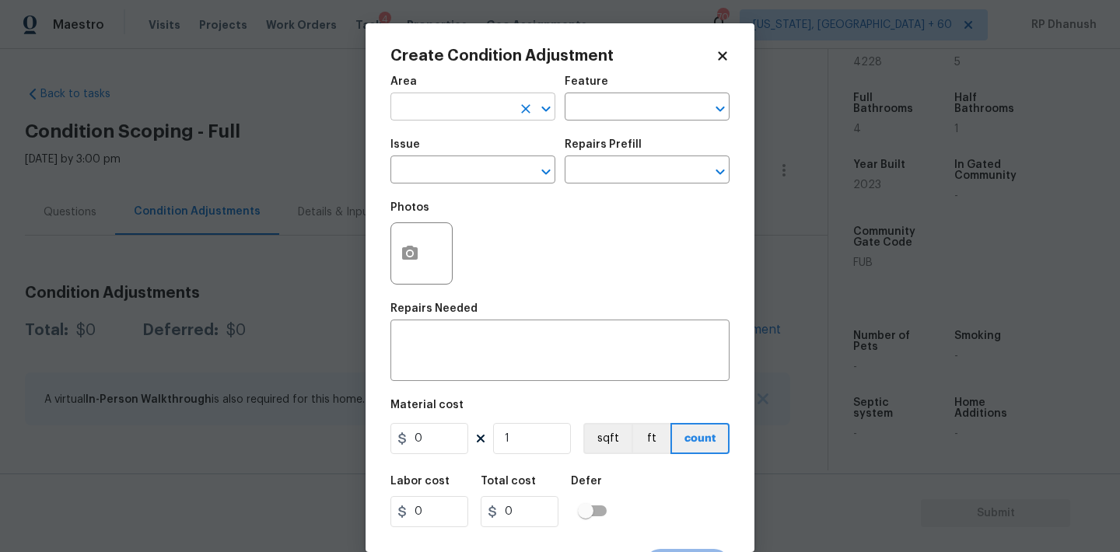
click at [411, 110] on input "text" at bounding box center [450, 108] width 121 height 24
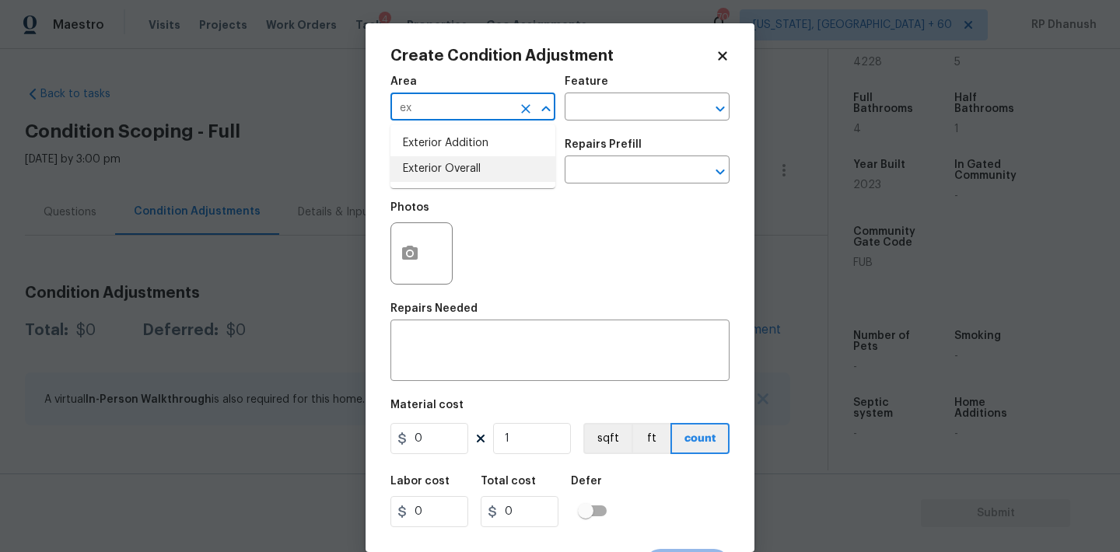
click at [434, 160] on li "Exterior Overall" at bounding box center [472, 169] width 165 height 26
click at [620, 94] on div "Feature" at bounding box center [647, 86] width 165 height 20
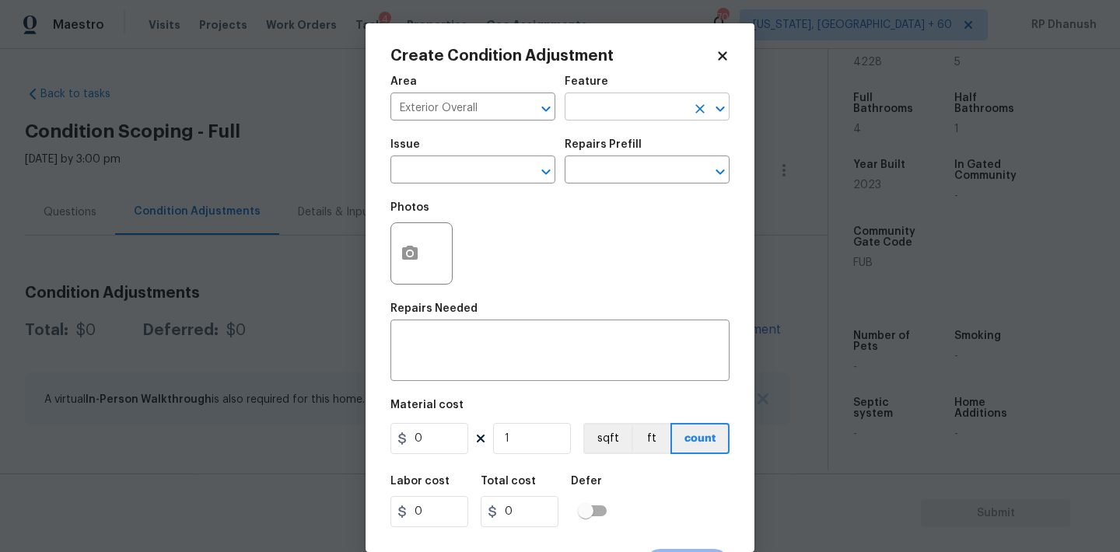
click at [610, 109] on input "text" at bounding box center [625, 108] width 121 height 24
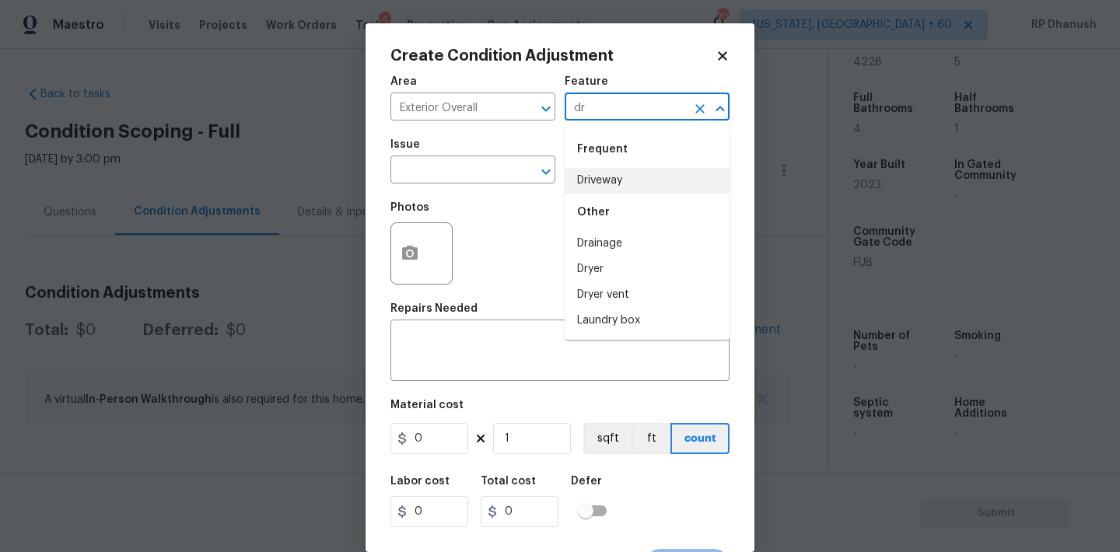
click at [586, 170] on li "Driveway" at bounding box center [647, 181] width 165 height 26
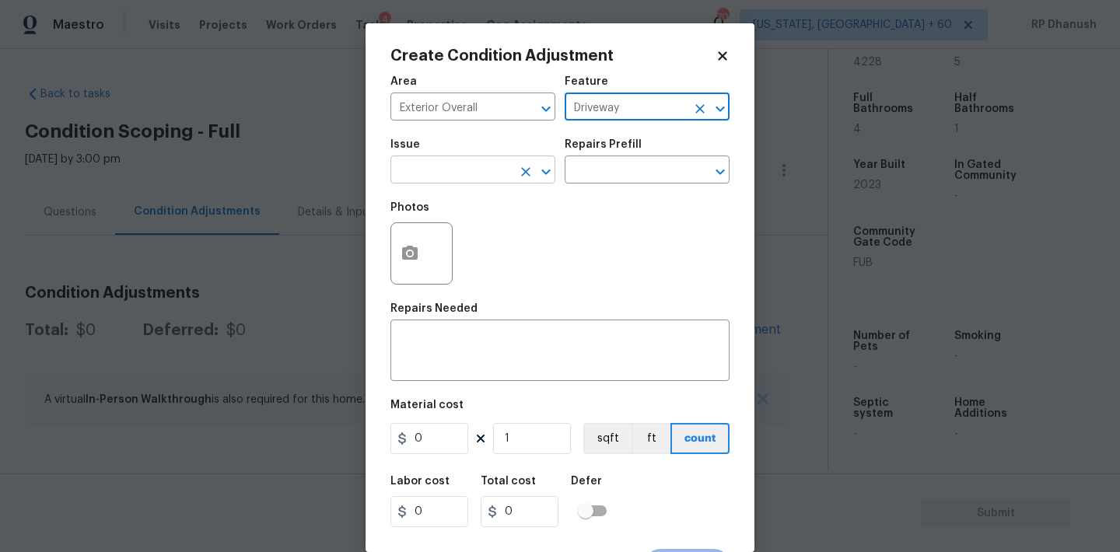
click at [487, 174] on input "text" at bounding box center [450, 171] width 121 height 24
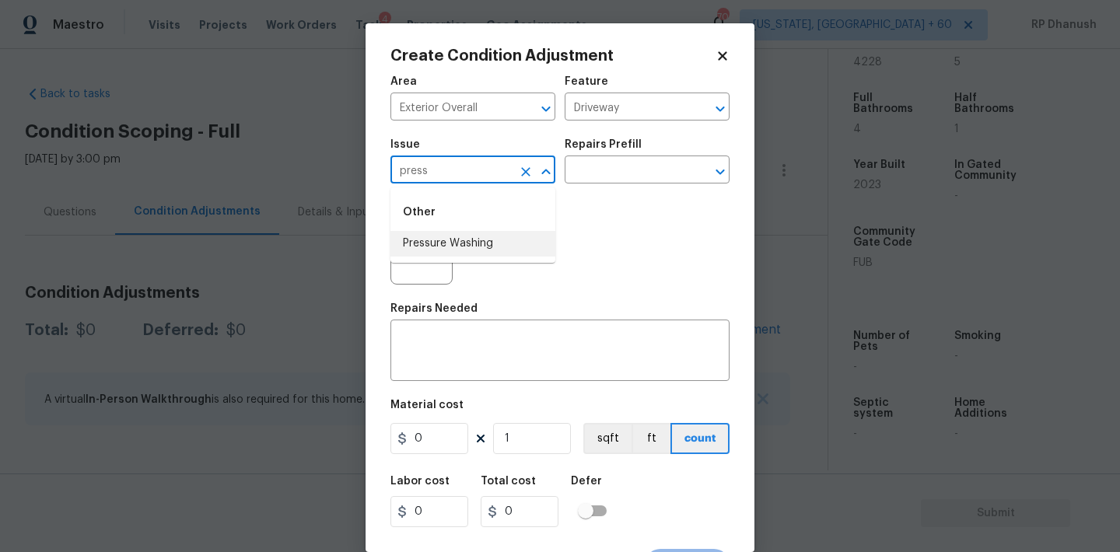
drag, startPoint x: 472, startPoint y: 250, endPoint x: 544, endPoint y: 209, distance: 83.2
click at [472, 250] on li "Pressure Washing" at bounding box center [472, 244] width 165 height 26
click at [642, 181] on input "text" at bounding box center [625, 171] width 121 height 24
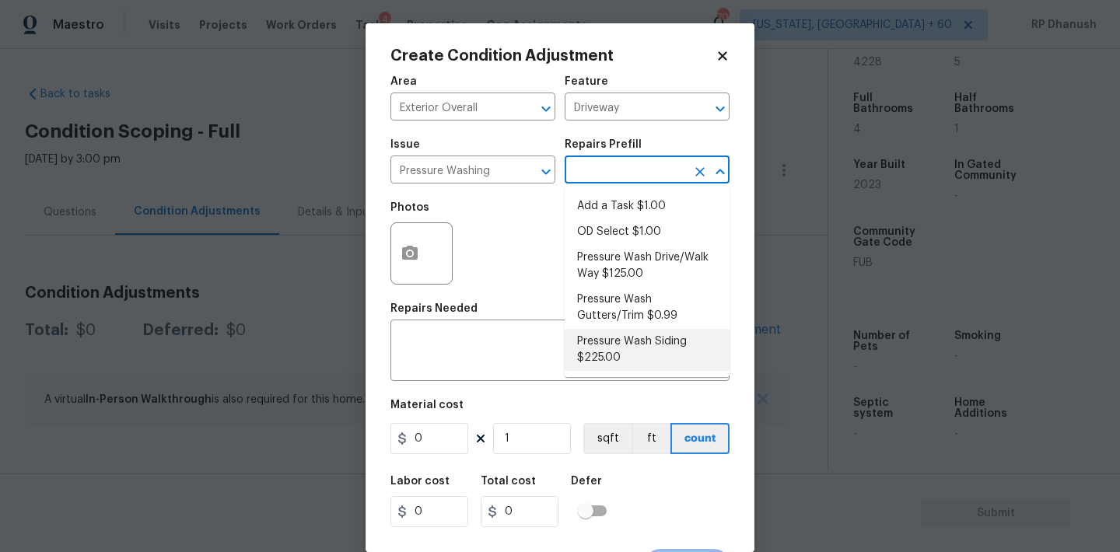
click at [633, 345] on li "Pressure Wash Siding $225.00" at bounding box center [647, 350] width 165 height 42
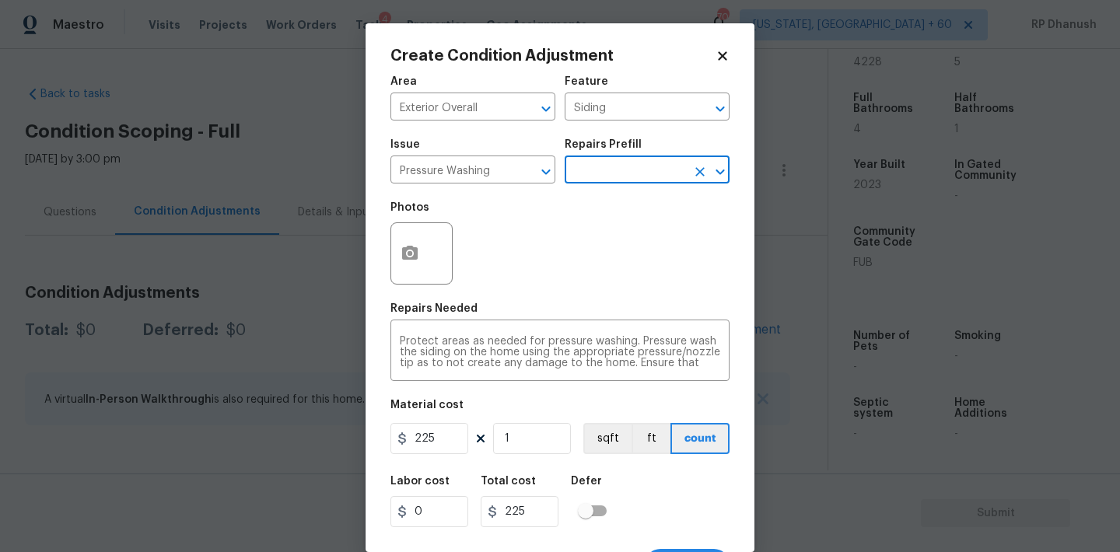
scroll to position [29, 0]
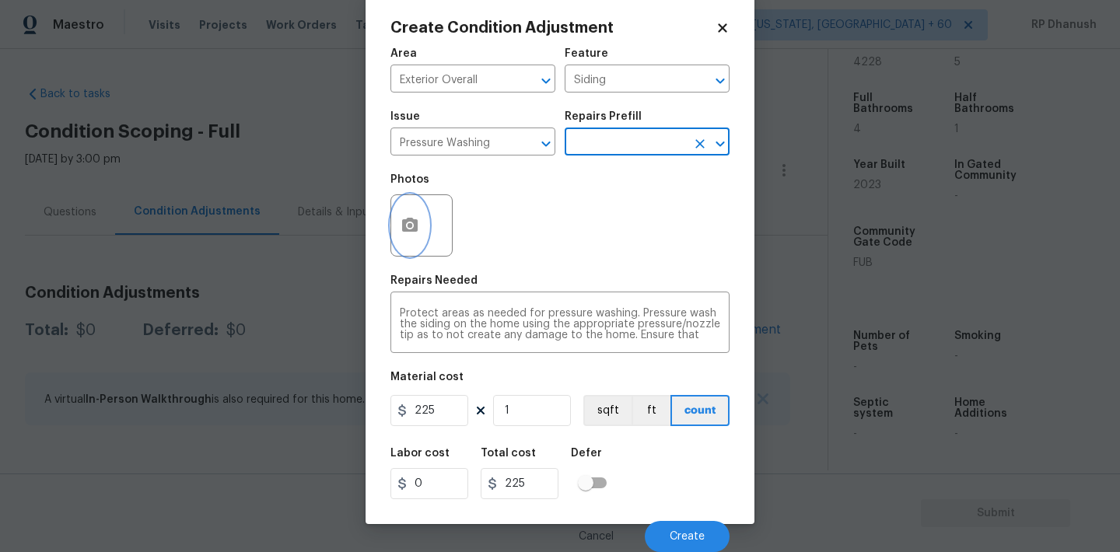
click at [419, 238] on button "button" at bounding box center [409, 225] width 37 height 61
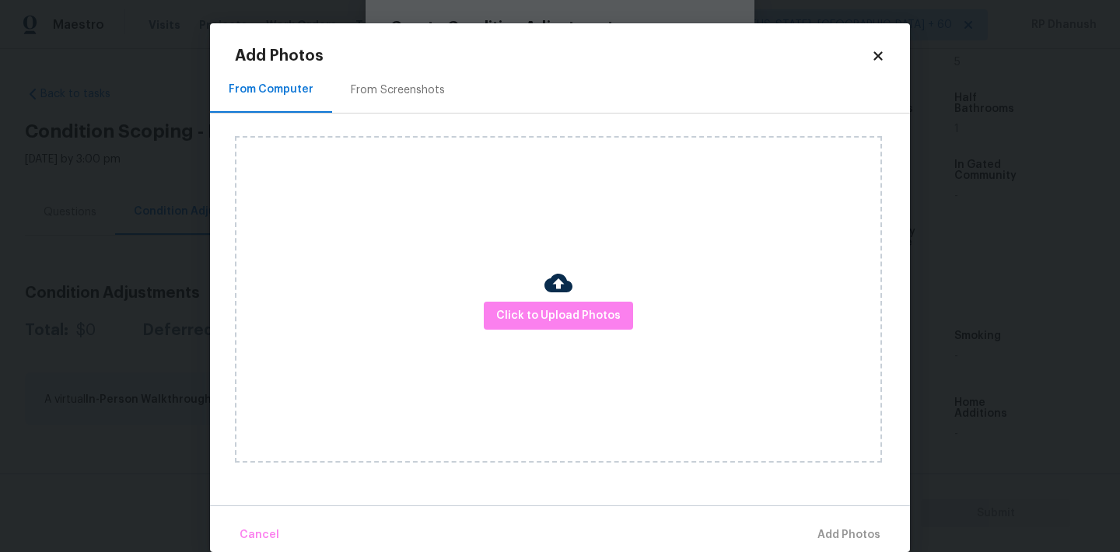
click at [380, 96] on div "From Screenshots" at bounding box center [398, 90] width 94 height 16
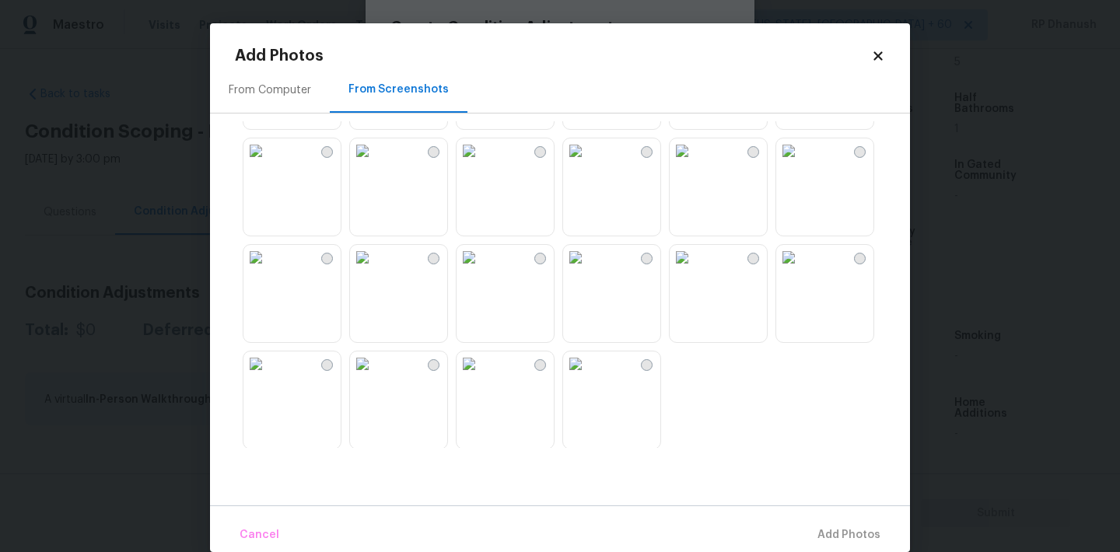
scroll to position [1485, 0]
click at [841, 535] on div "Cancel Add Photos" at bounding box center [560, 528] width 700 height 47
click at [268, 268] on img at bounding box center [255, 255] width 25 height 25
click at [812, 546] on button "Add 1 Photo(s)" at bounding box center [841, 535] width 89 height 33
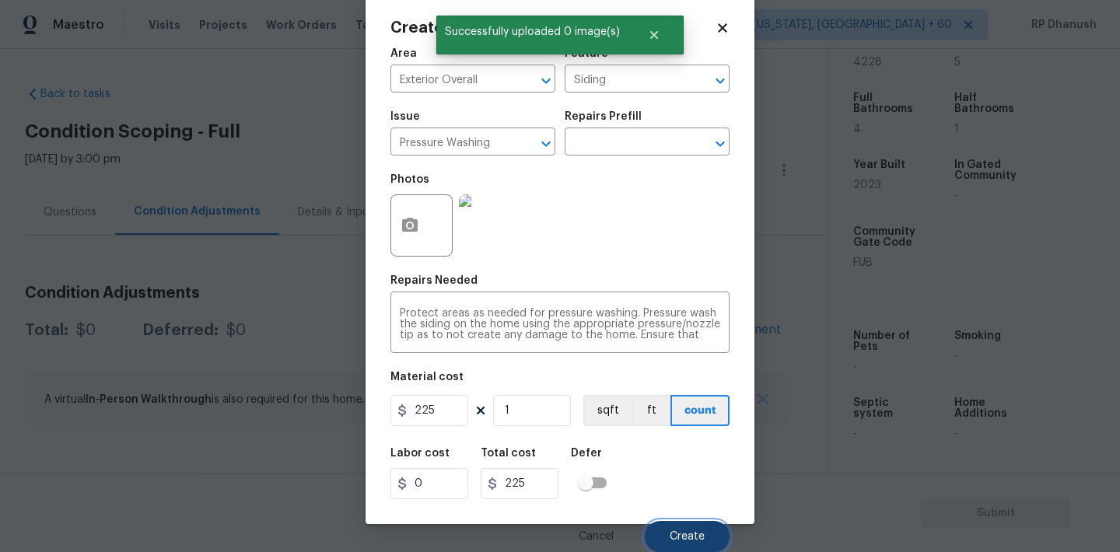
click at [670, 540] on button "Create" at bounding box center [687, 536] width 85 height 31
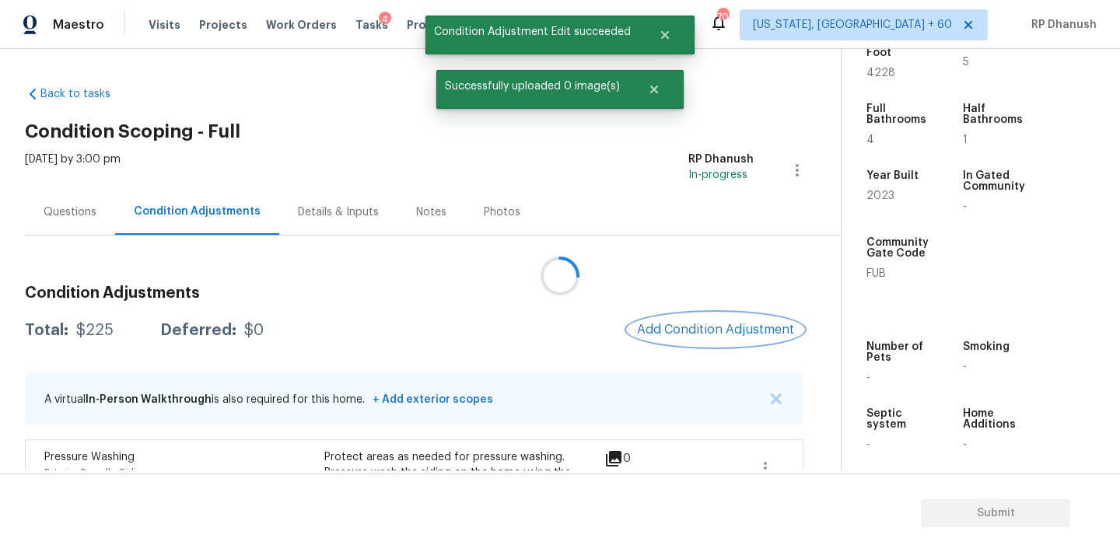
scroll to position [0, 0]
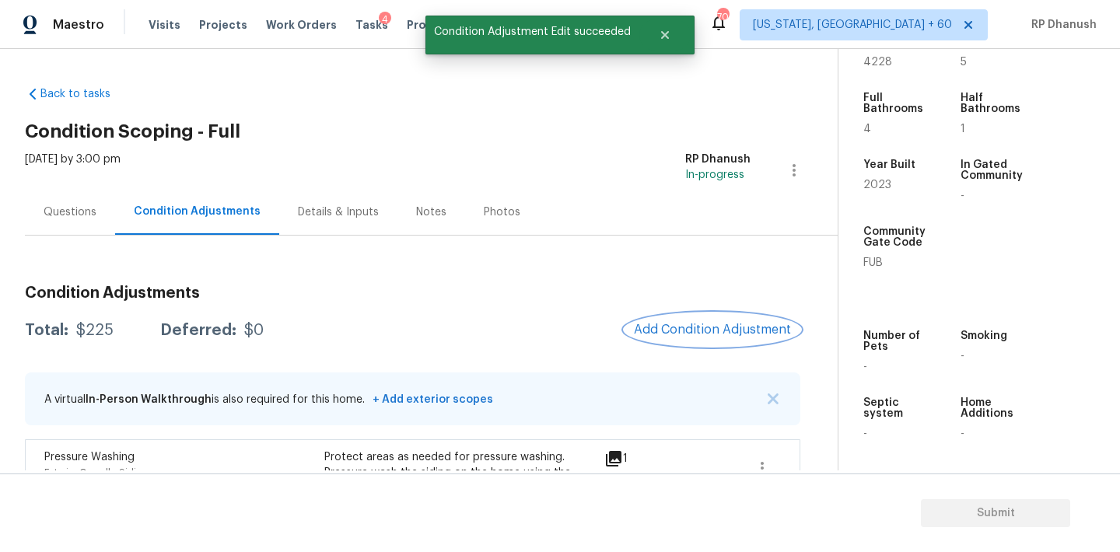
click at [721, 325] on span "Add Condition Adjustment" at bounding box center [712, 330] width 157 height 14
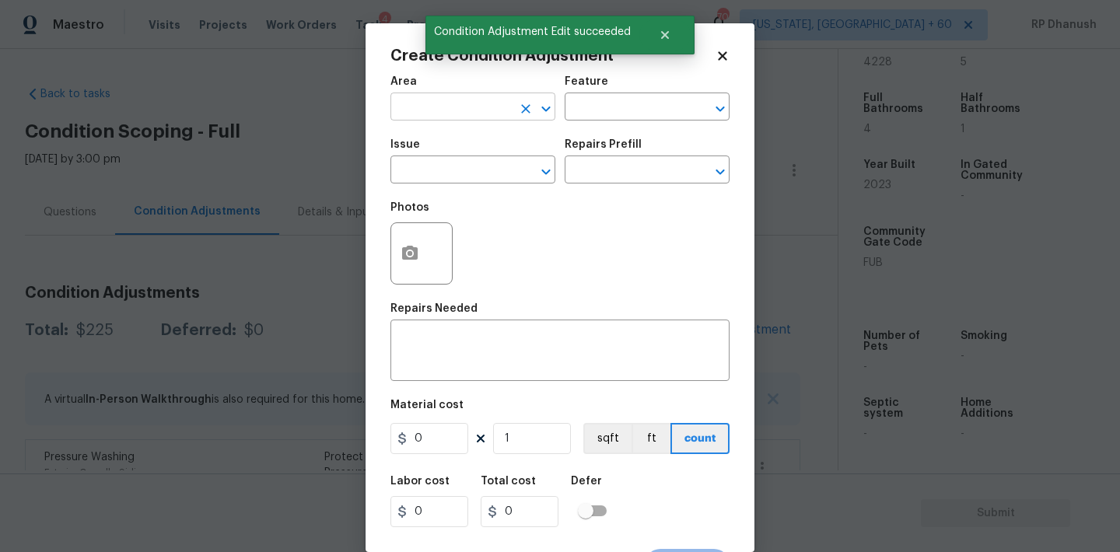
click at [484, 115] on input "text" at bounding box center [450, 108] width 121 height 24
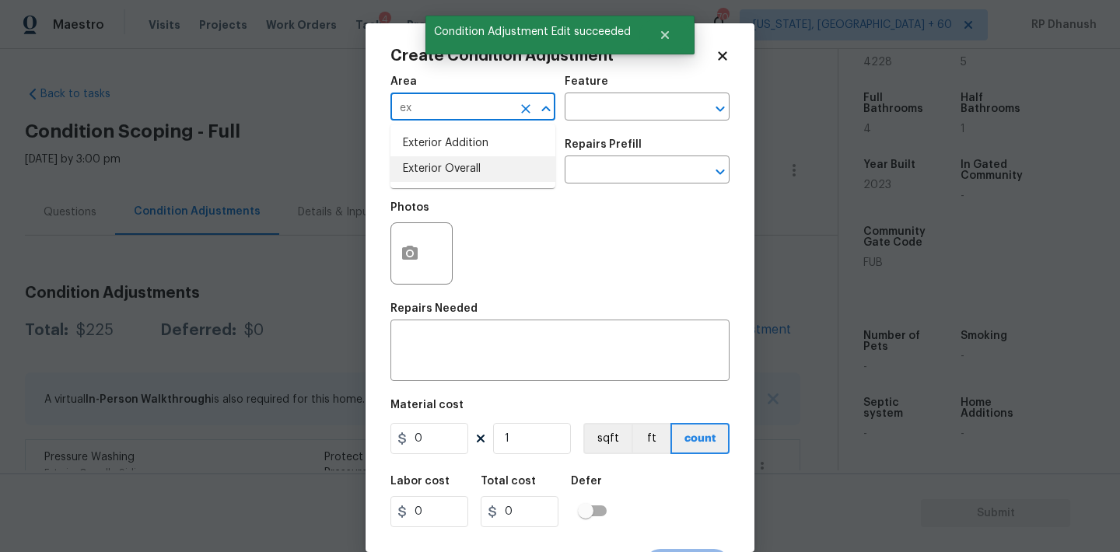
click at [474, 170] on li "Exterior Overall" at bounding box center [472, 169] width 165 height 26
click at [567, 128] on div "Area Exterior Overall ​ Feature ​" at bounding box center [559, 98] width 339 height 63
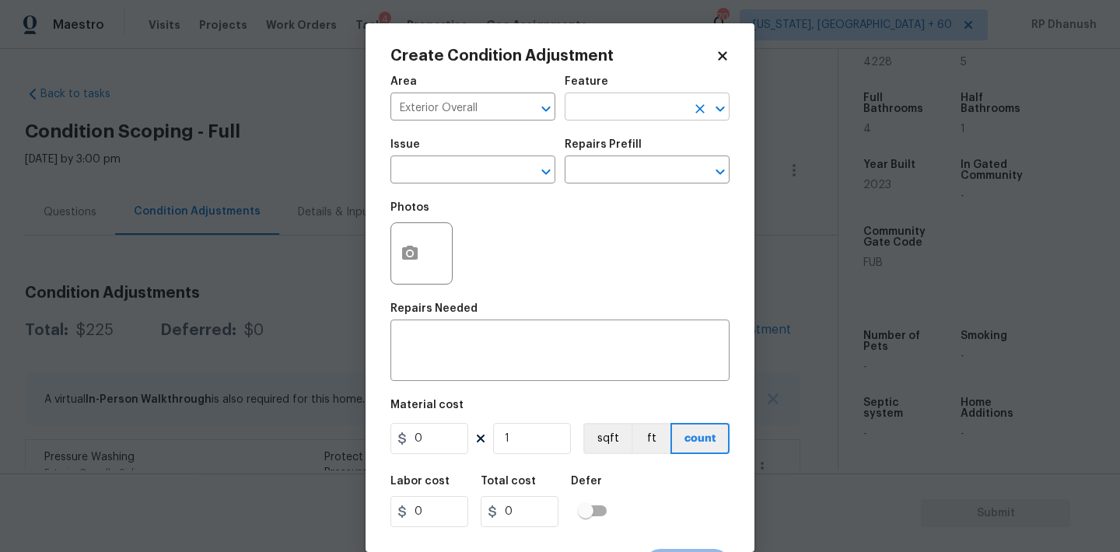
click at [595, 104] on input "text" at bounding box center [625, 108] width 121 height 24
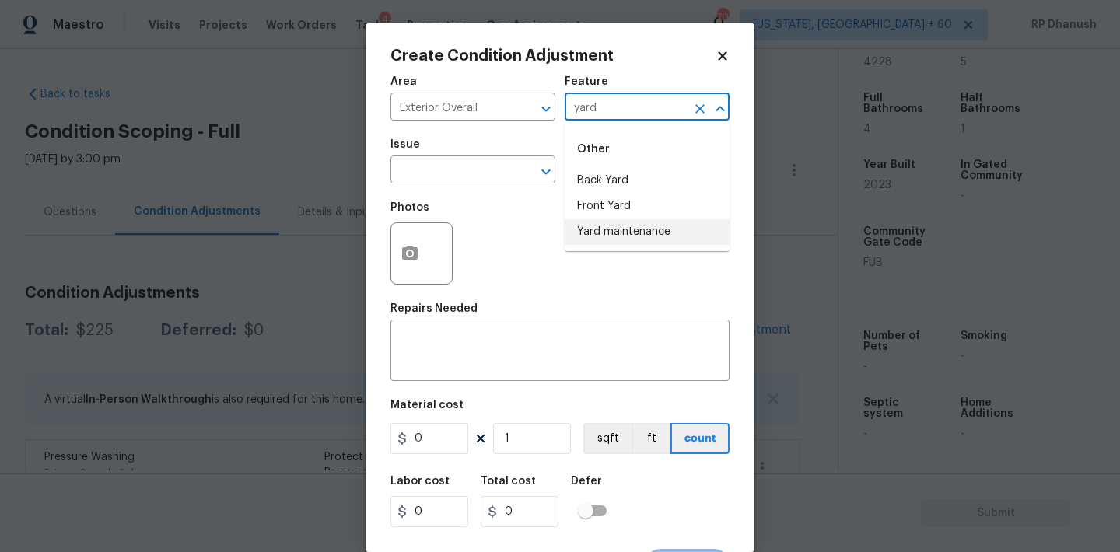
click at [602, 226] on li "Yard maintenance" at bounding box center [647, 232] width 165 height 26
click at [489, 192] on span "Issue ​" at bounding box center [472, 161] width 165 height 63
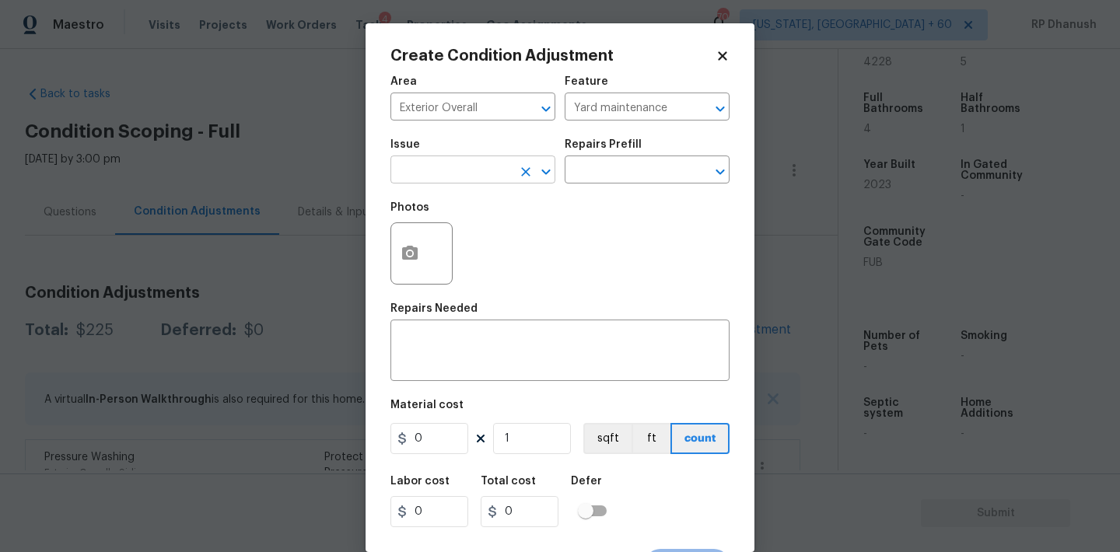
click at [487, 182] on input "text" at bounding box center [450, 171] width 121 height 24
click at [483, 233] on li "Debris/garbage on site" at bounding box center [472, 244] width 165 height 26
click at [582, 190] on div "Issue Debris/garbage on site ​ Repairs Prefill ​" at bounding box center [559, 161] width 339 height 63
click at [603, 180] on input "text" at bounding box center [625, 171] width 121 height 24
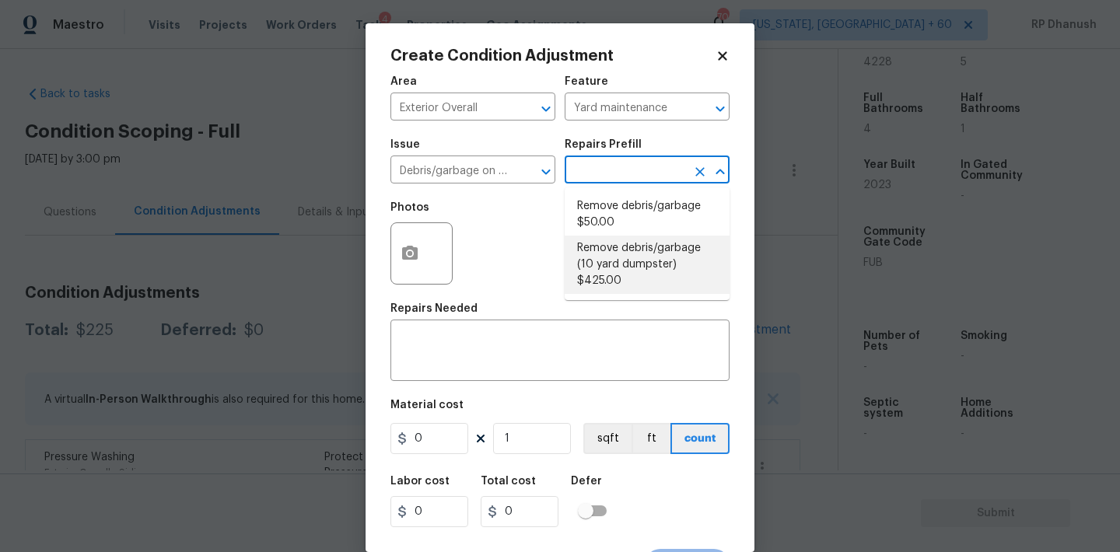
click at [603, 257] on li "Remove debris/garbage (10 yard dumpster) $425.00" at bounding box center [647, 265] width 165 height 58
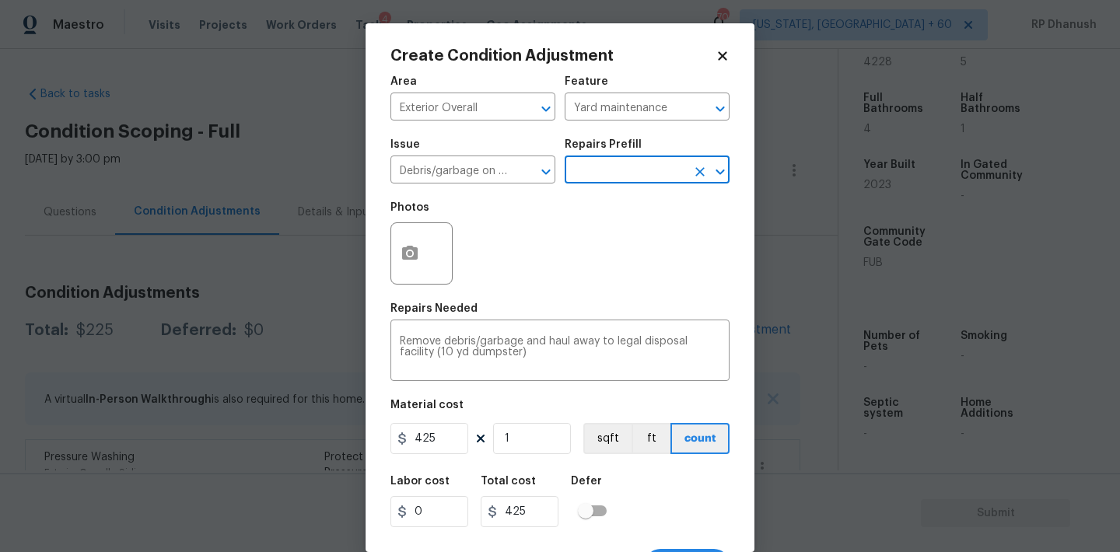
click at [599, 187] on div "Issue Debris/garbage on site ​ Repairs Prefill ​" at bounding box center [559, 161] width 339 height 63
click at [604, 168] on input "text" at bounding box center [625, 171] width 121 height 24
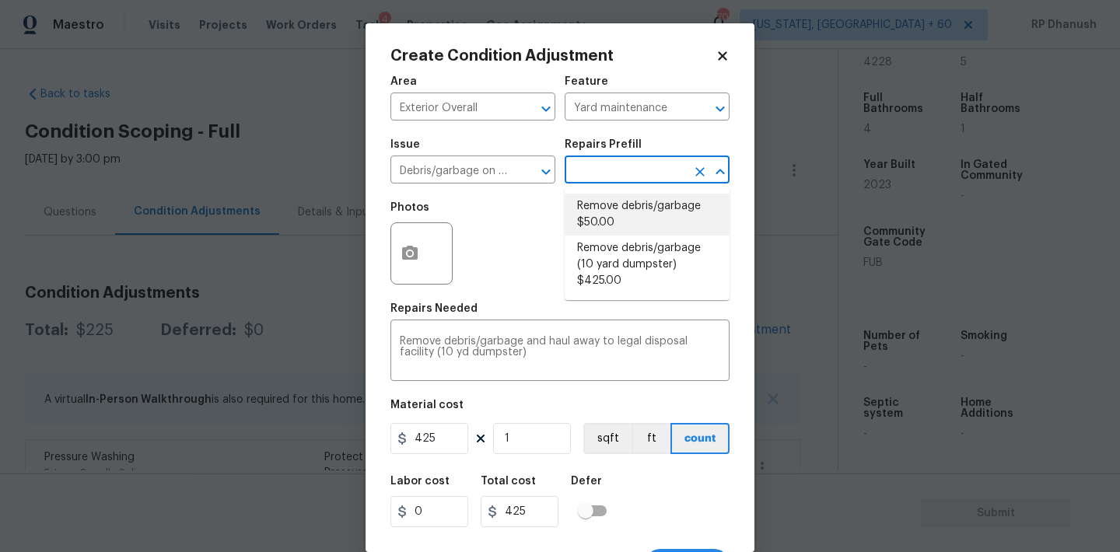
click at [604, 234] on li "Remove debris/garbage $50.00" at bounding box center [647, 215] width 165 height 42
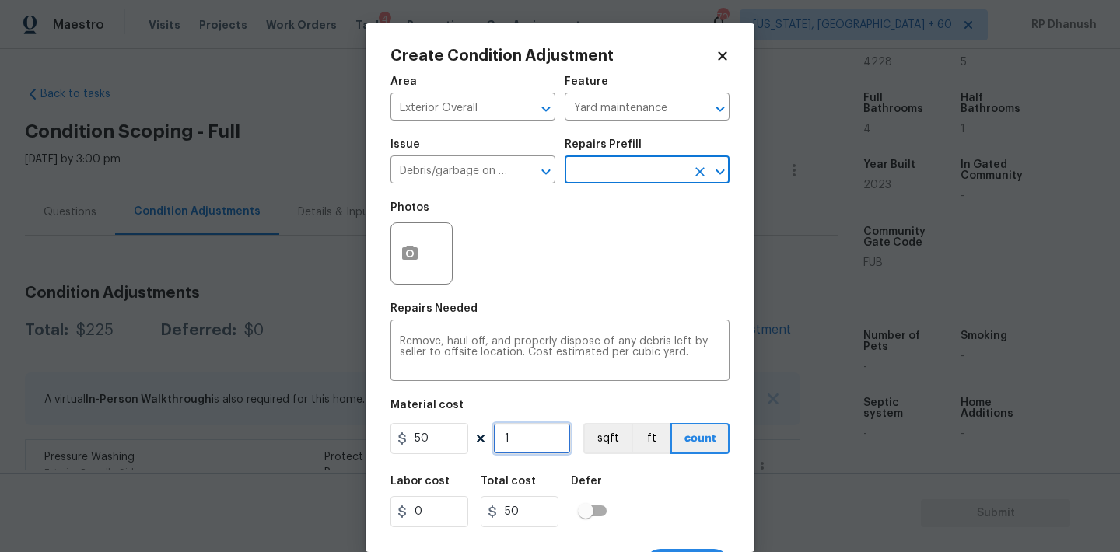
click at [517, 429] on input "1" at bounding box center [532, 438] width 78 height 31
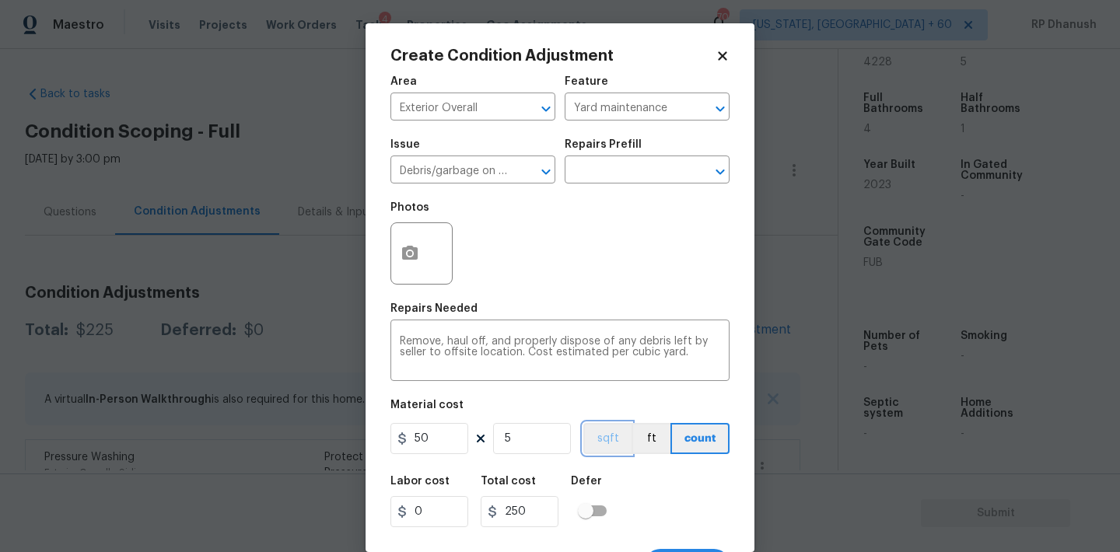
scroll to position [29, 0]
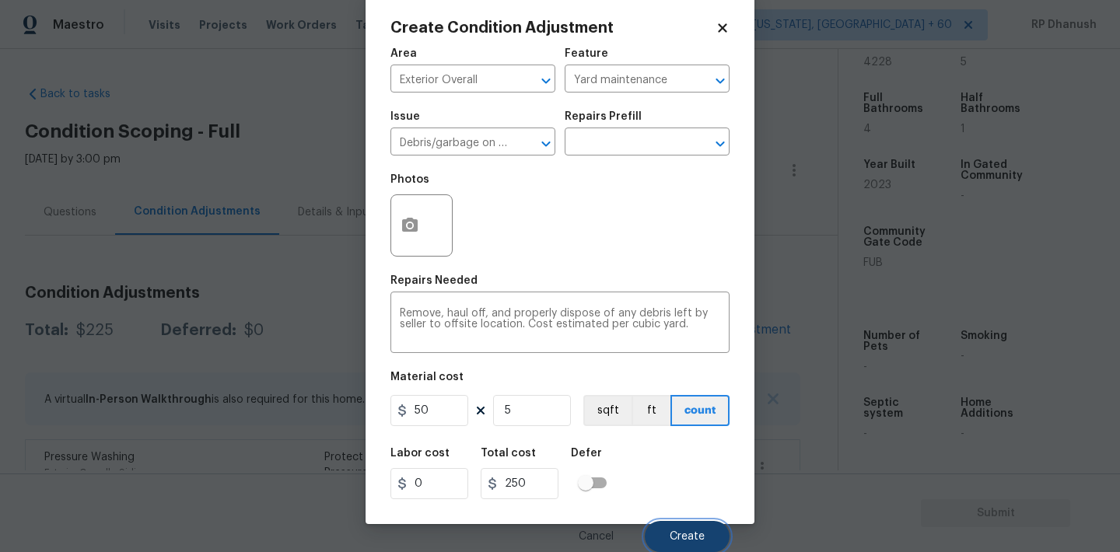
click at [688, 526] on button "Create" at bounding box center [687, 536] width 85 height 31
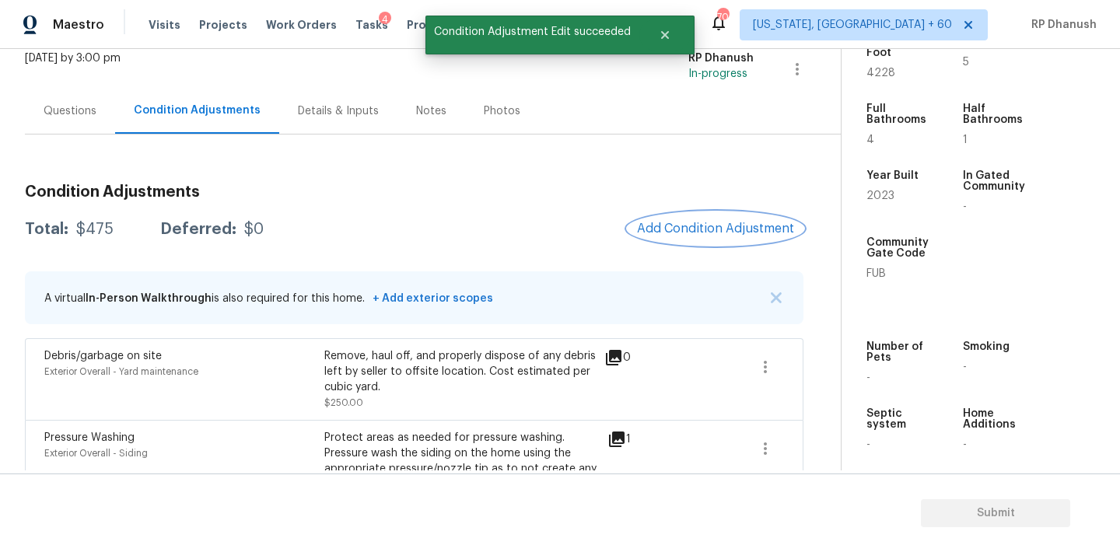
scroll to position [201, 0]
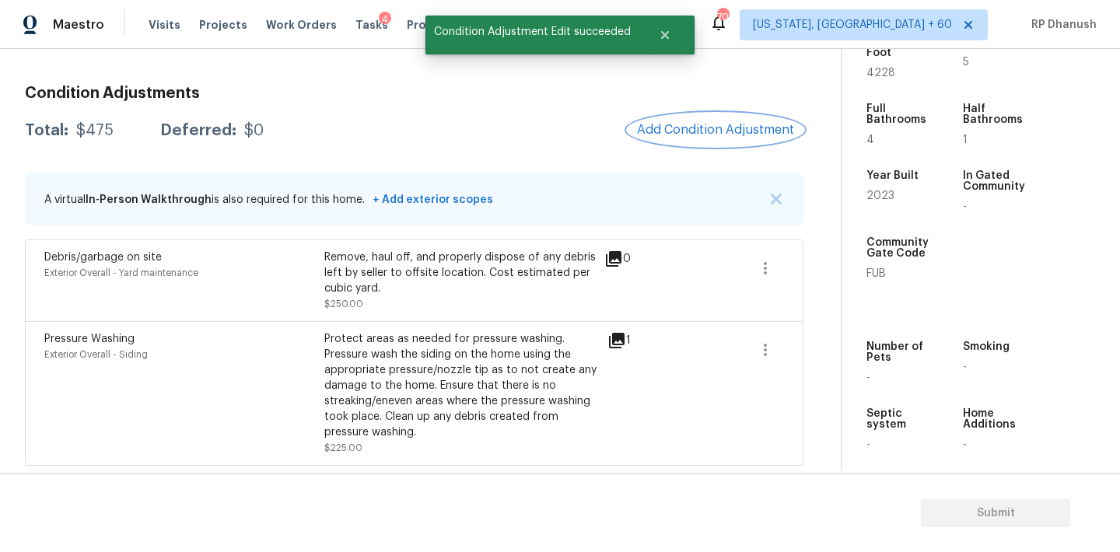
click at [725, 127] on span "Add Condition Adjustment" at bounding box center [715, 130] width 157 height 14
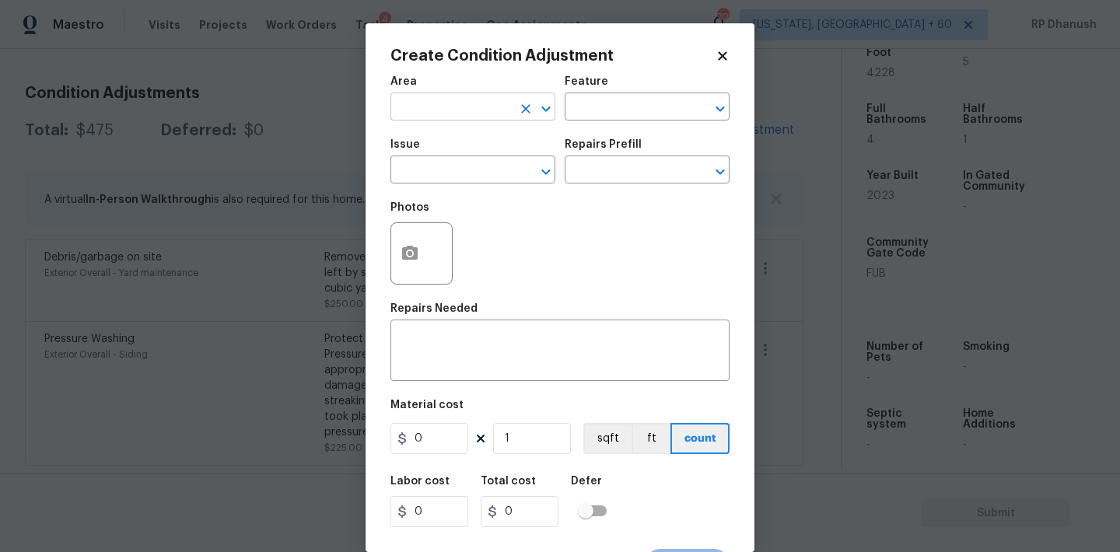
click at [418, 104] on input "text" at bounding box center [450, 108] width 121 height 24
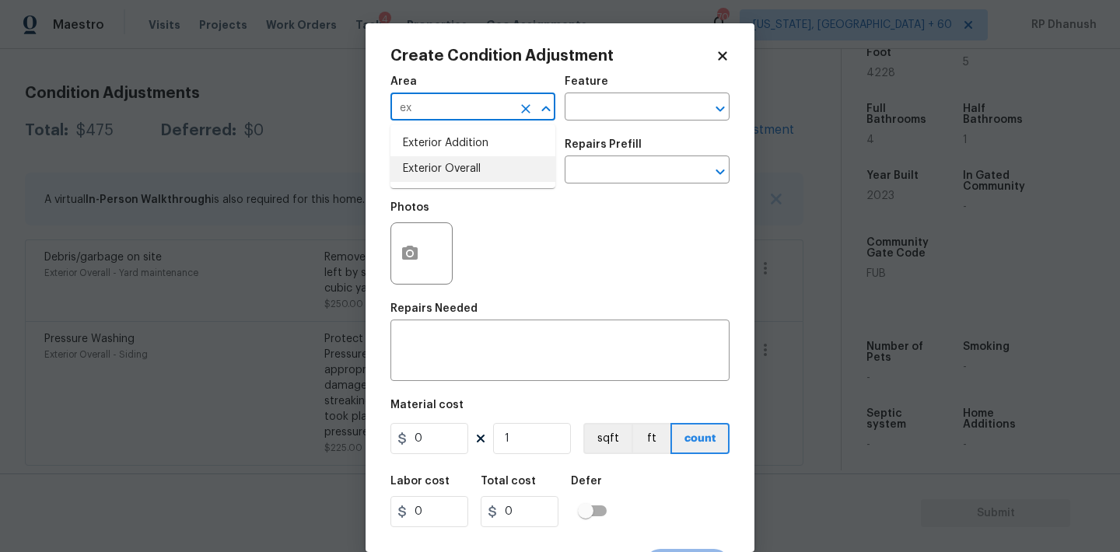
click at [412, 167] on li "Exterior Overall" at bounding box center [472, 169] width 165 height 26
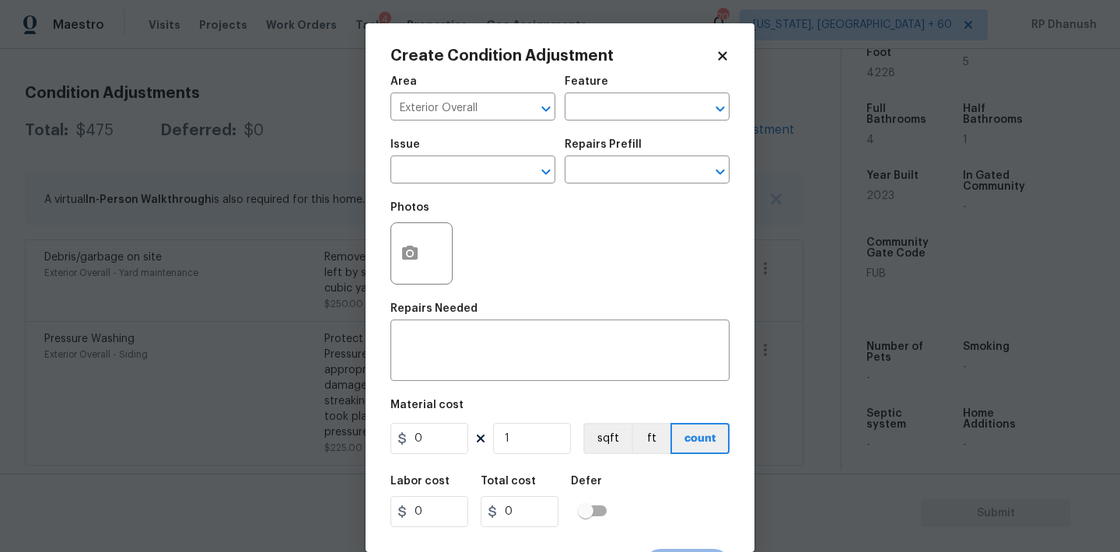
click at [677, 122] on div "Area Exterior Overall ​ Feature ​" at bounding box center [559, 98] width 339 height 63
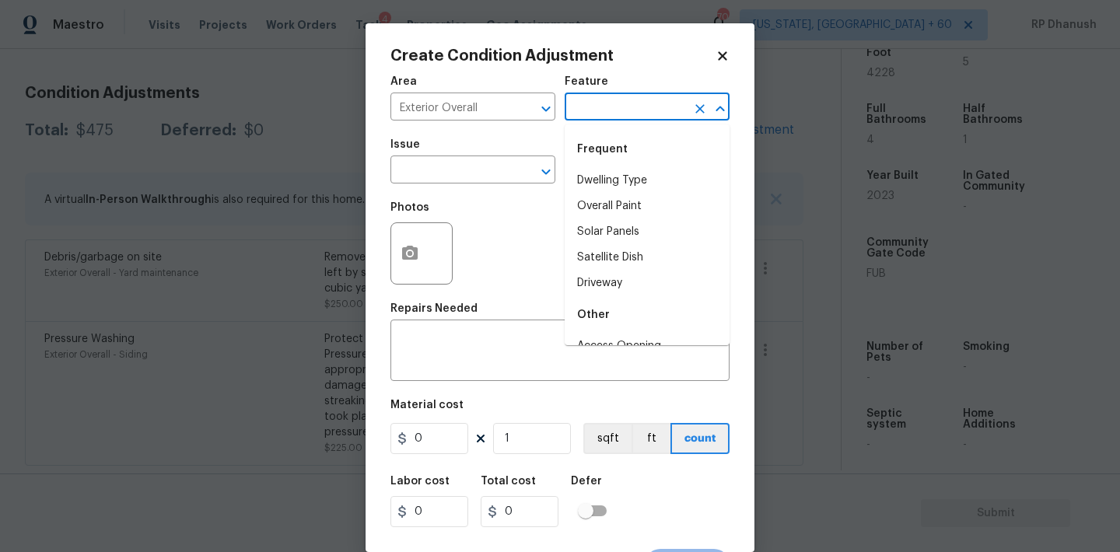
click at [669, 120] on input "text" at bounding box center [625, 108] width 121 height 24
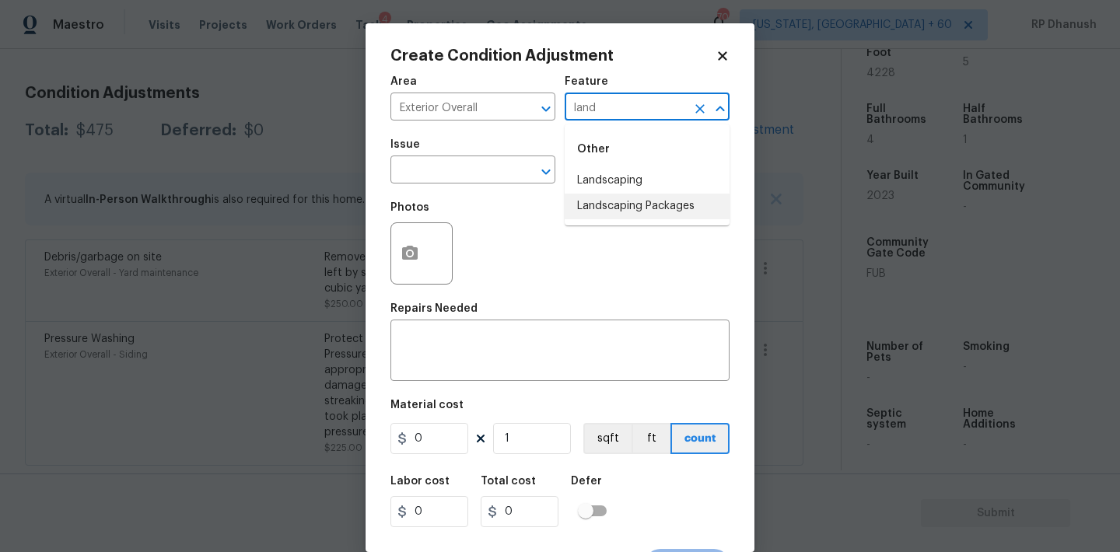
click at [645, 217] on li "Landscaping Packages" at bounding box center [647, 207] width 165 height 26
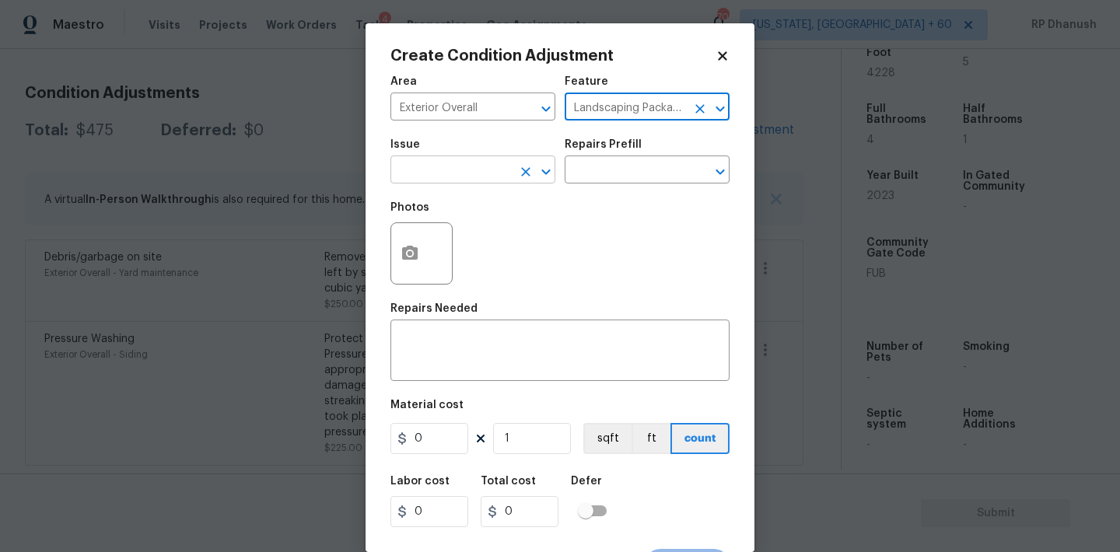
click at [483, 173] on input "text" at bounding box center [450, 171] width 121 height 24
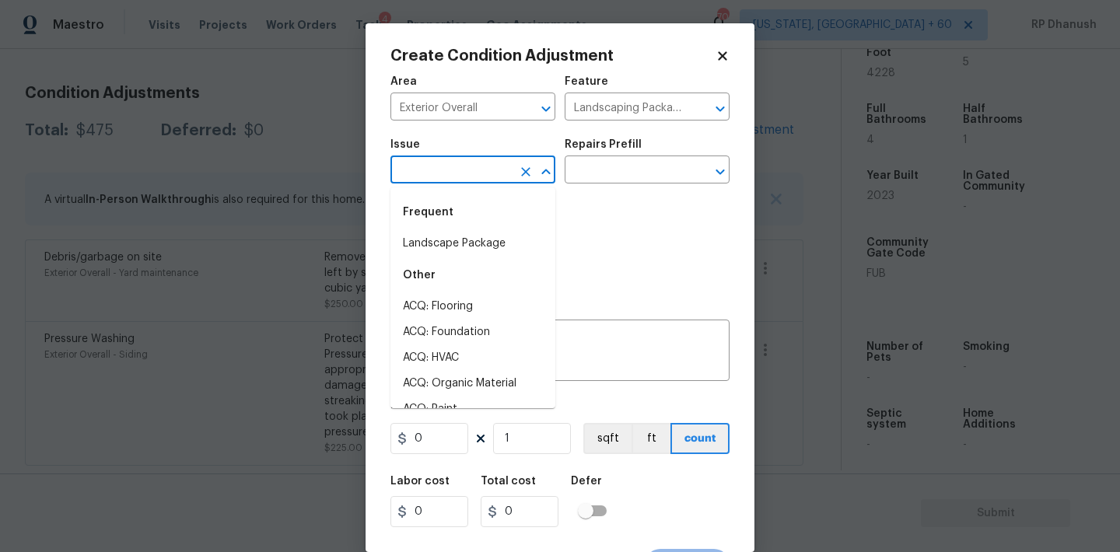
click at [483, 226] on div "Frequent" at bounding box center [472, 212] width 165 height 37
click at [483, 241] on li "Landscape Package" at bounding box center [472, 244] width 165 height 26
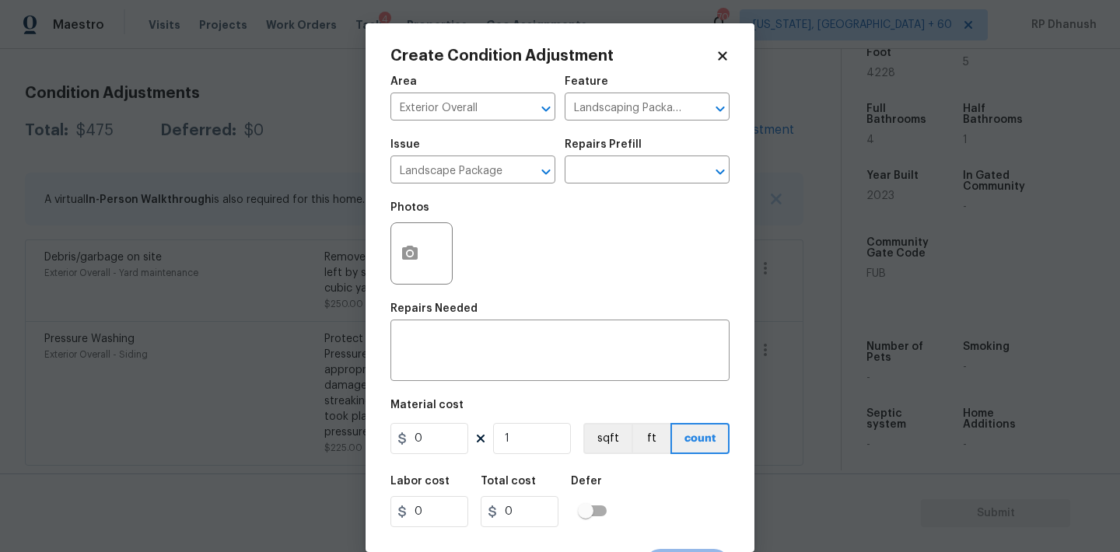
click at [646, 143] on div "Repairs Prefill" at bounding box center [647, 149] width 165 height 20
click at [641, 174] on input "text" at bounding box center [625, 171] width 121 height 24
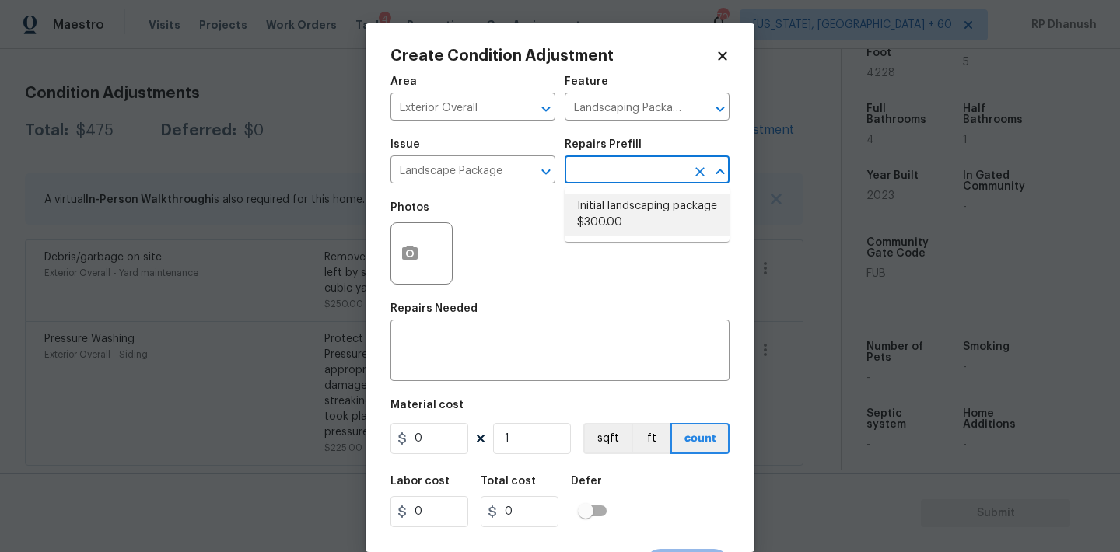
click at [630, 203] on li "Initial landscaping package $300.00" at bounding box center [647, 215] width 165 height 42
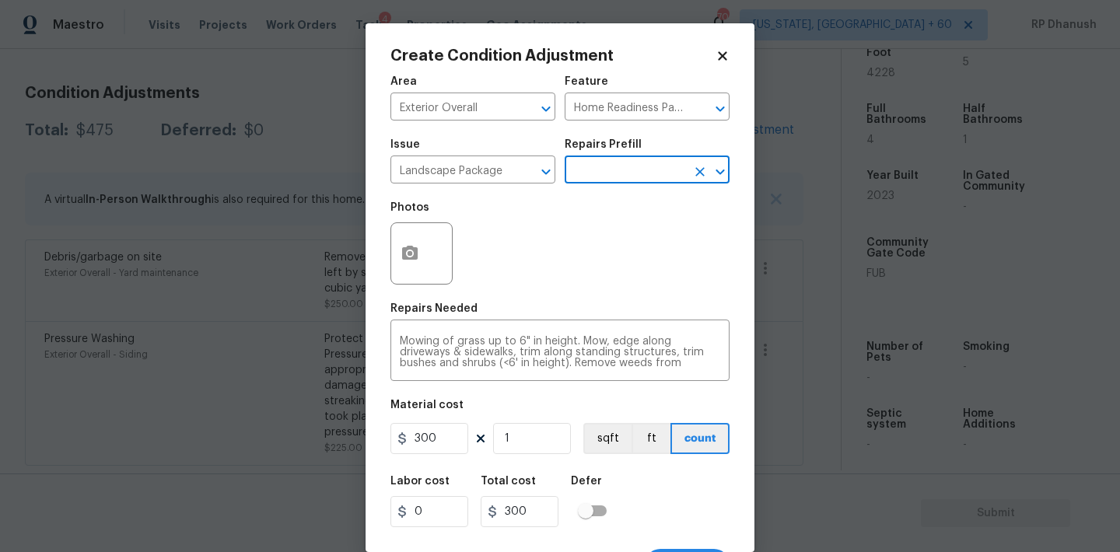
click at [535, 421] on figure "Material cost 300 1 sqft ft count" at bounding box center [559, 429] width 339 height 58
click at [445, 450] on input "300" at bounding box center [429, 438] width 78 height 31
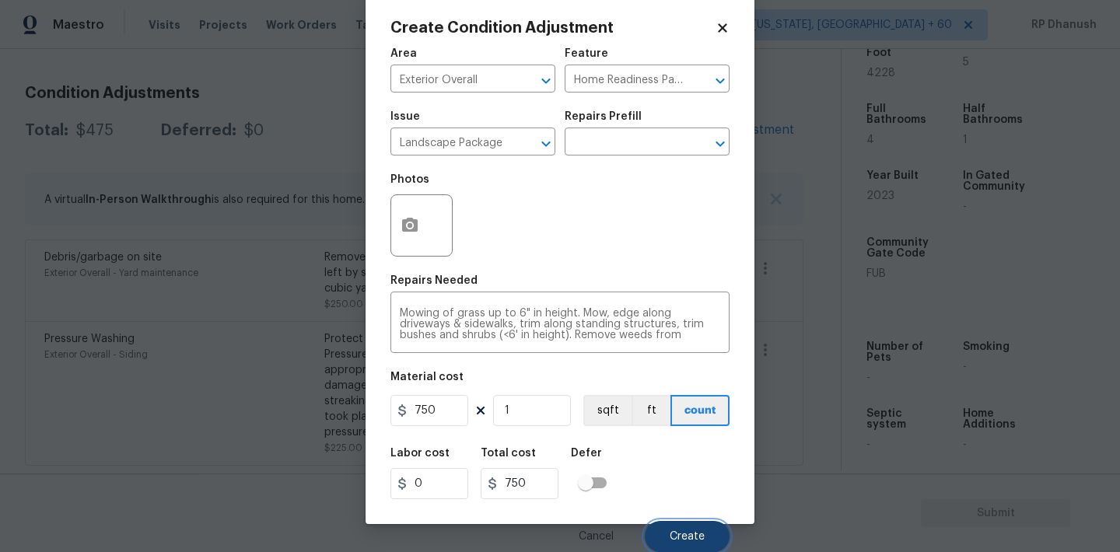
click at [691, 524] on button "Create" at bounding box center [687, 536] width 85 height 31
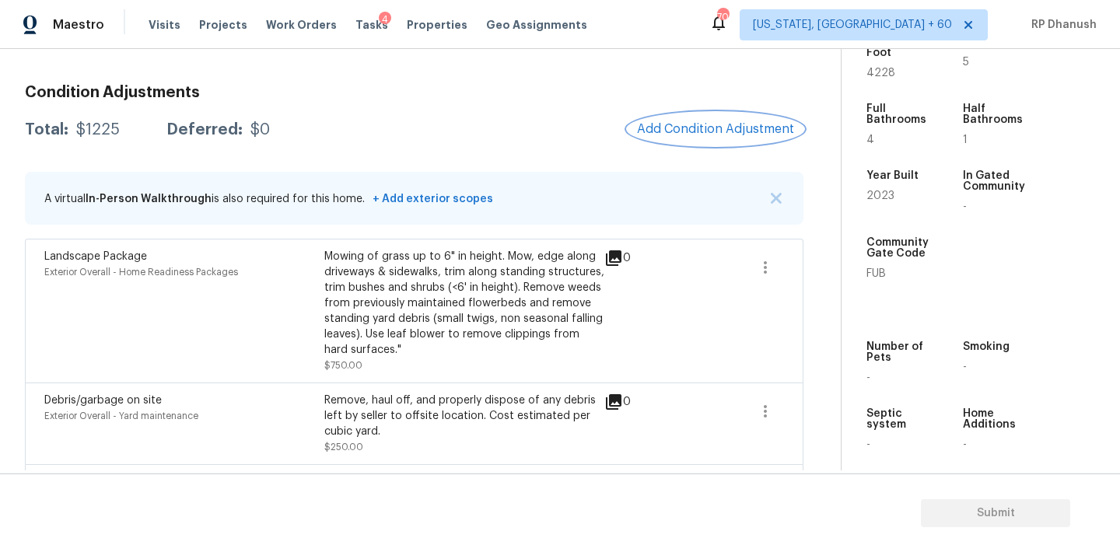
scroll to position [345, 0]
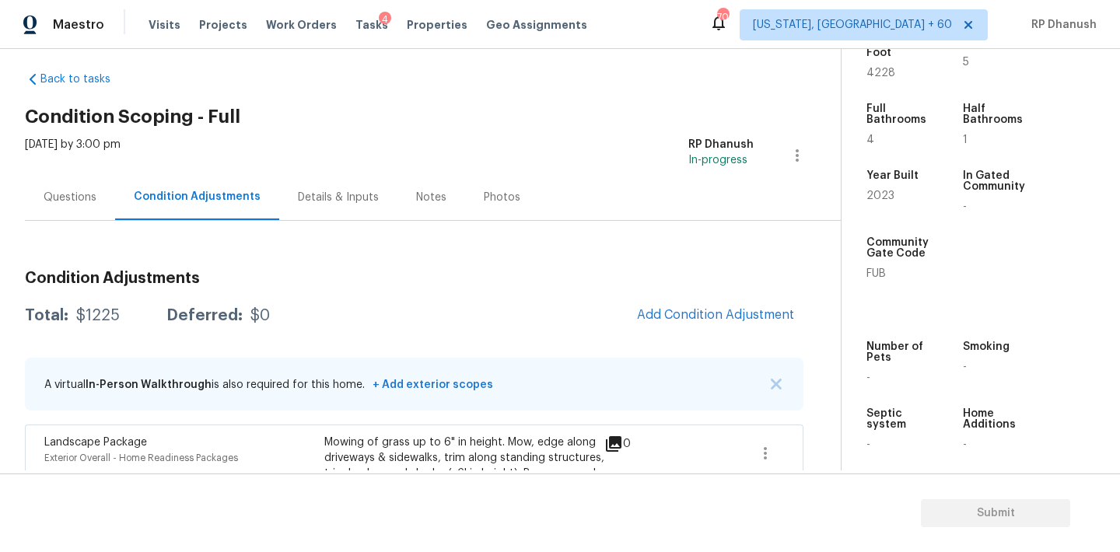
click at [81, 197] on div "Questions" at bounding box center [70, 198] width 53 height 16
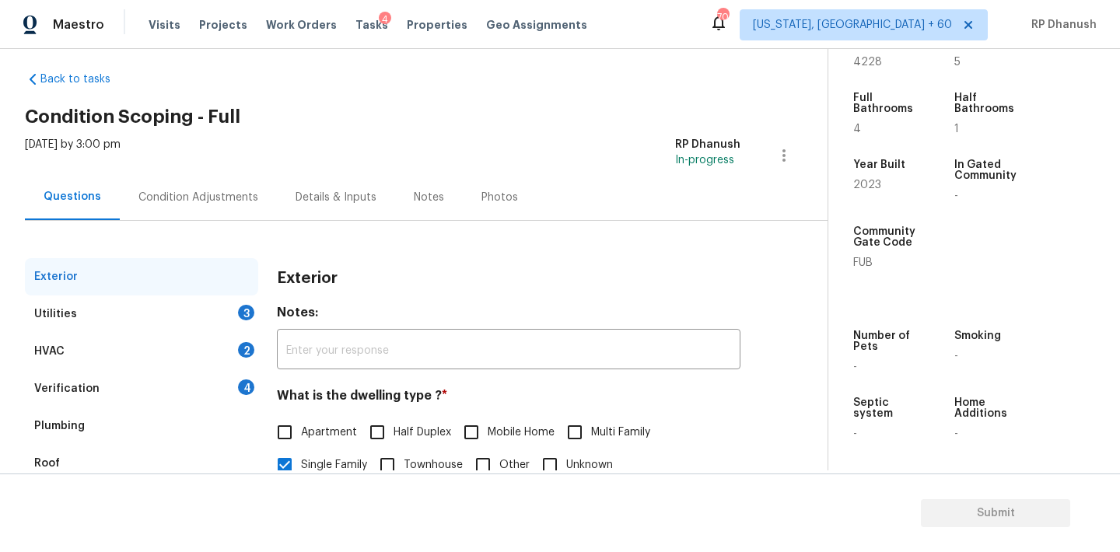
scroll to position [128, 0]
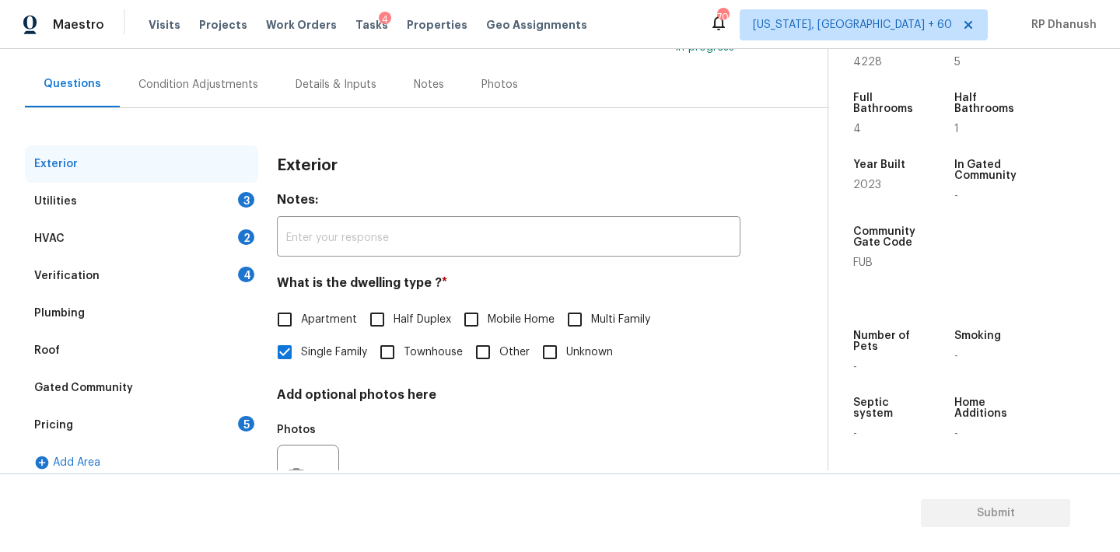
click at [60, 418] on div "Pricing" at bounding box center [53, 426] width 39 height 16
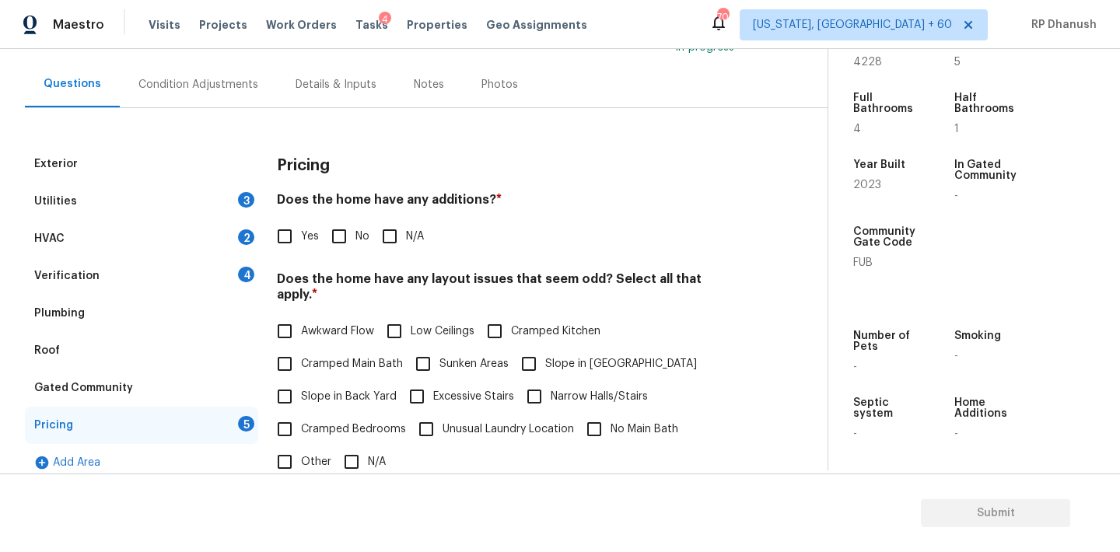
click at [61, 394] on div "Gated Community" at bounding box center [83, 388] width 99 height 16
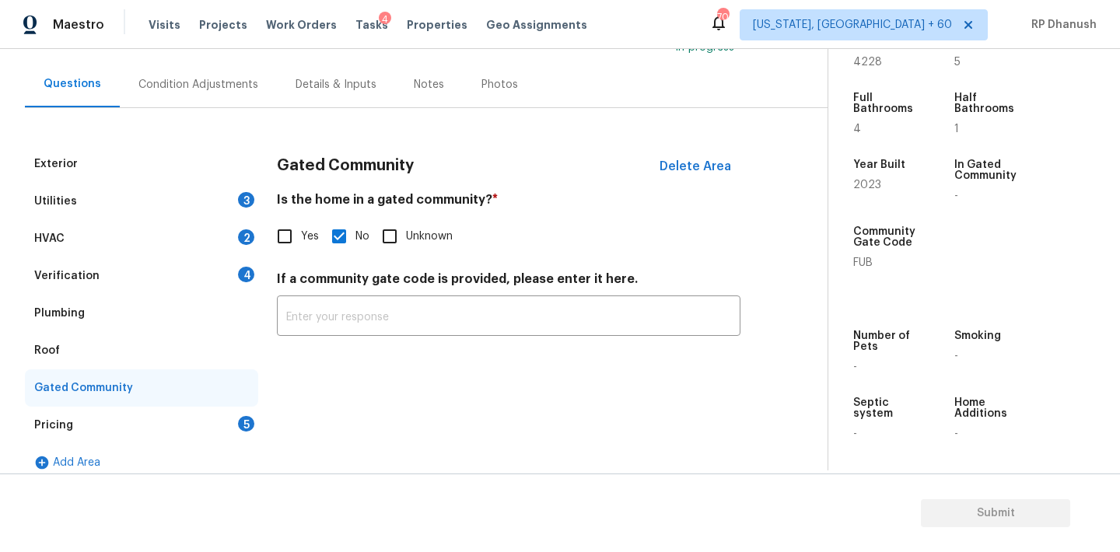
click at [290, 245] on input "Yes" at bounding box center [284, 236] width 33 height 33
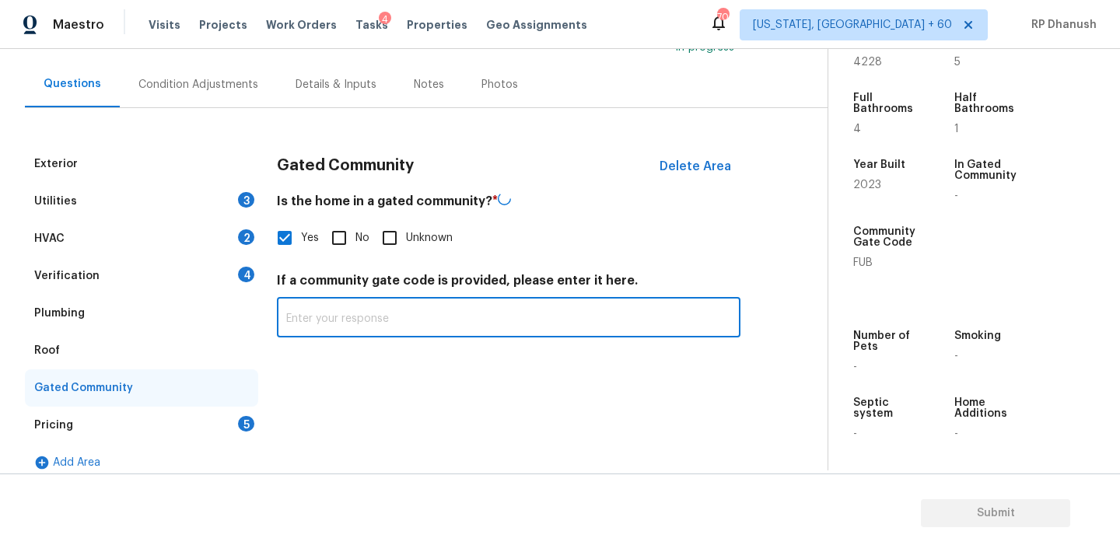
click at [299, 312] on input "text" at bounding box center [508, 319] width 463 height 37
paste input "Gated (access via keypad code)"
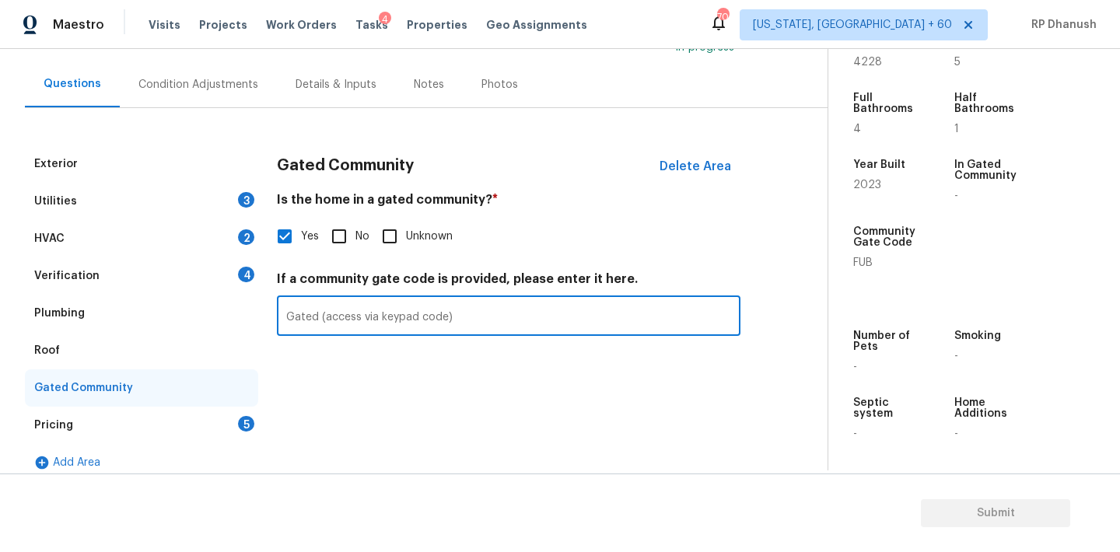
click at [226, 285] on div "Verification 4" at bounding box center [141, 275] width 233 height 37
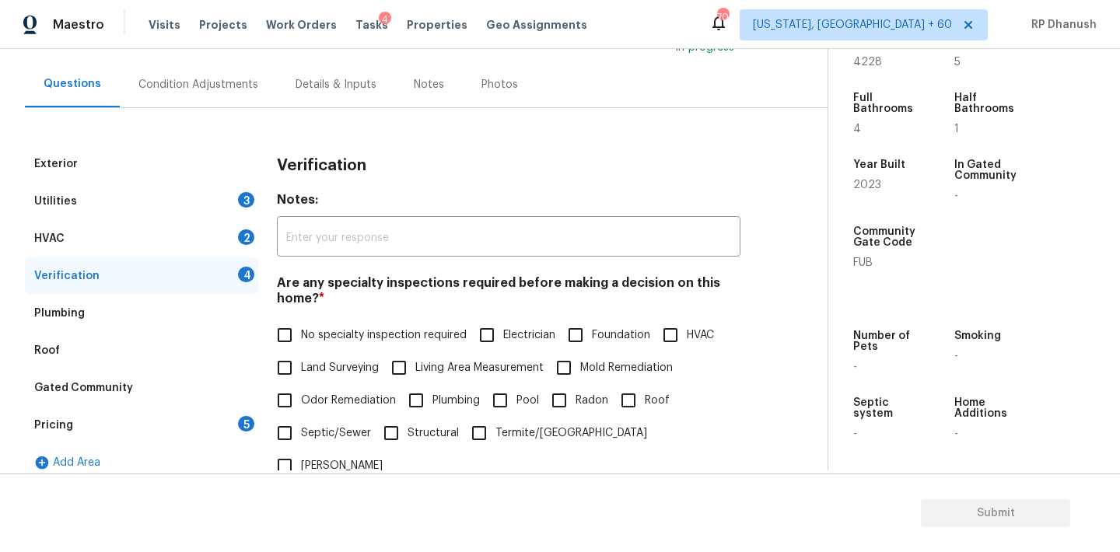
click at [326, 334] on span "No specialty inspection required" at bounding box center [384, 335] width 166 height 16
click at [301, 334] on input "No specialty inspection required" at bounding box center [284, 335] width 33 height 33
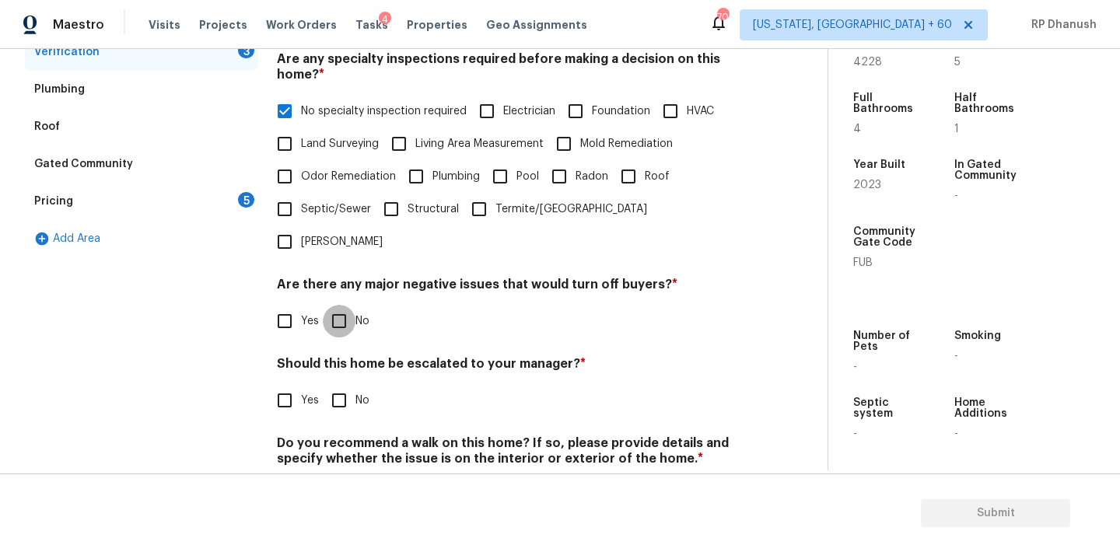
click at [341, 305] on input "No" at bounding box center [339, 321] width 33 height 33
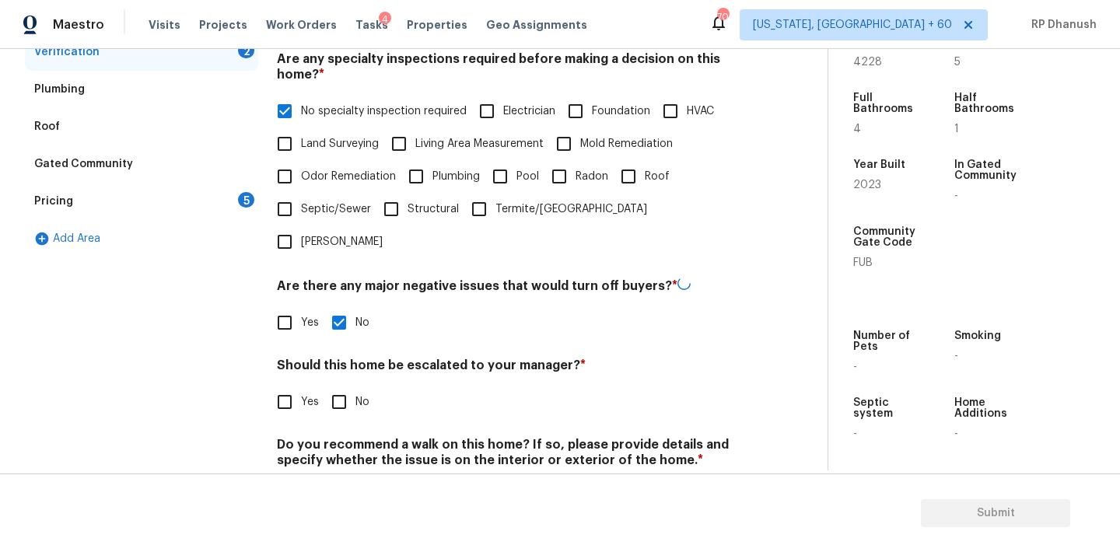
click at [341, 386] on input "No" at bounding box center [339, 402] width 33 height 33
click at [341, 481] on input "No" at bounding box center [339, 497] width 33 height 33
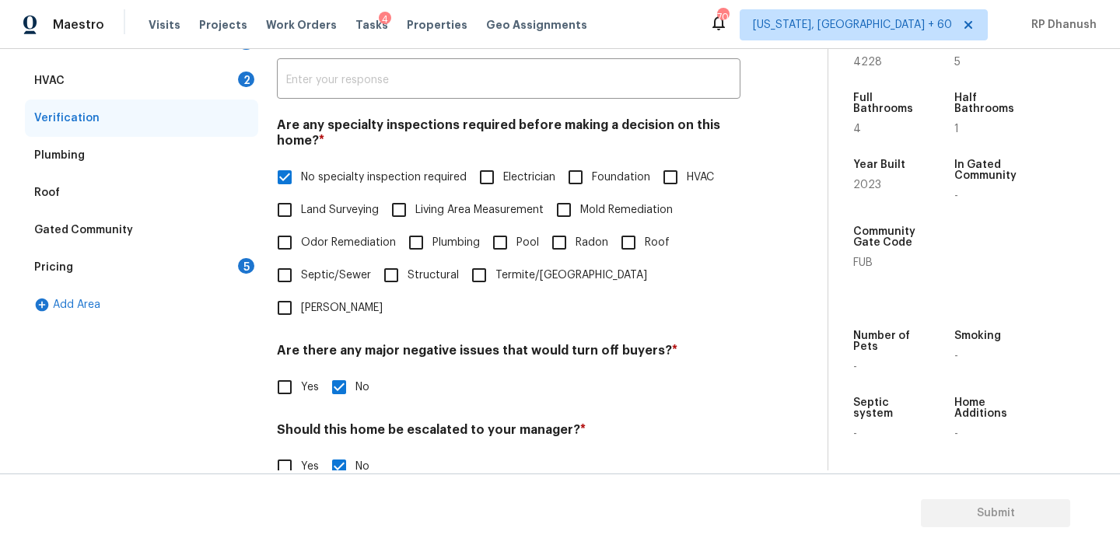
scroll to position [197, 0]
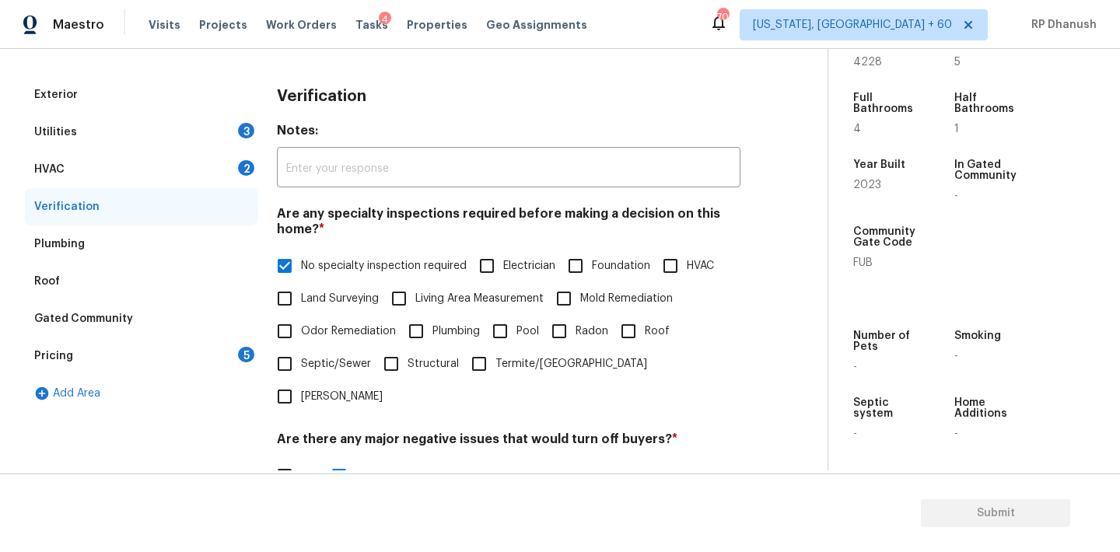
click at [241, 169] on div "2" at bounding box center [246, 168] width 16 height 16
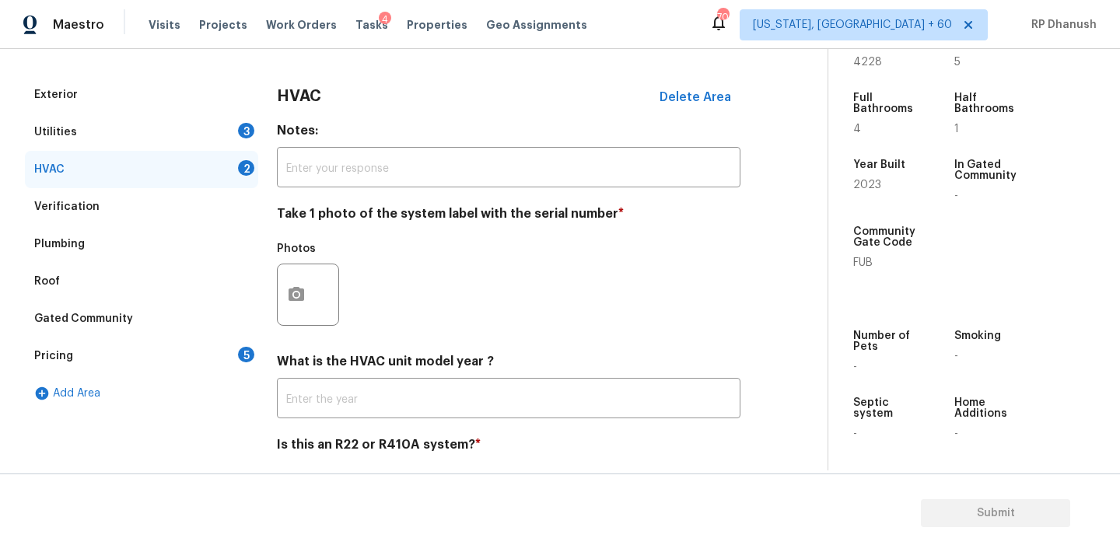
scroll to position [236, 0]
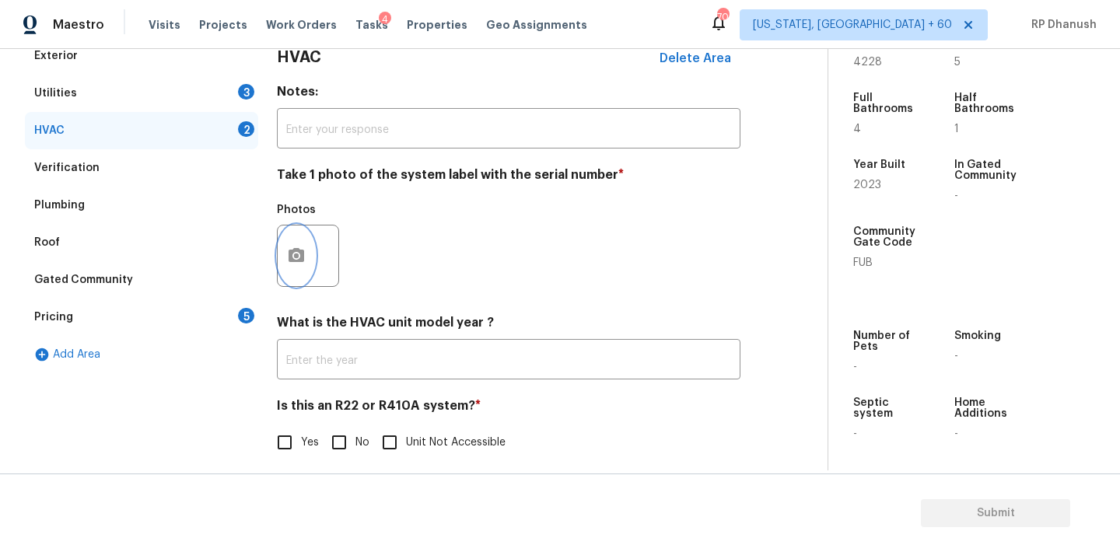
click at [293, 260] on icon "button" at bounding box center [297, 255] width 16 height 14
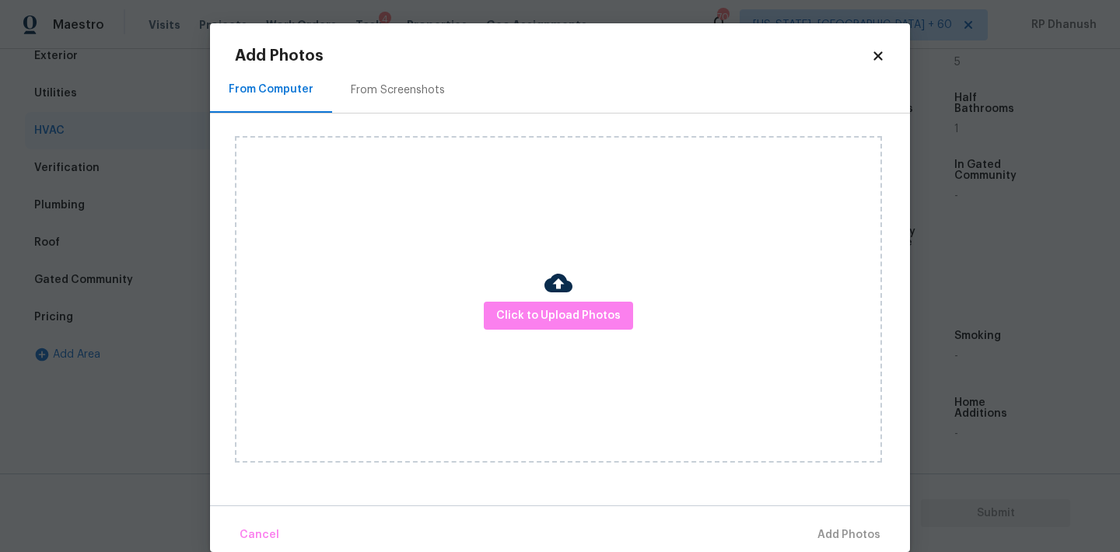
click at [366, 89] on div "From Screenshots" at bounding box center [398, 90] width 94 height 16
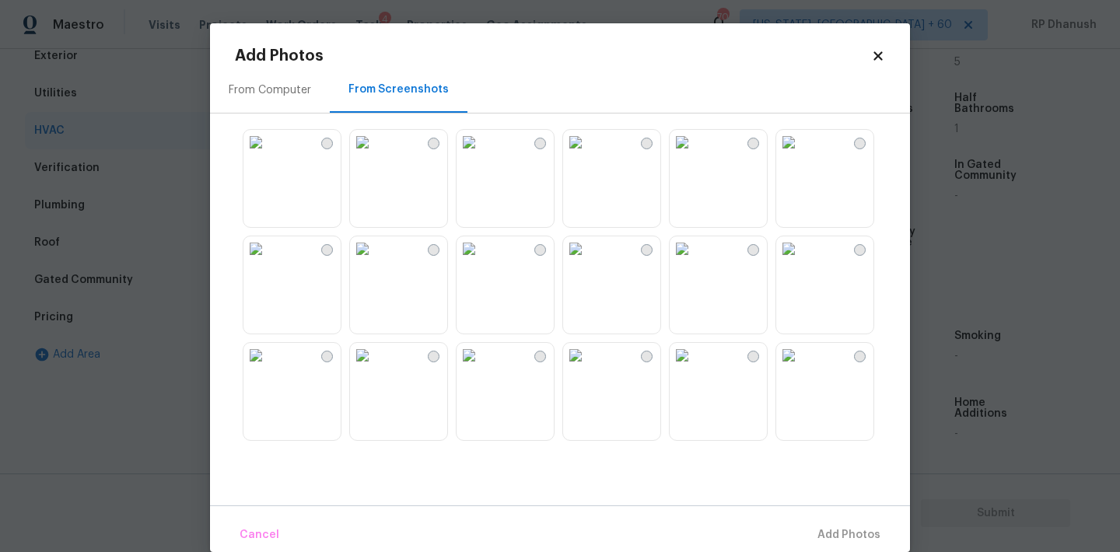
click at [268, 261] on img at bounding box center [255, 248] width 25 height 25
click at [847, 535] on span "Add 1 Photo(s)" at bounding box center [841, 535] width 77 height 19
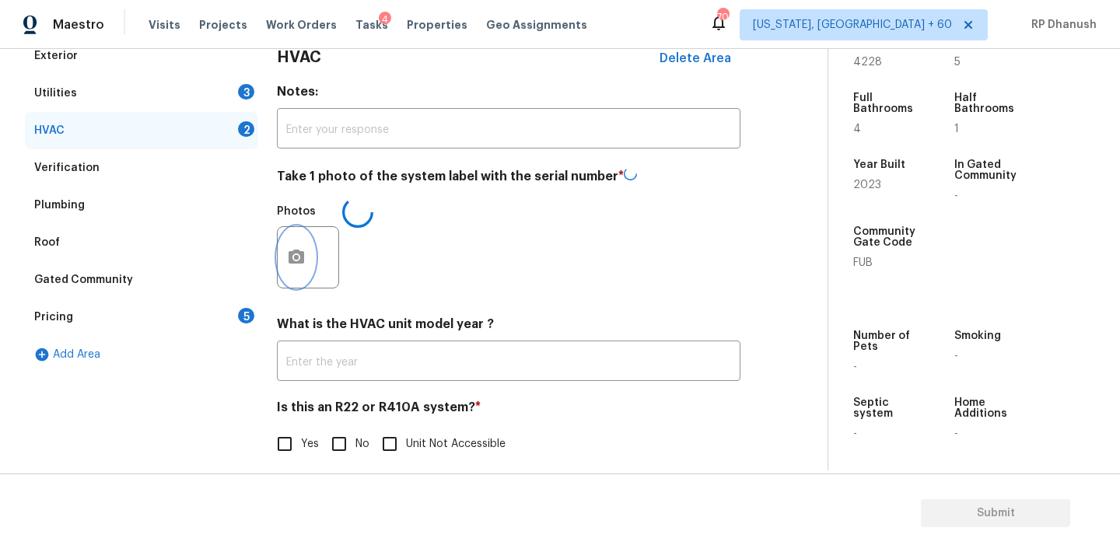
scroll to position [264, 0]
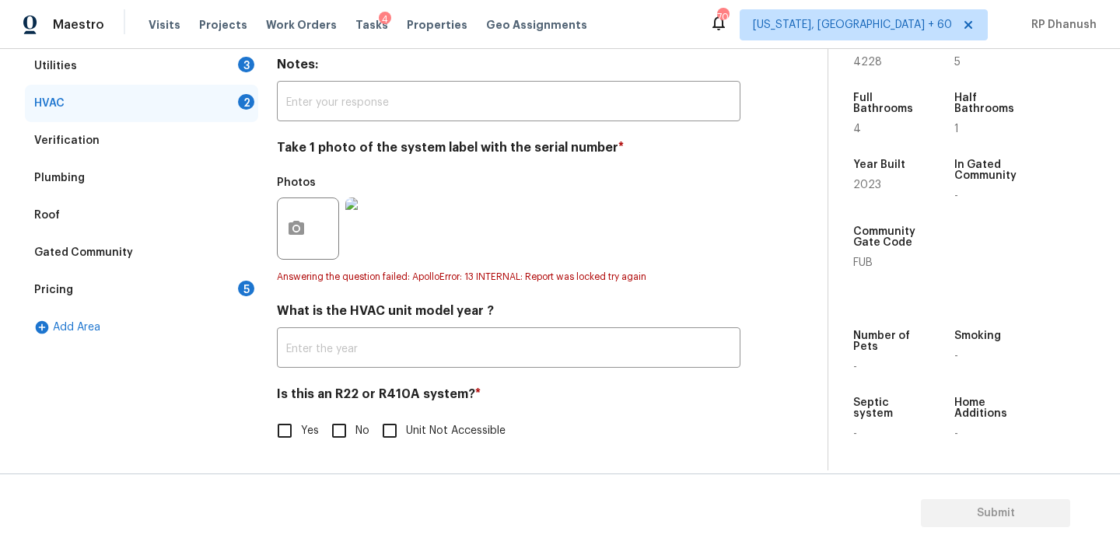
click at [348, 407] on h4 "Is this an R22 or R410A system? *" at bounding box center [508, 398] width 463 height 22
click at [335, 432] on input "No" at bounding box center [339, 430] width 33 height 33
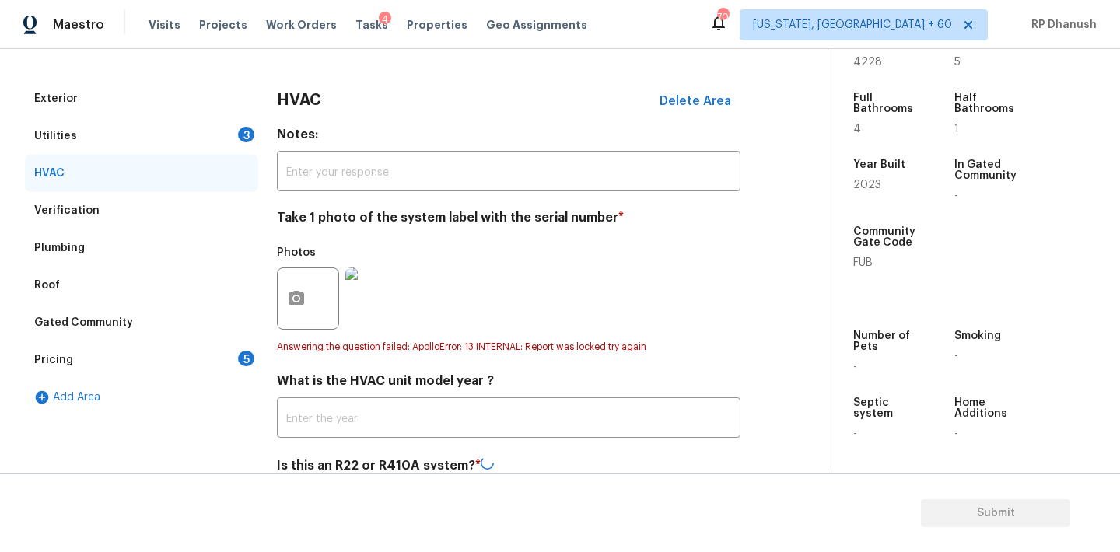
scroll to position [157, 0]
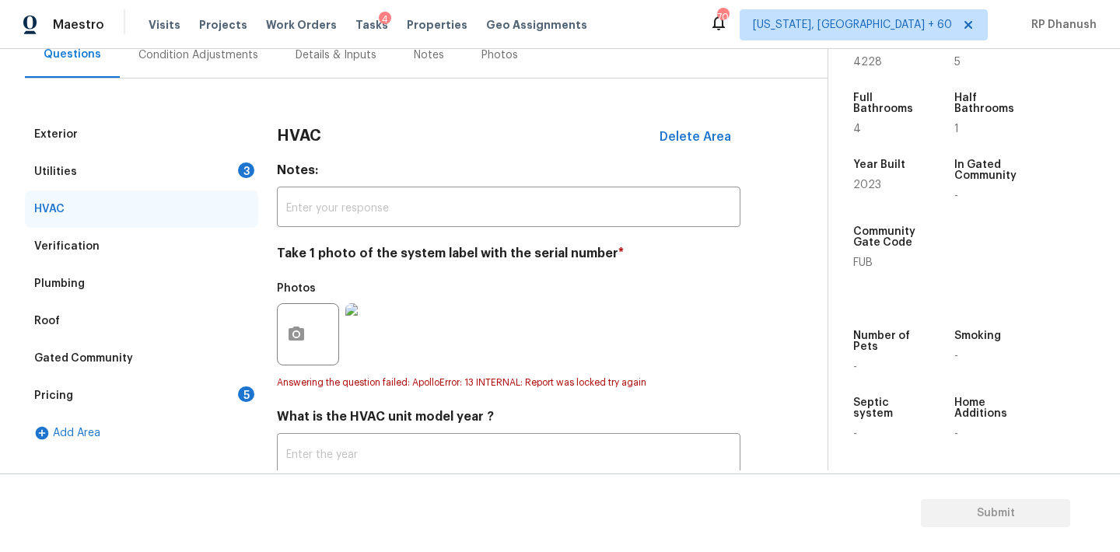
click at [229, 167] on div "Utilities 3" at bounding box center [141, 171] width 233 height 37
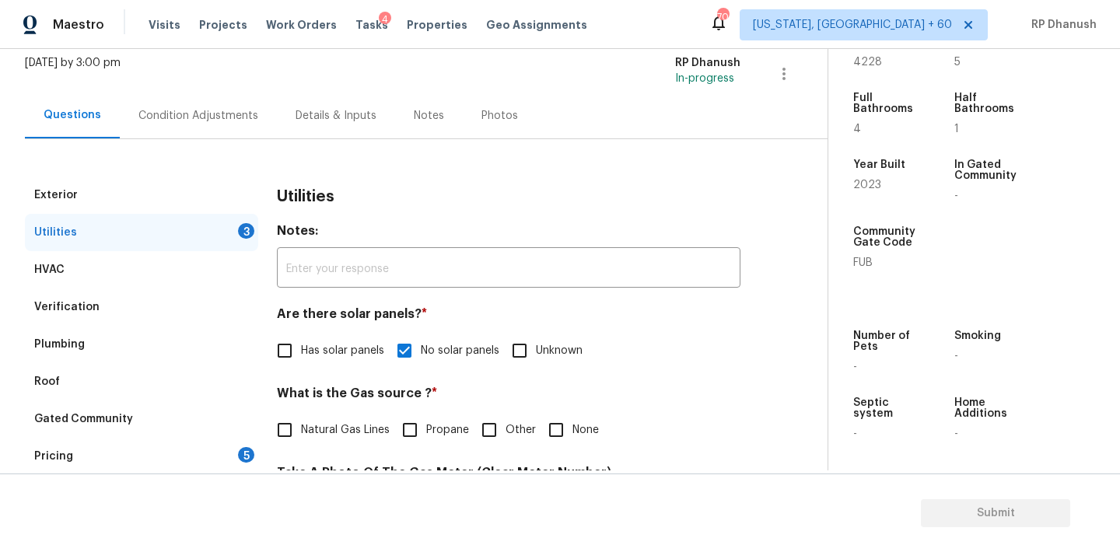
scroll to position [51, 0]
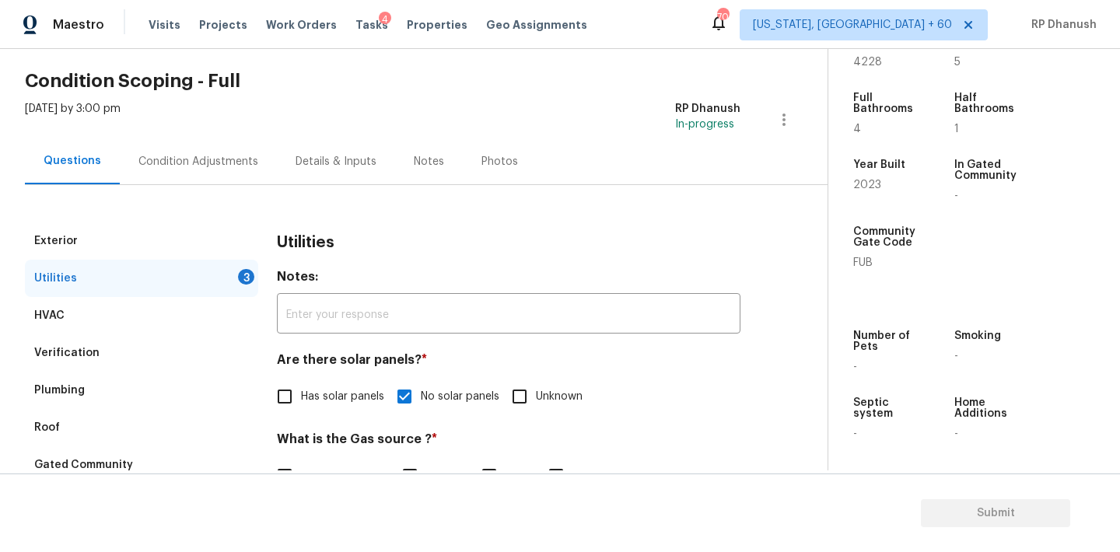
click at [241, 163] on div "Condition Adjustments" at bounding box center [198, 162] width 120 height 16
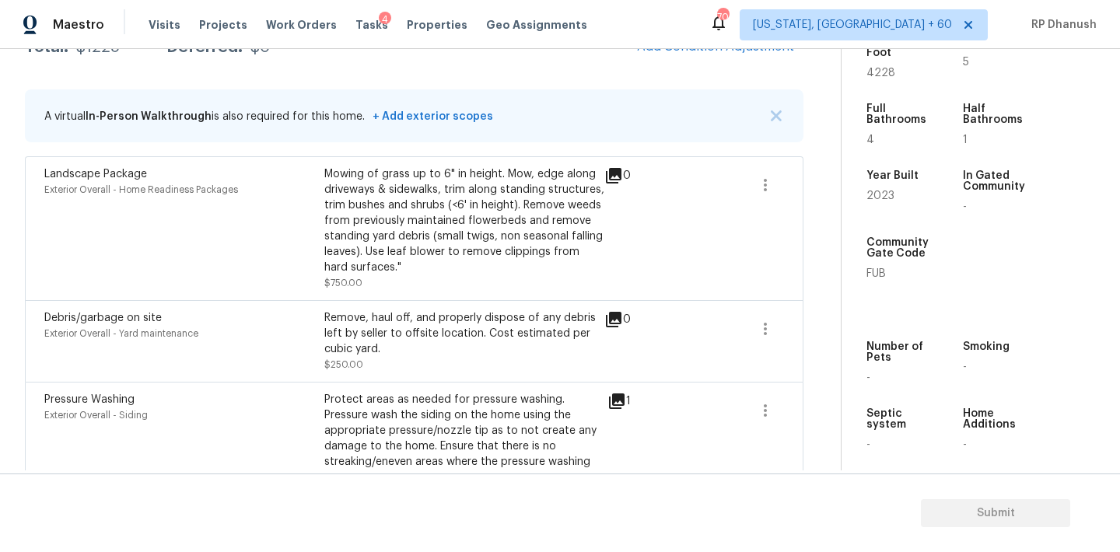
scroll to position [345, 0]
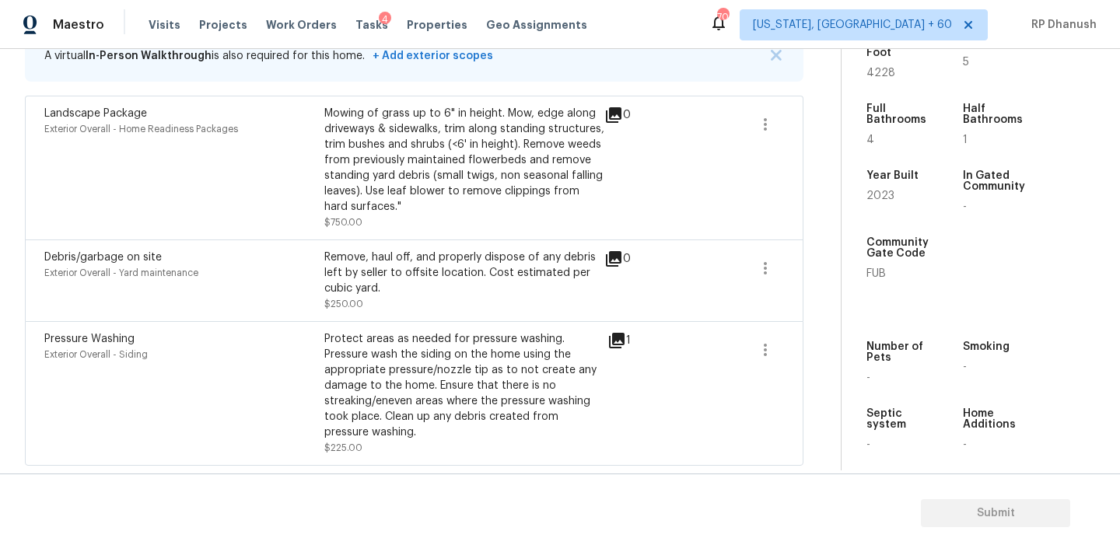
click at [877, 280] on div "Community Gate Code FUB" at bounding box center [912, 258] width 92 height 67
click at [877, 277] on div "Community Gate Code FUB" at bounding box center [912, 258] width 92 height 67
click at [877, 274] on div "Community Gate Code FUB" at bounding box center [912, 258] width 92 height 67
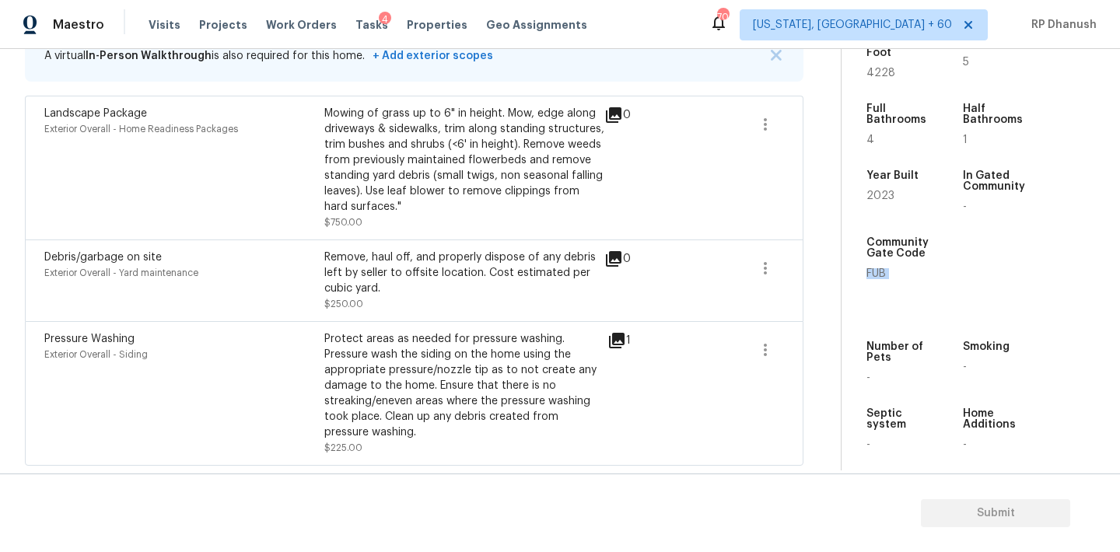
copy span "FUB"
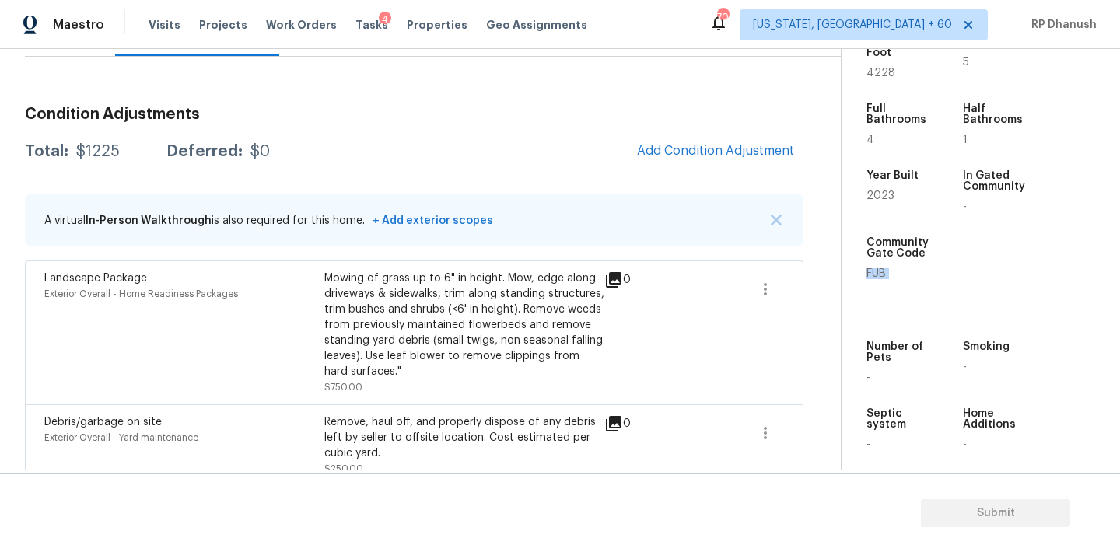
scroll to position [0, 0]
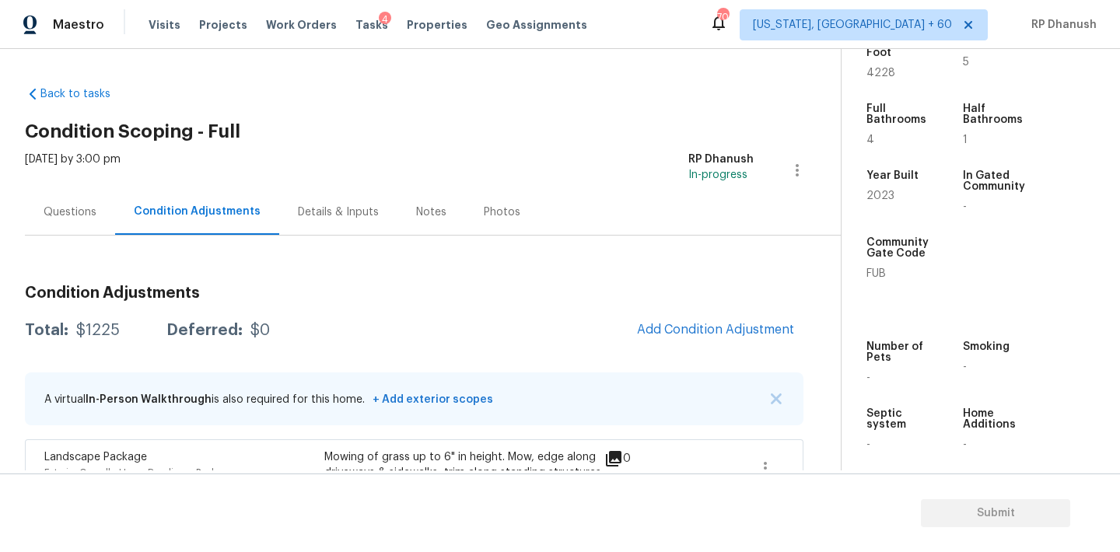
click at [78, 216] on div "Questions" at bounding box center [70, 213] width 53 height 16
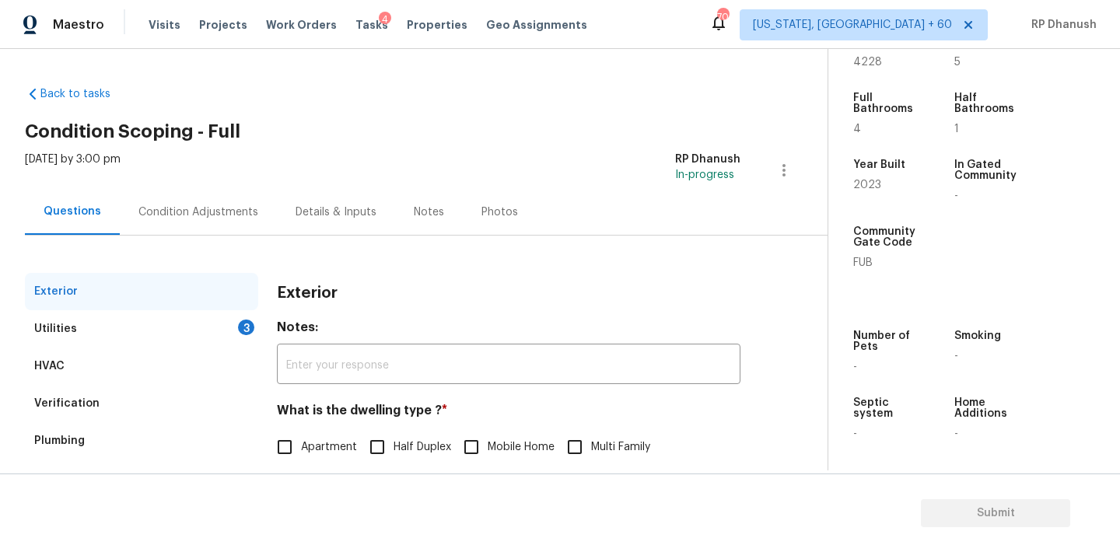
scroll to position [197, 0]
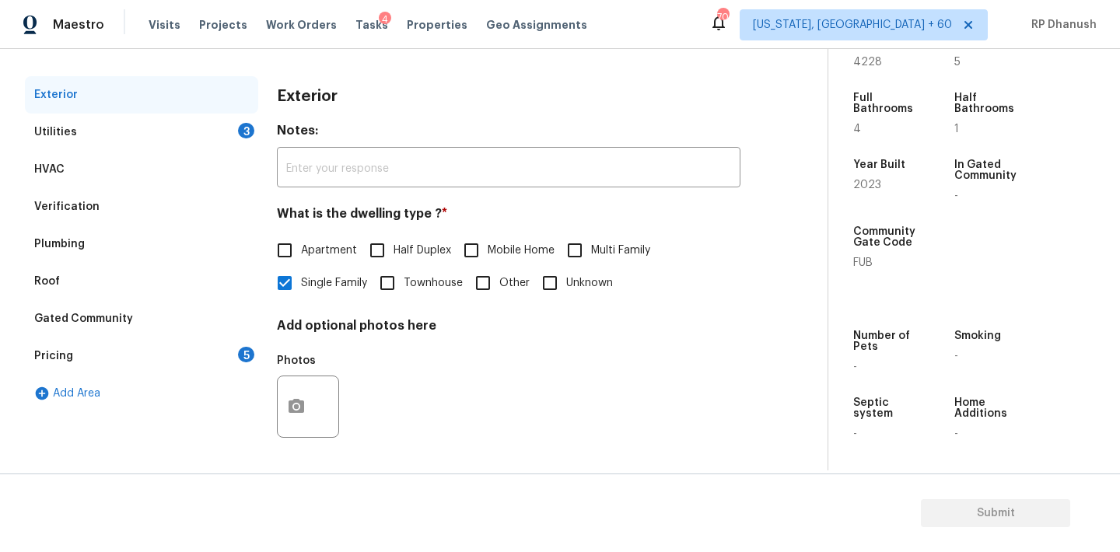
click at [89, 219] on div "Verification" at bounding box center [141, 206] width 233 height 37
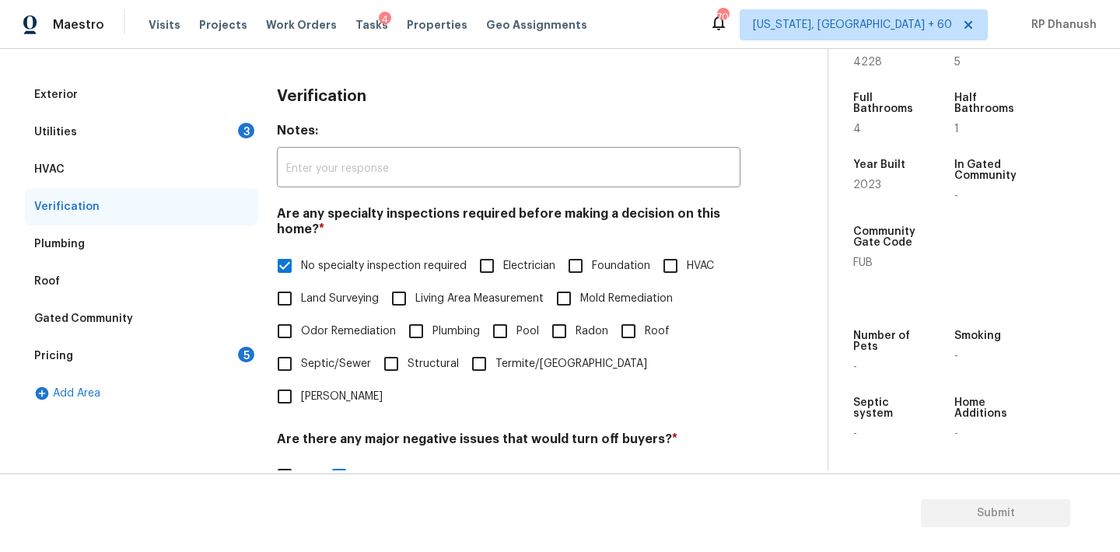
click at [107, 359] on div "Pricing 5" at bounding box center [141, 356] width 233 height 37
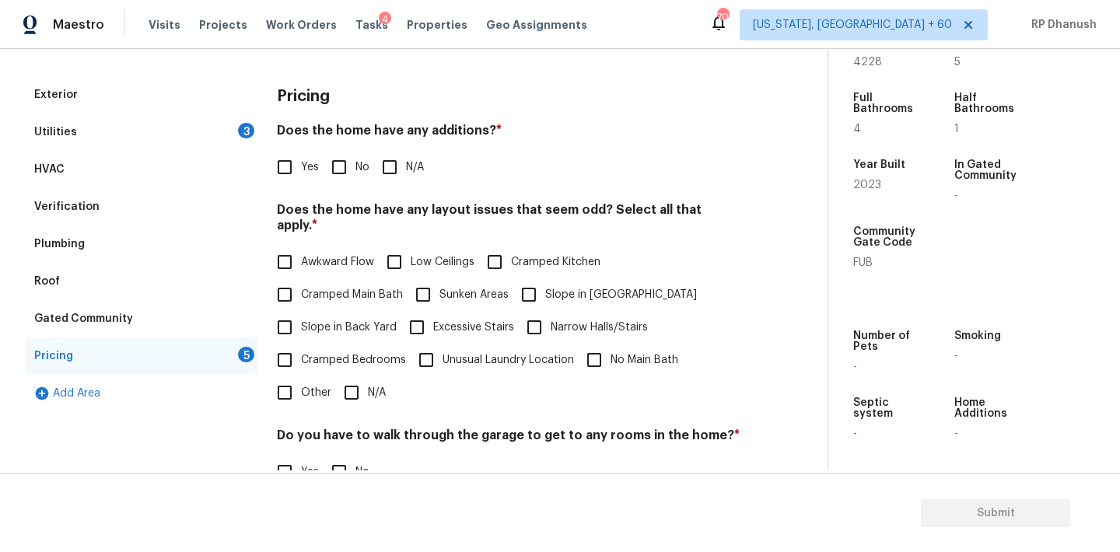
click at [111, 331] on div "Gated Community" at bounding box center [141, 318] width 233 height 37
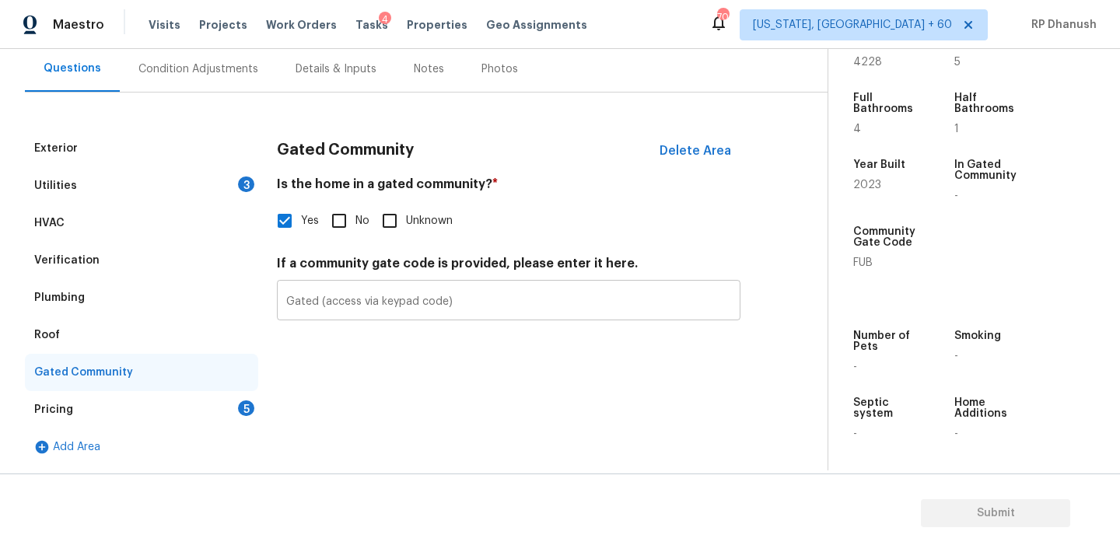
scroll to position [143, 0]
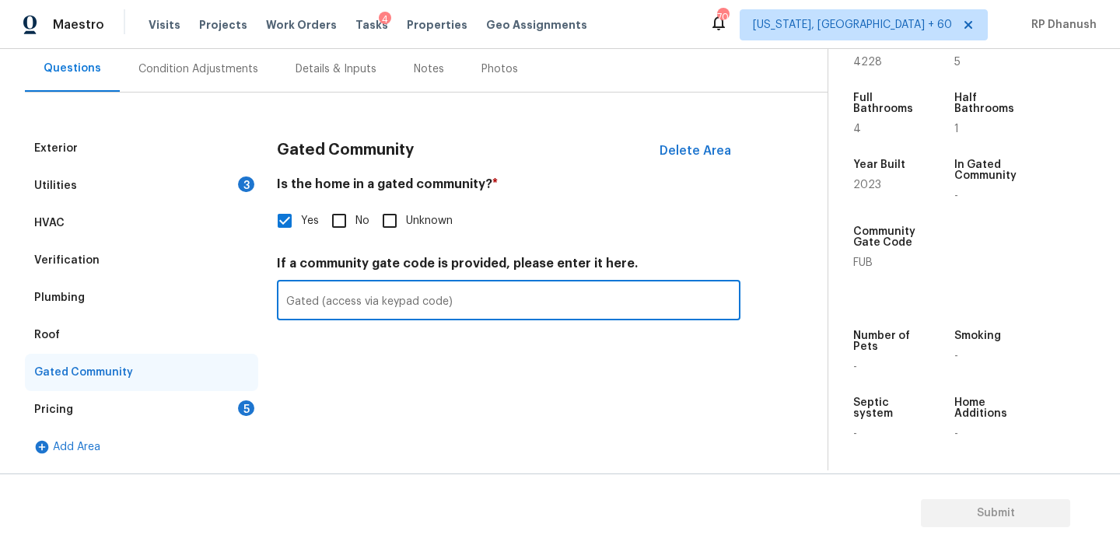
click at [477, 305] on input "Gated (access via keypad code)" at bounding box center [508, 302] width 463 height 37
paste input "FUB"
click at [449, 301] on input "Gated (access via keypad code) FUB" at bounding box center [508, 302] width 463 height 37
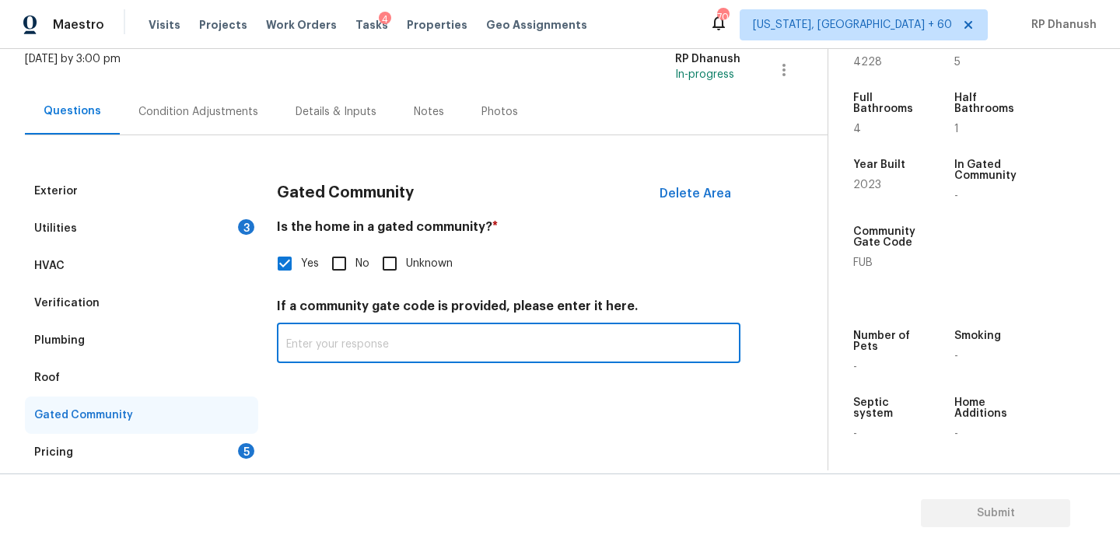
click at [173, 212] on div "Utilities 3" at bounding box center [141, 228] width 233 height 37
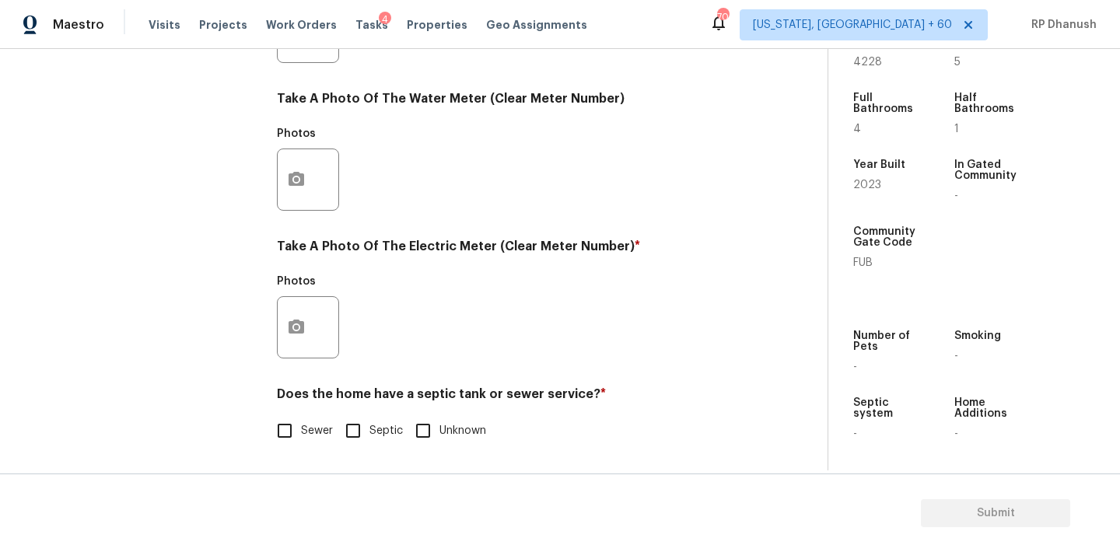
scroll to position [218, 0]
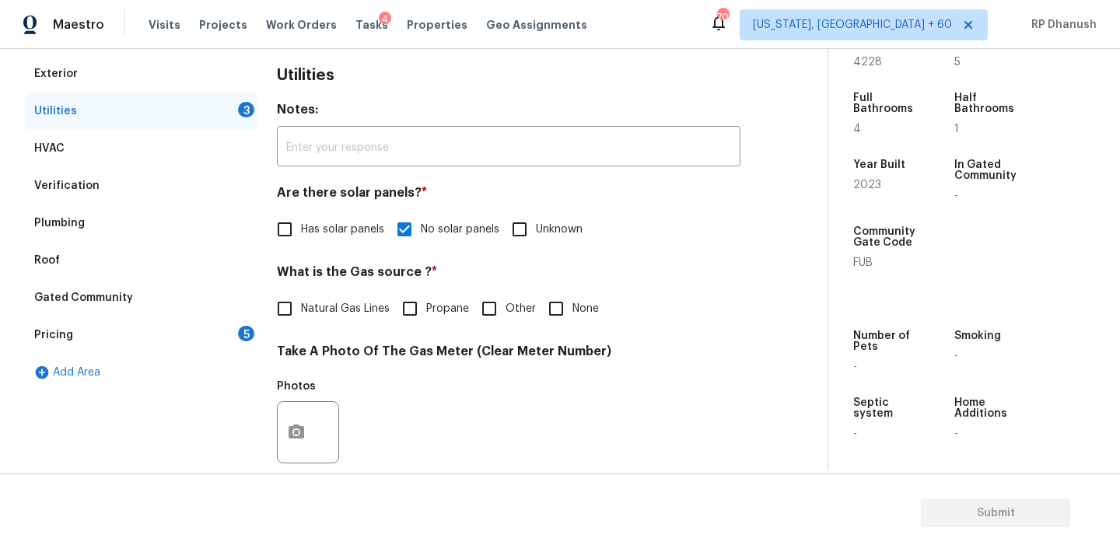
click at [326, 305] on span "Natural Gas Lines" at bounding box center [345, 309] width 89 height 16
click at [301, 305] on input "Natural Gas Lines" at bounding box center [284, 308] width 33 height 33
click at [80, 330] on div "Pricing 5" at bounding box center [141, 335] width 233 height 37
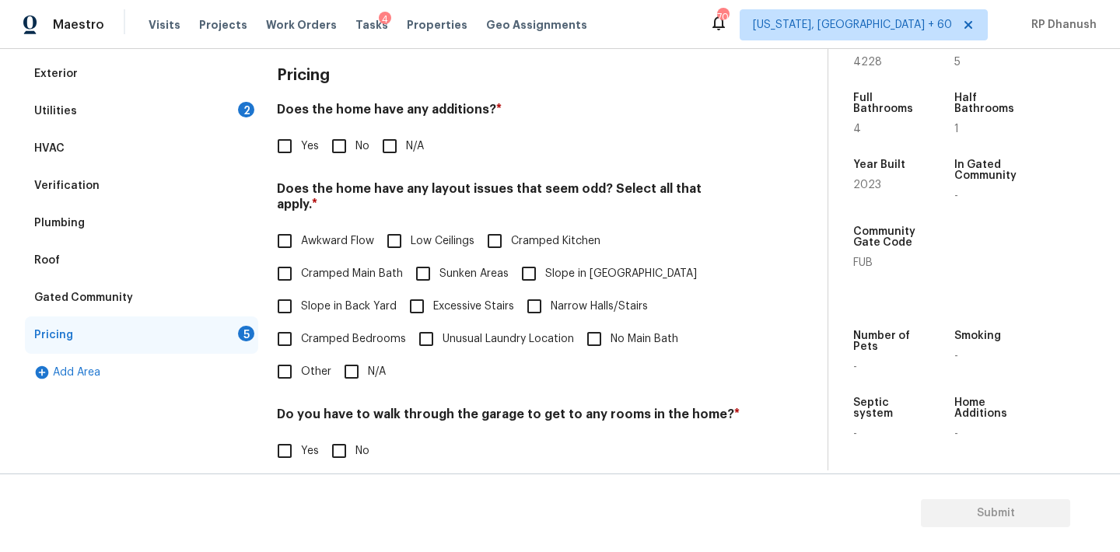
click at [302, 154] on label "Yes" at bounding box center [293, 146] width 51 height 33
click at [301, 154] on input "Yes" at bounding box center [284, 146] width 33 height 33
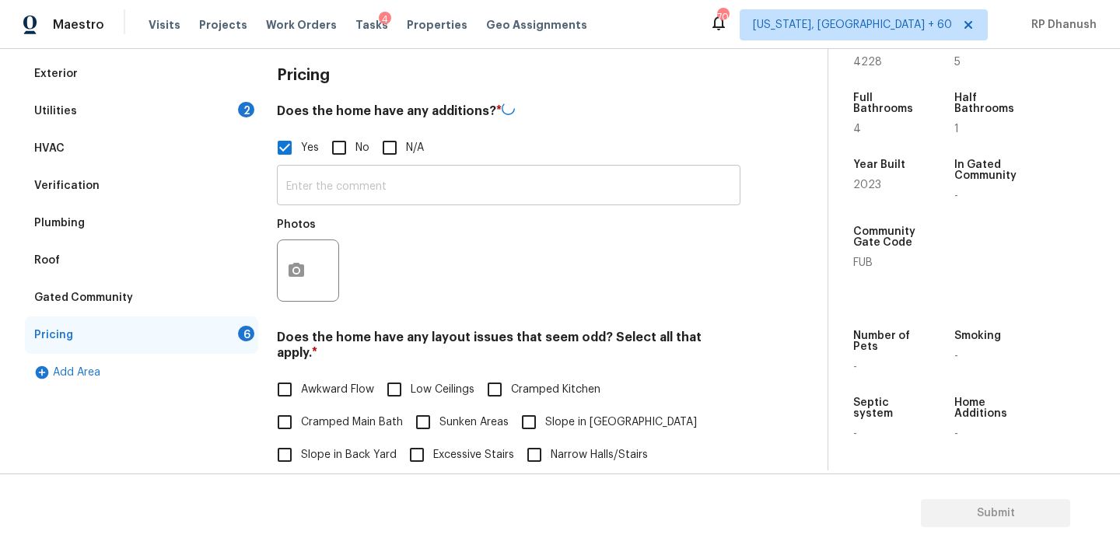
click at [338, 204] on div "​ Photos" at bounding box center [508, 237] width 463 height 147
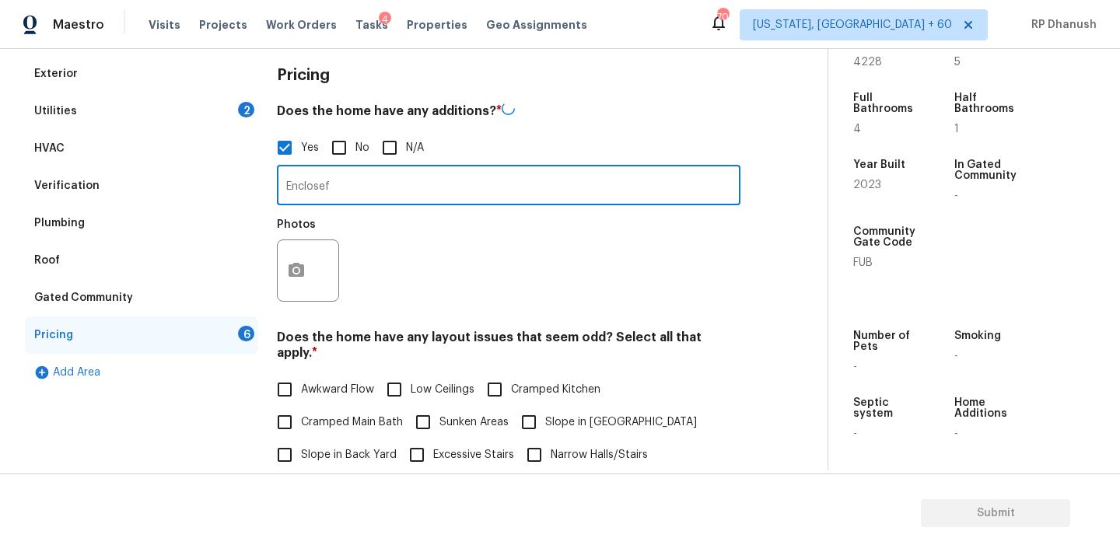
click at [338, 203] on div "Enclosef ​ Photos" at bounding box center [508, 237] width 463 height 147
click at [340, 186] on input "Enclosef" at bounding box center [508, 185] width 463 height 37
click at [299, 271] on icon "button" at bounding box center [296, 269] width 19 height 19
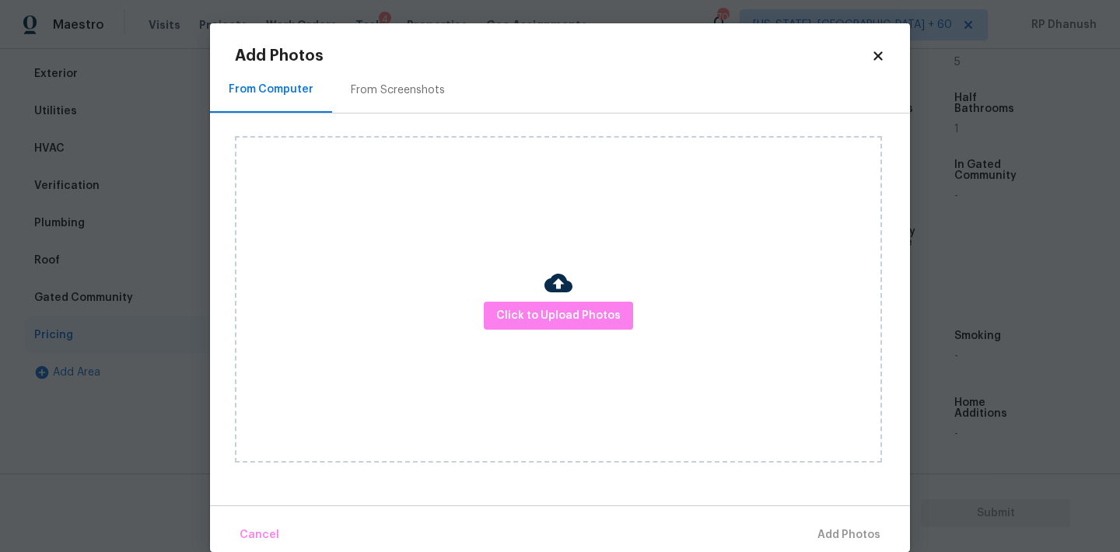
click at [381, 94] on div "From Screenshots" at bounding box center [398, 90] width 94 height 16
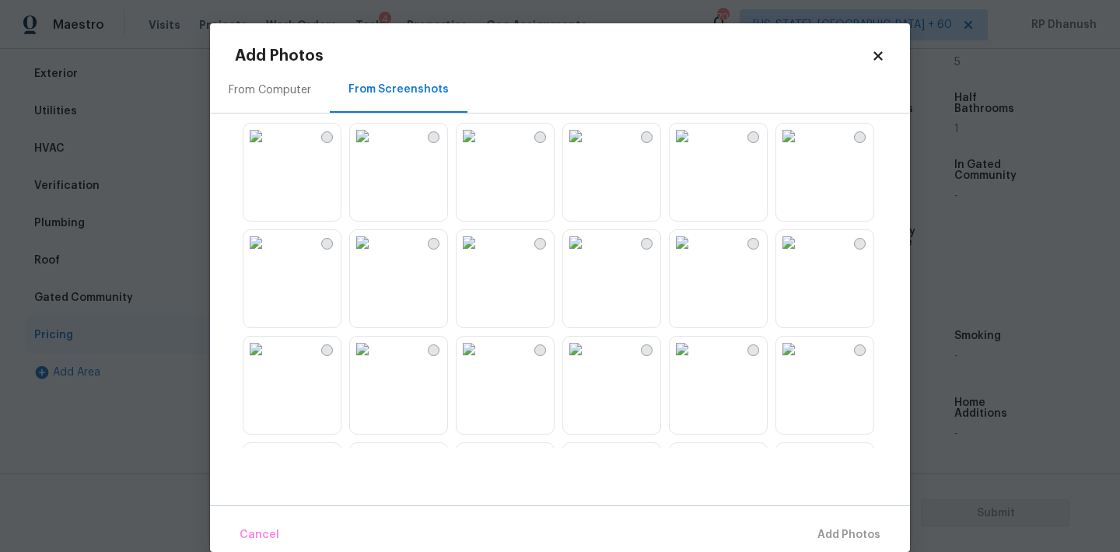
scroll to position [333, 0]
click at [481, 248] on img at bounding box center [468, 235] width 25 height 25
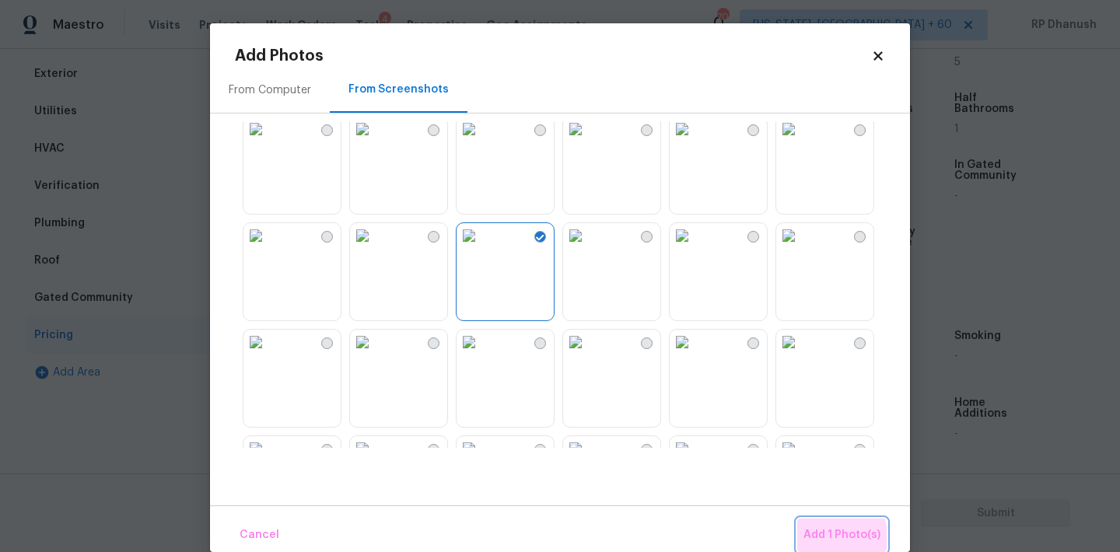
click at [824, 537] on span "Add 1 Photo(s)" at bounding box center [841, 535] width 77 height 19
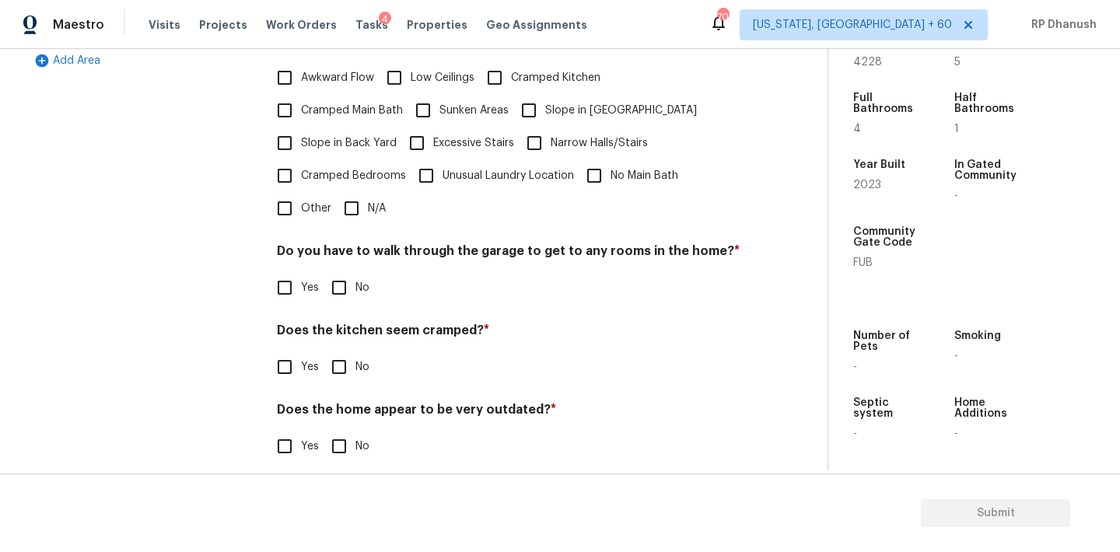
scroll to position [528, 0]
click at [311, 127] on label "Slope in Back Yard" at bounding box center [332, 143] width 128 height 33
click at [301, 127] on input "Slope in Back Yard" at bounding box center [284, 143] width 33 height 33
click at [554, 70] on label "Cramped Kitchen" at bounding box center [539, 79] width 122 height 33
click at [511, 70] on input "Cramped Kitchen" at bounding box center [494, 79] width 33 height 33
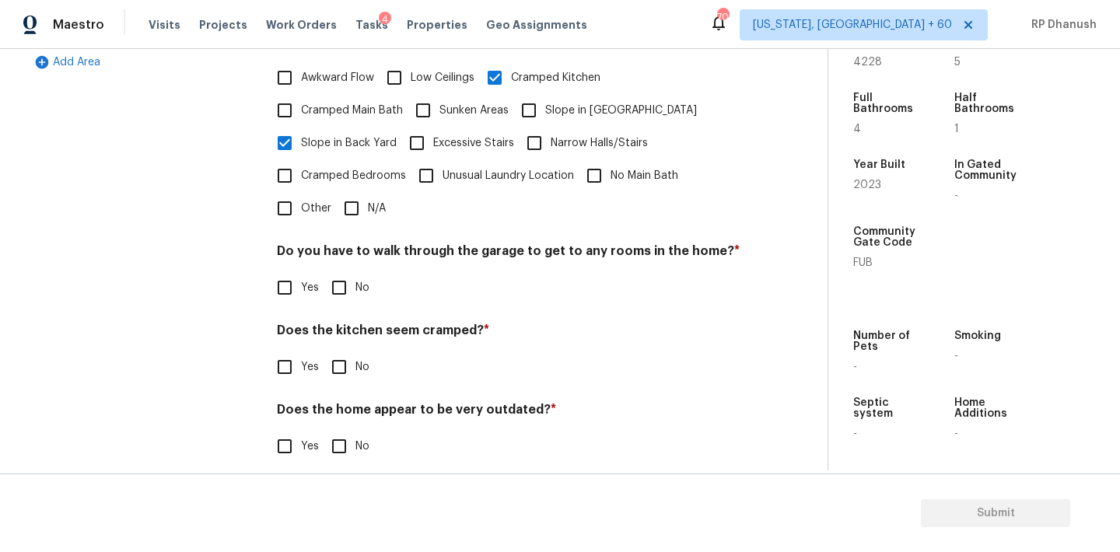
click at [551, 103] on span "Slope in [GEOGRAPHIC_DATA]" at bounding box center [621, 111] width 152 height 16
click at [545, 94] on input "Slope in [GEOGRAPHIC_DATA]" at bounding box center [528, 110] width 33 height 33
click at [520, 70] on span "Cramped Kitchen" at bounding box center [555, 78] width 89 height 16
click at [511, 61] on input "Cramped Kitchen" at bounding box center [494, 77] width 33 height 33
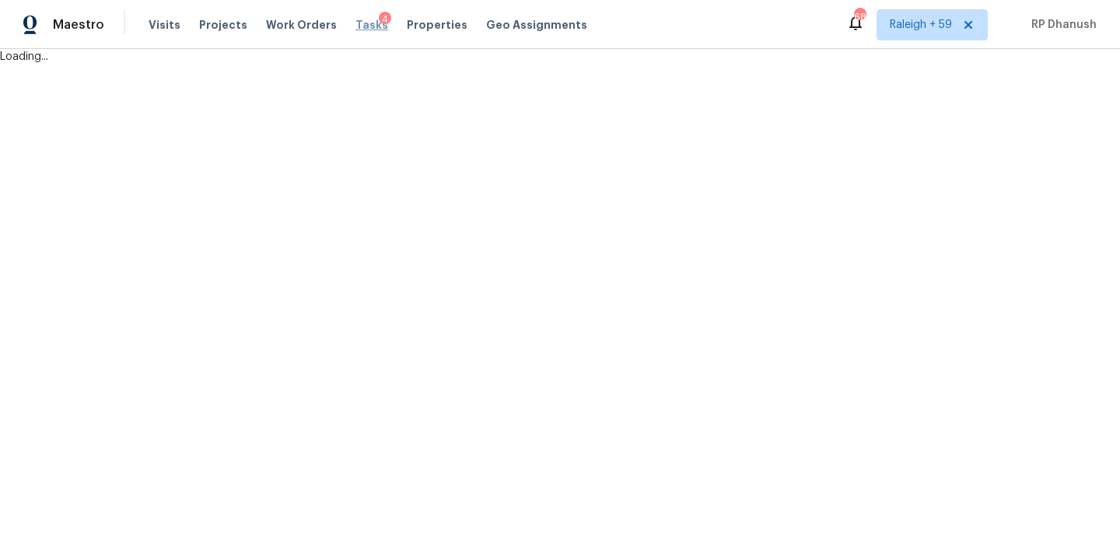
click at [359, 23] on div "Maestro Visits Projects Work Orders Tasks 4 Properties Geo Assignments 688 Rale…" at bounding box center [560, 32] width 1120 height 65
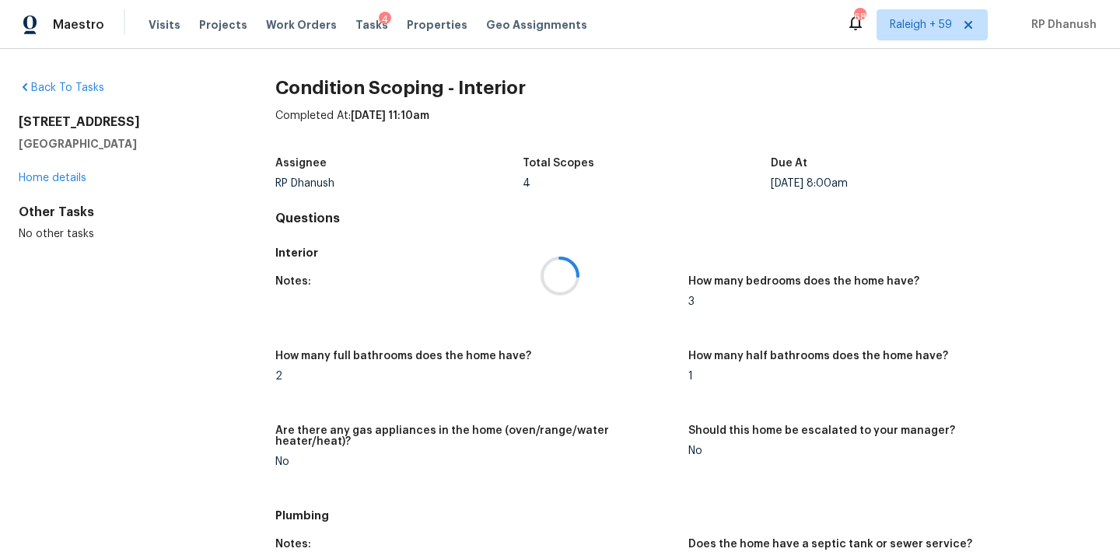
click at [356, 18] on div at bounding box center [560, 276] width 1120 height 552
click at [379, 22] on div "4" at bounding box center [385, 20] width 12 height 16
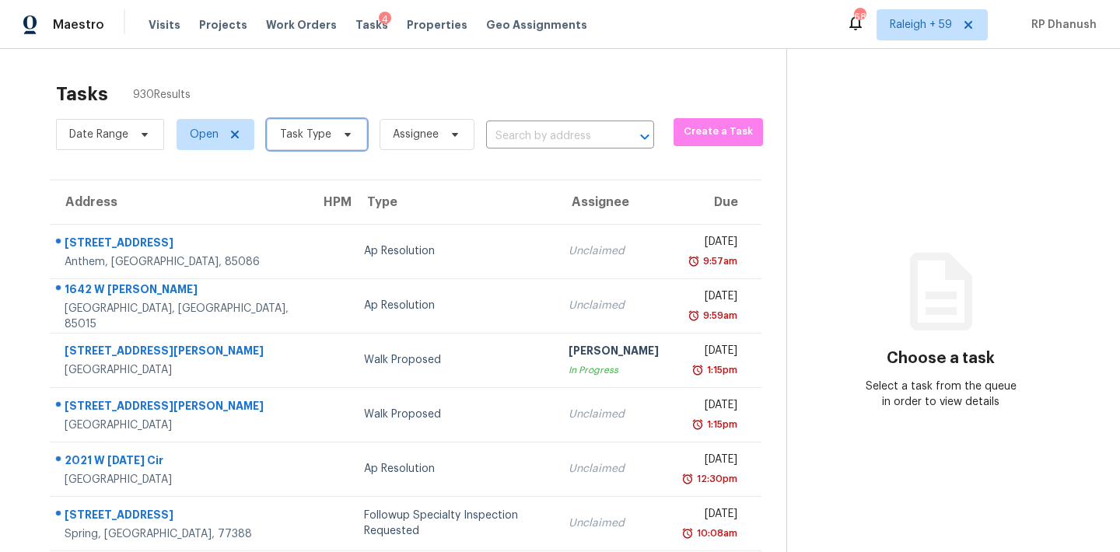
click at [267, 136] on span "Task Type" at bounding box center [317, 134] width 100 height 31
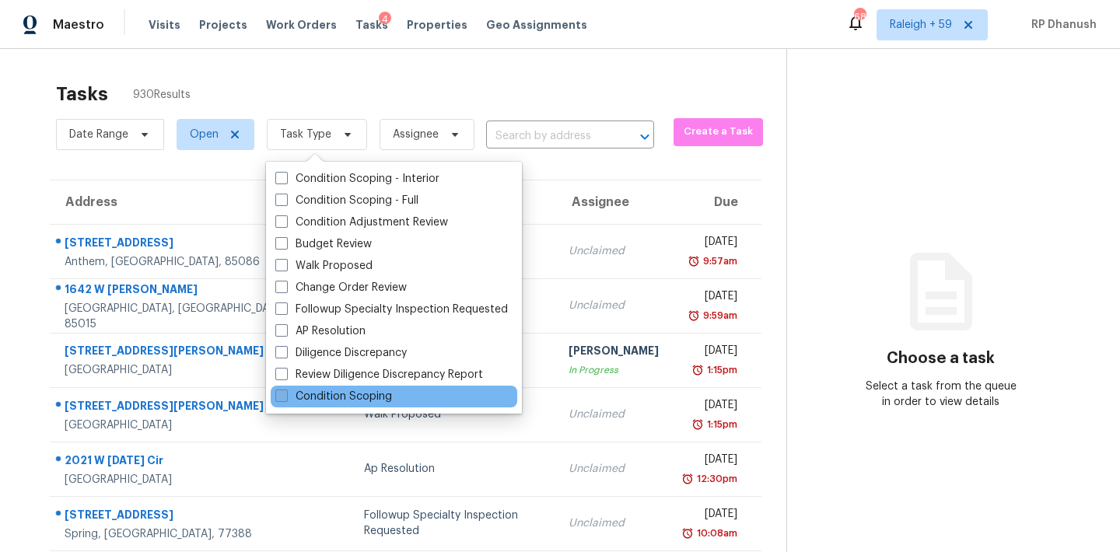
click at [332, 396] on label "Condition Scoping" at bounding box center [333, 397] width 117 height 16
click at [285, 396] on input "Condition Scoping" at bounding box center [280, 394] width 10 height 10
checkbox input "true"
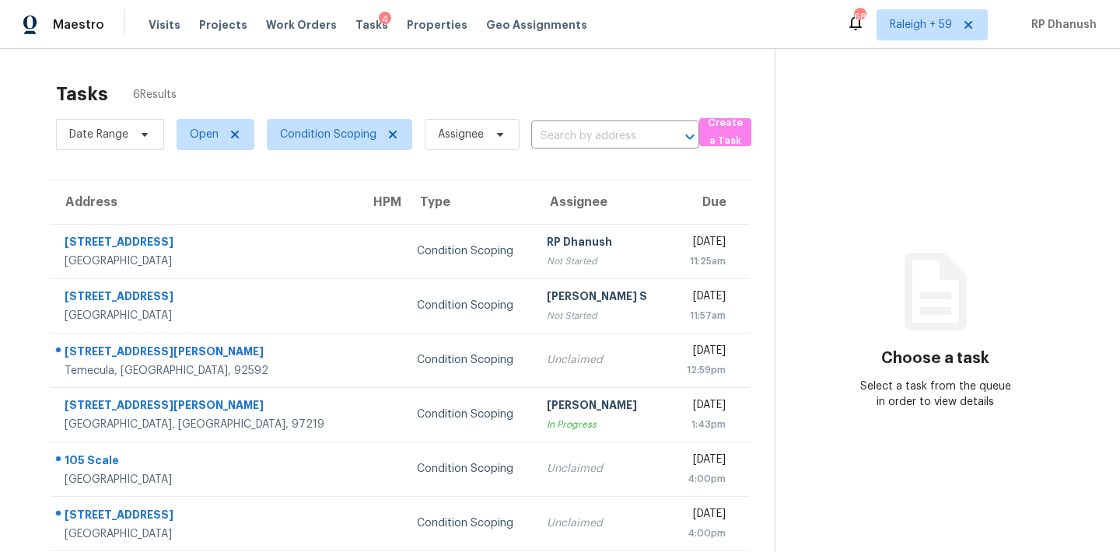
click at [881, 355] on div "Choose a task Select a task from the queue in order to view details" at bounding box center [935, 346] width 320 height 128
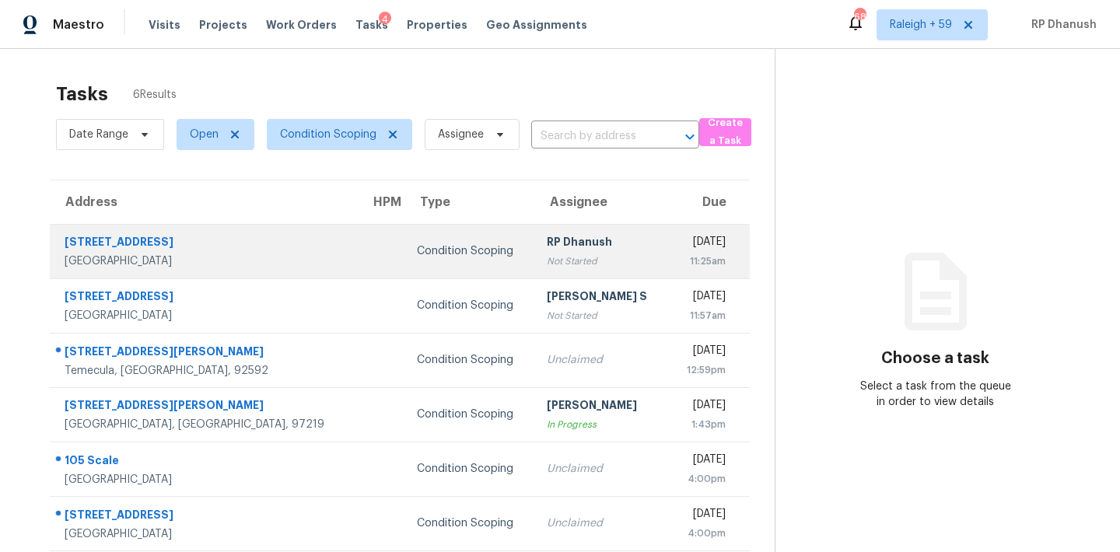
click at [547, 246] on div "RP Dhanush" at bounding box center [602, 243] width 110 height 19
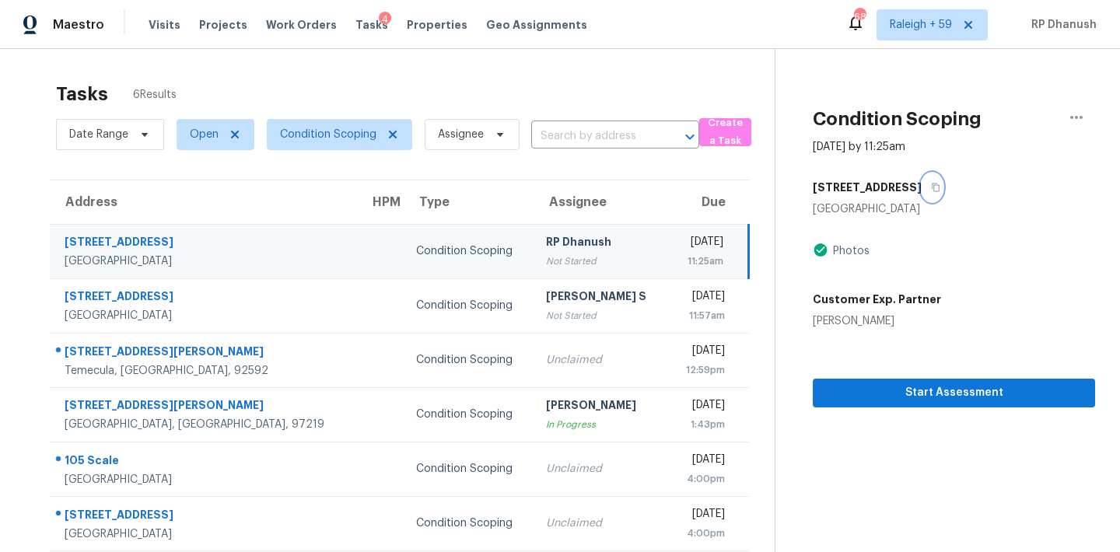
click at [931, 184] on icon "button" at bounding box center [935, 187] width 9 height 9
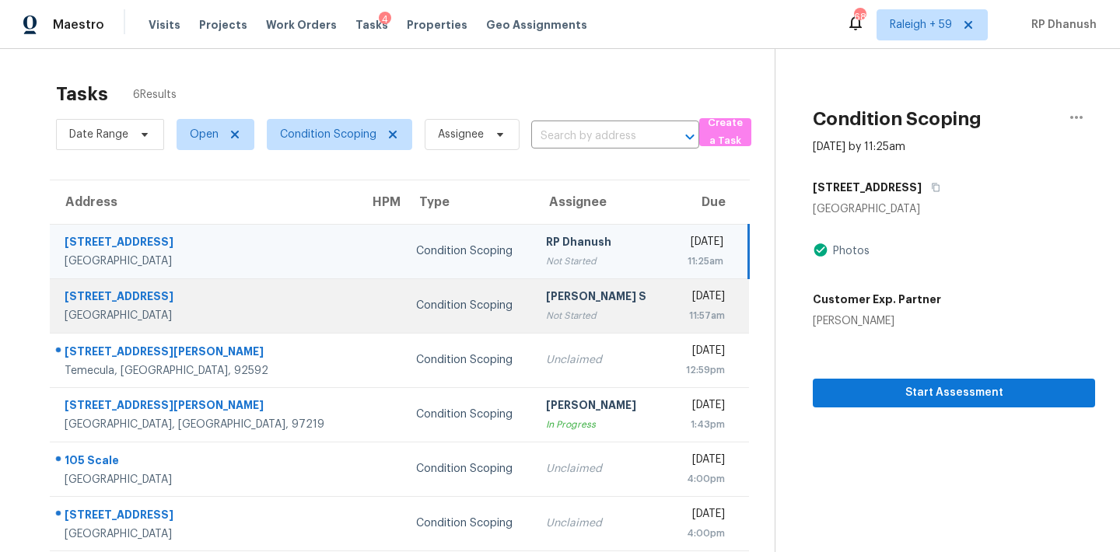
click at [543, 326] on td "Anbu Jebakumar S Not Started" at bounding box center [600, 305] width 134 height 54
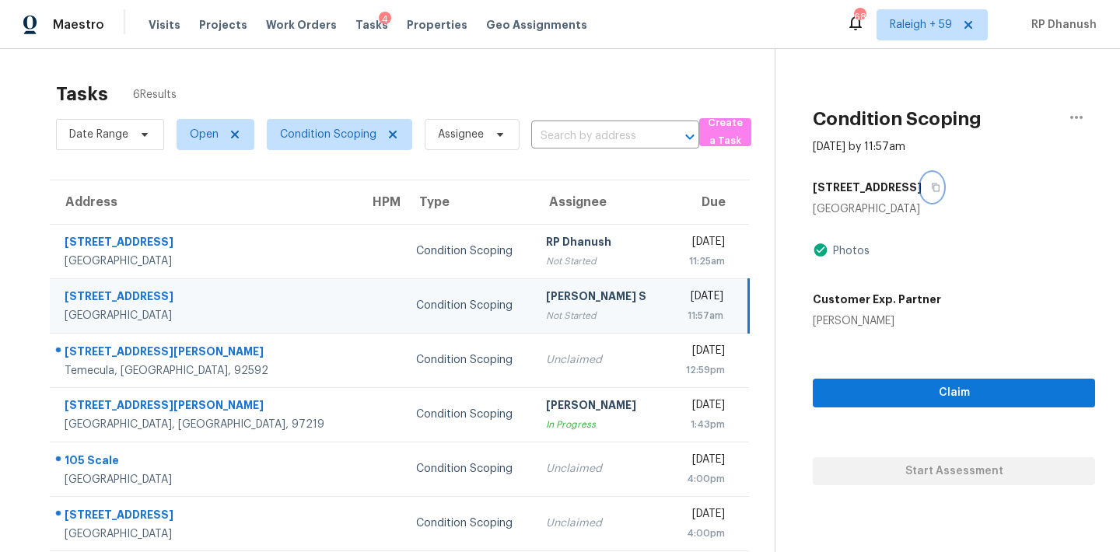
click at [935, 189] on icon "button" at bounding box center [935, 187] width 9 height 9
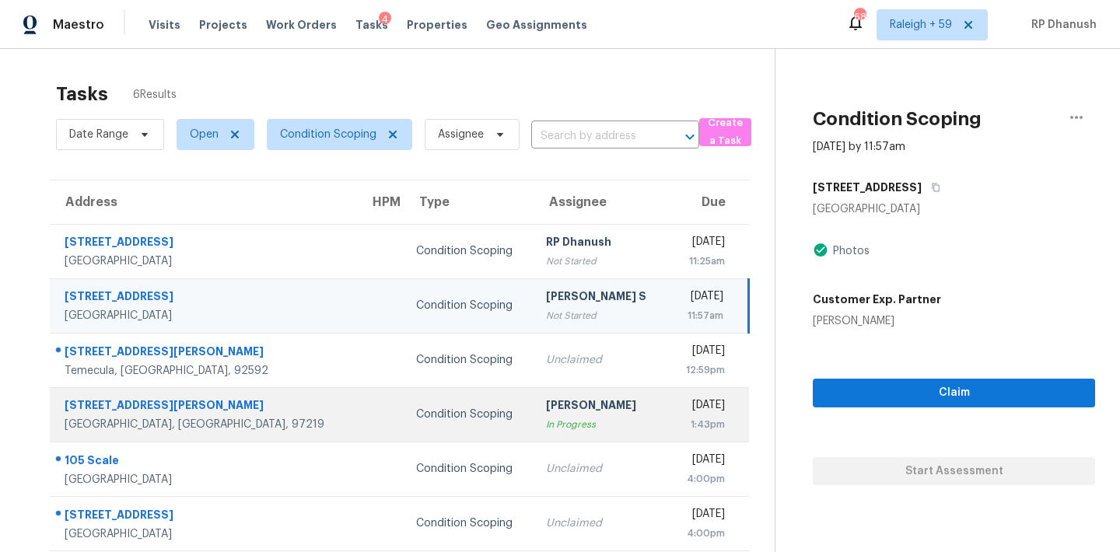
click at [546, 400] on div "Rajesh M" at bounding box center [600, 406] width 109 height 19
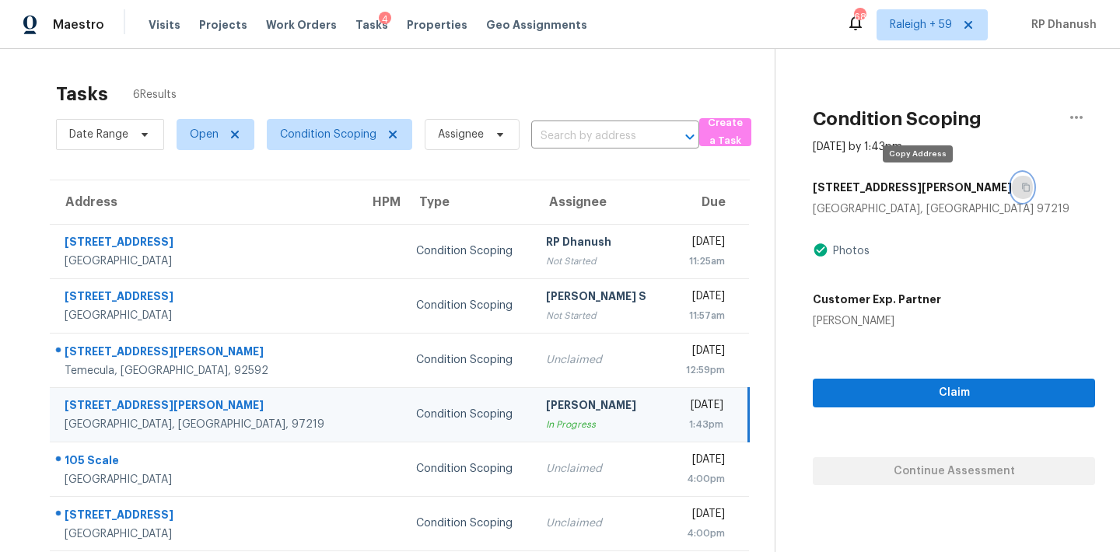
click at [1012, 185] on button "button" at bounding box center [1022, 187] width 21 height 28
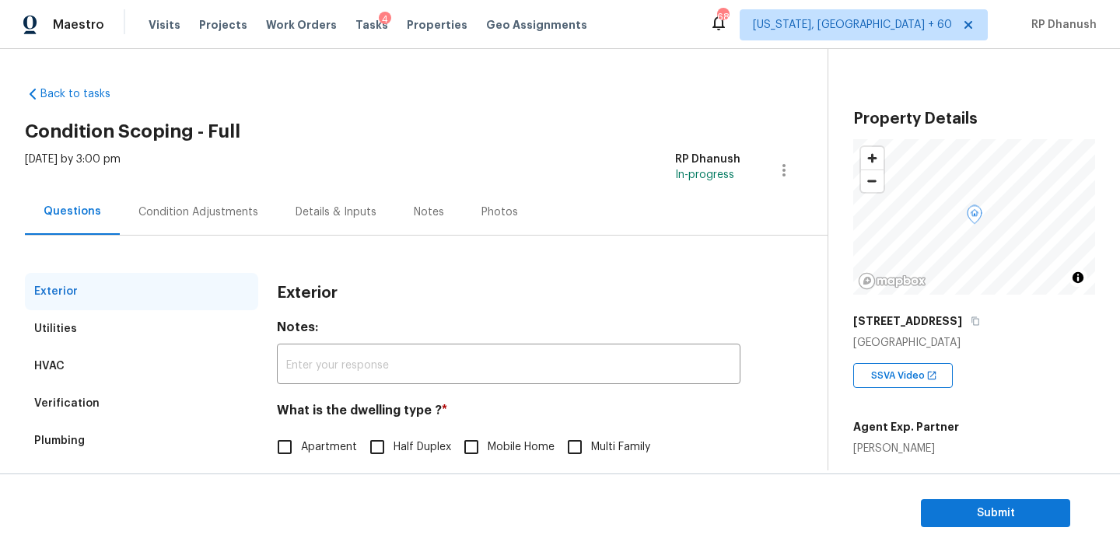
click at [208, 220] on div "Condition Adjustments" at bounding box center [198, 212] width 157 height 46
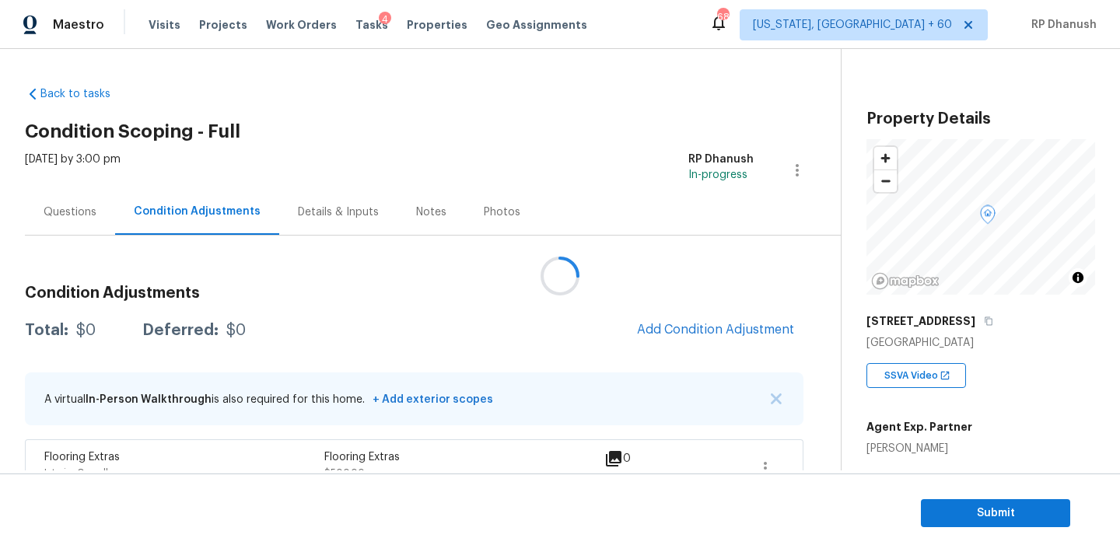
scroll to position [733, 0]
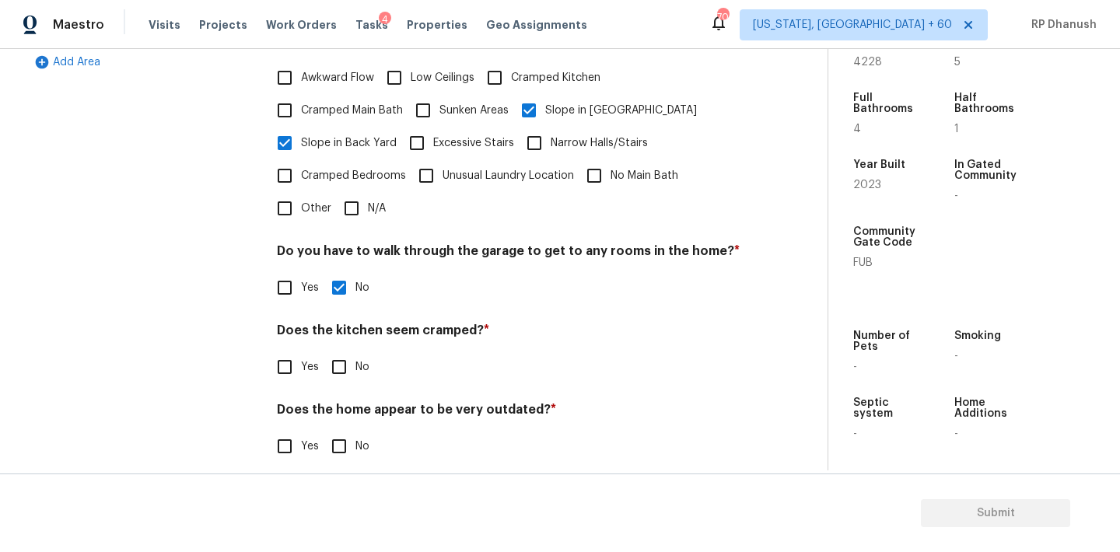
click at [336, 435] on input "No" at bounding box center [339, 446] width 33 height 33
checkbox input "true"
click at [336, 351] on input "No" at bounding box center [339, 367] width 33 height 33
checkbox input "true"
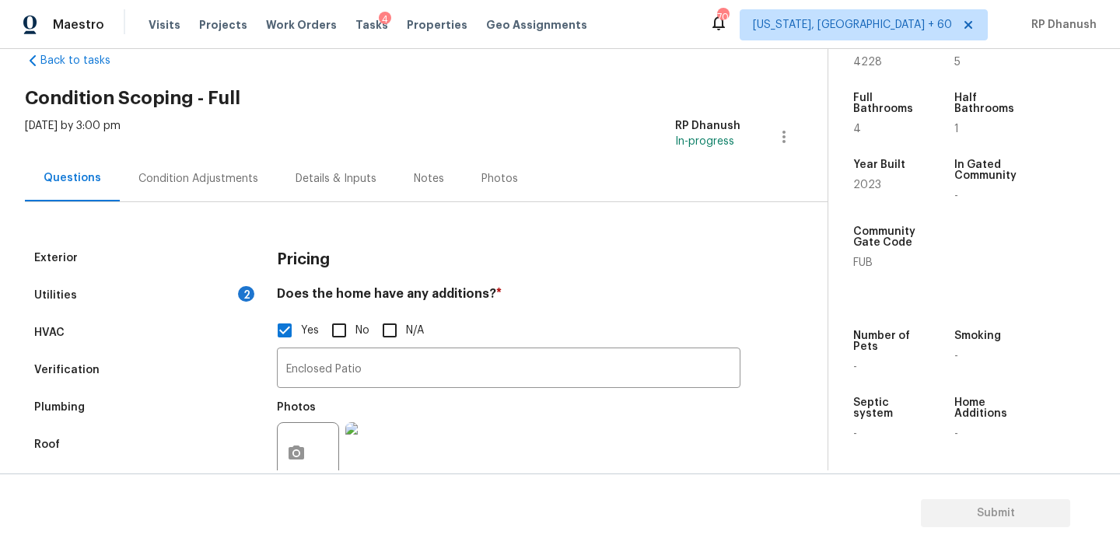
click at [229, 286] on div "Utilities 2" at bounding box center [141, 295] width 233 height 37
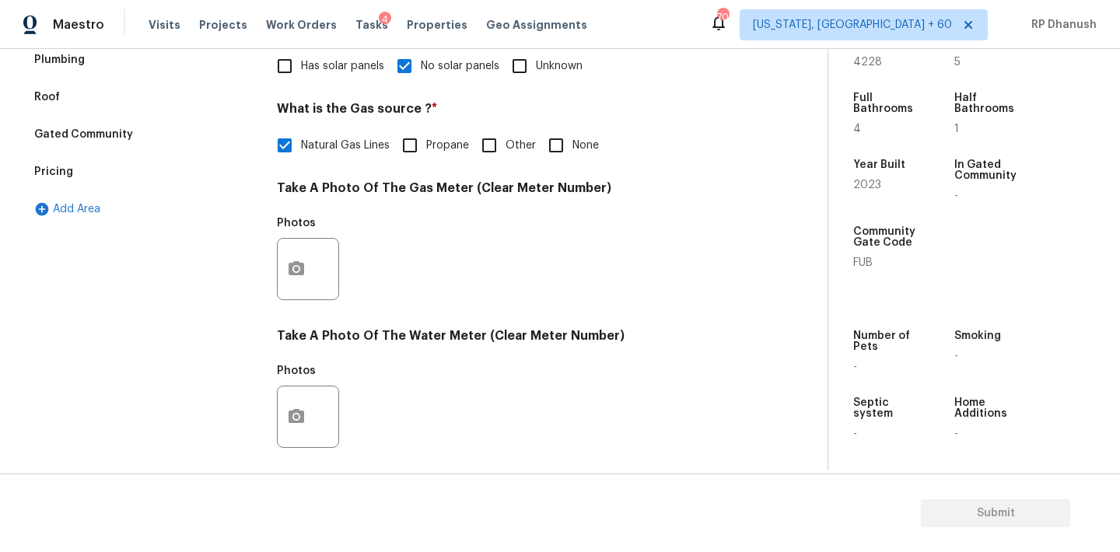
scroll to position [618, 0]
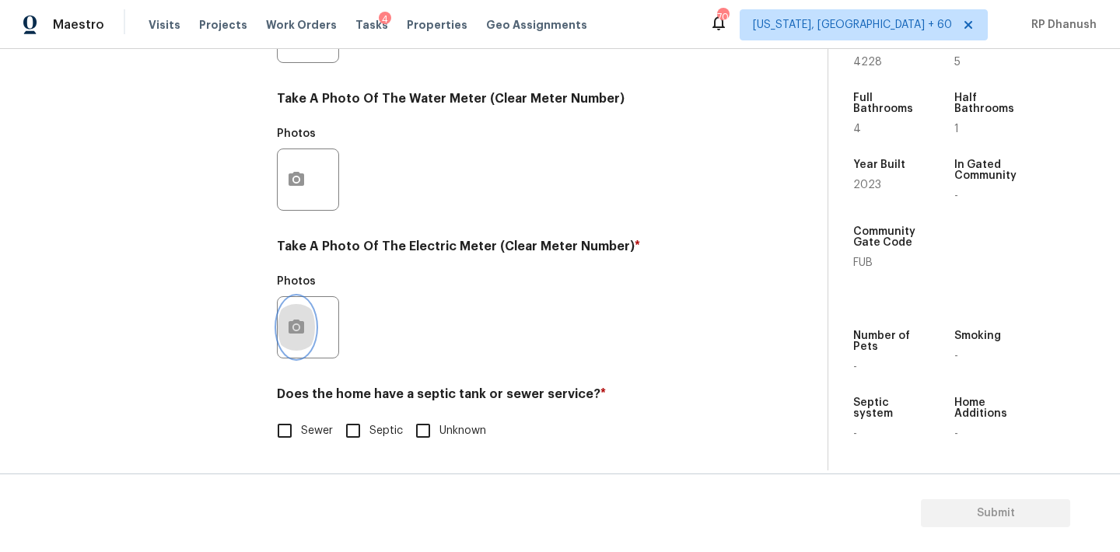
click at [282, 334] on button "button" at bounding box center [296, 327] width 37 height 61
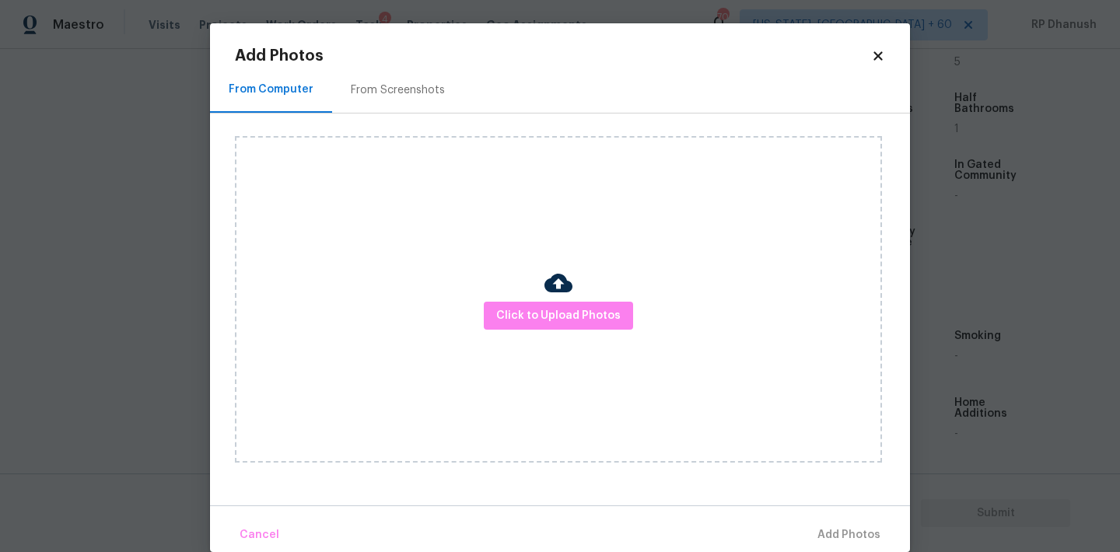
click at [383, 121] on div "Click to Upload Photos" at bounding box center [572, 300] width 675 height 372
click at [394, 92] on div "From Screenshots" at bounding box center [398, 90] width 94 height 16
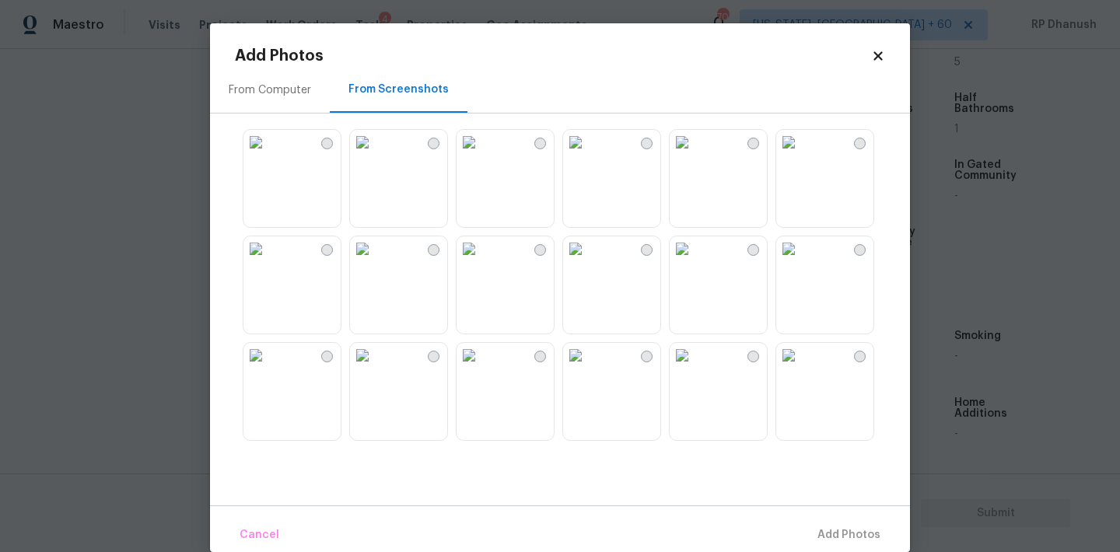
click at [481, 155] on img at bounding box center [468, 142] width 25 height 25
click at [851, 533] on span "Add 1 Photo(s)" at bounding box center [841, 535] width 77 height 19
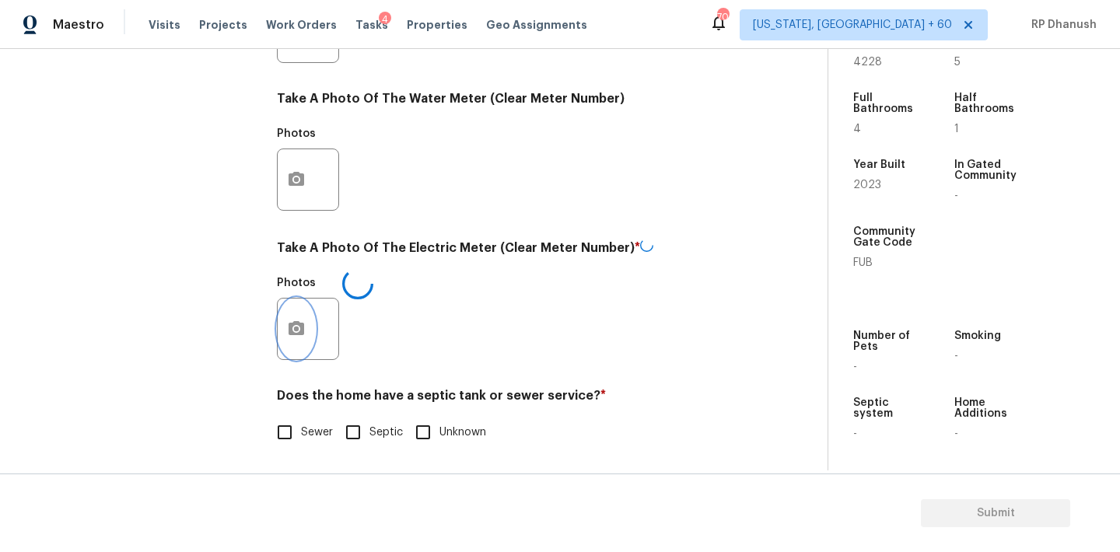
scroll to position [0, 0]
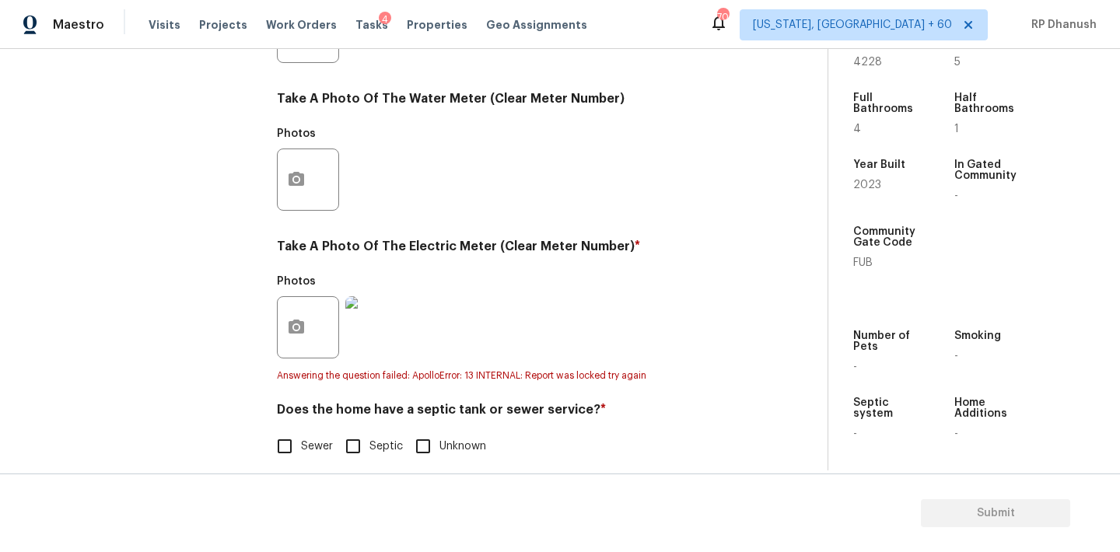
click at [268, 450] on div "Exterior Utilities 2 HVAC Verification Plumbing Roof Gated Community Pricing Ad…" at bounding box center [407, 68] width 765 height 827
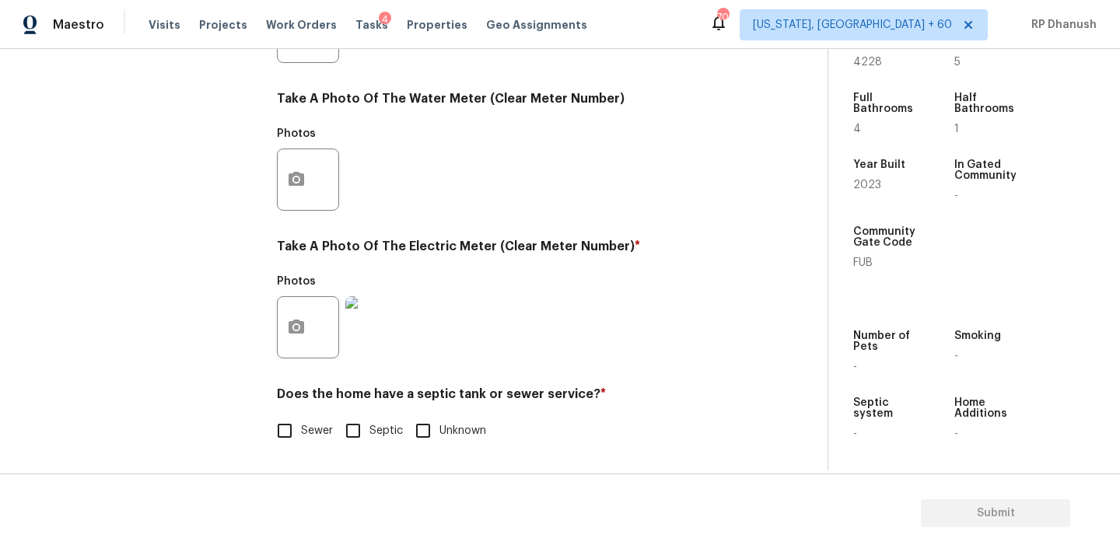
click at [306, 424] on span "Sewer" at bounding box center [317, 431] width 32 height 16
click at [301, 424] on input "Sewer" at bounding box center [284, 430] width 33 height 33
checkbox input "true"
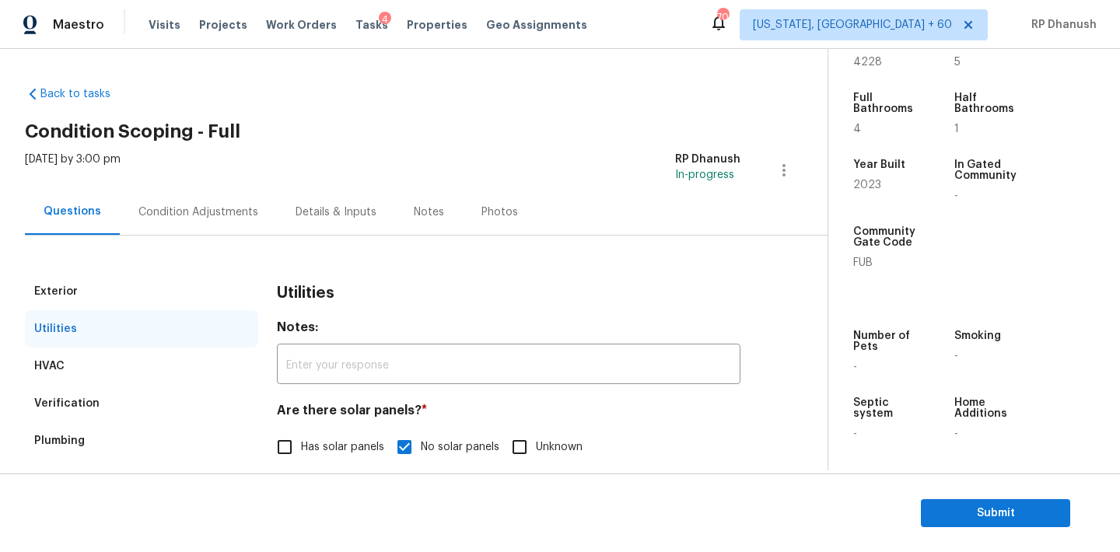
click at [235, 208] on div "Condition Adjustments" at bounding box center [198, 213] width 120 height 16
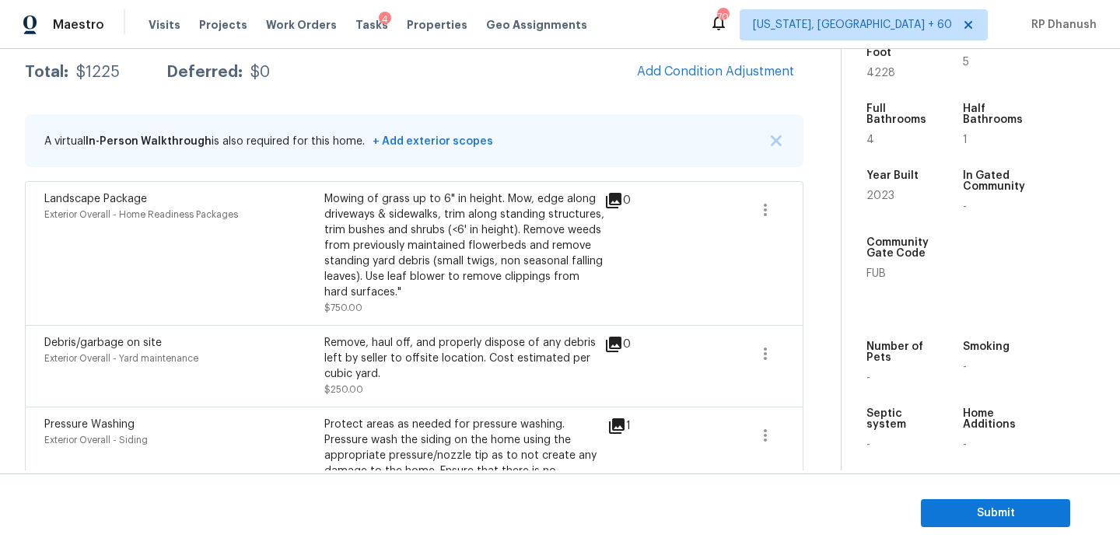
scroll to position [240, 0]
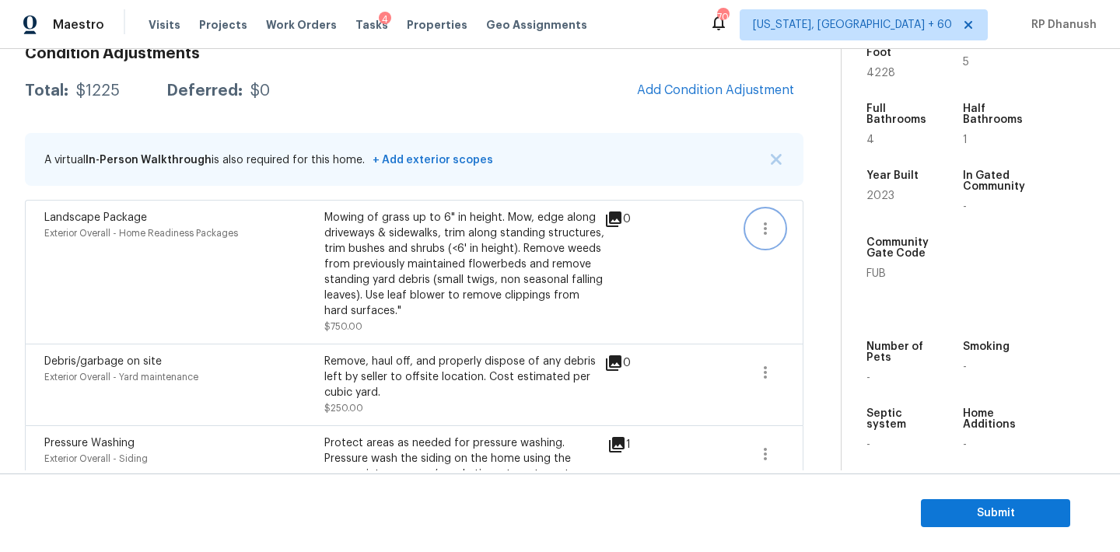
click at [757, 232] on icon "button" at bounding box center [765, 228] width 19 height 19
click at [786, 223] on ul "Edit" at bounding box center [854, 225] width 140 height 31
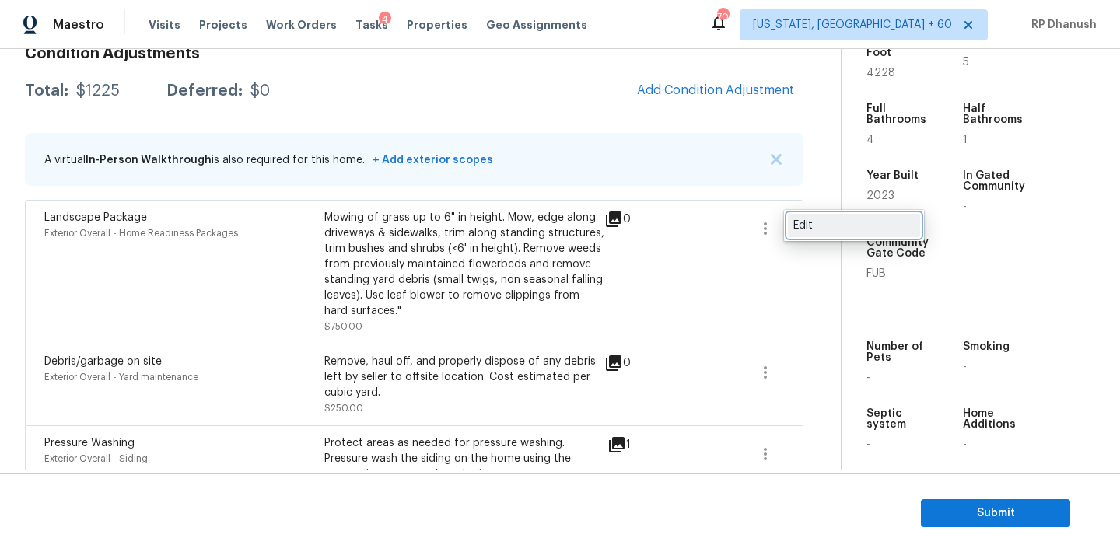
click at [816, 224] on div "Edit" at bounding box center [853, 226] width 121 height 16
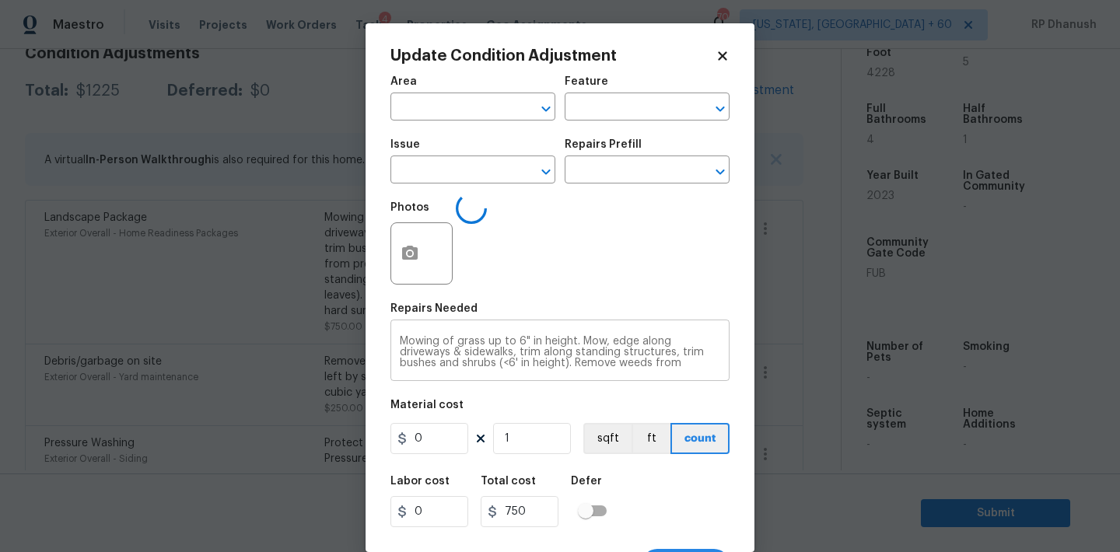
type input "Exterior Overall"
type input "Home Readiness Packages"
type input "Landscape Package"
type input "750"
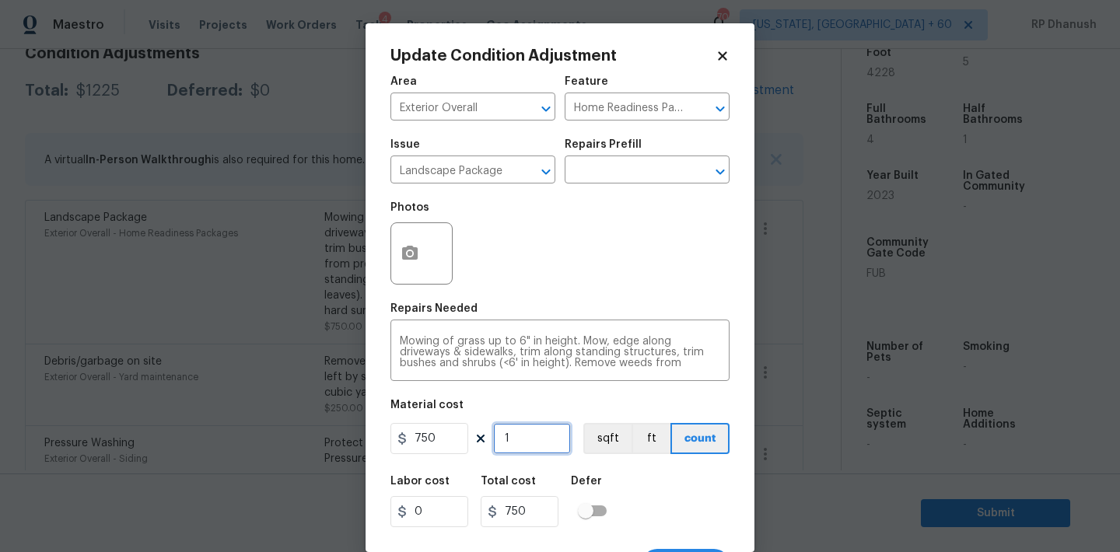
click at [520, 431] on input "1" at bounding box center [532, 438] width 78 height 31
type input "0"
click at [428, 440] on input "750" at bounding box center [429, 438] width 78 height 31
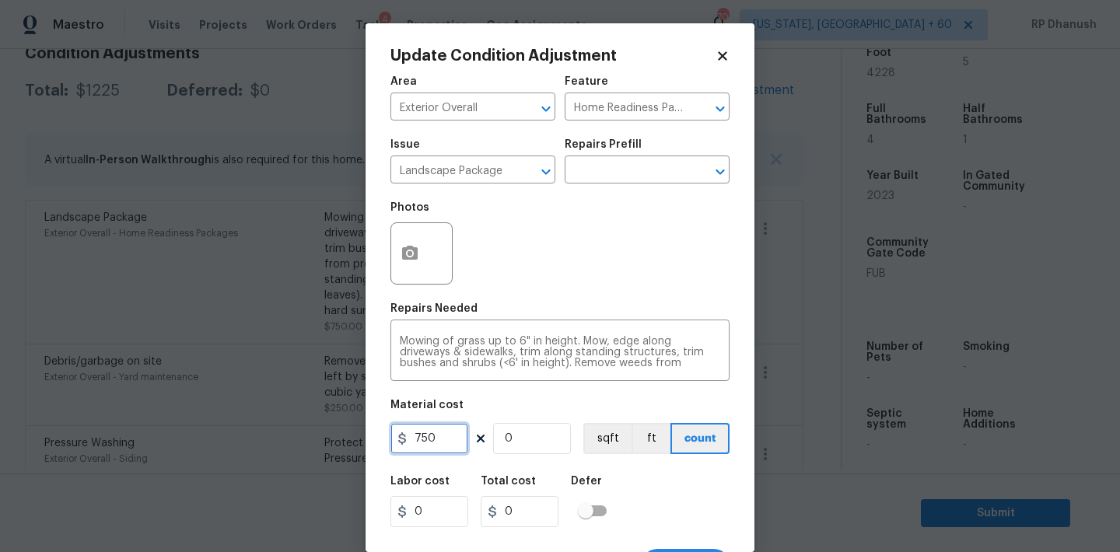
click at [428, 440] on input "750" at bounding box center [429, 438] width 78 height 31
type input "300"
type input "1"
type input "300"
type input "1"
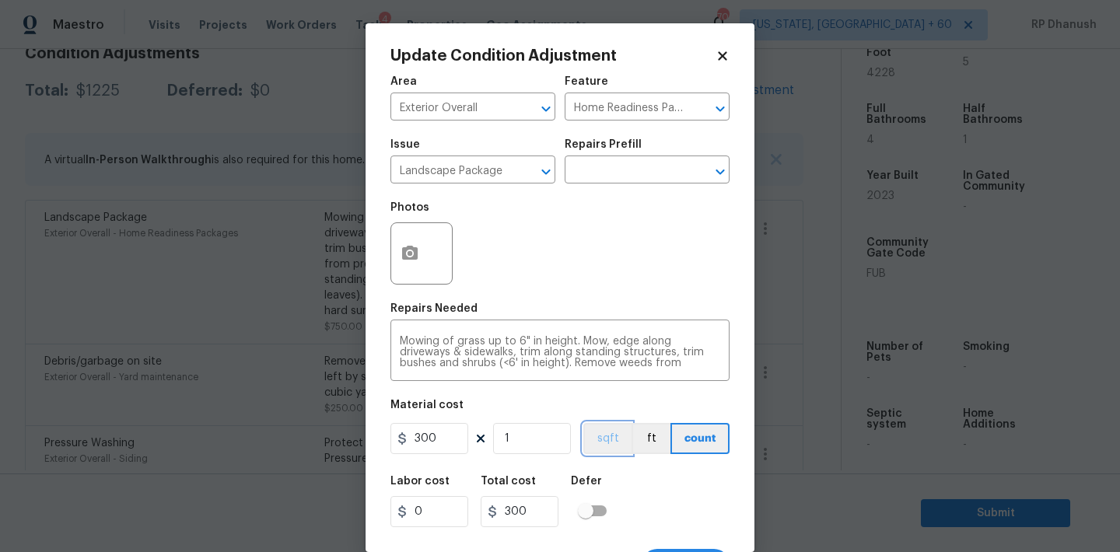
scroll to position [29, 0]
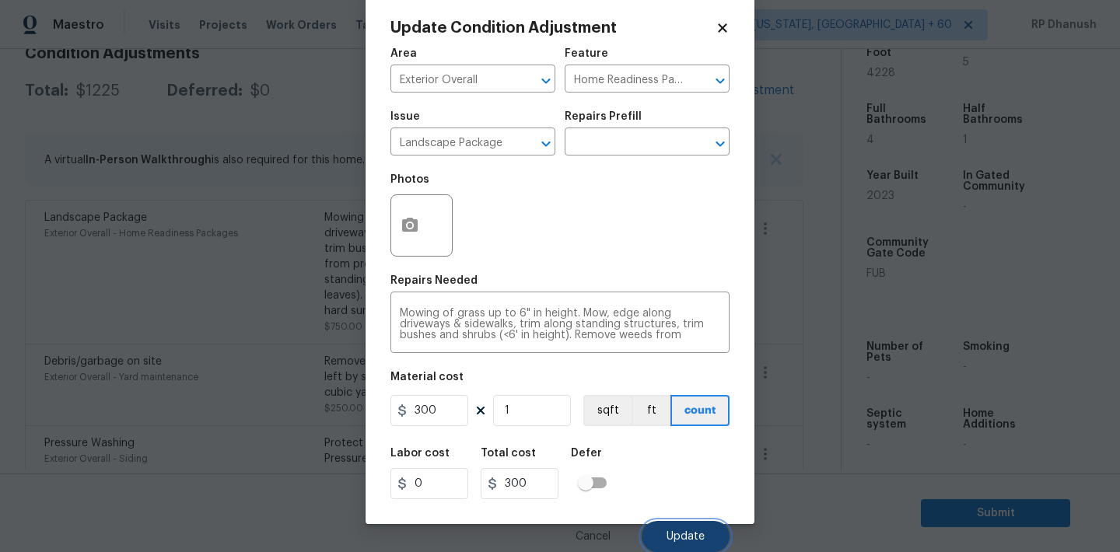
click at [666, 525] on button "Update" at bounding box center [686, 536] width 88 height 31
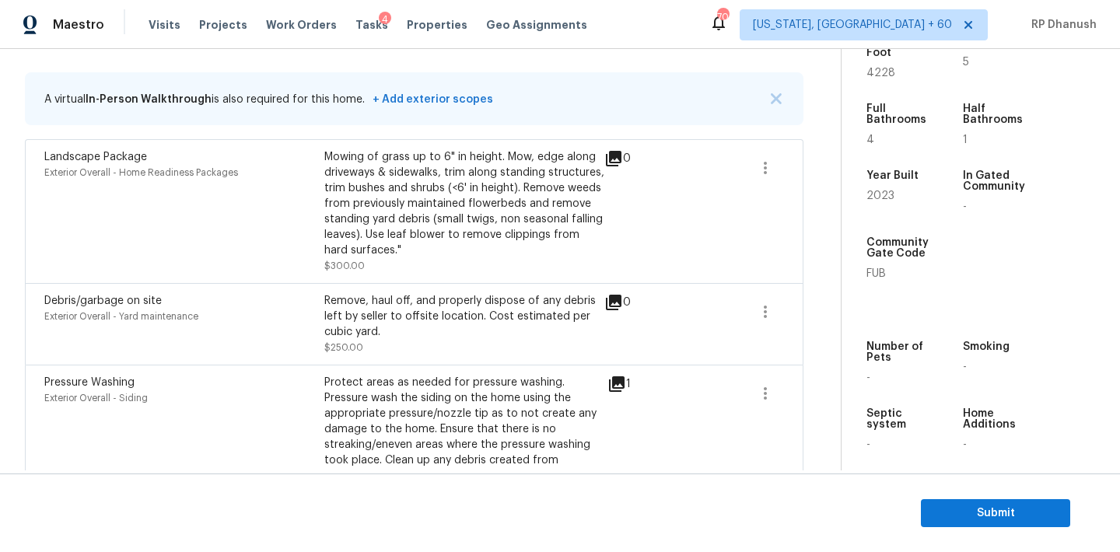
scroll to position [254, 0]
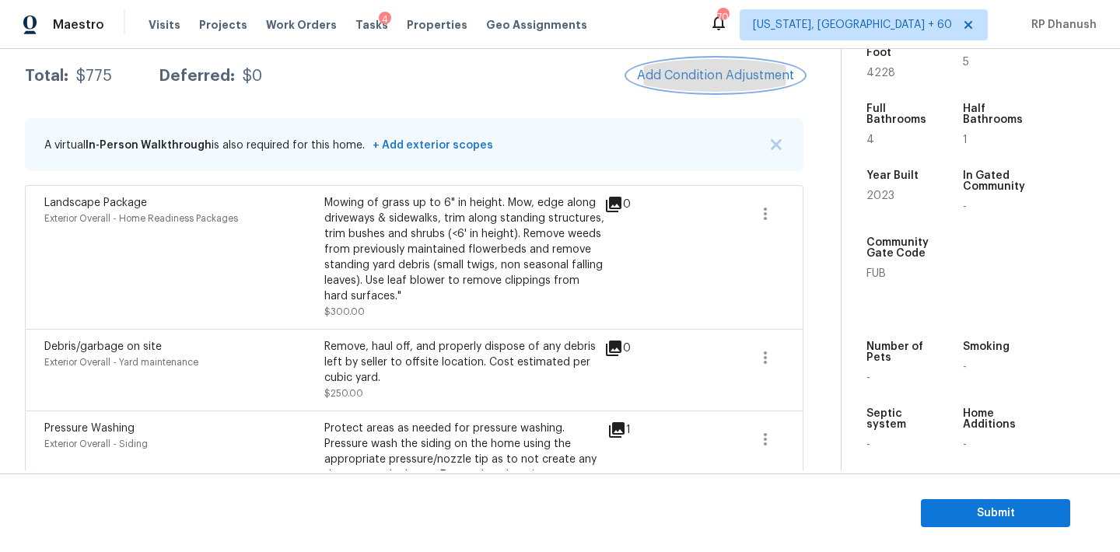
click at [729, 79] on span "Add Condition Adjustment" at bounding box center [715, 75] width 157 height 14
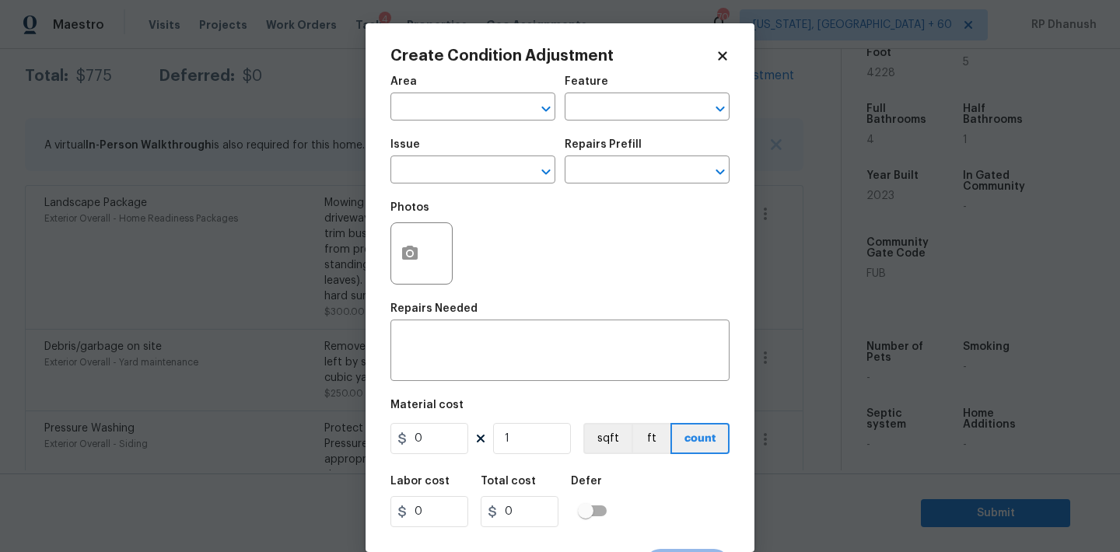
click at [273, 289] on body "Maestro Visits Projects Work Orders Tasks 4 Properties Geo Assignments 704 [US_…" at bounding box center [560, 276] width 1120 height 552
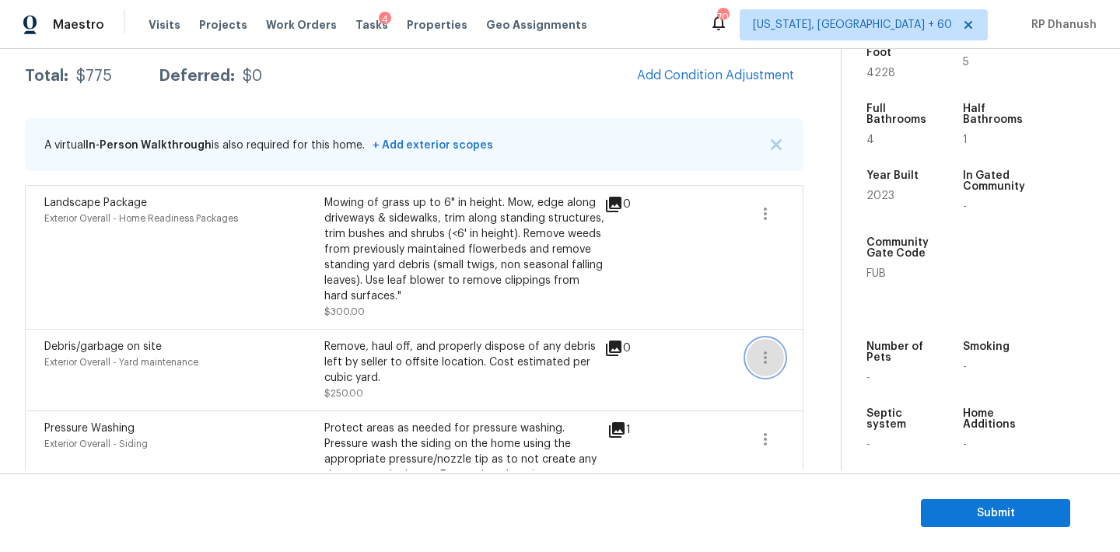
click at [771, 352] on icon "button" at bounding box center [765, 357] width 19 height 19
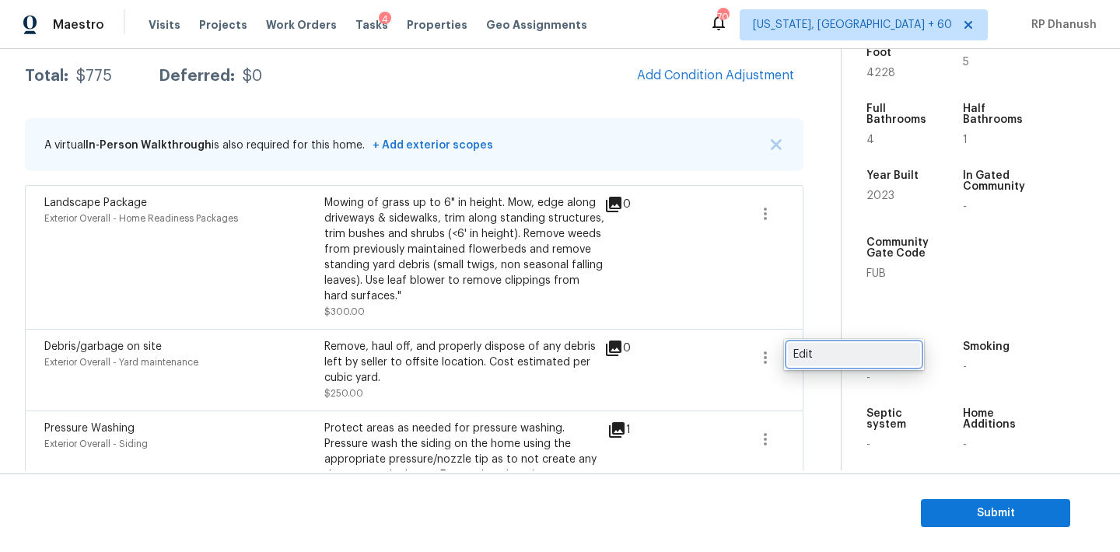
click at [840, 352] on div "Edit" at bounding box center [853, 355] width 121 height 16
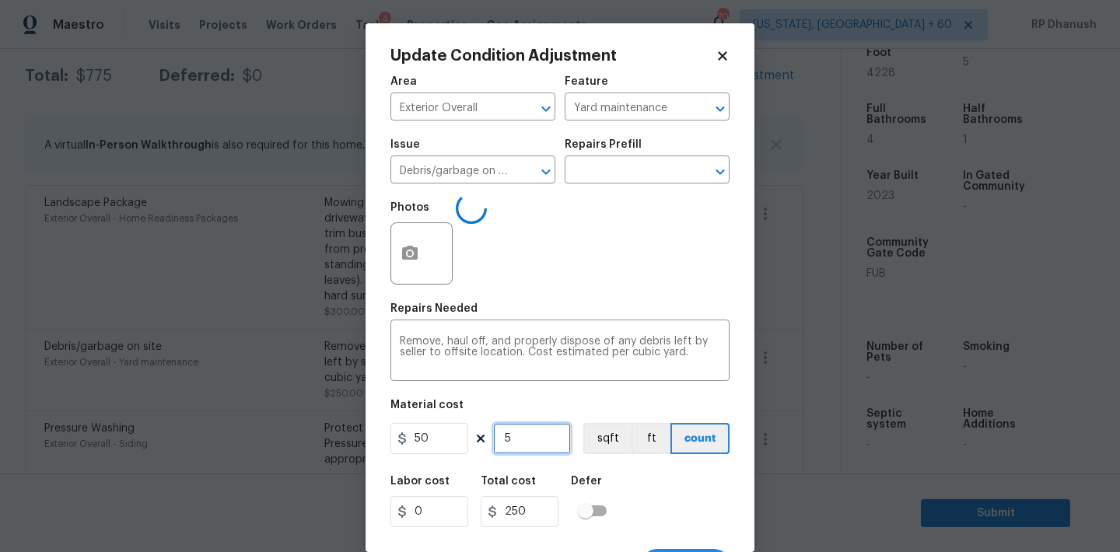
click at [546, 442] on input "5" at bounding box center [532, 438] width 78 height 31
type input "0"
type input "3"
type input "150"
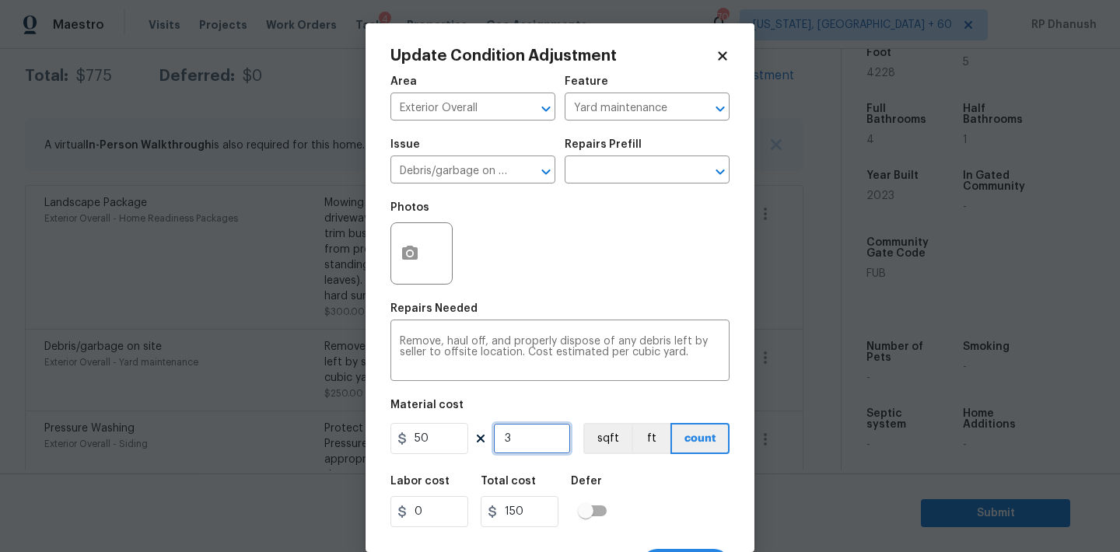
type input "3"
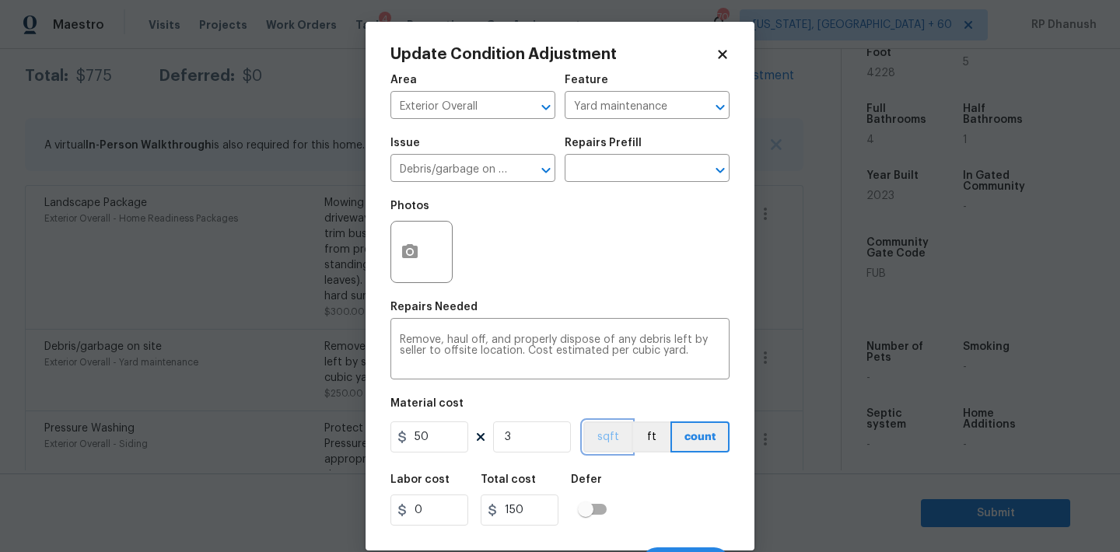
scroll to position [29, 0]
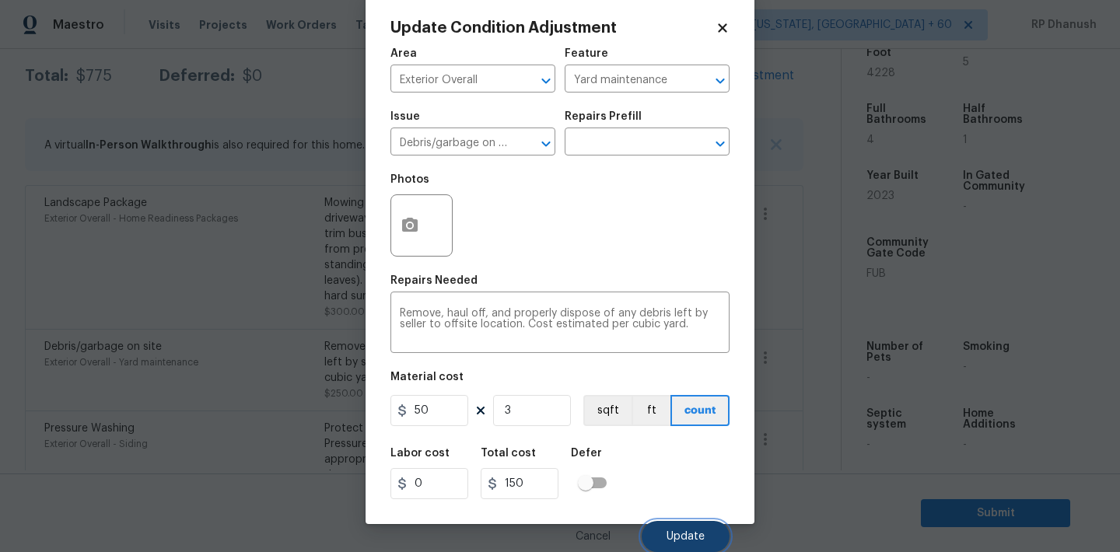
click at [670, 541] on span "Update" at bounding box center [685, 537] width 38 height 12
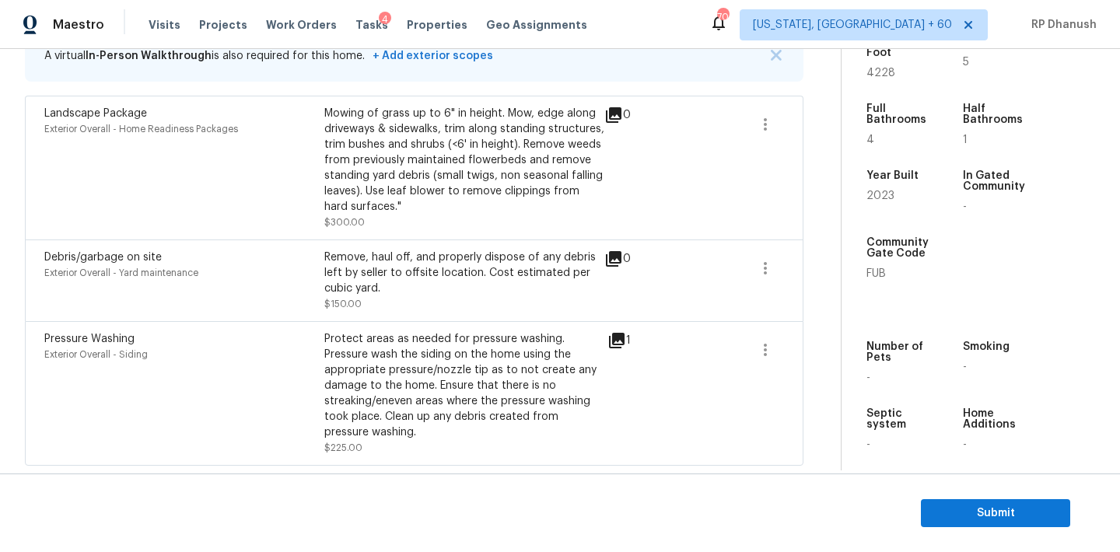
scroll to position [205, 0]
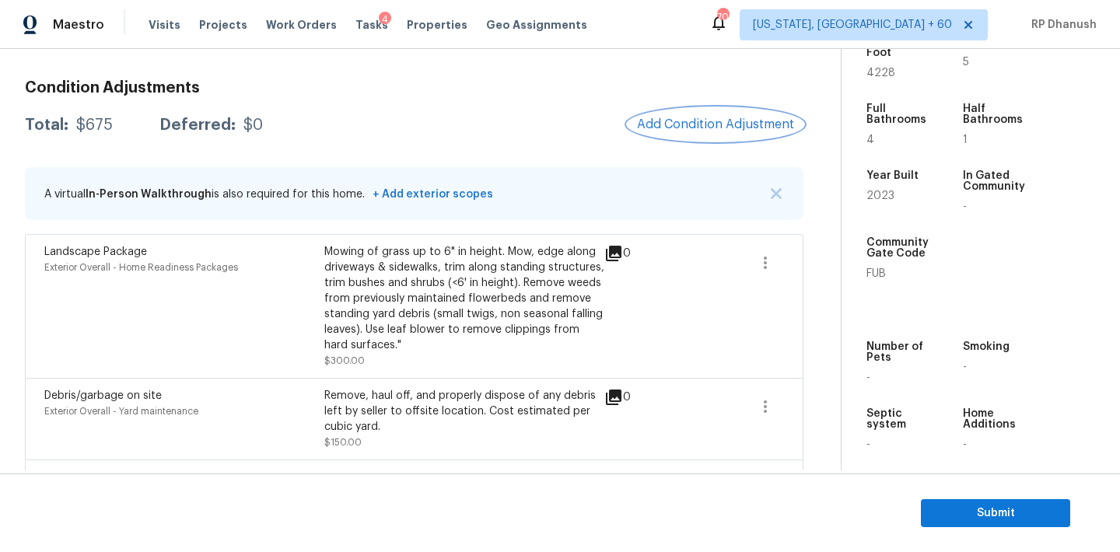
click at [680, 119] on span "Add Condition Adjustment" at bounding box center [715, 124] width 157 height 14
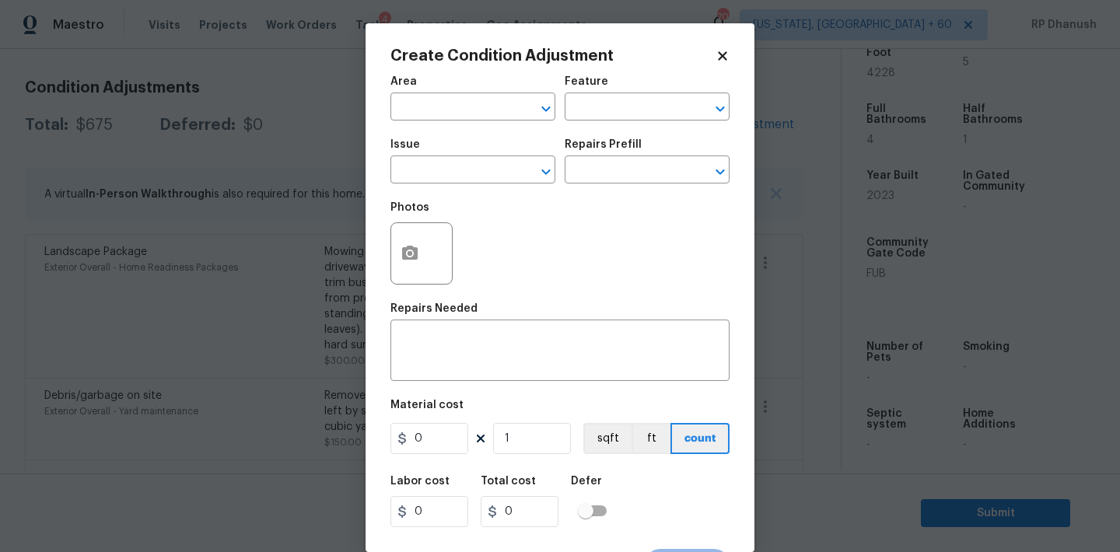
click at [285, 320] on body "Maestro Visits Projects Work Orders Tasks 4 Properties Geo Assignments 704 [US_…" at bounding box center [560, 276] width 1120 height 552
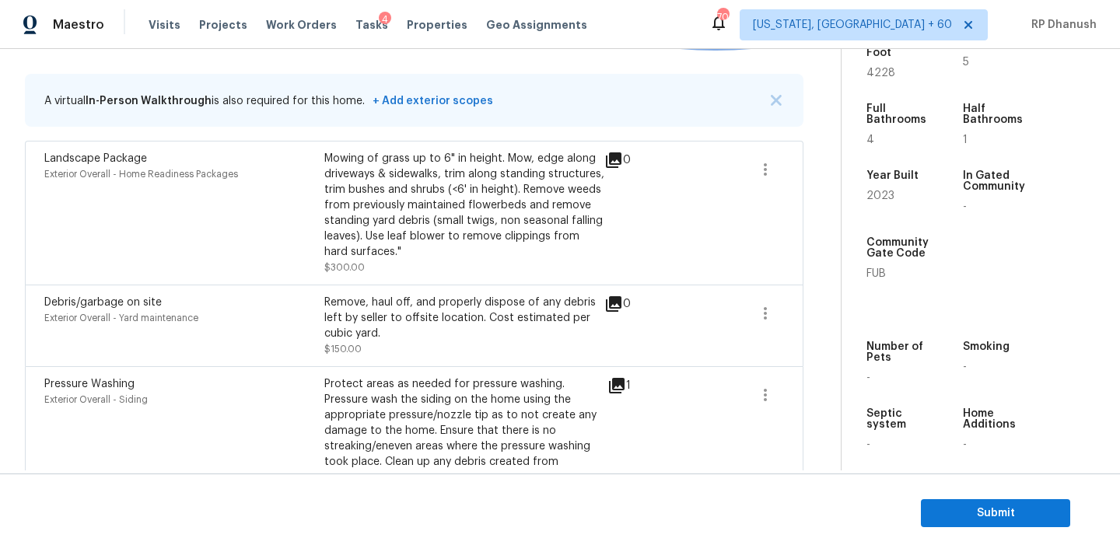
scroll to position [278, 0]
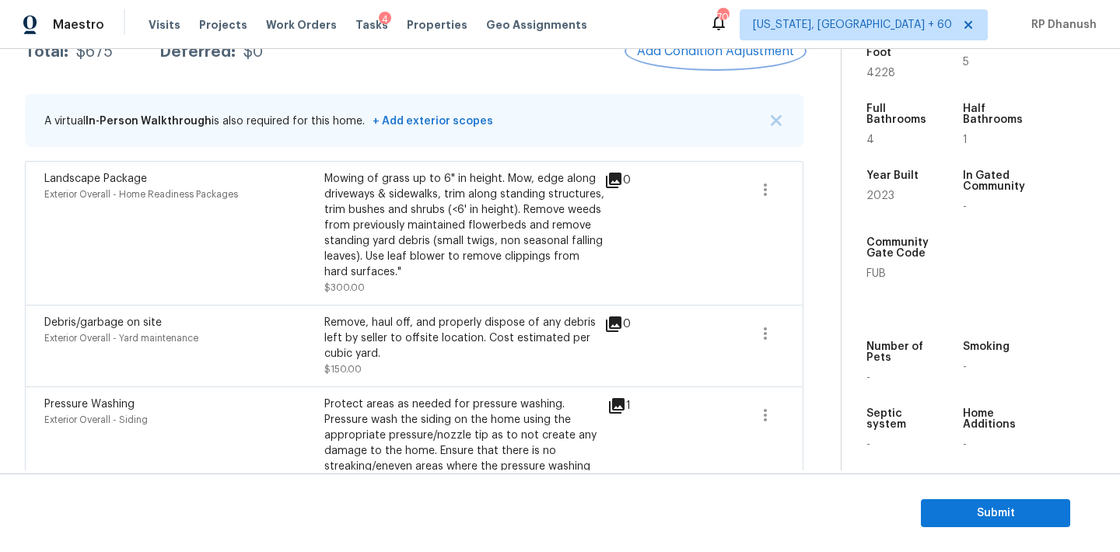
click at [680, 60] on button "Add Condition Adjustment" at bounding box center [716, 51] width 176 height 33
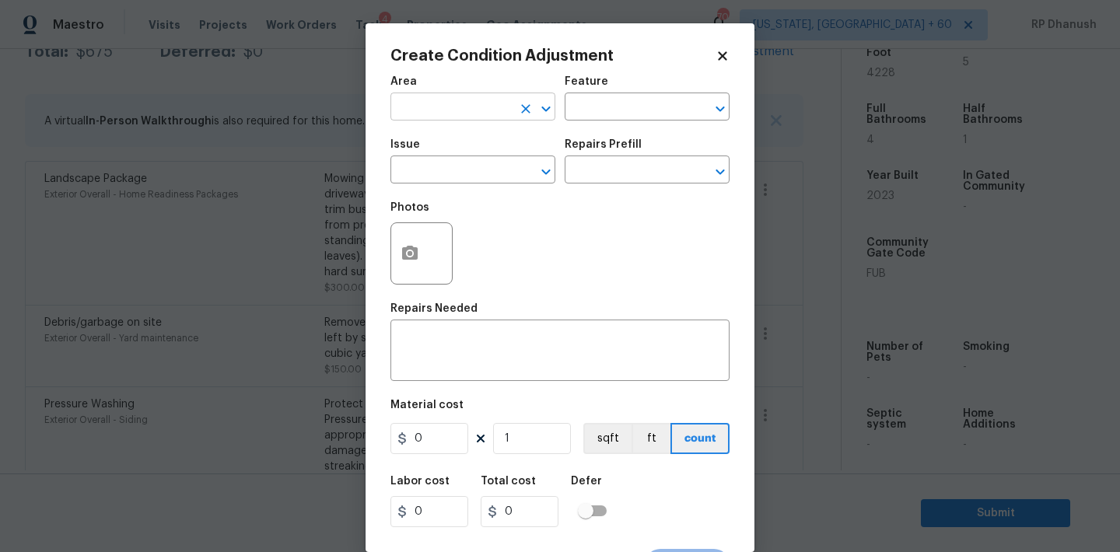
click at [461, 116] on input "text" at bounding box center [450, 108] width 121 height 24
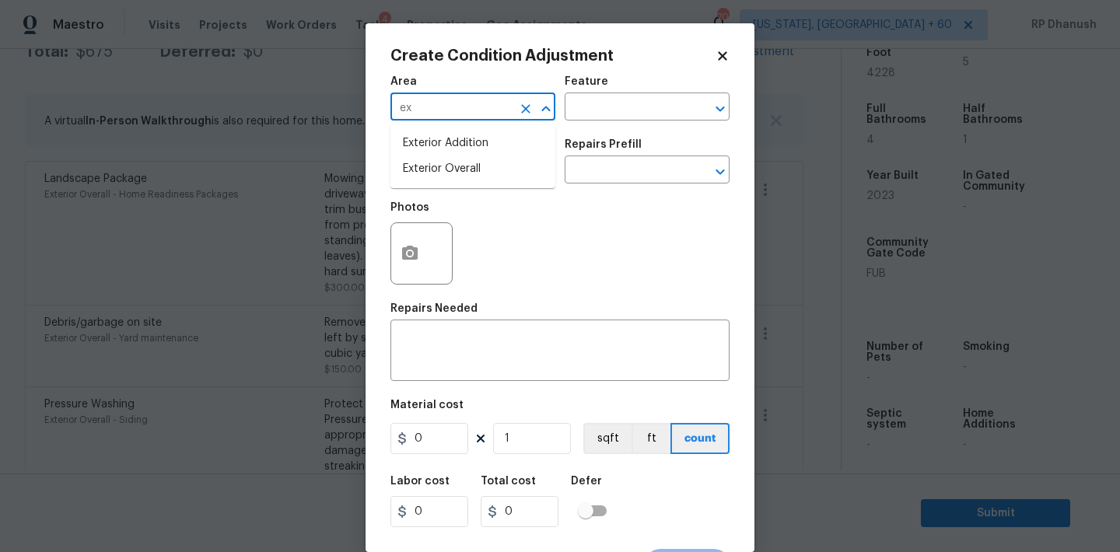
click at [426, 173] on li "Exterior Overall" at bounding box center [472, 169] width 165 height 26
type input "Exterior Overall"
click at [638, 103] on input "text" at bounding box center [625, 108] width 121 height 24
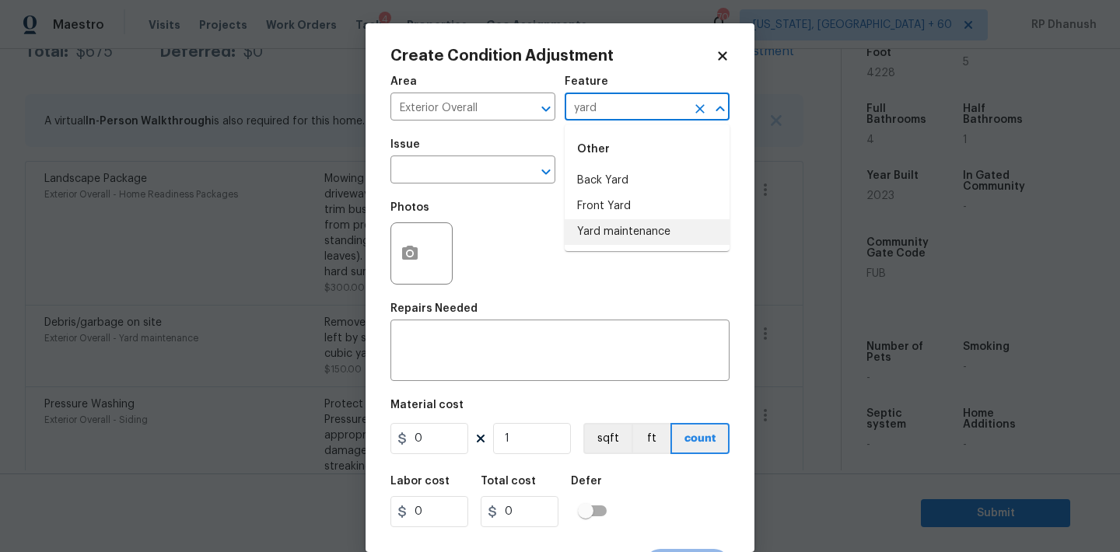
click at [617, 230] on li "Yard maintenance" at bounding box center [647, 232] width 165 height 26
type input "Yard maintenance"
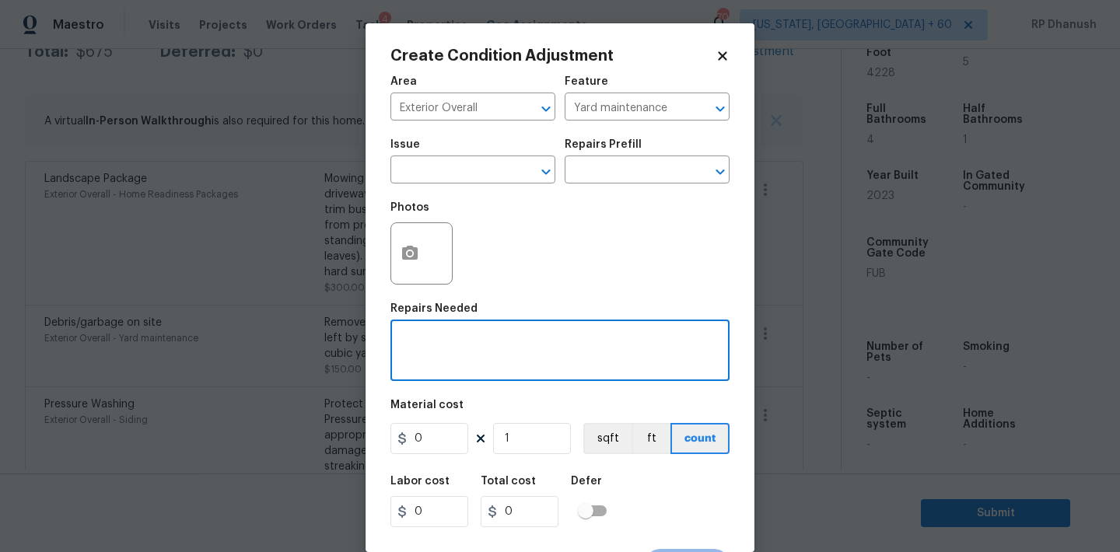
click at [462, 368] on textarea at bounding box center [560, 352] width 320 height 33
type textarea "Minor siding repairs and overall exterior repairs."
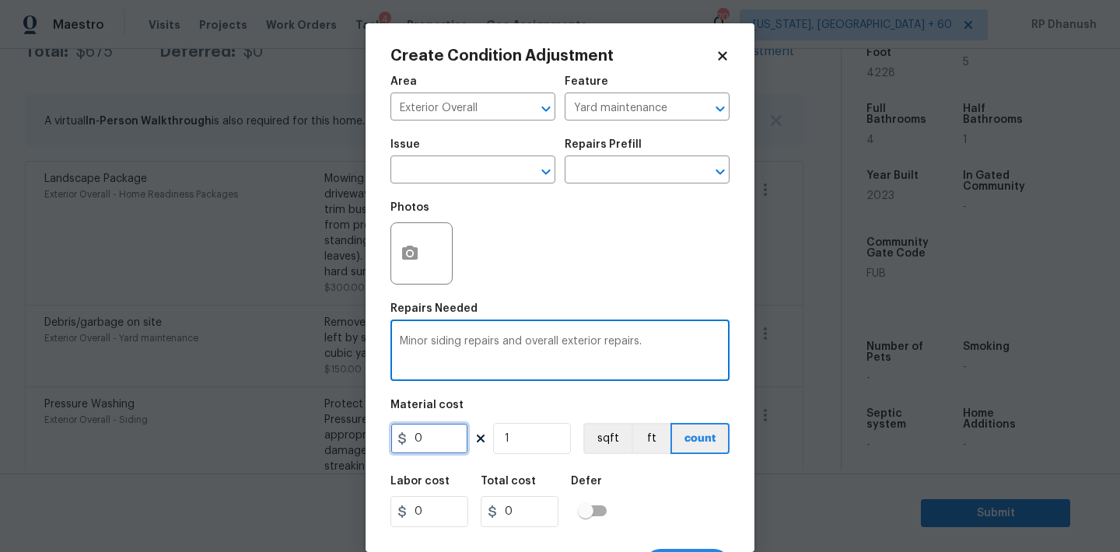
click at [447, 429] on input "0" at bounding box center [429, 438] width 78 height 31
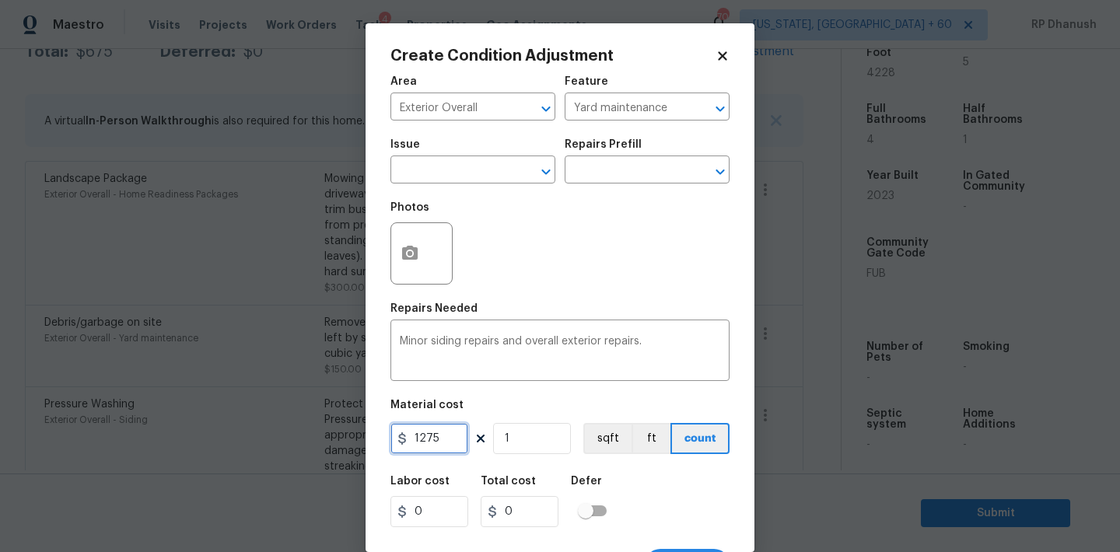
type input "1275"
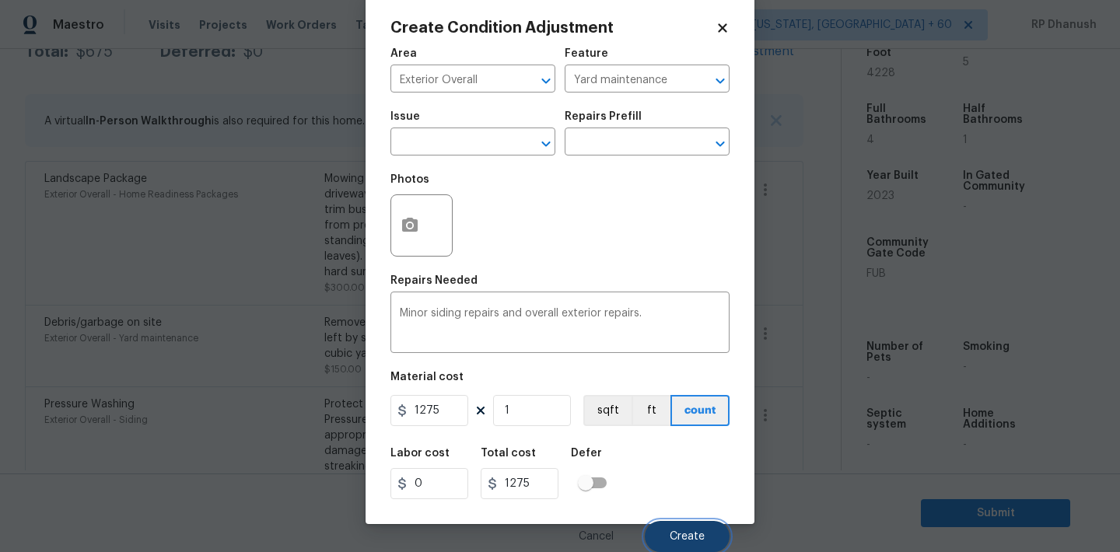
click at [681, 533] on span "Create" at bounding box center [687, 537] width 35 height 12
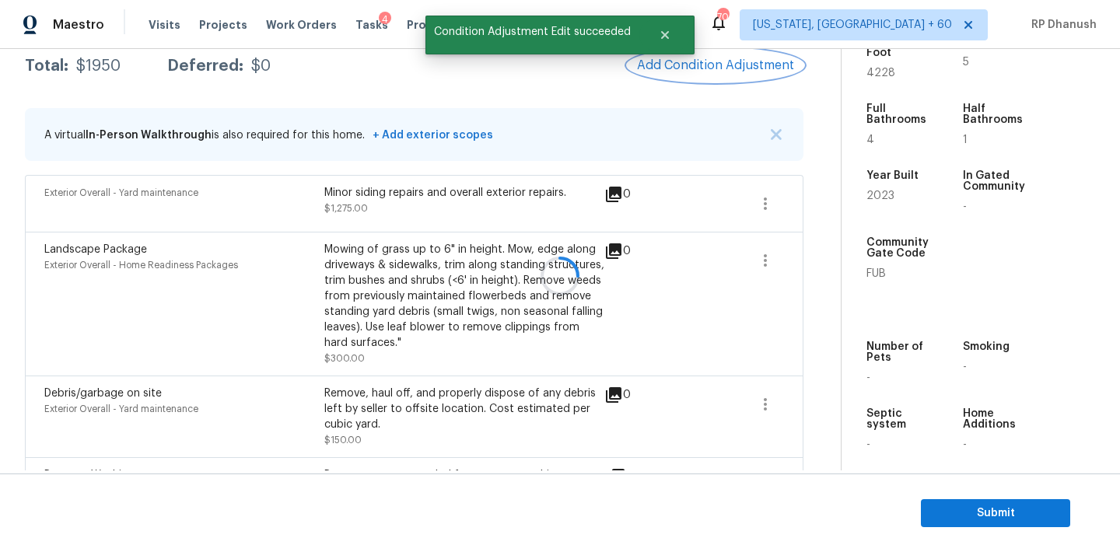
scroll to position [0, 0]
click at [414, 50] on div "Total: $1950 Deferred: $0 Add Condition Adjustment" at bounding box center [414, 66] width 778 height 34
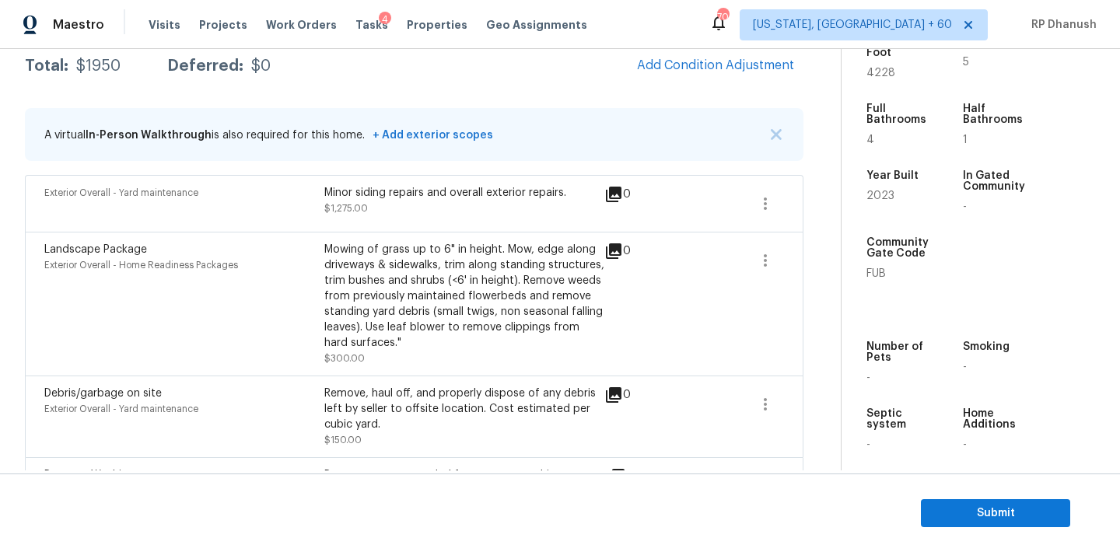
click at [890, 68] on span "4228" at bounding box center [880, 73] width 29 height 11
copy span "4228"
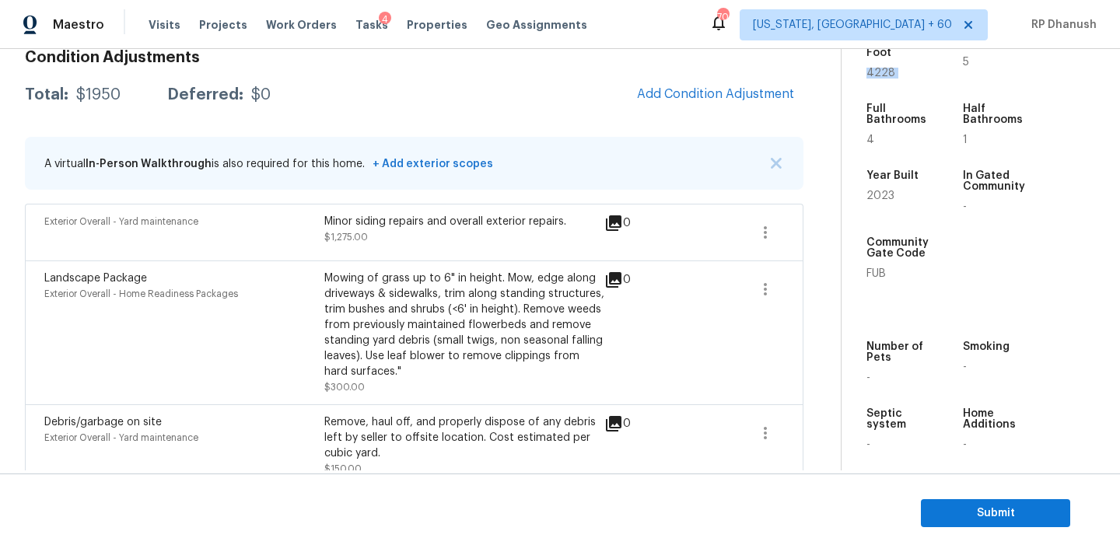
scroll to position [230, 0]
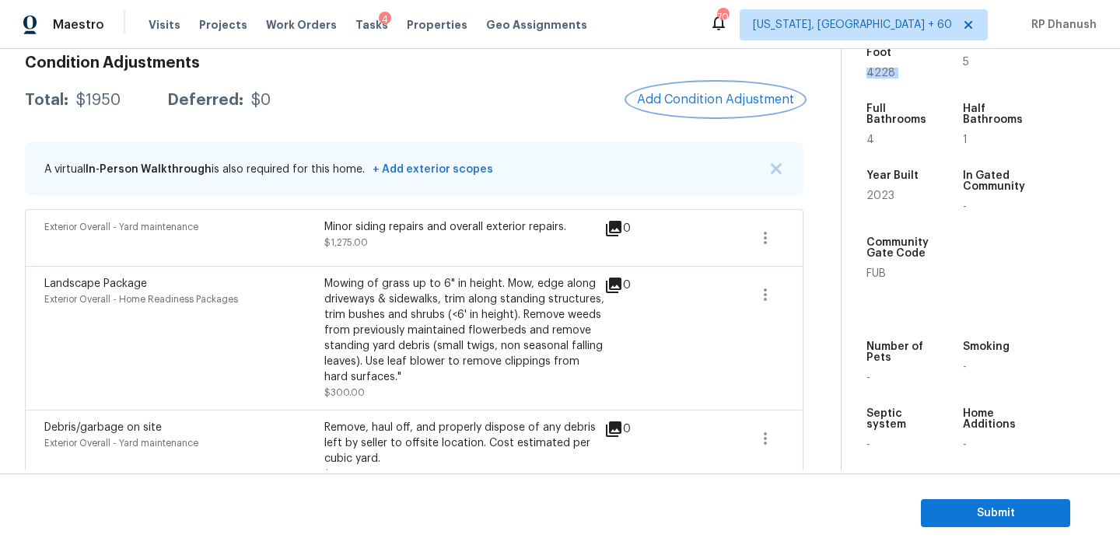
click at [659, 103] on span "Add Condition Adjustment" at bounding box center [715, 100] width 157 height 14
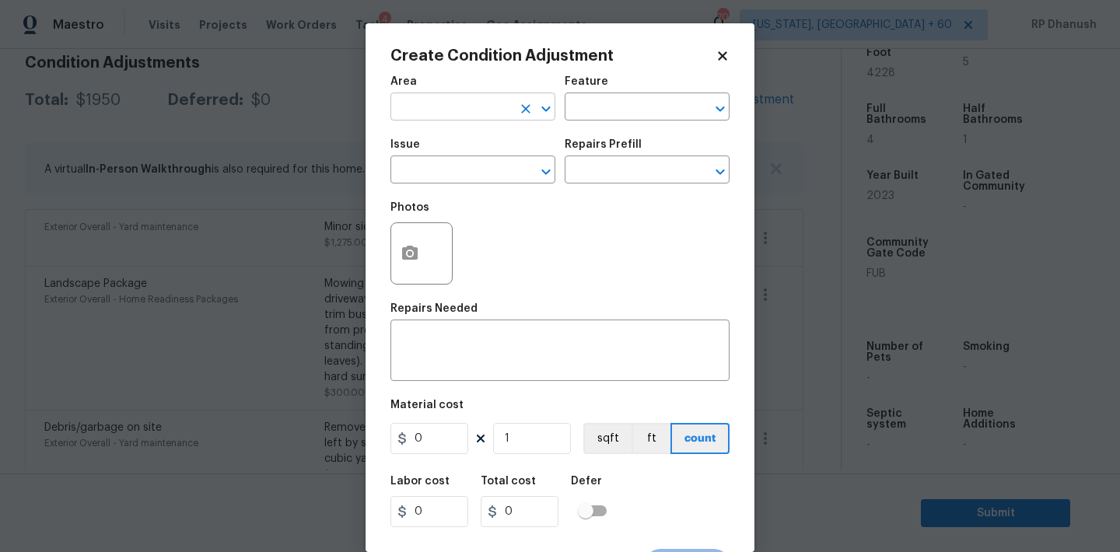
click at [432, 105] on input "text" at bounding box center [450, 108] width 121 height 24
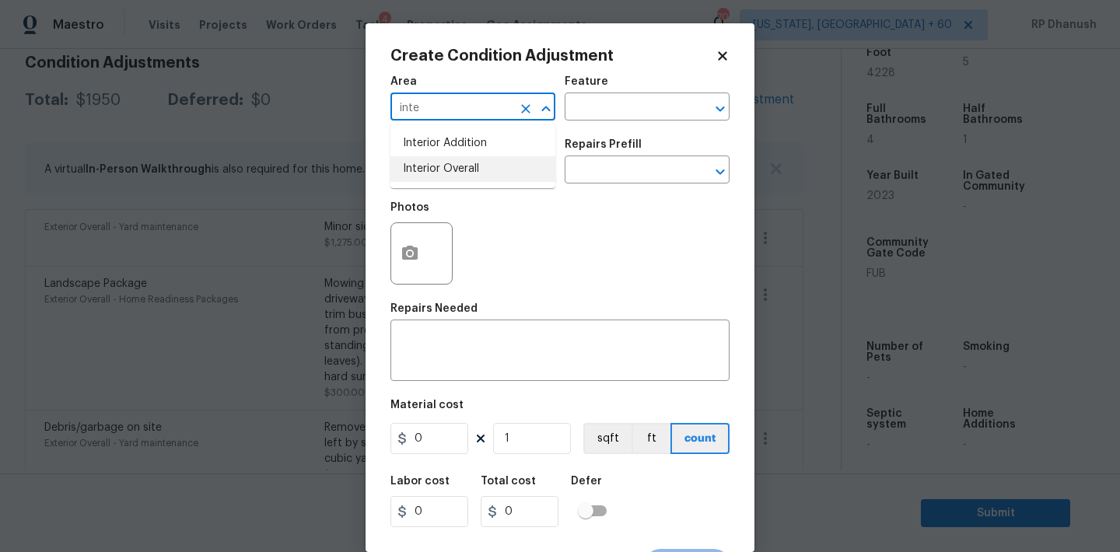
click at [439, 166] on li "Interior Overall" at bounding box center [472, 169] width 165 height 26
type input "Interior Overall"
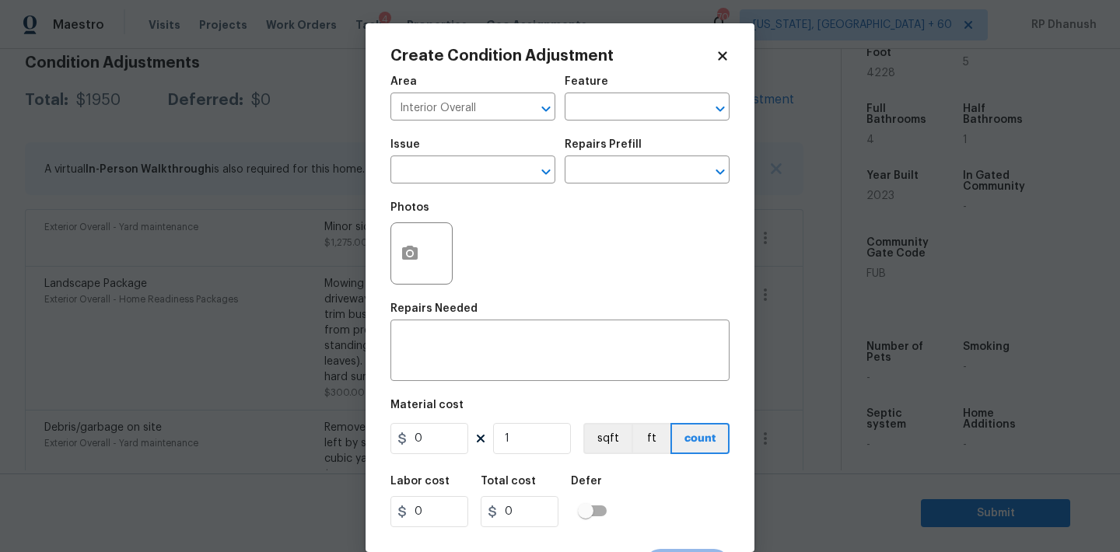
click at [586, 122] on div "Area Interior Overall ​ Feature ​" at bounding box center [559, 98] width 339 height 63
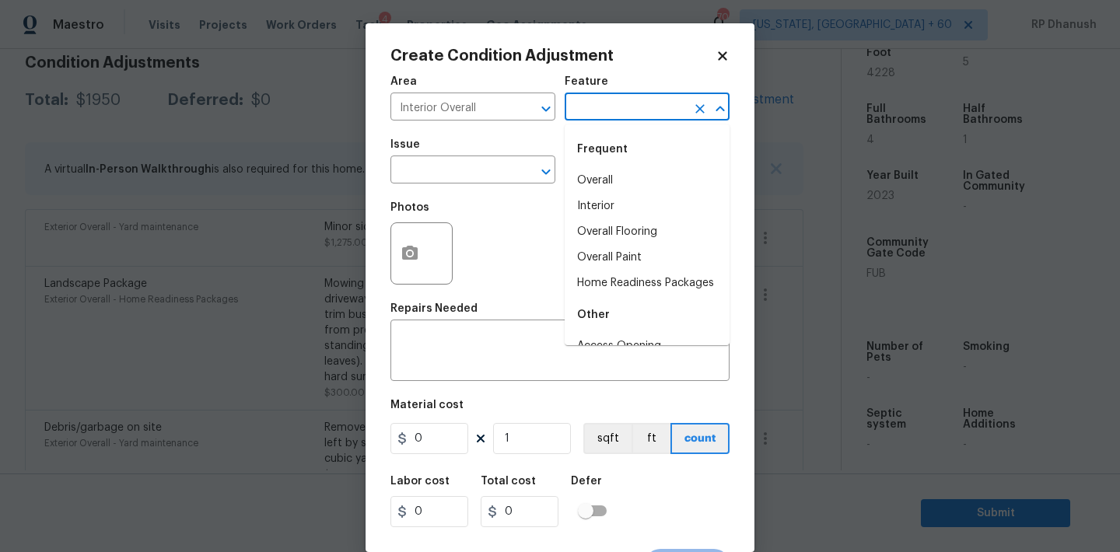
click at [599, 110] on input "text" at bounding box center [625, 108] width 121 height 24
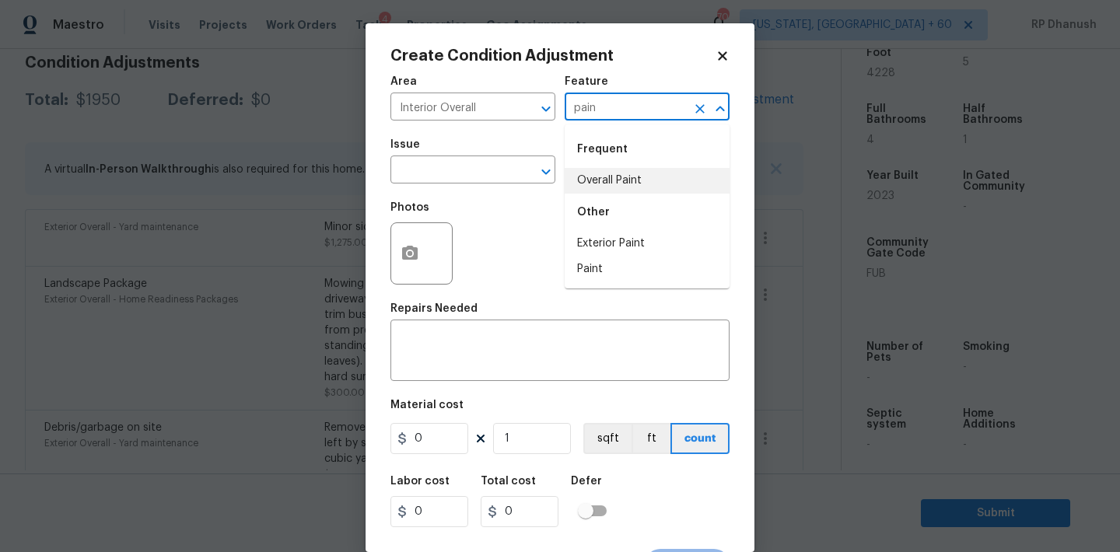
click at [610, 169] on li "Overall Paint" at bounding box center [647, 181] width 165 height 26
type input "Overall Paint"
click at [469, 185] on span "Issue ​" at bounding box center [472, 161] width 165 height 63
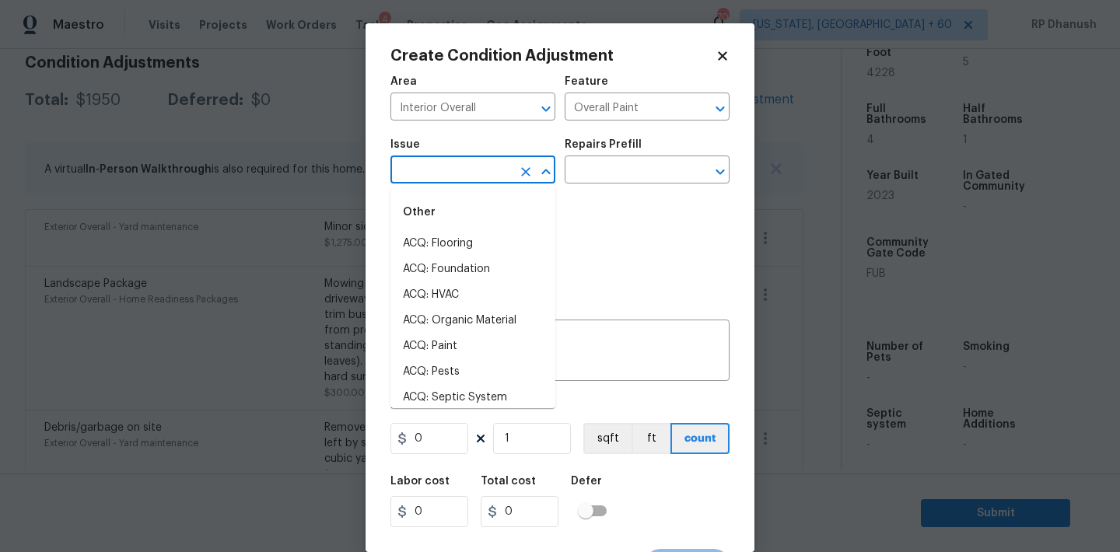
click at [469, 181] on input "text" at bounding box center [450, 171] width 121 height 24
click at [469, 231] on li "ACQ: Paint" at bounding box center [472, 244] width 165 height 26
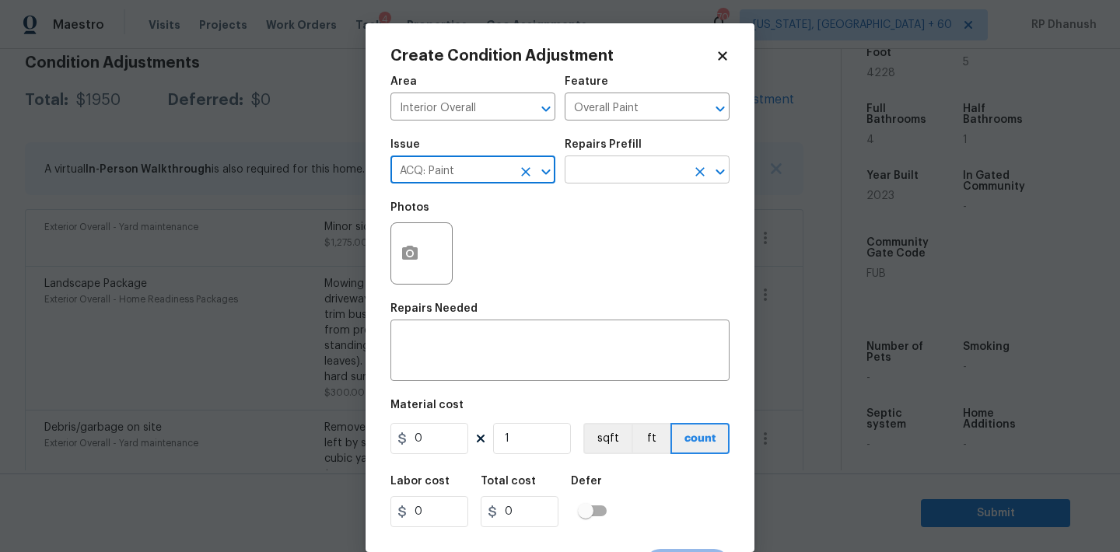
type input "ACQ: Paint"
click at [626, 173] on input "text" at bounding box center [625, 171] width 121 height 24
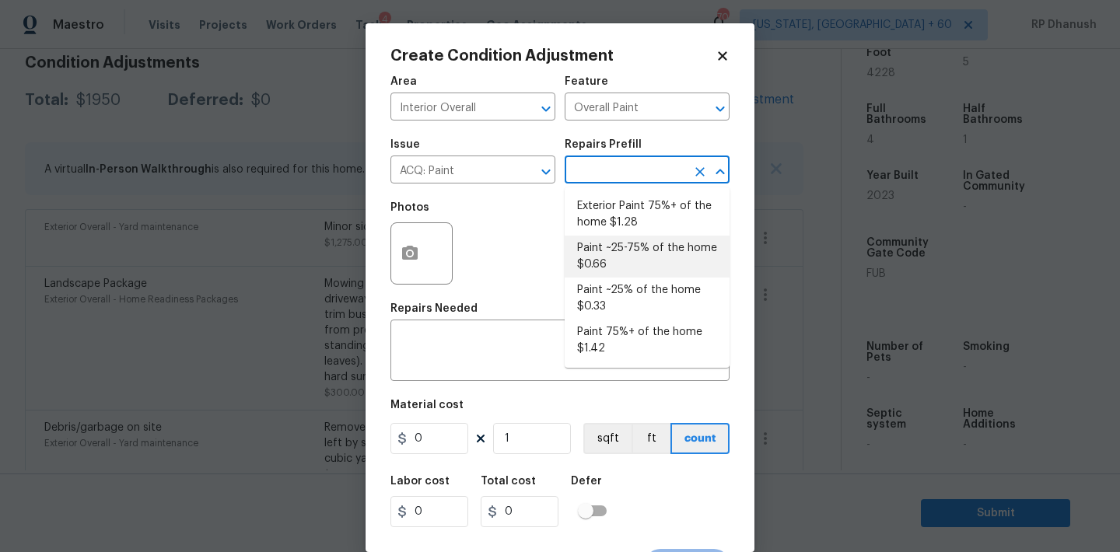
click at [629, 271] on li "Paint ~25-75% of the home $0.66" at bounding box center [647, 257] width 165 height 42
type input "Acquisition"
type textarea "Acquisition Scope: ~25 - 75% of the home needs interior paint"
type input "0.66"
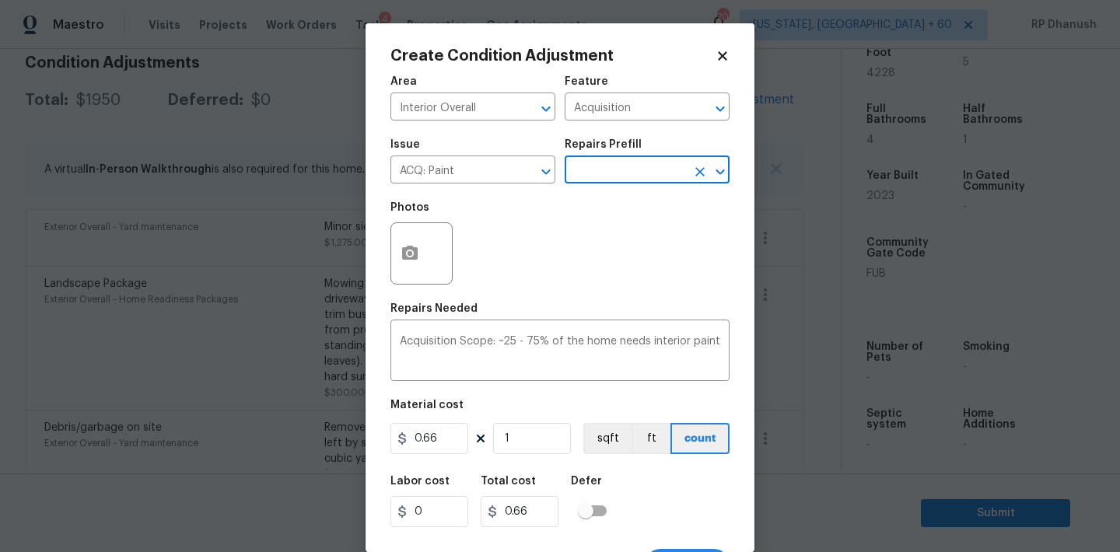
click at [642, 169] on input "text" at bounding box center [625, 171] width 121 height 24
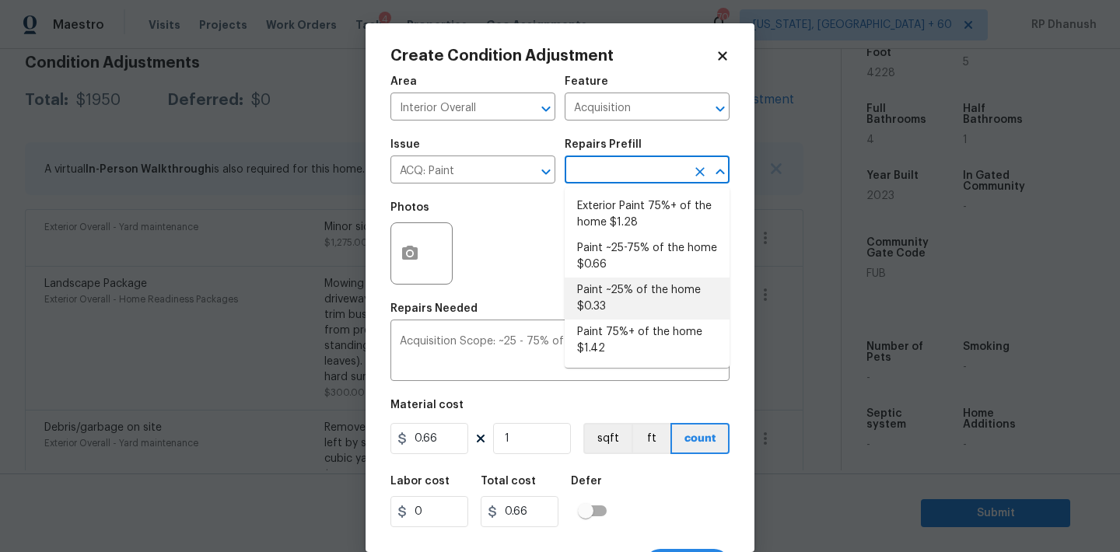
click at [639, 304] on li "Paint ~25% of the home $0.33" at bounding box center [647, 299] width 165 height 42
type textarea "Acquisition Scope: ~25% of the home needs interior paint"
type input "0.33"
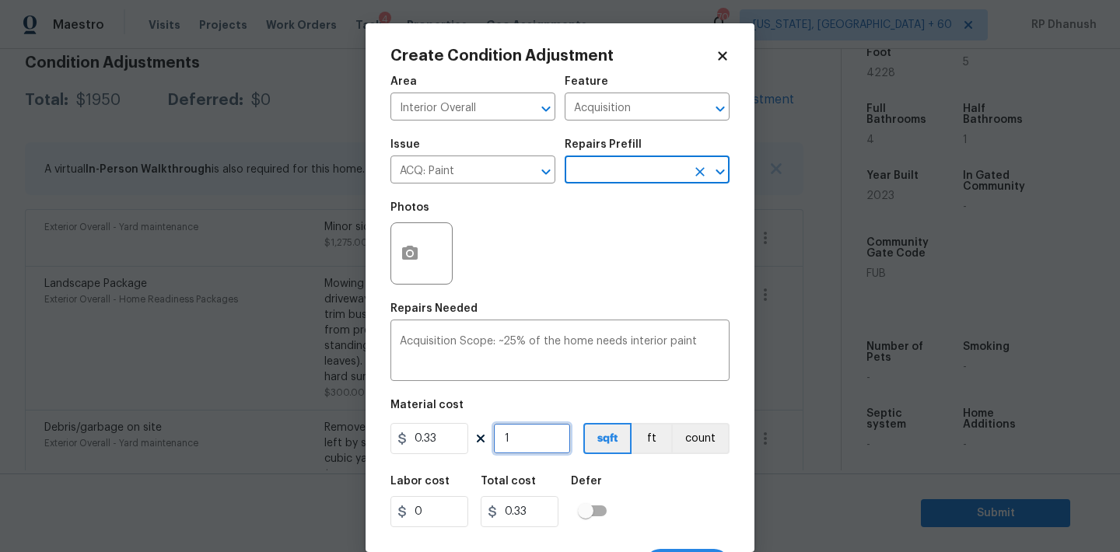
click at [544, 433] on input "1" at bounding box center [532, 438] width 78 height 31
paste input "4228"
type input "14228"
type input "4695.24"
type input "1422"
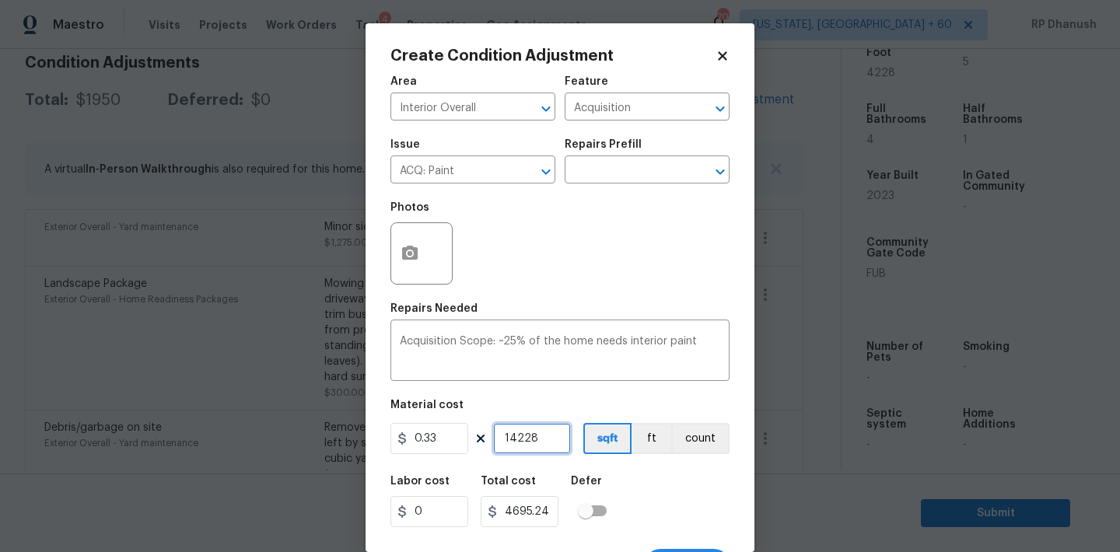
type input "469.26"
type input "142"
type input "46.86"
type input "14"
type input "4.62"
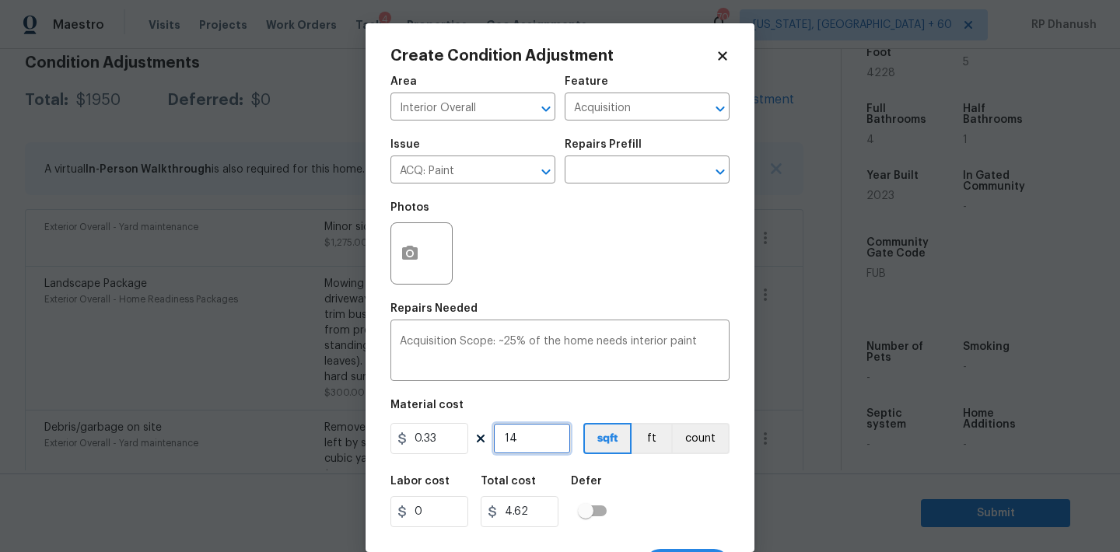
type input "1"
type input "0.33"
type input "0"
paste input "4228"
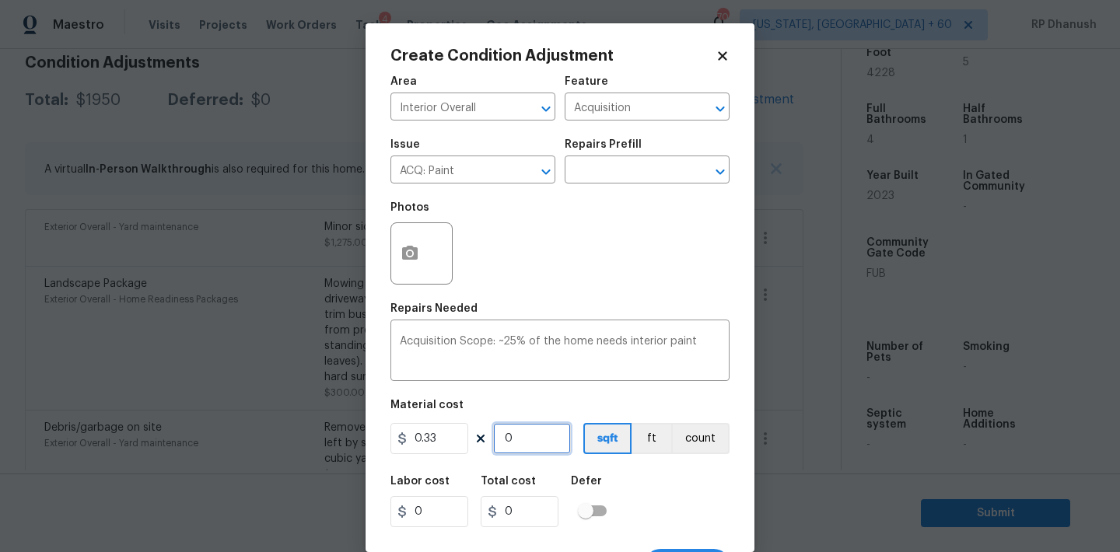
type input "4228"
type input "1395.24"
type input "4228"
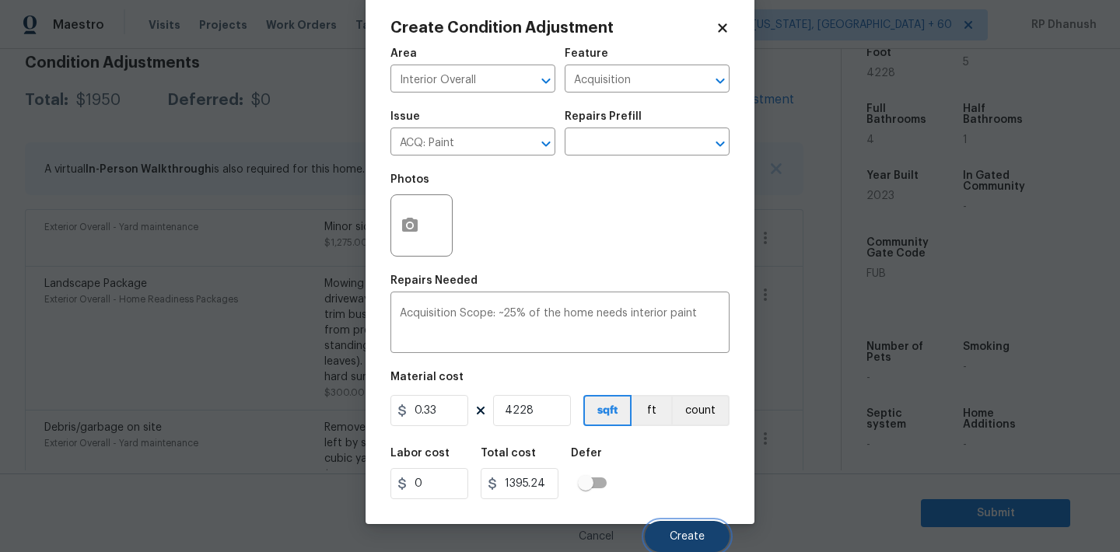
click at [694, 531] on span "Create" at bounding box center [687, 537] width 35 height 12
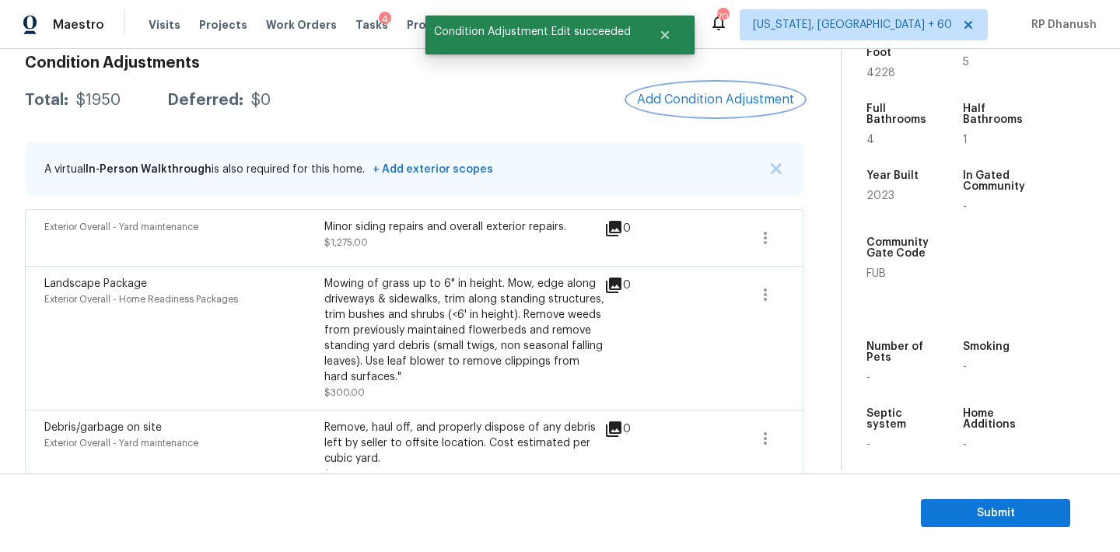
scroll to position [0, 0]
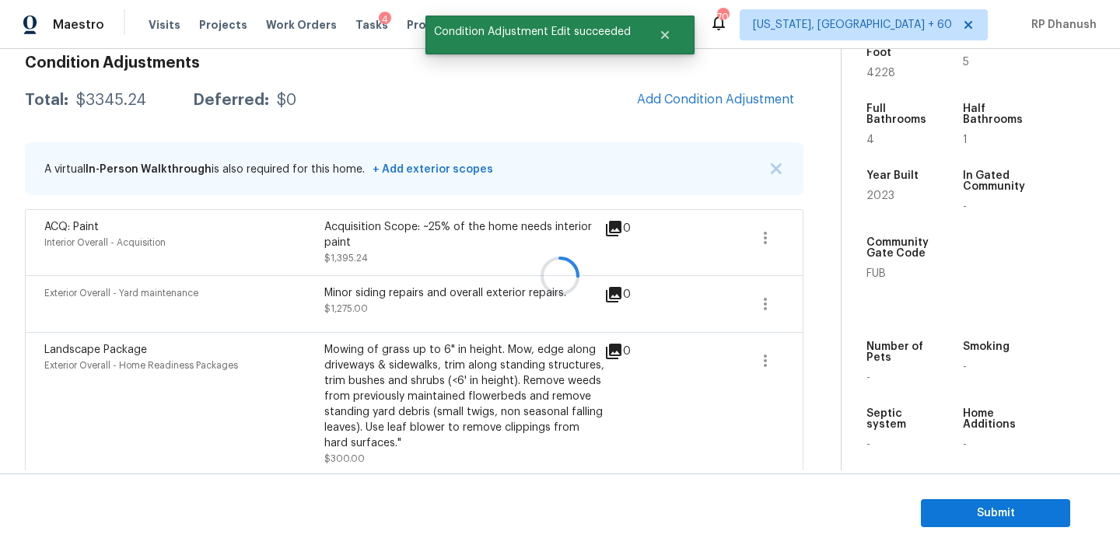
click at [689, 96] on div at bounding box center [560, 276] width 1120 height 552
click at [689, 96] on span "Add Condition Adjustment" at bounding box center [715, 100] width 157 height 14
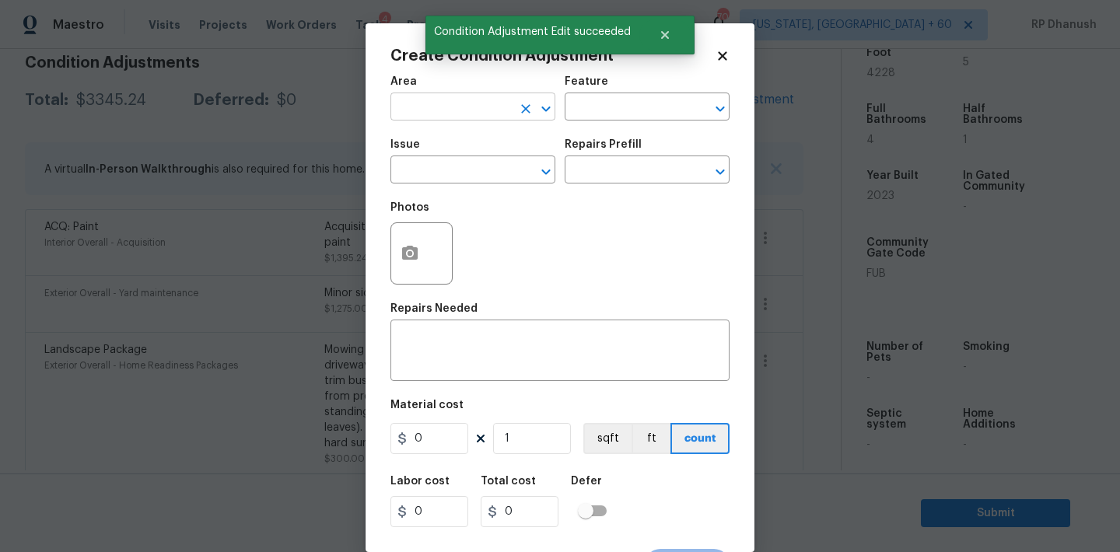
click at [441, 112] on input "text" at bounding box center [450, 108] width 121 height 24
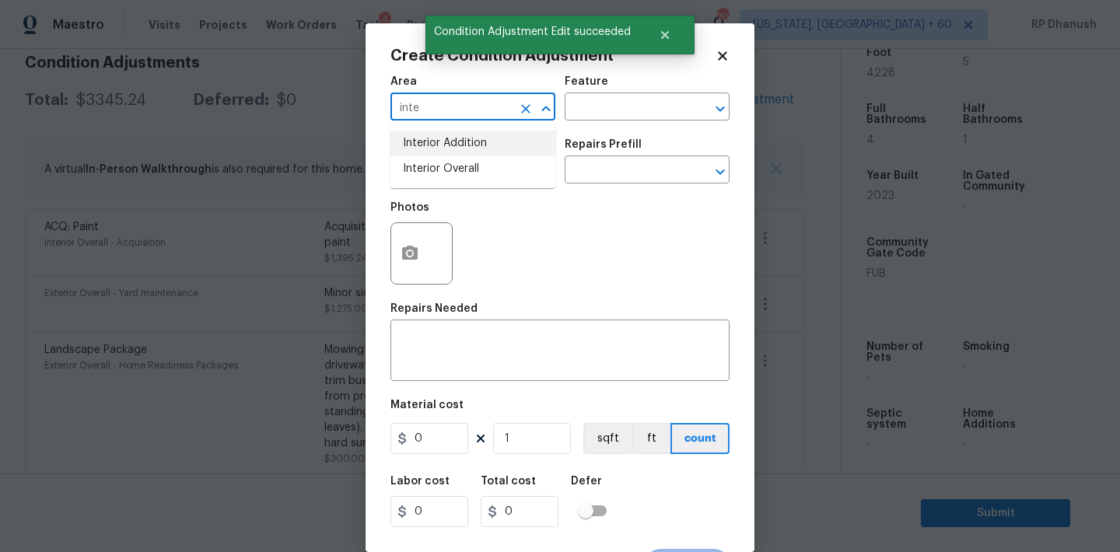
click at [442, 164] on li "Interior Overall" at bounding box center [472, 169] width 165 height 26
type input "Interior Overall"
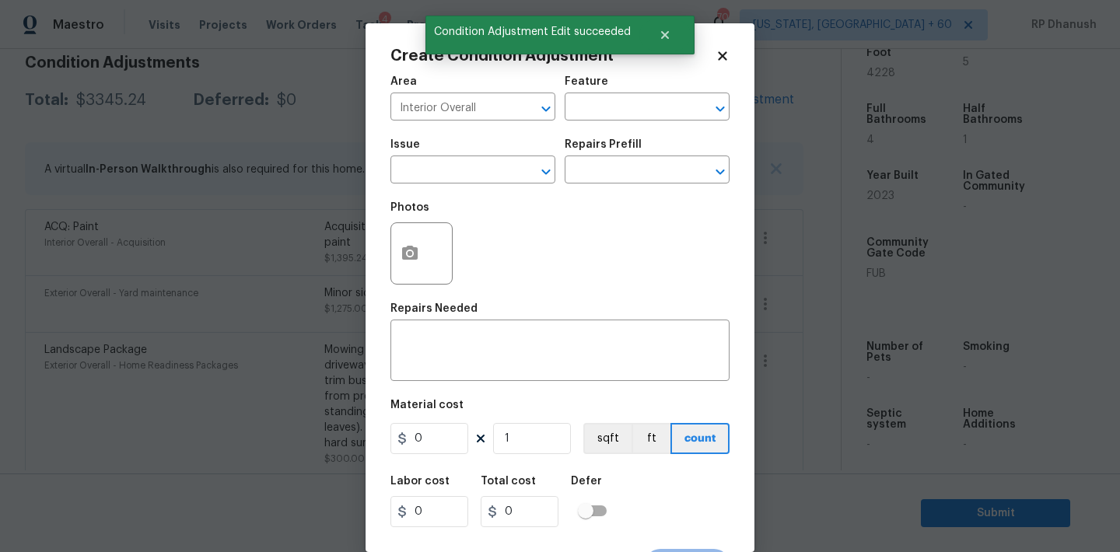
click at [605, 89] on div "Feature" at bounding box center [647, 86] width 165 height 20
click at [596, 110] on input "text" at bounding box center [625, 108] width 121 height 24
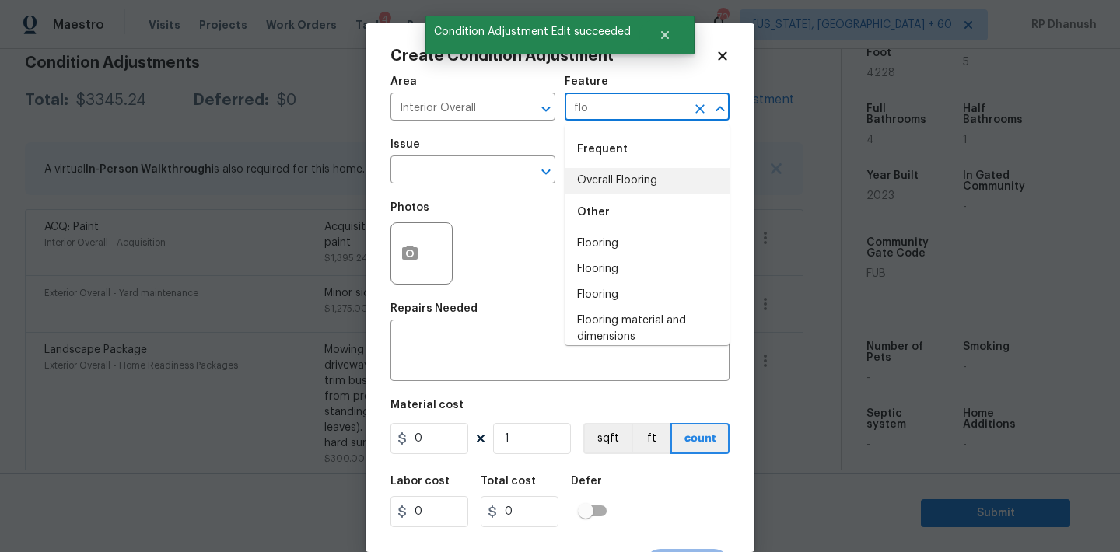
click at [589, 182] on li "Overall Flooring" at bounding box center [647, 181] width 165 height 26
type input "Overall Flooring"
click at [429, 177] on input "text" at bounding box center [450, 171] width 121 height 24
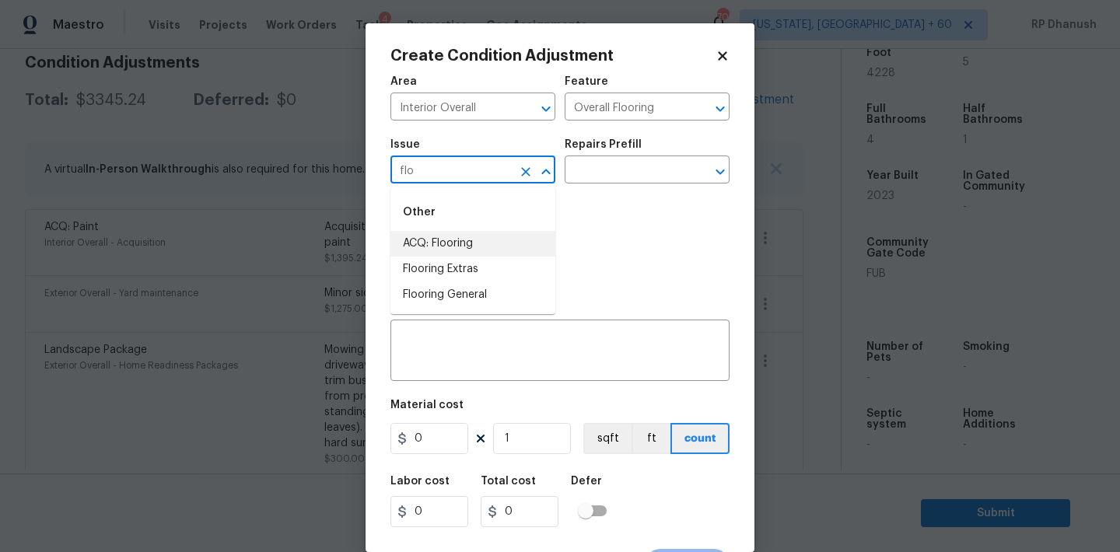
click at [433, 250] on li "ACQ: Flooring" at bounding box center [472, 244] width 165 height 26
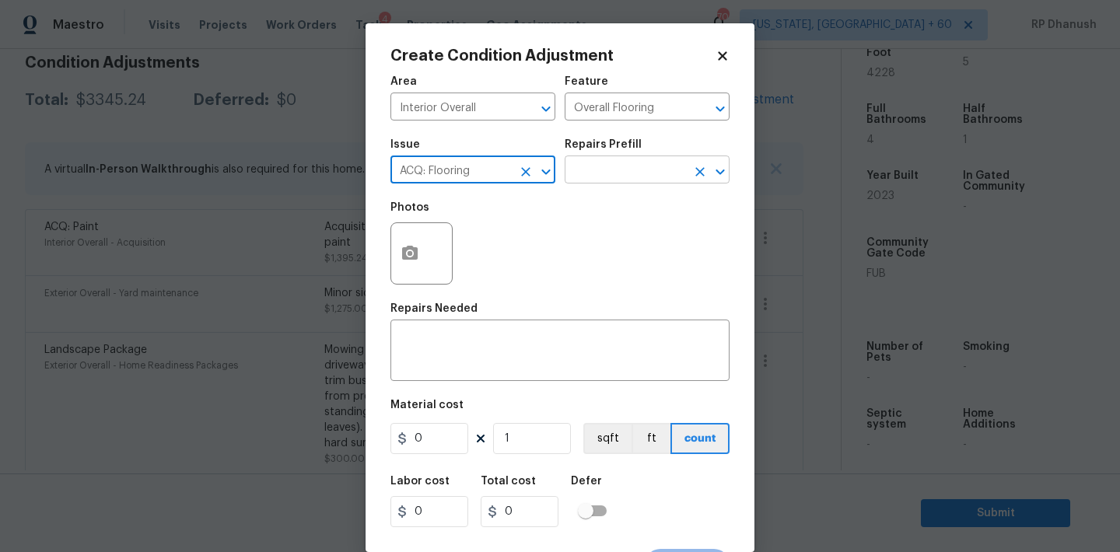
type input "ACQ: Flooring"
click at [601, 181] on input "text" at bounding box center [625, 171] width 121 height 24
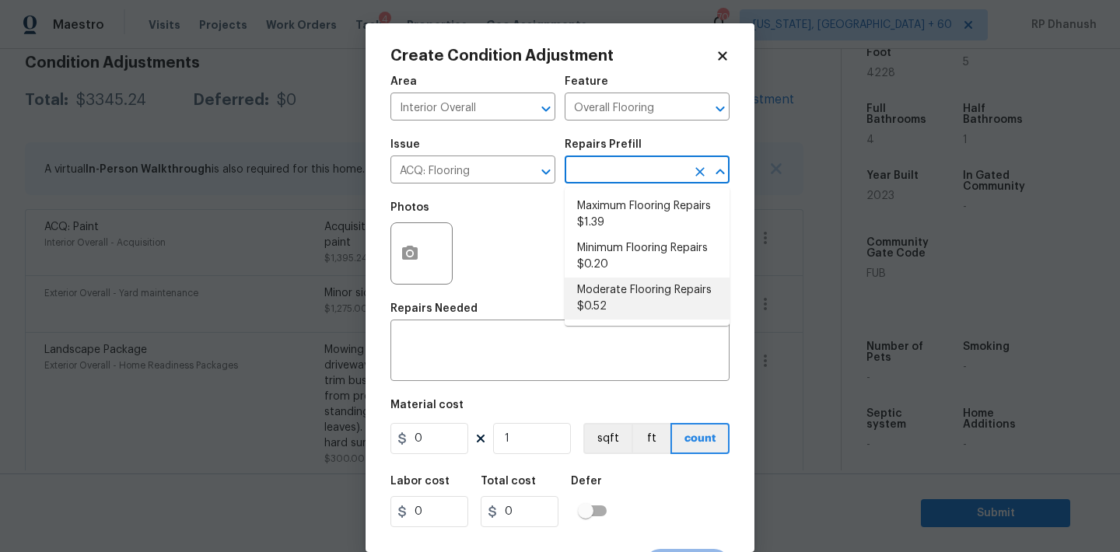
click at [625, 293] on li "Moderate Flooring Repairs $0.52" at bounding box center [647, 299] width 165 height 42
type input "Acquisition"
type textarea "Acquisition Scope: Moderate flooring repairs"
type input "0.52"
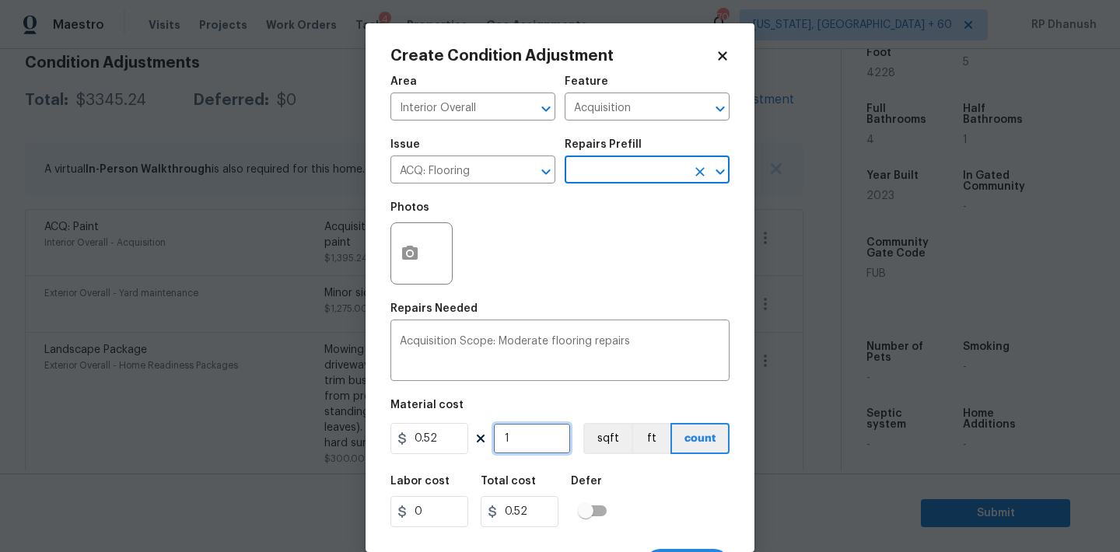
click at [532, 450] on input "1" at bounding box center [532, 438] width 78 height 31
type input "0"
paste input "4228"
type input "4228"
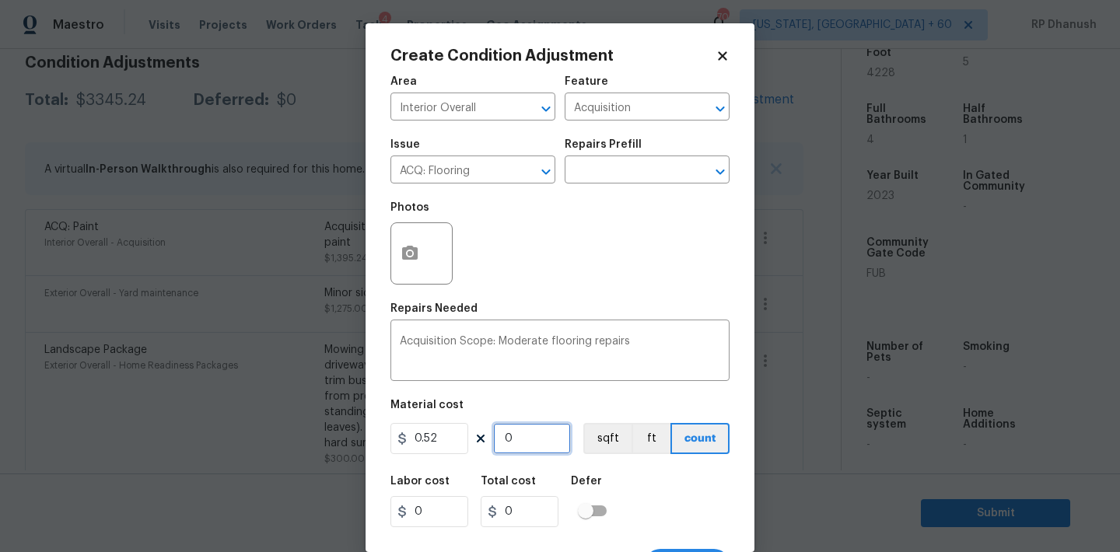
type input "2198.56"
type input "4228"
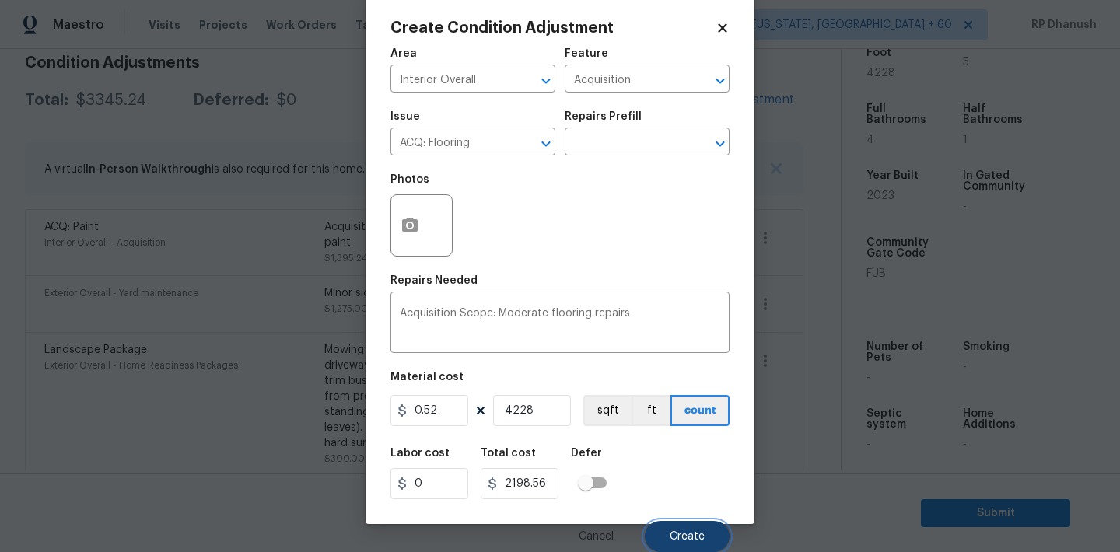
click at [668, 542] on button "Create" at bounding box center [687, 536] width 85 height 31
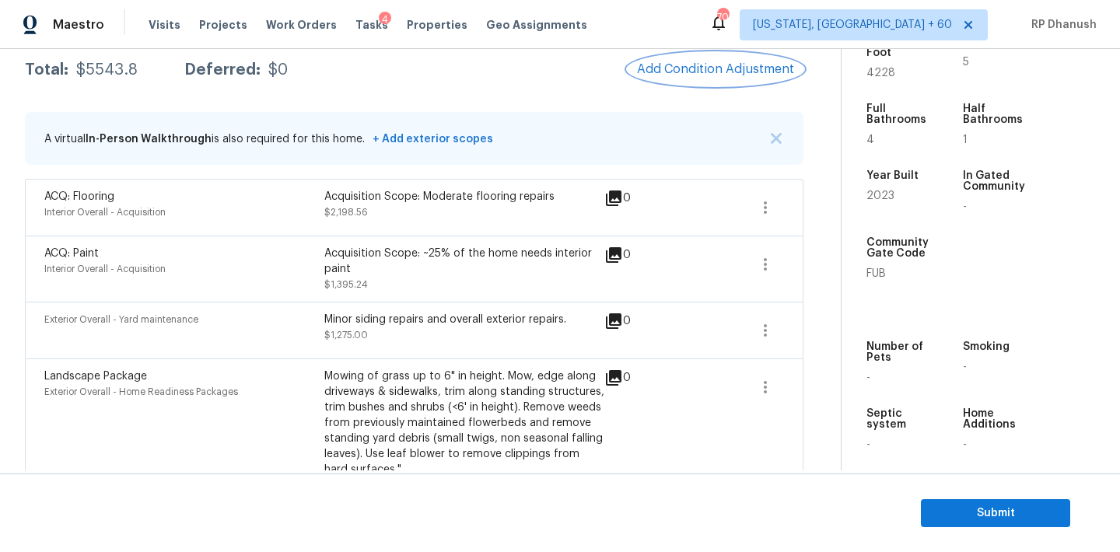
scroll to position [224, 0]
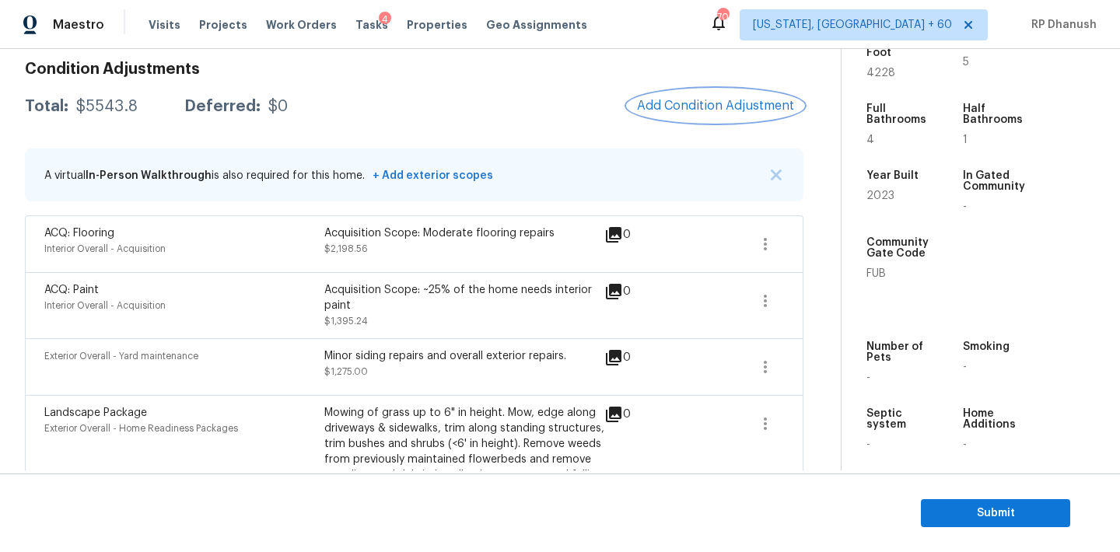
click at [705, 106] on span "Add Condition Adjustment" at bounding box center [715, 106] width 157 height 14
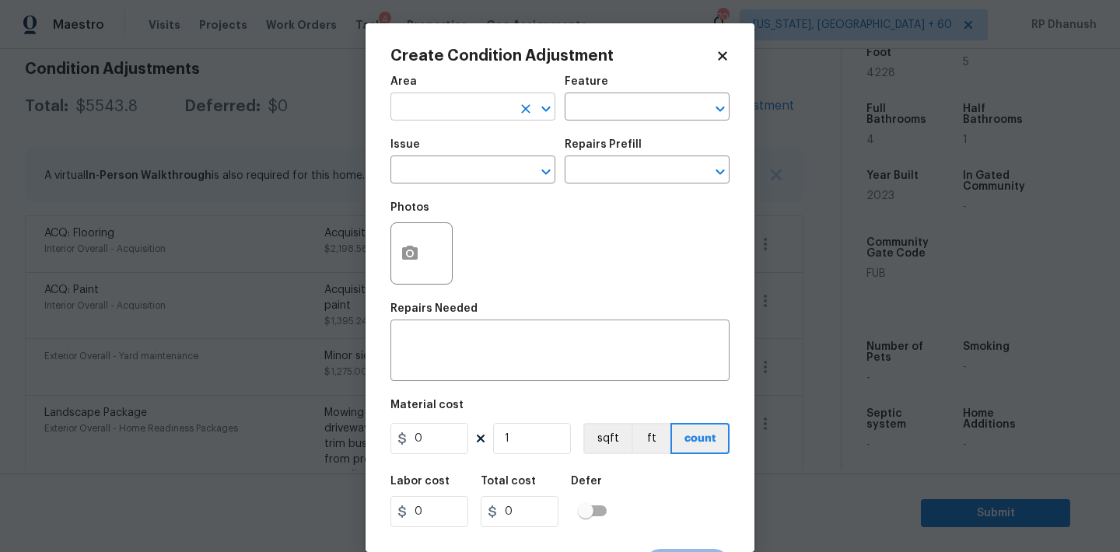
click at [481, 104] on input "text" at bounding box center [450, 108] width 121 height 24
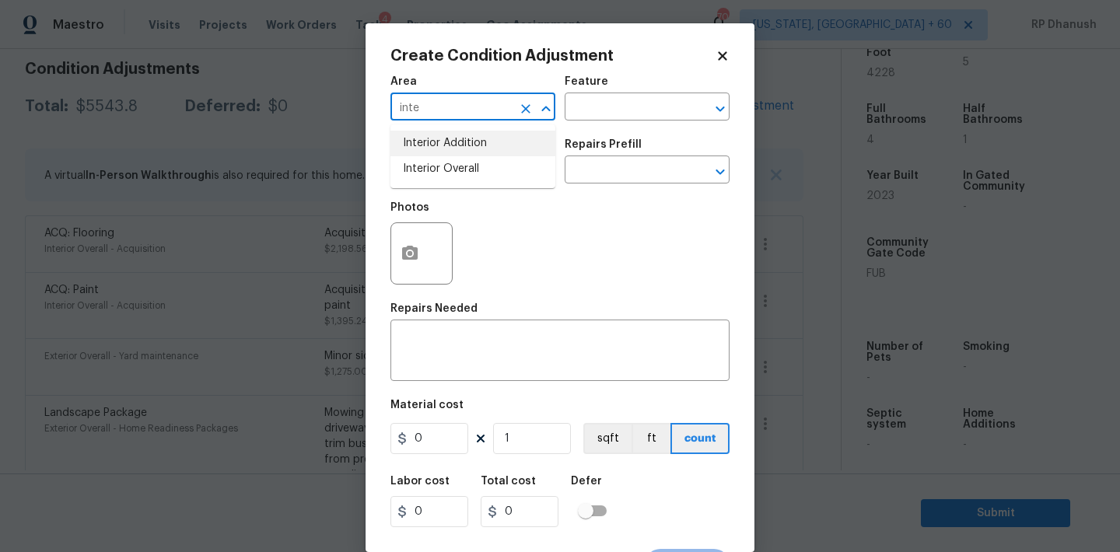
click at [483, 155] on li "Interior Addition" at bounding box center [472, 144] width 165 height 26
type input "Interior Addition"
click at [530, 102] on icon "Clear" at bounding box center [526, 109] width 16 height 16
click at [509, 102] on input "text" at bounding box center [450, 108] width 121 height 24
click at [464, 178] on li "Interior Overall" at bounding box center [472, 169] width 165 height 26
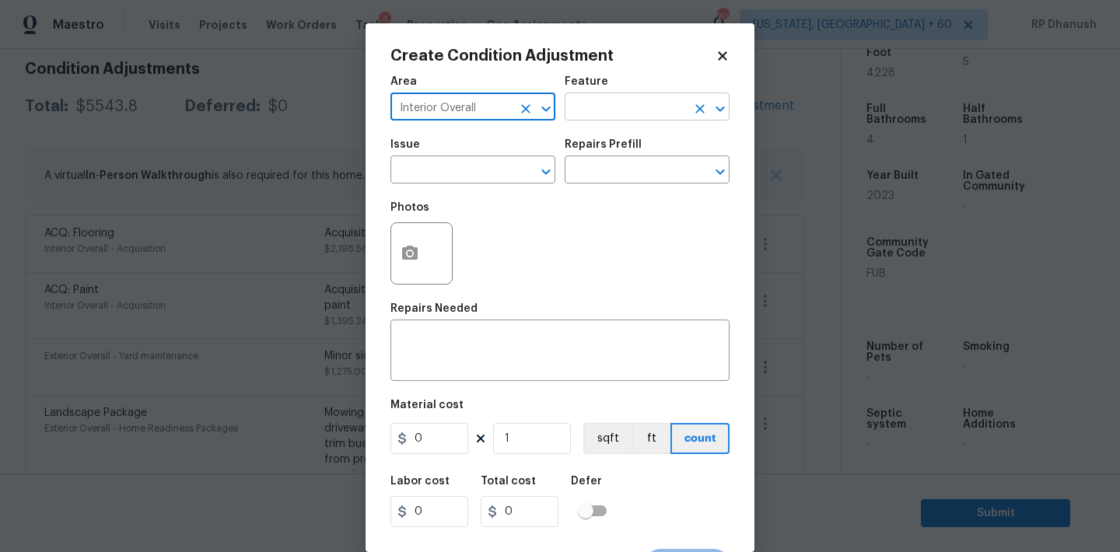
type input "Interior Overall"
click at [612, 96] on input "text" at bounding box center [625, 108] width 121 height 24
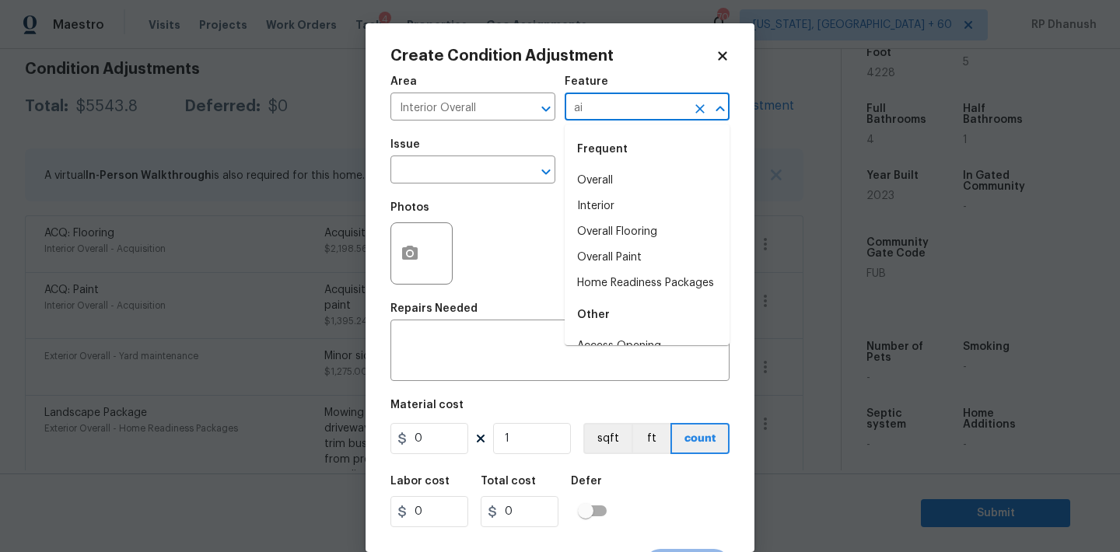
type input "ain"
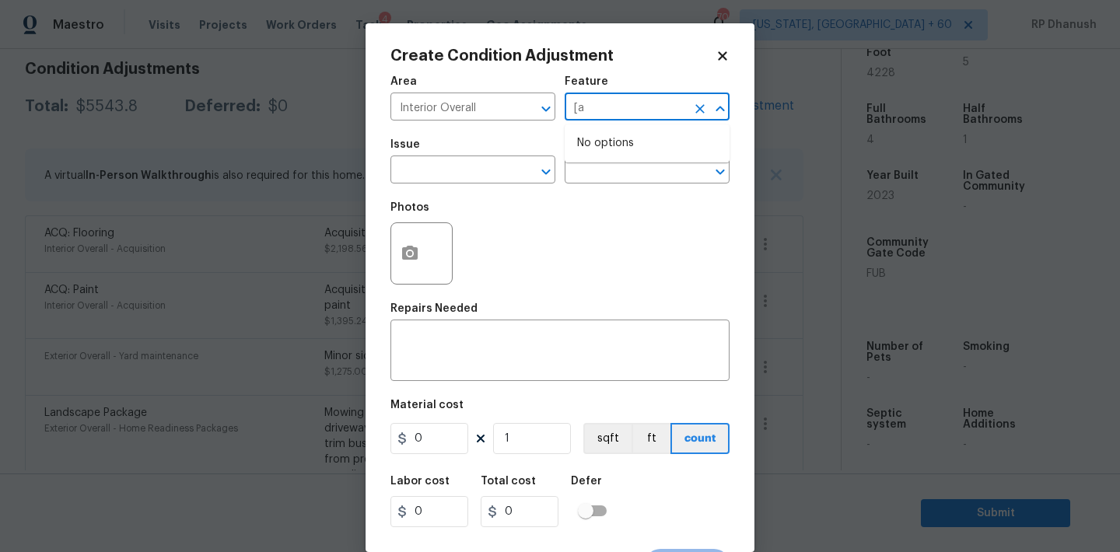
type input "["
click at [602, 173] on li "Overall Paint" at bounding box center [647, 181] width 165 height 26
type input "Overall Paint"
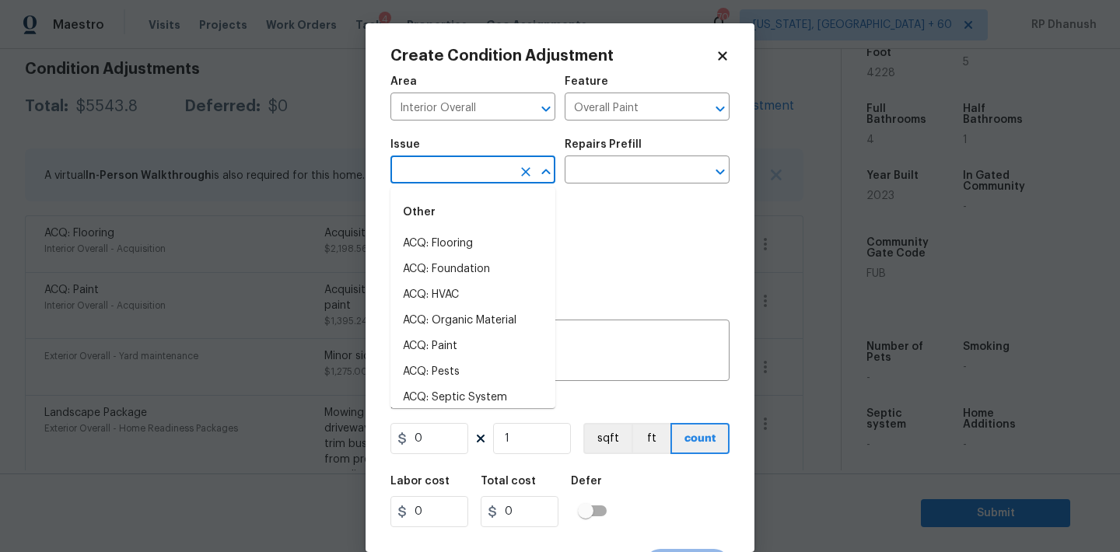
click at [461, 173] on input "text" at bounding box center [450, 171] width 121 height 24
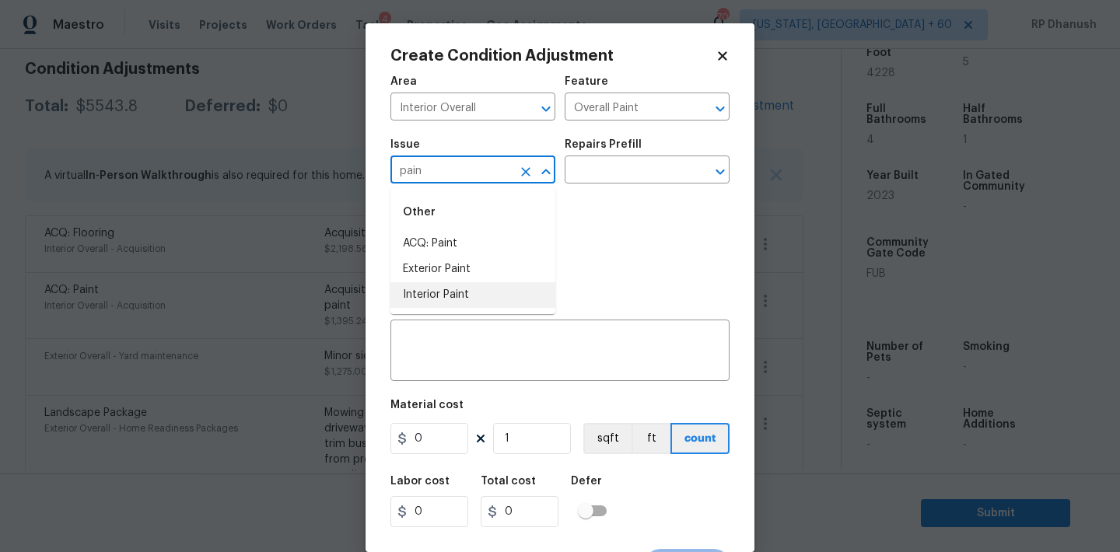
drag, startPoint x: 447, startPoint y: 286, endPoint x: 488, endPoint y: 255, distance: 51.6
click at [447, 286] on li "Interior Paint" at bounding box center [472, 295] width 165 height 26
type input "Interior Paint"
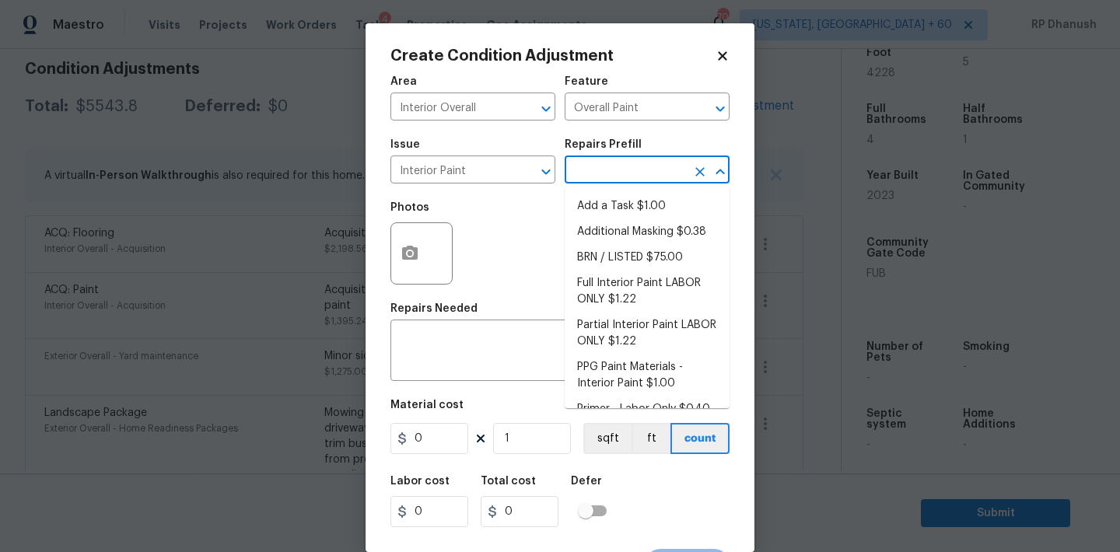
click at [595, 176] on input "text" at bounding box center [625, 171] width 121 height 24
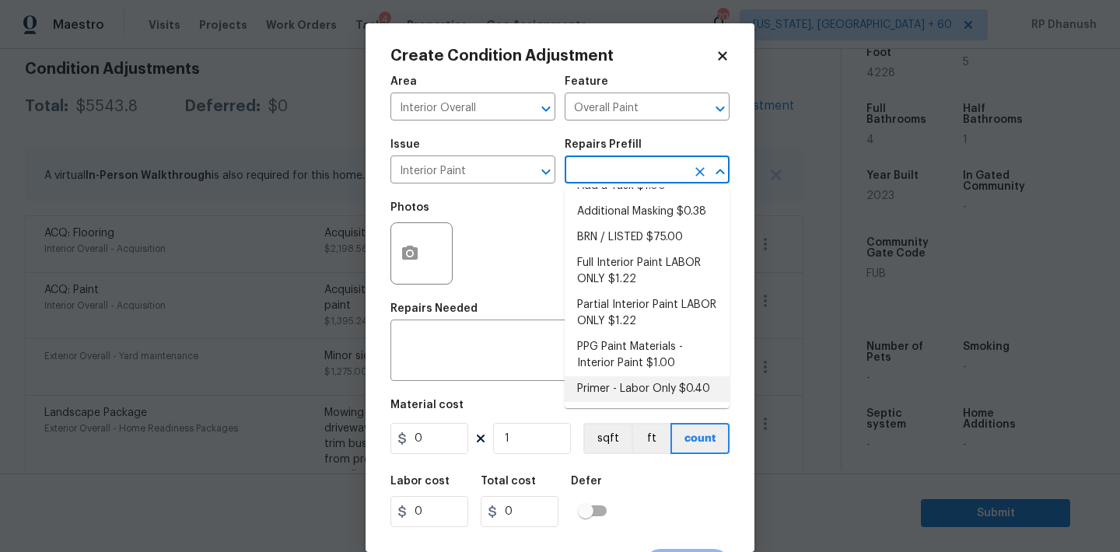
click at [615, 386] on li "Primer - Labor Only $0.40" at bounding box center [647, 389] width 165 height 26
type textarea "Interior primer - PRIMER PROVIDED BY OPENDOOR - All nails, screws, drywall anch…"
type input "0.4"
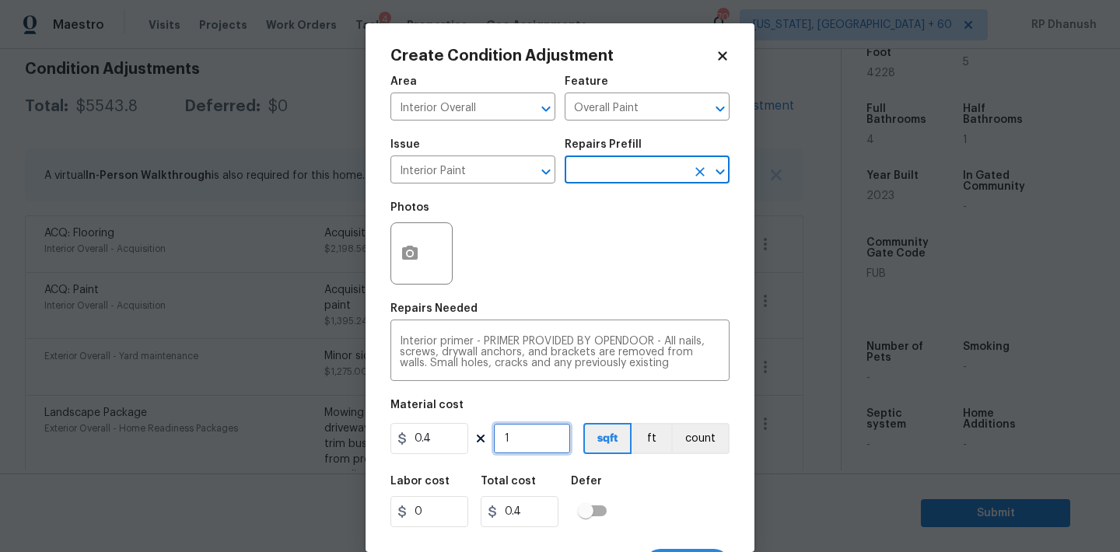
click at [499, 441] on input "1" at bounding box center [532, 438] width 78 height 31
click at [525, 446] on input "1" at bounding box center [532, 438] width 78 height 31
type input "0"
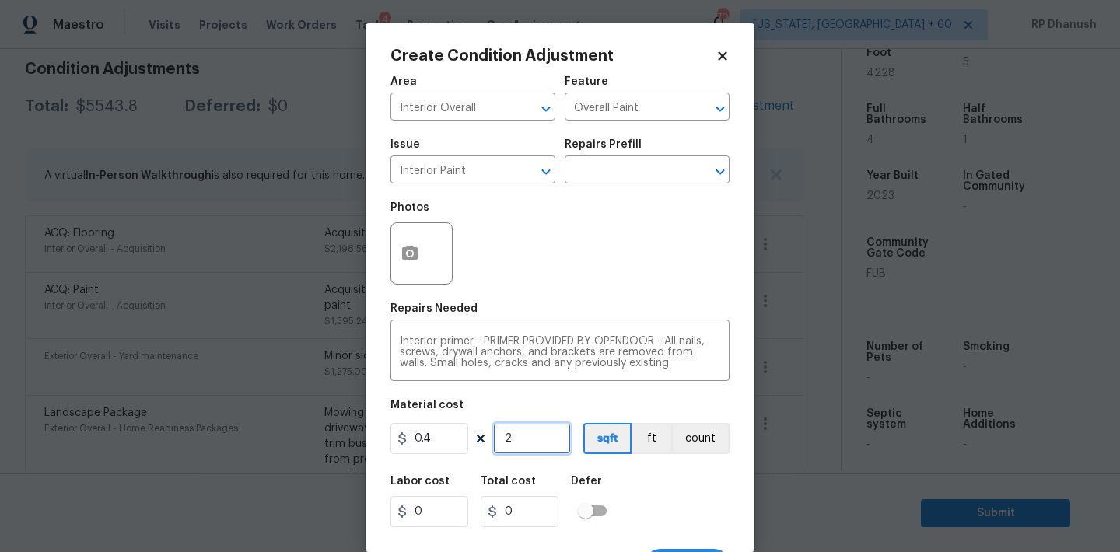
type input "0"
type input "5"
type input "2"
type input "50"
type input "20"
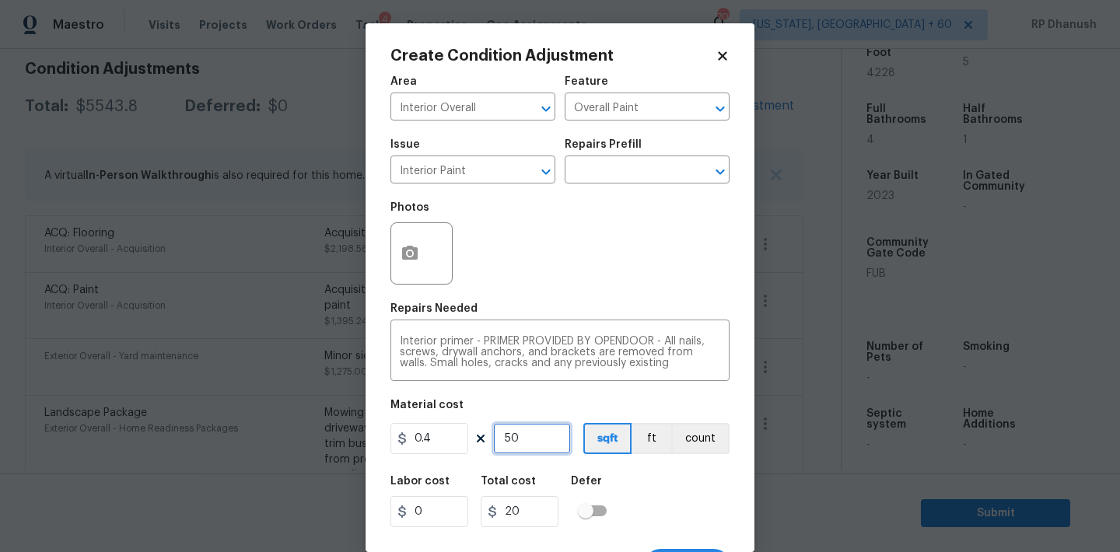
type input "50"
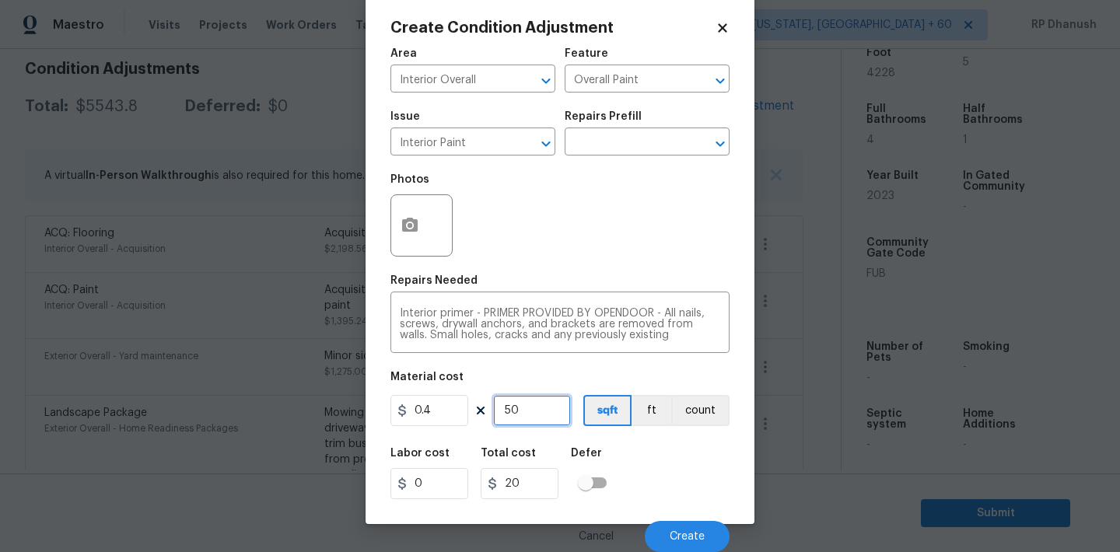
click at [530, 415] on input "50" at bounding box center [532, 410] width 78 height 31
type input "1"
type input "0.4"
type input "0"
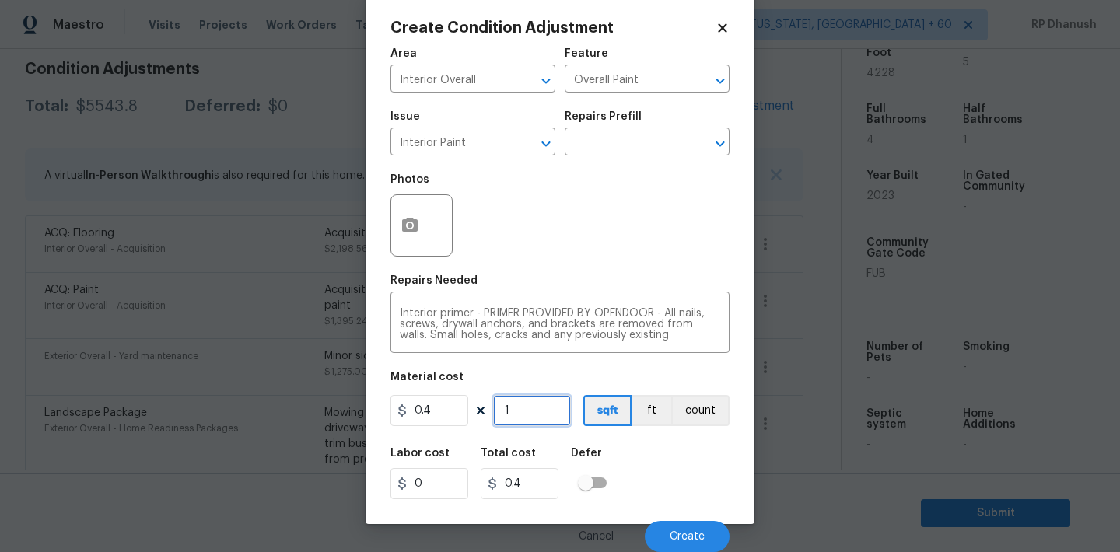
type input "0"
type input "2"
type input "0.8"
type input "25"
type input "10"
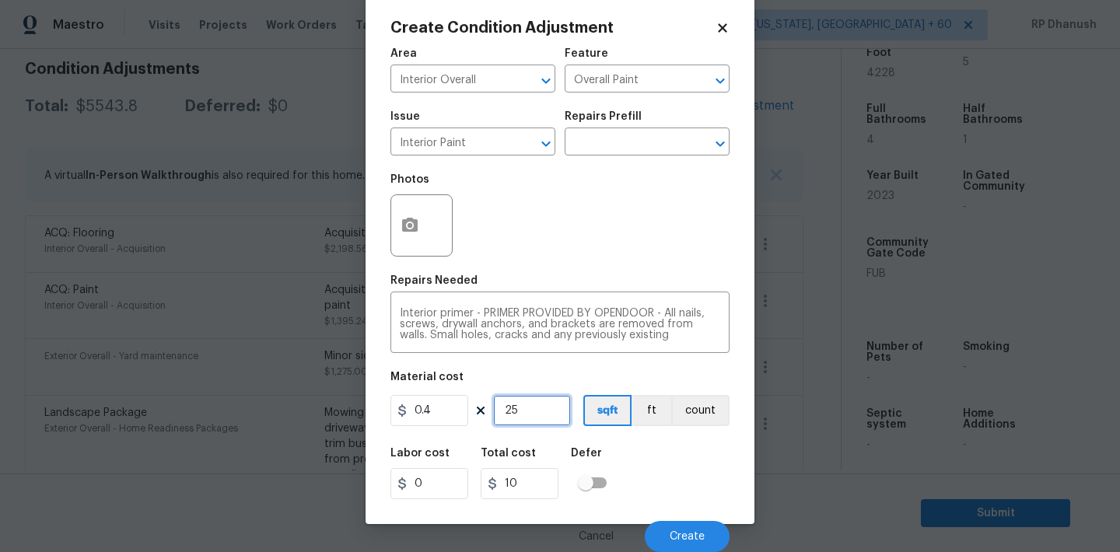
type input "250"
type input "100"
type input "25"
type input "10"
type input "2"
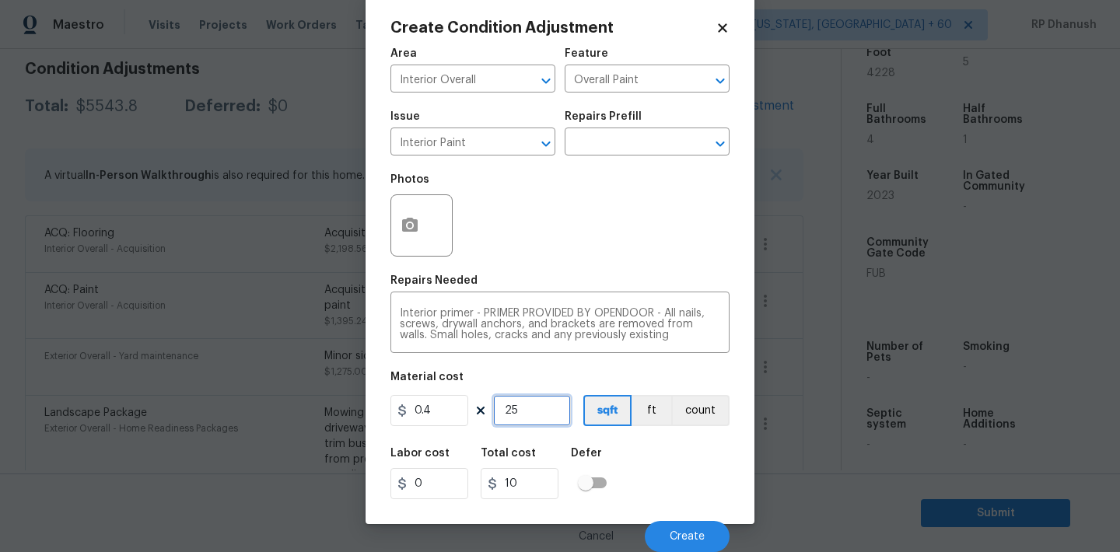
type input "0.8"
type input "0"
type input "3"
type input "1.2"
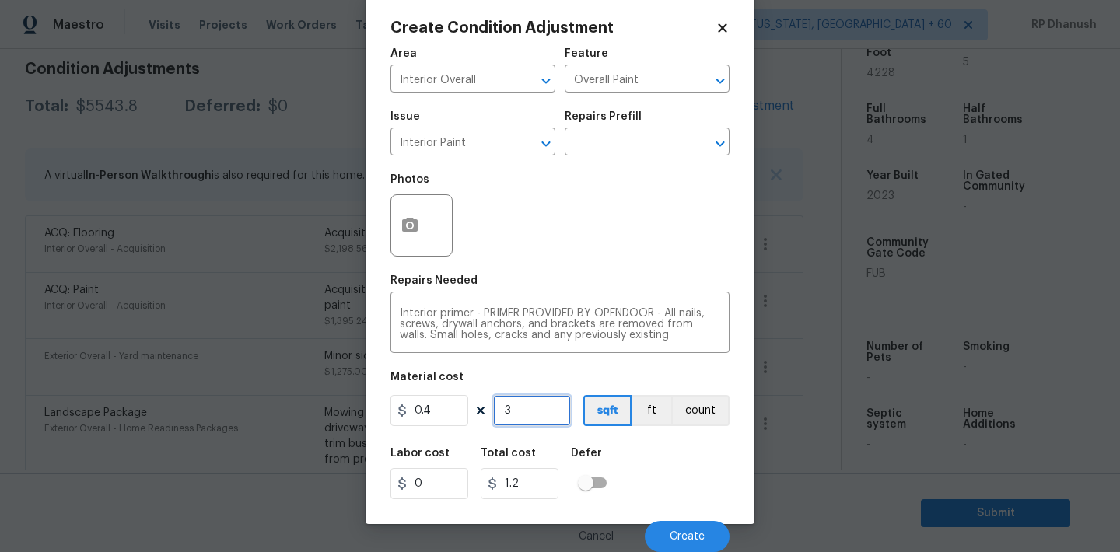
type input "30"
type input "12"
type input "300"
type input "120"
type input "30"
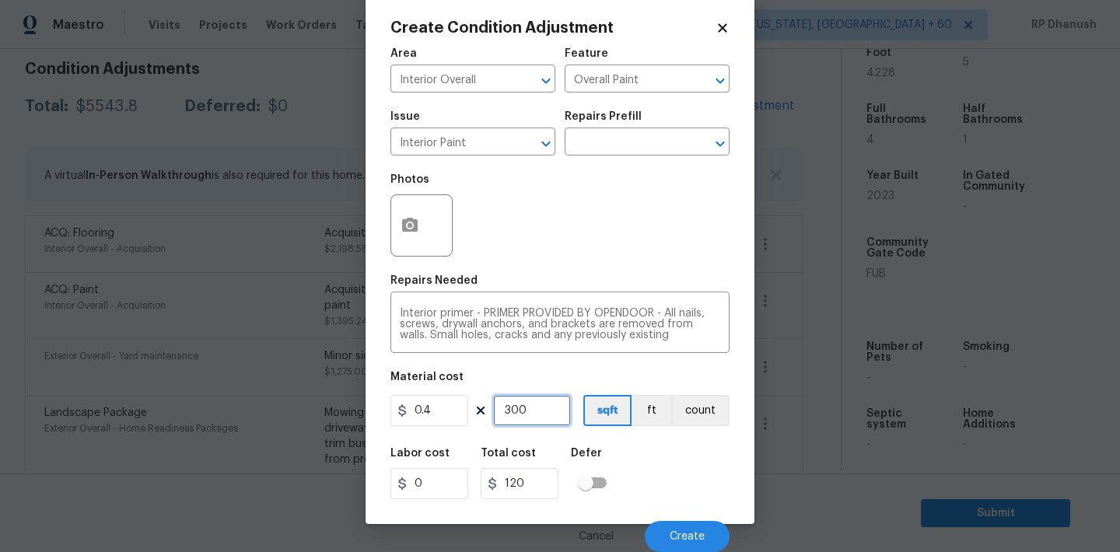
type input "12"
type input "3"
type input "1.2"
type input "0"
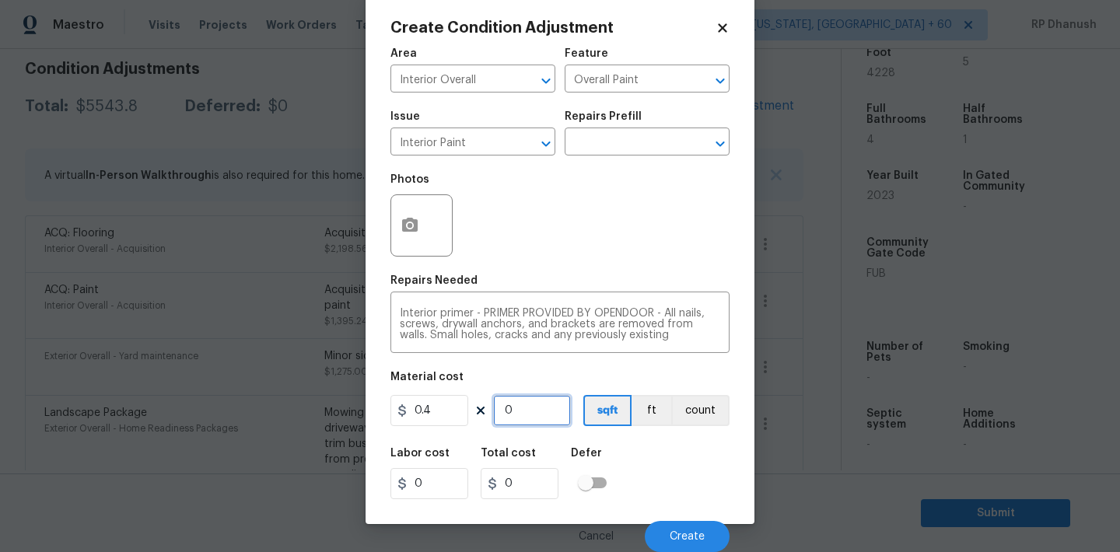
type input "3"
type input "1.2"
type input "35"
type input "14"
type input "350"
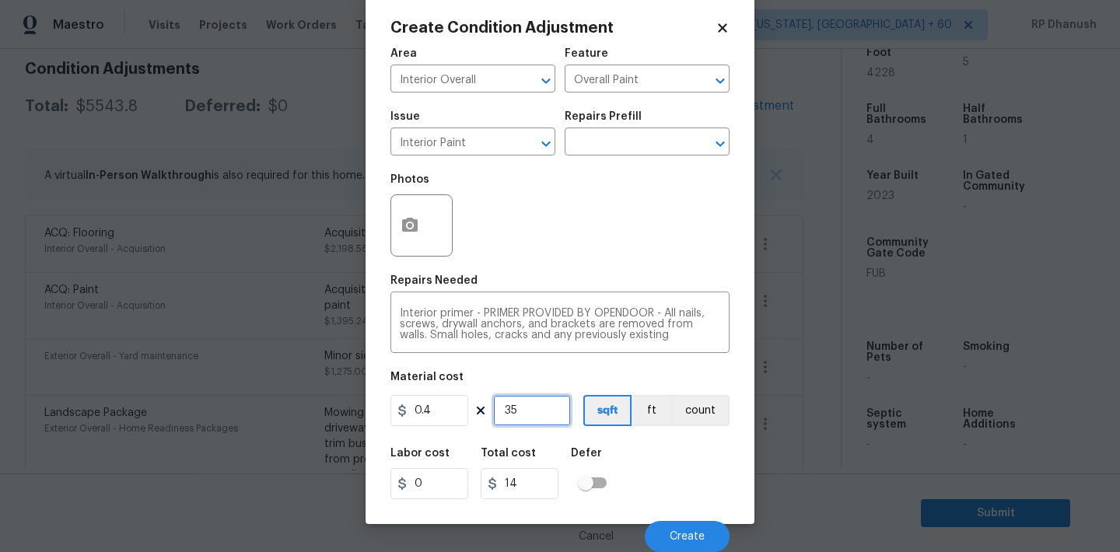
type input "140"
type input "35"
type input "14"
type input "3"
type input "1.2"
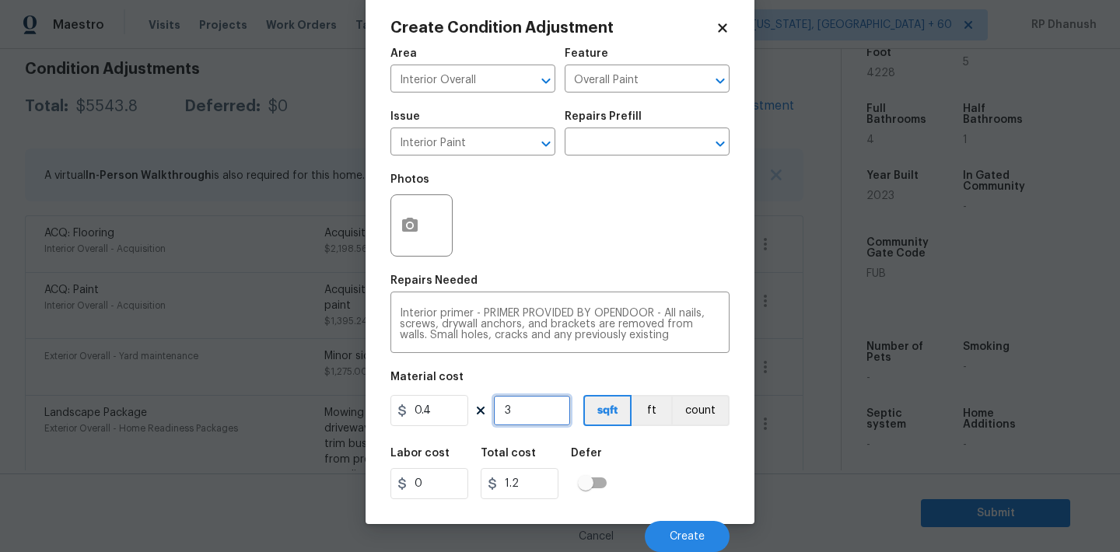
type input "0"
type input "3"
type input "1.2"
type input "37"
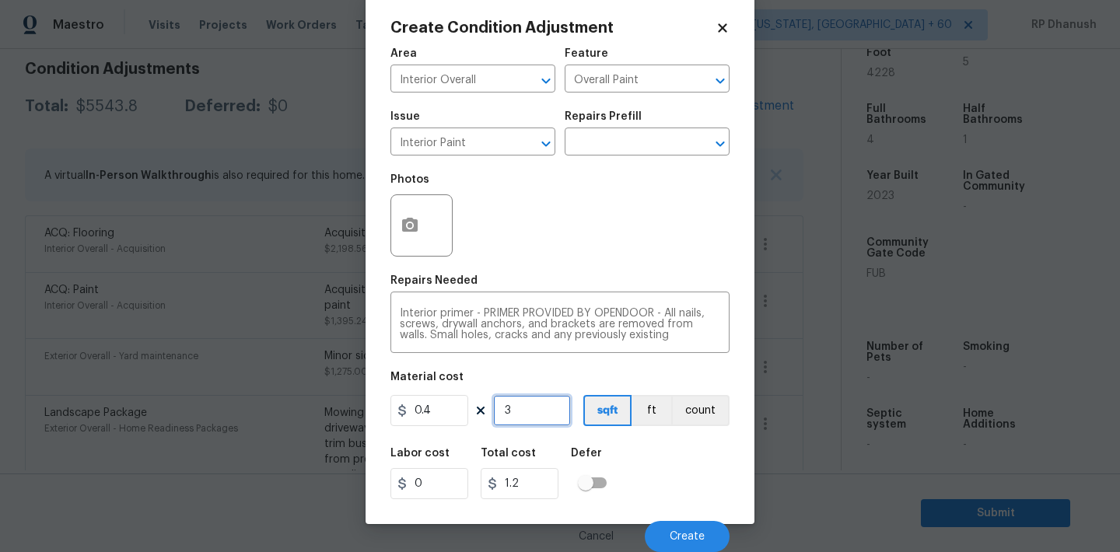
type input "14.8"
type input "375"
type input "150"
type input "375"
click at [677, 529] on button "Create" at bounding box center [687, 536] width 85 height 31
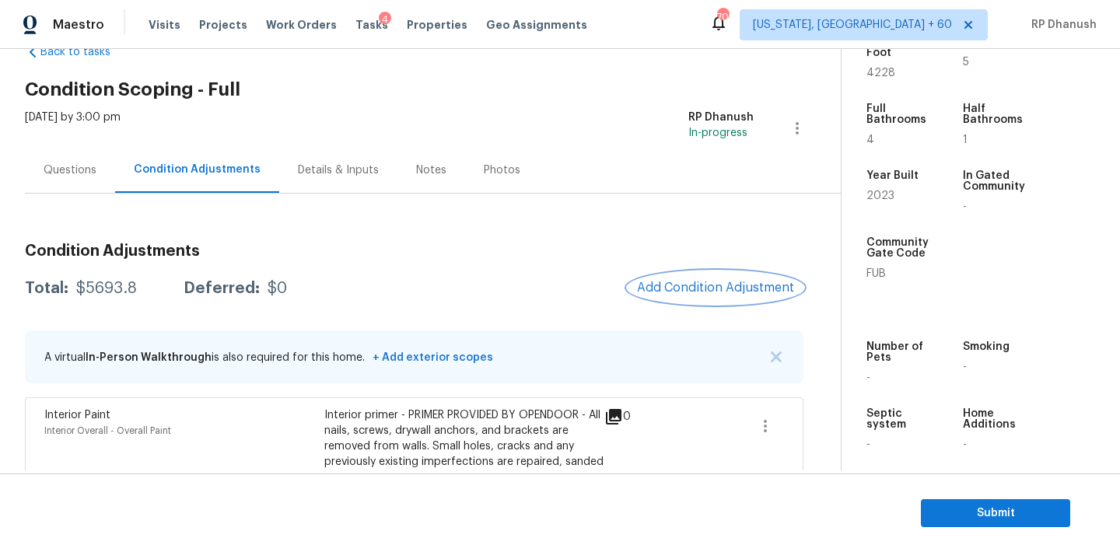
scroll to position [0, 0]
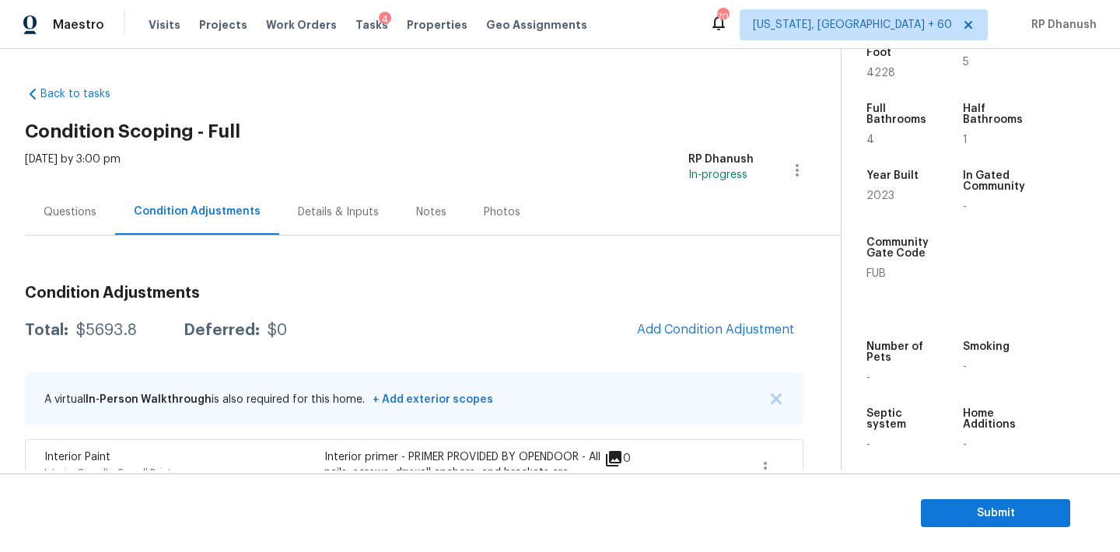
click at [72, 225] on div "Questions" at bounding box center [70, 212] width 90 height 46
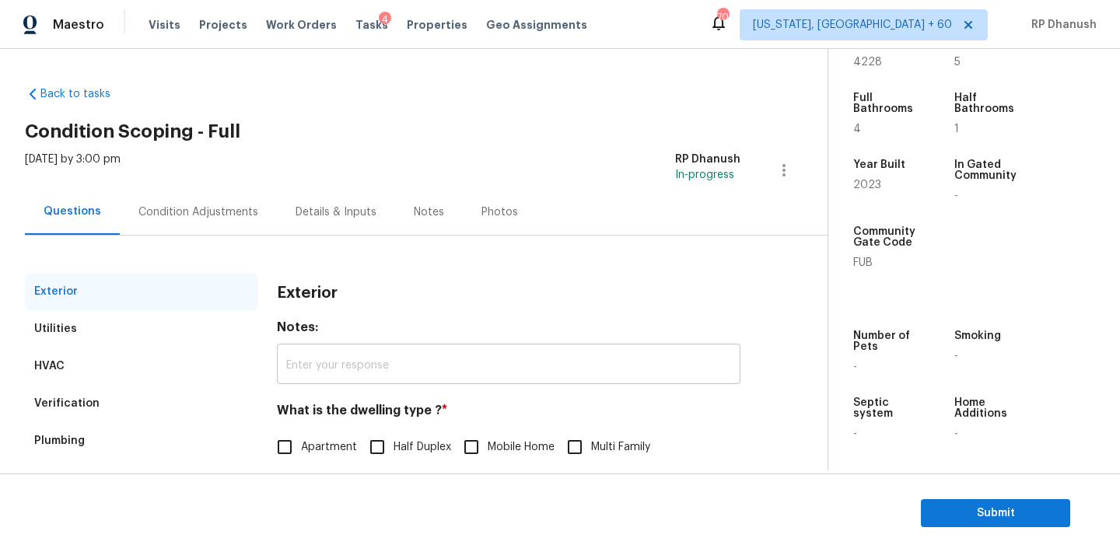
scroll to position [197, 0]
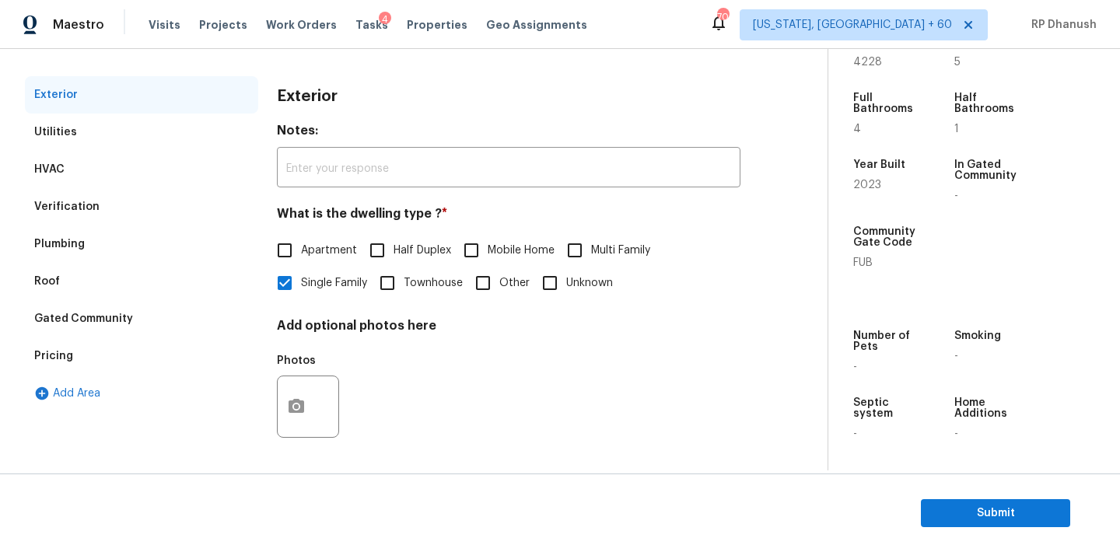
click at [128, 355] on div "Pricing" at bounding box center [141, 356] width 233 height 37
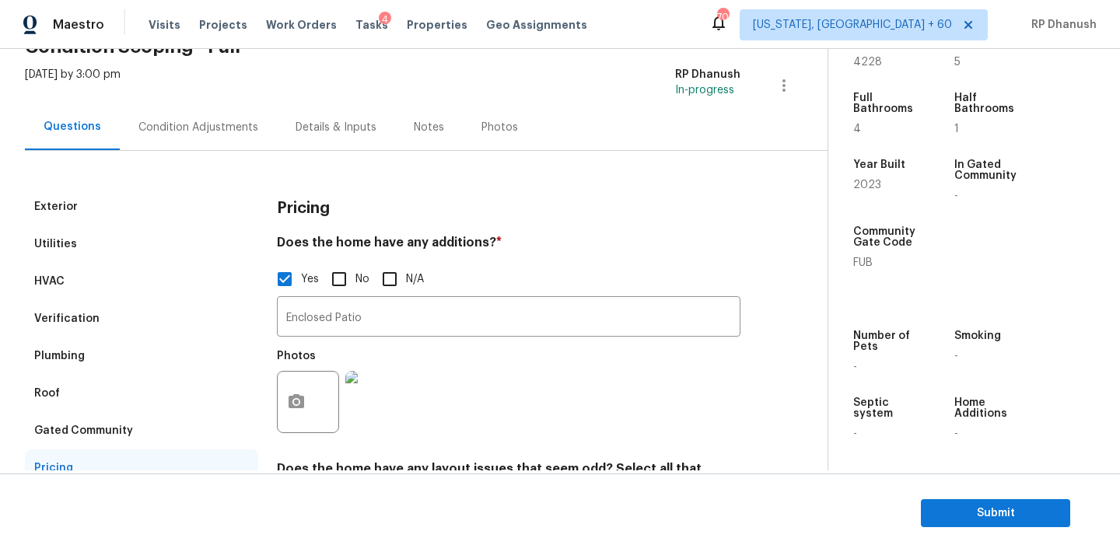
scroll to position [83, 0]
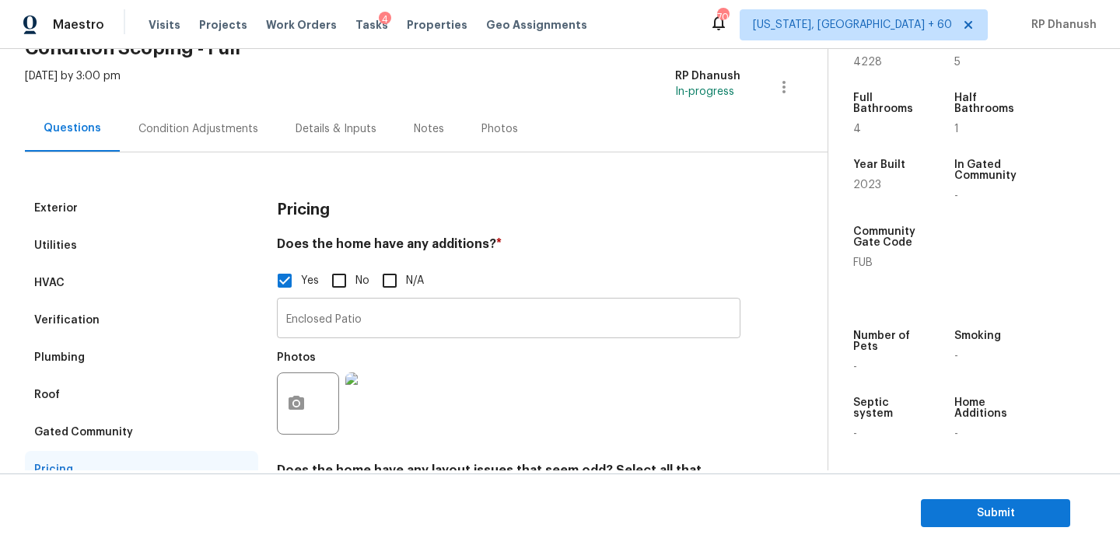
click at [440, 312] on input "Enclosed Patio" at bounding box center [508, 320] width 463 height 37
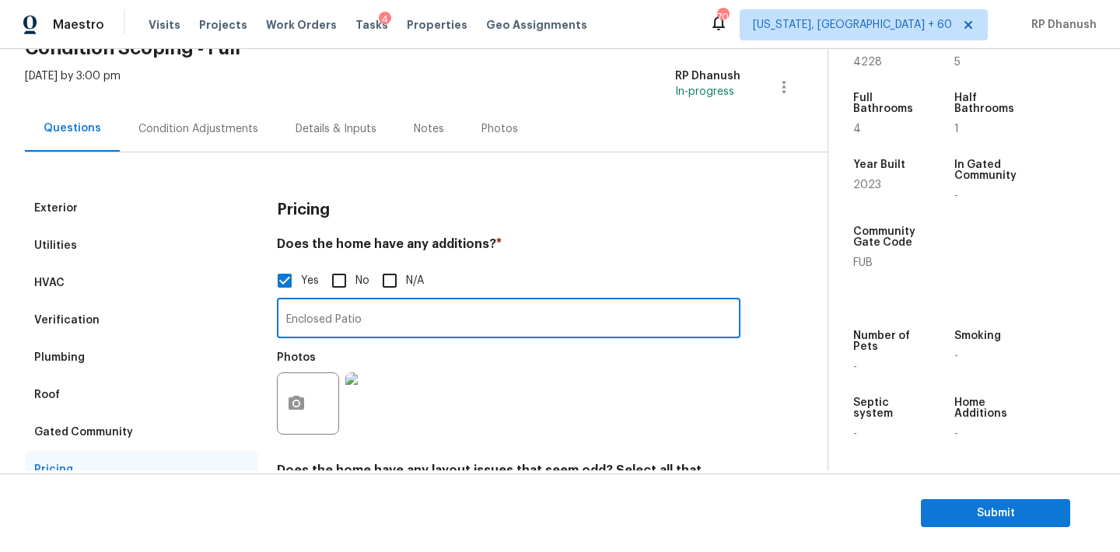
click at [440, 312] on input "Enclosed Patio" at bounding box center [508, 320] width 463 height 37
click at [164, 135] on div "Condition Adjustments" at bounding box center [198, 129] width 120 height 16
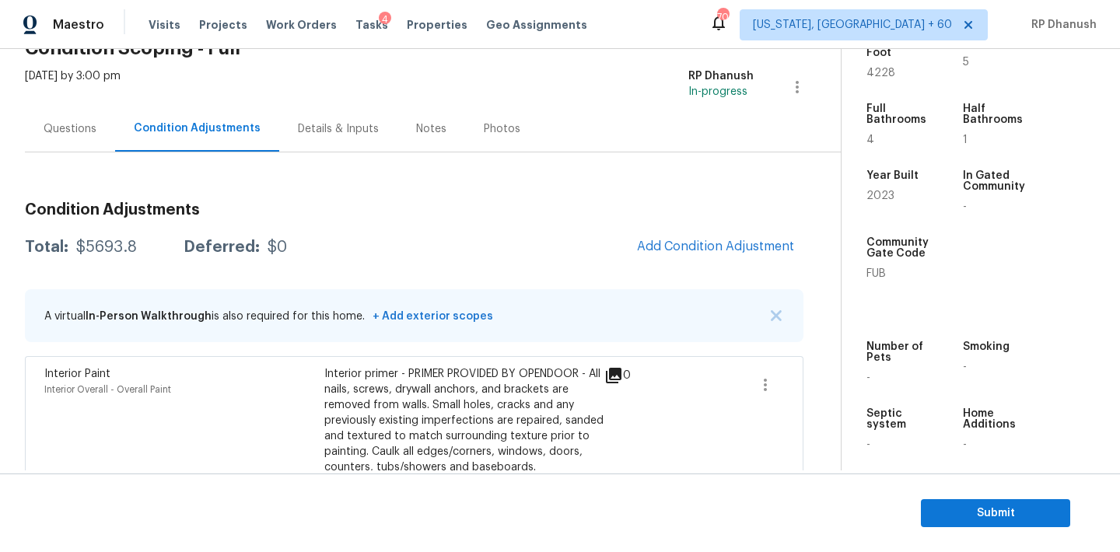
click at [120, 242] on div "$5693.8" at bounding box center [106, 248] width 61 height 16
copy div "$5693.8"
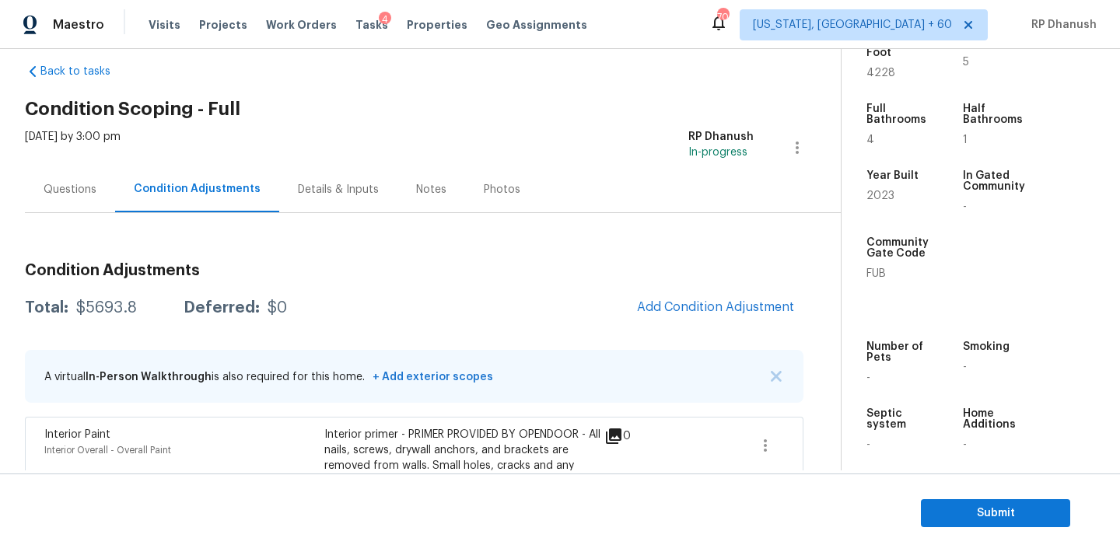
click at [79, 191] on div "Questions" at bounding box center [70, 190] width 53 height 16
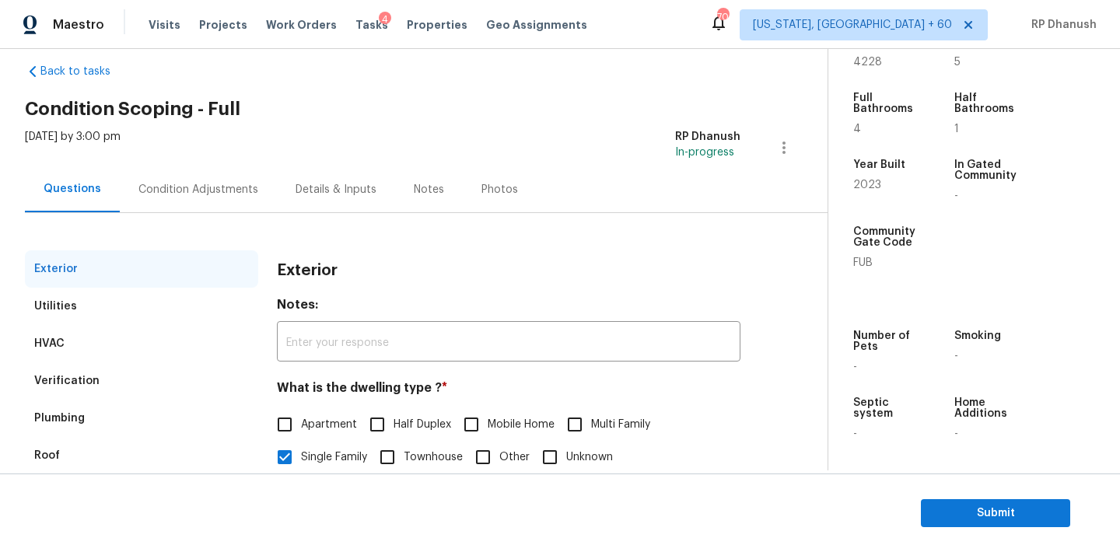
scroll to position [197, 0]
